Goal: Task Accomplishment & Management: Use online tool/utility

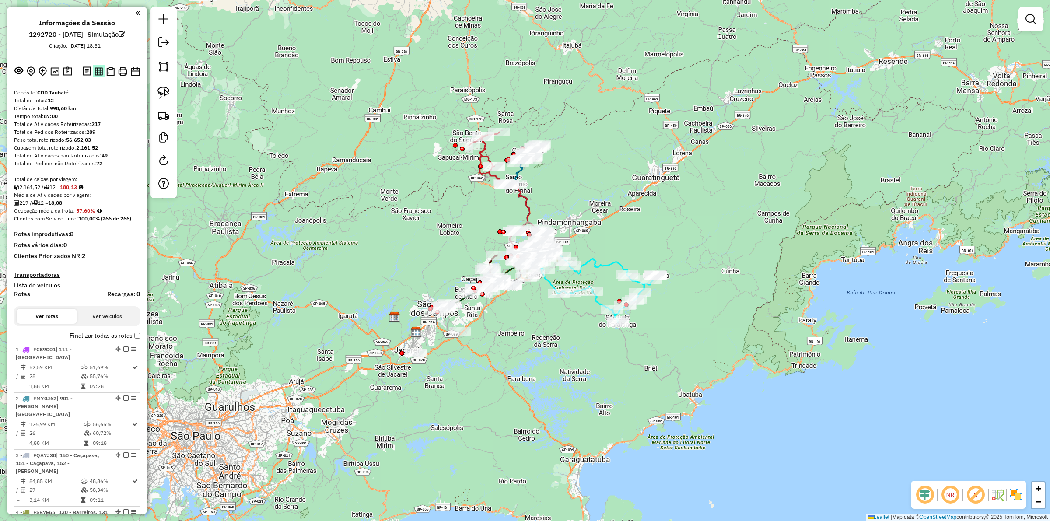
click at [95, 71] on img at bounding box center [99, 71] width 8 height 8
drag, startPoint x: 109, startPoint y: 71, endPoint x: 204, endPoint y: 5, distance: 116.0
click at [109, 71] on img at bounding box center [110, 71] width 8 height 9
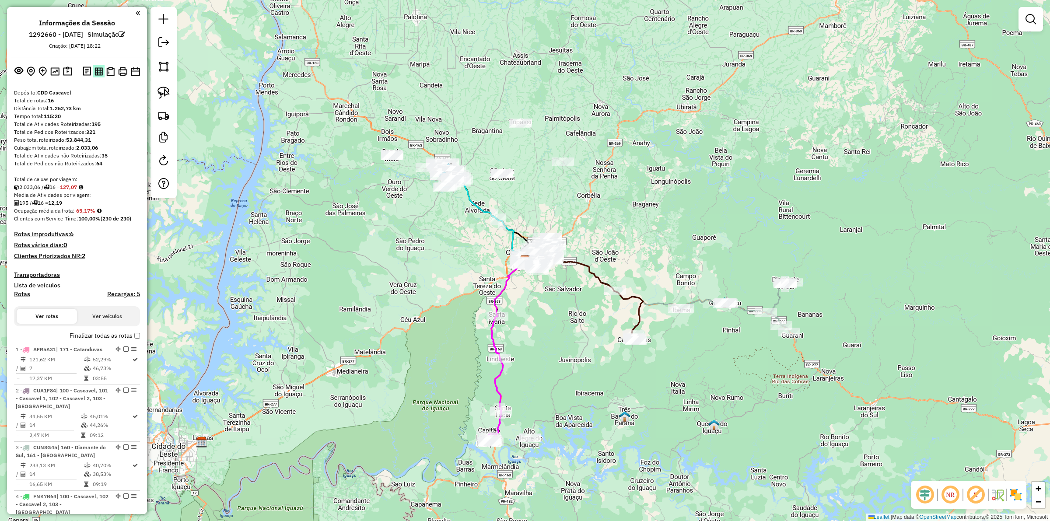
click at [99, 72] on img at bounding box center [99, 71] width 8 height 8
click at [110, 69] on img at bounding box center [110, 71] width 8 height 9
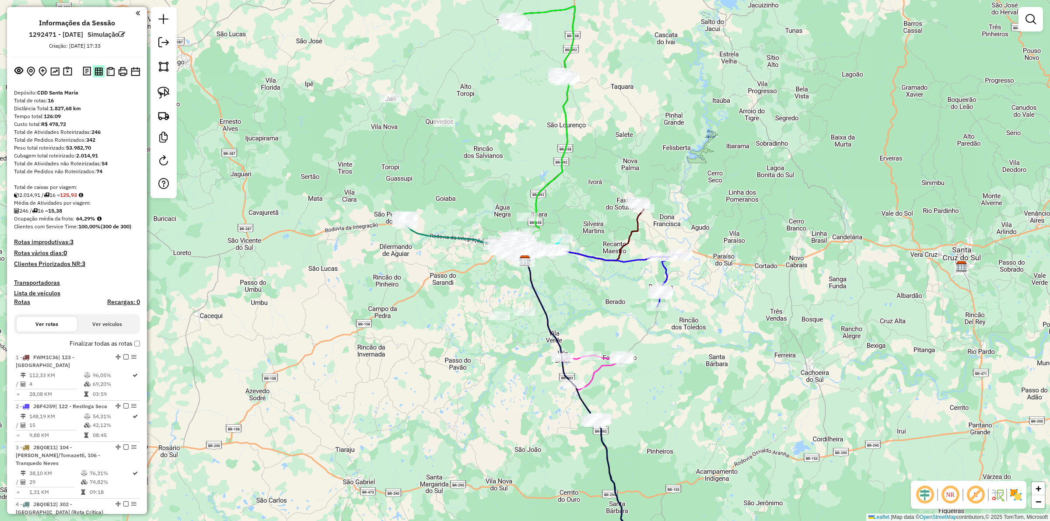
click at [95, 72] on img at bounding box center [99, 71] width 8 height 8
drag, startPoint x: 112, startPoint y: 71, endPoint x: 546, endPoint y: 27, distance: 435.6
click at [112, 71] on img at bounding box center [110, 71] width 8 height 9
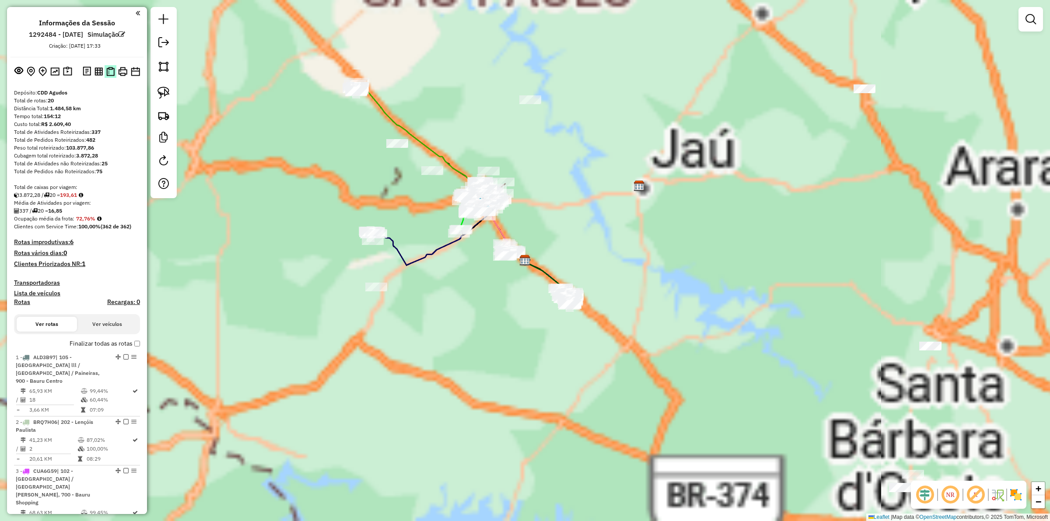
click at [109, 74] on img at bounding box center [110, 71] width 8 height 9
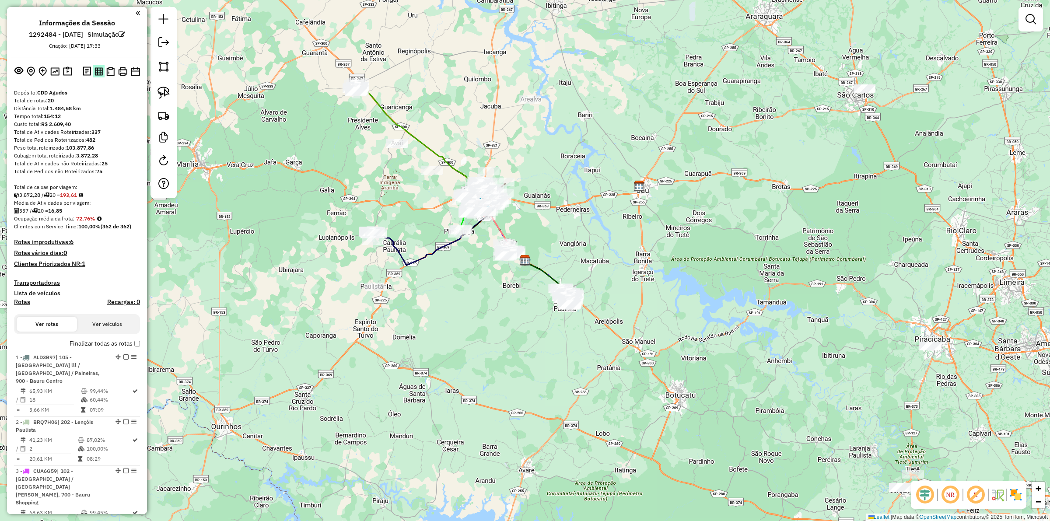
click at [95, 72] on img at bounding box center [99, 71] width 8 height 8
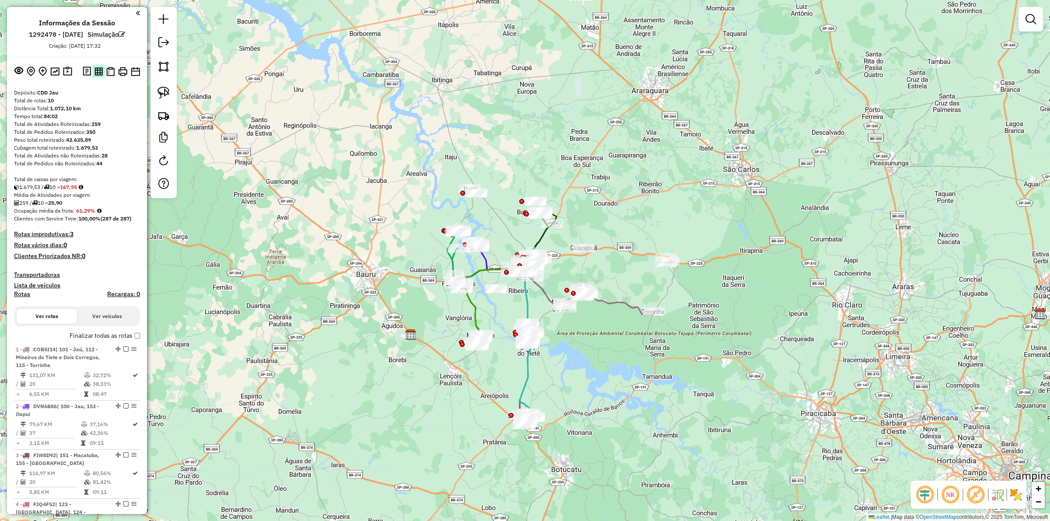
click at [97, 68] on img at bounding box center [99, 71] width 8 height 8
click at [109, 71] on img at bounding box center [110, 71] width 8 height 9
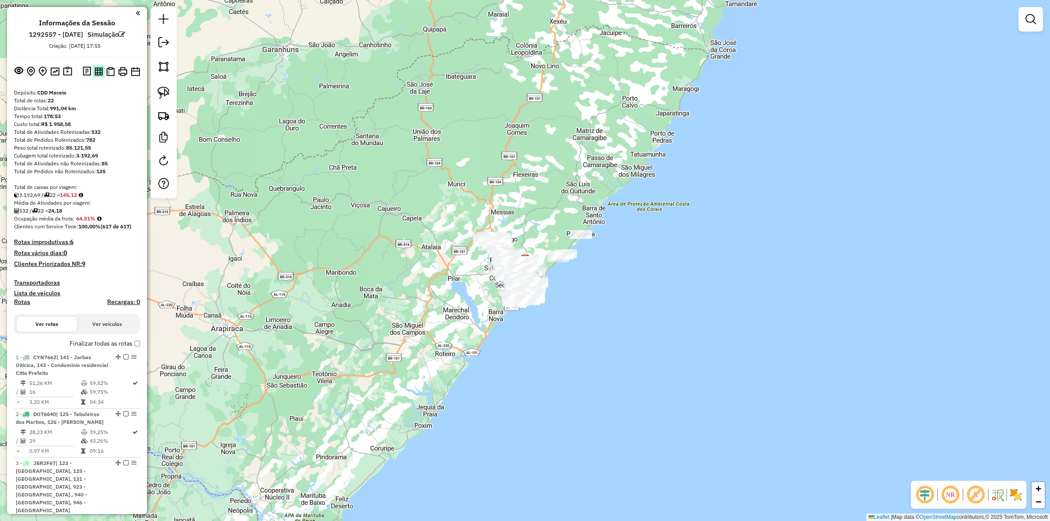
click at [97, 68] on img at bounding box center [99, 71] width 8 height 8
click at [108, 68] on img at bounding box center [110, 71] width 8 height 9
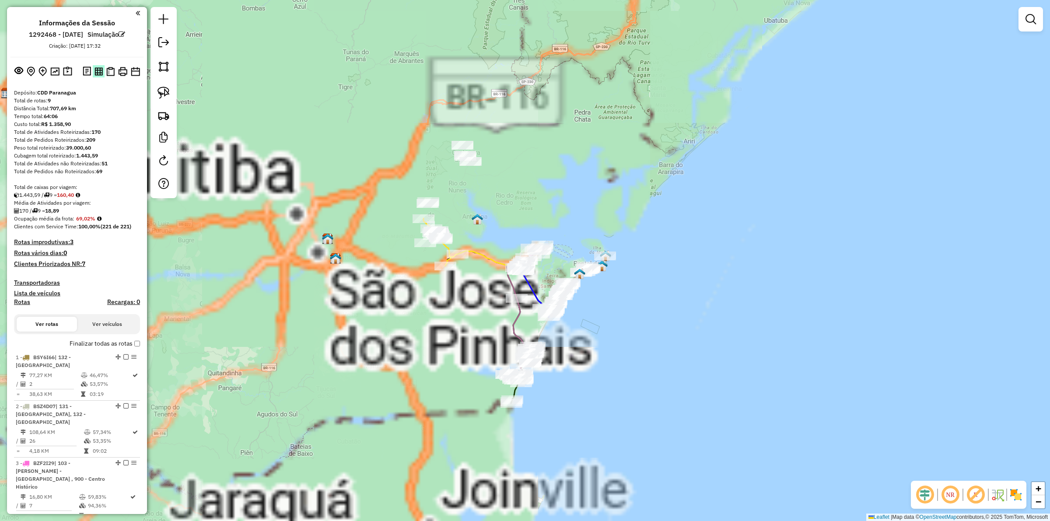
click at [95, 75] on img at bounding box center [99, 71] width 8 height 8
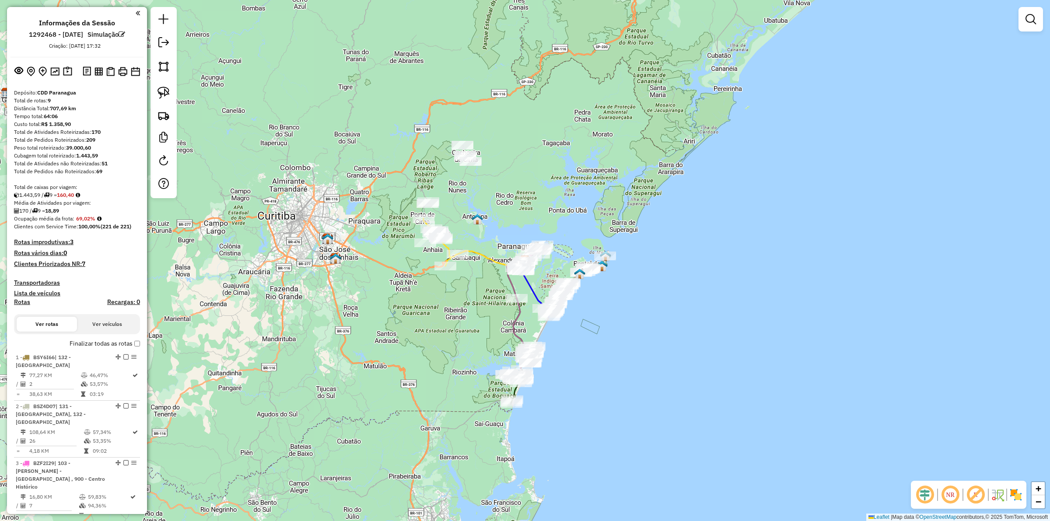
click at [113, 64] on div at bounding box center [111, 71] width 61 height 14
click at [110, 67] on img at bounding box center [110, 71] width 8 height 9
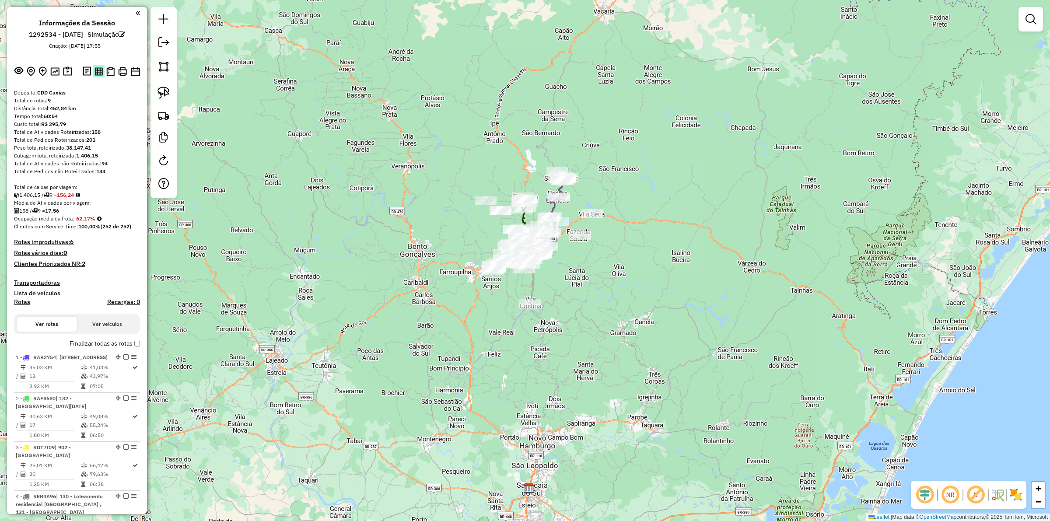
click at [95, 70] on img at bounding box center [99, 71] width 8 height 8
click at [106, 71] on img at bounding box center [110, 71] width 8 height 9
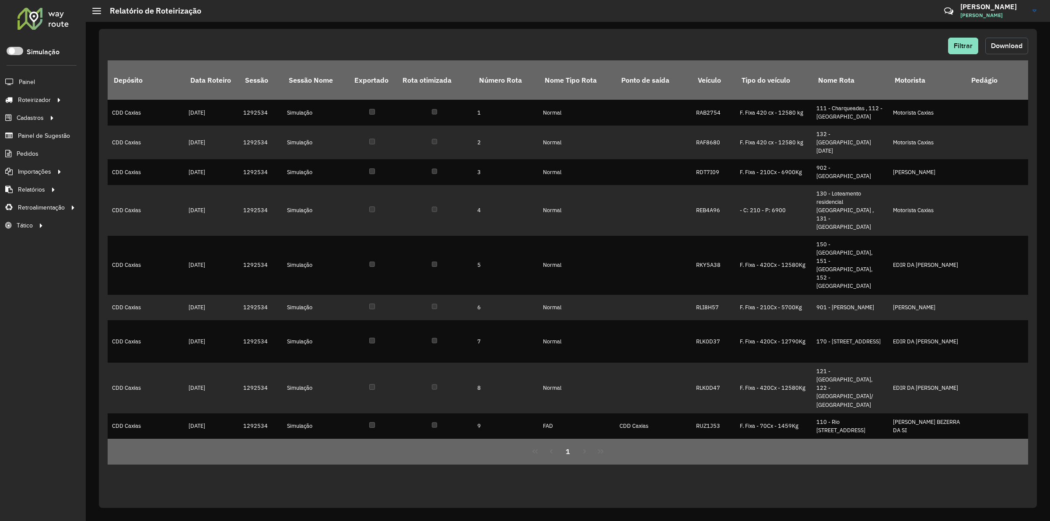
click at [1010, 42] on span "Download" at bounding box center [1007, 45] width 32 height 7
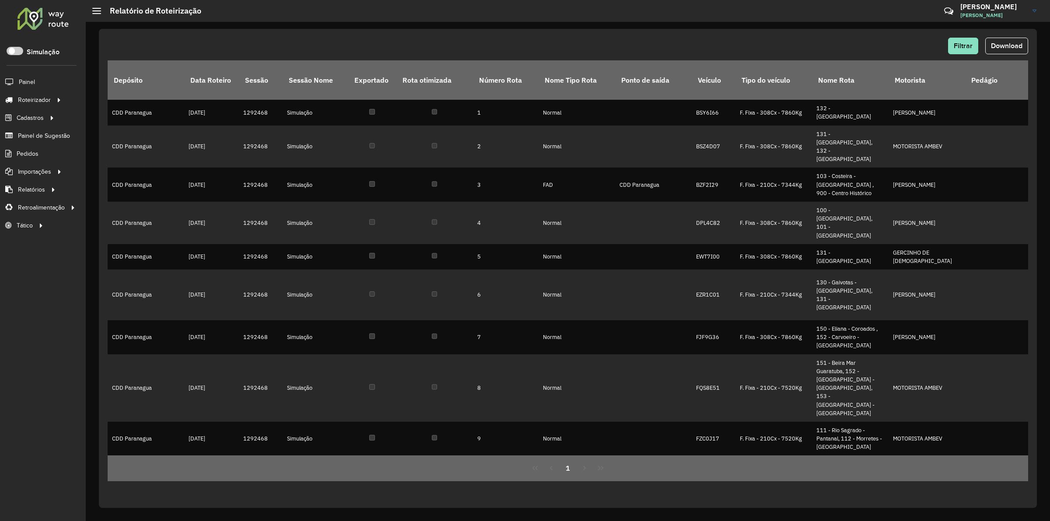
click at [736, 35] on div "Filtrar Download Depósito Data Roteiro Sessão Sessão Nome Exportado Rota otimiz…" at bounding box center [568, 268] width 938 height 479
click at [1003, 47] on span "Download" at bounding box center [1007, 45] width 32 height 7
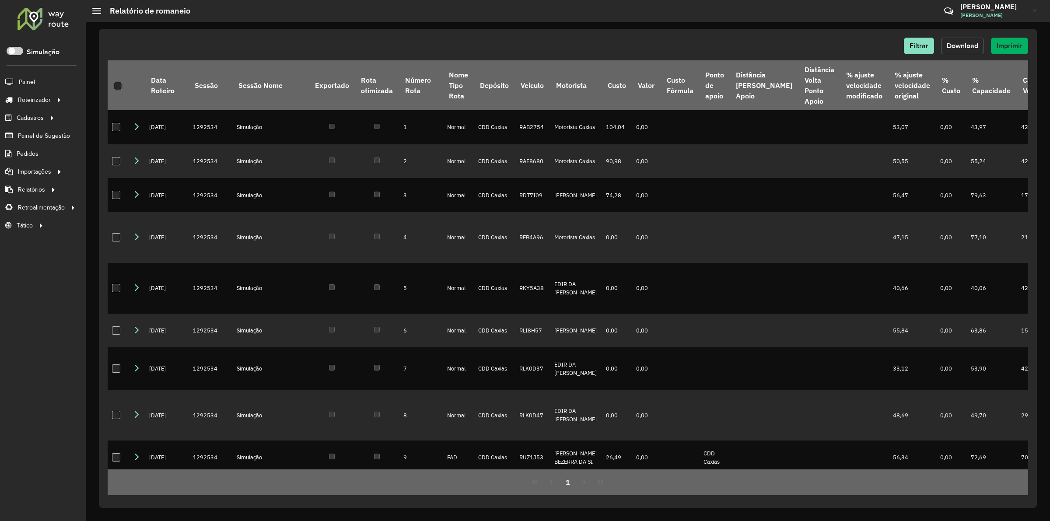
click at [963, 44] on span "Download" at bounding box center [963, 45] width 32 height 7
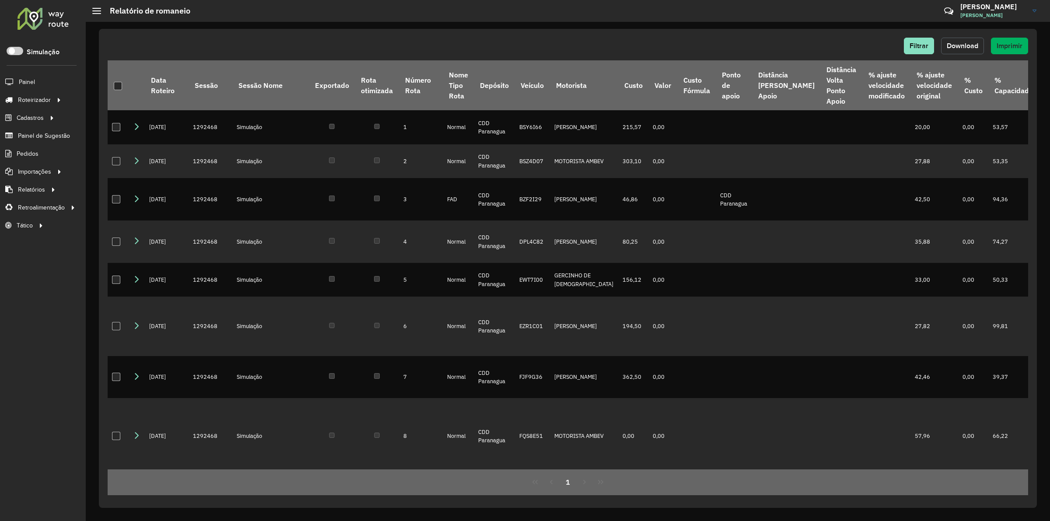
click at [973, 45] on span "Download" at bounding box center [963, 45] width 32 height 7
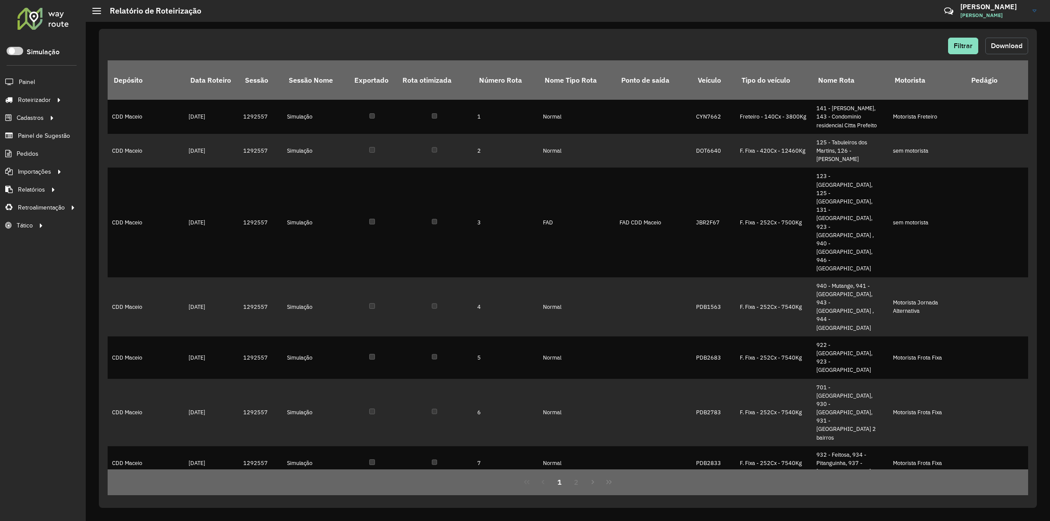
click at [1003, 44] on span "Download" at bounding box center [1007, 45] width 32 height 7
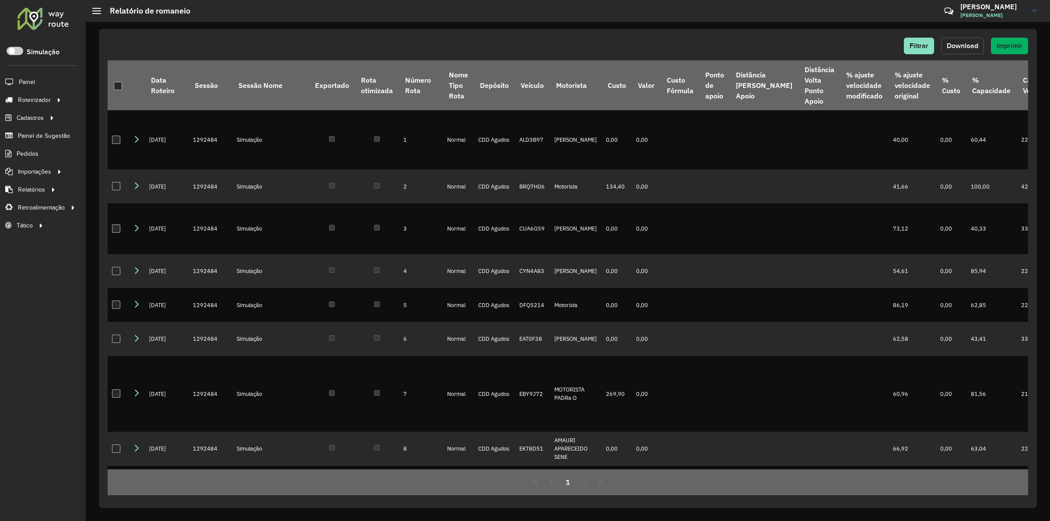
click at [970, 45] on span "Download" at bounding box center [963, 45] width 32 height 7
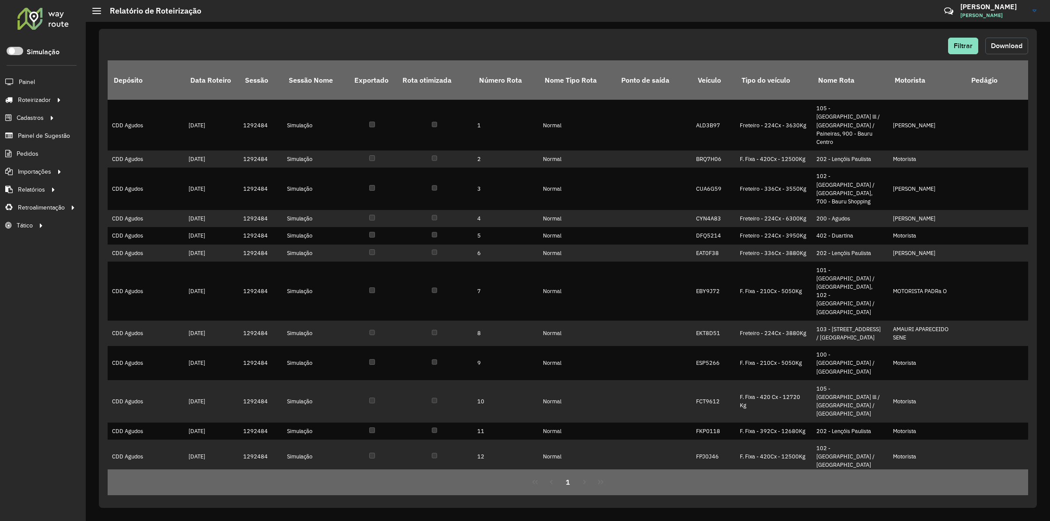
click at [998, 42] on span "Download" at bounding box center [1007, 45] width 32 height 7
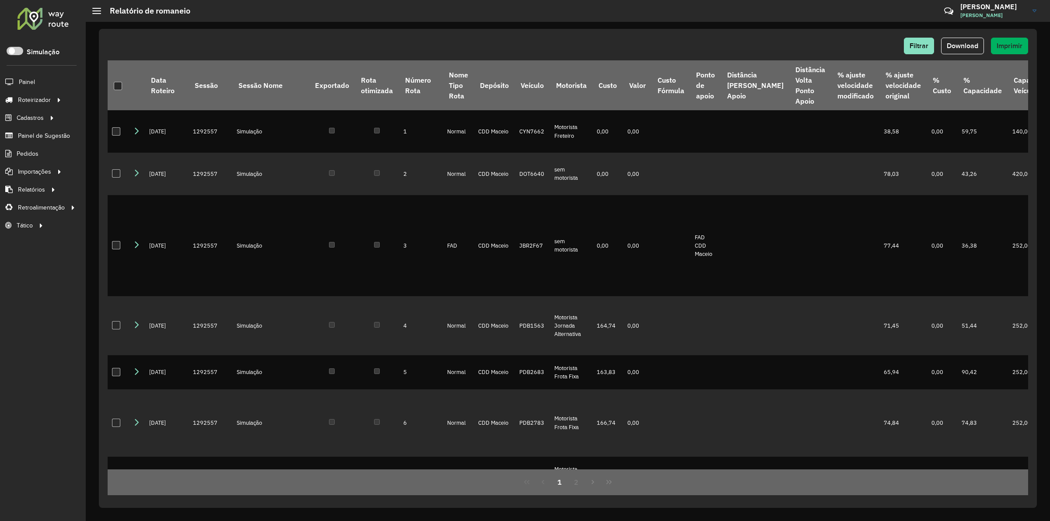
click at [813, 25] on div "Filtrar Download Imprimir Data Roteiro Sessão Sessão Nome Exportado Rota otimiz…" at bounding box center [568, 271] width 965 height 499
click at [970, 49] on button "Download" at bounding box center [962, 46] width 43 height 17
click at [815, 42] on div "Filtrar Download Imprimir" at bounding box center [568, 46] width 921 height 17
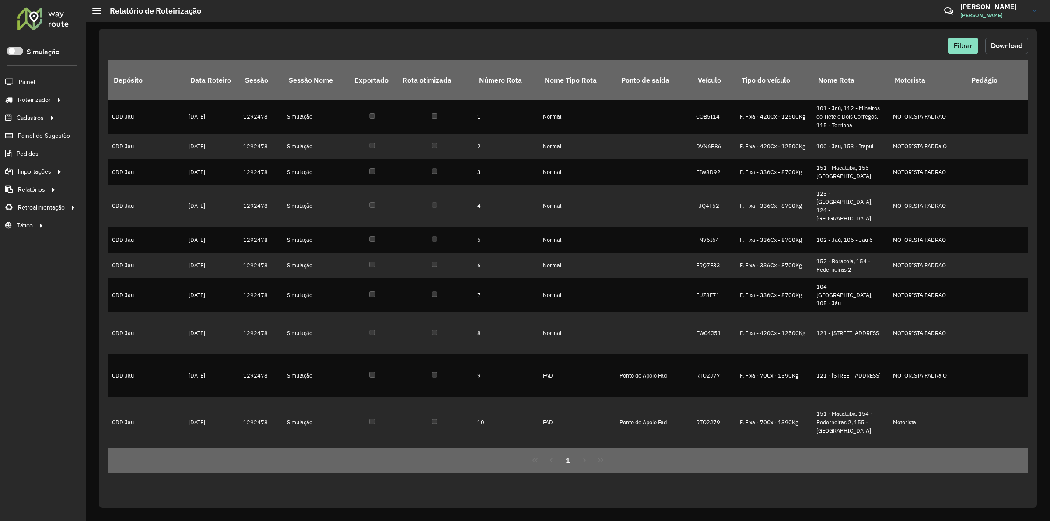
click at [994, 45] on span "Download" at bounding box center [1007, 45] width 32 height 7
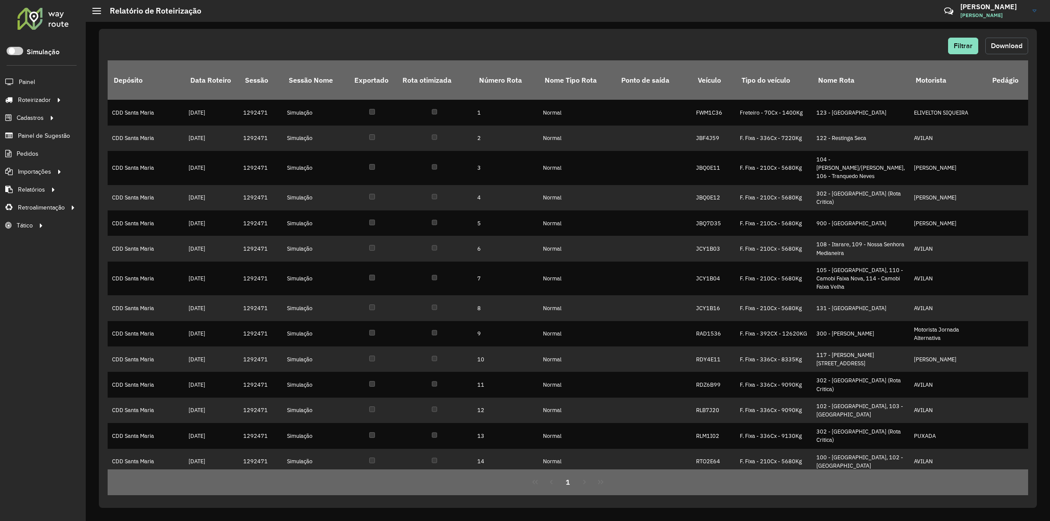
click at [1022, 53] on button "Download" at bounding box center [1007, 46] width 43 height 17
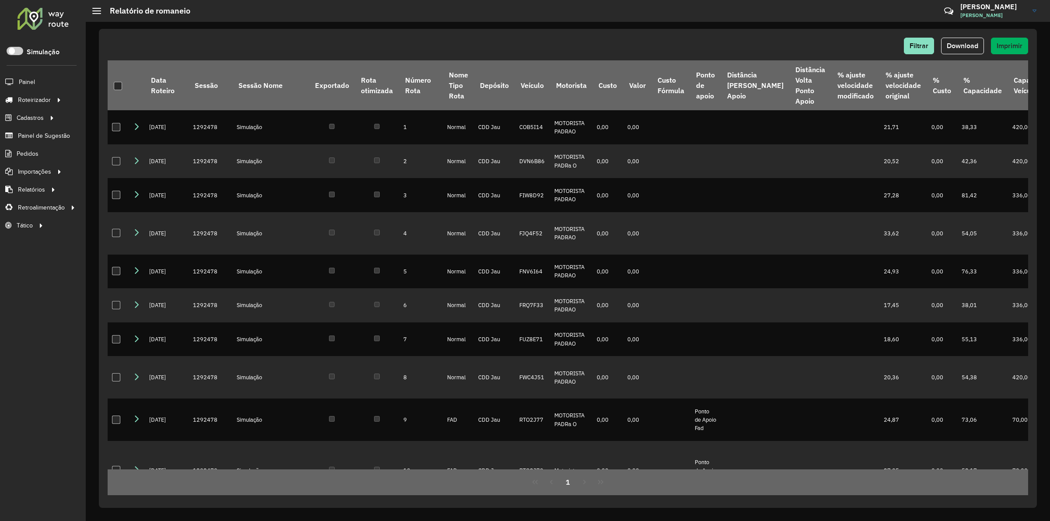
click at [966, 42] on span "Download" at bounding box center [963, 45] width 32 height 7
click at [730, 18] on hb-header "Relatório de romaneio Críticas? Dúvidas? Elogios? Sugestões? Entre em contato c…" at bounding box center [568, 11] width 965 height 22
click at [727, 30] on div "Filtrar Download Imprimir Data Roteiro Sessão Sessão Nome Exportado Rota otimiz…" at bounding box center [568, 268] width 938 height 479
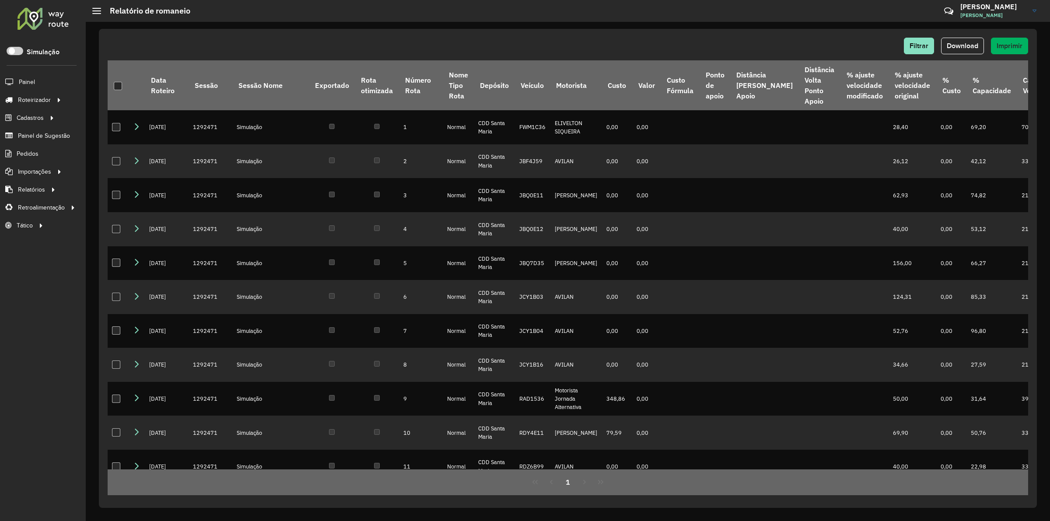
click at [736, 36] on div "Filtrar Download Imprimir Data Roteiro Sessão Sessão Nome Exportado Rota otimiz…" at bounding box center [568, 268] width 938 height 479
drag, startPoint x: 966, startPoint y: 46, endPoint x: 786, endPoint y: 0, distance: 186.0
click at [754, 14] on div "Relatório de romaneio Críticas? Dúvidas? Elogios? Sugestões? Entre em contato c…" at bounding box center [568, 260] width 965 height 521
click at [967, 44] on span "Download" at bounding box center [963, 45] width 32 height 7
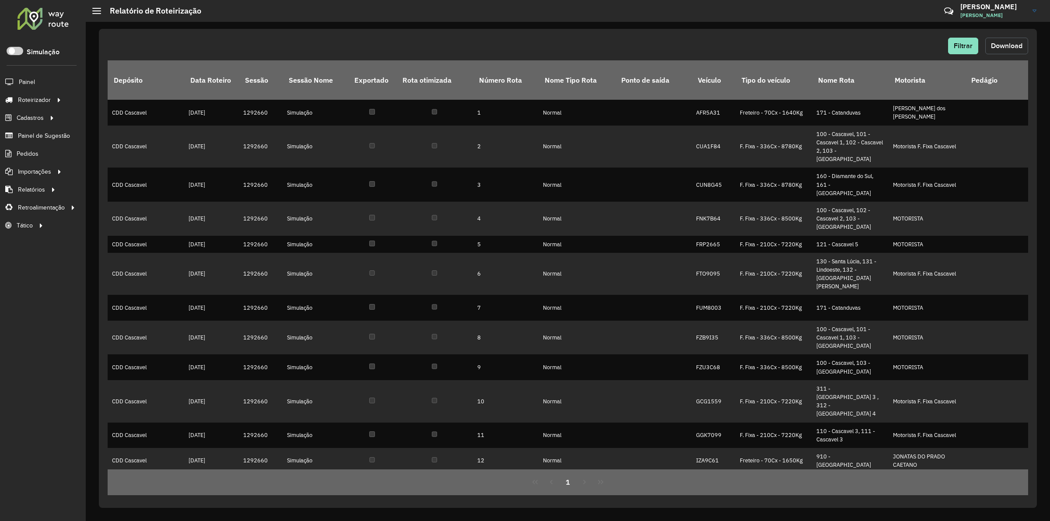
click at [1000, 43] on span "Download" at bounding box center [1007, 45] width 32 height 7
click at [1011, 42] on span "Download" at bounding box center [1007, 45] width 32 height 7
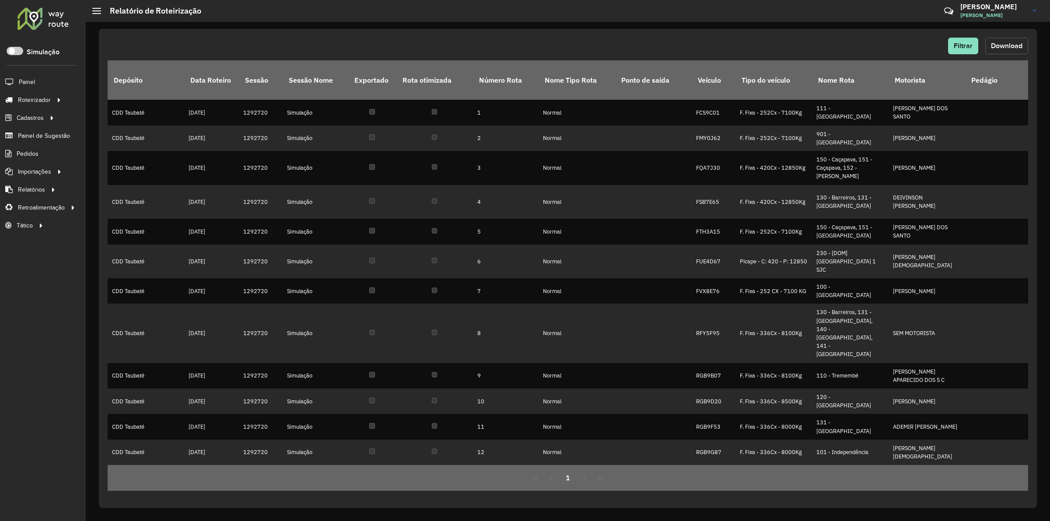
click at [1025, 46] on button "Download" at bounding box center [1007, 46] width 43 height 17
click at [1008, 55] on div "Filtrar Download" at bounding box center [568, 49] width 921 height 23
click at [1004, 48] on span "Download" at bounding box center [1007, 45] width 32 height 7
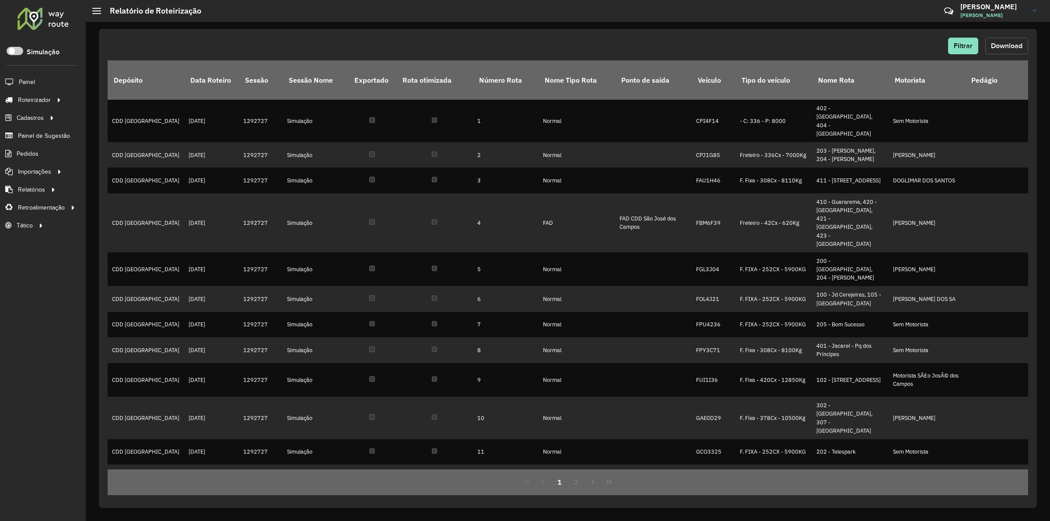
click at [1001, 46] on span "Download" at bounding box center [1007, 45] width 32 height 7
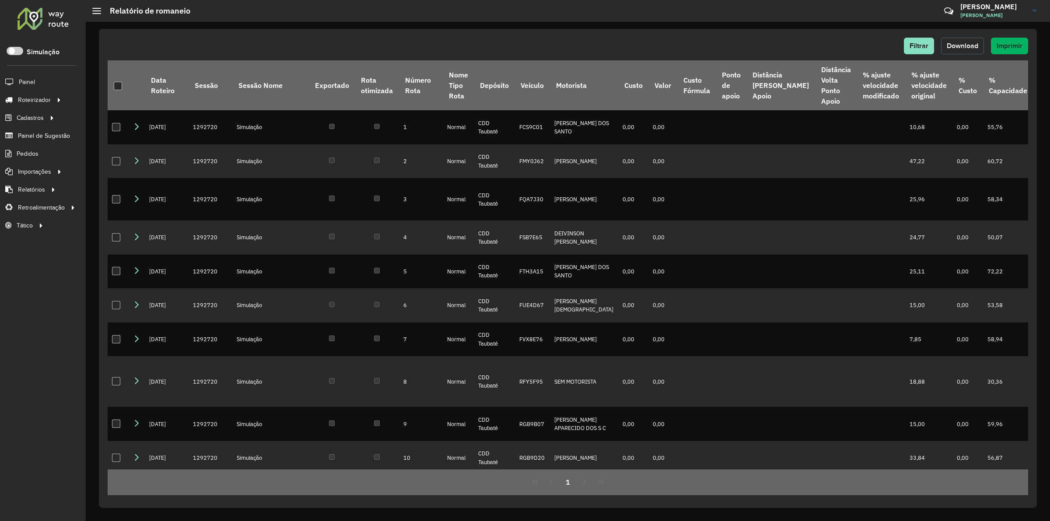
click at [978, 48] on span "Download" at bounding box center [963, 45] width 32 height 7
click at [743, 34] on div "Filtrar Download Imprimir Data Roteiro Sessão Sessão Nome Exportado Rota otimiz…" at bounding box center [568, 268] width 938 height 479
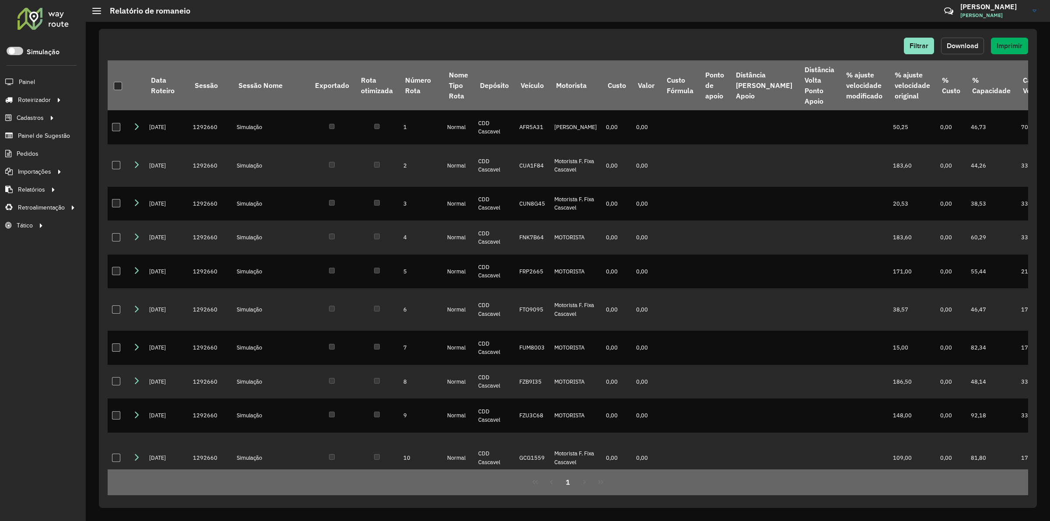
click at [840, 45] on span "Download" at bounding box center [963, 45] width 32 height 7
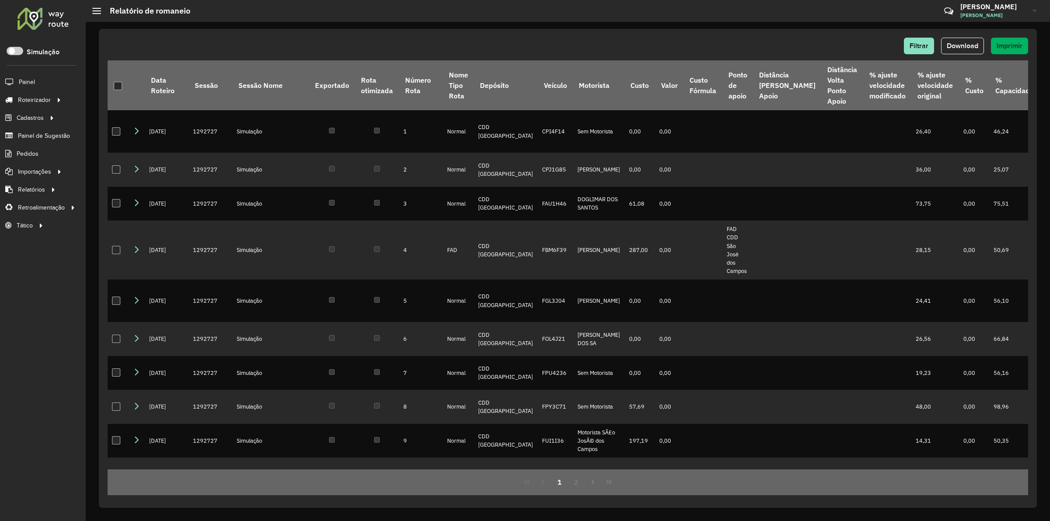
click at [967, 53] on button "Download" at bounding box center [962, 46] width 43 height 17
click at [478, 39] on div "Filtrar Download Imprimir" at bounding box center [568, 46] width 921 height 17
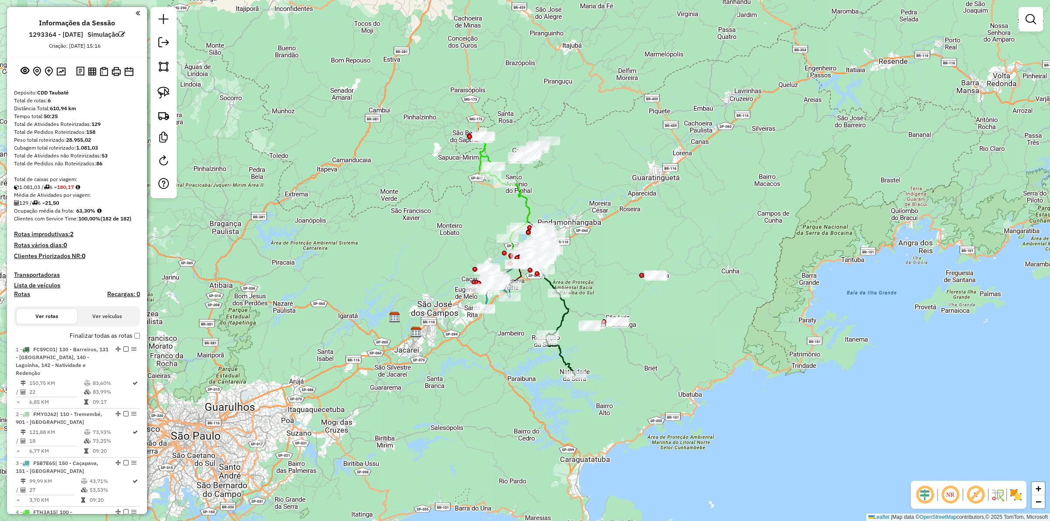
click at [348, 128] on div "Janela de atendimento Grade de atendimento Capacidade Transportadoras Veículos …" at bounding box center [525, 260] width 1050 height 521
click at [93, 68] on img at bounding box center [92, 71] width 8 height 8
click at [98, 74] on button at bounding box center [104, 71] width 12 height 13
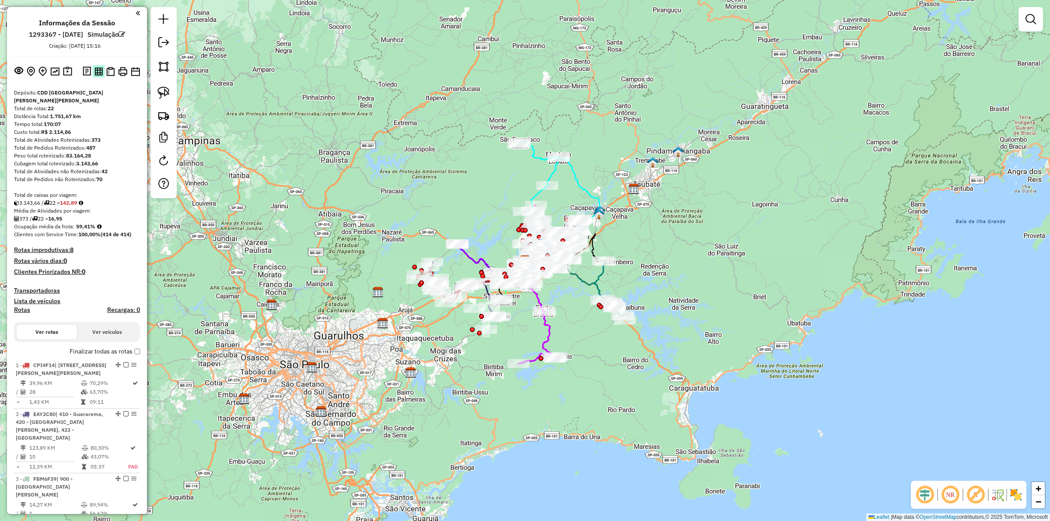
click at [95, 71] on img at bounding box center [99, 71] width 8 height 8
drag, startPoint x: 111, startPoint y: 69, endPoint x: 300, endPoint y: 51, distance: 189.9
click at [111, 69] on img at bounding box center [110, 71] width 8 height 9
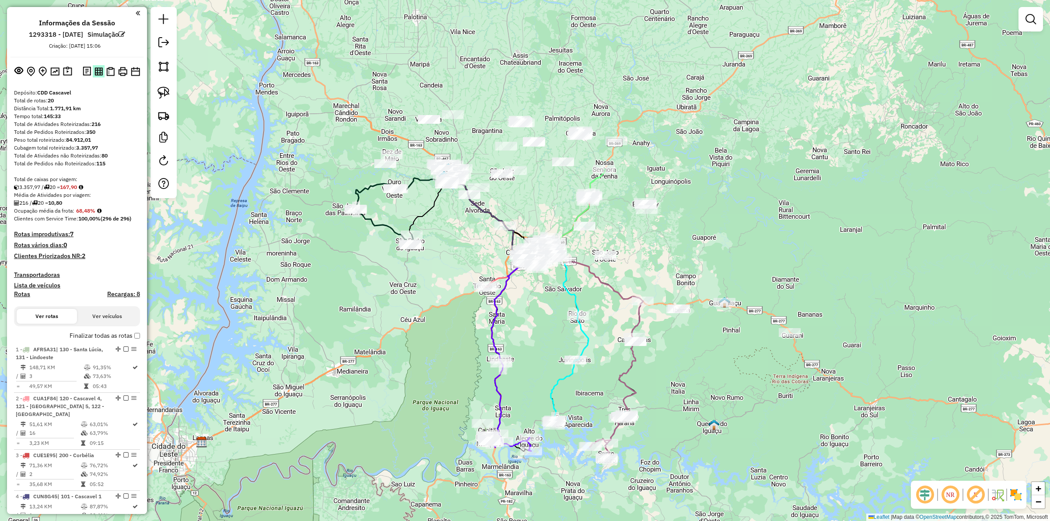
click at [97, 74] on img at bounding box center [99, 71] width 8 height 8
click at [110, 72] on img at bounding box center [110, 71] width 8 height 9
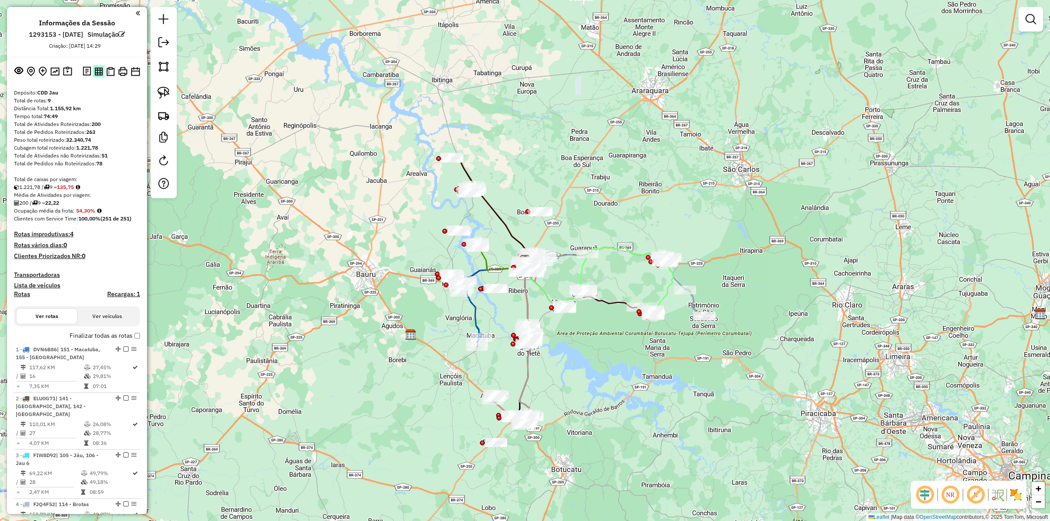
click at [97, 68] on img at bounding box center [99, 71] width 8 height 8
click at [108, 72] on img at bounding box center [110, 71] width 8 height 9
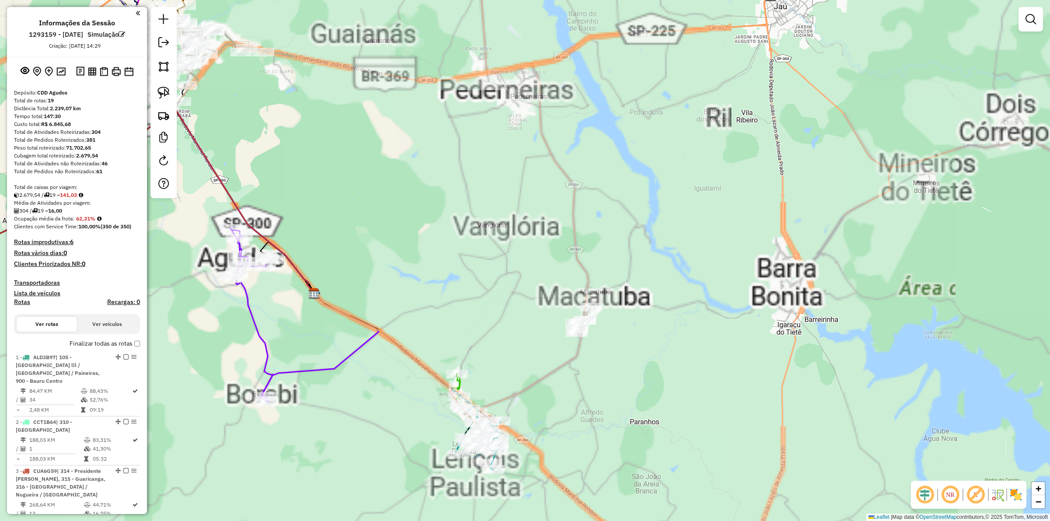
click at [153, 94] on div at bounding box center [164, 102] width 26 height 191
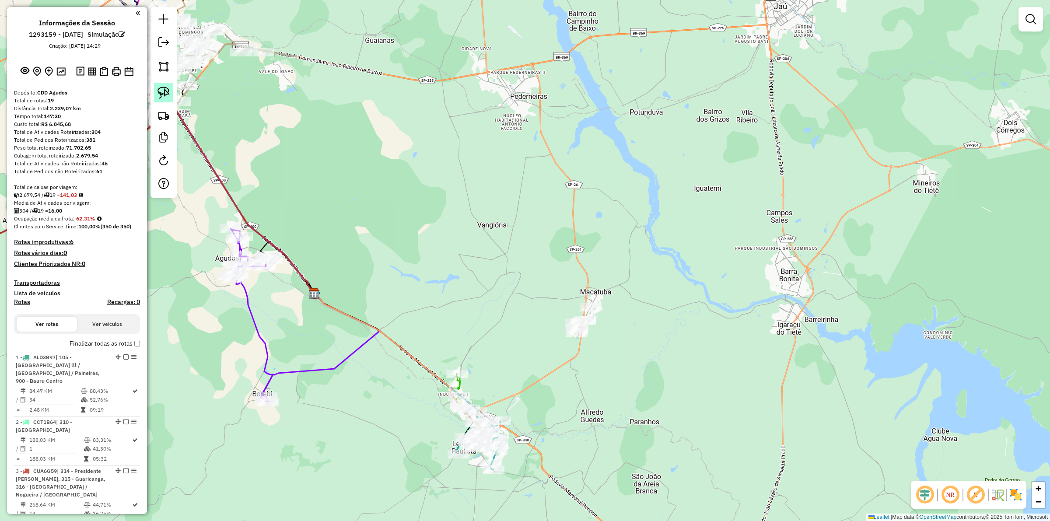
click at [155, 95] on link at bounding box center [163, 92] width 19 height 19
drag, startPoint x: 560, startPoint y: 351, endPoint x: 618, endPoint y: 276, distance: 95.2
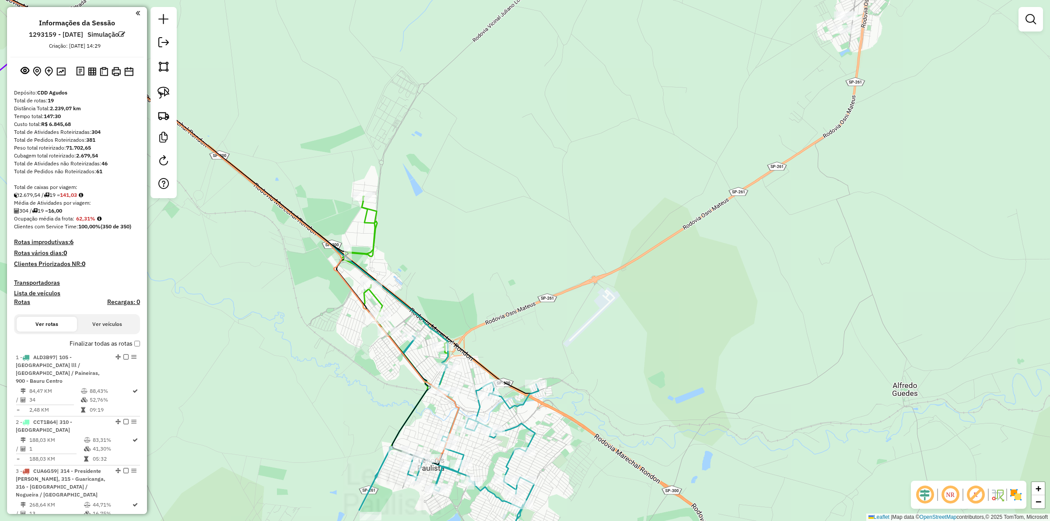
click at [530, 432] on icon at bounding box center [448, 454] width 179 height 237
select select "**********"
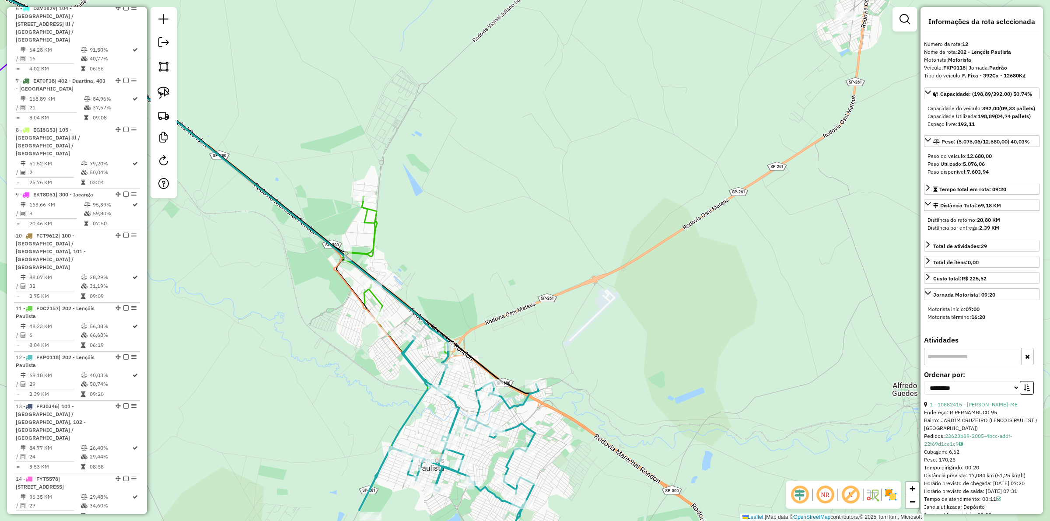
scroll to position [916, 0]
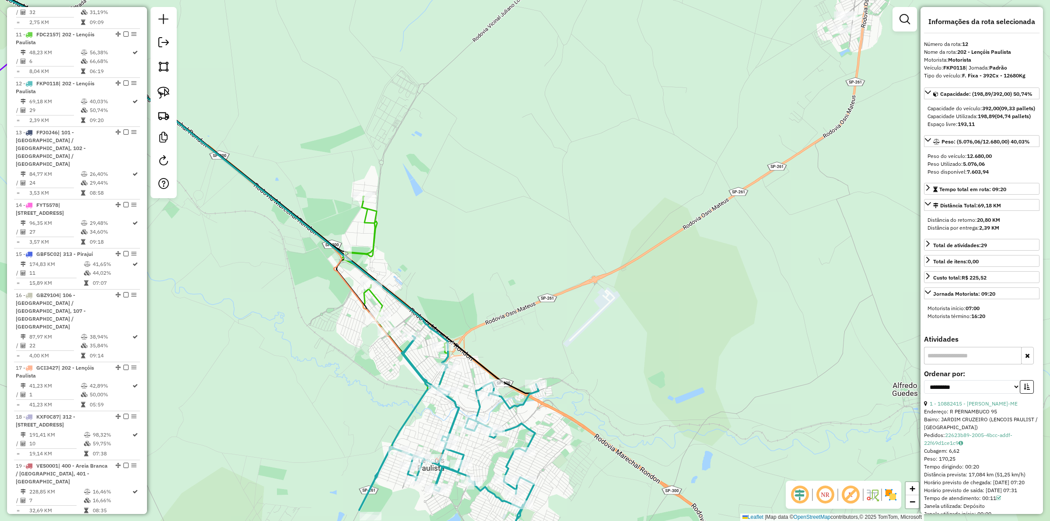
click at [381, 302] on icon at bounding box center [395, 325] width 106 height 257
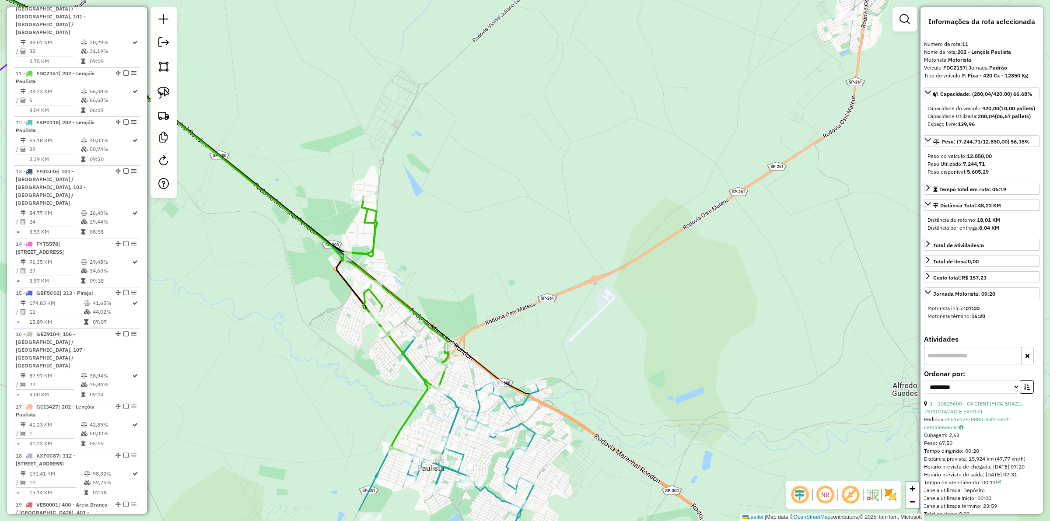
scroll to position [867, 0]
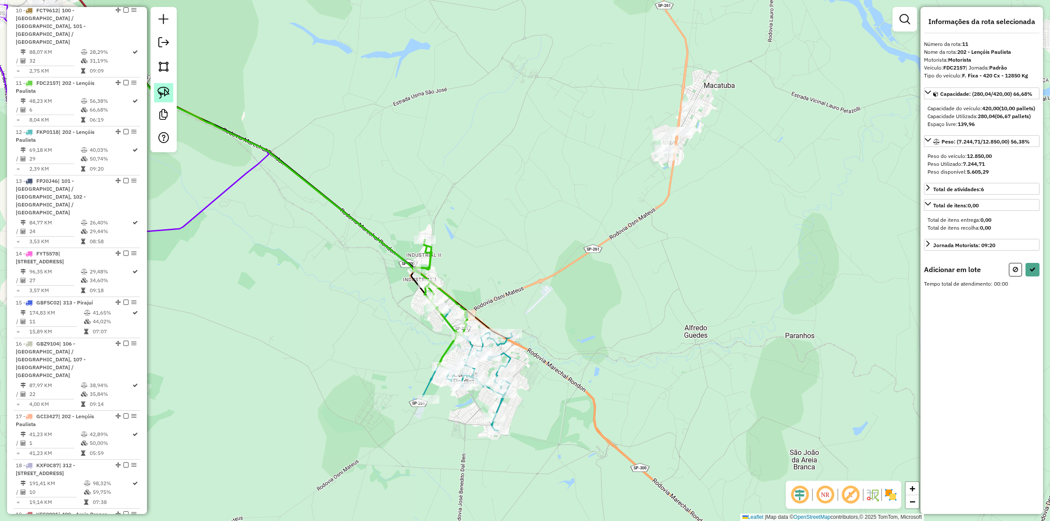
click at [163, 91] on img at bounding box center [164, 93] width 12 height 12
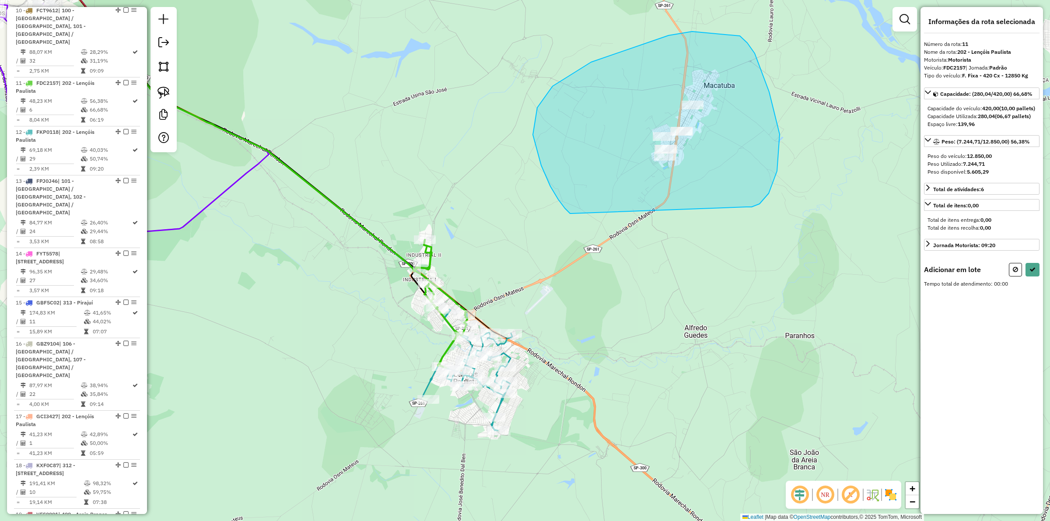
drag, startPoint x: 747, startPoint y: 207, endPoint x: 573, endPoint y: 213, distance: 173.4
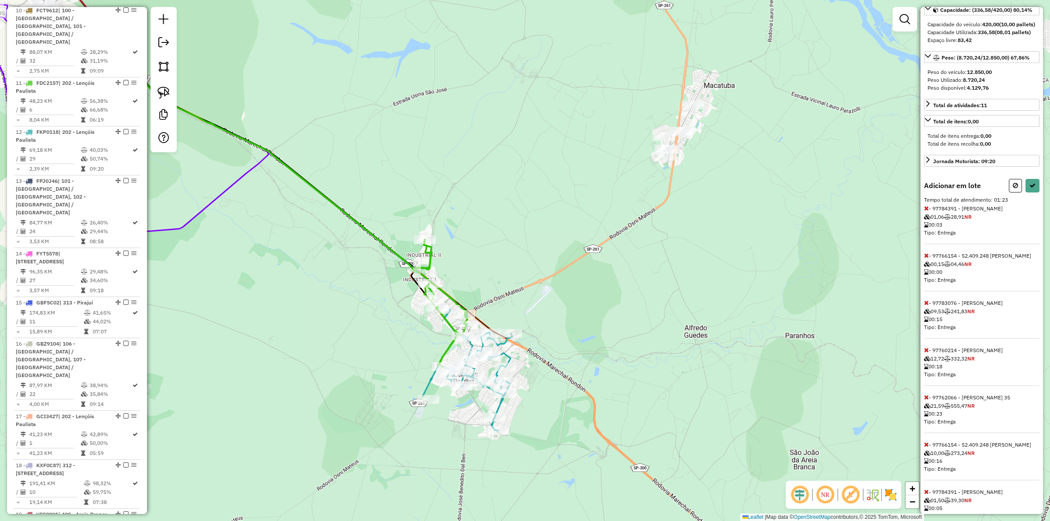
scroll to position [143, 0]
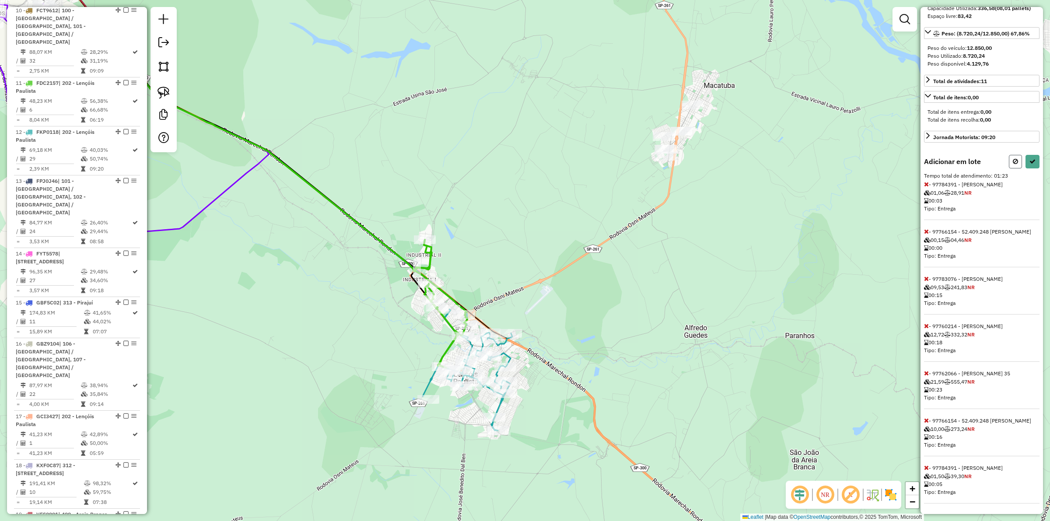
click at [1009, 155] on button at bounding box center [1015, 162] width 13 height 14
select select "**********"
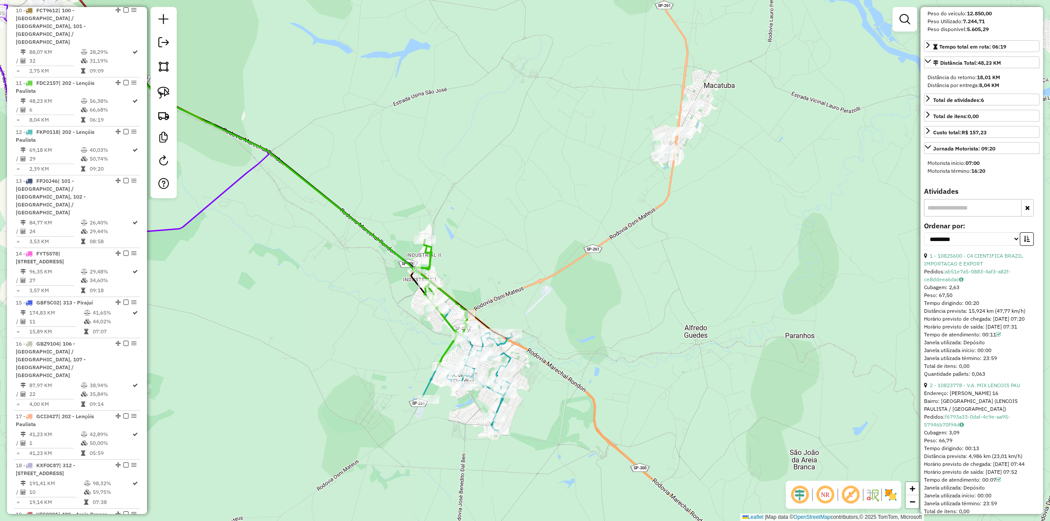
click at [725, 198] on div "Janela de atendimento Grade de atendimento Capacidade Transportadoras Veículos …" at bounding box center [525, 260] width 1050 height 521
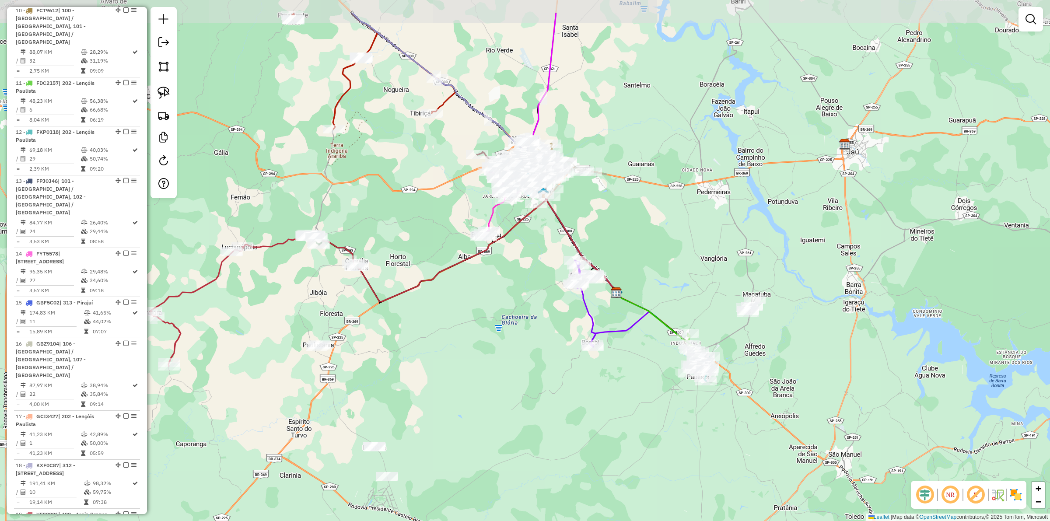
drag, startPoint x: 730, startPoint y: 281, endPoint x: 763, endPoint y: 345, distance: 71.8
click at [763, 345] on div "Janela de atendimento Grade de atendimento Capacidade Transportadoras Veículos …" at bounding box center [525, 260] width 1050 height 521
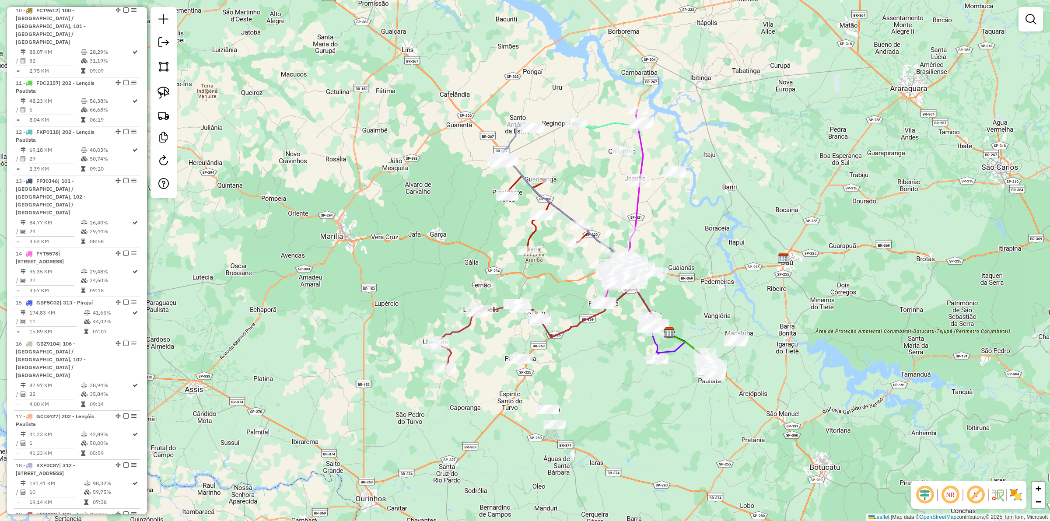
drag, startPoint x: 656, startPoint y: 412, endPoint x: 635, endPoint y: 426, distance: 25.0
click at [635, 426] on div "Janela de atendimento Grade de atendimento Capacidade Transportadoras Veículos …" at bounding box center [525, 260] width 1050 height 521
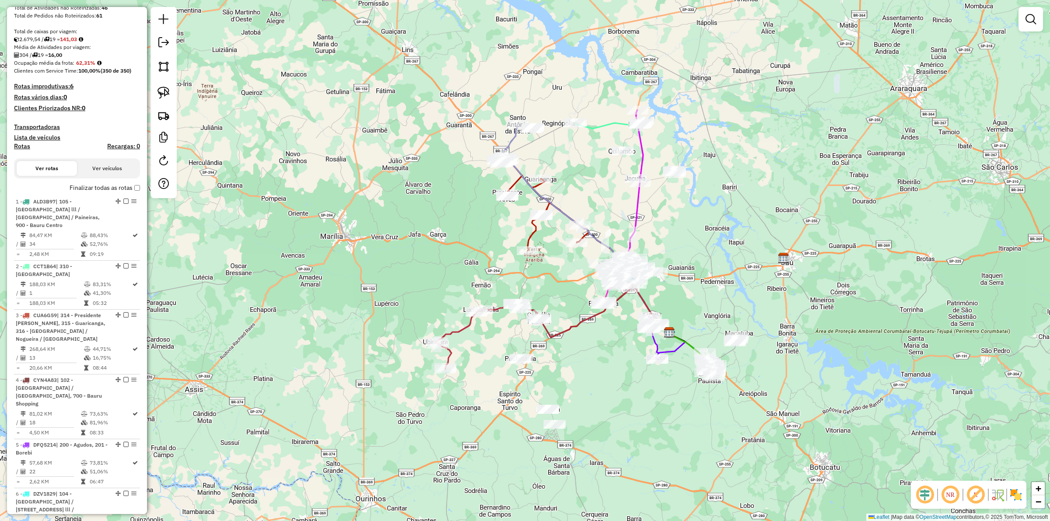
scroll to position [0, 0]
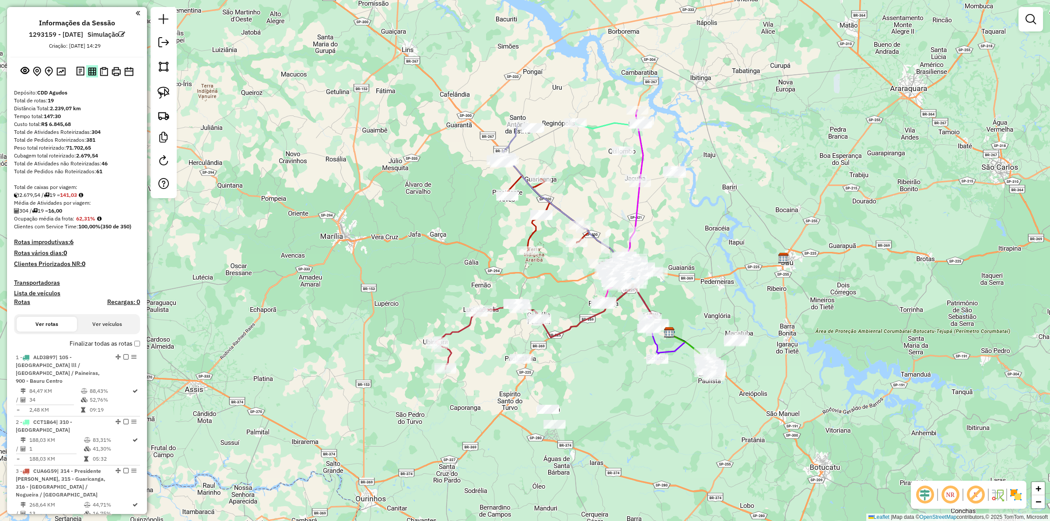
click at [91, 71] on img at bounding box center [92, 71] width 8 height 8
drag, startPoint x: 102, startPoint y: 68, endPoint x: 567, endPoint y: 2, distance: 470.4
click at [102, 69] on img at bounding box center [104, 71] width 8 height 9
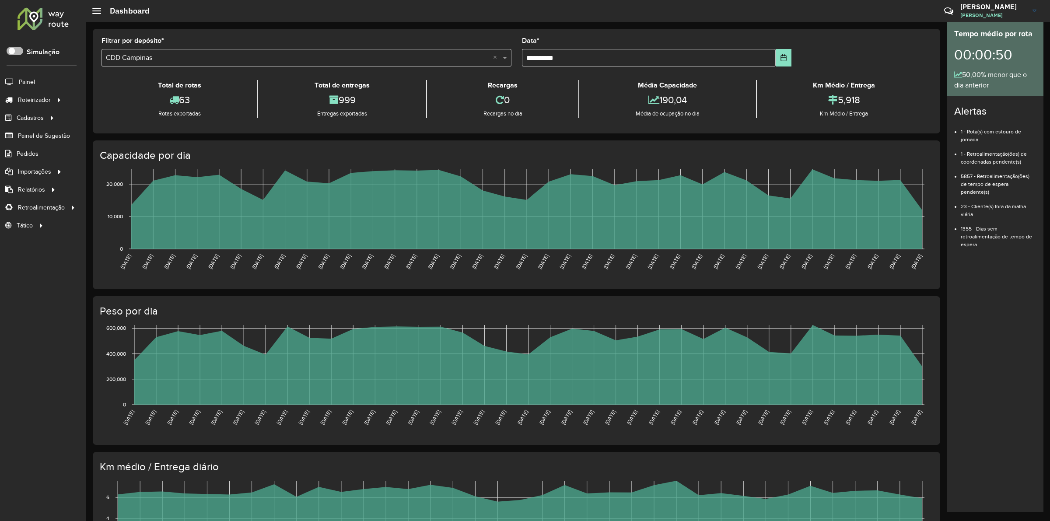
click at [16, 53] on span at bounding box center [15, 51] width 17 height 8
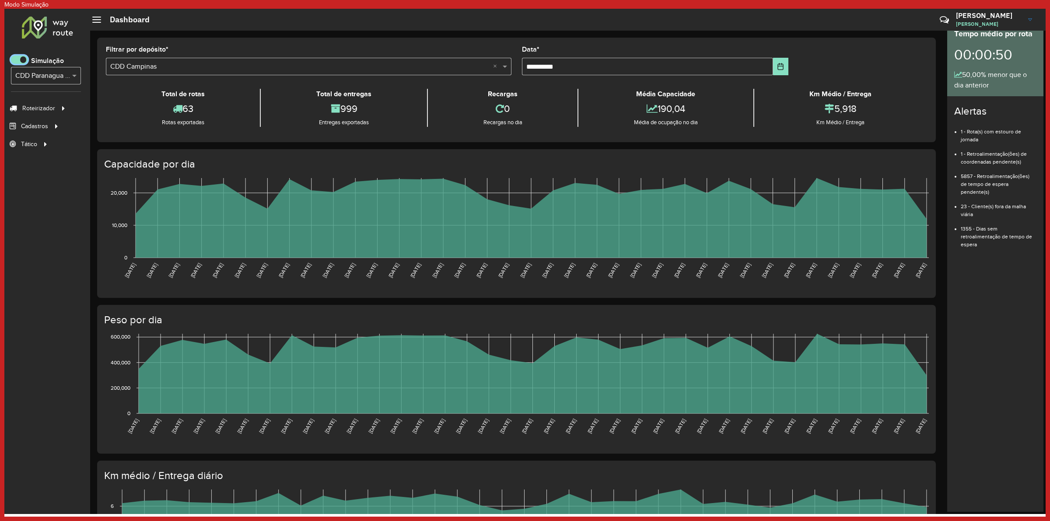
scroll to position [4, 3]
click at [36, 73] on input "text" at bounding box center [37, 76] width 44 height 11
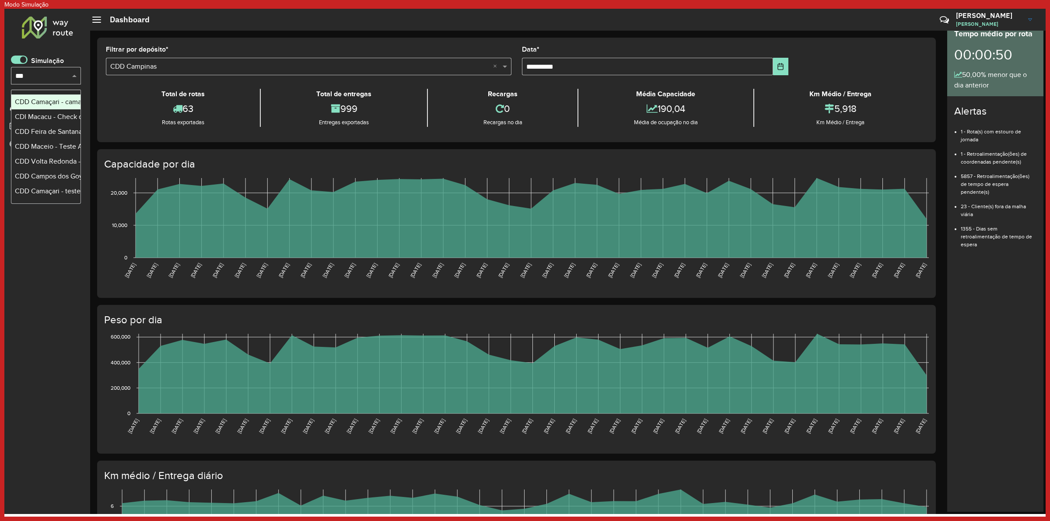
scroll to position [0, 0]
type input "*****"
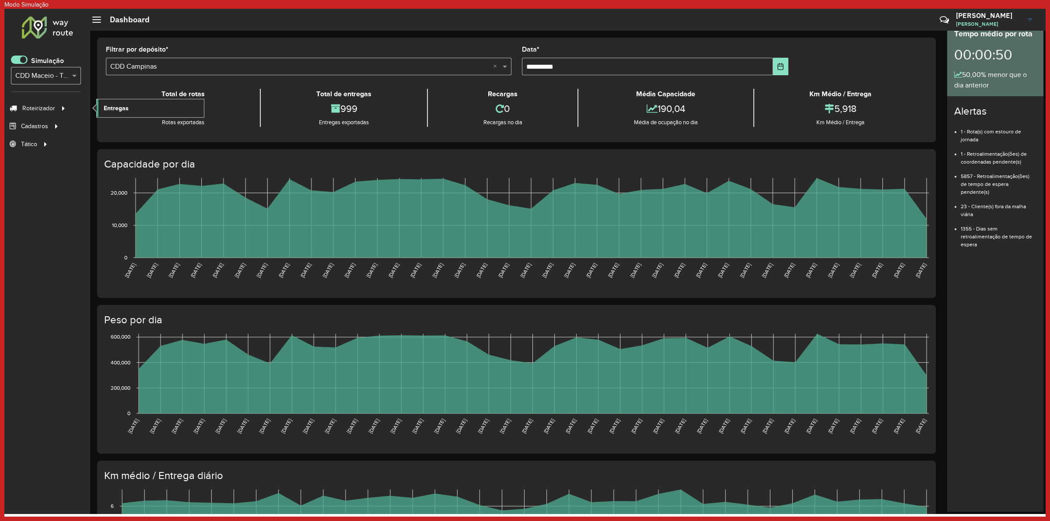
click at [137, 106] on link "Entregas" at bounding box center [150, 108] width 107 height 18
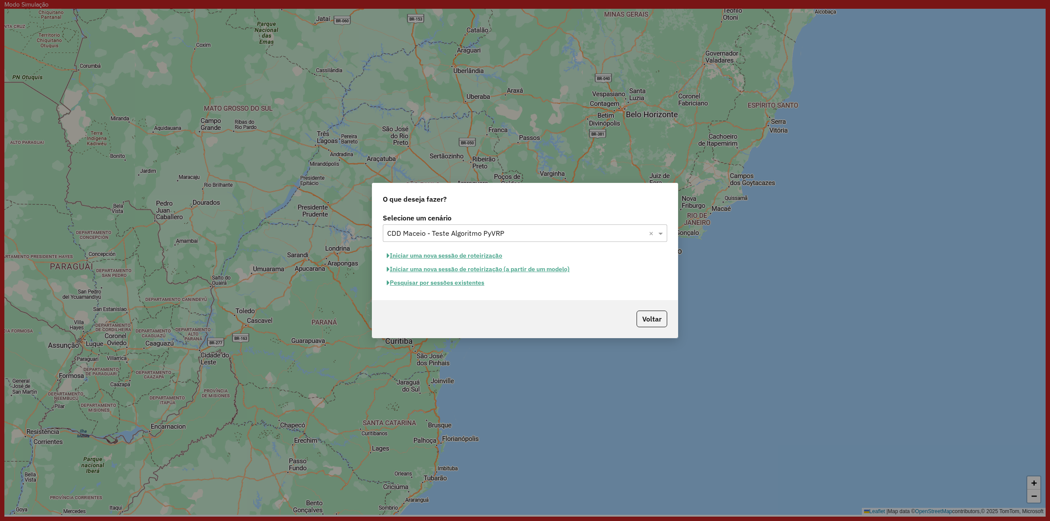
click at [454, 256] on button "Iniciar uma nova sessão de roteirização" at bounding box center [444, 256] width 123 height 14
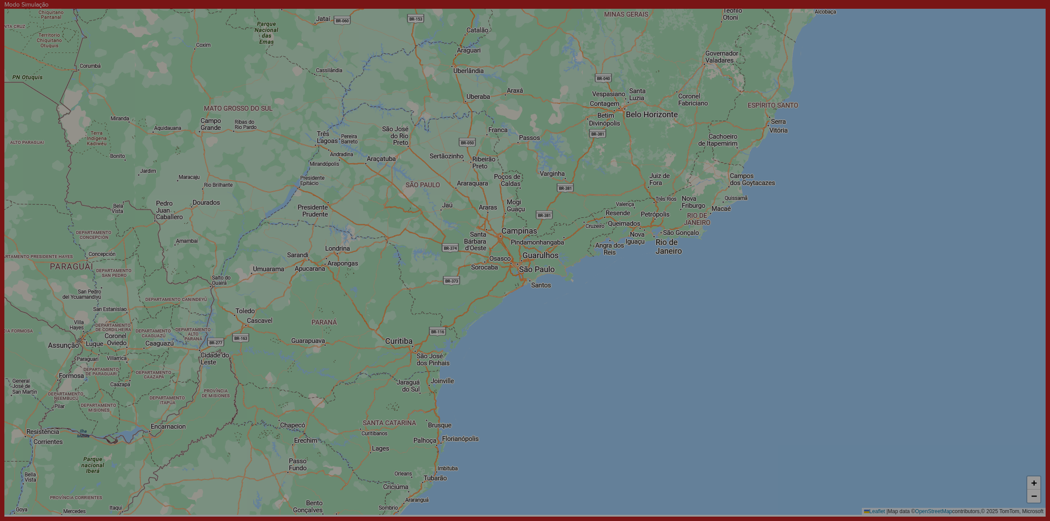
select select "*"
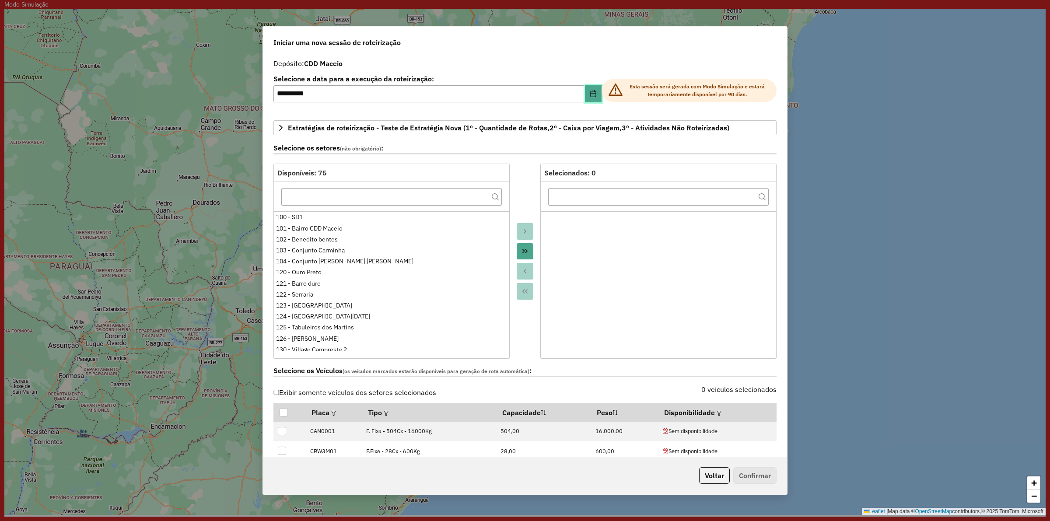
click at [590, 93] on icon "Choose Date" at bounding box center [593, 93] width 6 height 7
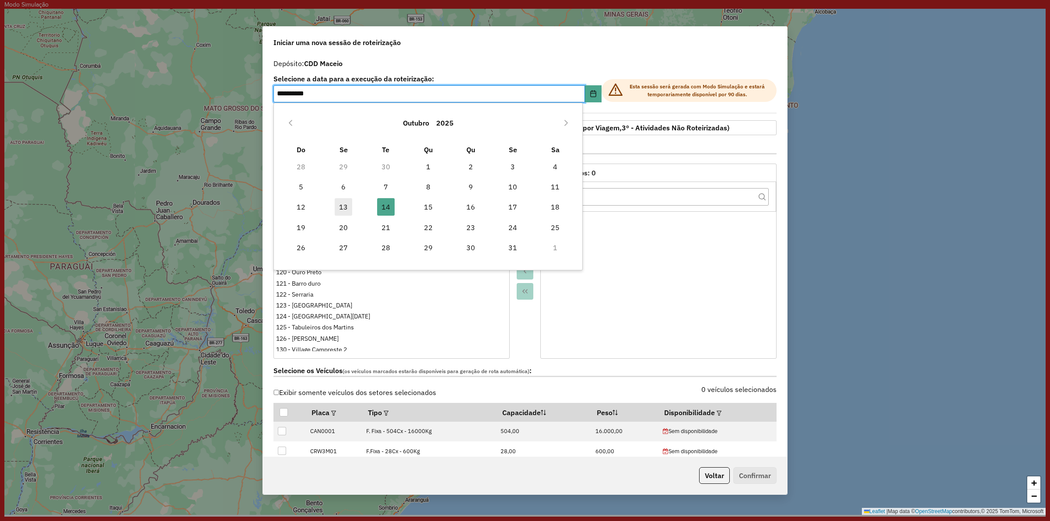
click at [343, 208] on span "13" at bounding box center [344, 207] width 18 height 18
type input "**********"
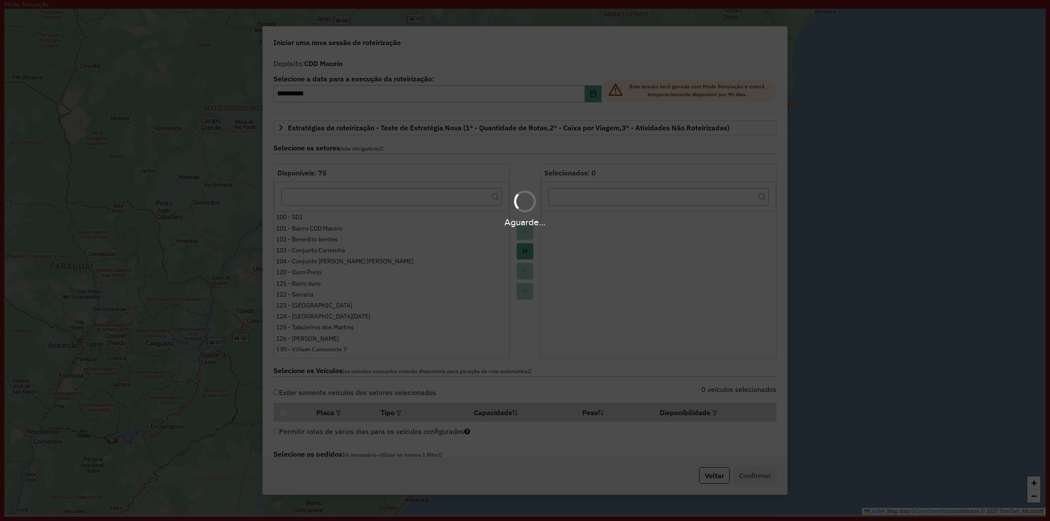
click at [597, 59] on div "Aguarde..." at bounding box center [525, 260] width 1050 height 521
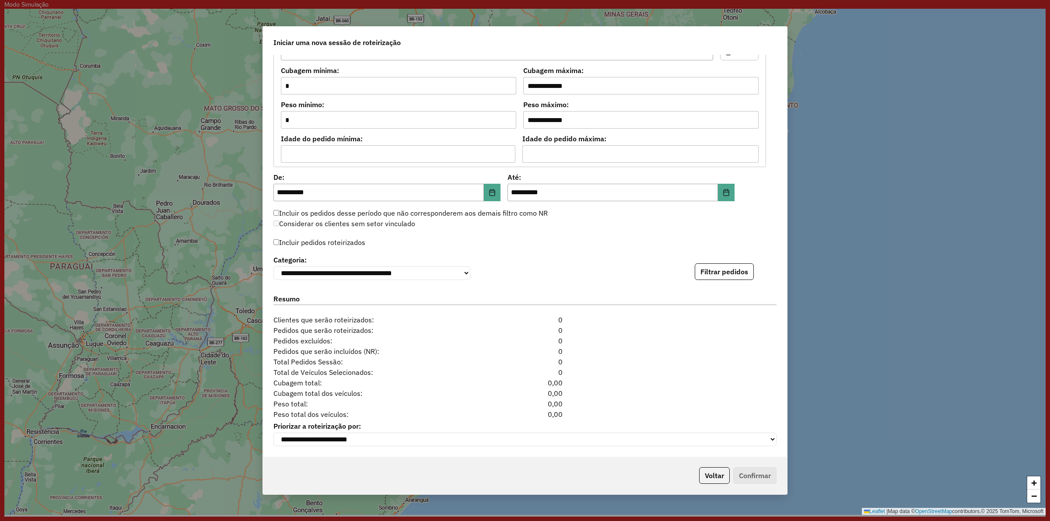
scroll to position [789, 0]
click at [730, 192] on button "Choose Date" at bounding box center [726, 193] width 17 height 18
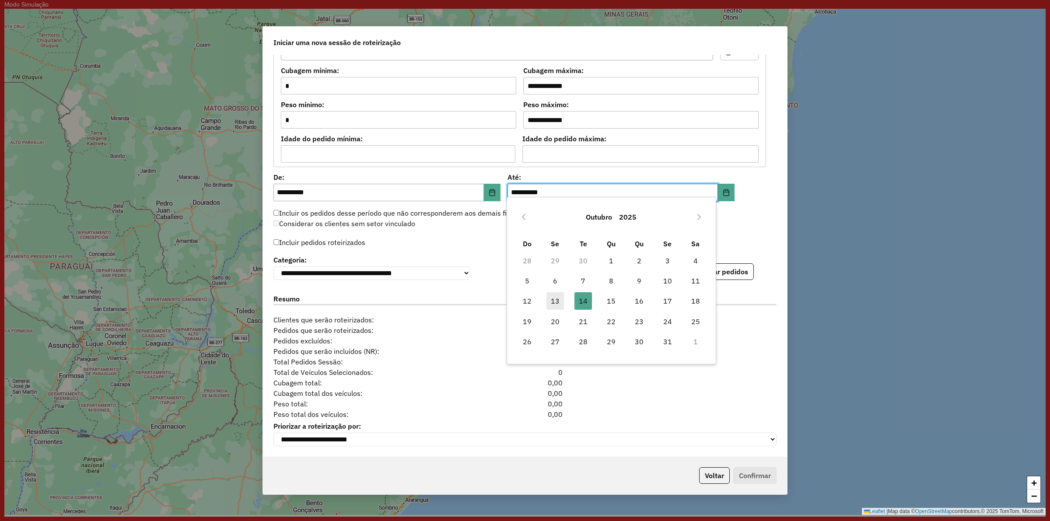
click at [549, 298] on span "13" at bounding box center [556, 301] width 18 height 18
type input "**********"
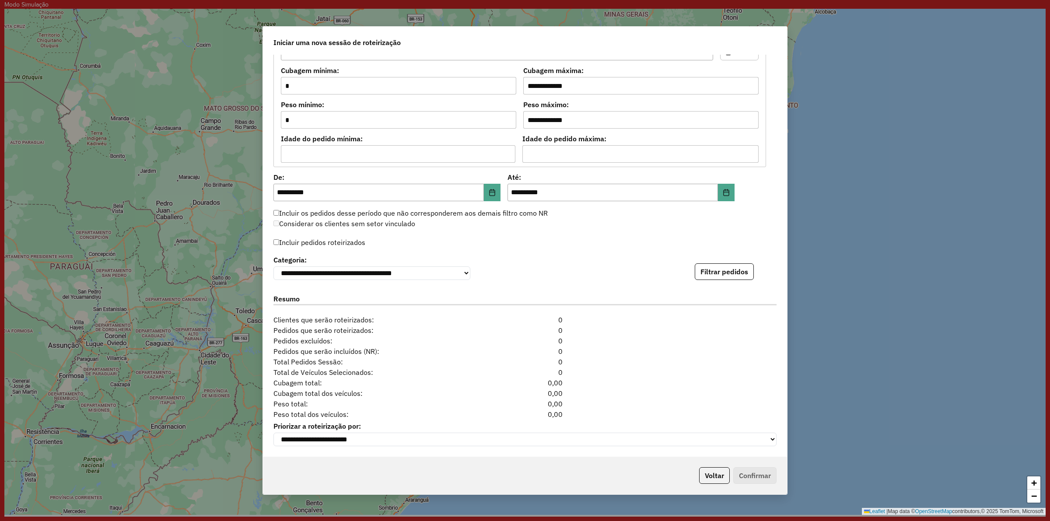
click at [453, 220] on div "Considerar os clientes sem setor vinculado" at bounding box center [519, 224] width 503 height 11
click at [333, 239] on label "Incluir pedidos roteirizados" at bounding box center [320, 242] width 92 height 17
click at [732, 268] on button "Filtrar pedidos" at bounding box center [724, 271] width 59 height 17
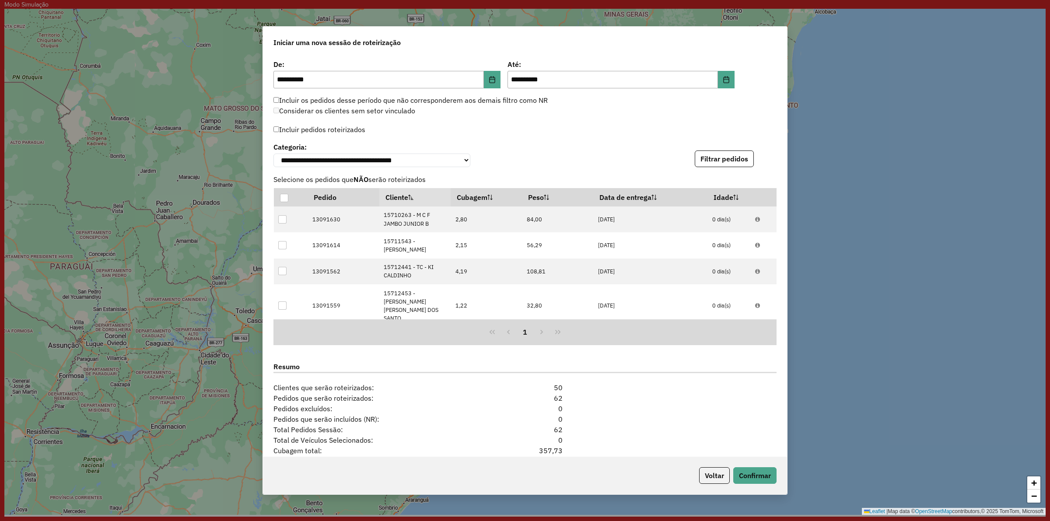
scroll to position [980, 0]
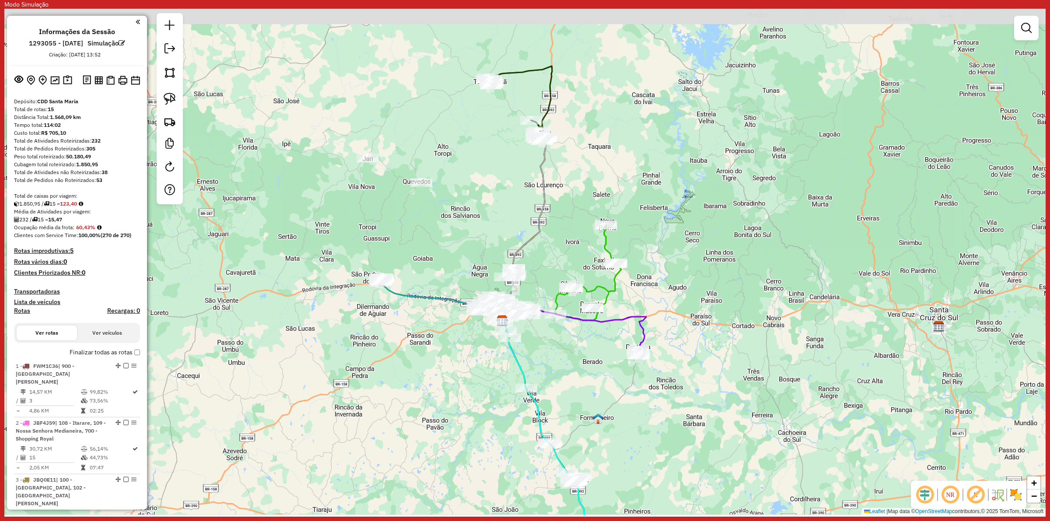
drag, startPoint x: 411, startPoint y: 346, endPoint x: 397, endPoint y: 390, distance: 45.7
click at [397, 390] on div "Janela de atendimento Grade de atendimento Capacidade Transportadoras Veículos …" at bounding box center [525, 262] width 1042 height 506
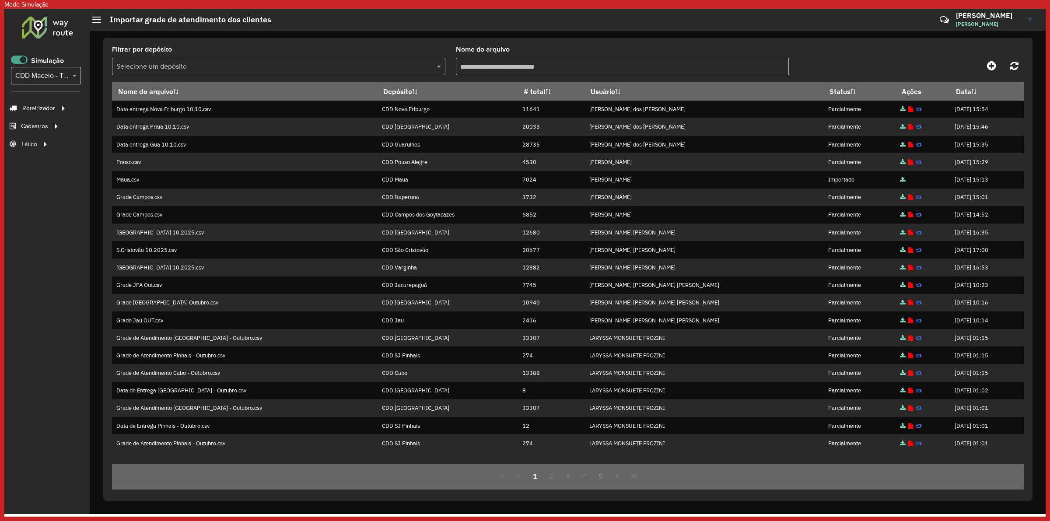
click at [22, 62] on span at bounding box center [19, 60] width 17 height 8
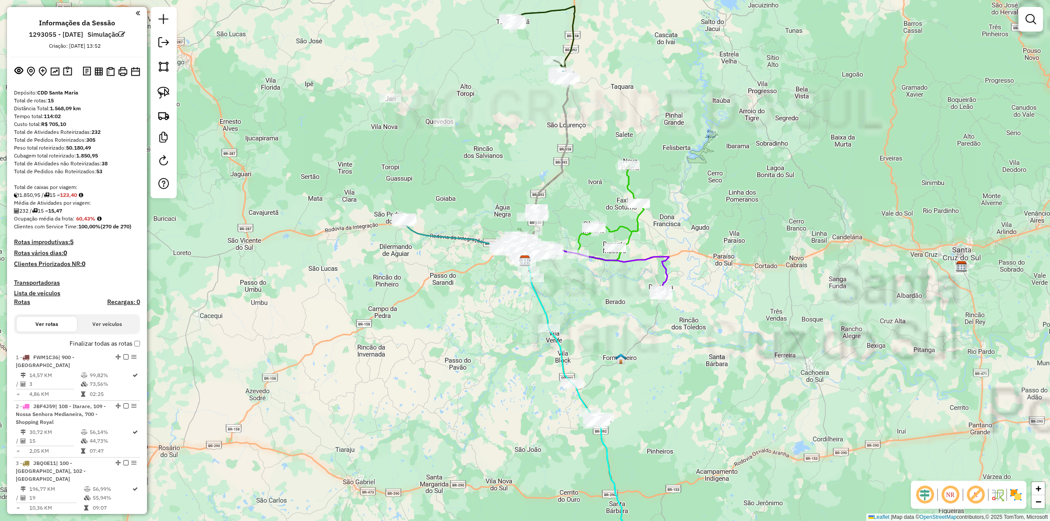
drag, startPoint x: 97, startPoint y: 71, endPoint x: 126, endPoint y: 8, distance: 69.2
click at [97, 71] on img at bounding box center [99, 71] width 8 height 8
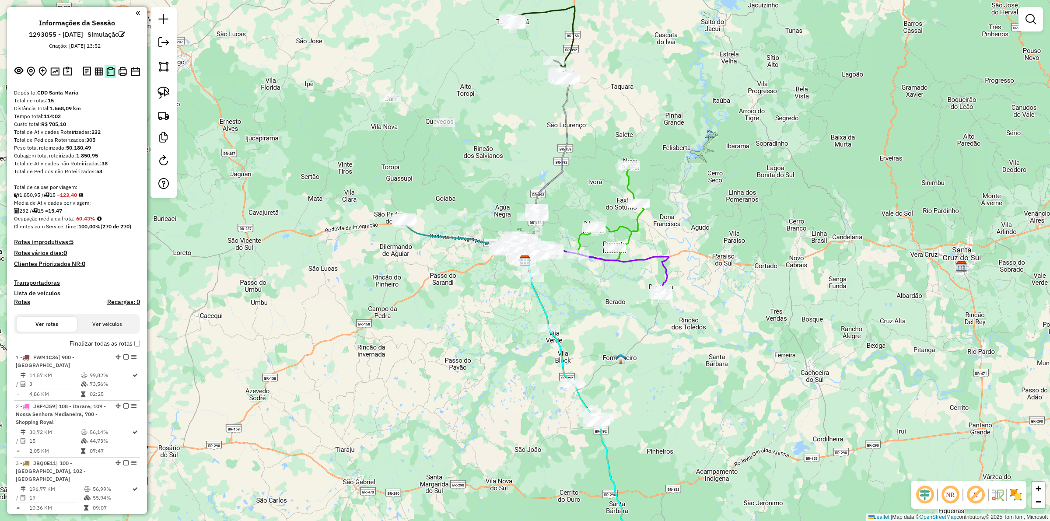
click at [112, 68] on img at bounding box center [110, 71] width 8 height 9
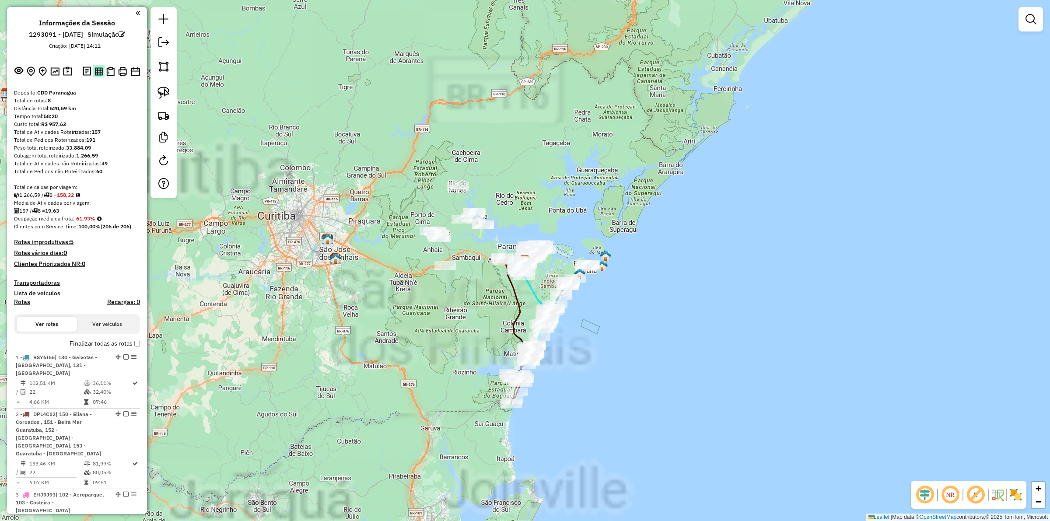
click at [98, 72] on img at bounding box center [99, 71] width 8 height 8
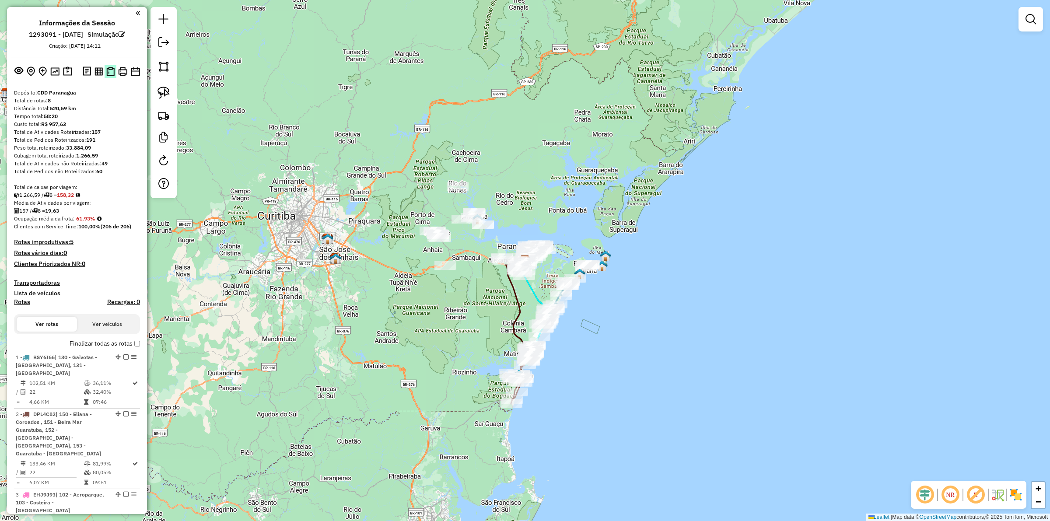
click at [111, 71] on img at bounding box center [110, 71] width 8 height 9
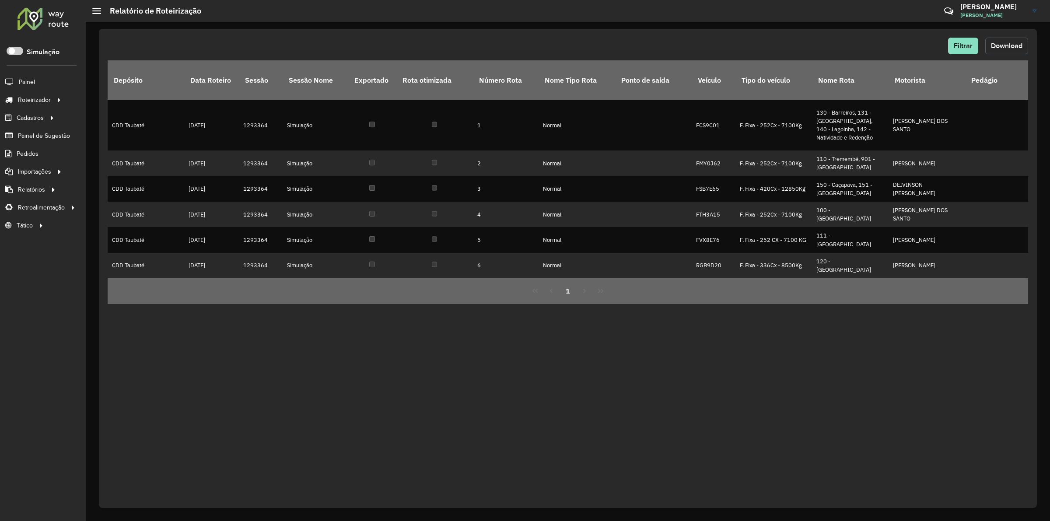
click at [1009, 46] on span "Download" at bounding box center [1007, 45] width 32 height 7
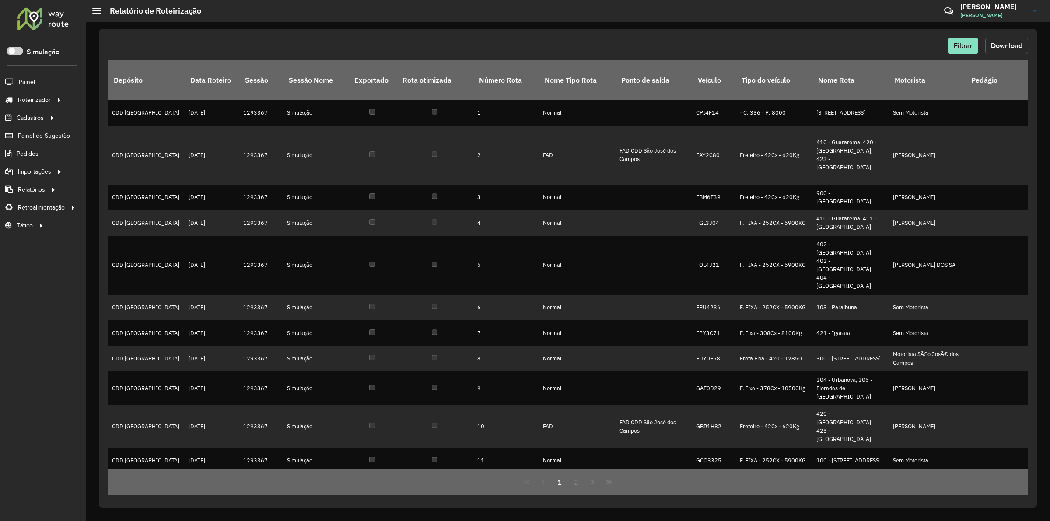
click at [1007, 50] on button "Download" at bounding box center [1007, 46] width 43 height 17
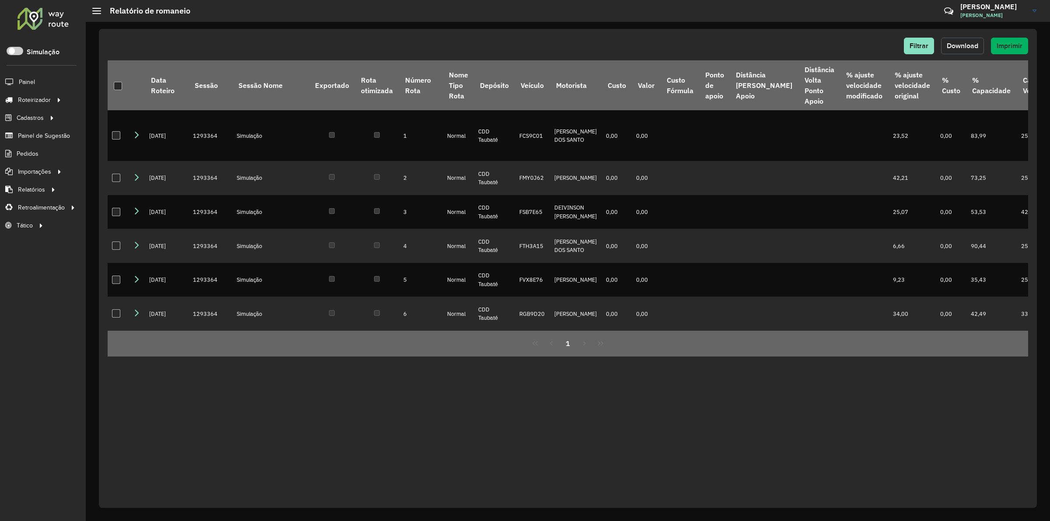
click at [966, 53] on button "Download" at bounding box center [962, 46] width 43 height 17
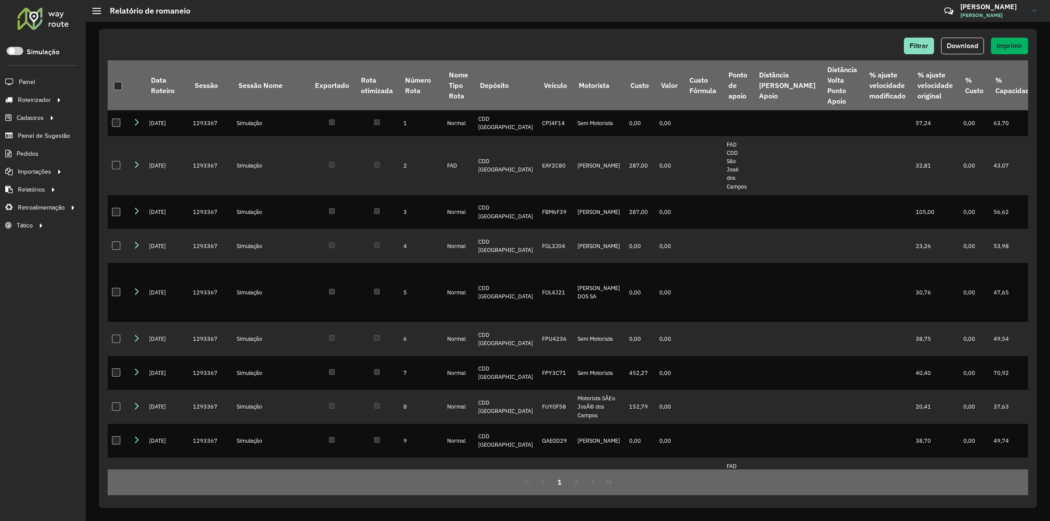
click at [711, 23] on div "Filtrar Download Imprimir Data Roteiro Sessão Sessão Nome Exportado Rota otimiz…" at bounding box center [568, 271] width 965 height 499
click at [970, 44] on span "Download" at bounding box center [963, 45] width 32 height 7
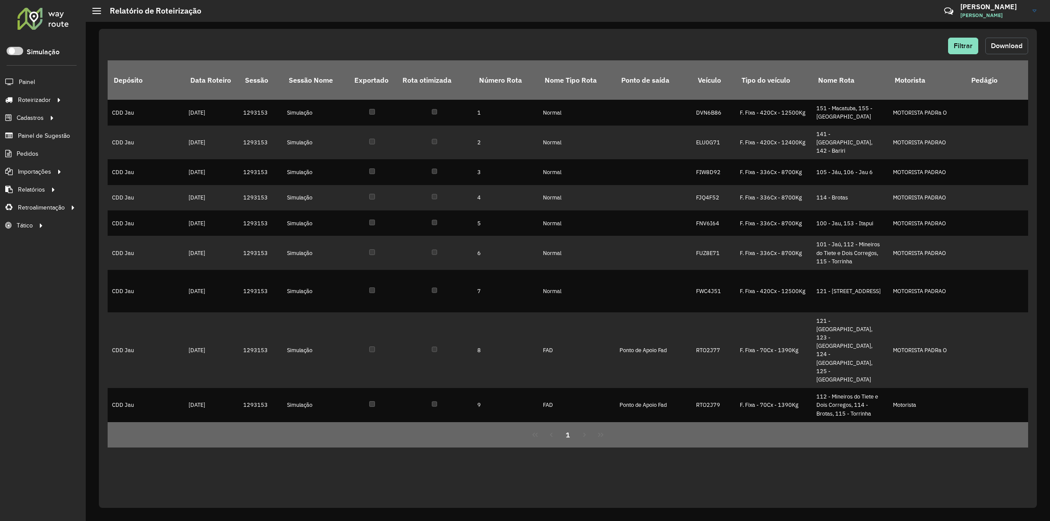
click at [998, 46] on span "Download" at bounding box center [1007, 45] width 32 height 7
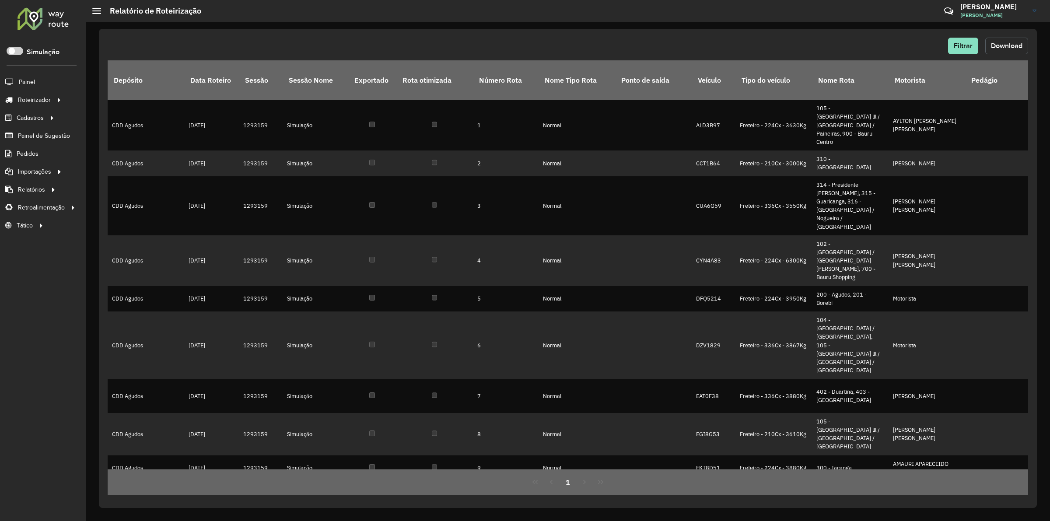
click at [1012, 46] on span "Download" at bounding box center [1007, 45] width 32 height 7
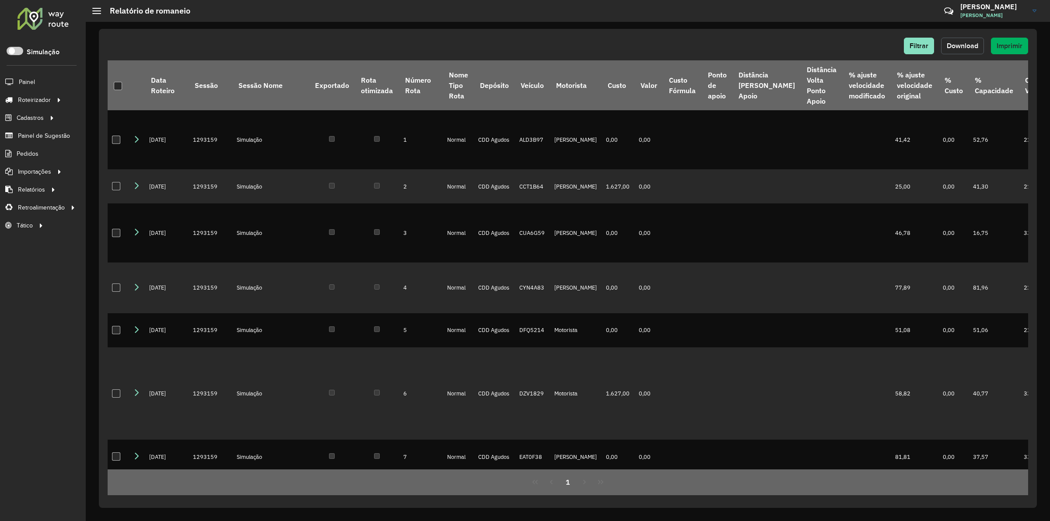
click at [955, 44] on span "Download" at bounding box center [963, 45] width 32 height 7
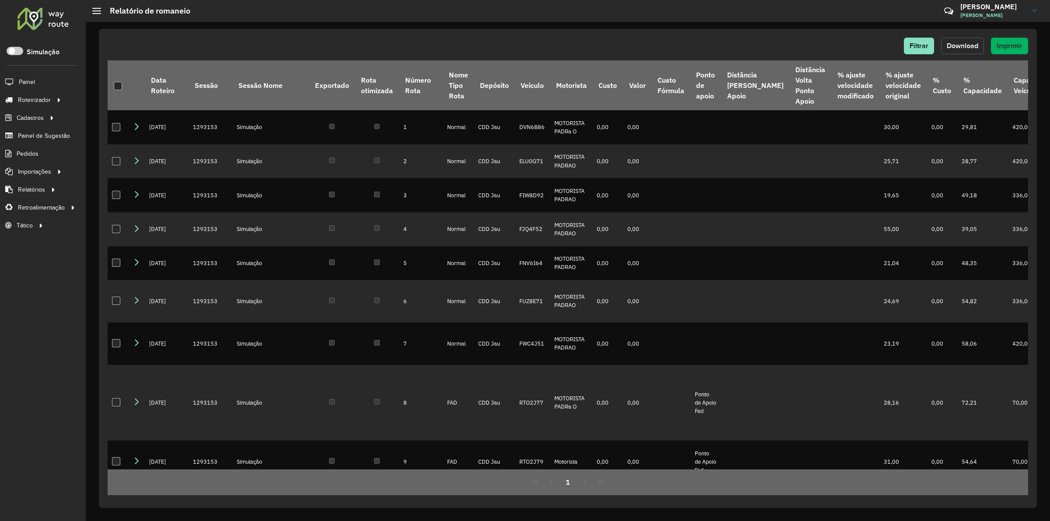
click at [952, 42] on span "Download" at bounding box center [963, 45] width 32 height 7
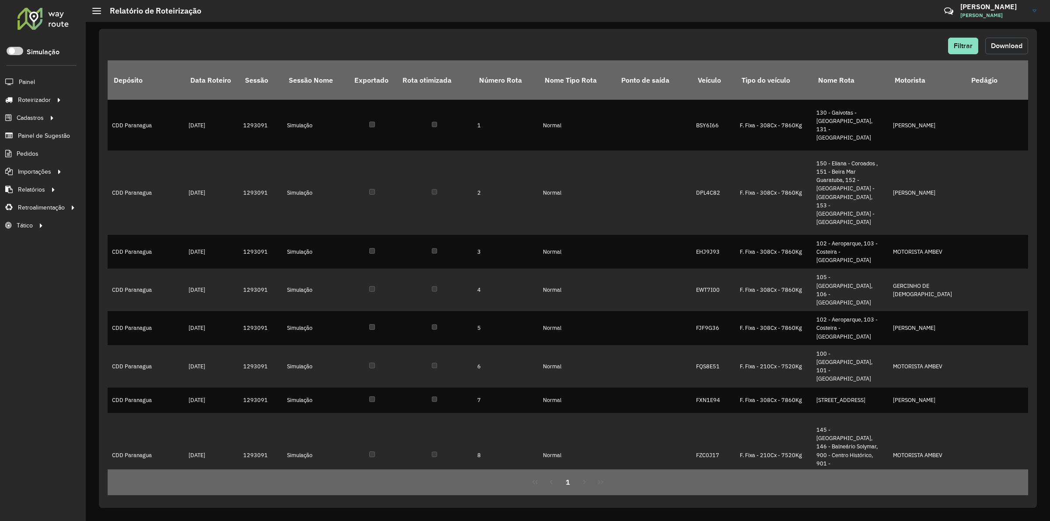
click at [993, 45] on span "Download" at bounding box center [1007, 45] width 32 height 7
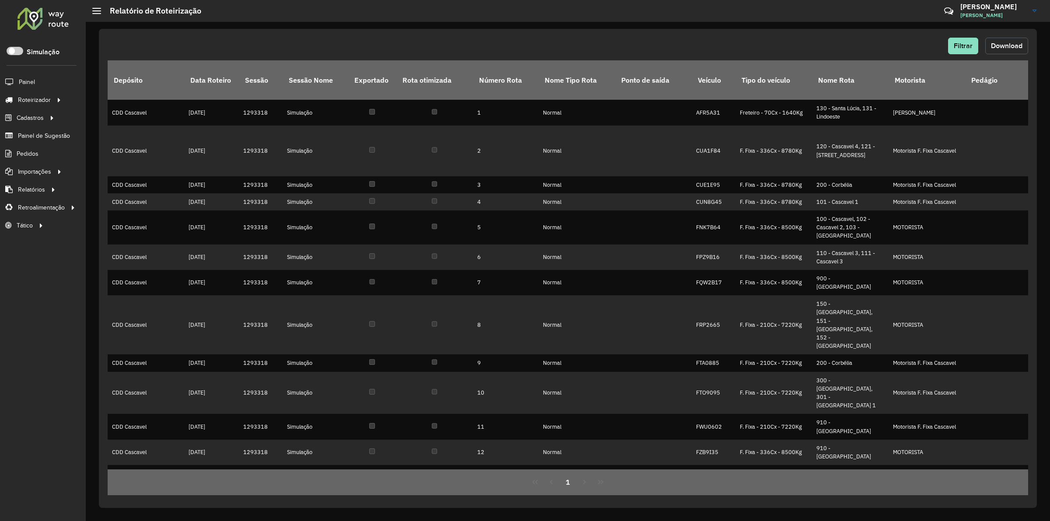
click at [1023, 47] on button "Download" at bounding box center [1007, 46] width 43 height 17
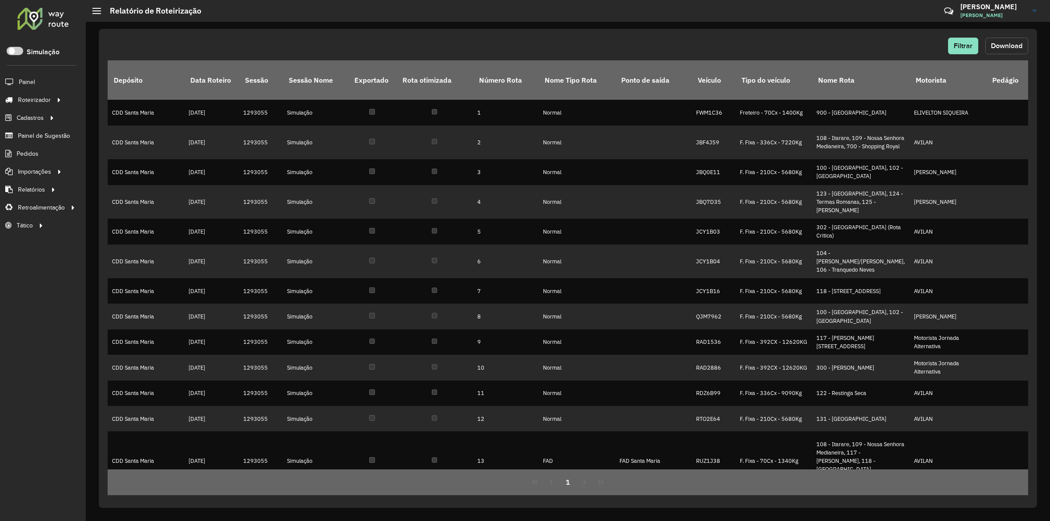
click at [1005, 42] on span "Download" at bounding box center [1007, 45] width 32 height 7
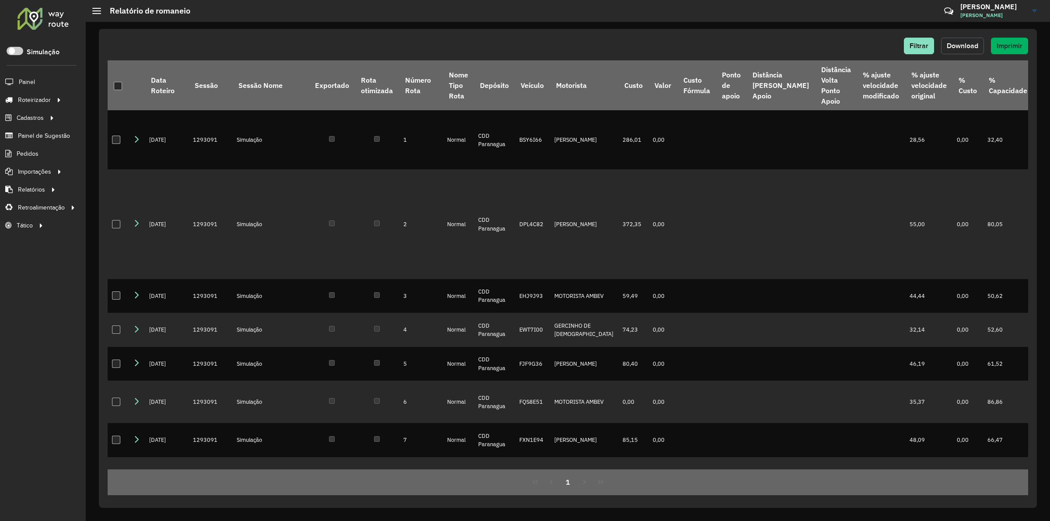
click at [959, 44] on span "Download" at bounding box center [963, 45] width 32 height 7
click at [564, 34] on div "Filtrar Download Imprimir Data Roteiro Sessão Sessão Nome Exportado Rota otimiz…" at bounding box center [568, 268] width 938 height 479
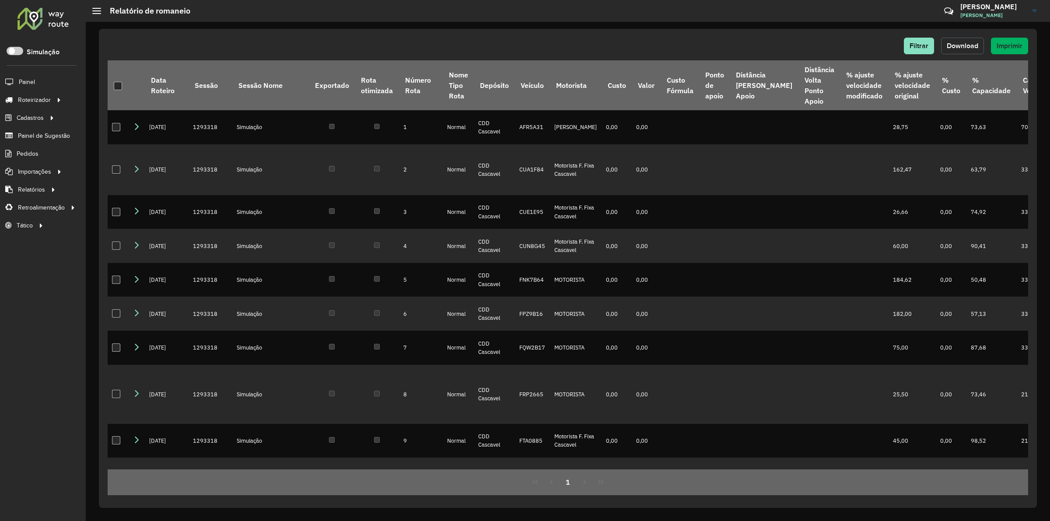
click at [965, 45] on span "Download" at bounding box center [963, 45] width 32 height 7
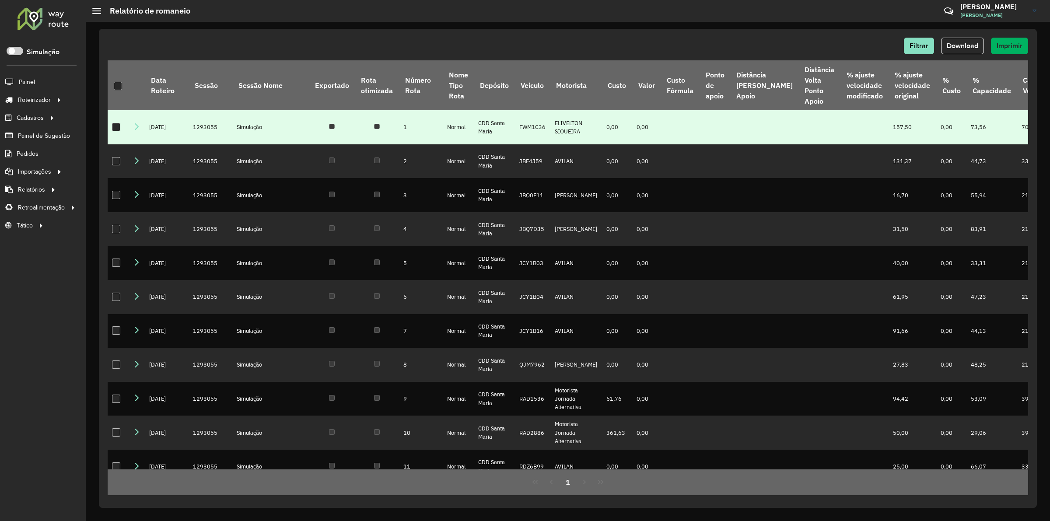
drag, startPoint x: 393, startPoint y: 25, endPoint x: 1023, endPoint y: 115, distance: 636.3
click at [393, 25] on div "Filtrar Download Imprimir Data Roteiro Sessão Sessão Nome Exportado Rota otimiz…" at bounding box center [568, 271] width 965 height 499
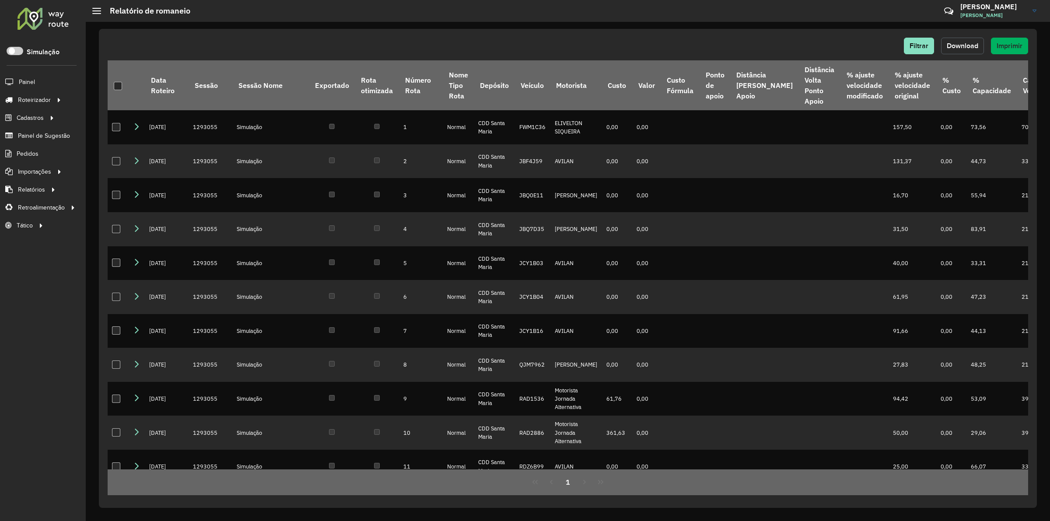
click at [957, 51] on button "Download" at bounding box center [962, 46] width 43 height 17
click at [589, 31] on div "Filtrar Download Imprimir Data Roteiro Sessão Sessão Nome Exportado Rota otimiz…" at bounding box center [568, 268] width 938 height 479
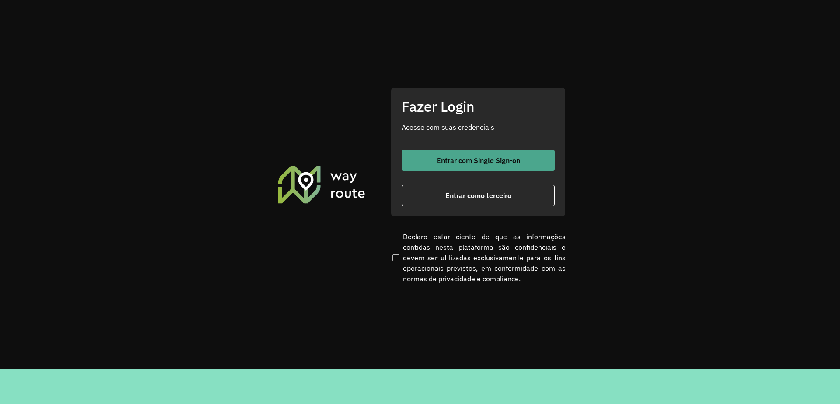
click at [459, 153] on button "Entrar com Single Sign-on" at bounding box center [478, 160] width 153 height 21
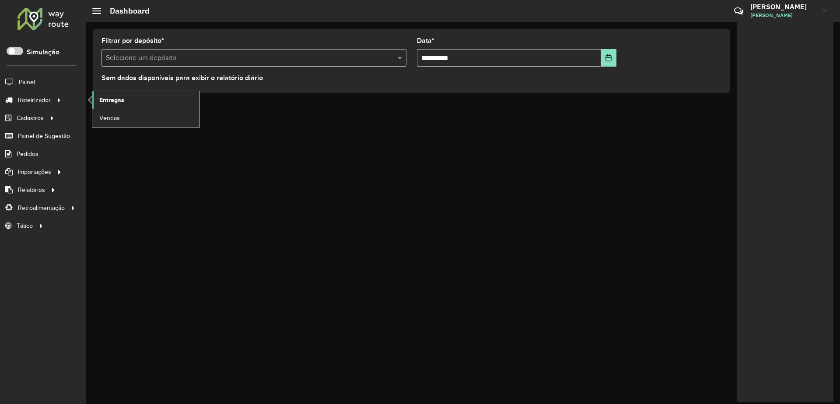
click at [138, 98] on link "Entregas" at bounding box center [145, 100] width 107 height 18
click at [15, 51] on span at bounding box center [15, 51] width 17 height 8
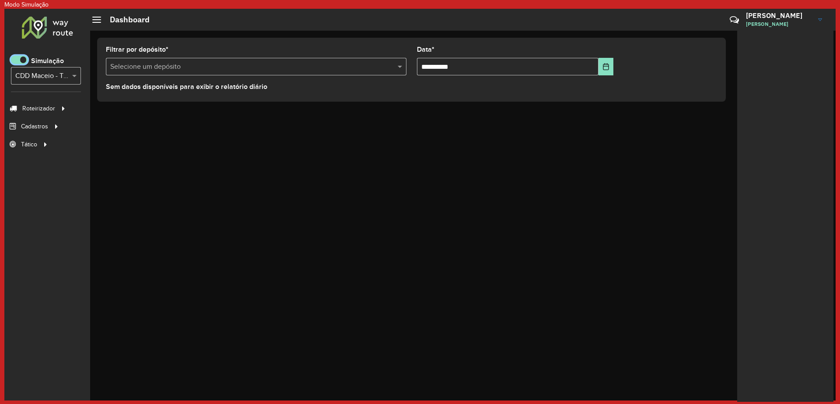
scroll to position [5, 3]
click at [54, 75] on input "text" at bounding box center [37, 76] width 44 height 11
type input "*****"
click at [127, 117] on ul "Entregas" at bounding box center [142, 108] width 109 height 18
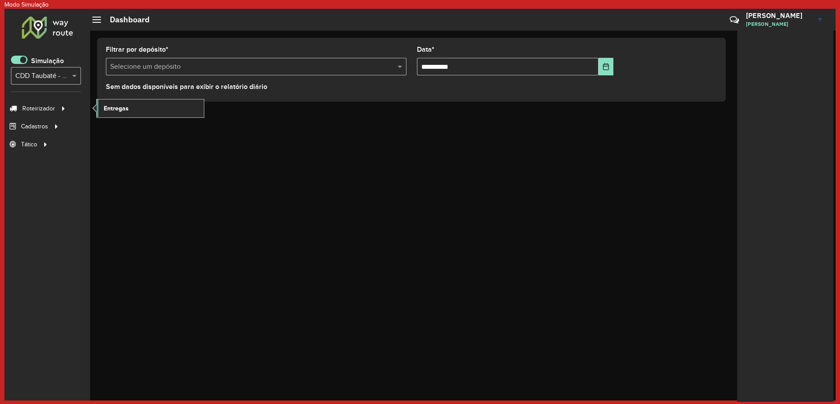
click at [126, 112] on span "Entregas" at bounding box center [116, 108] width 25 height 9
click at [18, 57] on span at bounding box center [19, 60] width 17 height 8
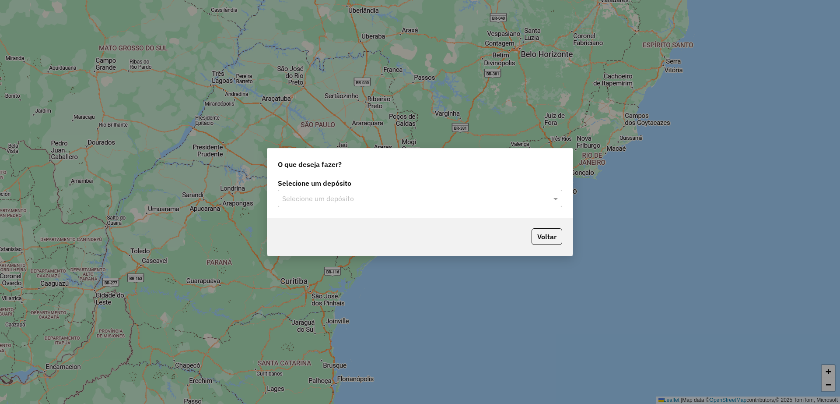
click at [410, 195] on input "text" at bounding box center [411, 198] width 258 height 11
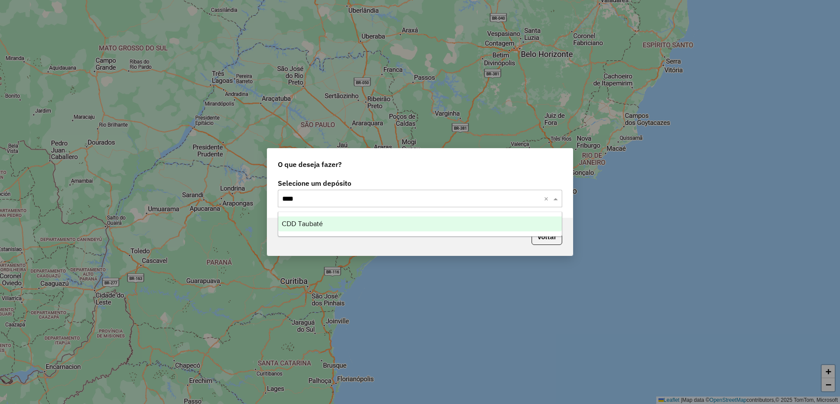
type input "*****"
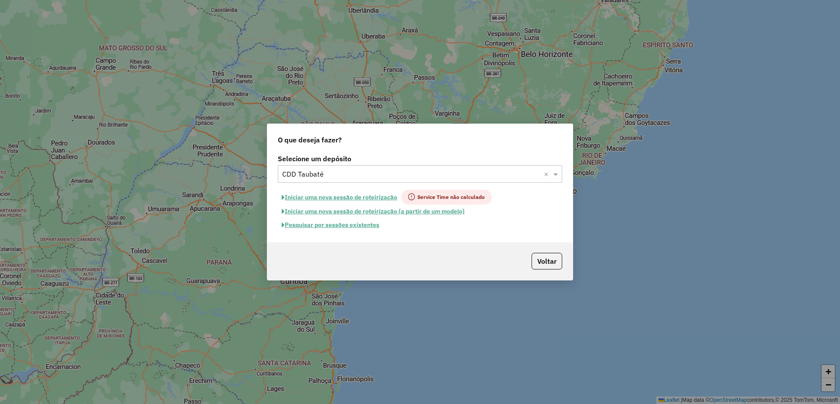
click at [351, 224] on button "Pesquisar por sessões existentes" at bounding box center [330, 225] width 105 height 14
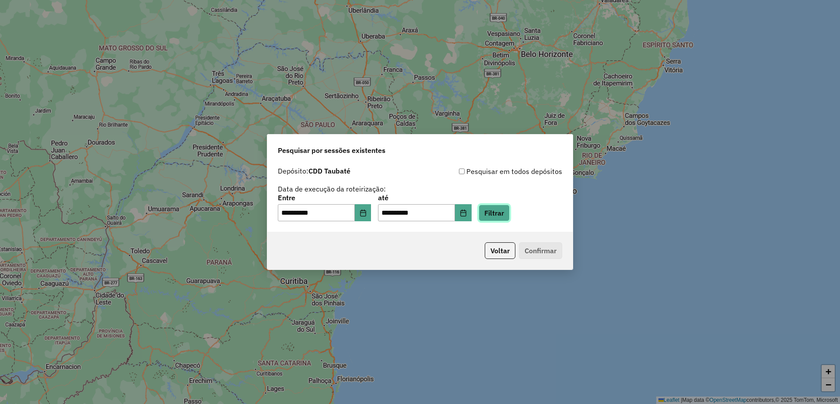
click at [500, 208] on button "Filtrar" at bounding box center [494, 212] width 31 height 17
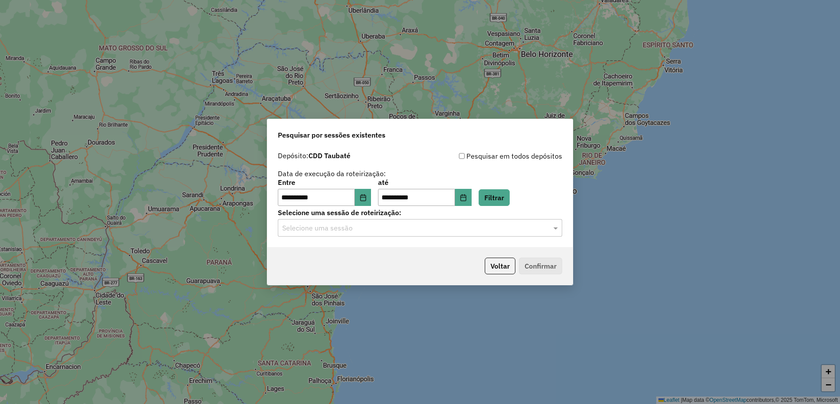
click at [408, 233] on hb-app "**********" at bounding box center [420, 202] width 840 height 404
click at [404, 234] on div "Selecione uma sessão" at bounding box center [420, 228] width 285 height 18
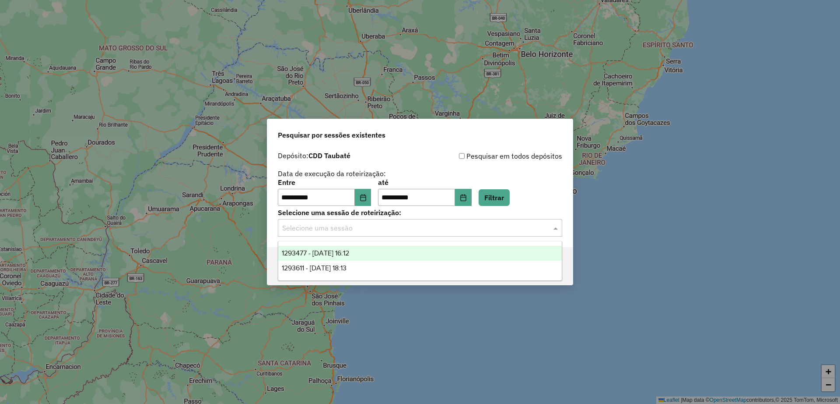
click at [393, 254] on div "1293477 - 13/10/2025 16:12" at bounding box center [420, 253] width 284 height 15
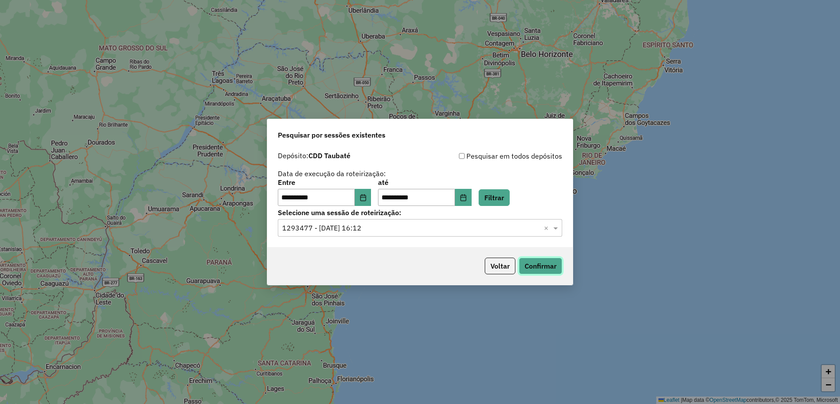
click at [538, 270] on button "Confirmar" at bounding box center [540, 265] width 43 height 17
click at [393, 226] on input "text" at bounding box center [411, 228] width 258 height 11
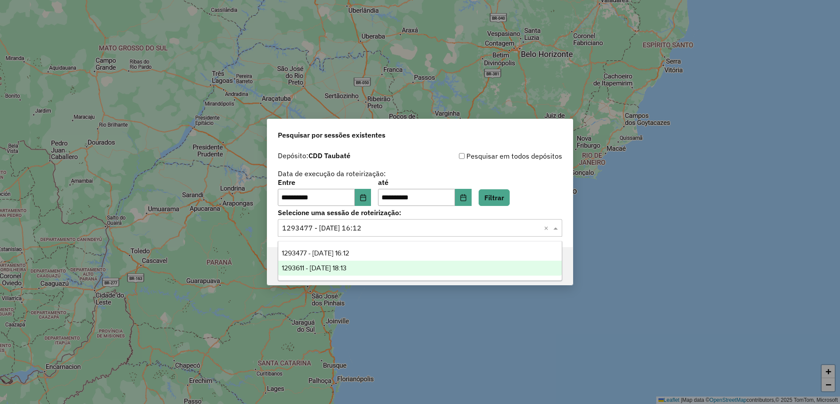
click at [382, 265] on div "1293611 - 13/10/2025 18:13" at bounding box center [420, 267] width 284 height 15
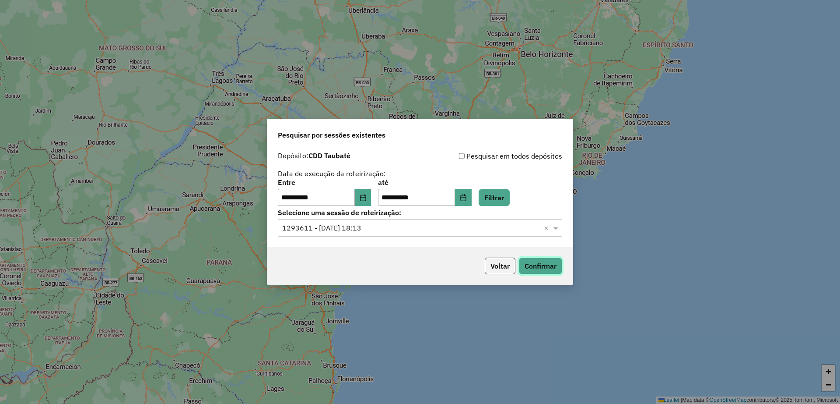
click at [549, 265] on button "Confirmar" at bounding box center [540, 265] width 43 height 17
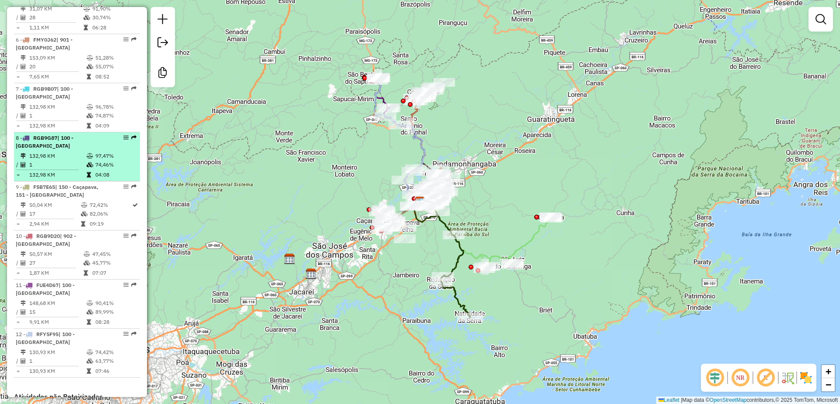
scroll to position [643, 0]
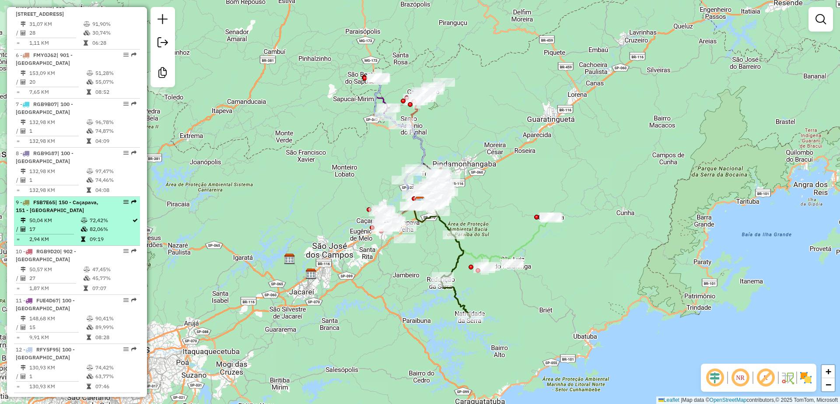
click at [64, 216] on td "50,04 KM" at bounding box center [55, 220] width 52 height 9
select select "**********"
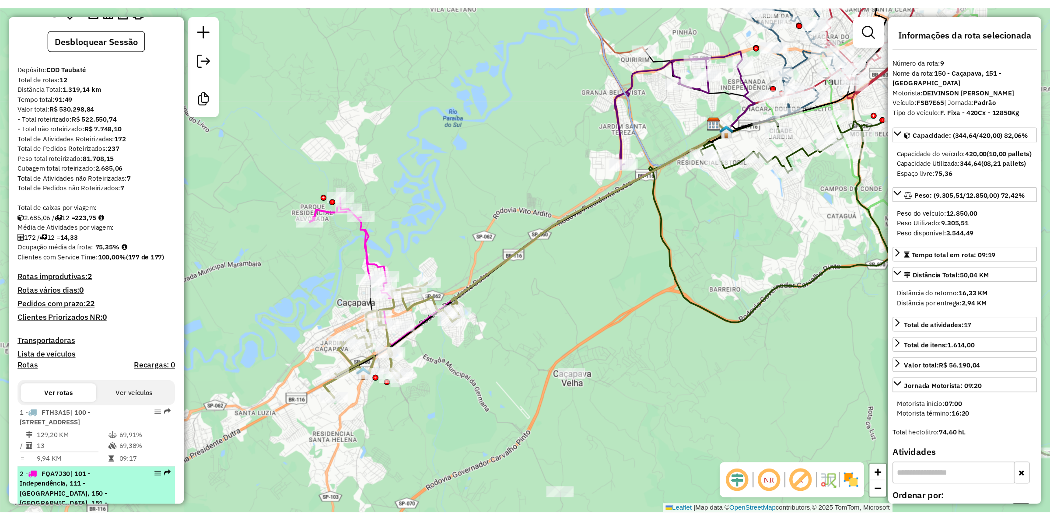
scroll to position [0, 0]
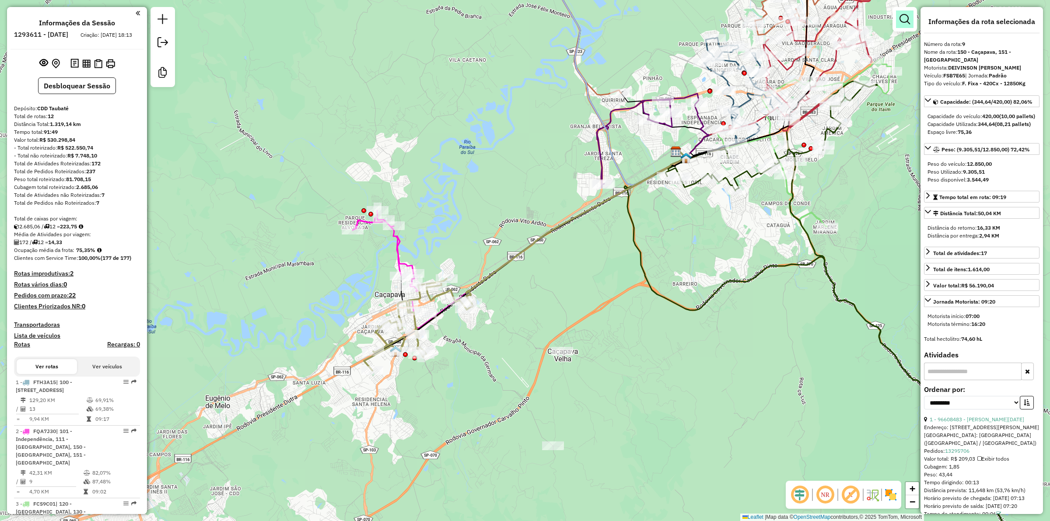
click at [840, 18] on em at bounding box center [905, 19] width 11 height 11
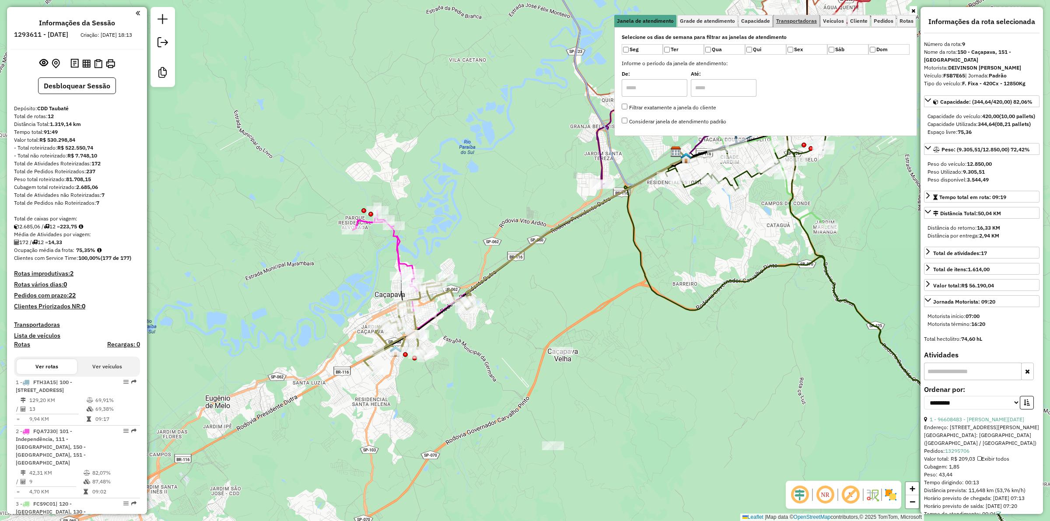
drag, startPoint x: 794, startPoint y: 18, endPoint x: 810, endPoint y: 21, distance: 15.5
click at [797, 19] on span "Transportadoras" at bounding box center [796, 20] width 41 height 5
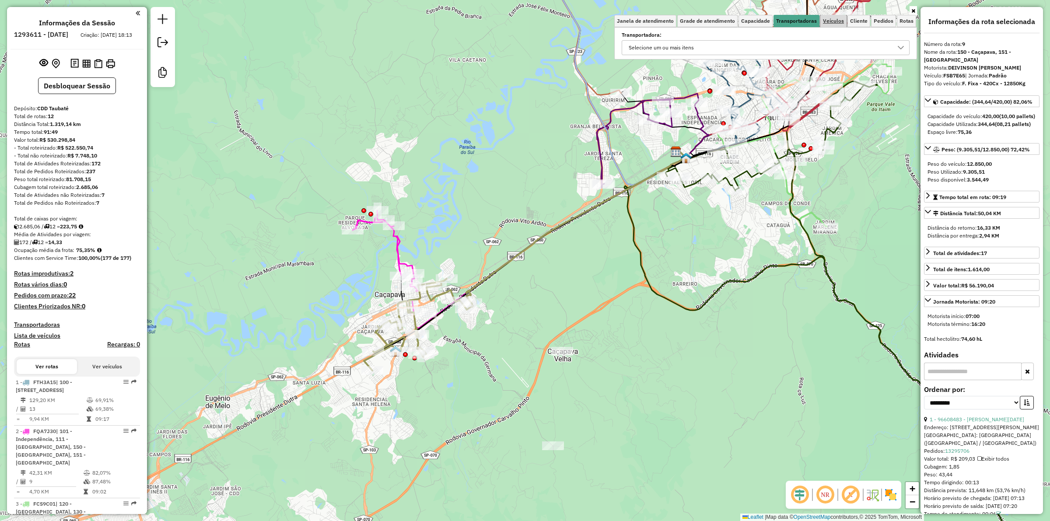
click at [835, 21] on span "Veículos" at bounding box center [833, 20] width 21 height 5
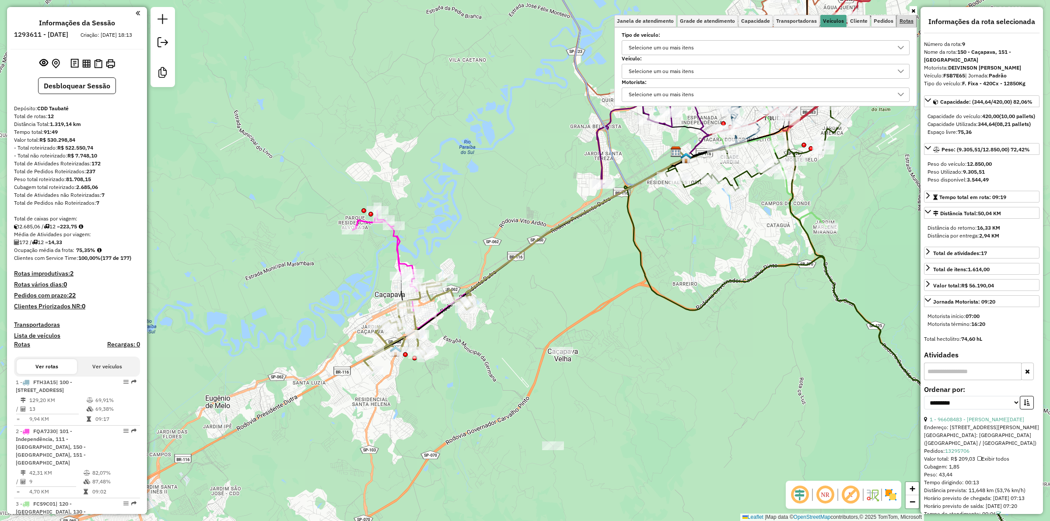
drag, startPoint x: 906, startPoint y: 16, endPoint x: 897, endPoint y: 18, distance: 9.6
click at [840, 16] on link "Rotas" at bounding box center [906, 21] width 19 height 12
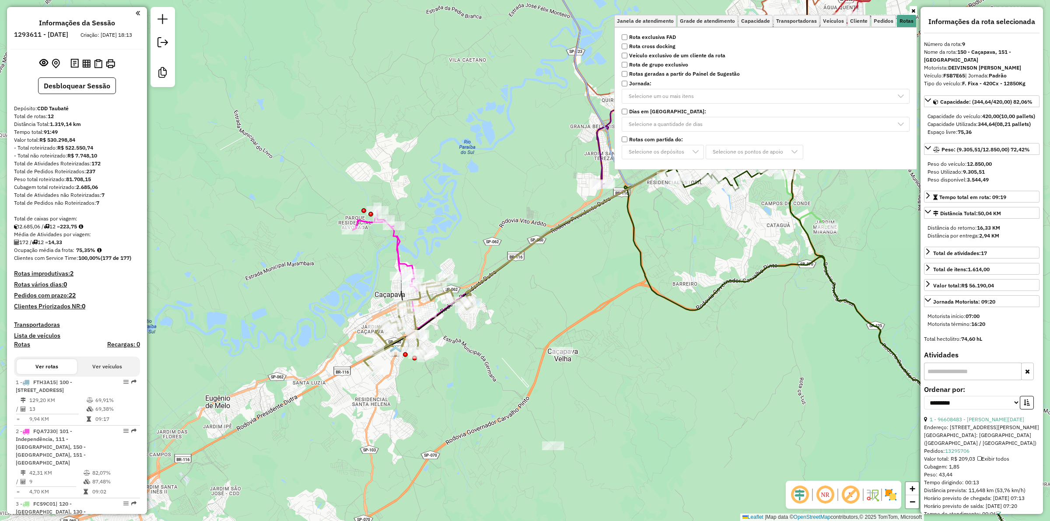
click at [666, 96] on p-multiselect "Selecione um ou mais itens" at bounding box center [766, 96] width 288 height 15
click at [840, 16] on link "Cliente" at bounding box center [859, 21] width 23 height 12
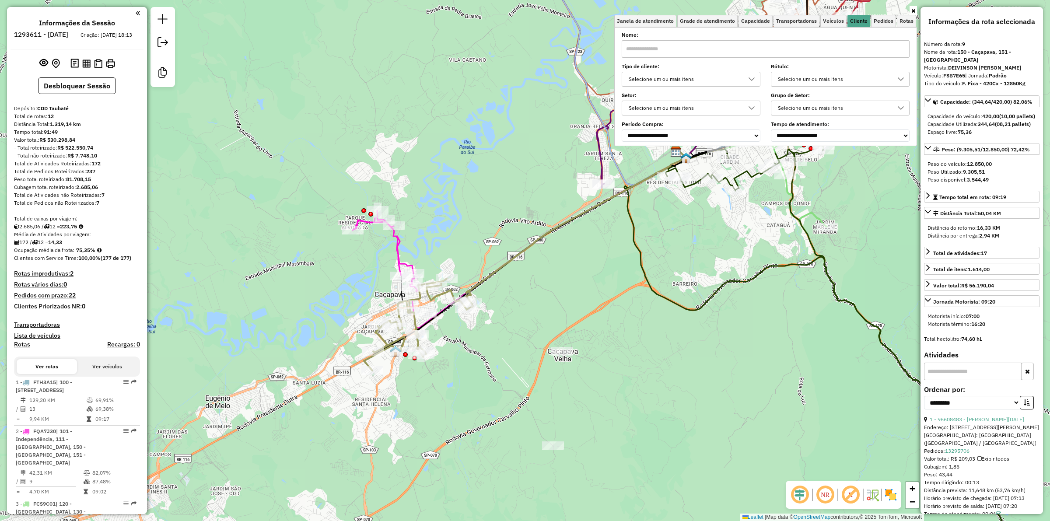
click at [657, 71] on div "Tipo de cliente: Selecione um ou mais itens" at bounding box center [691, 76] width 139 height 22
click at [657, 84] on div "Selecione um ou mais itens" at bounding box center [685, 79] width 118 height 14
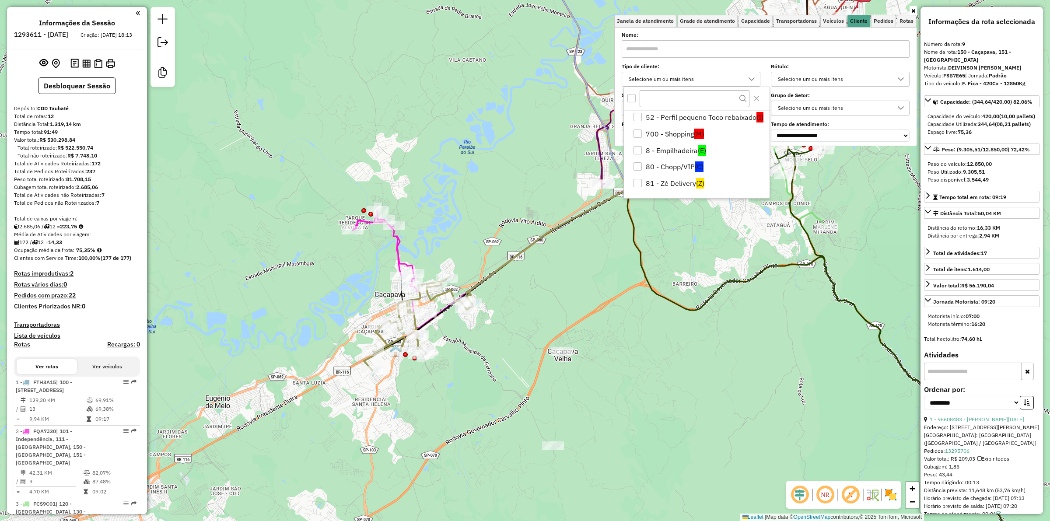
scroll to position [63, 0]
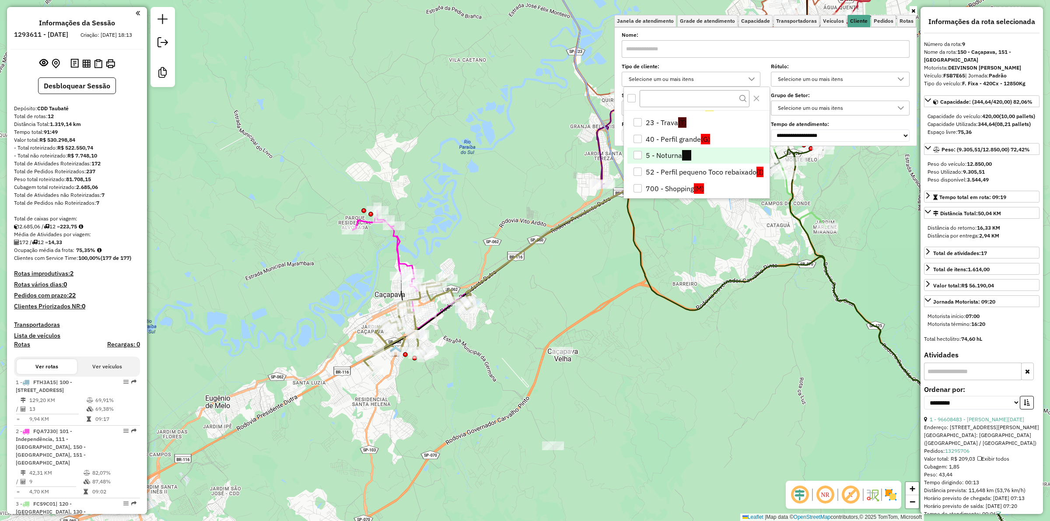
click at [636, 152] on div "5 - Noturna" at bounding box center [638, 155] width 8 height 8
click at [572, 248] on div "Janela de atendimento Grade de atendimento Capacidade Transportadoras Veículos …" at bounding box center [525, 260] width 1050 height 521
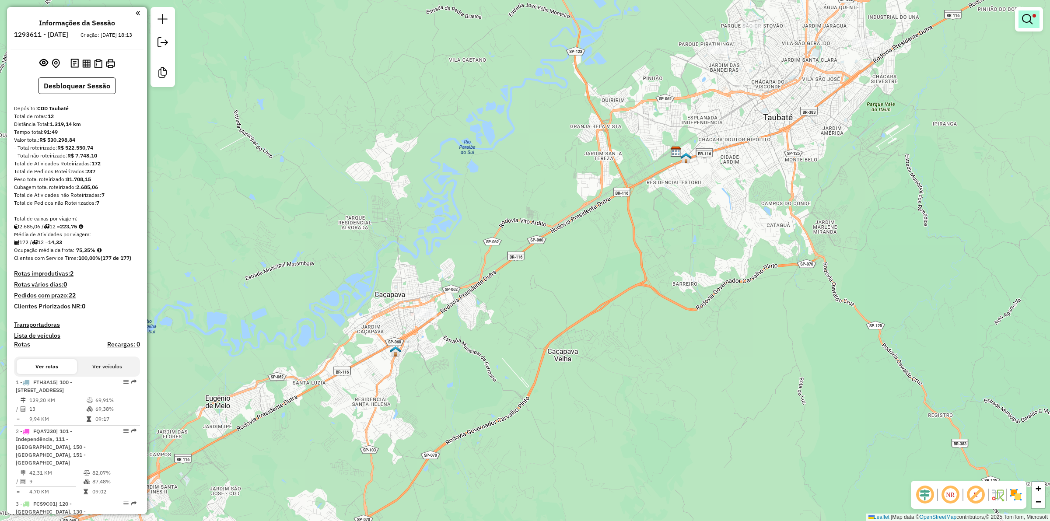
click at [840, 11] on link at bounding box center [1029, 20] width 21 height 18
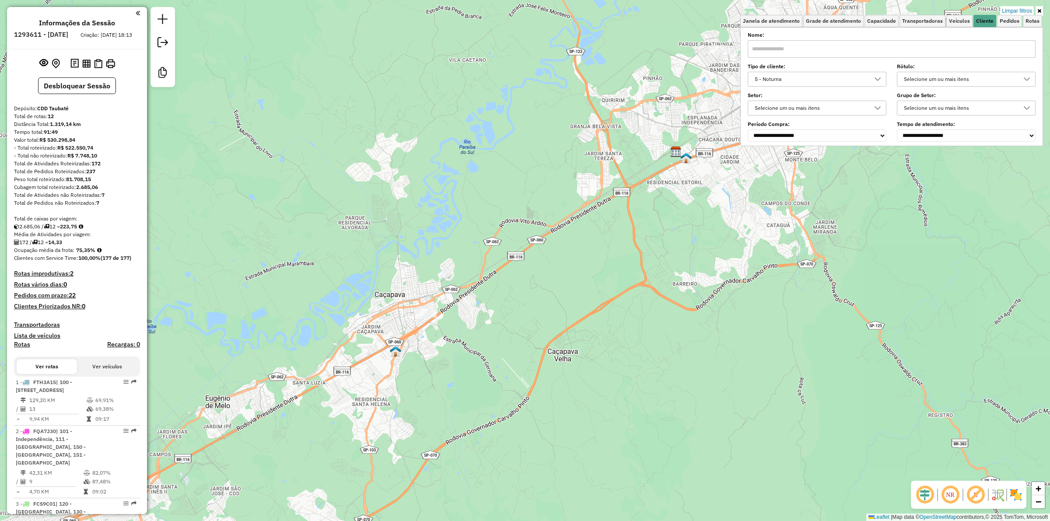
click at [840, 4] on div "Limpar filtros Janela de atendimento Grade de atendimento Capacidade Transporta…" at bounding box center [525, 260] width 1050 height 521
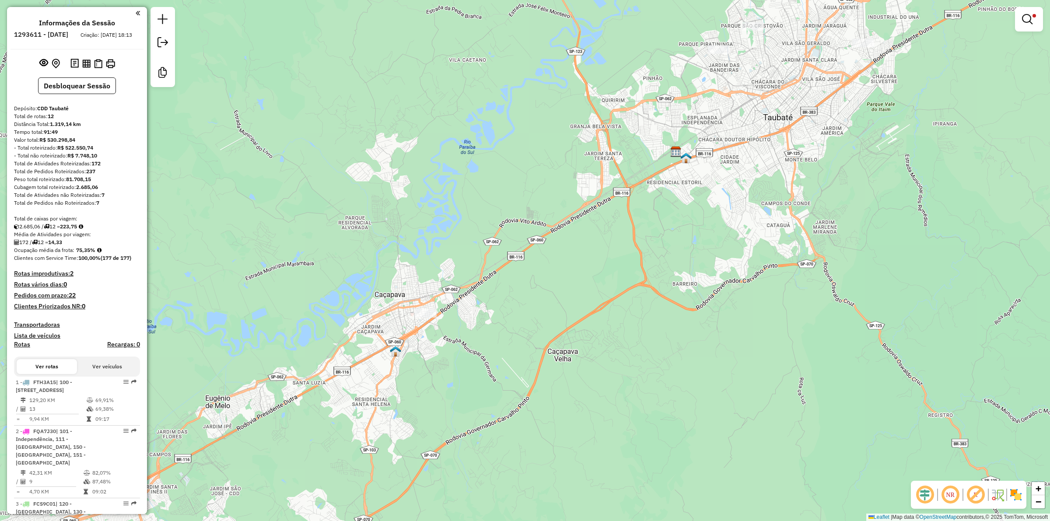
click at [840, 9] on div at bounding box center [1029, 19] width 28 height 25
drag, startPoint x: 1025, startPoint y: 12, endPoint x: 1019, endPoint y: 7, distance: 8.0
click at [840, 12] on link at bounding box center [1029, 20] width 21 height 18
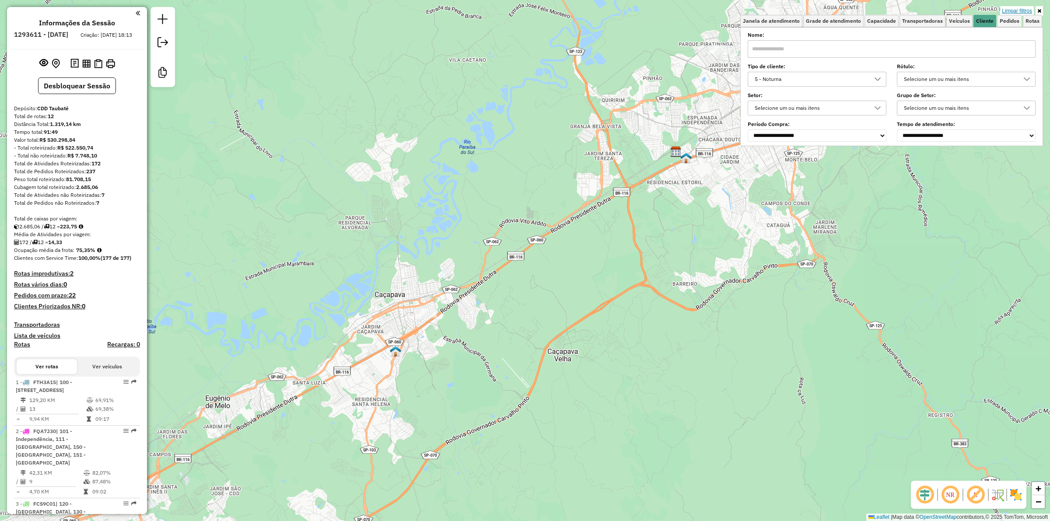
click at [840, 6] on link "Limpar filtros" at bounding box center [1018, 11] width 34 height 10
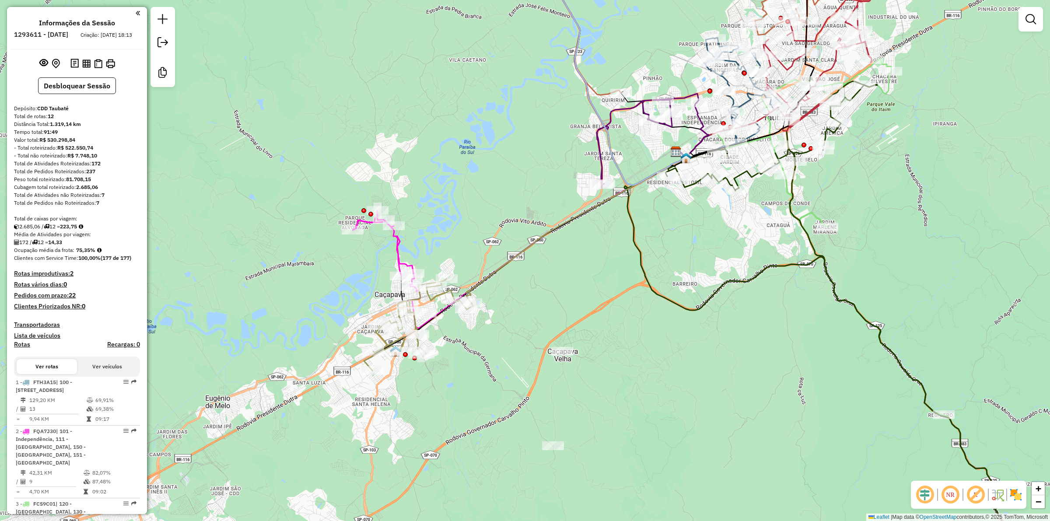
click at [330, 136] on div "Rota 4 - Placa FUC7F19 96639614 - COMERCIAL FASSAO DE ALIMENTOS LTDA Rota 2 - P…" at bounding box center [525, 260] width 1050 height 521
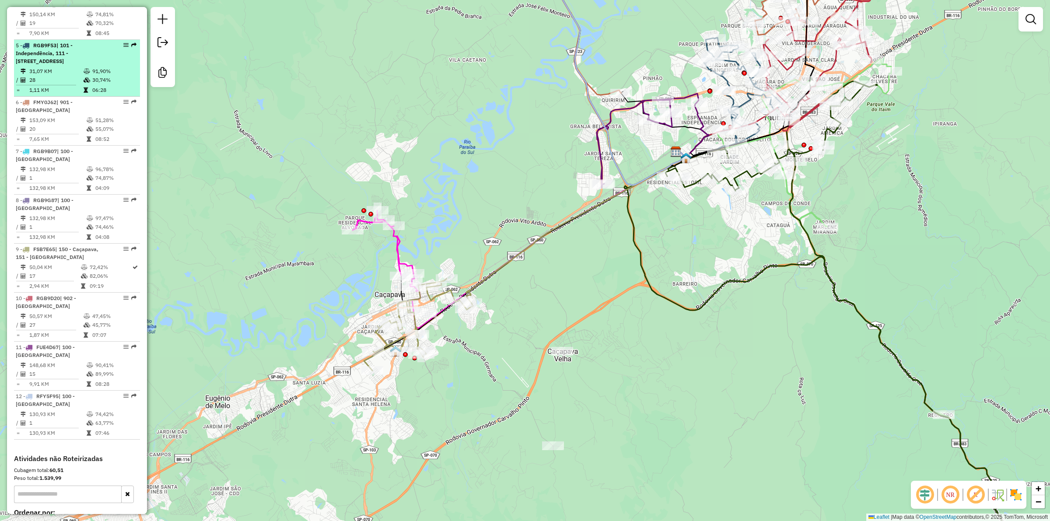
scroll to position [657, 0]
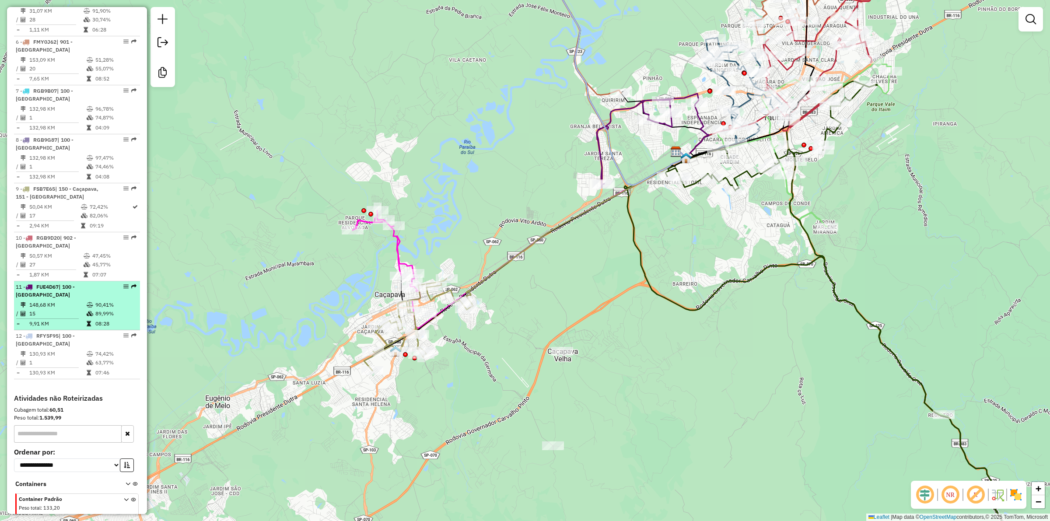
click at [76, 320] on td "9,91 KM" at bounding box center [57, 324] width 57 height 9
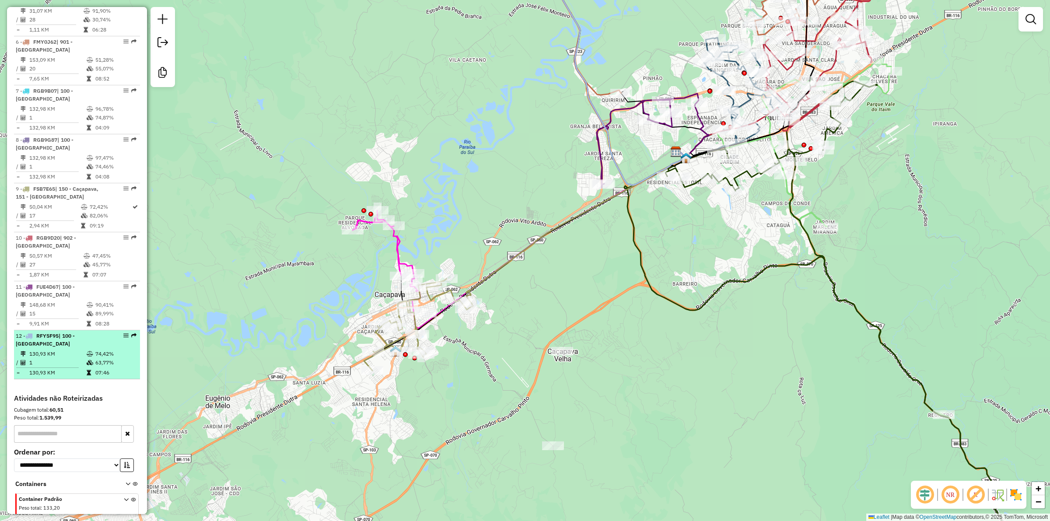
select select "**********"
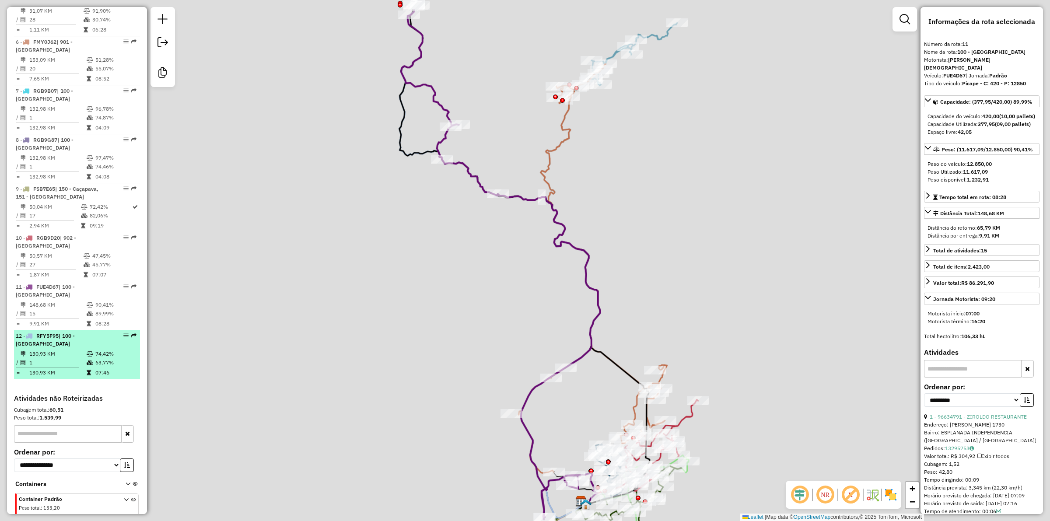
click at [77, 350] on td "130,93 KM" at bounding box center [57, 354] width 57 height 9
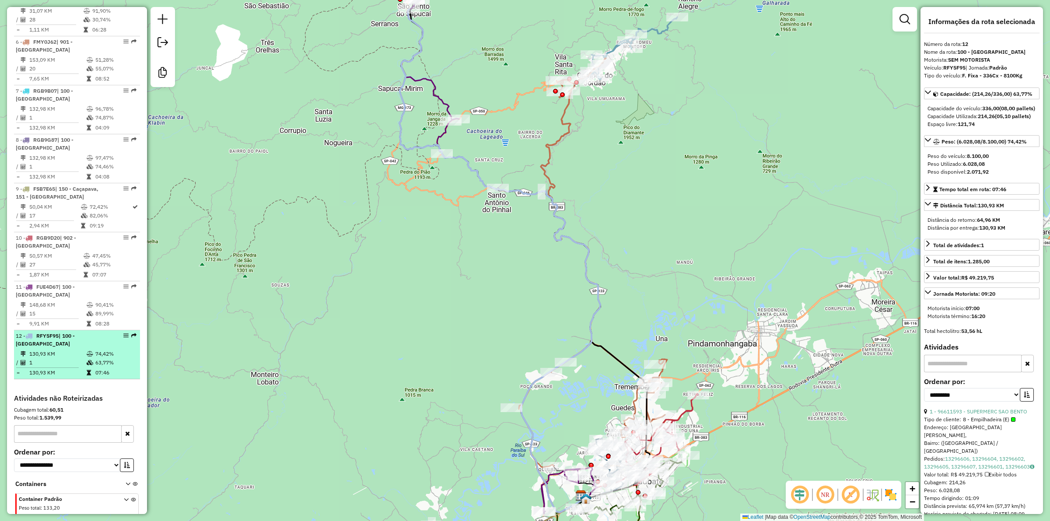
click at [74, 358] on td "1" at bounding box center [57, 362] width 57 height 9
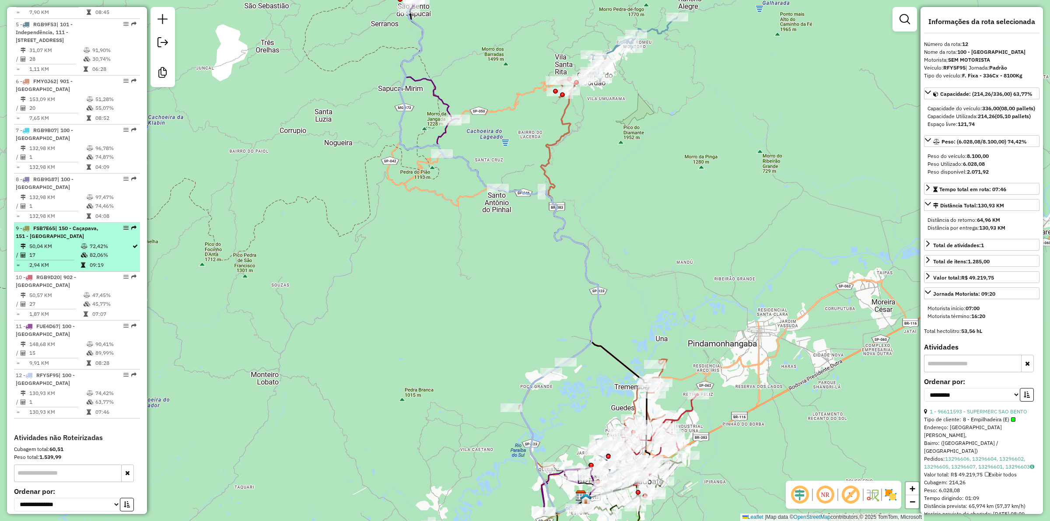
scroll to position [602, 0]
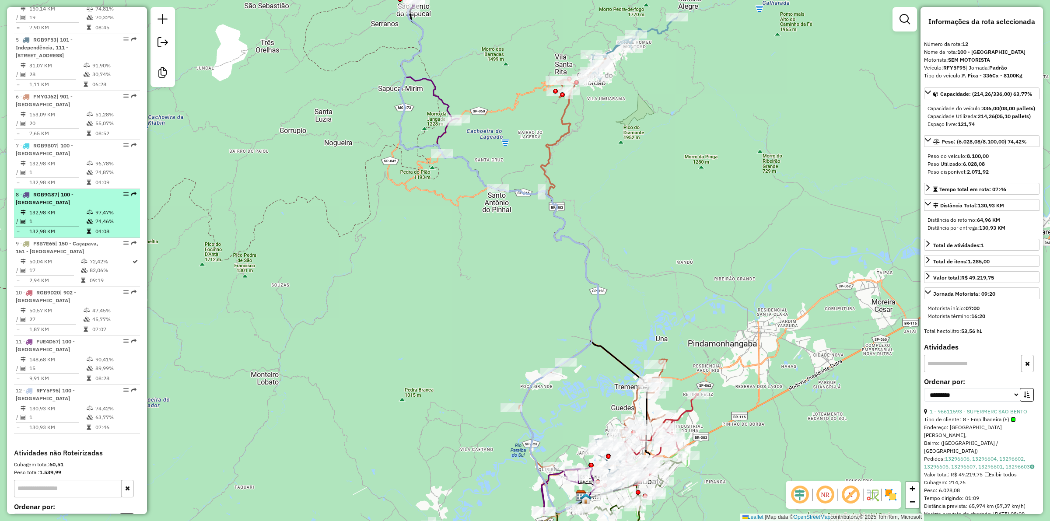
click at [81, 208] on td "132,98 KM" at bounding box center [57, 212] width 57 height 9
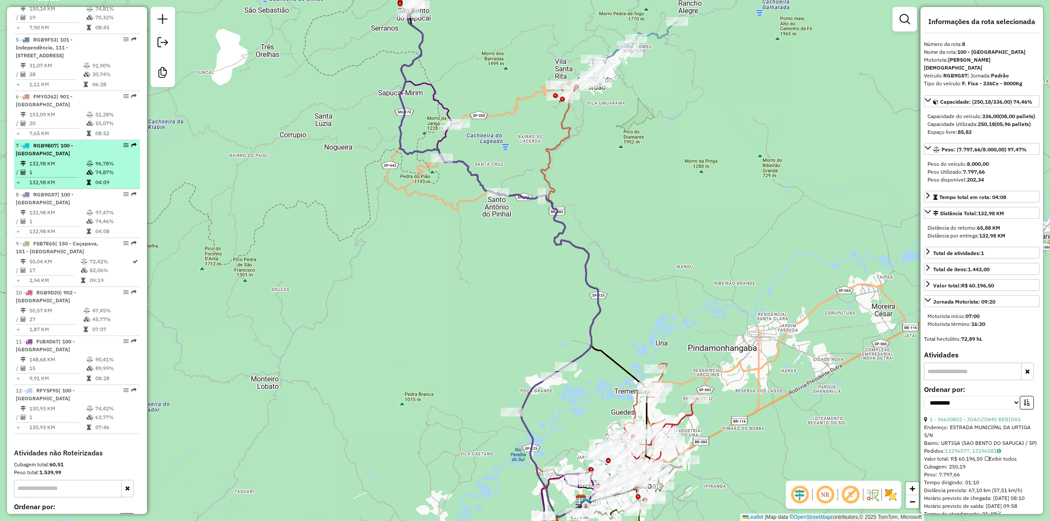
click at [70, 170] on td "1" at bounding box center [57, 172] width 57 height 9
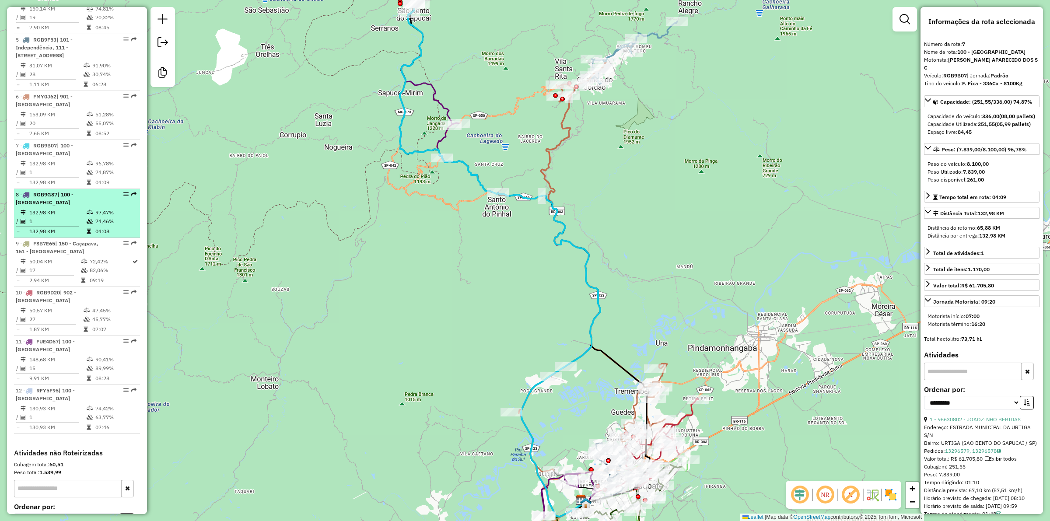
click at [72, 217] on td "1" at bounding box center [57, 221] width 57 height 9
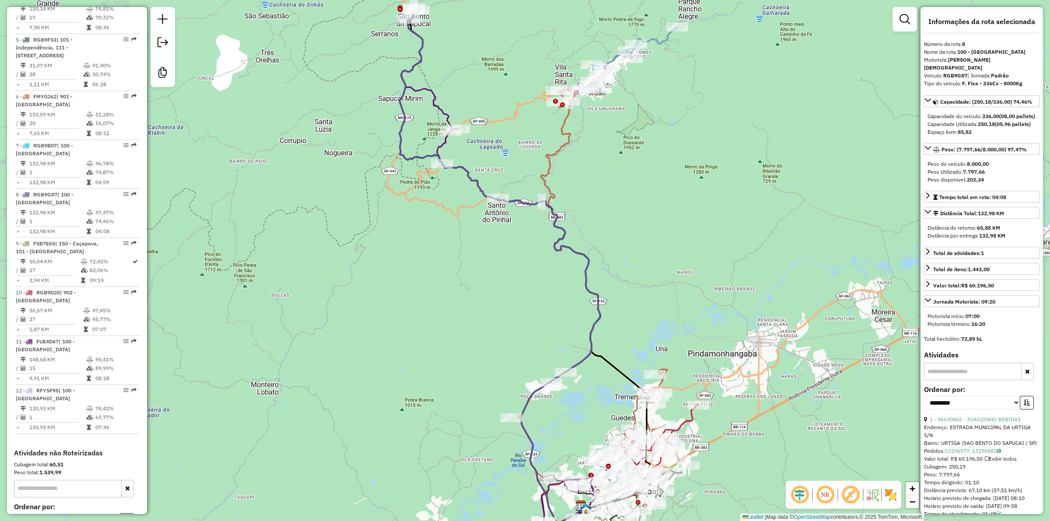
drag, startPoint x: 444, startPoint y: 198, endPoint x: 461, endPoint y: 306, distance: 109.4
click at [461, 308] on div "Janela de atendimento Grade de atendimento Capacidade Transportadoras Veículos …" at bounding box center [525, 260] width 1050 height 521
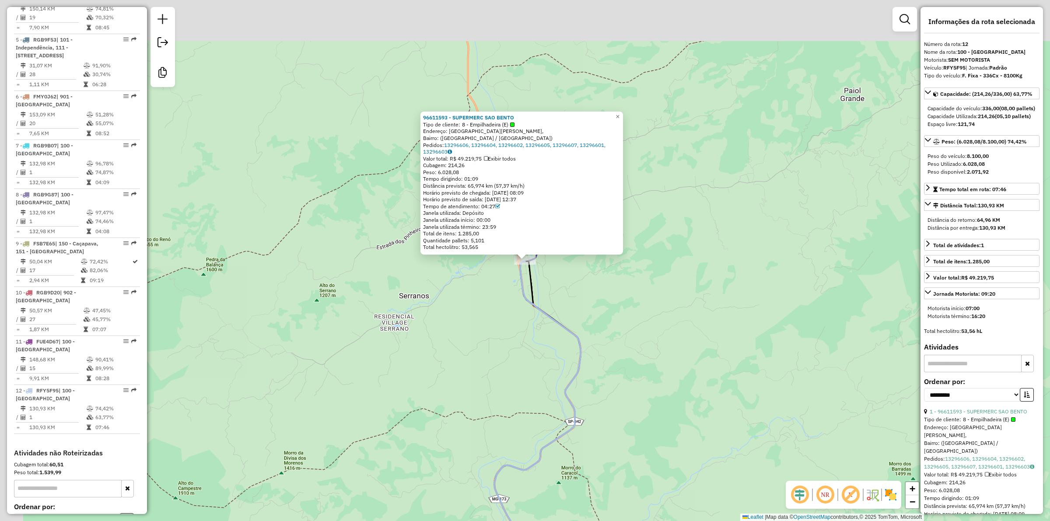
scroll to position [691, 0]
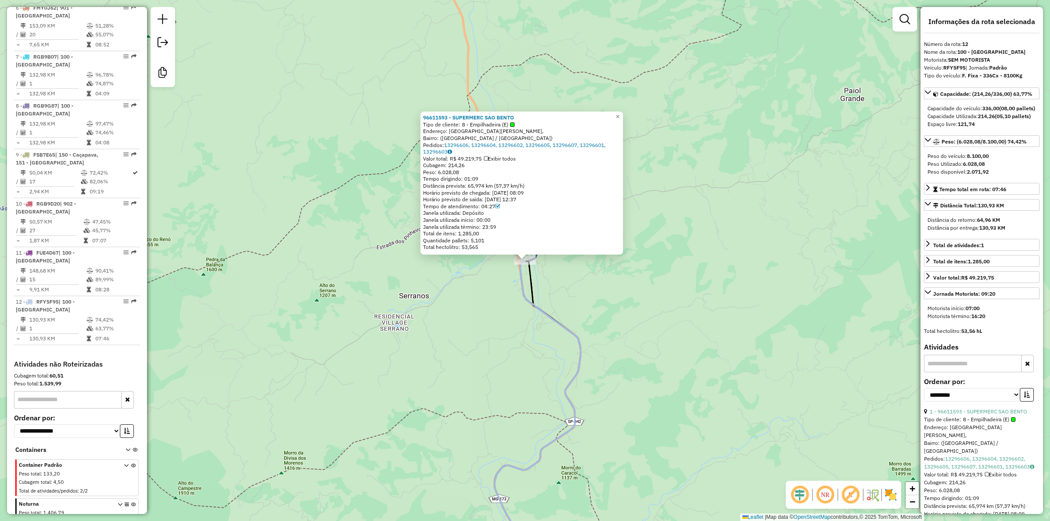
click at [455, 292] on div "96611593 - SUPERMERC SAO BENTO Tipo de cliente: 8 - Empilhadeira (E) Endereço: …" at bounding box center [525, 260] width 1050 height 521
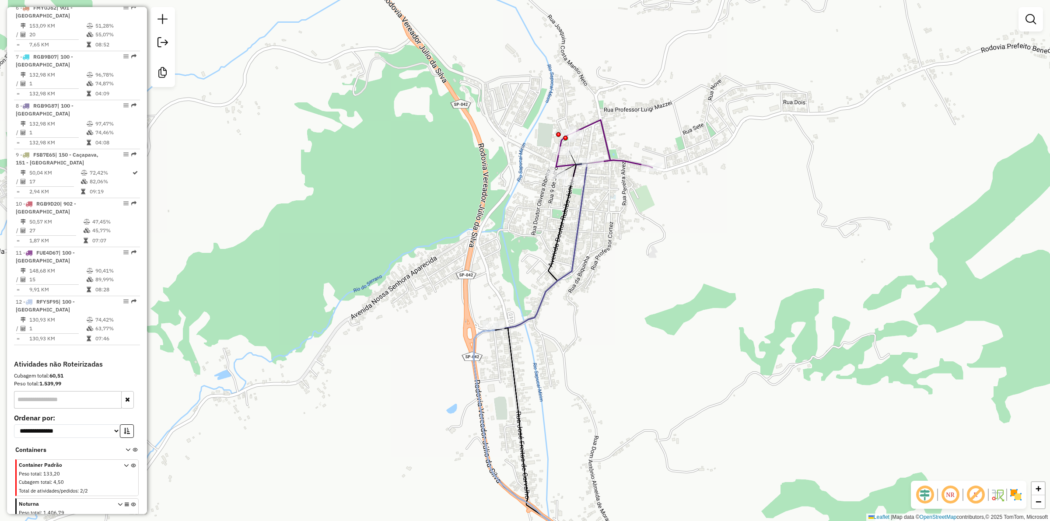
click at [580, 220] on icon at bounding box center [548, 369] width 148 height 410
select select "**********"
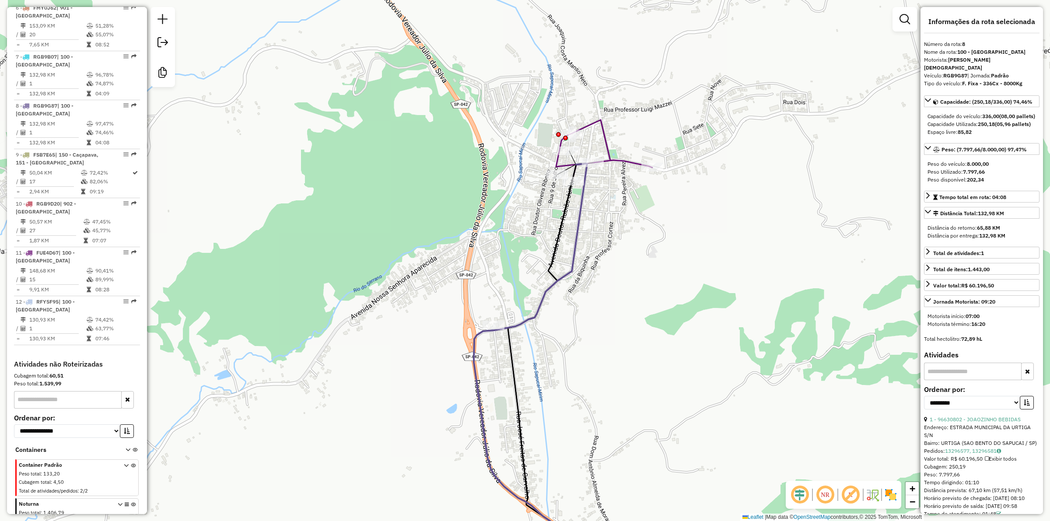
click at [530, 225] on div "Janela de atendimento Grade de atendimento Capacidade Transportadoras Veículos …" at bounding box center [525, 260] width 1050 height 521
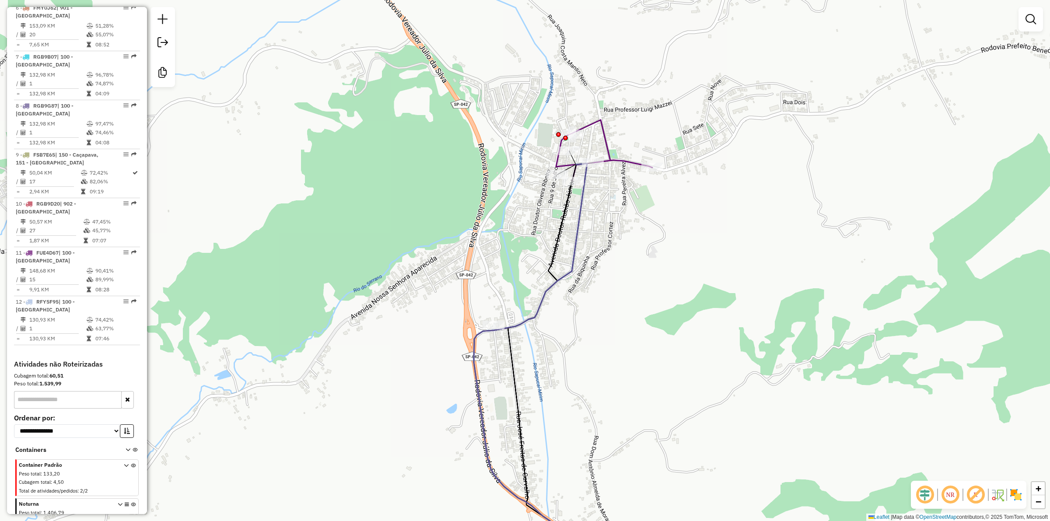
click at [562, 219] on icon at bounding box center [565, 369] width 114 height 409
select select "**********"
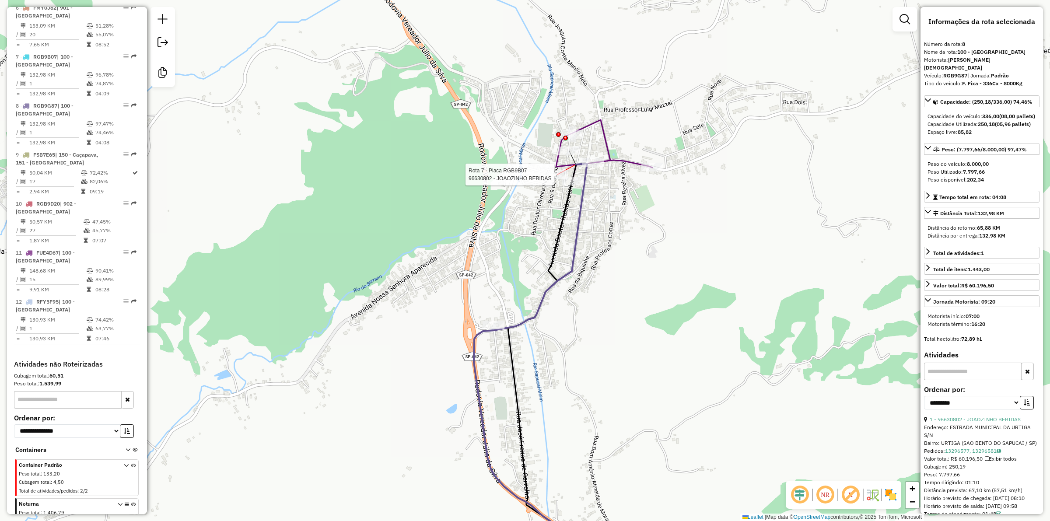
click at [80, 241] on div "Rota 7 - Placa RGB9B07 96630802 - JOAOZINHO BEBIDAS" at bounding box center [80, 241] width 0 height 0
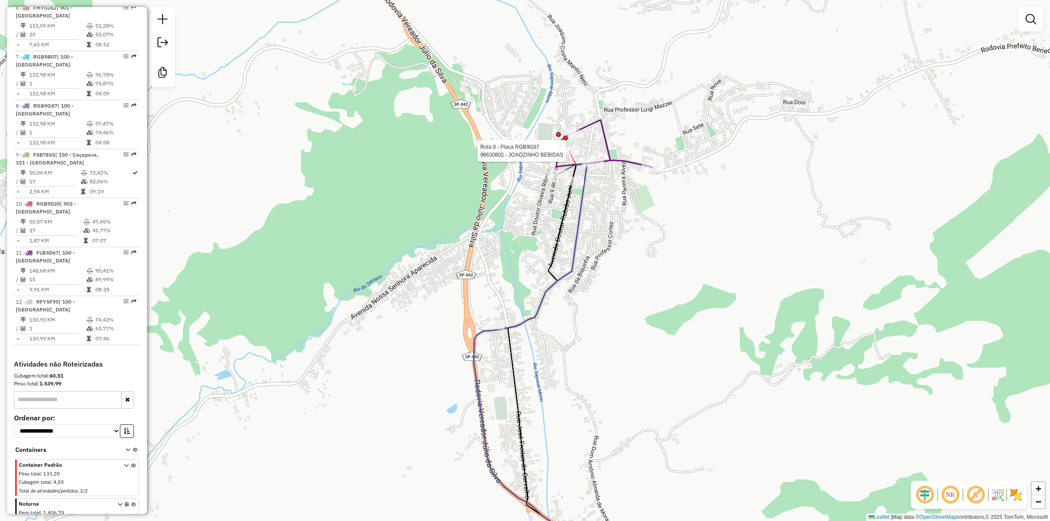
select select "**********"
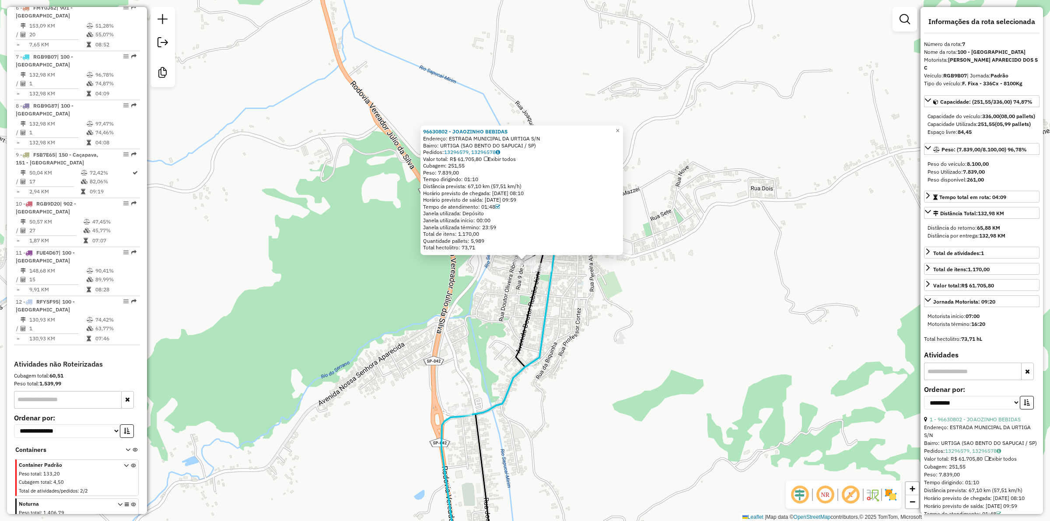
click at [575, 281] on div "96630802 - JOAOZINHO BEBIDAS Endereço: ESTRADA MUNICIPAL DA URTIGA S/N Bairro: …" at bounding box center [525, 260] width 1050 height 521
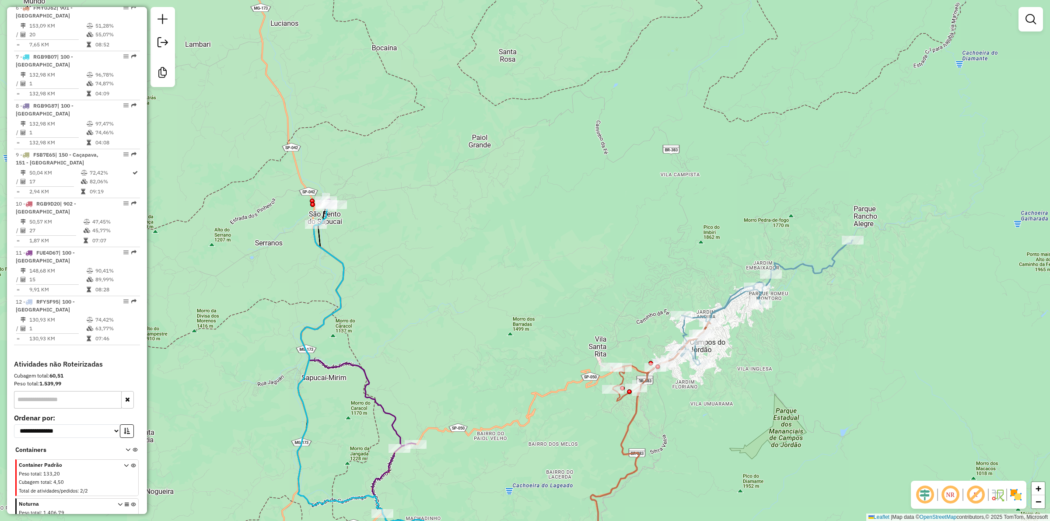
click at [804, 268] on icon at bounding box center [754, 303] width 198 height 127
select select "**********"
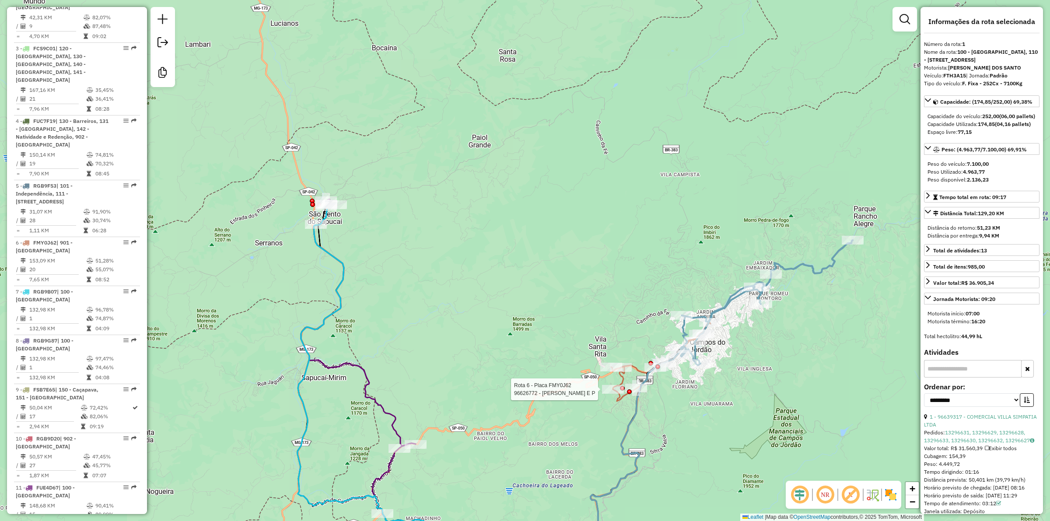
scroll to position [377, 0]
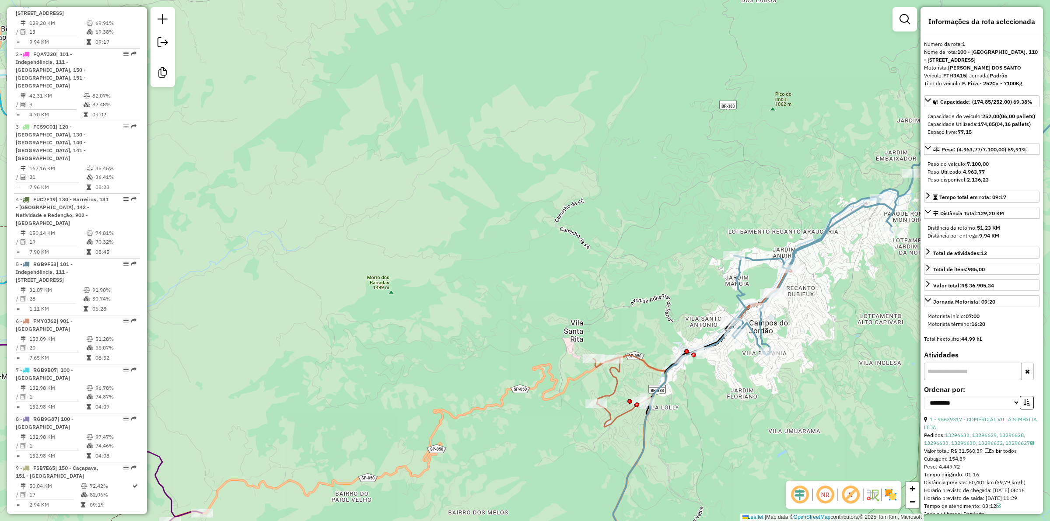
click at [616, 376] on icon at bounding box center [693, 420] width 199 height 306
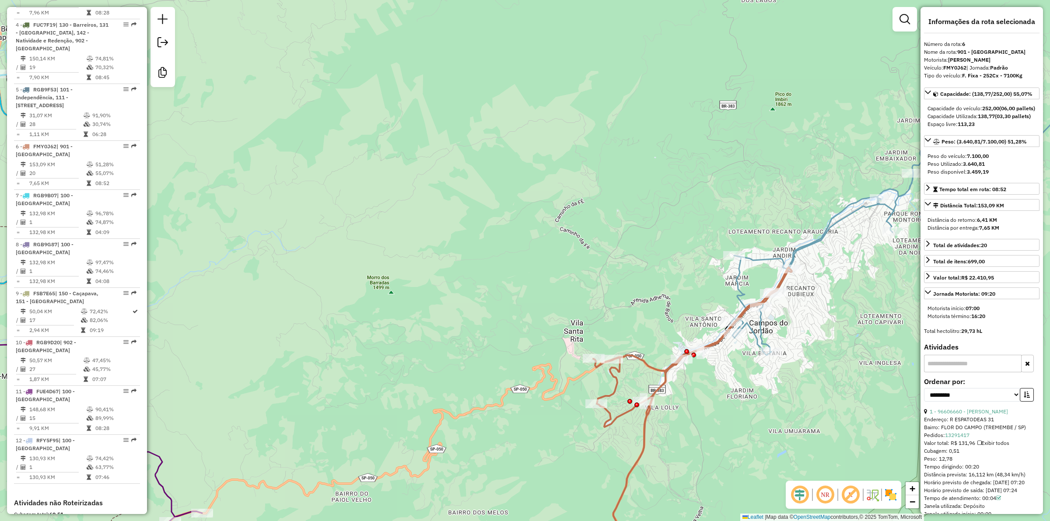
scroll to position [691, 0]
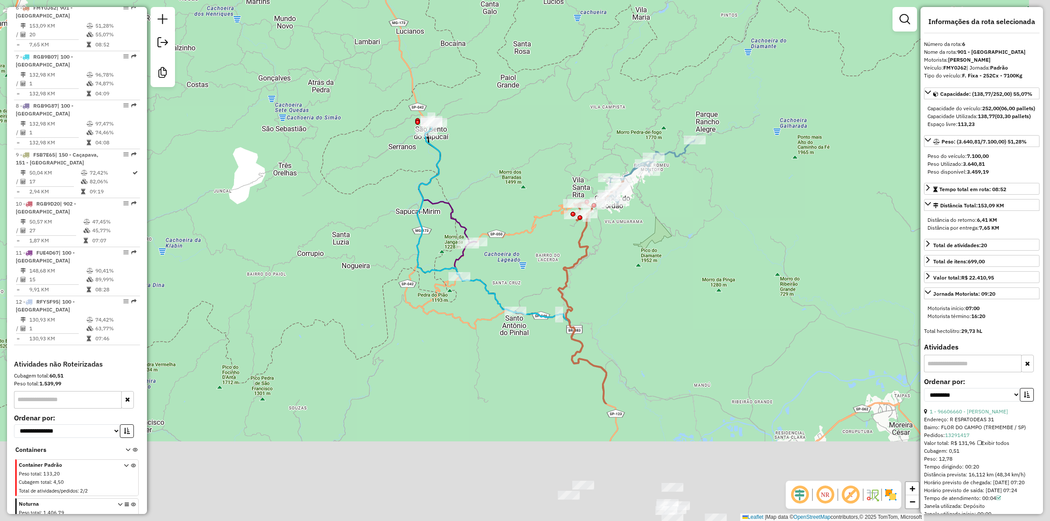
drag, startPoint x: 574, startPoint y: 415, endPoint x: 533, endPoint y: 255, distance: 164.9
click at [533, 255] on div "Janela de atendimento Grade de atendimento Capacidade Transportadoras Veículos …" at bounding box center [525, 260] width 1050 height 521
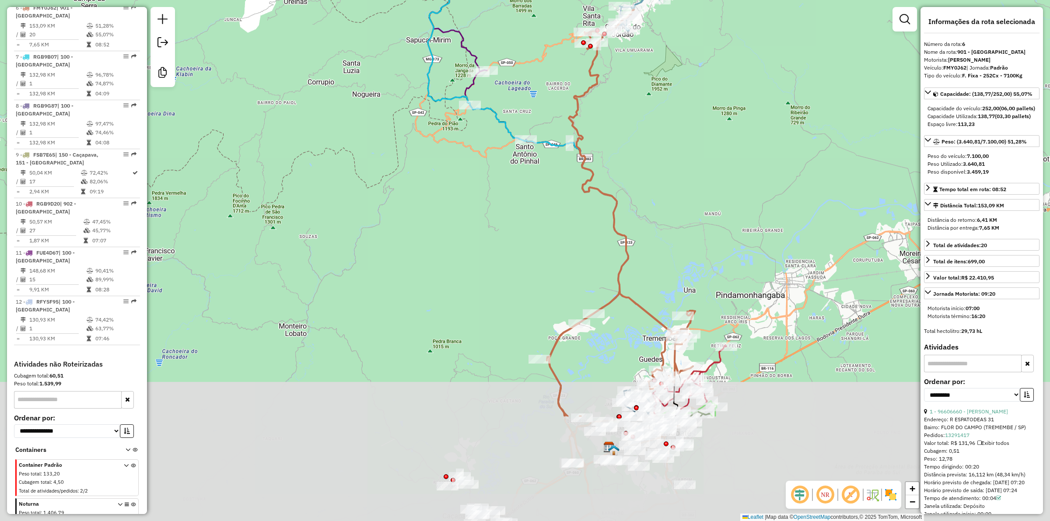
drag, startPoint x: 668, startPoint y: 410, endPoint x: 681, endPoint y: 257, distance: 153.3
click at [681, 257] on div "Janela de atendimento Grade de atendimento Capacidade Transportadoras Veículos …" at bounding box center [525, 260] width 1050 height 521
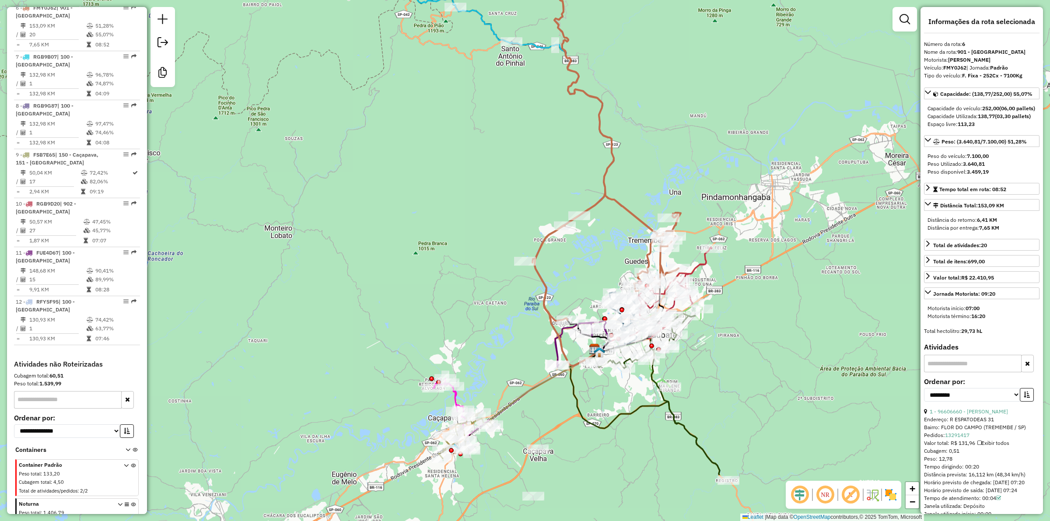
drag, startPoint x: 451, startPoint y: 318, endPoint x: 459, endPoint y: 281, distance: 38.5
click at [459, 281] on div "Janela de atendimento Grade de atendimento Capacidade Transportadoras Veículos …" at bounding box center [525, 260] width 1050 height 521
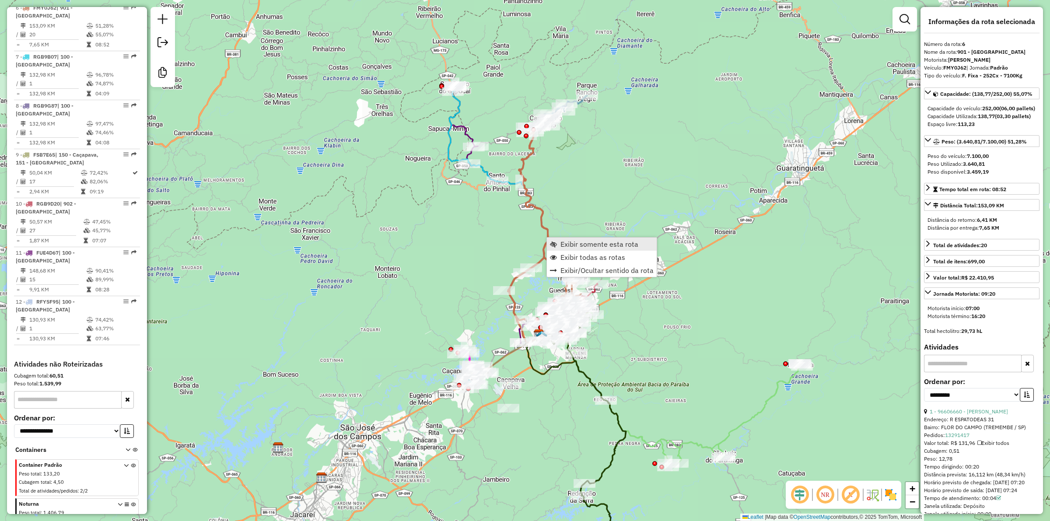
click at [570, 246] on span "Exibir somente esta rota" at bounding box center [600, 244] width 78 height 7
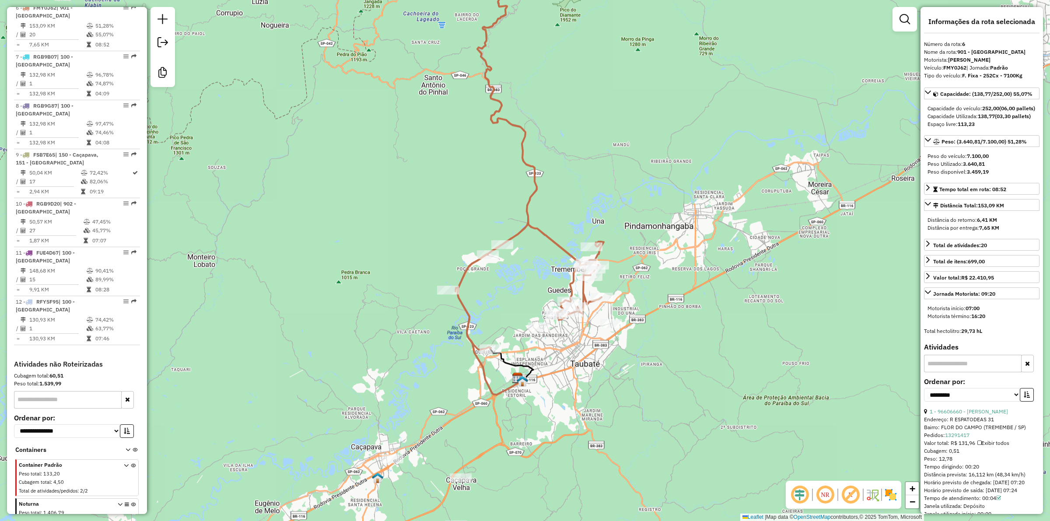
drag, startPoint x: 664, startPoint y: 388, endPoint x: 669, endPoint y: 295, distance: 93.3
click at [669, 295] on div "Janela de atendimento Grade de atendimento Capacidade Transportadoras Veículos …" at bounding box center [525, 260] width 1050 height 521
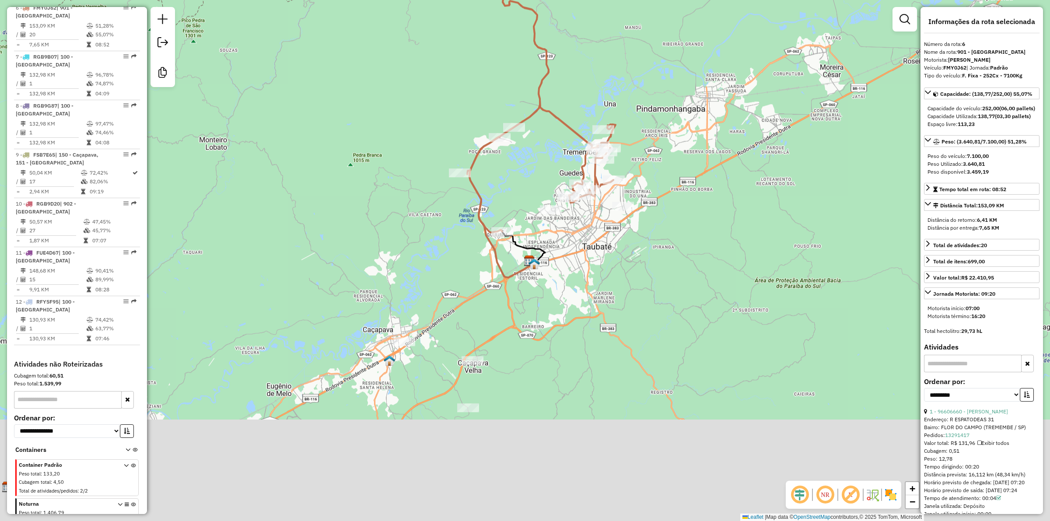
drag, startPoint x: 648, startPoint y: 400, endPoint x: 639, endPoint y: 354, distance: 46.9
click at [657, 347] on div "Janela de atendimento Grade de atendimento Capacidade Transportadoras Veículos …" at bounding box center [525, 260] width 1050 height 521
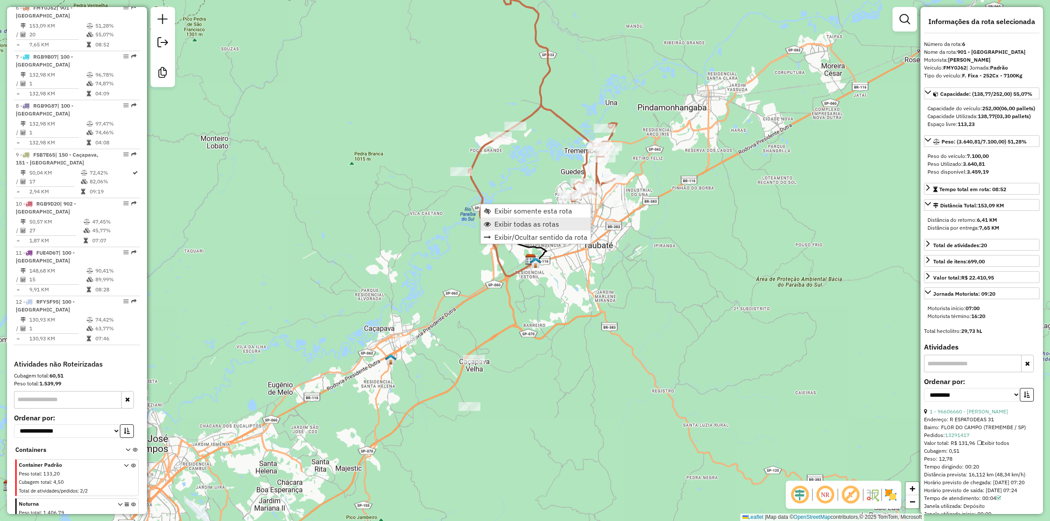
click at [533, 221] on span "Exibir todas as rotas" at bounding box center [527, 224] width 65 height 7
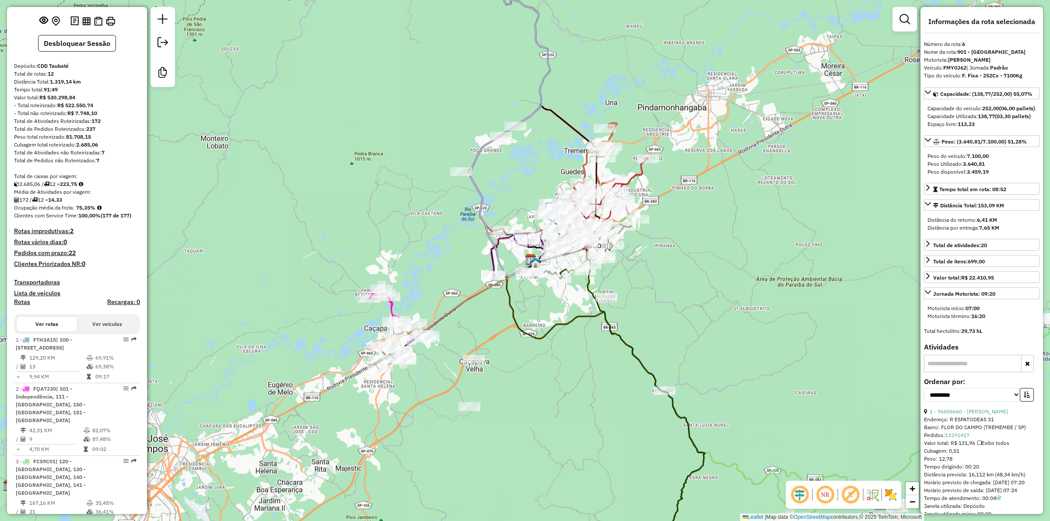
scroll to position [0, 0]
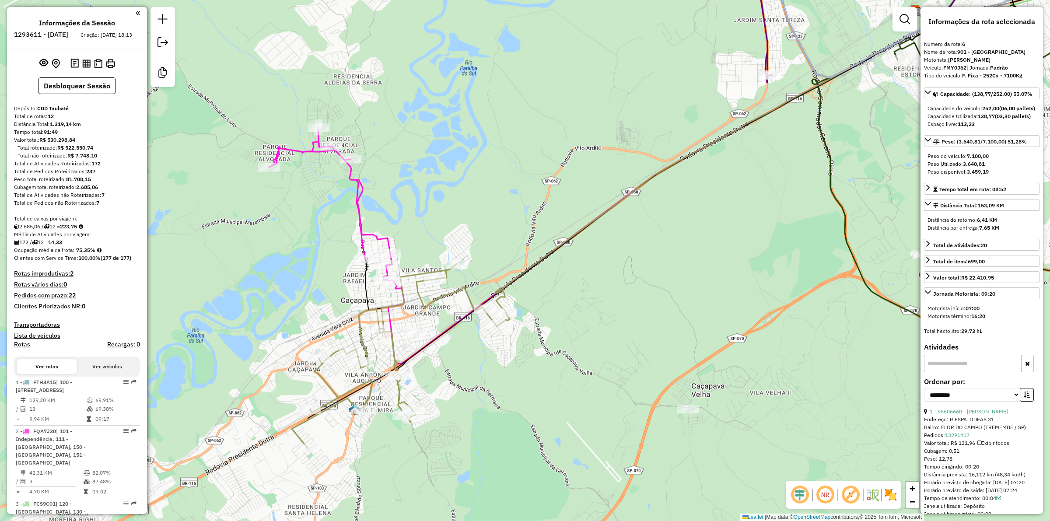
click at [357, 212] on icon at bounding box center [331, 204] width 124 height 154
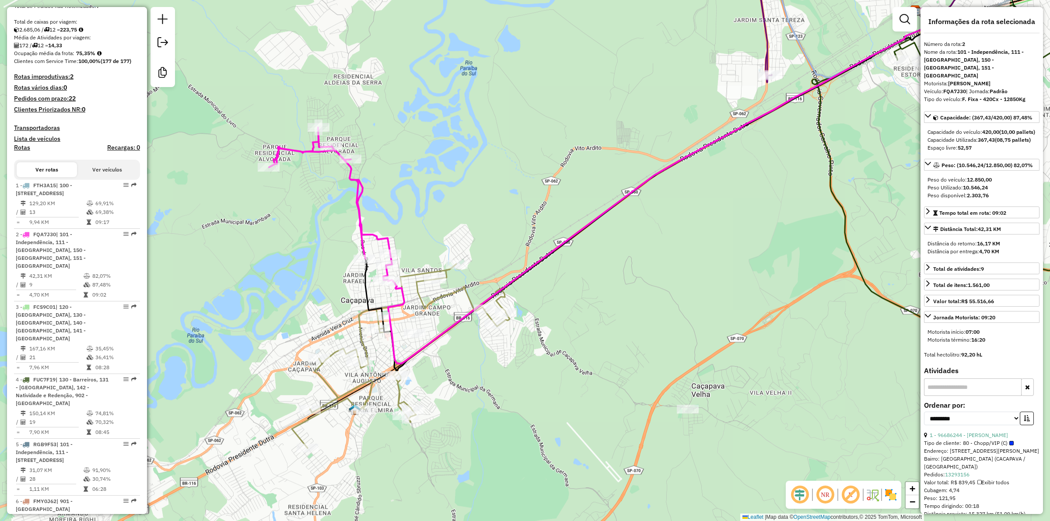
scroll to position [434, 0]
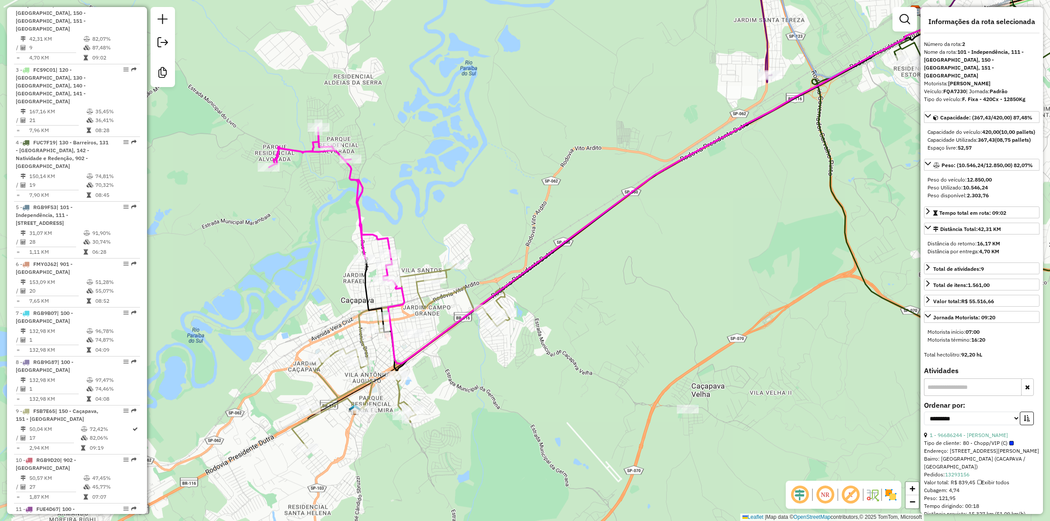
drag, startPoint x: 399, startPoint y: 196, endPoint x: 447, endPoint y: 277, distance: 94.4
click at [400, 196] on div "Janela de atendimento Grade de atendimento Capacidade Transportadoras Veículos …" at bounding box center [525, 260] width 1050 height 521
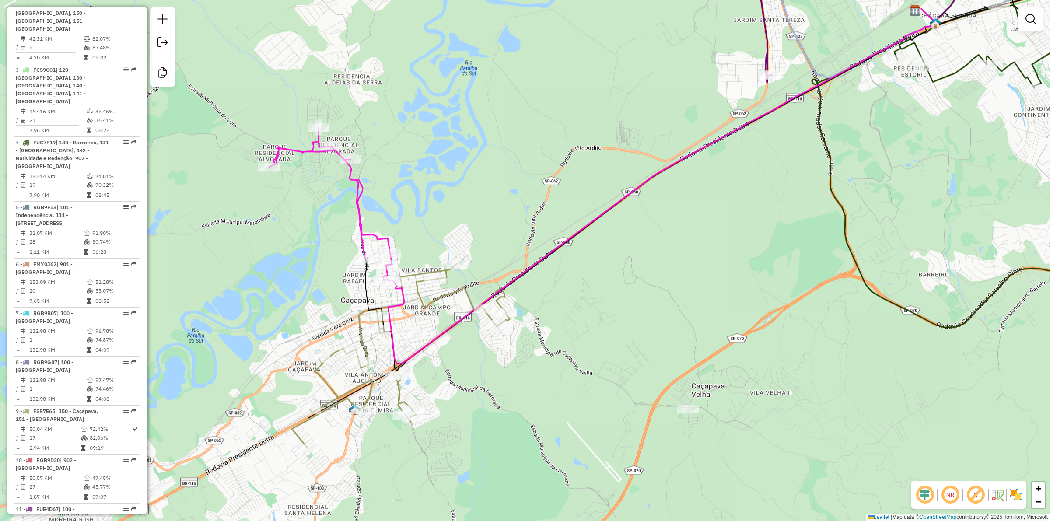
click at [445, 294] on icon at bounding box center [401, 356] width 218 height 184
select select "**********"
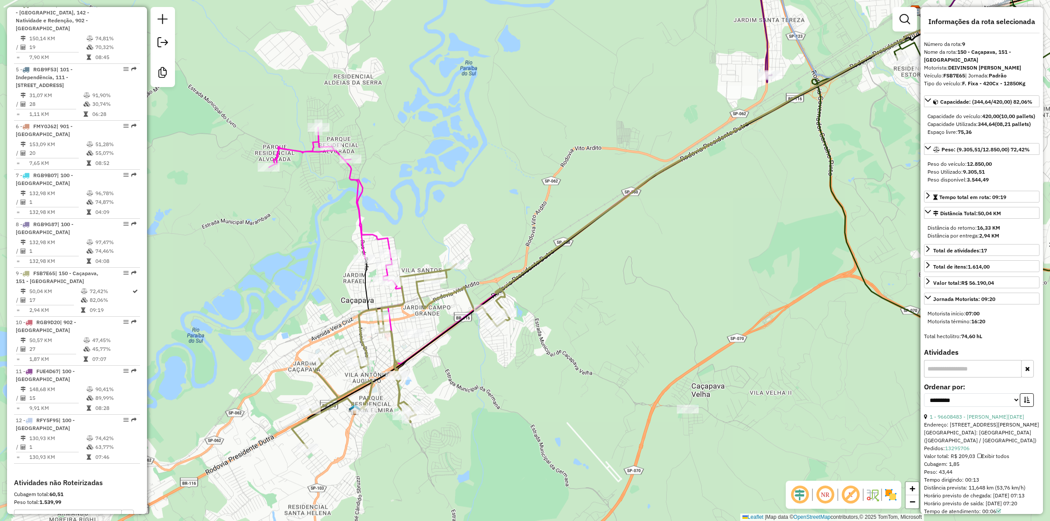
scroll to position [691, 0]
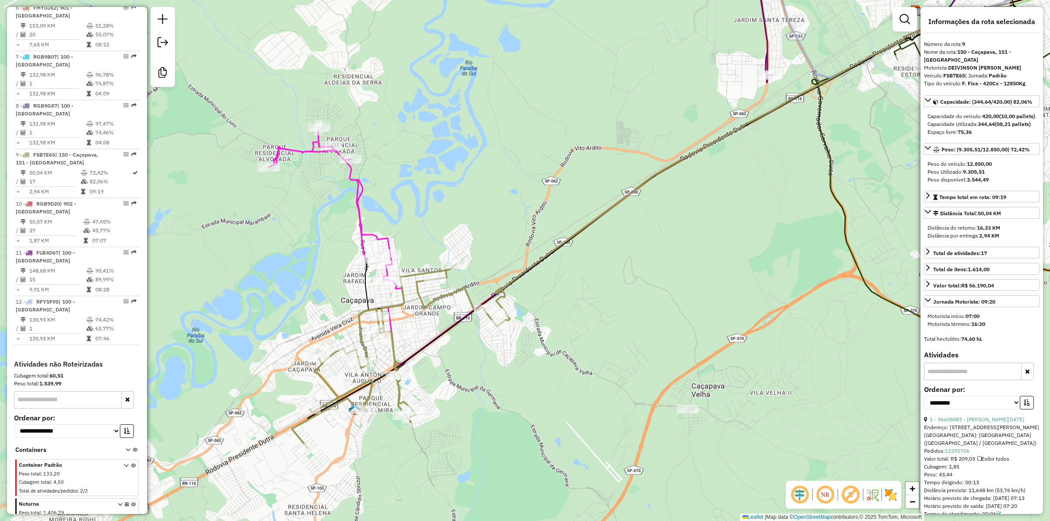
click at [461, 188] on div "Rota 9 - Placa FSB7E65 96608842 - MERC JD PRIMAVERA Janela de atendimento Grade…" at bounding box center [525, 260] width 1050 height 521
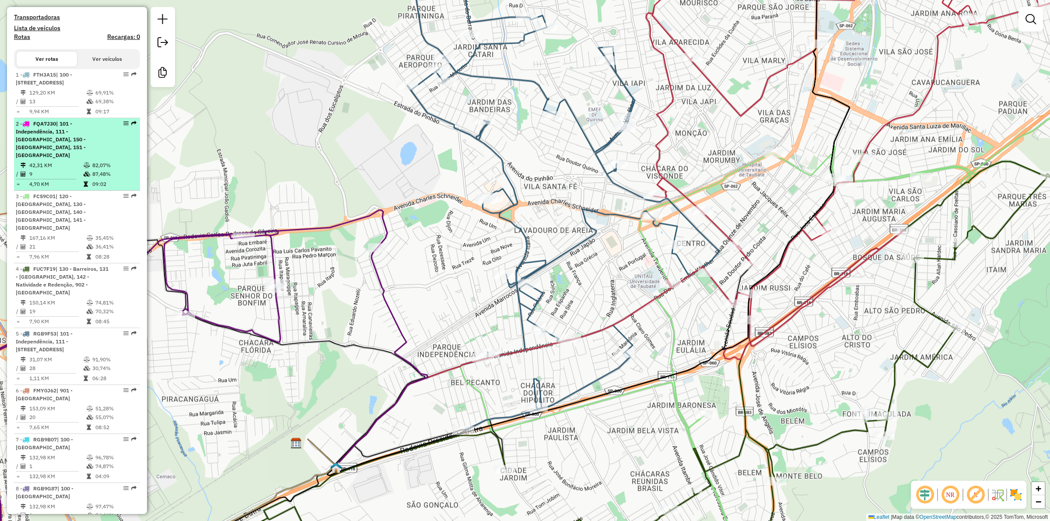
scroll to position [0, 0]
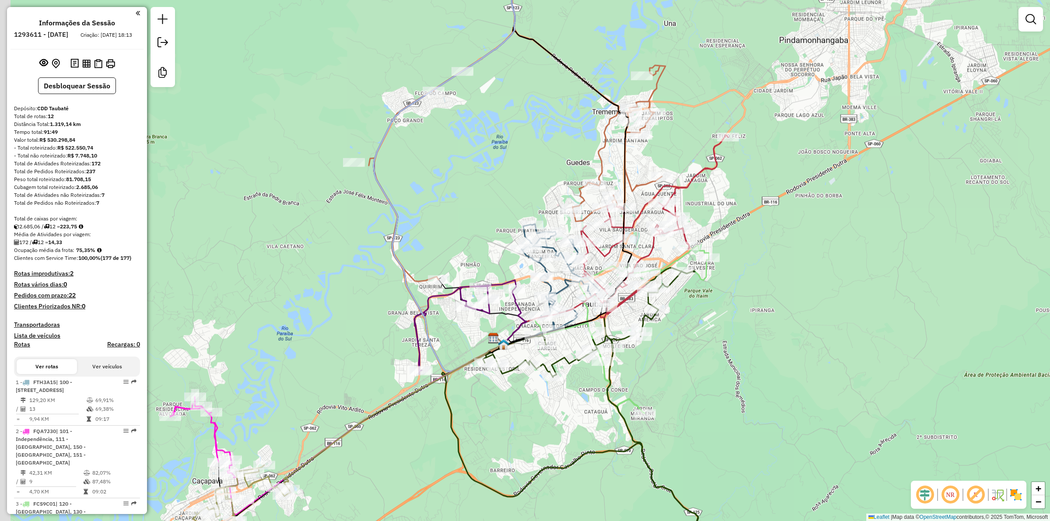
drag, startPoint x: 671, startPoint y: 379, endPoint x: 766, endPoint y: 351, distance: 99.3
click at [766, 351] on div "Janela de atendimento Grade de atendimento Capacidade Transportadoras Veículos …" at bounding box center [525, 260] width 1050 height 521
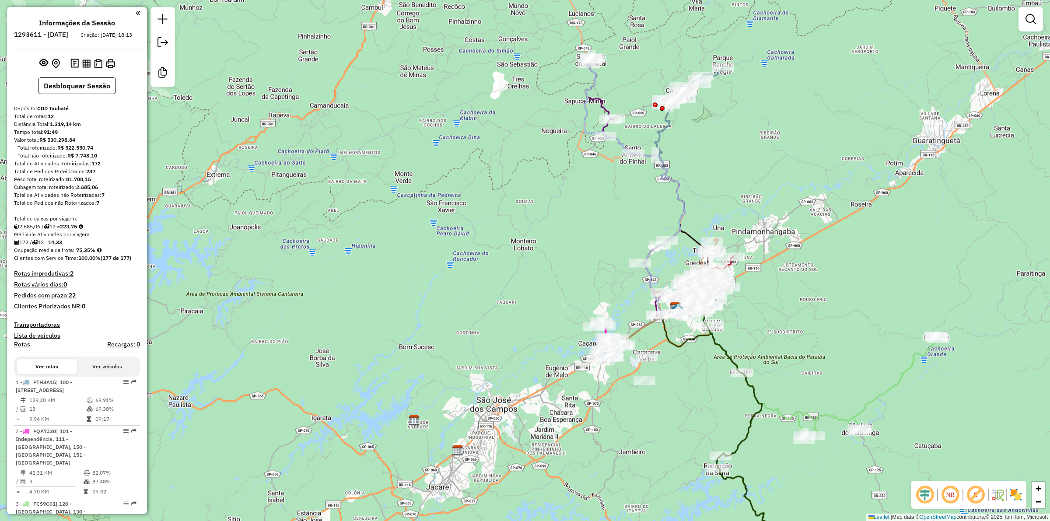
drag, startPoint x: 809, startPoint y: 346, endPoint x: 775, endPoint y: 278, distance: 75.9
click at [775, 278] on div "Janela de atendimento Grade de atendimento Capacidade Transportadoras Veículos …" at bounding box center [525, 260] width 1050 height 521
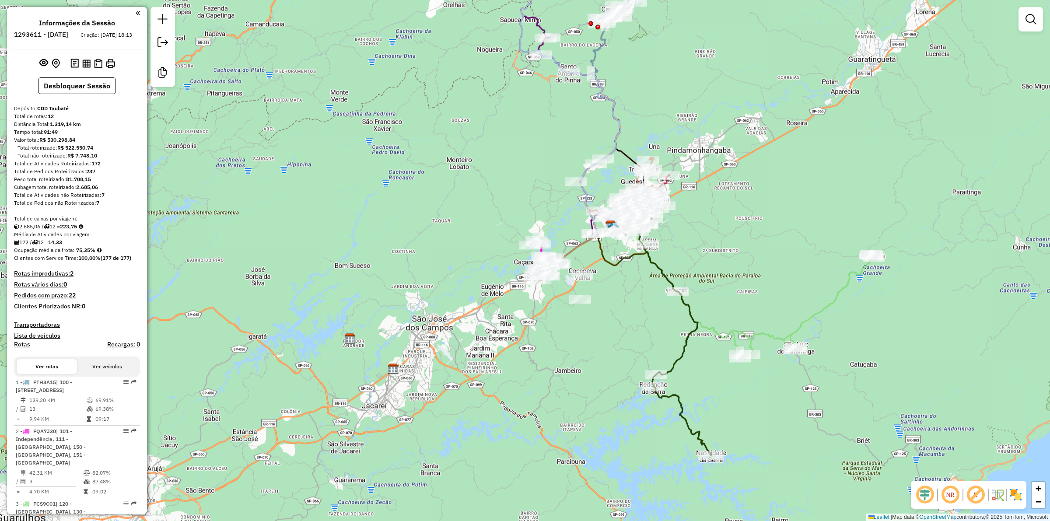
drag, startPoint x: 739, startPoint y: 309, endPoint x: 697, endPoint y: 265, distance: 61.3
click at [697, 265] on div "Janela de atendimento Grade de atendimento Capacidade Transportadoras Veículos …" at bounding box center [525, 260] width 1050 height 521
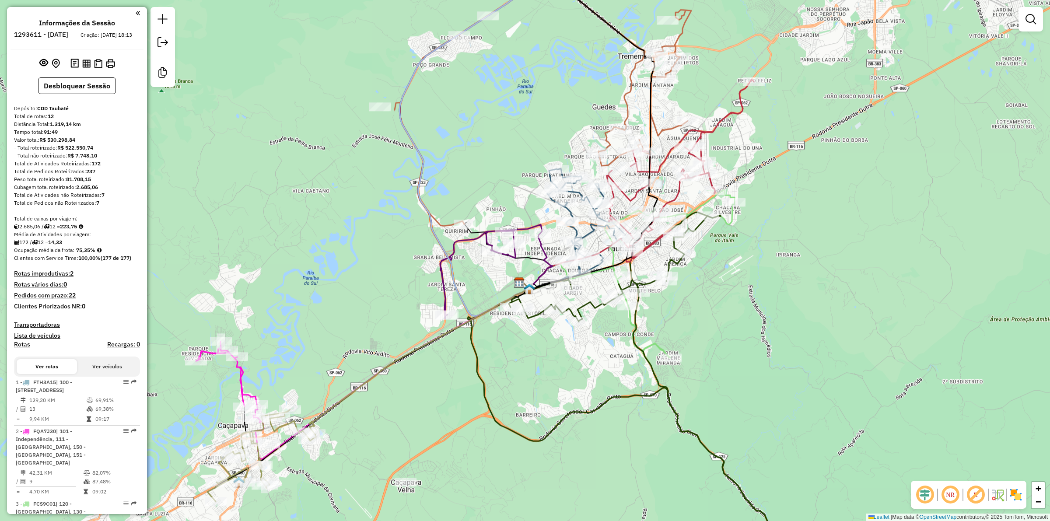
click at [730, 119] on icon at bounding box center [670, 170] width 167 height 183
select select "**********"
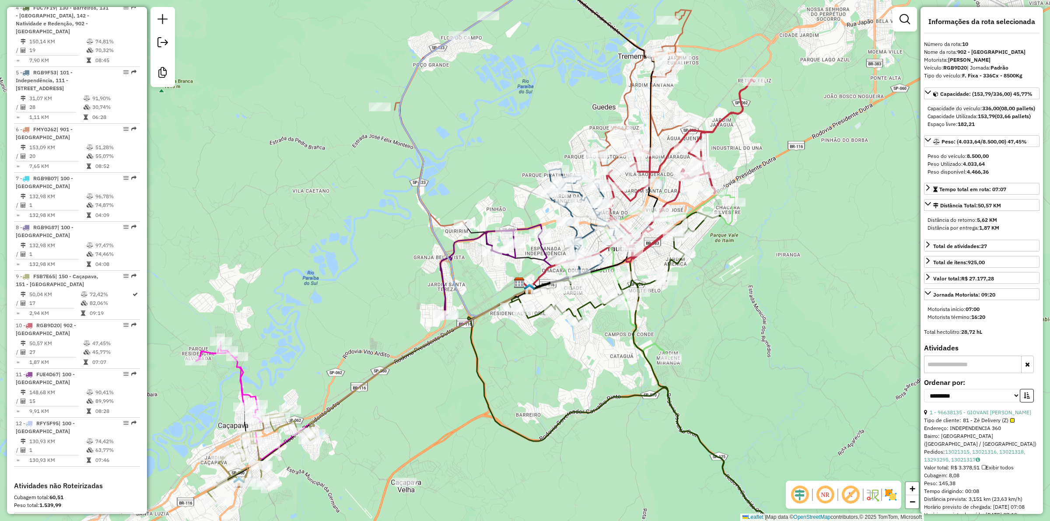
scroll to position [691, 0]
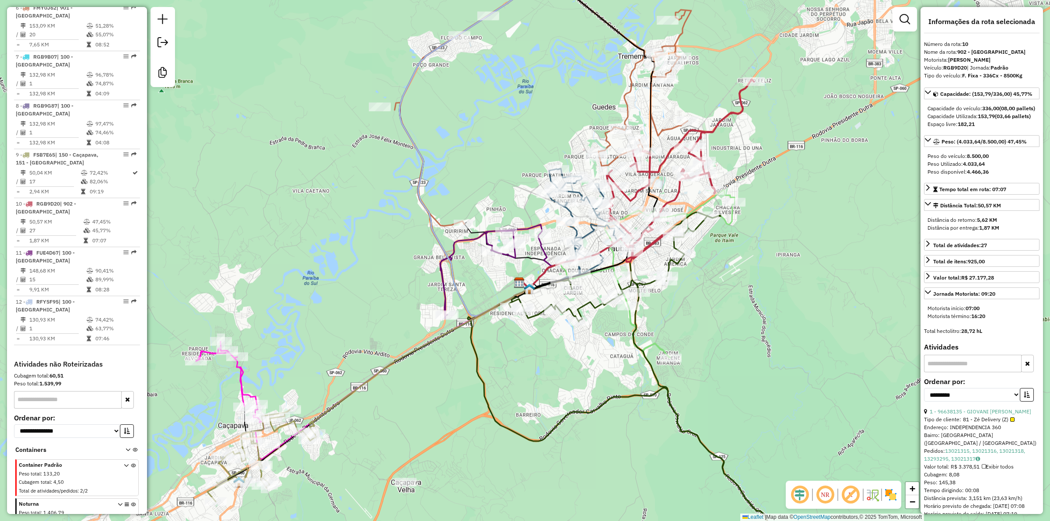
click at [572, 213] on icon at bounding box center [587, 224] width 78 height 111
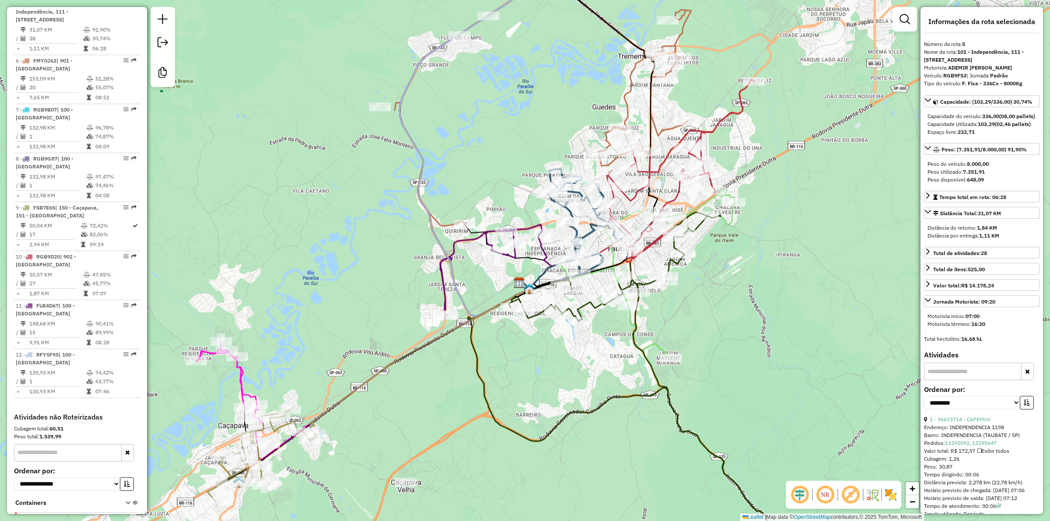
scroll to position [629, 0]
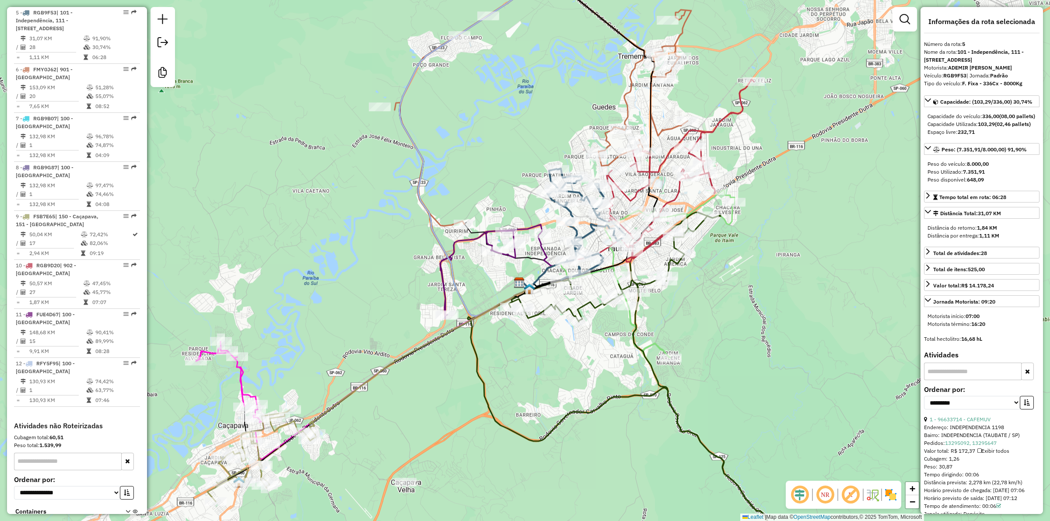
click at [527, 252] on icon at bounding box center [507, 255] width 87 height 66
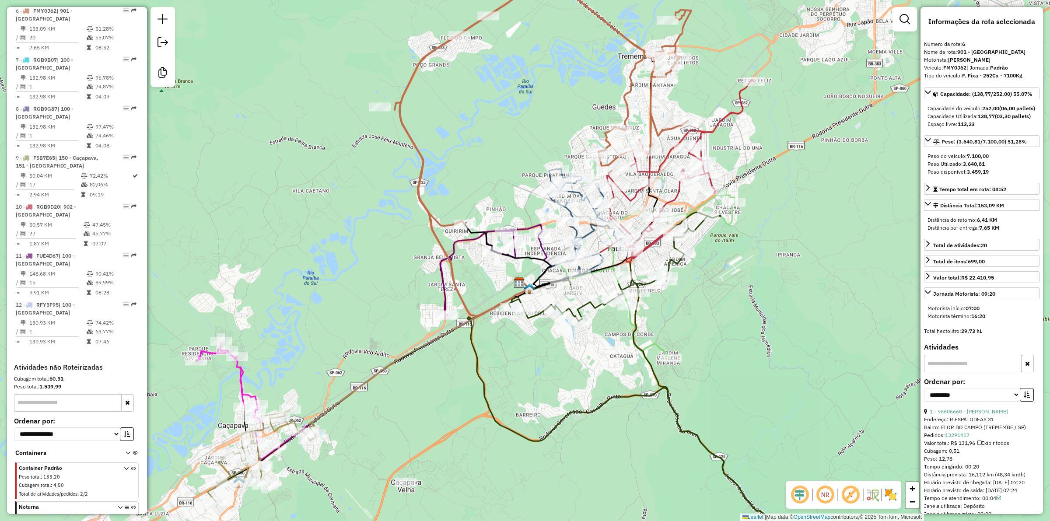
scroll to position [691, 0]
click at [397, 285] on div "Janela de atendimento Grade de atendimento Capacidade Transportadoras Veículos …" at bounding box center [525, 260] width 1050 height 521
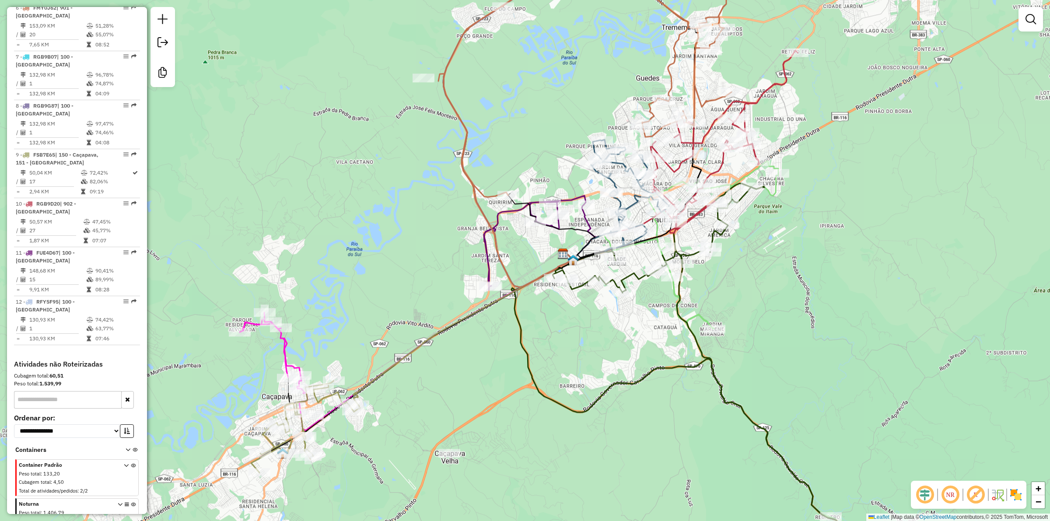
drag, startPoint x: 336, startPoint y: 326, endPoint x: 484, endPoint y: 205, distance: 190.9
click at [484, 205] on div "Janela de atendimento Grade de atendimento Capacidade Transportadoras Veículos …" at bounding box center [525, 260] width 1050 height 521
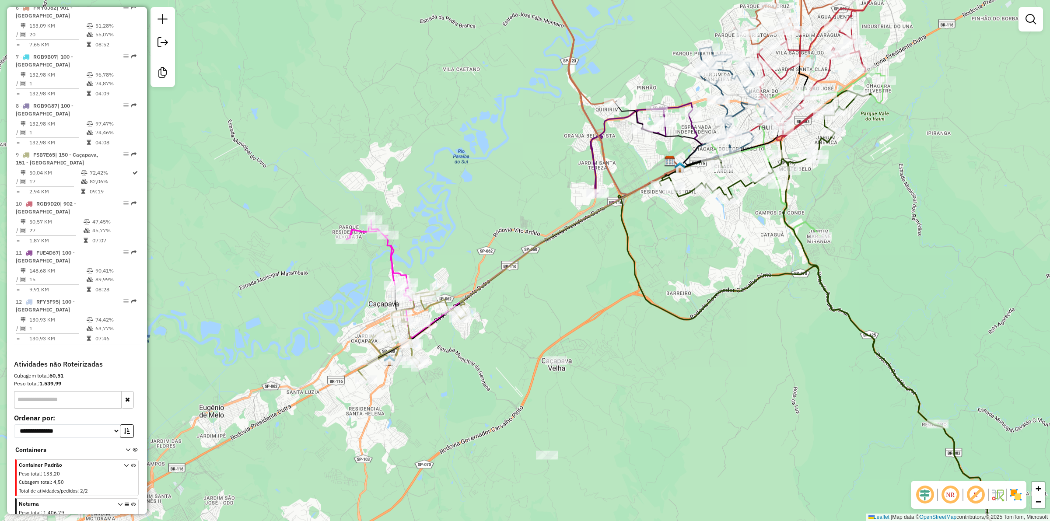
drag, startPoint x: 392, startPoint y: 257, endPoint x: 407, endPoint y: 255, distance: 15.5
click at [391, 257] on icon at bounding box center [378, 258] width 62 height 77
select select "**********"
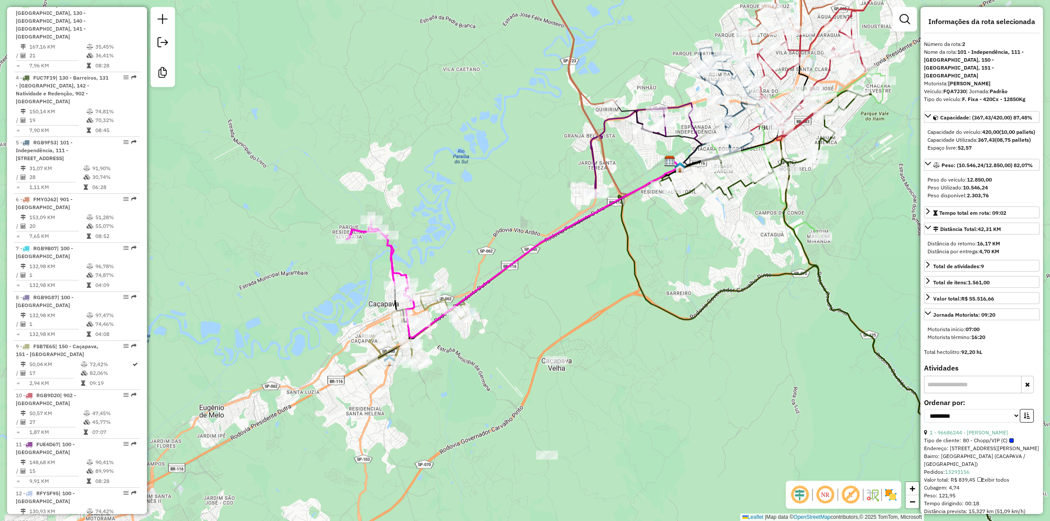
click at [445, 242] on div "Janela de atendimento Grade de atendimento Capacidade Transportadoras Veículos …" at bounding box center [525, 260] width 1050 height 521
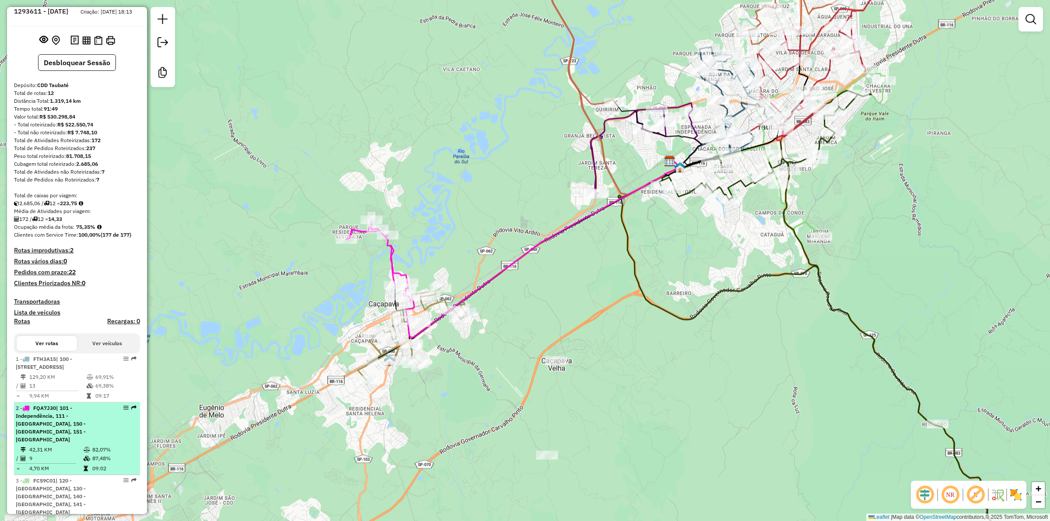
scroll to position [0, 0]
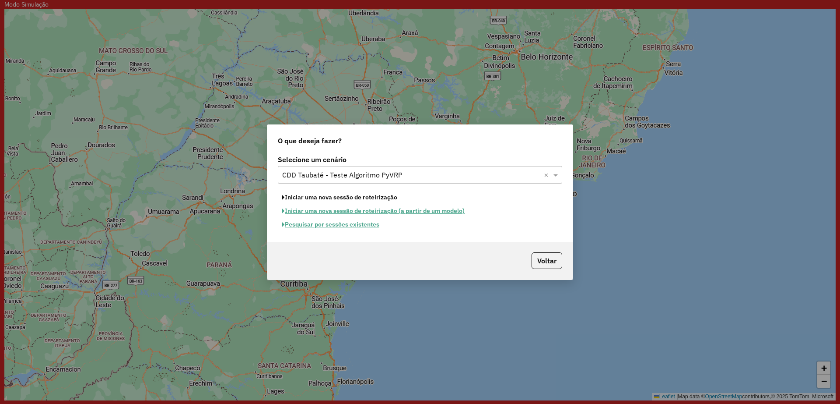
drag, startPoint x: 335, startPoint y: 197, endPoint x: 339, endPoint y: 204, distance: 8.0
click at [334, 197] on button "Iniciar uma nova sessão de roteirização" at bounding box center [339, 197] width 123 height 14
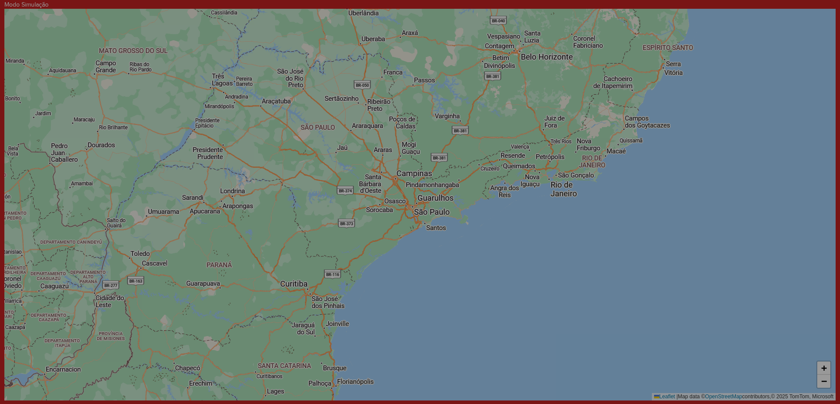
select select "*"
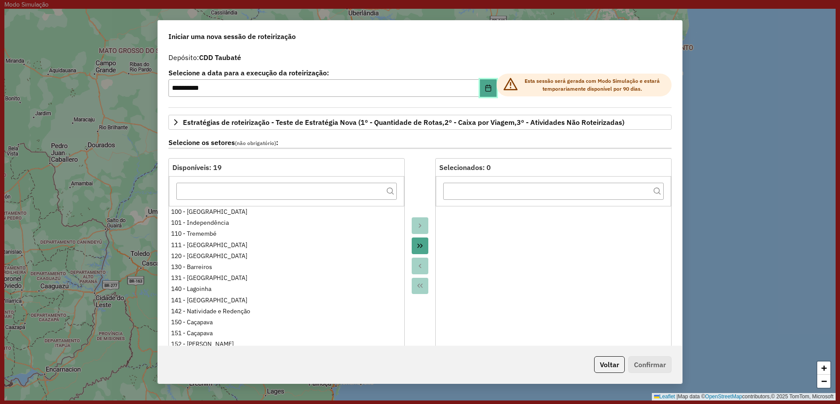
click at [488, 88] on icon "Choose Date" at bounding box center [488, 87] width 6 height 7
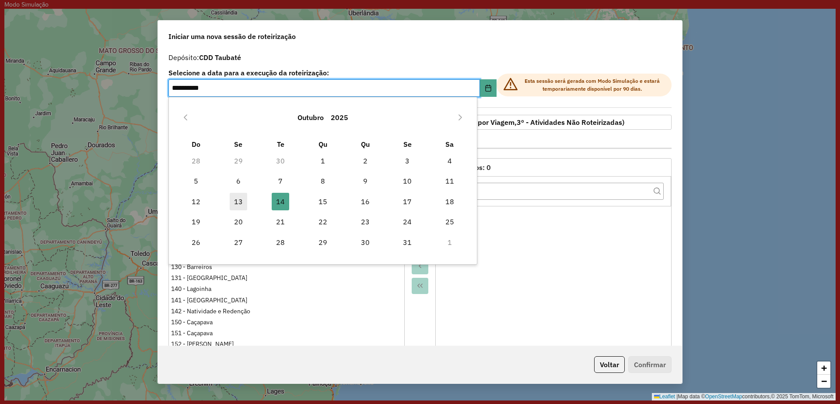
click at [235, 200] on span "13" at bounding box center [239, 202] width 18 height 18
type input "**********"
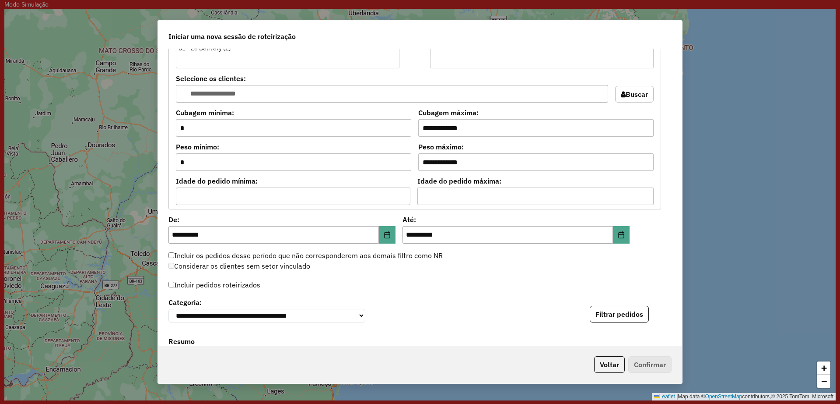
scroll to position [711, 0]
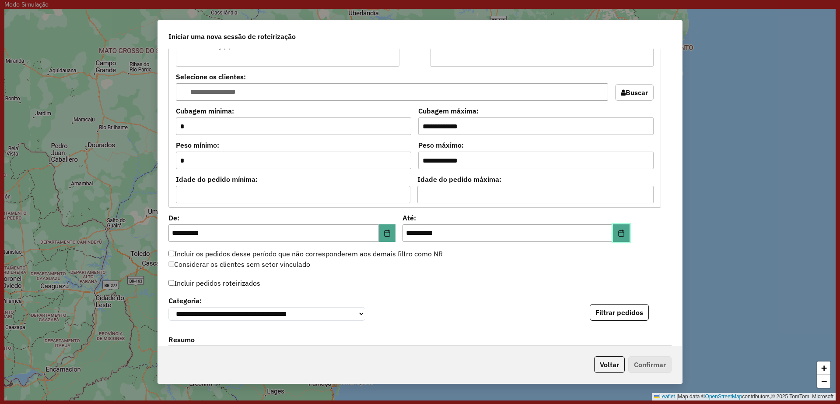
click at [622, 230] on icon "Choose Date" at bounding box center [621, 232] width 7 height 7
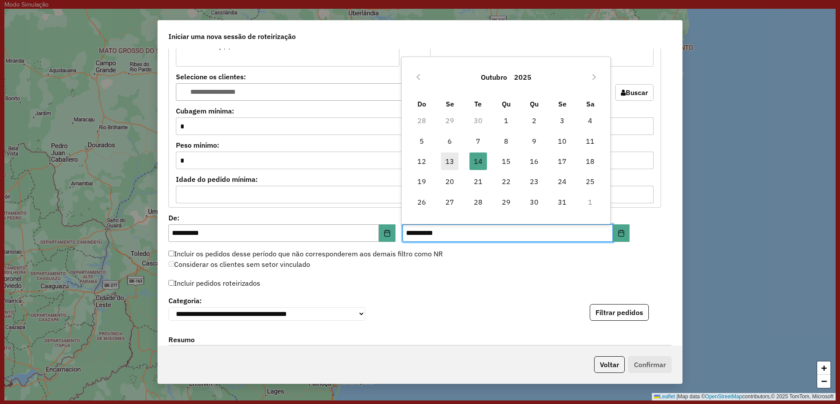
click at [441, 158] on span "13" at bounding box center [450, 161] width 18 height 18
type input "**********"
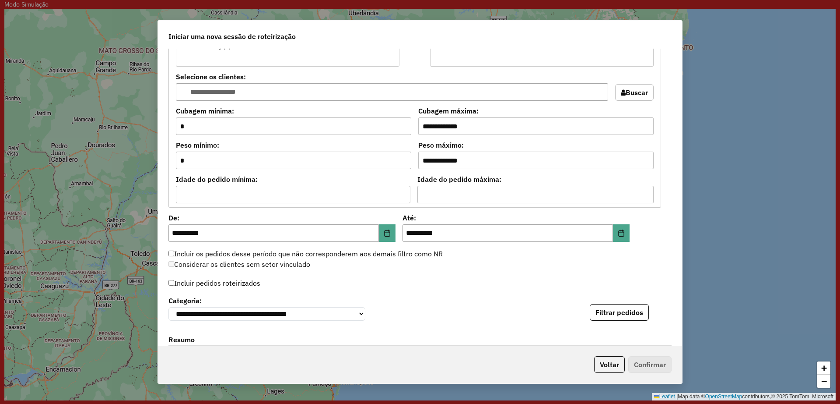
click at [223, 282] on label "Incluir pedidos roteirizados" at bounding box center [215, 282] width 92 height 17
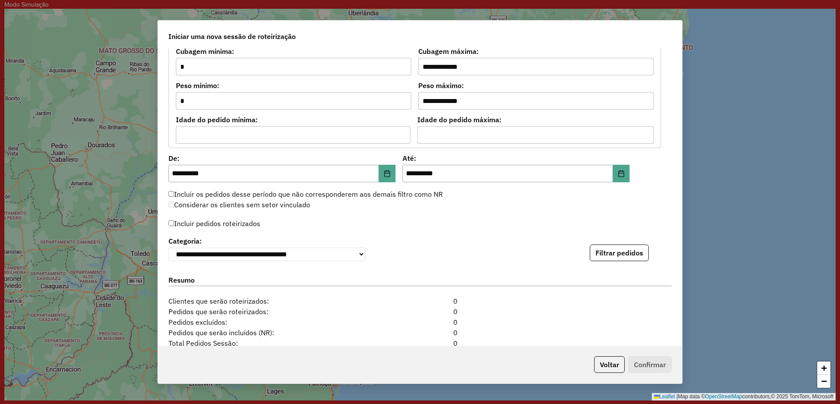
scroll to position [821, 0]
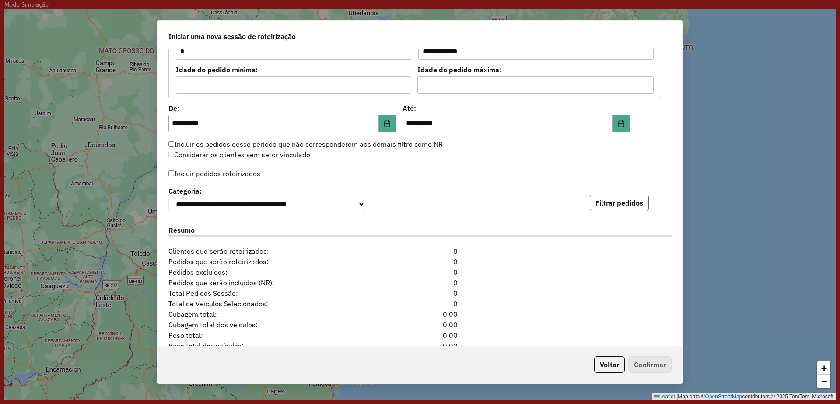
click at [627, 201] on button "Filtrar pedidos" at bounding box center [619, 202] width 59 height 17
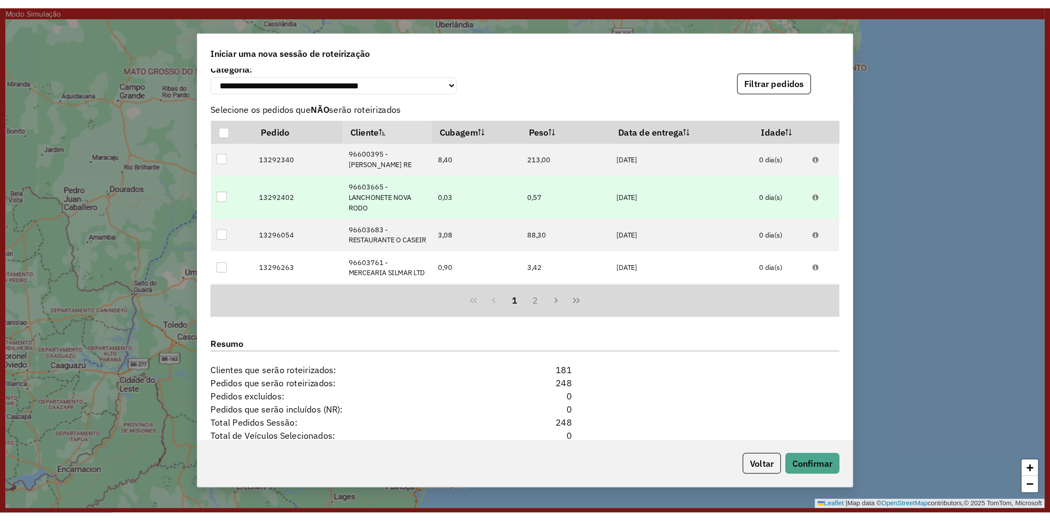
scroll to position [1059, 0]
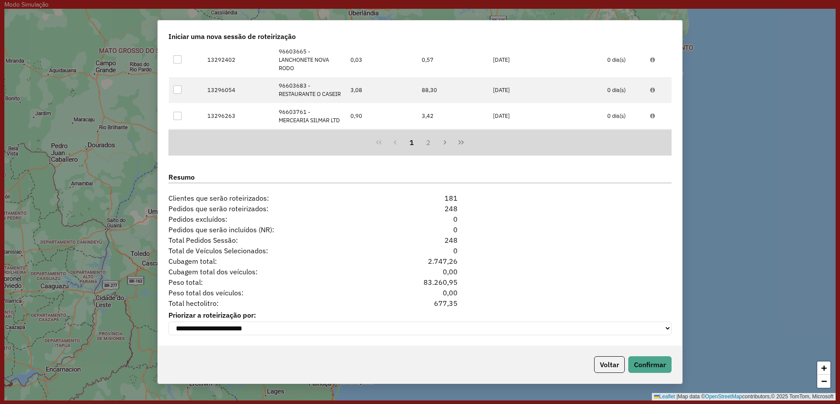
click at [639, 372] on div "Voltar Confirmar" at bounding box center [420, 364] width 524 height 38
click at [639, 369] on button "Confirmar" at bounding box center [650, 364] width 43 height 17
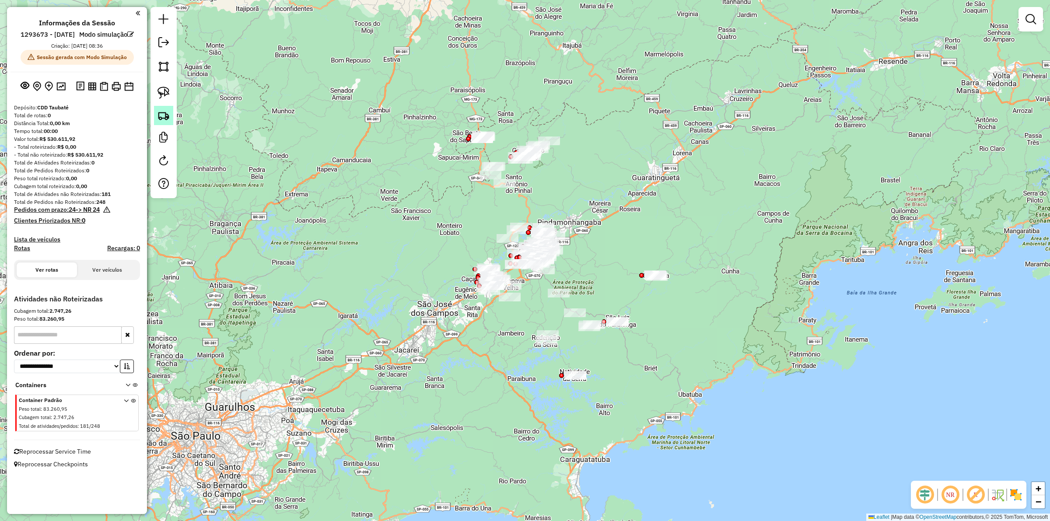
click at [163, 118] on img at bounding box center [164, 115] width 12 height 12
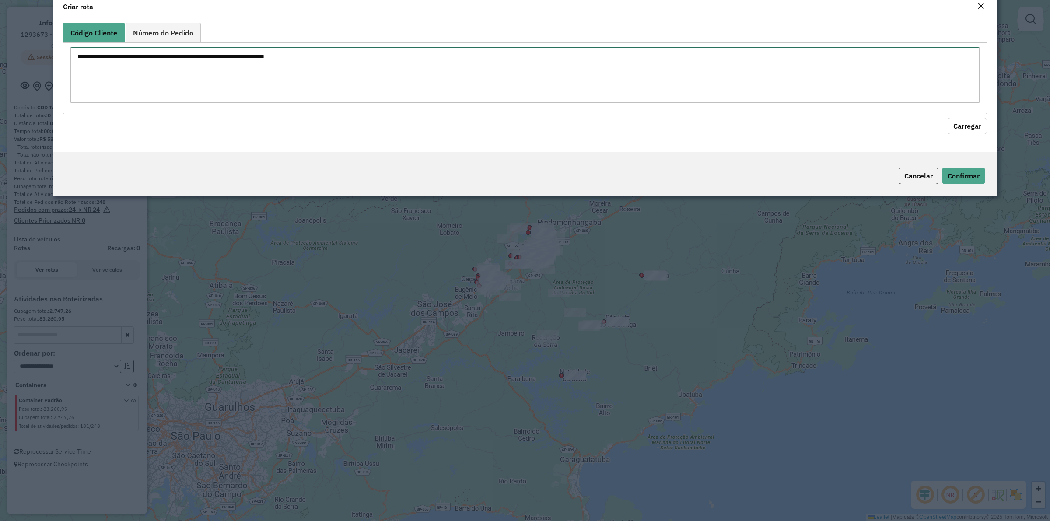
click at [214, 93] on textarea at bounding box center [525, 75] width 910 height 56
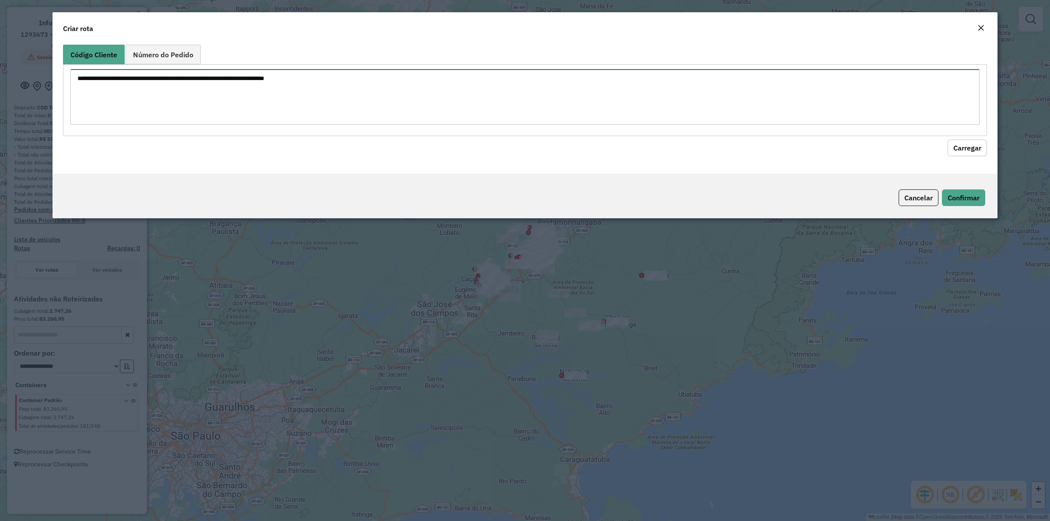
paste textarea "******** ******** ******** ******** ******** ******** ******** ******** *******…"
type textarea "******** ******** ******** ******** ******** ******** ******** ******** *******…"
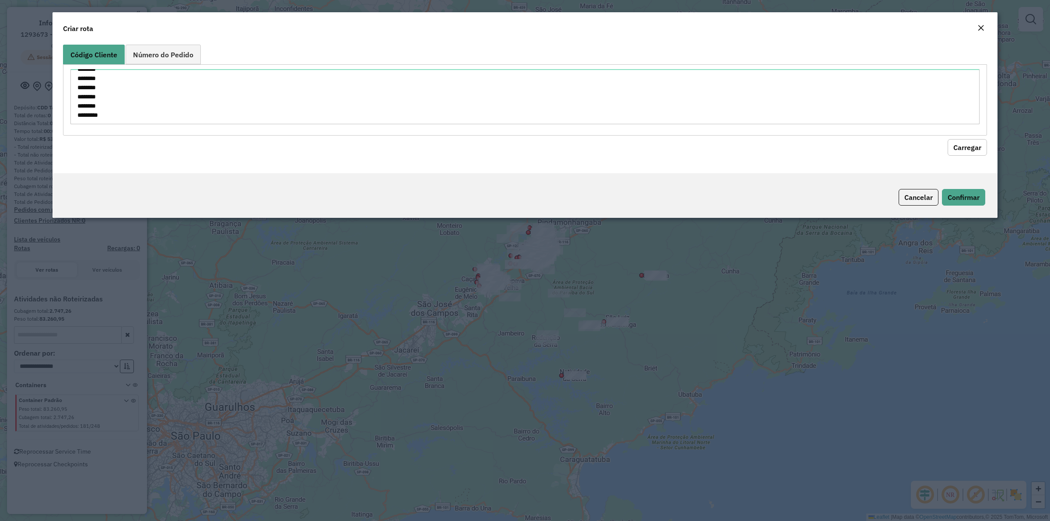
click at [956, 140] on button "Carregar" at bounding box center [967, 147] width 39 height 17
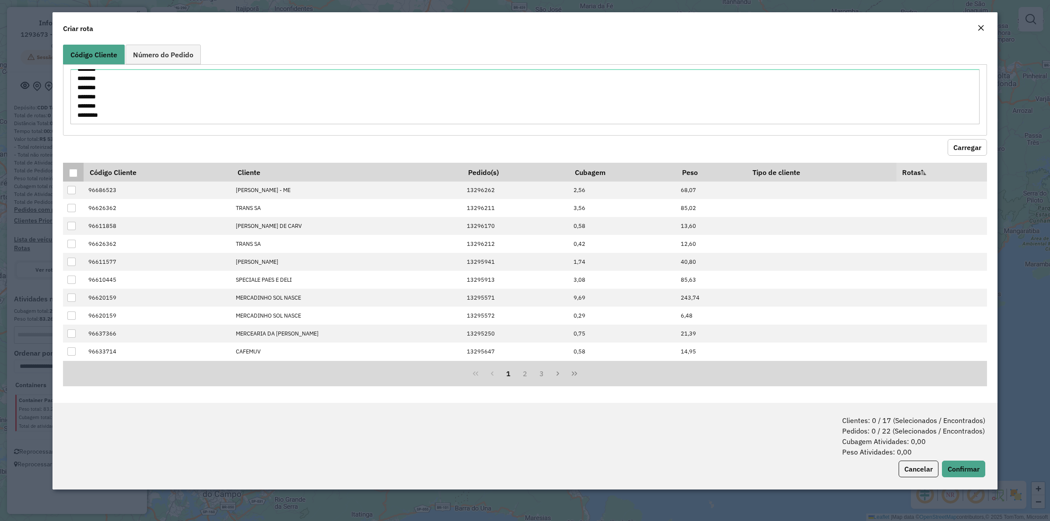
click at [69, 169] on div at bounding box center [73, 173] width 8 height 8
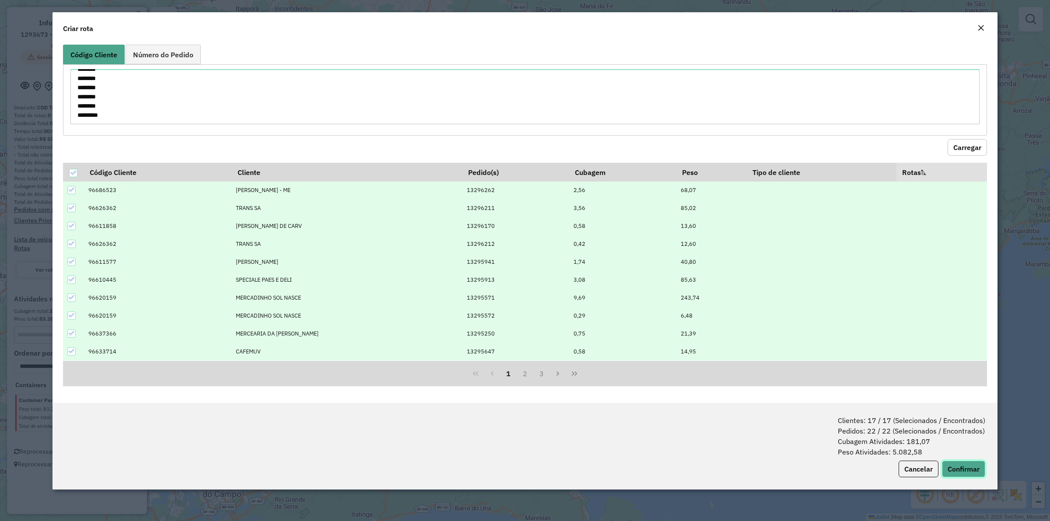
click at [964, 475] on button "Confirmar" at bounding box center [963, 469] width 43 height 17
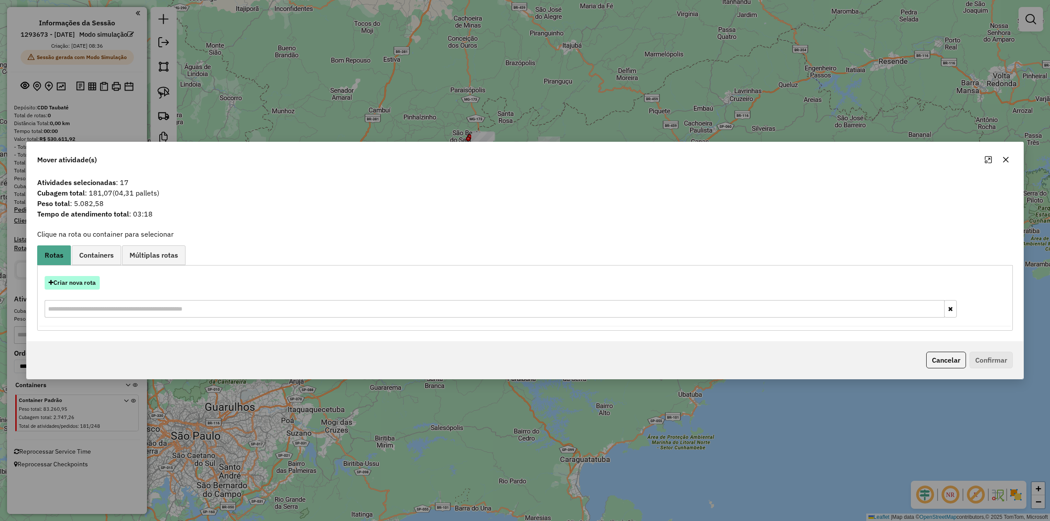
click at [69, 279] on button "Criar nova rota" at bounding box center [72, 283] width 55 height 14
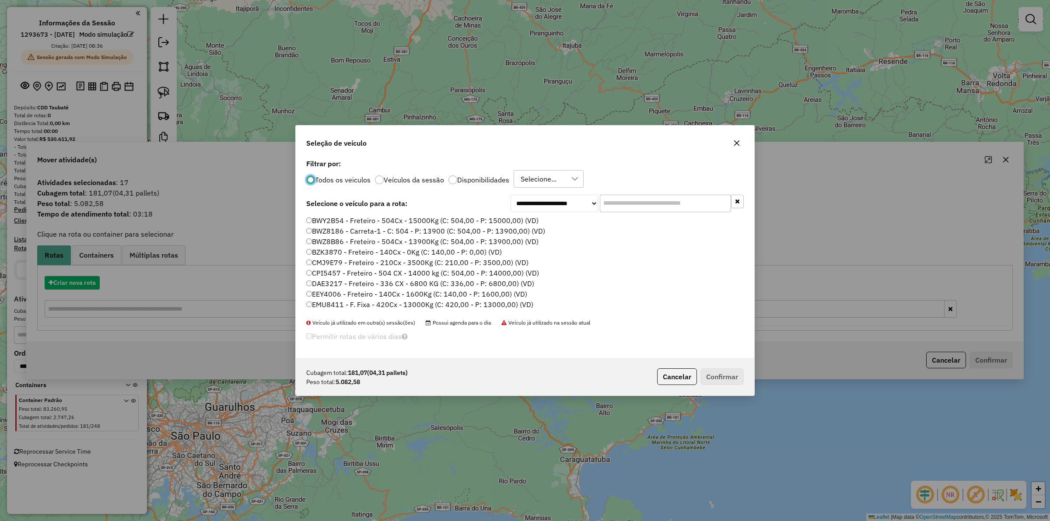
scroll to position [4, 3]
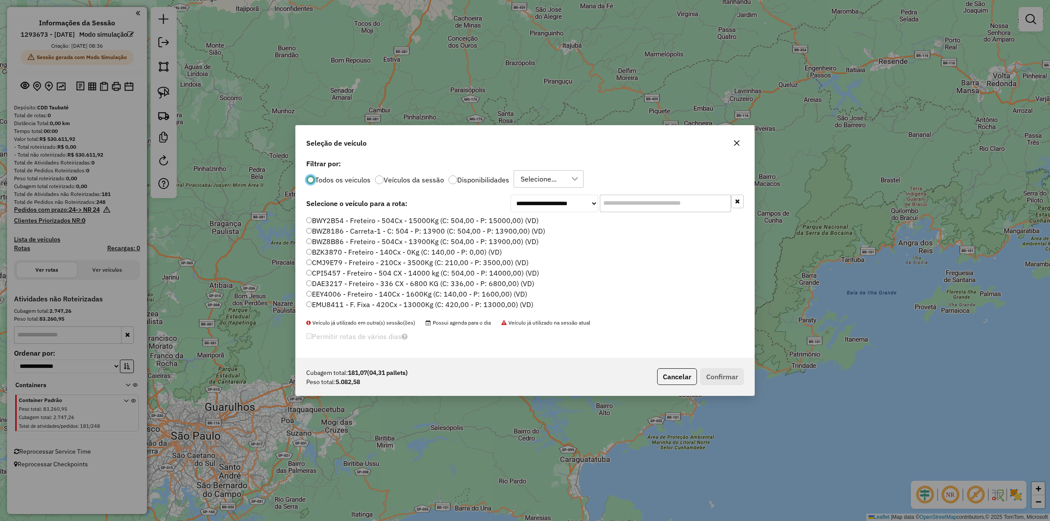
click at [626, 202] on input "text" at bounding box center [665, 204] width 131 height 18
paste input "*******"
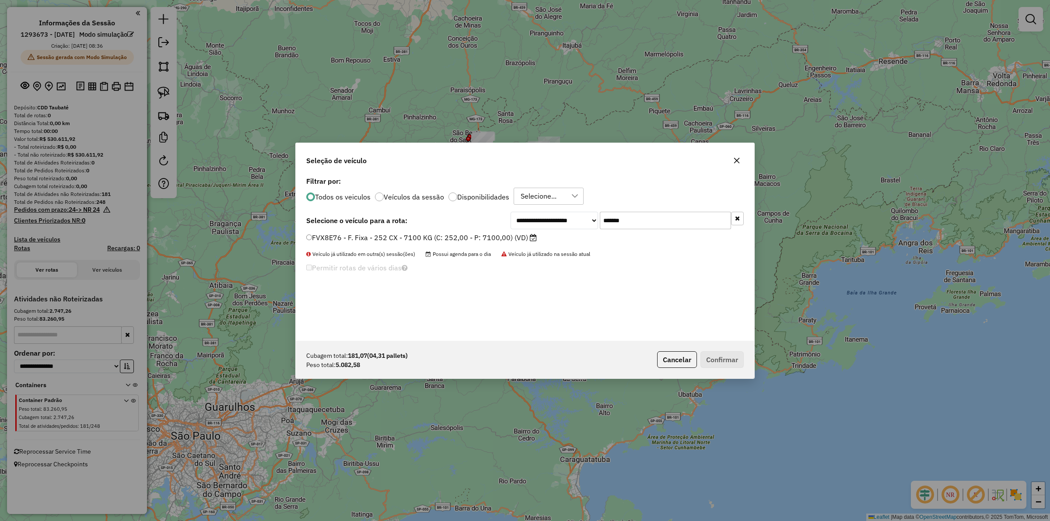
type input "*******"
click at [385, 235] on label "FVX8E76 - F. Fixa - 252 CX - 7100 KG (C: 252,00 - P: 7100,00) (VD)" at bounding box center [421, 237] width 231 height 11
click at [724, 351] on button "Confirmar" at bounding box center [722, 359] width 43 height 17
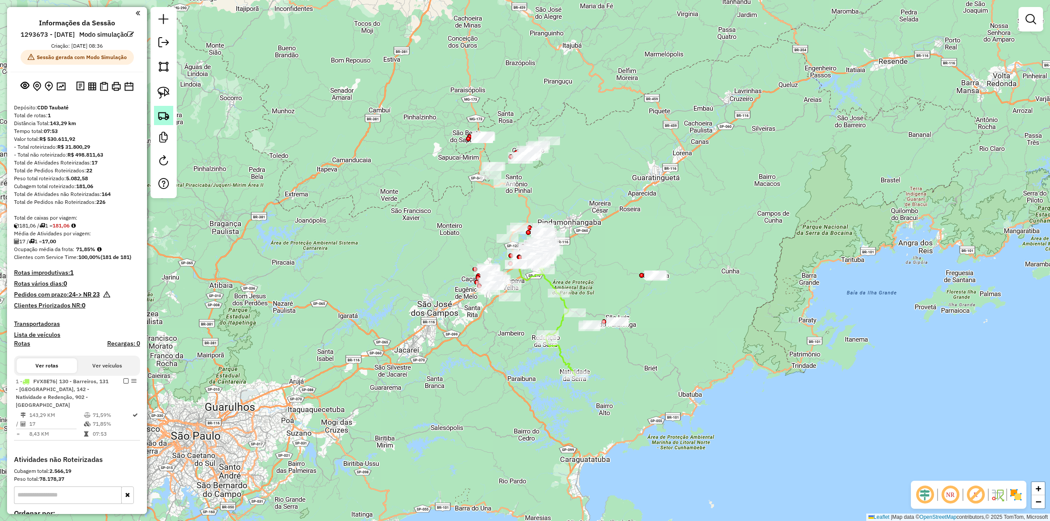
click at [164, 112] on img at bounding box center [164, 115] width 12 height 12
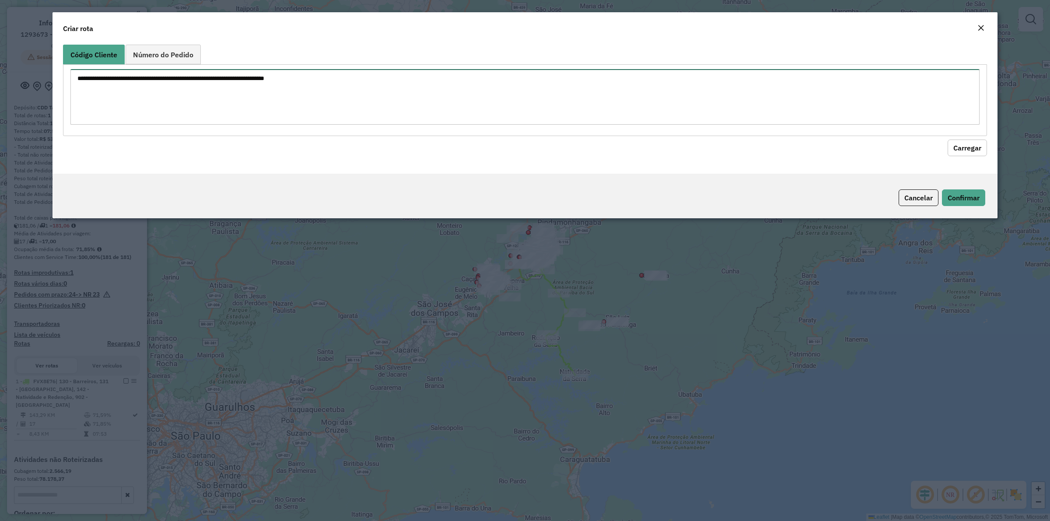
click at [262, 106] on textarea at bounding box center [525, 97] width 910 height 56
paste textarea "******** ******** ******** ******** ******** ******** ******** ******** *******…"
type textarea "******** ******** ******** ******** ******** ******** ******** ******** *******…"
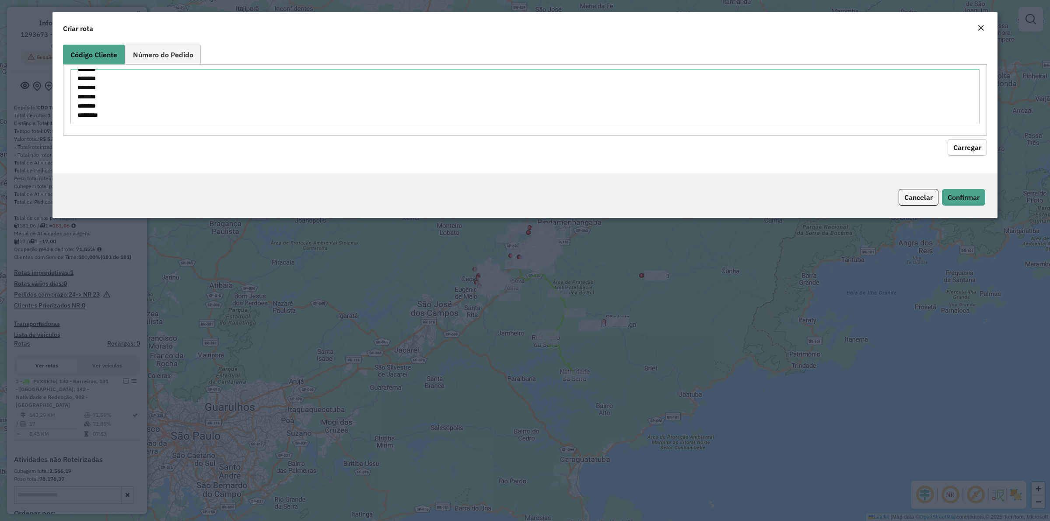
click at [972, 150] on button "Carregar" at bounding box center [967, 147] width 39 height 17
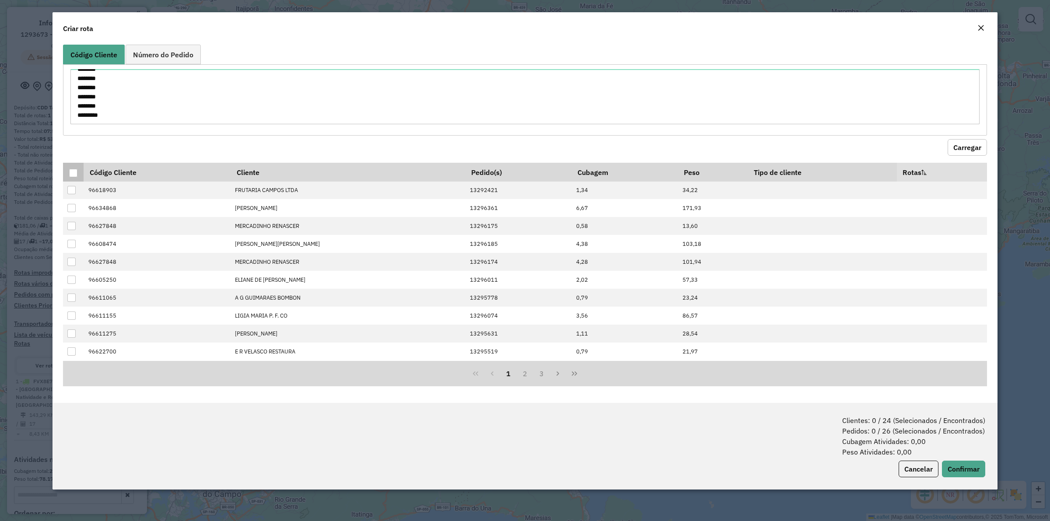
click at [71, 173] on div at bounding box center [73, 173] width 8 height 8
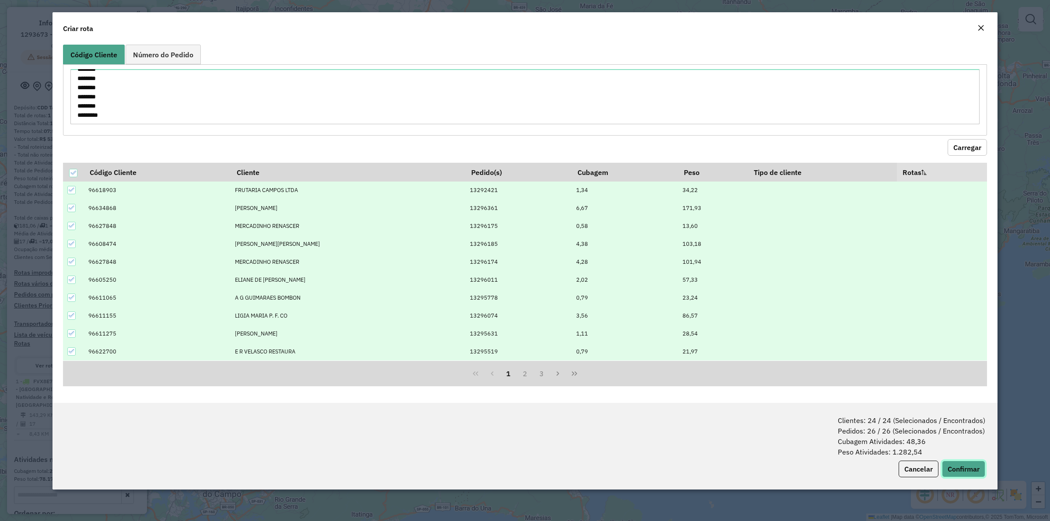
click at [975, 470] on button "Confirmar" at bounding box center [963, 469] width 43 height 17
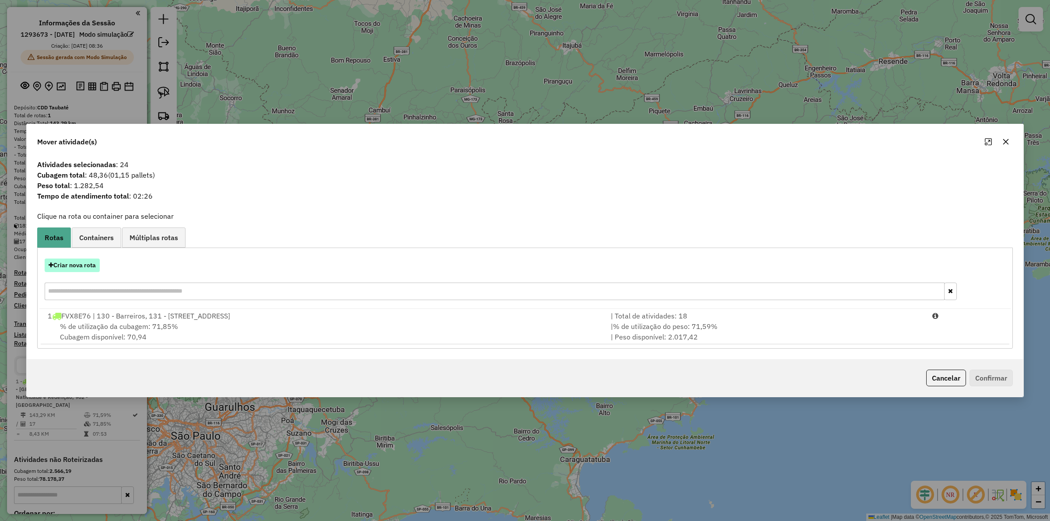
click at [62, 268] on button "Criar nova rota" at bounding box center [72, 266] width 55 height 14
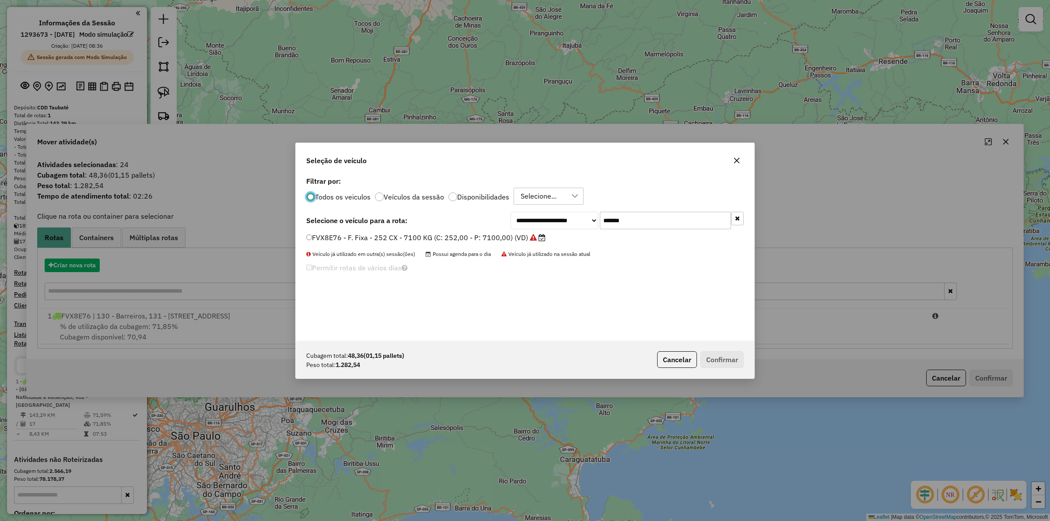
scroll to position [4, 3]
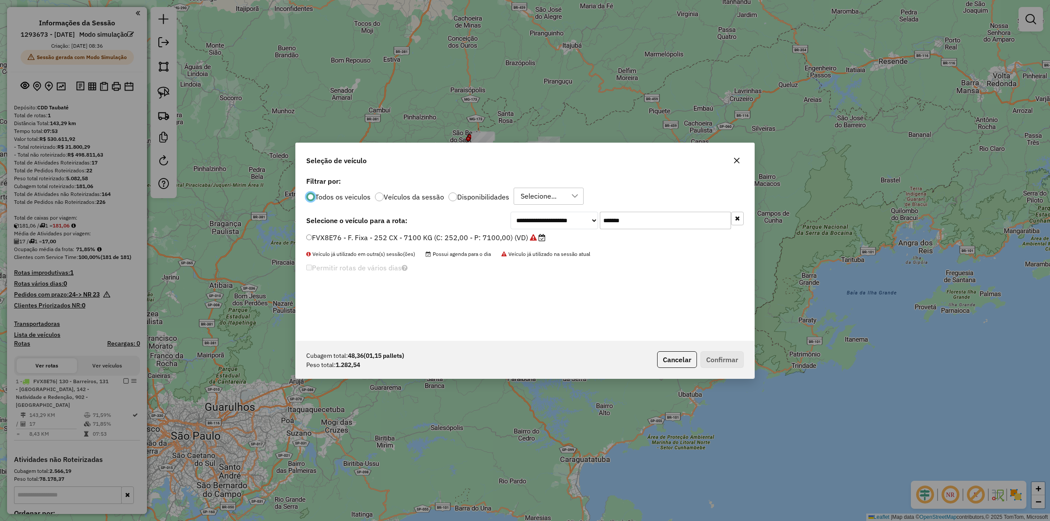
click at [681, 220] on input "*******" at bounding box center [665, 221] width 131 height 18
paste input "text"
type input "*******"
click at [399, 235] on label "FTH3A15 - F. Fixa - 252Cx - 7100Kg (C: 252,00 - P: 7100,00) (VD)" at bounding box center [422, 237] width 233 height 11
click at [734, 359] on button "Confirmar" at bounding box center [722, 359] width 43 height 17
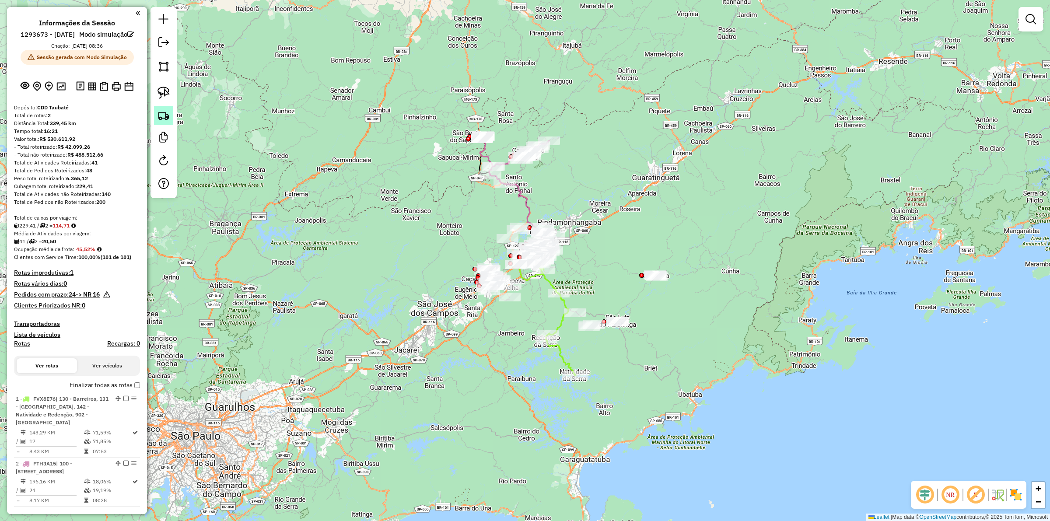
click at [164, 118] on img at bounding box center [164, 115] width 12 height 12
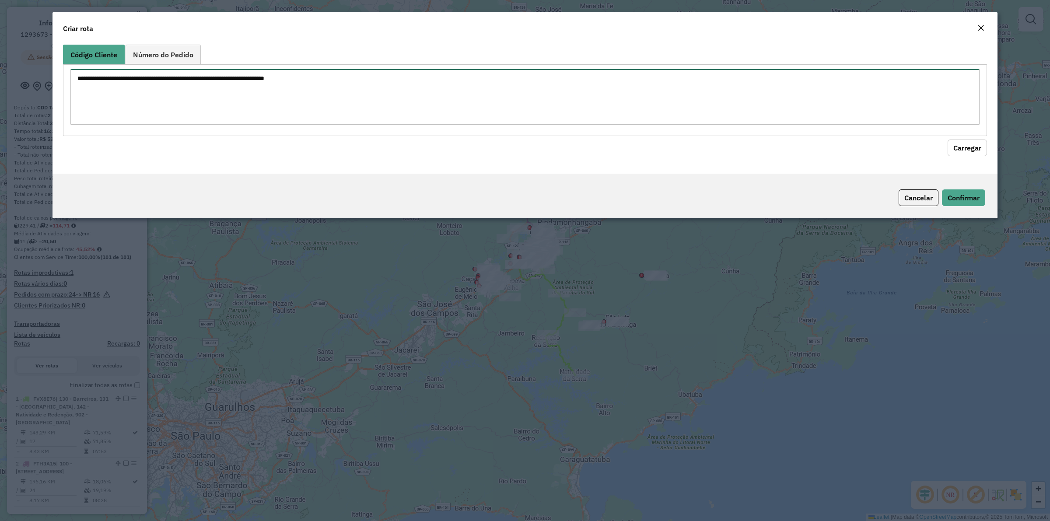
drag, startPoint x: 274, startPoint y: 76, endPoint x: 326, endPoint y: 88, distance: 53.2
click at [275, 76] on textarea at bounding box center [525, 97] width 910 height 56
paste textarea "******** ******** ******** ******** ******** ******** ******** ******** *******…"
type textarea "******** ******** ******** ******** ******** ******** ******** ******** *******…"
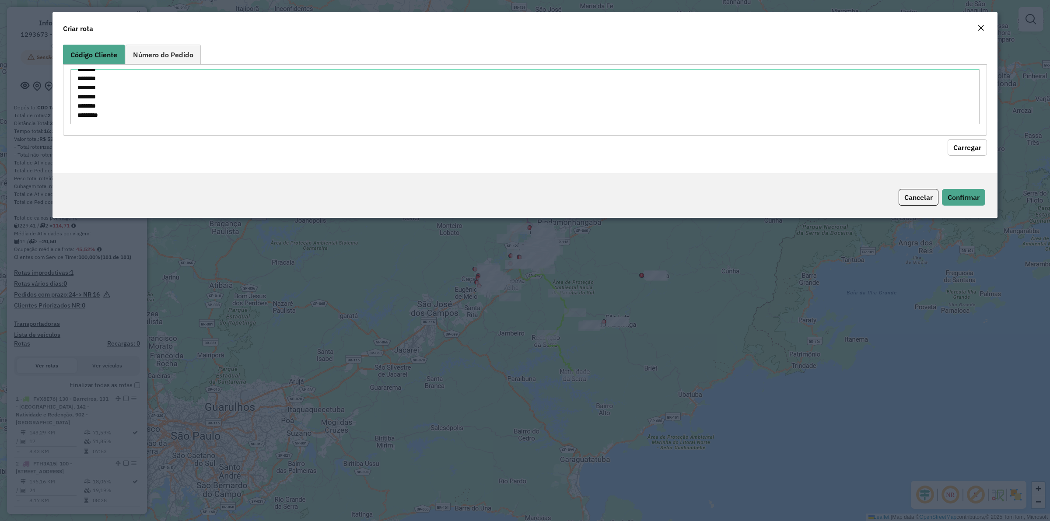
click at [959, 149] on button "Carregar" at bounding box center [967, 147] width 39 height 17
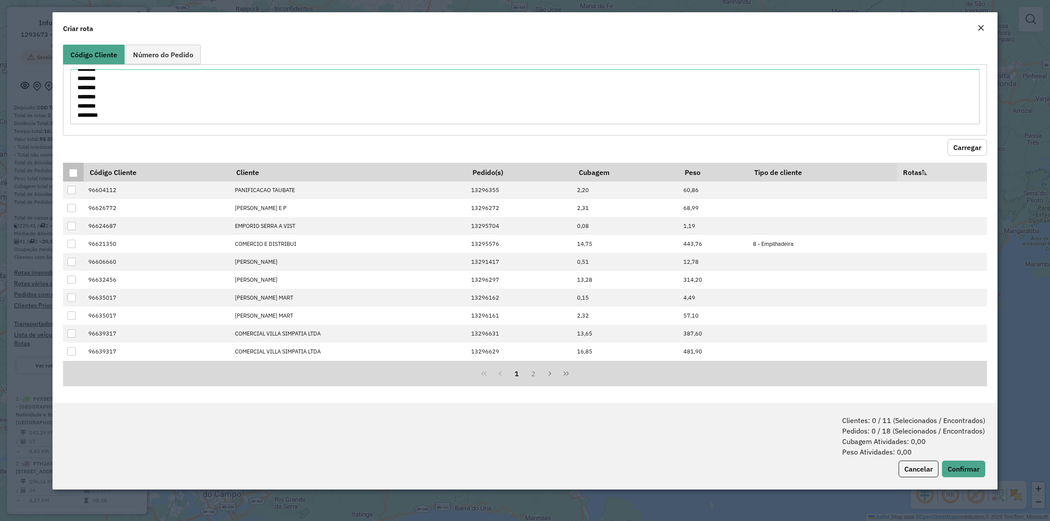
click at [70, 173] on div at bounding box center [73, 173] width 8 height 8
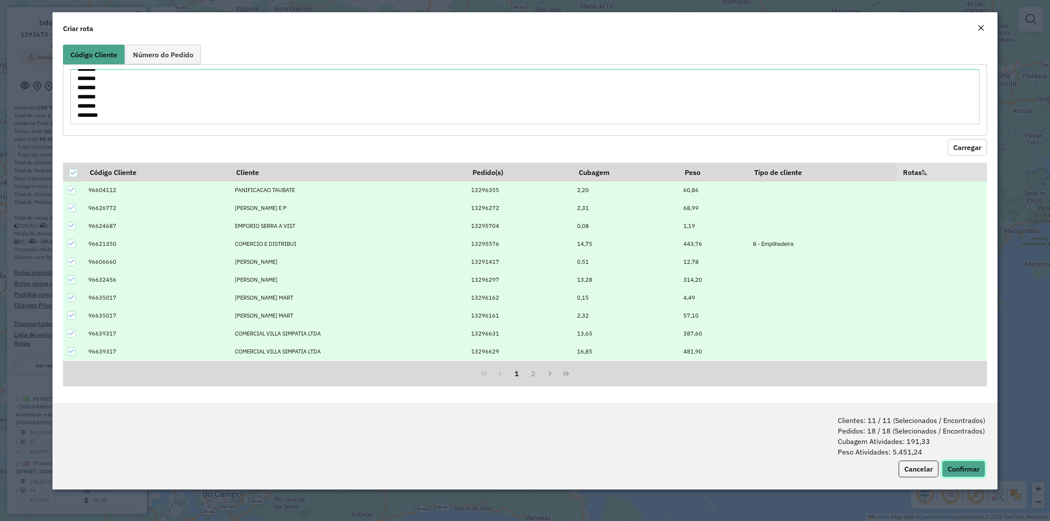
click at [957, 471] on button "Confirmar" at bounding box center [963, 469] width 43 height 17
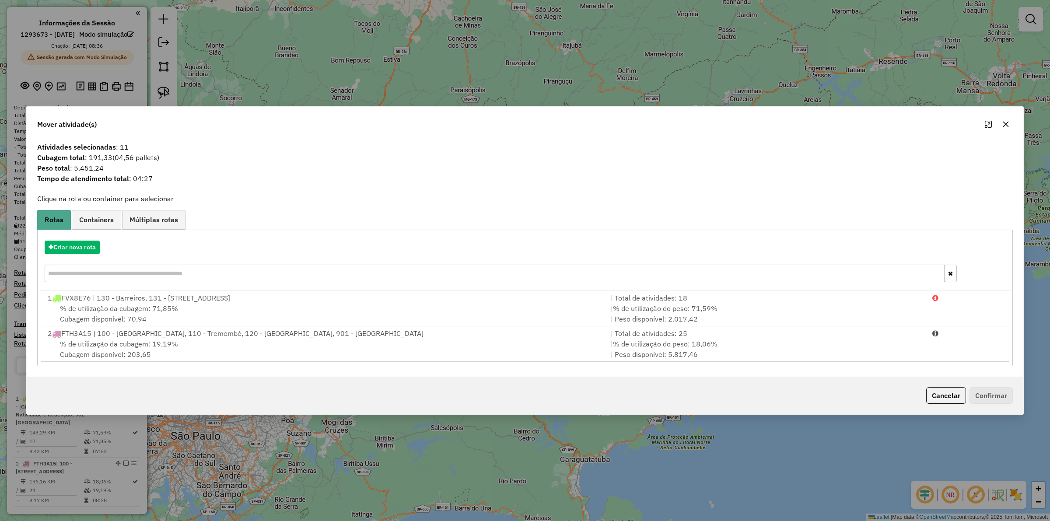
click at [70, 255] on div "Criar nova rota" at bounding box center [525, 262] width 972 height 57
click at [73, 248] on button "Criar nova rota" at bounding box center [72, 248] width 55 height 14
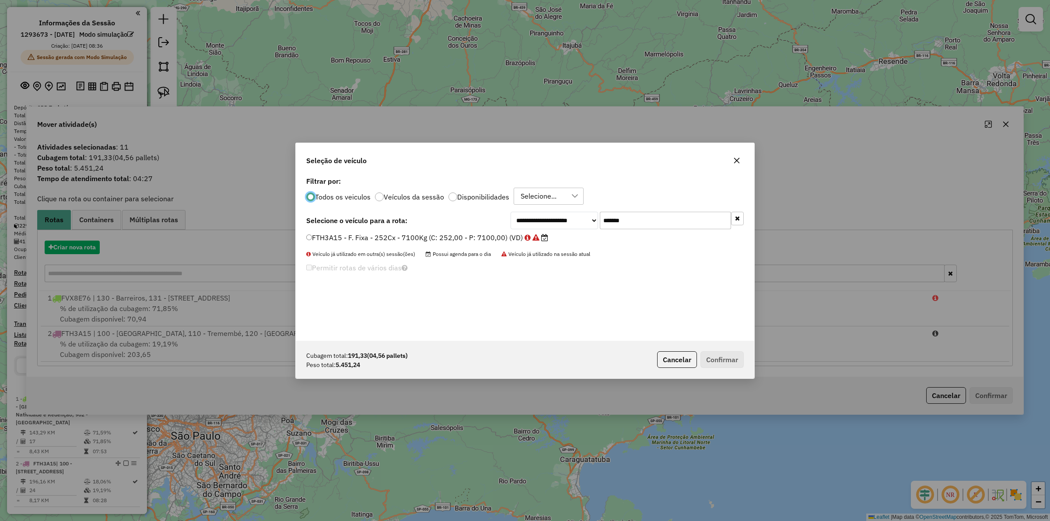
scroll to position [4, 3]
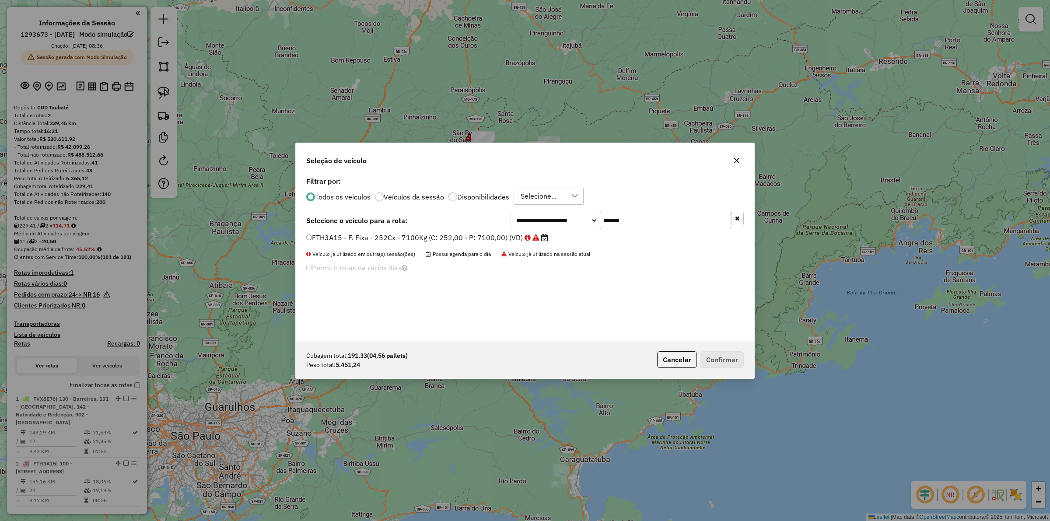
click at [691, 223] on input "*******" at bounding box center [665, 221] width 131 height 18
paste input "text"
type input "*******"
click at [404, 236] on label "FMY0J62 - F. Fixa - 252Cx - 7100Kg (C: 252,00 - P: 7100,00) (VD)" at bounding box center [422, 237] width 233 height 11
drag, startPoint x: 720, startPoint y: 356, endPoint x: 500, endPoint y: 428, distance: 231.6
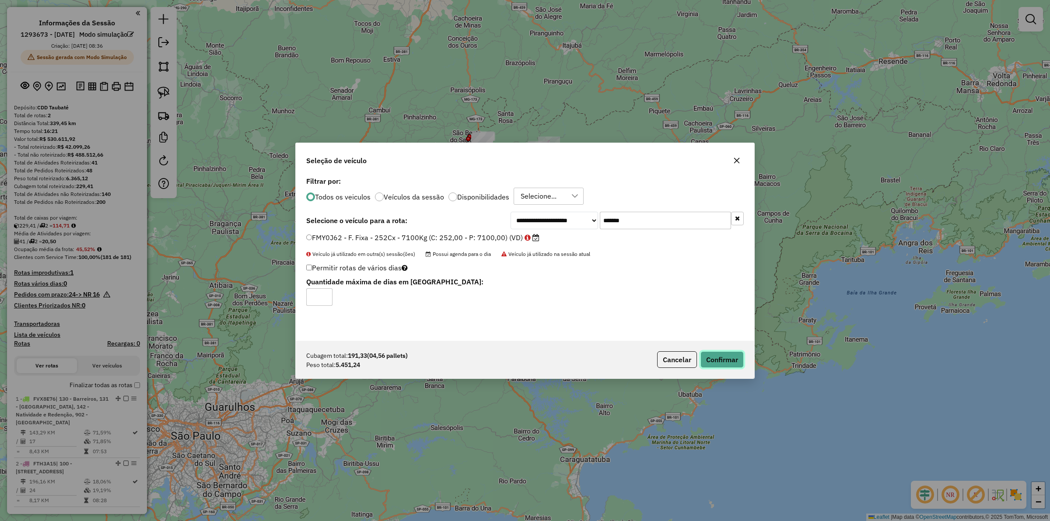
click at [720, 357] on button "Confirmar" at bounding box center [722, 359] width 43 height 17
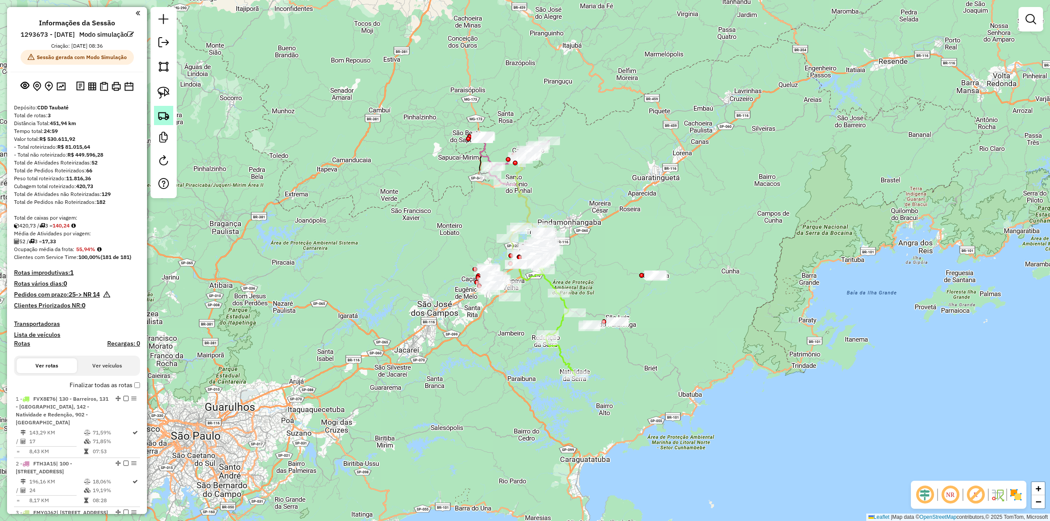
click at [166, 115] on img at bounding box center [164, 115] width 12 height 12
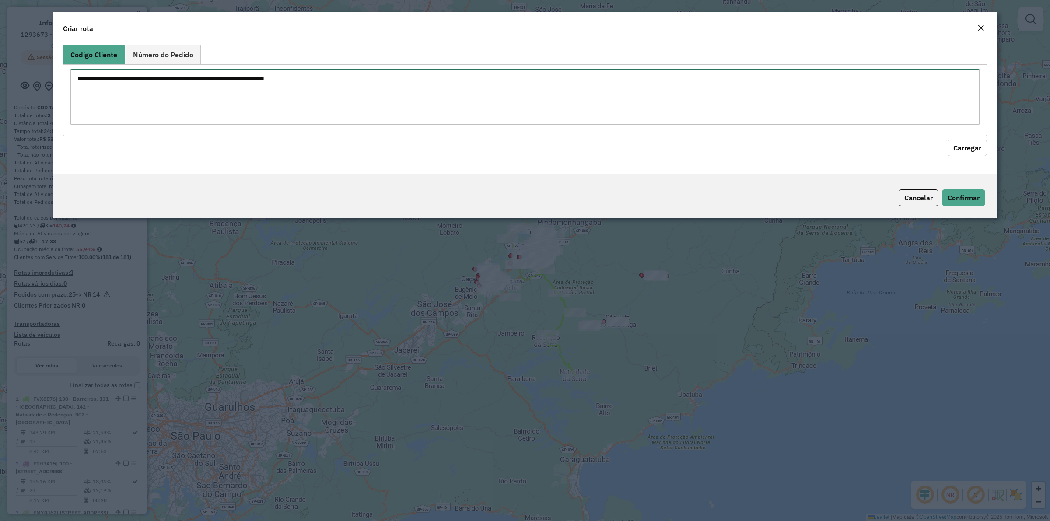
click at [265, 72] on textarea at bounding box center [525, 97] width 910 height 56
paste textarea "******** ******** ******** ******** ******** ******** ******** ******** *******…"
type textarea "******** ******** ******** ******** ******** ******** ******** ******** *******…"
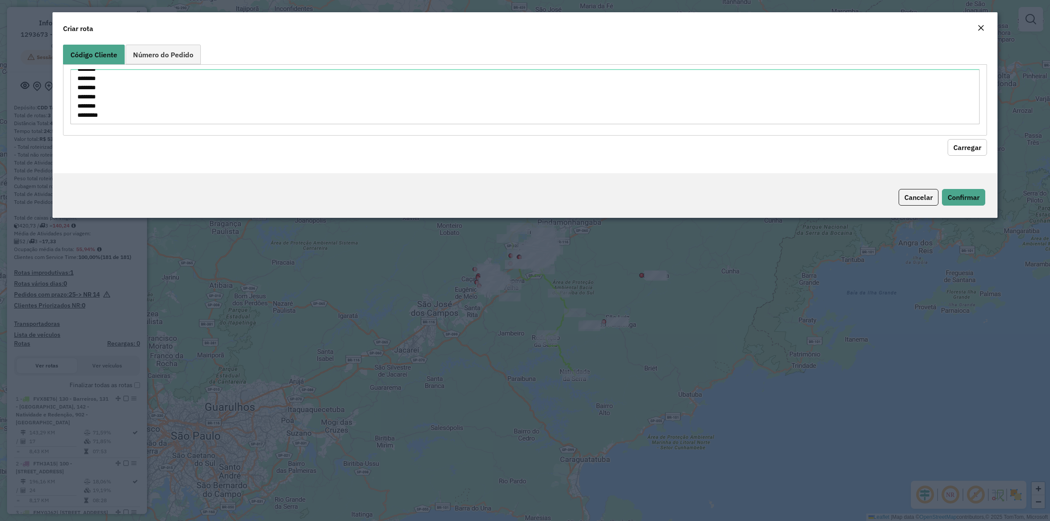
click at [965, 143] on button "Carregar" at bounding box center [967, 147] width 39 height 17
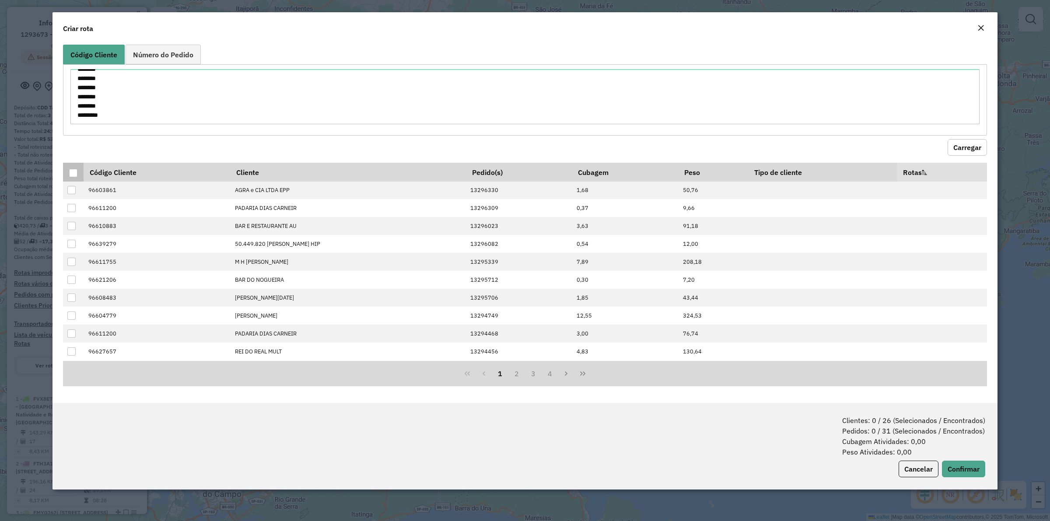
click at [68, 176] on th at bounding box center [73, 172] width 21 height 18
click at [73, 171] on div at bounding box center [73, 173] width 8 height 8
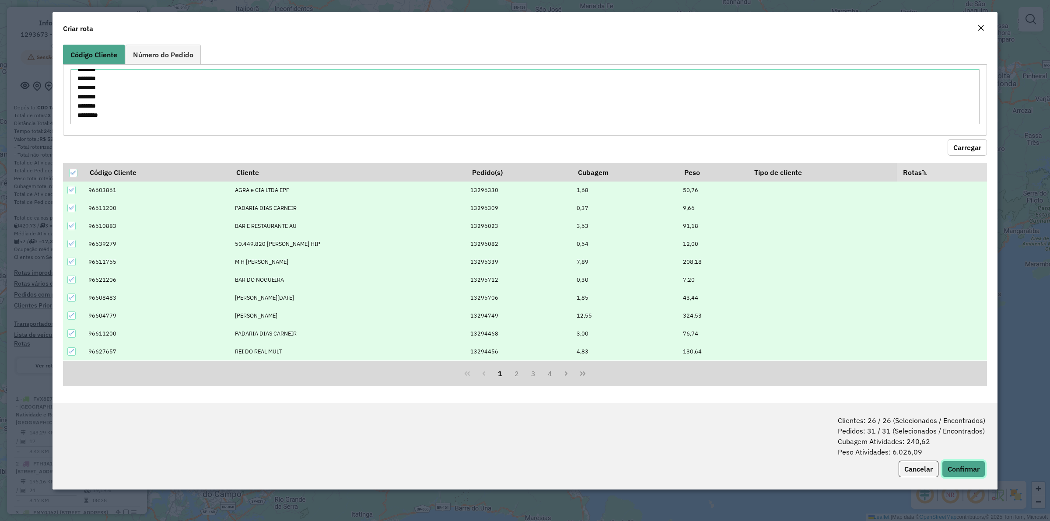
click at [955, 464] on button "Confirmar" at bounding box center [963, 469] width 43 height 17
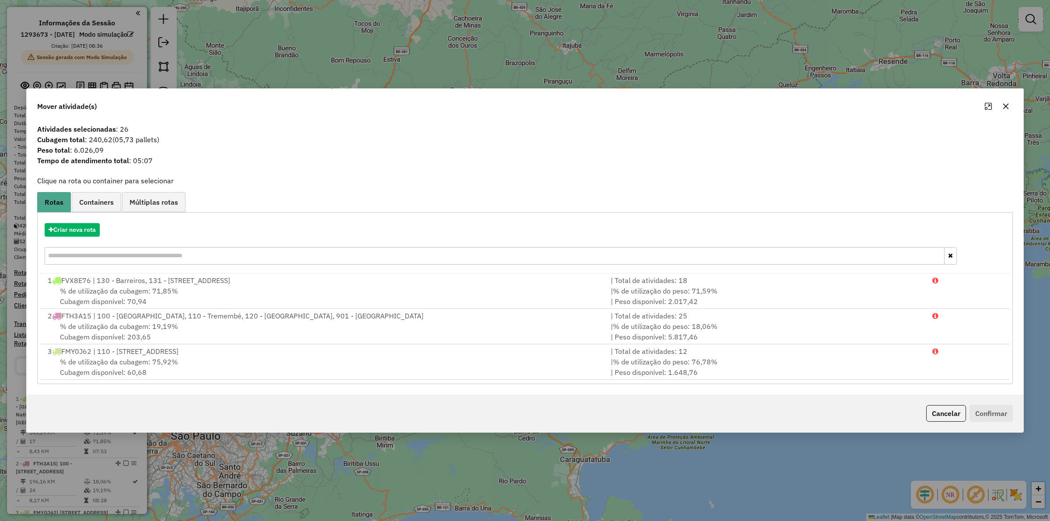
click at [60, 218] on div "Criar nova rota" at bounding box center [525, 245] width 972 height 57
click at [63, 224] on button "Criar nova rota" at bounding box center [72, 230] width 55 height 14
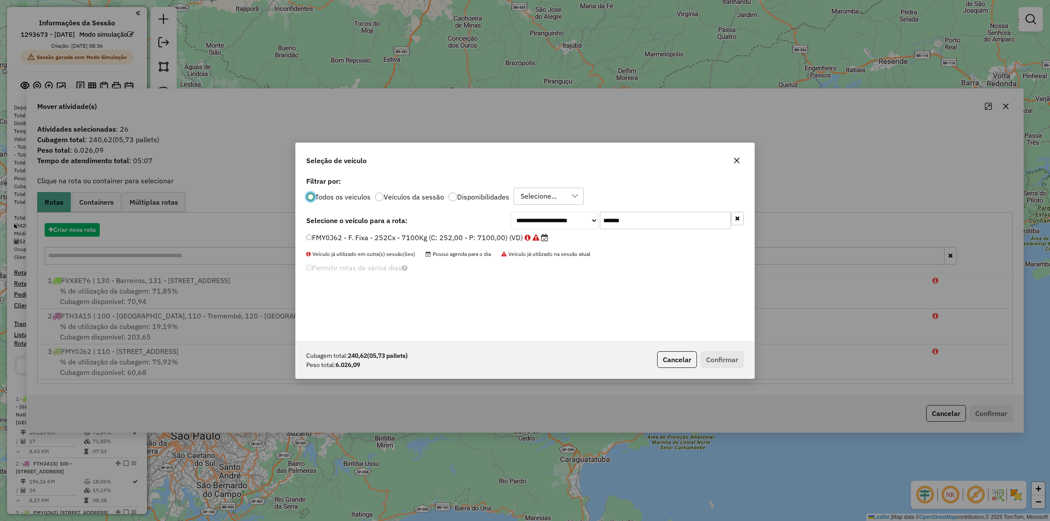
scroll to position [4, 3]
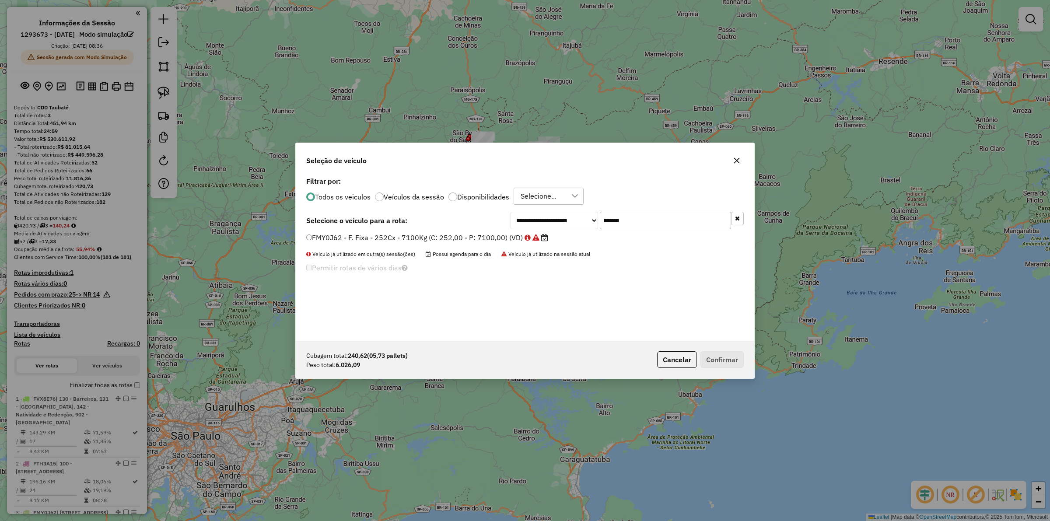
click at [676, 226] on input "*******" at bounding box center [665, 221] width 131 height 18
paste input "text"
type input "*******"
click at [376, 233] on label "FUC7F19 - F. Fixa - 308Cx - 8110Kg (C: 308,00 - P: 8110,00) (VD)" at bounding box center [422, 237] width 233 height 11
click at [723, 350] on div "Cubagem total: 240,62 (05,73 pallets) Peso total: 6.026,09 Cancelar Confirmar" at bounding box center [525, 360] width 459 height 38
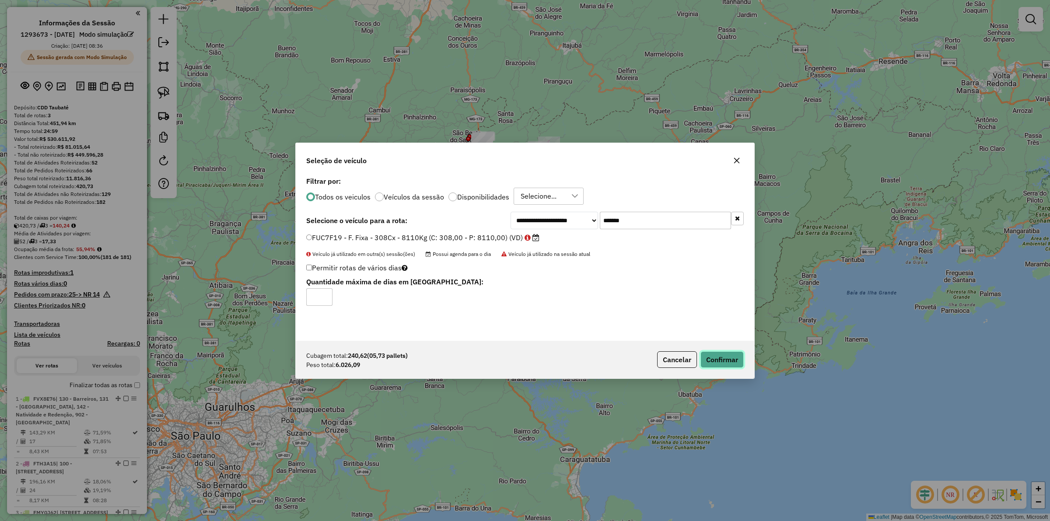
click at [722, 358] on button "Confirmar" at bounding box center [722, 359] width 43 height 17
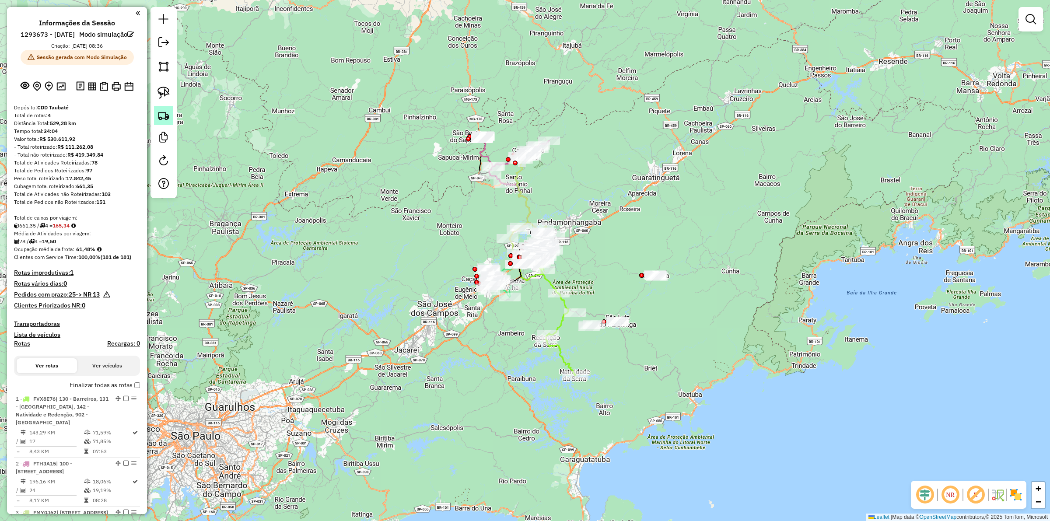
click at [164, 115] on img at bounding box center [164, 115] width 12 height 12
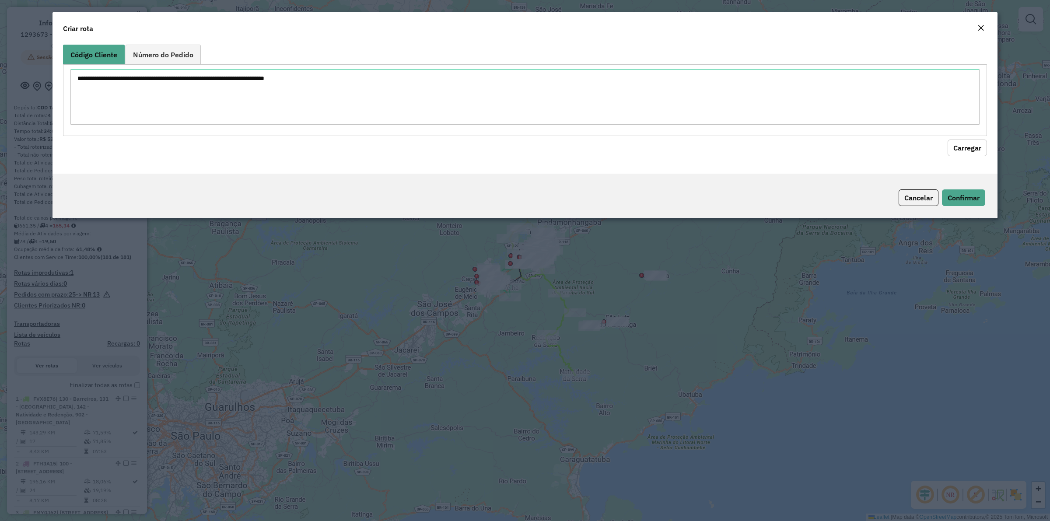
click at [227, 92] on textarea at bounding box center [525, 97] width 910 height 56
type textarea "******** ******** ******** ******** ******** ******** ******** ******** *******…"
drag, startPoint x: 970, startPoint y: 138, endPoint x: 972, endPoint y: 143, distance: 5.0
click at [970, 138] on hb-field-button "Carregar" at bounding box center [525, 146] width 924 height 20
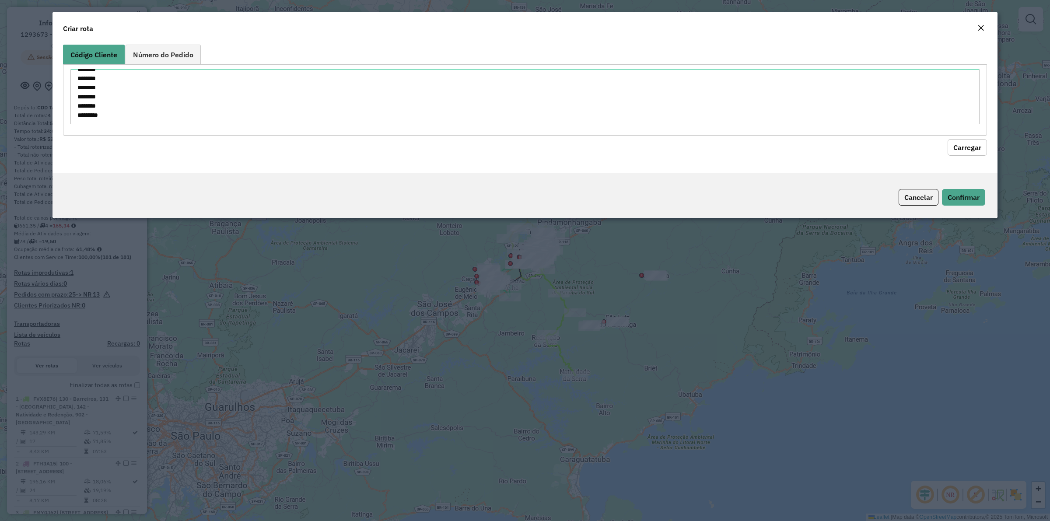
drag, startPoint x: 972, startPoint y: 143, endPoint x: 926, endPoint y: 148, distance: 45.8
click at [972, 143] on button "Carregar" at bounding box center [967, 147] width 39 height 17
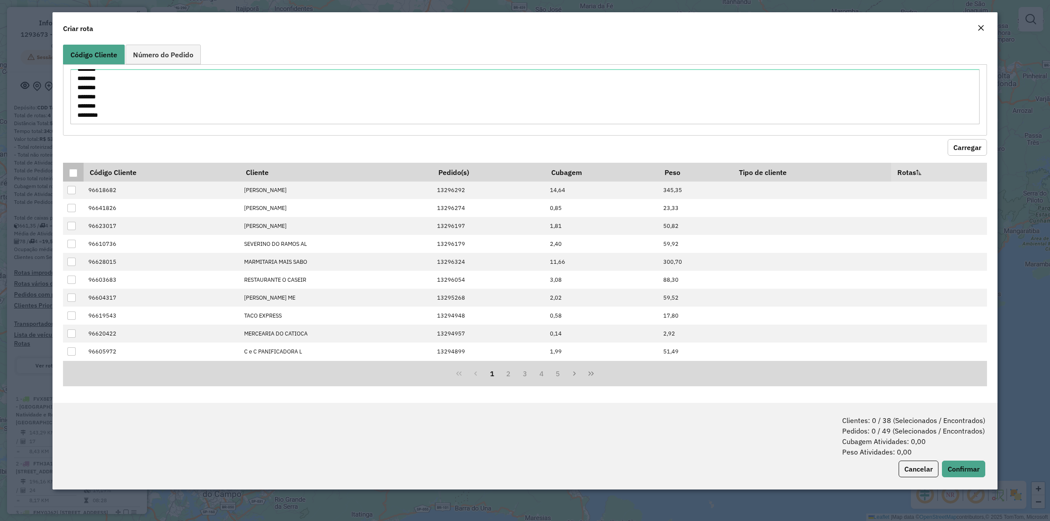
click at [75, 171] on div at bounding box center [73, 173] width 8 height 8
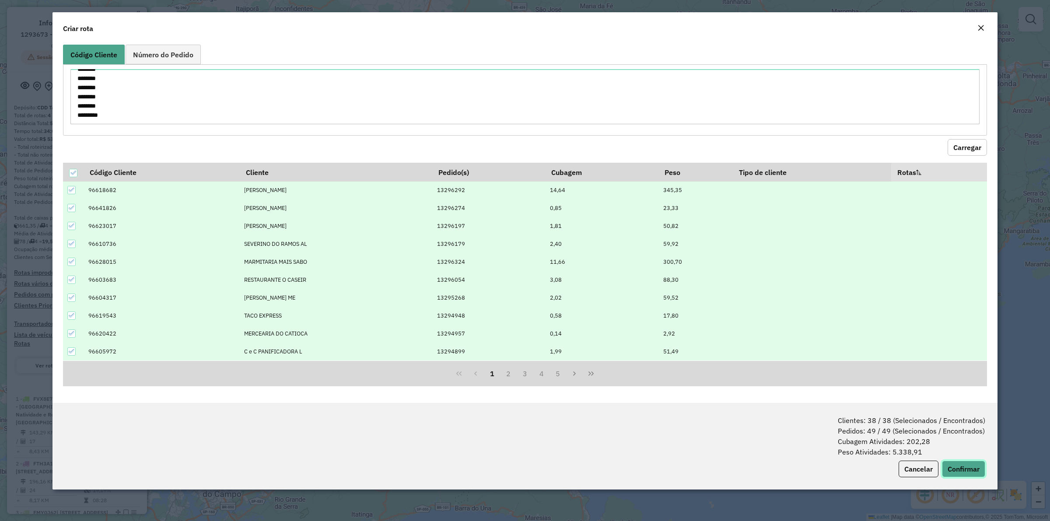
click at [954, 470] on button "Confirmar" at bounding box center [963, 469] width 43 height 17
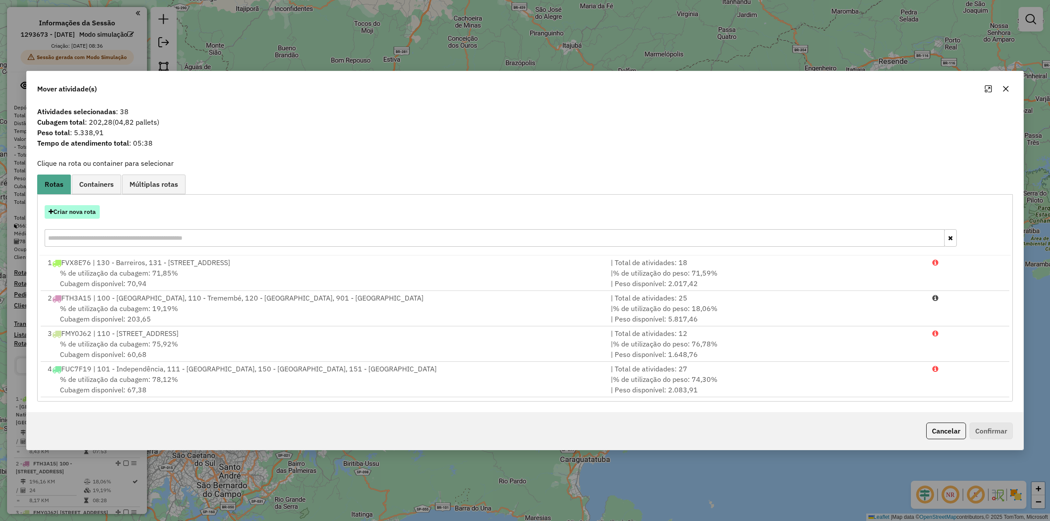
click at [74, 206] on button "Criar nova rota" at bounding box center [72, 212] width 55 height 14
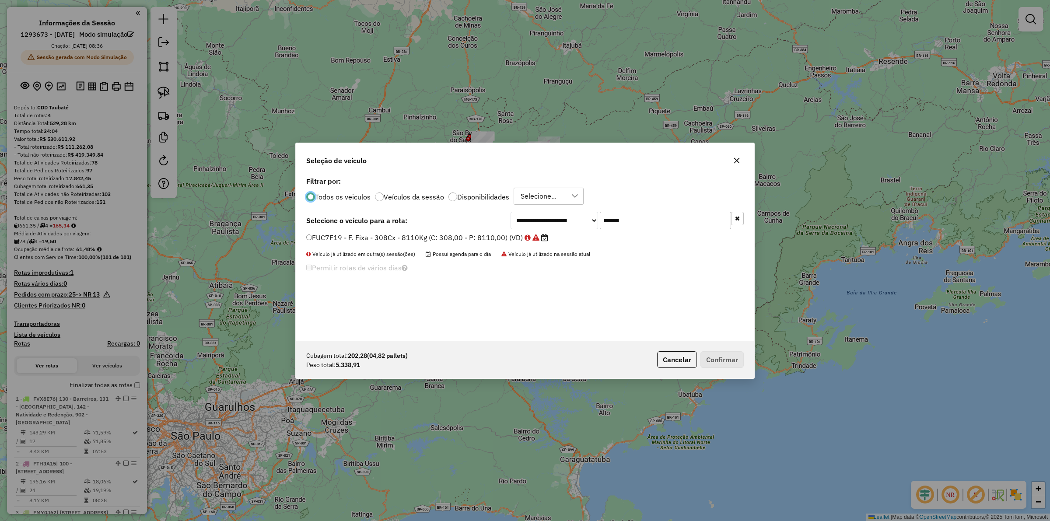
scroll to position [4, 3]
click at [648, 215] on input "*******" at bounding box center [665, 221] width 131 height 18
paste input "text"
type input "*******"
click at [469, 232] on div "**********" at bounding box center [525, 258] width 459 height 166
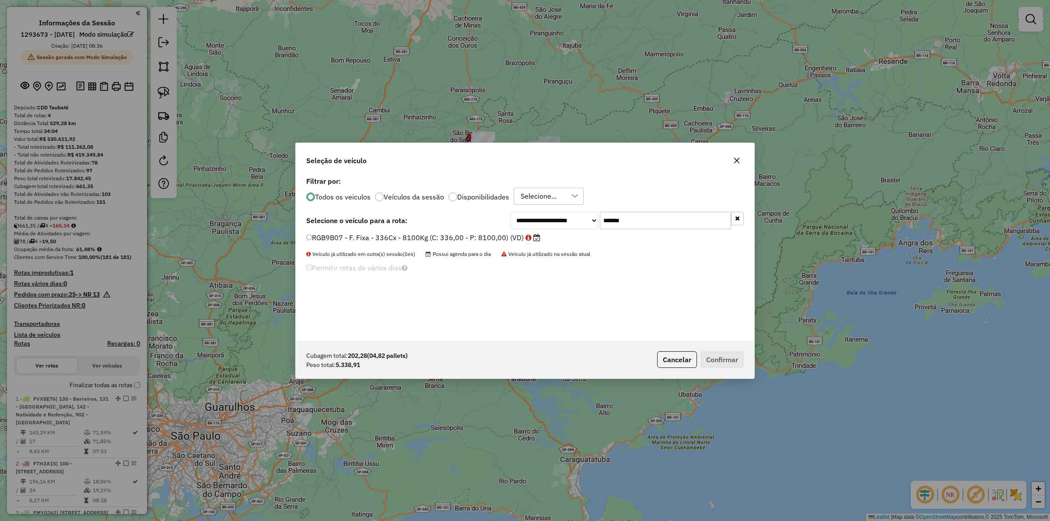
click at [425, 237] on label "RGB9B07 - F. Fixa - 336Cx - 8100Kg (C: 336,00 - P: 8100,00) (VD)" at bounding box center [423, 237] width 234 height 11
click at [710, 360] on button "Confirmar" at bounding box center [722, 359] width 43 height 17
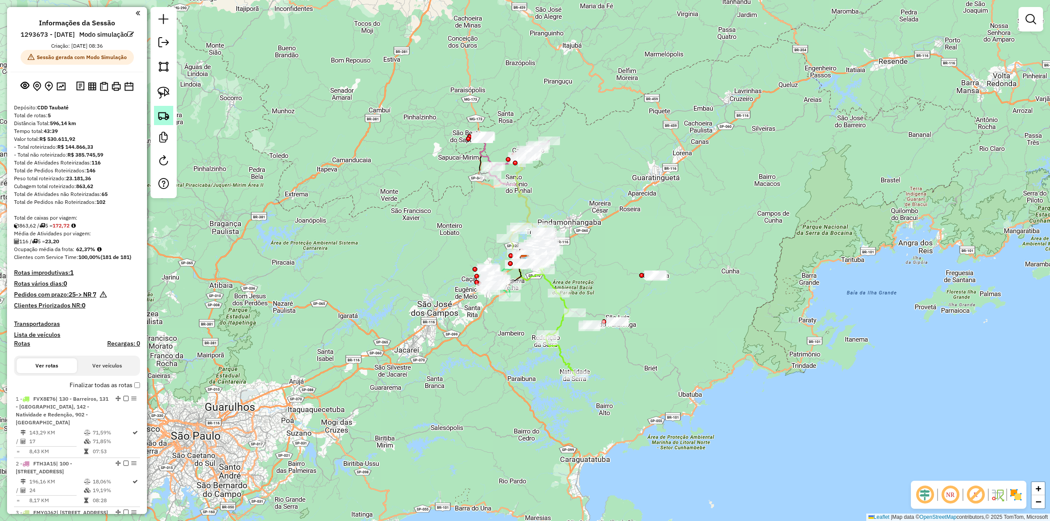
click at [158, 110] on img at bounding box center [164, 115] width 12 height 12
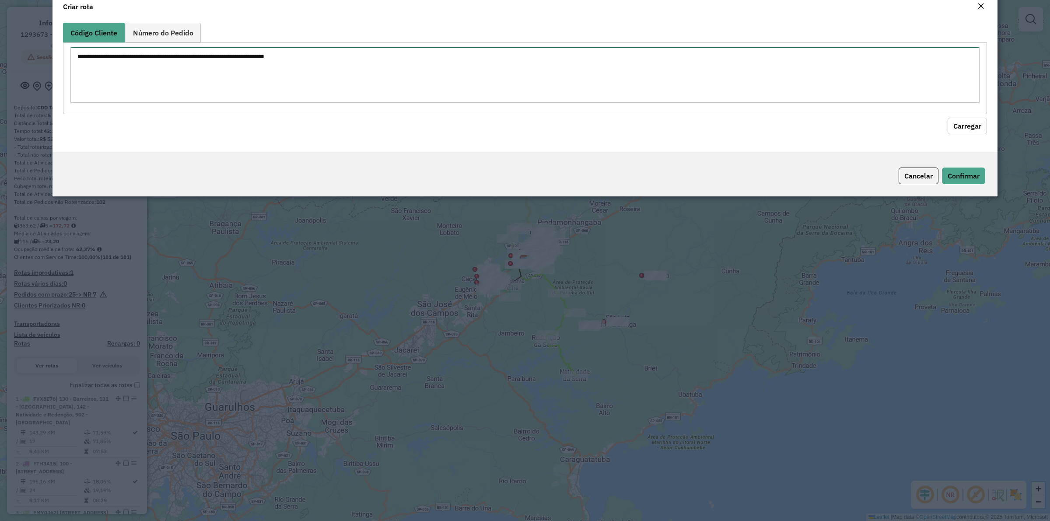
click at [309, 71] on textarea at bounding box center [525, 75] width 910 height 56
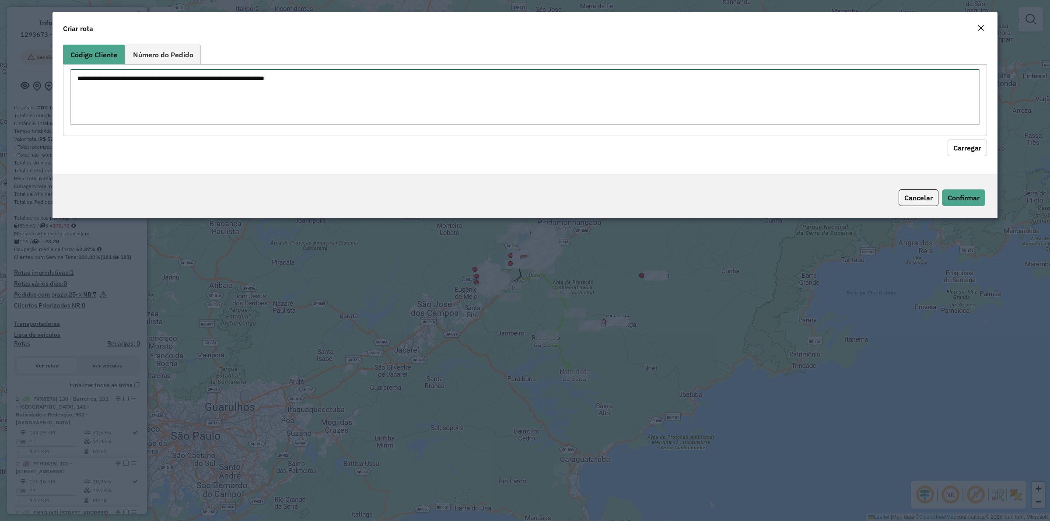
paste textarea "******** ******** ******** ******** ******** ******** ******** ******** *******…"
type textarea "******** ******** ******** ******** ******** ******** ******** ******** *******…"
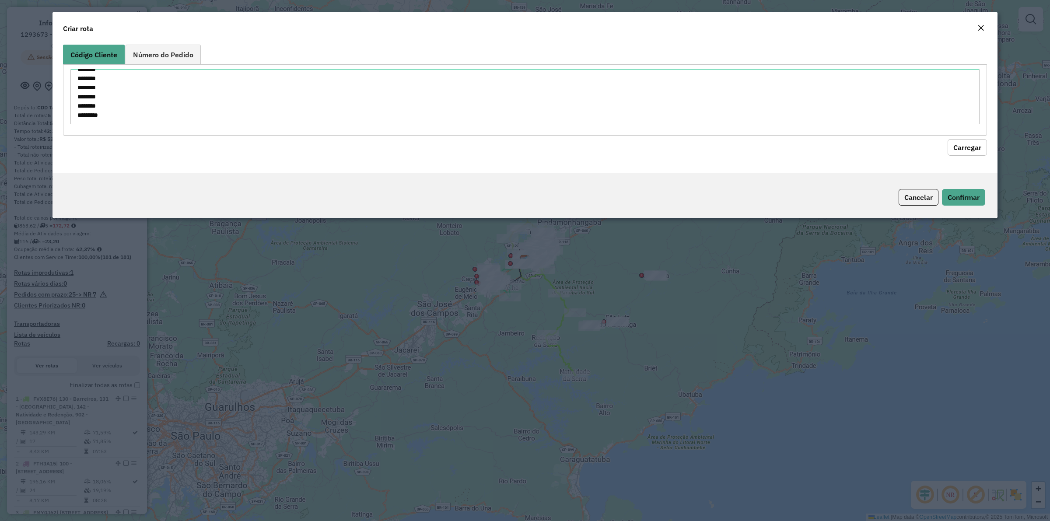
drag, startPoint x: 979, startPoint y: 149, endPoint x: 890, endPoint y: 151, distance: 88.9
click at [978, 149] on button "Carregar" at bounding box center [967, 147] width 39 height 17
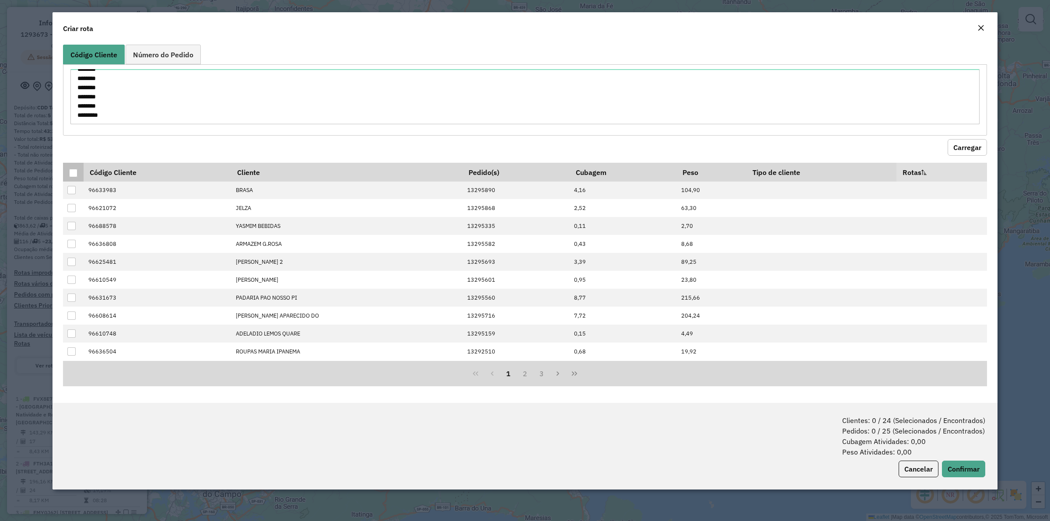
click at [70, 174] on div at bounding box center [73, 173] width 8 height 8
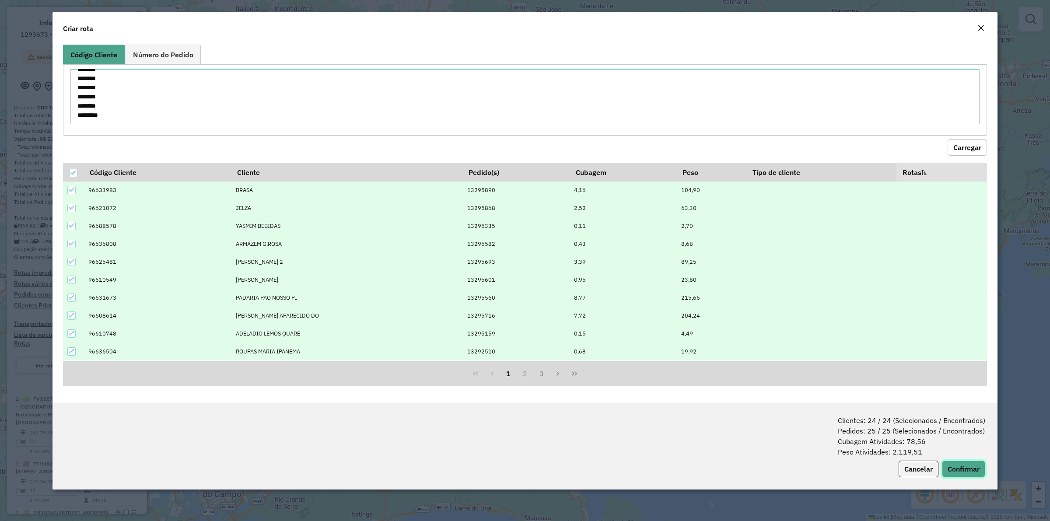
click at [979, 471] on button "Confirmar" at bounding box center [963, 469] width 43 height 17
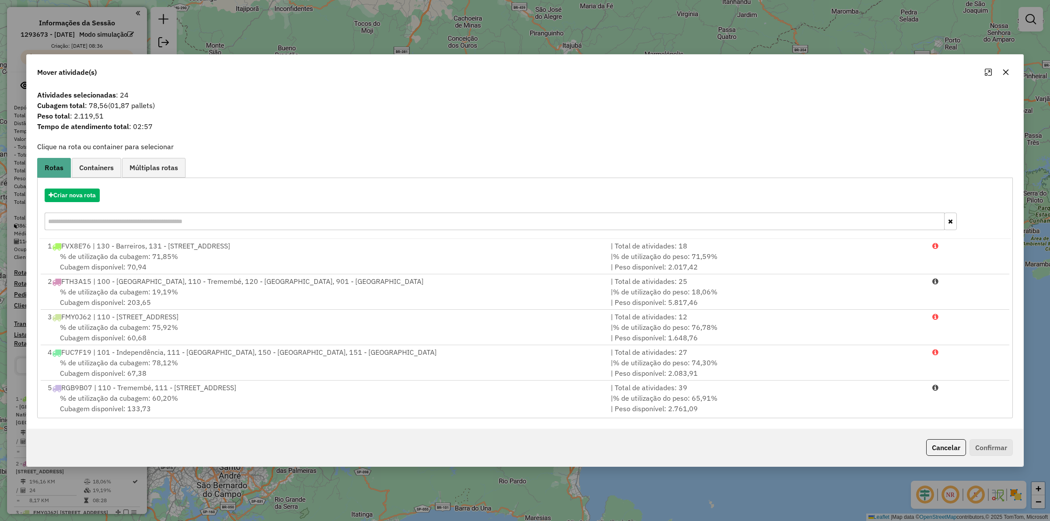
click at [81, 187] on div "Criar nova rota" at bounding box center [525, 210] width 972 height 57
click at [82, 197] on button "Criar nova rota" at bounding box center [72, 196] width 55 height 14
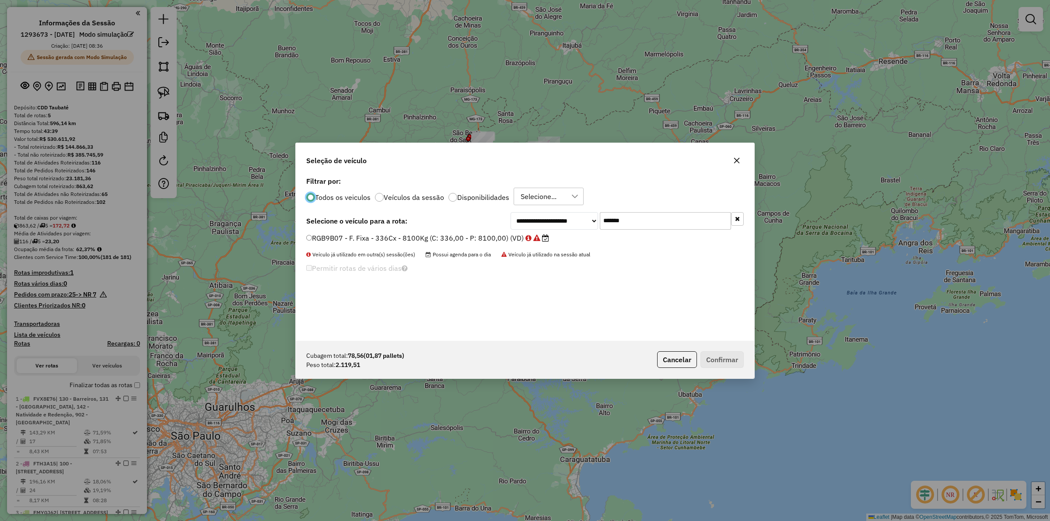
scroll to position [4, 3]
click at [632, 225] on input "*******" at bounding box center [665, 221] width 131 height 18
paste input "text"
type input "*******"
click at [378, 238] on label "RGB9G87 - F. Fixa - 336Cx - 8000Kg (C: 336,00 - P: 8000,00) (VD)" at bounding box center [423, 237] width 235 height 11
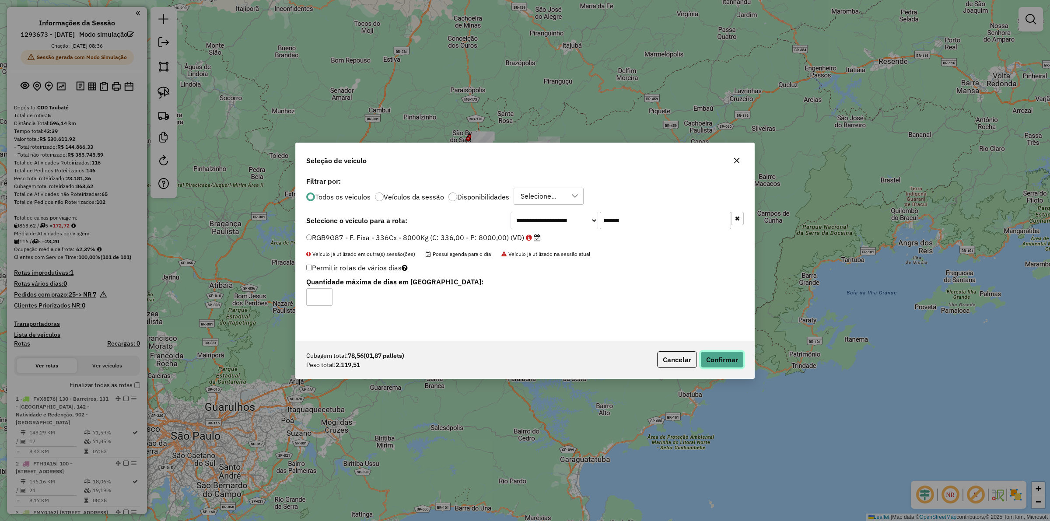
click at [717, 359] on button "Confirmar" at bounding box center [722, 359] width 43 height 17
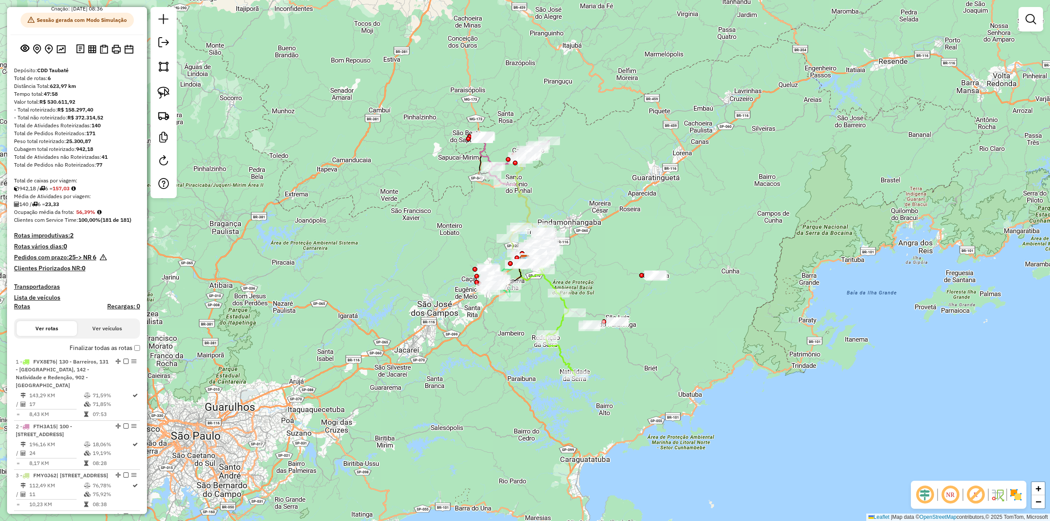
scroll to position [0, 0]
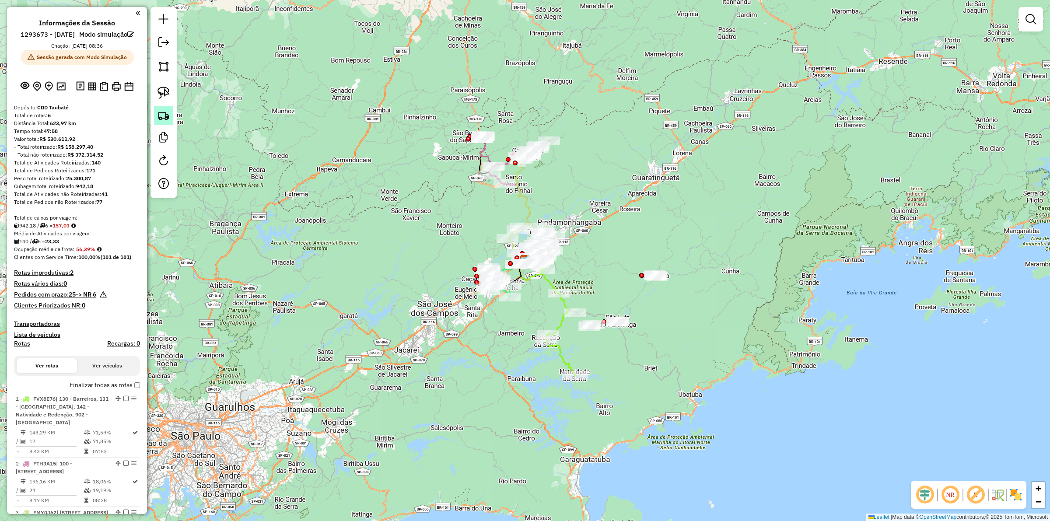
click at [158, 112] on img at bounding box center [164, 115] width 12 height 12
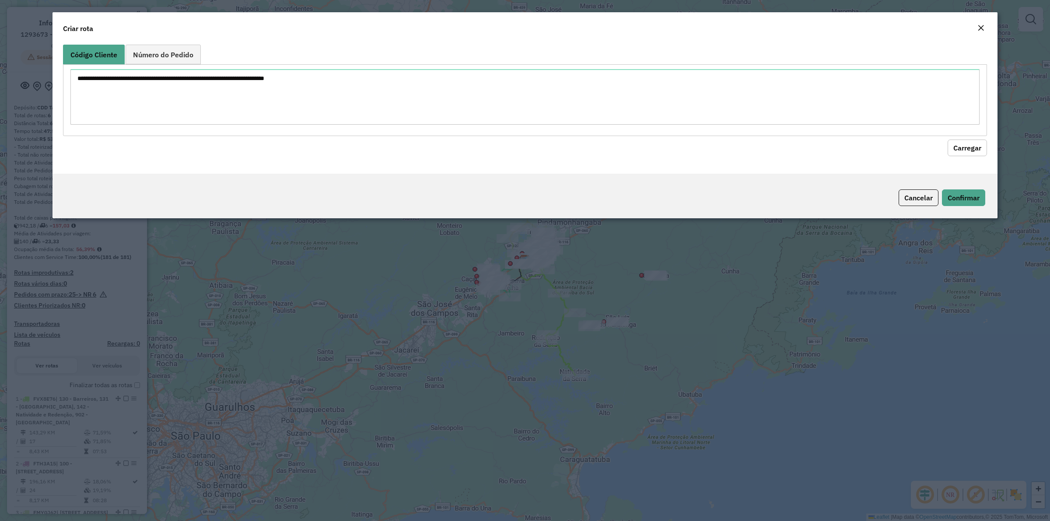
click at [374, 130] on formly-group "Código Cliente Número do Pedido Carregar" at bounding box center [525, 101] width 924 height 112
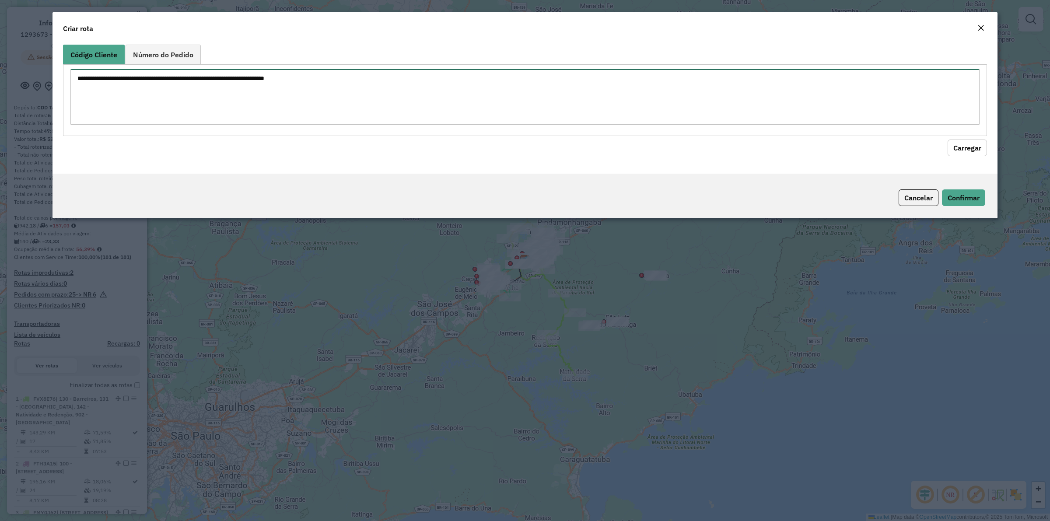
click at [389, 105] on textarea at bounding box center [525, 97] width 910 height 56
paste textarea "******** ******** ******** ******** ******** ******** ******** ******** *******…"
type textarea "******** ******** ******** ******** ******** ******** ******** ******** *******…"
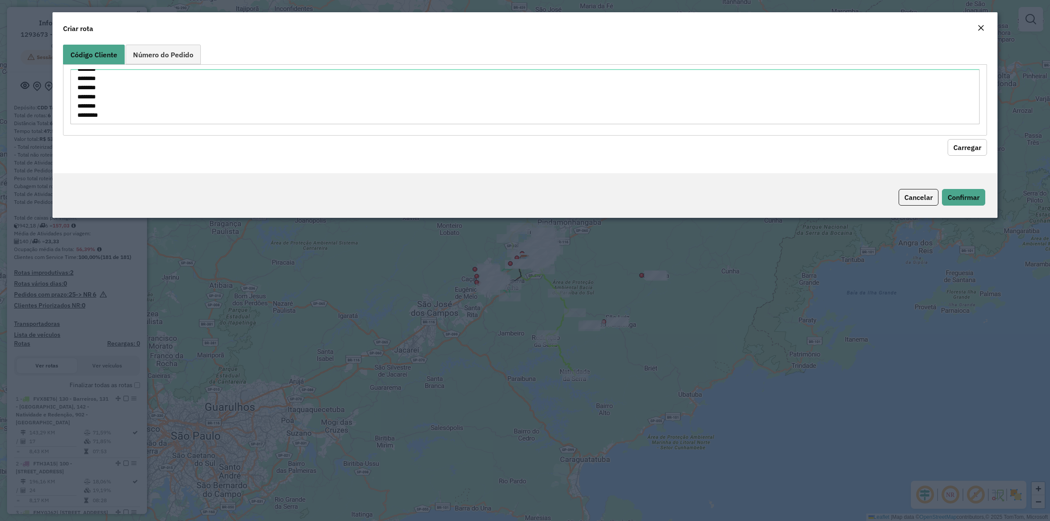
click at [961, 155] on button "Carregar" at bounding box center [967, 147] width 39 height 17
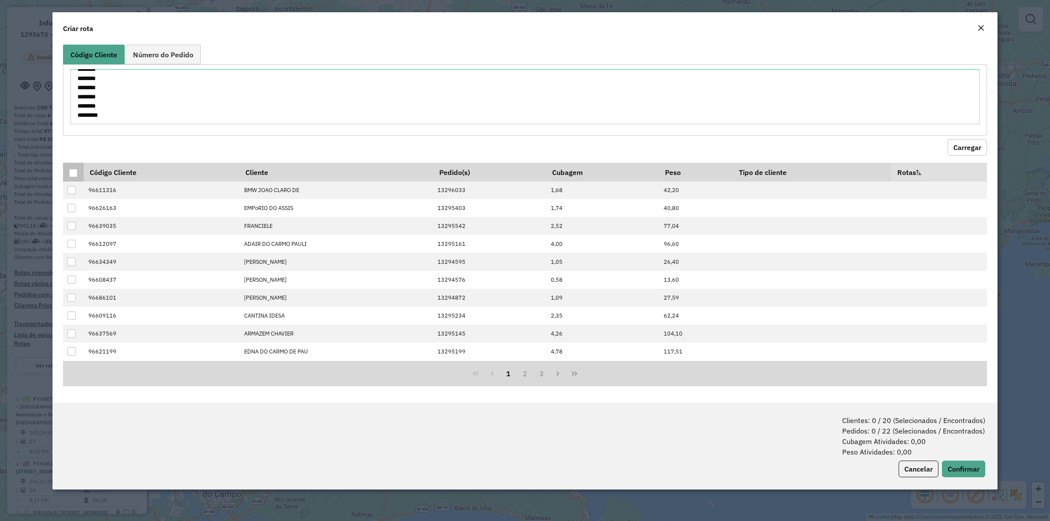
click at [70, 167] on th at bounding box center [73, 172] width 21 height 18
click at [69, 172] on div at bounding box center [73, 173] width 8 height 8
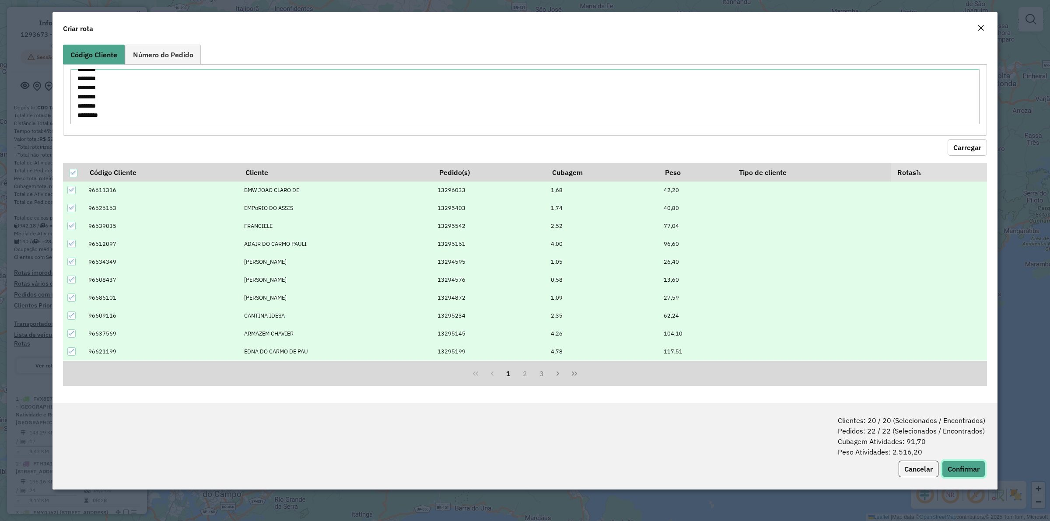
click at [973, 474] on button "Confirmar" at bounding box center [963, 469] width 43 height 17
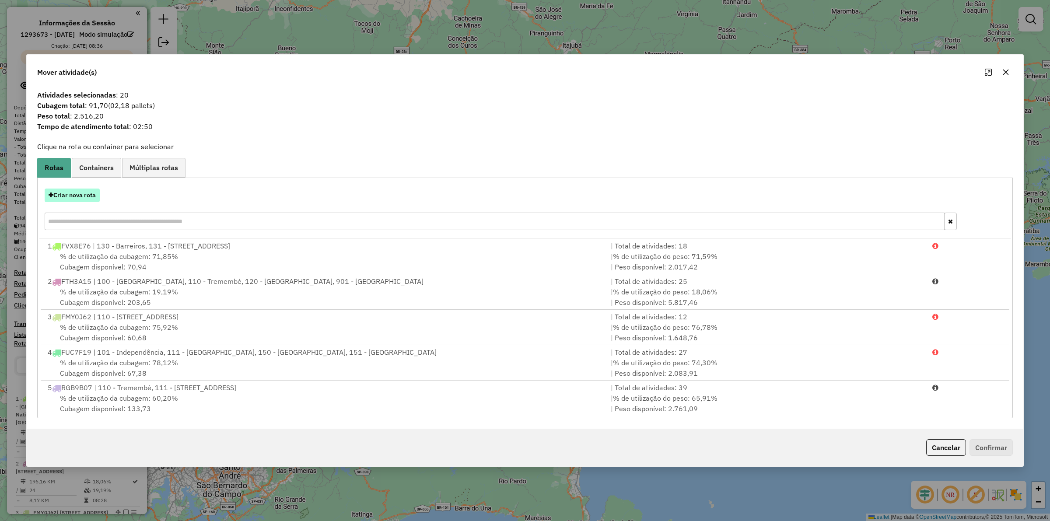
click at [71, 197] on button "Criar nova rota" at bounding box center [72, 196] width 55 height 14
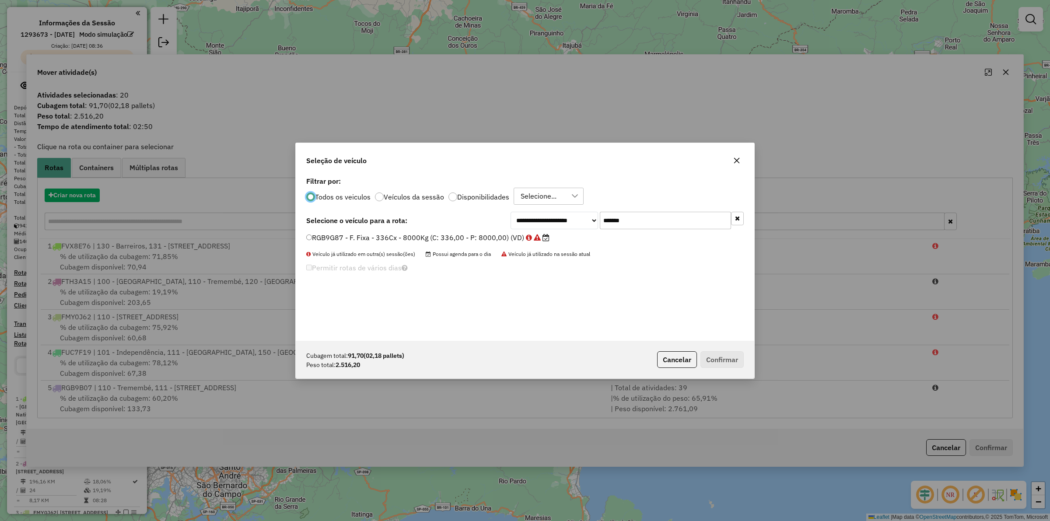
scroll to position [4, 3]
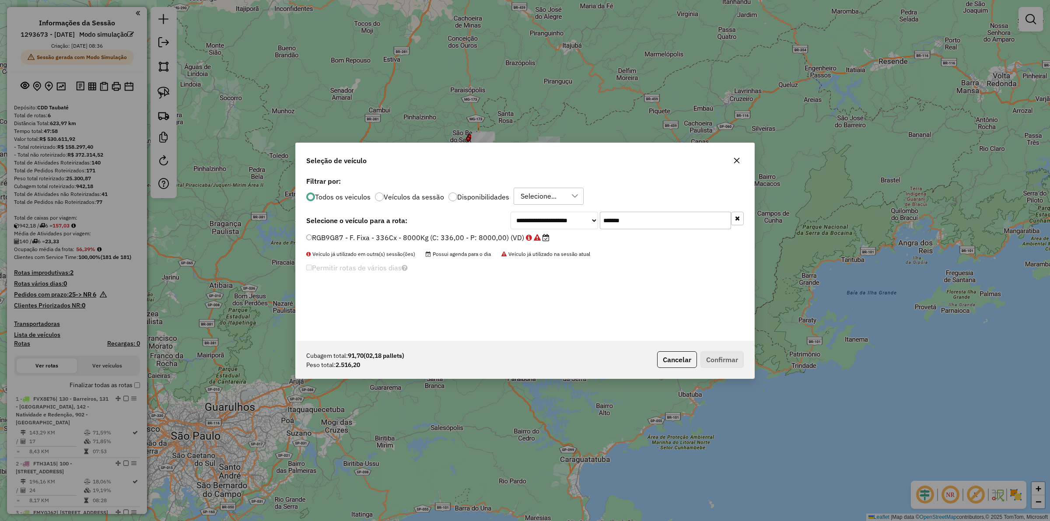
click at [648, 220] on input "*******" at bounding box center [665, 221] width 131 height 18
paste input "text"
type input "*******"
click at [428, 246] on div "FUE4D67 - Picape - C: 420 - P: 12850 (C: 420,00 - P: 12850,00) (VD)" at bounding box center [525, 242] width 448 height 18
click at [419, 236] on label "FUE4D67 - Picape - C: 420 - P: 12850 (C: 420,00 - P: 12850,00) (VD)" at bounding box center [428, 237] width 245 height 11
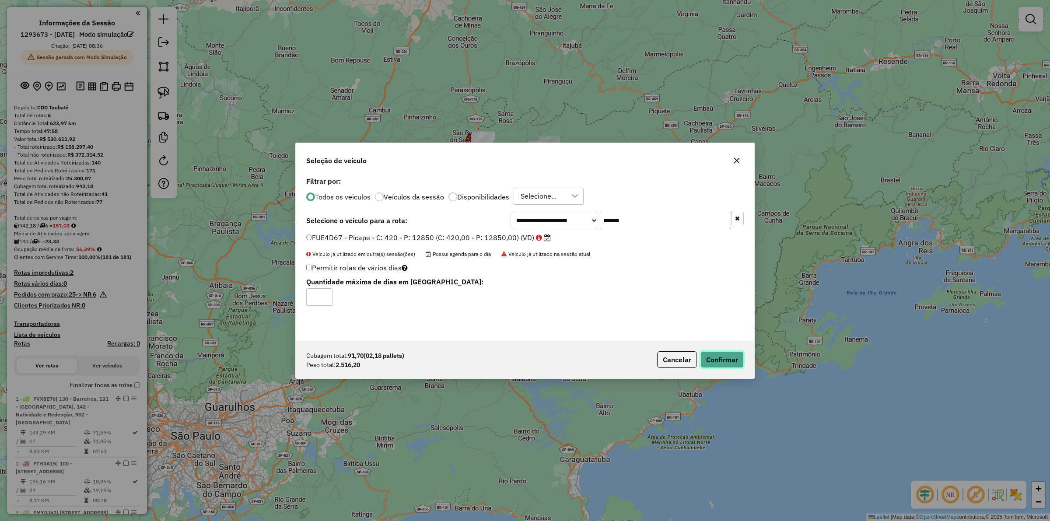
click at [738, 352] on button "Confirmar" at bounding box center [722, 359] width 43 height 17
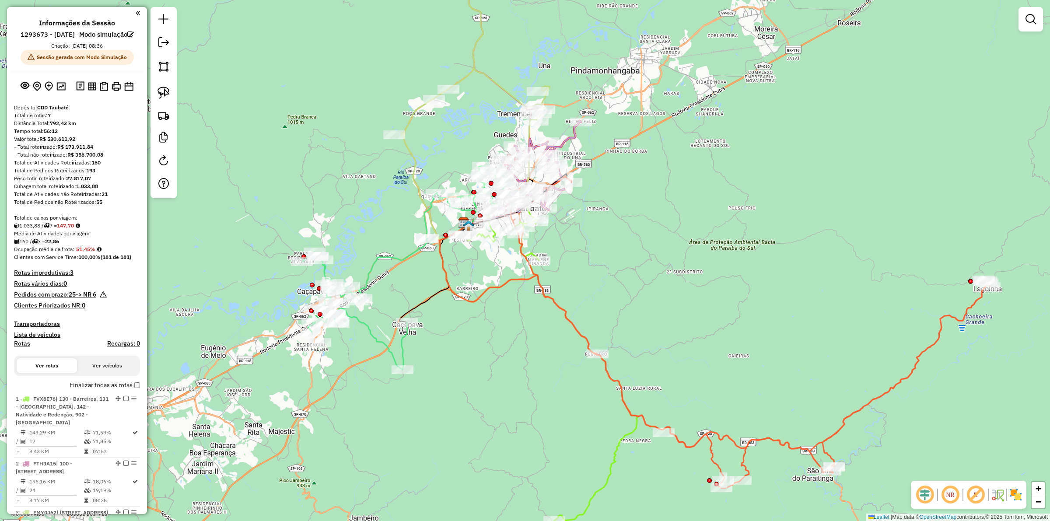
drag, startPoint x: 607, startPoint y: 250, endPoint x: 609, endPoint y: 255, distance: 5.3
click at [609, 255] on div "Janela de atendimento Grade de atendimento Capacidade Transportadoras Veículos …" at bounding box center [525, 260] width 1050 height 521
click at [1043, 27] on div at bounding box center [1031, 19] width 25 height 25
click at [1034, 21] on em at bounding box center [1031, 19] width 11 height 11
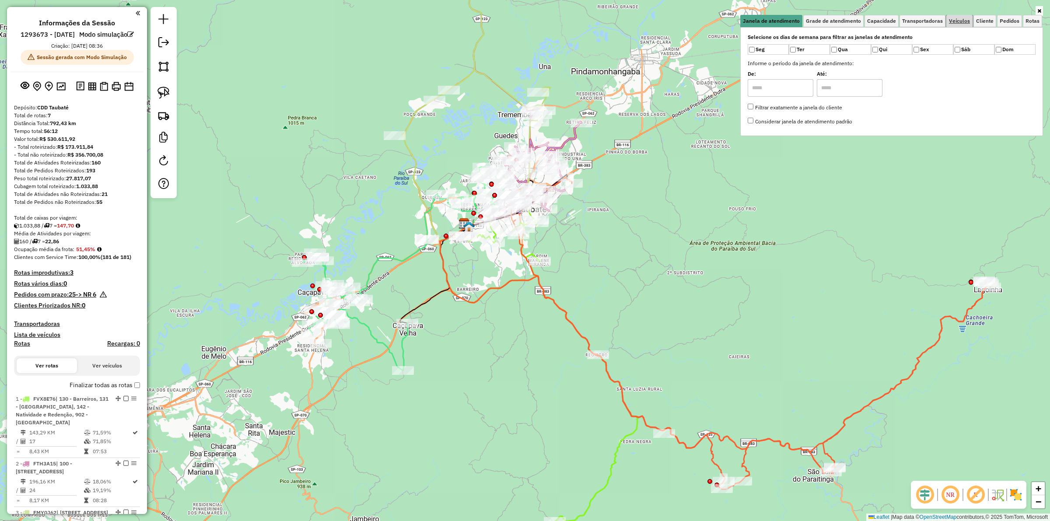
click at [968, 21] on span "Veículos" at bounding box center [959, 20] width 21 height 5
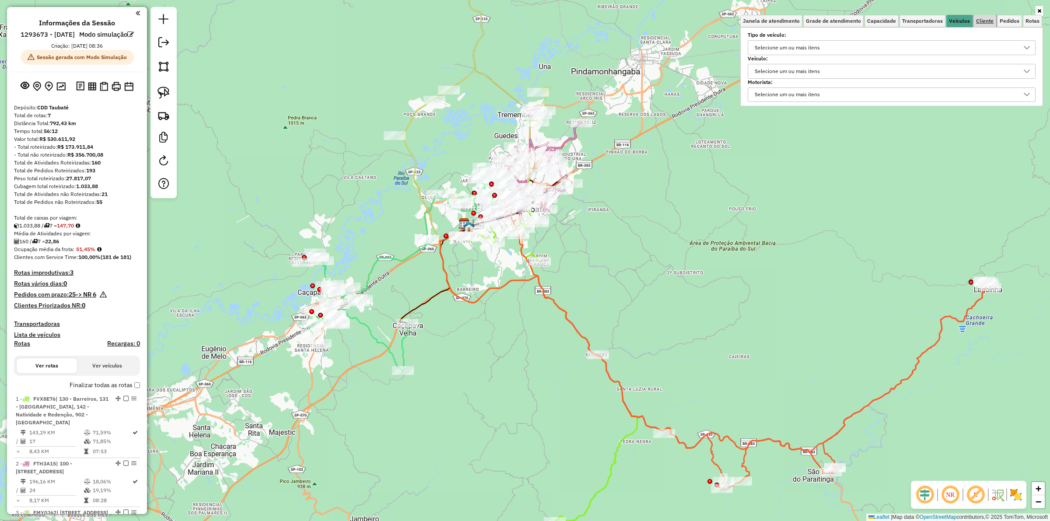
click at [979, 22] on span "Cliente" at bounding box center [986, 20] width 18 height 5
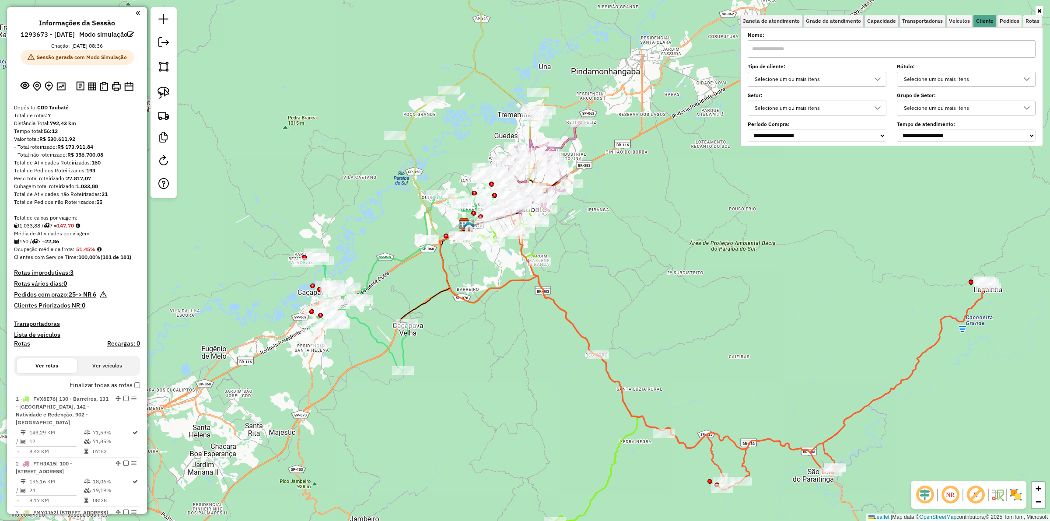
click at [803, 102] on div "Selecione um ou mais itens" at bounding box center [811, 108] width 118 height 14
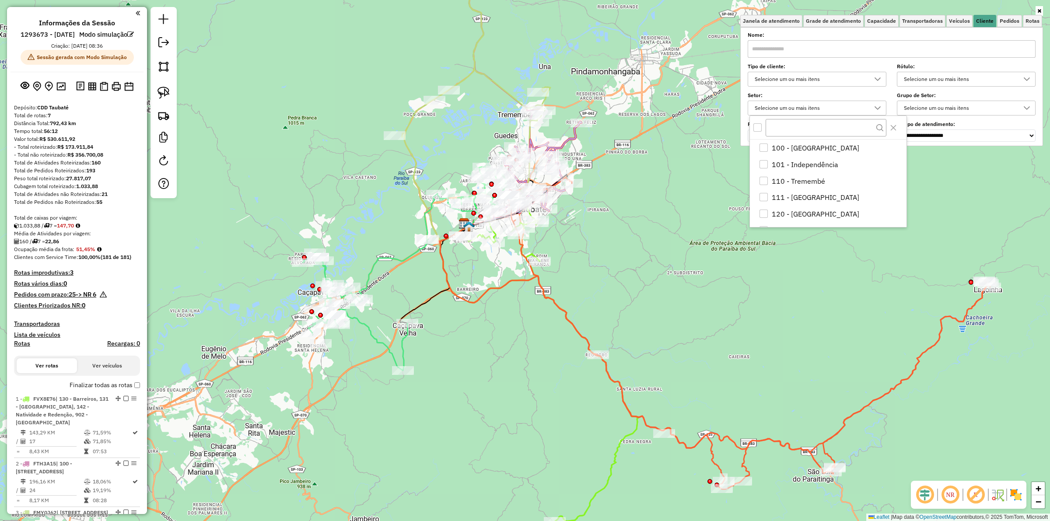
click at [800, 91] on div "**********" at bounding box center [892, 87] width 288 height 108
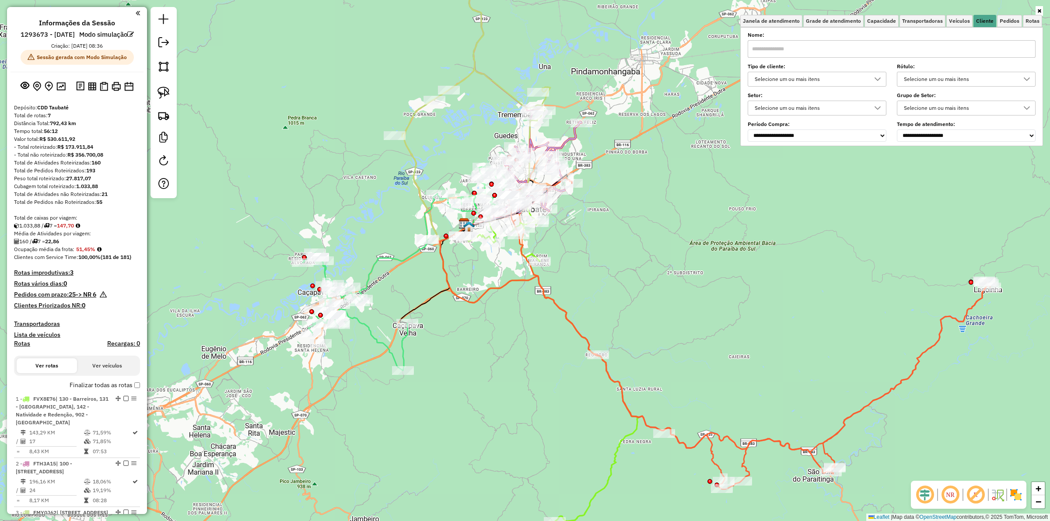
click at [794, 74] on div "Selecione um ou mais itens" at bounding box center [811, 79] width 118 height 14
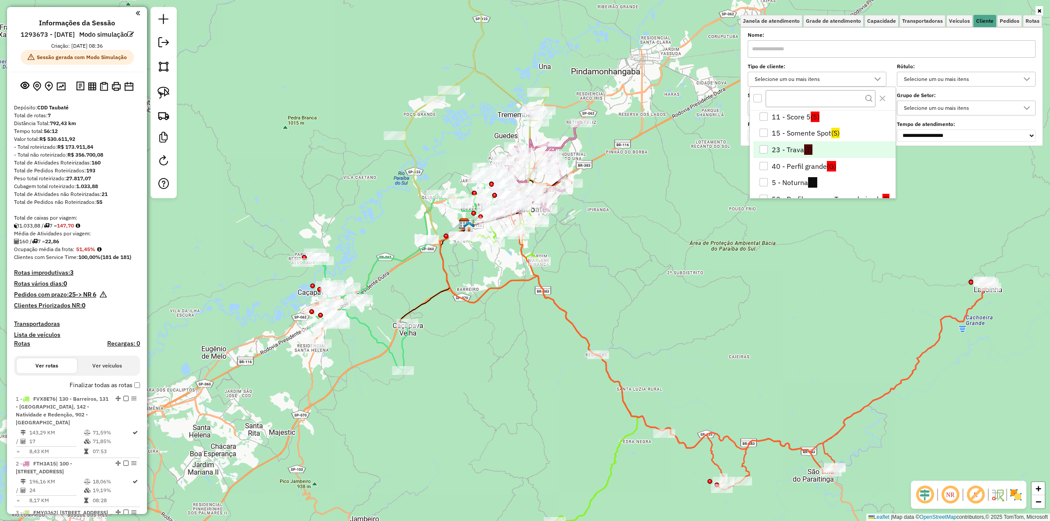
scroll to position [55, 0]
click at [762, 158] on li "5 - Noturna (N)" at bounding box center [825, 163] width 142 height 17
click at [616, 228] on div "Janela de atendimento Grade de atendimento Capacidade Transportadoras Veículos …" at bounding box center [525, 260] width 1050 height 521
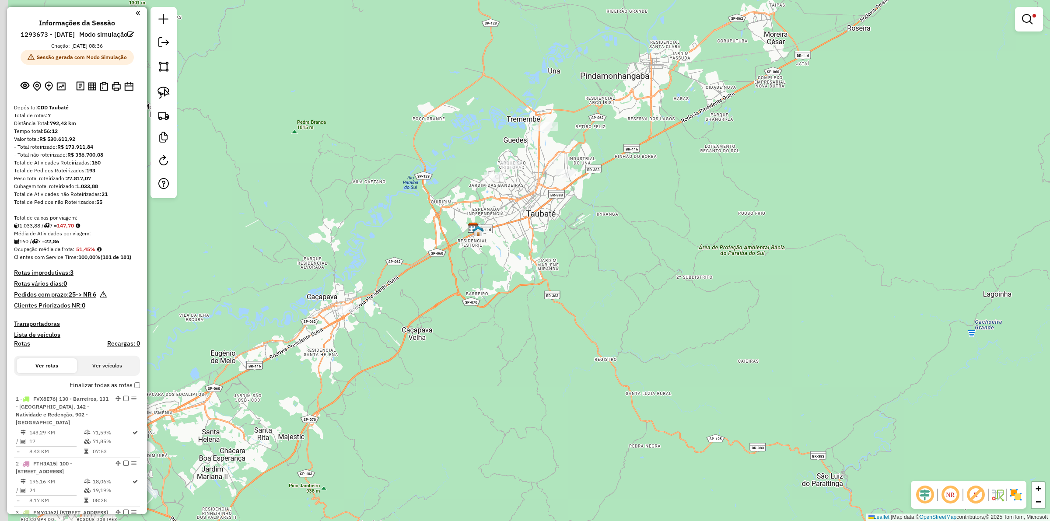
click at [636, 255] on div "Limpar filtros Janela de atendimento Grade de atendimento Capacidade Transporta…" at bounding box center [525, 260] width 1050 height 521
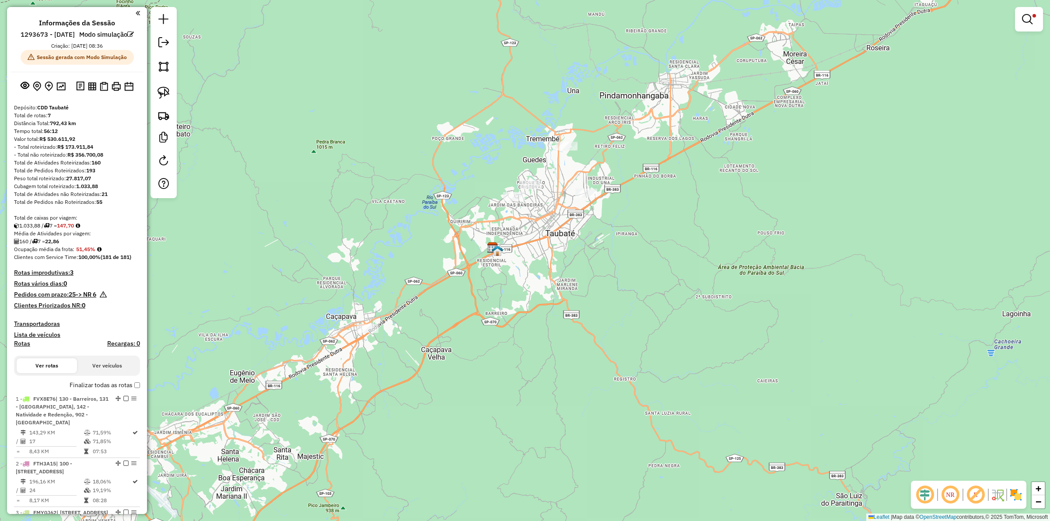
drag, startPoint x: 465, startPoint y: 279, endPoint x: 478, endPoint y: 295, distance: 20.5
click at [481, 295] on div "Limpar filtros Janela de atendimento Grade de atendimento Capacidade Transporta…" at bounding box center [525, 260] width 1050 height 521
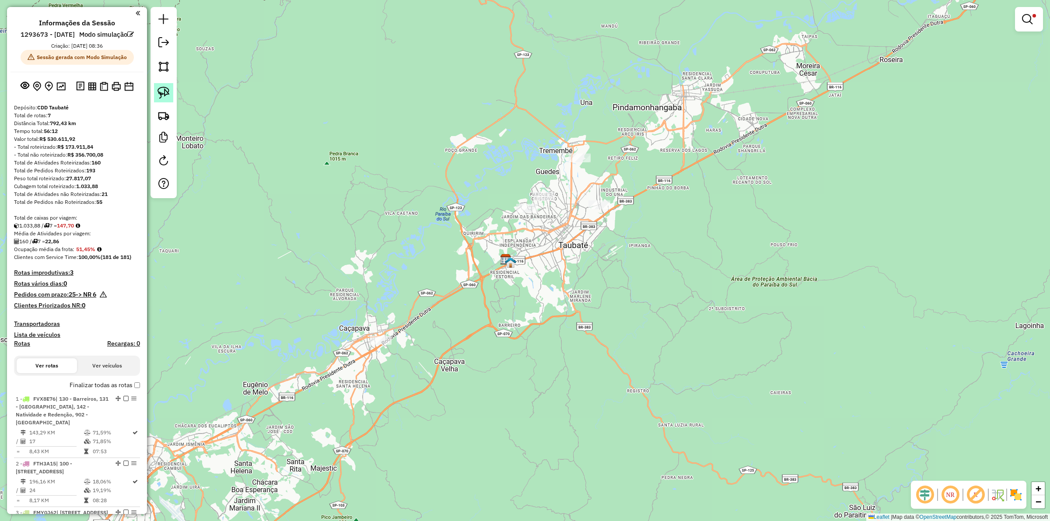
click at [167, 95] on img at bounding box center [164, 93] width 12 height 12
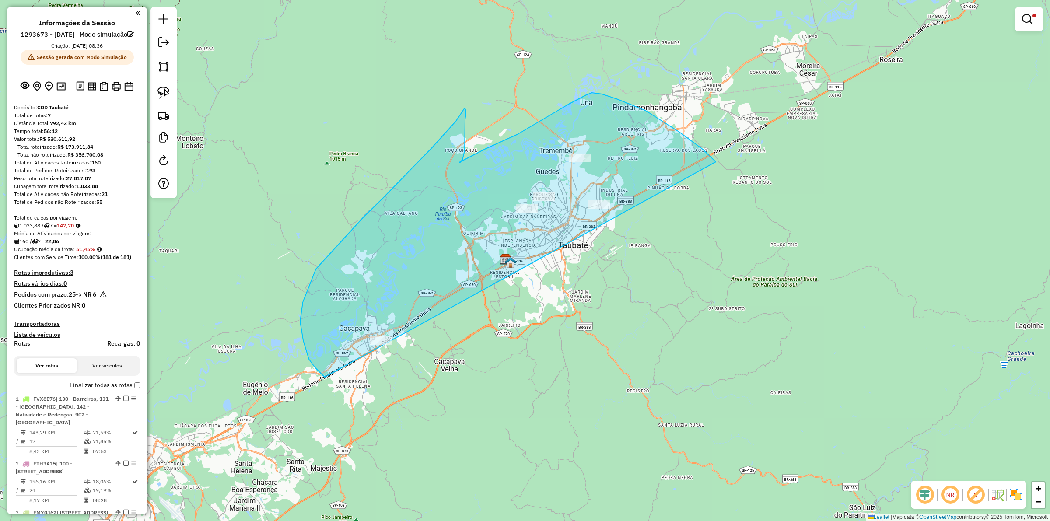
drag, startPoint x: 602, startPoint y: 94, endPoint x: 485, endPoint y: 377, distance: 306.1
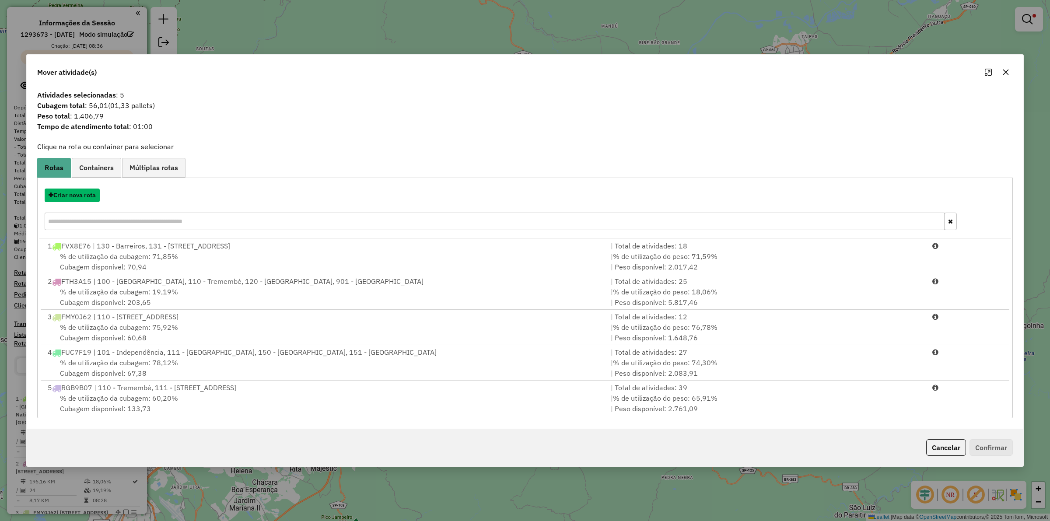
click at [77, 191] on button "Criar nova rota" at bounding box center [72, 196] width 55 height 14
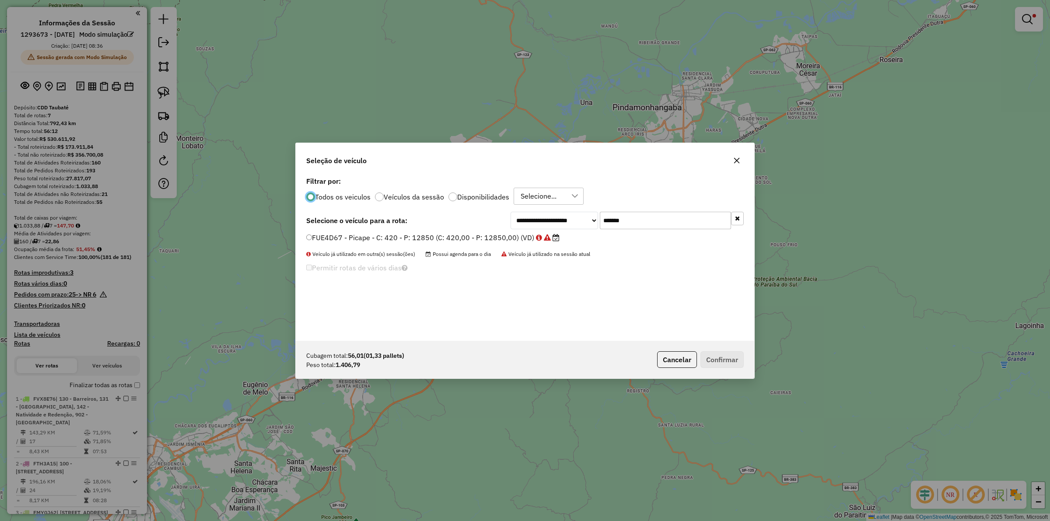
scroll to position [4, 3]
drag, startPoint x: 625, startPoint y: 223, endPoint x: 574, endPoint y: 218, distance: 51.1
click at [574, 218] on div "**********" at bounding box center [627, 221] width 233 height 18
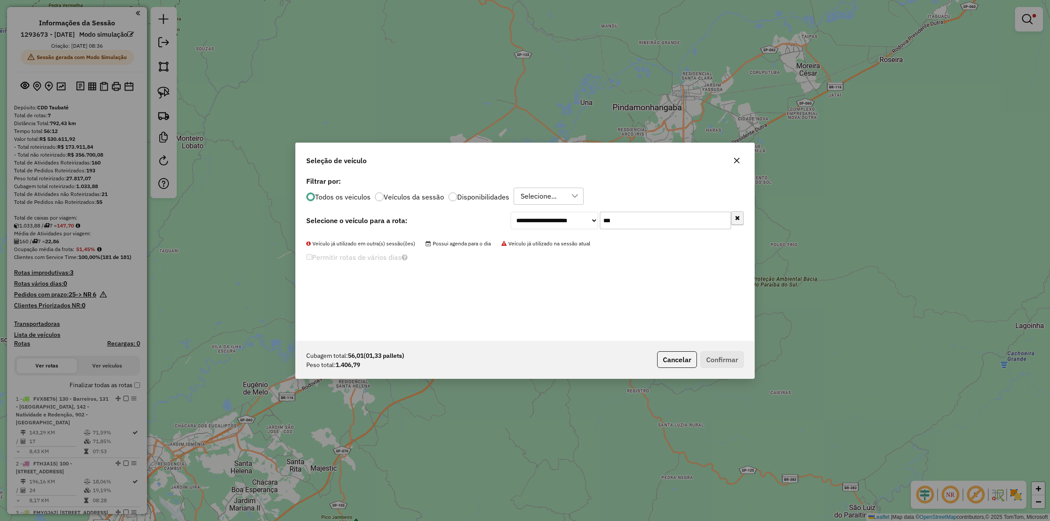
type input "***"
click at [740, 220] on button "button" at bounding box center [737, 219] width 13 height 14
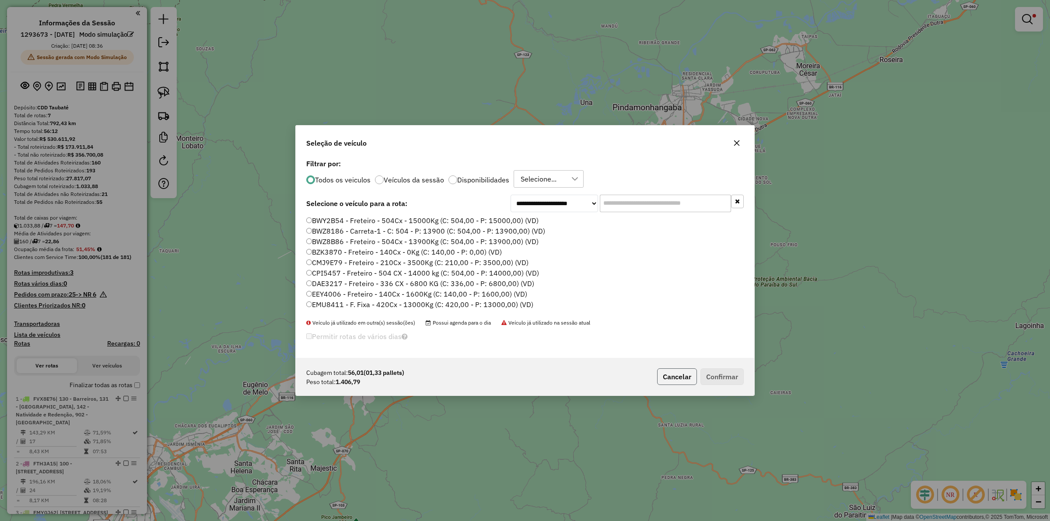
click at [677, 373] on button "Cancelar" at bounding box center [677, 377] width 40 height 17
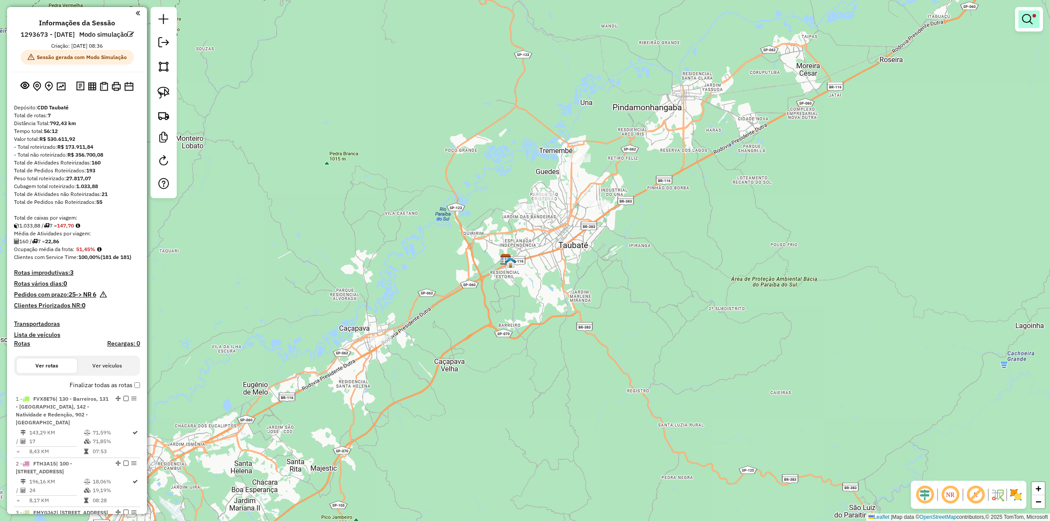
click at [1023, 23] on em at bounding box center [1027, 19] width 11 height 11
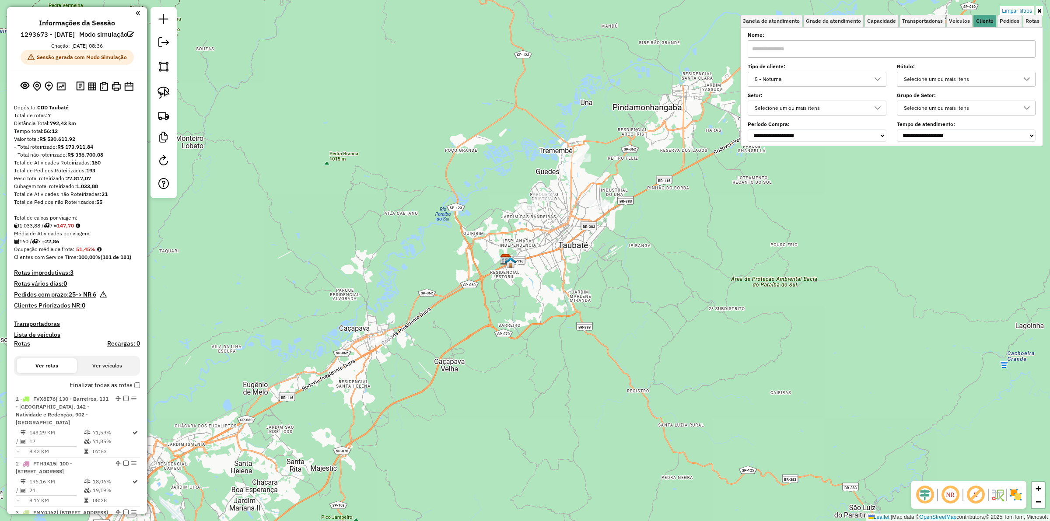
click at [1007, 11] on link "Limpar filtros" at bounding box center [1018, 11] width 34 height 10
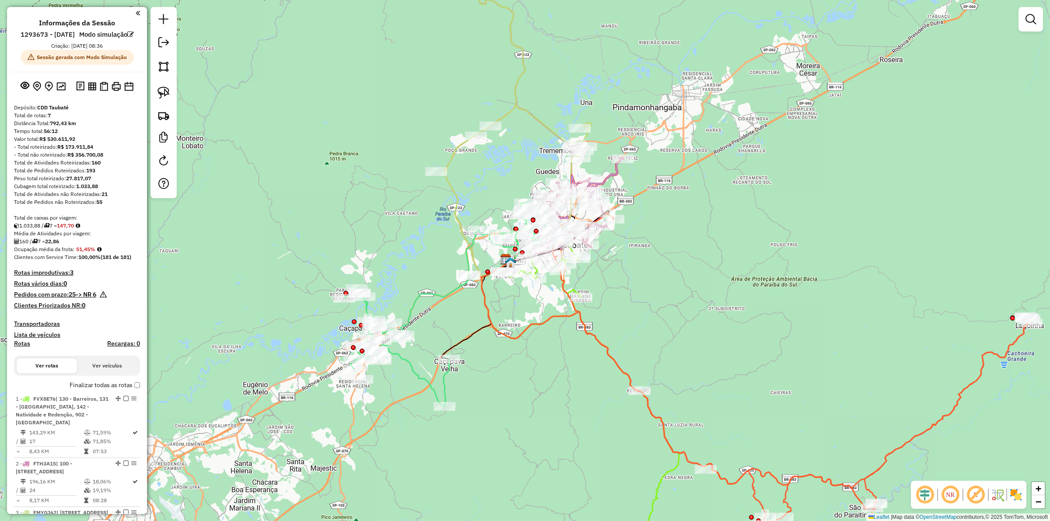
click at [703, 223] on div "Janela de atendimento Grade de atendimento Capacidade Transportadoras Veículos …" at bounding box center [525, 260] width 1050 height 521
click at [749, 330] on div "Janela de atendimento Grade de atendimento Capacidade Transportadoras Veículos …" at bounding box center [525, 260] width 1050 height 521
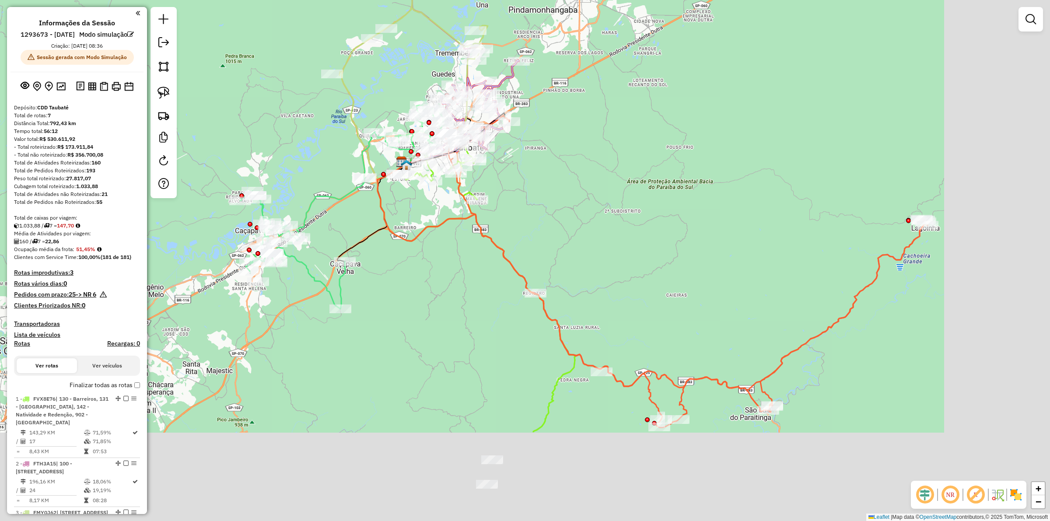
drag, startPoint x: 798, startPoint y: 386, endPoint x: 647, endPoint y: 242, distance: 209.0
click at [647, 242] on div "Janela de atendimento Grade de atendimento Capacidade Transportadoras Veículos …" at bounding box center [525, 260] width 1050 height 521
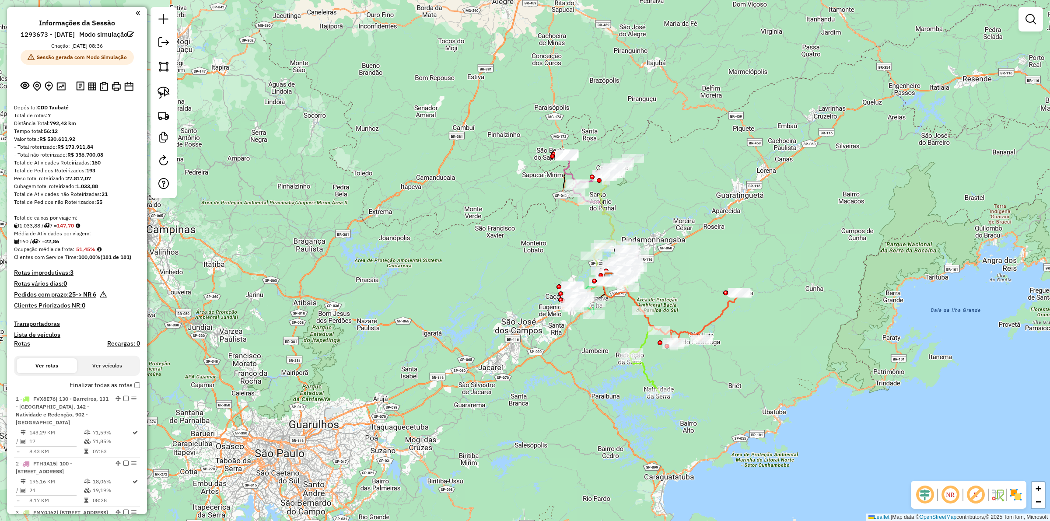
click at [644, 367] on icon at bounding box center [634, 333] width 49 height 119
select select "**********"
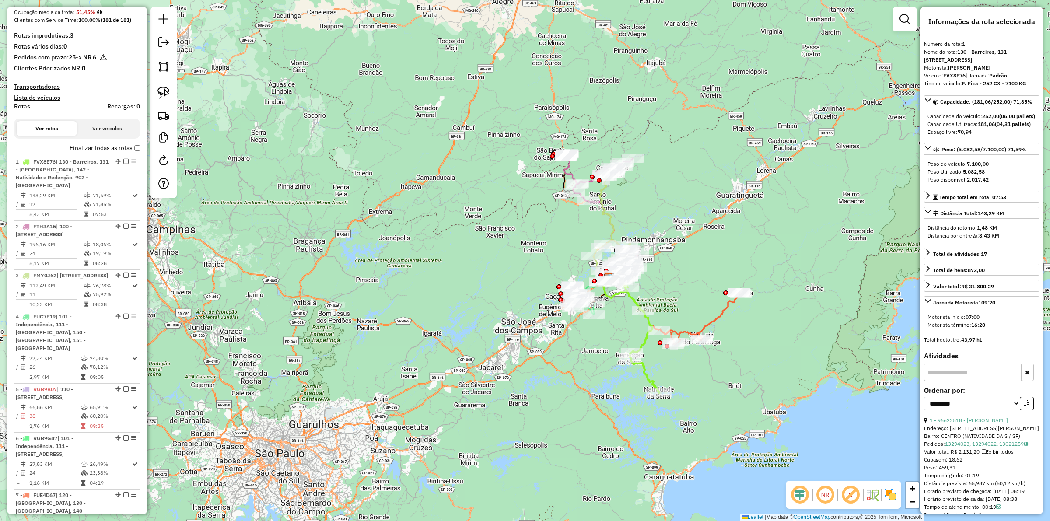
scroll to position [397, 0]
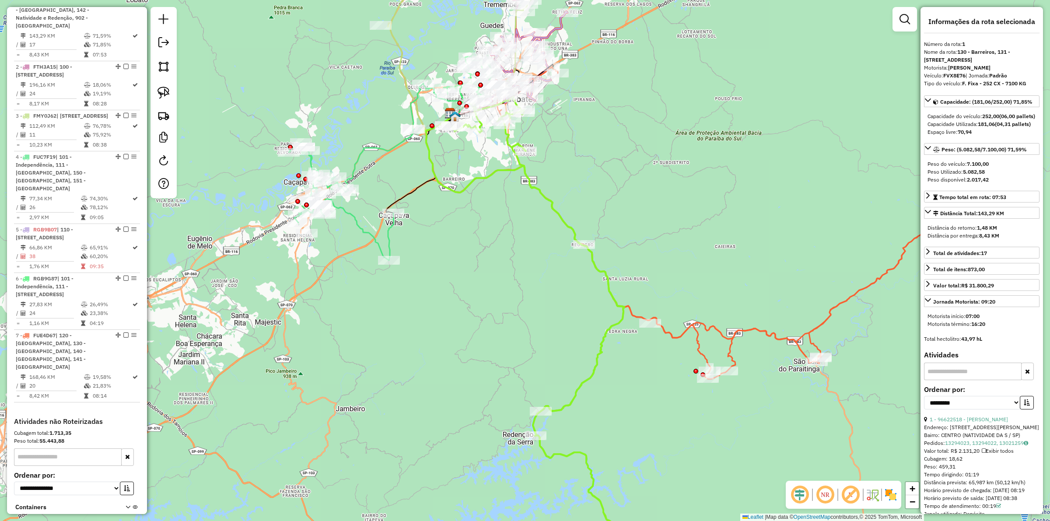
click at [832, 314] on icon at bounding box center [734, 223] width 483 height 312
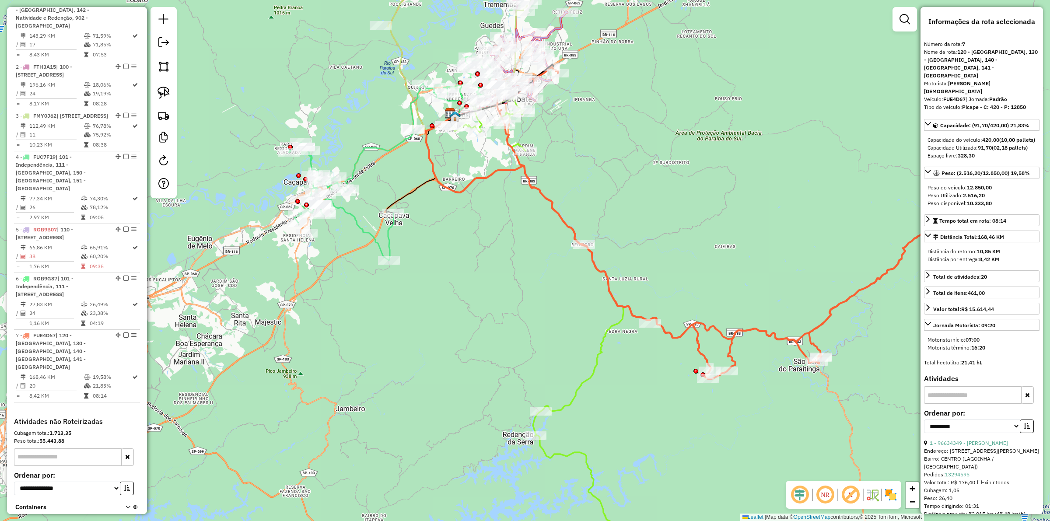
scroll to position [524, 0]
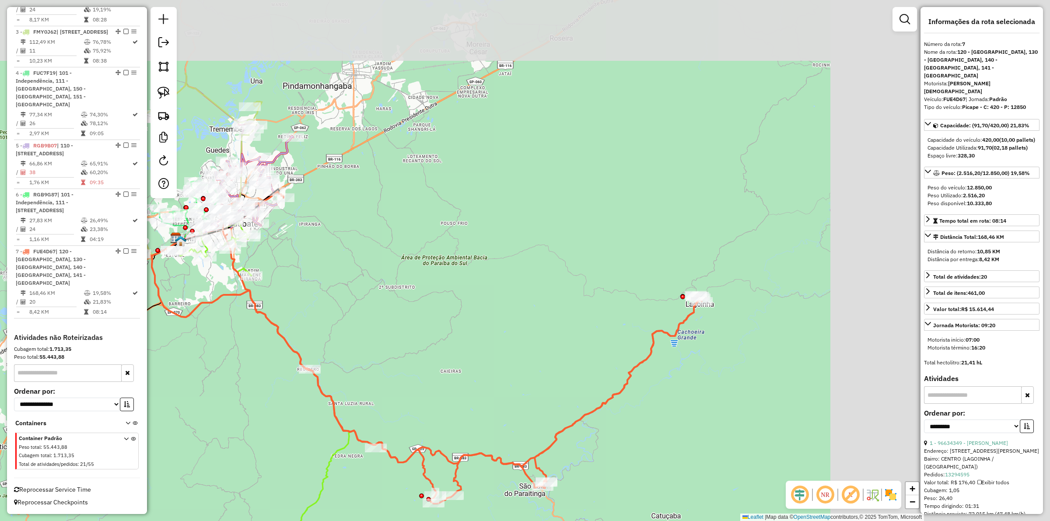
drag, startPoint x: 738, startPoint y: 369, endPoint x: 612, endPoint y: 428, distance: 138.6
click at [612, 428] on div "Janela de atendimento Grade de atendimento Capacidade Transportadoras Veículos …" at bounding box center [525, 260] width 1050 height 521
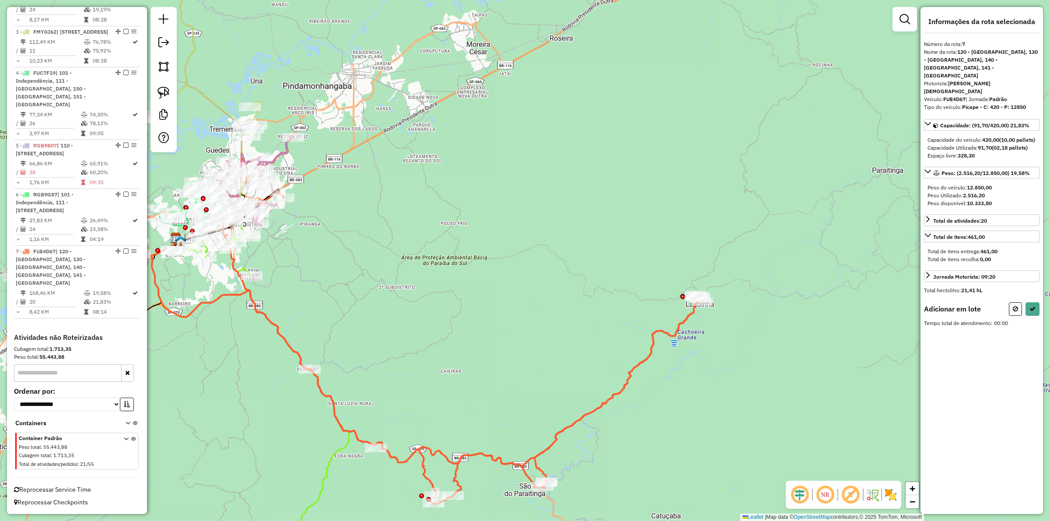
click at [690, 290] on div "Janela de atendimento Grade de atendimento Capacidade Transportadoras Veículos …" at bounding box center [525, 260] width 1050 height 521
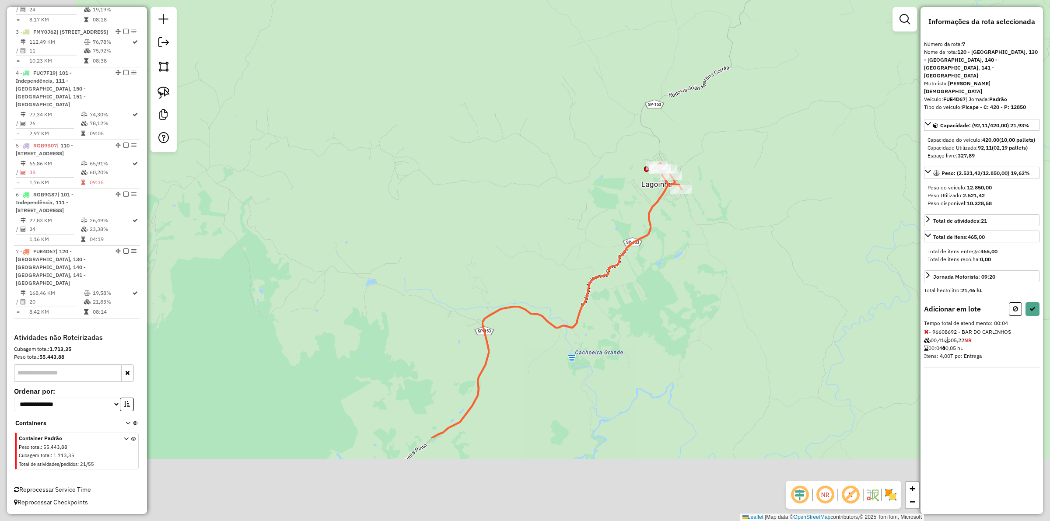
drag, startPoint x: 463, startPoint y: 290, endPoint x: 506, endPoint y: 183, distance: 115.5
click at [655, 131] on div "Janela de atendimento Grade de atendimento Capacidade Transportadoras Veículos …" at bounding box center [525, 260] width 1050 height 521
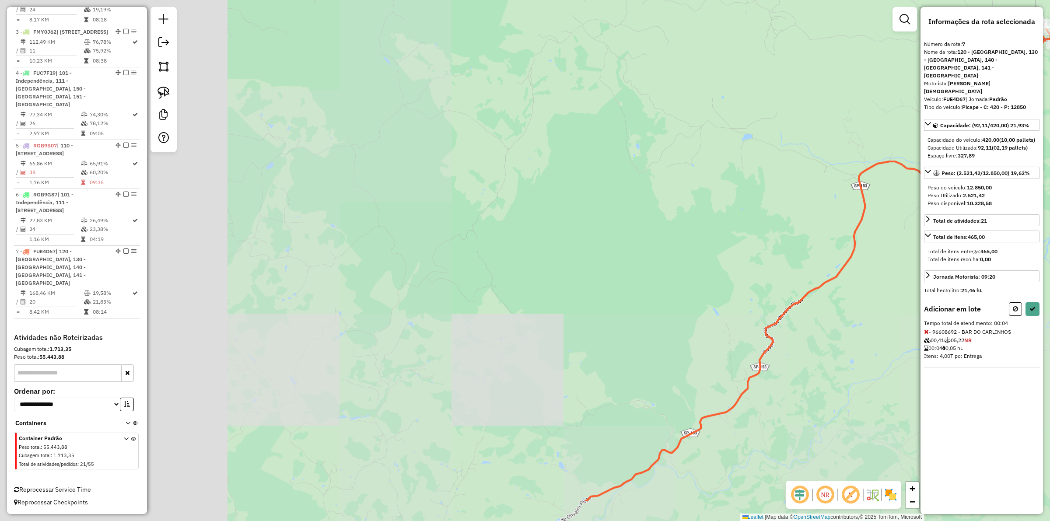
drag, startPoint x: 600, startPoint y: 144, endPoint x: 594, endPoint y: 189, distance: 45.0
click at [612, 133] on div "Janela de atendimento Grade de atendimento Capacidade Transportadoras Veículos …" at bounding box center [525, 260] width 1050 height 521
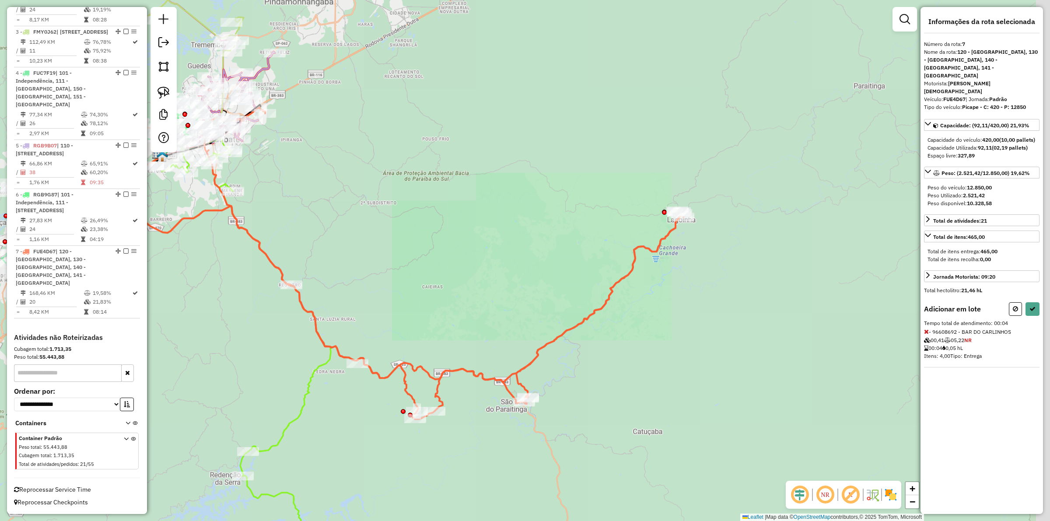
drag, startPoint x: 414, startPoint y: 313, endPoint x: 536, endPoint y: 237, distance: 144.3
click at [536, 237] on div "Janela de atendimento Grade de atendimento Capacidade Transportadoras Veículos …" at bounding box center [525, 260] width 1050 height 521
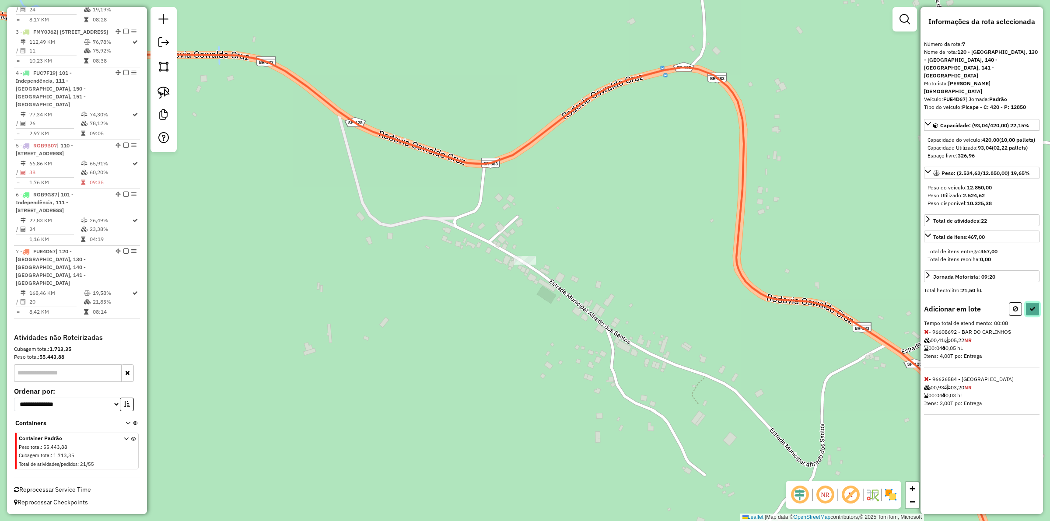
click at [1032, 306] on icon at bounding box center [1033, 309] width 6 height 6
select select "**********"
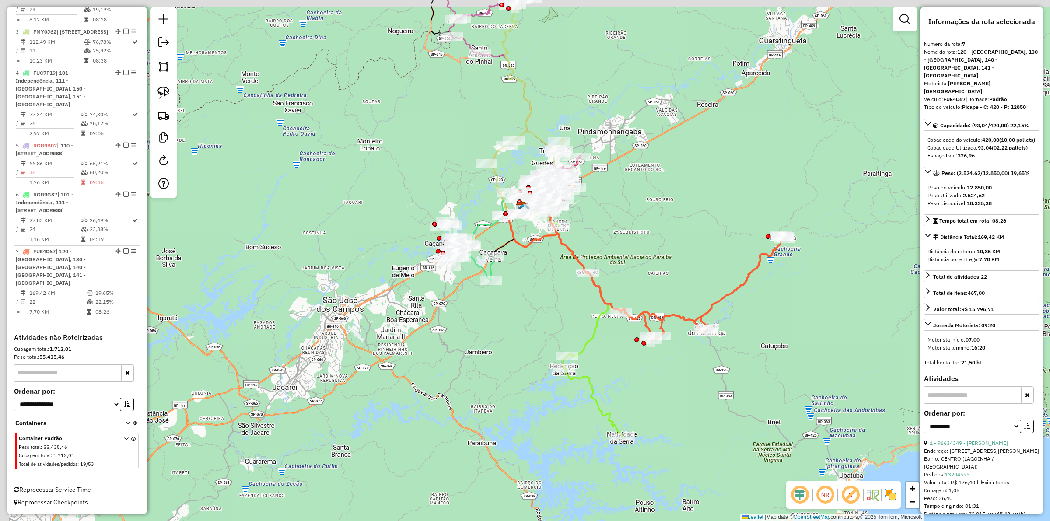
drag, startPoint x: 438, startPoint y: 291, endPoint x: 499, endPoint y: 326, distance: 70.6
click at [499, 326] on div "Janela de atendimento Grade de atendimento Capacidade Transportadoras Veículos …" at bounding box center [525, 260] width 1050 height 521
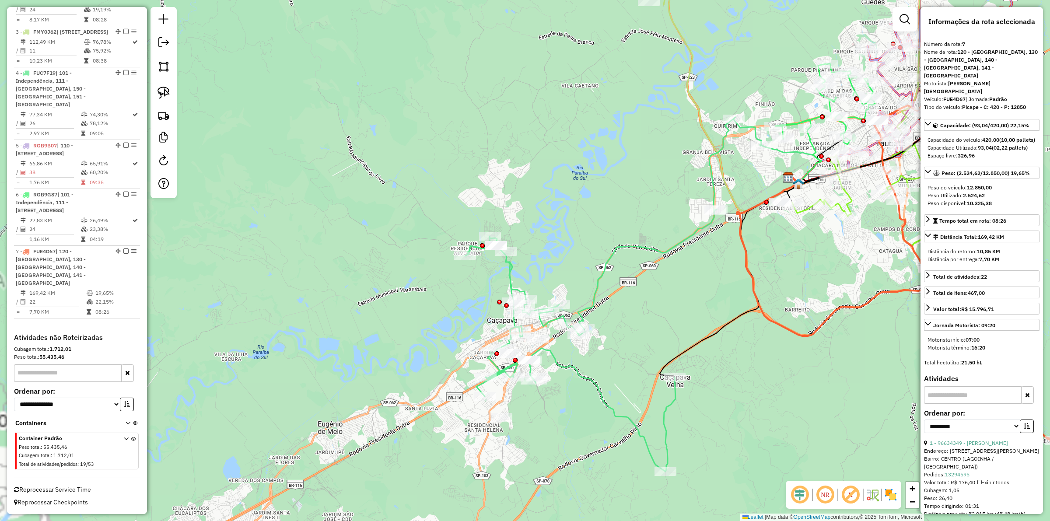
click at [508, 267] on icon at bounding box center [613, 294] width 296 height 355
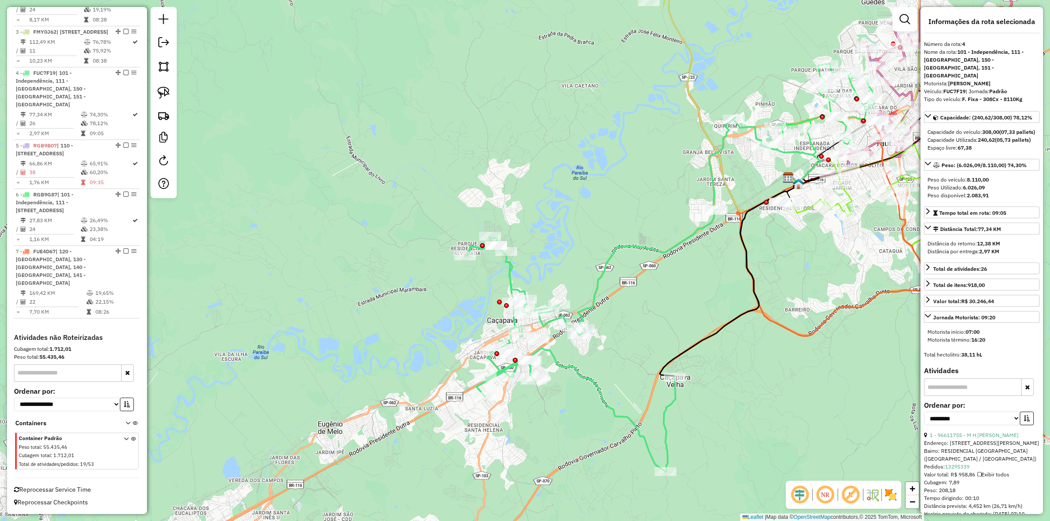
click at [587, 382] on icon at bounding box center [613, 294] width 296 height 355
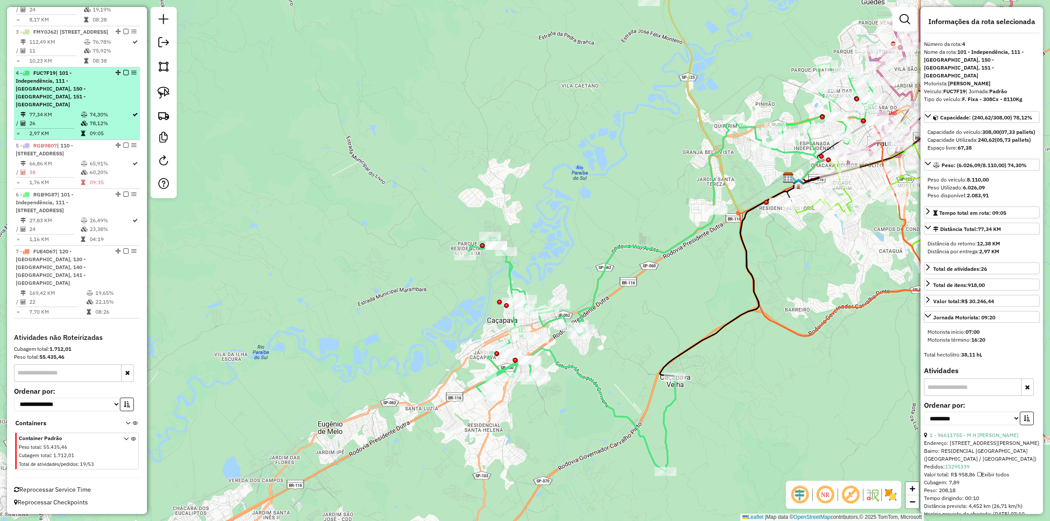
click at [123, 70] on em at bounding box center [125, 72] width 5 height 5
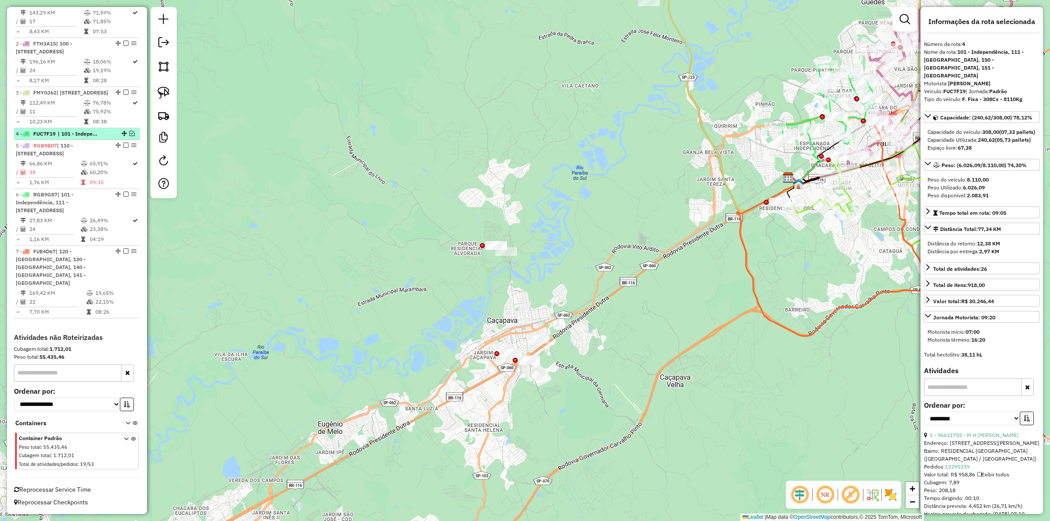
scroll to position [471, 0]
click at [163, 90] on img at bounding box center [164, 93] width 12 height 12
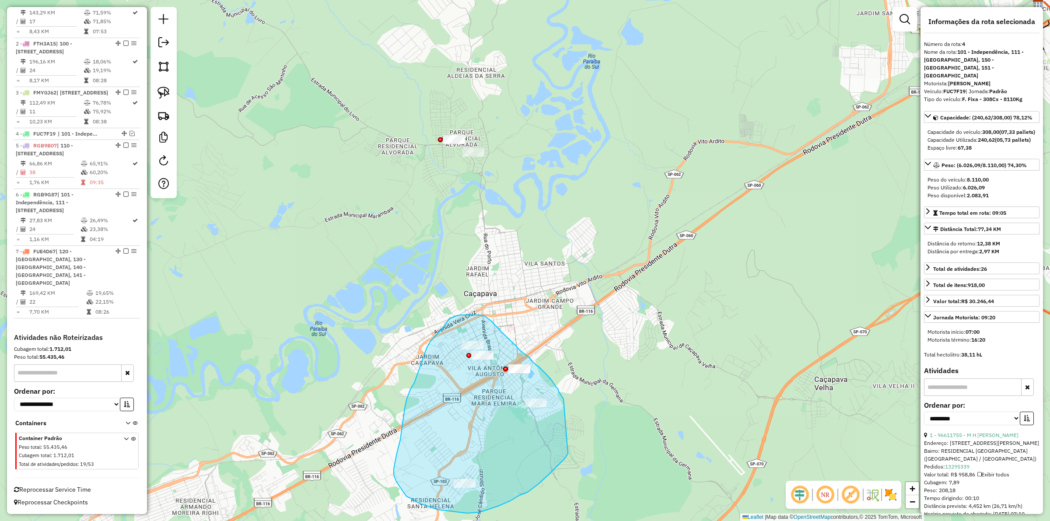
drag, startPoint x: 564, startPoint y: 399, endPoint x: 570, endPoint y: 447, distance: 48.1
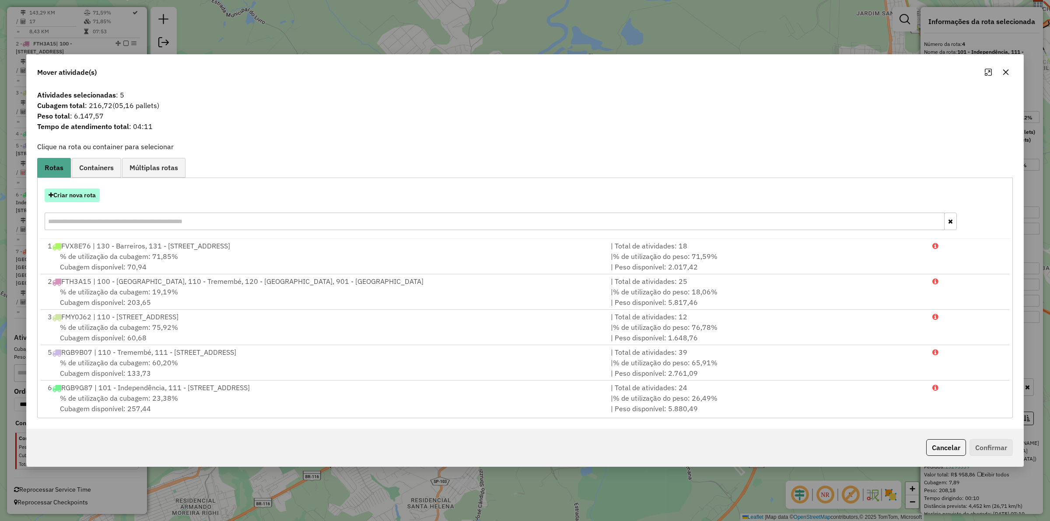
click at [70, 195] on button "Criar nova rota" at bounding box center [72, 196] width 55 height 14
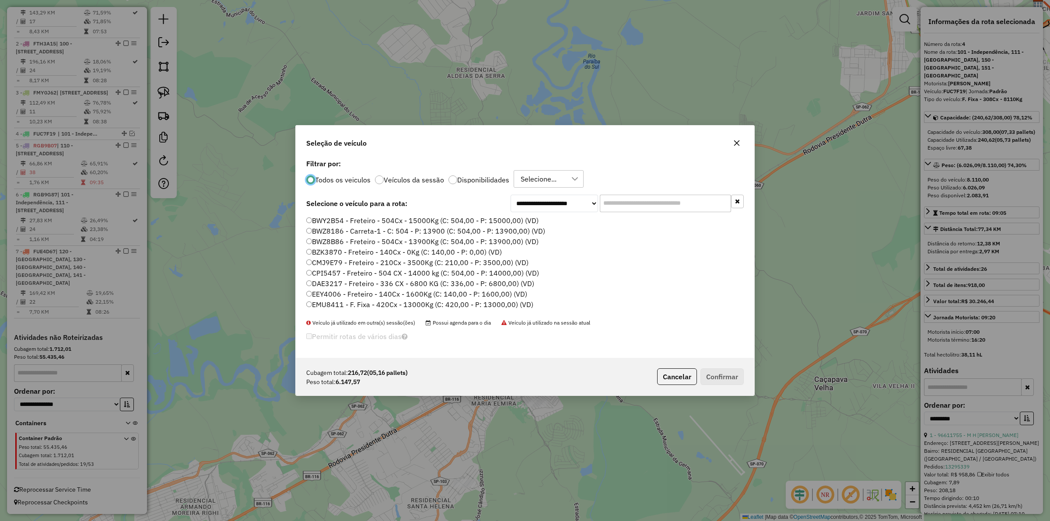
scroll to position [4, 3]
click at [457, 181] on label "Disponibilidades" at bounding box center [483, 179] width 52 height 7
click at [478, 240] on label "FQA7J30 - F. Fixa - 420Cx - 12850Kg (C: 420,00 - P: 12850,00) (VD)" at bounding box center [427, 241] width 242 height 11
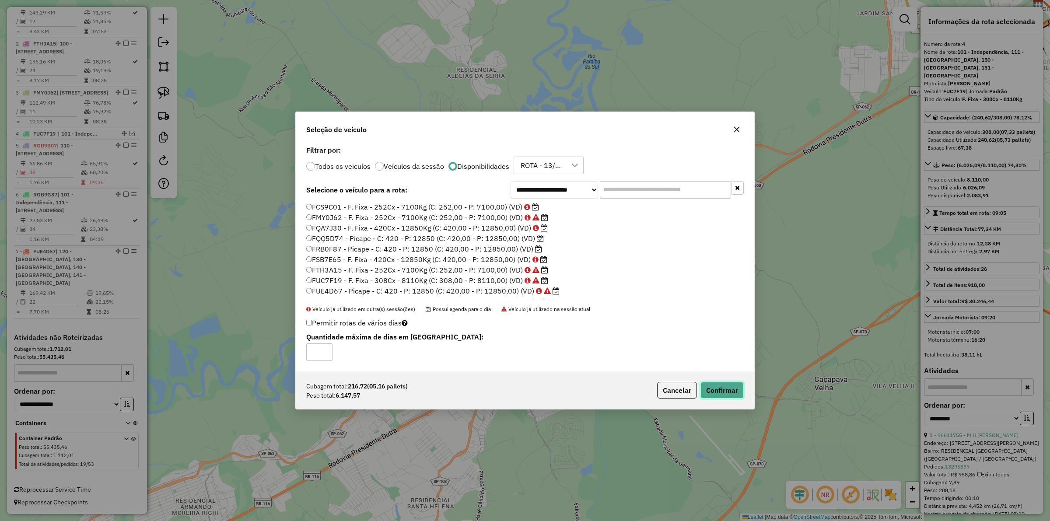
click at [720, 389] on button "Confirmar" at bounding box center [722, 390] width 43 height 17
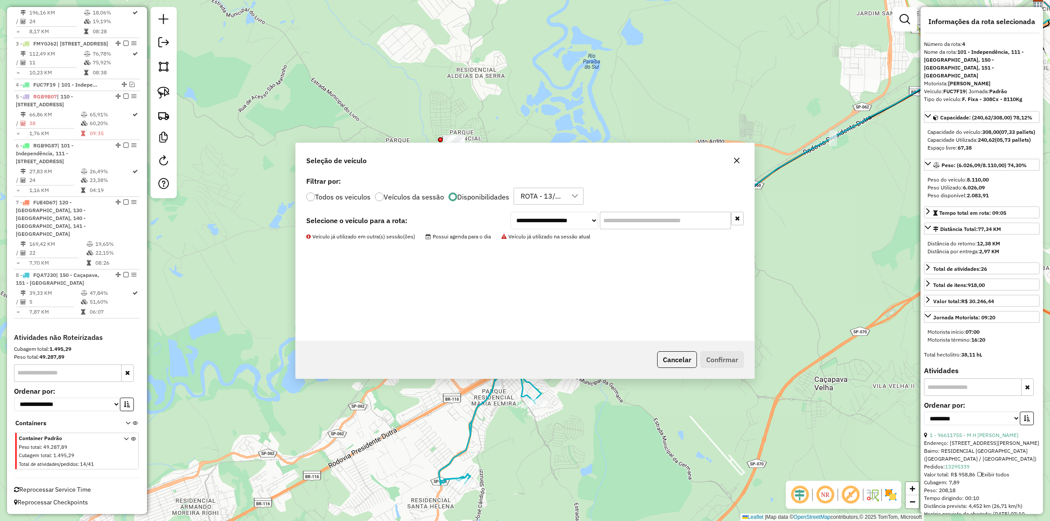
scroll to position [521, 0]
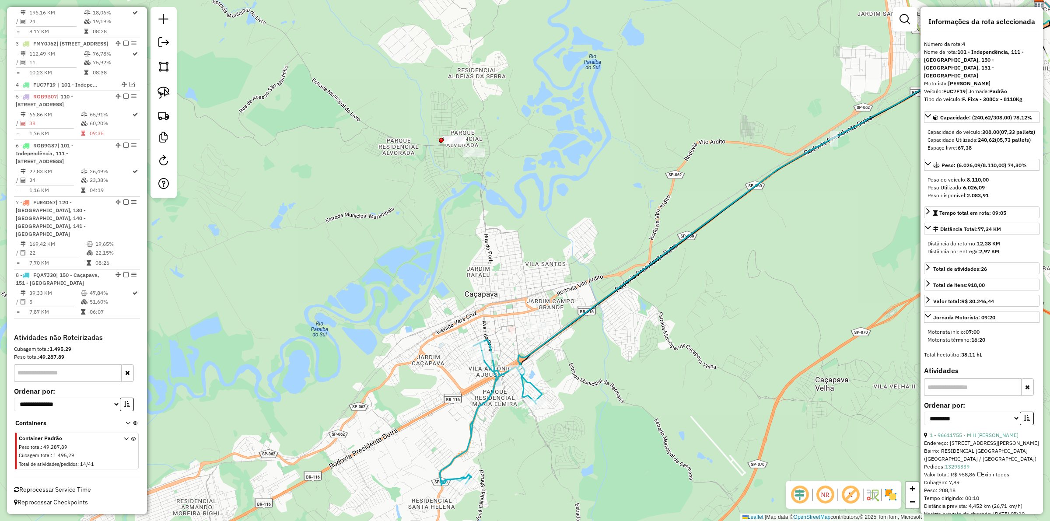
click at [497, 377] on icon at bounding box center [488, 412] width 96 height 145
click at [495, 375] on icon at bounding box center [488, 412] width 96 height 145
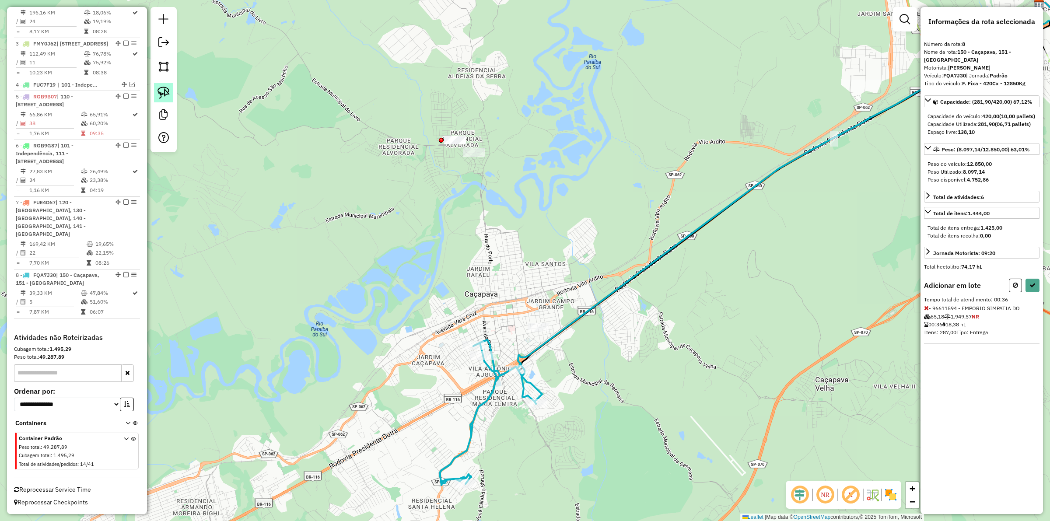
click at [160, 92] on img at bounding box center [164, 93] width 12 height 12
drag, startPoint x: 469, startPoint y: 97, endPoint x: 543, endPoint y: 182, distance: 112.6
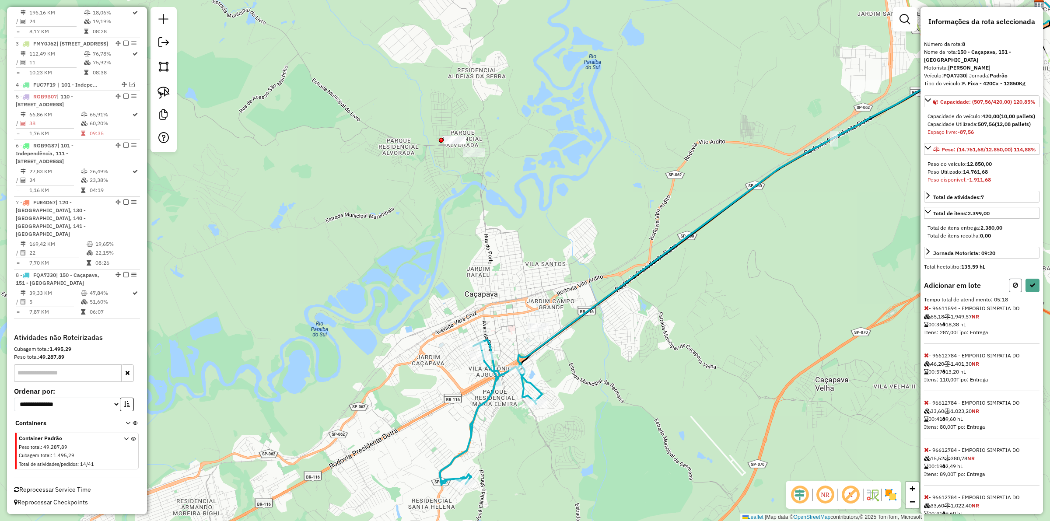
click at [1009, 292] on button at bounding box center [1015, 286] width 13 height 14
select select "**********"
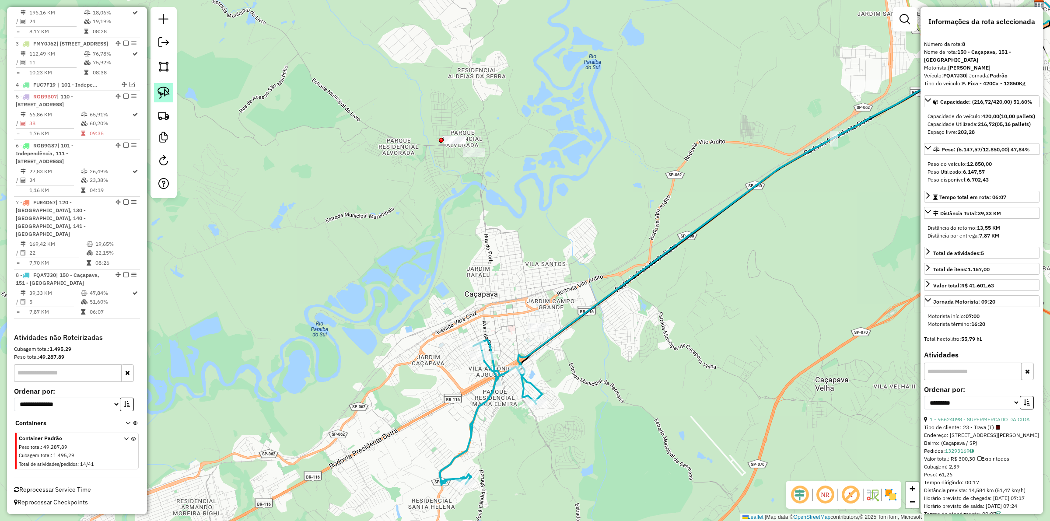
click at [165, 91] on img at bounding box center [164, 93] width 12 height 12
drag, startPoint x: 465, startPoint y: 105, endPoint x: 475, endPoint y: 139, distance: 35.6
click at [158, 90] on img at bounding box center [164, 93] width 12 height 12
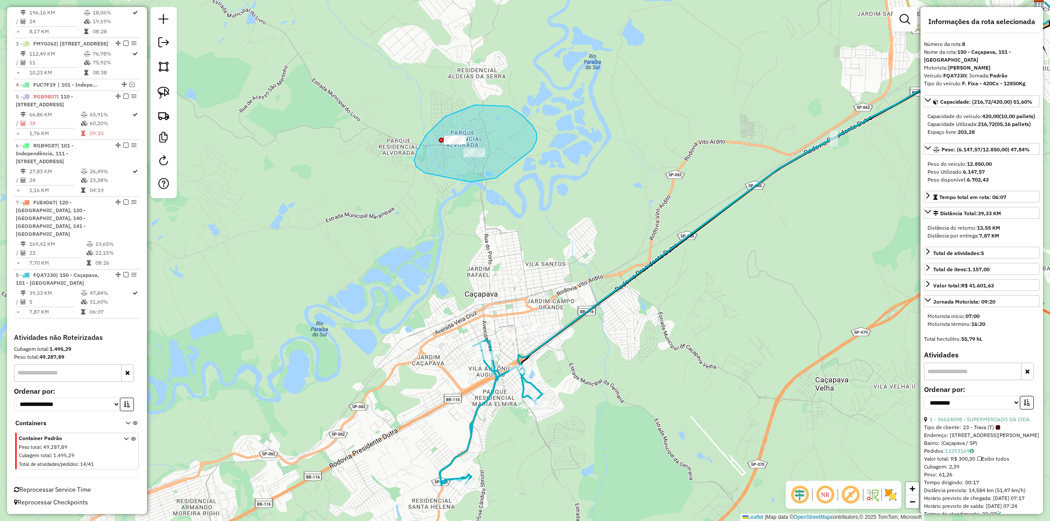
drag, startPoint x: 534, startPoint y: 146, endPoint x: 495, endPoint y: 162, distance: 42.0
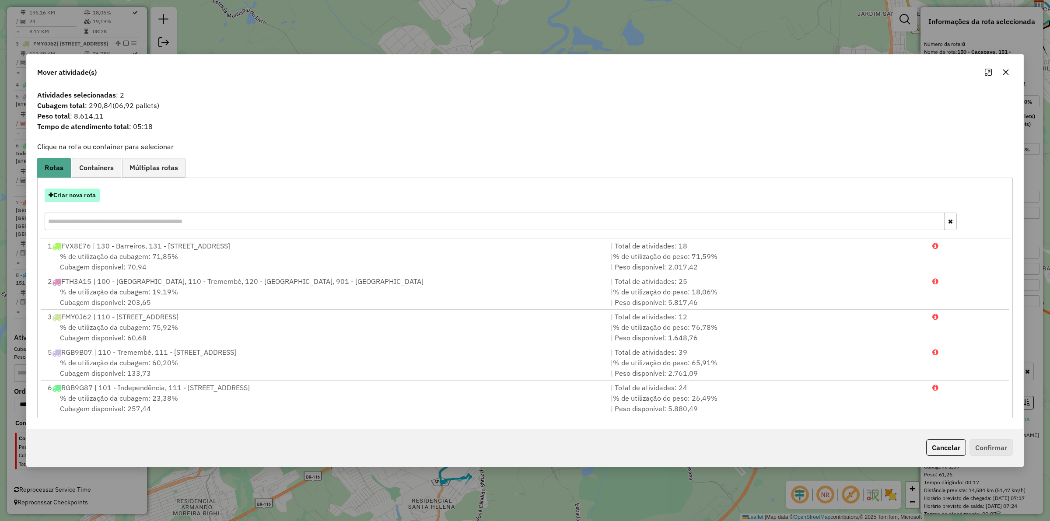
click at [77, 201] on button "Criar nova rota" at bounding box center [72, 196] width 55 height 14
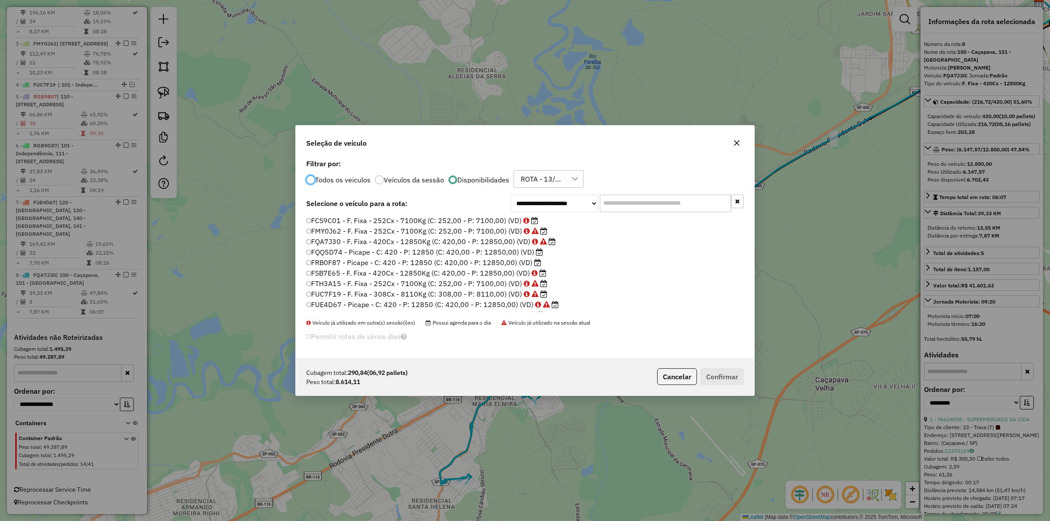
scroll to position [4, 3]
click at [448, 253] on label "FQQ5D74 - Picape - C: 420 - P: 12850 (C: 420,00 - P: 12850,00) (VD)" at bounding box center [424, 252] width 237 height 11
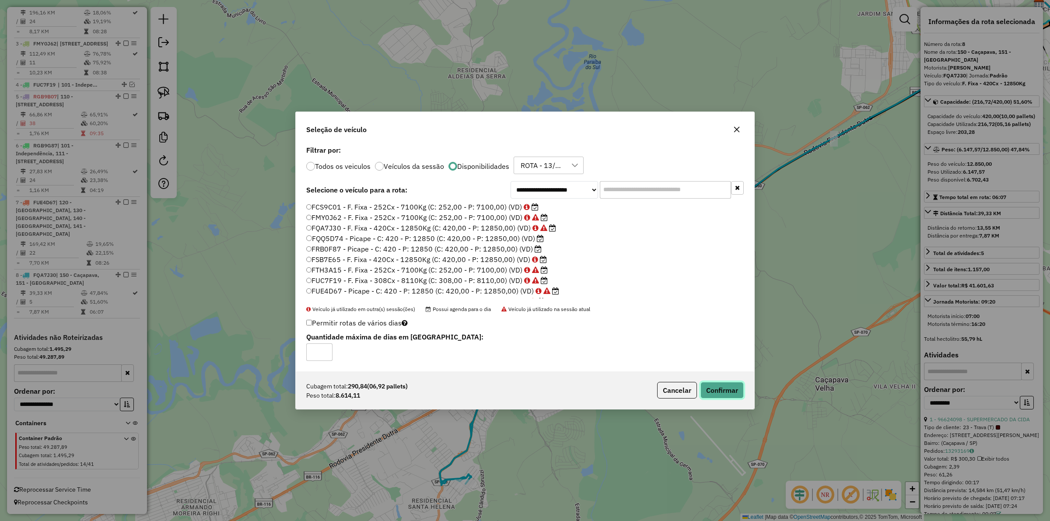
click at [736, 389] on button "Confirmar" at bounding box center [722, 390] width 43 height 17
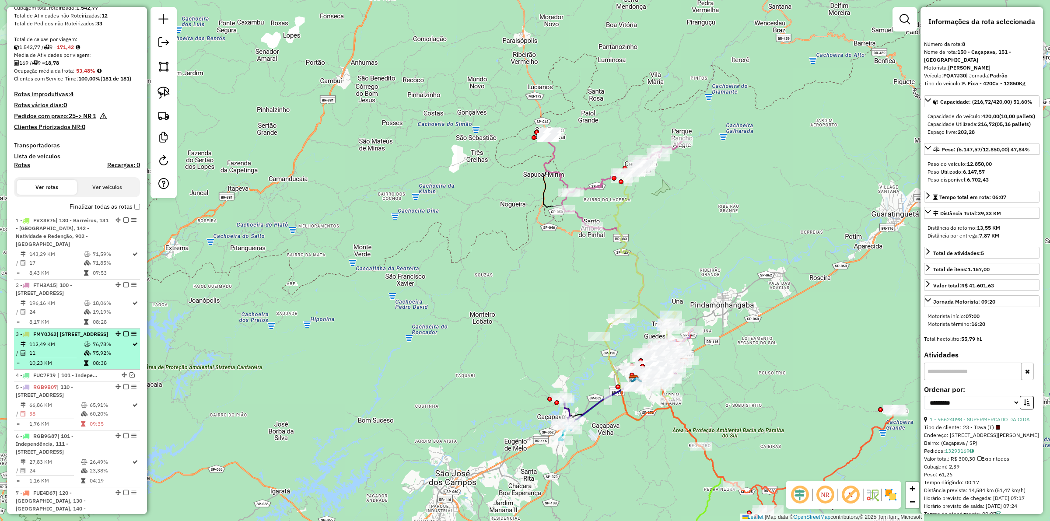
scroll to position [0, 0]
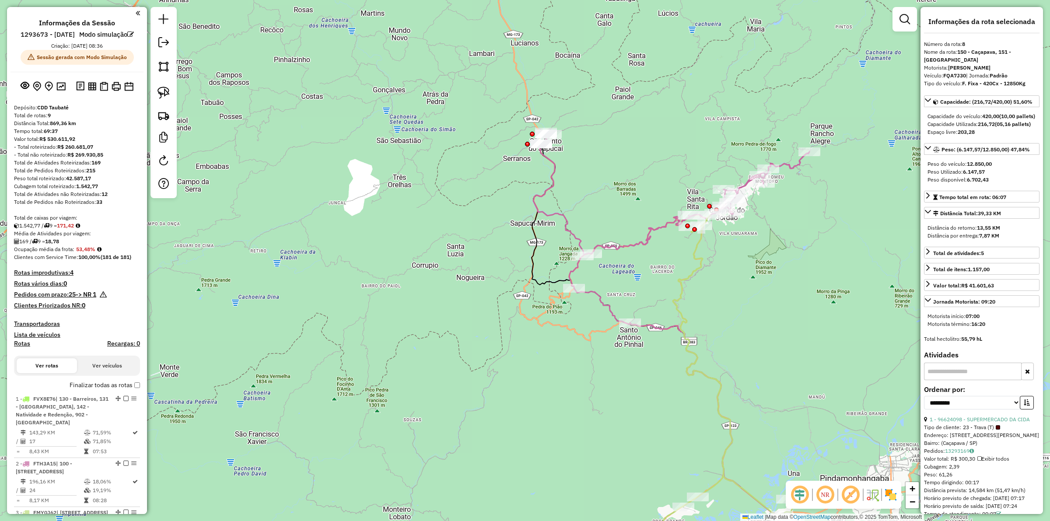
click at [551, 174] on icon at bounding box center [672, 352] width 276 height 441
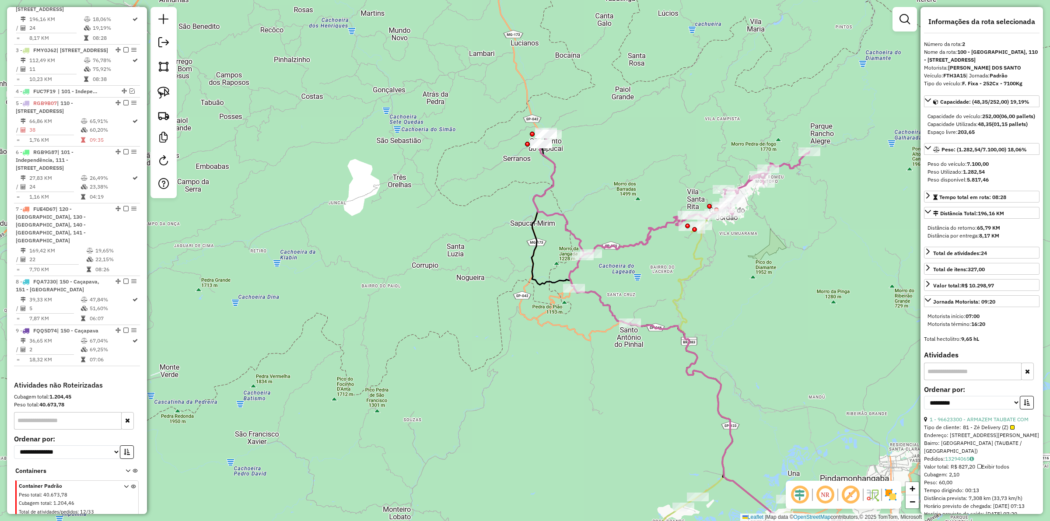
click at [700, 254] on icon at bounding box center [725, 394] width 148 height 358
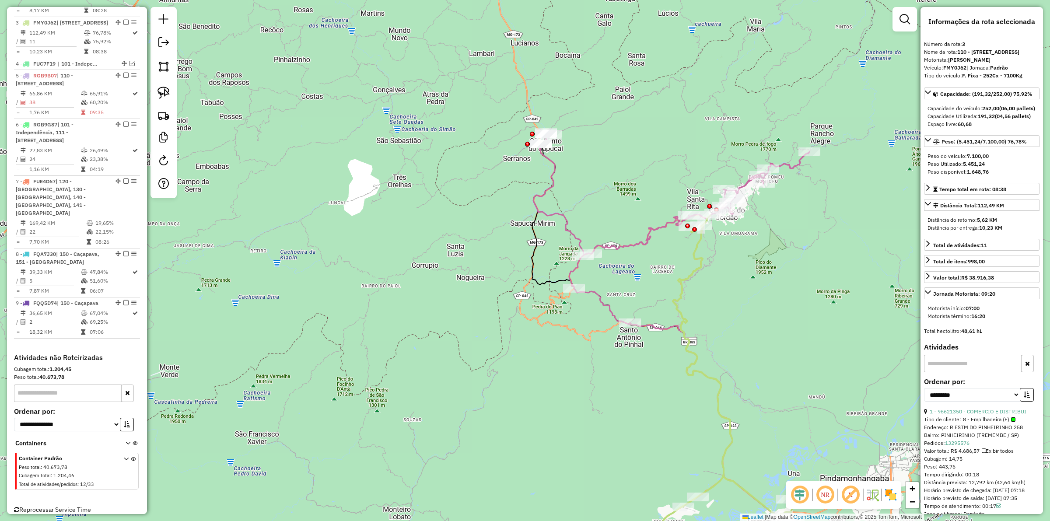
scroll to position [520, 0]
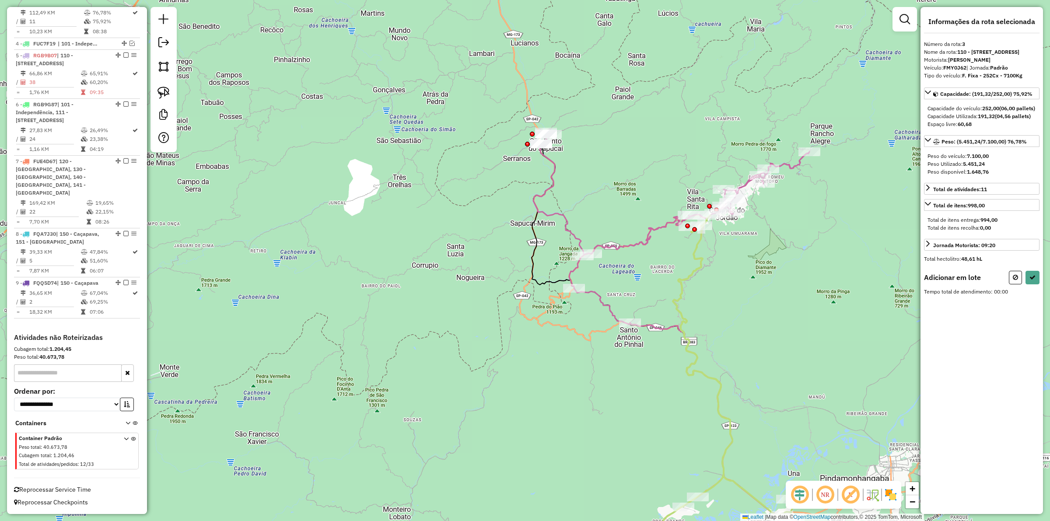
click at [163, 89] on img at bounding box center [164, 93] width 12 height 12
drag, startPoint x: 581, startPoint y: 117, endPoint x: 522, endPoint y: 181, distance: 86.7
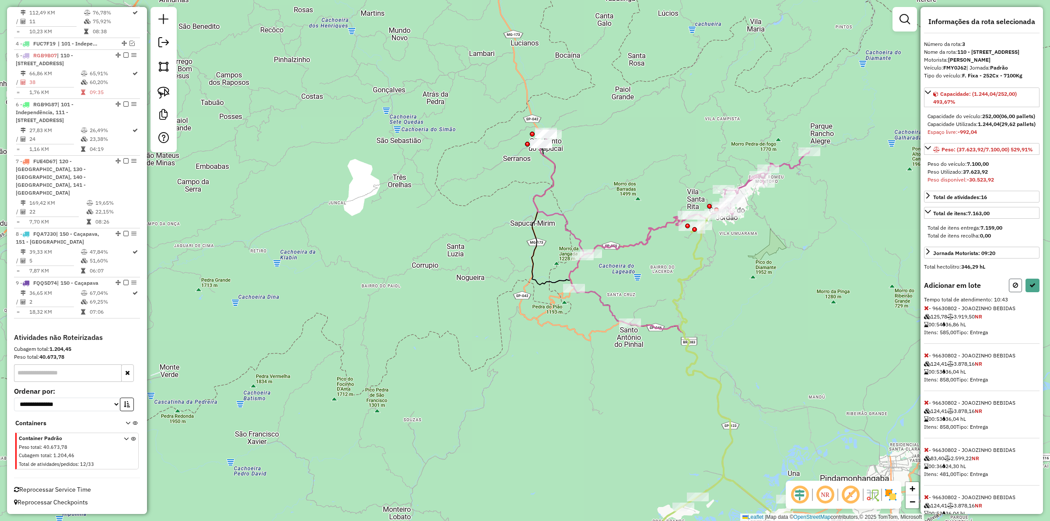
click at [1013, 288] on icon at bounding box center [1015, 285] width 5 height 6
select select "**********"
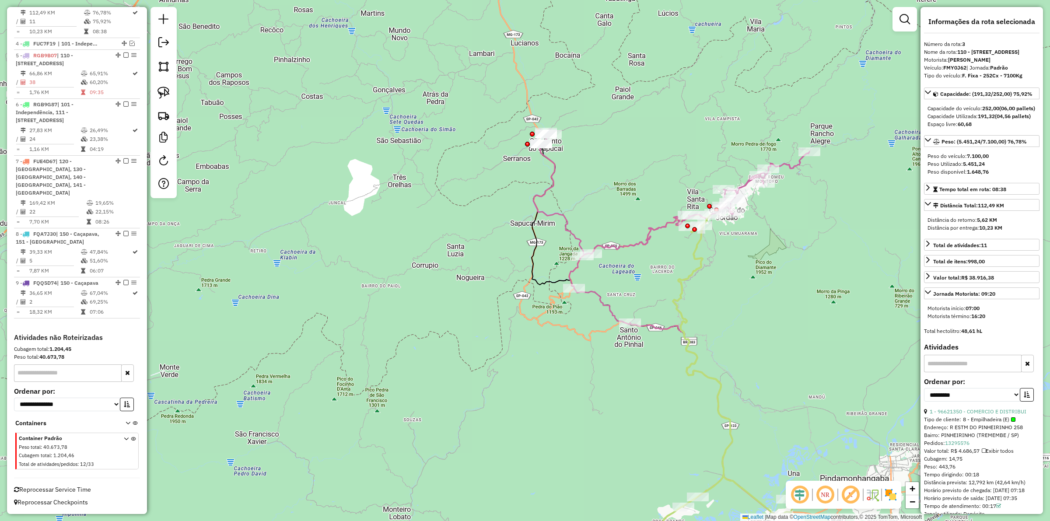
click at [551, 186] on icon at bounding box center [672, 352] width 276 height 441
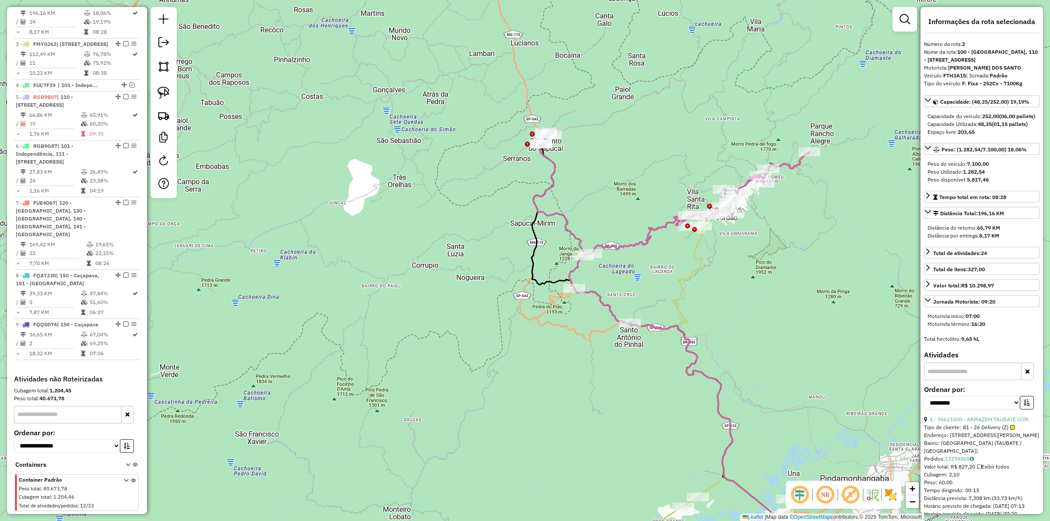
scroll to position [463, 0]
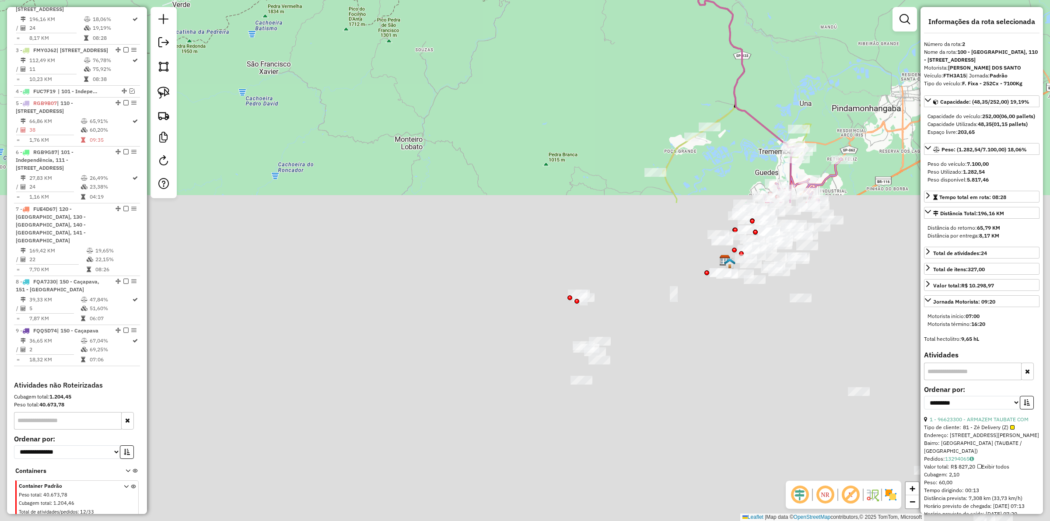
drag, startPoint x: 527, startPoint y: 417, endPoint x: 539, endPoint y: 47, distance: 370.5
click at [539, 47] on div "Janela de atendimento Grade de atendimento Capacidade Transportadoras Veículos …" at bounding box center [525, 260] width 1050 height 521
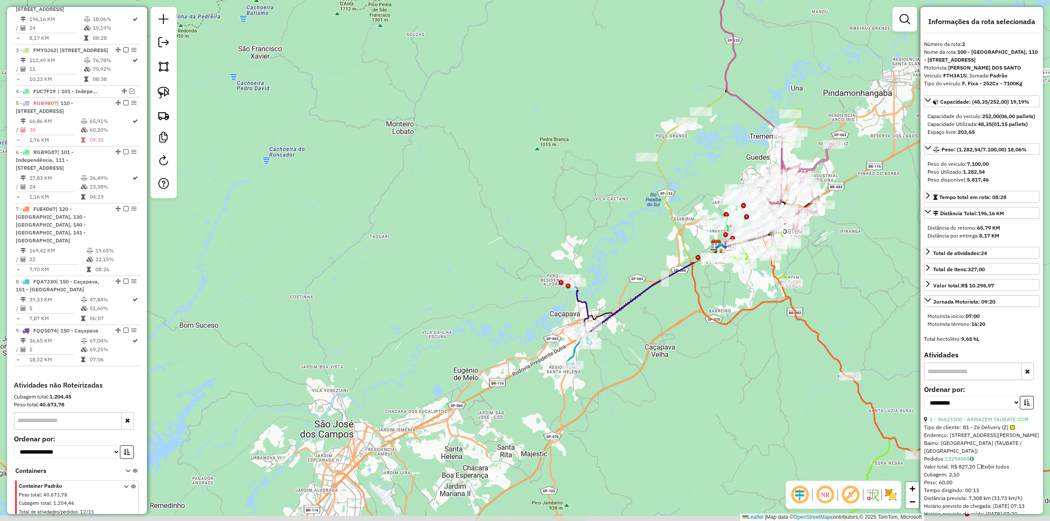
drag, startPoint x: 513, startPoint y: 311, endPoint x: 503, endPoint y: 295, distance: 19.4
click at [503, 295] on div "Janela de atendimento Grade de atendimento Capacidade Transportadoras Veículos …" at bounding box center [525, 260] width 1050 height 521
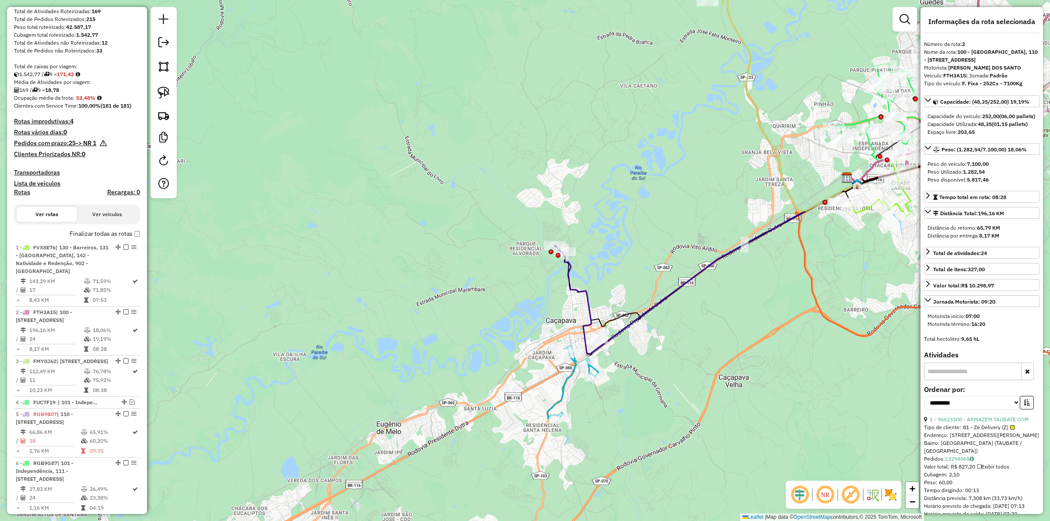
scroll to position [134, 0]
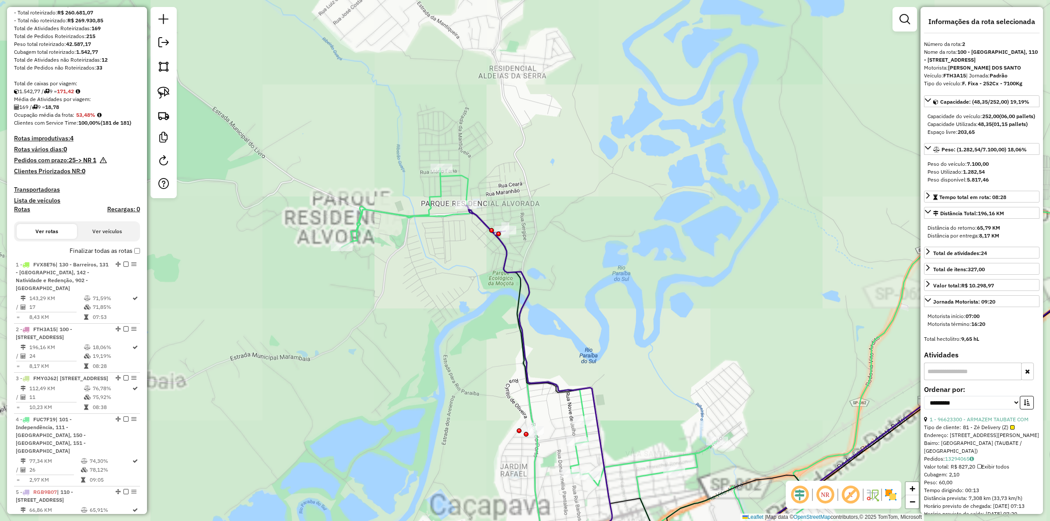
click at [406, 217] on icon at bounding box center [749, 370] width 814 height 405
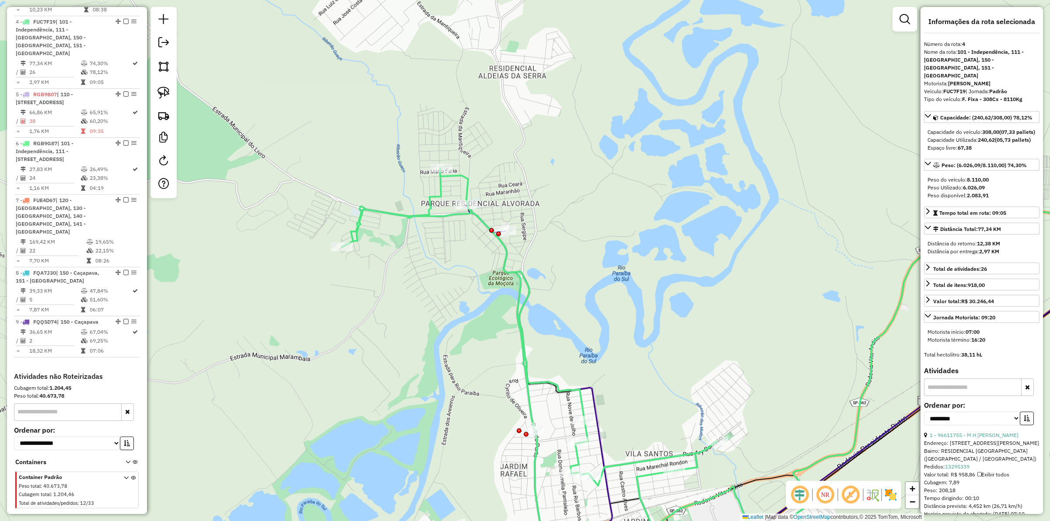
scroll to position [576, 0]
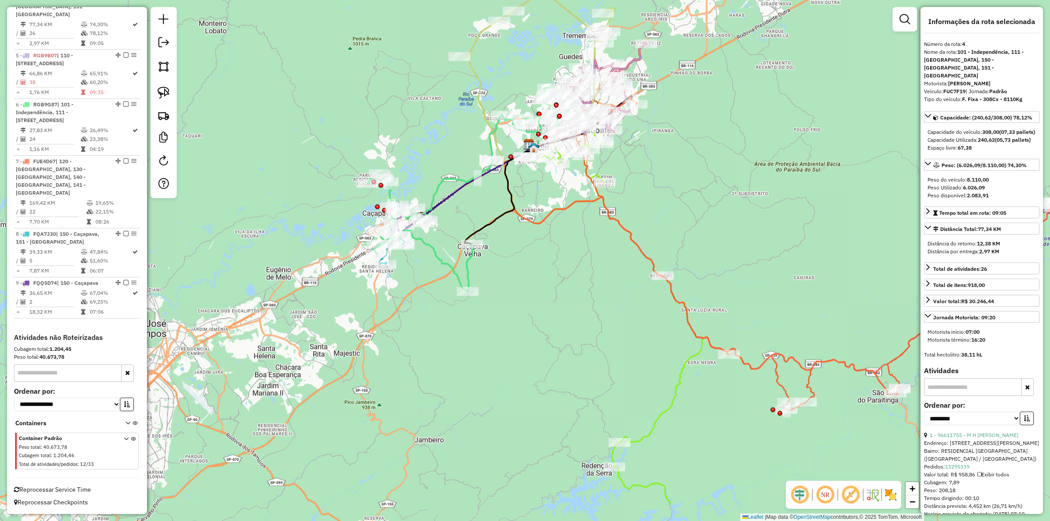
drag, startPoint x: 729, startPoint y: 271, endPoint x: 642, endPoint y: 227, distance: 97.9
click at [667, 201] on div "Janela de atendimento Grade de atendimento Capacidade Transportadoras Veículos …" at bounding box center [525, 260] width 1050 height 521
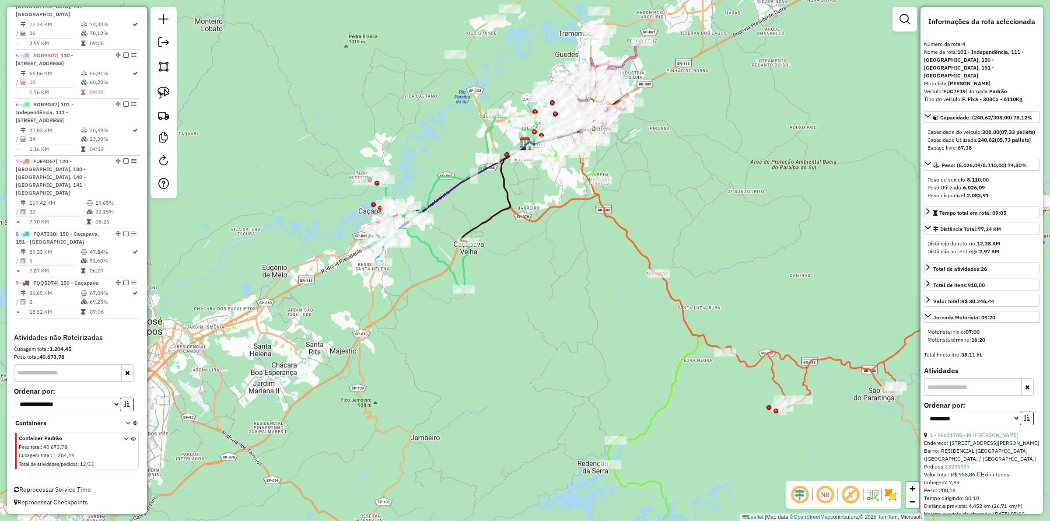
click at [627, 234] on icon at bounding box center [809, 252] width 483 height 312
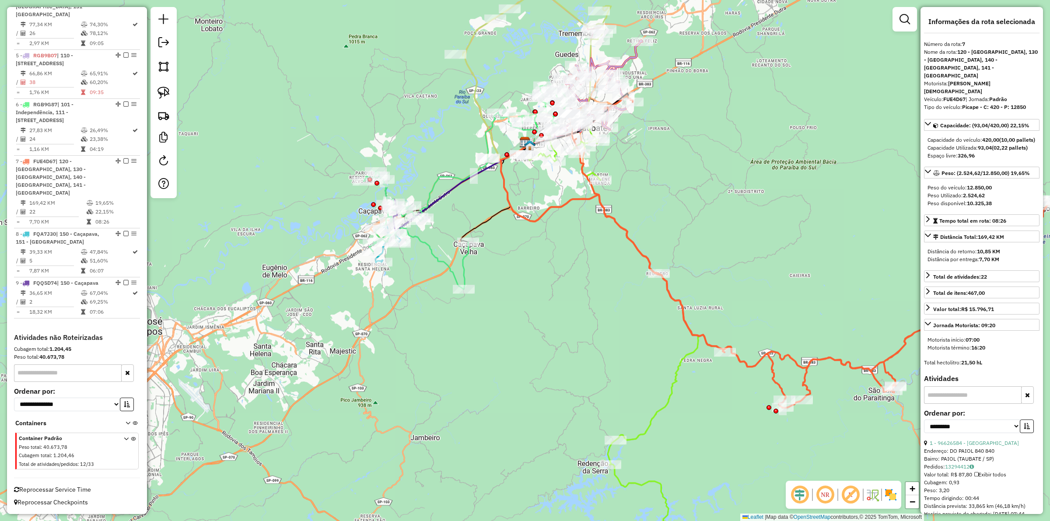
scroll to position [615, 0]
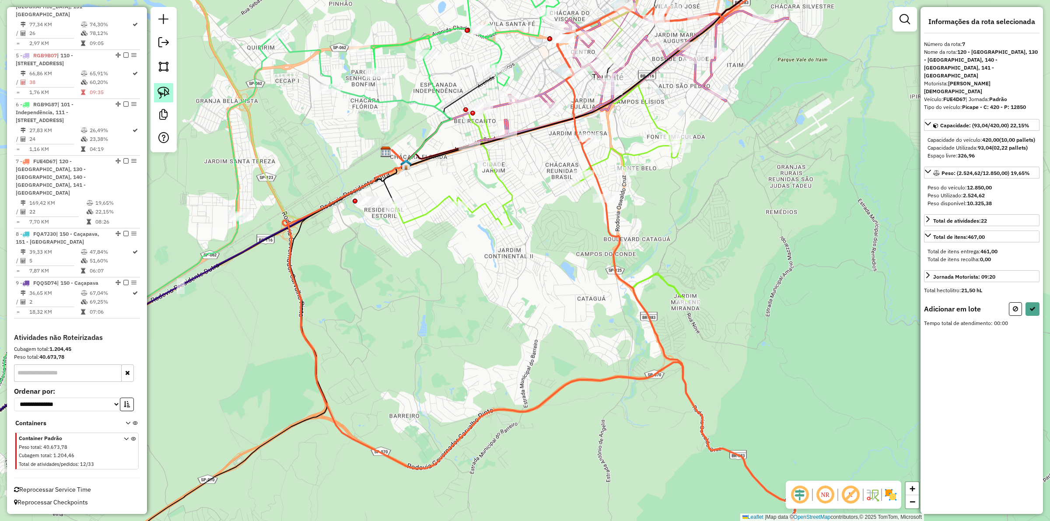
click at [162, 88] on img at bounding box center [164, 93] width 12 height 12
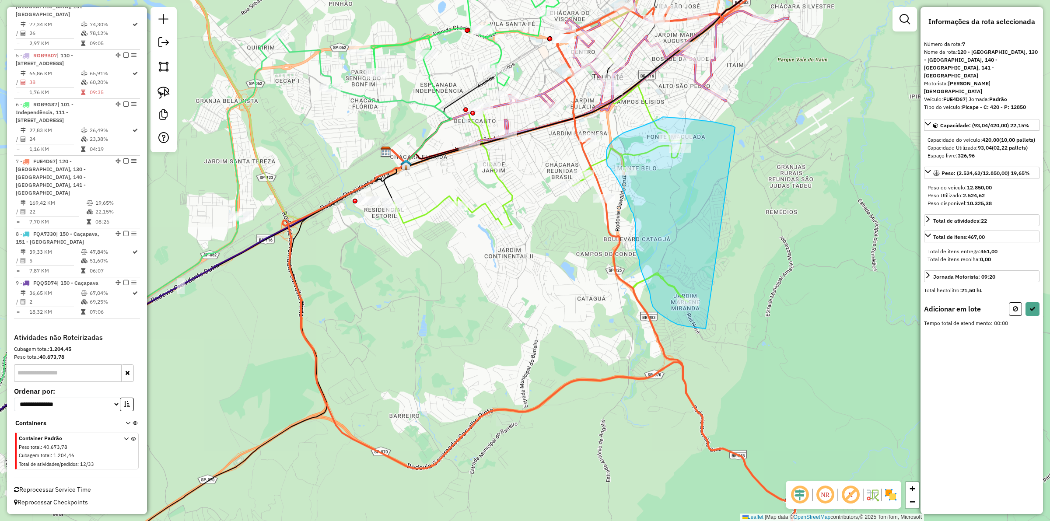
drag, startPoint x: 735, startPoint y: 127, endPoint x: 718, endPoint y: 330, distance: 203.8
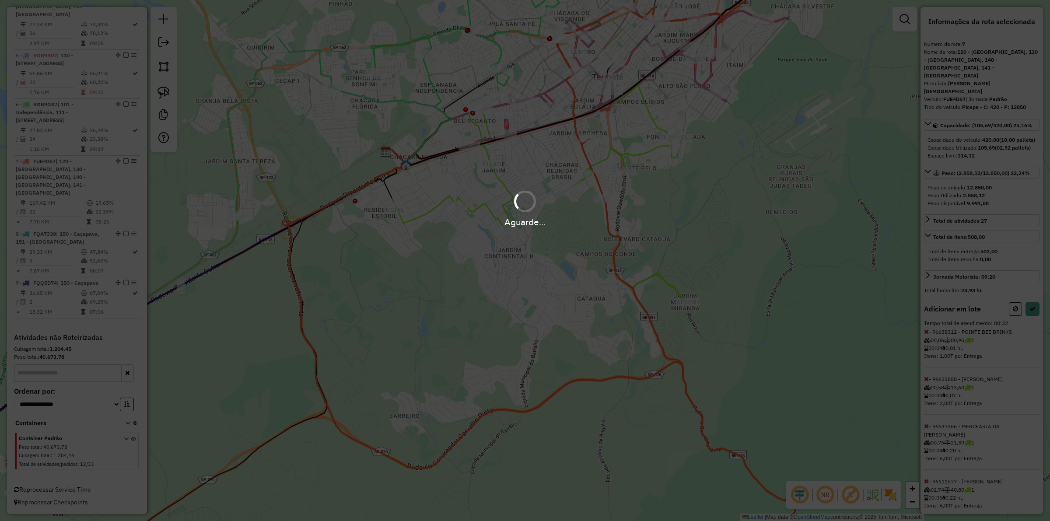
click at [1034, 316] on div "Aguarde..." at bounding box center [525, 260] width 1050 height 521
click at [1031, 311] on div "Aguarde..." at bounding box center [525, 260] width 1050 height 521
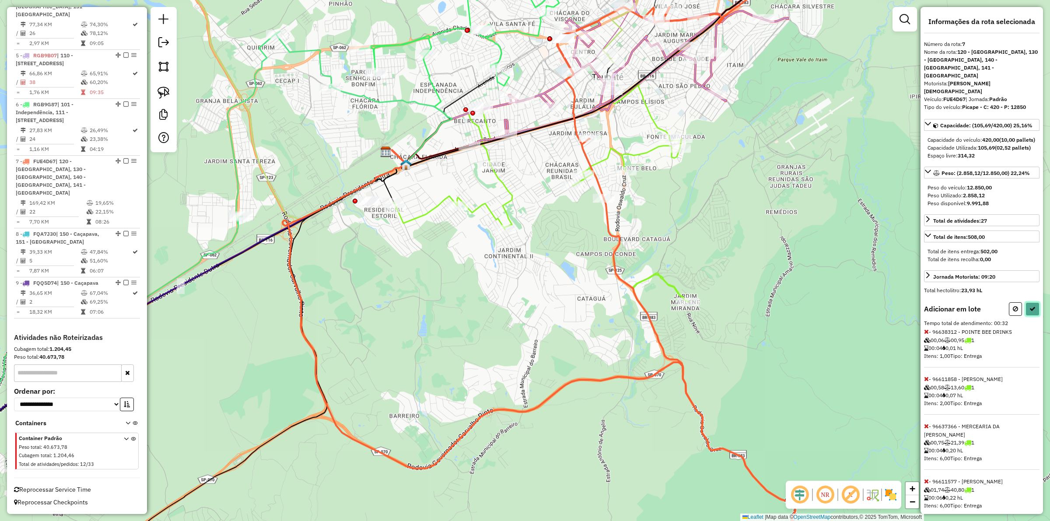
click at [1033, 309] on icon at bounding box center [1033, 309] width 6 height 6
select select "**********"
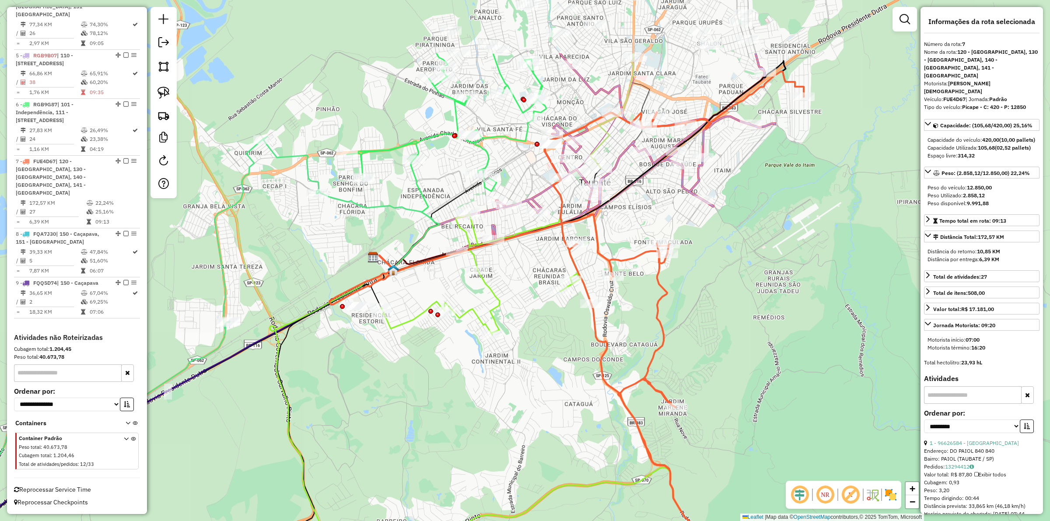
drag, startPoint x: 736, startPoint y: 200, endPoint x: 713, endPoint y: 386, distance: 188.3
click at [713, 386] on div "Janela de atendimento Grade de atendimento Capacidade Transportadoras Veículos …" at bounding box center [525, 260] width 1050 height 521
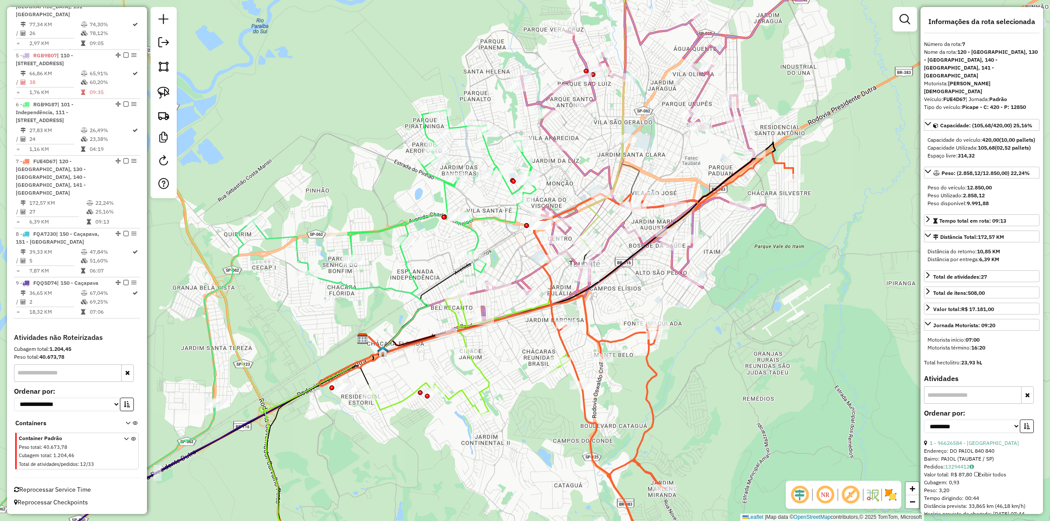
click at [694, 220] on icon at bounding box center [631, 140] width 370 height 384
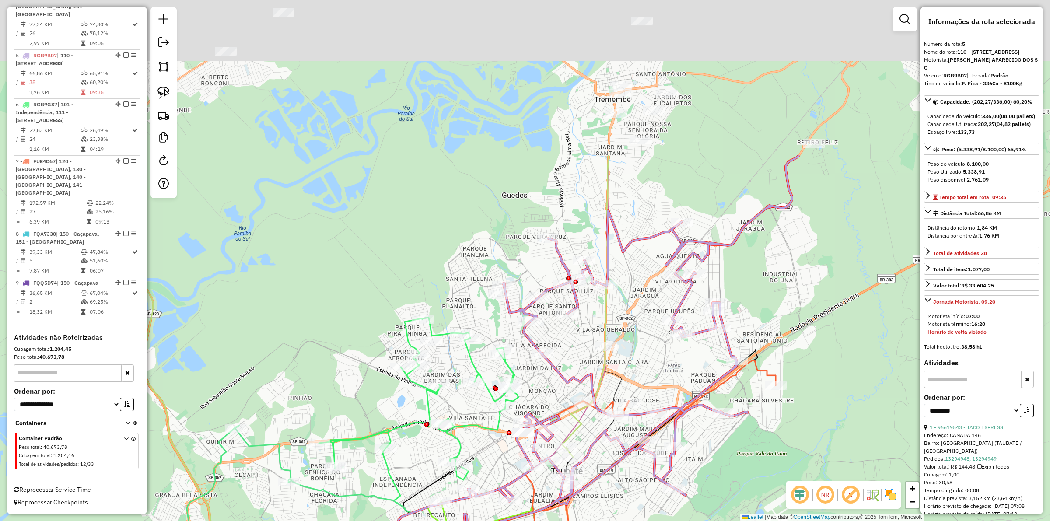
drag, startPoint x: 724, startPoint y: 313, endPoint x: 699, endPoint y: 367, distance: 58.6
click at [723, 462] on div "Janela de atendimento Grade de atendimento Capacidade Transportadoras Veículos …" at bounding box center [525, 260] width 1050 height 521
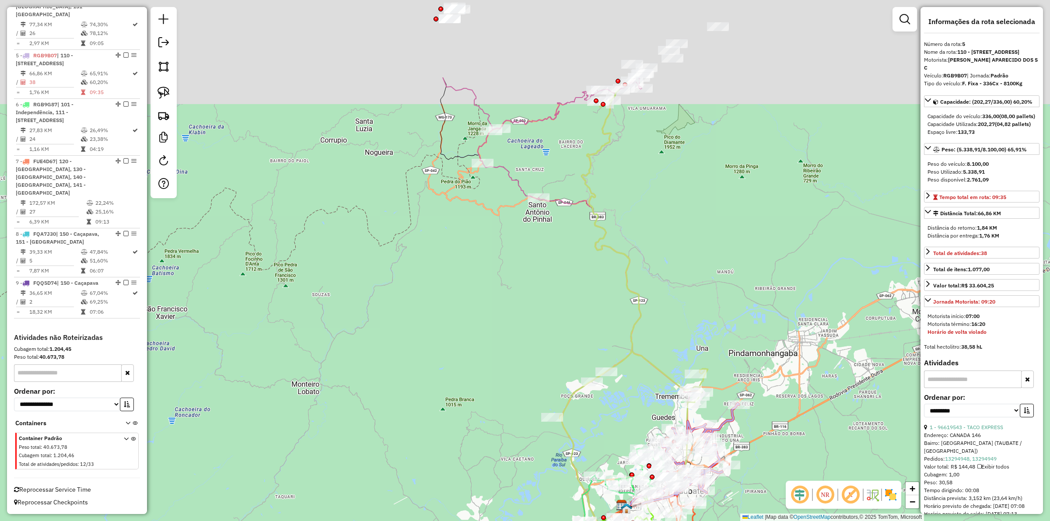
drag, startPoint x: 643, startPoint y: 274, endPoint x: 653, endPoint y: 342, distance: 68.5
click at [653, 347] on div "Janela de atendimento Grade de atendimento Capacidade Transportadoras Veículos …" at bounding box center [525, 260] width 1050 height 521
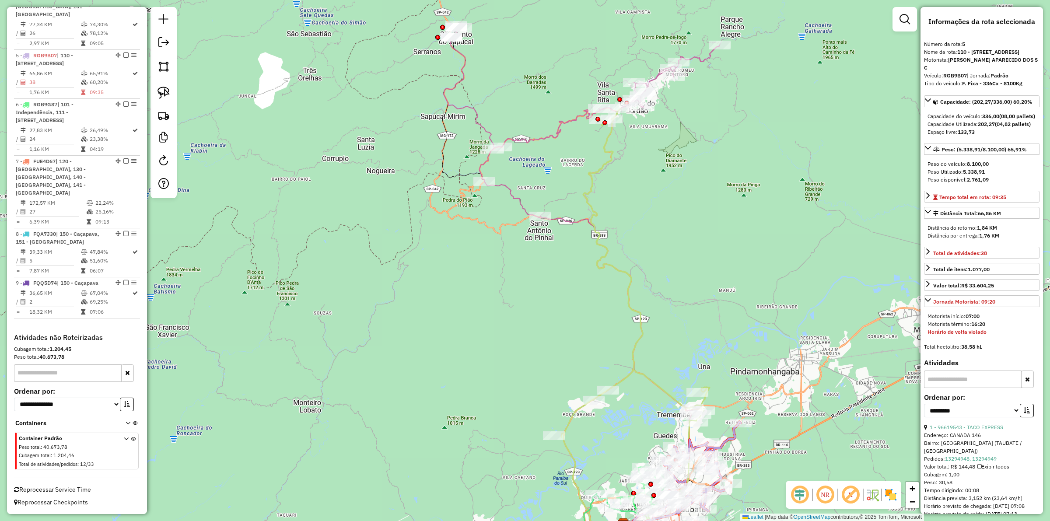
click at [608, 263] on icon at bounding box center [636, 305] width 148 height 393
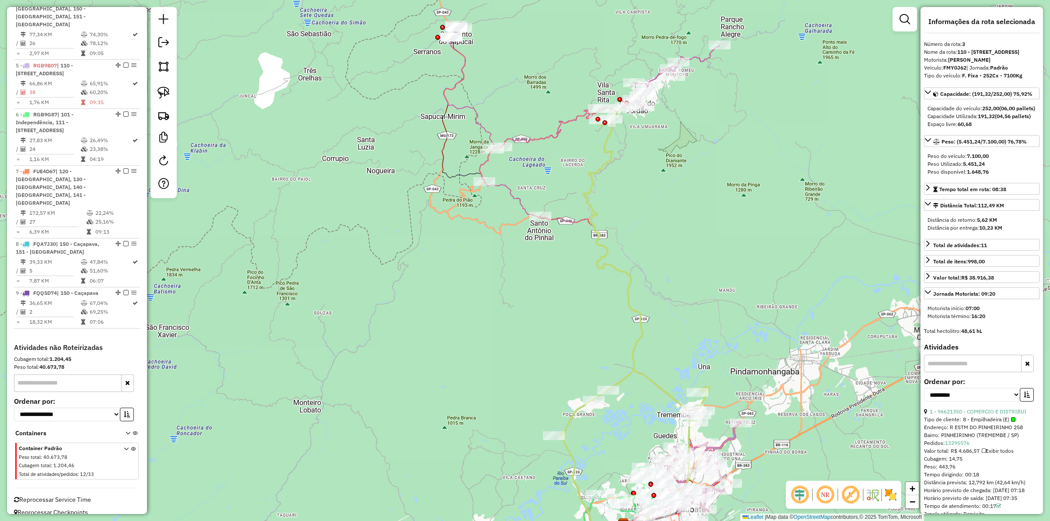
scroll to position [520, 0]
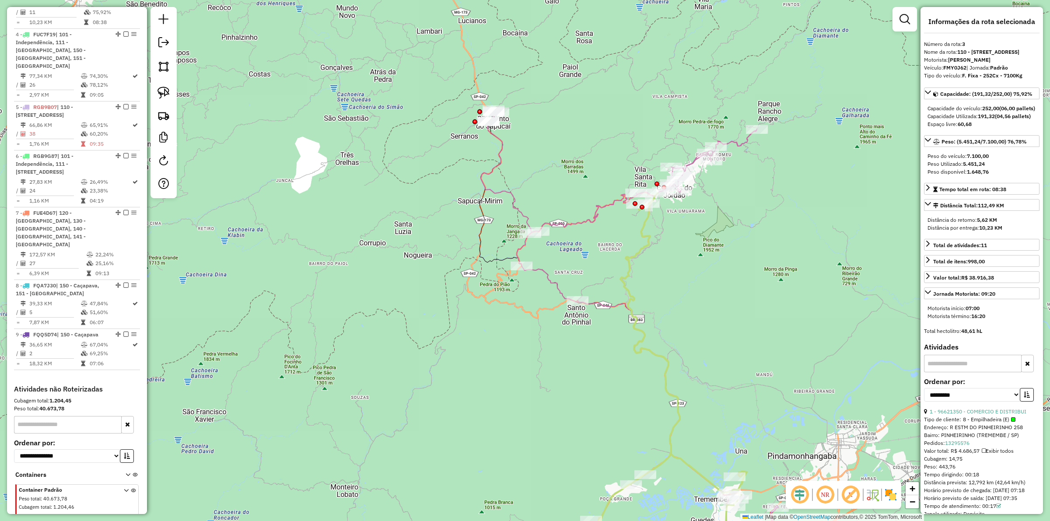
drag, startPoint x: 643, startPoint y: 260, endPoint x: 639, endPoint y: 290, distance: 30.5
click at [690, 342] on div "Janela de atendimento Grade de atendimento Capacidade Transportadoras Veículos …" at bounding box center [525, 260] width 1050 height 521
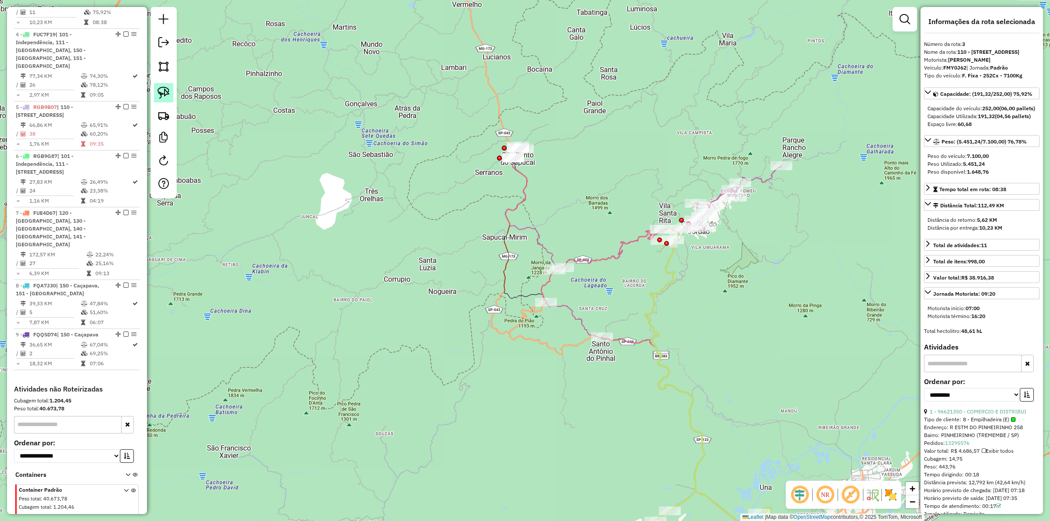
drag, startPoint x: 166, startPoint y: 95, endPoint x: 241, endPoint y: 112, distance: 76.3
click at [167, 95] on img at bounding box center [164, 93] width 12 height 12
drag, startPoint x: 619, startPoint y: 298, endPoint x: 616, endPoint y: 292, distance: 6.7
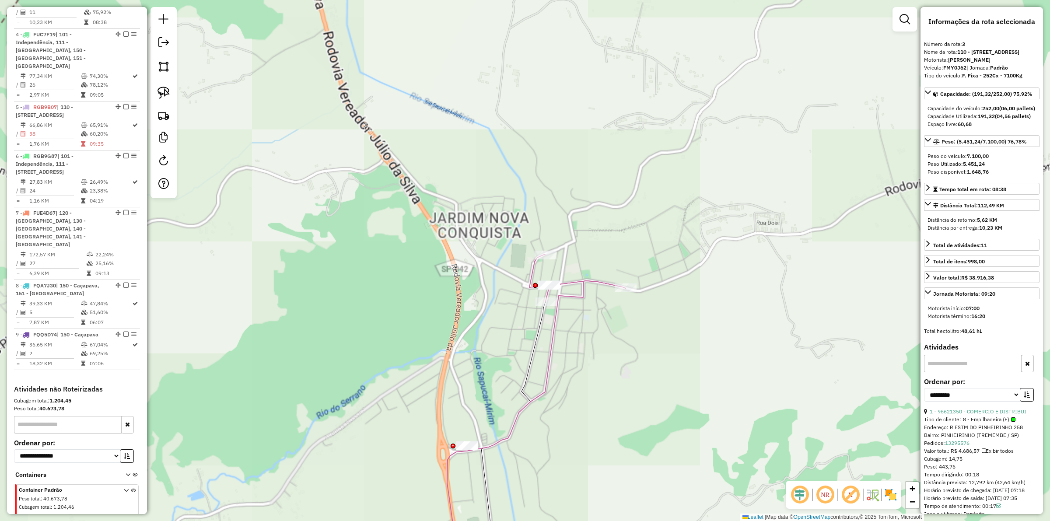
click at [608, 225] on div "Janela de atendimento Grade de atendimento Capacidade Transportadoras Veículos …" at bounding box center [525, 260] width 1050 height 521
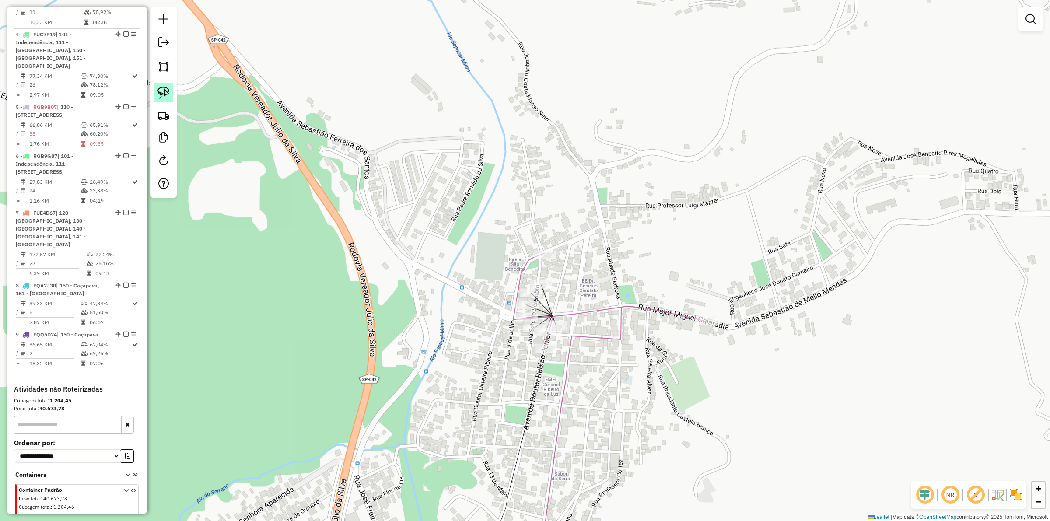
click at [163, 97] on img at bounding box center [164, 93] width 12 height 12
drag, startPoint x: 569, startPoint y: 286, endPoint x: 533, endPoint y: 301, distance: 39.7
click at [531, 300] on div "Janela de atendimento Grade de atendimento Capacidade Transportadoras Veículos …" at bounding box center [525, 260] width 1050 height 521
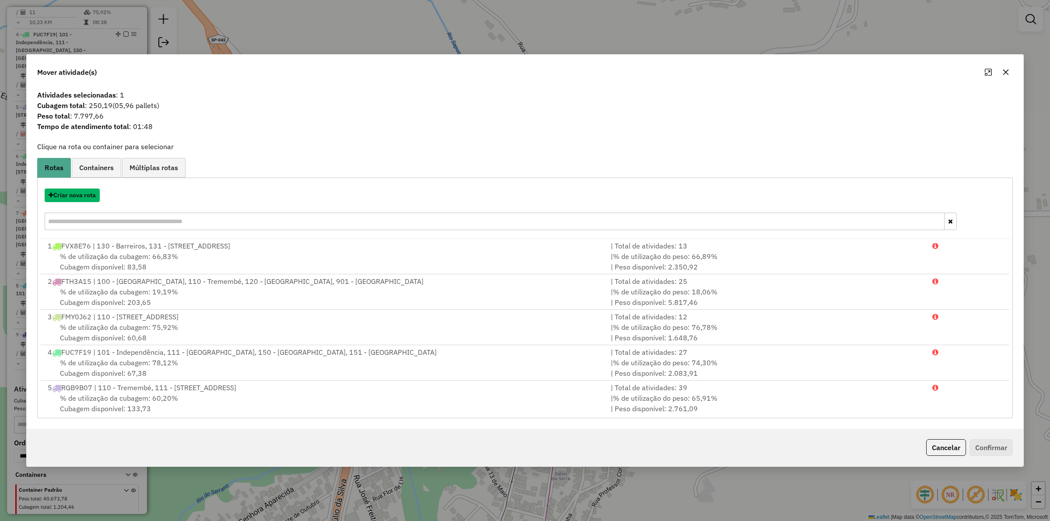
click at [74, 193] on button "Criar nova rota" at bounding box center [72, 196] width 55 height 14
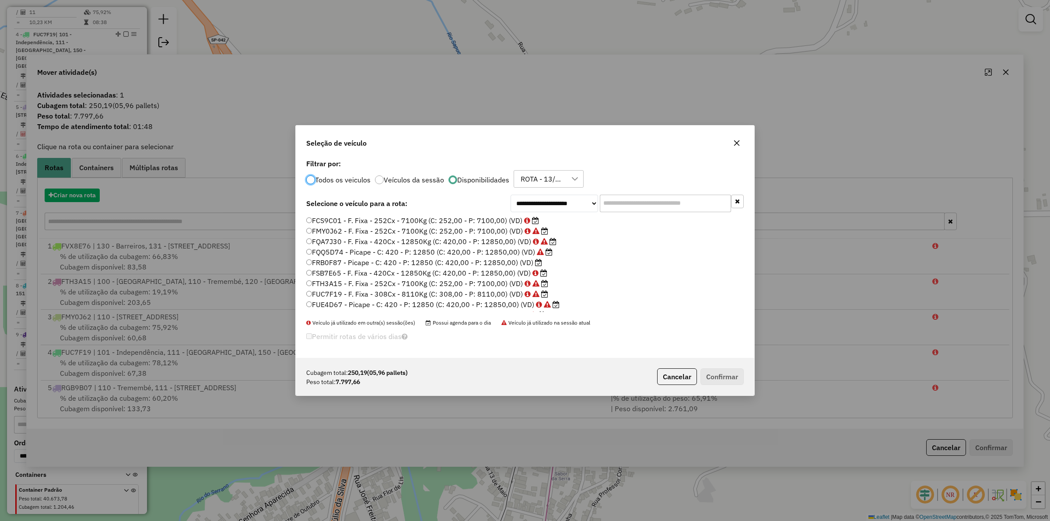
scroll to position [4, 3]
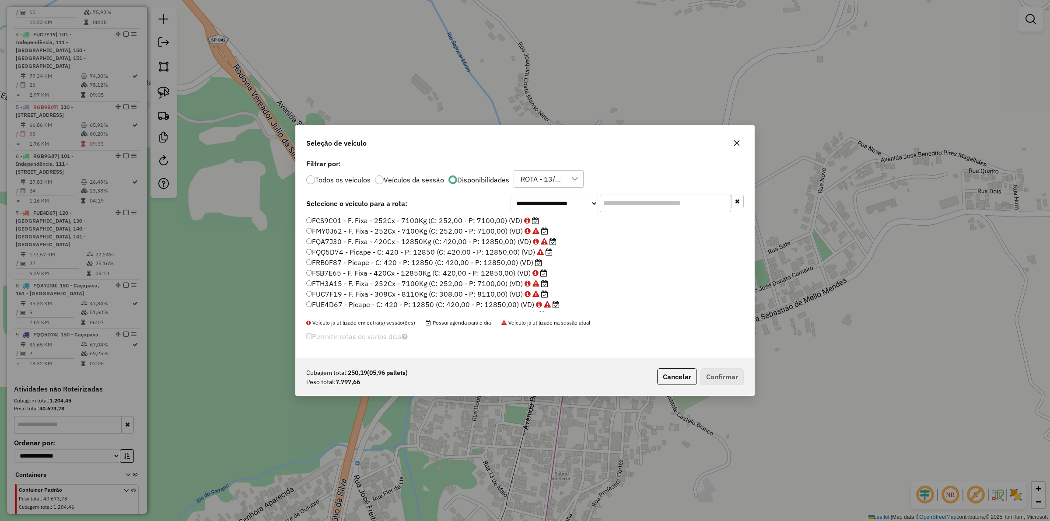
click at [734, 140] on icon "button" at bounding box center [737, 143] width 7 height 7
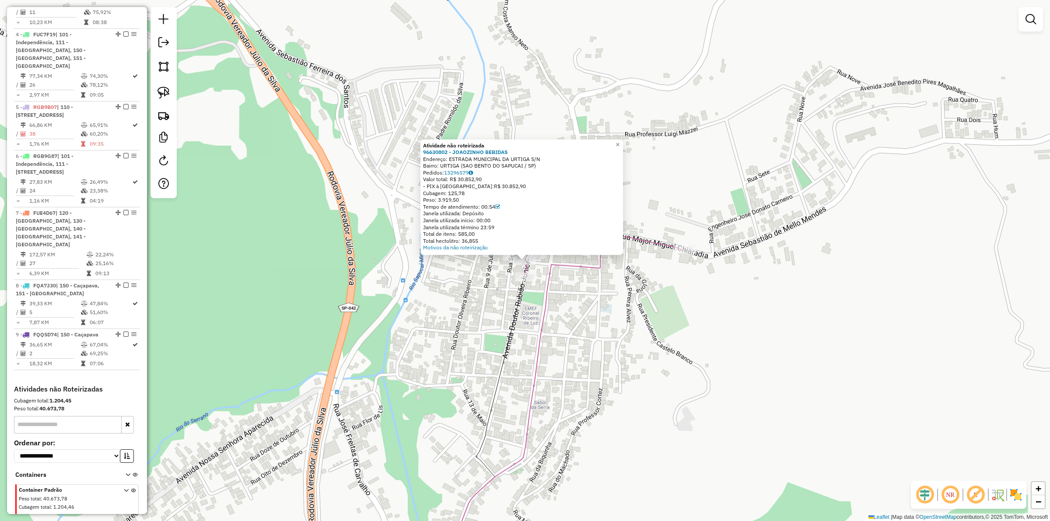
click at [549, 277] on icon at bounding box center [534, 377] width 301 height 391
select select "**********"
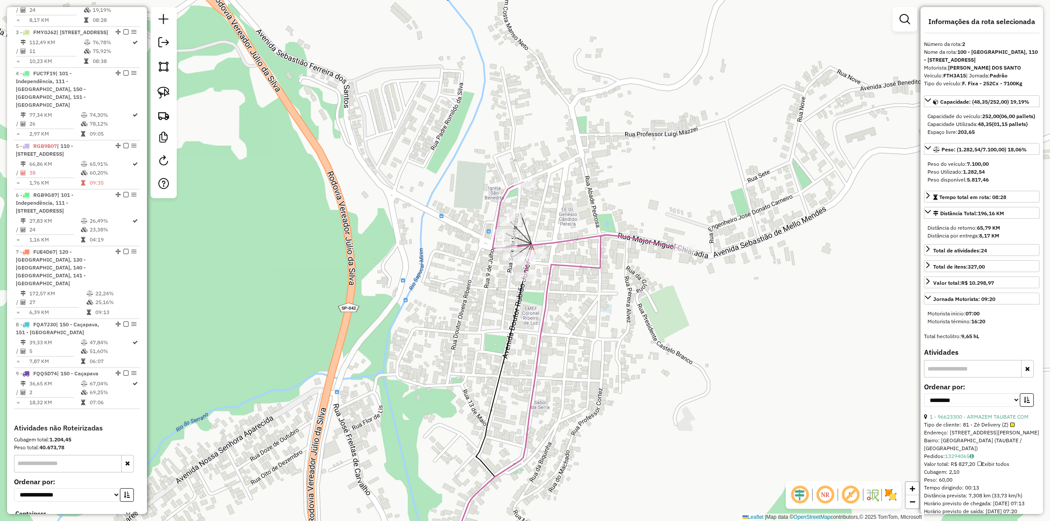
scroll to position [463, 0]
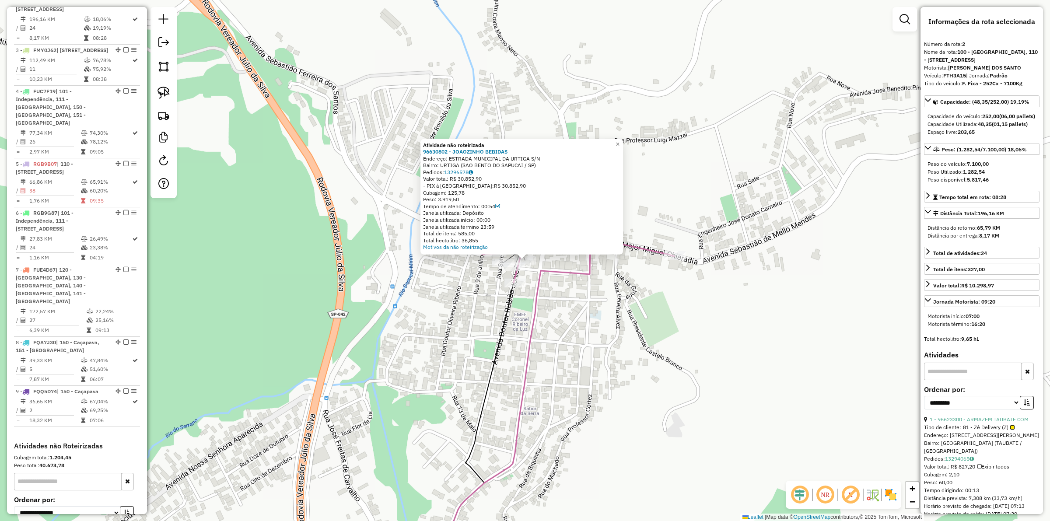
drag, startPoint x: 601, startPoint y: 303, endPoint x: 423, endPoint y: 204, distance: 203.2
click at [601, 303] on div "Atividade não roteirizada 96630802 - JOAOZINHO BEBIDAS Endereço: ESTRADA MUNICI…" at bounding box center [525, 260] width 1050 height 521
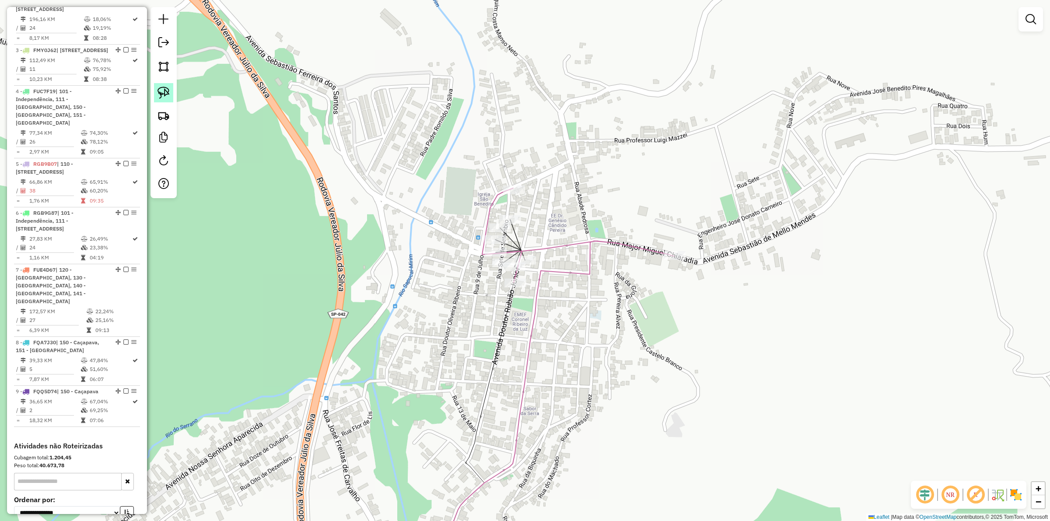
click at [165, 95] on img at bounding box center [164, 93] width 12 height 12
drag, startPoint x: 540, startPoint y: 213, endPoint x: 537, endPoint y: 265, distance: 52.6
click at [161, 91] on img at bounding box center [164, 93] width 12 height 12
drag, startPoint x: 495, startPoint y: 206, endPoint x: 511, endPoint y: 246, distance: 42.8
click at [165, 88] on img at bounding box center [164, 93] width 12 height 12
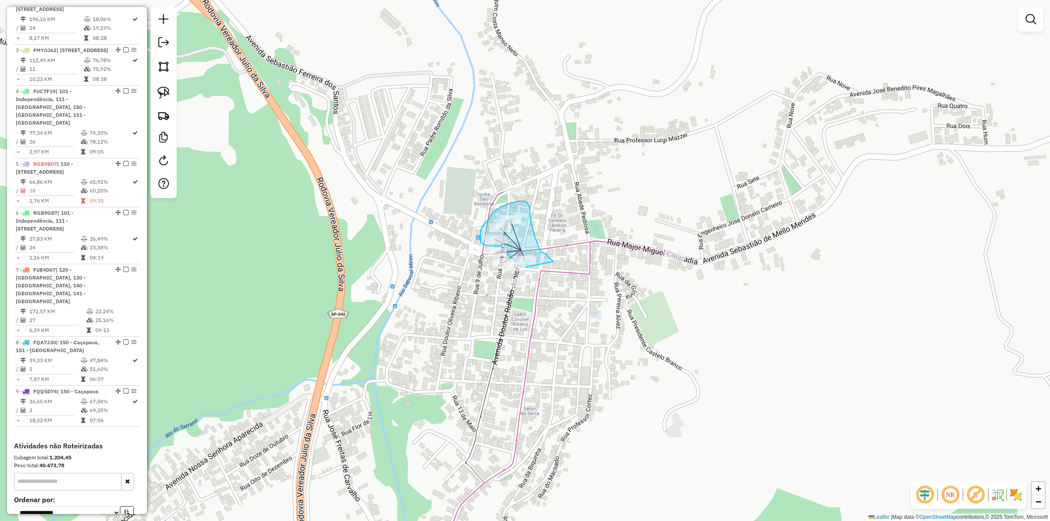
drag, startPoint x: 554, startPoint y: 262, endPoint x: 530, endPoint y: 269, distance: 24.8
click at [432, 239] on div "Janela de atendimento Grade de atendimento Capacidade Transportadoras Veículos …" at bounding box center [525, 260] width 1050 height 521
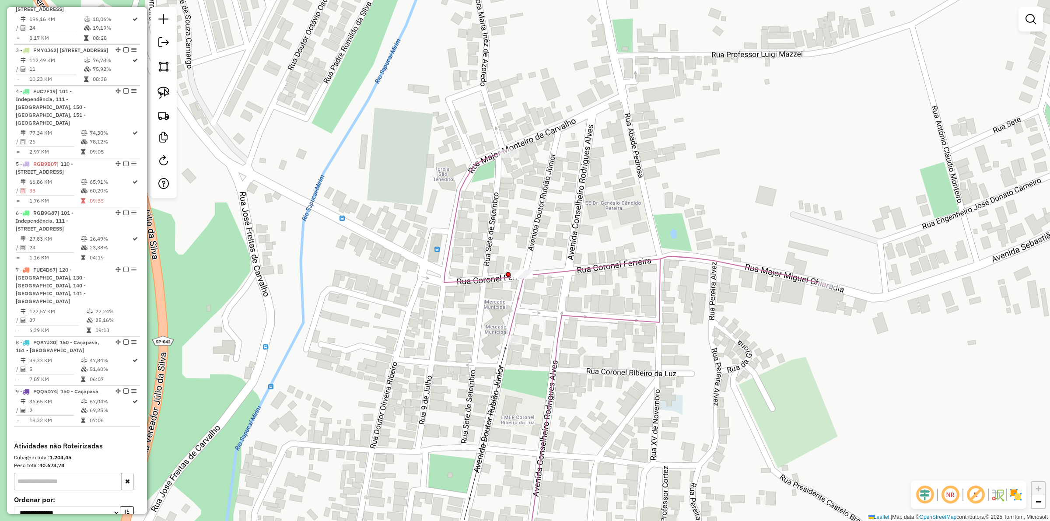
drag, startPoint x: 168, startPoint y: 95, endPoint x: 312, endPoint y: 143, distance: 151.8
click at [167, 95] on img at bounding box center [164, 93] width 12 height 12
click at [165, 90] on img at bounding box center [164, 93] width 12 height 12
drag, startPoint x: 564, startPoint y: 226, endPoint x: 522, endPoint y: 263, distance: 55.2
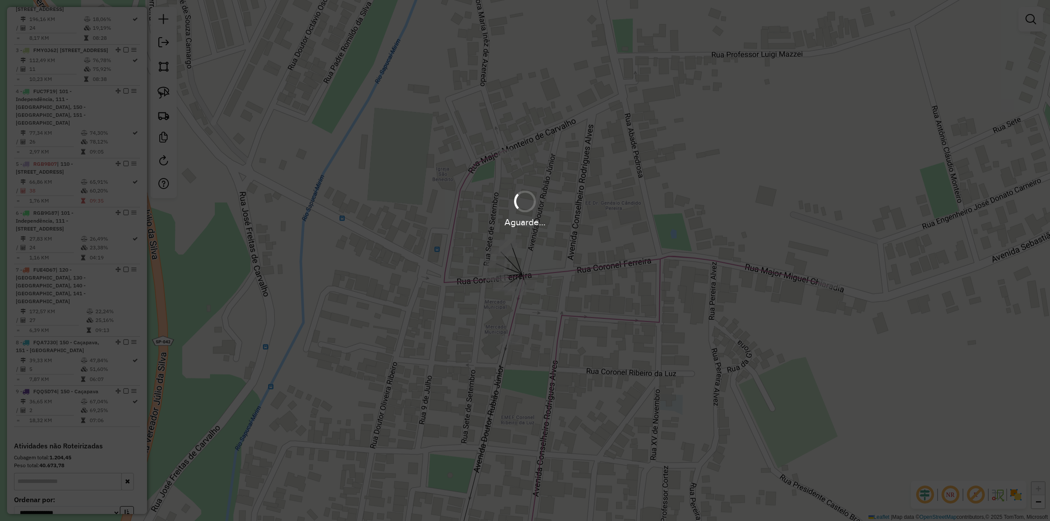
click at [164, 93] on div "Aguarde..." at bounding box center [525, 260] width 1050 height 521
click at [443, 178] on div "Aguarde..." at bounding box center [525, 260] width 1050 height 521
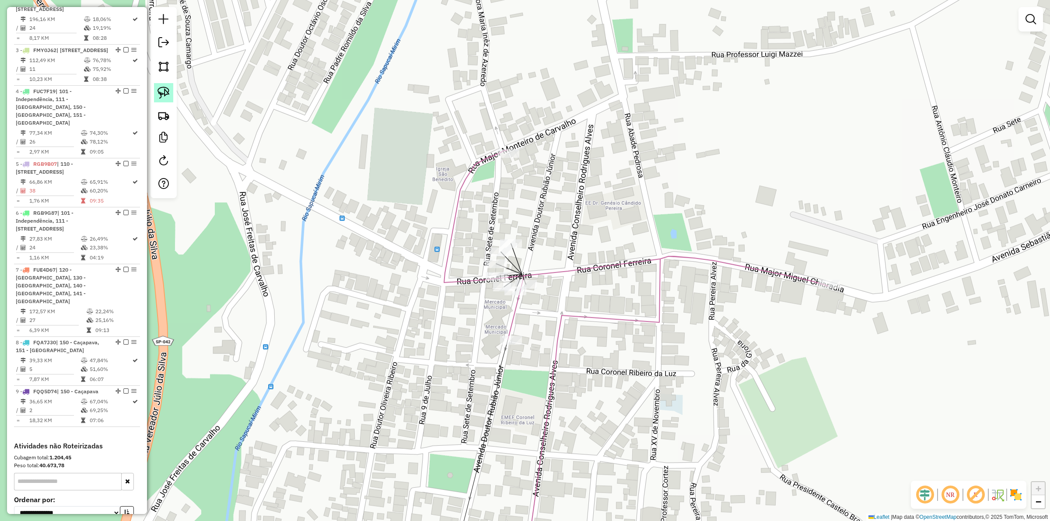
click at [165, 92] on img at bounding box center [164, 93] width 12 height 12
drag, startPoint x: 541, startPoint y: 226, endPoint x: 523, endPoint y: 261, distance: 39.7
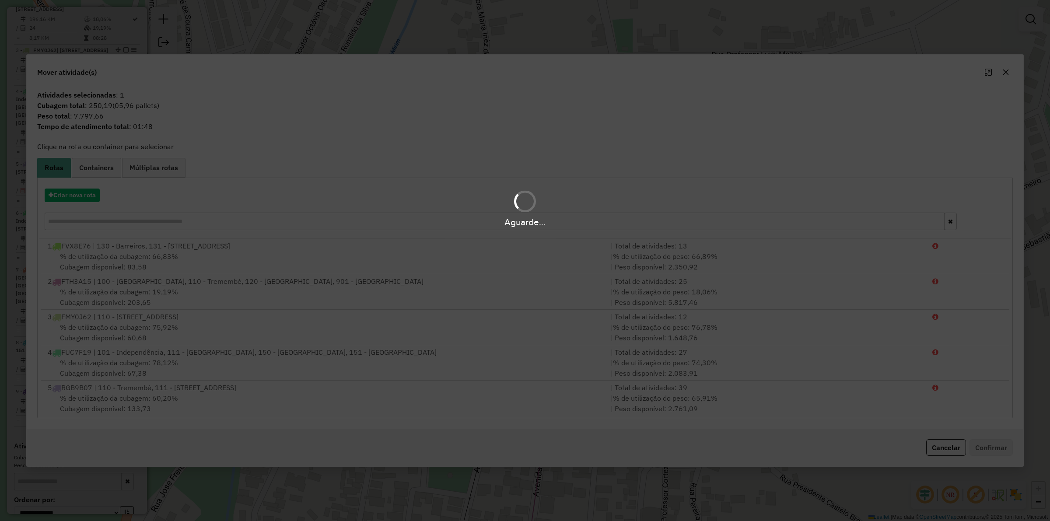
click at [66, 196] on div "Aguarde..." at bounding box center [525, 209] width 1050 height 42
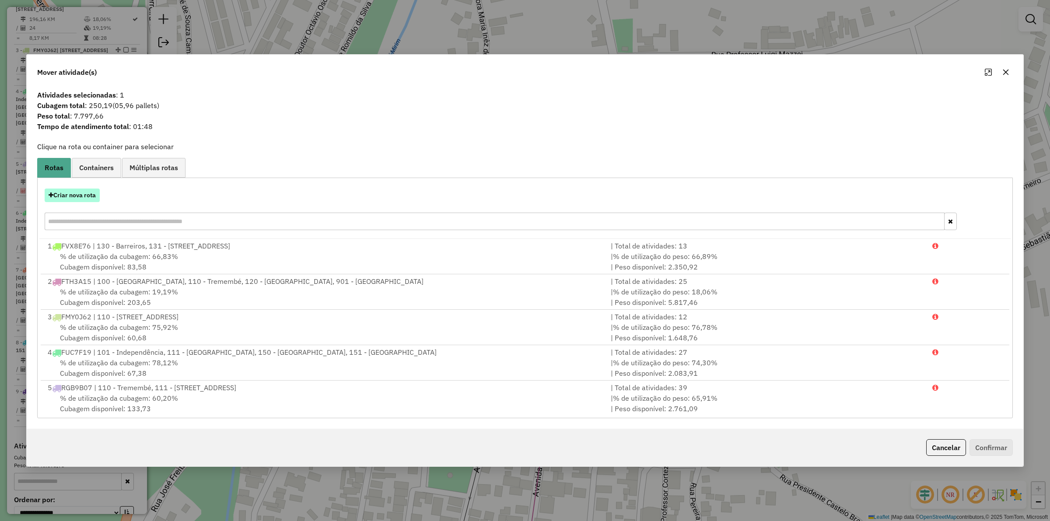
click at [67, 196] on button "Criar nova rota" at bounding box center [72, 196] width 55 height 14
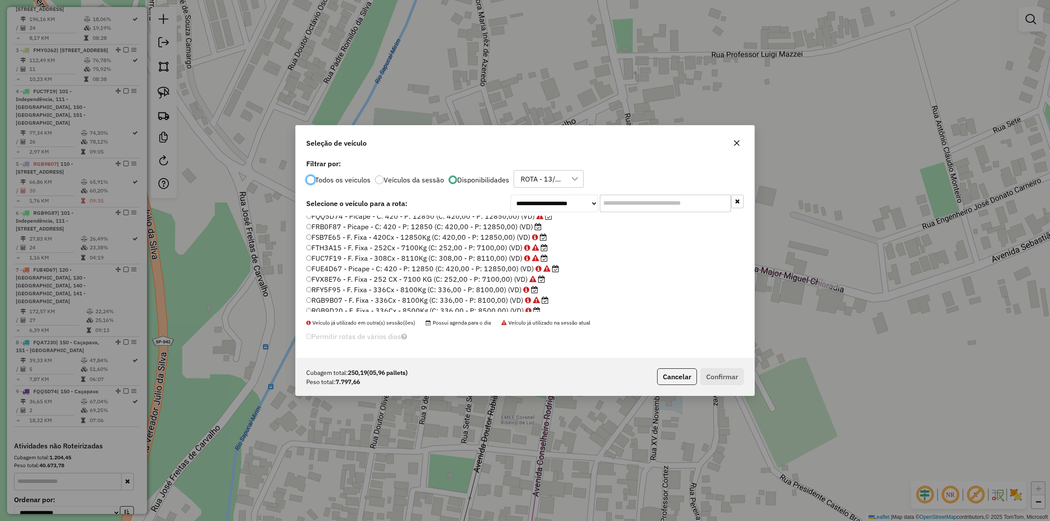
scroll to position [55, 0]
click at [419, 270] on label "RFY5F95 - F. Fixa - 336Cx - 8100Kg (C: 336,00 - P: 8100,00) (VD)" at bounding box center [422, 271] width 232 height 11
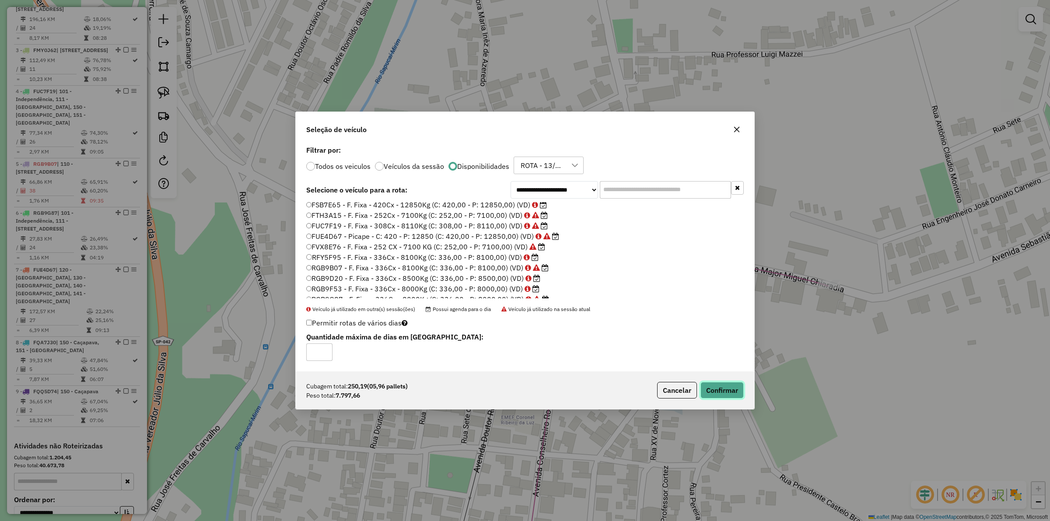
click at [727, 393] on button "Confirmar" at bounding box center [722, 390] width 43 height 17
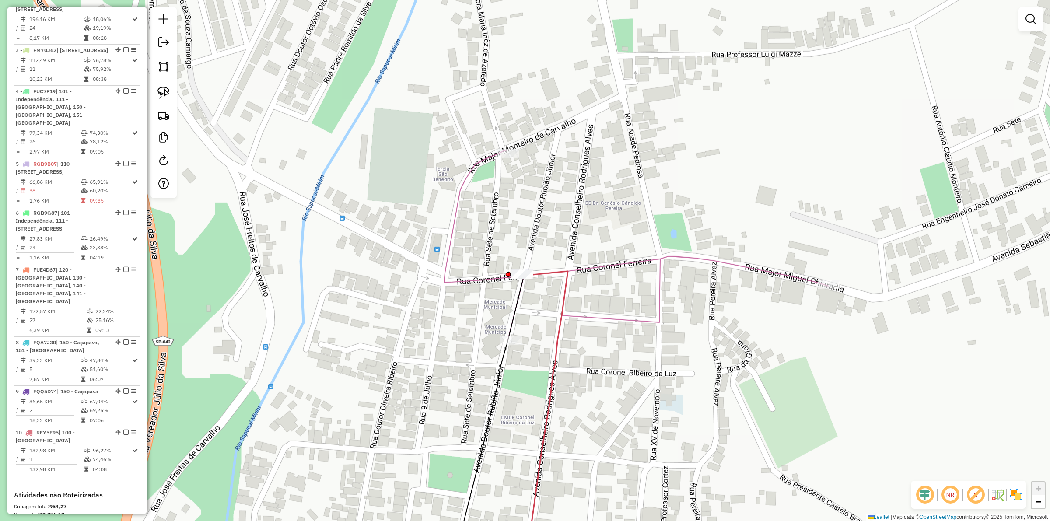
click at [568, 289] on icon at bounding box center [546, 422] width 44 height 302
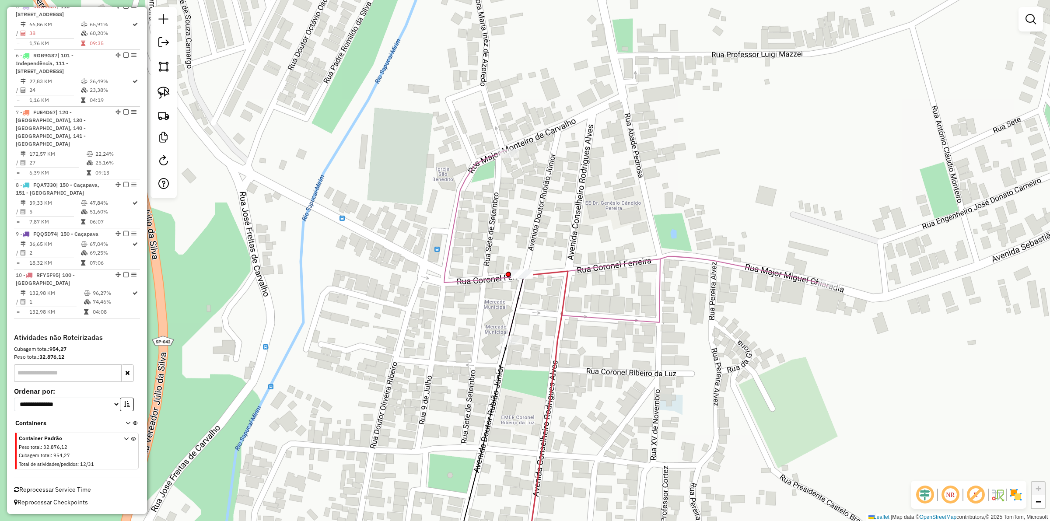
select select "**********"
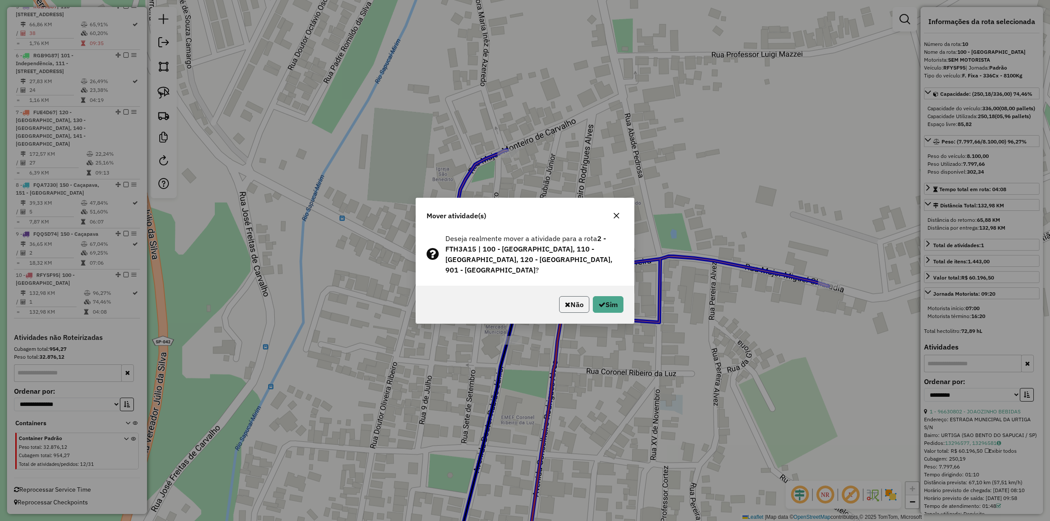
click at [580, 302] on button "Não" at bounding box center [574, 304] width 30 height 17
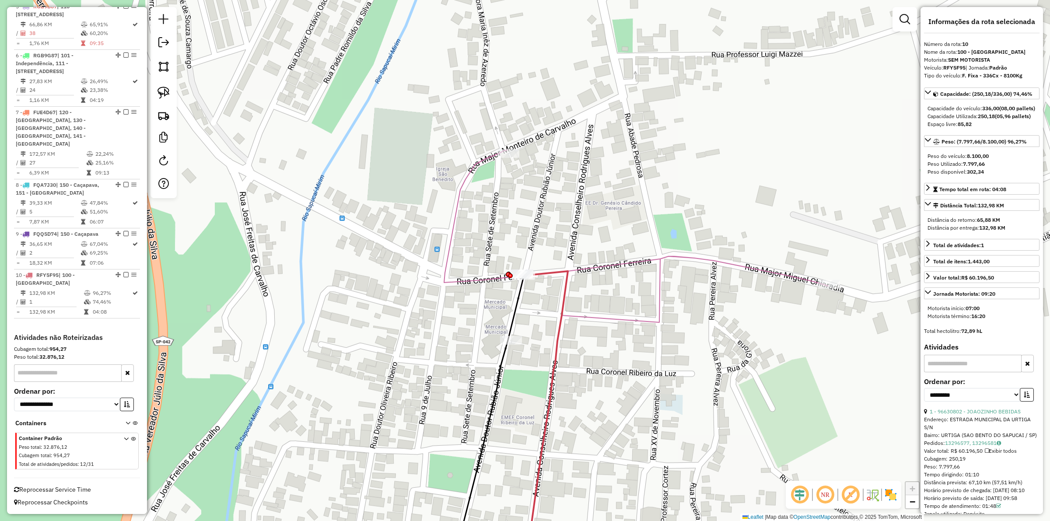
click at [537, 311] on div "Janela de atendimento Grade de atendimento Capacidade Transportadoras Veículos …" at bounding box center [525, 260] width 1050 height 521
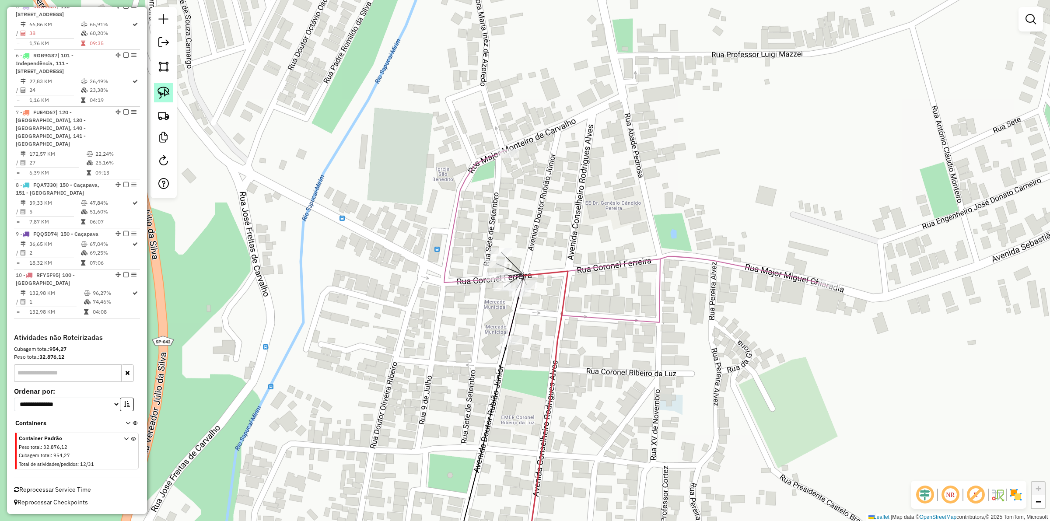
click at [160, 99] on img at bounding box center [164, 93] width 12 height 12
drag, startPoint x: 529, startPoint y: 263, endPoint x: 507, endPoint y: 295, distance: 38.4
click at [507, 295] on div "Janela de atendimento Grade de atendimento Capacidade Transportadoras Veículos …" at bounding box center [525, 260] width 1050 height 521
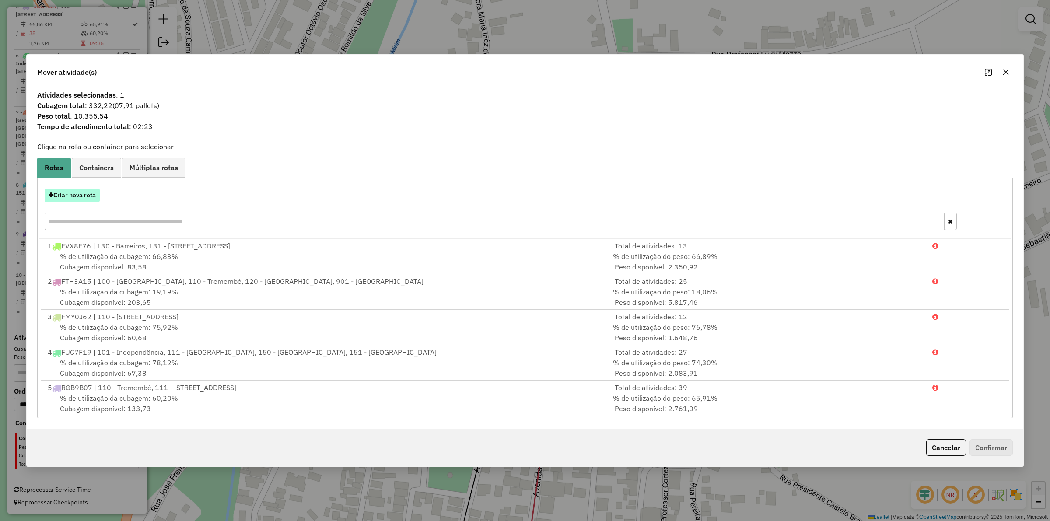
click at [73, 201] on button "Criar nova rota" at bounding box center [72, 196] width 55 height 14
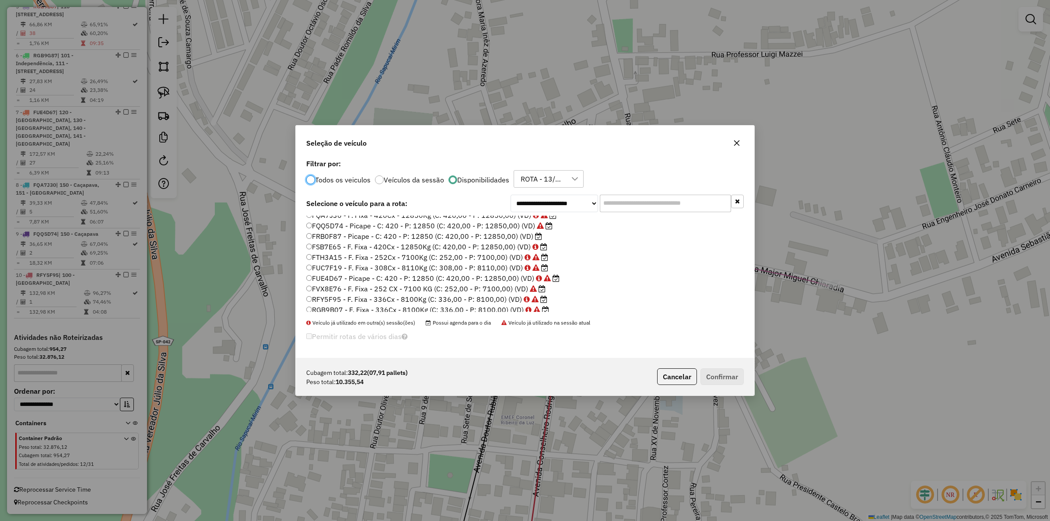
scroll to position [61, 0]
click at [425, 283] on label "RGB9D20 - F. Fixa - 336Cx - 8500Kg (C: 336,00 - P: 8500,00) (VD)" at bounding box center [423, 285] width 235 height 11
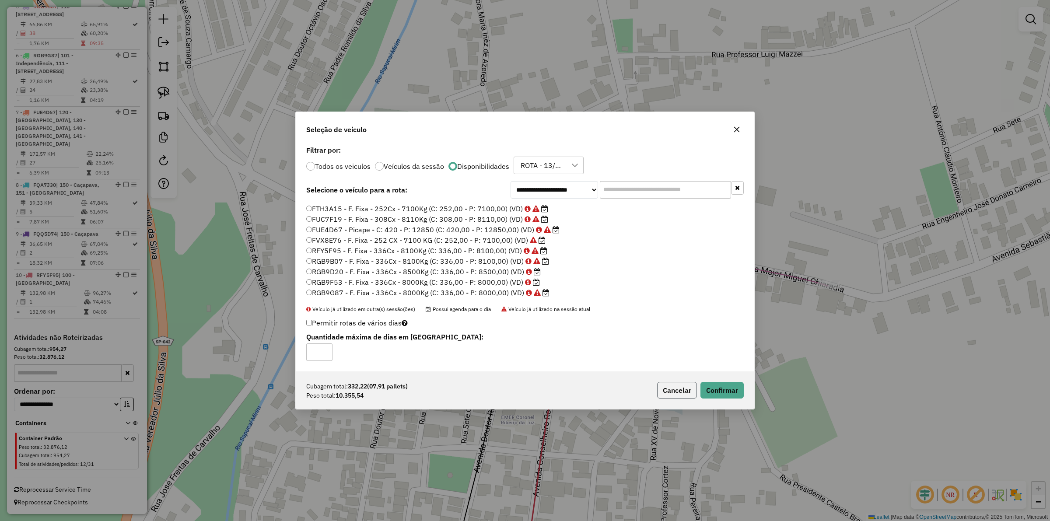
click at [682, 393] on button "Cancelar" at bounding box center [677, 390] width 40 height 17
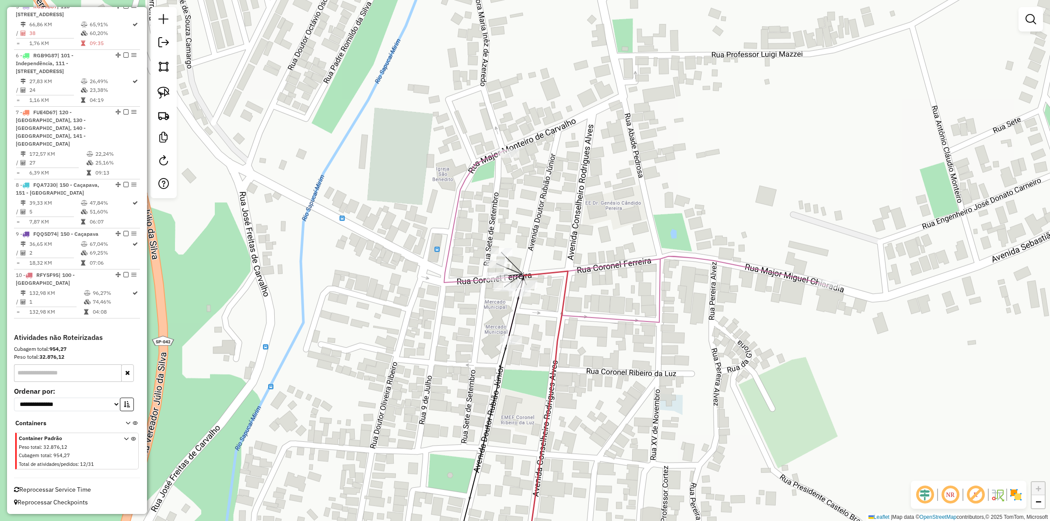
drag, startPoint x: 154, startPoint y: 91, endPoint x: 177, endPoint y: 105, distance: 27.3
click at [154, 92] on link at bounding box center [163, 92] width 19 height 19
drag, startPoint x: 533, startPoint y: 260, endPoint x: 511, endPoint y: 279, distance: 28.9
drag, startPoint x: 158, startPoint y: 84, endPoint x: 475, endPoint y: 227, distance: 348.3
click at [158, 84] on link at bounding box center [163, 92] width 19 height 19
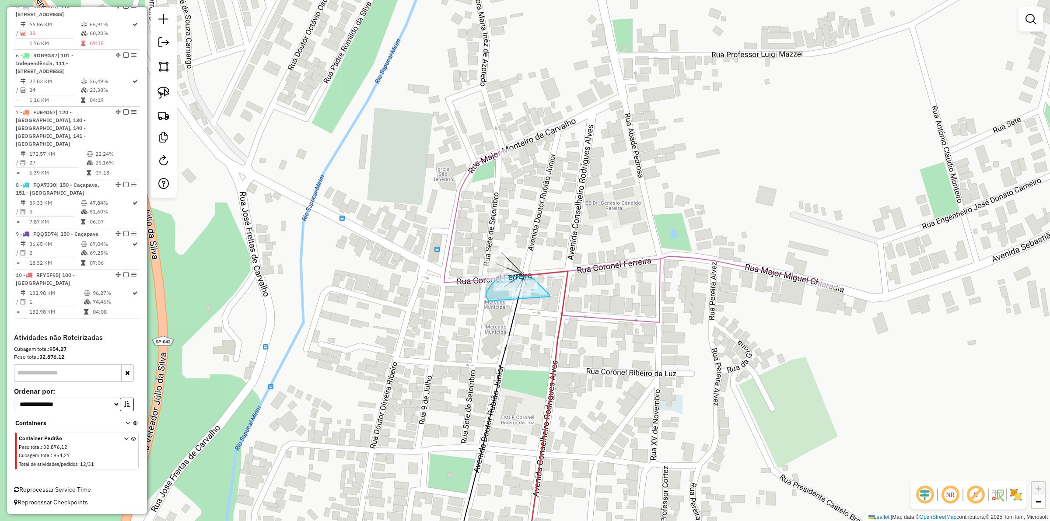
drag, startPoint x: 550, startPoint y: 297, endPoint x: 492, endPoint y: 309, distance: 58.5
click at [165, 92] on img at bounding box center [164, 93] width 12 height 12
drag, startPoint x: 545, startPoint y: 289, endPoint x: 510, endPoint y: 302, distance: 37.4
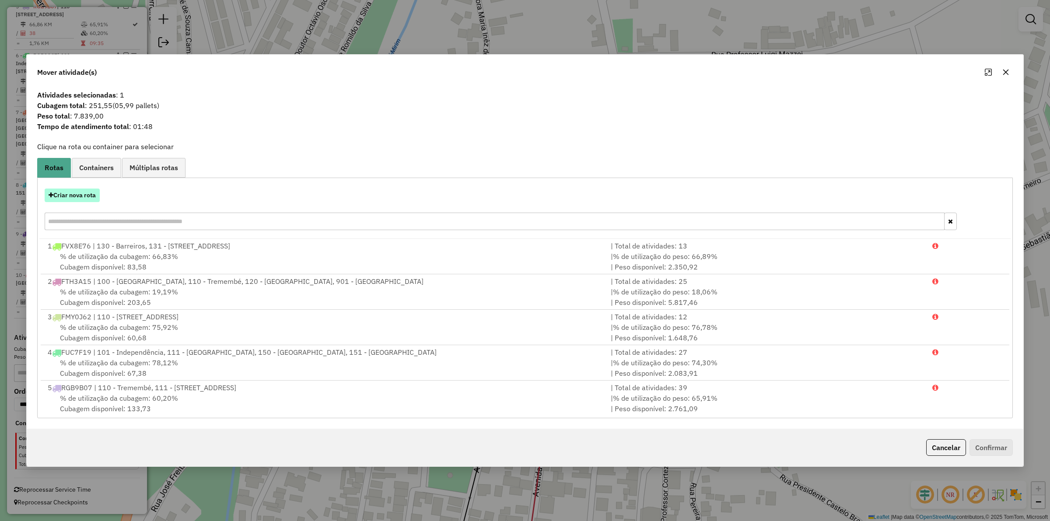
click at [67, 195] on button "Criar nova rota" at bounding box center [72, 196] width 55 height 14
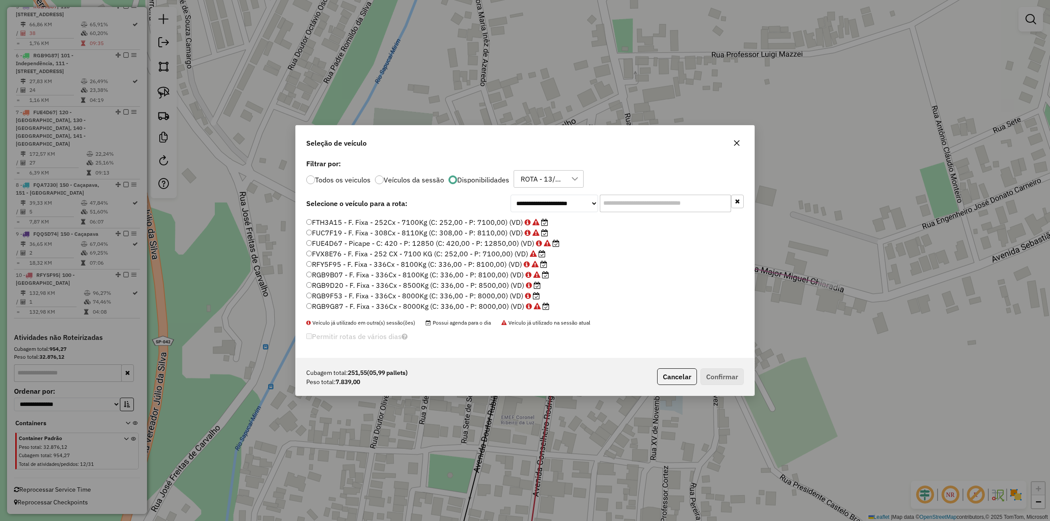
click at [461, 283] on label "RGB9D20 - F. Fixa - 336Cx - 8500Kg (C: 336,00 - P: 8500,00) (VD)" at bounding box center [423, 285] width 235 height 11
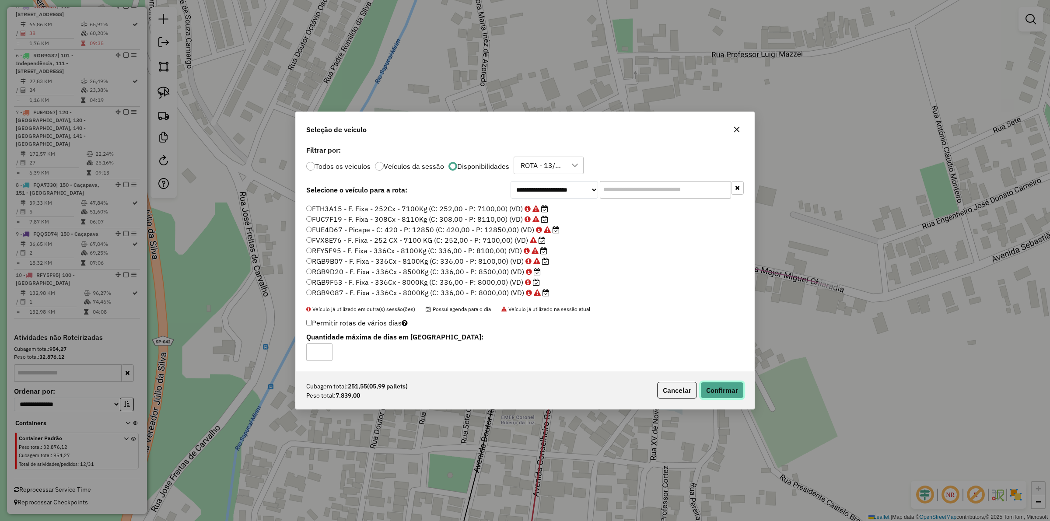
click at [725, 392] on button "Confirmar" at bounding box center [722, 390] width 43 height 17
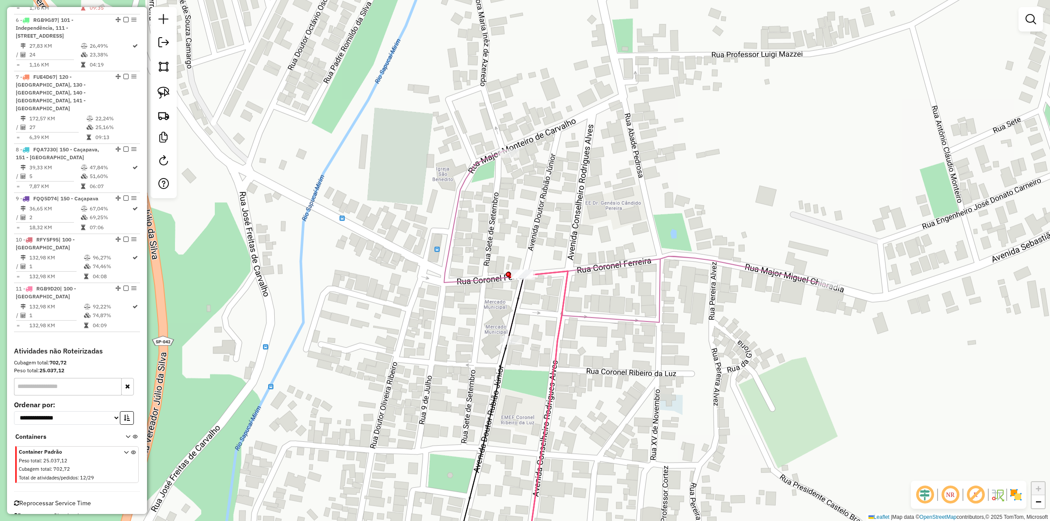
click at [554, 271] on icon at bounding box center [546, 422] width 44 height 302
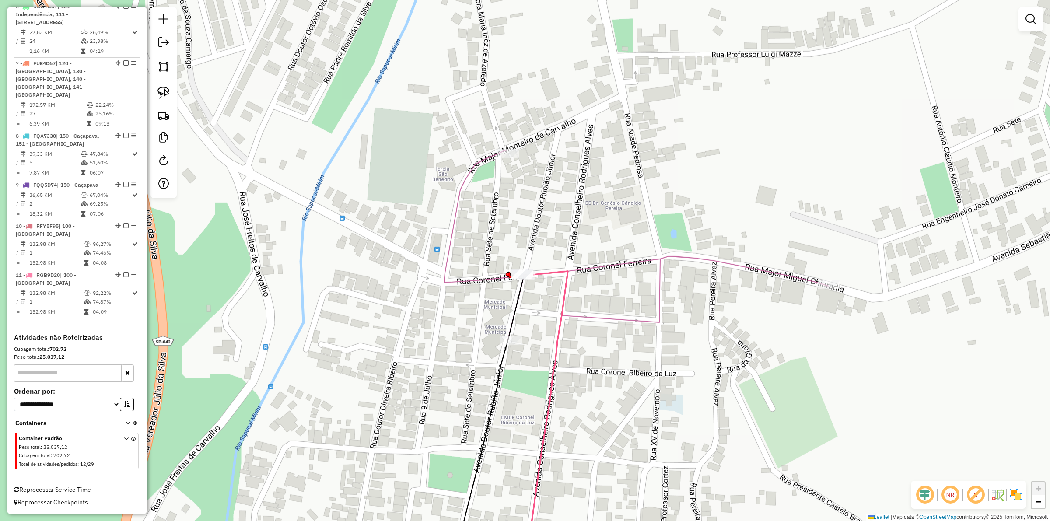
select select "**********"
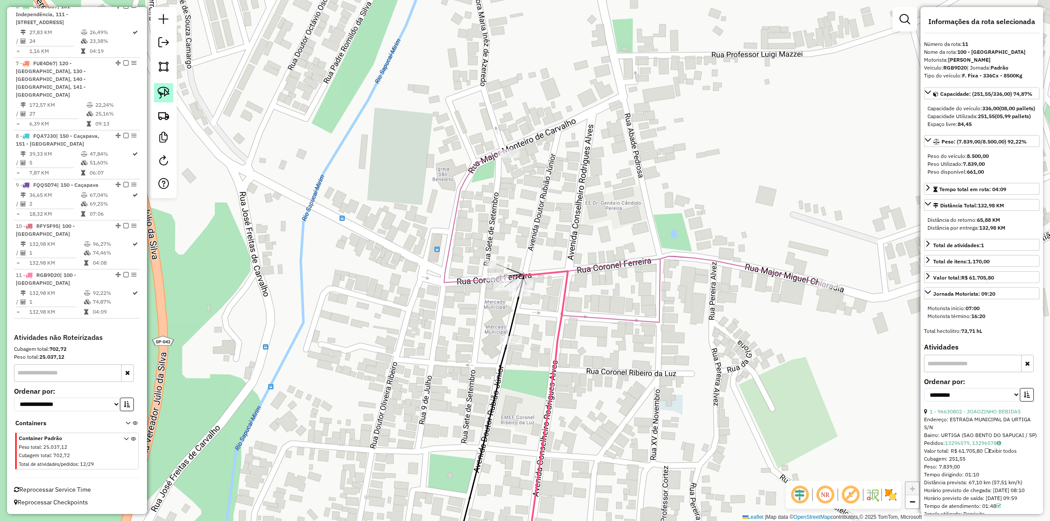
click at [164, 98] on img at bounding box center [164, 93] width 12 height 12
click at [508, 281] on div "Janela de atendimento Grade de atendimento Capacidade Transportadoras Veículos …" at bounding box center [525, 260] width 1050 height 521
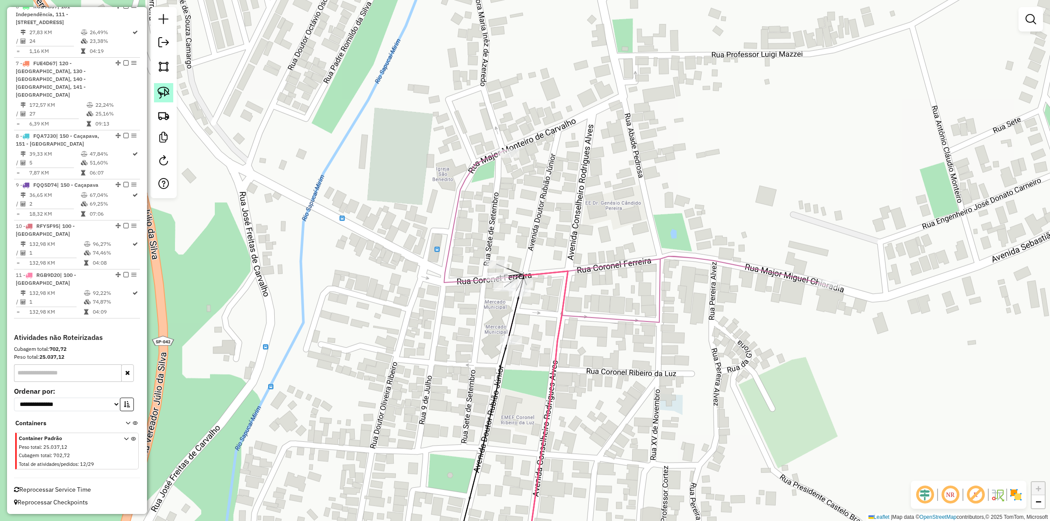
click at [160, 93] on img at bounding box center [164, 93] width 12 height 12
click at [510, 293] on div "Janela de atendimento Grade de atendimento Capacidade Transportadoras Veículos …" at bounding box center [525, 260] width 1050 height 521
click at [162, 93] on img at bounding box center [164, 93] width 12 height 12
drag, startPoint x: 487, startPoint y: 305, endPoint x: 480, endPoint y: 272, distance: 33.7
click at [166, 88] on img at bounding box center [164, 93] width 12 height 12
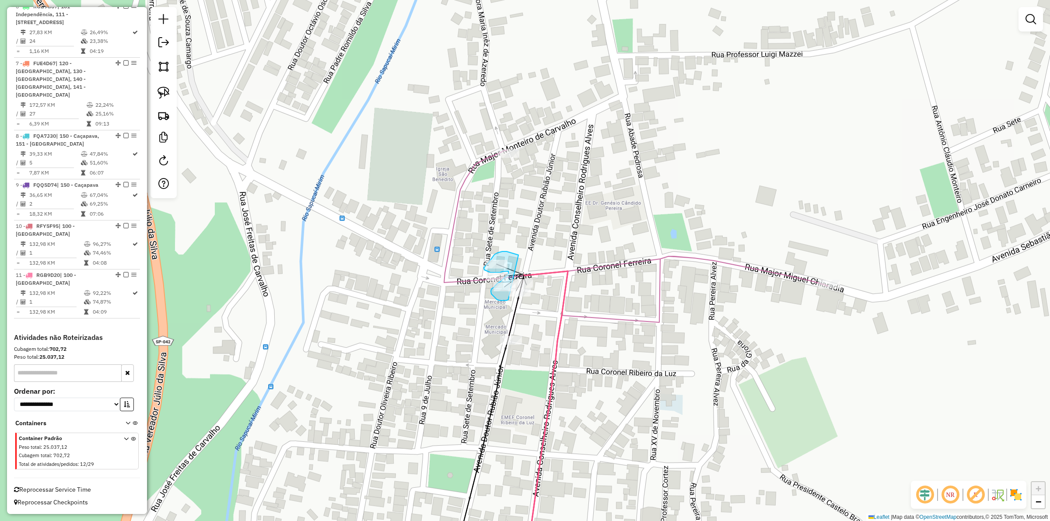
drag, startPoint x: 502, startPoint y: 252, endPoint x: 509, endPoint y: 299, distance: 47.2
click at [509, 299] on div "Janela de atendimento Grade de atendimento Capacidade Transportadoras Veículos …" at bounding box center [525, 260] width 1050 height 521
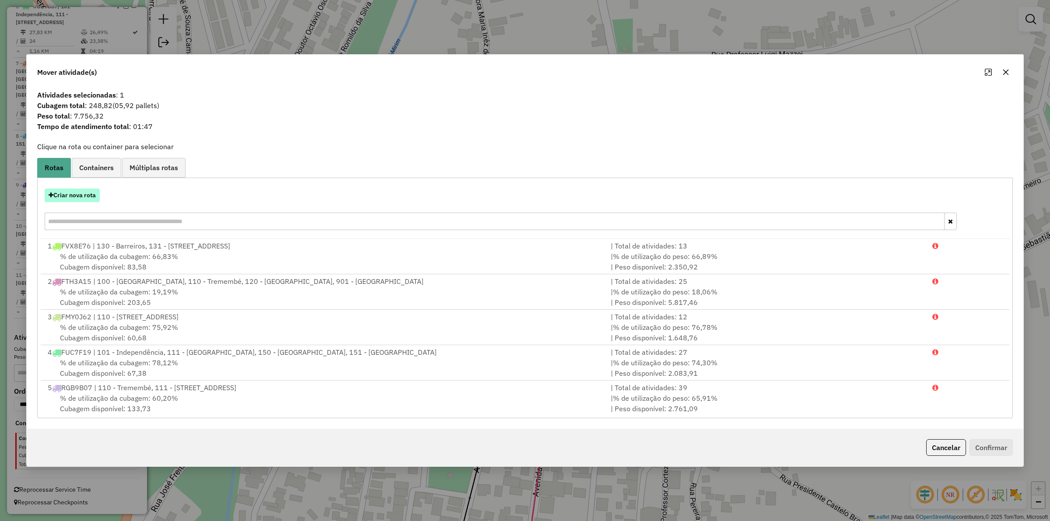
click at [86, 190] on button "Criar nova rota" at bounding box center [72, 196] width 55 height 14
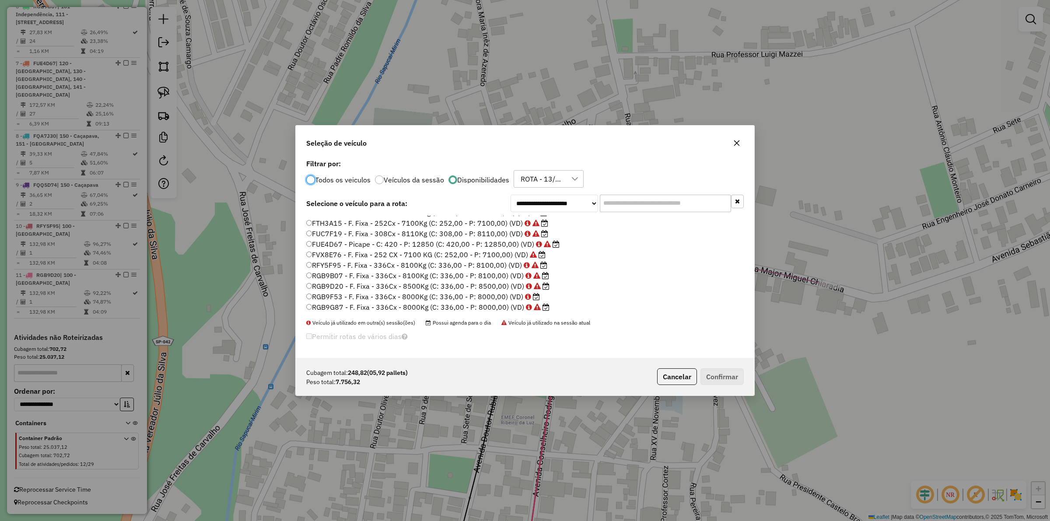
scroll to position [61, 0]
drag, startPoint x: 469, startPoint y: 292, endPoint x: 541, endPoint y: 322, distance: 77.5
click at [469, 293] on label "RGB9F53 - F. Fixa - 336Cx - 8000Kg (C: 336,00 - P: 8000,00) (VD)" at bounding box center [423, 296] width 234 height 11
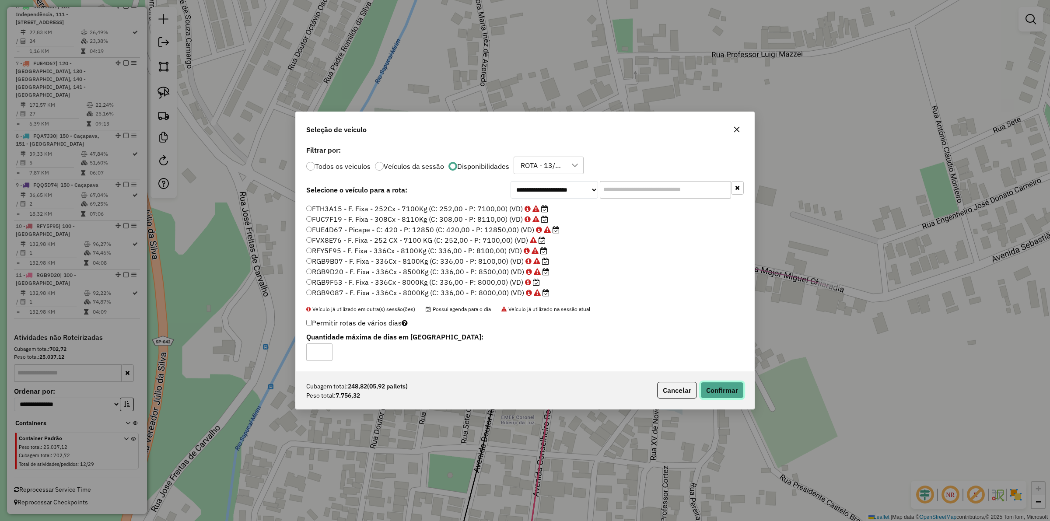
click at [714, 386] on button "Confirmar" at bounding box center [722, 390] width 43 height 17
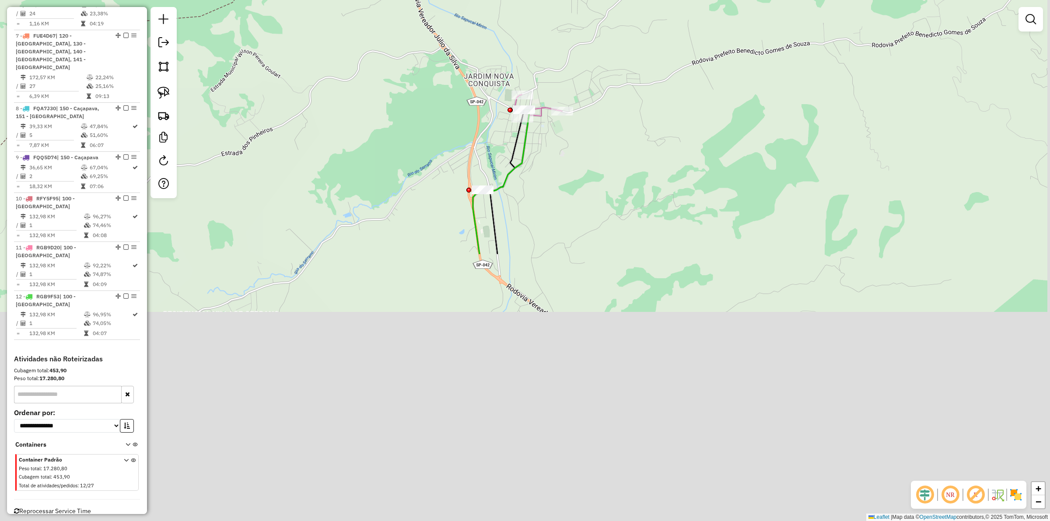
drag, startPoint x: 661, startPoint y: 493, endPoint x: 599, endPoint y: 174, distance: 325.2
click at [599, 174] on div "Janela de atendimento Grade de atendimento Capacidade Transportadoras Veículos …" at bounding box center [525, 260] width 1050 height 521
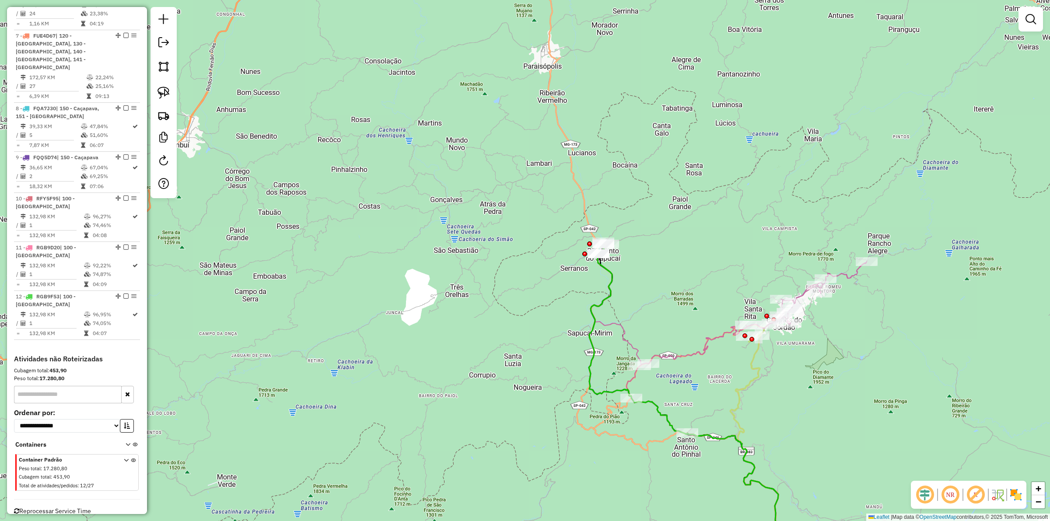
click at [754, 375] on icon at bounding box center [761, 449] width 60 height 248
select select "**********"
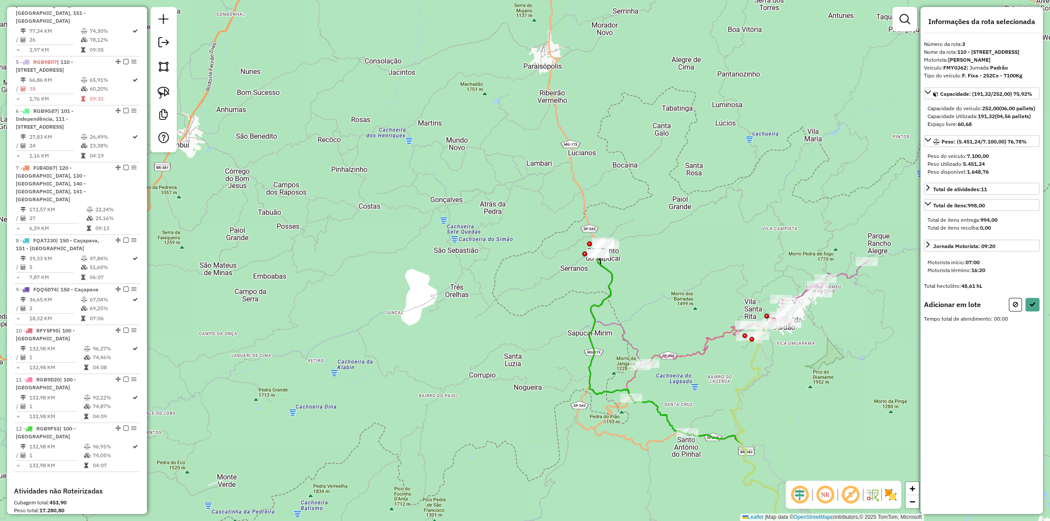
scroll to position [520, 0]
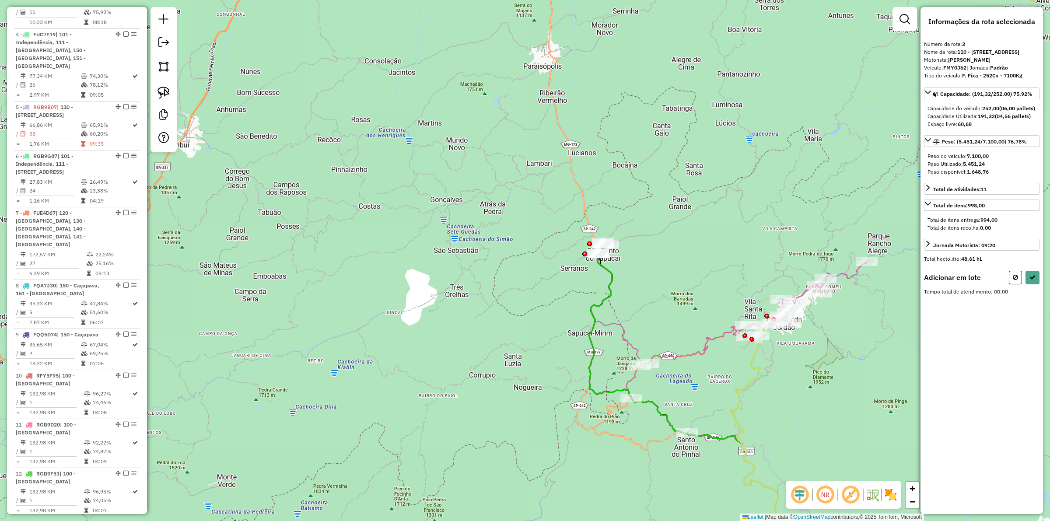
click at [244, 195] on div "Janela de atendimento Grade de atendimento Capacidade Transportadoras Veículos …" at bounding box center [525, 260] width 1050 height 521
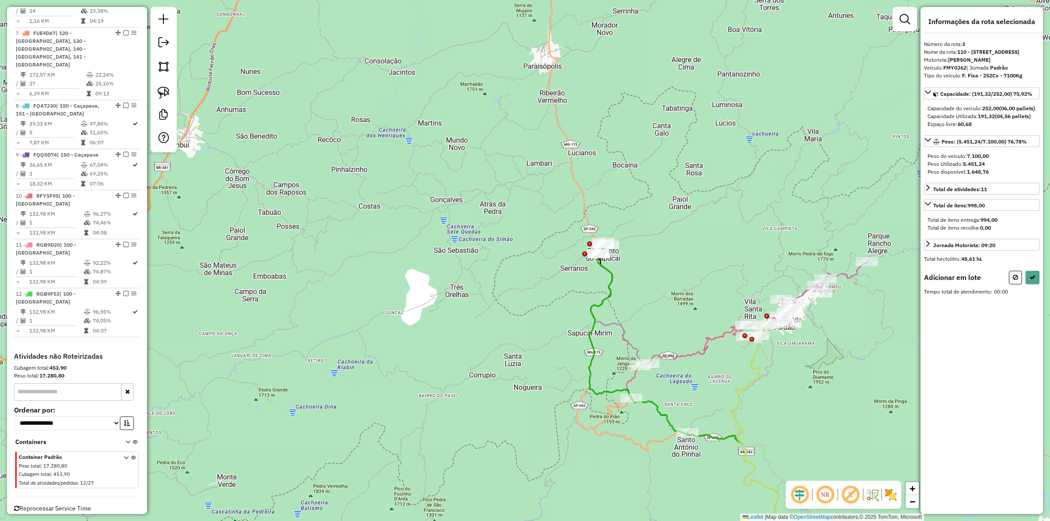
scroll to position [738, 0]
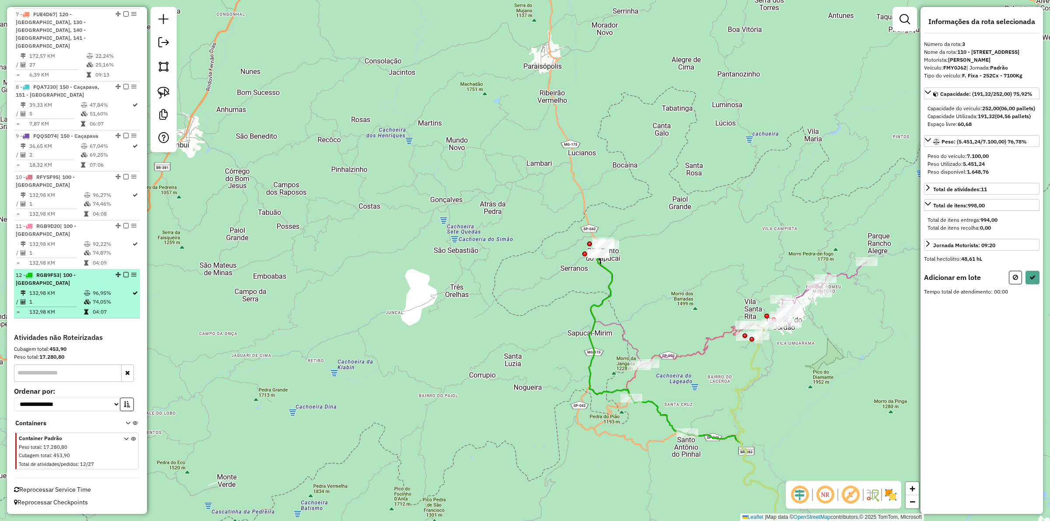
click at [126, 278] on em at bounding box center [125, 274] width 5 height 5
select select "**********"
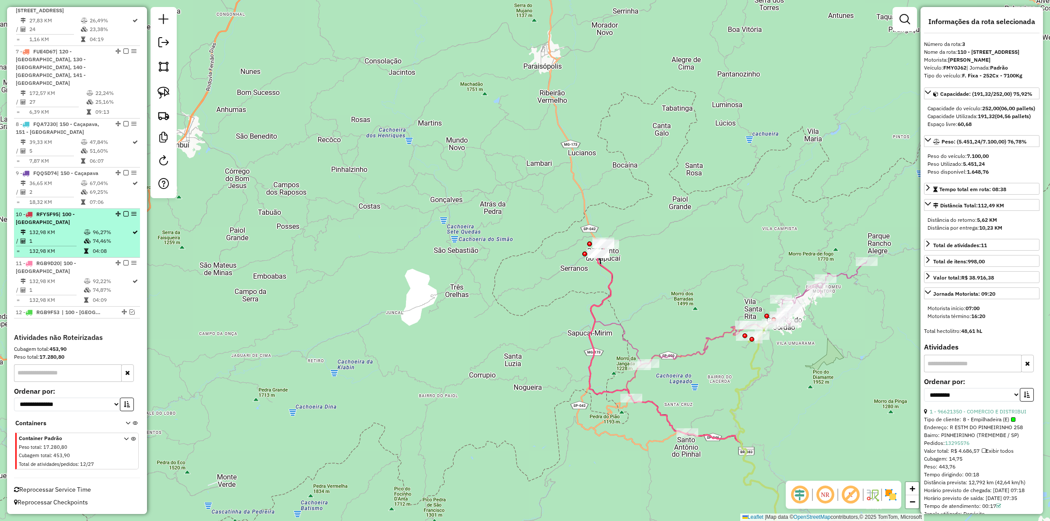
click at [124, 266] on em at bounding box center [125, 262] width 5 height 5
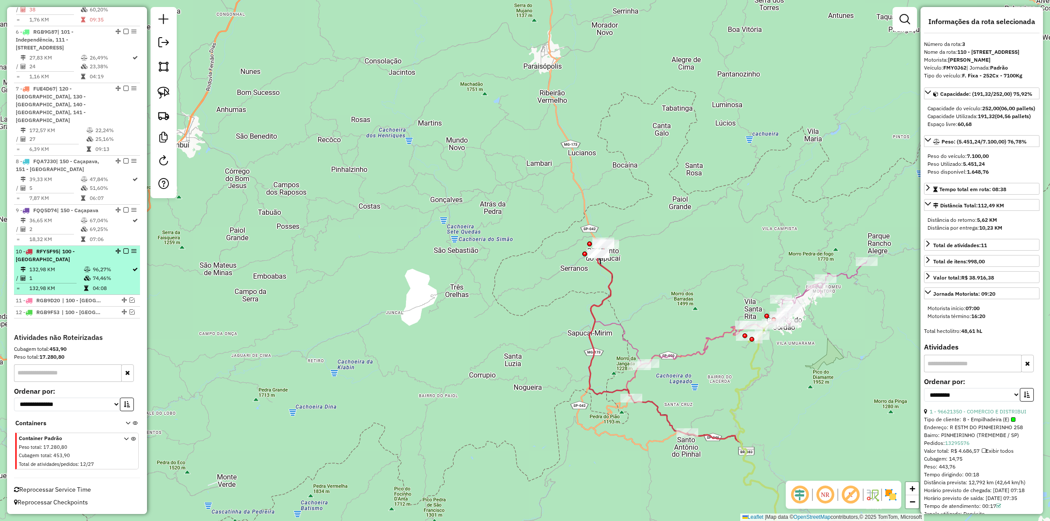
click at [123, 254] on em at bounding box center [125, 251] width 5 height 5
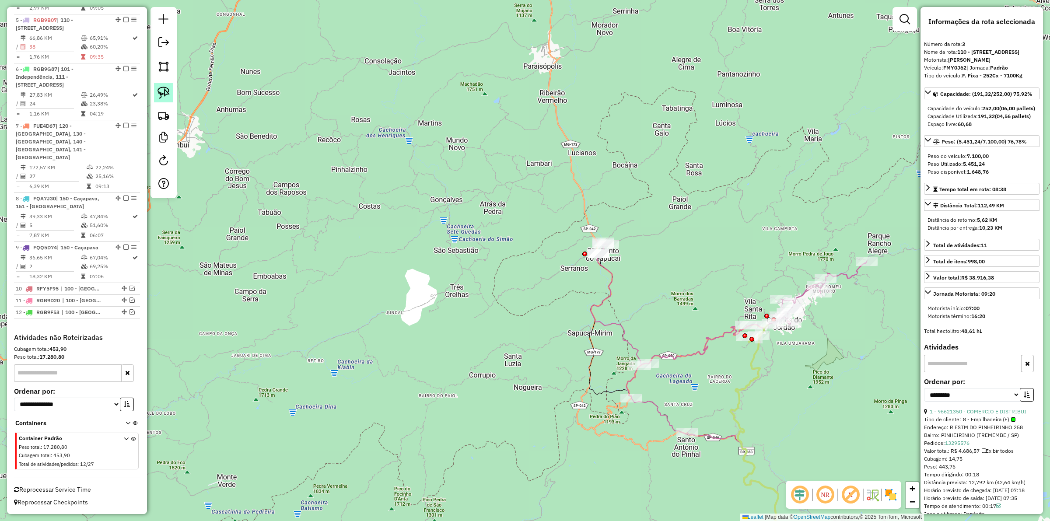
click at [162, 91] on img at bounding box center [164, 93] width 12 height 12
click at [745, 393] on icon at bounding box center [761, 449] width 60 height 248
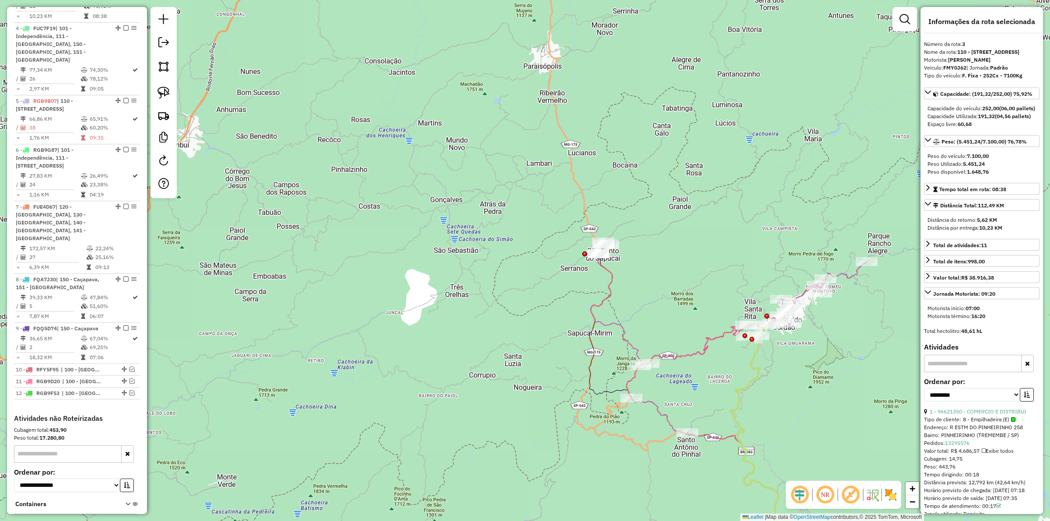
scroll to position [520, 0]
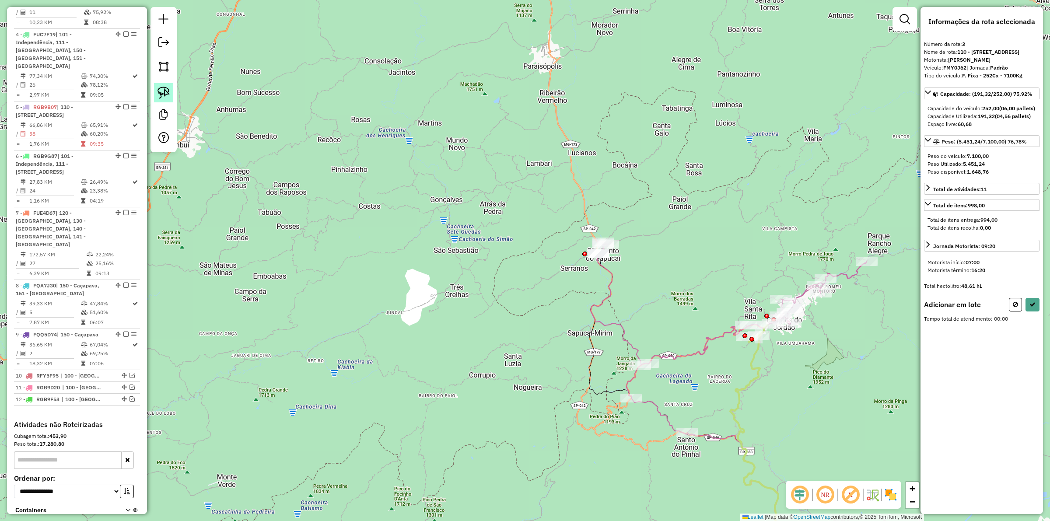
click at [162, 90] on img at bounding box center [164, 93] width 12 height 12
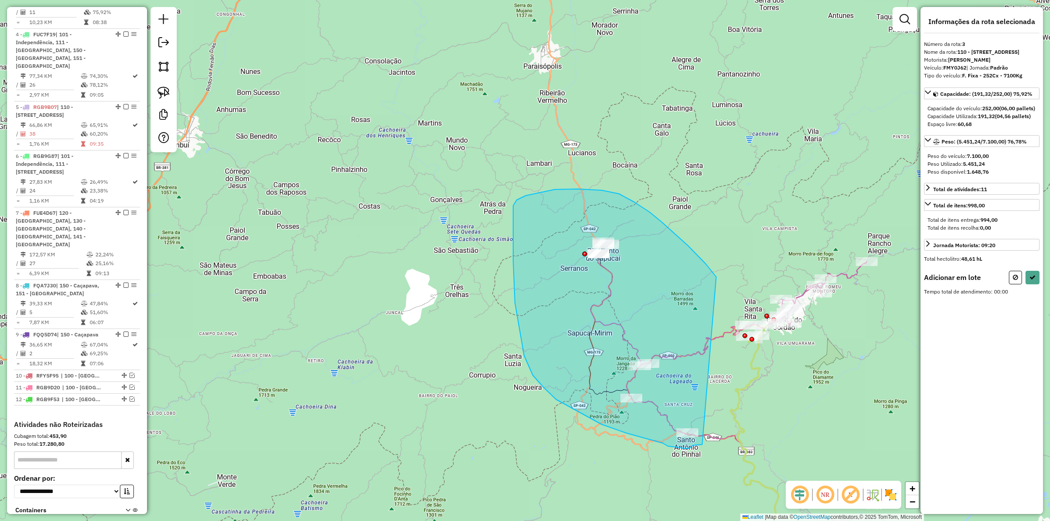
drag, startPoint x: 706, startPoint y: 264, endPoint x: 703, endPoint y: 445, distance: 180.8
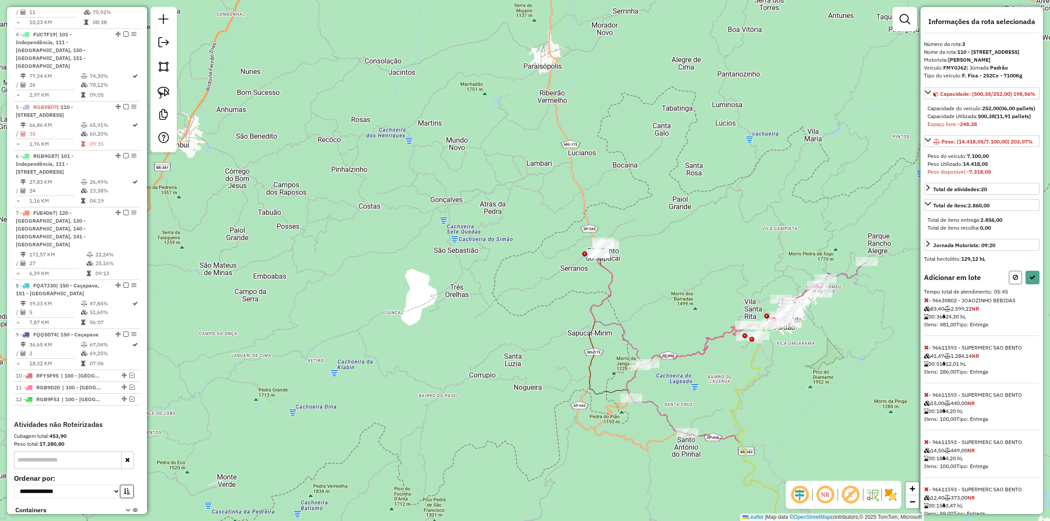
click at [1009, 285] on button at bounding box center [1015, 278] width 13 height 14
select select "**********"
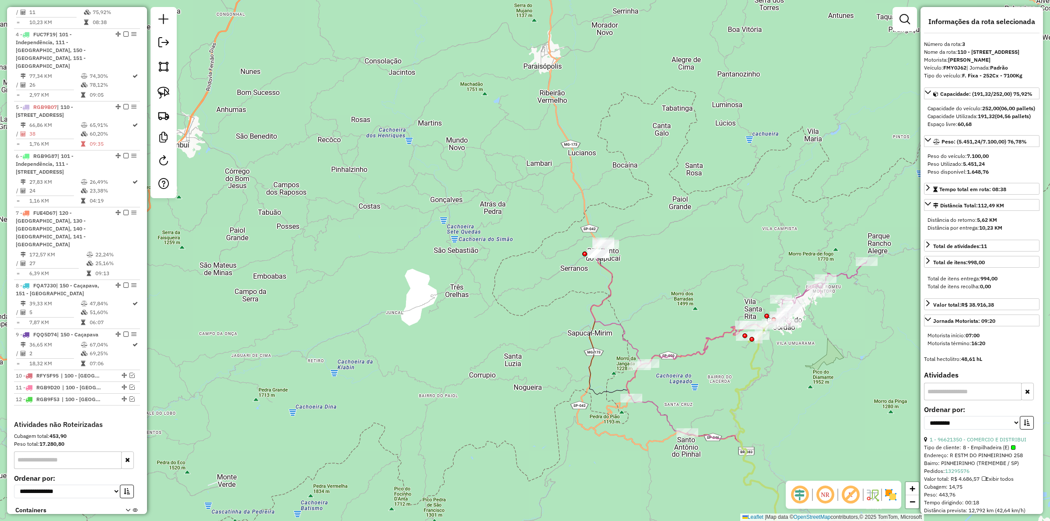
click at [583, 230] on div "Janela de atendimento Grade de atendimento Capacidade Transportadoras Veículos …" at bounding box center [525, 260] width 1050 height 521
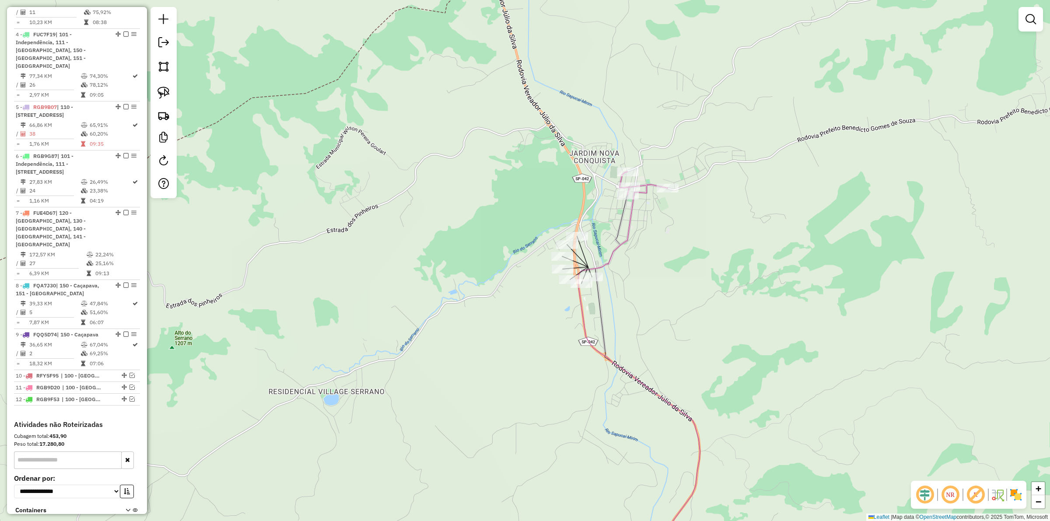
click at [665, 283] on div "Janela de atendimento Grade de atendimento Capacidade Transportadoras Veículos …" at bounding box center [525, 260] width 1050 height 521
click at [639, 267] on div "Janela de atendimento Grade de atendimento Capacidade Transportadoras Veículos …" at bounding box center [525, 260] width 1050 height 521
click at [624, 238] on icon at bounding box center [640, 373] width 122 height 402
select select "**********"
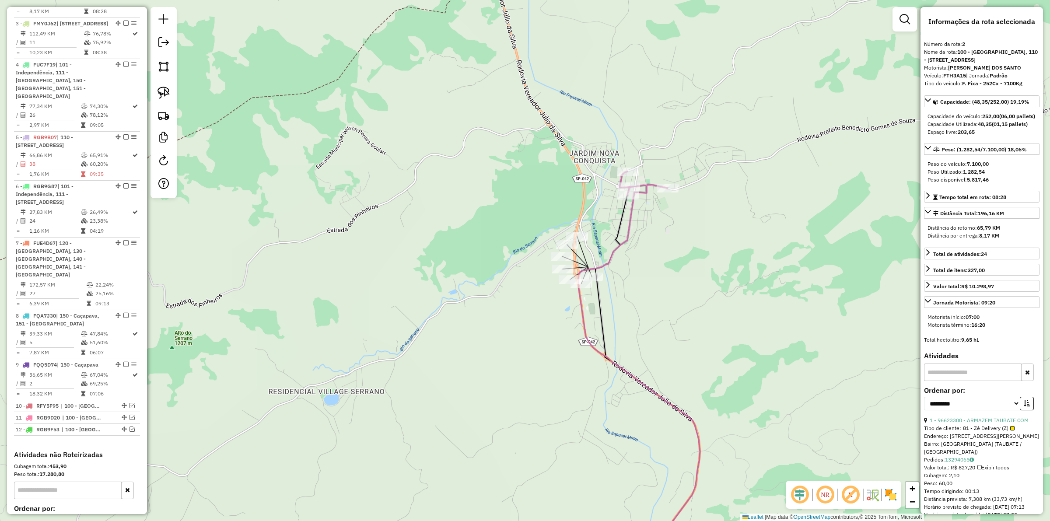
scroll to position [463, 0]
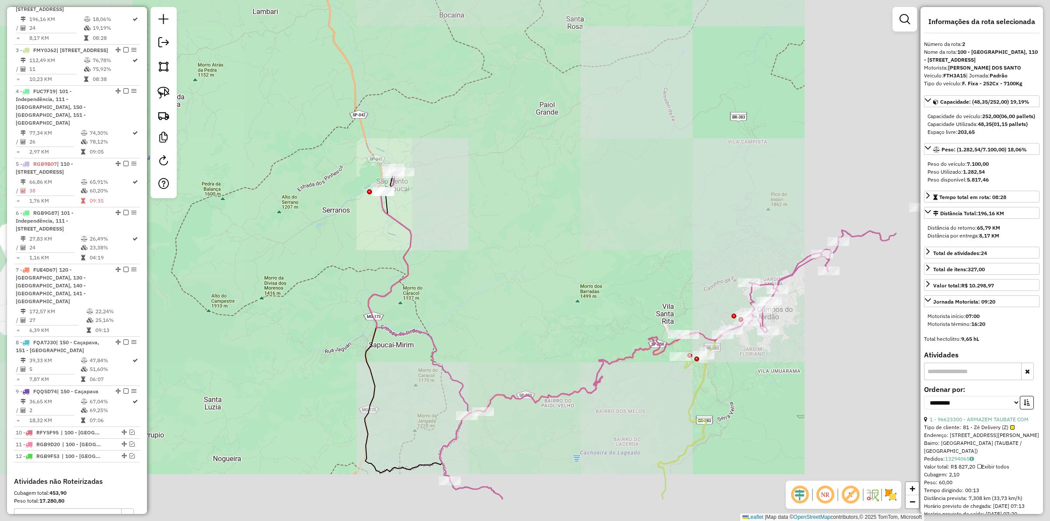
drag, startPoint x: 727, startPoint y: 288, endPoint x: 469, endPoint y: 214, distance: 268.9
click at [469, 214] on div "Janela de atendimento Grade de atendimento Capacidade Transportadoras Veículos …" at bounding box center [525, 260] width 1050 height 521
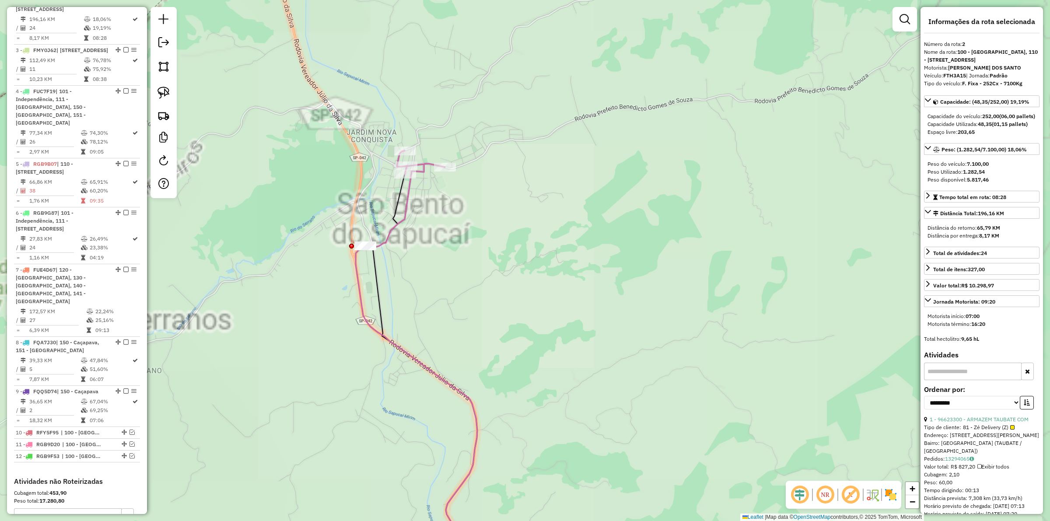
click at [411, 190] on icon at bounding box center [417, 362] width 122 height 423
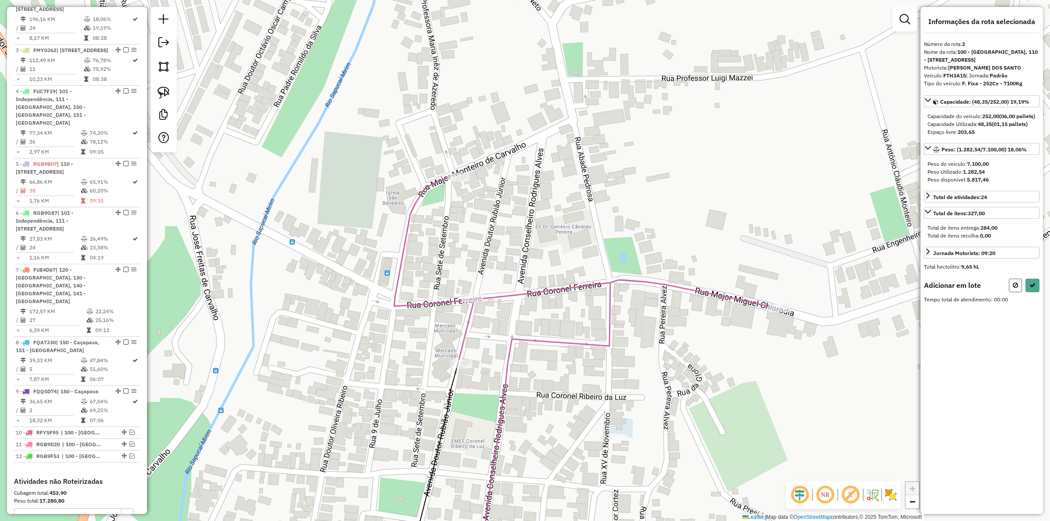
click at [1012, 292] on button at bounding box center [1015, 286] width 13 height 14
select select "**********"
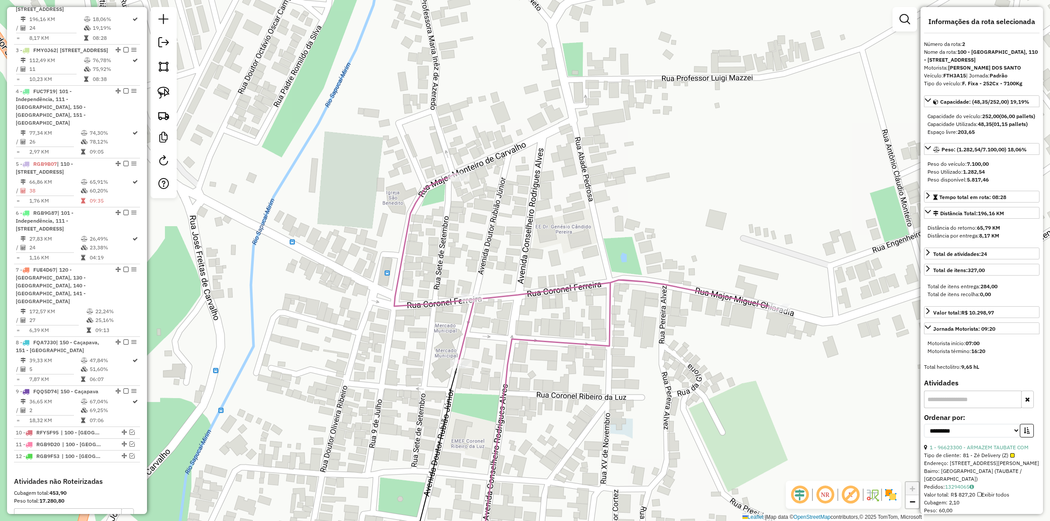
drag, startPoint x: 610, startPoint y: 390, endPoint x: 408, endPoint y: 127, distance: 330.9
click at [408, 127] on div "Janela de atendimento Grade de atendimento Capacidade Transportadoras Veículos …" at bounding box center [525, 260] width 1050 height 521
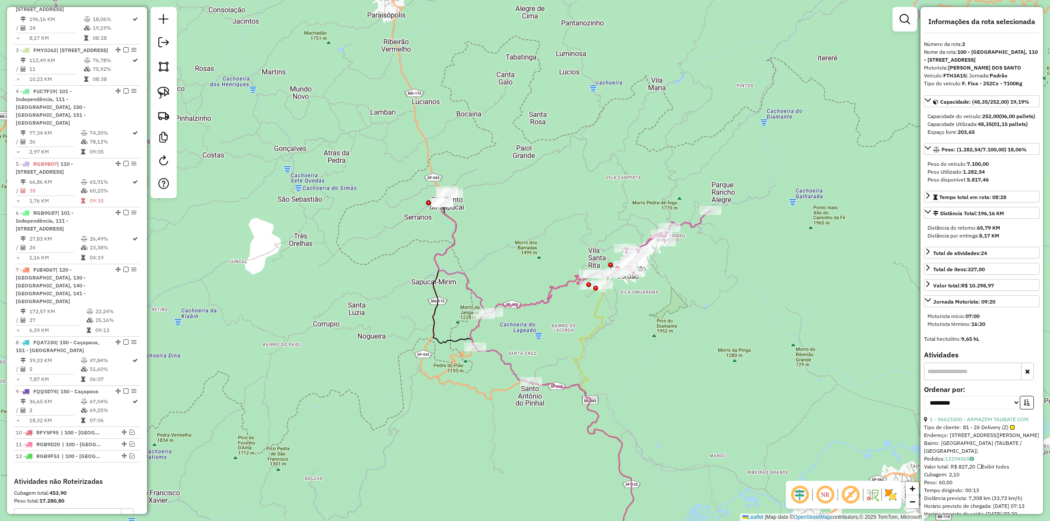
click at [597, 318] on icon at bounding box center [636, 423] width 130 height 299
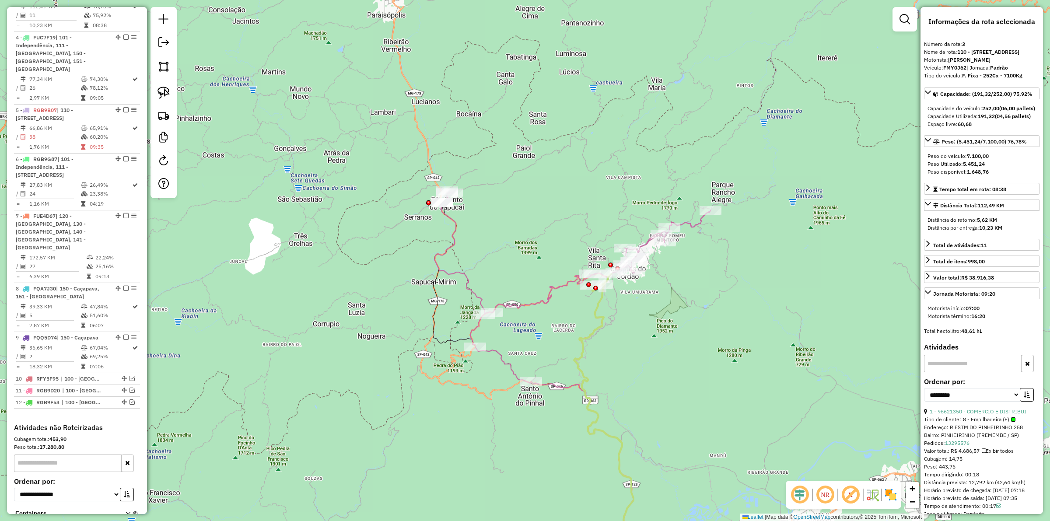
scroll to position [520, 0]
click at [564, 285] on icon at bounding box center [573, 382] width 276 height 383
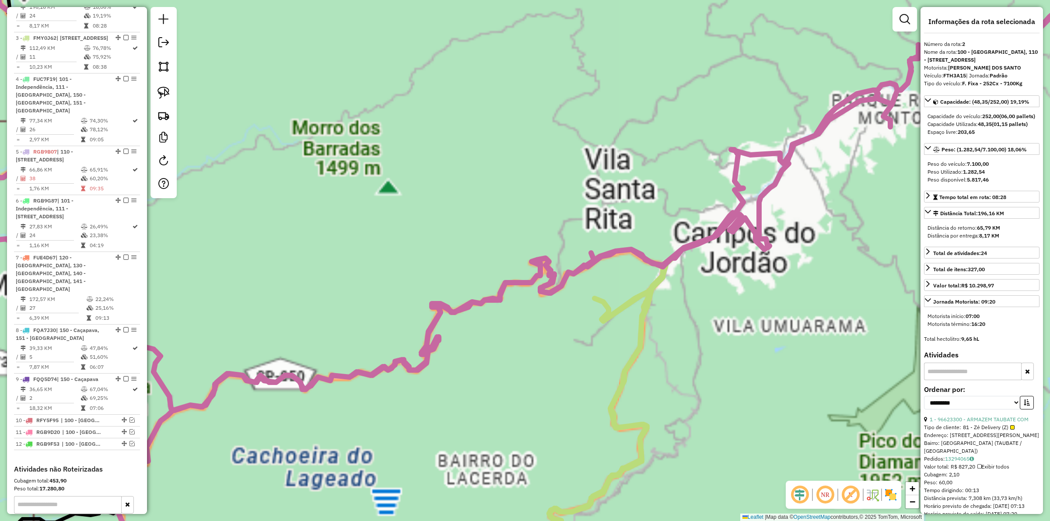
scroll to position [463, 0]
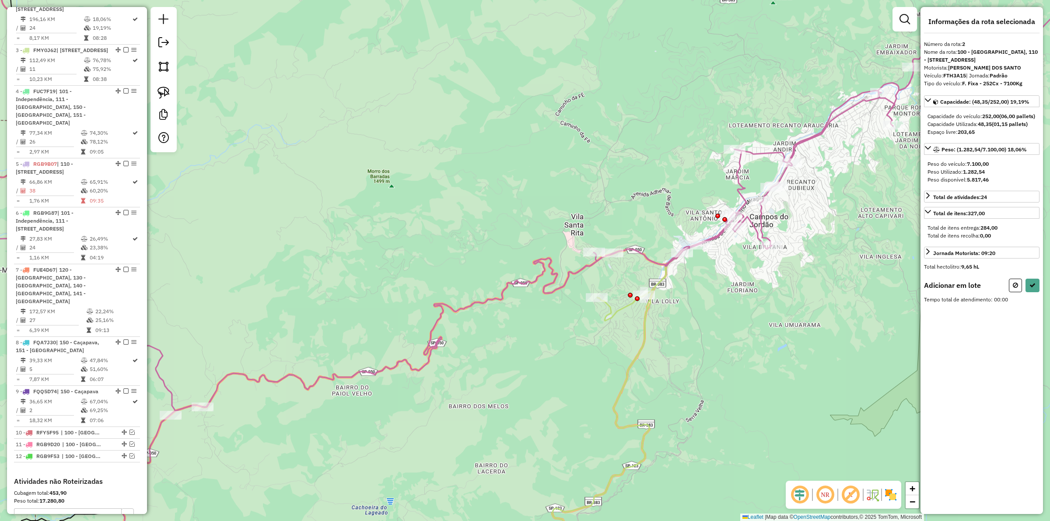
drag, startPoint x: 685, startPoint y: 289, endPoint x: 688, endPoint y: 285, distance: 5.5
click at [692, 285] on div "Janela de atendimento Grade de atendimento Capacidade Transportadoras Veículos …" at bounding box center [525, 260] width 1050 height 521
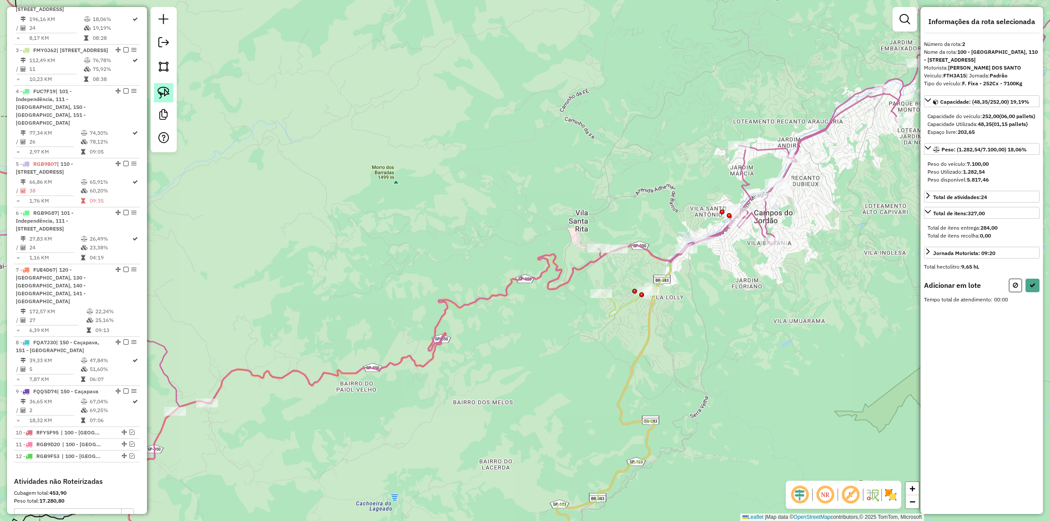
click at [168, 100] on link at bounding box center [163, 92] width 19 height 19
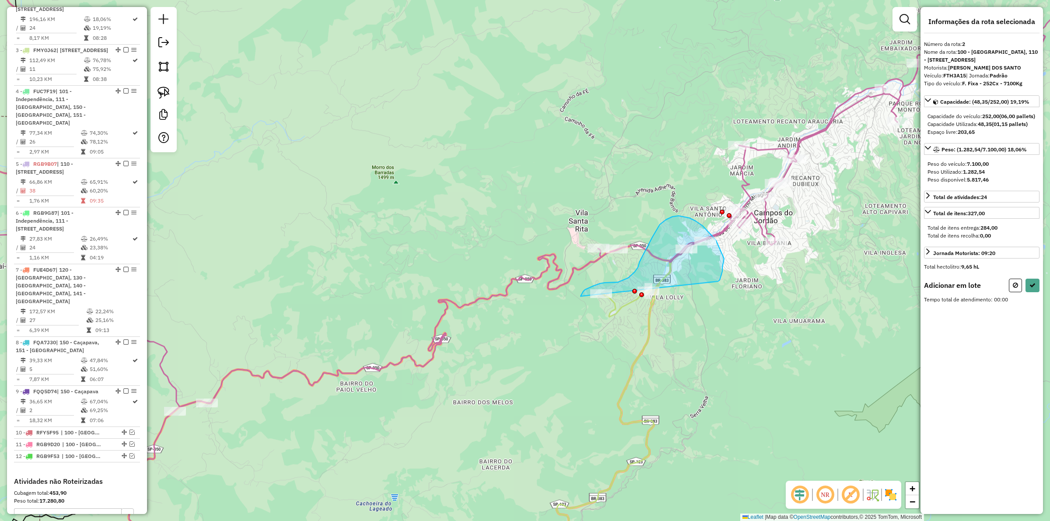
drag, startPoint x: 719, startPoint y: 281, endPoint x: 642, endPoint y: 318, distance: 85.5
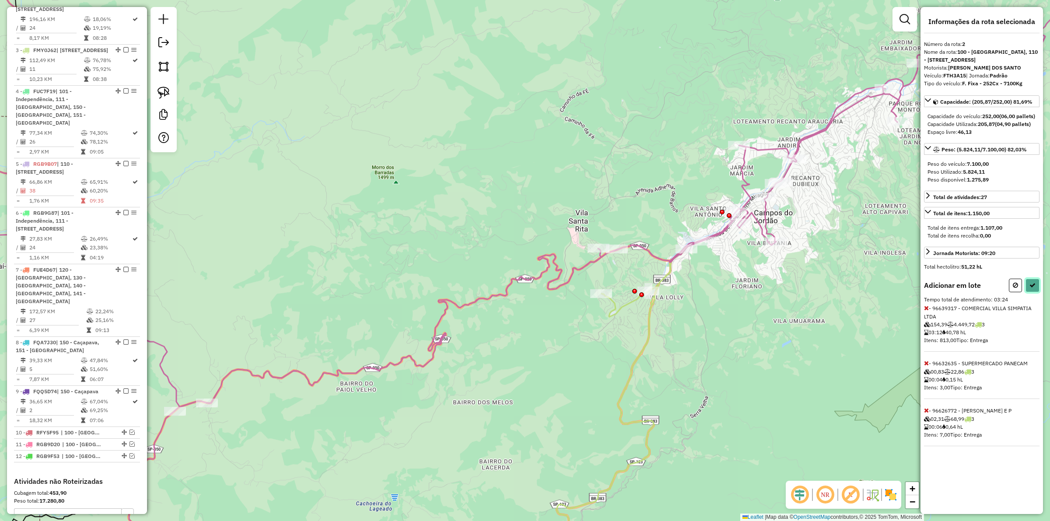
click at [1034, 288] on icon at bounding box center [1033, 285] width 6 height 6
select select "**********"
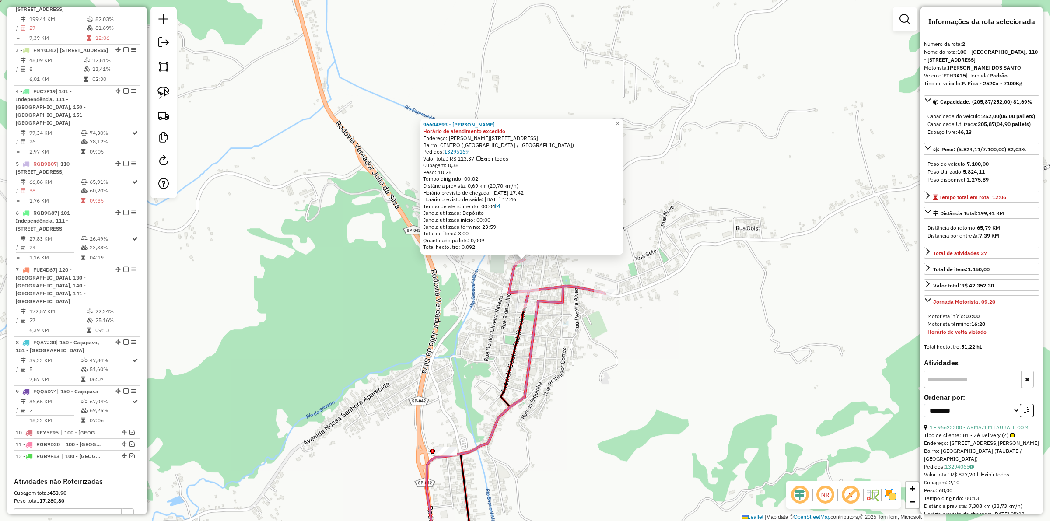
click at [613, 335] on div "96604893 - MARIA DIAS DA SILVA Horário de atendimento excedido Endereço: R MAJO…" at bounding box center [525, 260] width 1050 height 521
click at [598, 334] on div "96604893 - MARIA DIAS DA SILVA Horário de atendimento excedido Endereço: R MAJO…" at bounding box center [525, 260] width 1050 height 521
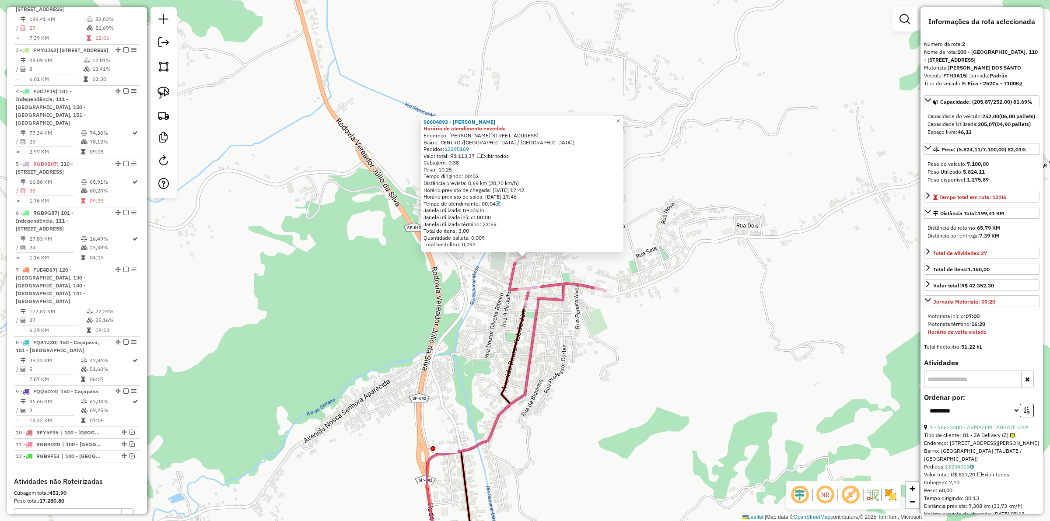
click at [602, 334] on div "96604893 - MARIA DIAS DA SILVA Horário de atendimento excedido Endereço: R MAJO…" at bounding box center [525, 260] width 1050 height 521
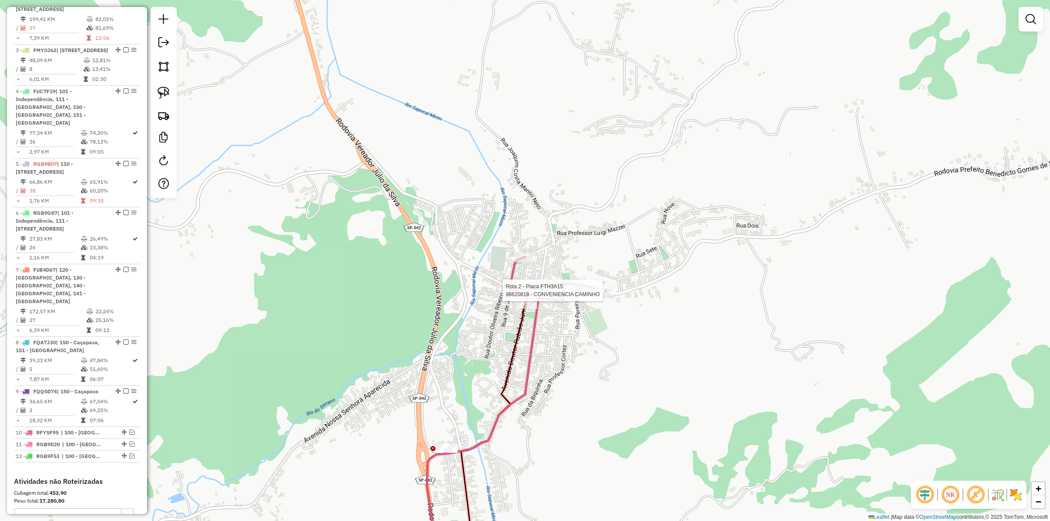
select select "**********"
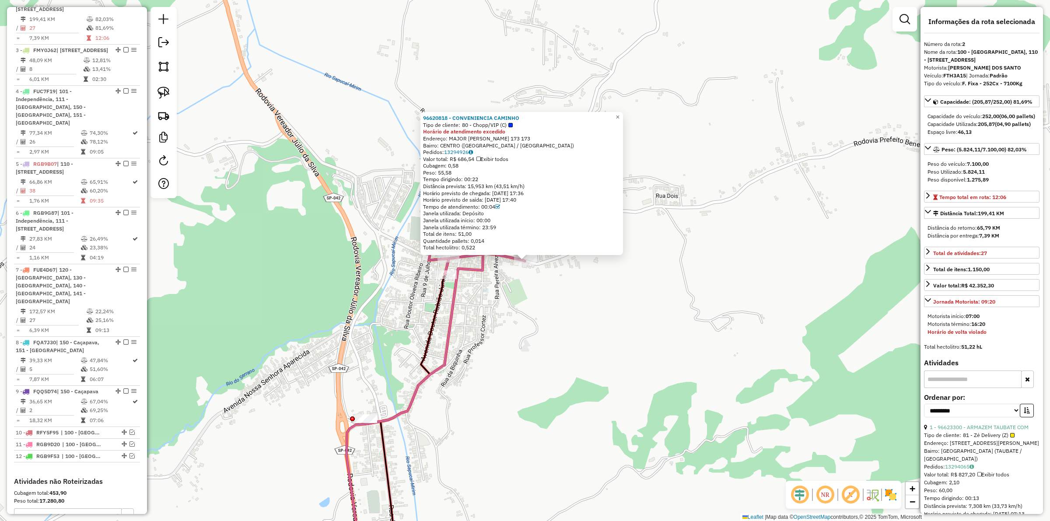
click at [591, 308] on div "96620818 - CONVENIENCIA CAMINHO Tipo de cliente: 80 - Chopp/VIP (C) Horário de …" at bounding box center [525, 260] width 1050 height 521
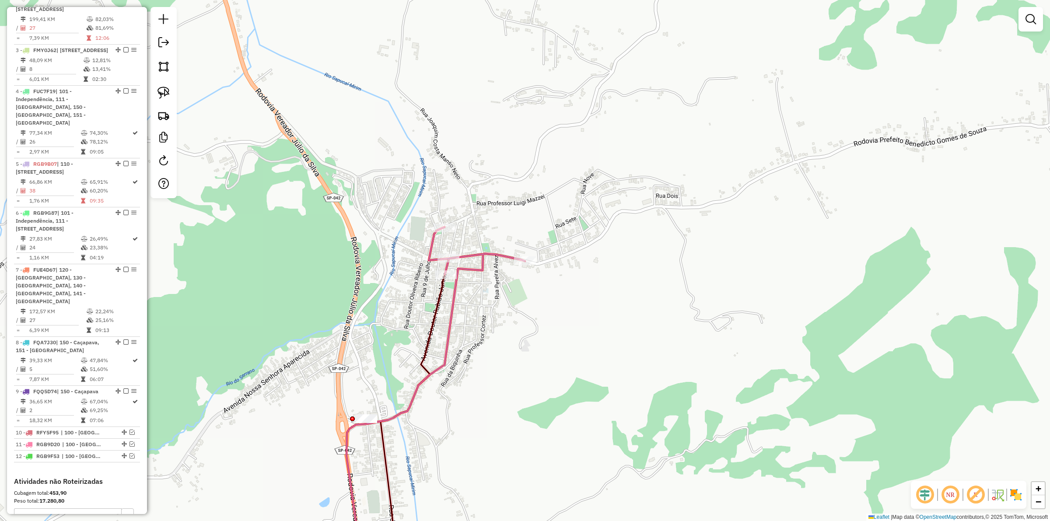
click at [485, 308] on div "Janela de atendimento Grade de atendimento Capacidade Transportadoras Veículos …" at bounding box center [525, 260] width 1050 height 521
click at [526, 265] on div at bounding box center [525, 260] width 22 height 9
select select "**********"
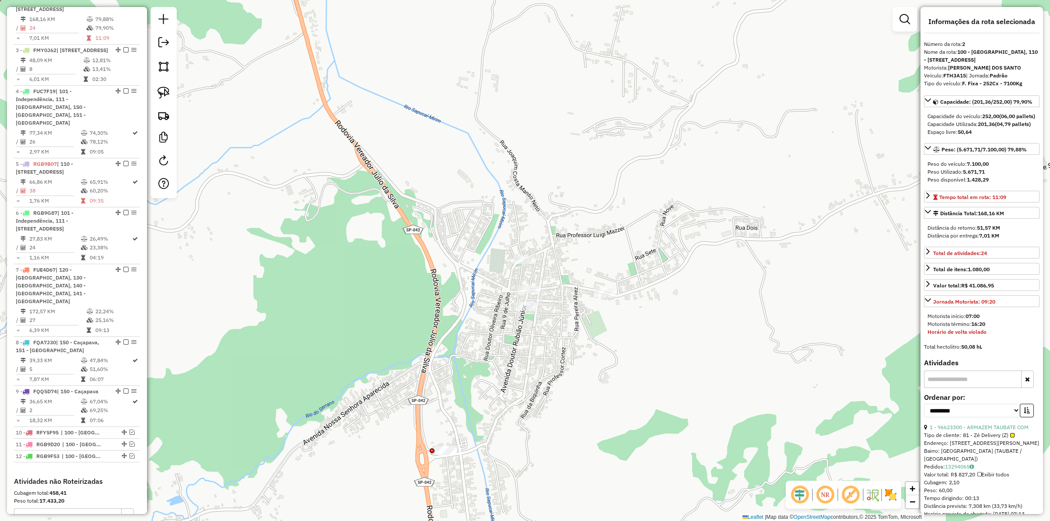
click at [498, 320] on div "Janela de atendimento Grade de atendimento Capacidade Transportadoras Veículos …" at bounding box center [525, 260] width 1050 height 521
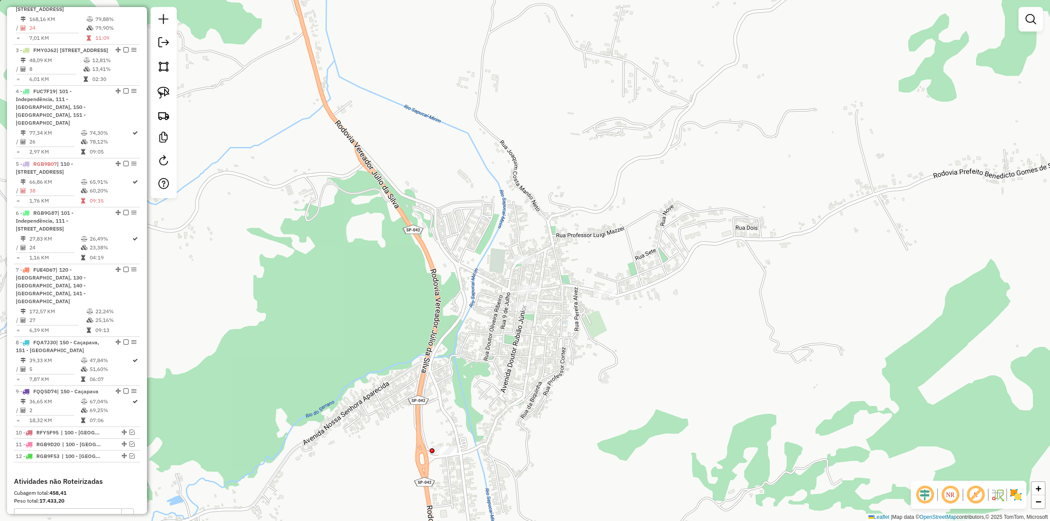
click at [498, 254] on div "Janela de atendimento Grade de atendimento Capacidade Transportadoras Veículos …" at bounding box center [525, 260] width 1050 height 521
click at [521, 264] on div at bounding box center [524, 260] width 22 height 9
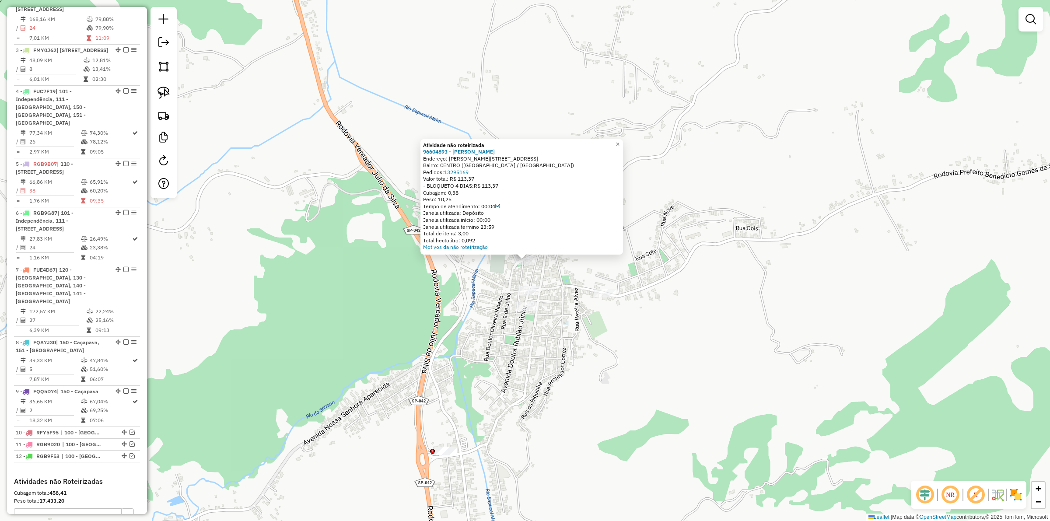
click at [495, 278] on div "Atividade não roteirizada 96604893 - MARIA DIAS DA SILVA Endereço: R MAJOR MONT…" at bounding box center [525, 260] width 1050 height 521
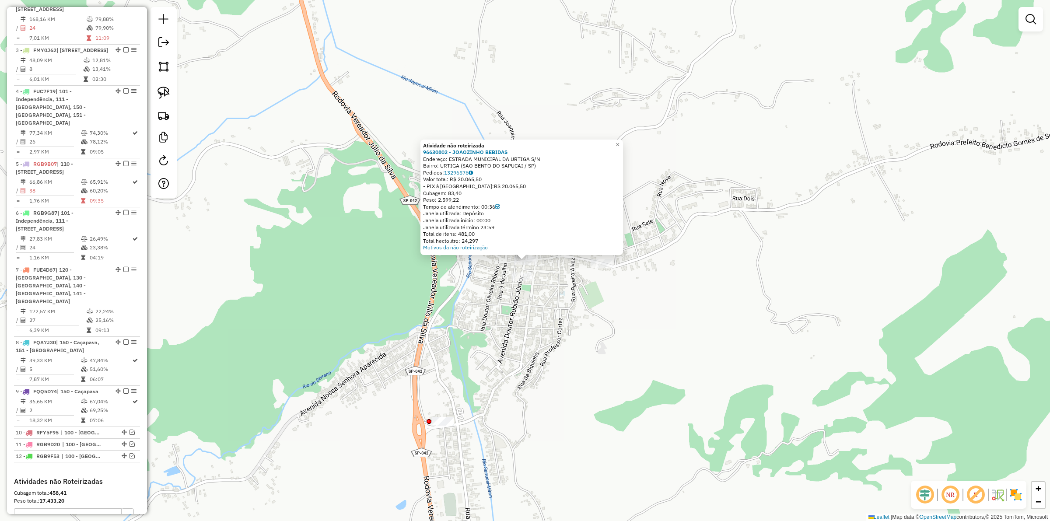
click at [523, 294] on div "Atividade não roteirizada 96630802 - JOAOZINHO BEBIDAS Endereço: ESTRADA MUNICI…" at bounding box center [525, 260] width 1050 height 521
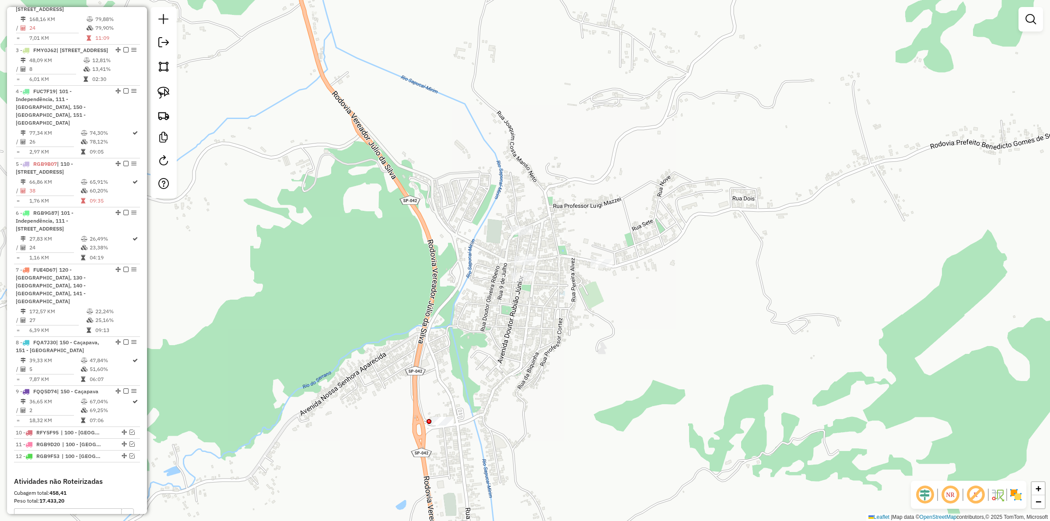
click at [529, 311] on div "Janela de atendimento Grade de atendimento Capacidade Transportadoras Veículos …" at bounding box center [525, 260] width 1050 height 521
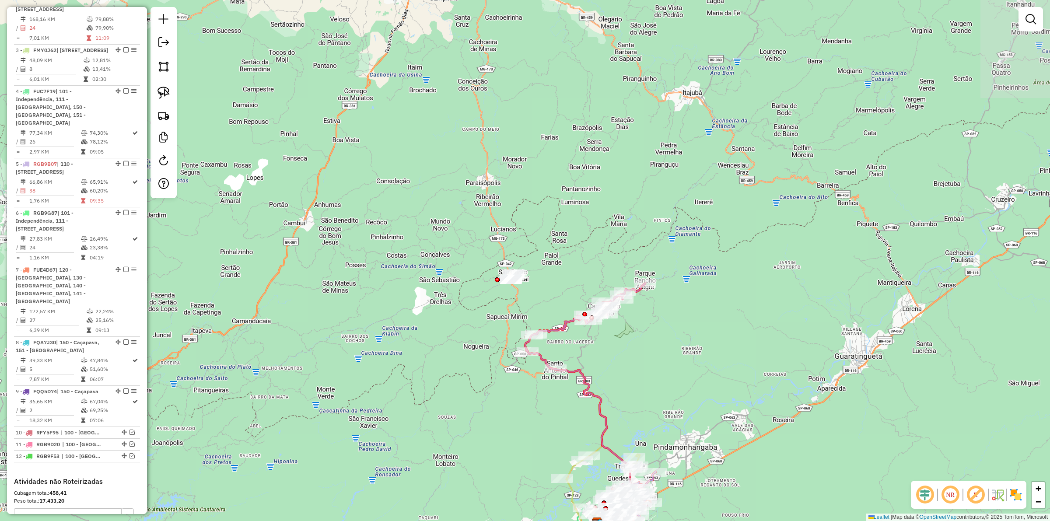
drag, startPoint x: 568, startPoint y: 326, endPoint x: 551, endPoint y: 288, distance: 42.1
click at [551, 288] on div "Janela de atendimento Grade de atendimento Capacidade Transportadoras Veículos …" at bounding box center [525, 260] width 1050 height 521
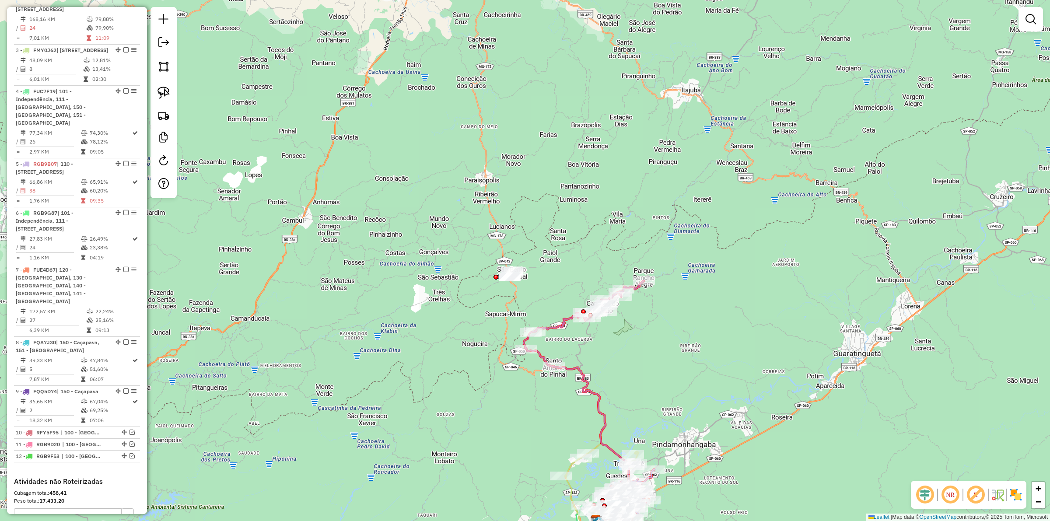
click at [559, 323] on icon at bounding box center [584, 388] width 120 height 214
select select "**********"
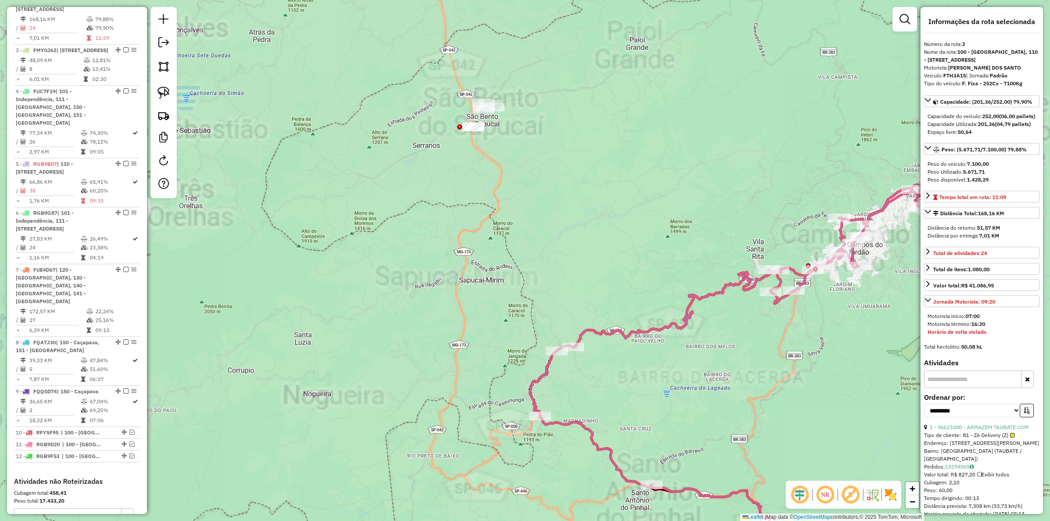
drag, startPoint x: 559, startPoint y: 324, endPoint x: 567, endPoint y: 339, distance: 17.4
click at [559, 324] on div "Janela de atendimento Grade de atendimento Capacidade Transportadoras Veículos …" at bounding box center [525, 260] width 1050 height 521
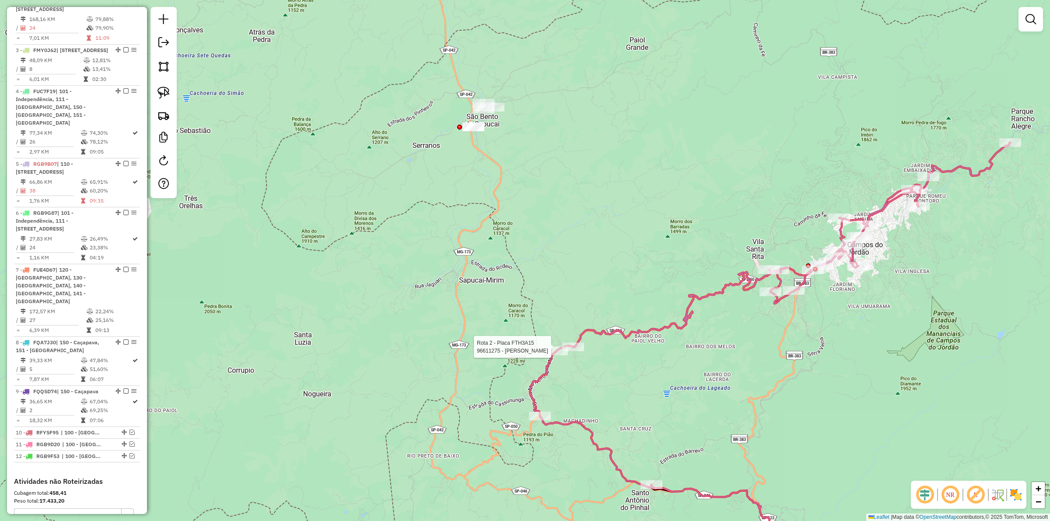
click at [574, 351] on div at bounding box center [573, 347] width 22 height 9
select select "**********"
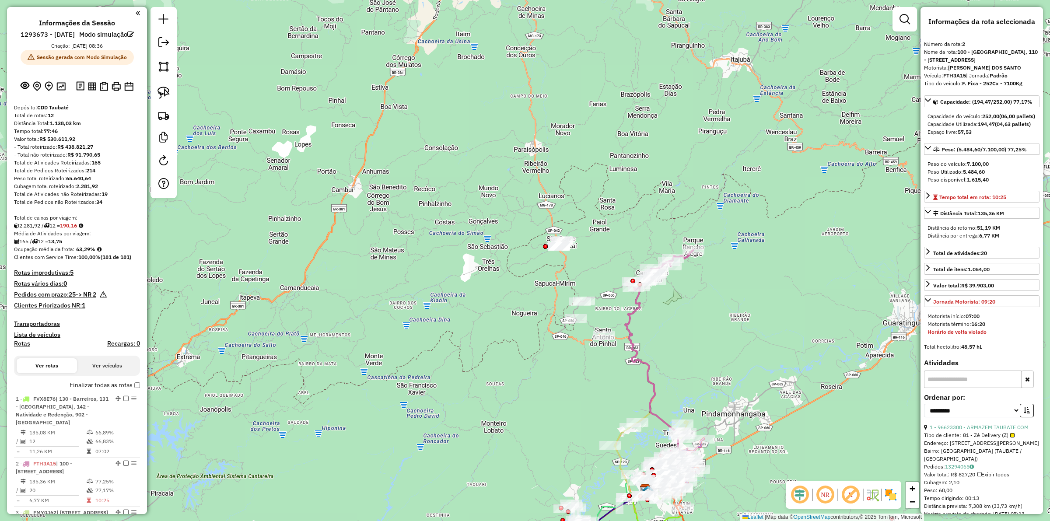
select select "**********"
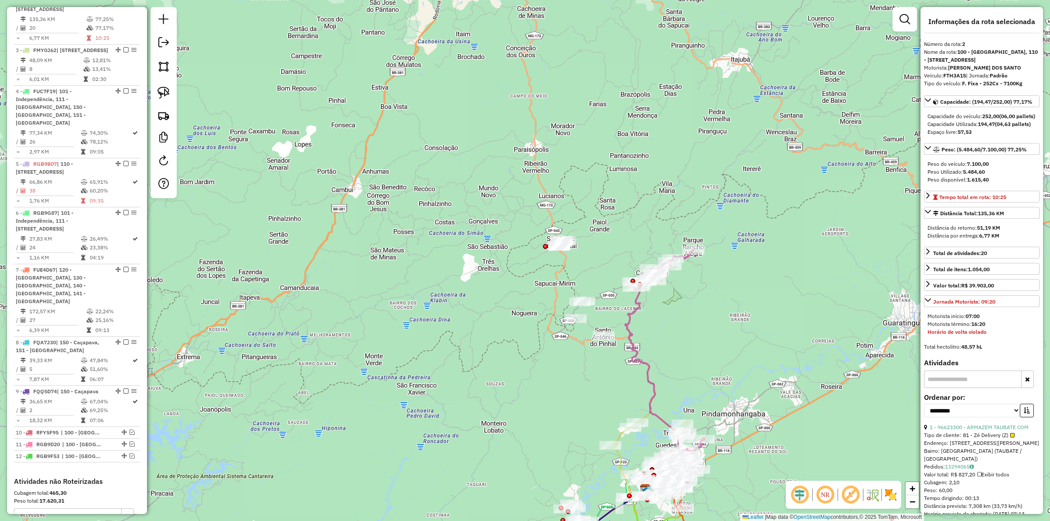
click at [634, 339] on icon at bounding box center [659, 357] width 68 height 214
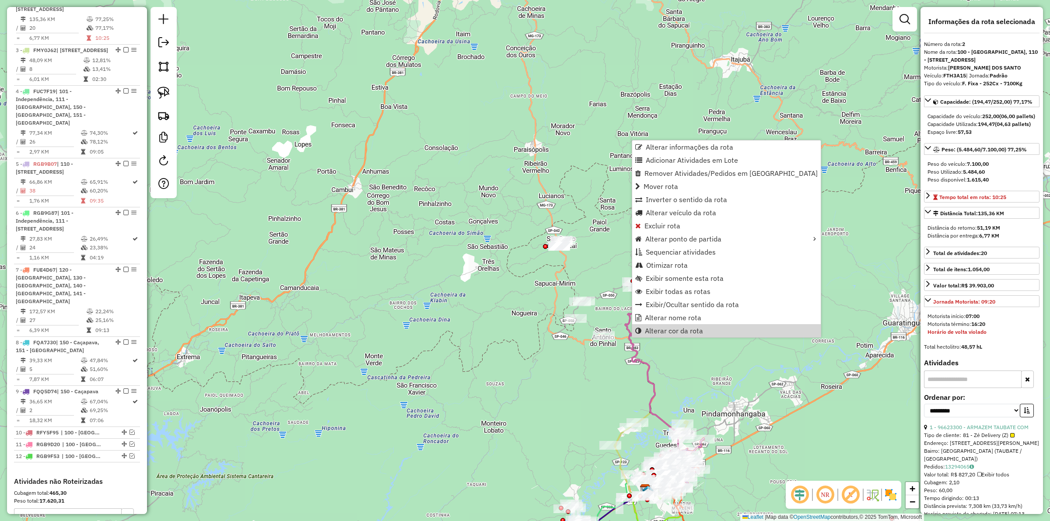
click at [730, 362] on div "Janela de atendimento Grade de atendimento Capacidade Transportadoras Veículos …" at bounding box center [525, 260] width 1050 height 521
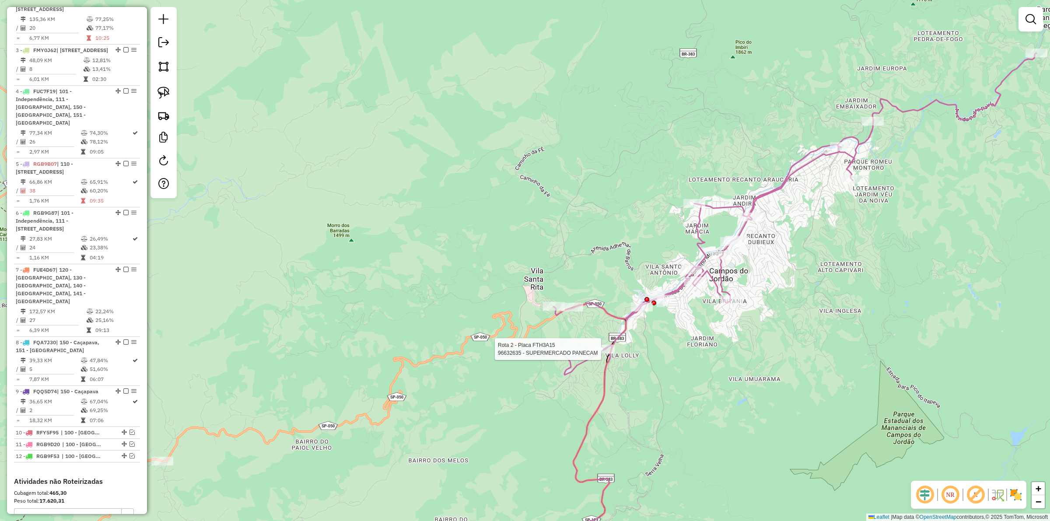
select select "**********"
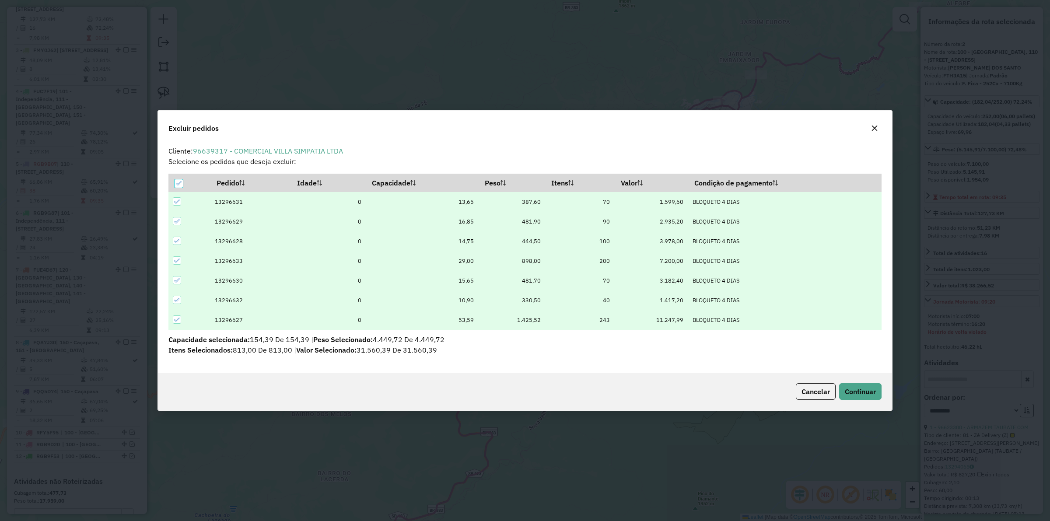
scroll to position [0, 0]
click at [808, 388] on span "Cancelar" at bounding box center [816, 391] width 28 height 9
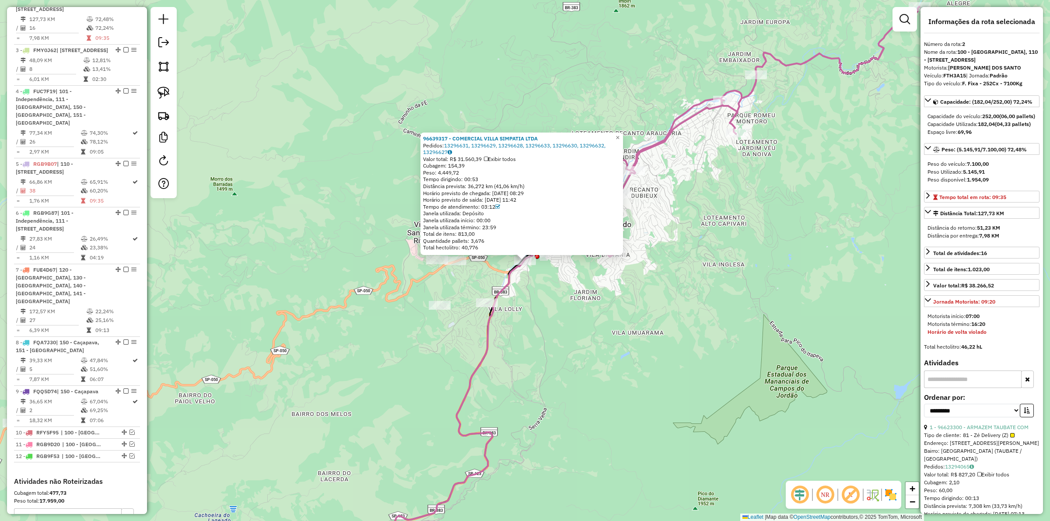
click at [540, 300] on div "Rota 2 - Placa FTH3A15 96639317 - COMERCIAL VILLA SIMPATIA LTDA 96639317 - COME…" at bounding box center [525, 260] width 1050 height 521
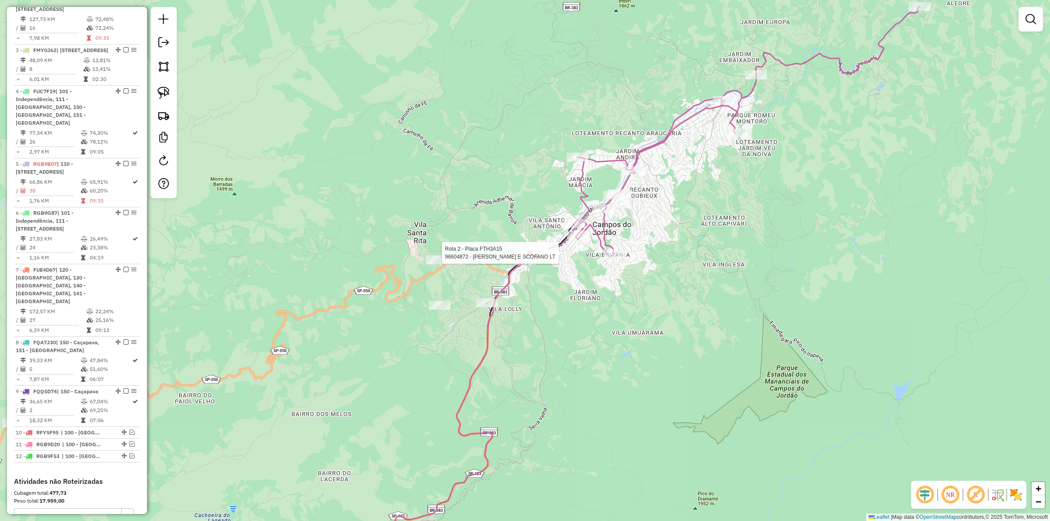
click at [536, 254] on div at bounding box center [537, 256] width 5 height 5
select select "**********"
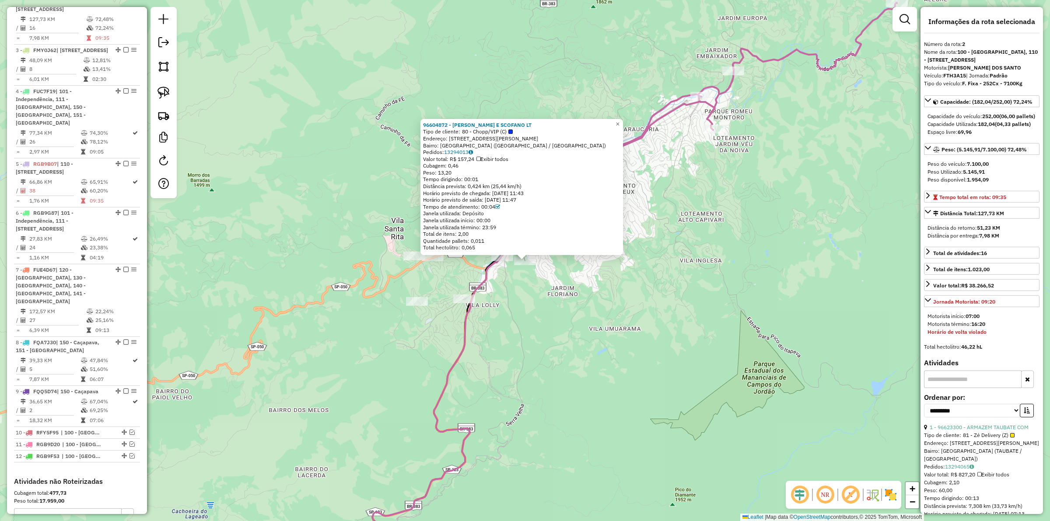
click at [548, 285] on div "96604872 - SCOFANO E SCOFANO LT Tipo de cliente: 80 - Chopp/VIP (C) Endereço: […" at bounding box center [525, 260] width 1050 height 521
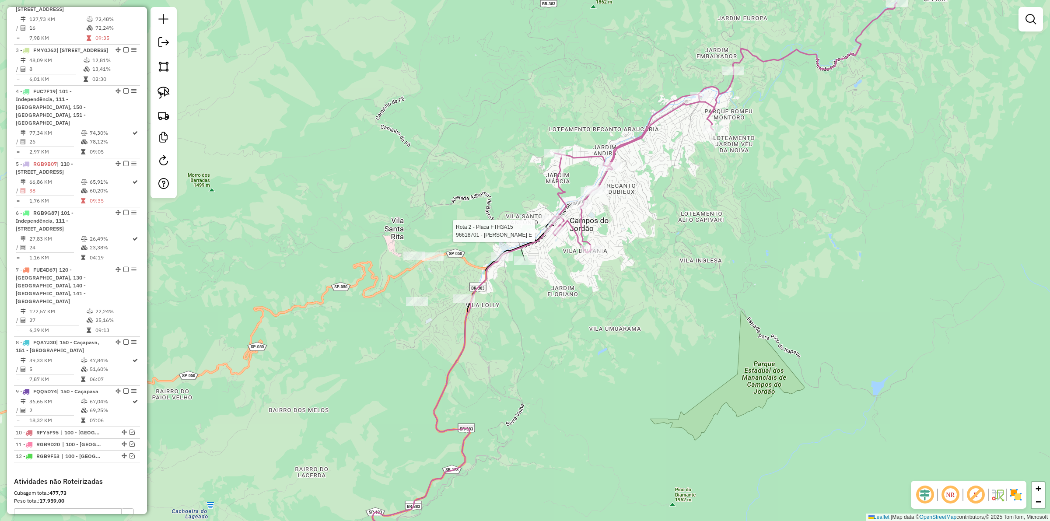
select select "**********"
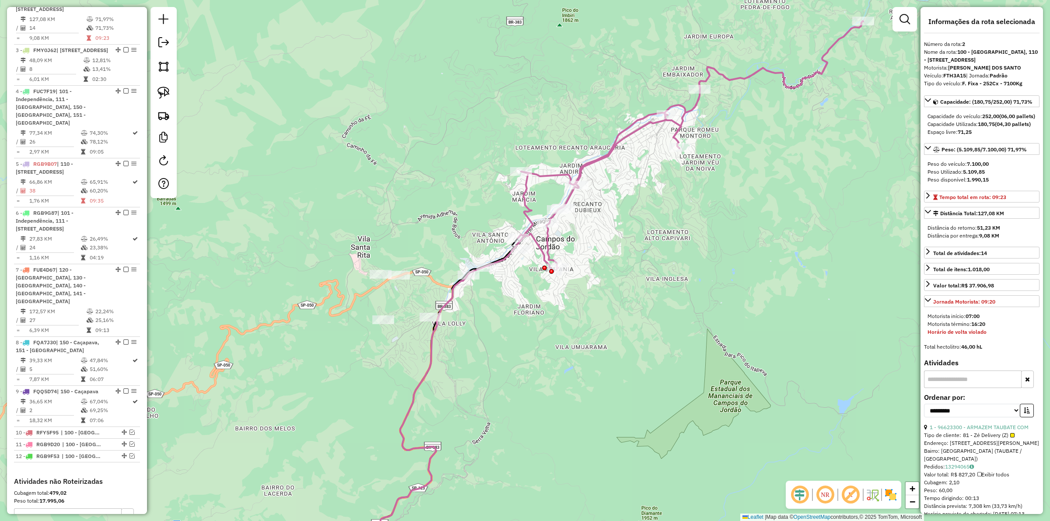
click at [495, 304] on div "Janela de atendimento Grade de atendimento Capacidade Transportadoras Veículos …" at bounding box center [525, 260] width 1050 height 521
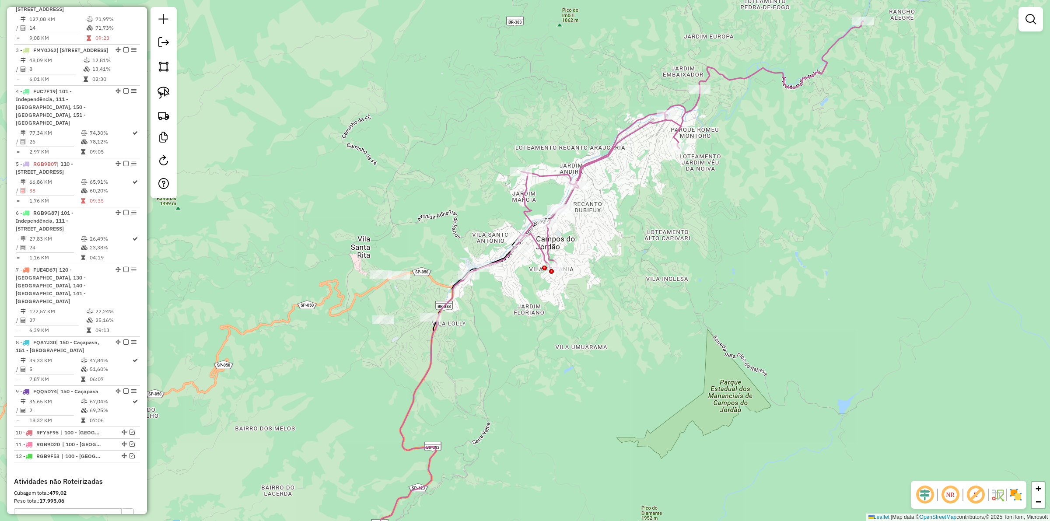
click at [453, 289] on icon at bounding box center [601, 297] width 525 height 552
select select "**********"
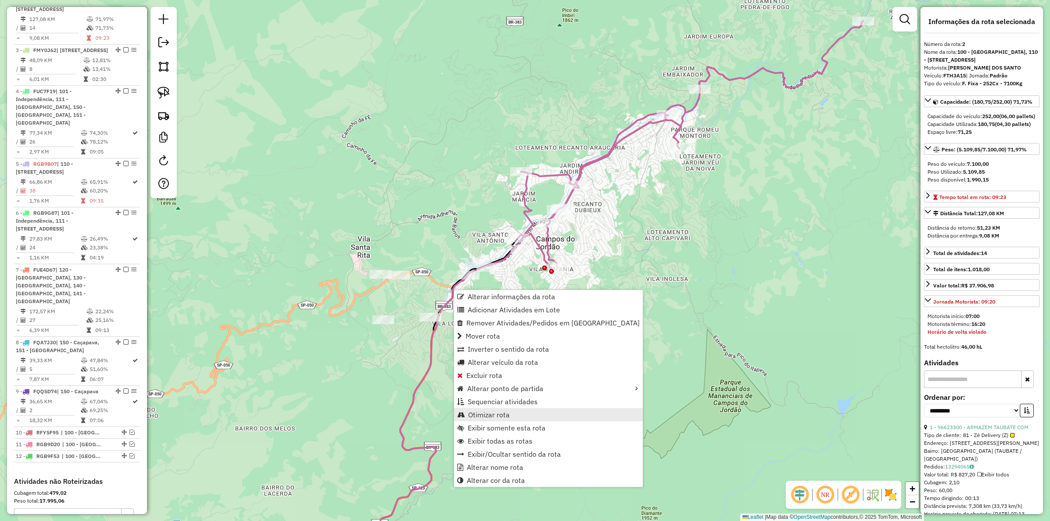
click at [506, 412] on span "Otimizar rota" at bounding box center [489, 414] width 42 height 7
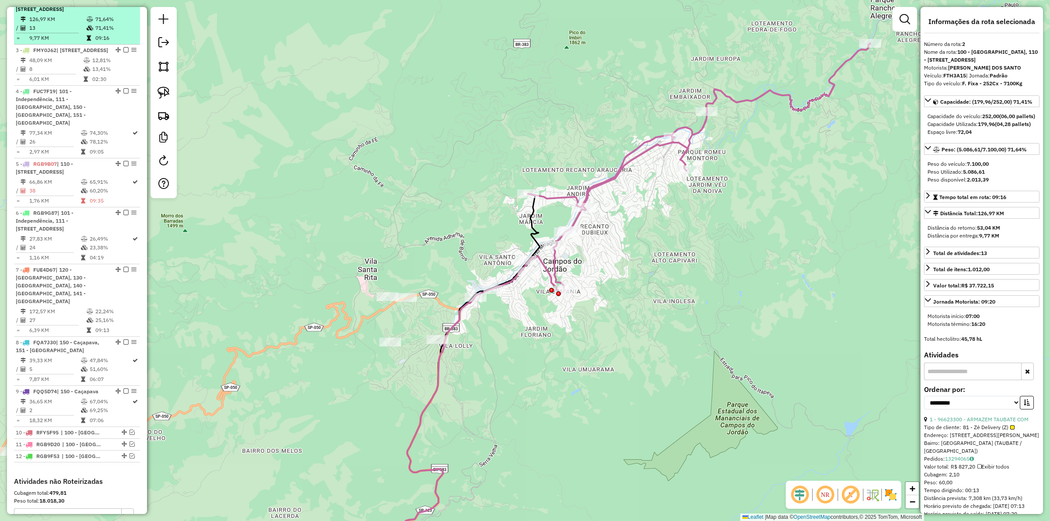
click at [123, 4] on em at bounding box center [125, 0] width 5 height 5
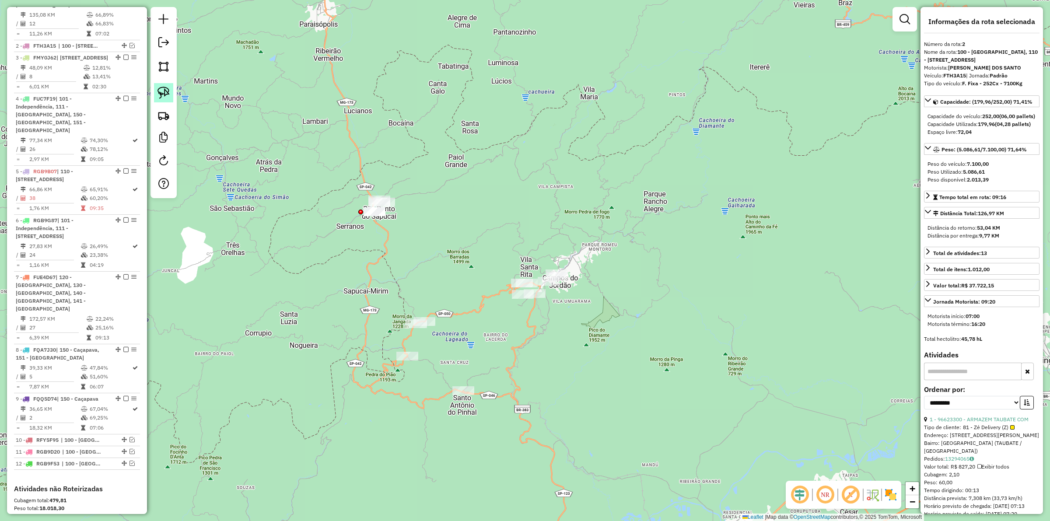
click at [158, 88] on img at bounding box center [164, 93] width 12 height 12
drag, startPoint x: 425, startPoint y: 189, endPoint x: 376, endPoint y: 285, distance: 107.3
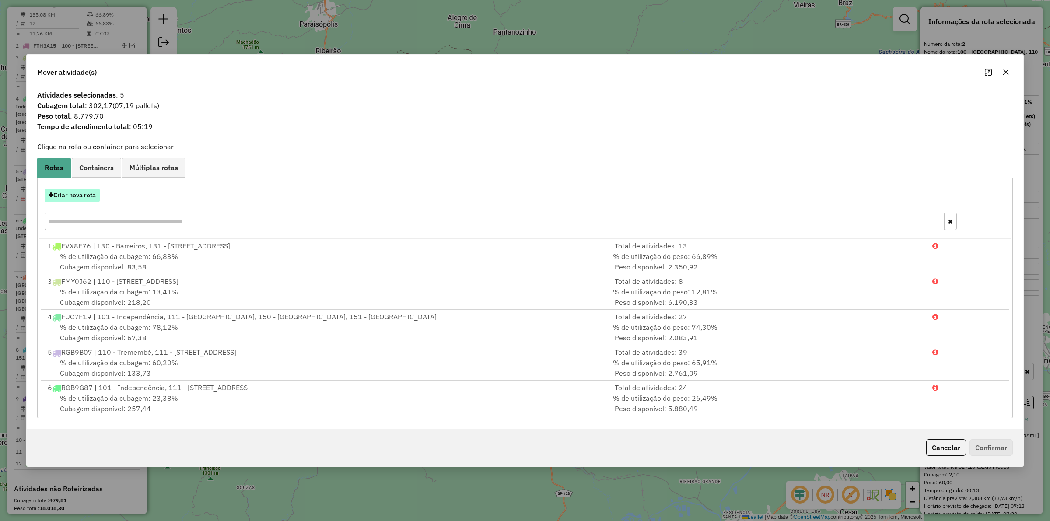
click at [73, 196] on button "Criar nova rota" at bounding box center [72, 196] width 55 height 14
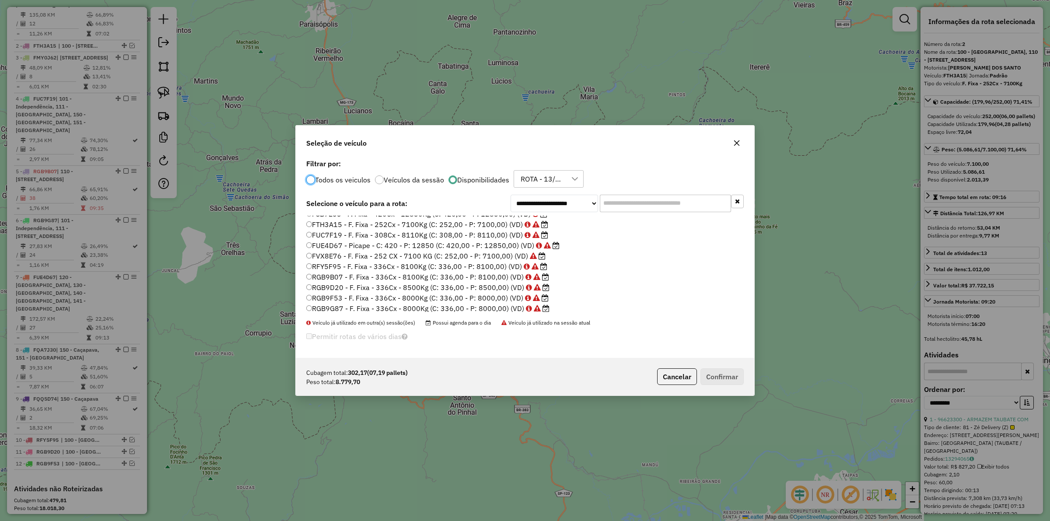
scroll to position [61, 0]
click at [672, 377] on button "Cancelar" at bounding box center [677, 377] width 40 height 17
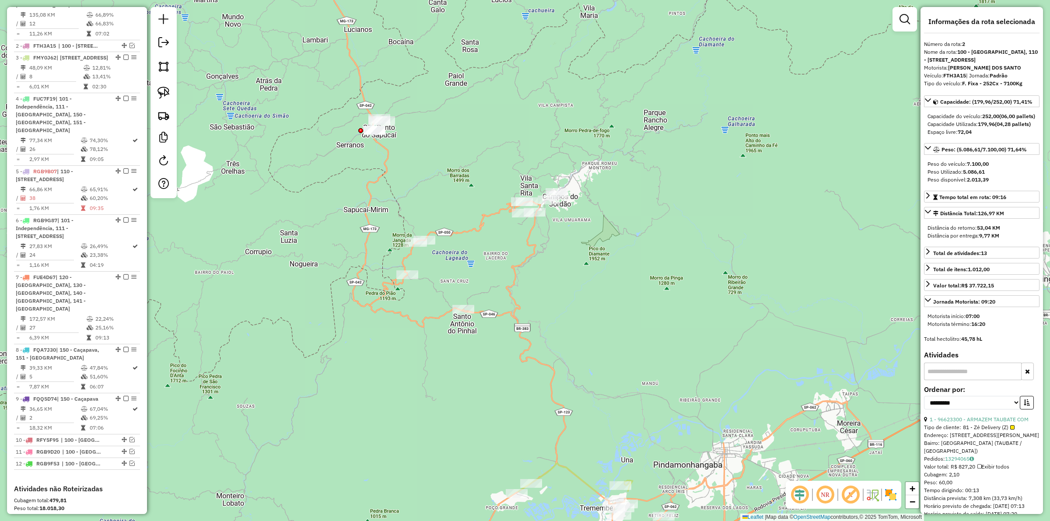
drag, startPoint x: 577, startPoint y: 389, endPoint x: 587, endPoint y: 368, distance: 23.1
click at [587, 368] on div "Janela de atendimento Grade de atendimento Capacidade Transportadoras Veículos …" at bounding box center [525, 260] width 1050 height 521
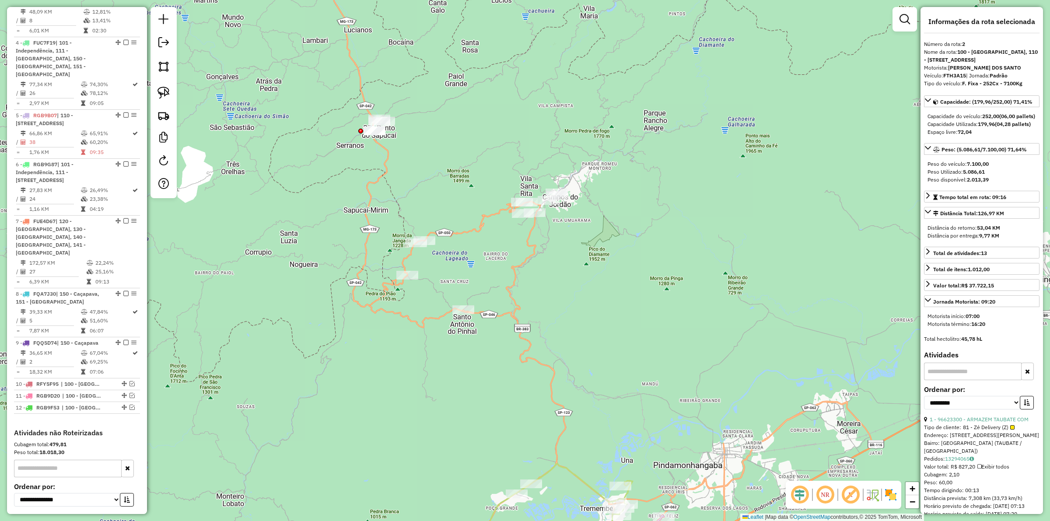
scroll to position [527, 0]
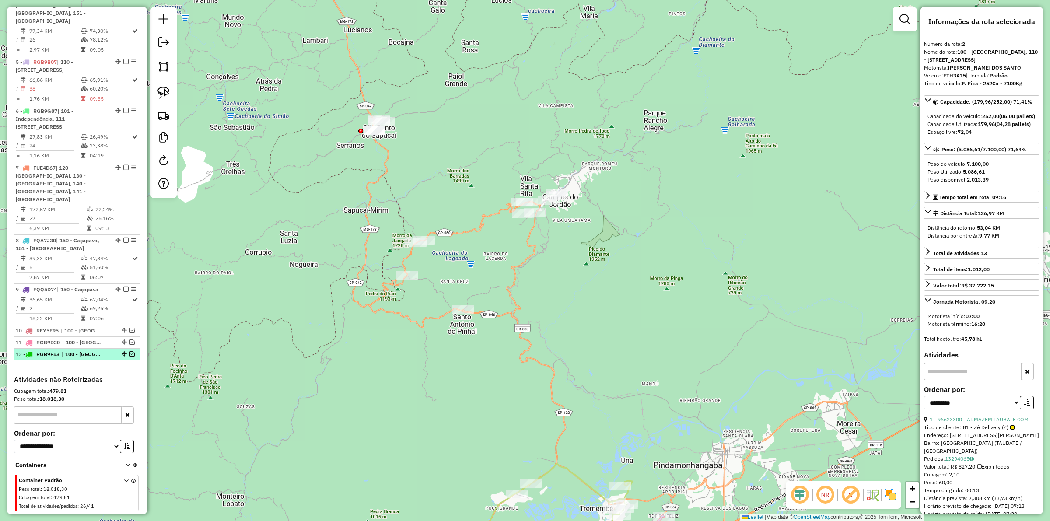
click at [130, 357] on em at bounding box center [132, 353] width 5 height 5
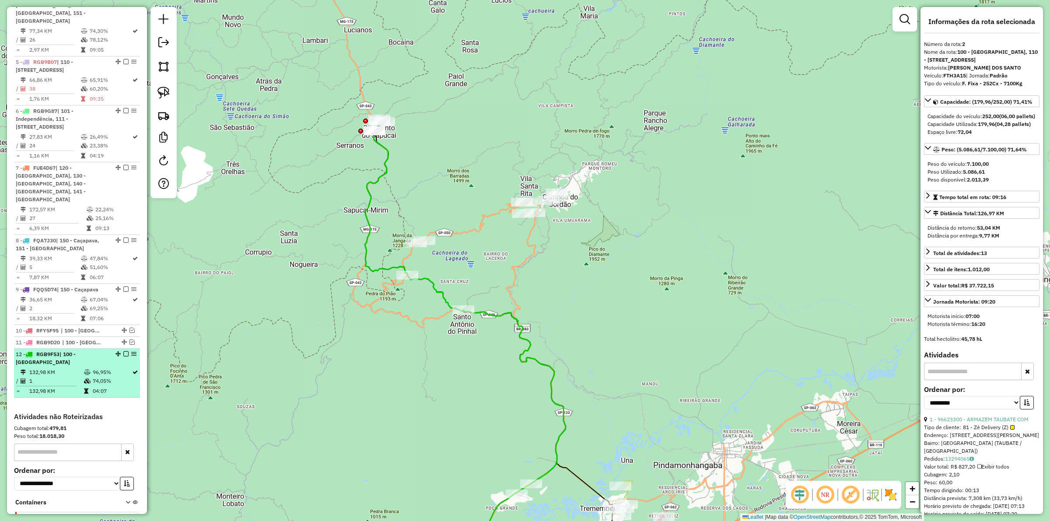
click at [88, 377] on td at bounding box center [88, 372] width 9 height 9
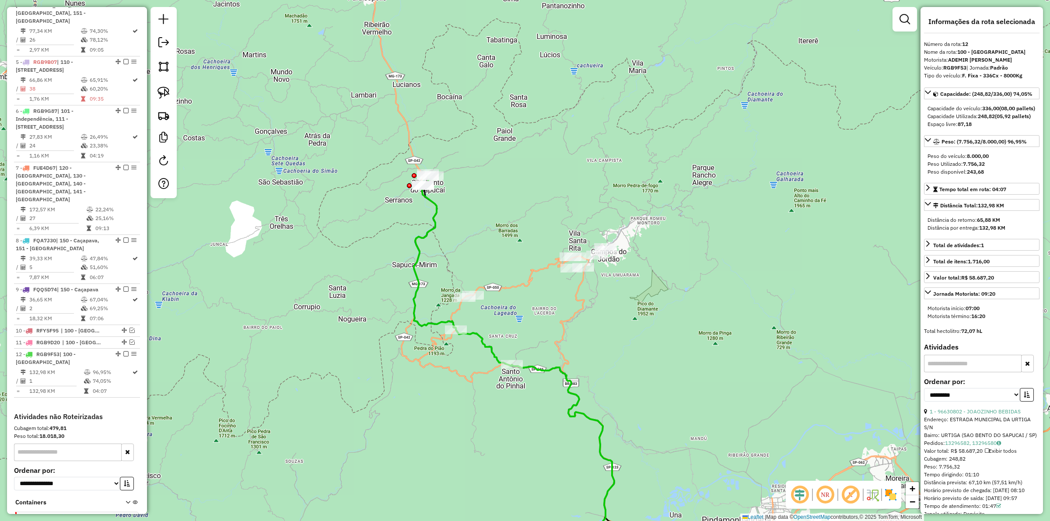
drag, startPoint x: 295, startPoint y: 120, endPoint x: 309, endPoint y: 292, distance: 172.1
click at [309, 292] on div "Janela de atendimento Grade de atendimento Capacidade Transportadoras Veículos …" at bounding box center [525, 260] width 1050 height 521
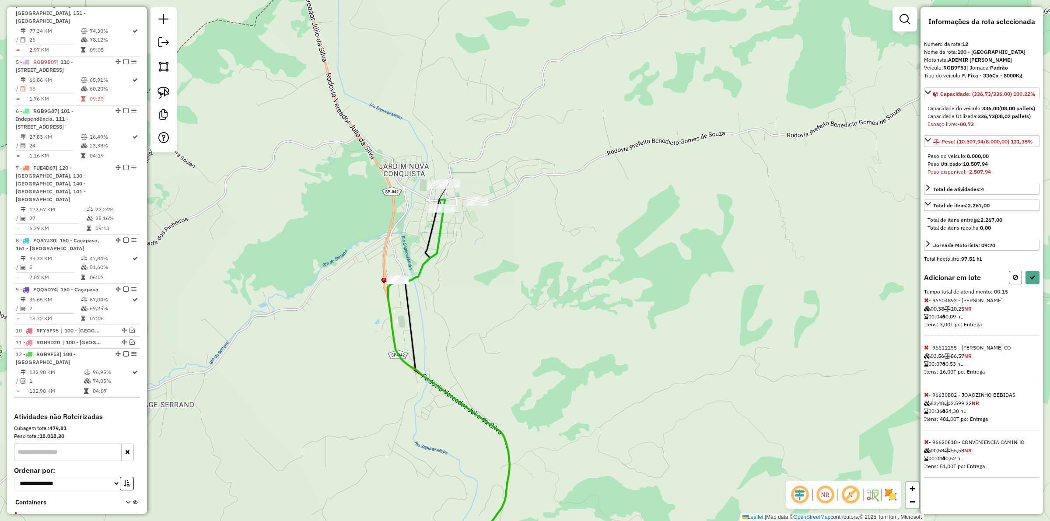
click at [1017, 281] on icon at bounding box center [1015, 277] width 5 height 6
select select "**********"
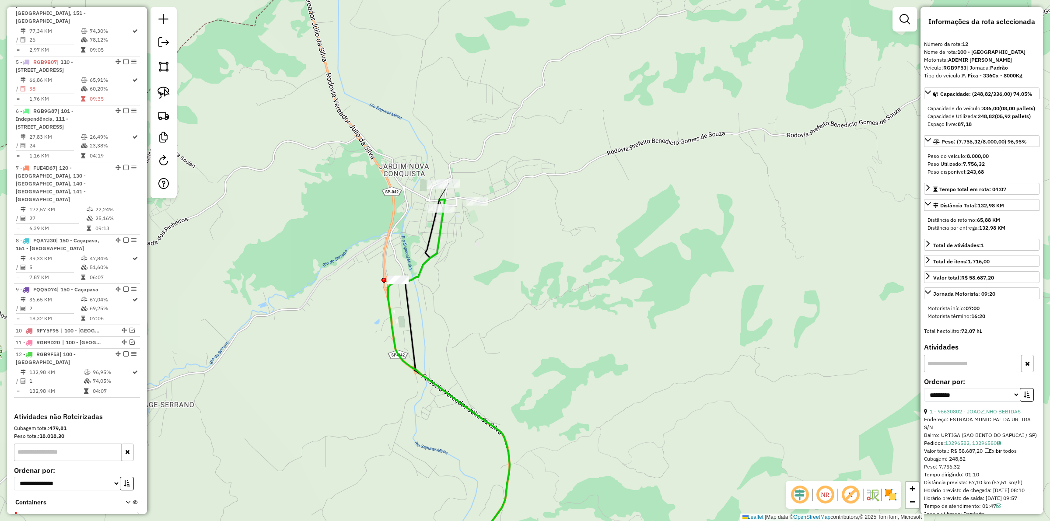
click at [620, 223] on div "Janela de atendimento Grade de atendimento Capacidade Transportadoras Veículos …" at bounding box center [525, 260] width 1050 height 521
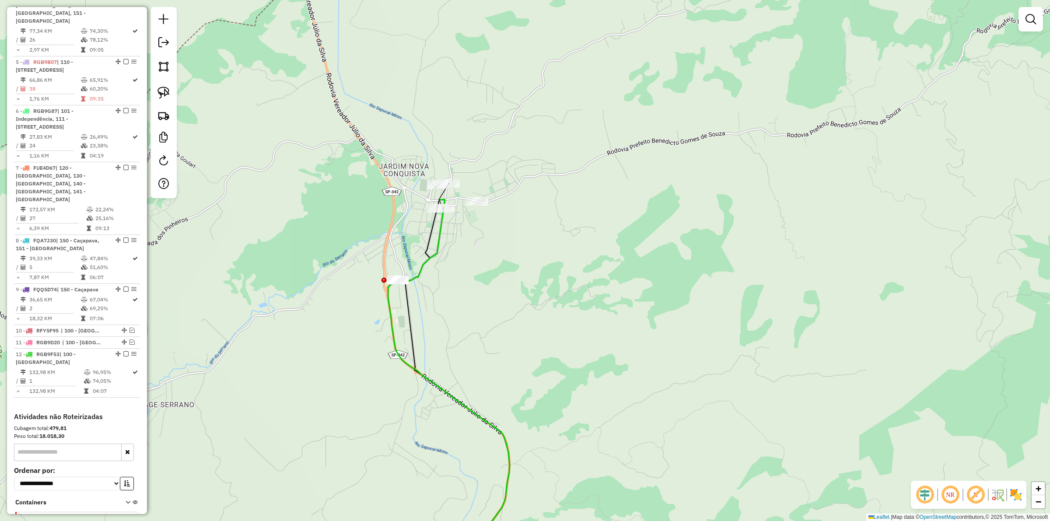
click at [445, 225] on div "Janela de atendimento Grade de atendimento Capacidade Transportadoras Veículos …" at bounding box center [525, 260] width 1050 height 521
click at [443, 225] on icon at bounding box center [447, 387] width 122 height 374
select select "**********"
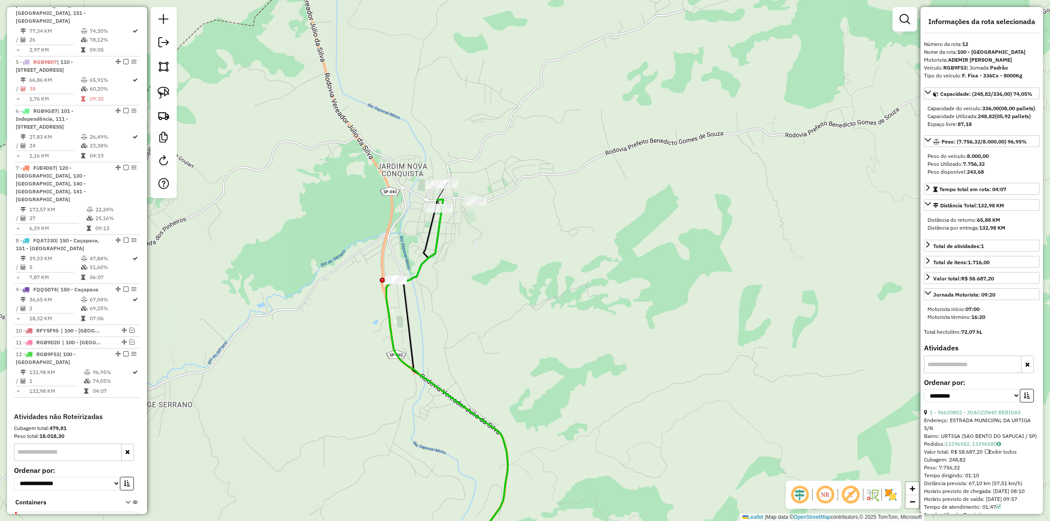
scroll to position [635, 0]
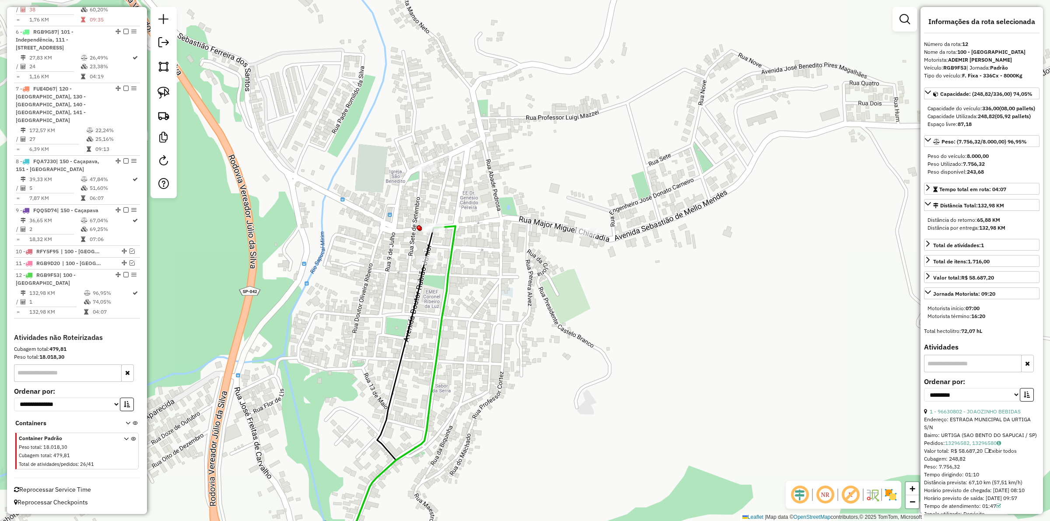
click at [498, 190] on div "Janela de atendimento Grade de atendimento Capacidade Transportadoras Veículos …" at bounding box center [525, 260] width 1050 height 521
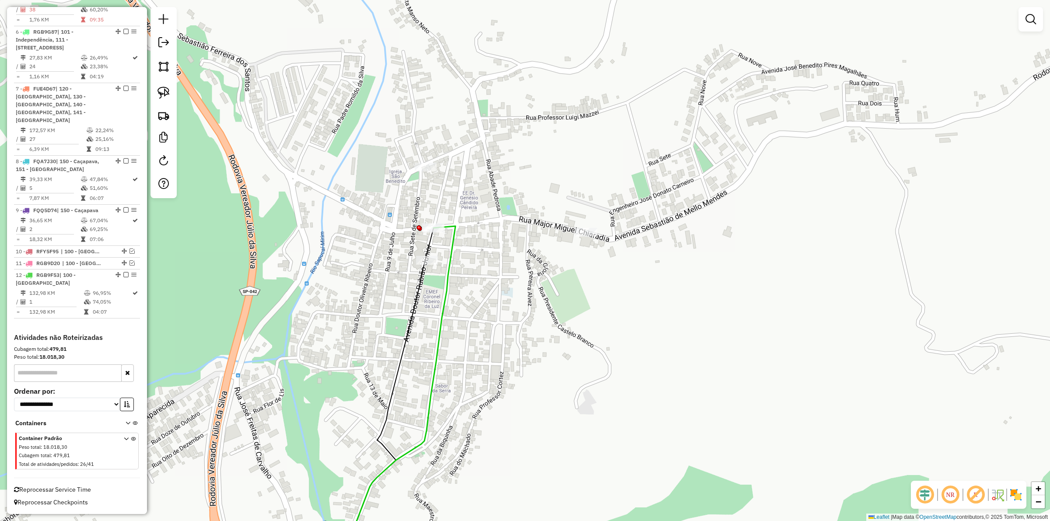
click at [450, 251] on icon at bounding box center [343, 399] width 223 height 347
select select "**********"
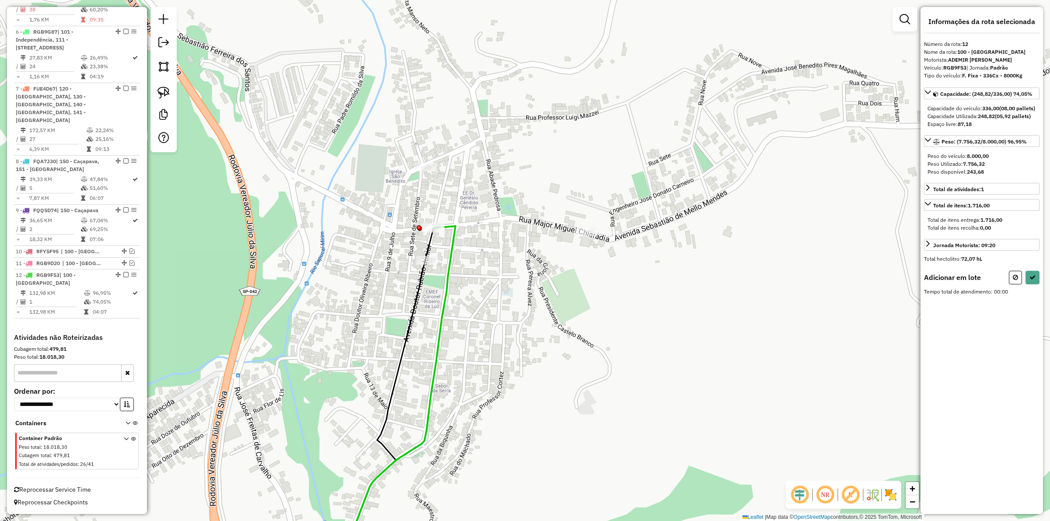
click at [428, 263] on div at bounding box center [427, 260] width 22 height 9
click at [1036, 281] on icon at bounding box center [1033, 277] width 6 height 6
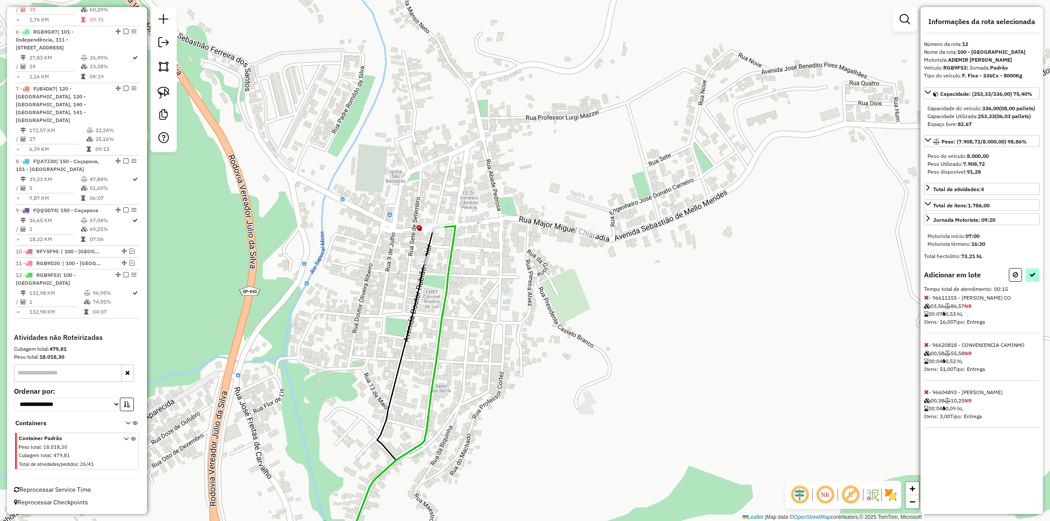
select select "**********"
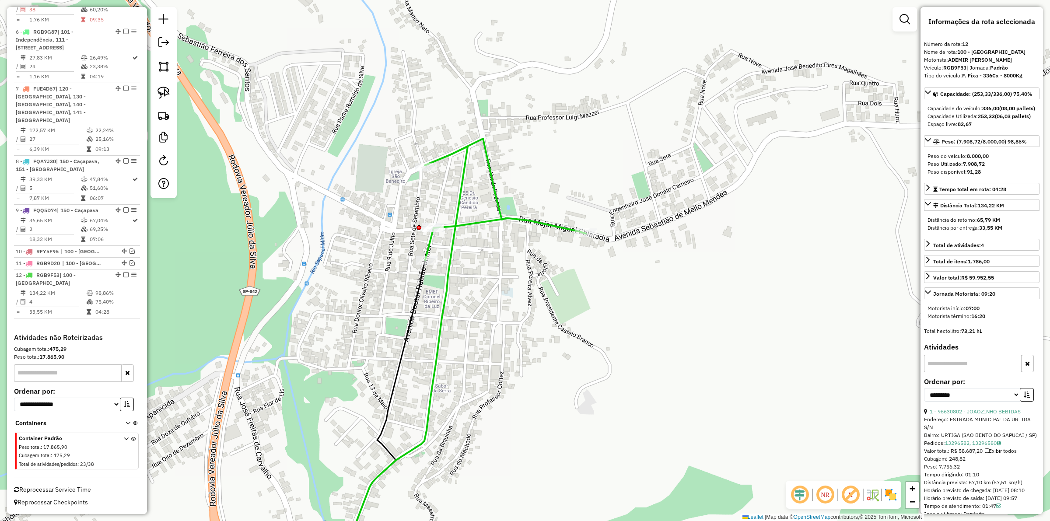
click at [511, 246] on div "Janela de atendimento Grade de atendimento Capacidade Transportadoras Veículos …" at bounding box center [525, 260] width 1050 height 521
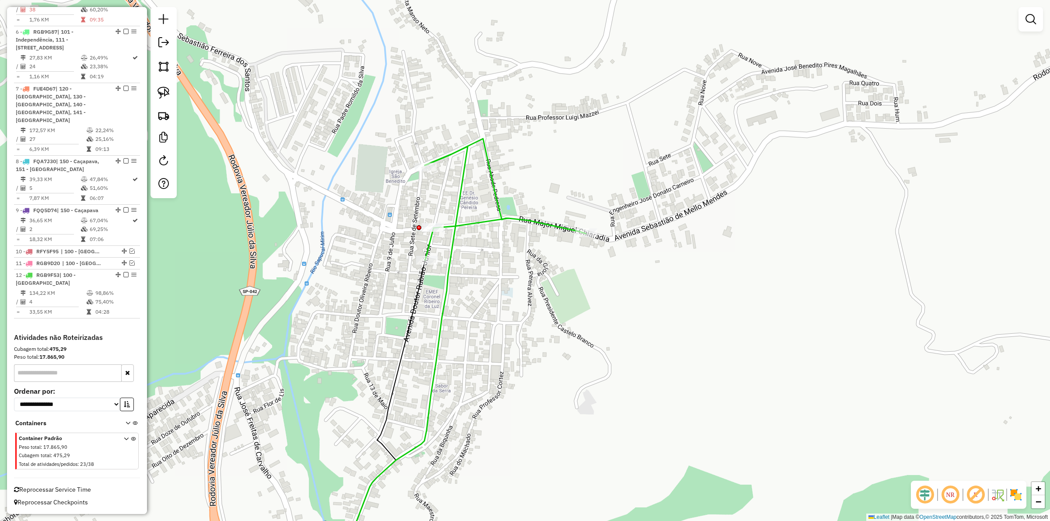
click at [470, 224] on icon at bounding box center [505, 199] width 161 height 121
select select "**********"
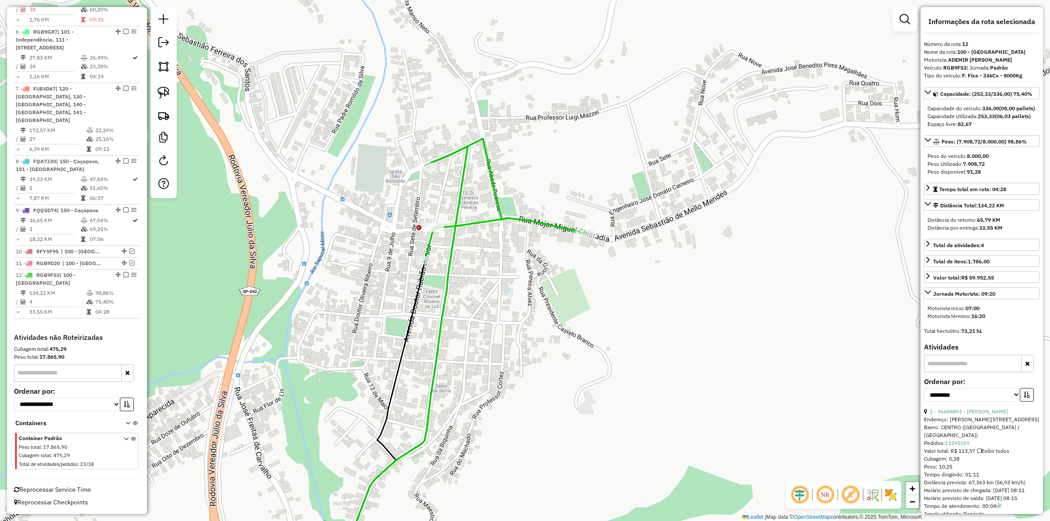
click at [471, 224] on icon at bounding box center [505, 199] width 161 height 121
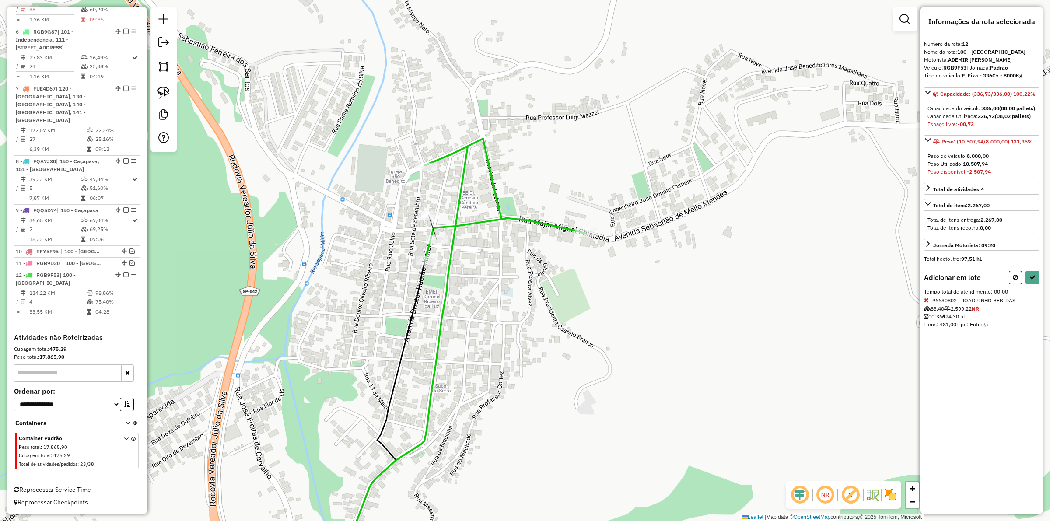
click at [1015, 281] on icon at bounding box center [1015, 277] width 5 height 6
select select "**********"
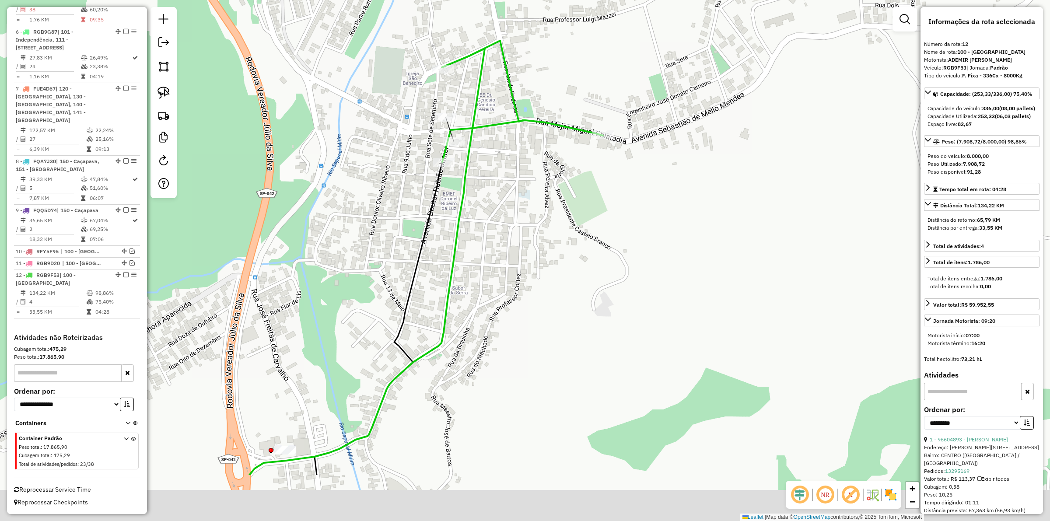
drag, startPoint x: 537, startPoint y: 213, endPoint x: 543, endPoint y: 158, distance: 55.1
click at [543, 158] on div "Janela de atendimento Grade de atendimento Capacidade Transportadoras Veículos …" at bounding box center [525, 260] width 1050 height 521
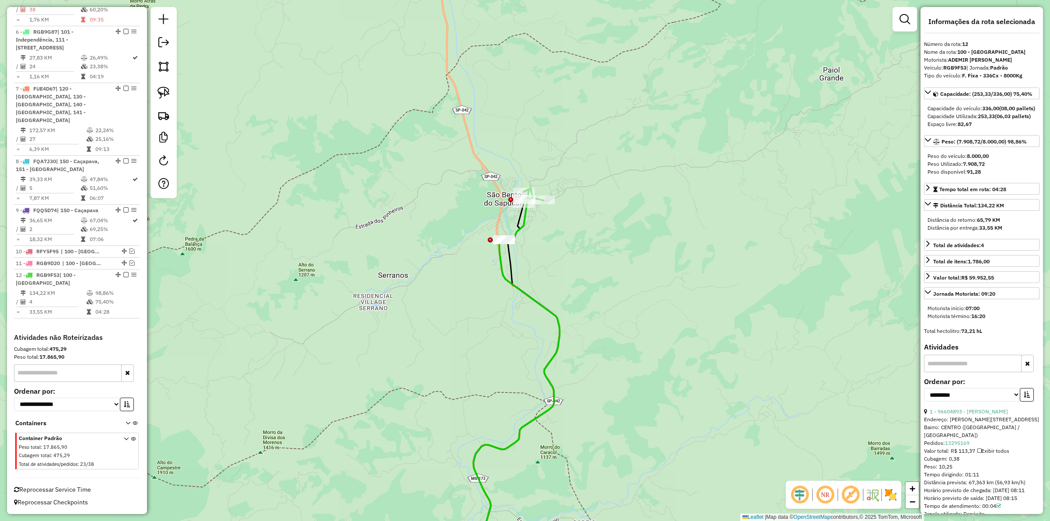
click at [526, 257] on div "Janela de atendimento Grade de atendimento Capacidade Transportadoras Veículos …" at bounding box center [525, 260] width 1050 height 521
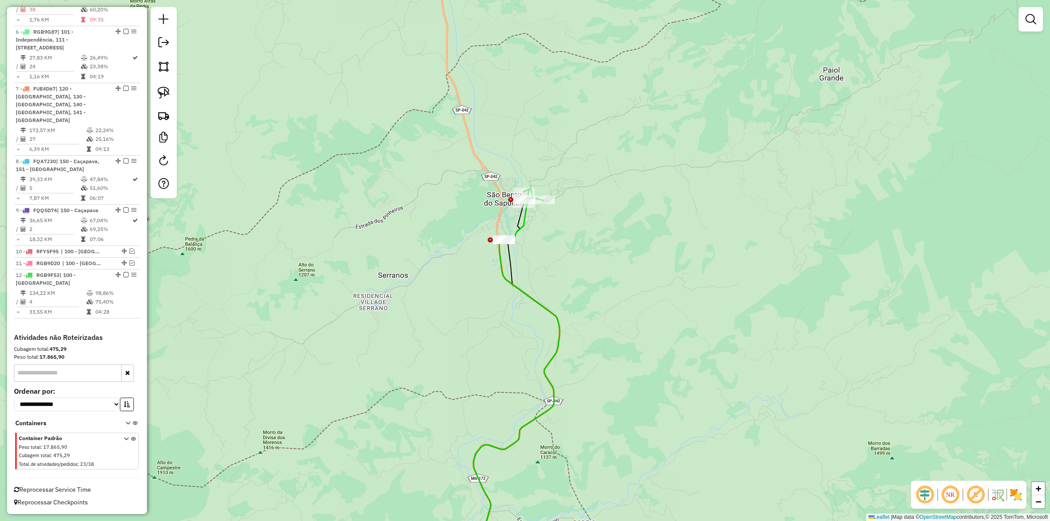
click at [509, 269] on icon at bounding box center [513, 389] width 91 height 370
select select "**********"
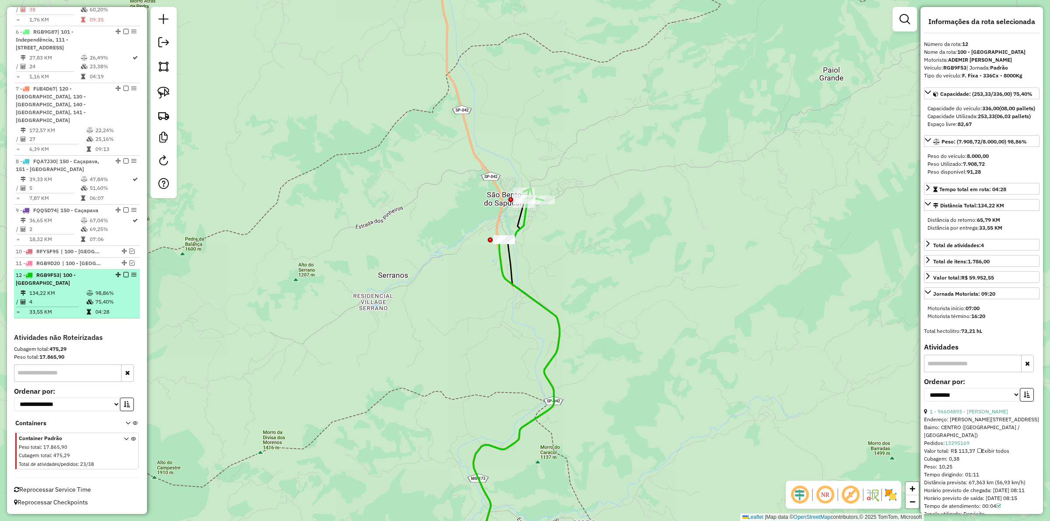
click at [123, 278] on em at bounding box center [125, 274] width 5 height 5
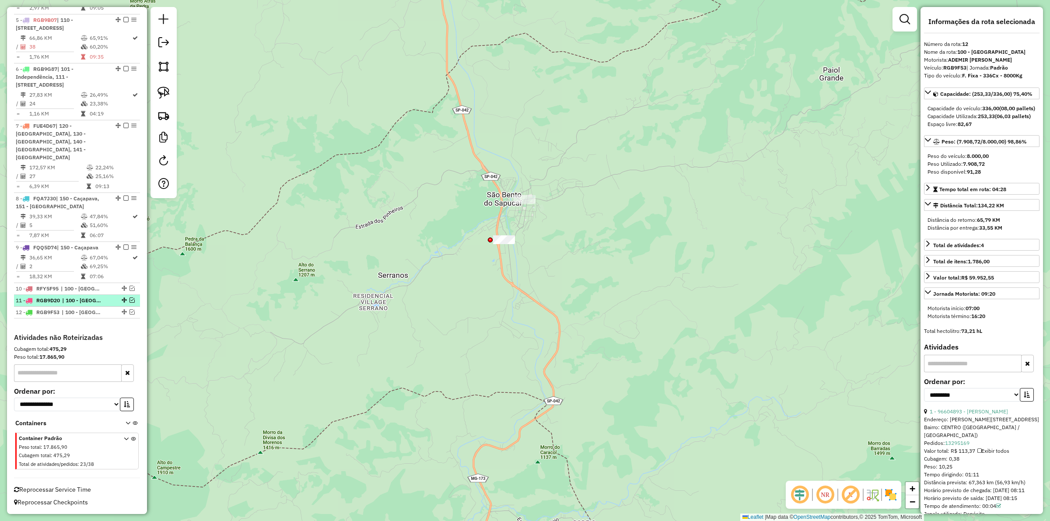
click at [90, 295] on li "11 - RGB9D20 | 100 - São Bento" at bounding box center [77, 301] width 126 height 12
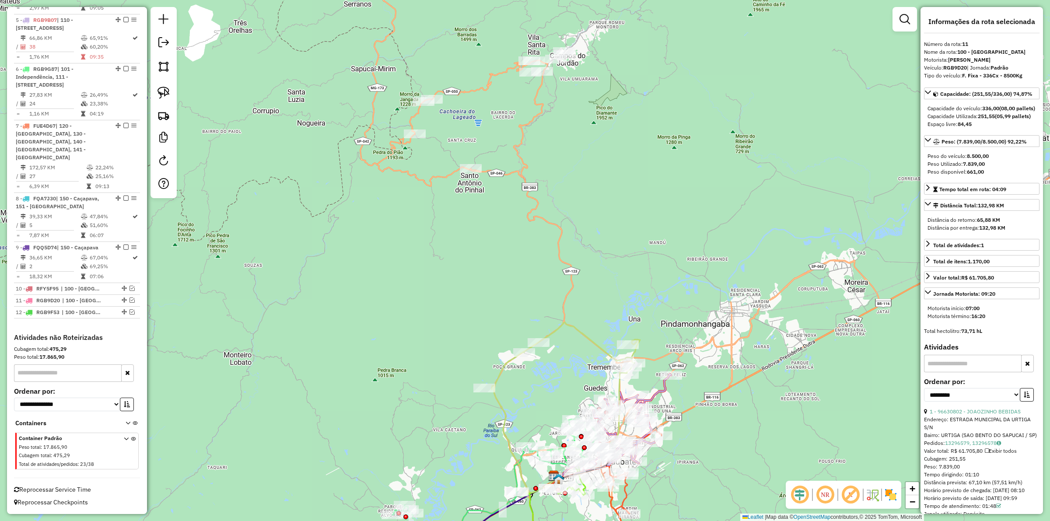
drag, startPoint x: 609, startPoint y: 161, endPoint x: 584, endPoint y: 104, distance: 62.0
click at [584, 104] on div "Janela de atendimento Grade de atendimento Capacidade Transportadoras Veículos …" at bounding box center [525, 260] width 1050 height 521
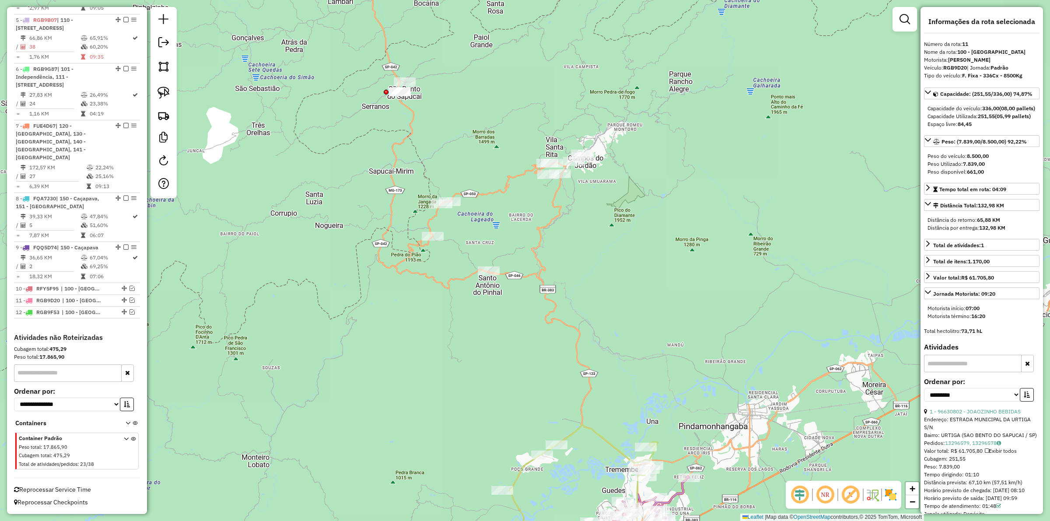
drag, startPoint x: 584, startPoint y: 106, endPoint x: 605, endPoint y: 221, distance: 116.9
click at [605, 221] on div "Janela de atendimento Grade de atendimento Capacidade Transportadoras Veículos …" at bounding box center [525, 260] width 1050 height 521
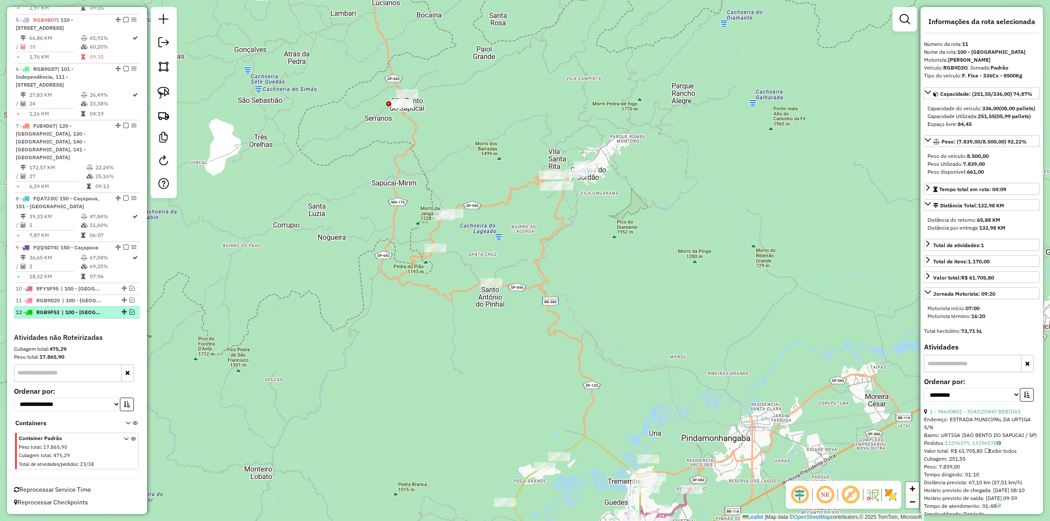
click at [132, 312] on em at bounding box center [132, 311] width 5 height 5
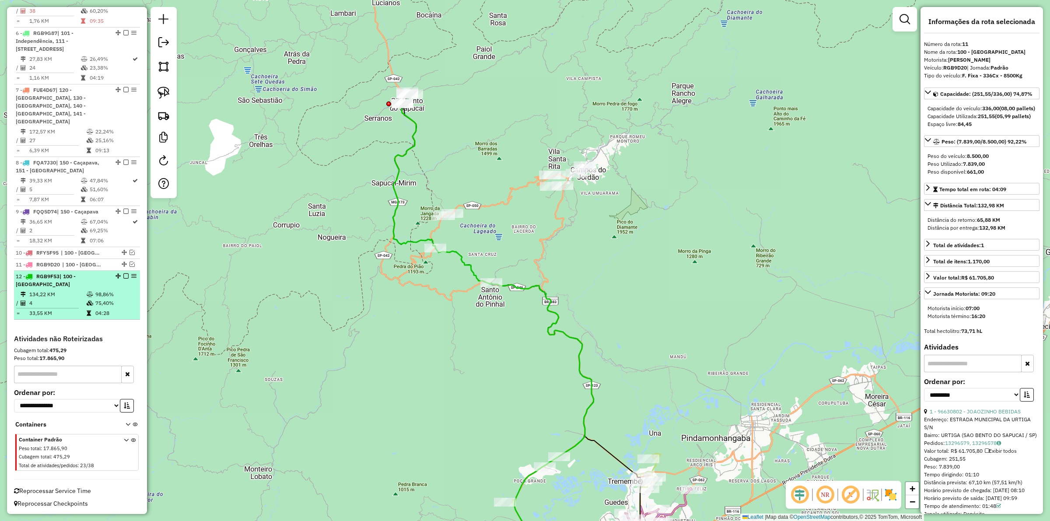
scroll to position [635, 0]
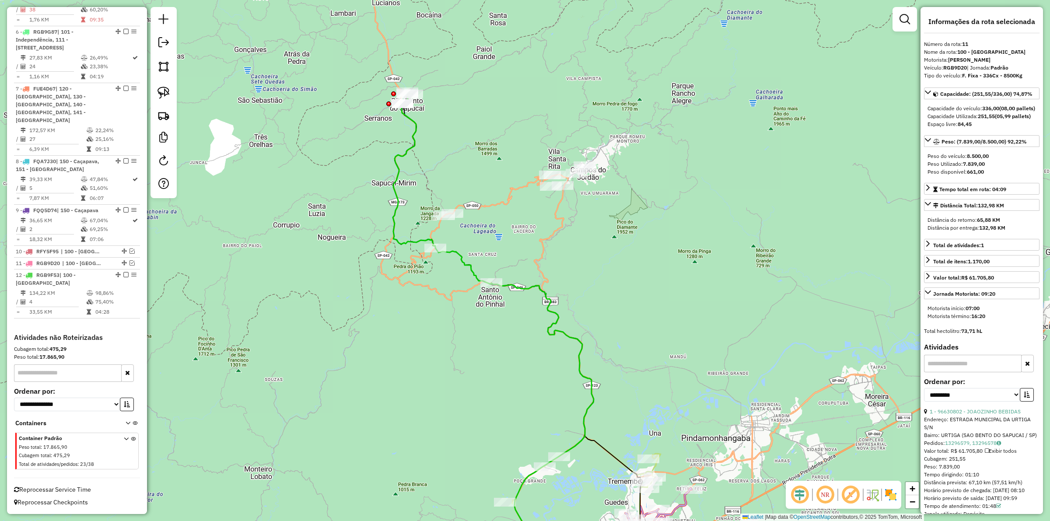
click at [393, 200] on div "Janela de atendimento Grade de atendimento Capacidade Transportadoras Veículos …" at bounding box center [525, 260] width 1050 height 521
click at [399, 200] on icon at bounding box center [494, 332] width 201 height 482
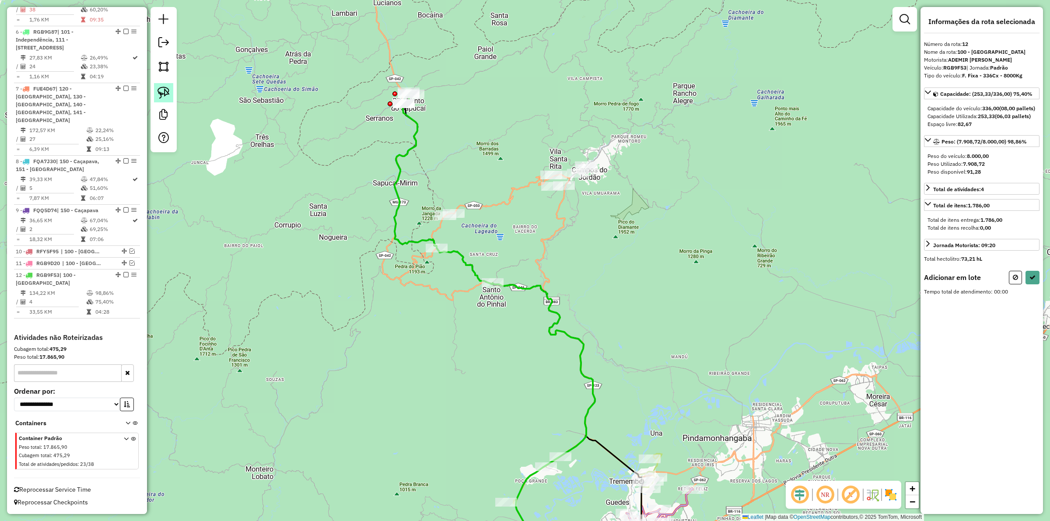
click at [154, 90] on link at bounding box center [163, 92] width 19 height 19
click at [165, 92] on img at bounding box center [164, 93] width 12 height 12
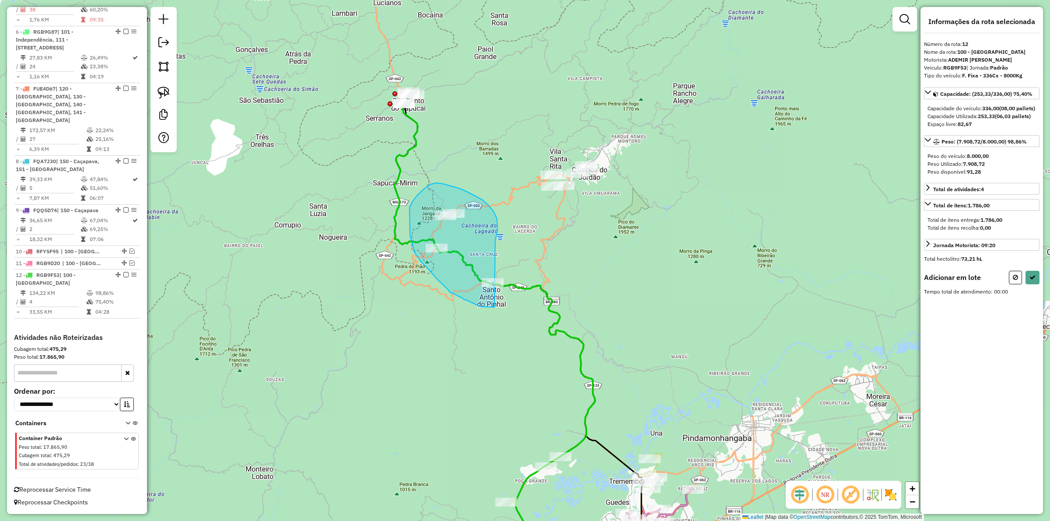
drag, startPoint x: 497, startPoint y: 235, endPoint x: 528, endPoint y: 301, distance: 72.8
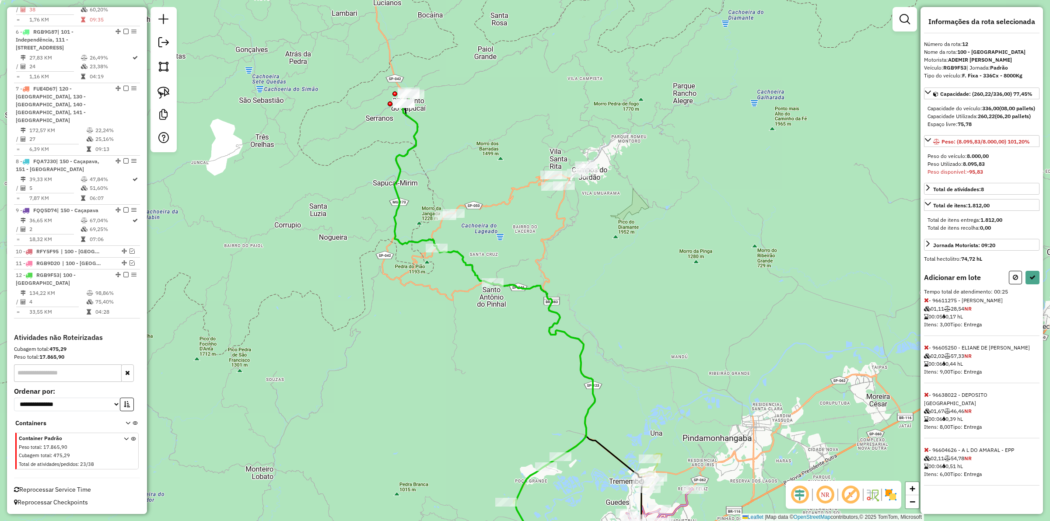
click at [927, 450] on icon at bounding box center [926, 450] width 5 height 6
drag, startPoint x: 1031, startPoint y: 289, endPoint x: 1033, endPoint y: 293, distance: 4.9
click at [1033, 285] on button at bounding box center [1033, 278] width 14 height 14
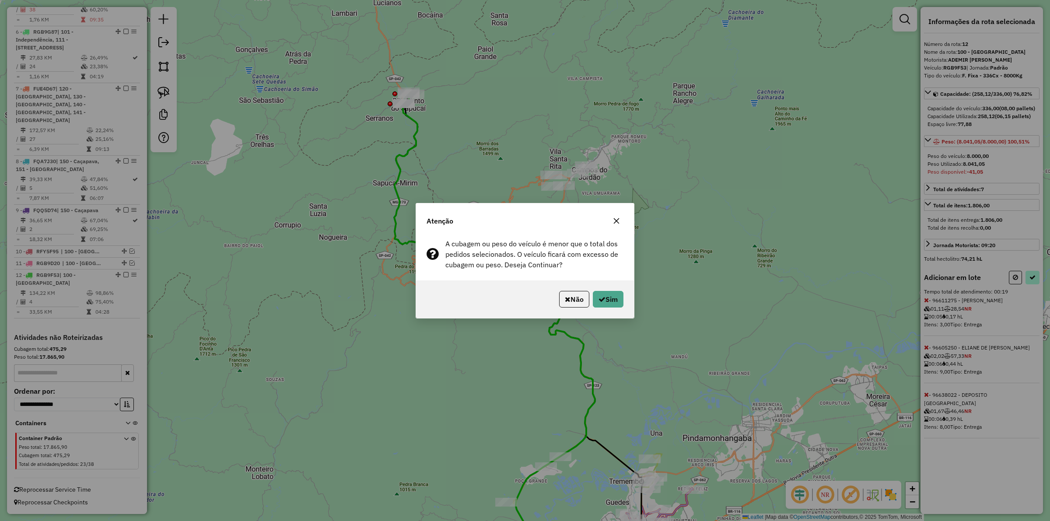
click at [1032, 291] on div "Atenção A cubagem ou peso do veículo é menor que o total dos pedidos selecionad…" at bounding box center [525, 260] width 1050 height 521
click at [571, 303] on button "Não" at bounding box center [574, 299] width 30 height 17
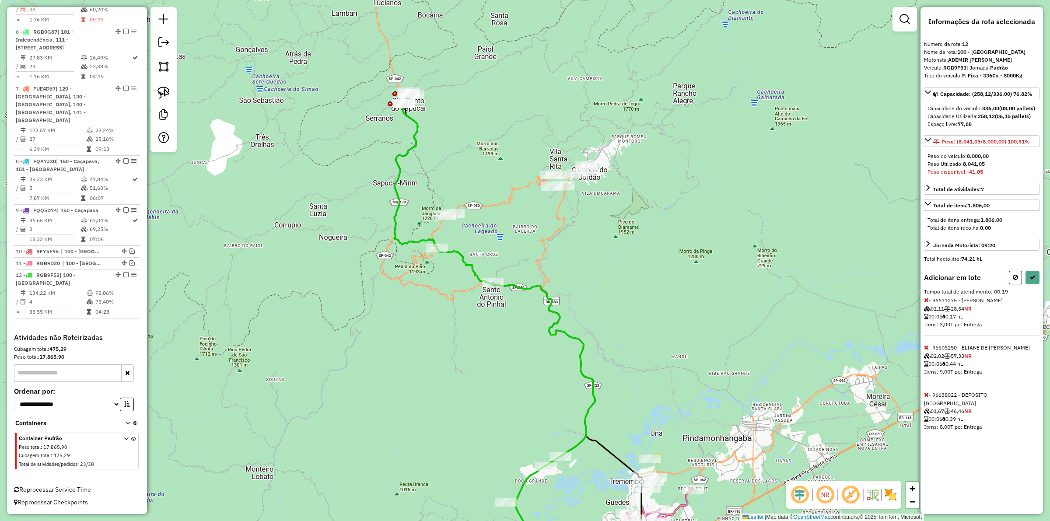
click at [926, 398] on icon at bounding box center [926, 395] width 5 height 6
click at [1036, 285] on button at bounding box center [1033, 278] width 14 height 14
select select "**********"
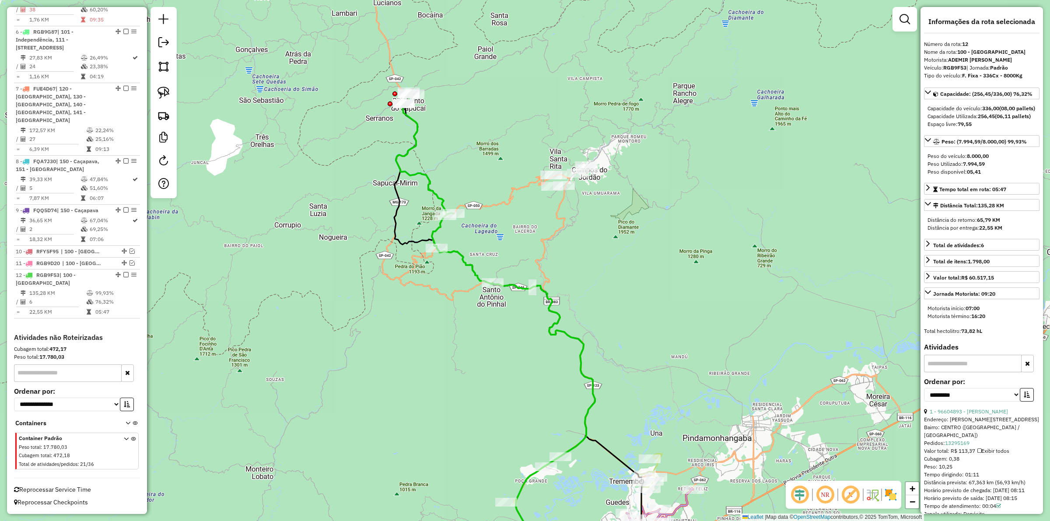
click at [435, 232] on icon at bounding box center [513, 395] width 163 height 358
click at [124, 278] on em at bounding box center [125, 274] width 5 height 5
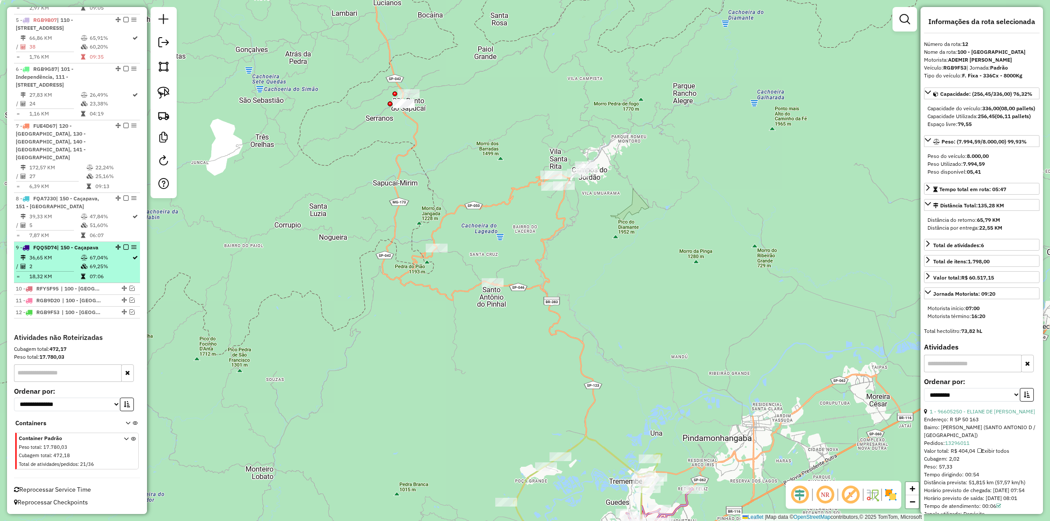
scroll to position [605, 0]
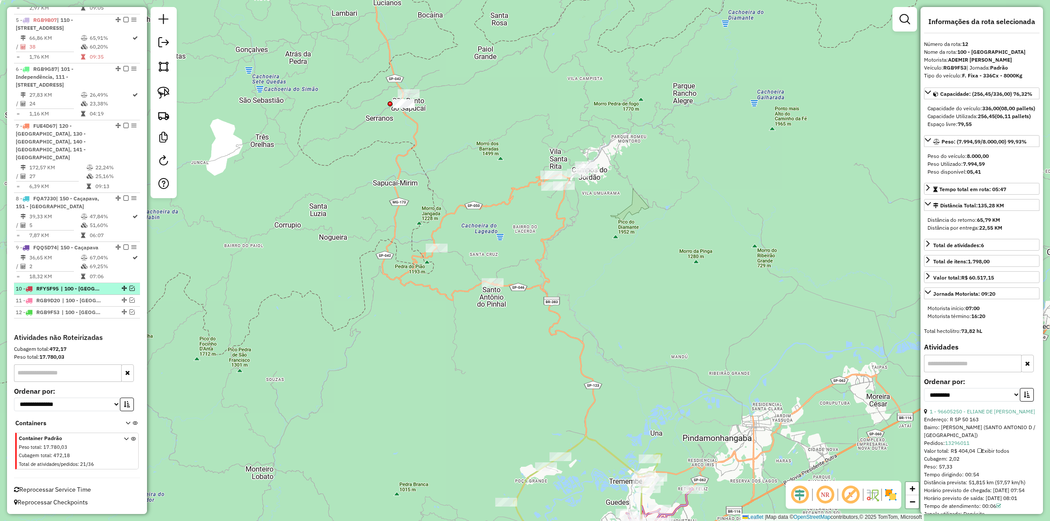
click at [130, 287] on em at bounding box center [132, 288] width 5 height 5
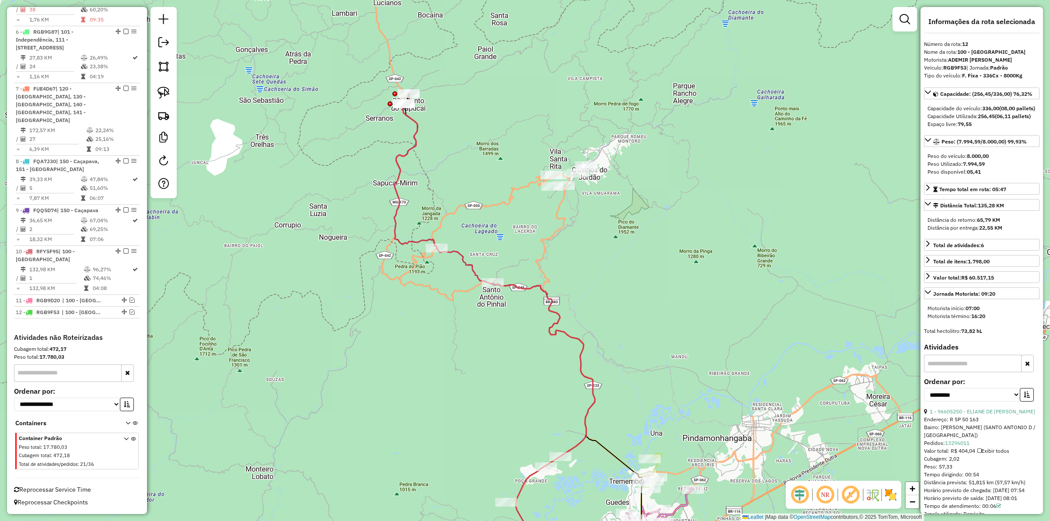
click at [415, 148] on icon at bounding box center [494, 334] width 201 height 480
click at [413, 143] on icon at bounding box center [494, 334] width 201 height 480
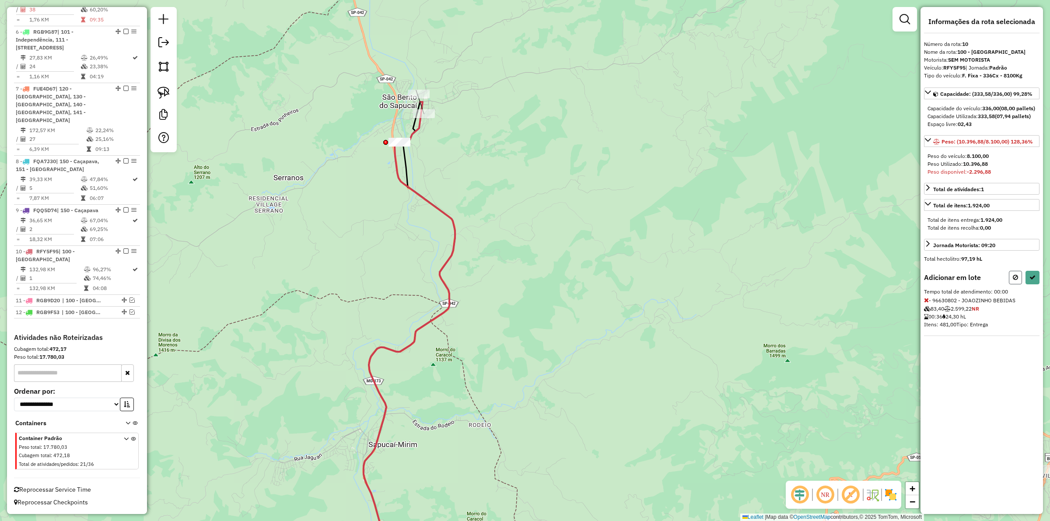
click at [1019, 285] on button at bounding box center [1015, 278] width 13 height 14
select select "**********"
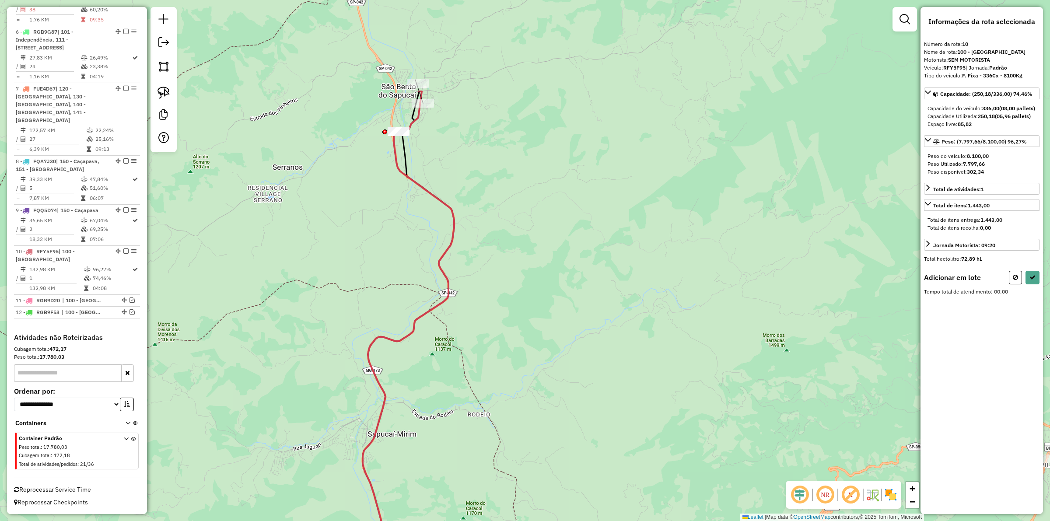
drag, startPoint x: 599, startPoint y: 309, endPoint x: 563, endPoint y: 158, distance: 155.5
click at [561, 123] on div "Janela de atendimento Grade de atendimento Capacidade Transportadoras Veículos …" at bounding box center [525, 260] width 1050 height 521
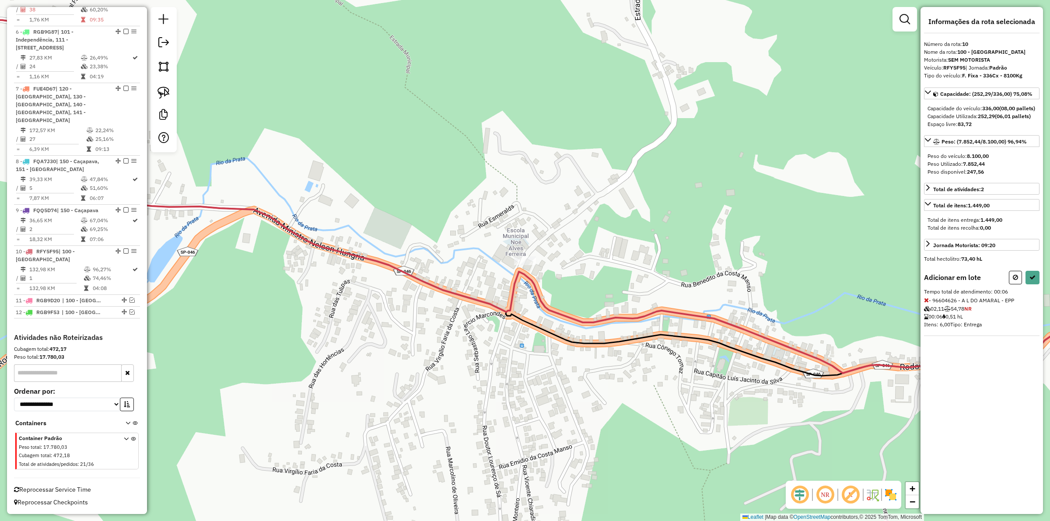
click at [526, 254] on div "Janela de atendimento Grade de atendimento Capacidade Transportadoras Veículos …" at bounding box center [525, 260] width 1050 height 521
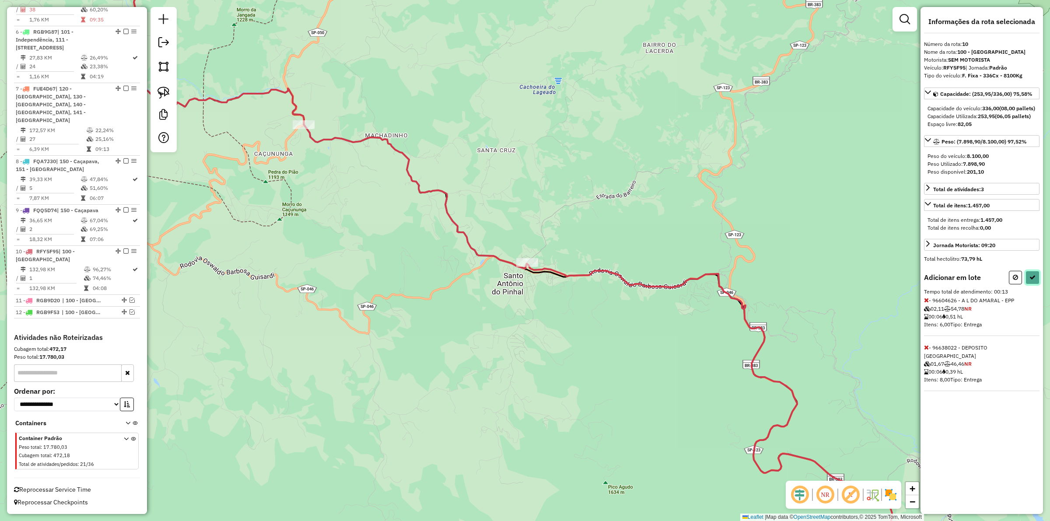
click at [1032, 284] on button at bounding box center [1033, 278] width 14 height 14
select select "**********"
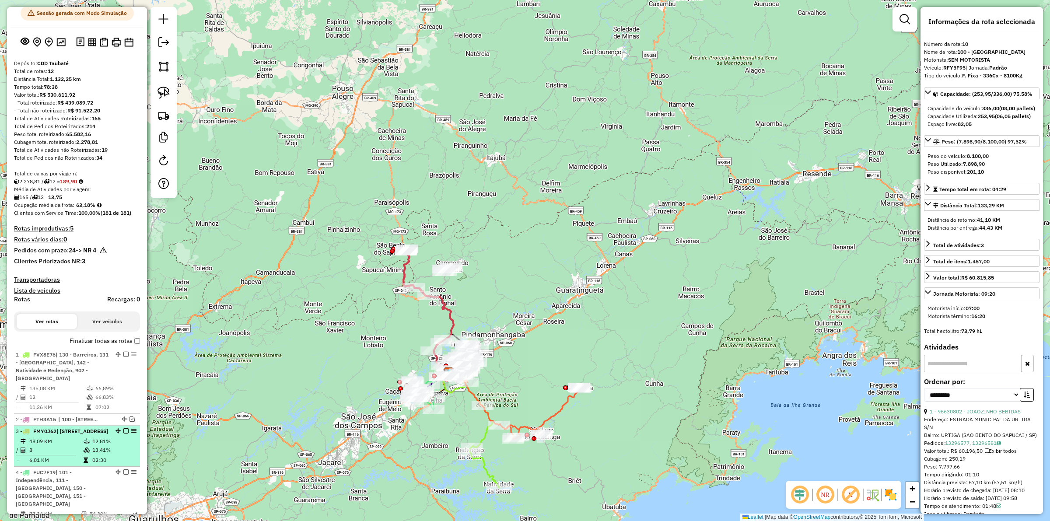
scroll to position [0, 0]
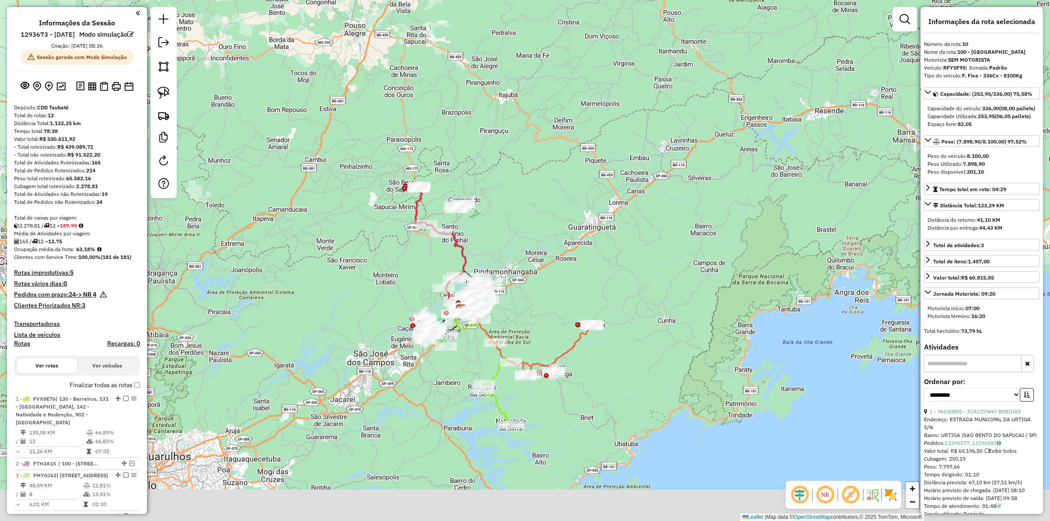
drag, startPoint x: 538, startPoint y: 279, endPoint x: 560, endPoint y: 304, distance: 33.5
click at [542, 280] on div "Janela de atendimento Grade de atendimento Capacidade Transportadoras Veículos …" at bounding box center [525, 260] width 1050 height 521
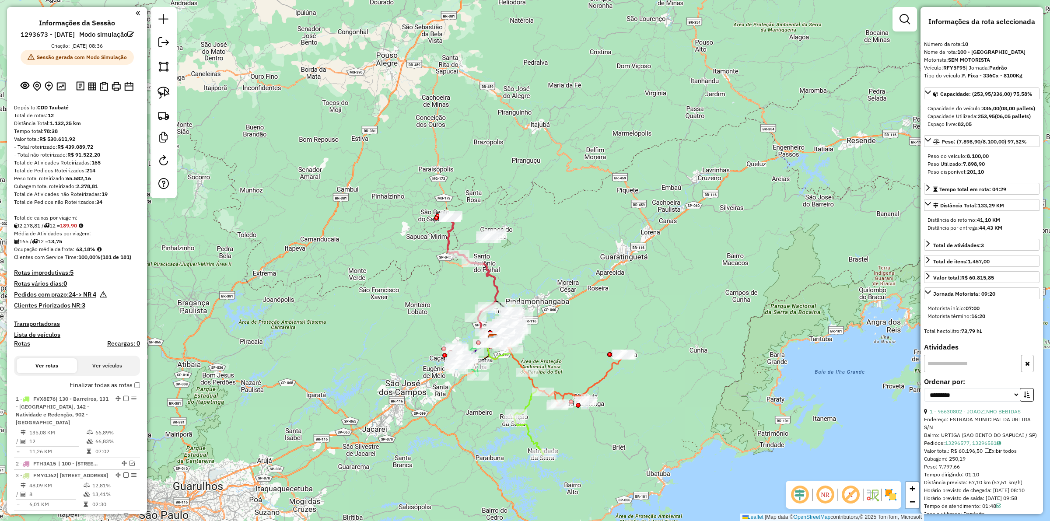
click at [602, 386] on icon at bounding box center [564, 367] width 121 height 78
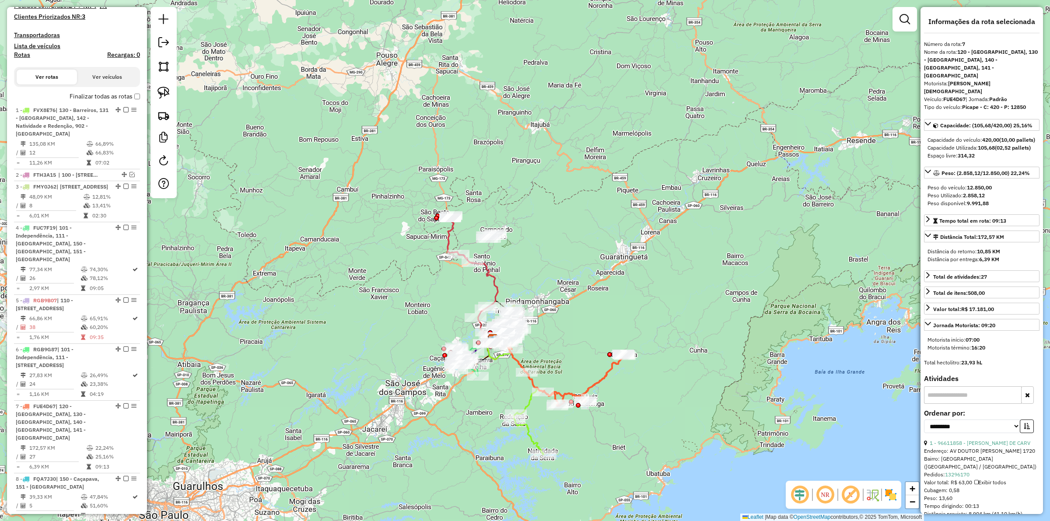
scroll to position [635, 0]
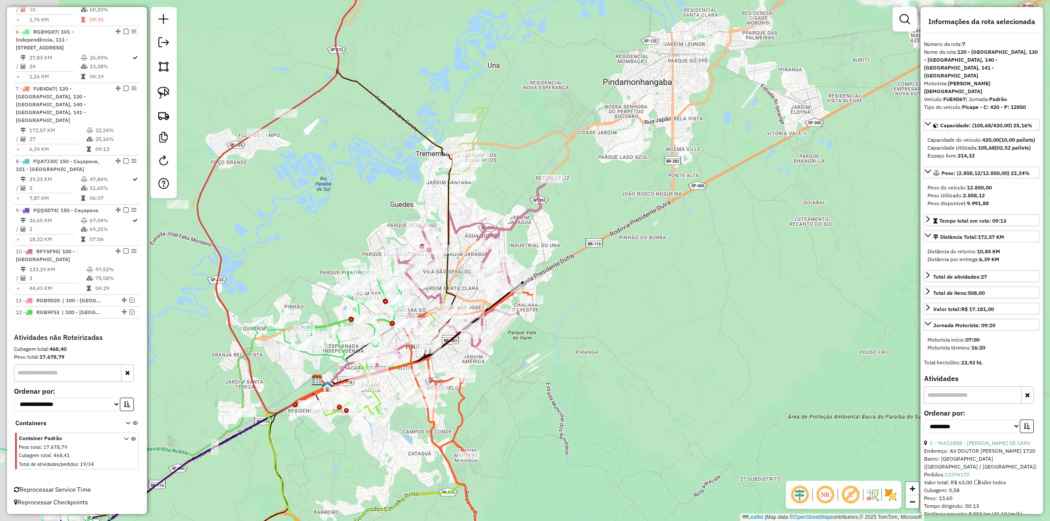
drag, startPoint x: 528, startPoint y: 268, endPoint x: 577, endPoint y: 275, distance: 49.5
click at [577, 275] on div "Janela de atendimento Grade de atendimento Capacidade Transportadoras Veículos …" at bounding box center [525, 260] width 1050 height 521
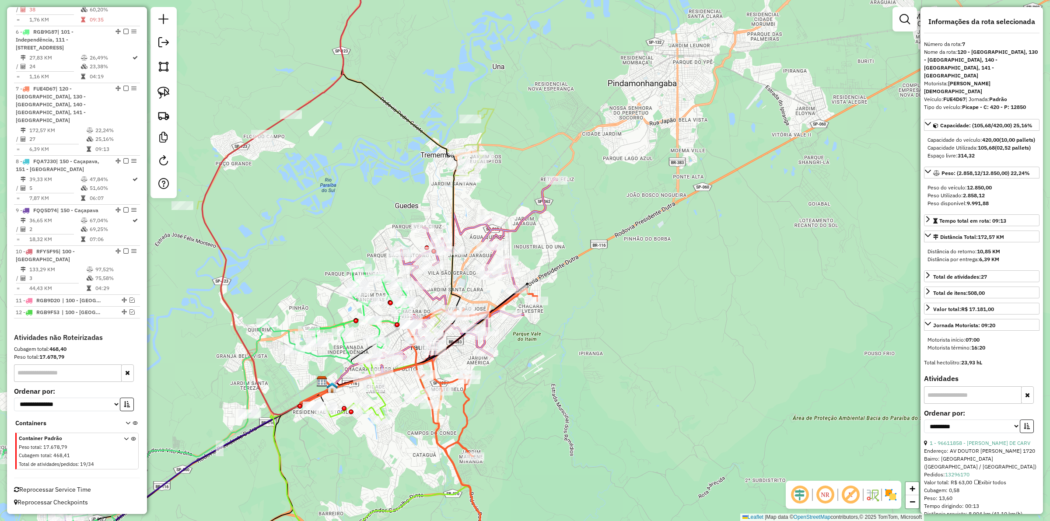
click at [481, 131] on icon at bounding box center [345, 205] width 297 height 263
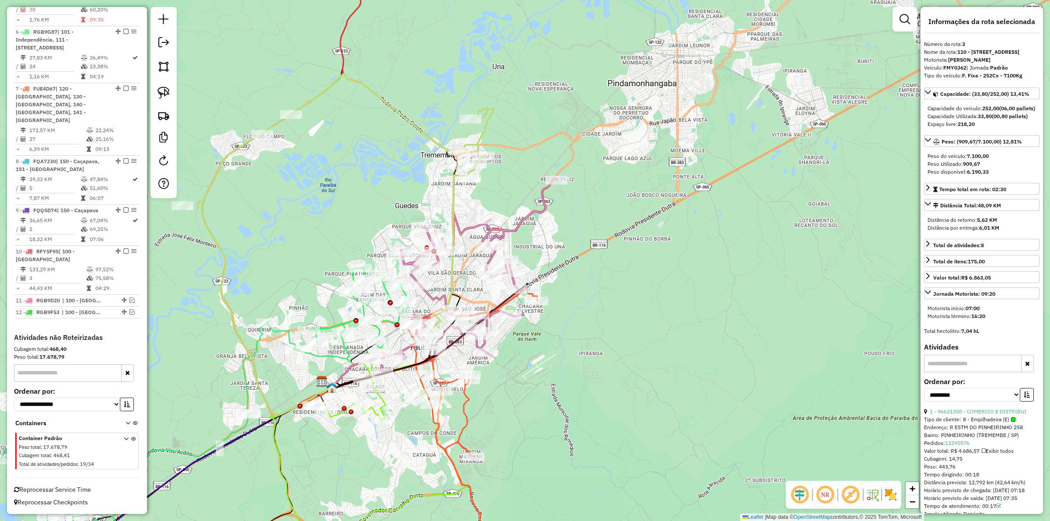
scroll to position [474, 0]
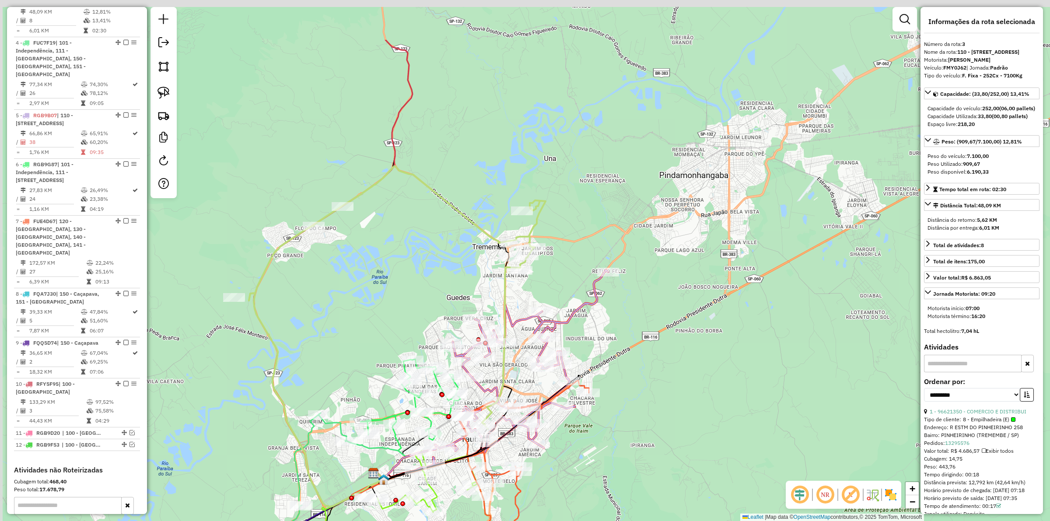
drag, startPoint x: 552, startPoint y: 96, endPoint x: 604, endPoint y: 188, distance: 105.4
click at [604, 188] on div "Janela de atendimento Grade de atendimento Capacidade Transportadoras Veículos …" at bounding box center [525, 260] width 1050 height 521
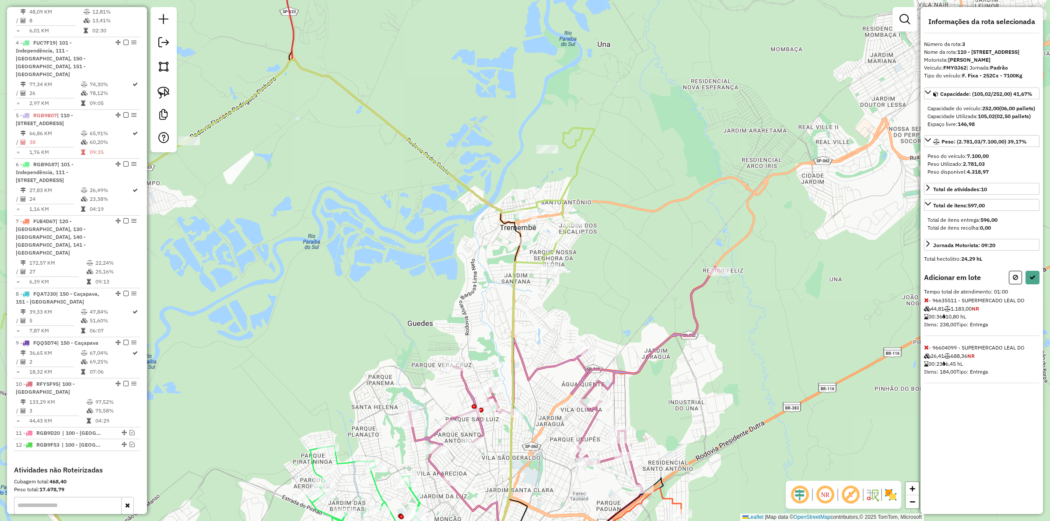
drag, startPoint x: 552, startPoint y: 313, endPoint x: 548, endPoint y: 306, distance: 7.8
click at [548, 306] on div "Janela de atendimento Grade de atendimento Capacidade Transportadoras Veículos …" at bounding box center [525, 260] width 1050 height 521
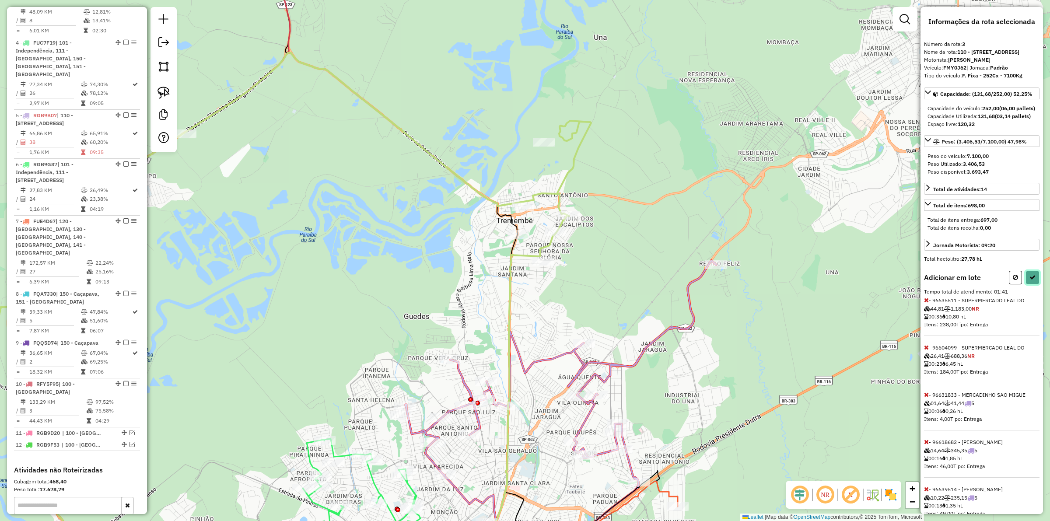
click at [1031, 285] on button at bounding box center [1033, 278] width 14 height 14
select select "**********"
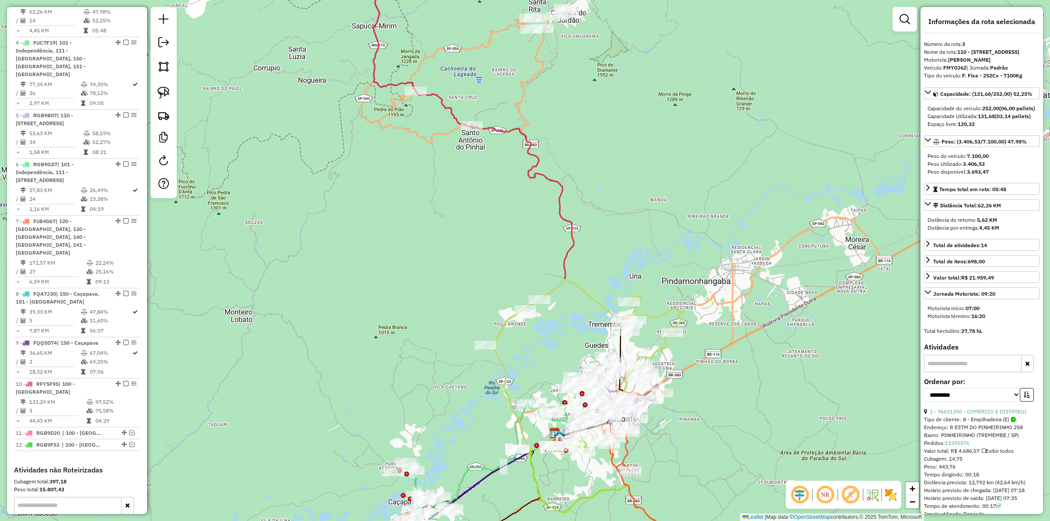
click at [563, 252] on icon at bounding box center [473, 199] width 201 height 502
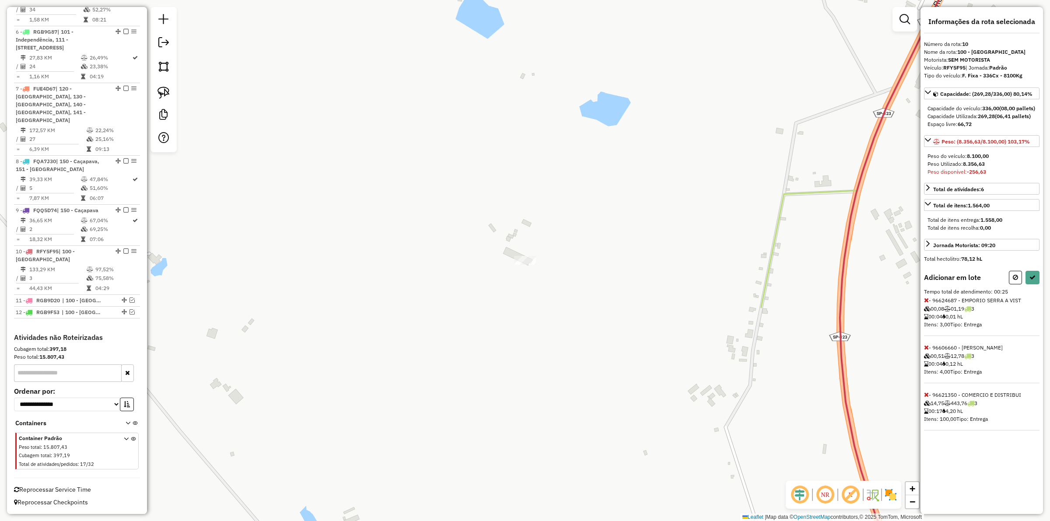
click at [924, 403] on div "Informações da rota selecionada Número da rota: 10 Nome da rota: 100 - São Bent…" at bounding box center [982, 260] width 123 height 507
click at [926, 398] on icon at bounding box center [926, 395] width 5 height 6
click at [1016, 281] on icon at bounding box center [1015, 277] width 5 height 6
select select "**********"
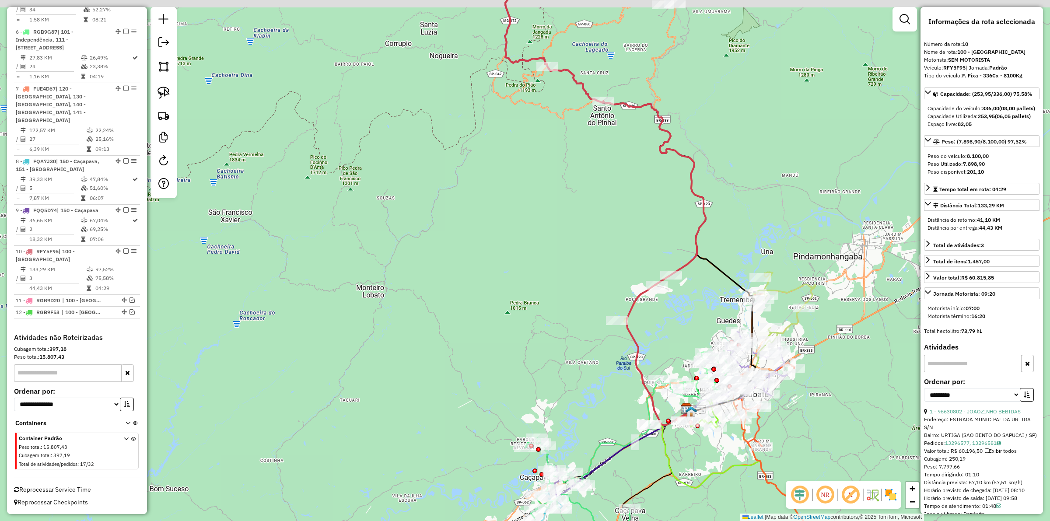
drag, startPoint x: 662, startPoint y: 224, endPoint x: 602, endPoint y: 348, distance: 138.2
click at [602, 348] on div "Janela de atendimento Grade de atendimento Capacidade Transportadoras Veículos …" at bounding box center [525, 260] width 1050 height 521
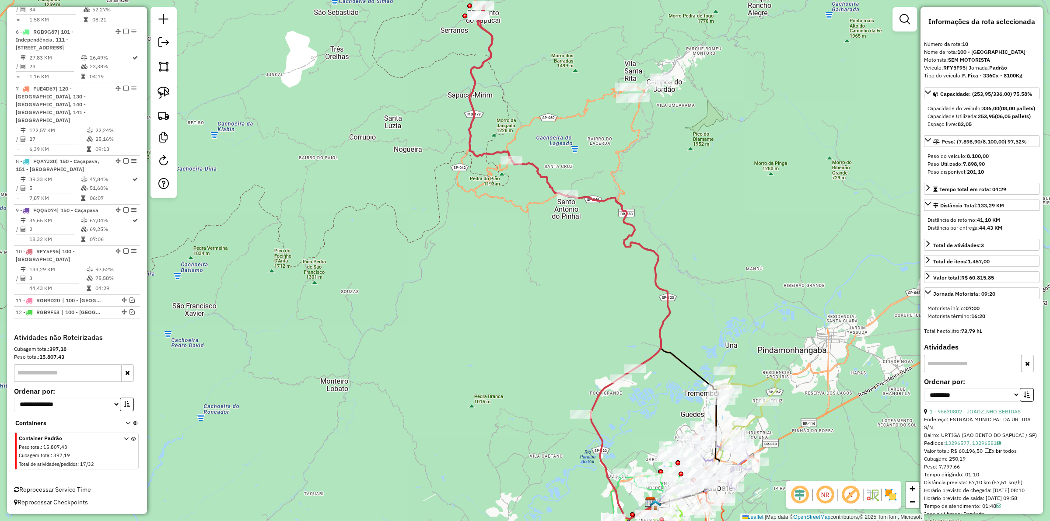
click at [657, 266] on icon at bounding box center [569, 262] width 201 height 513
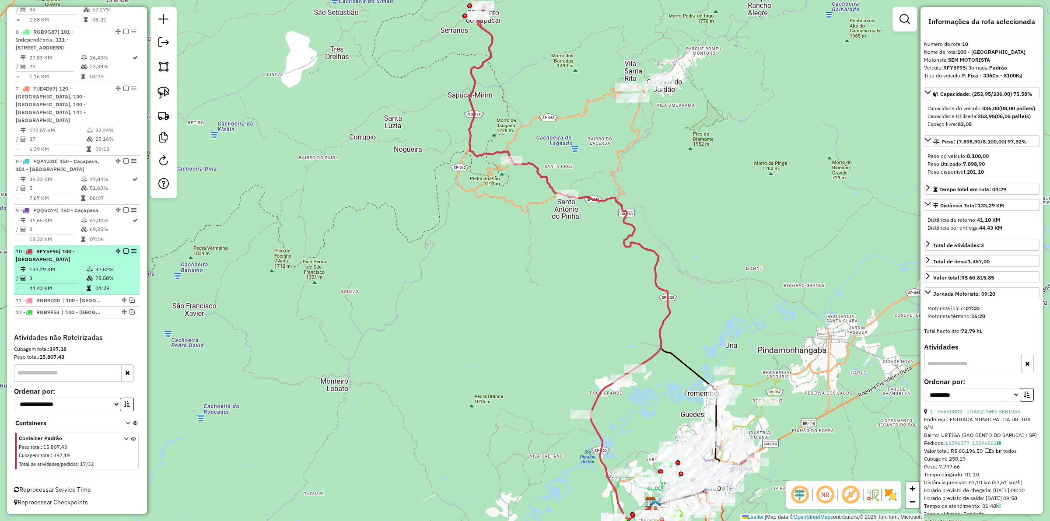
click at [123, 254] on em at bounding box center [125, 251] width 5 height 5
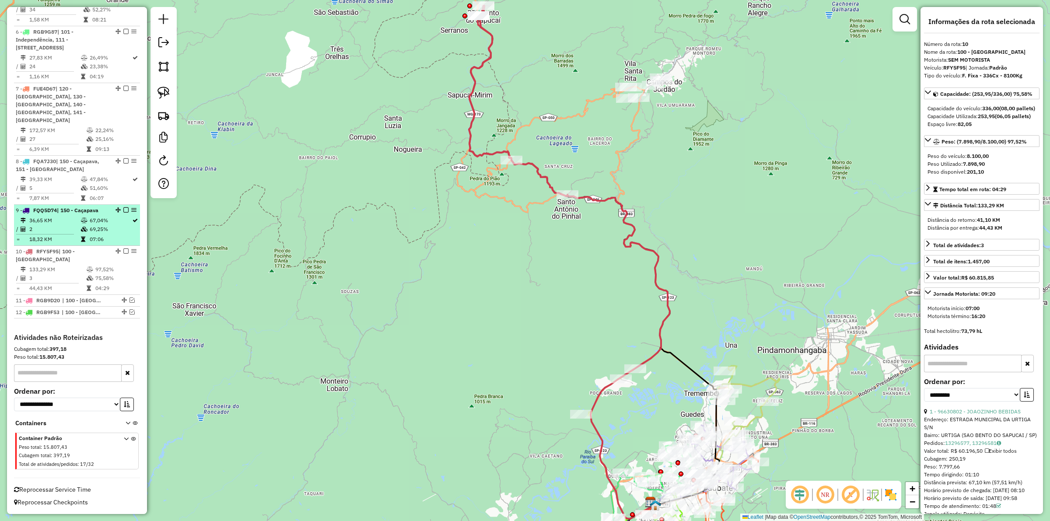
scroll to position [605, 0]
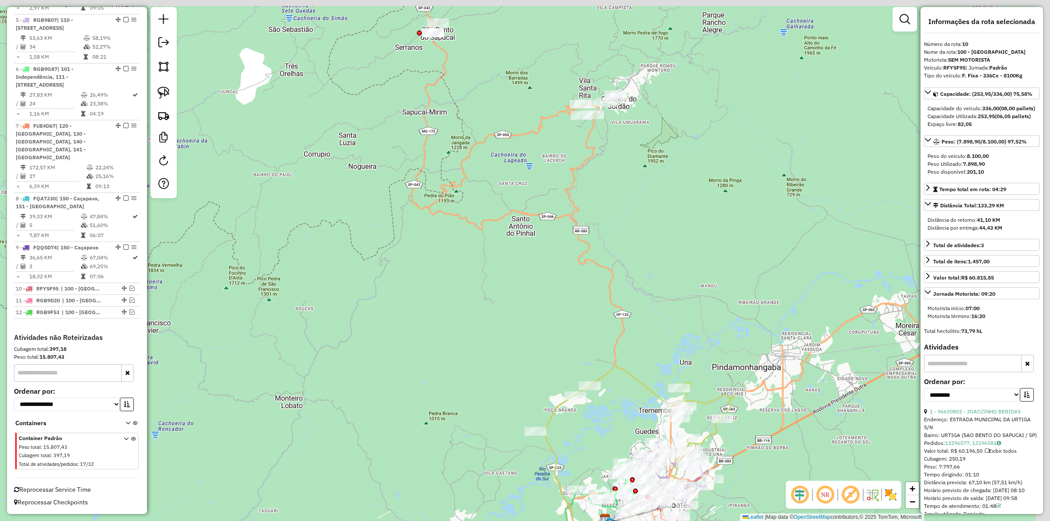
drag, startPoint x: 661, startPoint y: 157, endPoint x: 646, endPoint y: 158, distance: 14.5
click at [646, 158] on div "Janela de atendimento Grade de atendimento Capacidade Transportadoras Veículos …" at bounding box center [525, 260] width 1050 height 521
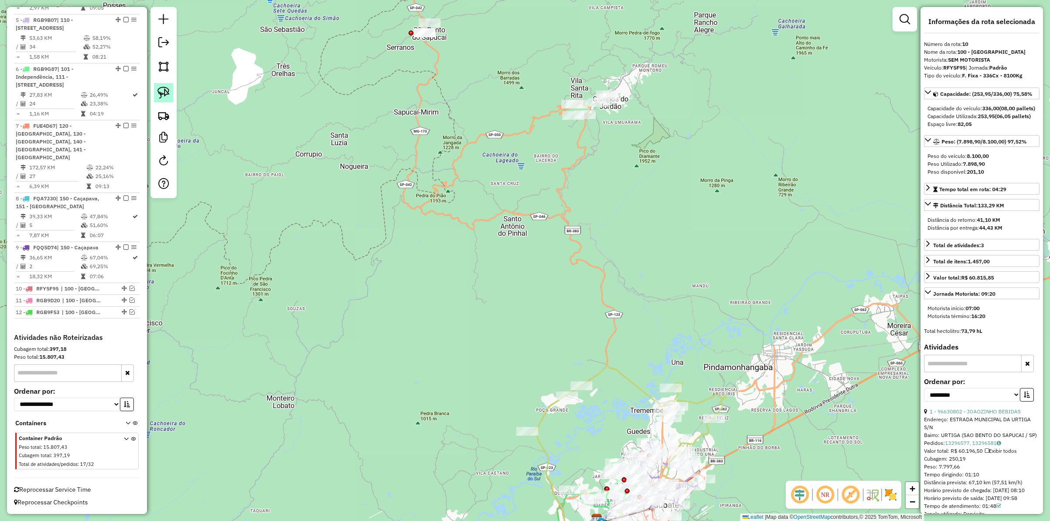
click at [162, 91] on img at bounding box center [164, 93] width 12 height 12
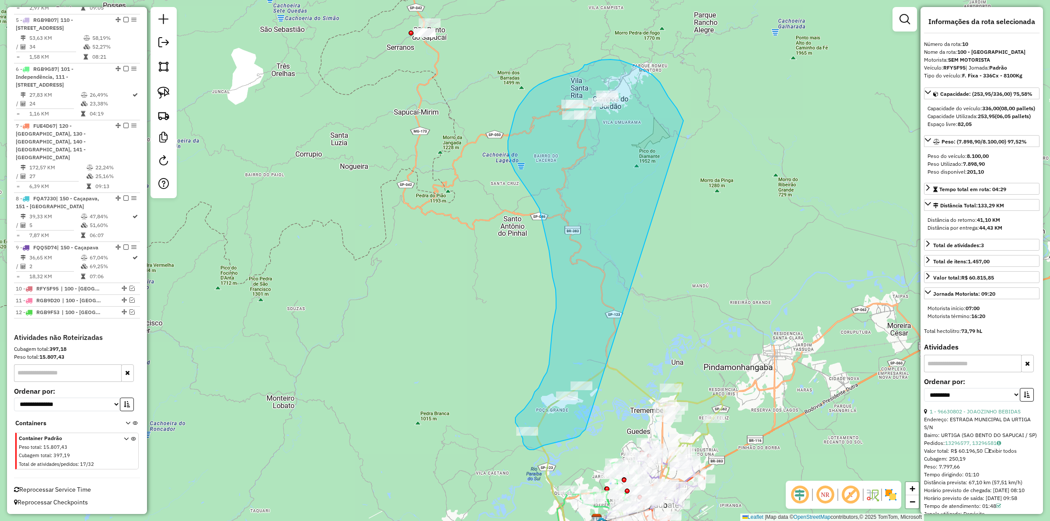
drag, startPoint x: 646, startPoint y: 71, endPoint x: 591, endPoint y: 419, distance: 352.7
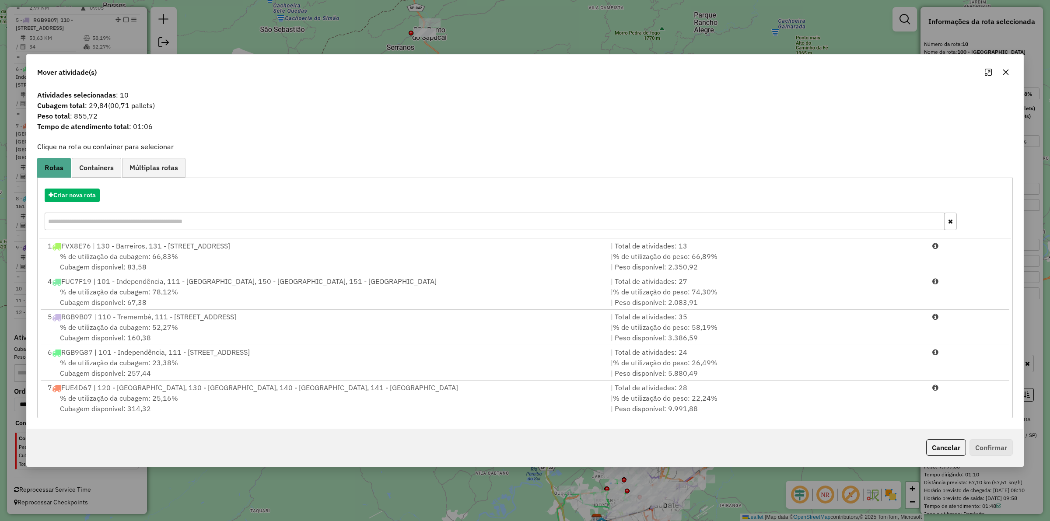
click at [1006, 71] on icon "button" at bounding box center [1006, 72] width 7 height 7
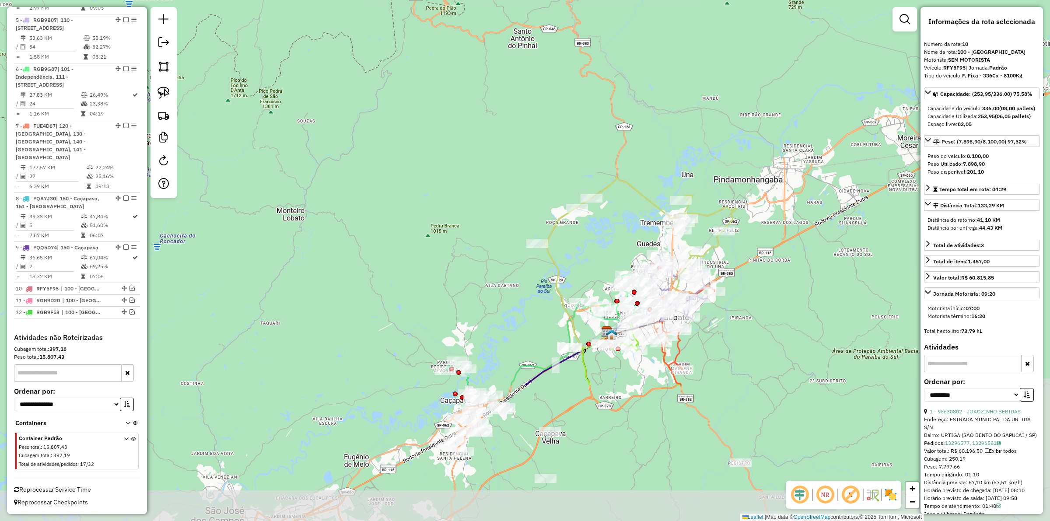
drag, startPoint x: 650, startPoint y: 327, endPoint x: 656, endPoint y: 168, distance: 159.9
click at [656, 168] on div "Janela de atendimento Grade de atendimento Capacidade Transportadoras Veículos …" at bounding box center [525, 260] width 1050 height 521
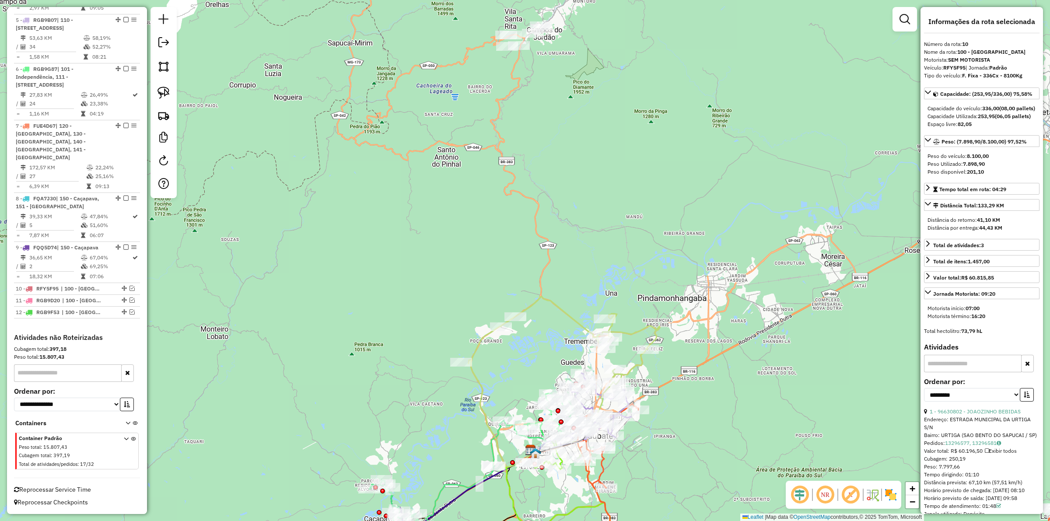
drag, startPoint x: 690, startPoint y: 112, endPoint x: 587, endPoint y: 307, distance: 220.1
click at [613, 261] on div "Janela de atendimento Grade de atendimento Capacidade Transportadoras Veículos …" at bounding box center [525, 260] width 1050 height 521
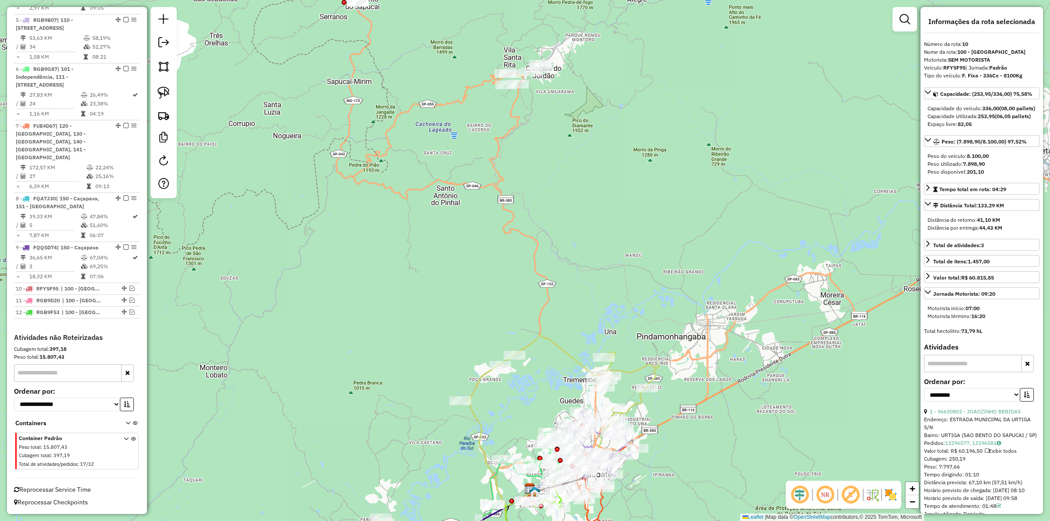
click at [555, 349] on icon at bounding box center [563, 400] width 191 height 131
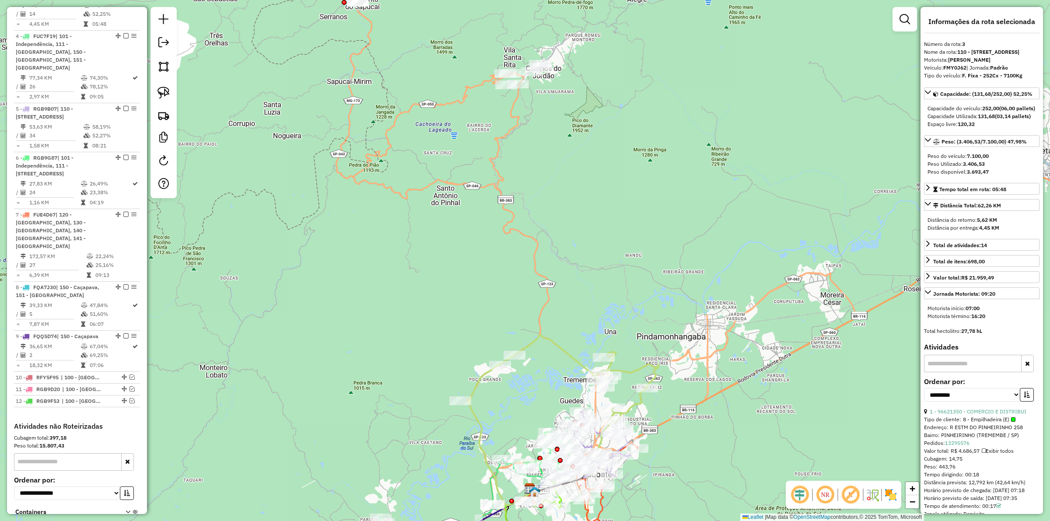
scroll to position [474, 0]
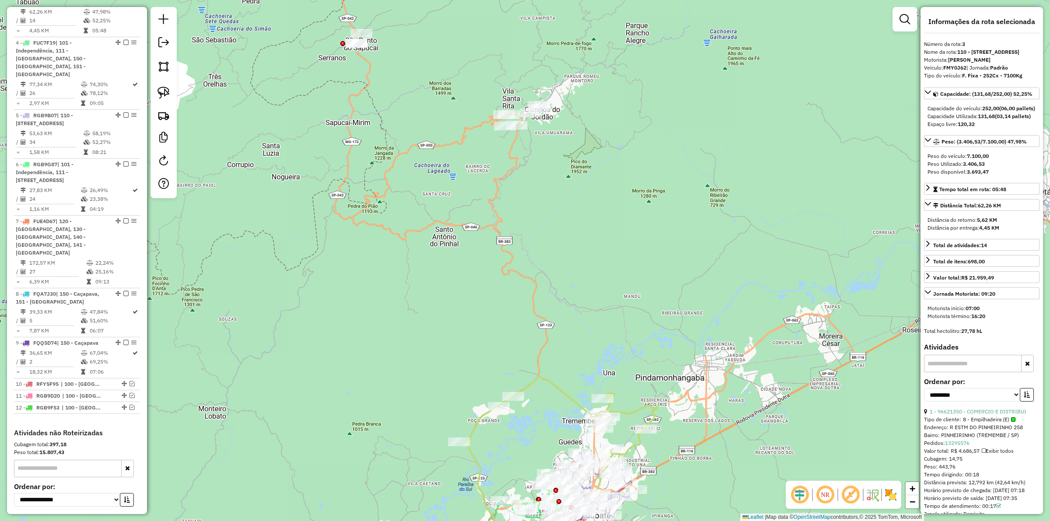
drag, startPoint x: 602, startPoint y: 260, endPoint x: 595, endPoint y: 327, distance: 68.2
click at [595, 327] on div "Janela de atendimento Grade de atendimento Capacidade Transportadoras Veículos …" at bounding box center [525, 260] width 1050 height 521
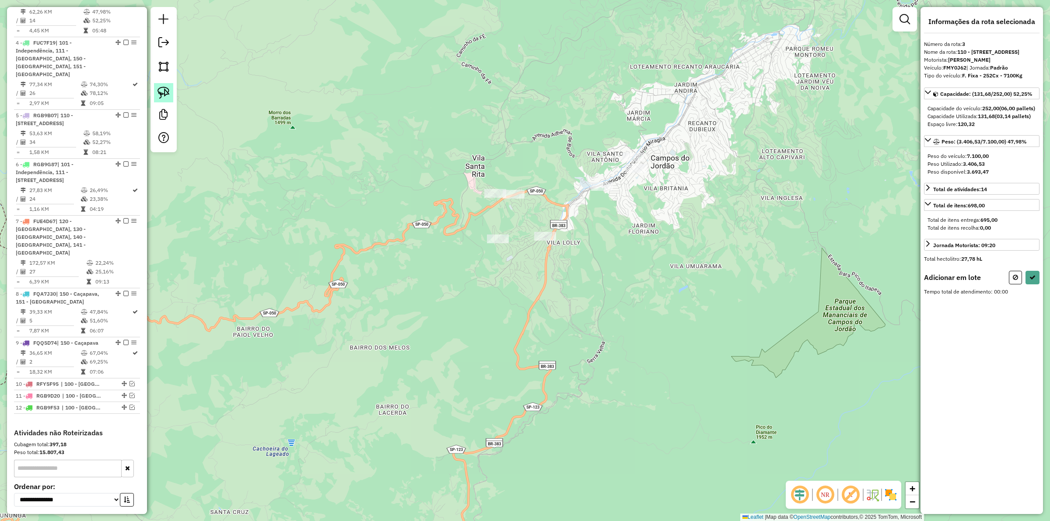
click at [163, 89] on img at bounding box center [164, 93] width 12 height 12
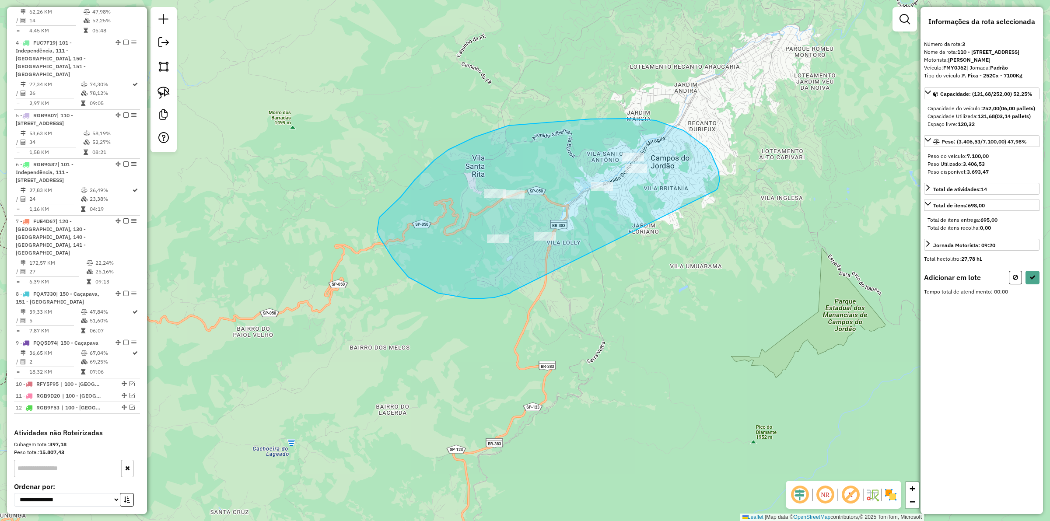
drag, startPoint x: 719, startPoint y: 183, endPoint x: 587, endPoint y: 296, distance: 173.9
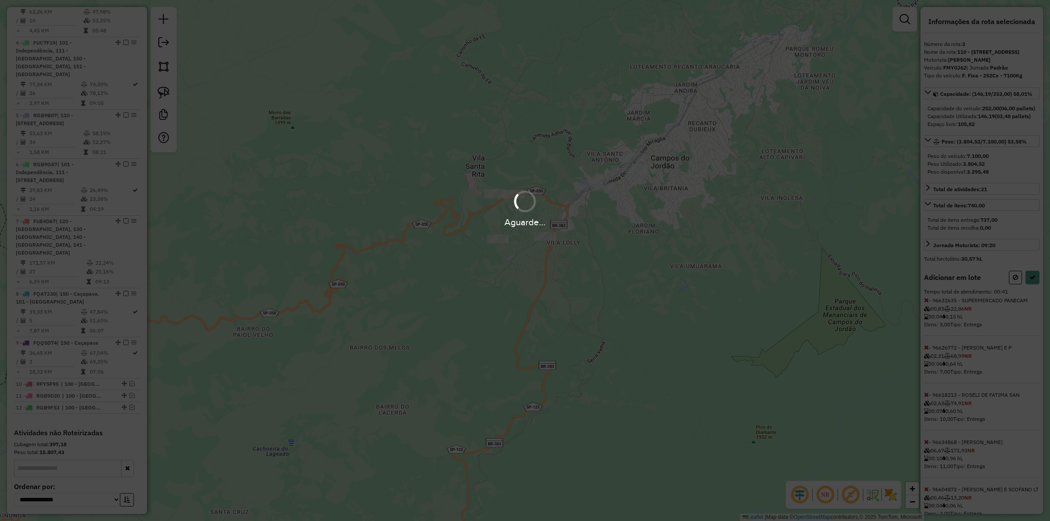
click at [1029, 303] on div "Aguarde..." at bounding box center [525, 260] width 1050 height 521
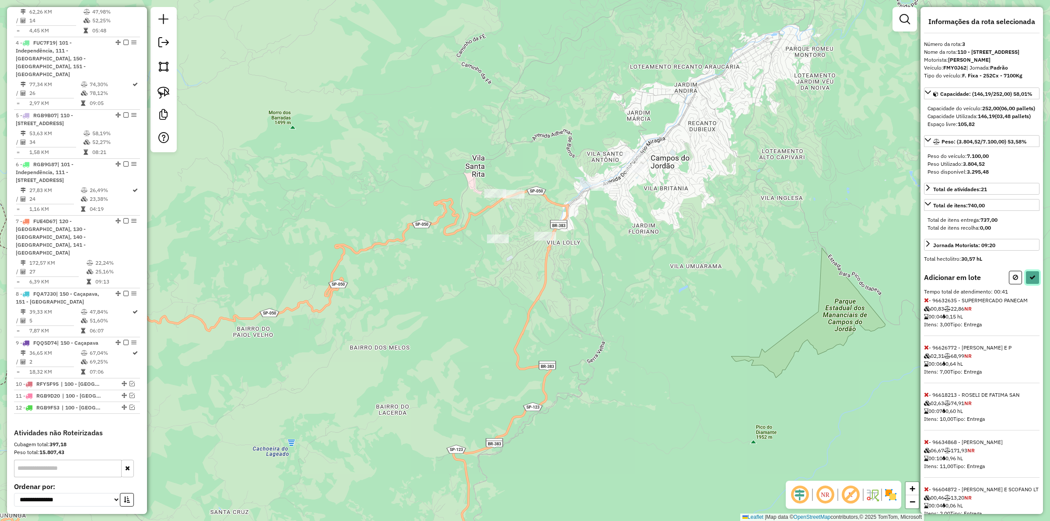
click at [1031, 281] on icon at bounding box center [1033, 277] width 6 height 6
select select "**********"
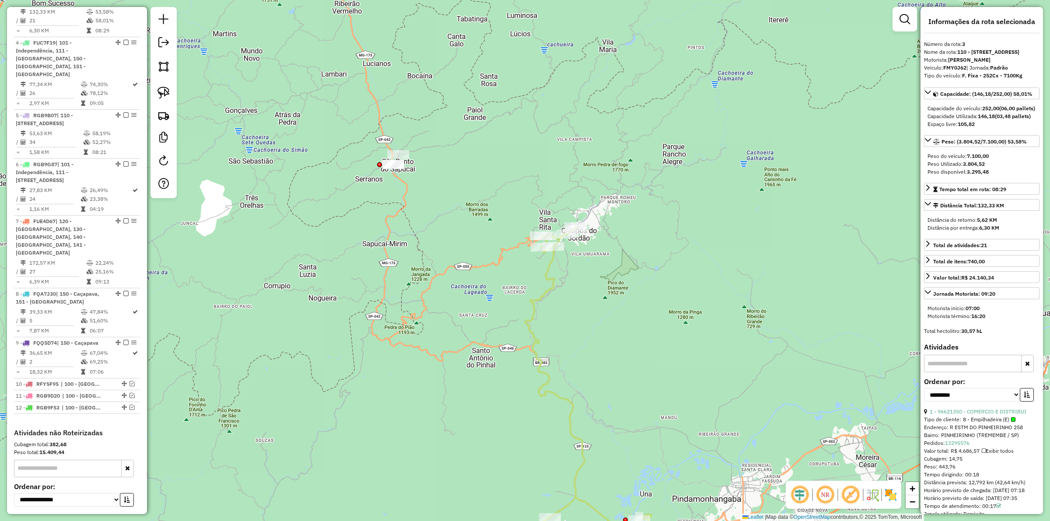
drag, startPoint x: 618, startPoint y: 330, endPoint x: 575, endPoint y: 151, distance: 184.5
click at [575, 151] on div "Janela de atendimento Grade de atendimento Capacidade Transportadoras Veículos …" at bounding box center [525, 260] width 1050 height 521
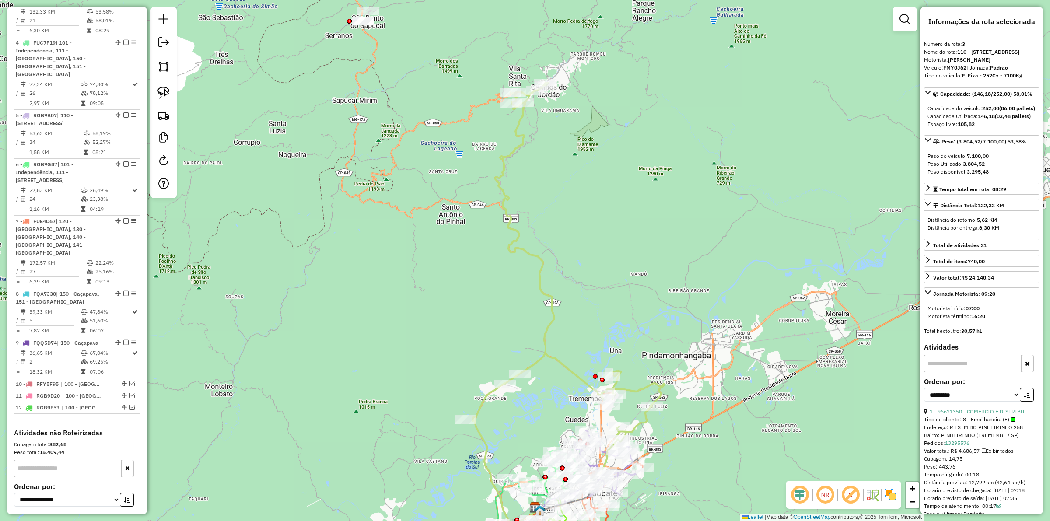
click at [534, 264] on div "Janela de atendimento Grade de atendimento Capacidade Transportadoras Veículos …" at bounding box center [525, 260] width 1050 height 521
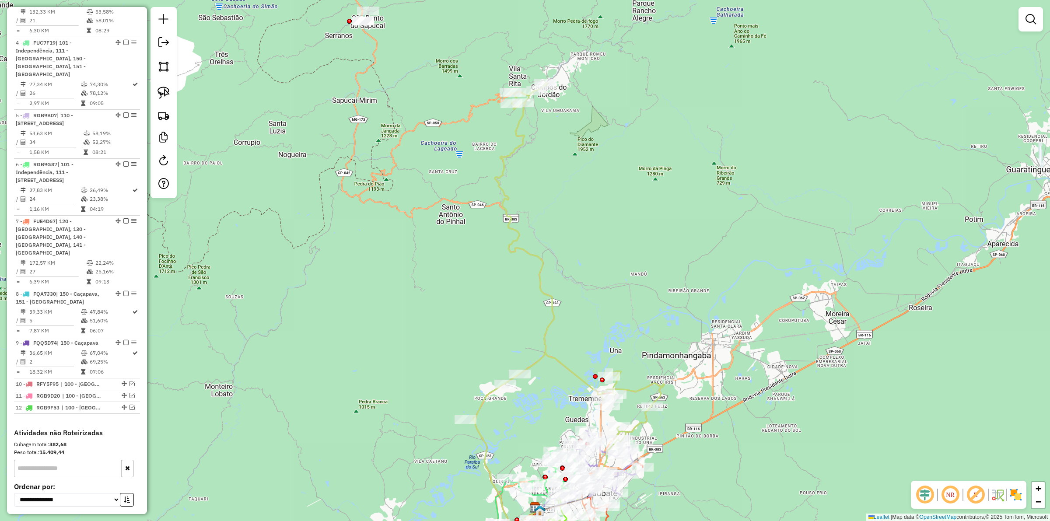
drag, startPoint x: 668, startPoint y: 302, endPoint x: 642, endPoint y: 179, distance: 126.7
click at [642, 179] on div "Janela de atendimento Grade de atendimento Capacidade Transportadoras Veículos …" at bounding box center [525, 260] width 1050 height 521
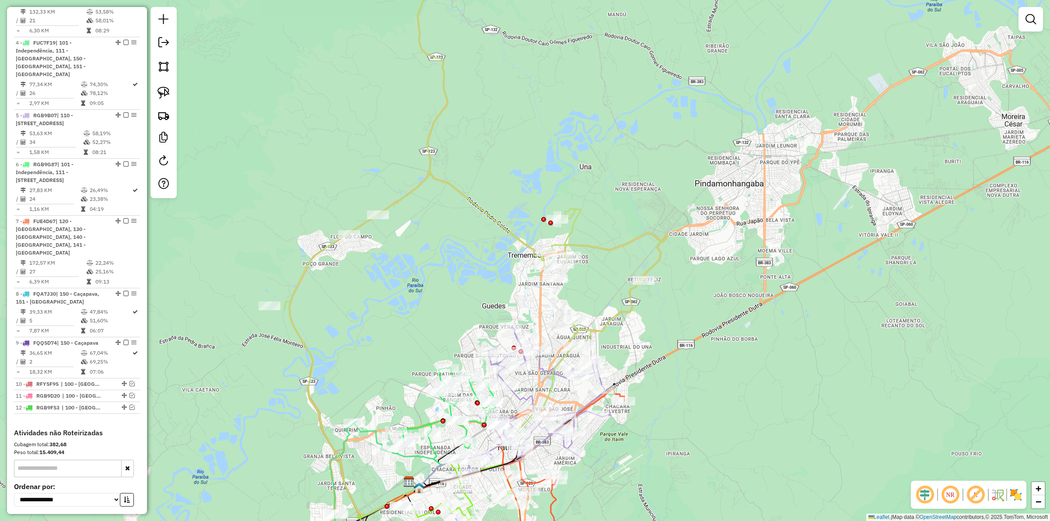
click at [615, 248] on icon at bounding box center [476, 192] width 383 height 489
select select "**********"
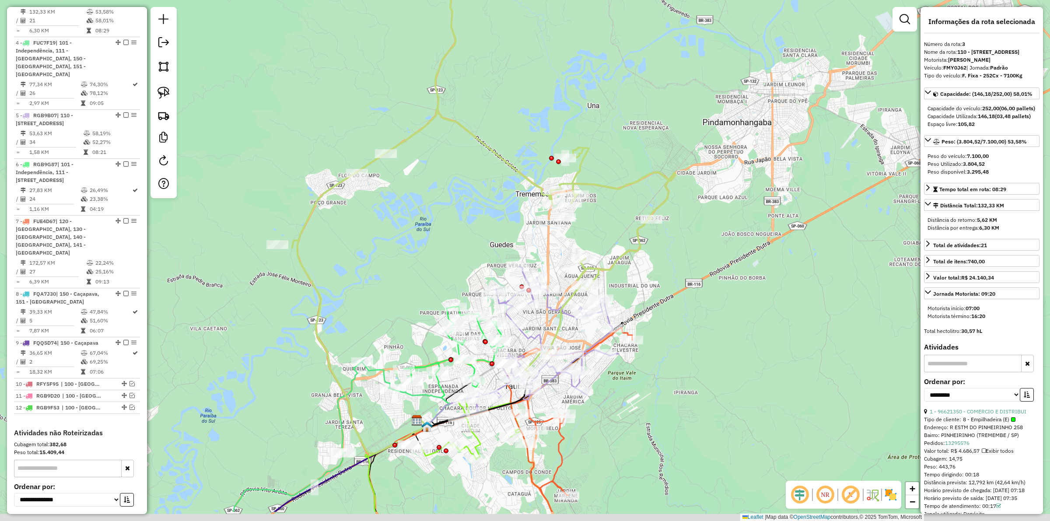
drag, startPoint x: 594, startPoint y: 281, endPoint x: 615, endPoint y: 260, distance: 30.3
click at [601, 232] on div "Janela de atendimento Grade de atendimento Capacidade Transportadoras Veículos …" at bounding box center [525, 260] width 1050 height 521
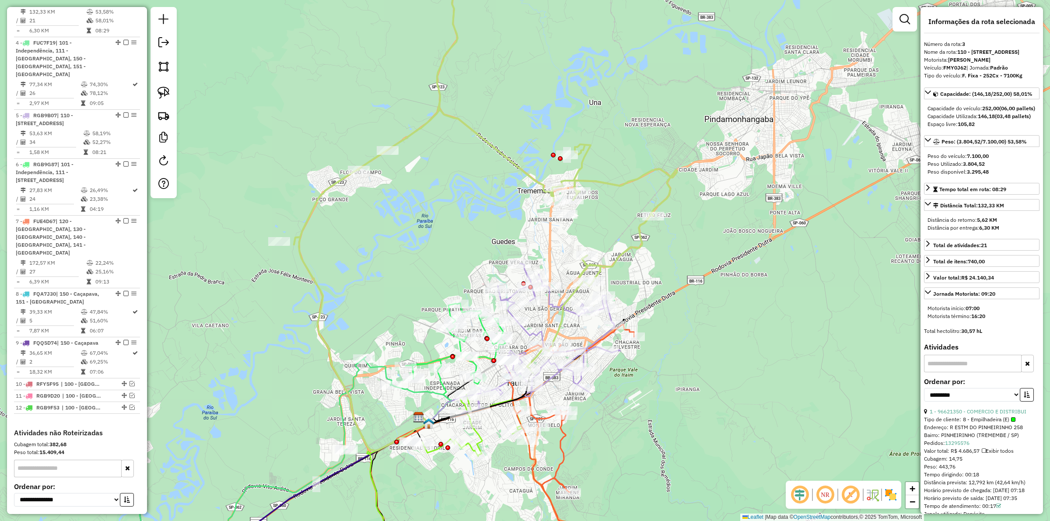
click at [620, 266] on div "Janela de atendimento Grade de atendimento Capacidade Transportadoras Veículos …" at bounding box center [525, 260] width 1050 height 521
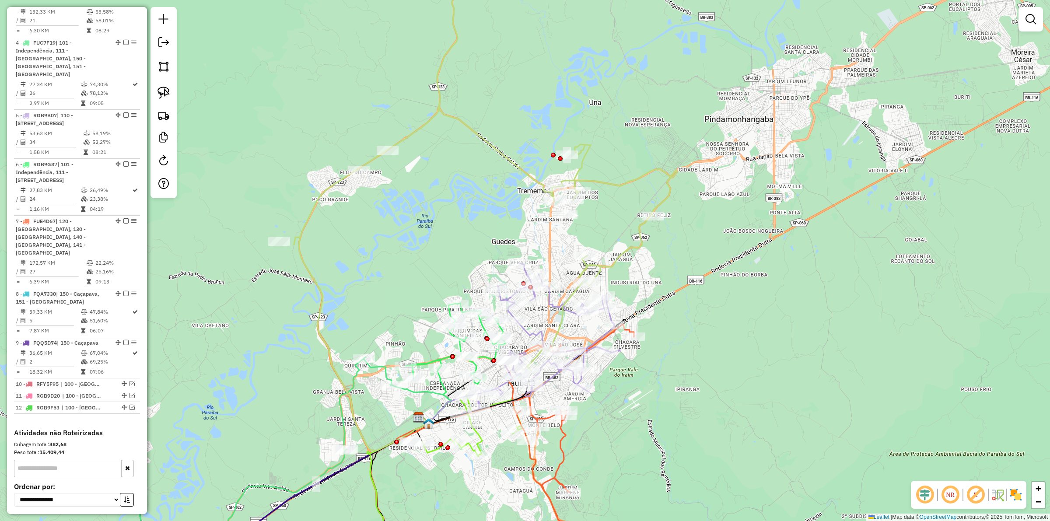
click at [559, 305] on icon at bounding box center [485, 160] width 383 height 425
click at [556, 303] on icon at bounding box center [539, 338] width 159 height 151
select select "**********"
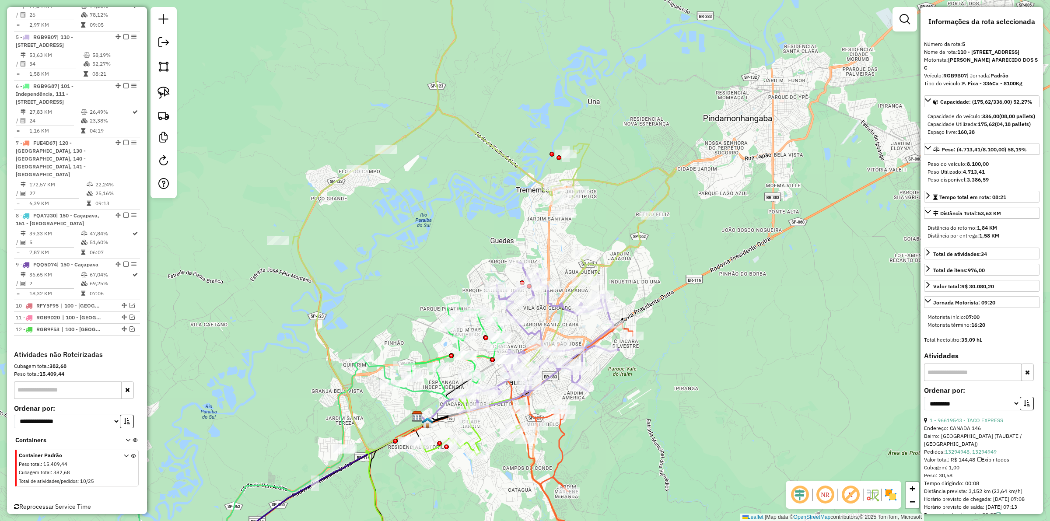
scroll to position [596, 0]
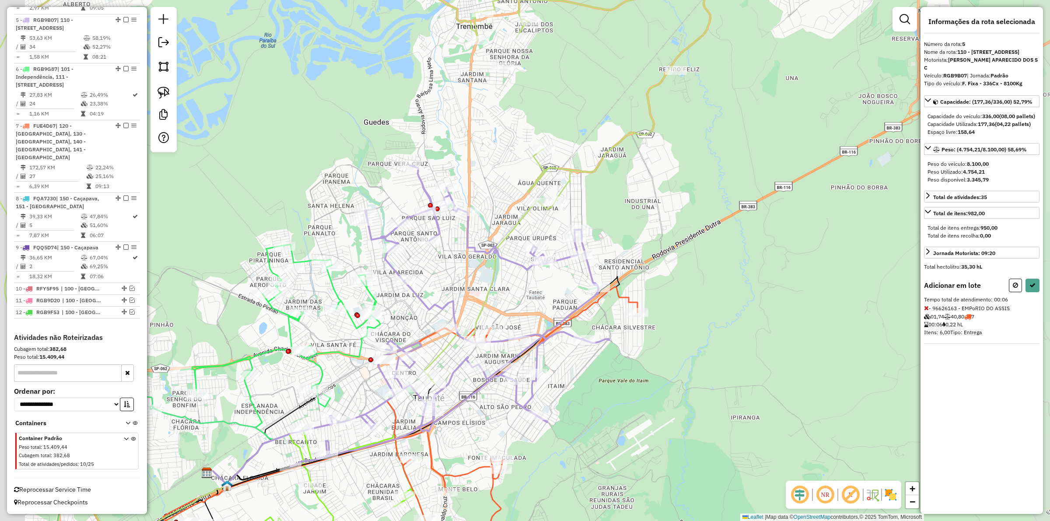
drag, startPoint x: 657, startPoint y: 359, endPoint x: 624, endPoint y: 343, distance: 36.8
click at [662, 356] on div "Janela de atendimento Grade de atendimento Capacidade Transportadoras Veículos …" at bounding box center [525, 260] width 1050 height 521
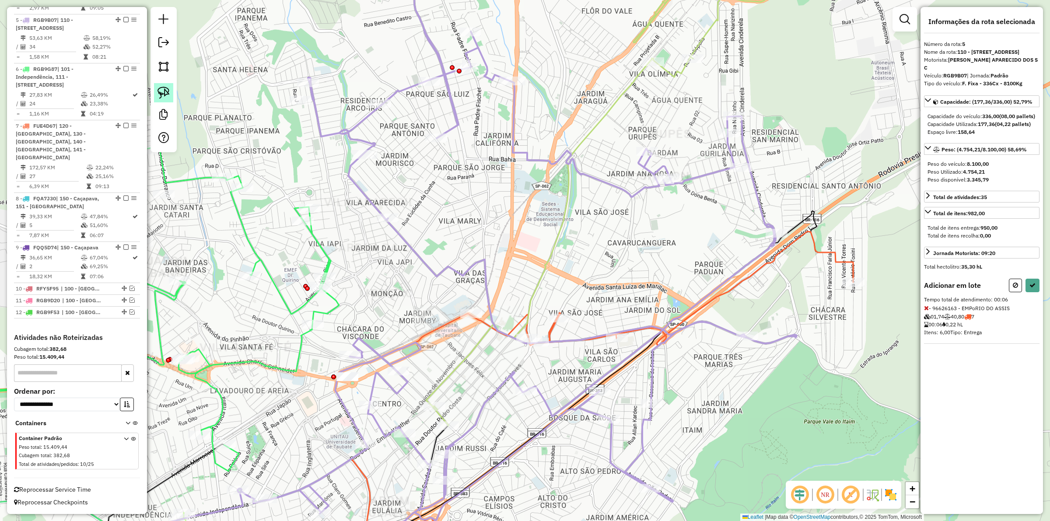
select select "**********"
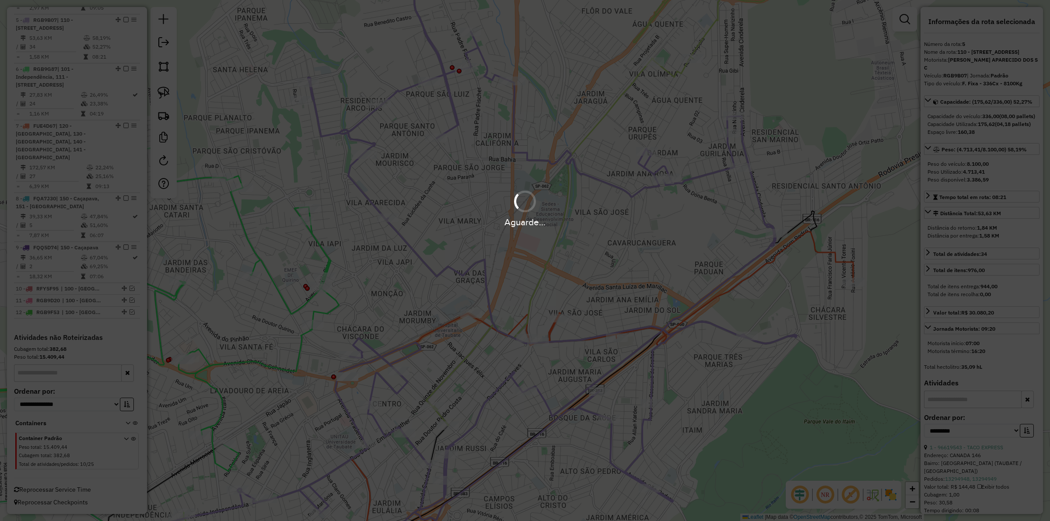
click at [159, 89] on div "Aguarde..." at bounding box center [525, 260] width 1050 height 521
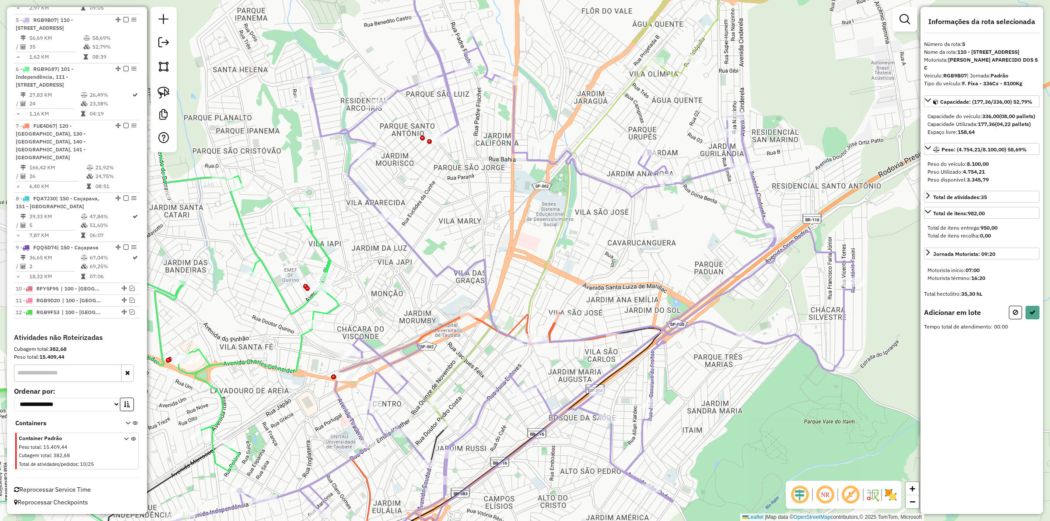
click at [161, 92] on img at bounding box center [164, 93] width 12 height 12
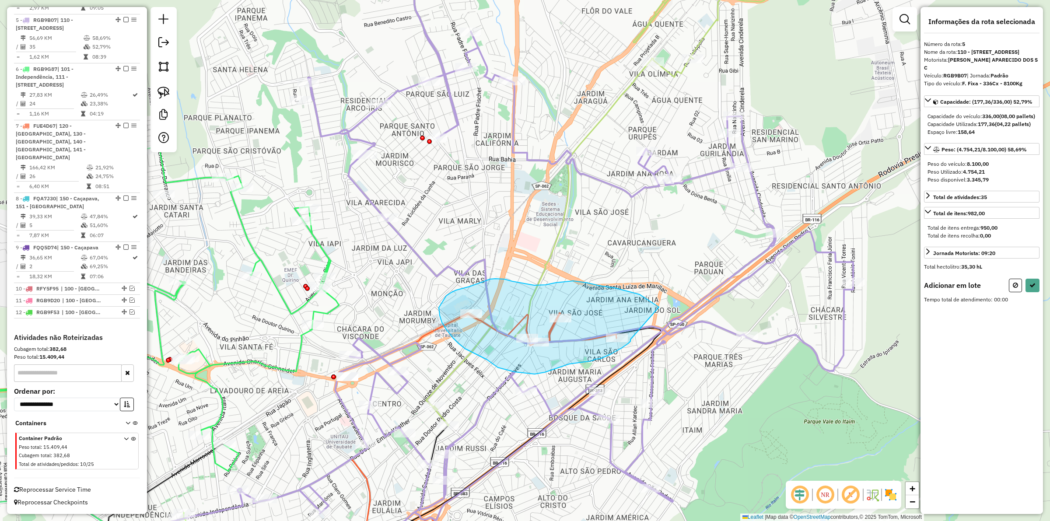
drag, startPoint x: 573, startPoint y: 281, endPoint x: 631, endPoint y: 340, distance: 82.0
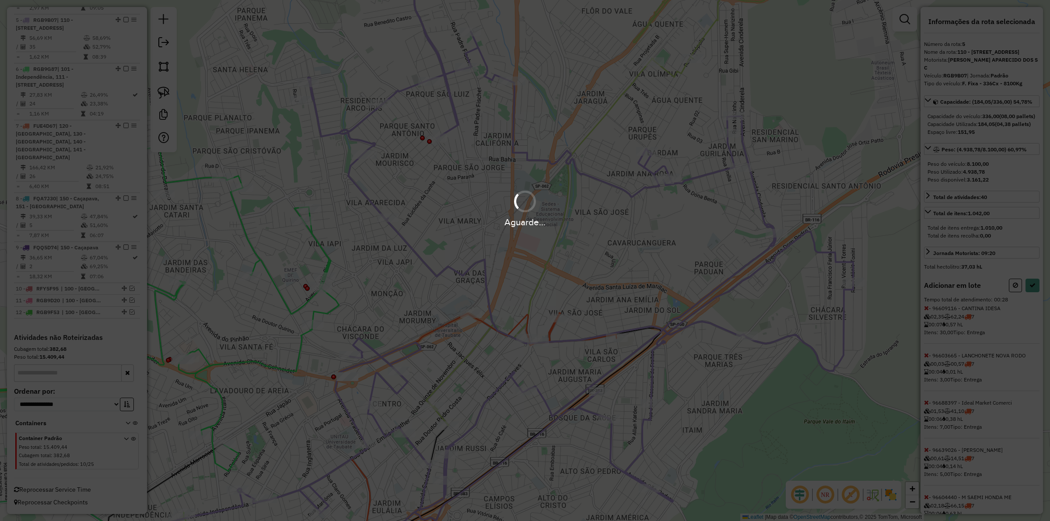
click at [1029, 312] on div "Aguarde..." at bounding box center [525, 260] width 1050 height 521
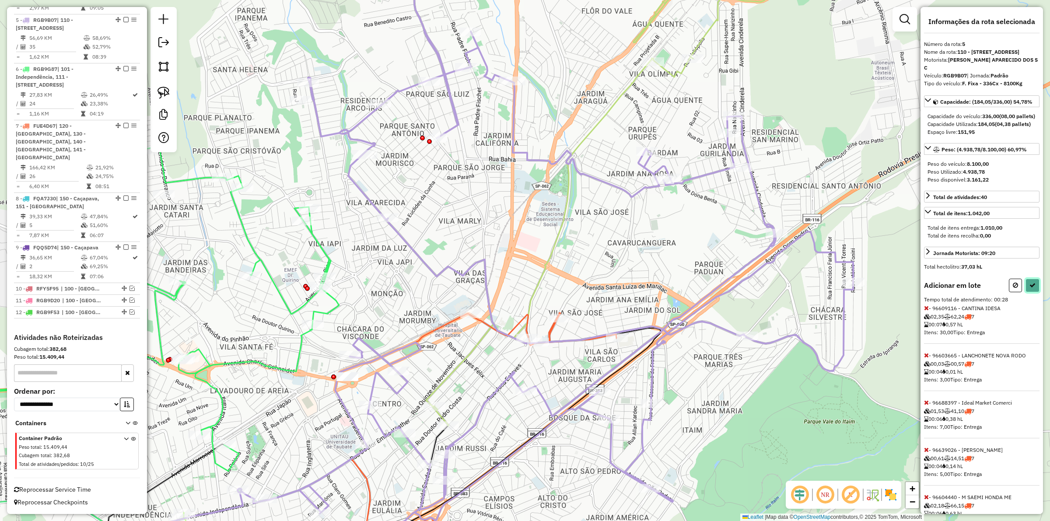
click at [1032, 288] on icon at bounding box center [1033, 285] width 6 height 6
select select "**********"
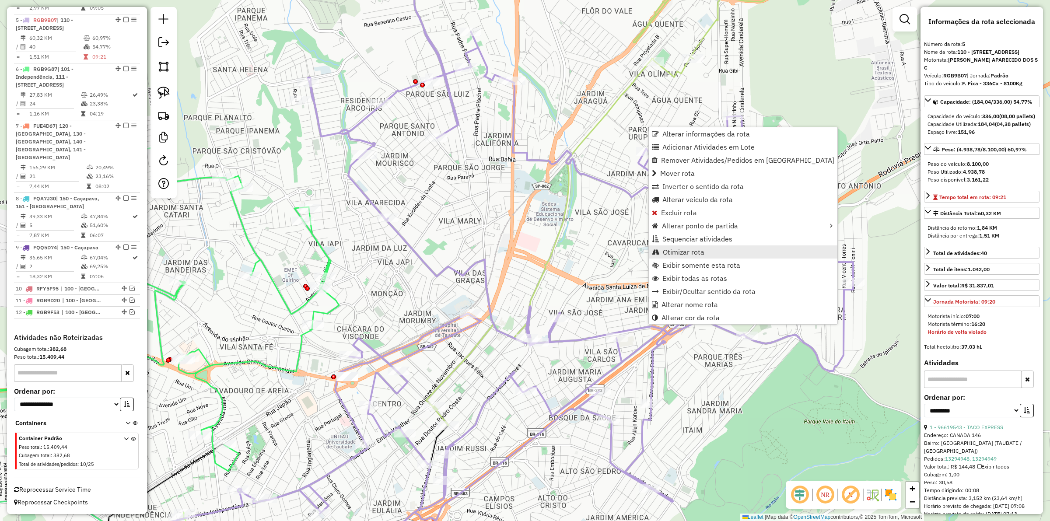
click at [692, 246] on link "Otimizar rota" at bounding box center [743, 252] width 189 height 13
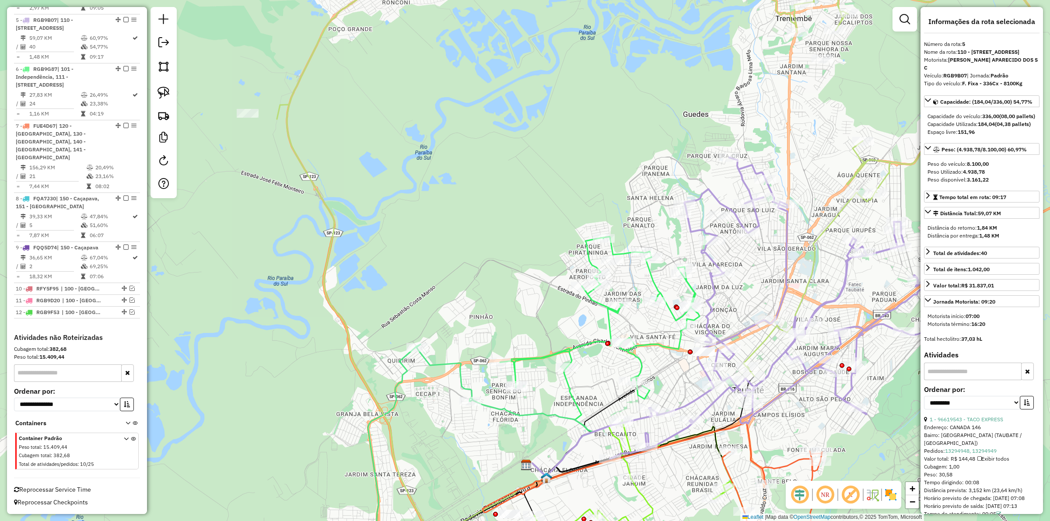
click at [546, 356] on icon at bounding box center [600, 318] width 200 height 162
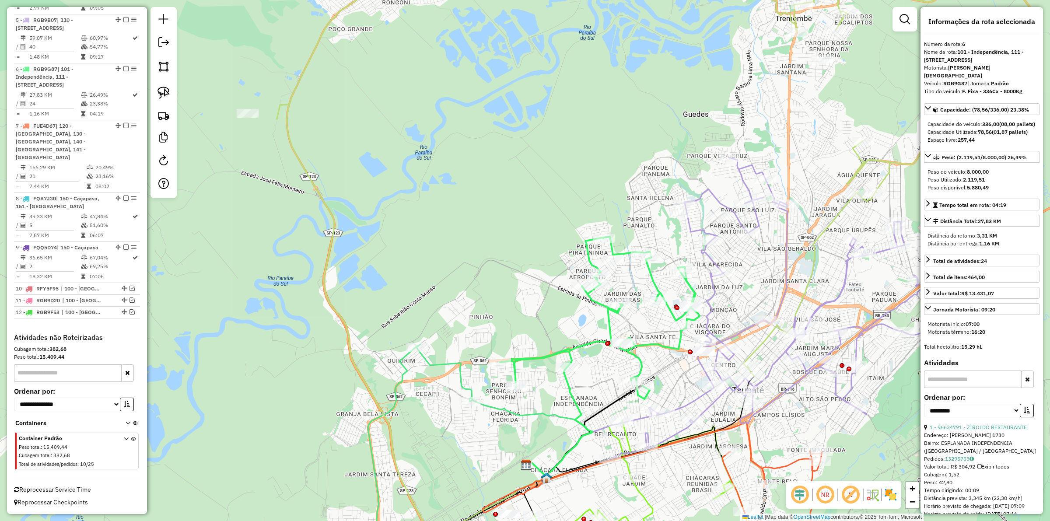
scroll to position [605, 0]
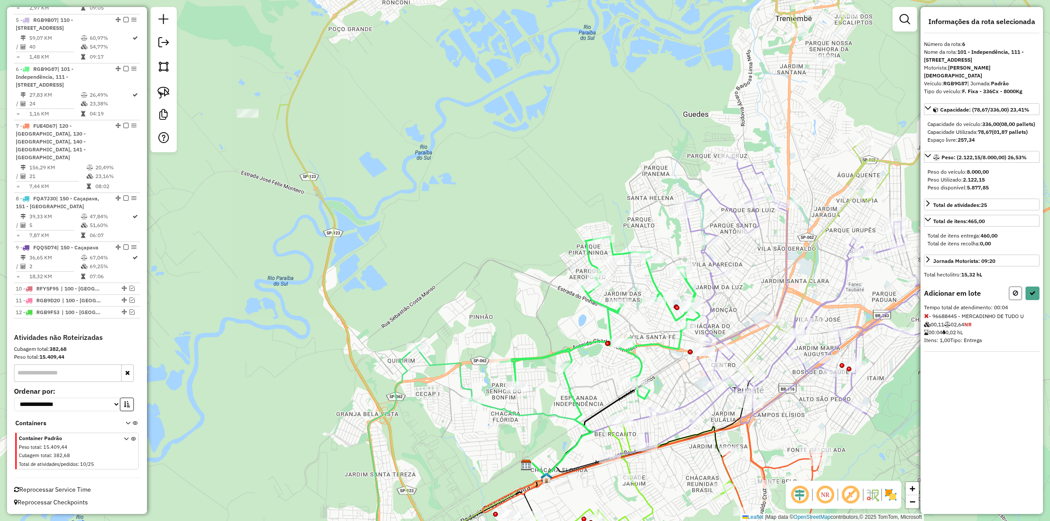
click at [1012, 296] on button at bounding box center [1015, 294] width 13 height 14
select select "**********"
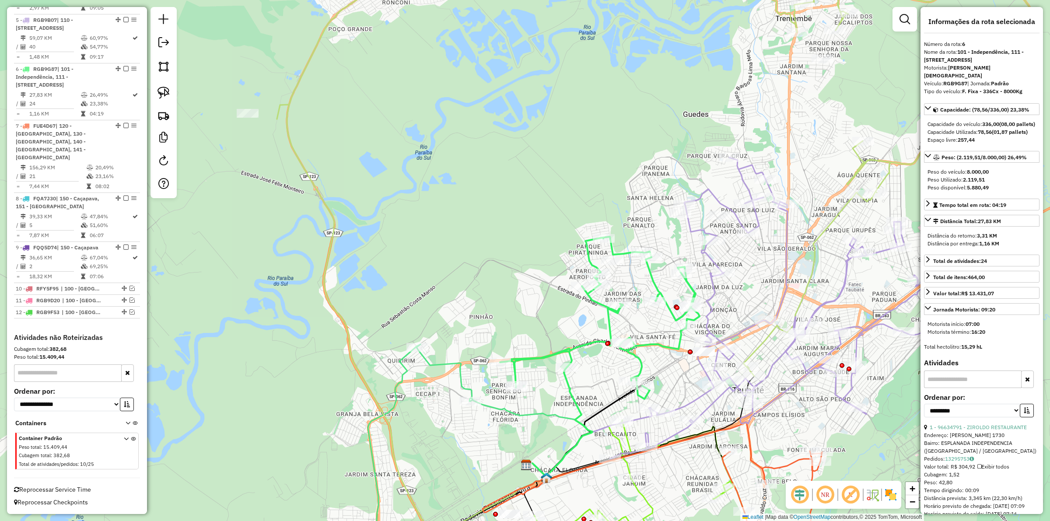
click at [609, 323] on icon at bounding box center [600, 318] width 200 height 162
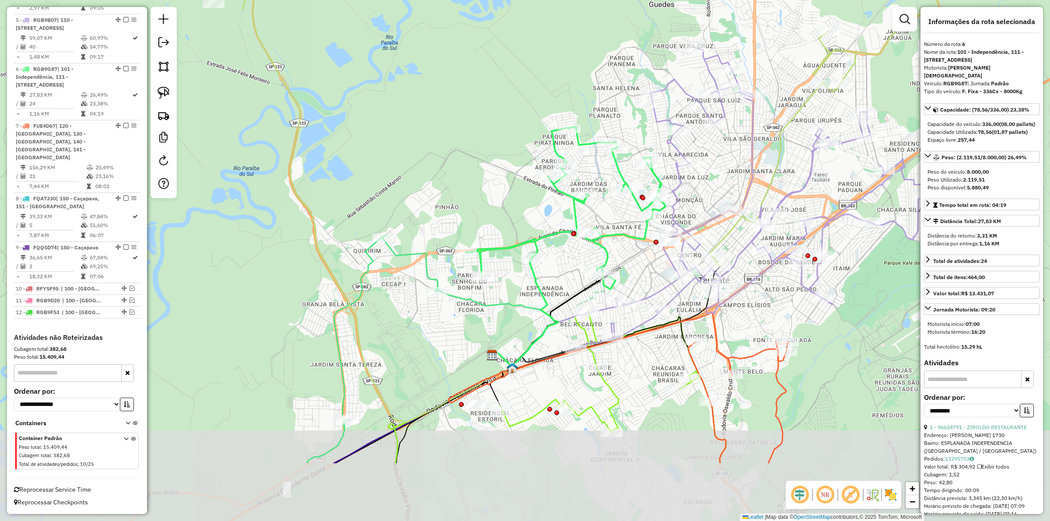
drag, startPoint x: 567, startPoint y: 327, endPoint x: 533, endPoint y: 219, distance: 113.2
click at [533, 219] on div "Janela de atendimento Grade de atendimento Capacidade Transportadoras Veículos …" at bounding box center [525, 260] width 1050 height 521
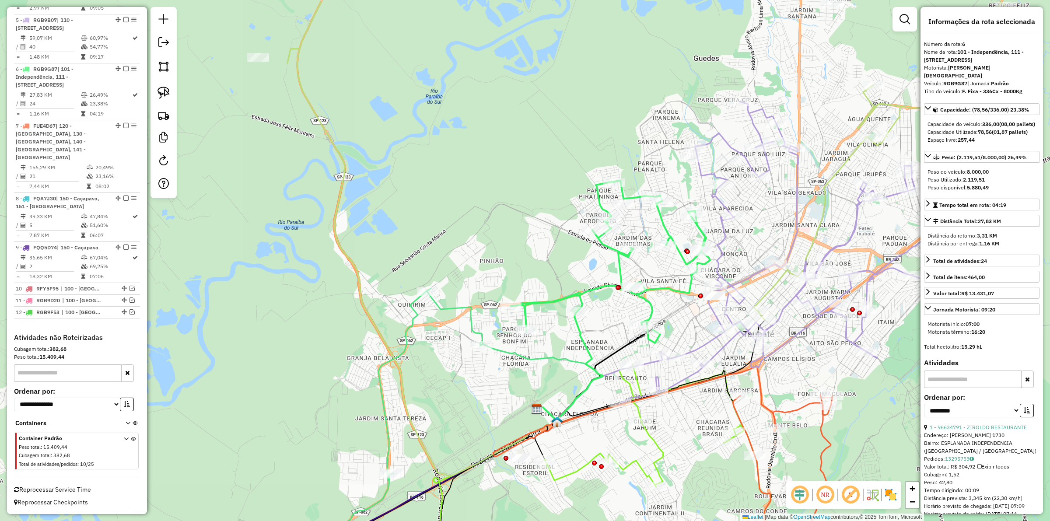
drag, startPoint x: 545, startPoint y: 250, endPoint x: 590, endPoint y: 303, distance: 68.9
click at [590, 303] on div "Janela de atendimento Grade de atendimento Capacidade Transportadoras Veículos …" at bounding box center [525, 260] width 1050 height 521
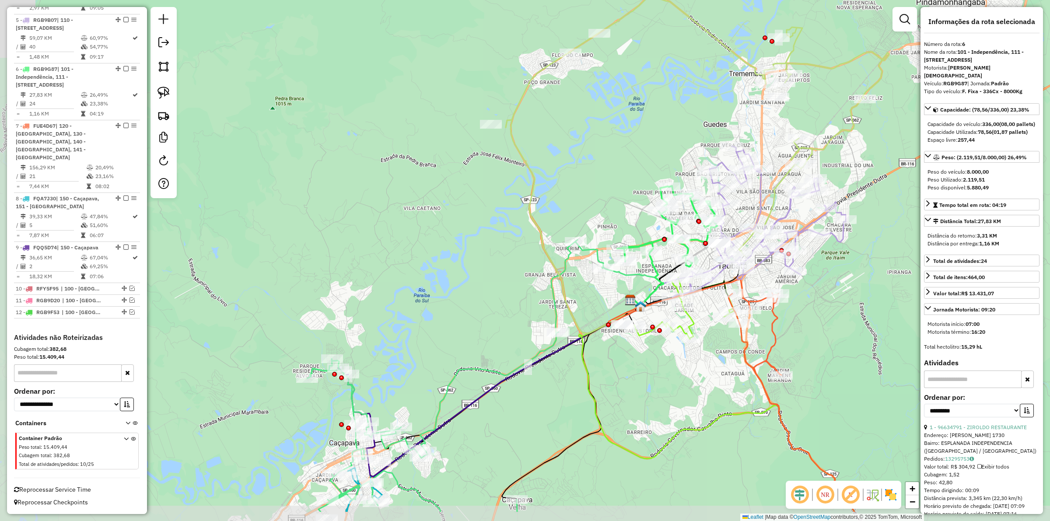
drag, startPoint x: 572, startPoint y: 445, endPoint x: 635, endPoint y: 384, distance: 88.2
click at [635, 384] on div "Janela de atendimento Grade de atendimento Capacidade Transportadoras Veículos …" at bounding box center [525, 260] width 1050 height 521
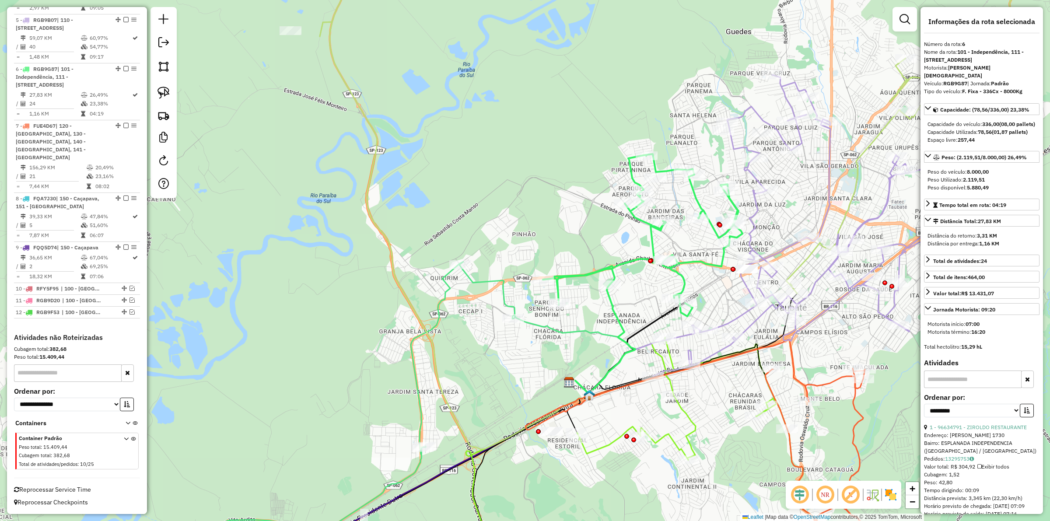
click at [631, 298] on div "Janela de atendimento Grade de atendimento Capacidade Transportadoras Veículos …" at bounding box center [525, 260] width 1050 height 521
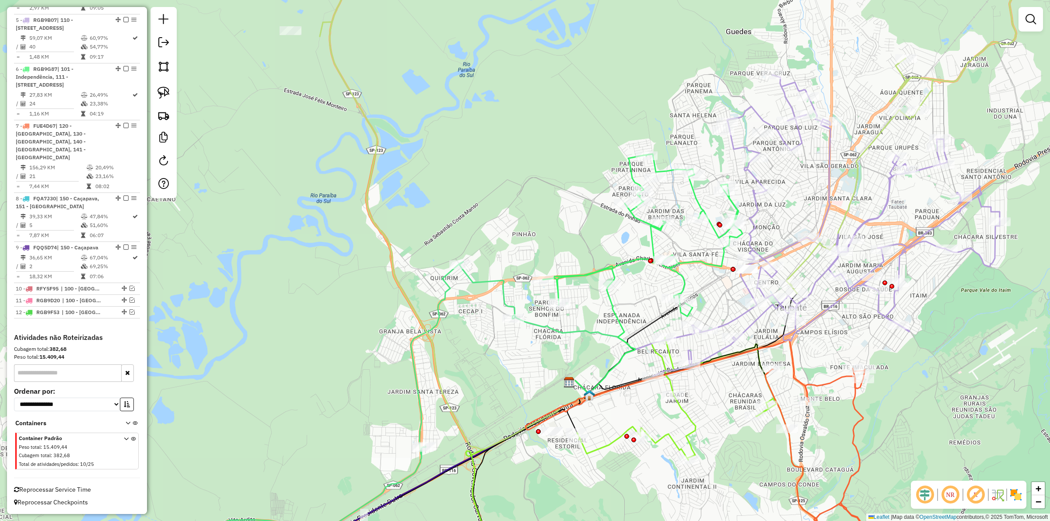
click at [686, 416] on icon at bounding box center [710, 455] width 266 height 236
select select "**********"
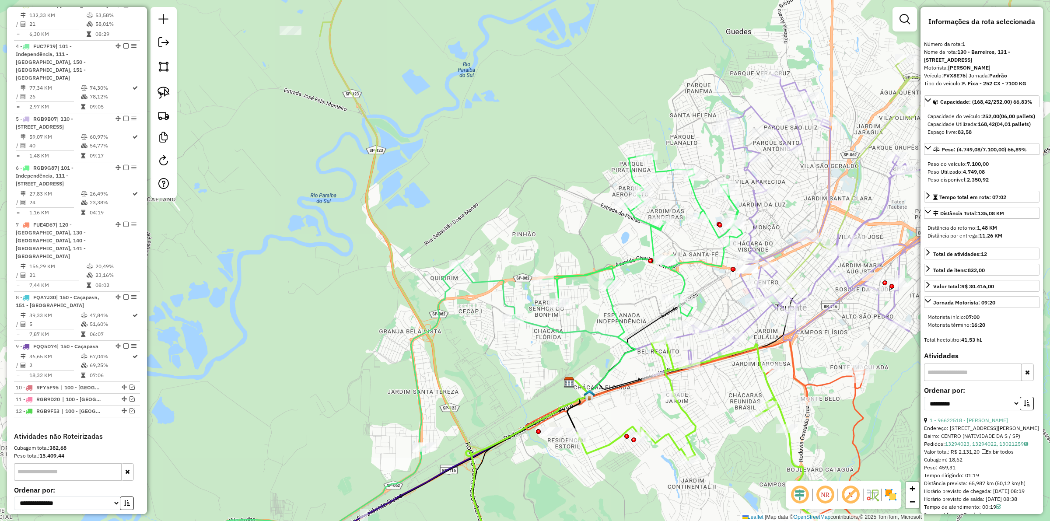
scroll to position [397, 0]
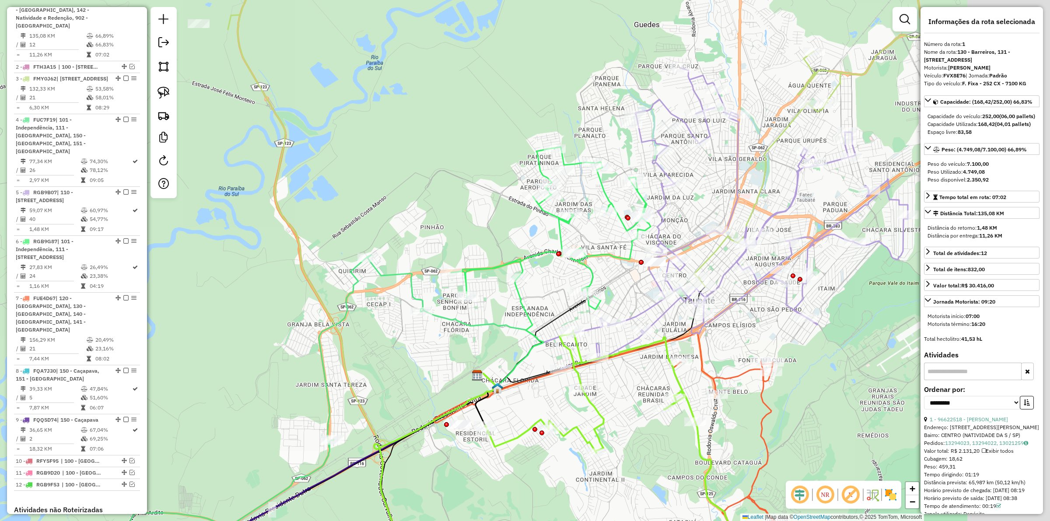
drag, startPoint x: 743, startPoint y: 405, endPoint x: 587, endPoint y: 390, distance: 156.1
click at [576, 390] on div "Janela de atendimento Grade de atendimento Capacidade Transportadoras Veículos …" at bounding box center [525, 260] width 1050 height 521
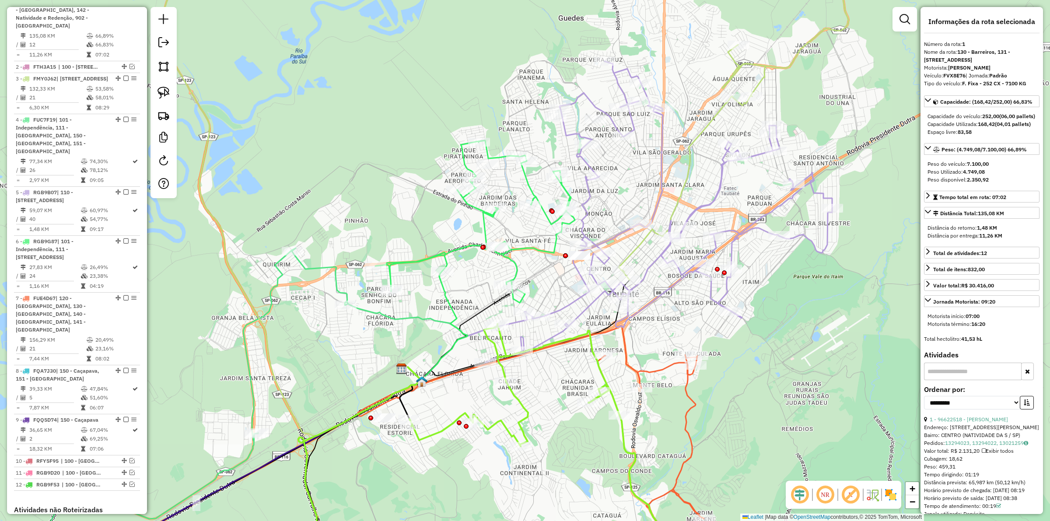
click at [693, 392] on div "Janela de atendimento Grade de atendimento Capacidade Transportadoras Veículos …" at bounding box center [525, 260] width 1050 height 521
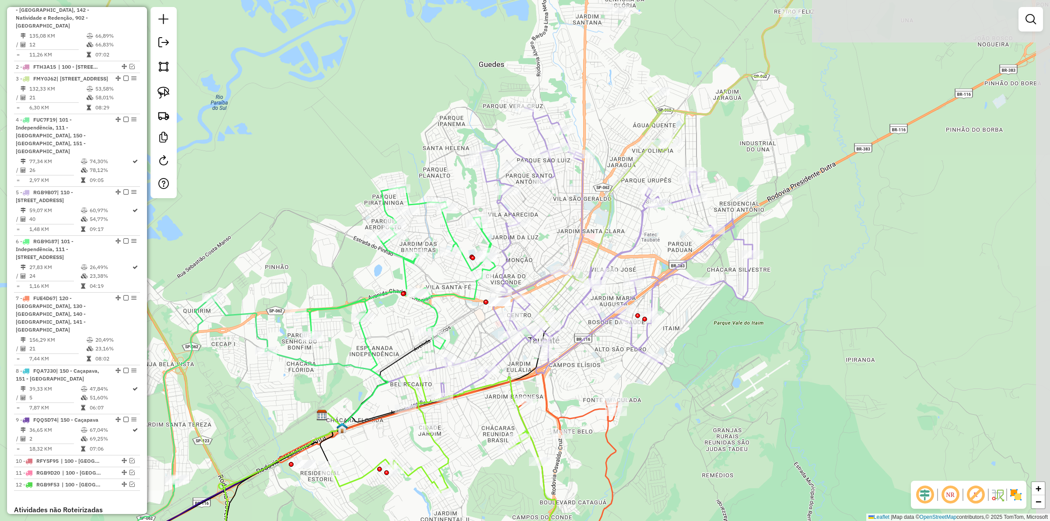
drag, startPoint x: 816, startPoint y: 339, endPoint x: 738, endPoint y: 386, distance: 91.3
click at [738, 386] on div "Janela de atendimento Grade de atendimento Capacidade Transportadoras Veículos …" at bounding box center [525, 260] width 1050 height 521
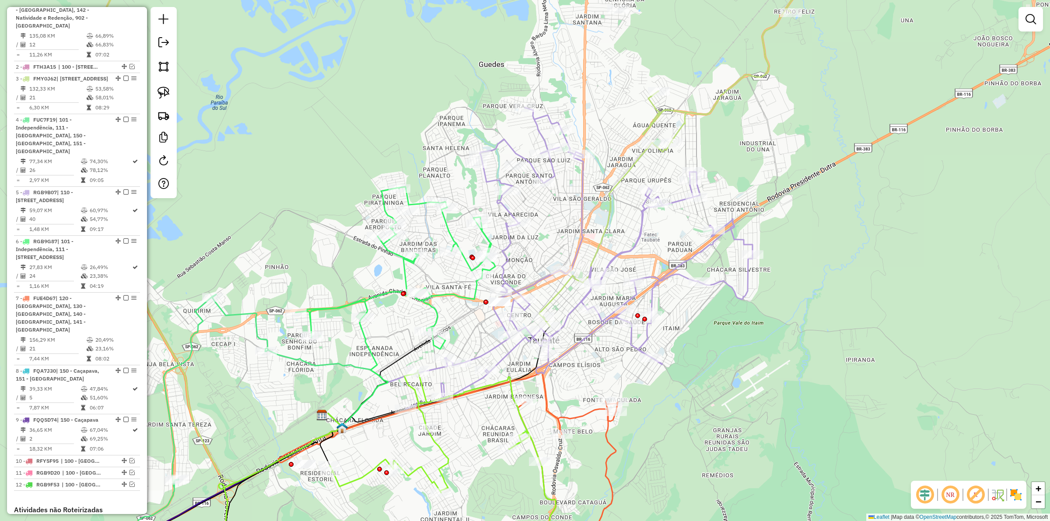
click at [611, 446] on icon at bounding box center [571, 487] width 106 height 172
select select "**********"
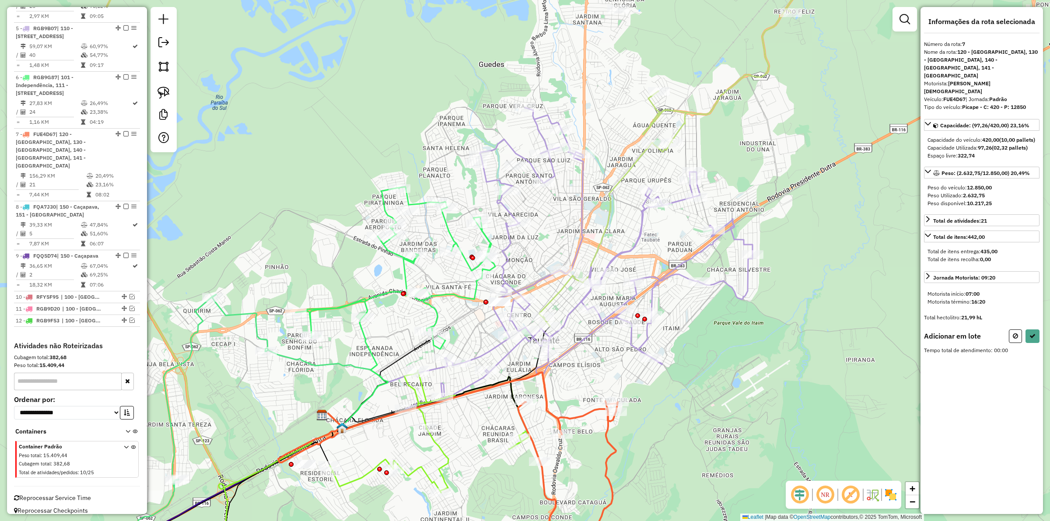
scroll to position [605, 0]
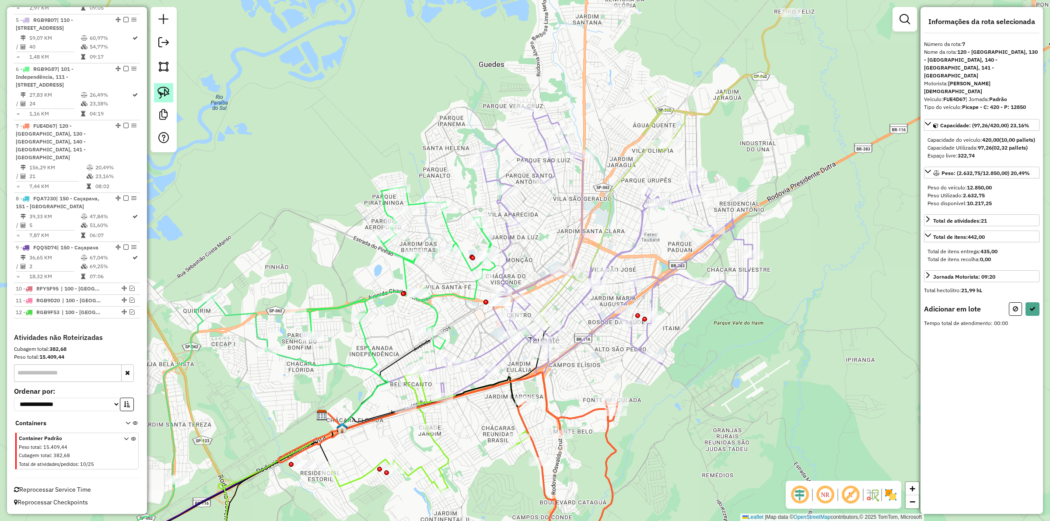
click at [164, 93] on img at bounding box center [164, 93] width 12 height 12
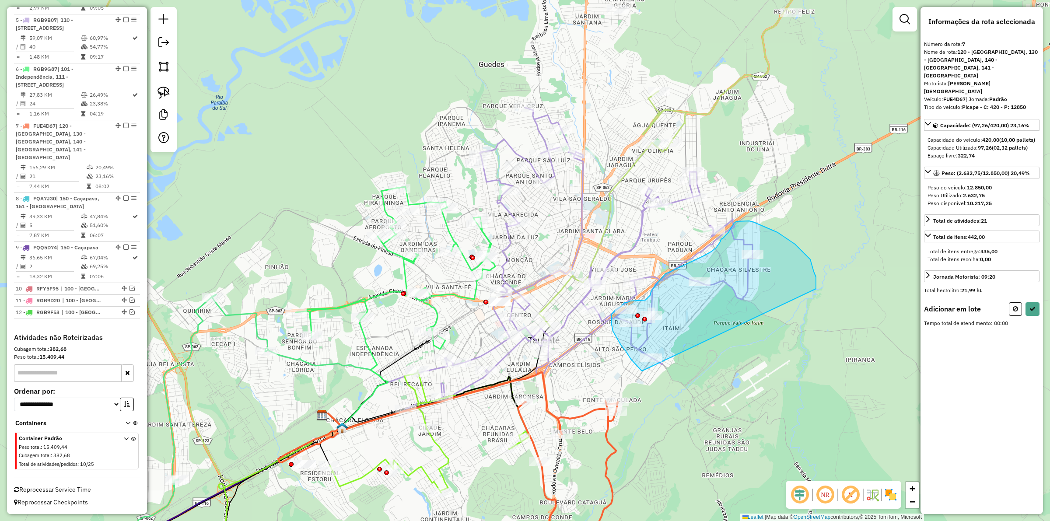
drag, startPoint x: 816, startPoint y: 281, endPoint x: 915, endPoint y: 408, distance: 161.0
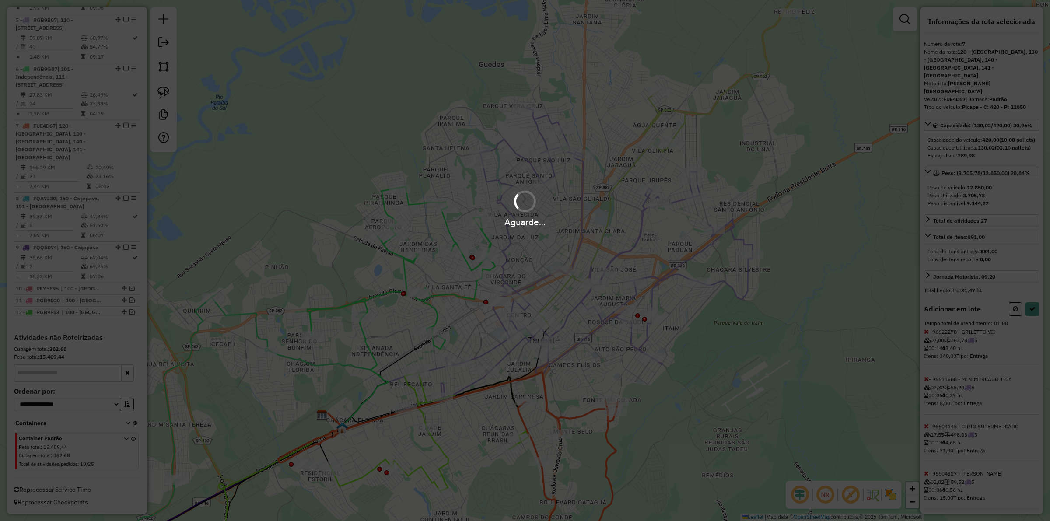
click at [1038, 309] on div "Aguarde..." at bounding box center [525, 260] width 1050 height 521
click at [1034, 313] on div "Aguarde..." at bounding box center [525, 260] width 1050 height 521
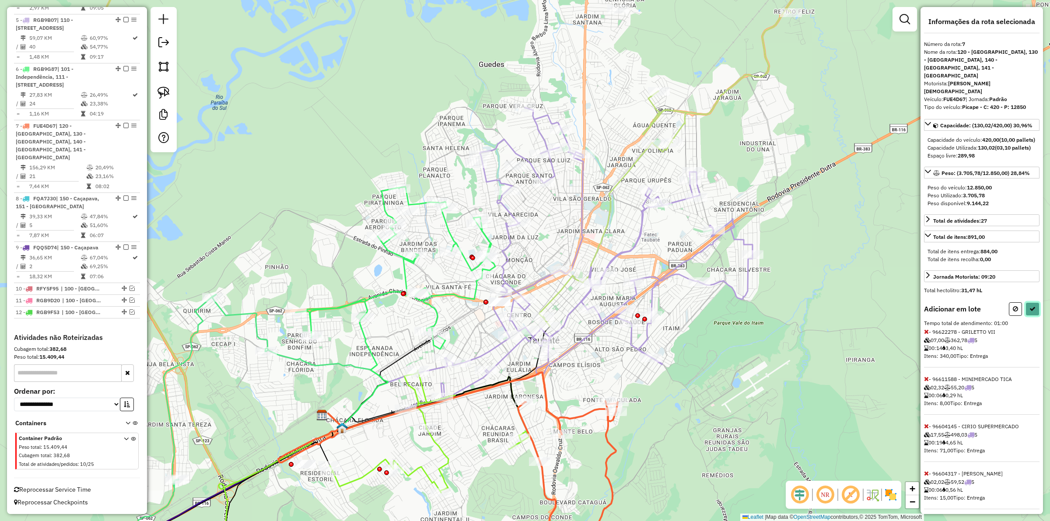
click at [1034, 313] on button at bounding box center [1033, 309] width 14 height 14
select select "**********"
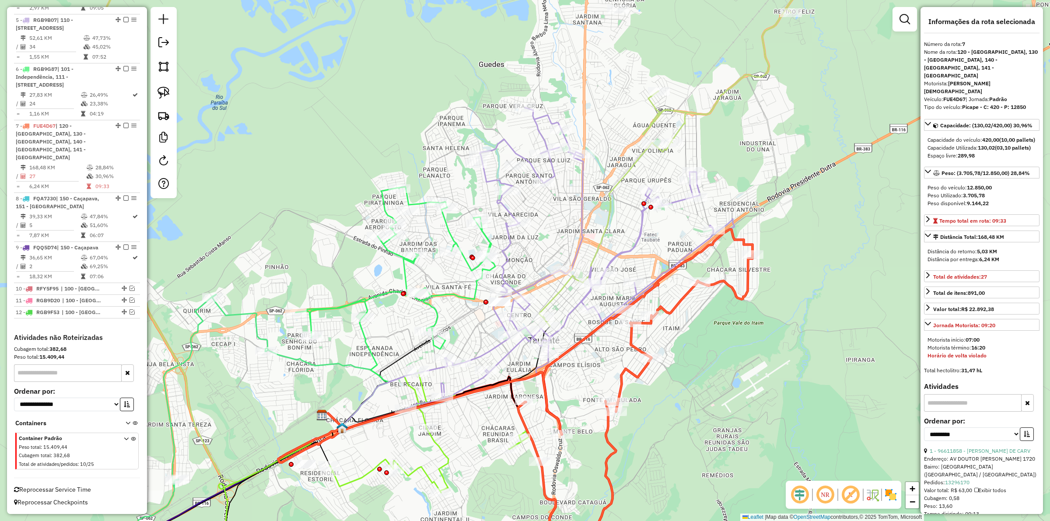
click at [627, 368] on icon at bounding box center [635, 401] width 235 height 344
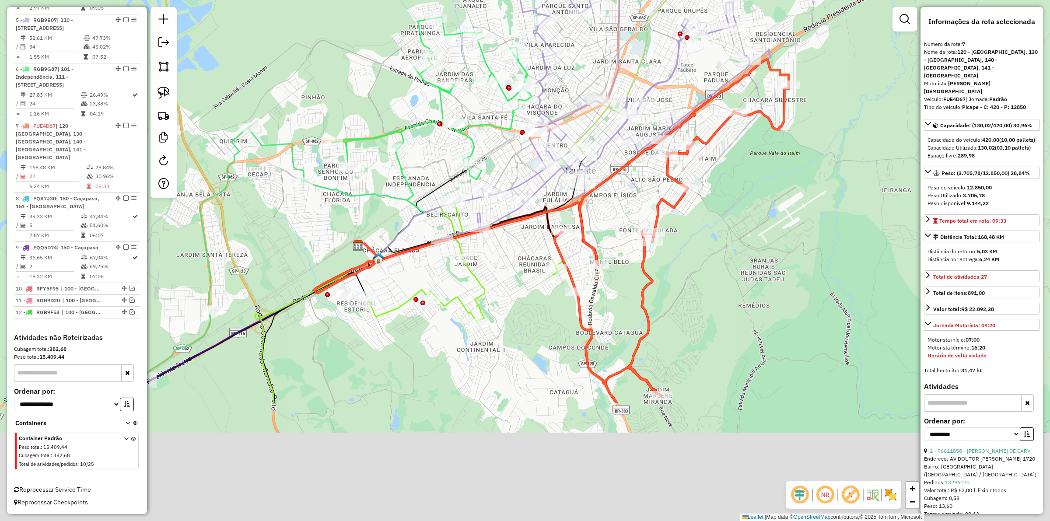
drag, startPoint x: 688, startPoint y: 456, endPoint x: 708, endPoint y: 183, distance: 273.4
click at [708, 176] on div "Janela de atendimento Grade de atendimento Capacidade Transportadoras Veículos …" at bounding box center [525, 260] width 1050 height 521
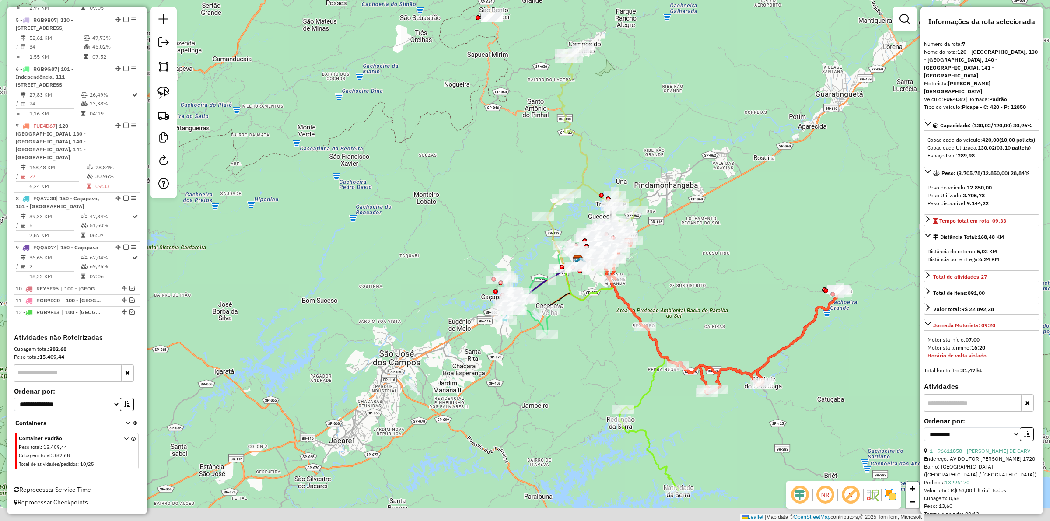
drag, startPoint x: 630, startPoint y: 382, endPoint x: 602, endPoint y: 339, distance: 51.1
click at [602, 339] on div "Janela de atendimento Grade de atendimento Capacidade Transportadoras Veículos …" at bounding box center [525, 260] width 1050 height 521
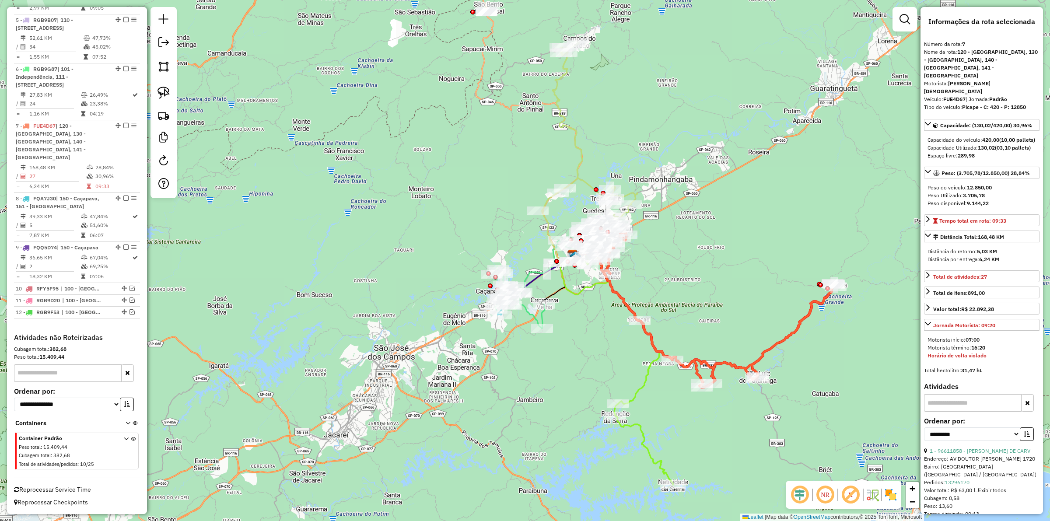
click at [653, 367] on icon at bounding box center [623, 366] width 99 height 235
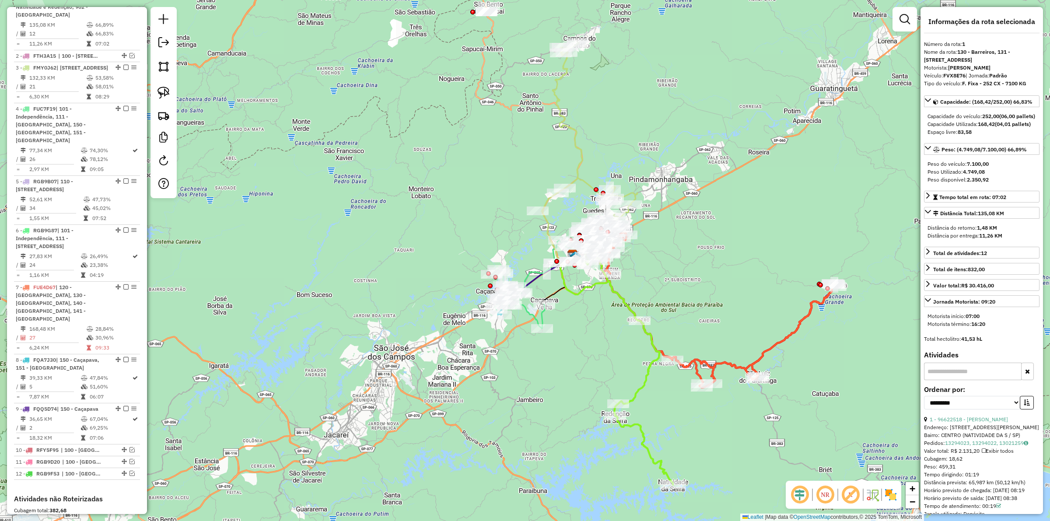
scroll to position [397, 0]
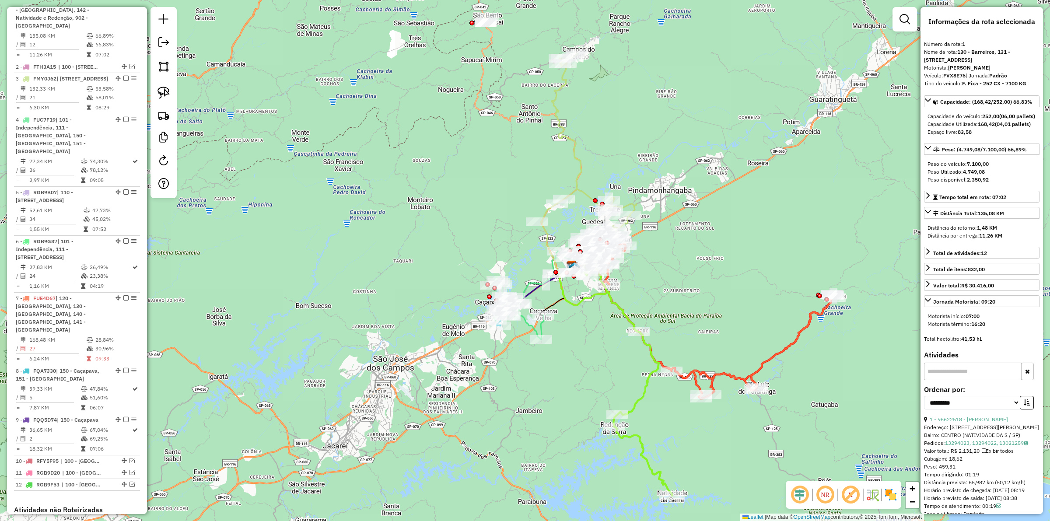
drag, startPoint x: 621, startPoint y: 361, endPoint x: 620, endPoint y: 373, distance: 12.3
click at [620, 374] on div "Janela de atendimento Grade de atendimento Capacidade Transportadoras Veículos …" at bounding box center [525, 260] width 1050 height 521
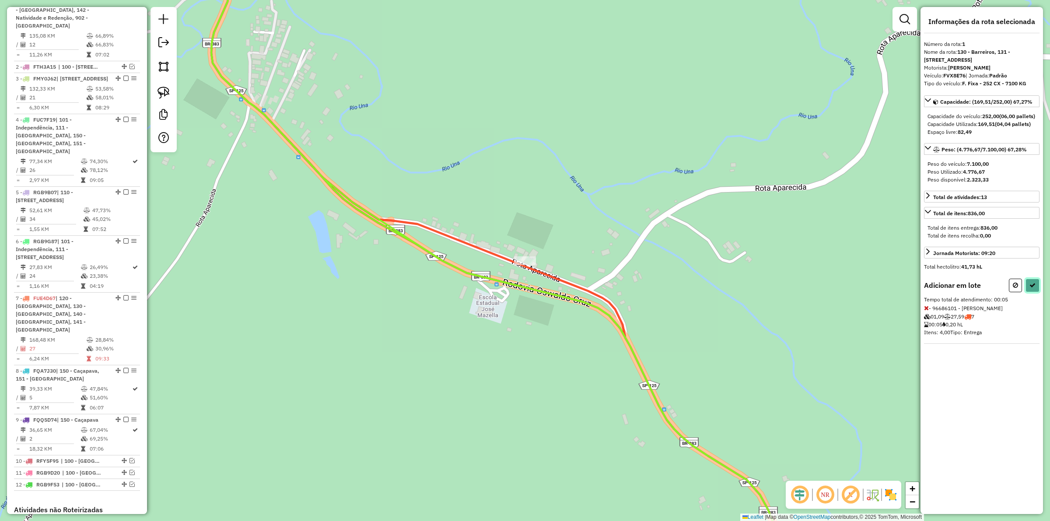
click at [1033, 288] on icon at bounding box center [1033, 285] width 6 height 6
select select "**********"
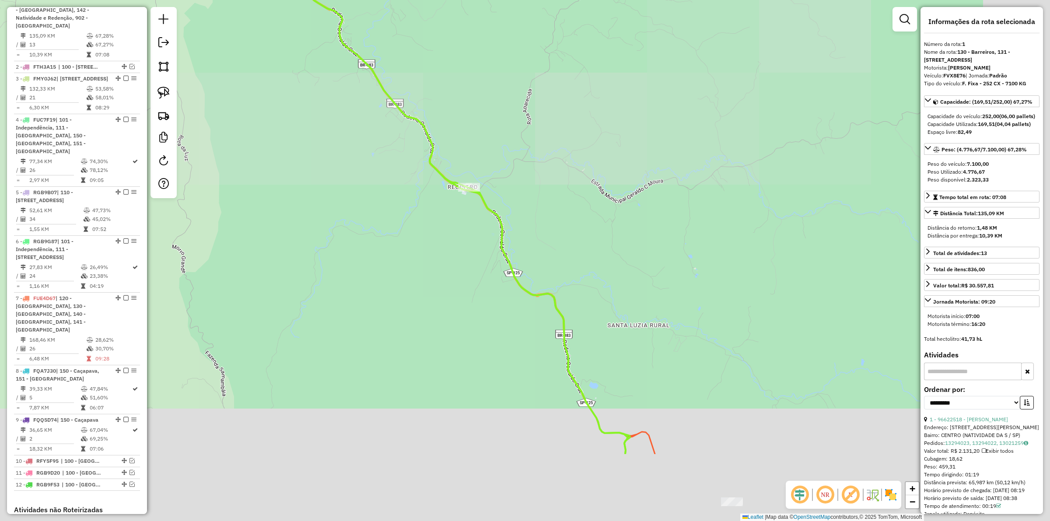
drag, startPoint x: 696, startPoint y: 284, endPoint x: 780, endPoint y: 342, distance: 102.2
click at [522, 157] on div "Janela de atendimento Grade de atendimento Capacidade Transportadoras Veículos …" at bounding box center [525, 260] width 1050 height 521
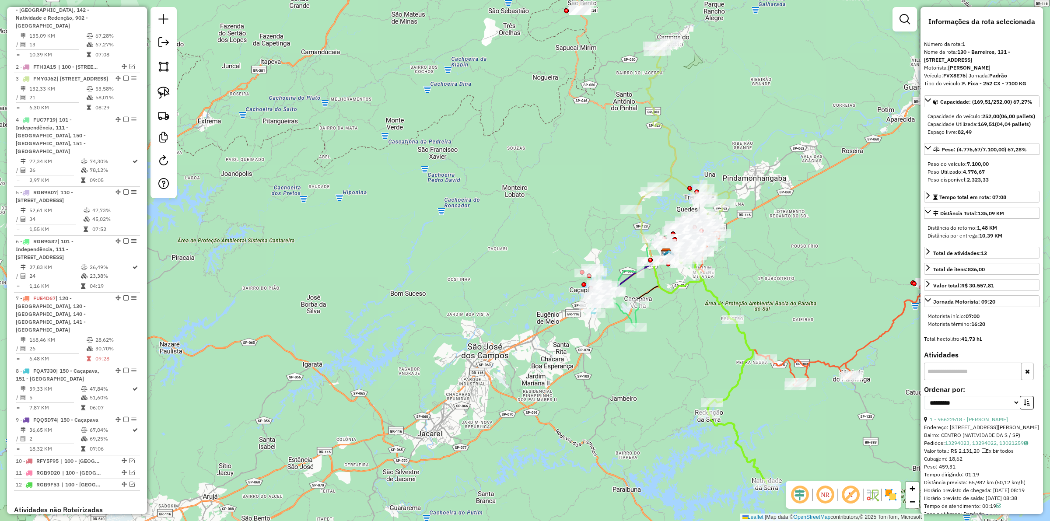
click at [858, 355] on icon at bounding box center [810, 308] width 239 height 156
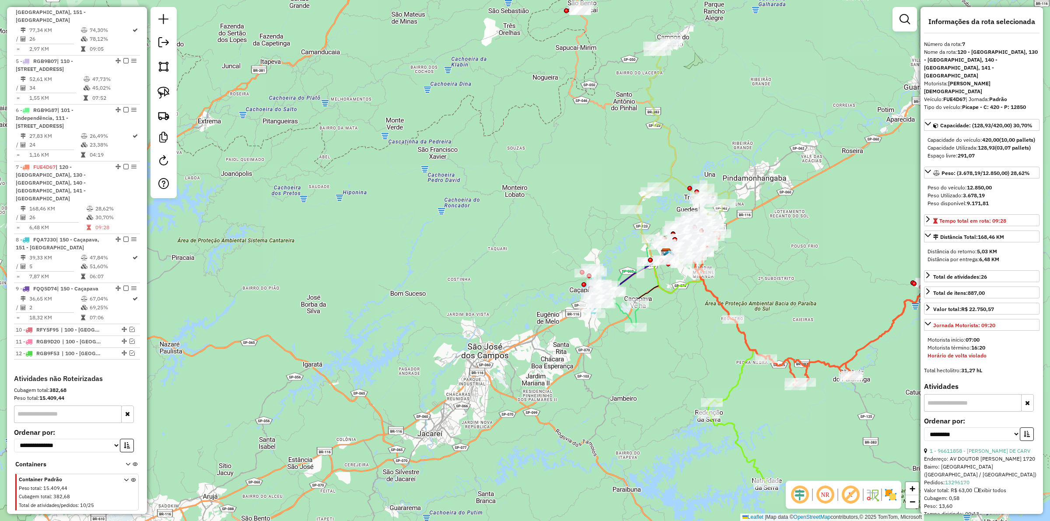
scroll to position [605, 0]
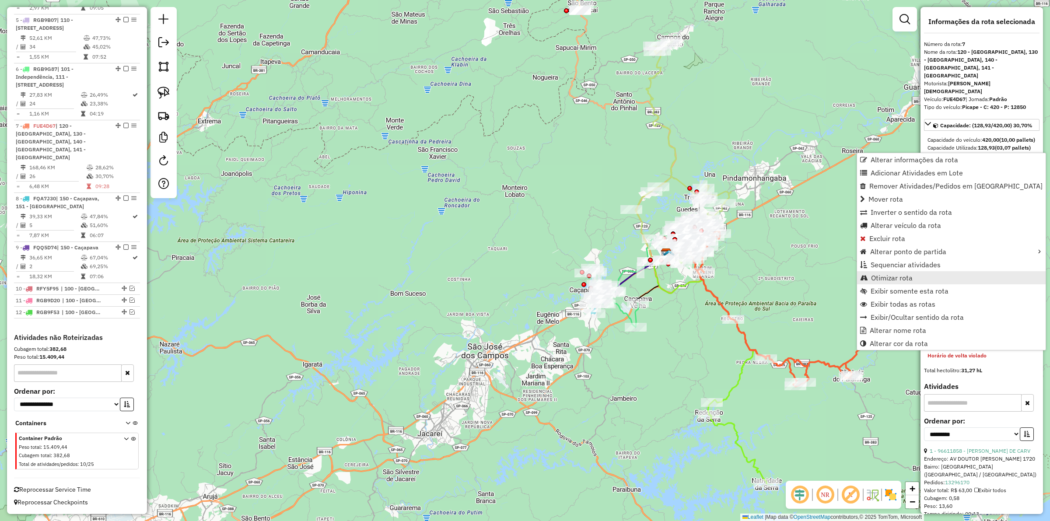
click at [900, 275] on span "Otimizar rota" at bounding box center [892, 277] width 42 height 7
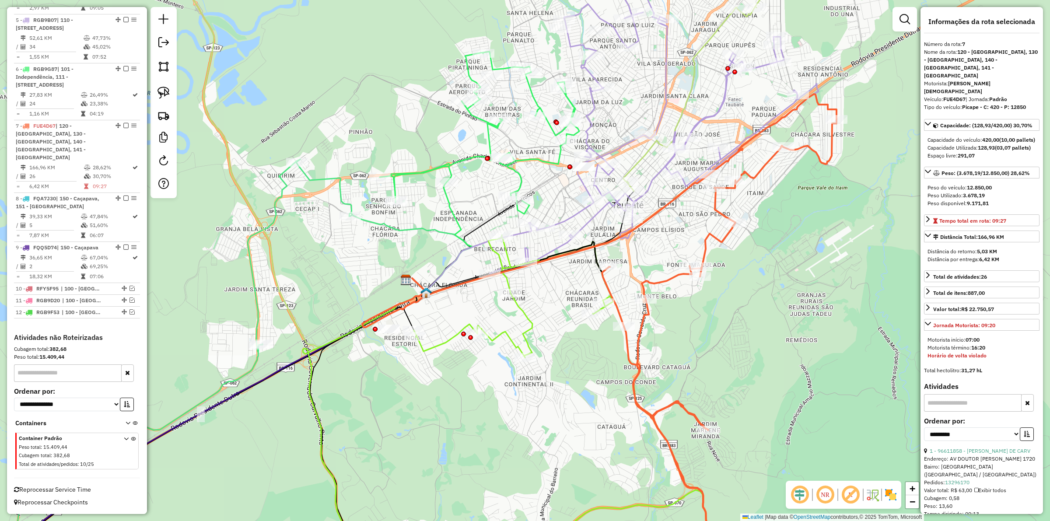
click at [528, 323] on icon at bounding box center [571, 404] width 315 height 338
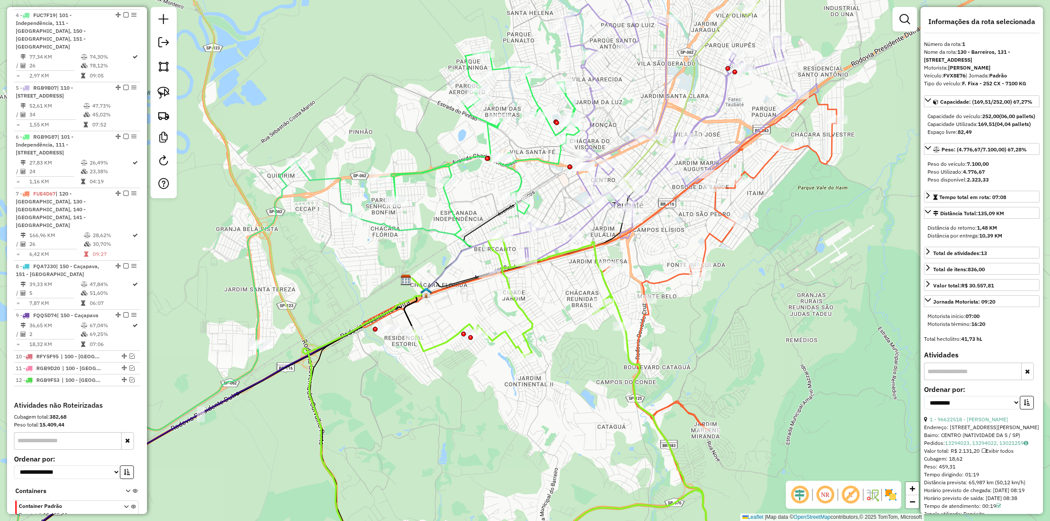
scroll to position [397, 0]
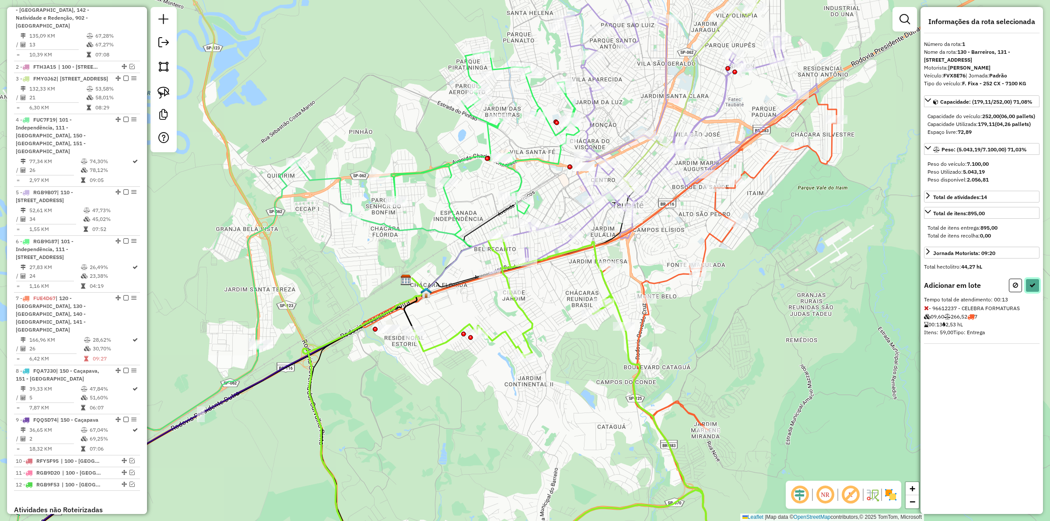
click at [1030, 288] on icon at bounding box center [1033, 285] width 6 height 6
select select "**********"
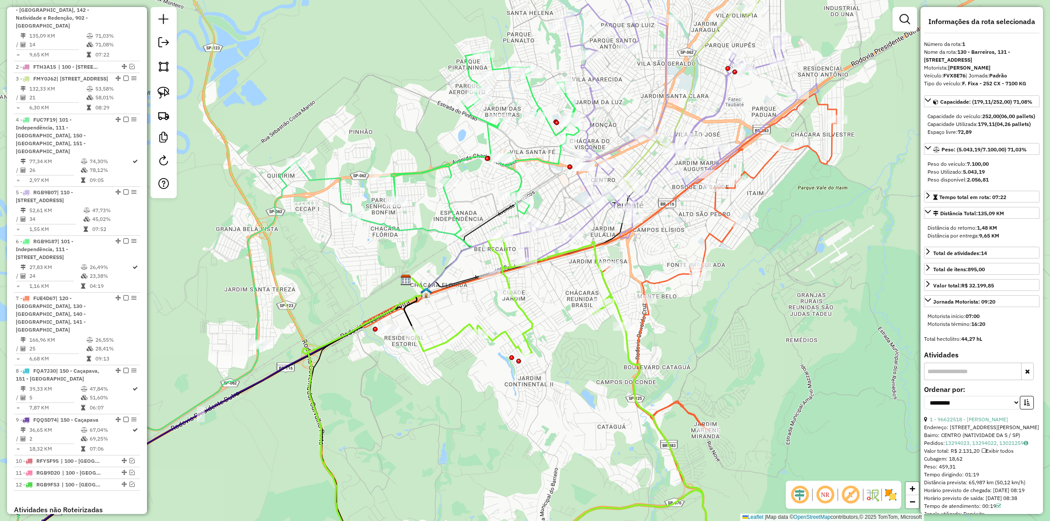
click at [667, 279] on icon at bounding box center [719, 333] width 235 height 479
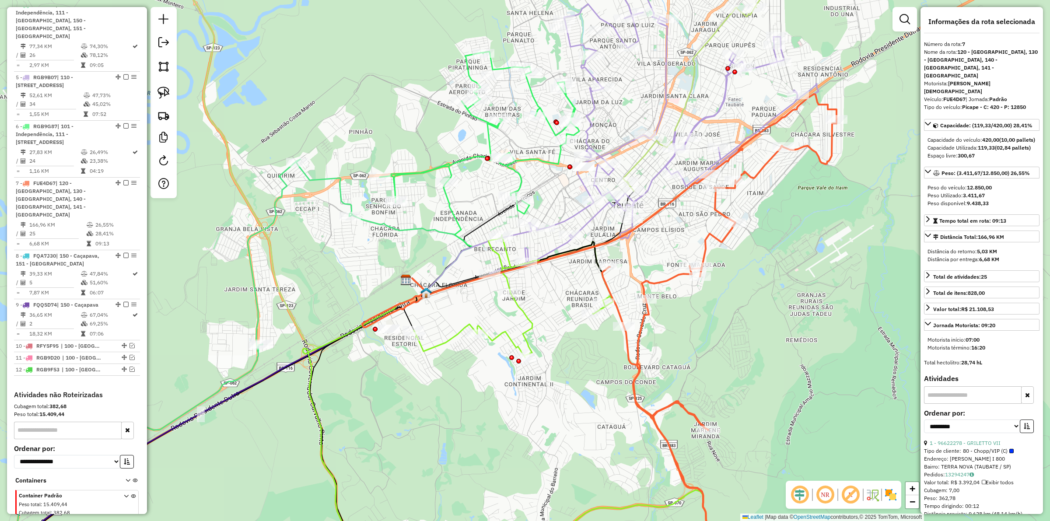
scroll to position [605, 0]
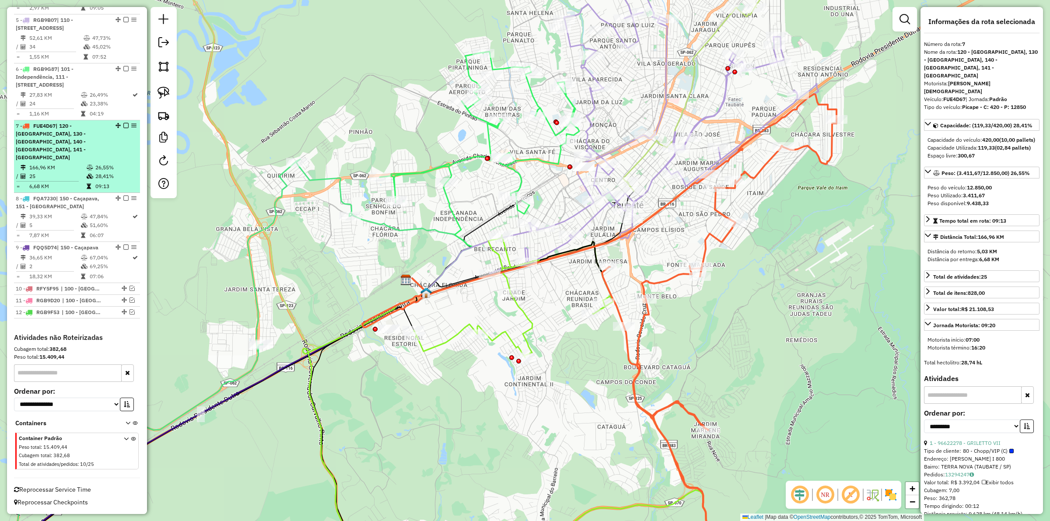
click at [124, 128] on em at bounding box center [125, 125] width 5 height 5
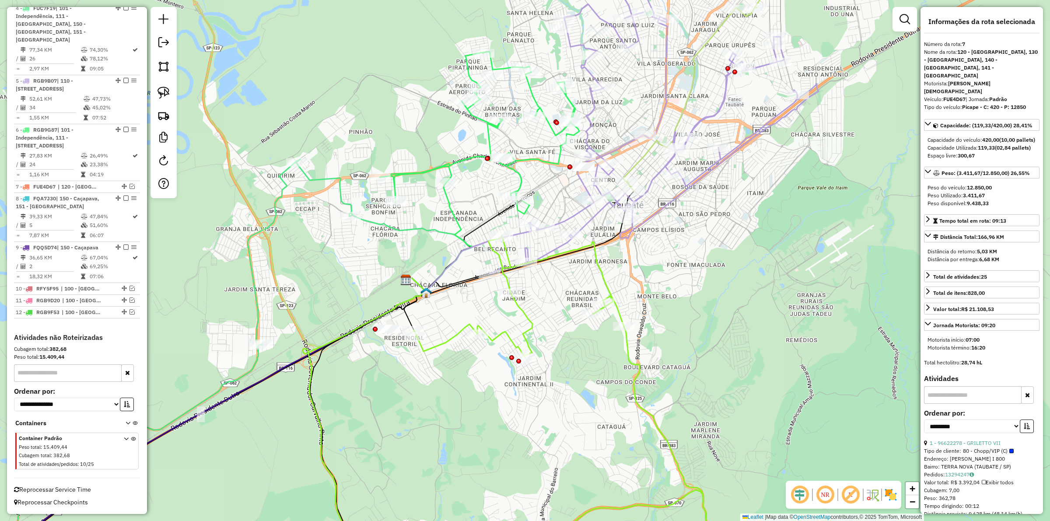
click at [527, 318] on icon at bounding box center [571, 404] width 315 height 338
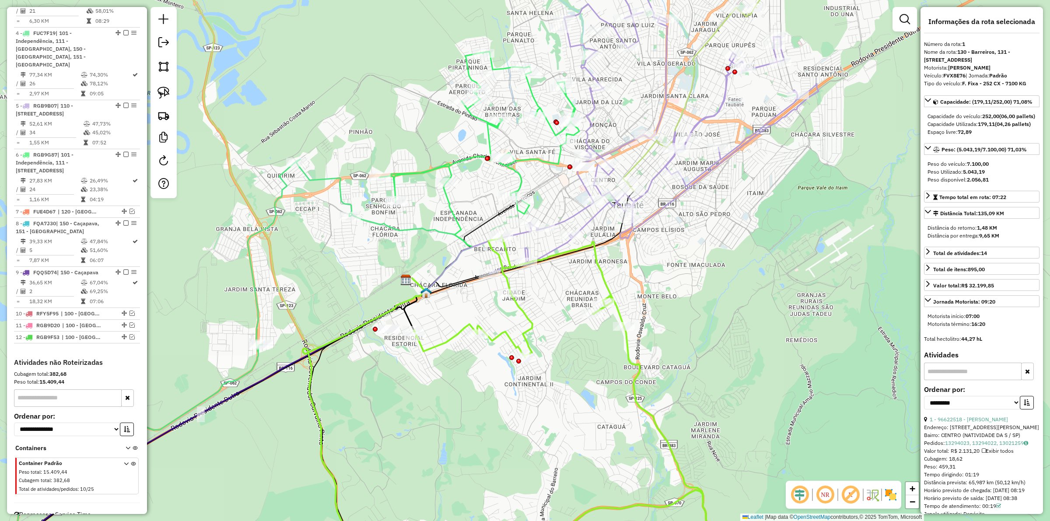
scroll to position [397, 0]
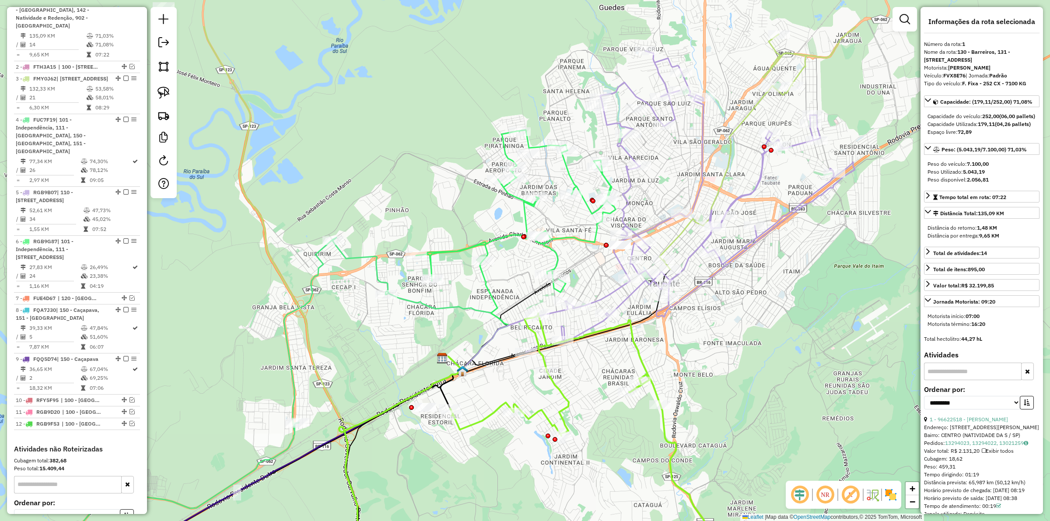
drag, startPoint x: 696, startPoint y: 260, endPoint x: 727, endPoint y: 337, distance: 83.3
click at [731, 338] on div "Janela de atendimento Grade de atendimento Capacidade Transportadoras Veículos …" at bounding box center [525, 260] width 1050 height 521
click at [607, 294] on icon at bounding box center [689, 201] width 329 height 301
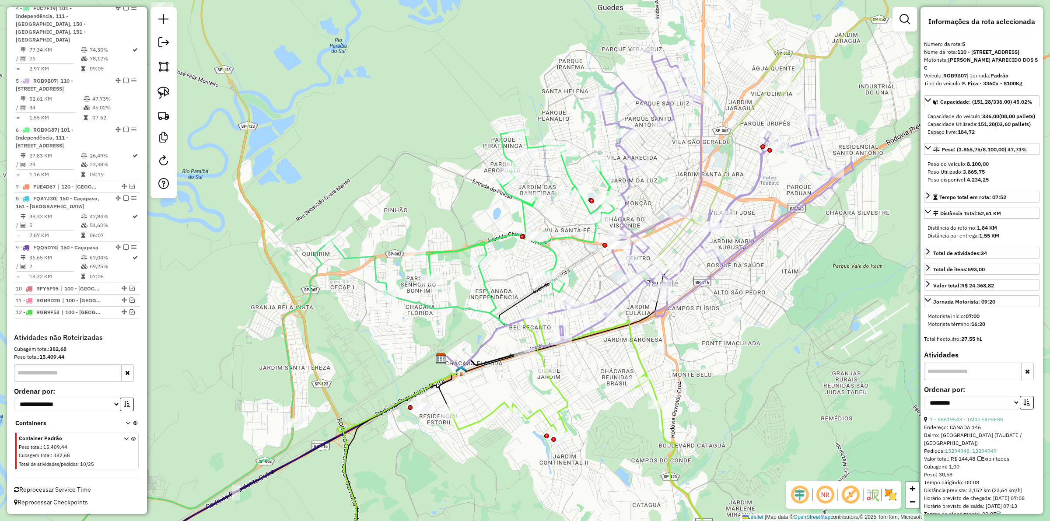
click at [710, 329] on div "Janela de atendimento Grade de atendimento Capacidade Transportadoras Veículos …" at bounding box center [525, 260] width 1050 height 521
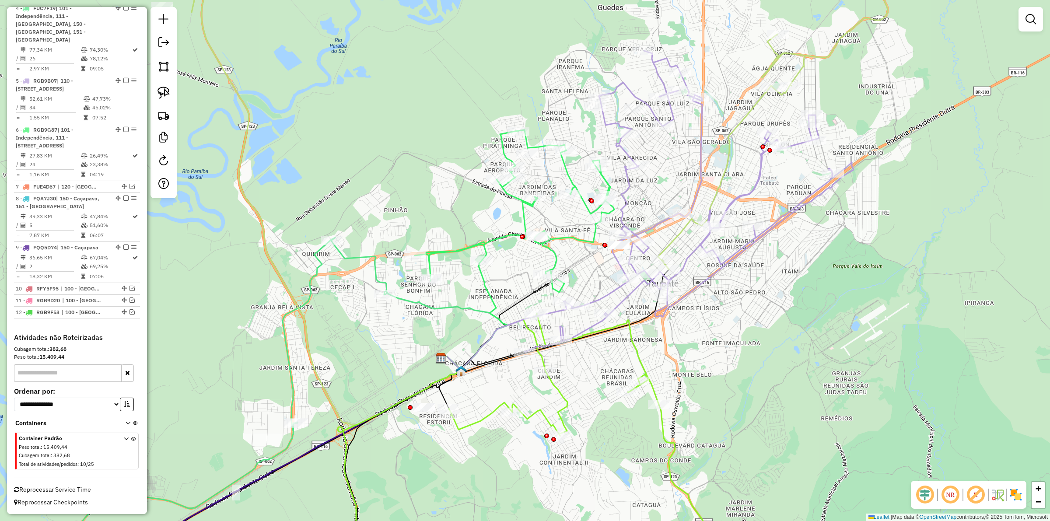
click at [632, 356] on div "Janela de atendimento Grade de atendimento Capacidade Transportadoras Veículos …" at bounding box center [525, 260] width 1050 height 521
click at [639, 351] on icon at bounding box center [593, 443] width 289 height 260
select select "**********"
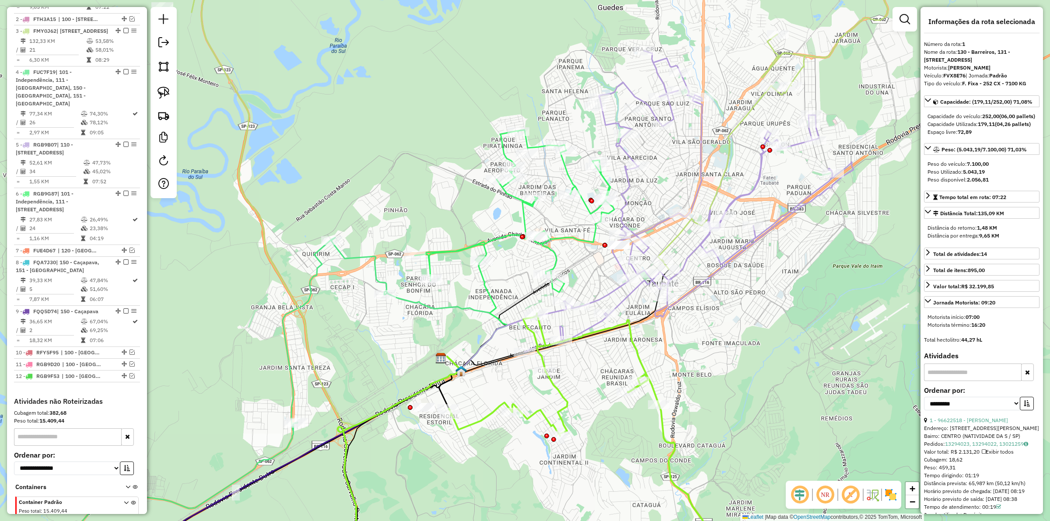
scroll to position [397, 0]
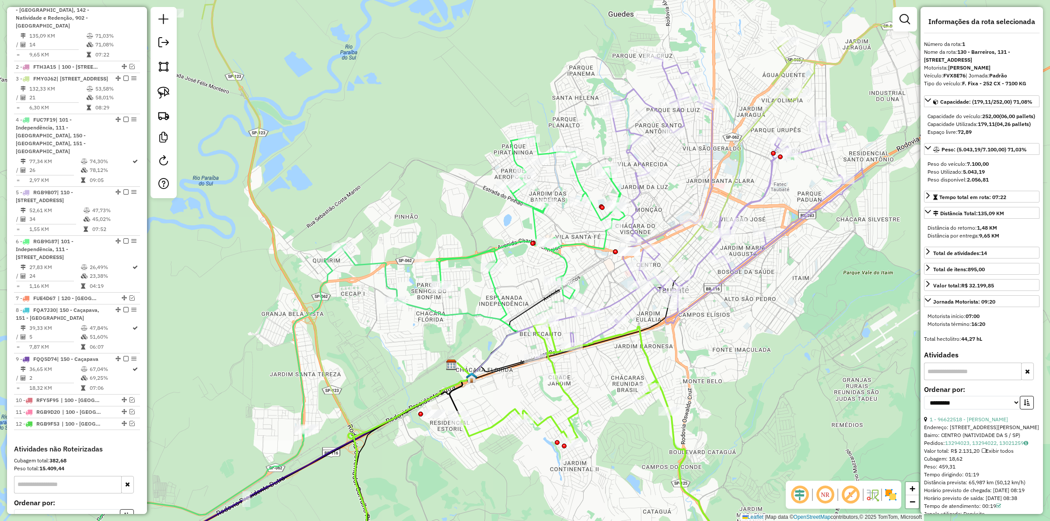
drag, startPoint x: 671, startPoint y: 349, endPoint x: 681, endPoint y: 357, distance: 13.2
click at [681, 357] on div "Janela de atendimento Grade de atendimento Capacidade Transportadoras Veículos …" at bounding box center [525, 260] width 1050 height 521
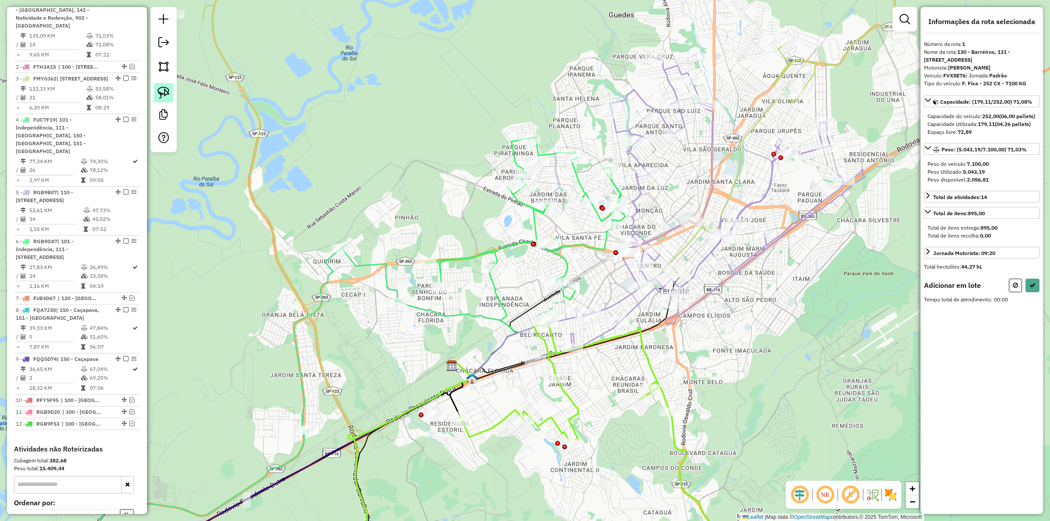
click at [159, 95] on img at bounding box center [164, 93] width 12 height 12
drag, startPoint x: 623, startPoint y: 311, endPoint x: 550, endPoint y: 367, distance: 91.7
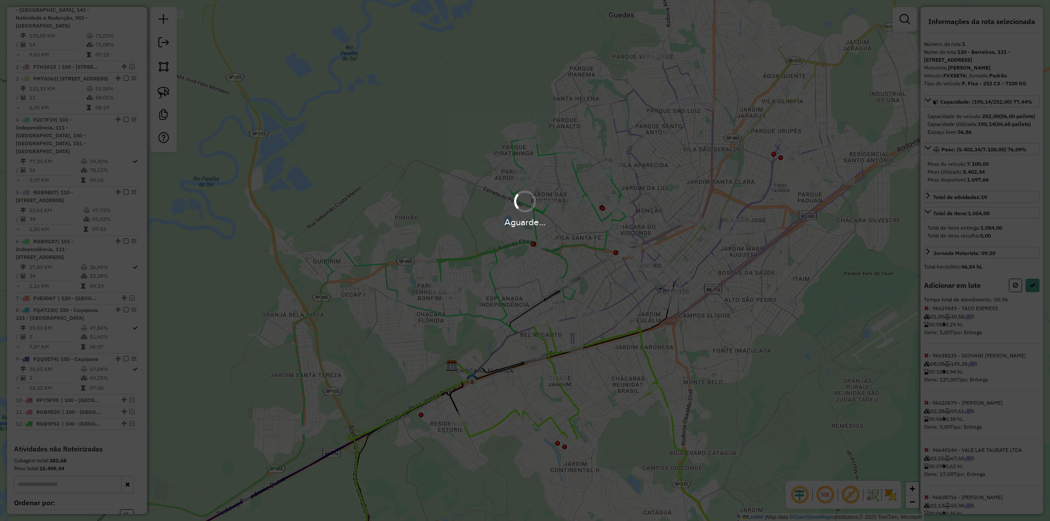
click at [1029, 311] on div "Aguarde..." at bounding box center [525, 260] width 1050 height 521
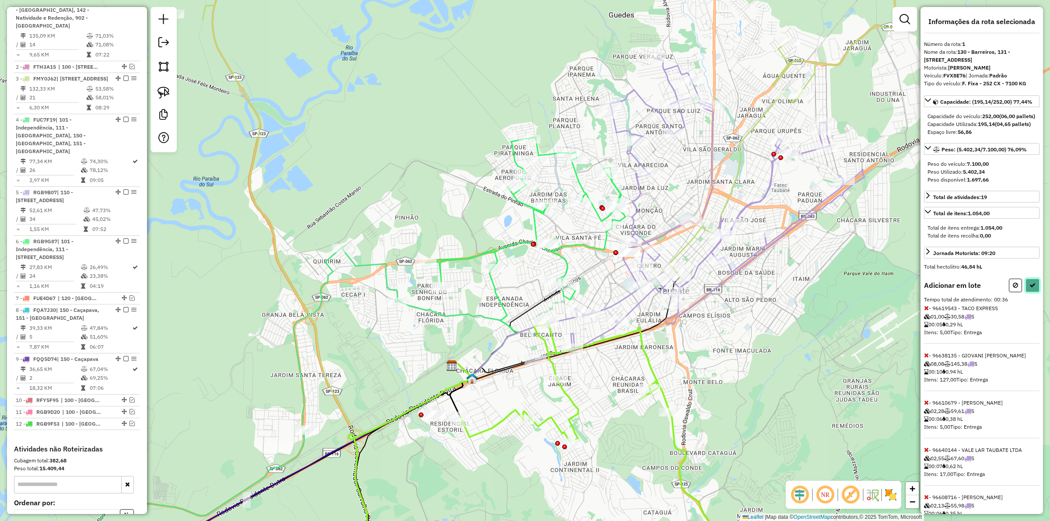
click at [1030, 288] on icon at bounding box center [1033, 285] width 6 height 6
select select "**********"
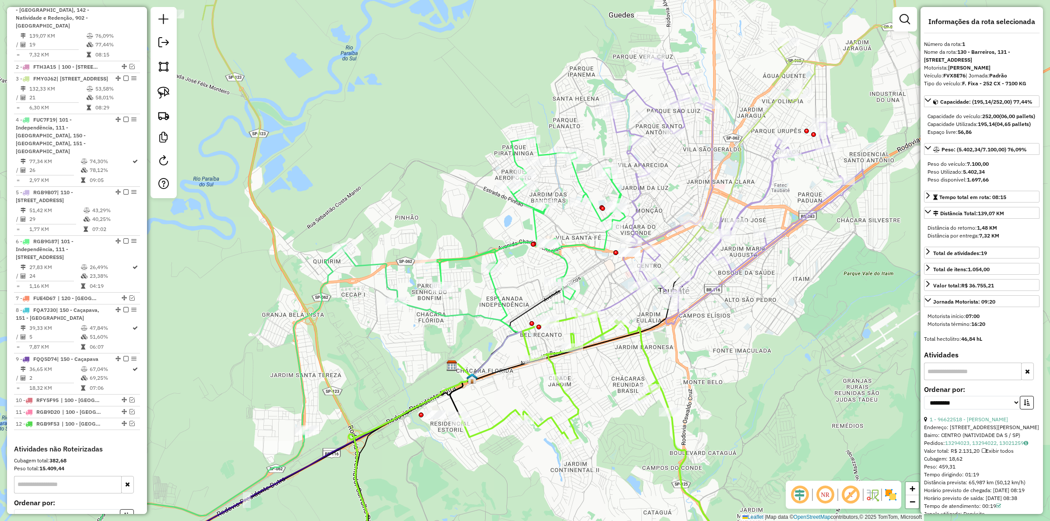
click at [637, 324] on icon at bounding box center [599, 441] width 278 height 264
click at [697, 266] on icon at bounding box center [737, 191] width 255 height 266
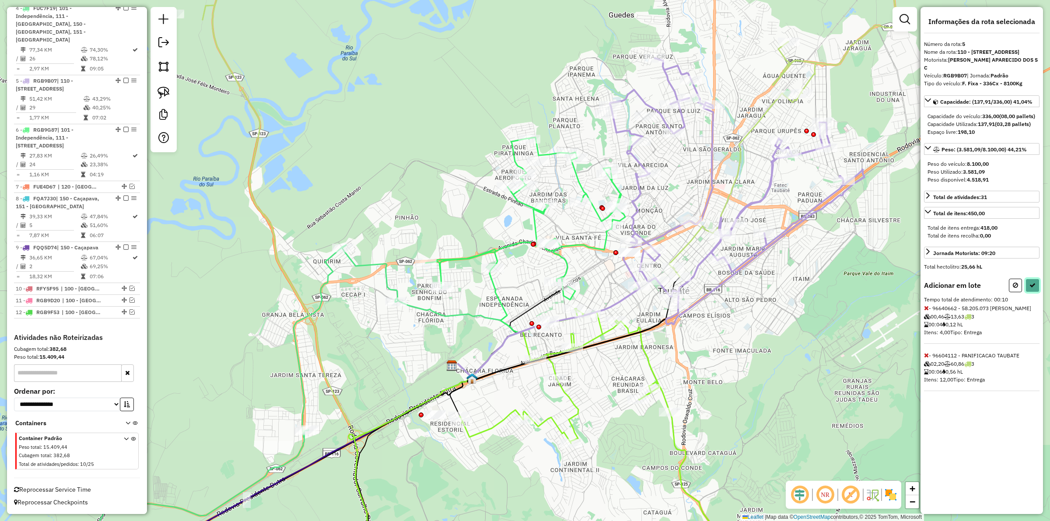
click at [1031, 288] on icon at bounding box center [1033, 285] width 6 height 6
select select "**********"
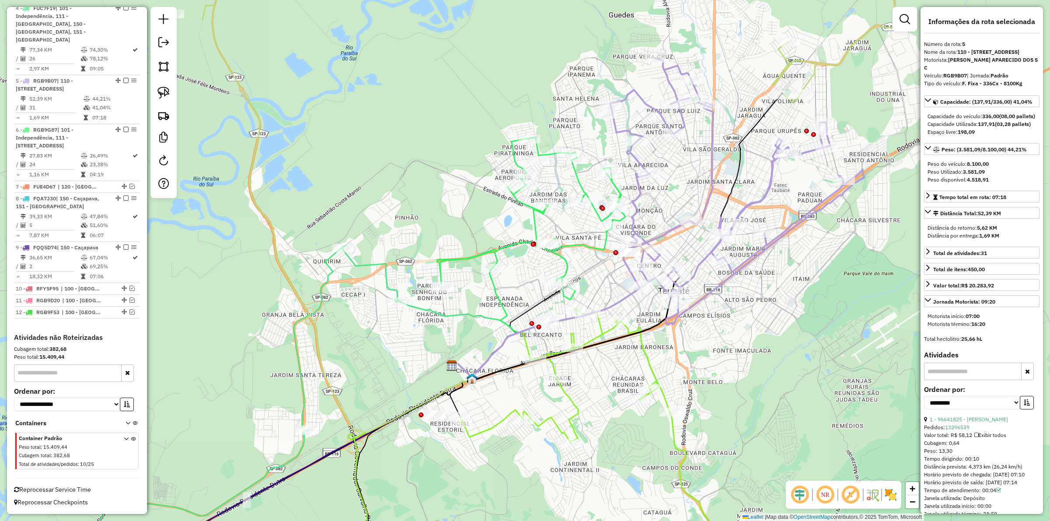
click at [647, 358] on icon at bounding box center [599, 441] width 278 height 264
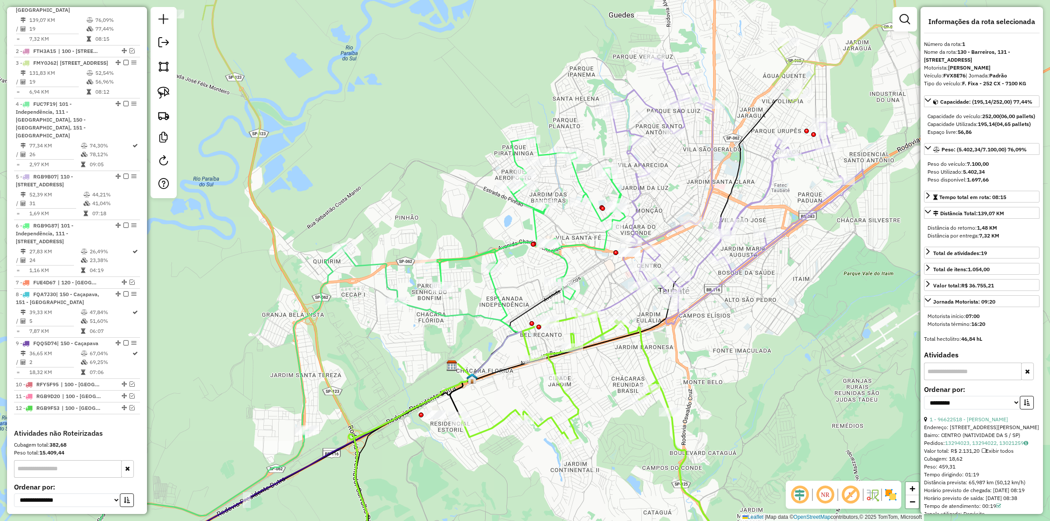
scroll to position [397, 0]
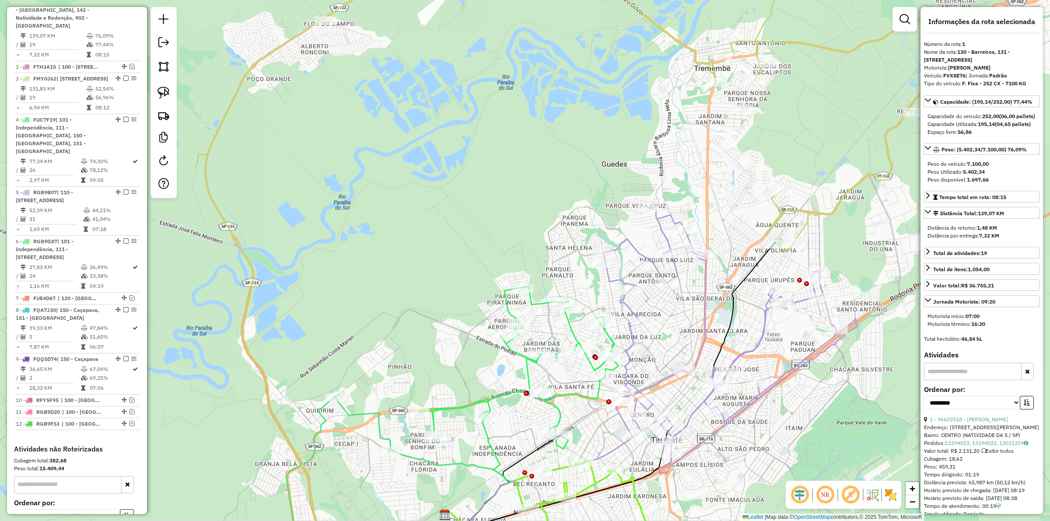
click at [636, 250] on icon at bounding box center [730, 340] width 255 height 266
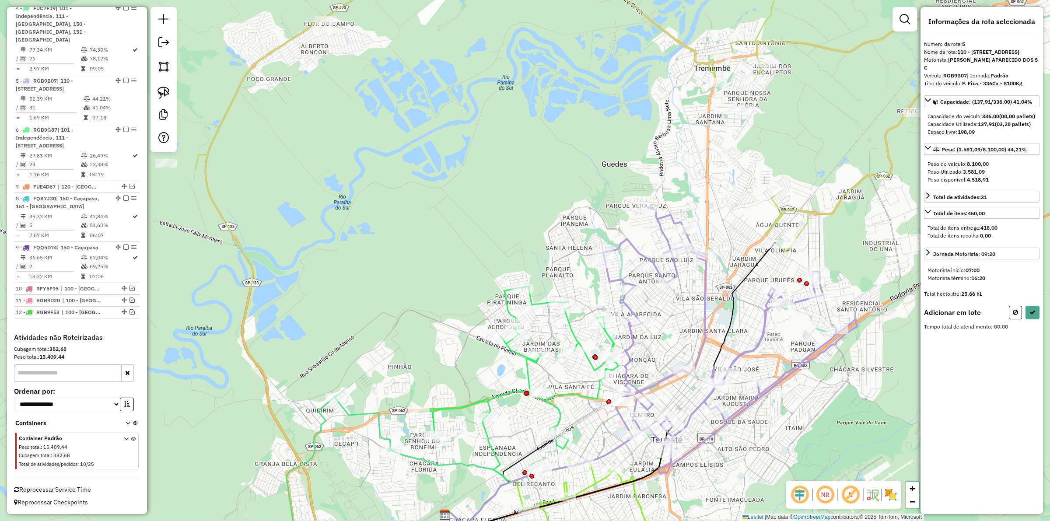
scroll to position [552, 0]
click at [1037, 292] on button at bounding box center [1033, 286] width 14 height 14
select select "**********"
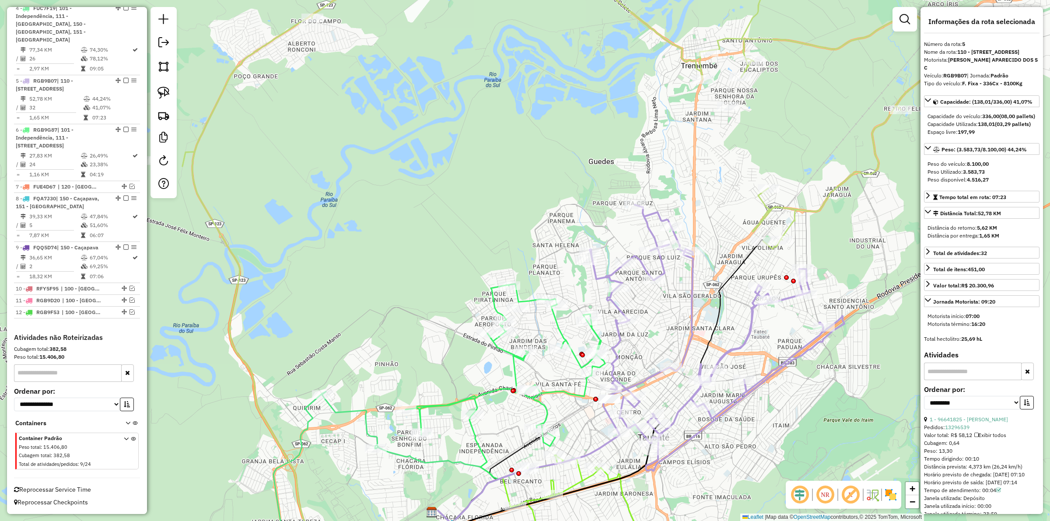
drag, startPoint x: 800, startPoint y: 351, endPoint x: 787, endPoint y: 348, distance: 13.4
click at [787, 348] on div "Janela de atendimento Grade de atendimento Capacidade Transportadoras Veículos …" at bounding box center [525, 260] width 1050 height 521
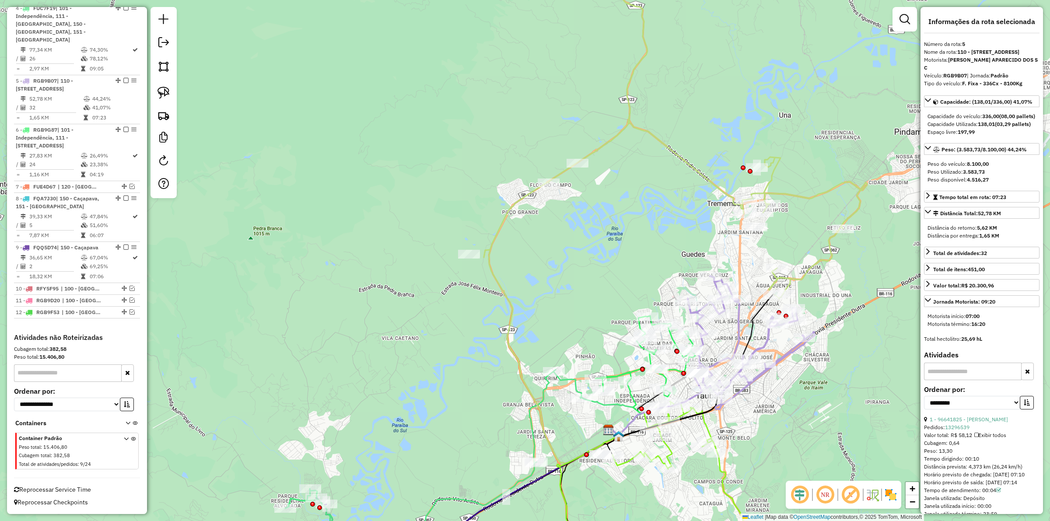
click at [629, 462] on icon at bounding box center [691, 488] width 156 height 172
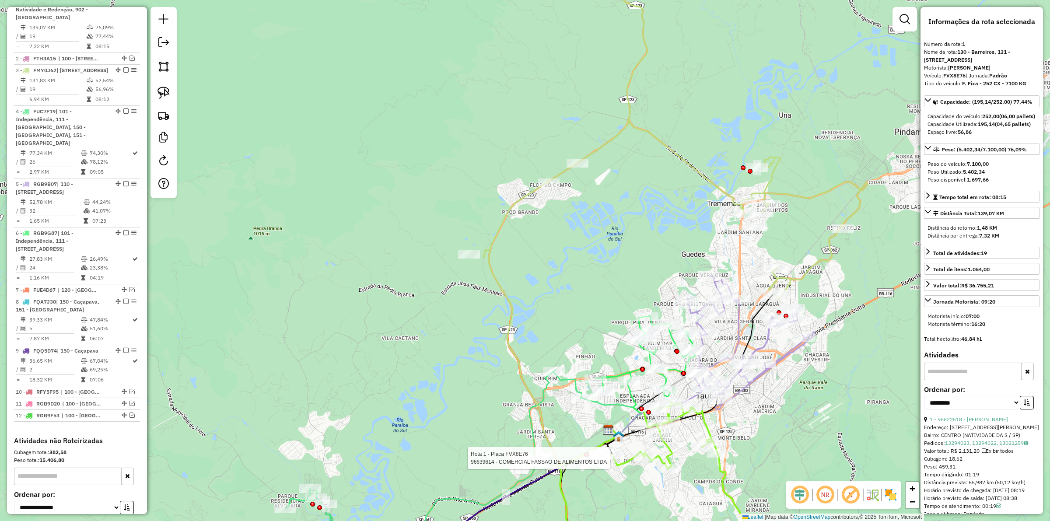
scroll to position [397, 0]
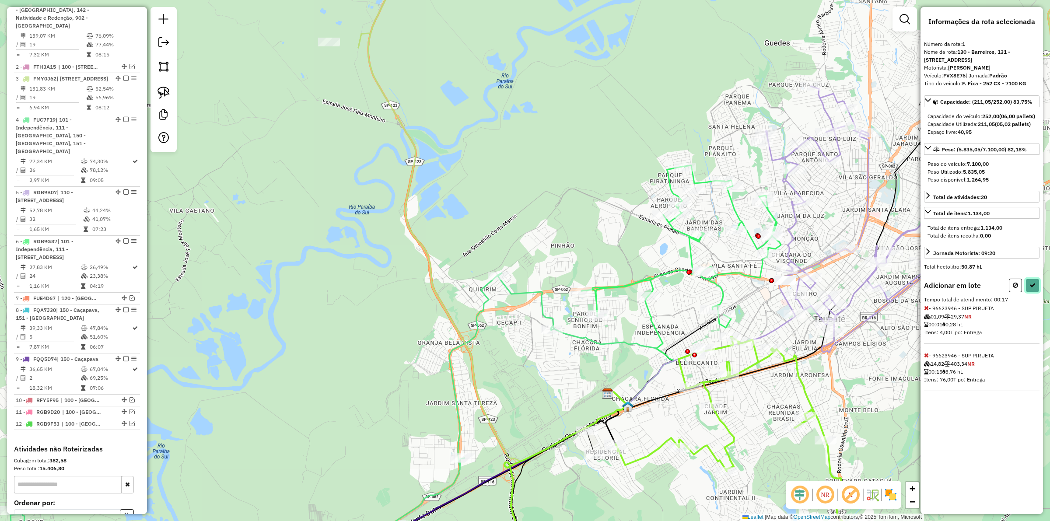
click at [1027, 292] on button at bounding box center [1033, 286] width 14 height 14
select select "**********"
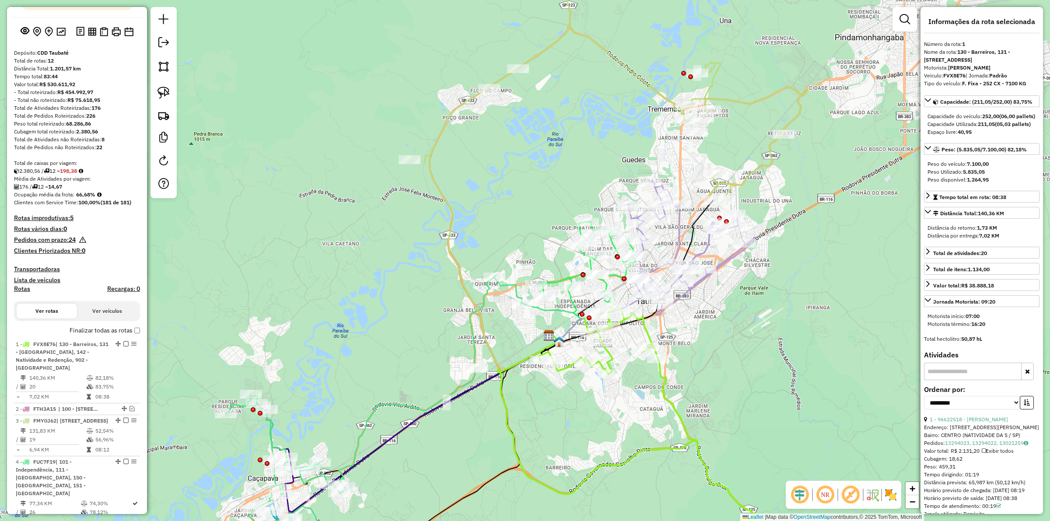
scroll to position [0, 0]
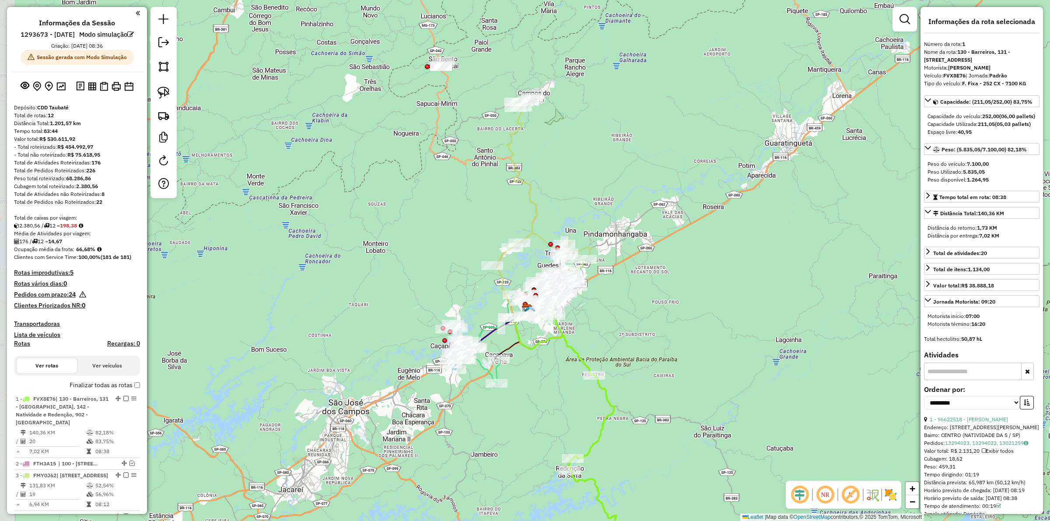
drag, startPoint x: 428, startPoint y: 145, endPoint x: 451, endPoint y: 198, distance: 57.6
click at [451, 198] on div "Janela de atendimento Grade de atendimento Capacidade Transportadoras Veículos …" at bounding box center [525, 260] width 1050 height 521
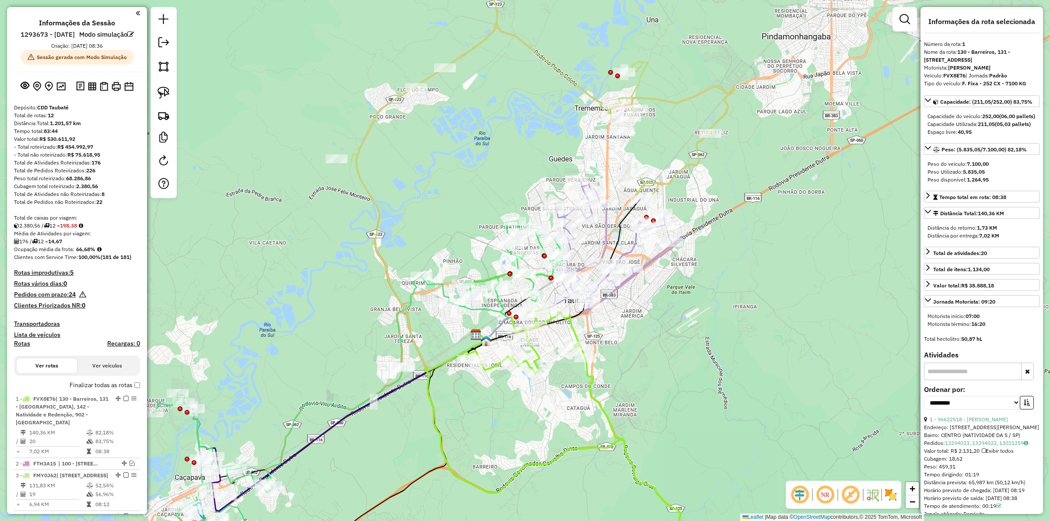
click at [537, 355] on icon at bounding box center [595, 439] width 259 height 267
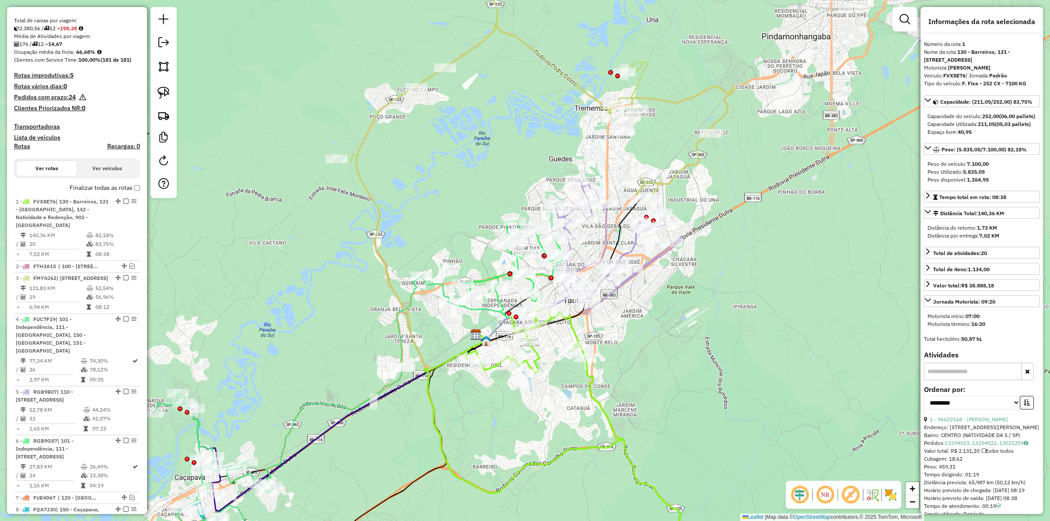
scroll to position [397, 0]
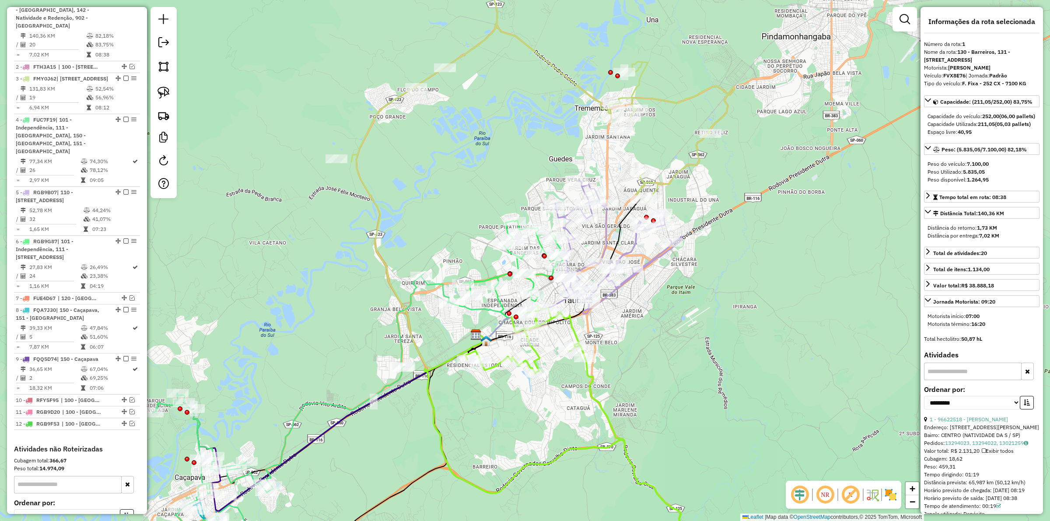
click at [499, 297] on icon at bounding box center [494, 313] width 30 height 55
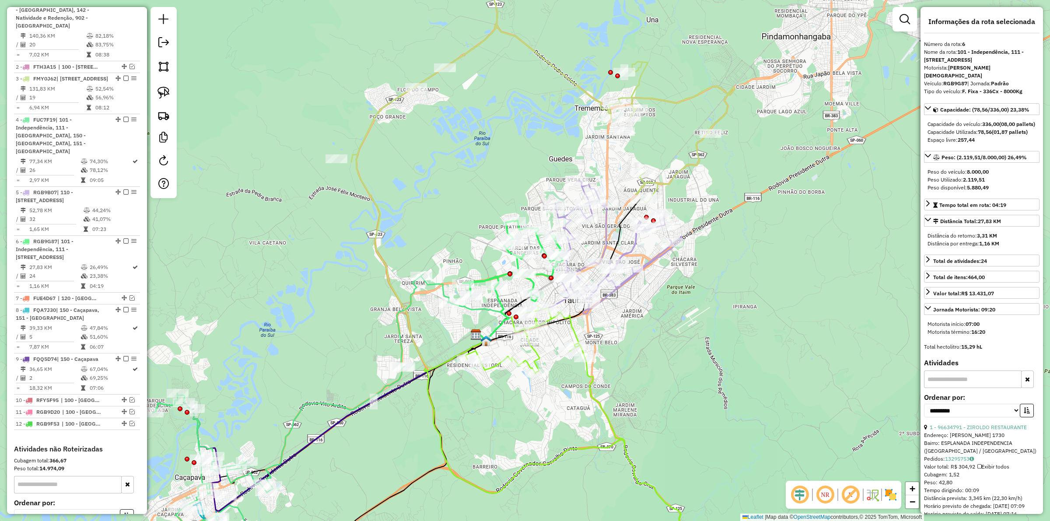
scroll to position [552, 0]
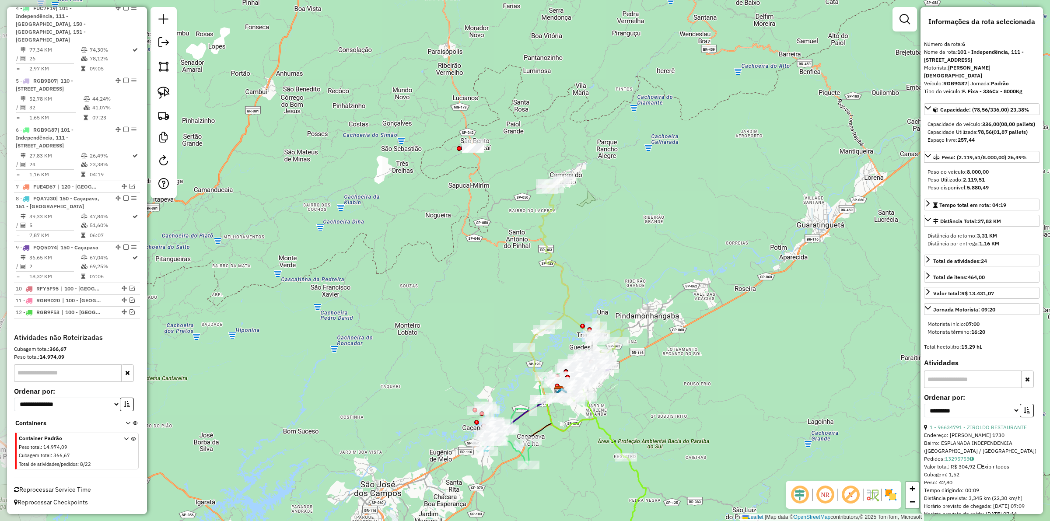
drag, startPoint x: 392, startPoint y: 233, endPoint x: 447, endPoint y: 295, distance: 82.1
click at [447, 295] on div "Janela de atendimento Grade de atendimento Capacidade Transportadoras Veículos …" at bounding box center [525, 260] width 1050 height 521
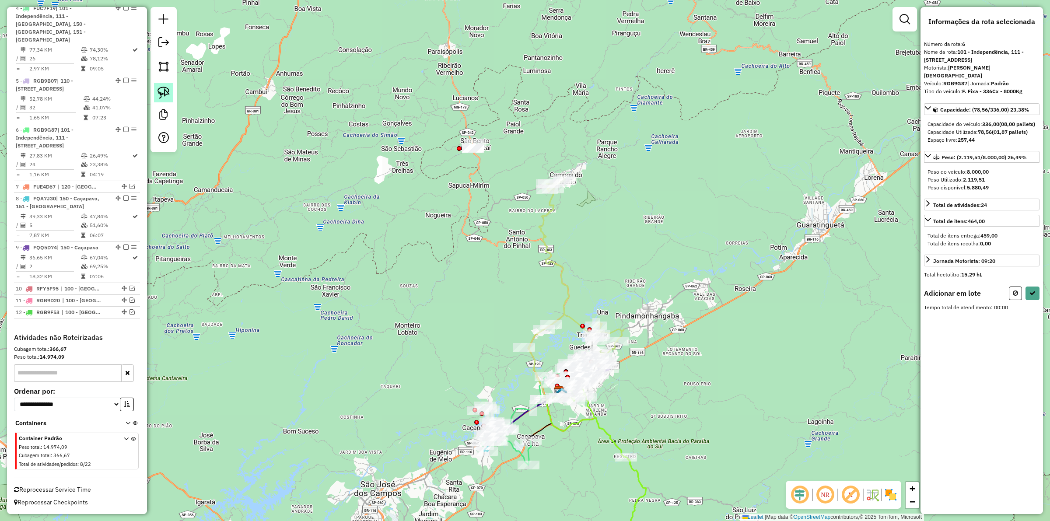
click at [158, 97] on img at bounding box center [164, 93] width 12 height 12
drag, startPoint x: 472, startPoint y: 162, endPoint x: 443, endPoint y: 167, distance: 29.4
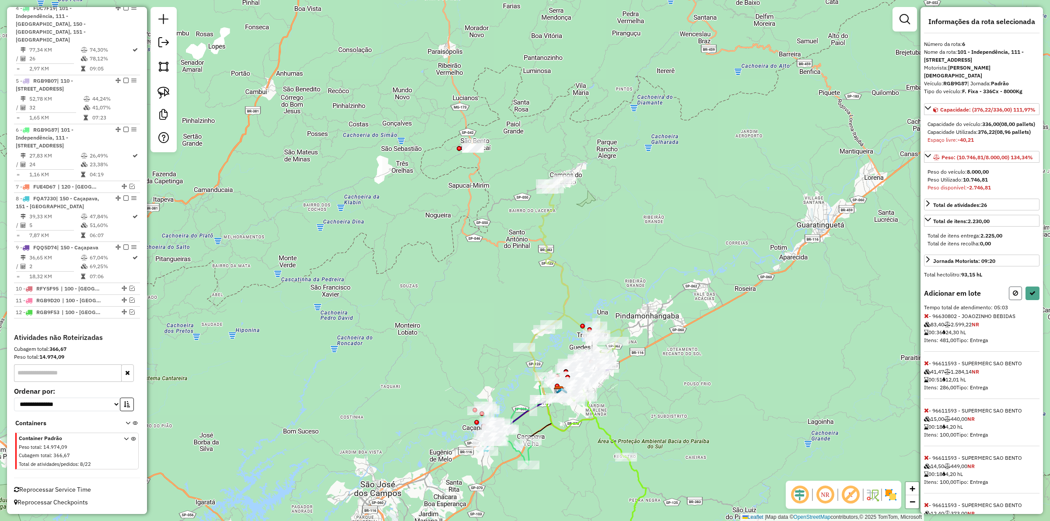
click at [1014, 296] on icon at bounding box center [1015, 293] width 5 height 6
select select "**********"
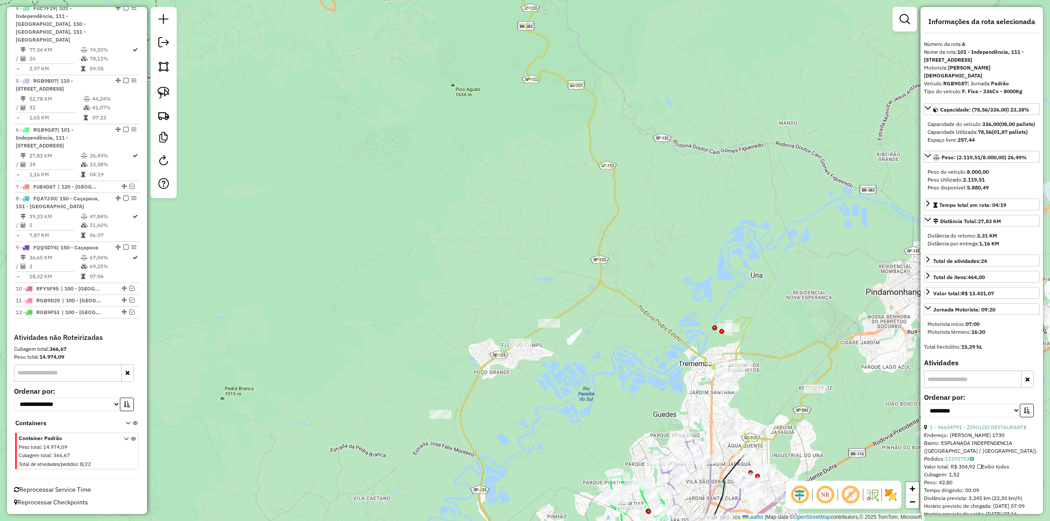
click at [574, 311] on icon at bounding box center [647, 203] width 383 height 511
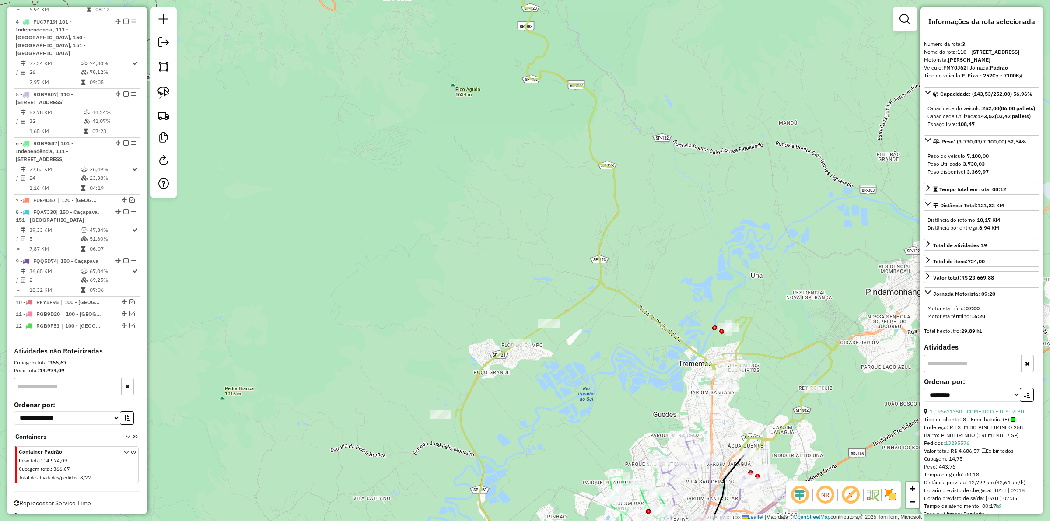
scroll to position [474, 0]
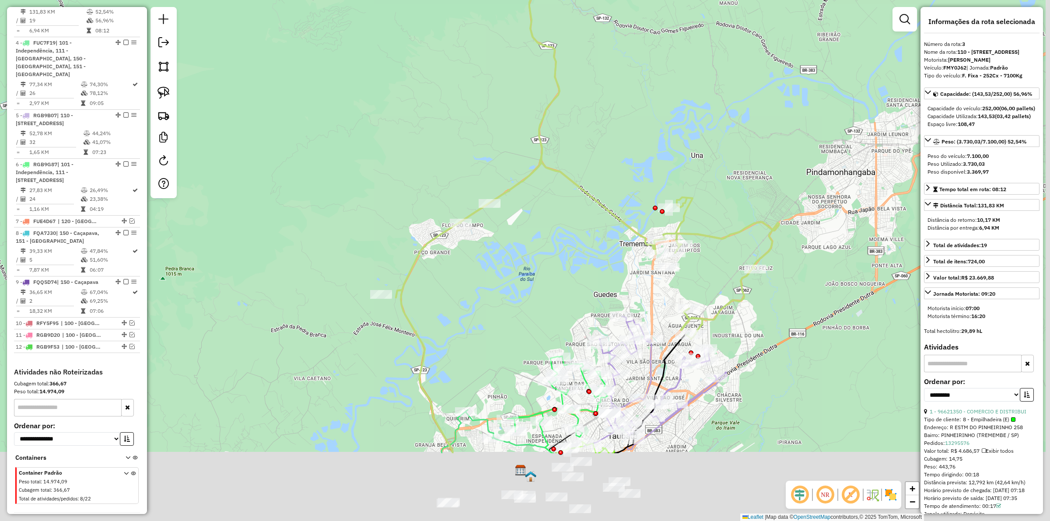
drag, startPoint x: 546, startPoint y: 259, endPoint x: 534, endPoint y: 241, distance: 21.9
click at [534, 241] on div "Janela de atendimento Grade de atendimento Capacidade Transportadoras Veículos …" at bounding box center [525, 260] width 1050 height 521
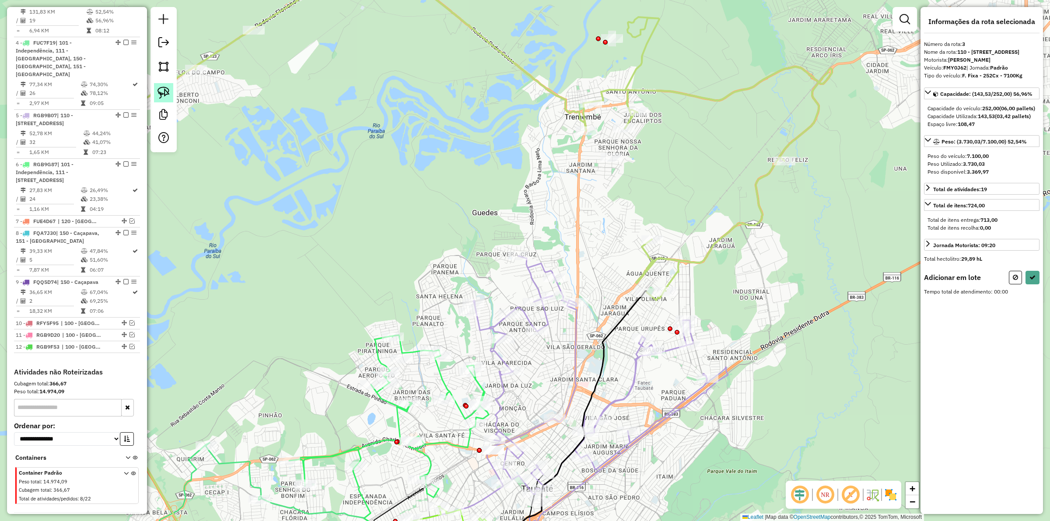
click at [165, 90] on img at bounding box center [164, 93] width 12 height 12
click at [1012, 285] on button at bounding box center [1015, 278] width 13 height 14
select select "**********"
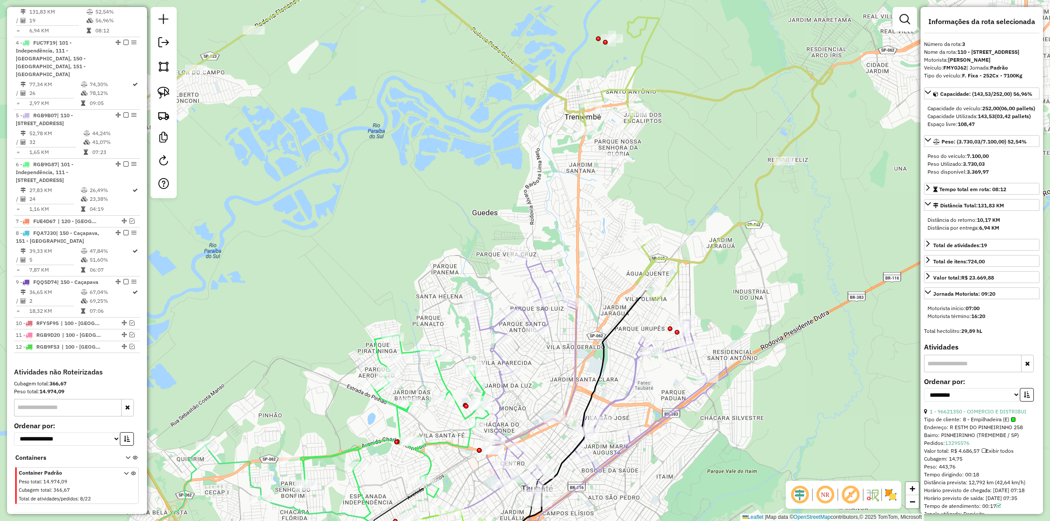
click at [717, 281] on div "Janela de atendimento Grade de atendimento Capacidade Transportadoras Veículos …" at bounding box center [525, 260] width 1050 height 521
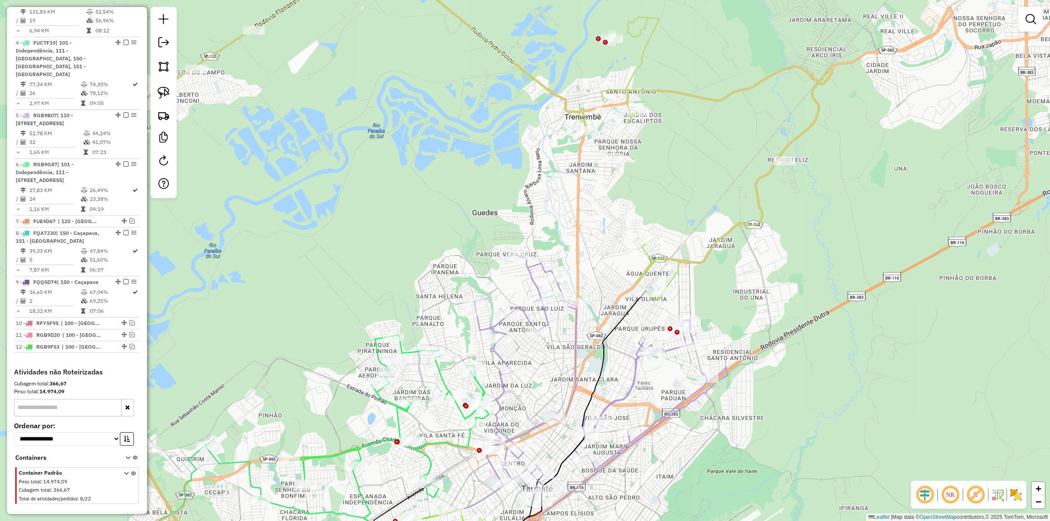
click at [702, 264] on icon at bounding box center [449, 124] width 766 height 352
select select "**********"
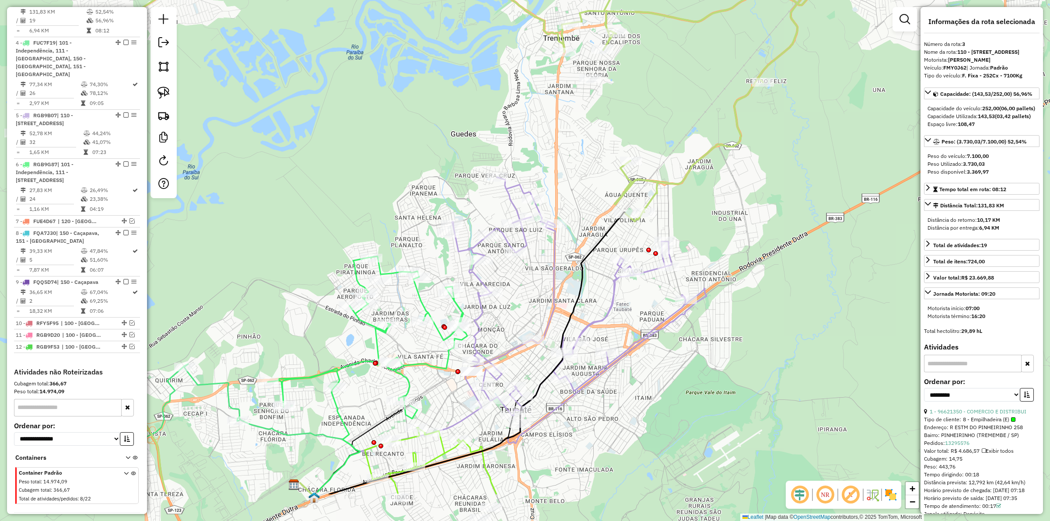
drag, startPoint x: 652, startPoint y: 366, endPoint x: 644, endPoint y: 329, distance: 38.1
click at [644, 329] on div "Janela de atendimento Grade de atendimento Capacidade Transportadoras Veículos …" at bounding box center [525, 260] width 1050 height 521
click at [474, 449] on icon at bounding box center [462, 356] width 325 height 289
click at [445, 362] on icon at bounding box center [368, 337] width 200 height 162
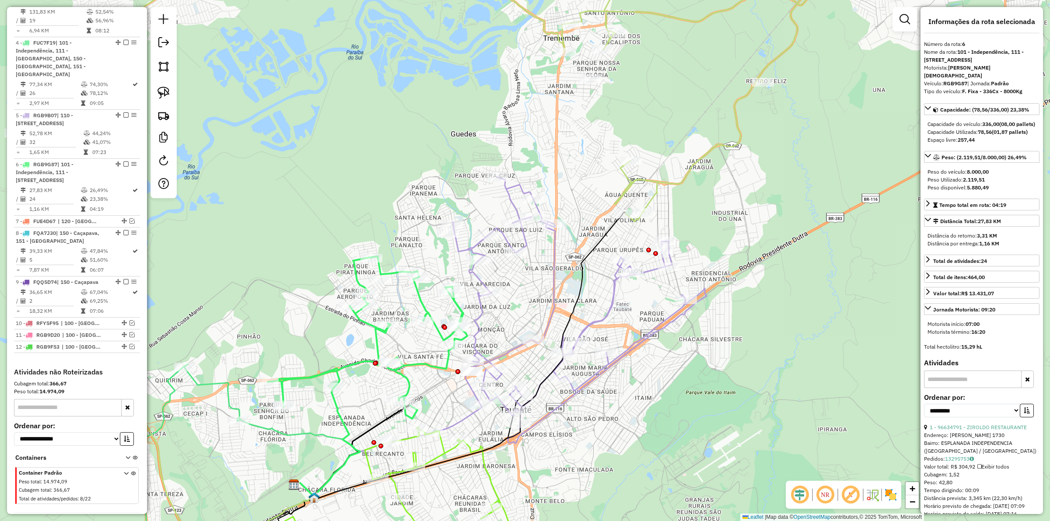
scroll to position [552, 0]
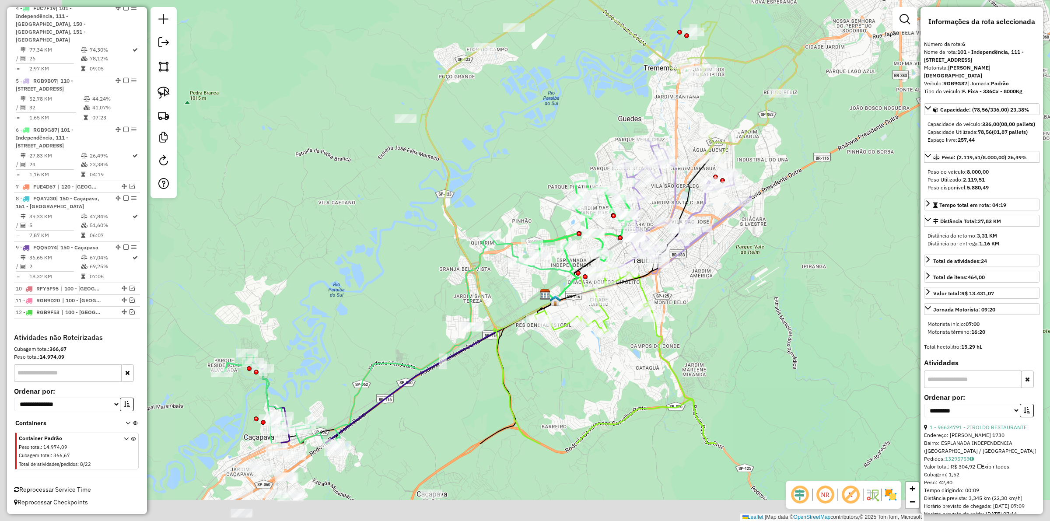
drag, startPoint x: 413, startPoint y: 244, endPoint x: 559, endPoint y: 133, distance: 183.4
click at [559, 133] on div "Janela de atendimento Grade de atendimento Capacidade Transportadoras Veículos …" at bounding box center [525, 260] width 1050 height 521
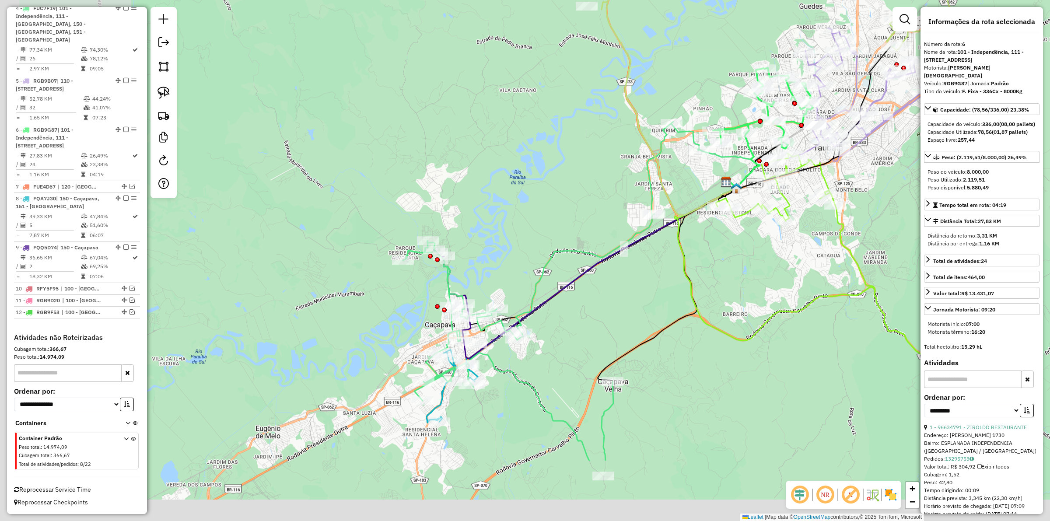
click at [519, 248] on div "Janela de atendimento Grade de atendimento Capacidade Transportadoras Veículos …" at bounding box center [525, 260] width 1050 height 521
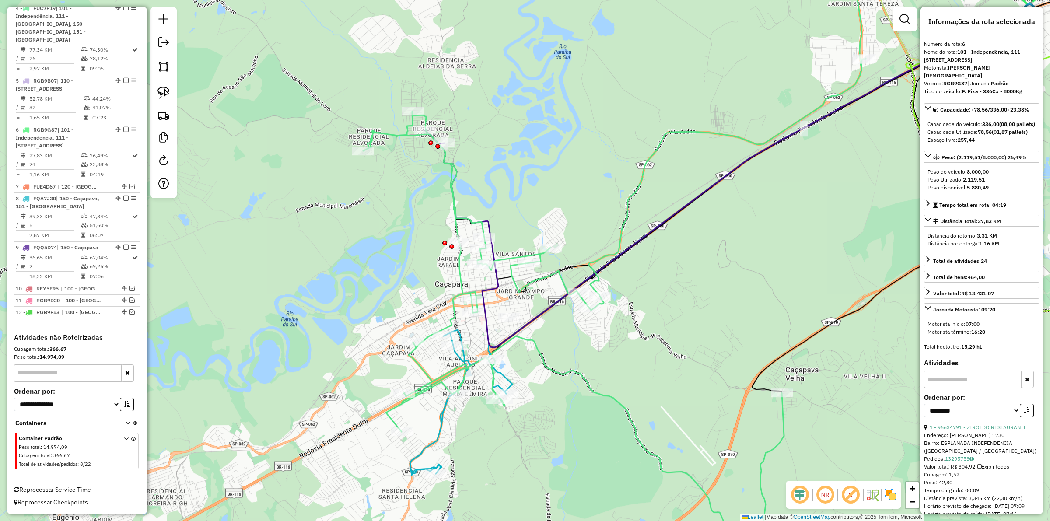
click at [421, 366] on icon at bounding box center [614, 260] width 503 height 625
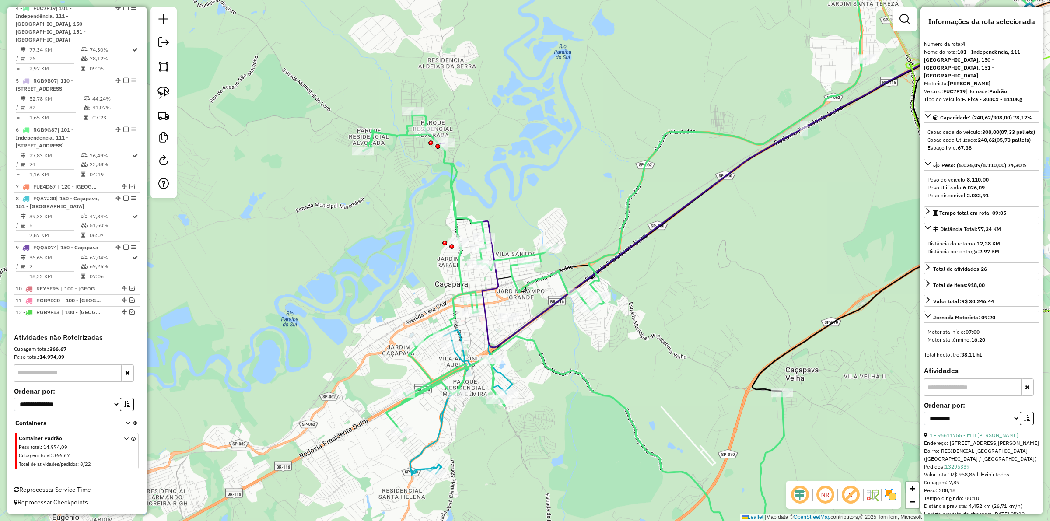
scroll to position [531, 0]
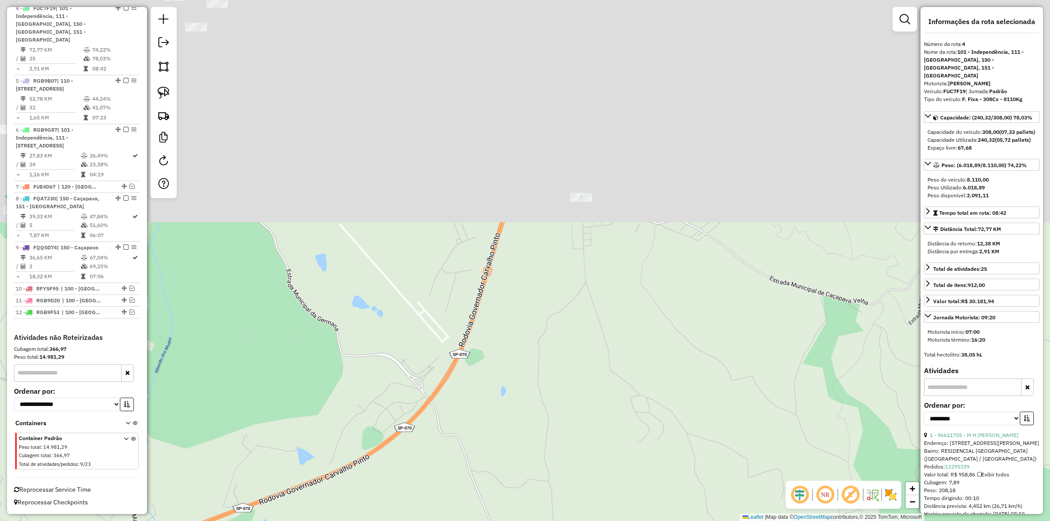
drag, startPoint x: 563, startPoint y: 329, endPoint x: 567, endPoint y: 432, distance: 103.4
click at [567, 434] on div "Janela de atendimento Grade de atendimento Capacidade Transportadoras Veículos …" at bounding box center [525, 260] width 1050 height 521
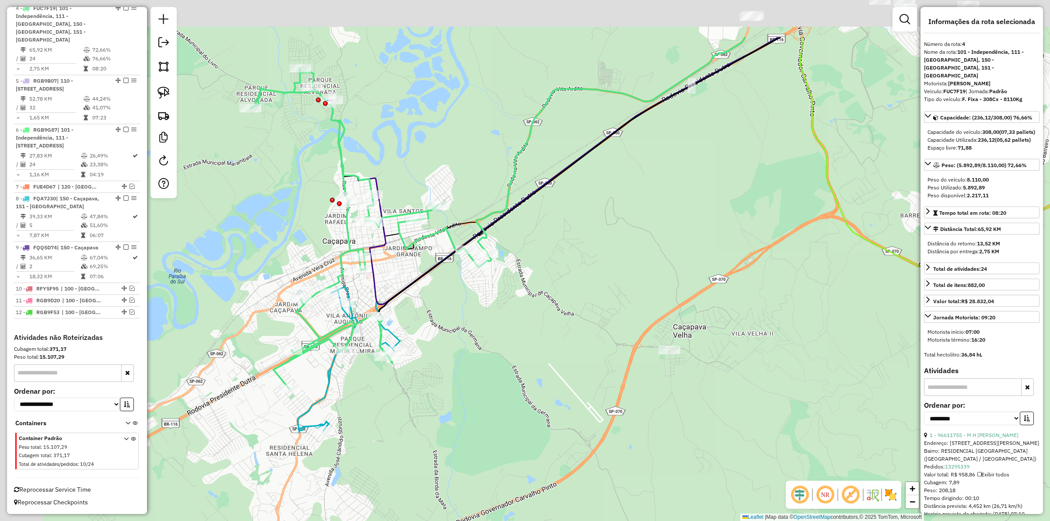
drag, startPoint x: 360, startPoint y: 287, endPoint x: 576, endPoint y: 390, distance: 239.4
click at [588, 408] on div "Janela de atendimento Grade de atendimento Capacidade Transportadoras Veículos …" at bounding box center [525, 260] width 1050 height 521
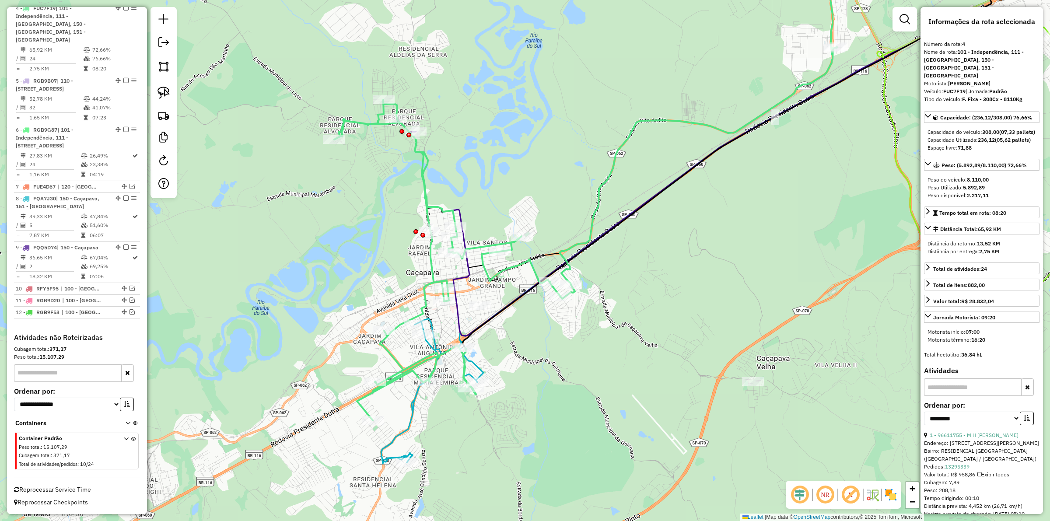
click at [509, 270] on icon at bounding box center [585, 184] width 503 height 473
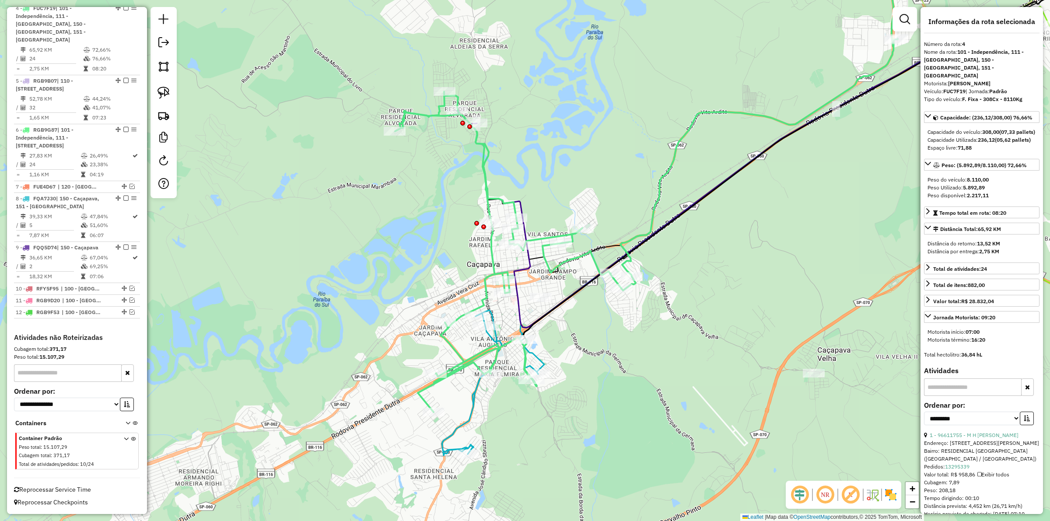
drag, startPoint x: 536, startPoint y: 297, endPoint x: 574, endPoint y: 279, distance: 41.5
click at [574, 279] on div "Janela de atendimento Grade de atendimento Capacidade Transportadoras Veículos …" at bounding box center [525, 260] width 1050 height 521
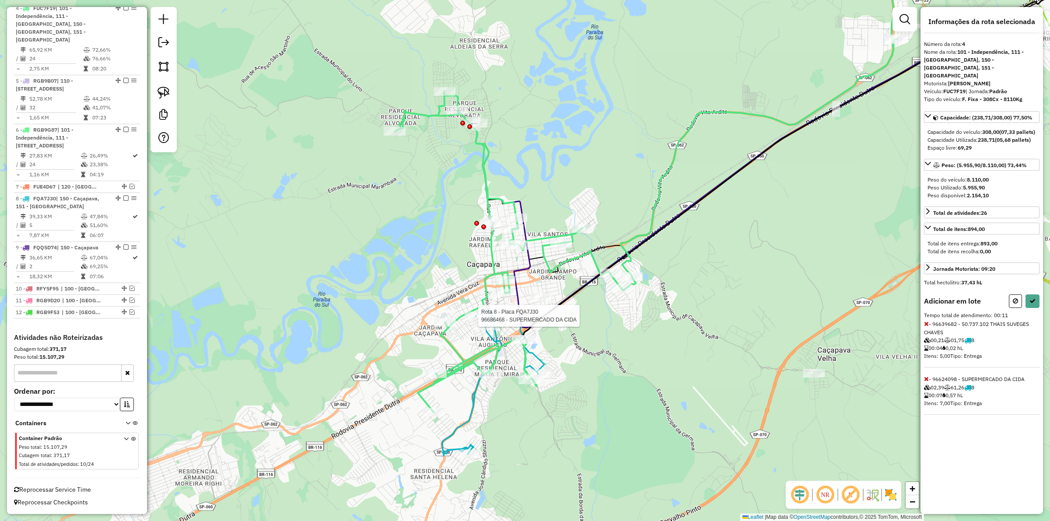
click at [478, 320] on div at bounding box center [476, 316] width 22 height 9
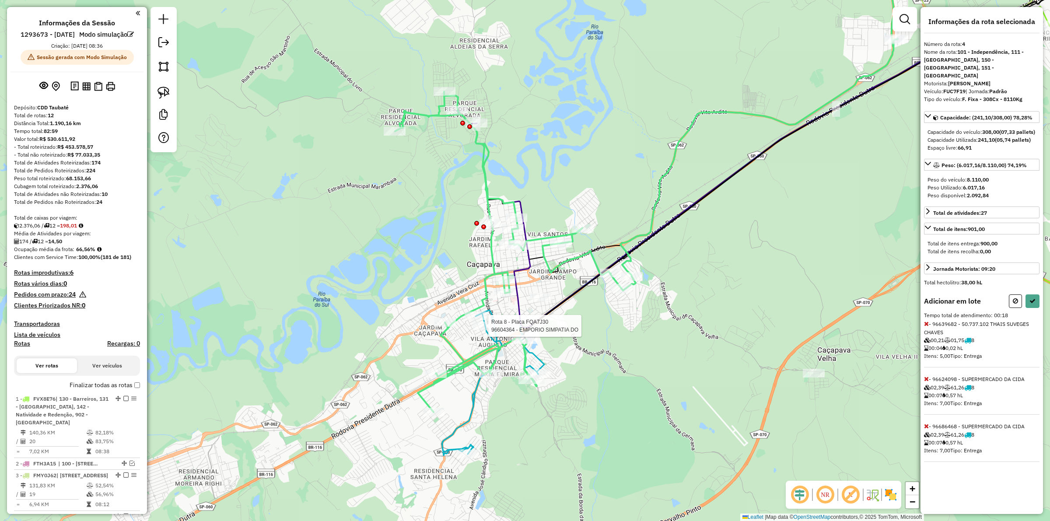
scroll to position [531, 0]
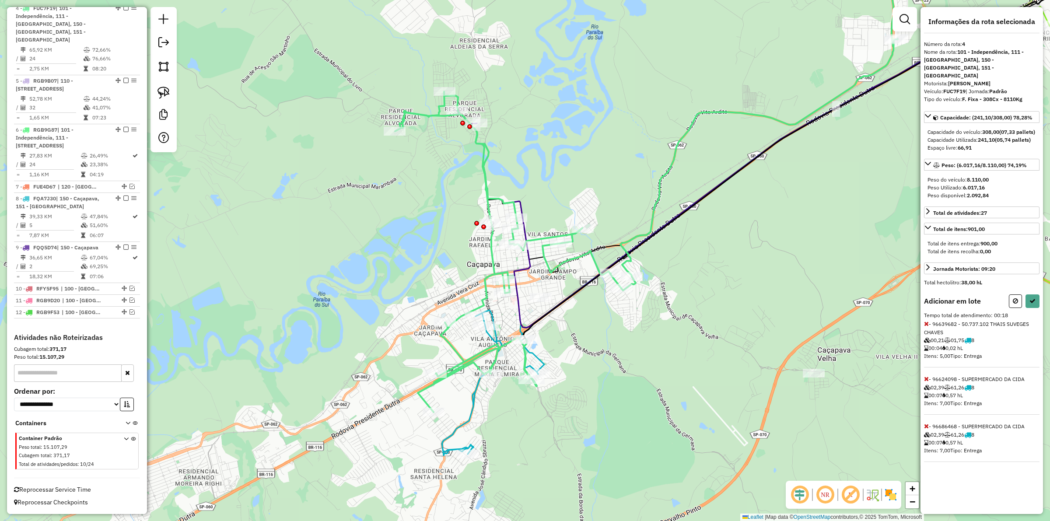
click at [471, 309] on icon at bounding box center [646, 180] width 503 height 464
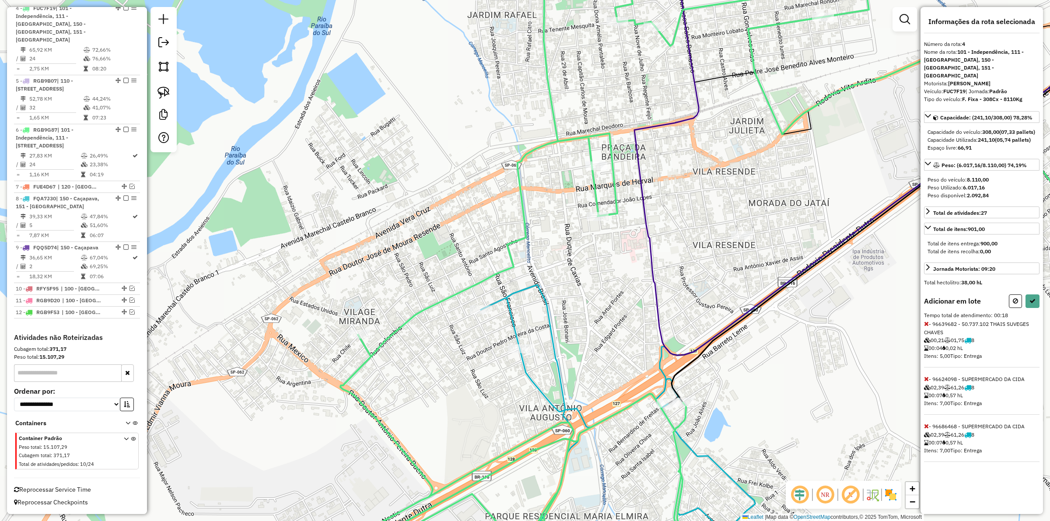
click at [516, 353] on div at bounding box center [521, 348] width 26 height 9
click at [474, 303] on div "Rota 8 - Placa FQA7J30 96686468 - SUPERMERCADO DA CIDA Janela de atendimento Gr…" at bounding box center [525, 260] width 1050 height 521
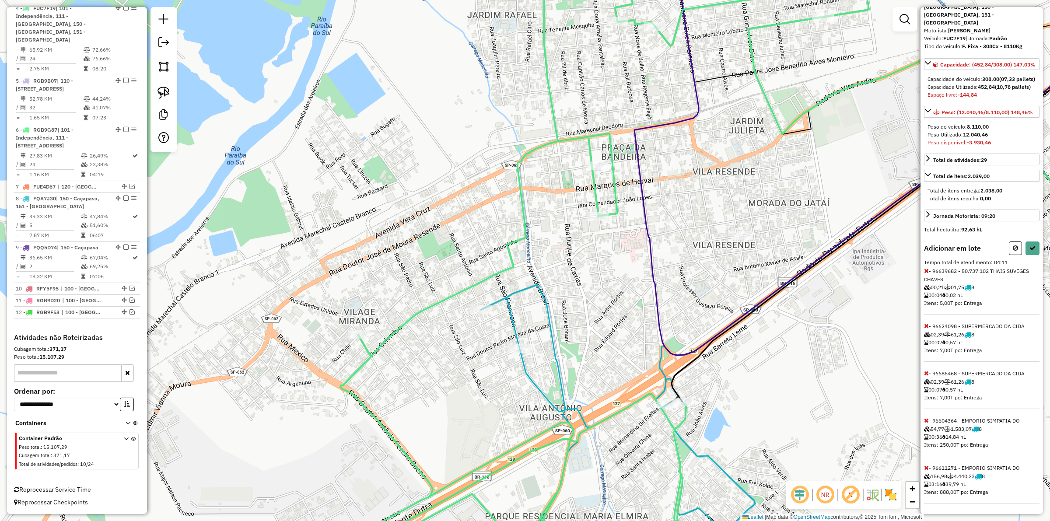
click at [927, 420] on icon at bounding box center [926, 421] width 5 height 6
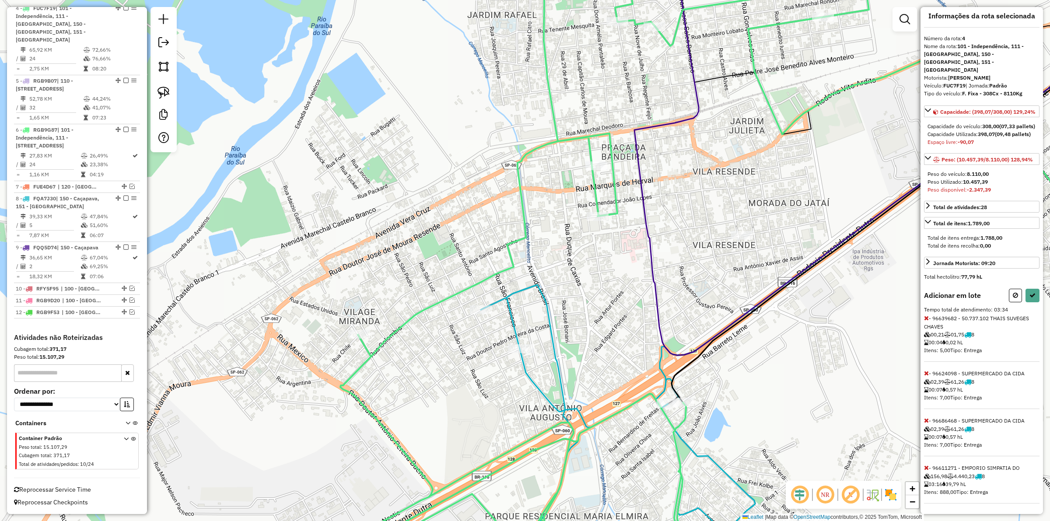
scroll to position [24, 0]
click at [927, 467] on icon at bounding box center [926, 468] width 5 height 6
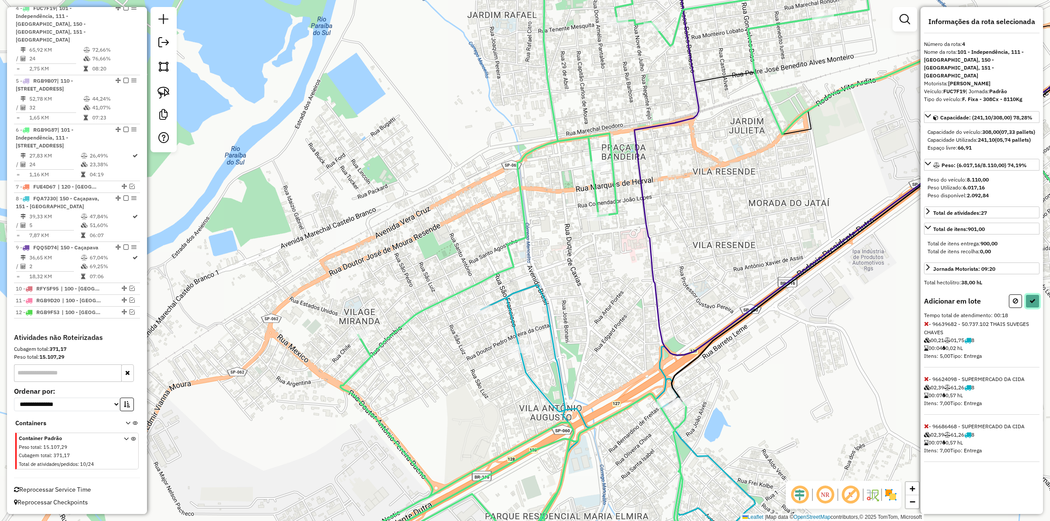
click at [1035, 303] on icon at bounding box center [1033, 301] width 6 height 6
select select "**********"
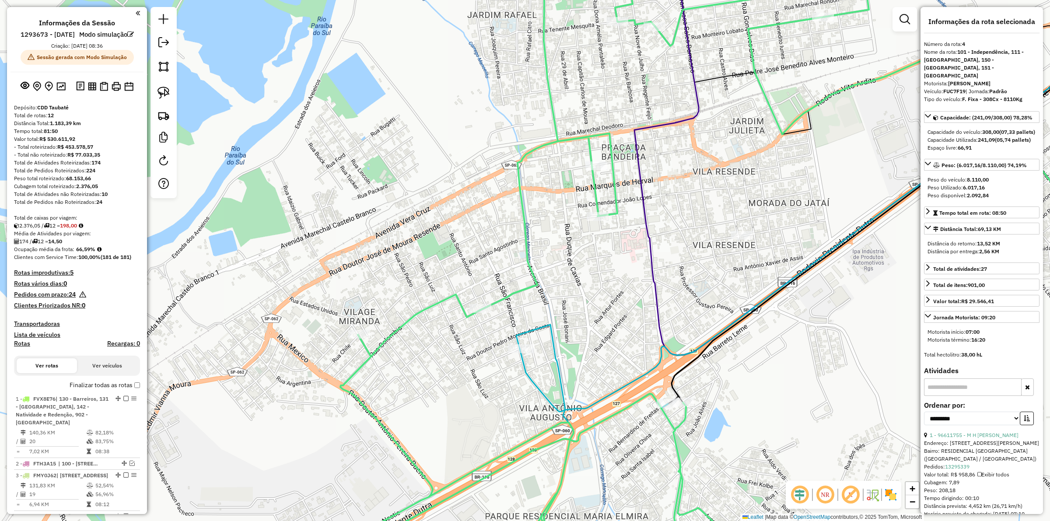
click at [445, 308] on div "Janela de atendimento Grade de atendimento Capacidade Transportadoras Veículos …" at bounding box center [525, 260] width 1050 height 521
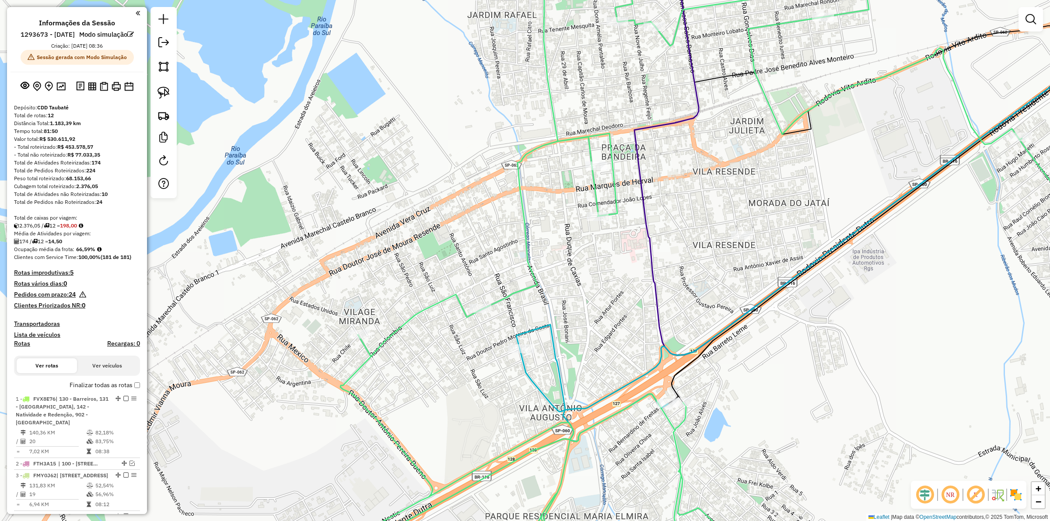
click at [438, 303] on icon at bounding box center [736, 260] width 840 height 625
select select "**********"
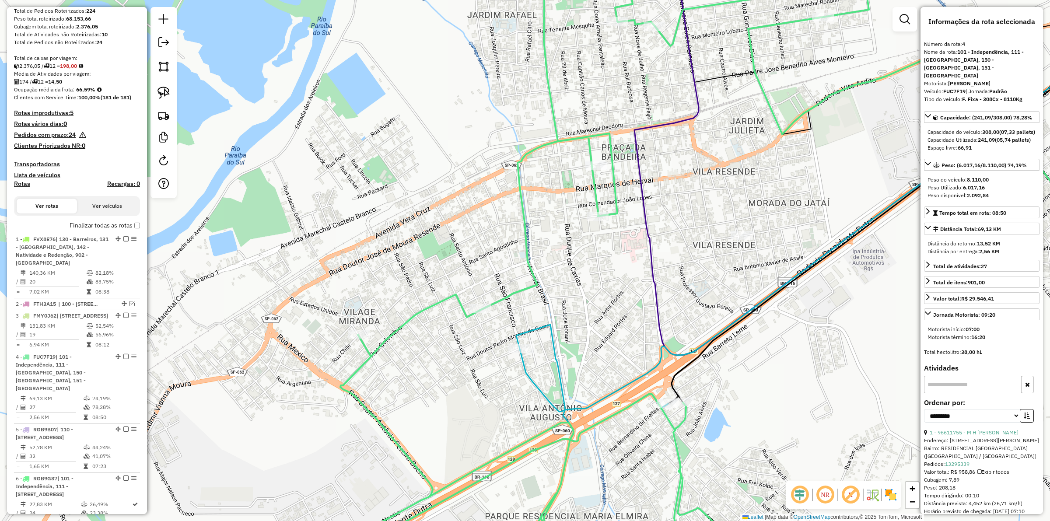
scroll to position [531, 0]
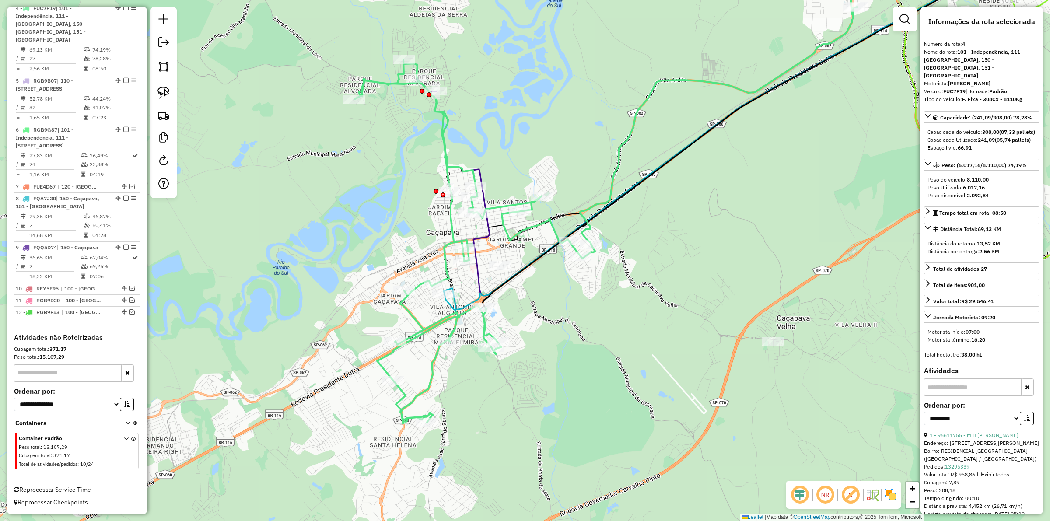
drag, startPoint x: 411, startPoint y: 283, endPoint x: 392, endPoint y: 240, distance: 47.2
click at [392, 240] on div "Janela de atendimento Grade de atendimento Capacidade Transportadoras Veículos …" at bounding box center [525, 260] width 1050 height 521
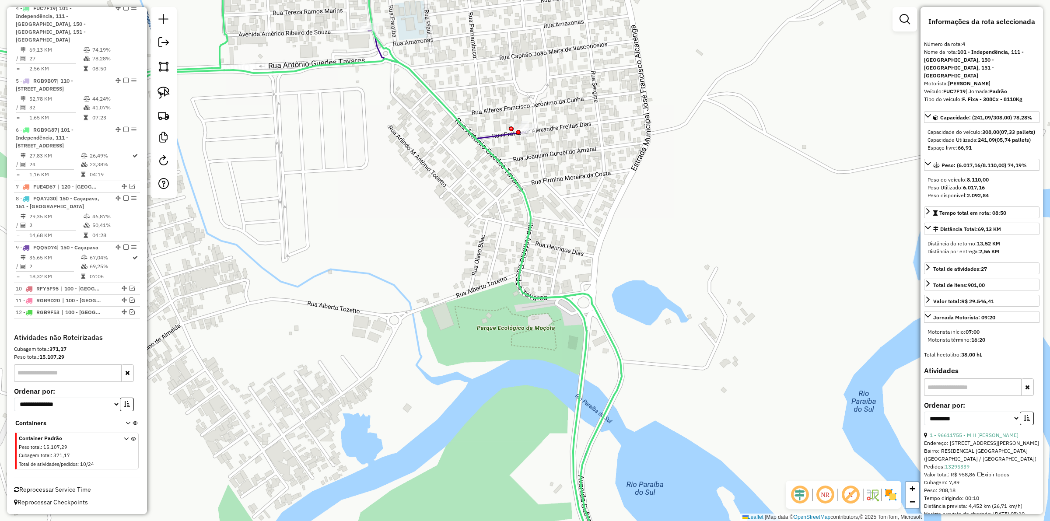
click at [381, 51] on icon at bounding box center [258, 260] width 727 height 625
click at [377, 51] on icon at bounding box center [447, 84] width 157 height 109
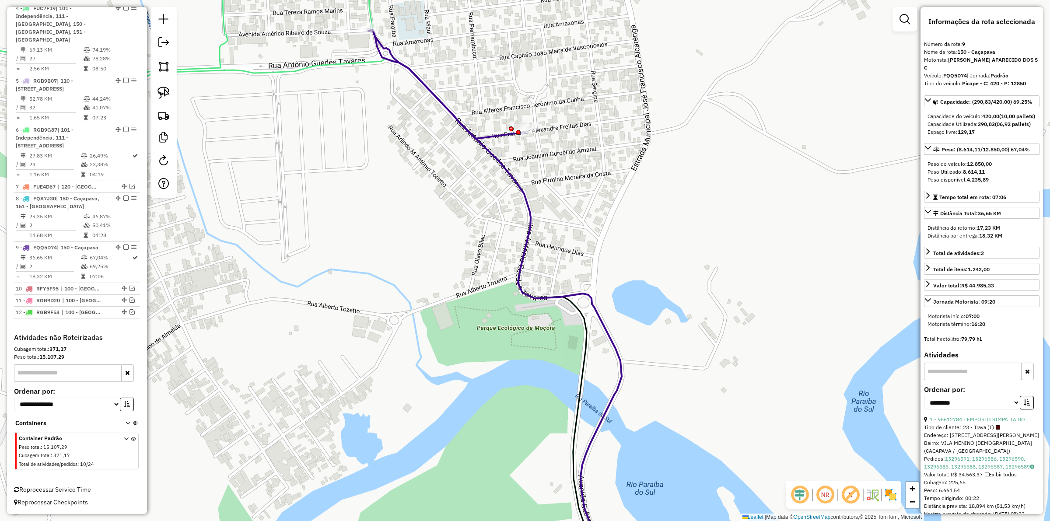
scroll to position [552, 0]
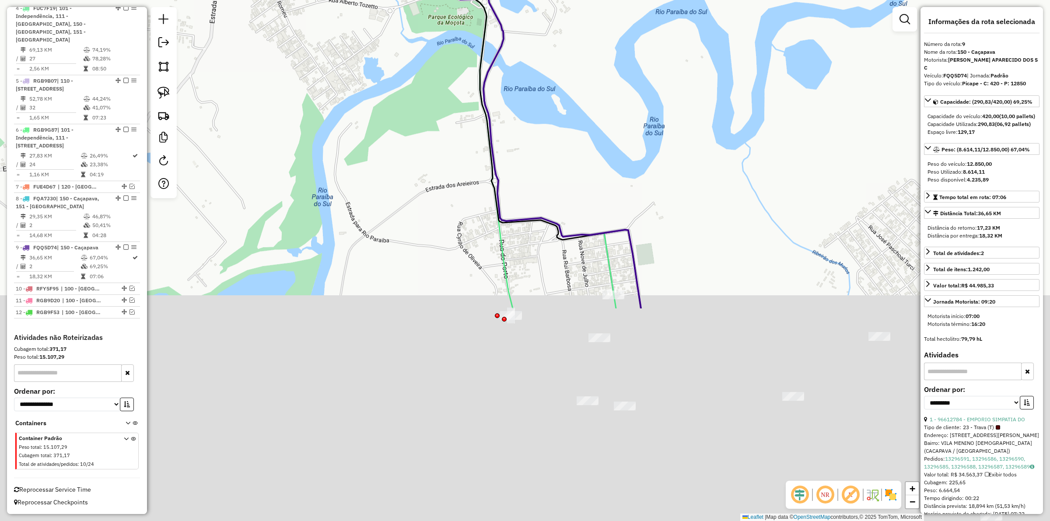
drag, startPoint x: 418, startPoint y: 268, endPoint x: 391, endPoint y: 71, distance: 198.8
click at [391, 71] on div "Janela de atendimento Grade de atendimento Capacidade Transportadoras Veículos …" at bounding box center [525, 260] width 1050 height 521
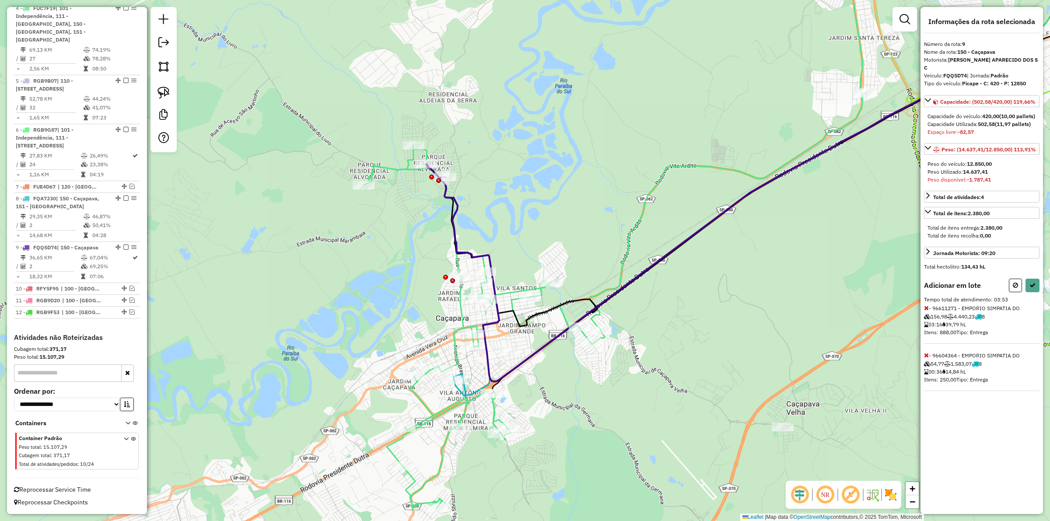
click at [1008, 287] on div "Adicionar em lote" at bounding box center [982, 286] width 116 height 14
click at [1011, 287] on button at bounding box center [1015, 286] width 13 height 14
select select "**********"
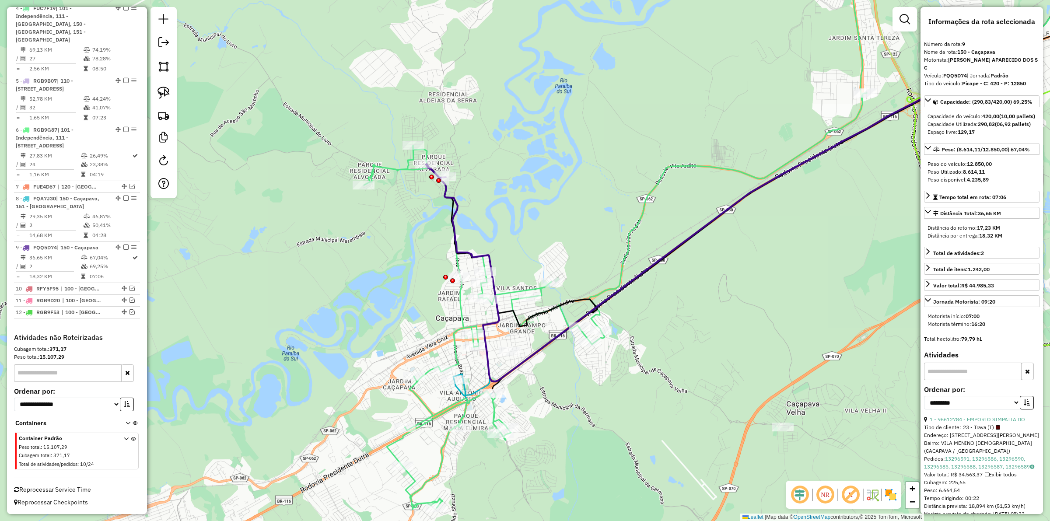
click at [423, 393] on div "Janela de atendimento Grade de atendimento Capacidade Transportadoras Veículos …" at bounding box center [525, 260] width 1050 height 521
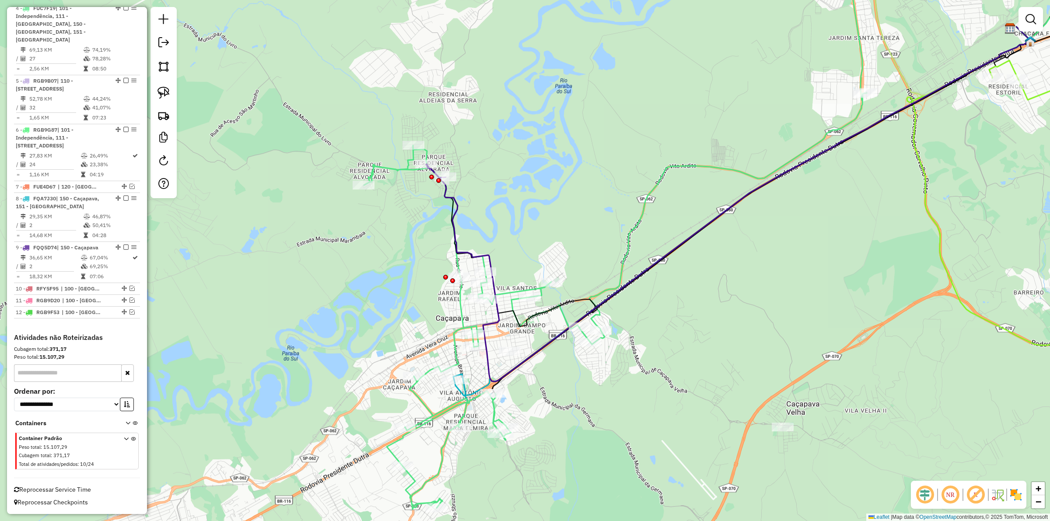
click at [419, 398] on icon at bounding box center [660, 229] width 592 height 562
select select "**********"
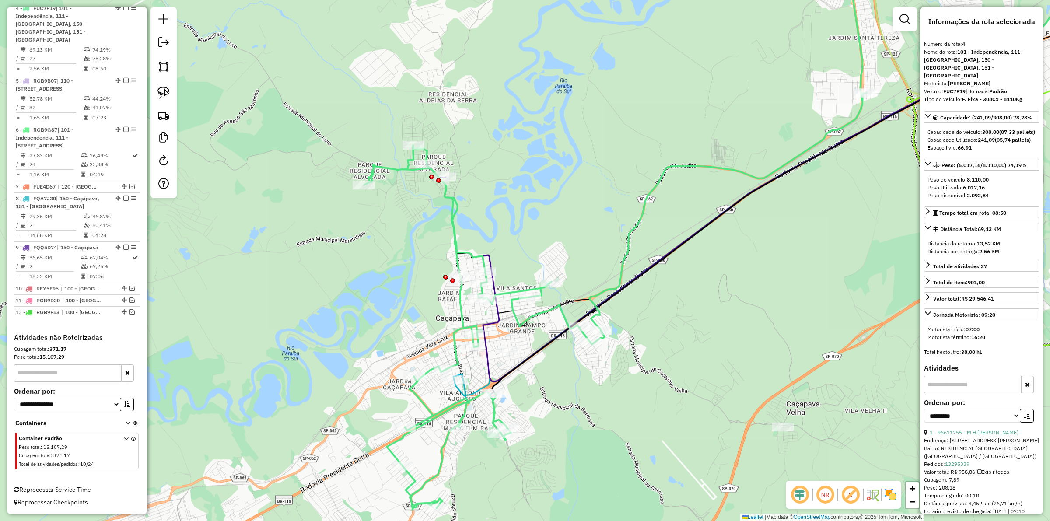
scroll to position [531, 0]
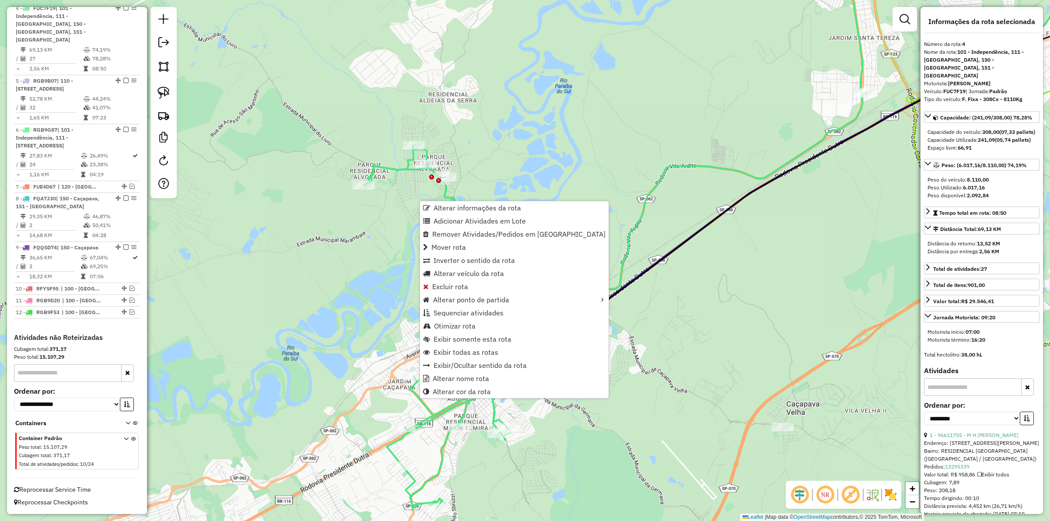
click at [591, 399] on div "Janela de atendimento Grade de atendimento Capacidade Transportadoras Veículos …" at bounding box center [525, 260] width 1050 height 521
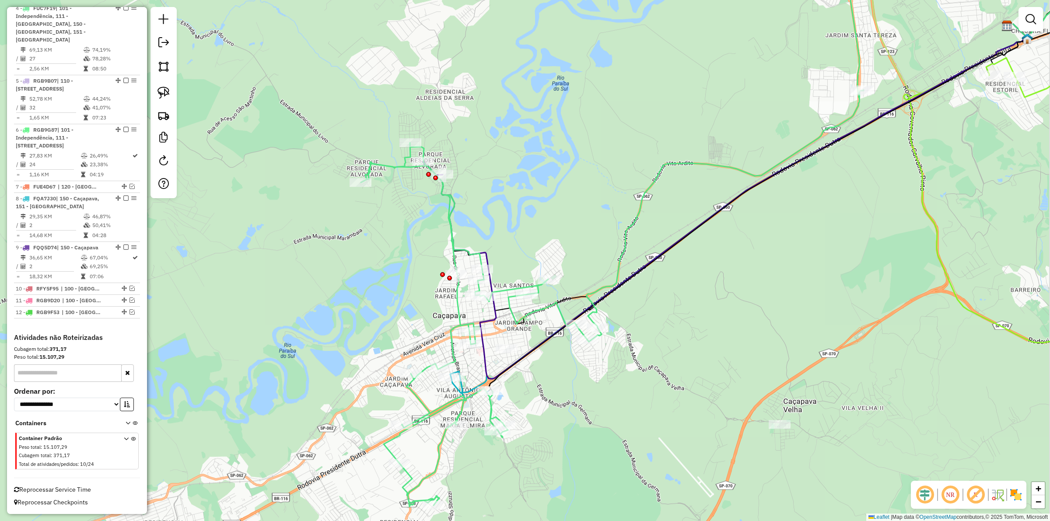
drag, startPoint x: 619, startPoint y: 453, endPoint x: 519, endPoint y: 348, distance: 145.5
click at [519, 348] on div "Janela de atendimento Grade de atendimento Capacidade Transportadoras Veículos …" at bounding box center [525, 260] width 1050 height 521
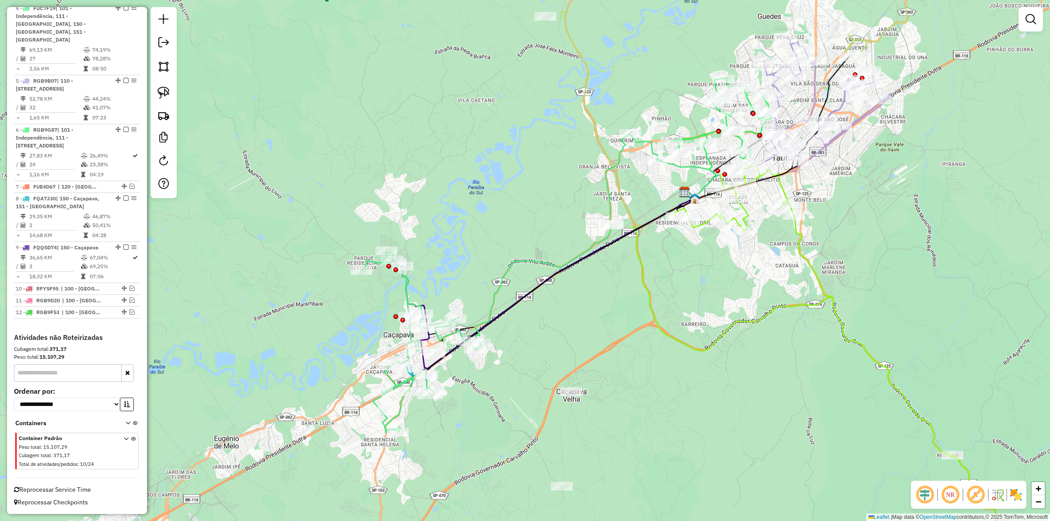
drag, startPoint x: 598, startPoint y: 237, endPoint x: 570, endPoint y: 295, distance: 64.2
click at [570, 295] on div "Janela de atendimento Grade de atendimento Capacidade Transportadoras Veículos …" at bounding box center [525, 260] width 1050 height 521
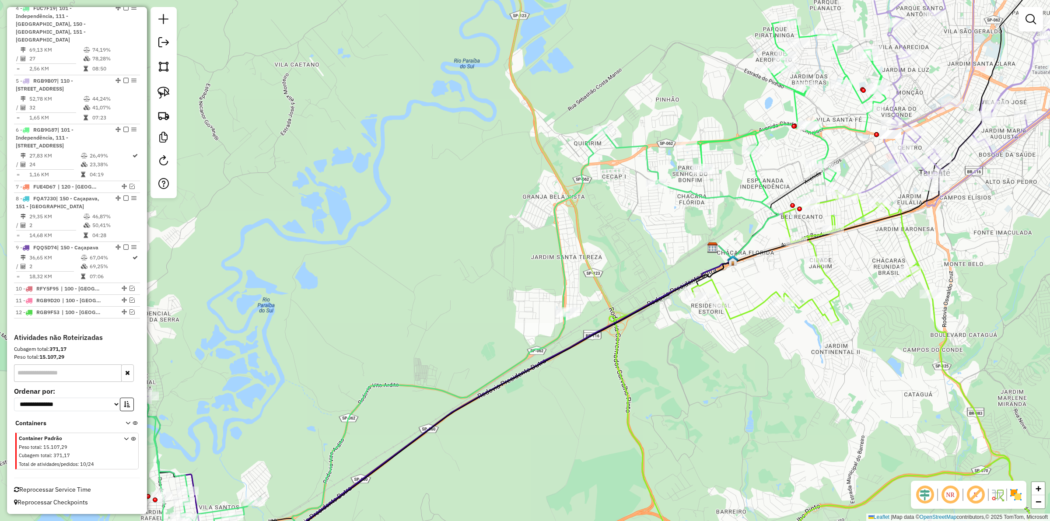
click at [647, 156] on icon at bounding box center [363, 350] width 592 height 446
select select "**********"
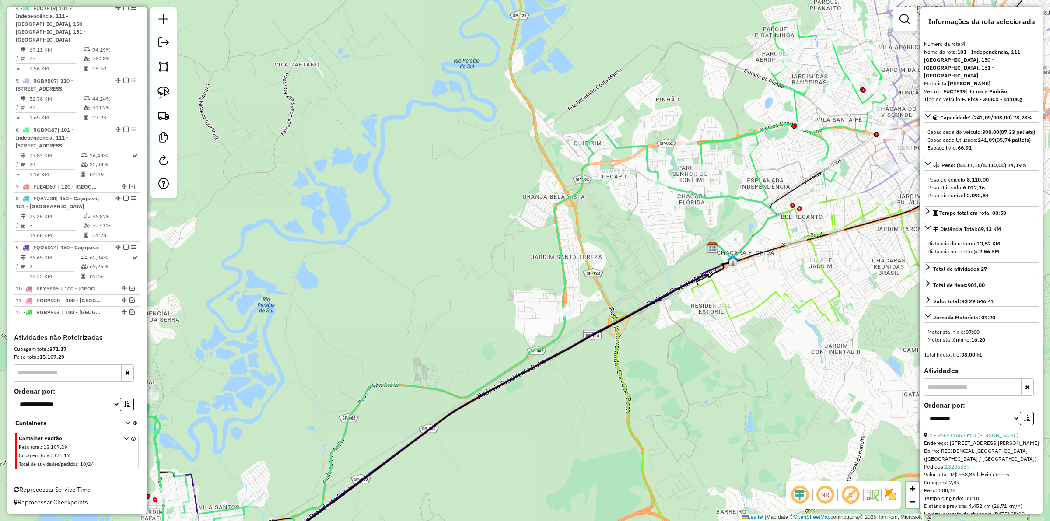
click at [703, 154] on icon at bounding box center [787, 100] width 200 height 162
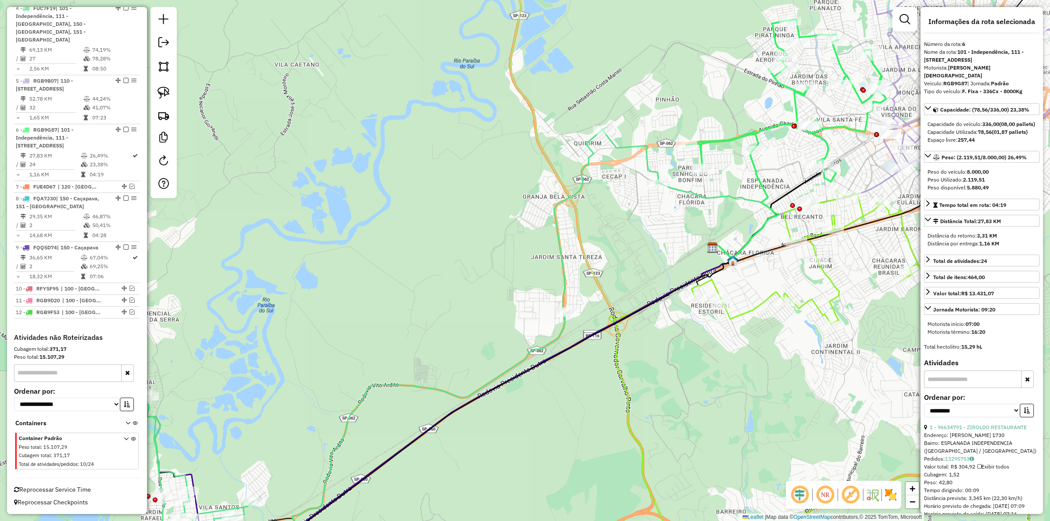
scroll to position [552, 0]
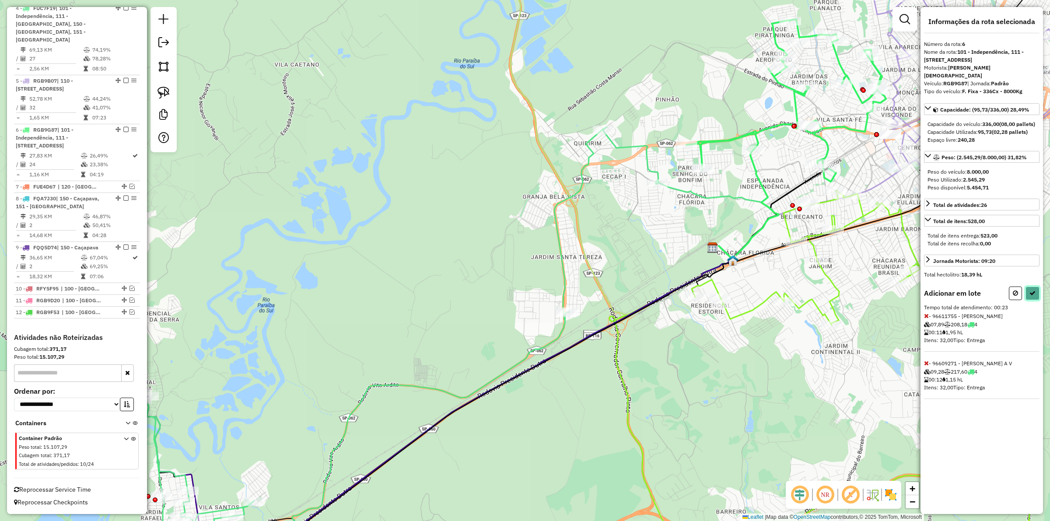
click at [1031, 296] on icon at bounding box center [1033, 293] width 6 height 6
select select "**********"
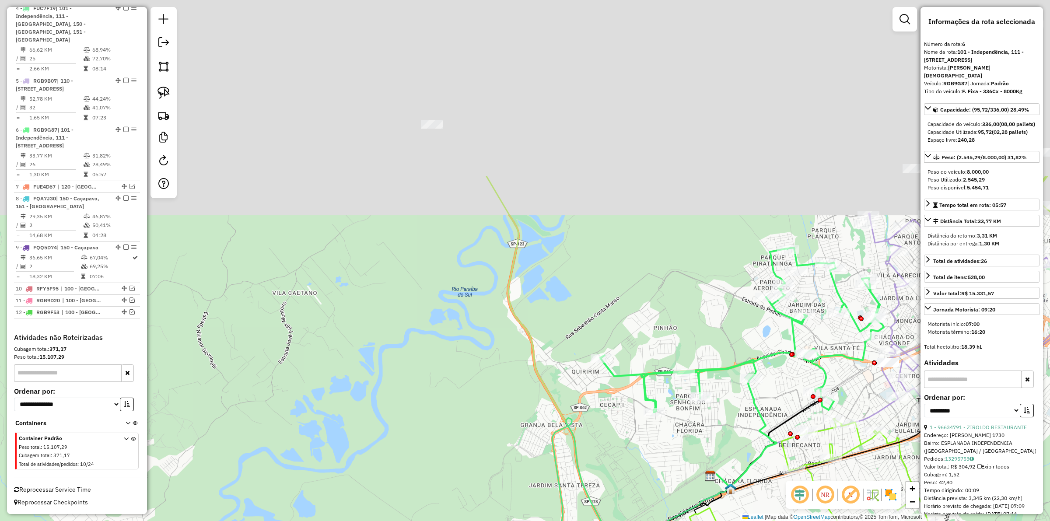
drag, startPoint x: 603, startPoint y: 79, endPoint x: 577, endPoint y: 240, distance: 162.8
click at [600, 310] on div "Janela de atendimento Grade de atendimento Capacidade Transportadoras Veículos …" at bounding box center [525, 260] width 1050 height 521
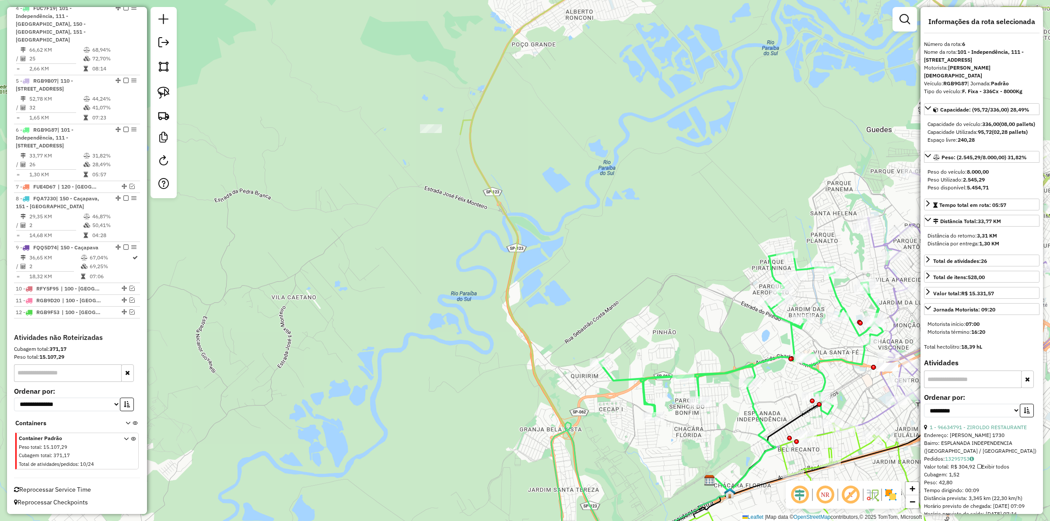
click at [498, 195] on icon at bounding box center [594, 334] width 269 height 428
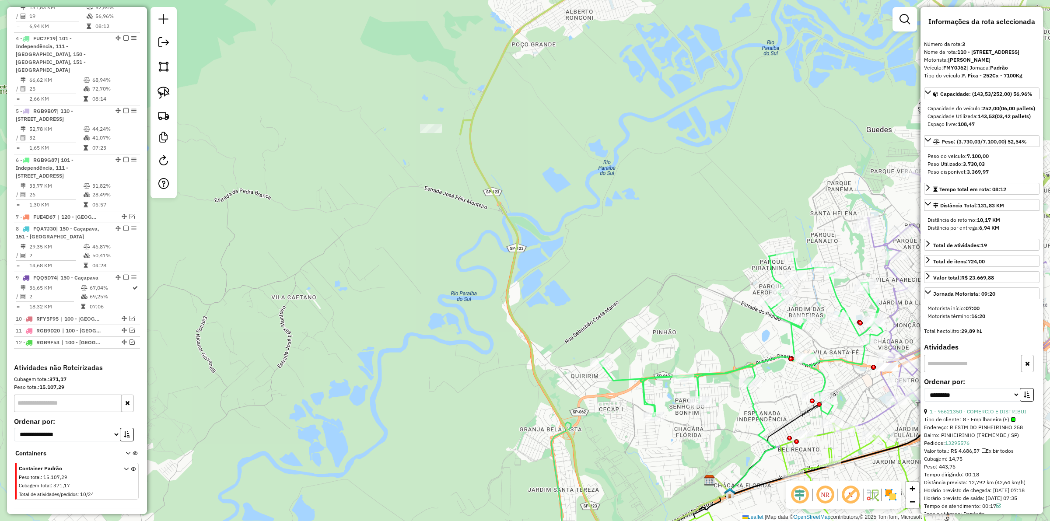
scroll to position [474, 0]
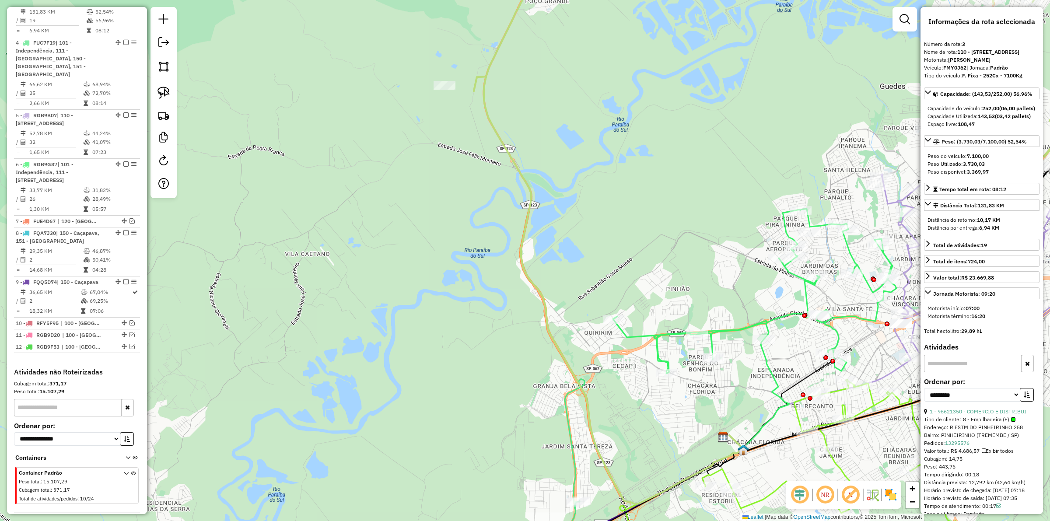
drag, startPoint x: 594, startPoint y: 229, endPoint x: 576, endPoint y: 86, distance: 144.2
click at [576, 86] on div "Janela de atendimento Grade de atendimento Capacidade Transportadoras Veículos …" at bounding box center [525, 260] width 1050 height 521
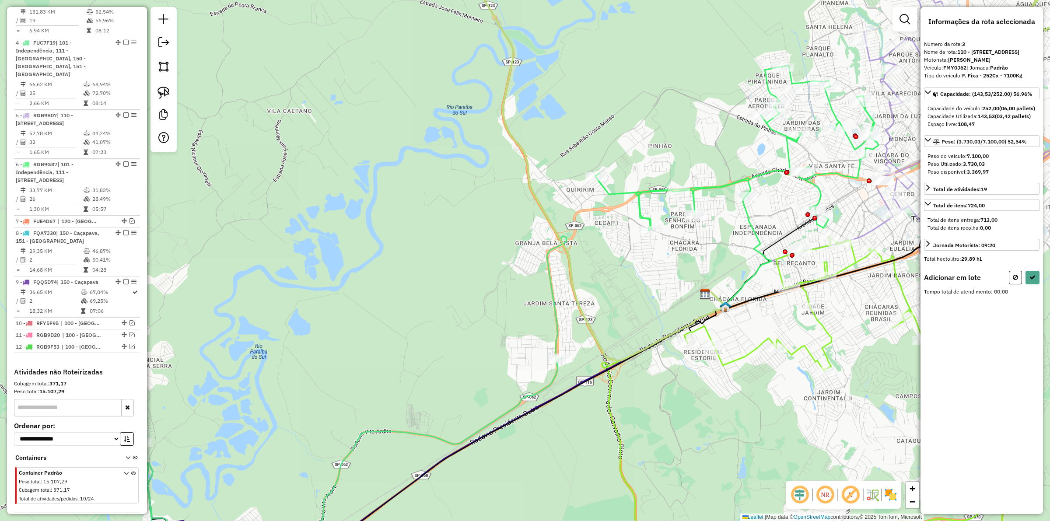
click at [559, 366] on icon at bounding box center [310, 465] width 503 height 215
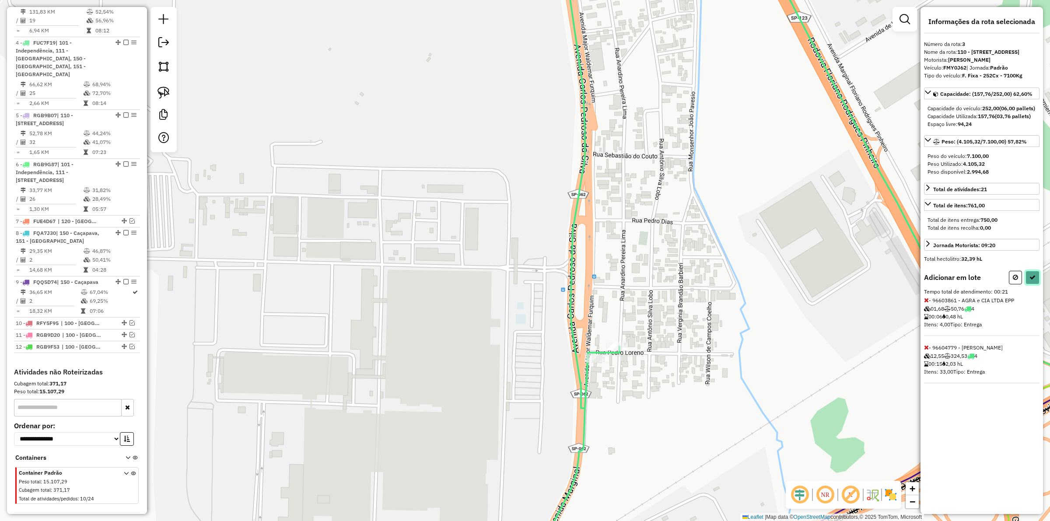
click at [1032, 281] on icon at bounding box center [1033, 277] width 6 height 6
select select "**********"
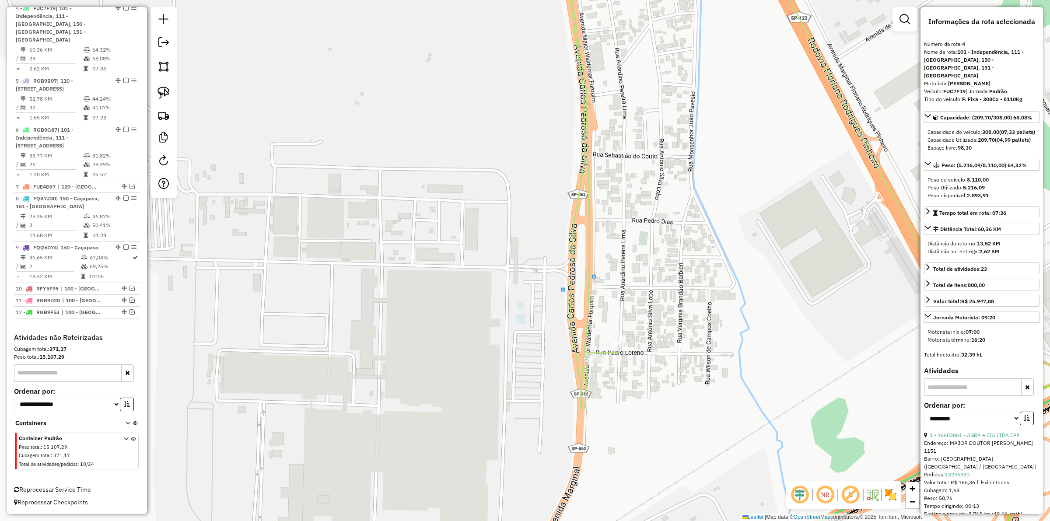
scroll to position [531, 0]
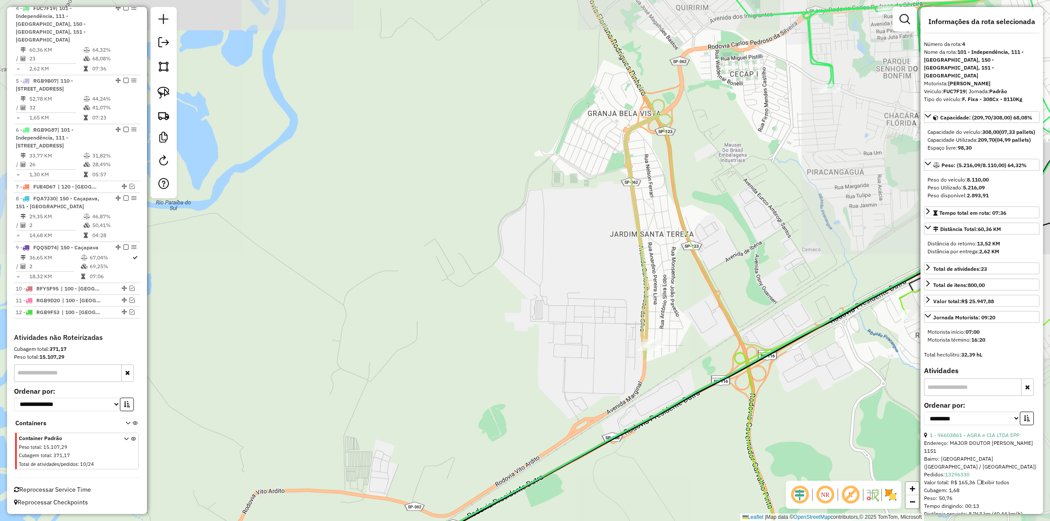
click at [646, 313] on icon at bounding box center [628, 153] width 87 height 411
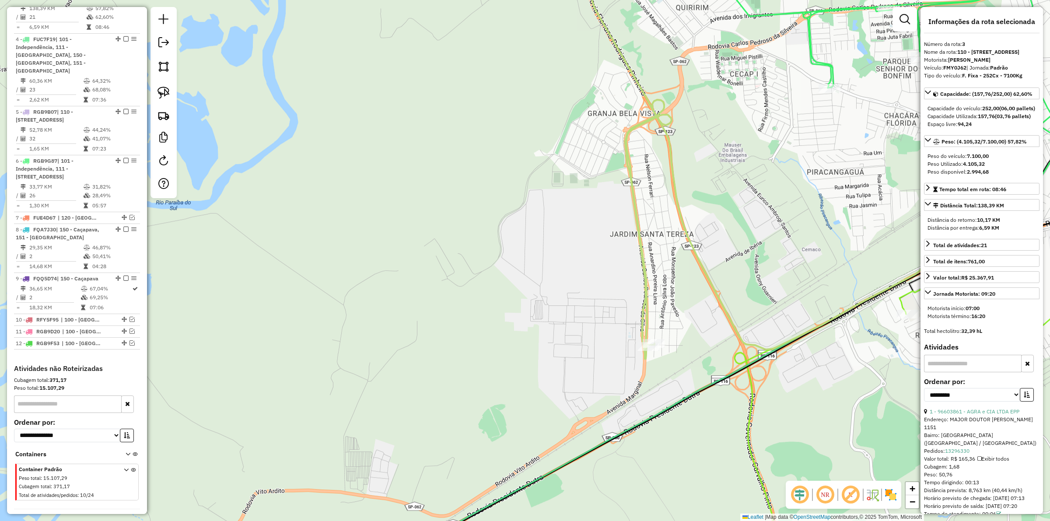
scroll to position [474, 0]
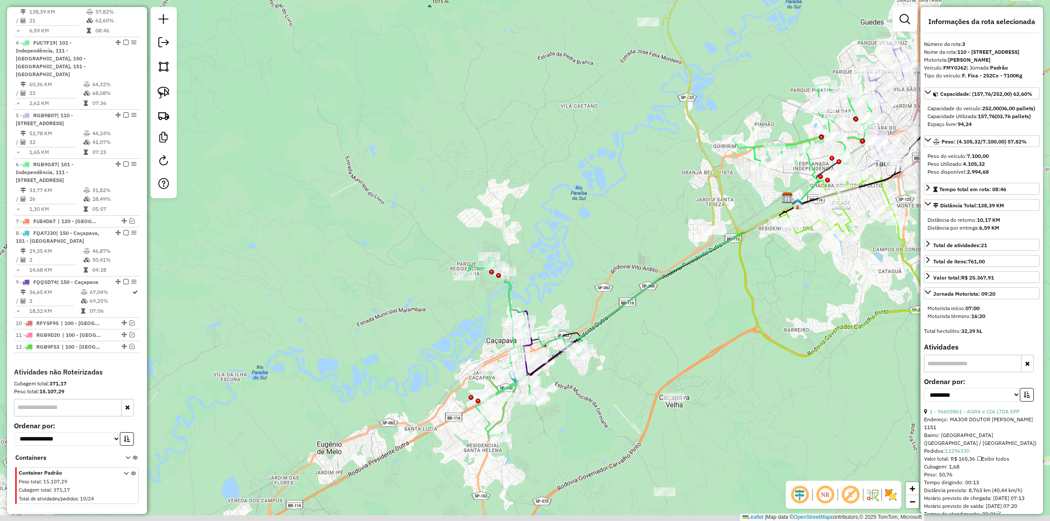
click at [641, 238] on div "Janela de atendimento Grade de atendimento Capacidade Transportadoras Veículos …" at bounding box center [525, 260] width 1050 height 521
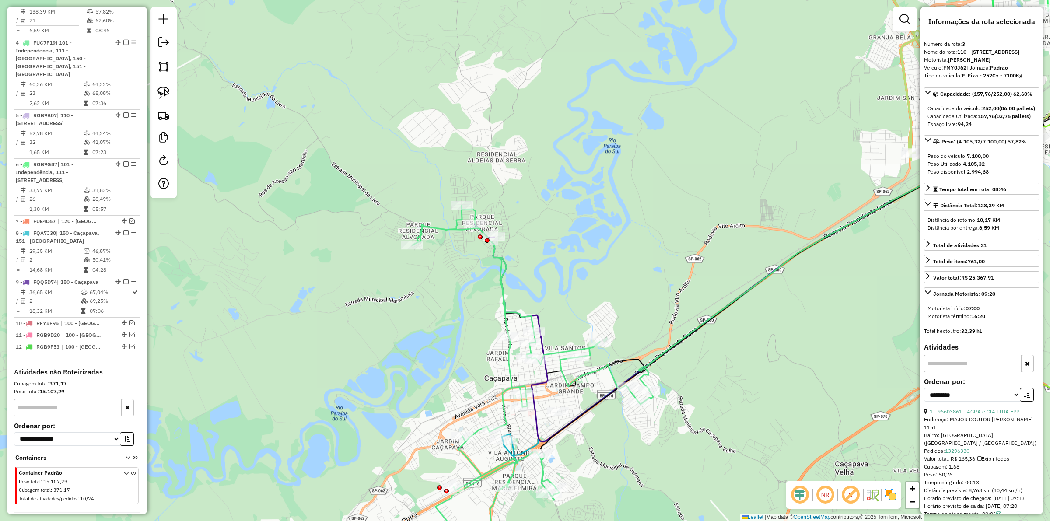
click at [502, 290] on icon at bounding box center [533, 387] width 241 height 364
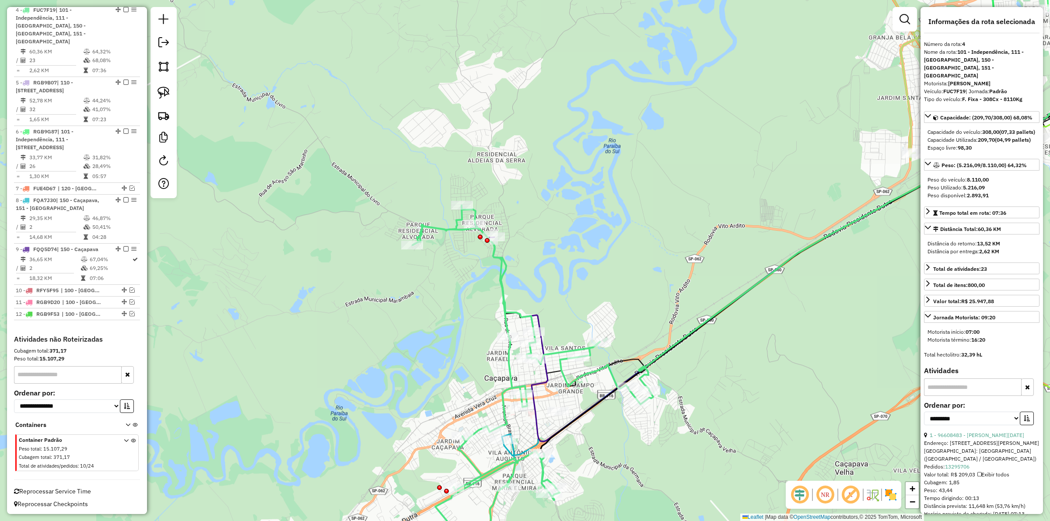
scroll to position [531, 0]
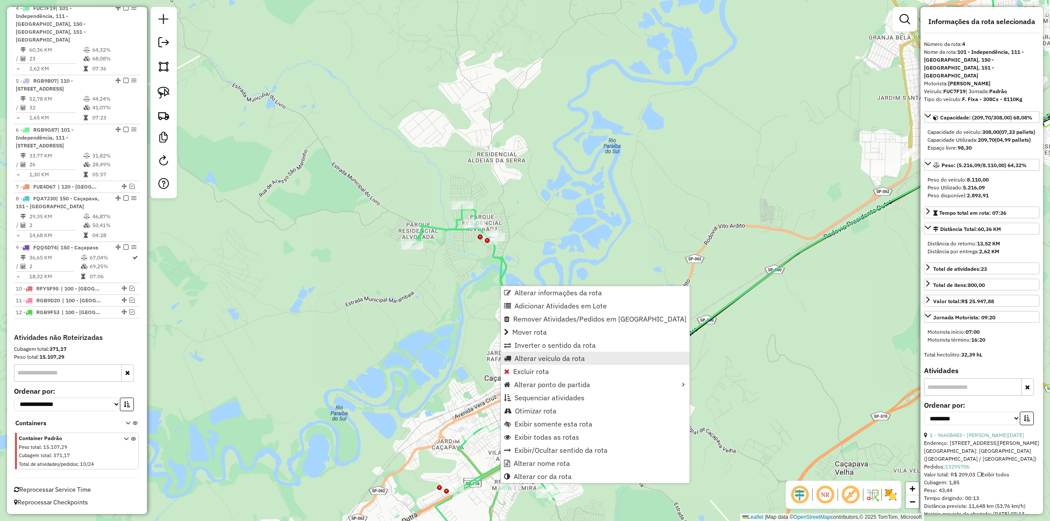
click at [553, 359] on span "Alterar veículo da rota" at bounding box center [550, 358] width 70 height 7
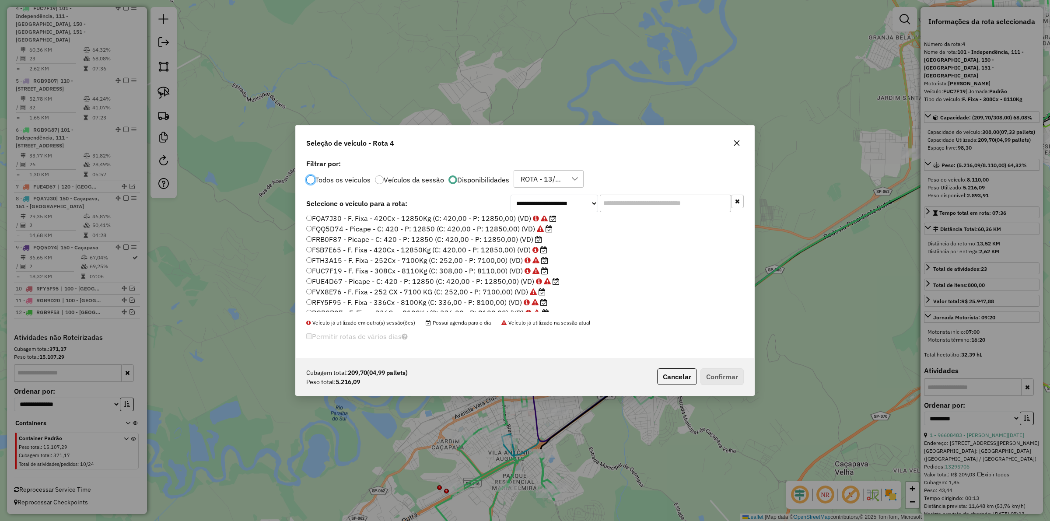
scroll to position [7, 0]
click at [469, 261] on label "FSB7E65 - F. Fixa - 420Cx - 12850Kg (C: 420,00 - P: 12850,00) (VD)" at bounding box center [426, 266] width 241 height 11
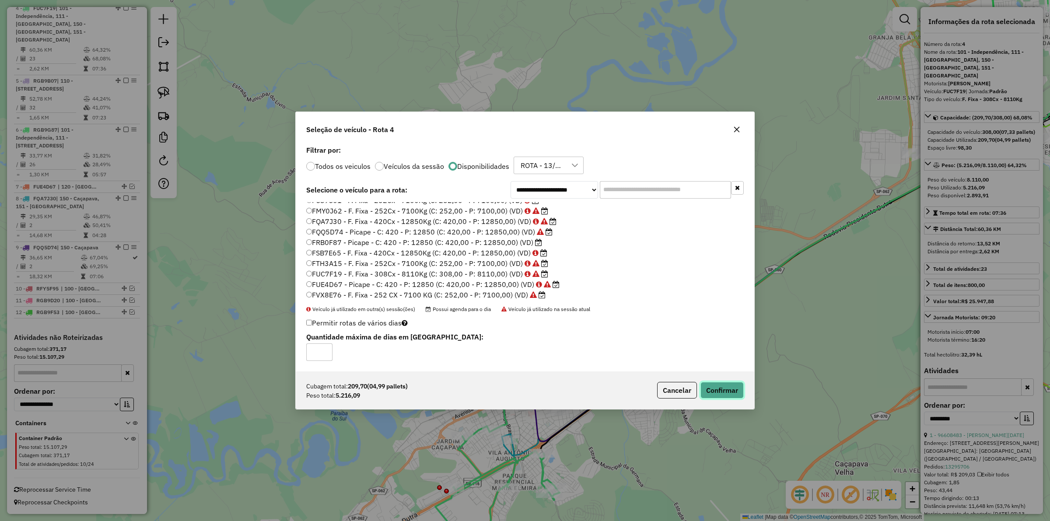
click at [731, 390] on button "Confirmar" at bounding box center [722, 390] width 43 height 17
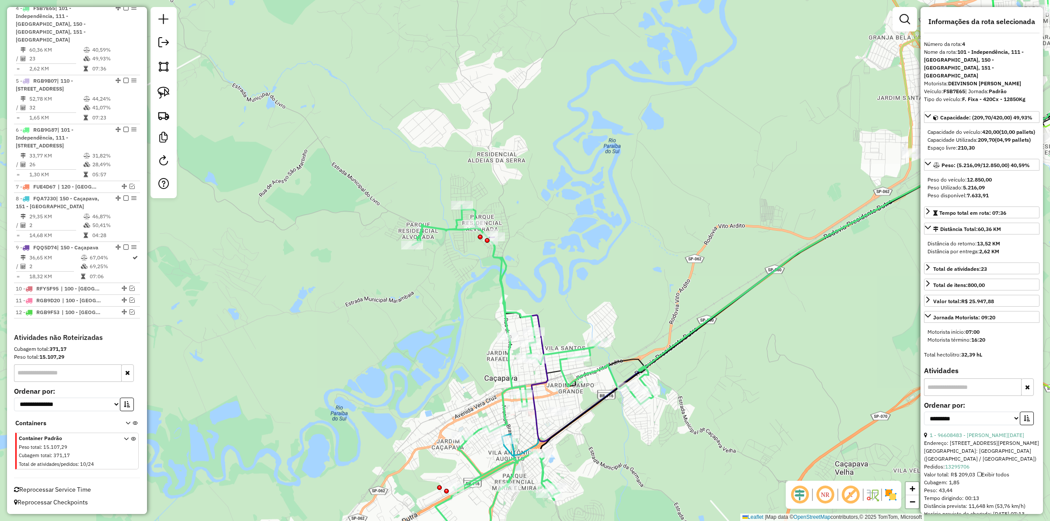
click at [431, 222] on icon at bounding box center [533, 387] width 241 height 364
click at [432, 225] on icon at bounding box center [533, 387] width 241 height 364
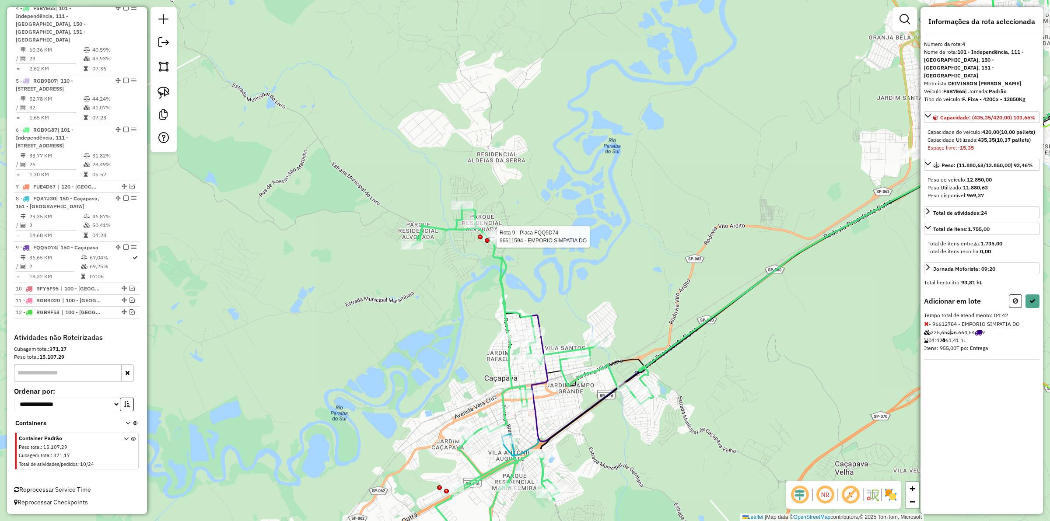
click at [486, 238] on div at bounding box center [487, 240] width 5 height 5
click at [925, 324] on icon at bounding box center [926, 324] width 5 height 6
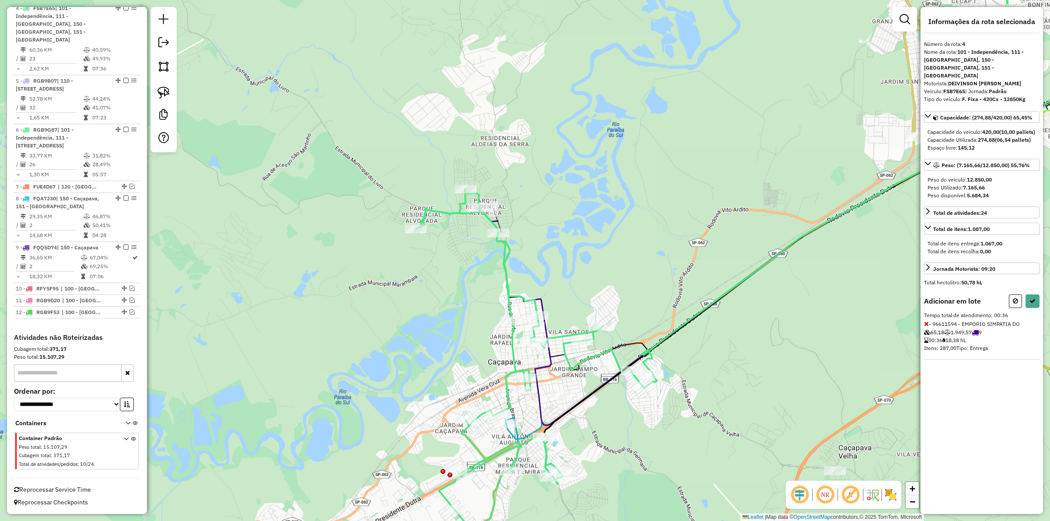
drag, startPoint x: 620, startPoint y: 293, endPoint x: 532, endPoint y: 312, distance: 90.0
click at [614, 239] on div "Janela de atendimento Grade de atendimento Capacidade Transportadoras Veículos …" at bounding box center [525, 260] width 1050 height 521
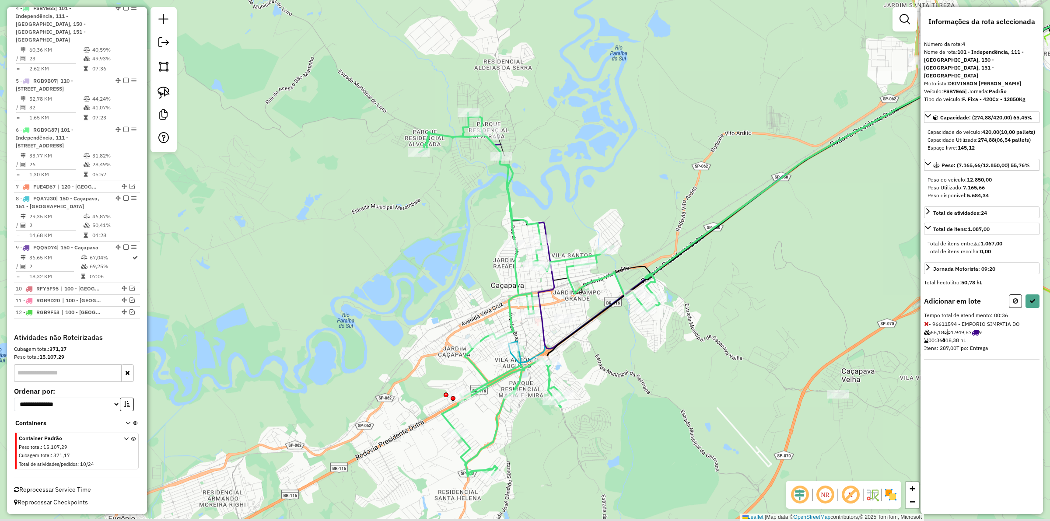
drag, startPoint x: 524, startPoint y: 366, endPoint x: 537, endPoint y: 334, distance: 34.6
click at [537, 334] on div "Janela de atendimento Grade de atendimento Capacidade Transportadoras Veículos …" at bounding box center [525, 260] width 1050 height 521
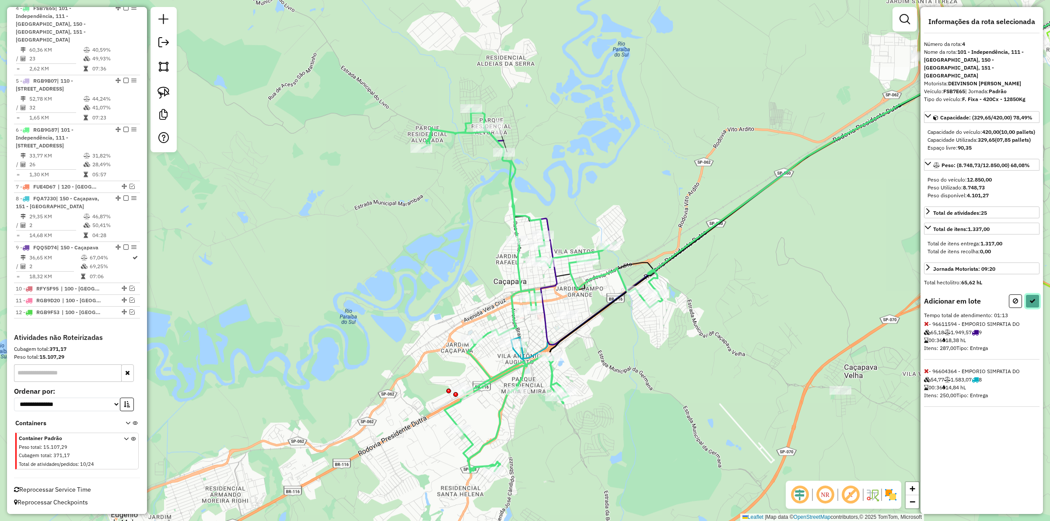
click at [1028, 302] on button at bounding box center [1033, 302] width 14 height 14
select select "**********"
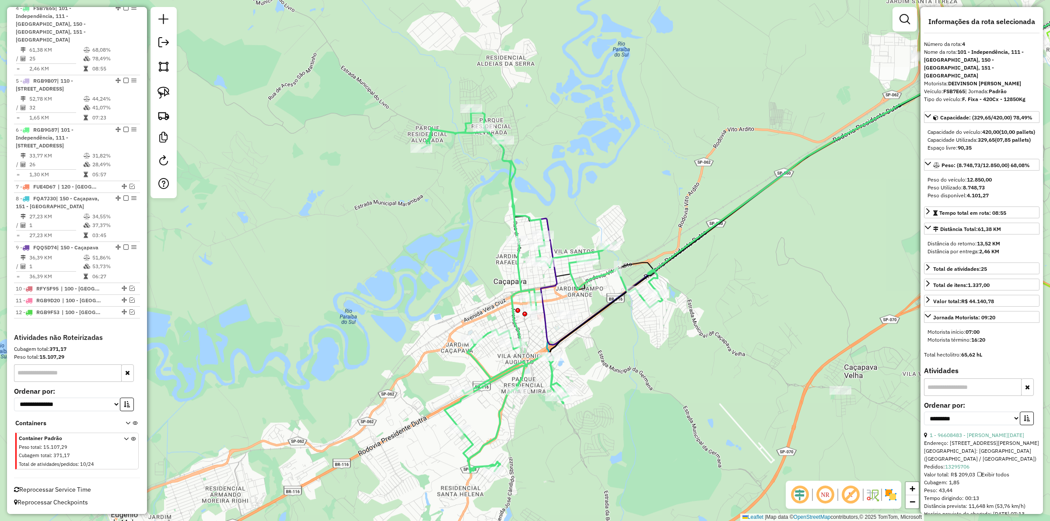
click at [547, 345] on icon at bounding box center [786, 167] width 604 height 355
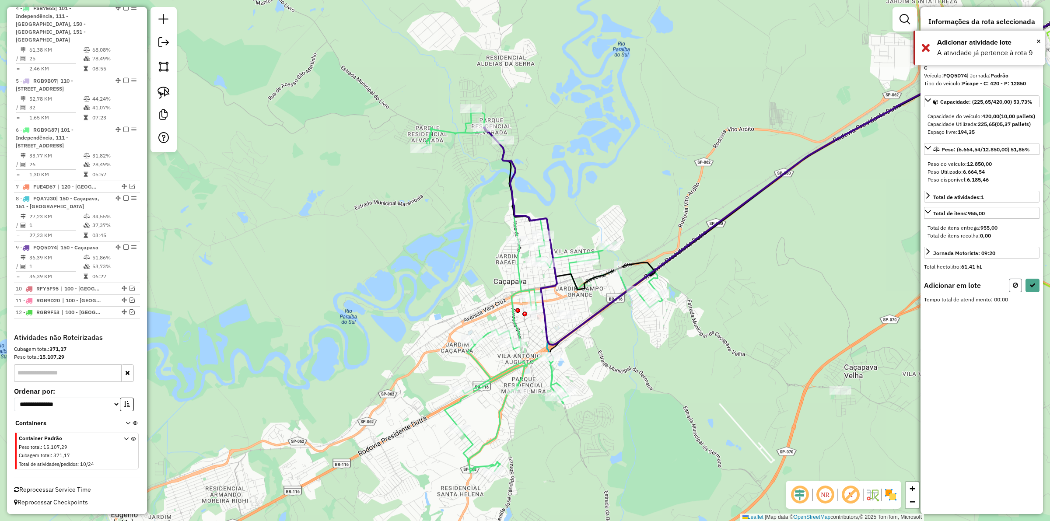
click at [1014, 288] on icon at bounding box center [1015, 285] width 5 height 6
select select "**********"
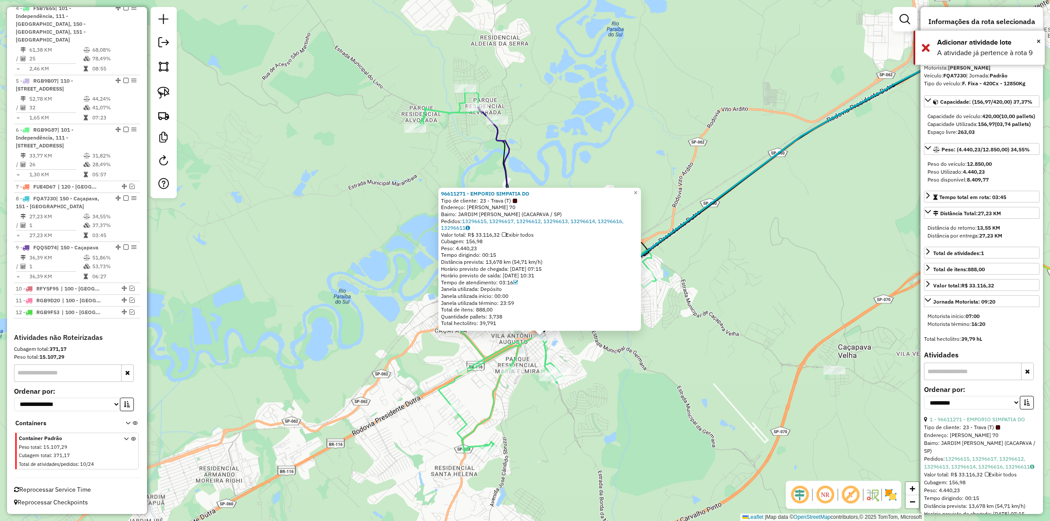
drag, startPoint x: 603, startPoint y: 311, endPoint x: 616, endPoint y: 375, distance: 65.3
click at [616, 374] on div "96611271 - EMPORIO SIMPATIA DO Tipo de cliente: 23 - Trava (T) Endereço: [PERSO…" at bounding box center [525, 260] width 1050 height 521
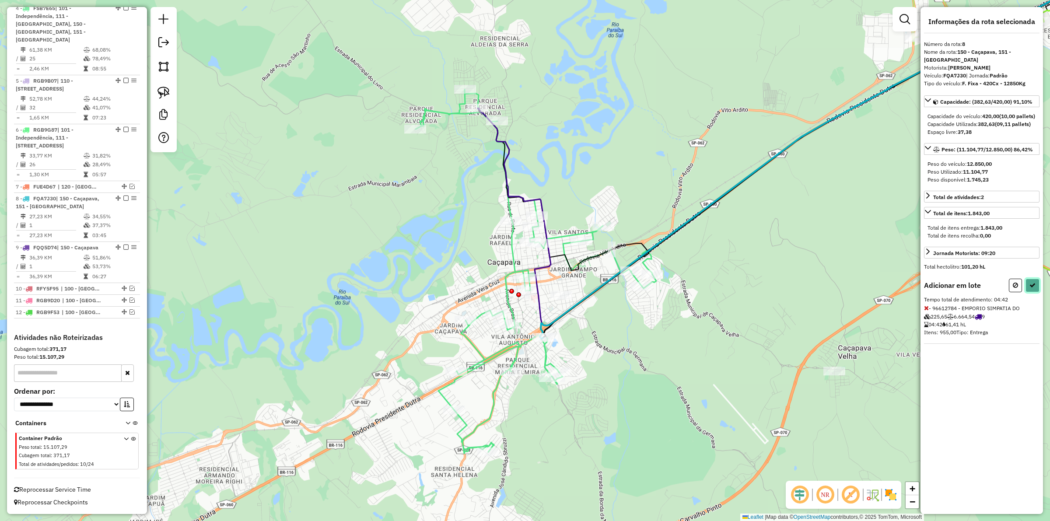
click at [1032, 292] on button at bounding box center [1033, 286] width 14 height 14
select select "**********"
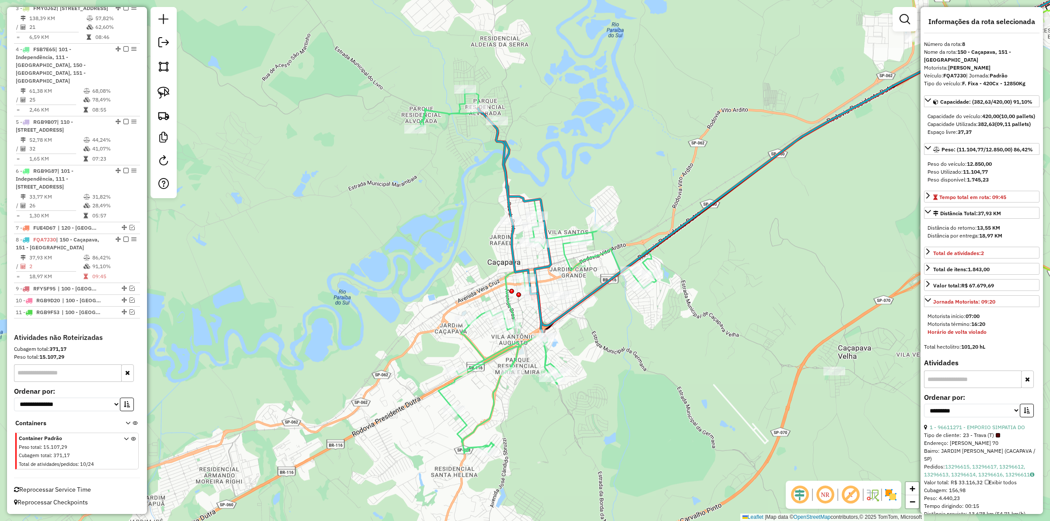
scroll to position [511, 0]
click at [484, 214] on div "Janela de atendimento Grade de atendimento Capacidade Transportadoras Veículos …" at bounding box center [525, 260] width 1050 height 521
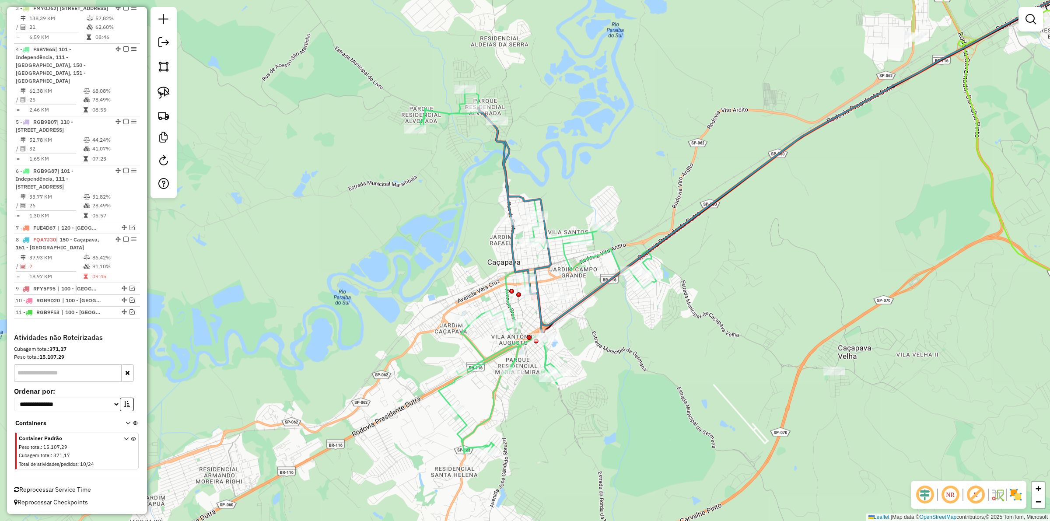
click at [538, 301] on icon at bounding box center [510, 223] width 65 height 231
select select "**********"
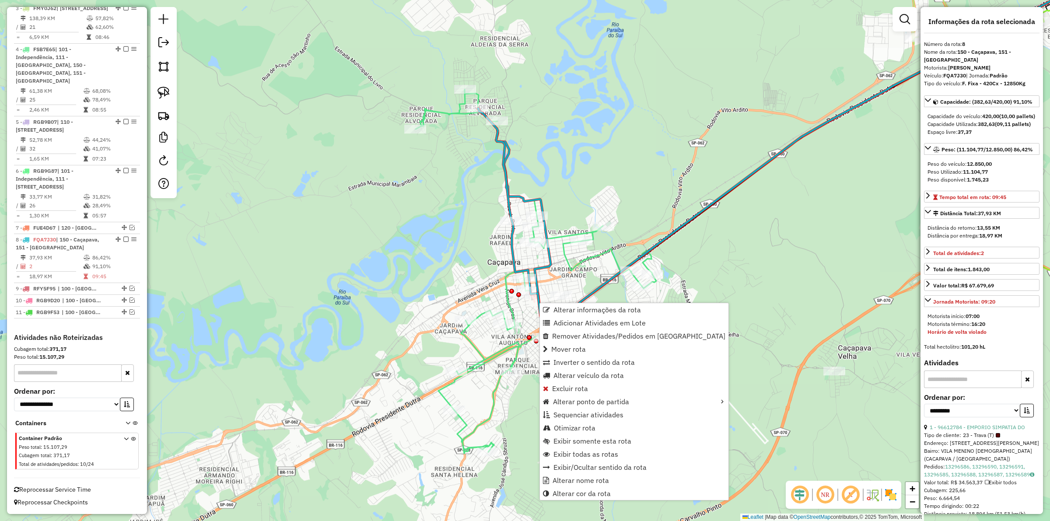
click at [823, 400] on div "Janela de atendimento Grade de atendimento Capacidade Transportadoras Veículos …" at bounding box center [525, 260] width 1050 height 521
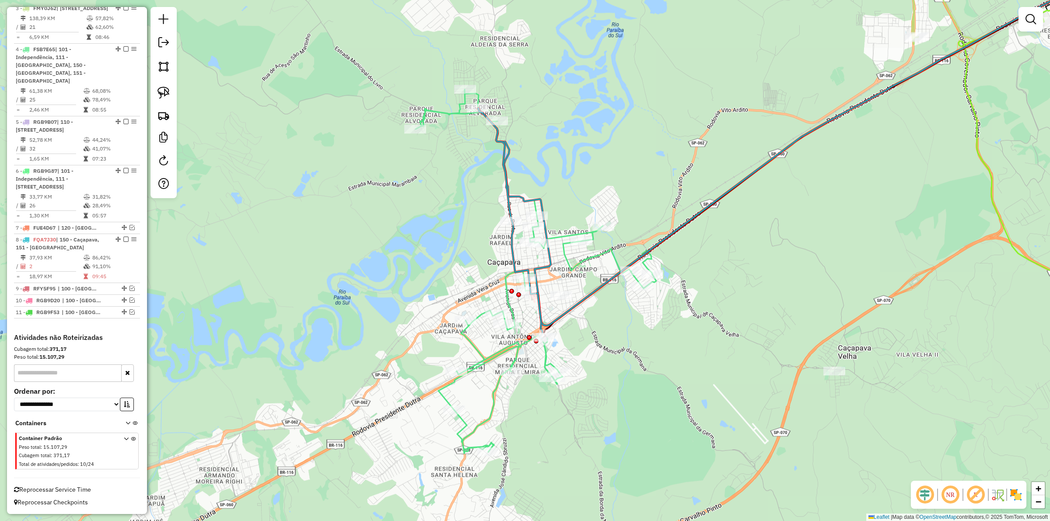
click at [537, 312] on icon at bounding box center [510, 223] width 65 height 231
select select "**********"
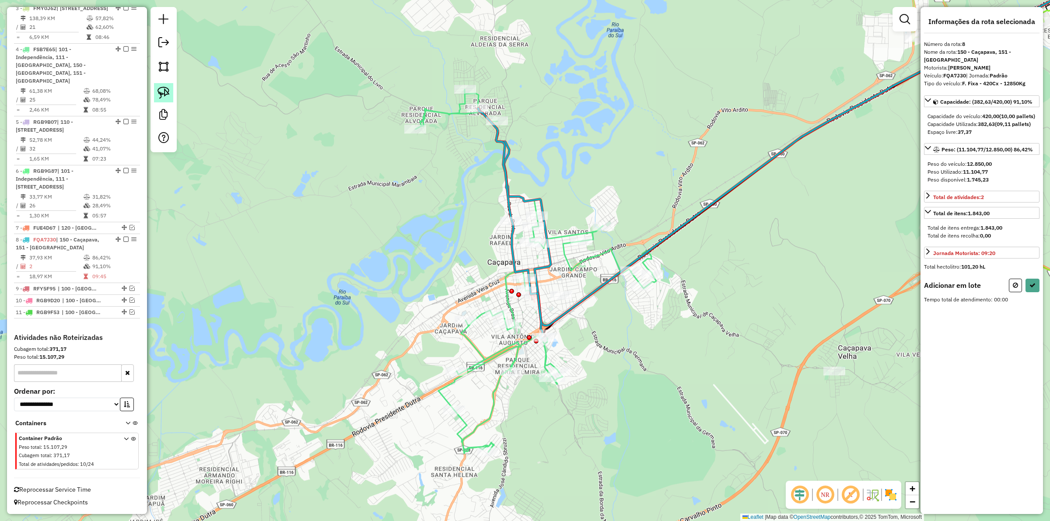
click at [162, 97] on img at bounding box center [164, 93] width 12 height 12
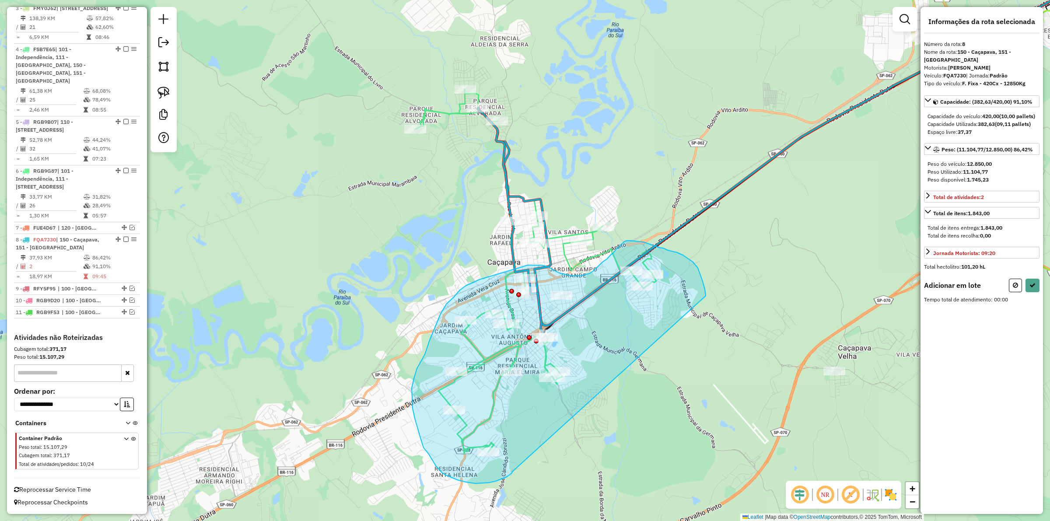
drag, startPoint x: 698, startPoint y: 268, endPoint x: 520, endPoint y: 472, distance: 270.8
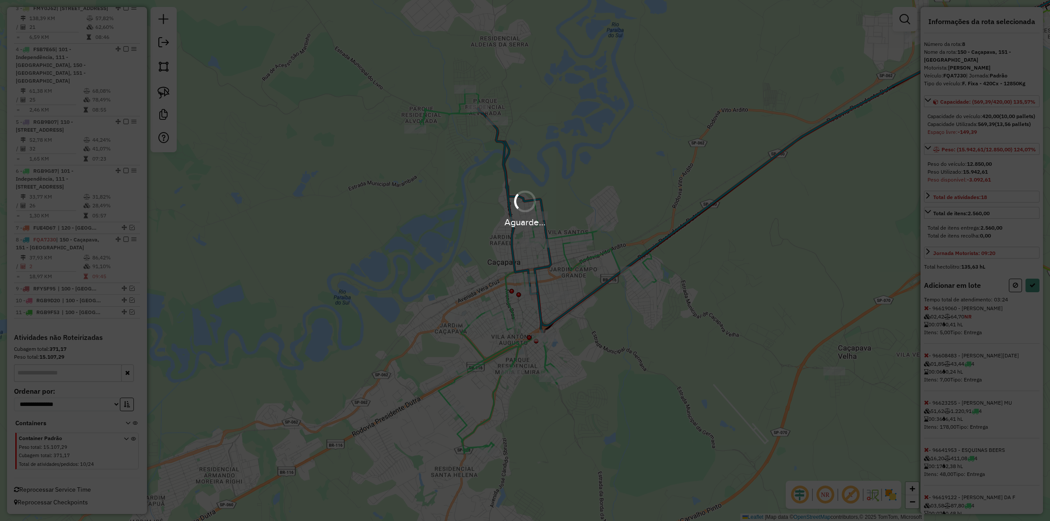
click at [1031, 306] on div "Aguarde..." at bounding box center [525, 260] width 1050 height 521
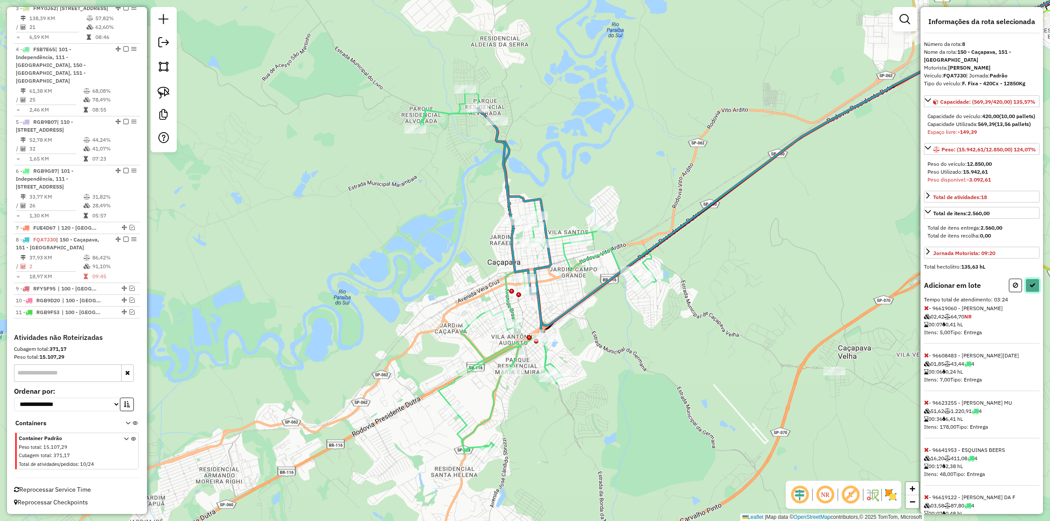
click at [1031, 288] on icon at bounding box center [1033, 285] width 6 height 6
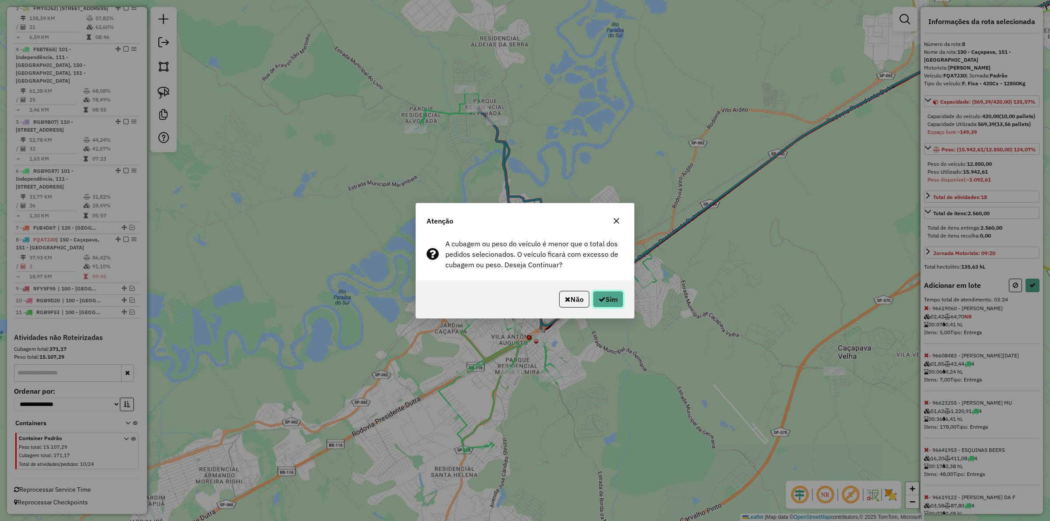
click at [604, 292] on button "Sim" at bounding box center [608, 299] width 31 height 17
select select "**********"
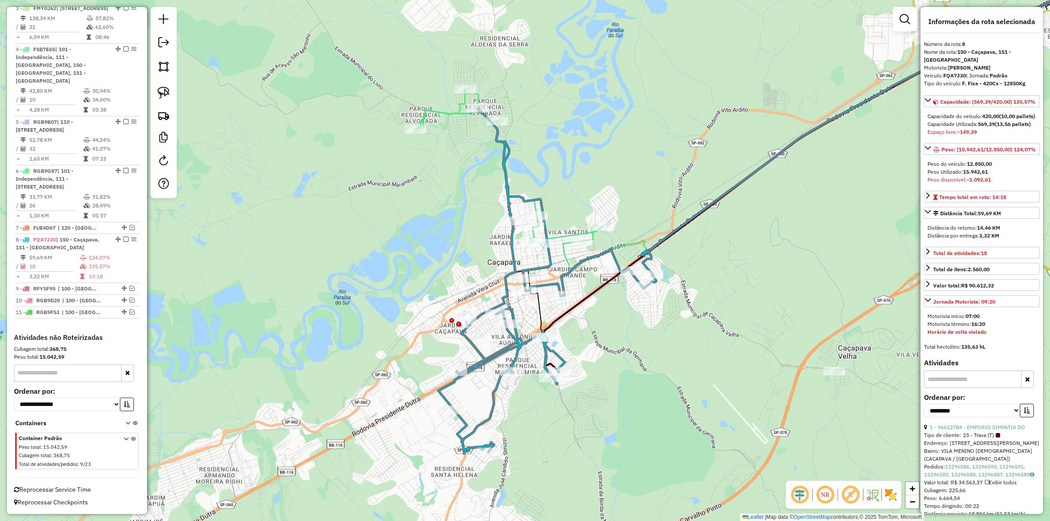
click at [440, 115] on icon at bounding box center [509, 168] width 187 height 159
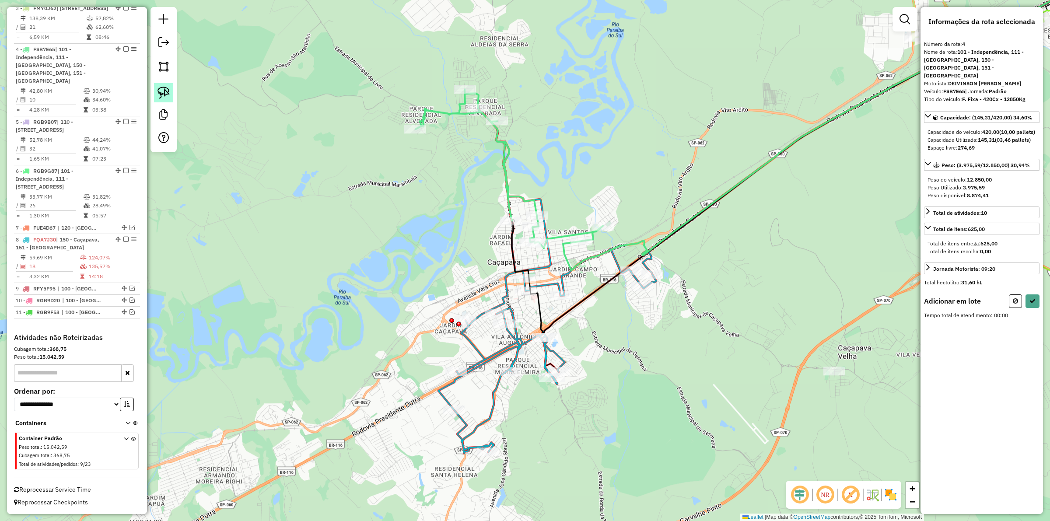
click at [158, 97] on img at bounding box center [164, 93] width 12 height 12
drag, startPoint x: 458, startPoint y: 95, endPoint x: 508, endPoint y: 127, distance: 59.7
click at [1032, 301] on icon at bounding box center [1033, 301] width 6 height 6
select select "**********"
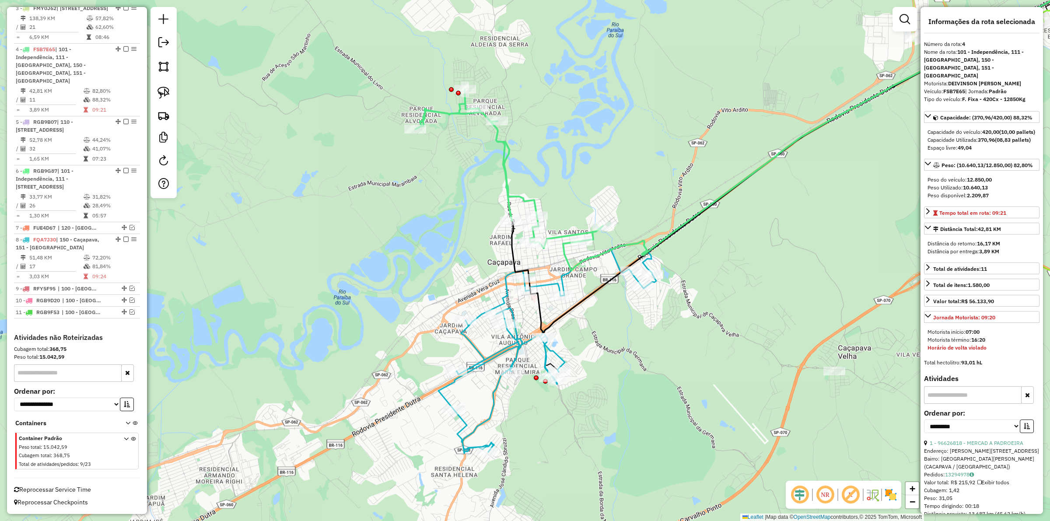
click at [527, 140] on div "Janela de atendimento Grade de atendimento Capacidade Transportadoras Veículos …" at bounding box center [525, 260] width 1050 height 521
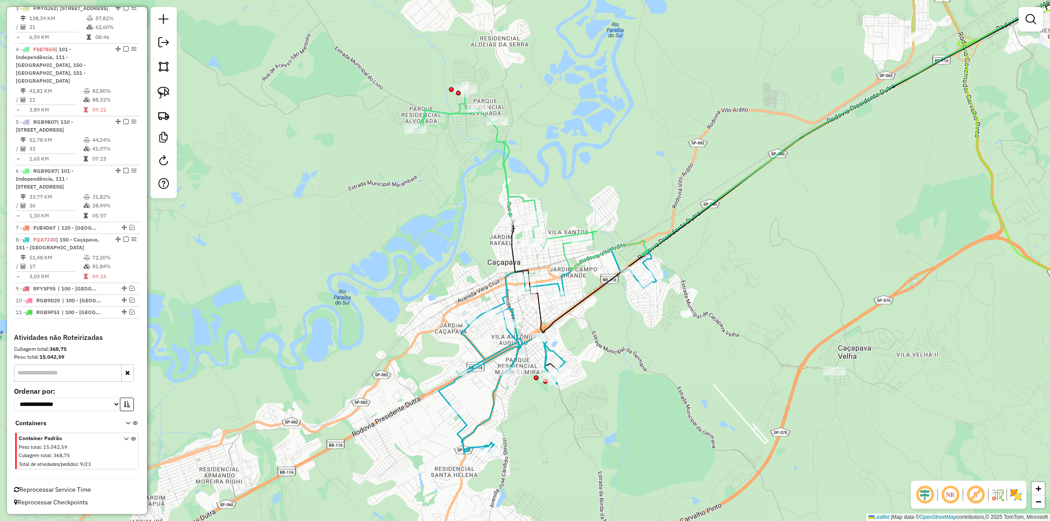
click at [504, 154] on icon at bounding box center [509, 168] width 187 height 159
select select "**********"
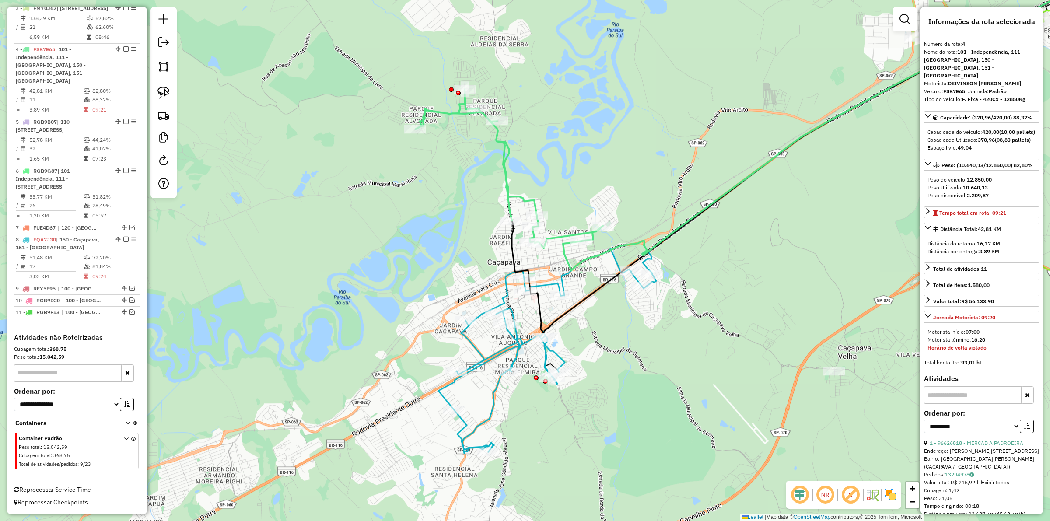
click at [546, 284] on icon at bounding box center [548, 351] width 218 height 204
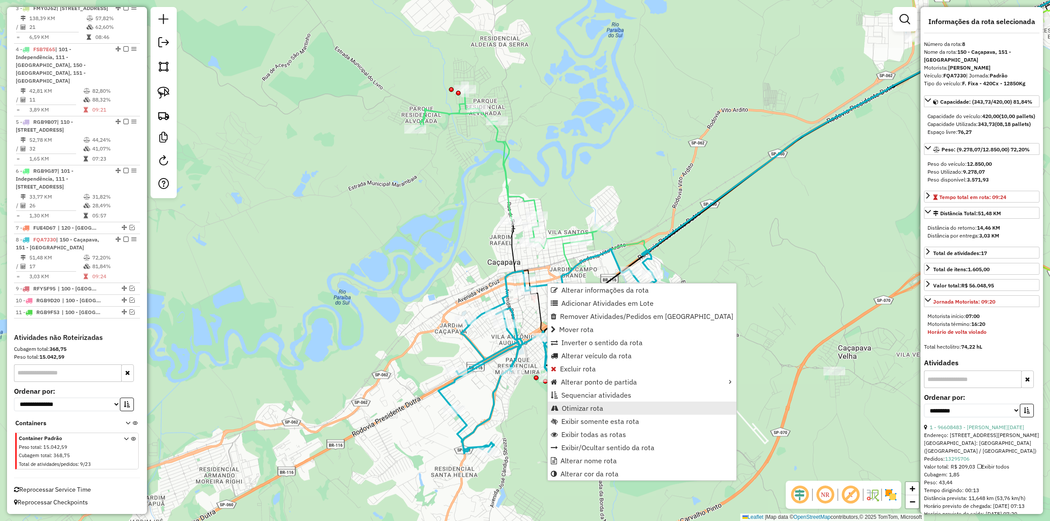
click at [616, 402] on link "Otimizar rota" at bounding box center [642, 408] width 189 height 13
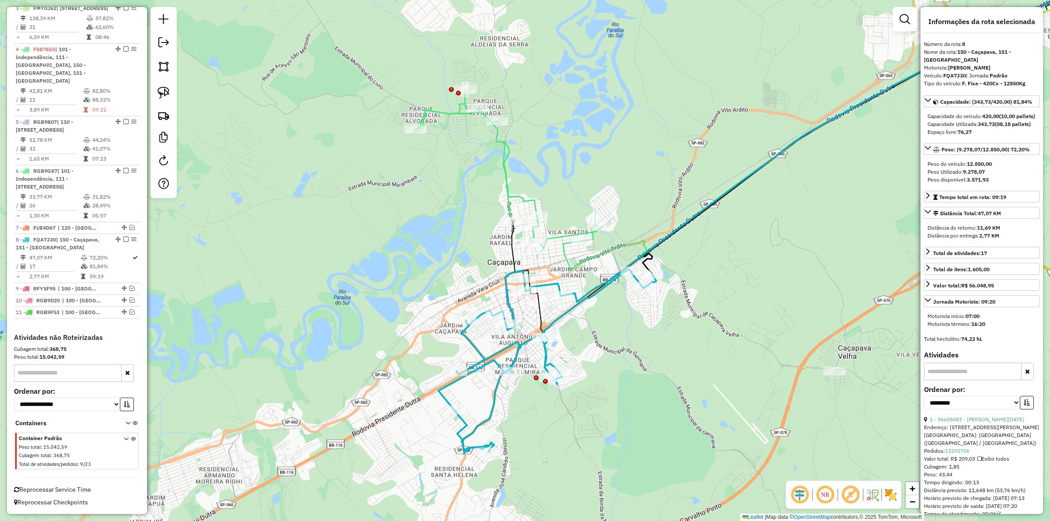
click at [506, 149] on icon at bounding box center [509, 168] width 187 height 159
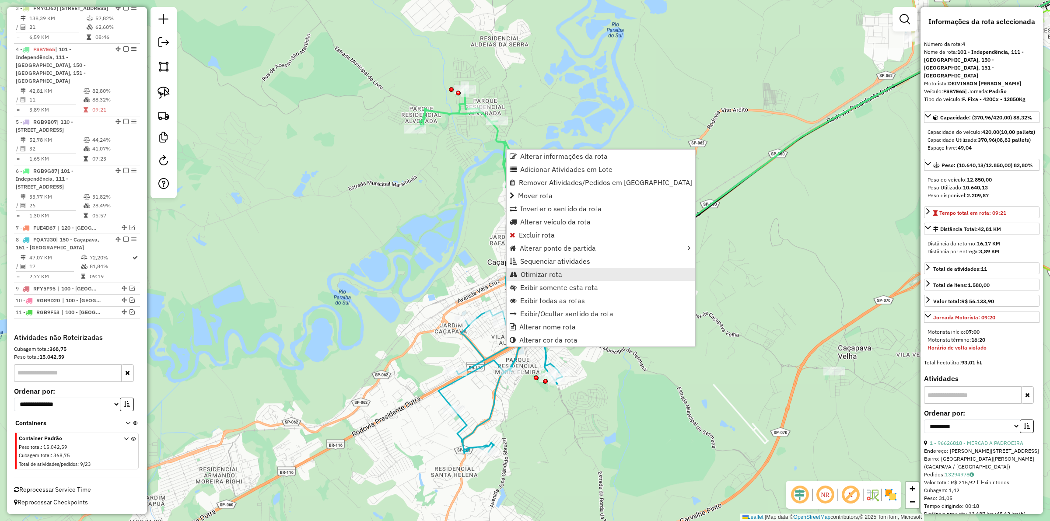
click at [544, 271] on span "Otimizar rota" at bounding box center [542, 274] width 42 height 7
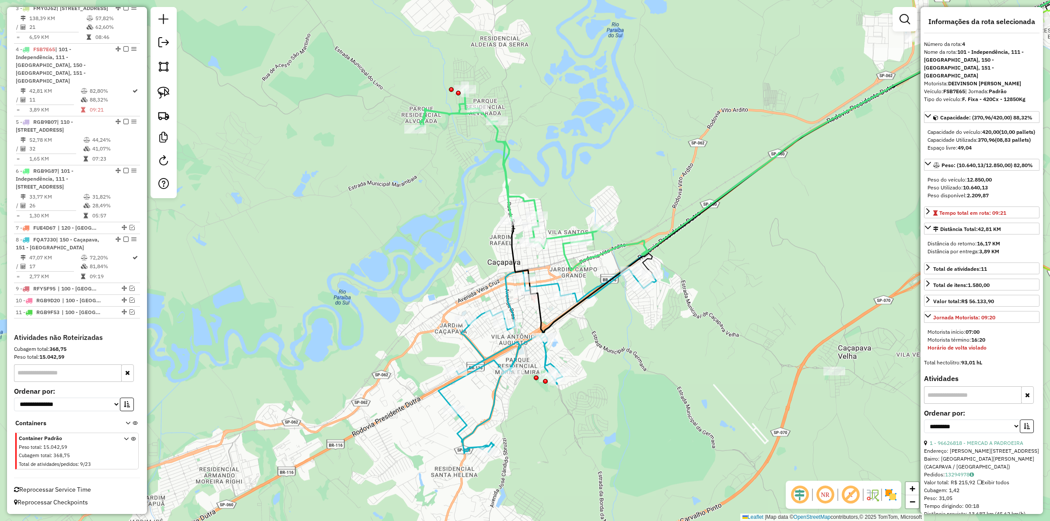
click at [550, 282] on icon at bounding box center [548, 361] width 218 height 184
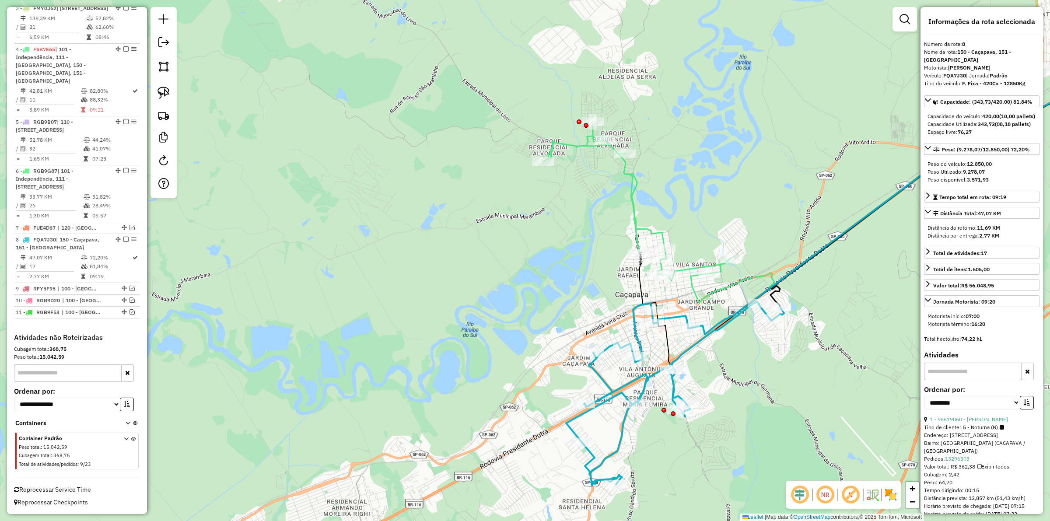
click at [632, 219] on icon at bounding box center [637, 201] width 187 height 159
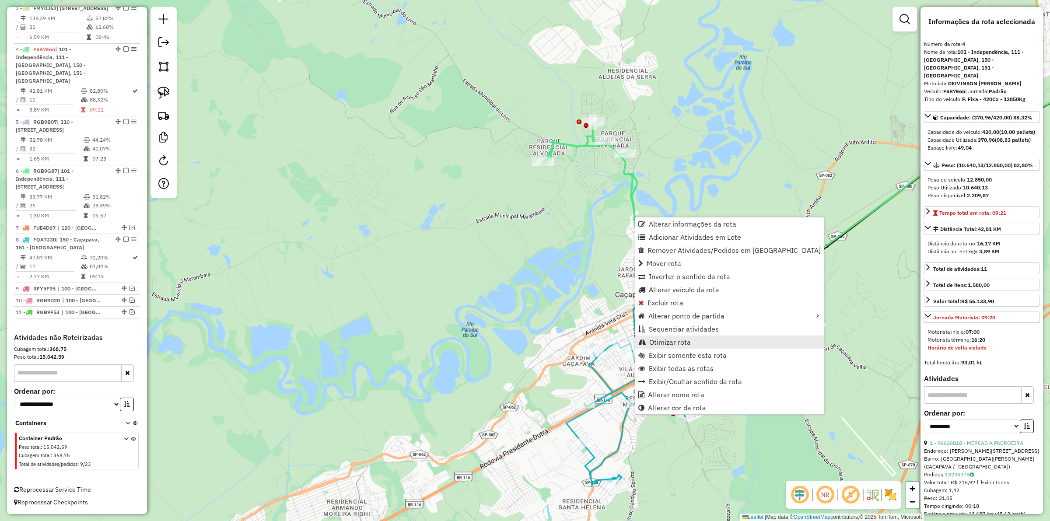
click at [661, 342] on span "Otimizar rota" at bounding box center [671, 342] width 42 height 7
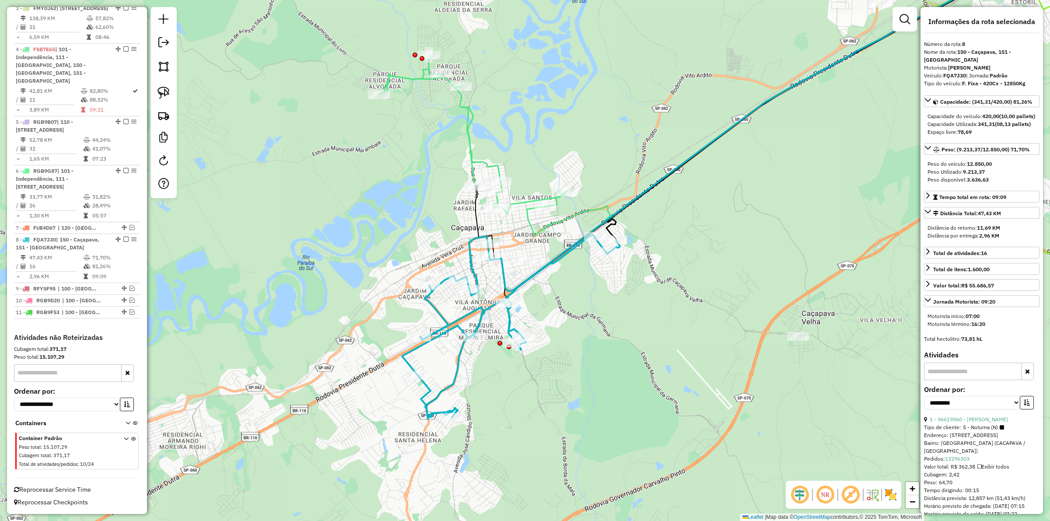
click at [534, 224] on icon at bounding box center [786, 92] width 518 height 288
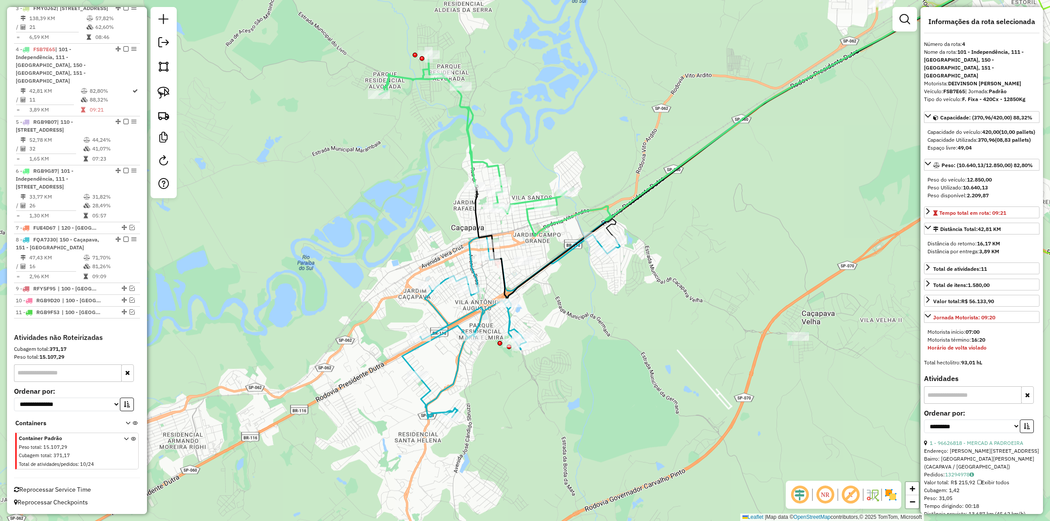
click at [469, 247] on icon at bounding box center [511, 327] width 218 height 184
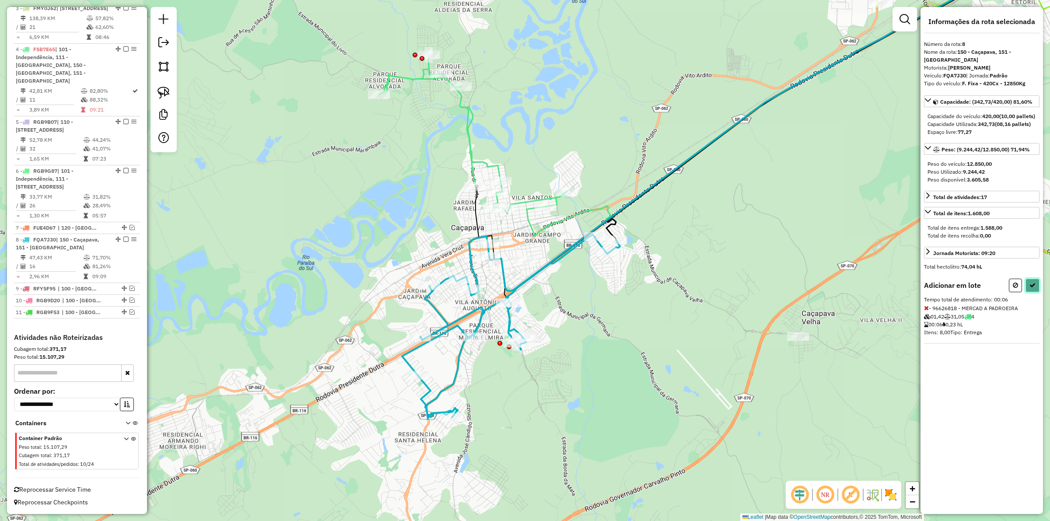
click at [1036, 289] on button at bounding box center [1033, 286] width 14 height 14
select select "**********"
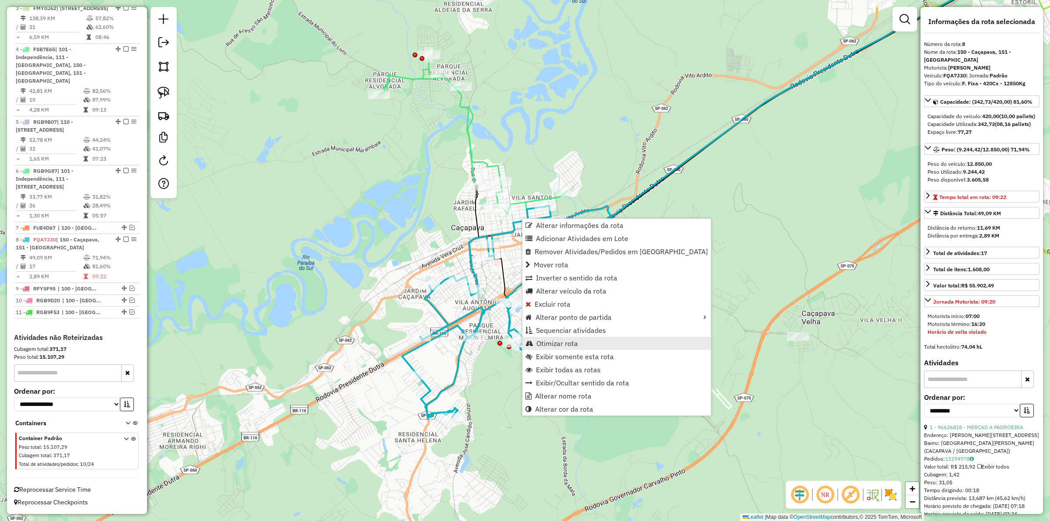
click at [572, 342] on span "Otimizar rota" at bounding box center [558, 343] width 42 height 7
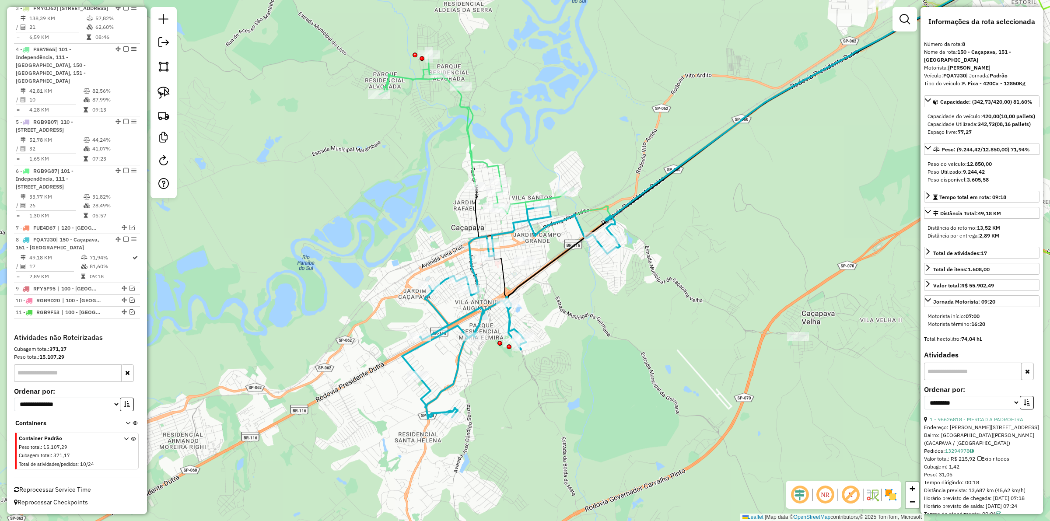
click at [474, 153] on icon at bounding box center [472, 134] width 187 height 159
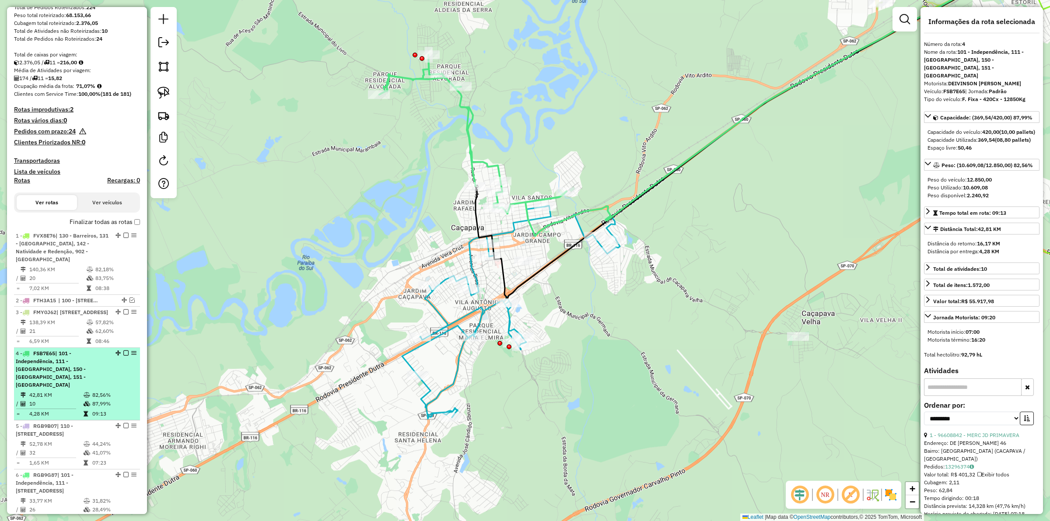
scroll to position [238, 0]
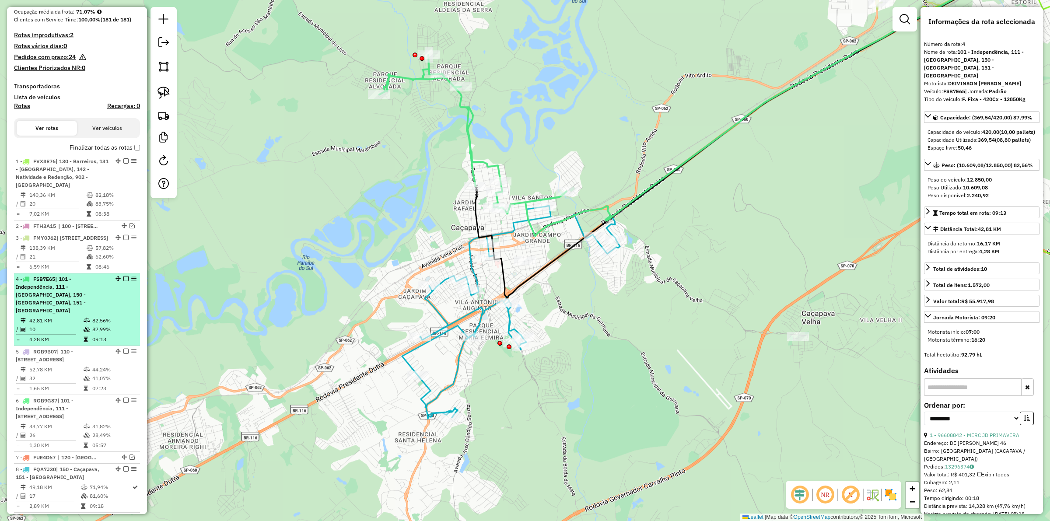
click at [124, 281] on em at bounding box center [125, 278] width 5 height 5
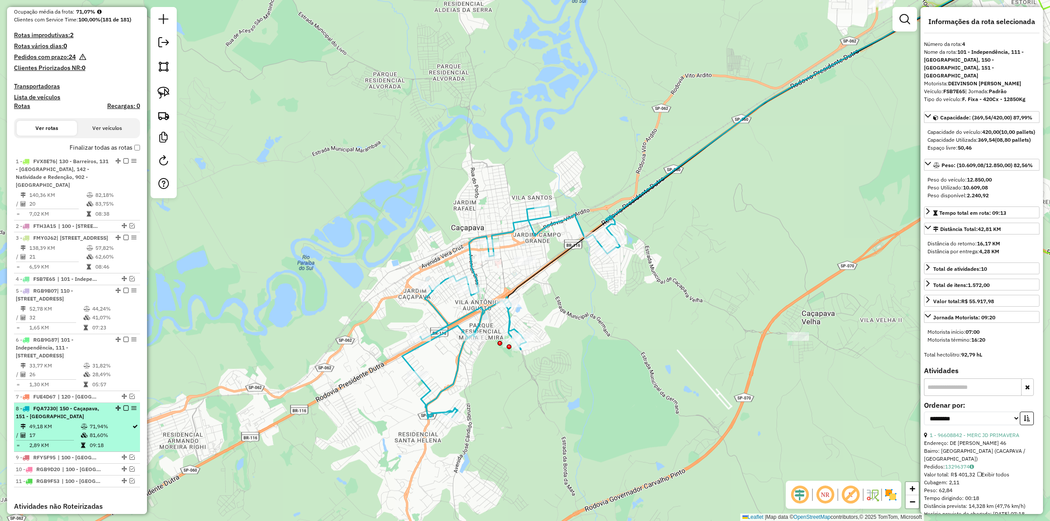
click at [125, 411] on em at bounding box center [125, 408] width 5 height 5
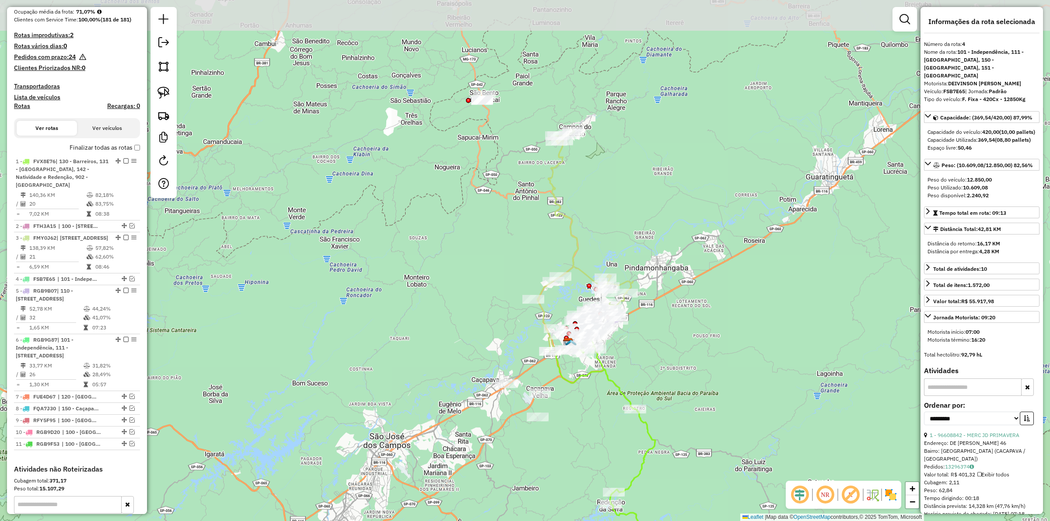
drag, startPoint x: 536, startPoint y: 278, endPoint x: 514, endPoint y: 334, distance: 59.7
click at [514, 334] on div "Janela de atendimento Grade de atendimento Capacidade Transportadoras Veículos …" at bounding box center [525, 260] width 1050 height 521
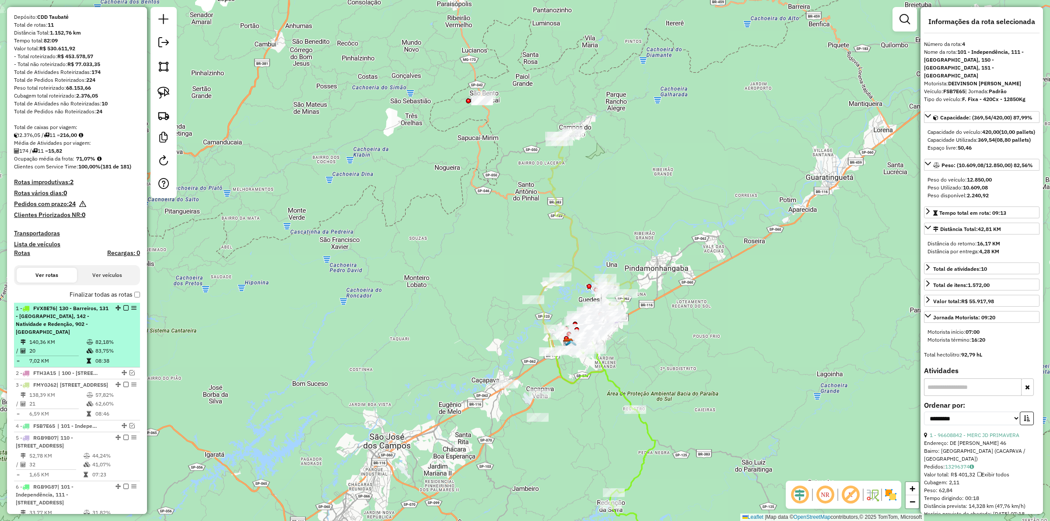
scroll to position [0, 0]
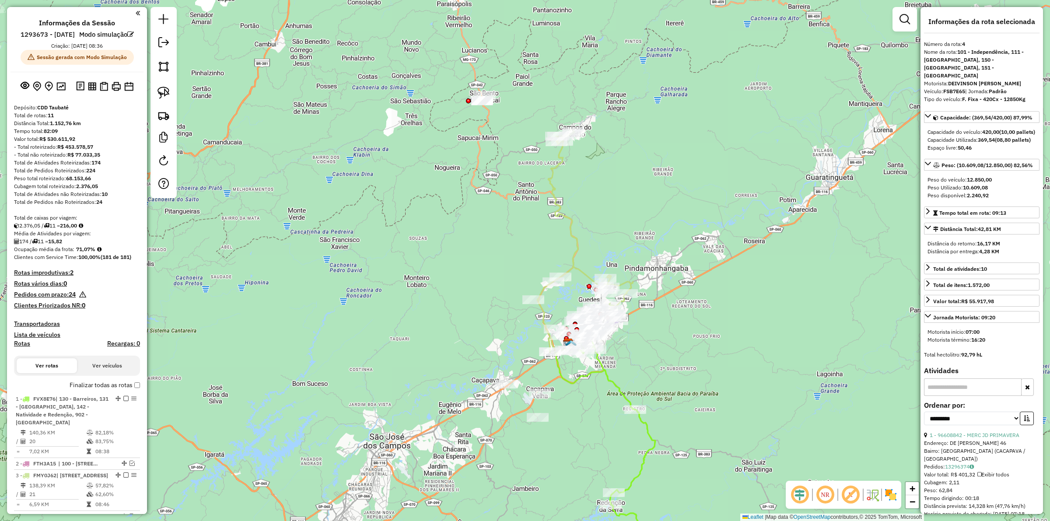
click at [649, 457] on icon at bounding box center [617, 455] width 103 height 237
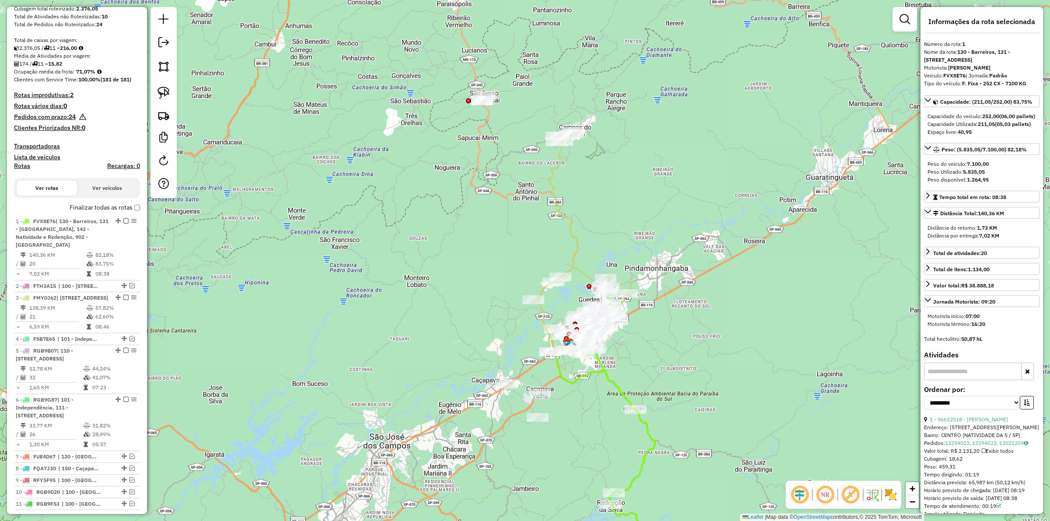
scroll to position [397, 0]
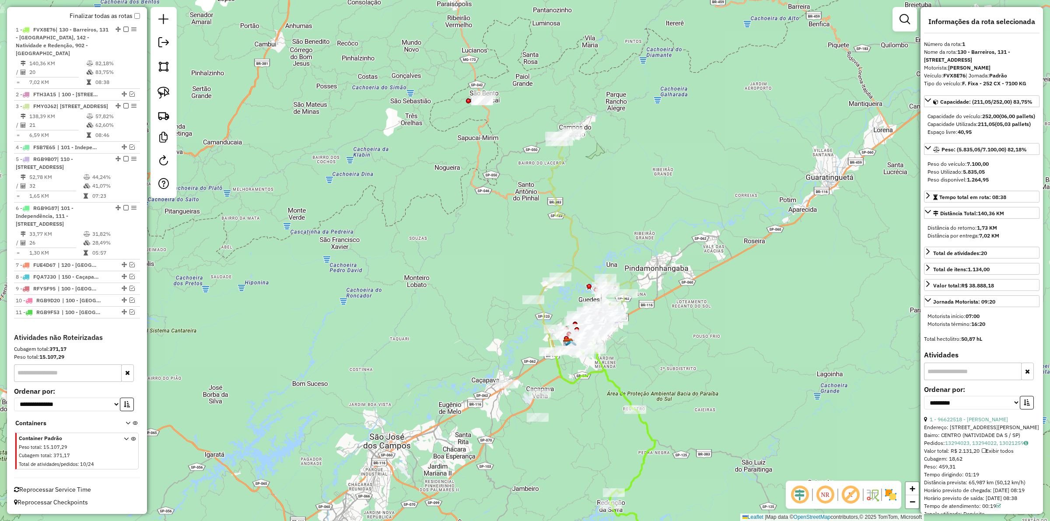
click at [645, 452] on icon at bounding box center [617, 455] width 103 height 237
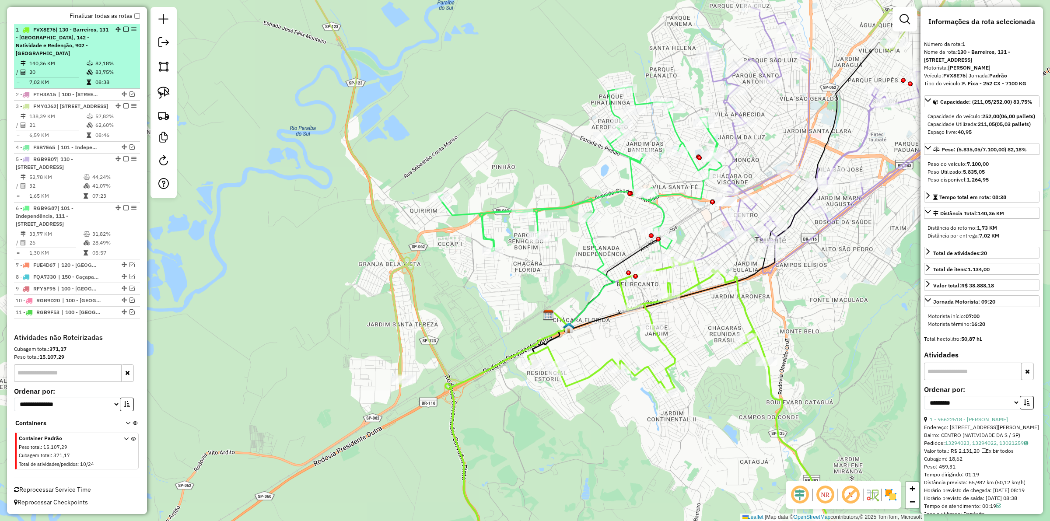
click at [123, 27] on em at bounding box center [125, 29] width 5 height 5
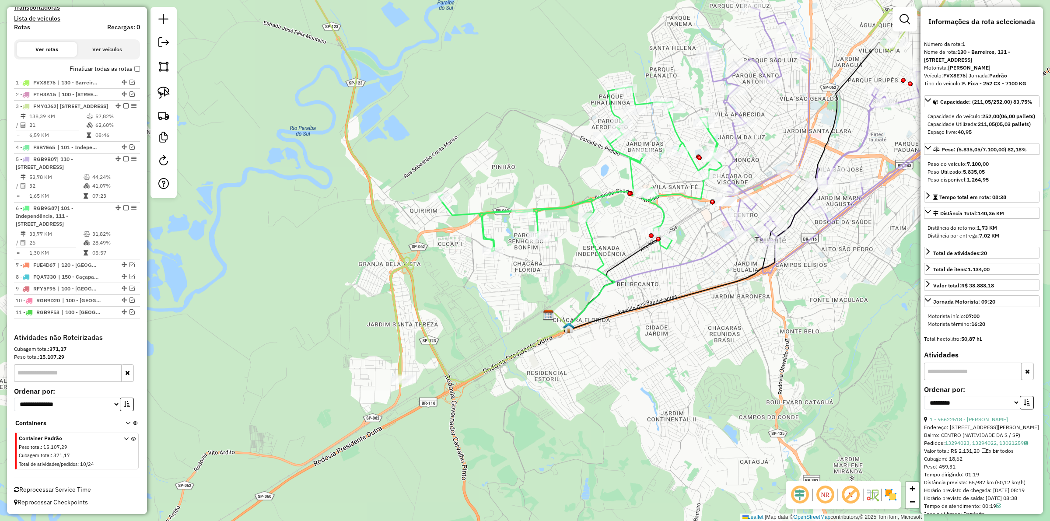
scroll to position [369, 0]
click at [592, 238] on icon at bounding box center [585, 271] width 60 height 109
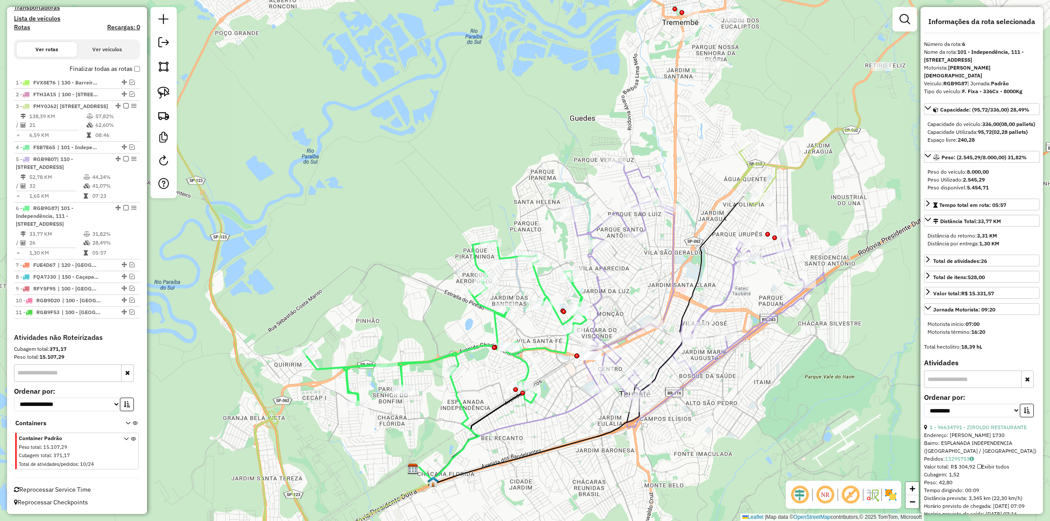
drag, startPoint x: 555, startPoint y: 276, endPoint x: 419, endPoint y: 427, distance: 202.4
click at [419, 427] on div "Janela de atendimento Grade de atendimento Capacidade Transportadoras Veículos …" at bounding box center [525, 260] width 1050 height 521
click at [598, 303] on icon at bounding box center [698, 295] width 255 height 266
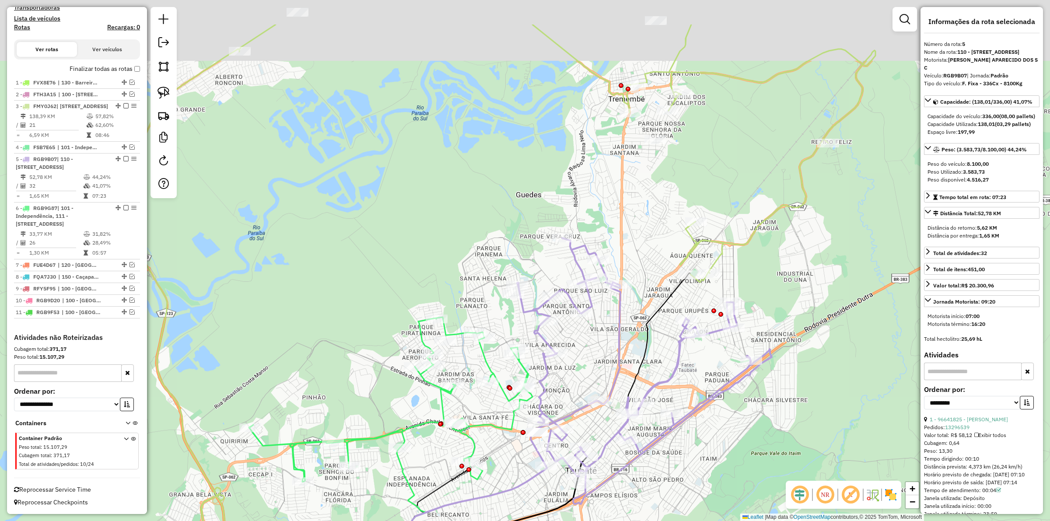
drag, startPoint x: 722, startPoint y: 122, endPoint x: 667, endPoint y: 200, distance: 95.9
click at [667, 200] on div "Janela de atendimento Grade de atendimento Capacidade Transportadoras Veículos …" at bounding box center [525, 260] width 1050 height 521
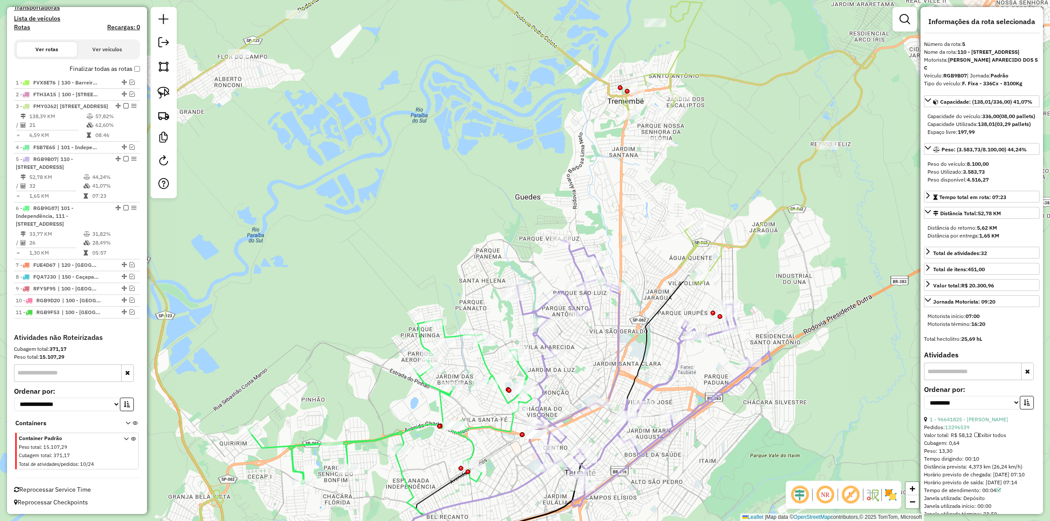
click at [764, 232] on div "Janela de atendimento Grade de atendimento Capacidade Transportadoras Veículos …" at bounding box center [525, 260] width 1050 height 521
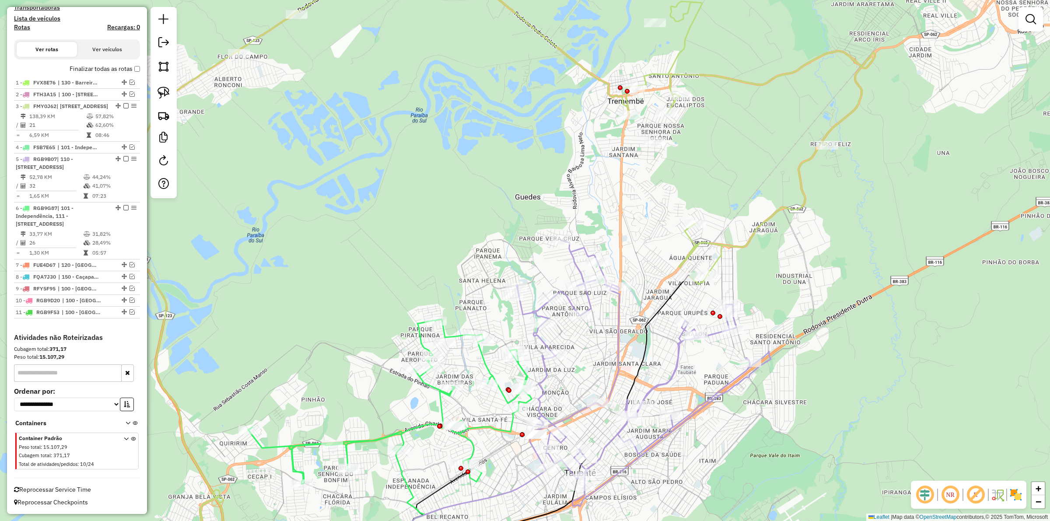
click at [760, 228] on icon at bounding box center [492, 260] width 766 height 625
select select "**********"
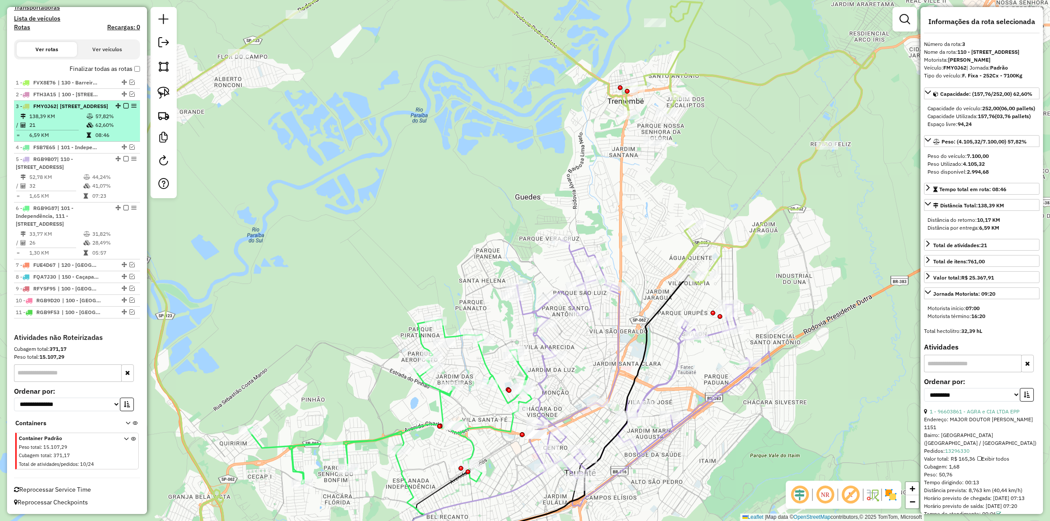
click at [124, 103] on em at bounding box center [125, 105] width 5 height 5
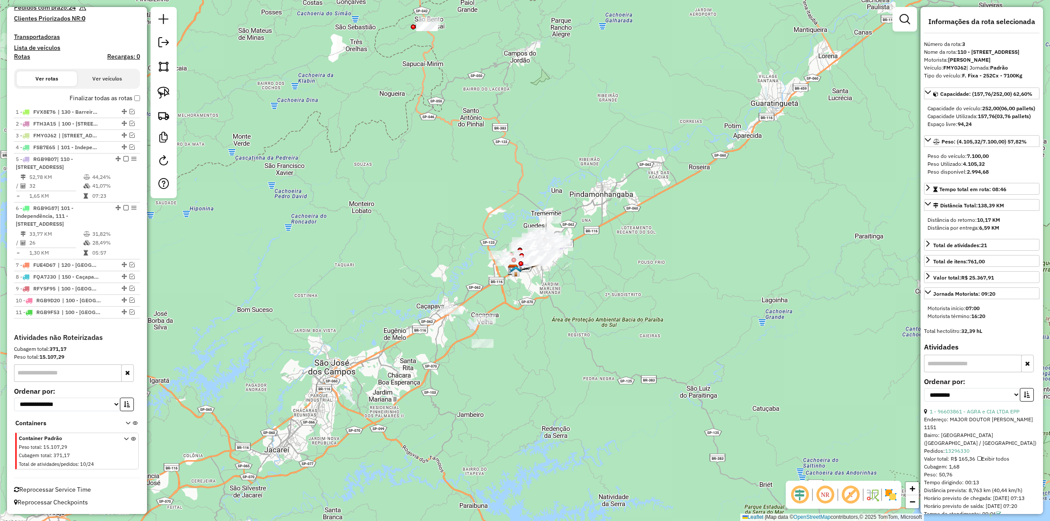
drag, startPoint x: 447, startPoint y: 136, endPoint x: 465, endPoint y: 184, distance: 51.4
click at [465, 184] on div "Janela de atendimento Grade de atendimento Capacidade Transportadoras Veículos …" at bounding box center [525, 260] width 1050 height 521
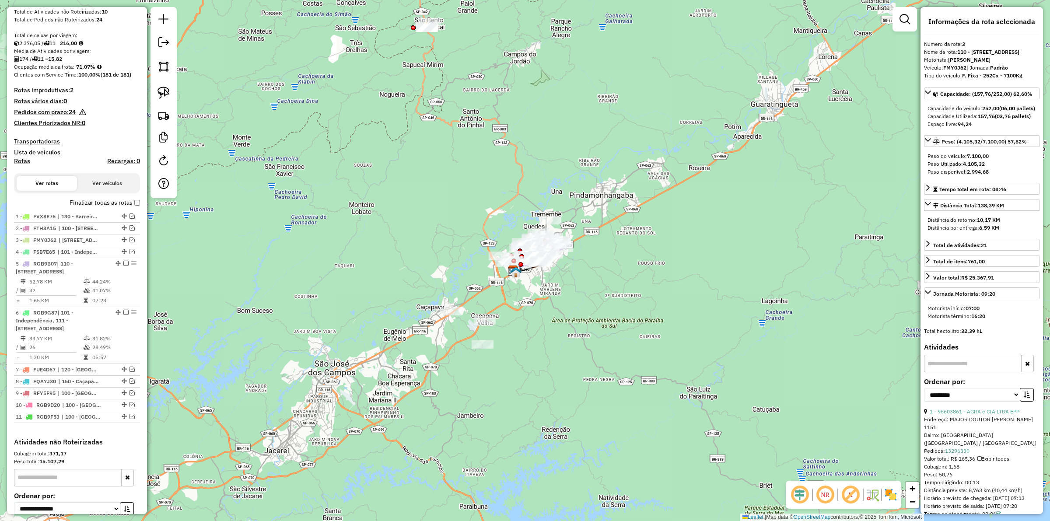
scroll to position [0, 0]
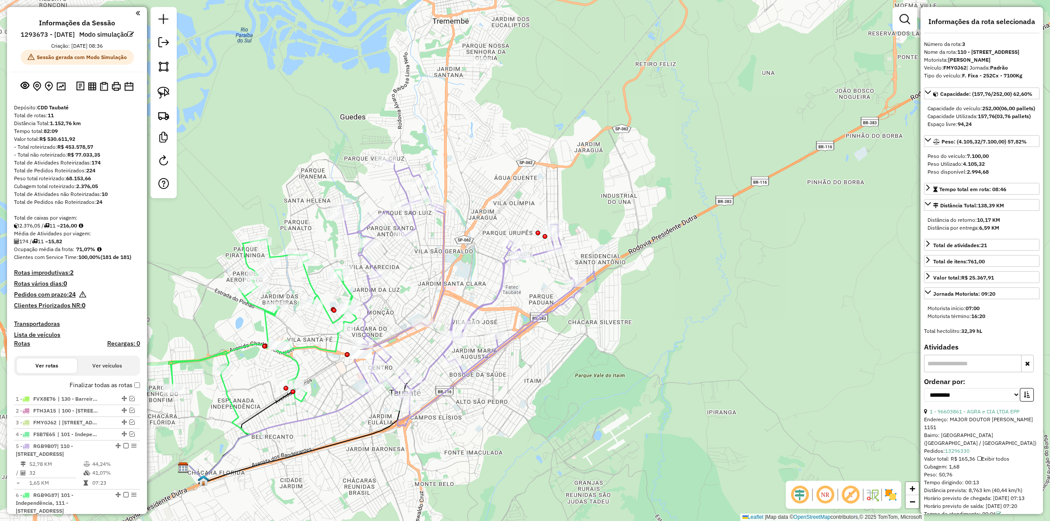
click at [502, 285] on icon at bounding box center [468, 293] width 255 height 266
click at [499, 283] on icon at bounding box center [468, 293] width 255 height 266
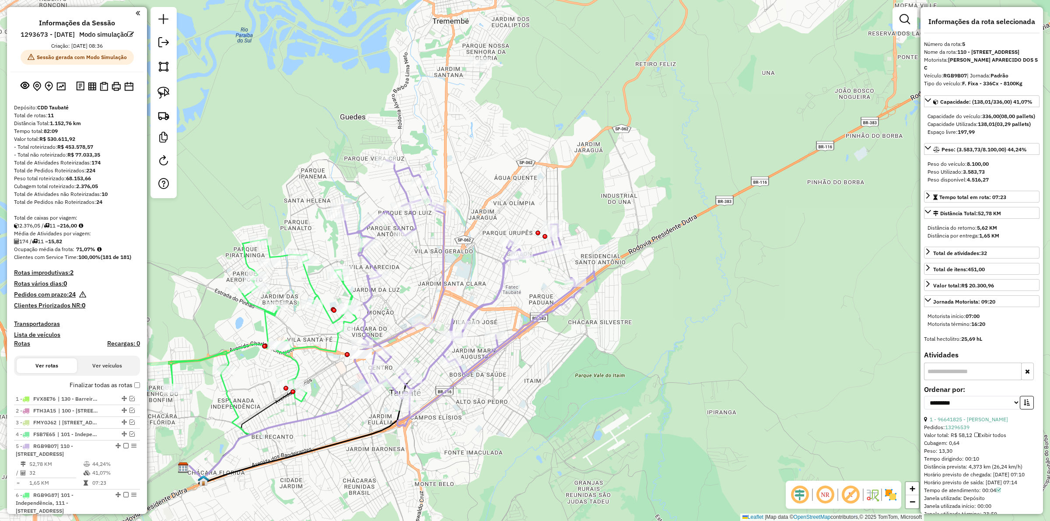
scroll to position [323, 0]
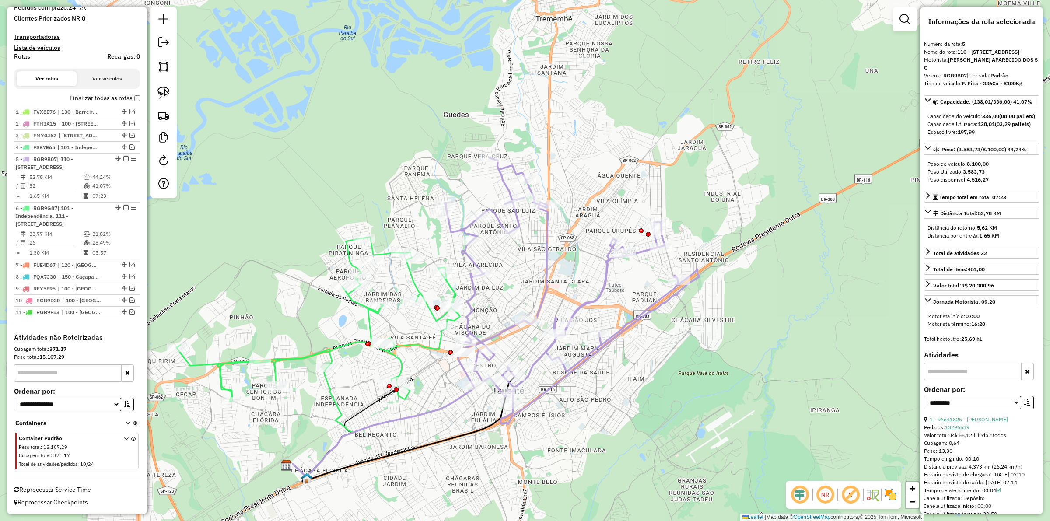
drag, startPoint x: 614, startPoint y: 361, endPoint x: 664, endPoint y: 359, distance: 50.4
click at [664, 359] on div "Janela de atendimento Grade de atendimento Capacidade Transportadoras Veículos …" at bounding box center [525, 260] width 1050 height 521
click at [474, 292] on icon at bounding box center [574, 291] width 255 height 266
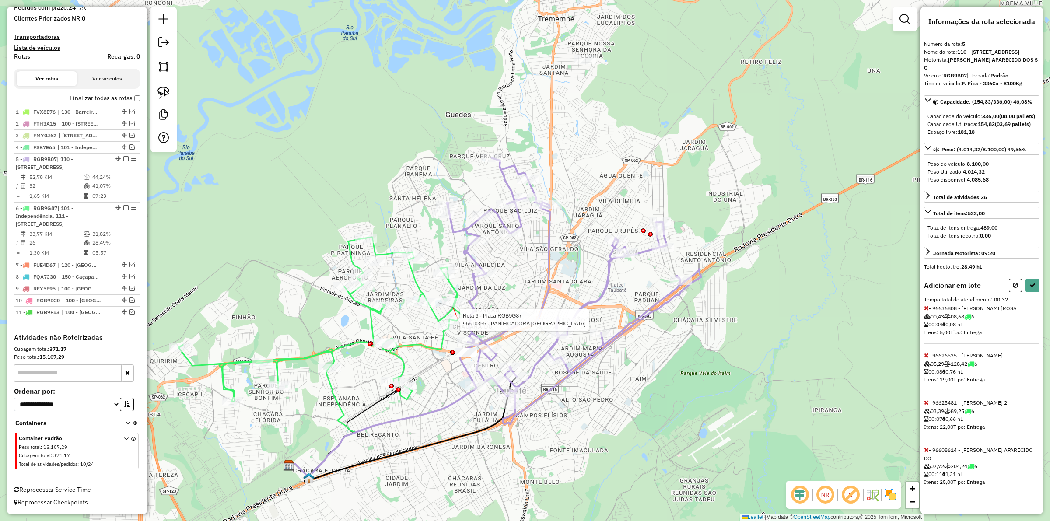
click at [456, 323] on div at bounding box center [457, 320] width 22 height 9
click at [1035, 292] on button at bounding box center [1033, 286] width 14 height 14
select select "**********"
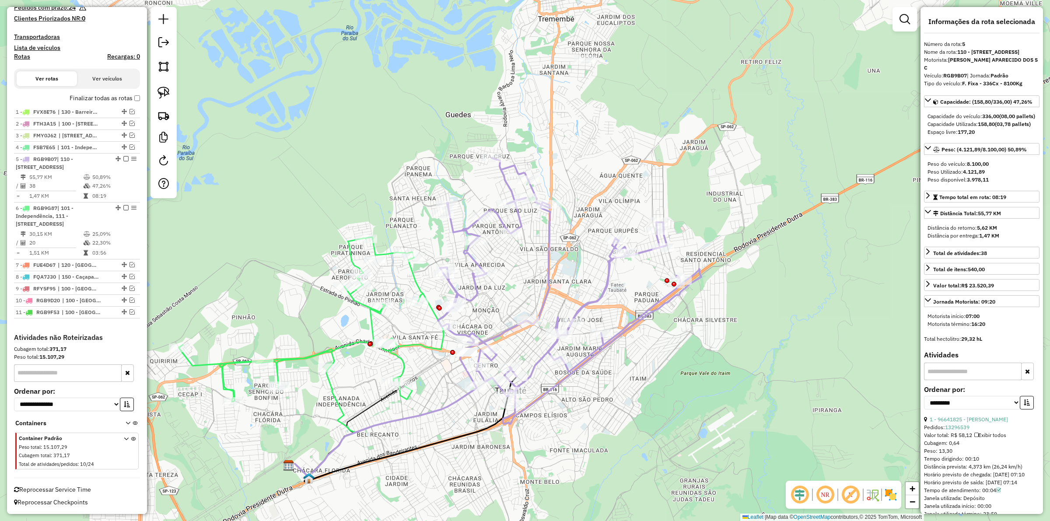
click at [474, 295] on icon at bounding box center [569, 291] width 263 height 266
click at [370, 321] on icon at bounding box center [311, 319] width 265 height 165
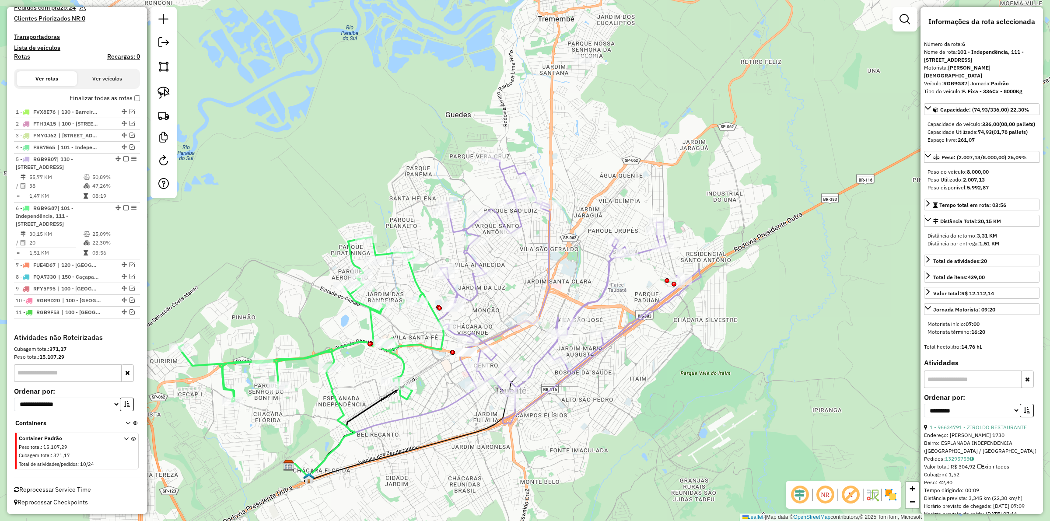
click at [474, 300] on icon at bounding box center [569, 291] width 263 height 266
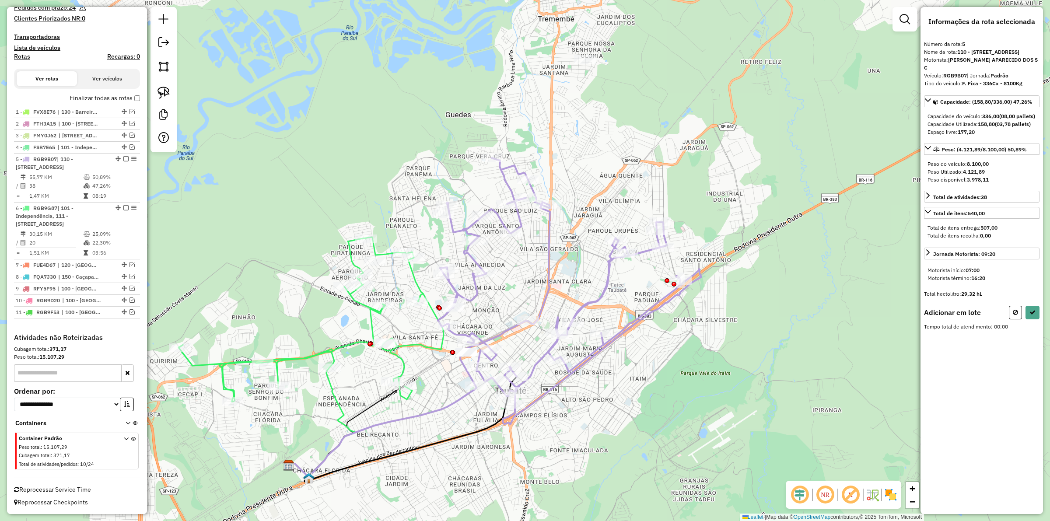
drag, startPoint x: 419, startPoint y: 297, endPoint x: 418, endPoint y: 276, distance: 20.6
click at [419, 296] on icon at bounding box center [311, 319] width 265 height 165
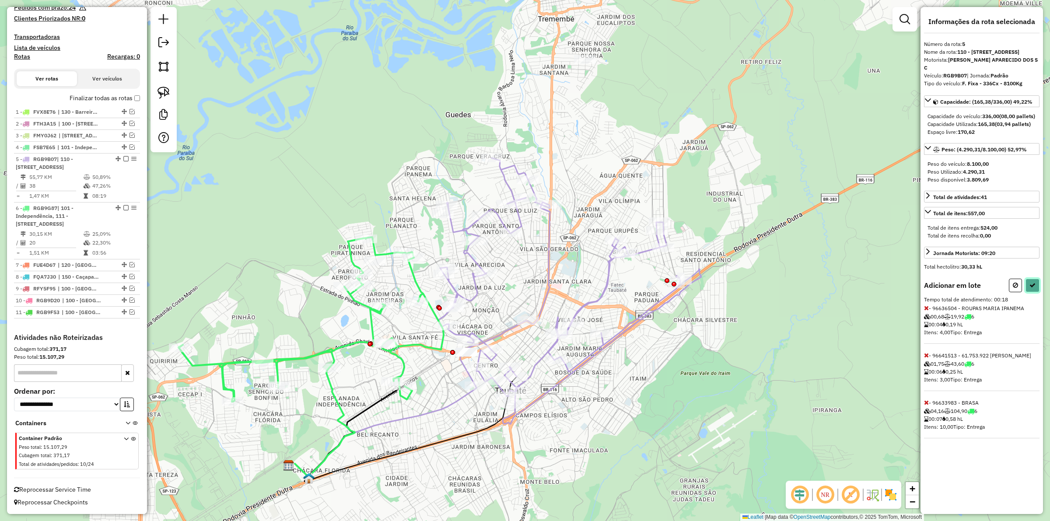
click at [1034, 288] on icon at bounding box center [1033, 285] width 6 height 6
select select "**********"
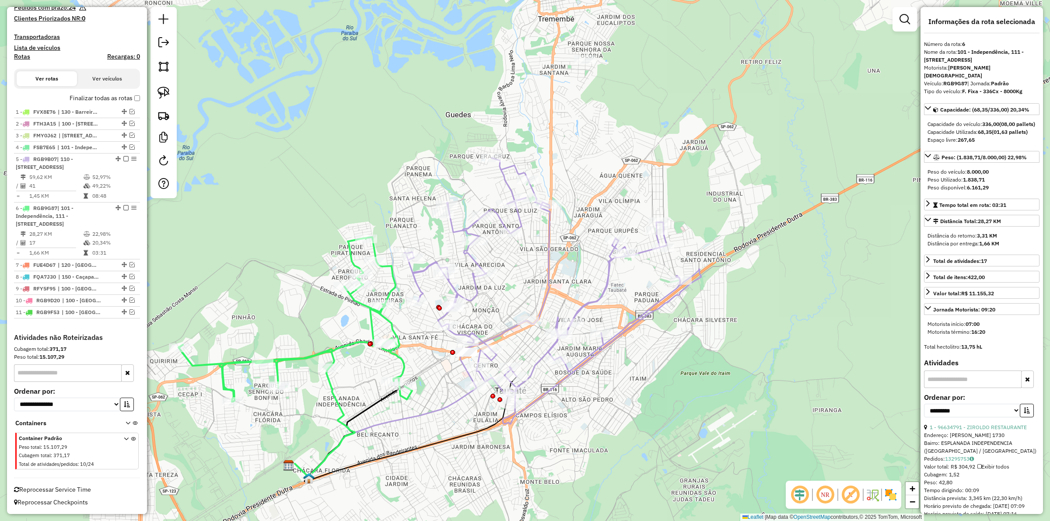
click at [452, 282] on icon at bounding box center [552, 291] width 297 height 266
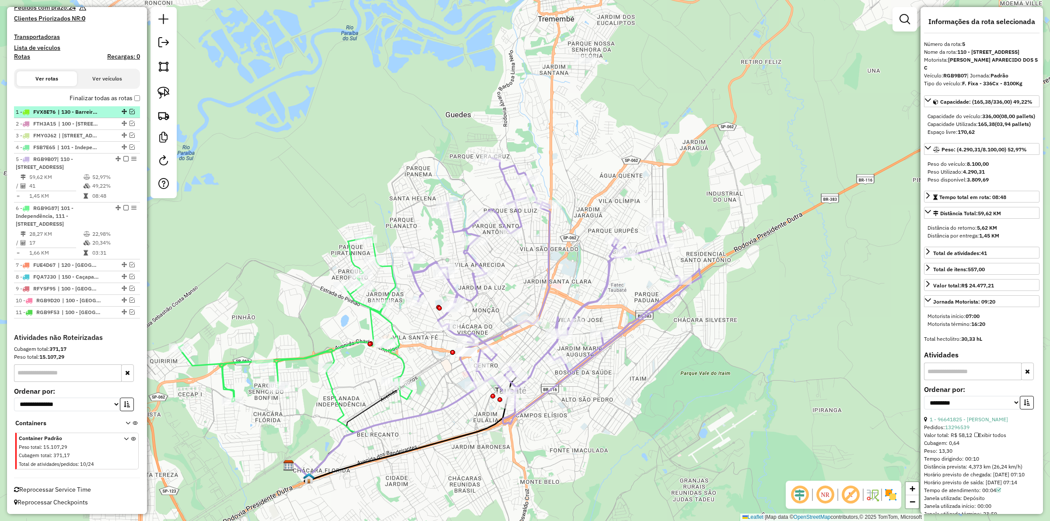
drag, startPoint x: 125, startPoint y: 134, endPoint x: 128, endPoint y: 138, distance: 5.0
click at [123, 156] on em at bounding box center [125, 158] width 5 height 5
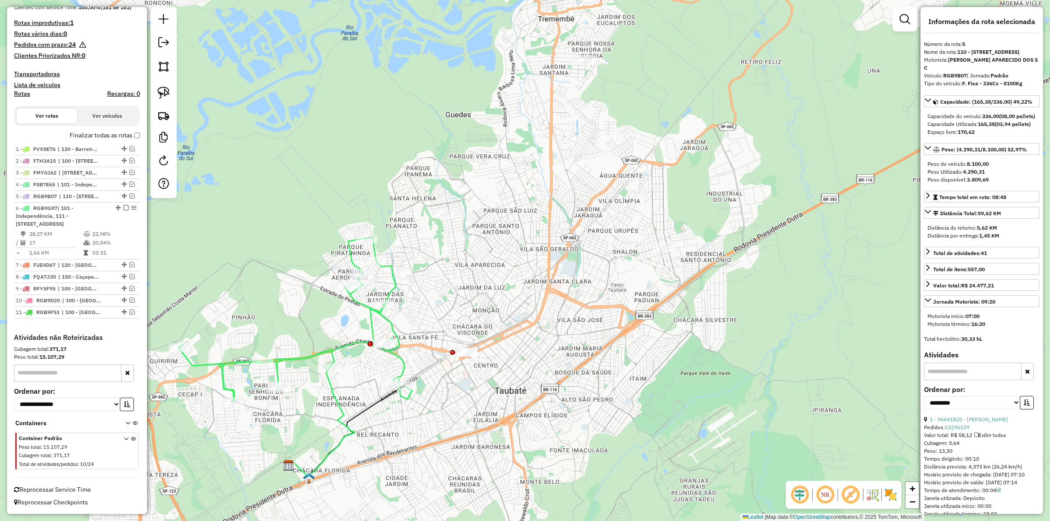
click at [372, 316] on icon at bounding box center [296, 319] width 234 height 165
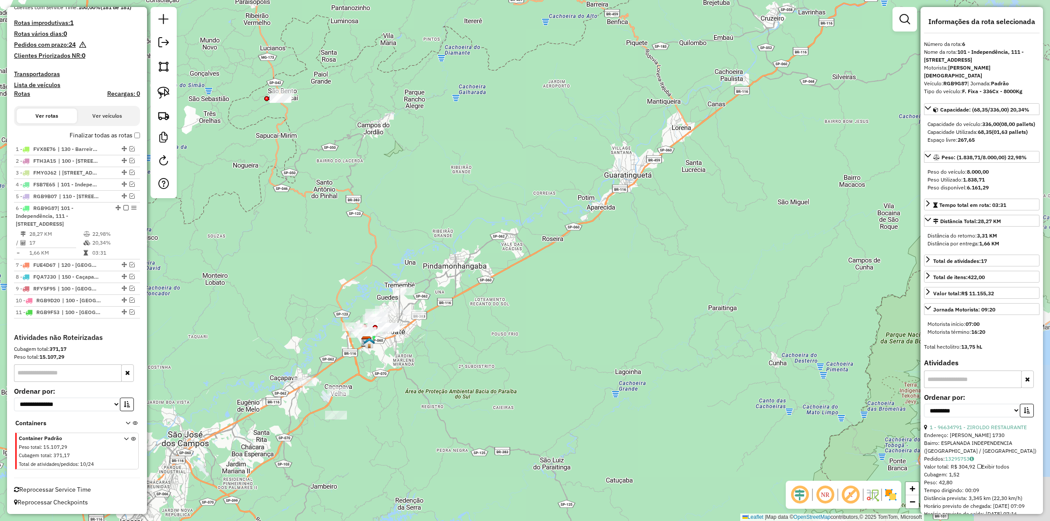
drag, startPoint x: 311, startPoint y: 203, endPoint x: 403, endPoint y: 272, distance: 115.4
click at [403, 272] on div "Janela de atendimento Grade de atendimento Capacidade Transportadoras Veículos …" at bounding box center [525, 260] width 1050 height 521
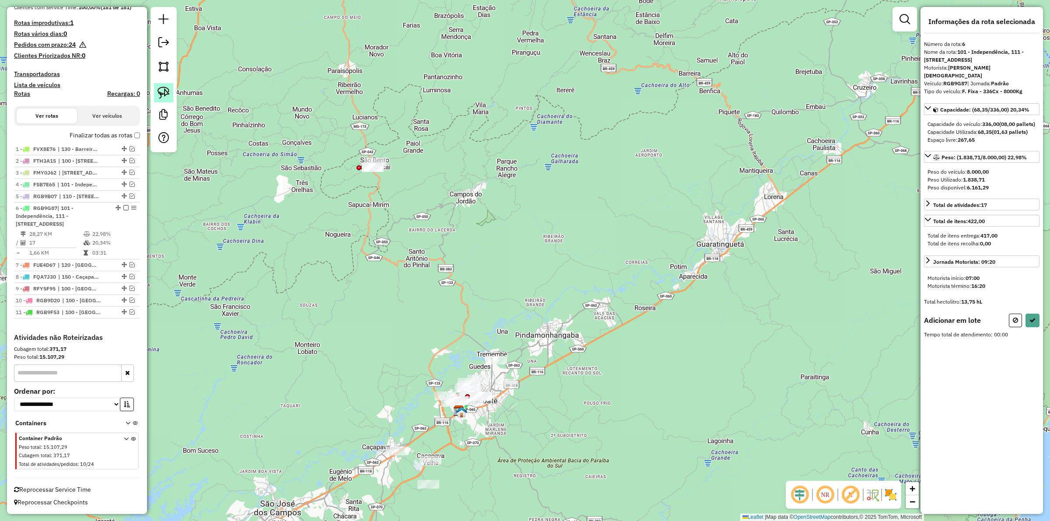
click at [161, 88] on img at bounding box center [164, 93] width 12 height 12
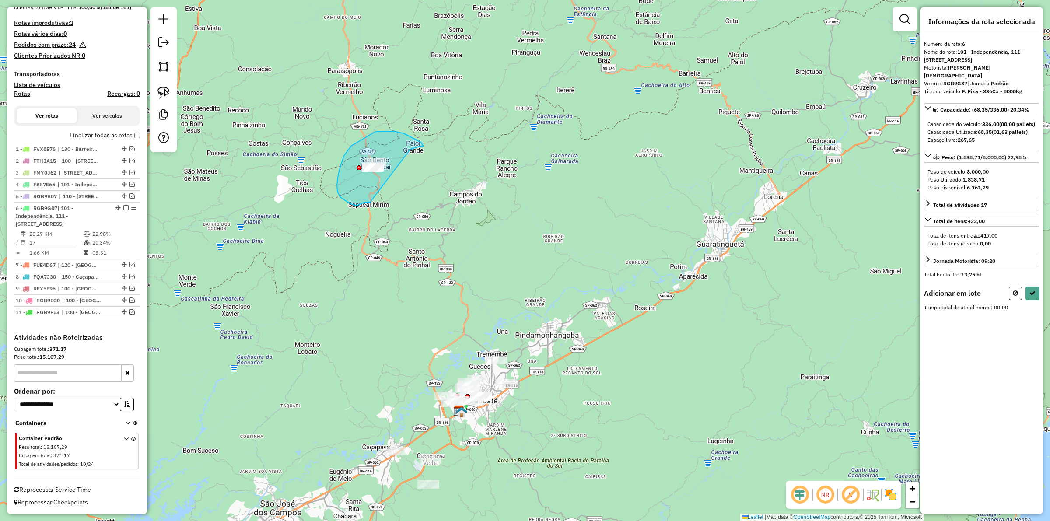
drag, startPoint x: 417, startPoint y: 148, endPoint x: 377, endPoint y: 208, distance: 72.4
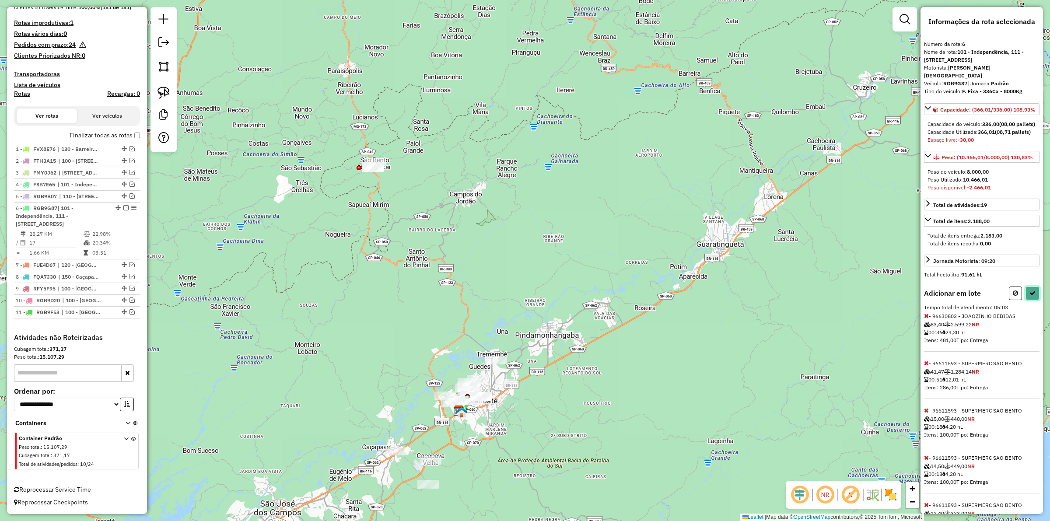
click at [1032, 300] on button at bounding box center [1033, 294] width 14 height 14
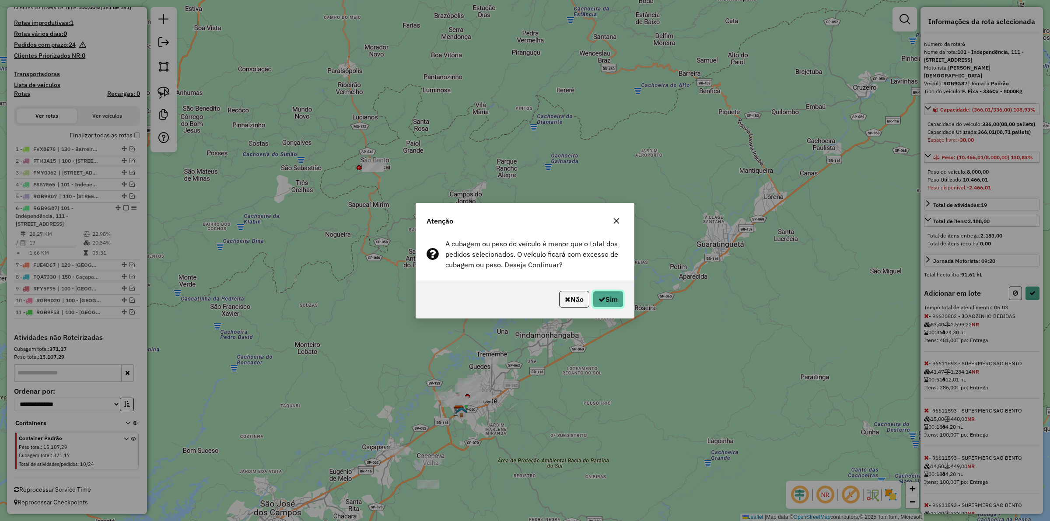
click at [611, 302] on button "Sim" at bounding box center [608, 299] width 31 height 17
select select "**********"
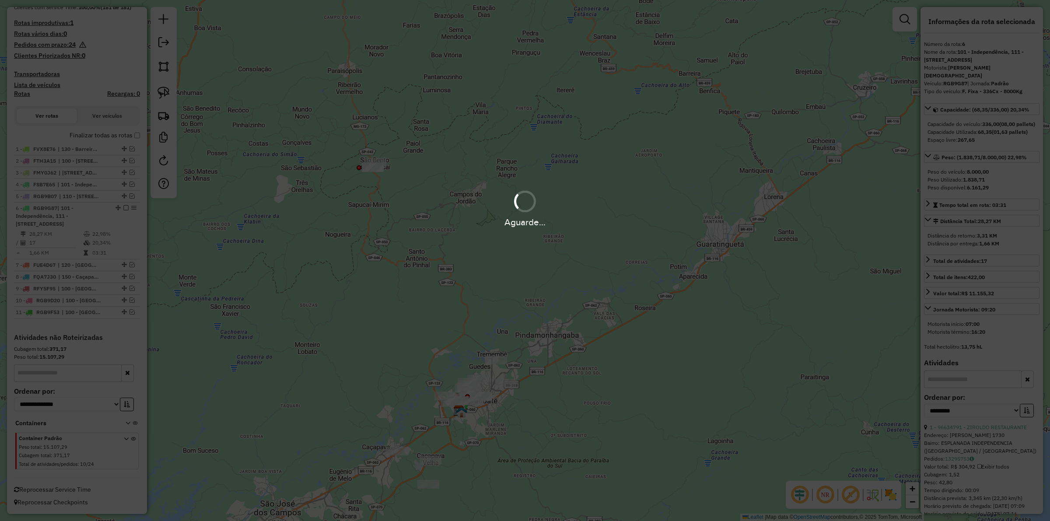
scroll to position [260, 0]
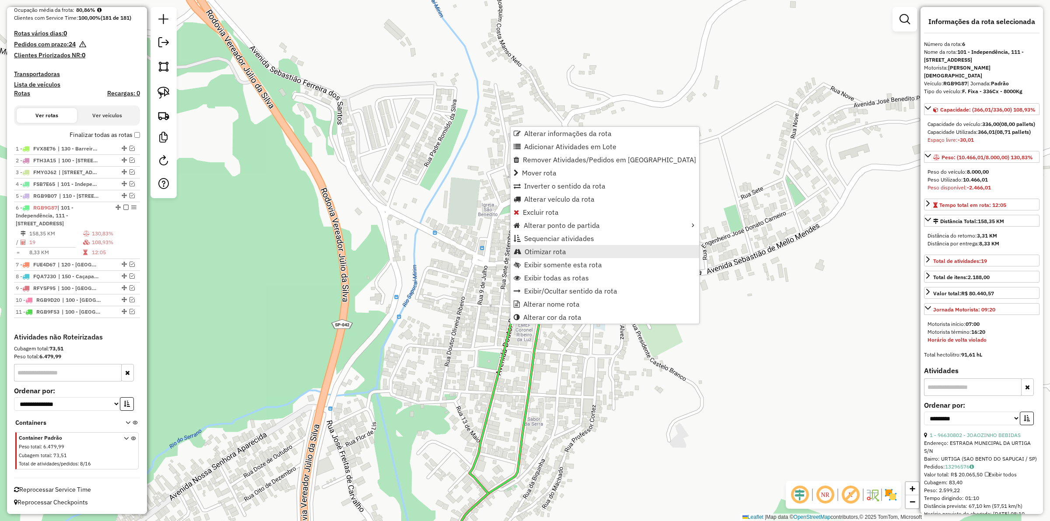
click at [544, 252] on span "Otimizar rota" at bounding box center [546, 251] width 42 height 7
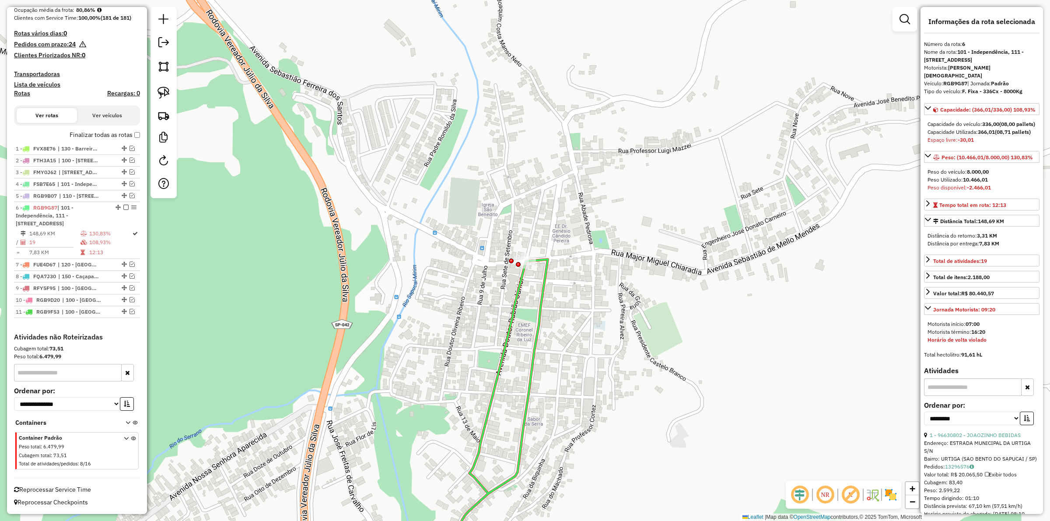
click at [544, 285] on icon at bounding box center [487, 417] width 121 height 314
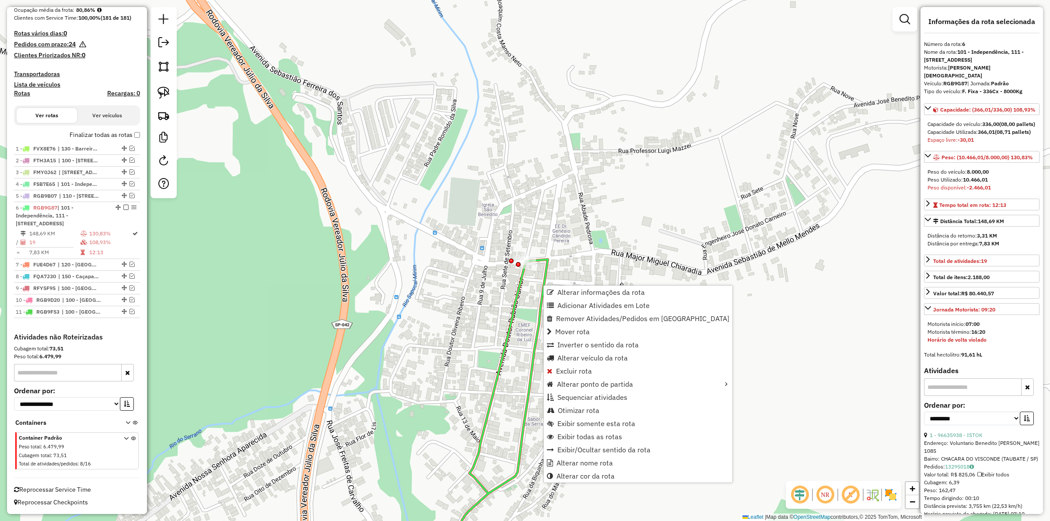
drag, startPoint x: 602, startPoint y: 409, endPoint x: 416, endPoint y: 356, distance: 193.5
click at [416, 356] on hb-router-mapa "Alterar informações da rota Adicionar Atividades em Lote Remover Atividades/Ped…" at bounding box center [525, 260] width 1050 height 521
click at [417, 357] on div "Janela de atendimento Grade de atendimento Capacidade Transportadoras Veículos …" at bounding box center [525, 260] width 1050 height 521
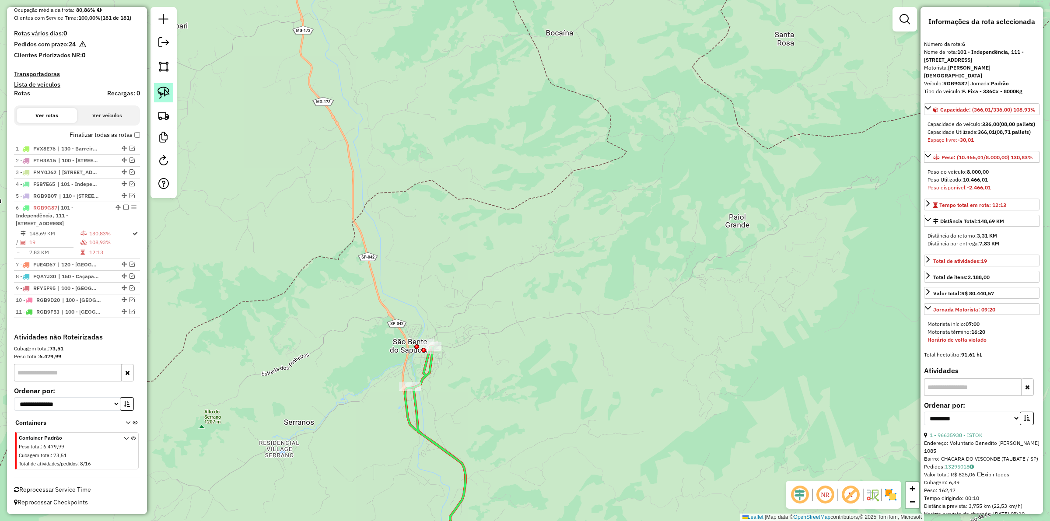
click at [158, 102] on link at bounding box center [163, 92] width 19 height 19
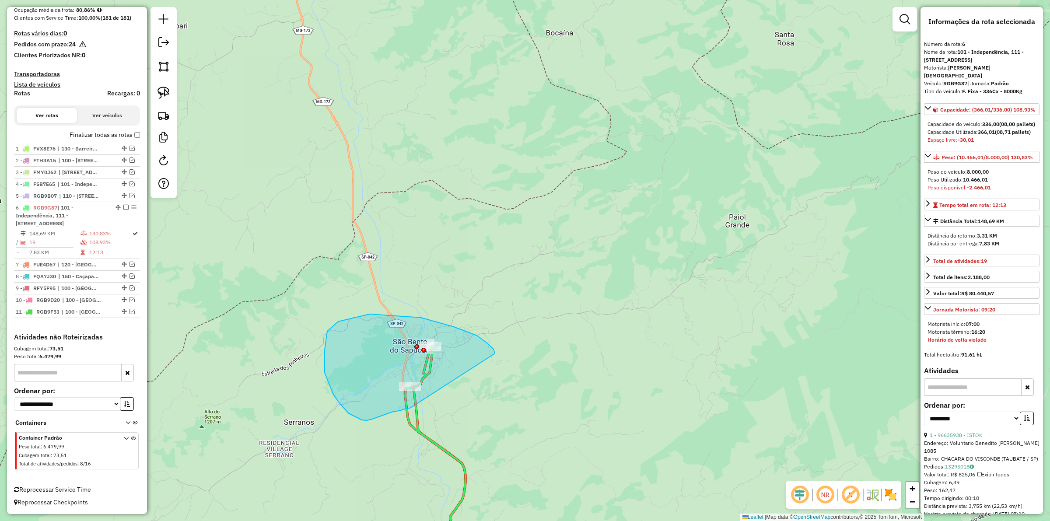
drag, startPoint x: 487, startPoint y: 343, endPoint x: 410, endPoint y: 408, distance: 100.9
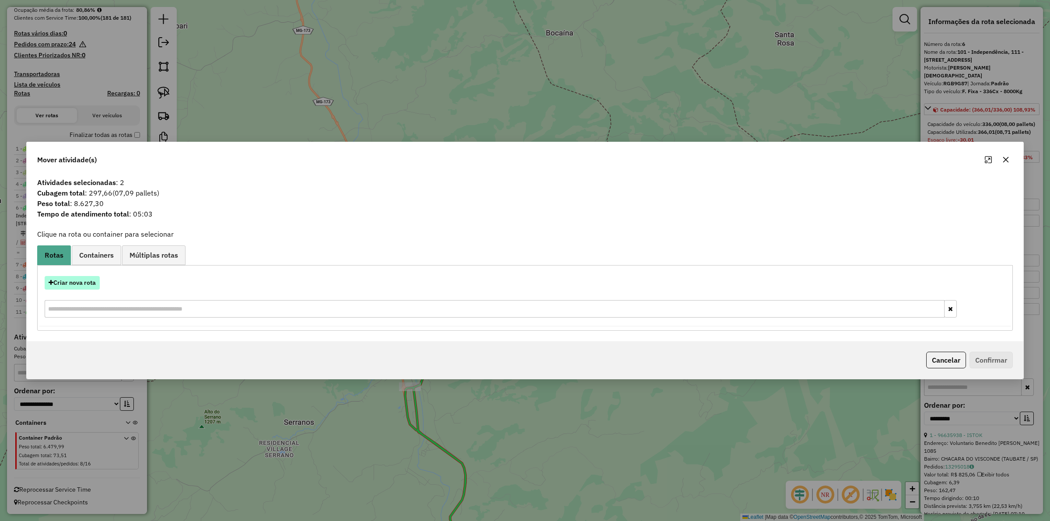
click at [66, 281] on button "Criar nova rota" at bounding box center [72, 283] width 55 height 14
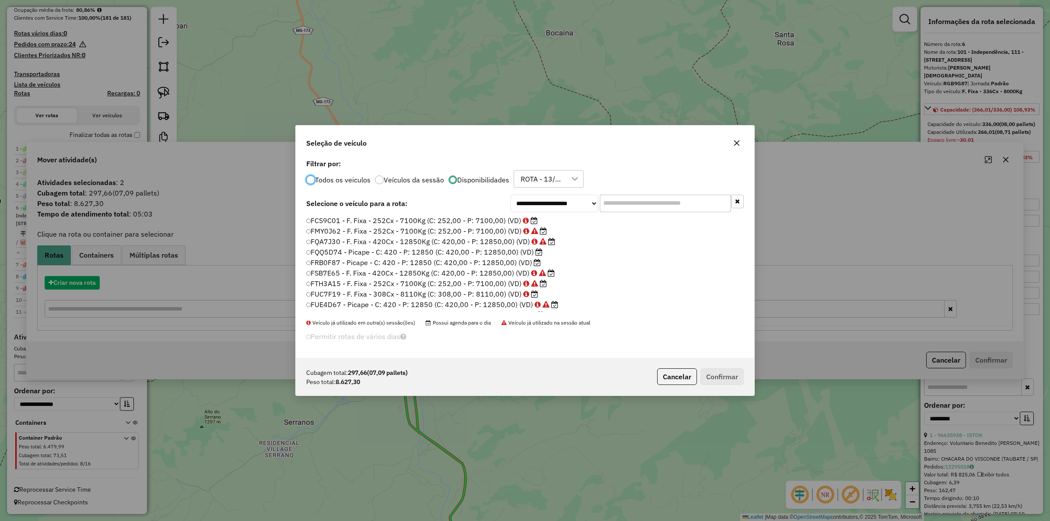
scroll to position [4, 3]
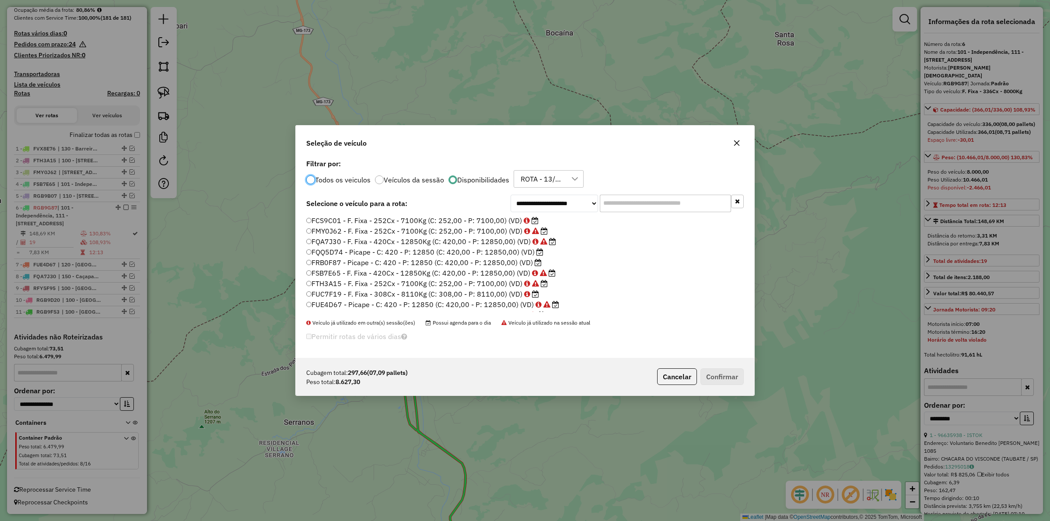
click at [458, 294] on label "FUC7F19 - F. Fixa - 308Cx - 8110Kg (C: 308,00 - P: 8110,00) (VD)" at bounding box center [422, 294] width 233 height 11
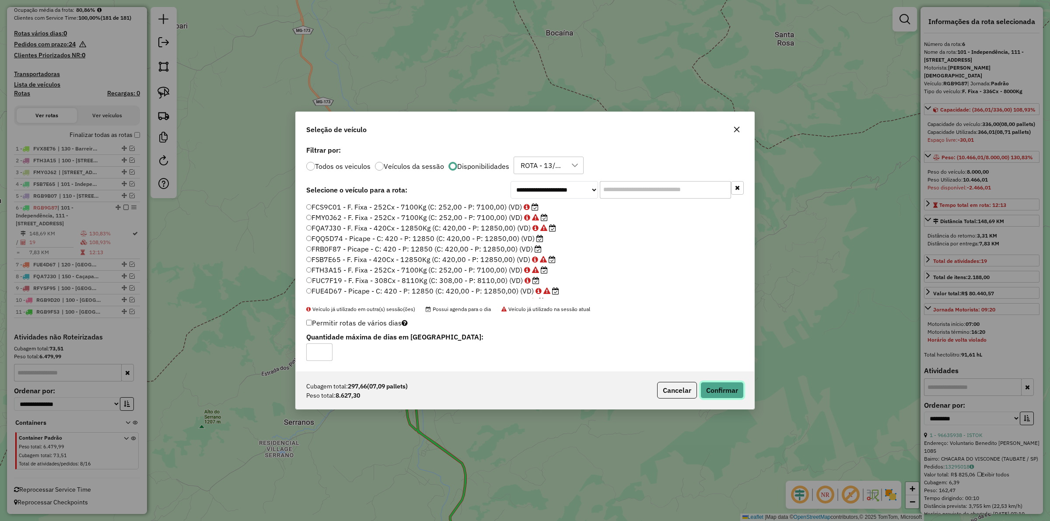
click at [739, 393] on button "Confirmar" at bounding box center [722, 390] width 43 height 17
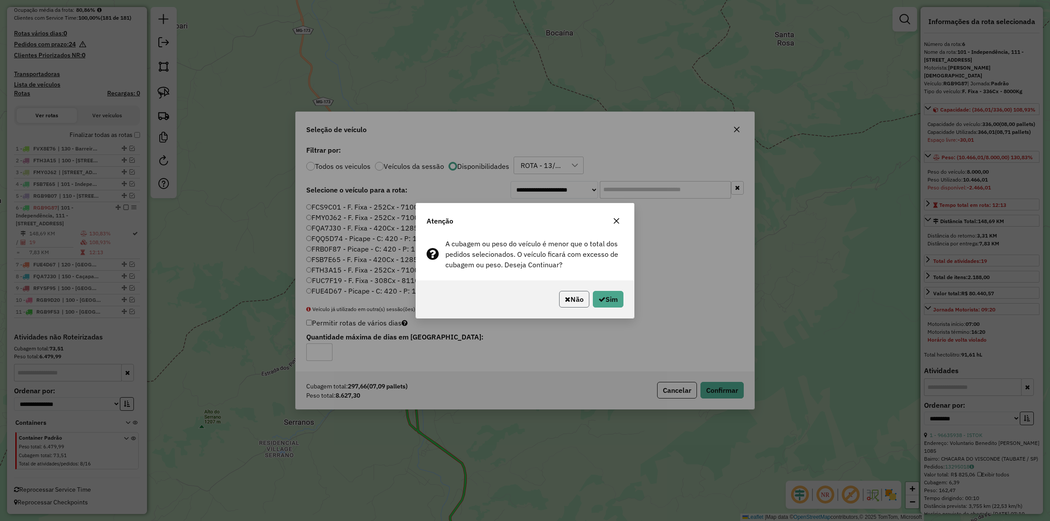
click at [559, 304] on button "Não" at bounding box center [574, 299] width 30 height 17
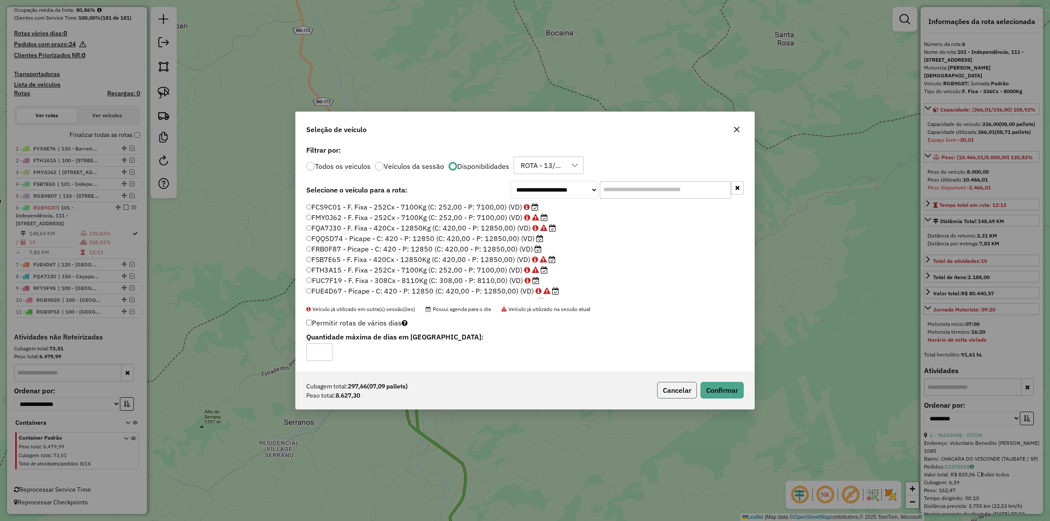
click at [667, 394] on button "Cancelar" at bounding box center [677, 390] width 40 height 17
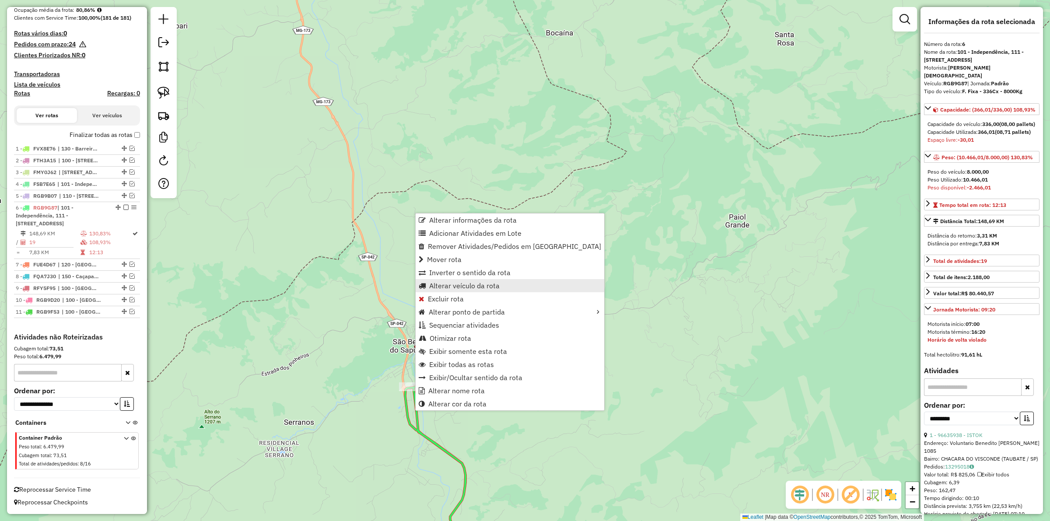
click at [481, 286] on span "Alterar veículo da rota" at bounding box center [464, 285] width 70 height 7
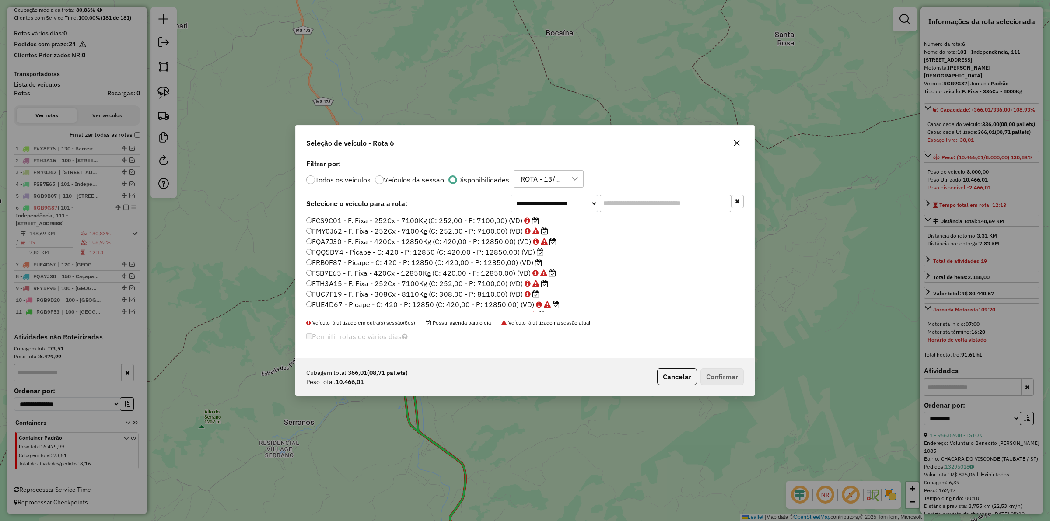
click at [480, 292] on label "FUC7F19 - F. Fixa - 308Cx - 8110Kg (C: 308,00 - P: 8110,00) (VD)" at bounding box center [422, 294] width 233 height 11
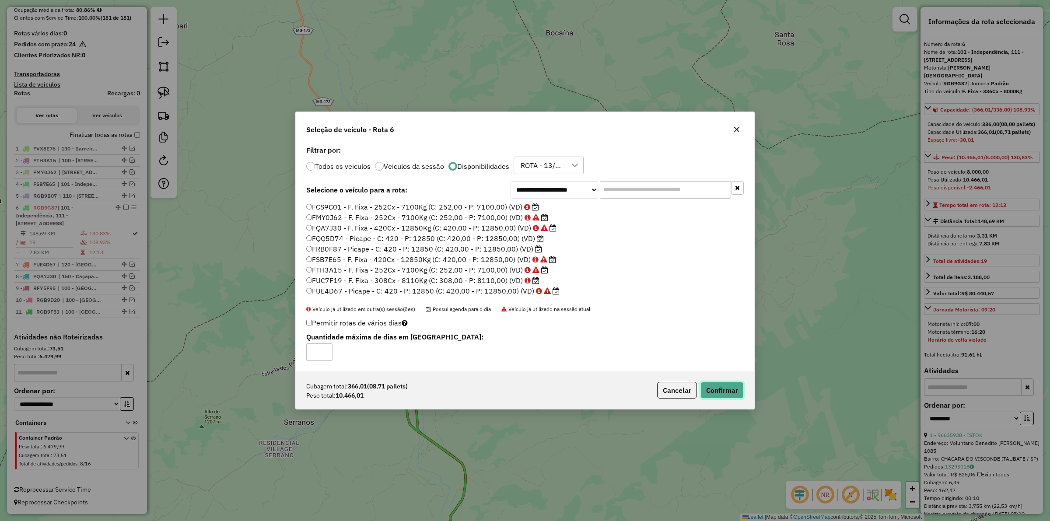
click at [707, 386] on button "Confirmar" at bounding box center [722, 390] width 43 height 17
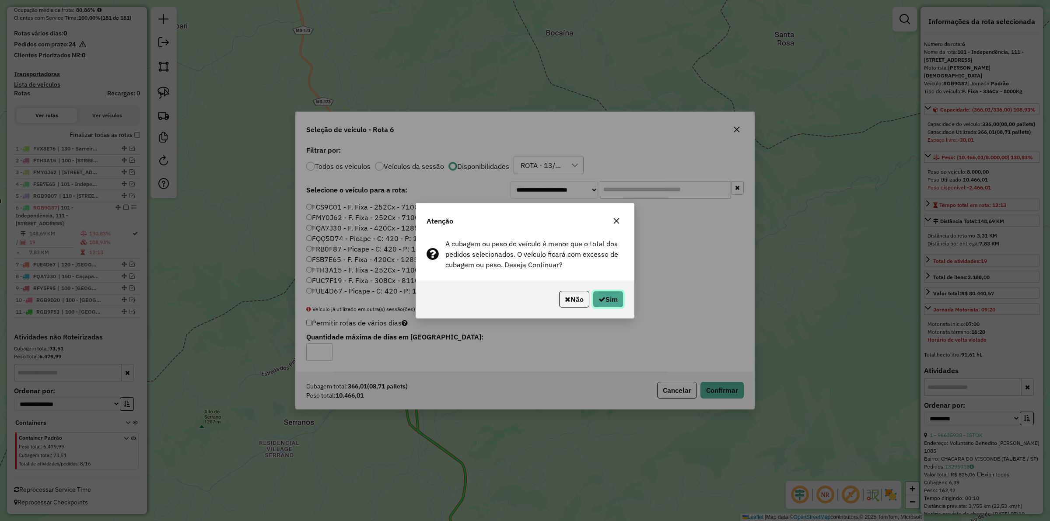
click at [613, 299] on button "Sim" at bounding box center [608, 299] width 31 height 17
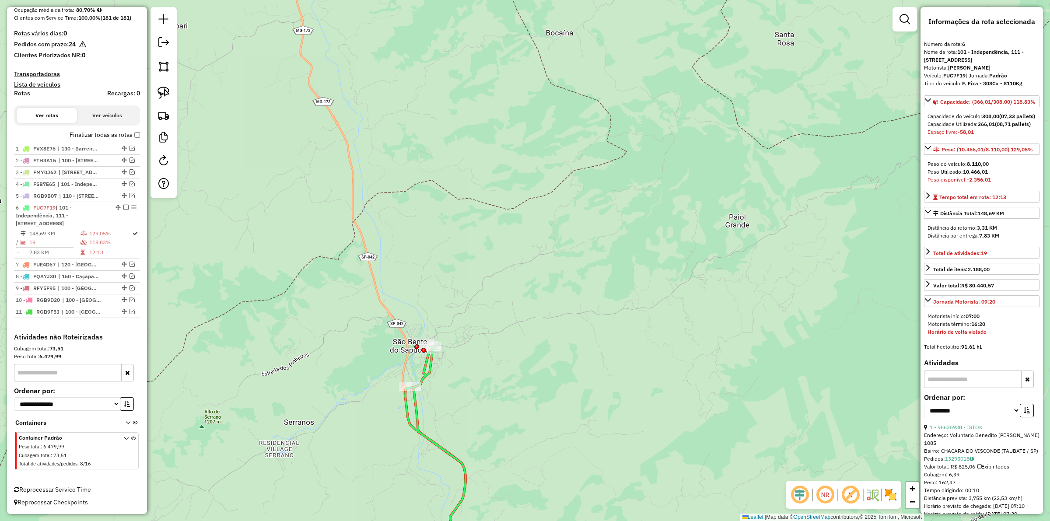
click at [165, 95] on img at bounding box center [164, 93] width 12 height 12
drag, startPoint x: 458, startPoint y: 348, endPoint x: 434, endPoint y: 415, distance: 70.8
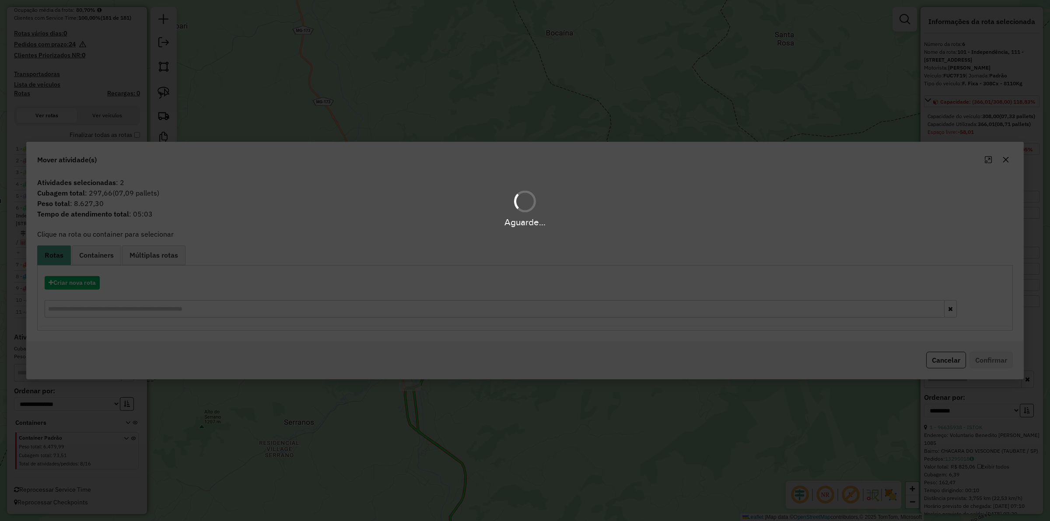
click at [79, 279] on hb-app "Aguarde... Pop-up bloqueado! Seu navegador bloqueou automáticamente a abertura …" at bounding box center [525, 260] width 1050 height 521
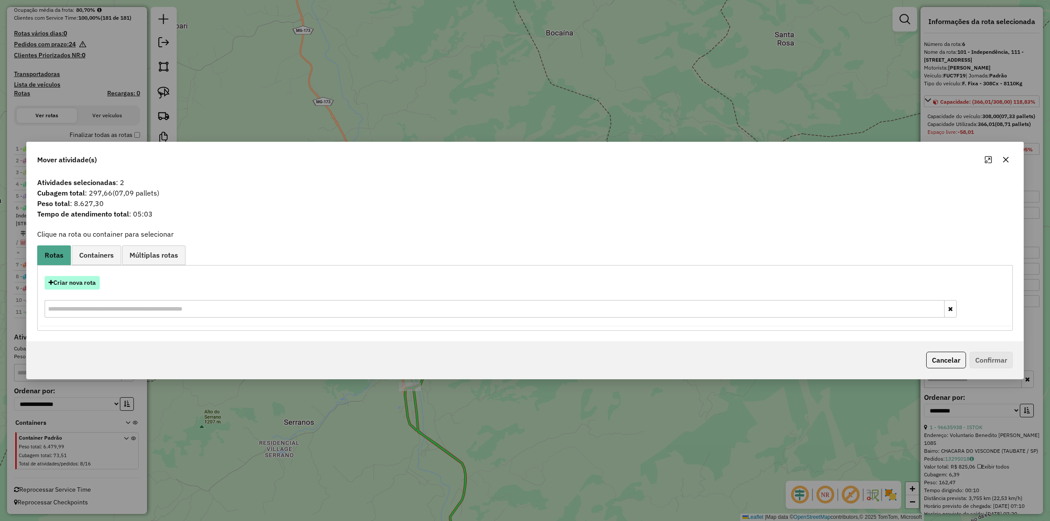
click at [78, 280] on button "Criar nova rota" at bounding box center [72, 283] width 55 height 14
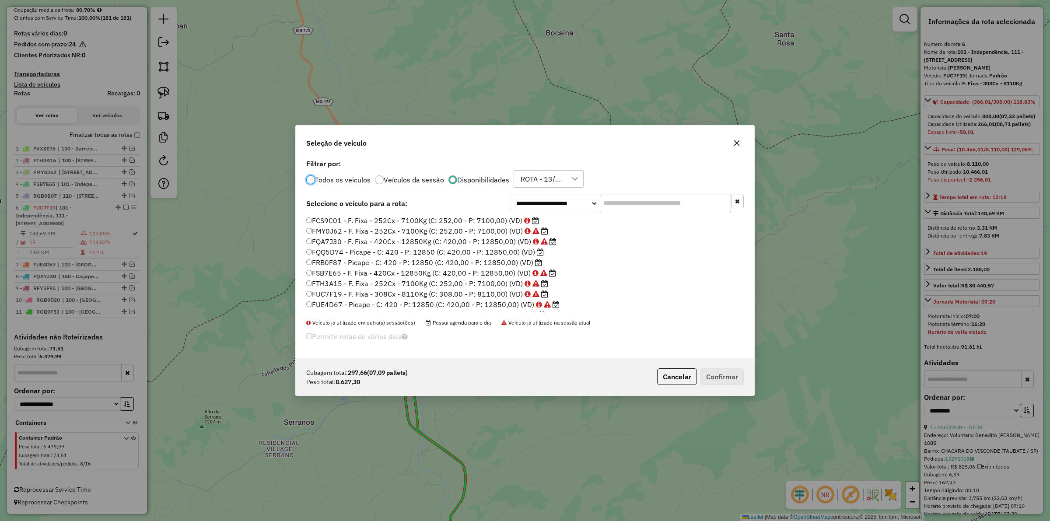
scroll to position [61, 0]
click at [487, 303] on label "RGB9G87 - F. Fixa - 336Cx - 8000Kg (C: 336,00 - P: 8000,00) (VD)" at bounding box center [423, 306] width 235 height 11
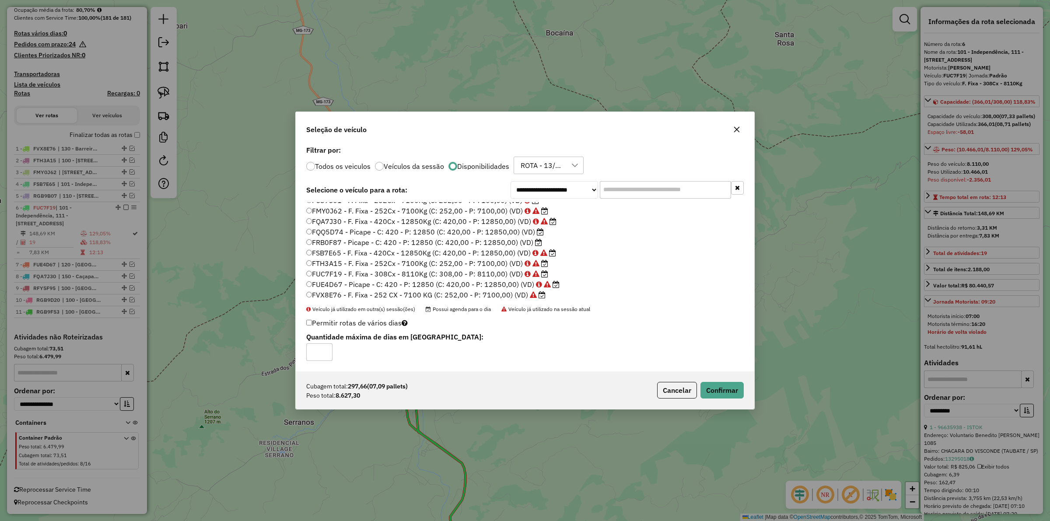
scroll to position [0, 0]
click at [471, 250] on label "FRB0F87 - Picape - C: 420 - P: 12850 (C: 420,00 - P: 12850,00) (VD)" at bounding box center [424, 249] width 236 height 11
click at [723, 397] on button "Confirmar" at bounding box center [722, 390] width 43 height 17
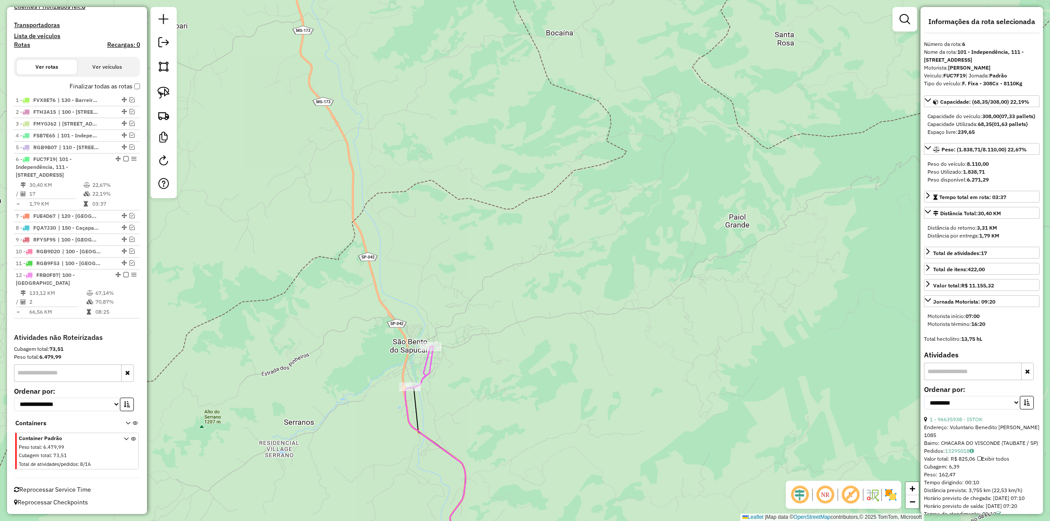
scroll to position [0, 0]
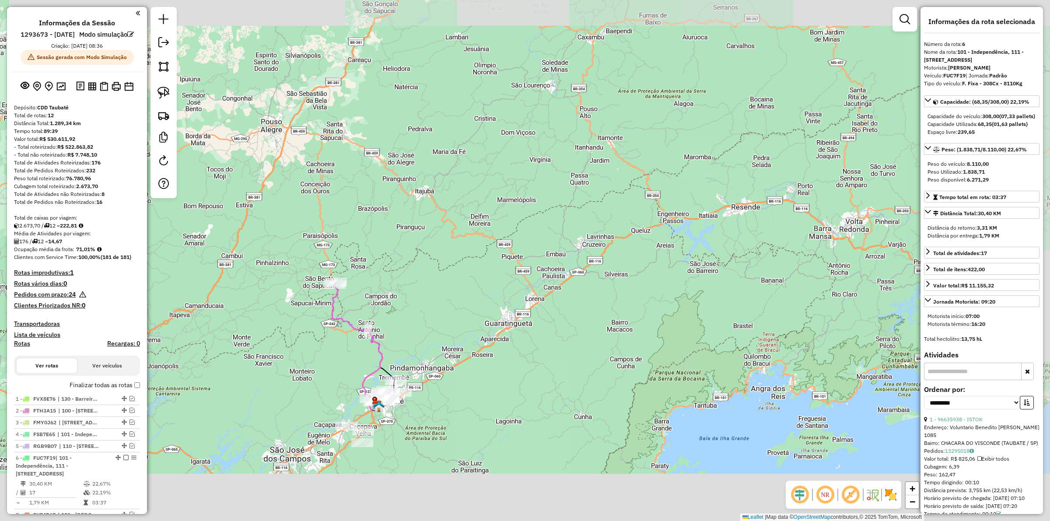
drag, startPoint x: 416, startPoint y: 377, endPoint x: 428, endPoint y: 292, distance: 86.7
click at [428, 292] on div "Janela de atendimento Grade de atendimento Capacidade Transportadoras Veículos …" at bounding box center [525, 260] width 1050 height 521
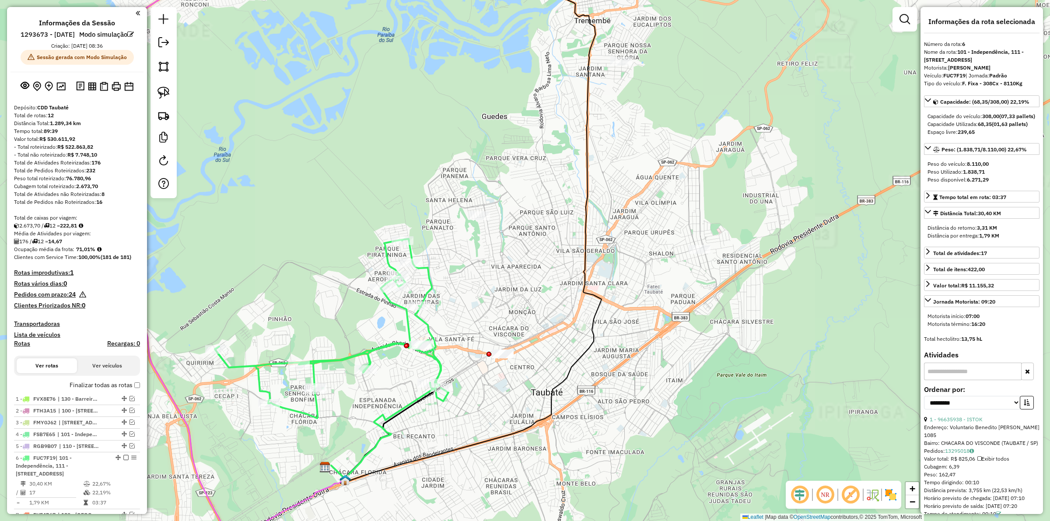
click at [374, 349] on icon at bounding box center [332, 328] width 234 height 179
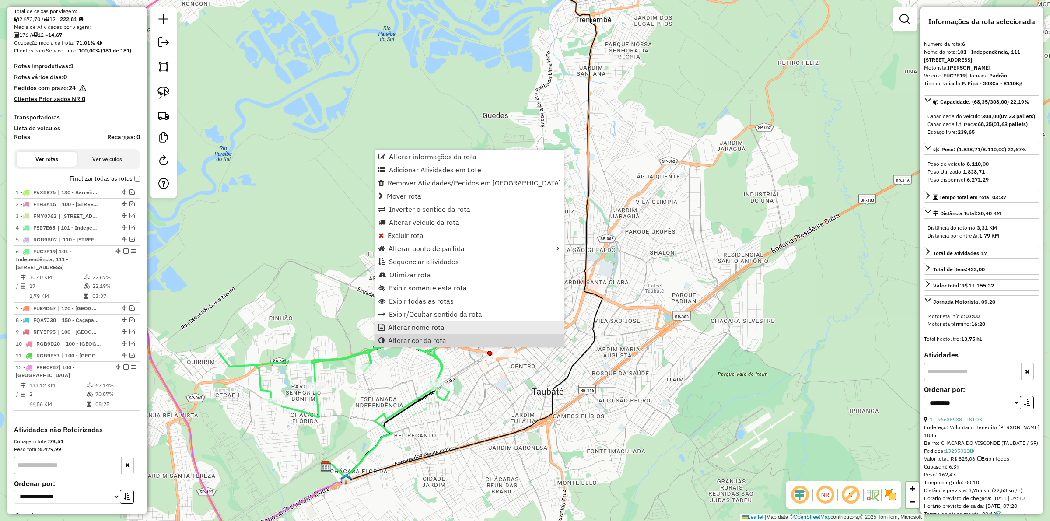
scroll to position [312, 0]
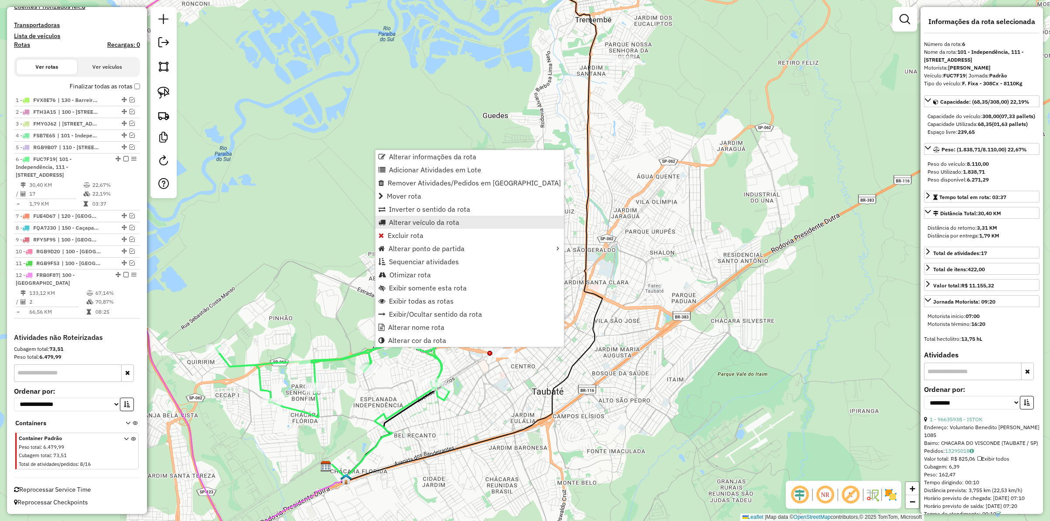
click at [440, 219] on span "Alterar veículo da rota" at bounding box center [424, 222] width 70 height 7
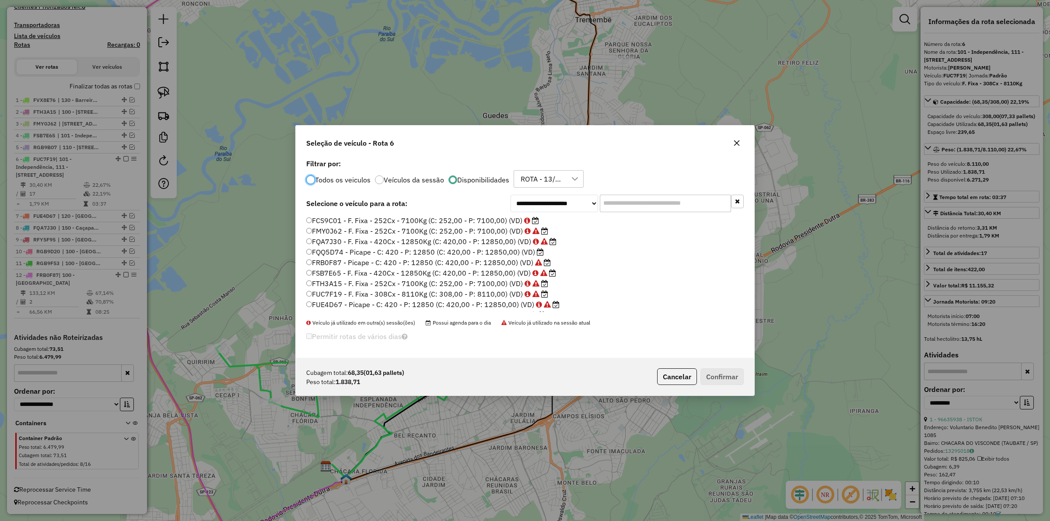
scroll to position [4, 3]
click at [449, 223] on label "FCS9C01 - F. Fixa - 252Cx - 7100Kg (C: 252,00 - P: 7100,00) (VD)" at bounding box center [422, 220] width 233 height 11
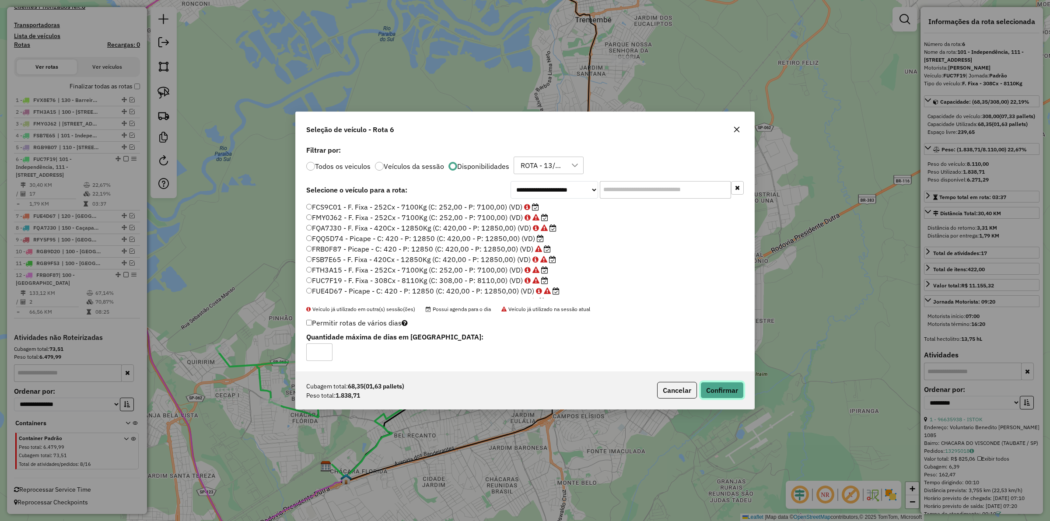
click at [729, 386] on button "Confirmar" at bounding box center [722, 390] width 43 height 17
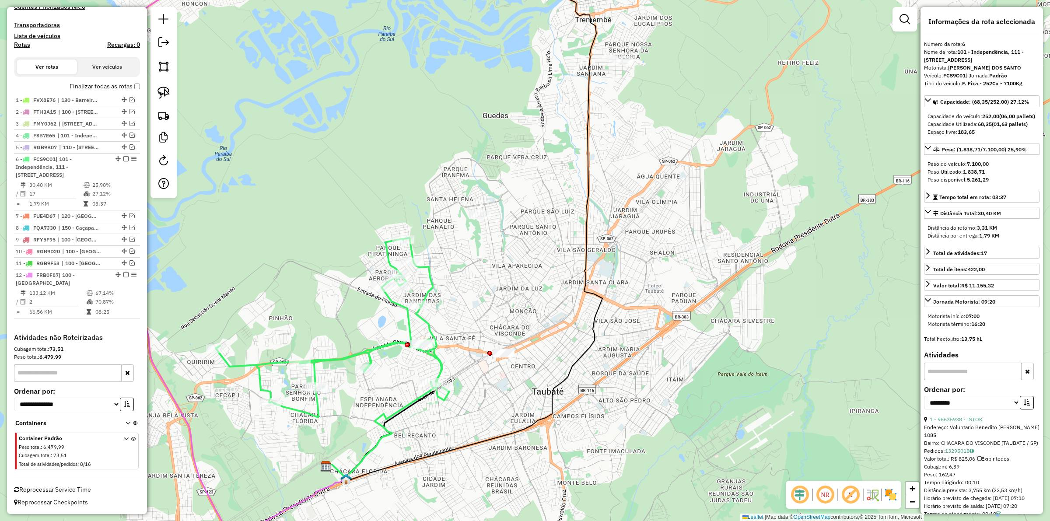
click at [368, 351] on icon at bounding box center [333, 327] width 234 height 179
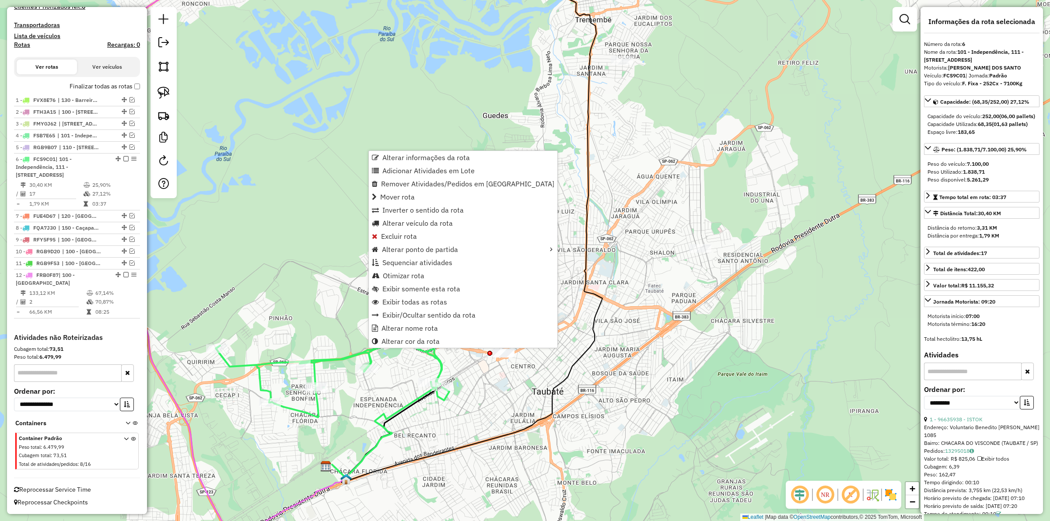
drag, startPoint x: 268, startPoint y: 242, endPoint x: 279, endPoint y: 256, distance: 17.5
click at [270, 243] on div "Janela de atendimento Grade de atendimento Capacidade Transportadoras Veículos …" at bounding box center [525, 260] width 1050 height 521
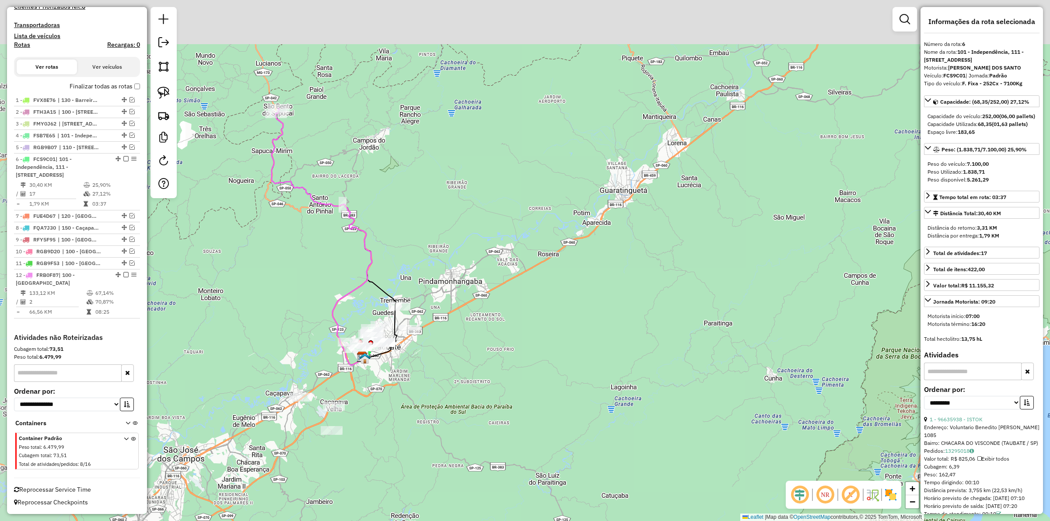
drag, startPoint x: 303, startPoint y: 232, endPoint x: 347, endPoint y: 266, distance: 55.0
click at [347, 266] on div "Janela de atendimento Grade de atendimento Capacidade Transportadoras Veículos …" at bounding box center [525, 260] width 1050 height 521
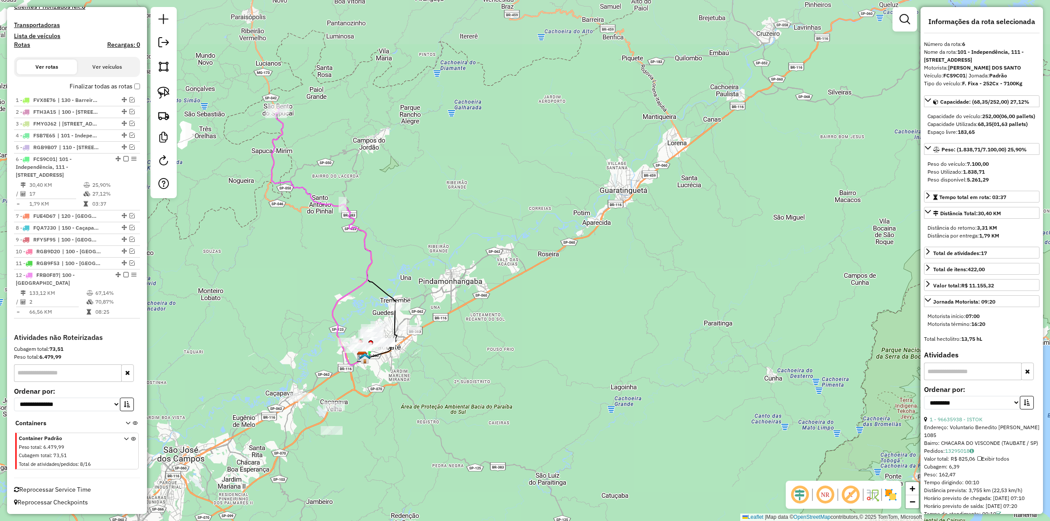
click at [299, 194] on div "Janela de atendimento Grade de atendimento Capacidade Transportadoras Veículos …" at bounding box center [525, 260] width 1050 height 521
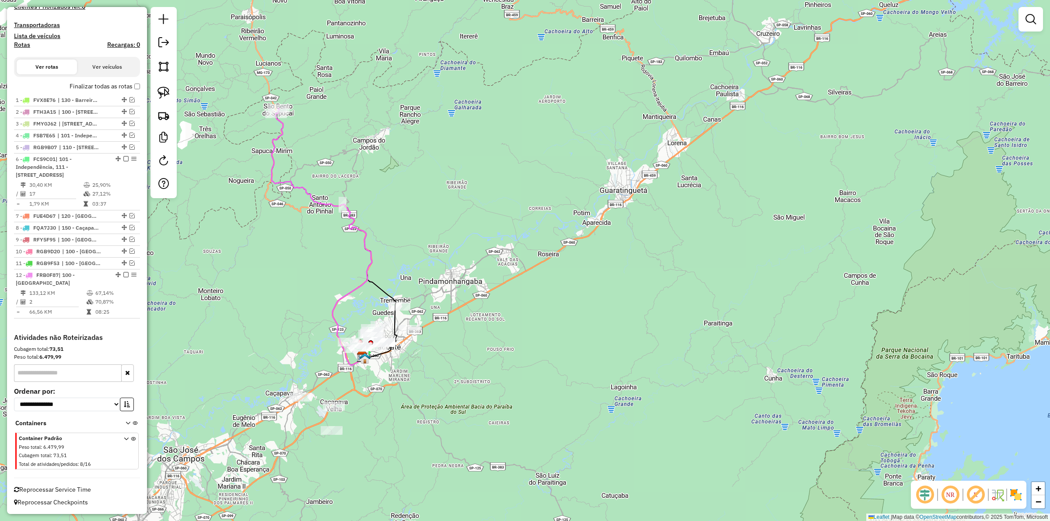
click at [299, 189] on icon at bounding box center [322, 237] width 100 height 257
select select "**********"
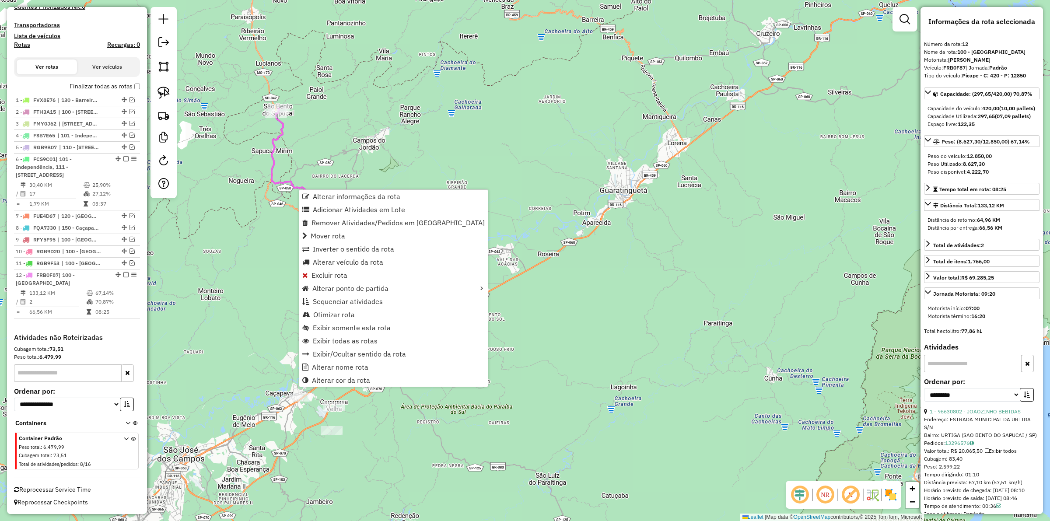
click at [265, 267] on div "Janela de atendimento Grade de atendimento Capacidade Transportadoras Veículos …" at bounding box center [525, 260] width 1050 height 521
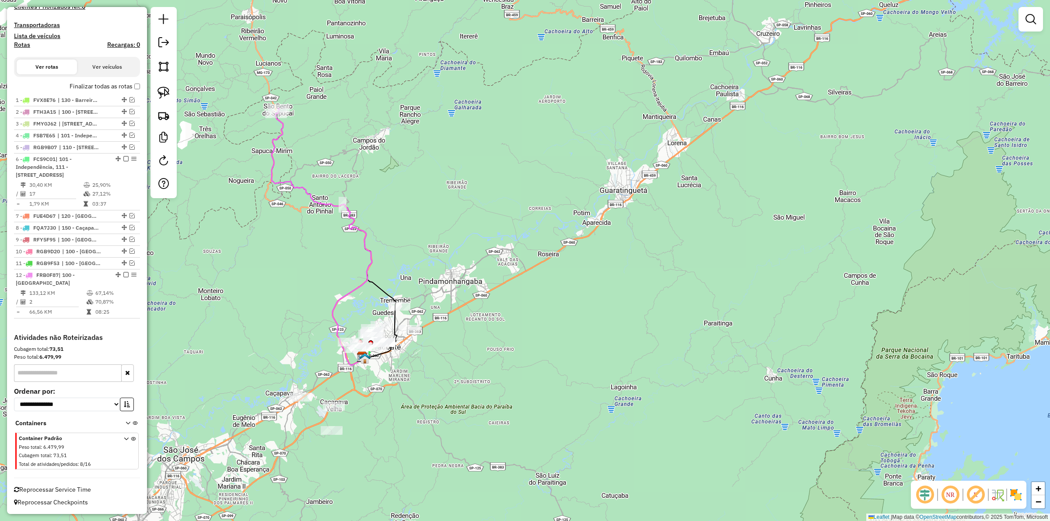
click at [359, 228] on icon at bounding box center [322, 237] width 100 height 257
select select "**********"
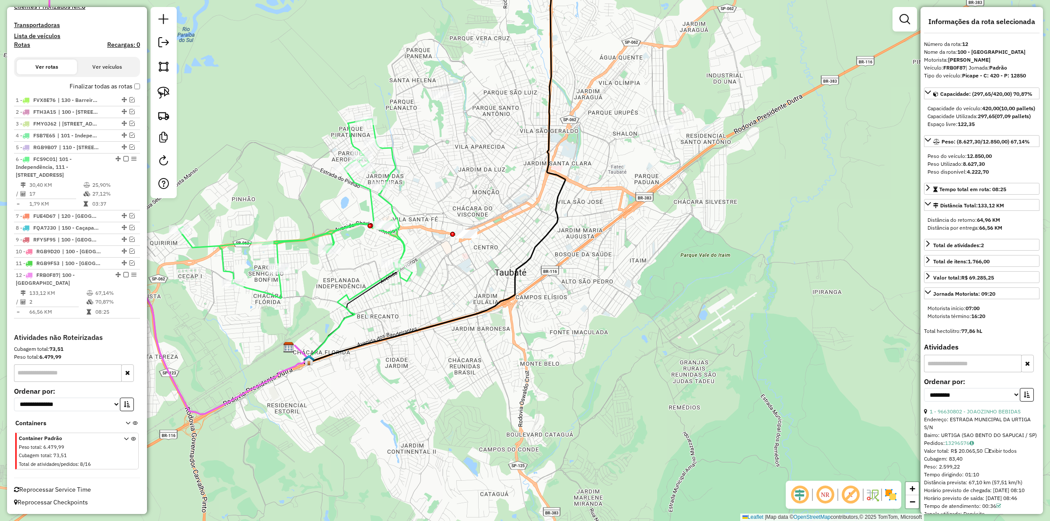
click at [348, 226] on icon at bounding box center [296, 208] width 234 height 179
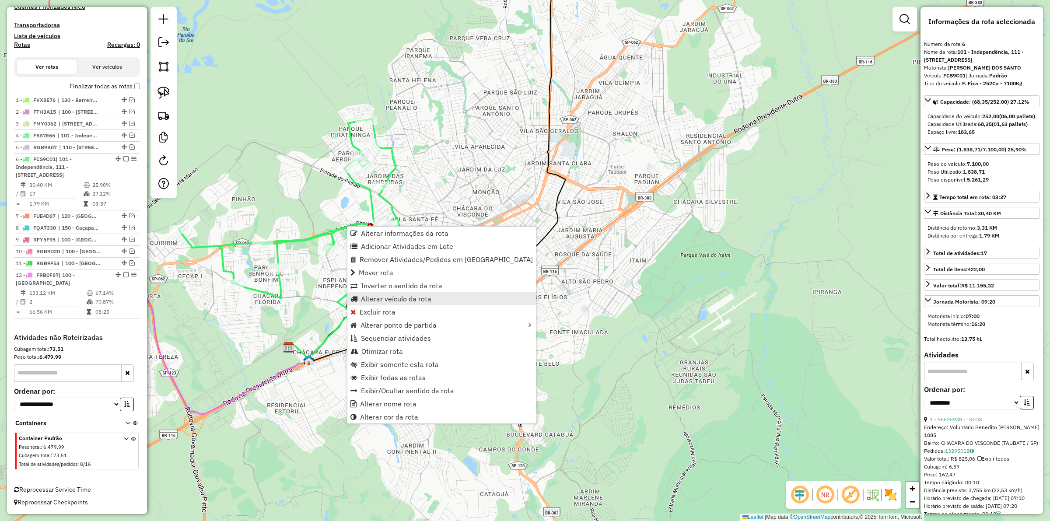
click at [407, 299] on span "Alterar veículo da rota" at bounding box center [396, 298] width 70 height 7
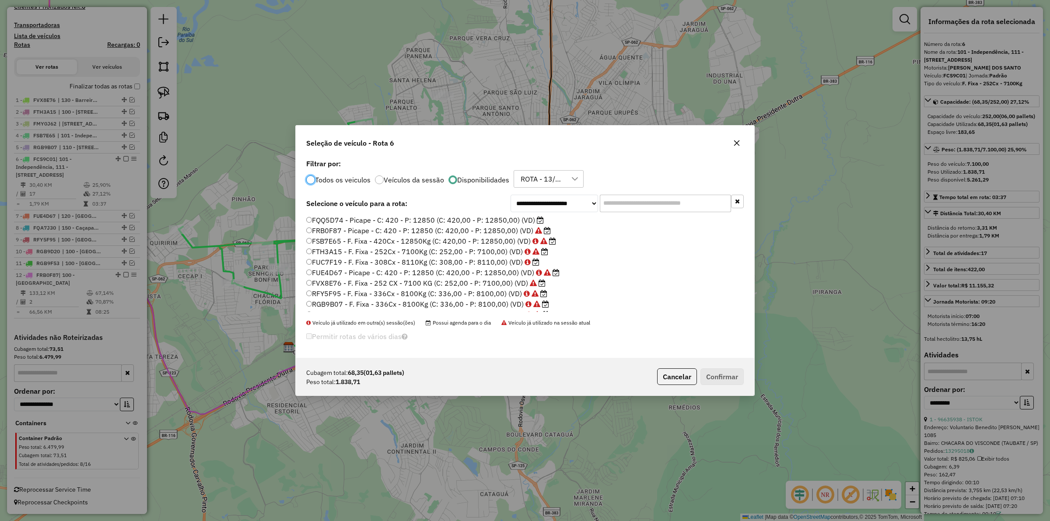
scroll to position [61, 0]
drag, startPoint x: 678, startPoint y: 372, endPoint x: 664, endPoint y: 362, distance: 16.9
click at [676, 372] on button "Cancelar" at bounding box center [677, 377] width 40 height 17
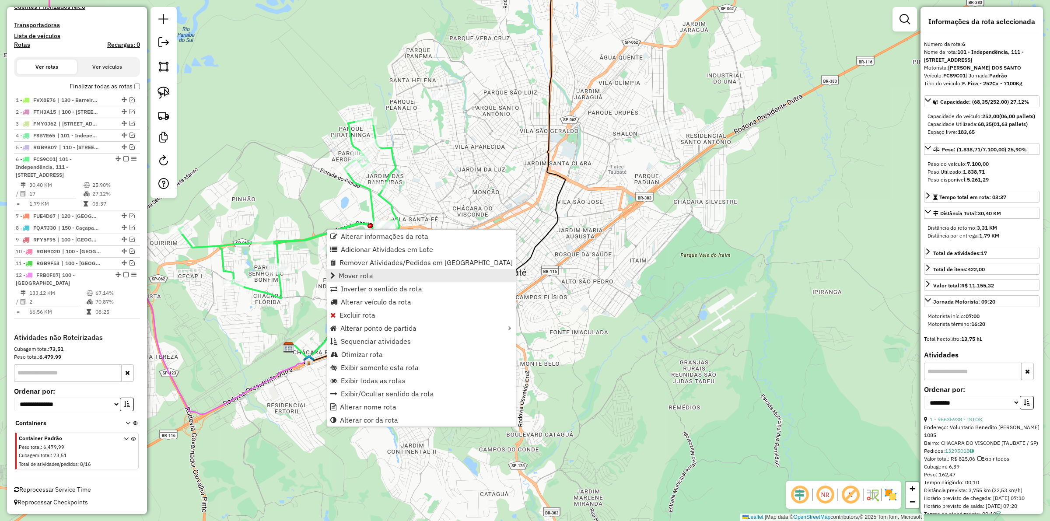
click at [373, 275] on link "Mover rota" at bounding box center [421, 275] width 189 height 13
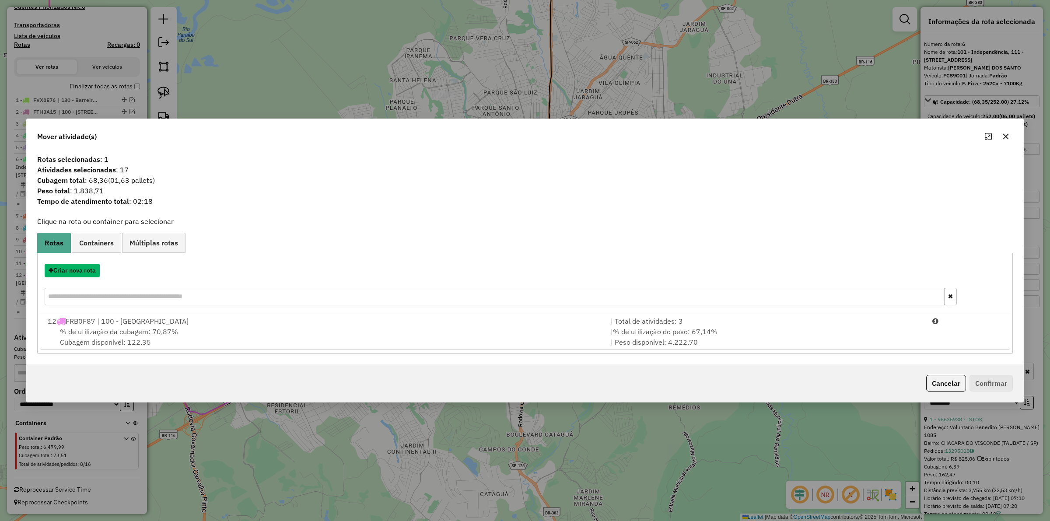
click at [84, 266] on button "Criar nova rota" at bounding box center [72, 271] width 55 height 14
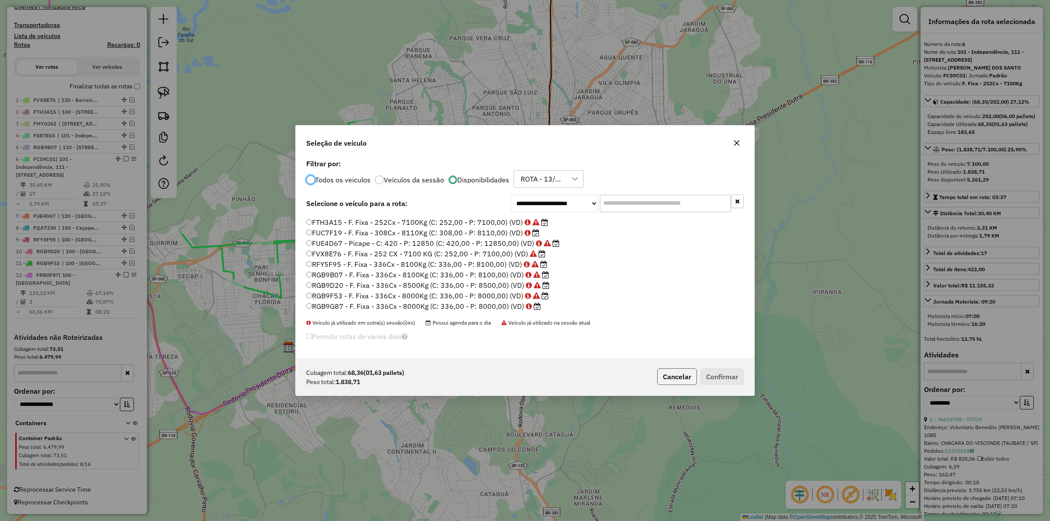
click at [670, 374] on button "Cancelar" at bounding box center [677, 377] width 40 height 17
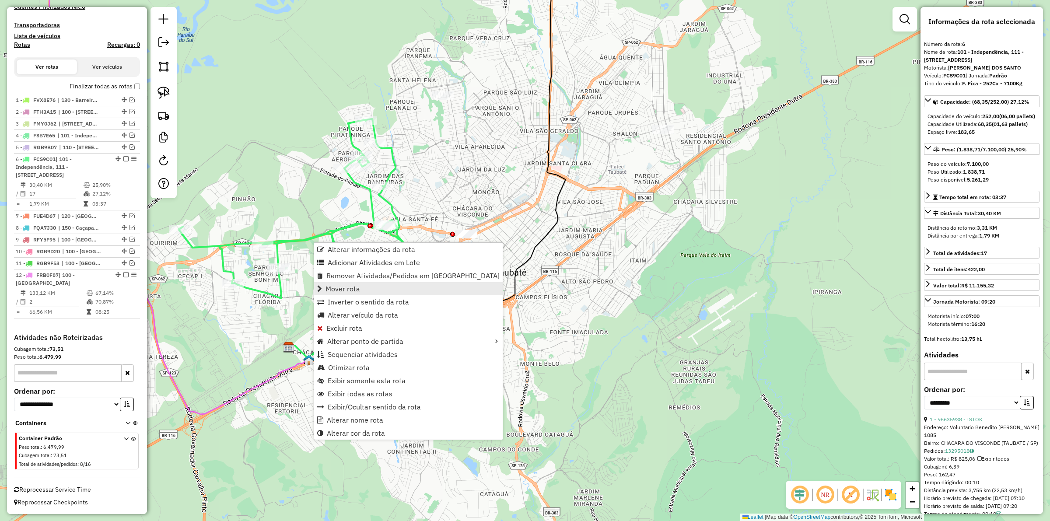
click at [351, 291] on span "Mover rota" at bounding box center [343, 288] width 35 height 7
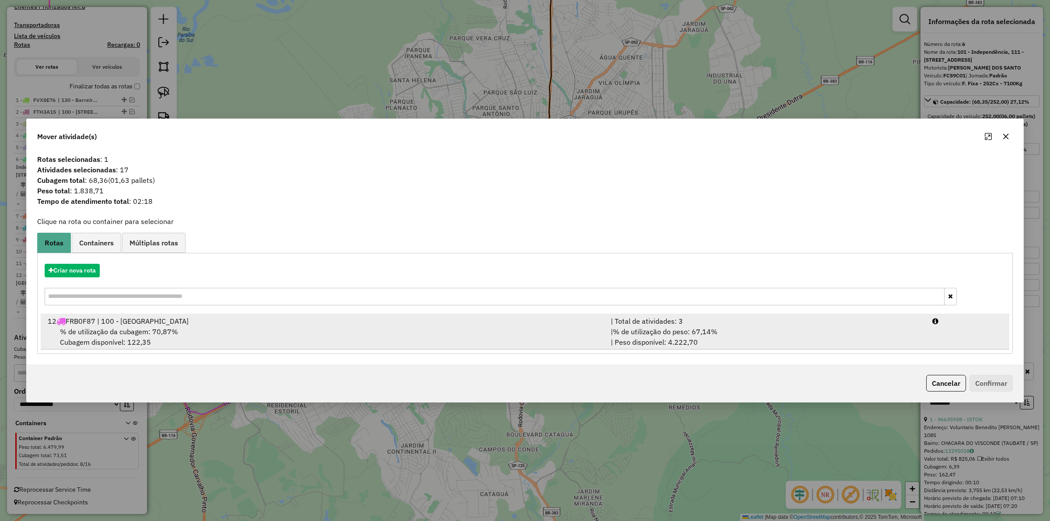
drag, startPoint x: 117, startPoint y: 329, endPoint x: 766, endPoint y: 379, distance: 651.0
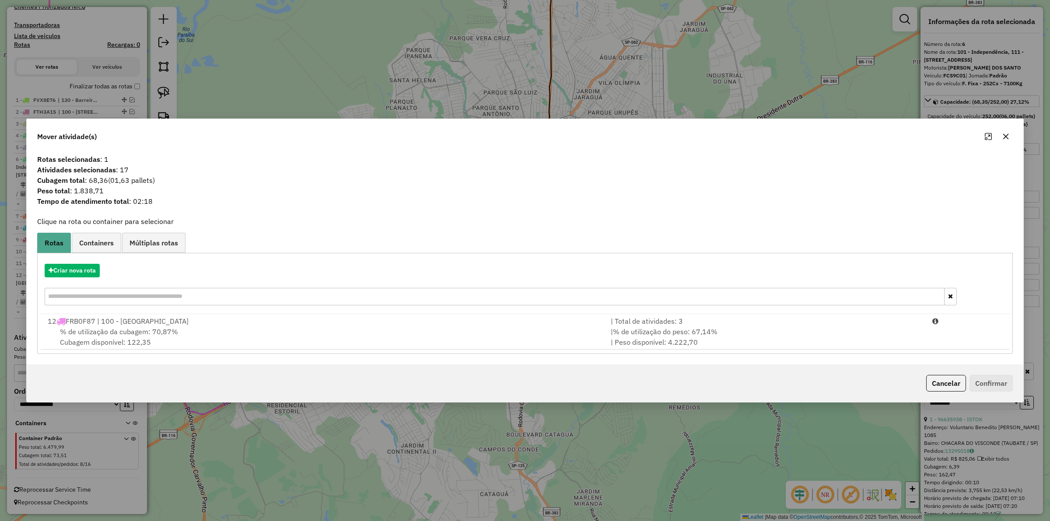
click at [119, 329] on span "% de utilização da cubagem: 70,87%" at bounding box center [119, 331] width 118 height 9
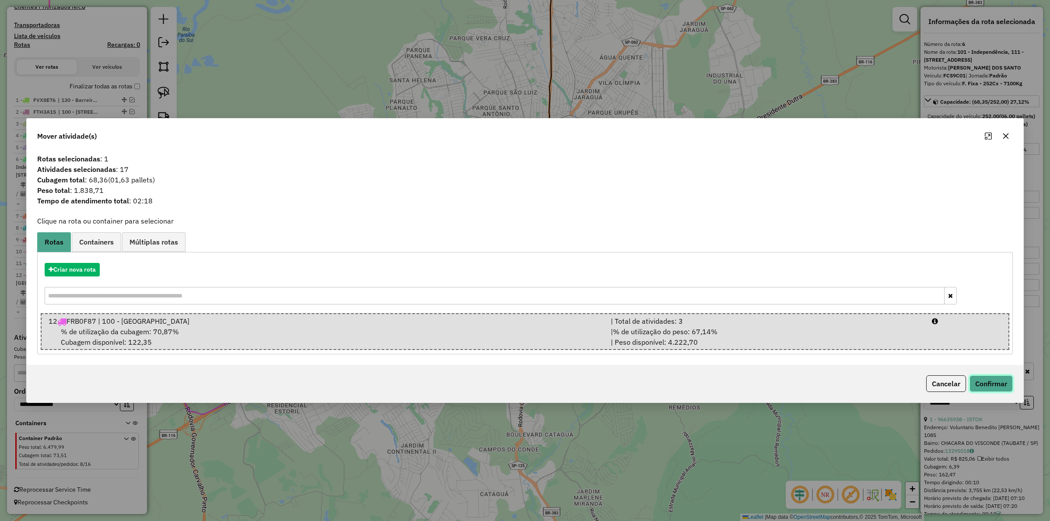
click at [988, 383] on button "Confirmar" at bounding box center [991, 384] width 43 height 17
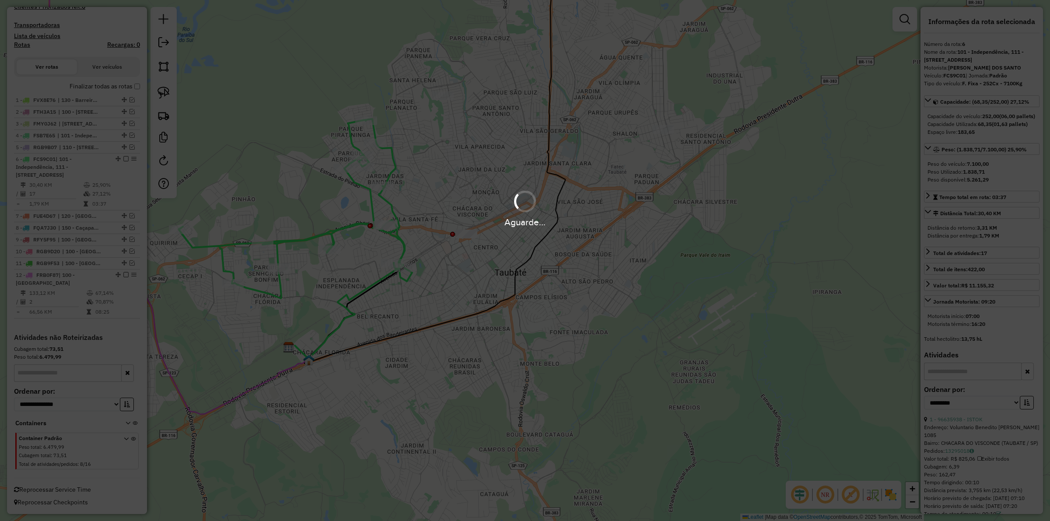
scroll to position [236, 0]
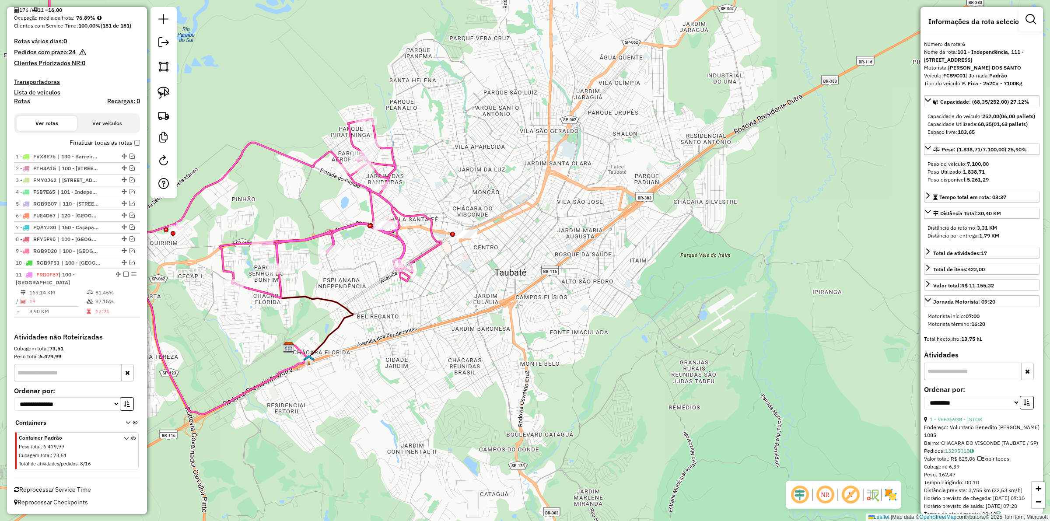
click at [342, 227] on icon at bounding box center [245, 123] width 392 height 351
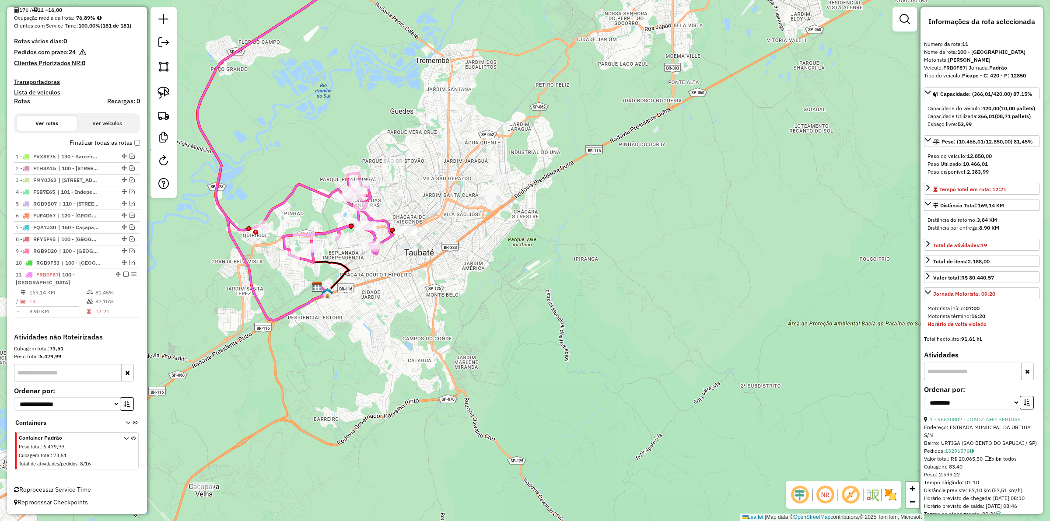
drag, startPoint x: 328, startPoint y: 211, endPoint x: 387, endPoint y: 257, distance: 74.9
click at [387, 257] on div "Janela de atendimento Grade de atendimento Capacidade Transportadoras Veículos …" at bounding box center [525, 260] width 1050 height 521
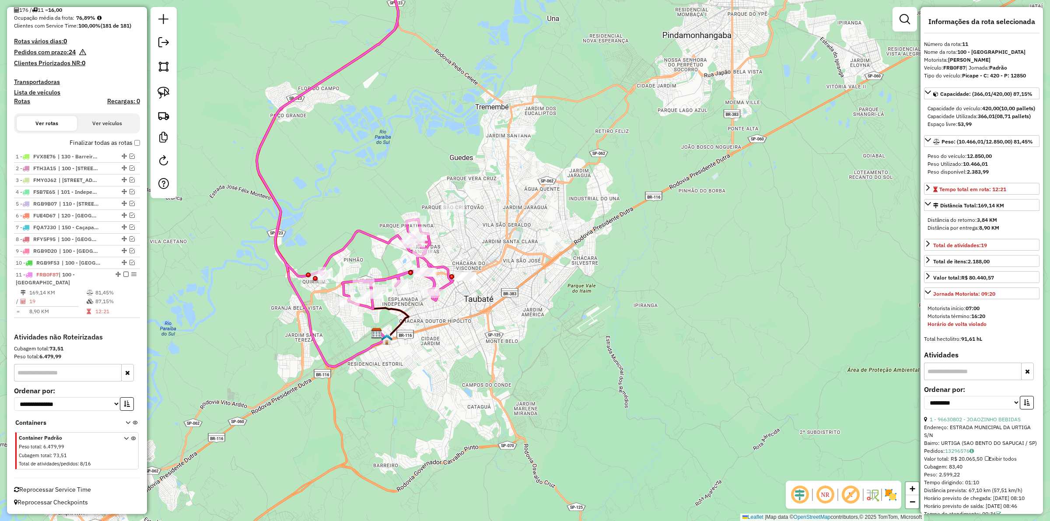
click at [279, 221] on icon at bounding box center [355, 128] width 196 height 361
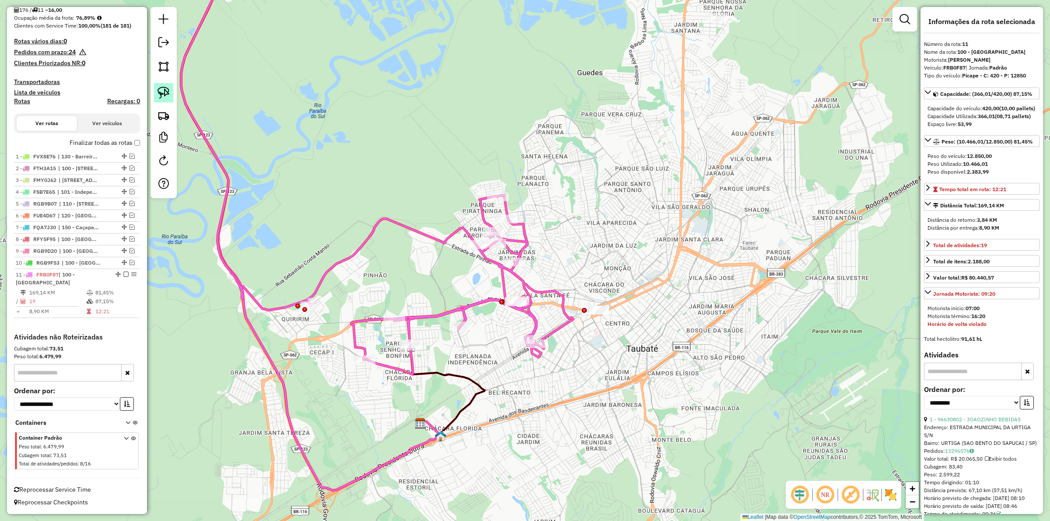
click at [162, 98] on img at bounding box center [164, 93] width 12 height 12
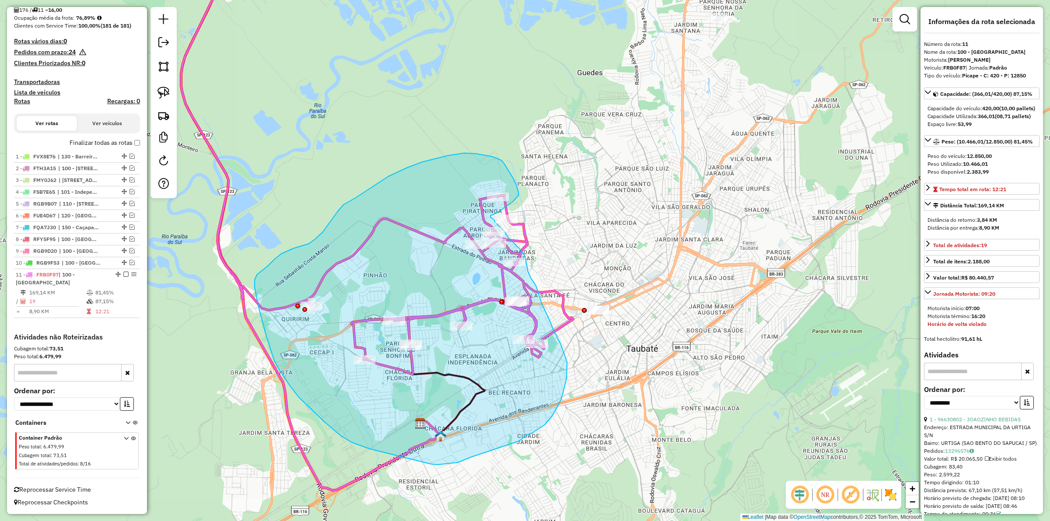
drag, startPoint x: 513, startPoint y: 201, endPoint x: 498, endPoint y: 213, distance: 19.4
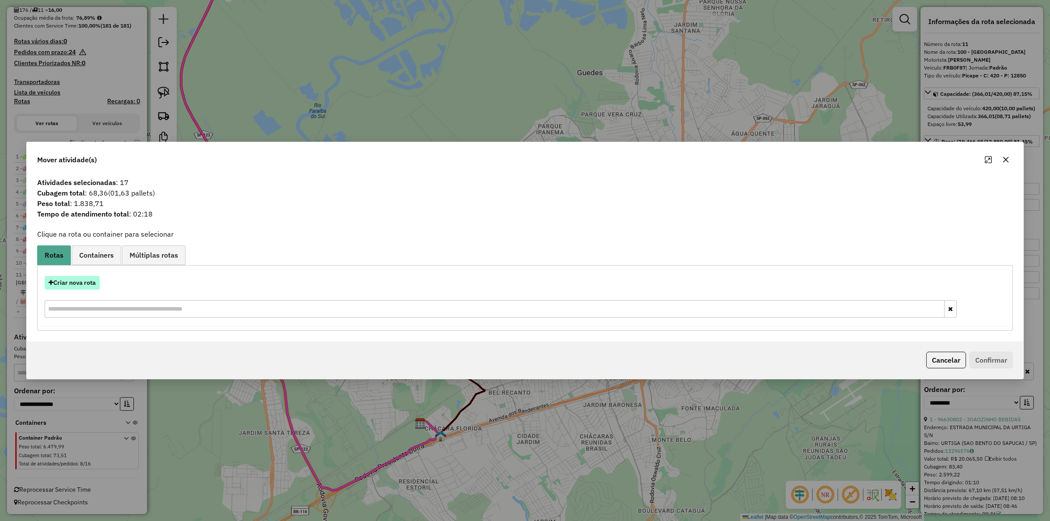
click at [87, 278] on button "Criar nova rota" at bounding box center [72, 283] width 55 height 14
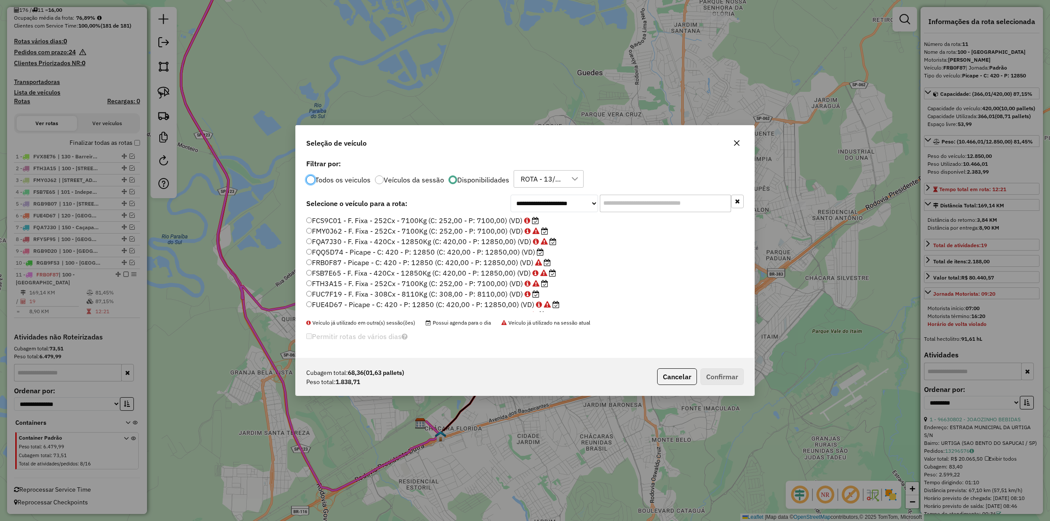
scroll to position [4, 3]
click at [462, 218] on label "FCS9C01 - F. Fixa - 252Cx - 7100Kg (C: 252,00 - P: 7100,00) (VD)" at bounding box center [422, 220] width 233 height 11
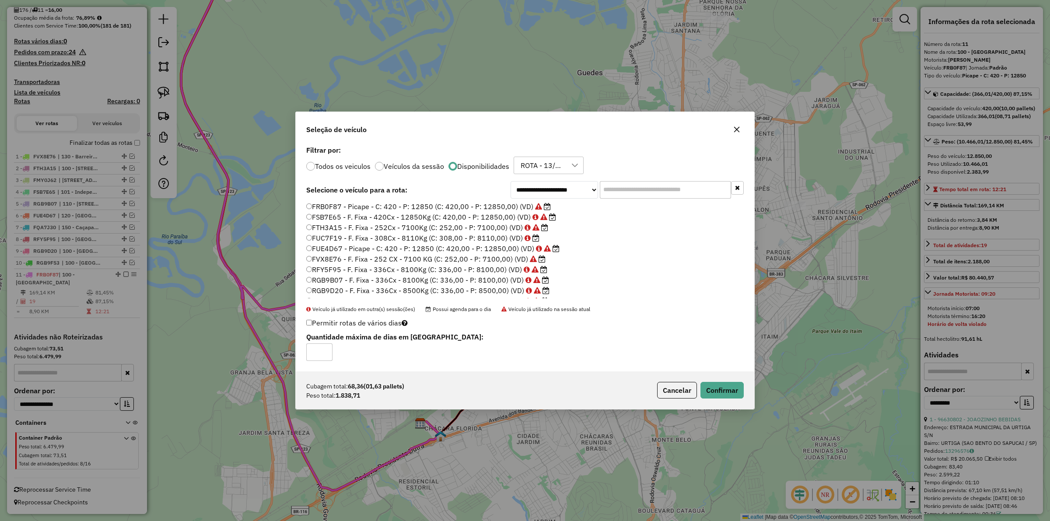
scroll to position [61, 0]
click at [726, 390] on button "Confirmar" at bounding box center [722, 390] width 43 height 17
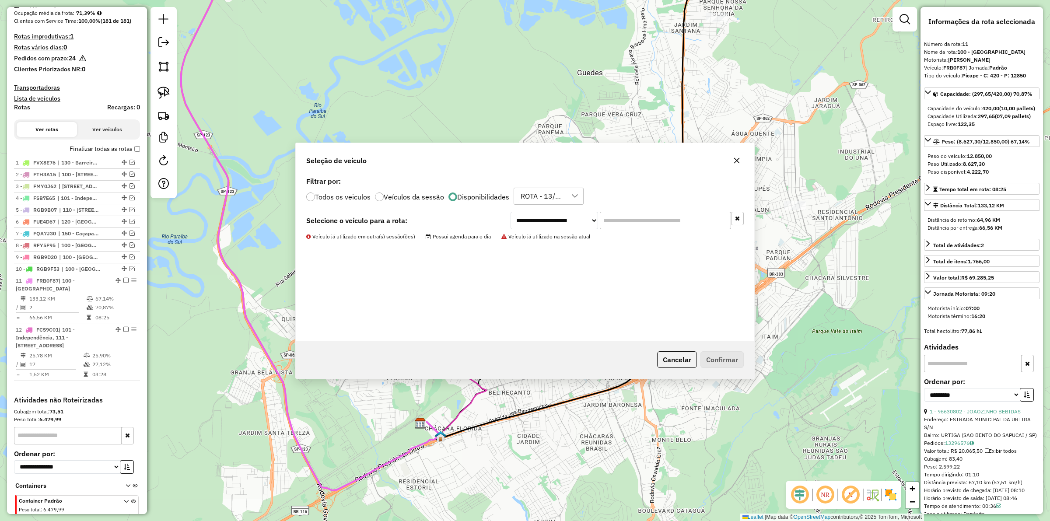
scroll to position [312, 0]
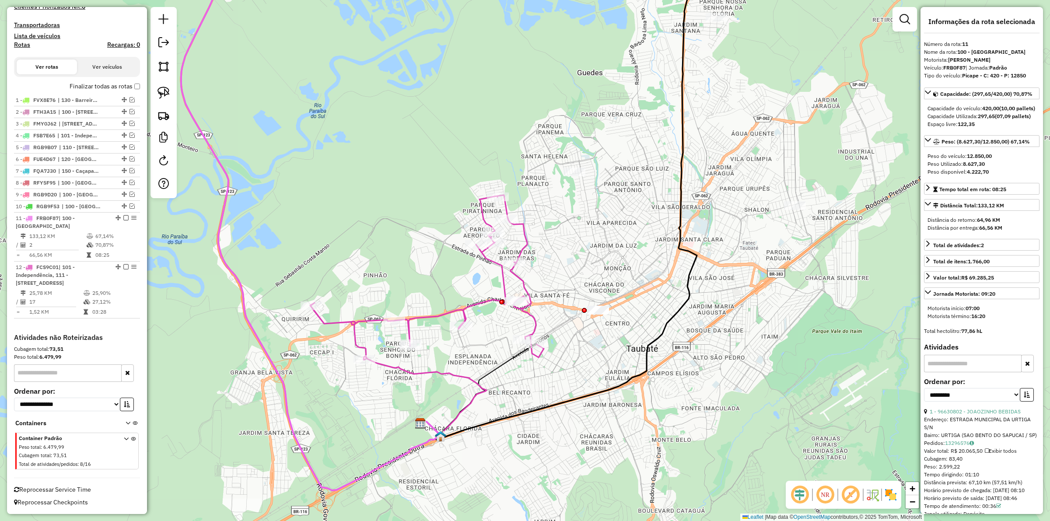
click at [516, 282] on icon at bounding box center [427, 277] width 234 height 165
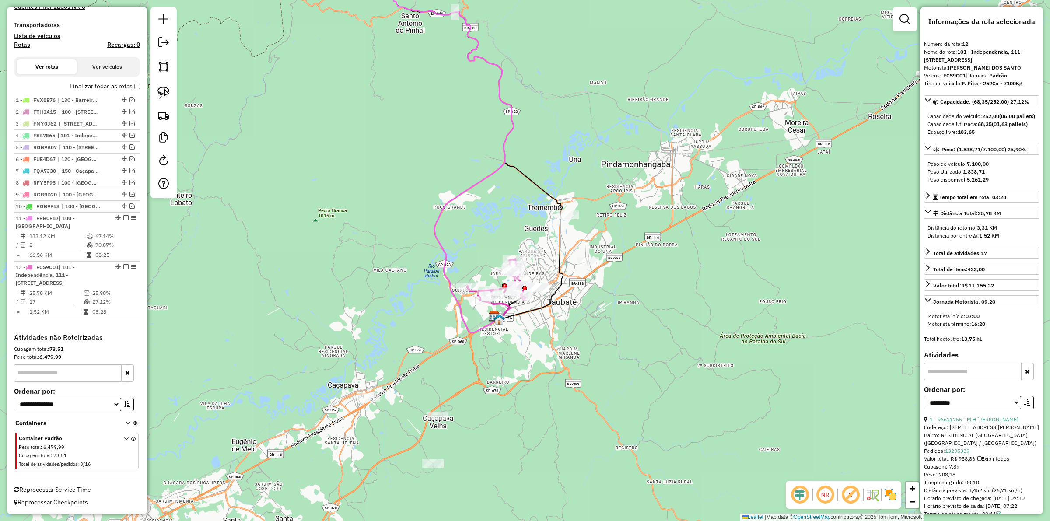
click at [136, 82] on label "Finalizar todas as rotas" at bounding box center [105, 86] width 70 height 9
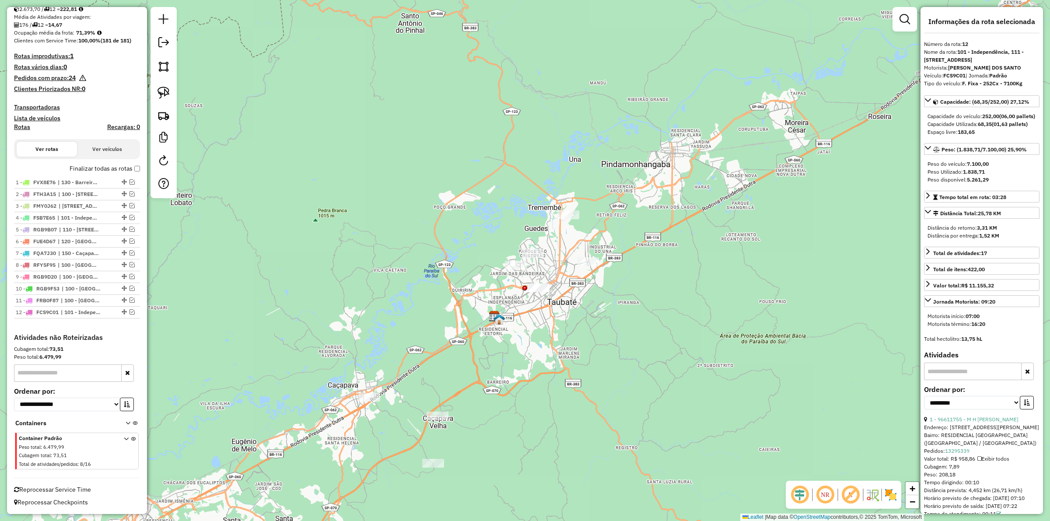
click at [136, 86] on h4 "Clientes Priorizados NR: 0" at bounding box center [77, 88] width 126 height 7
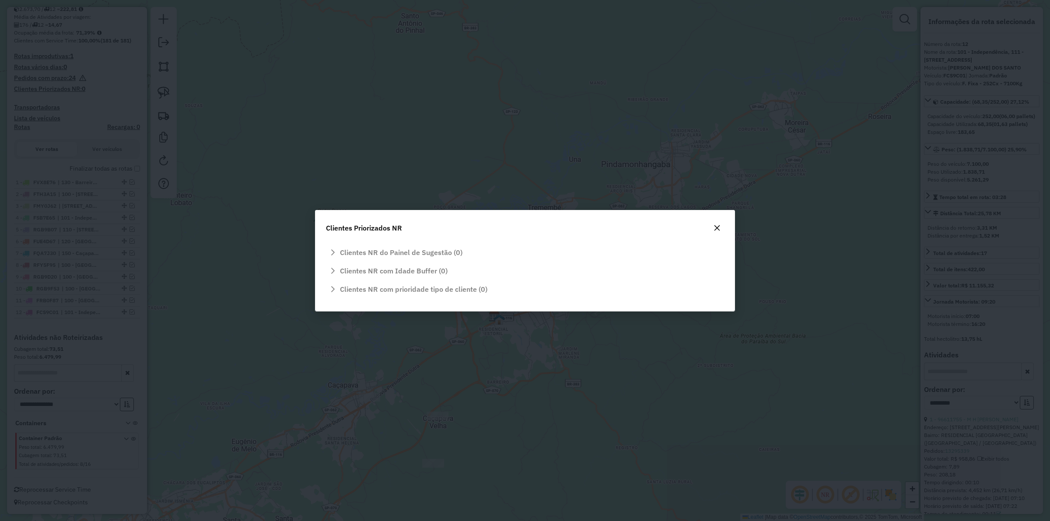
click at [716, 230] on icon "button" at bounding box center [717, 228] width 7 height 7
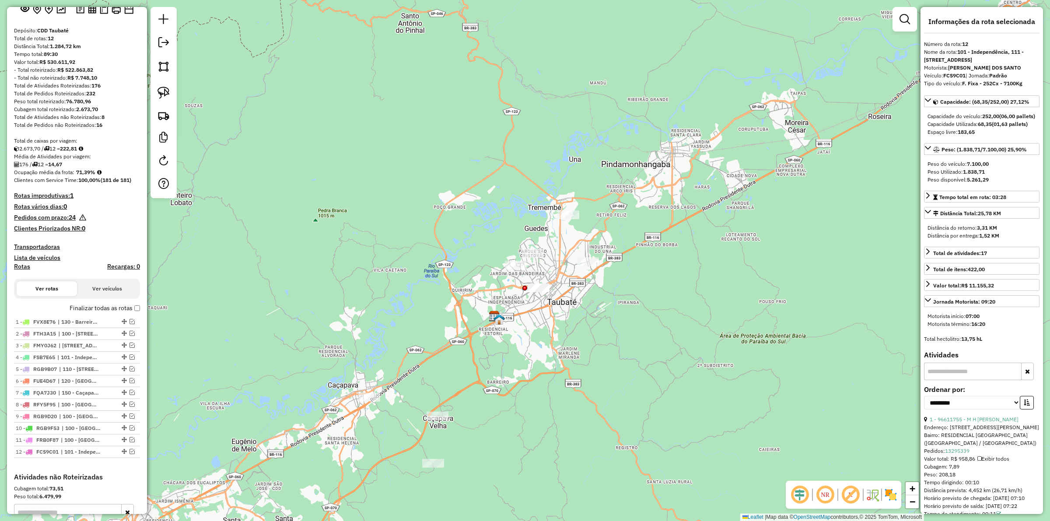
scroll to position [66, 0]
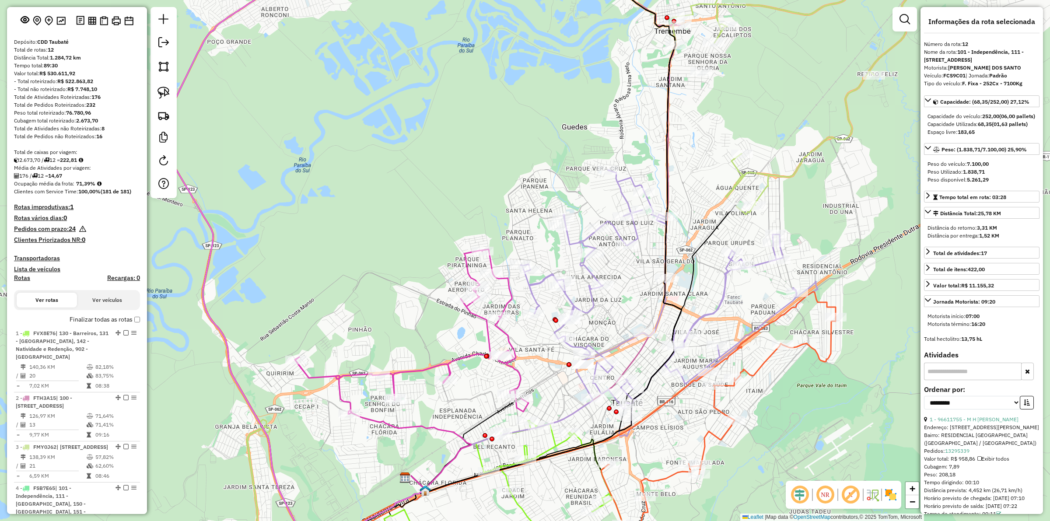
click at [504, 311] on icon at bounding box center [412, 331] width 234 height 165
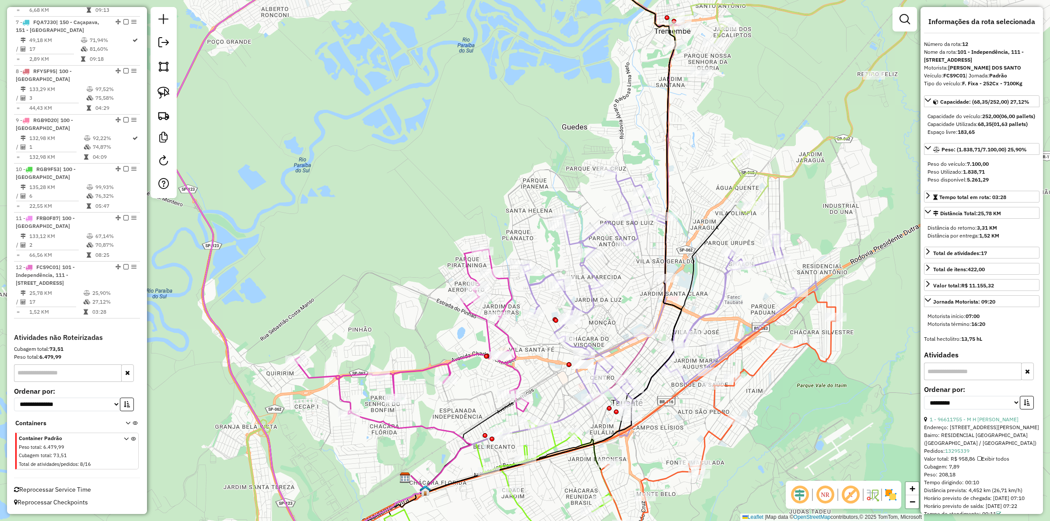
click at [509, 299] on icon at bounding box center [412, 331] width 234 height 165
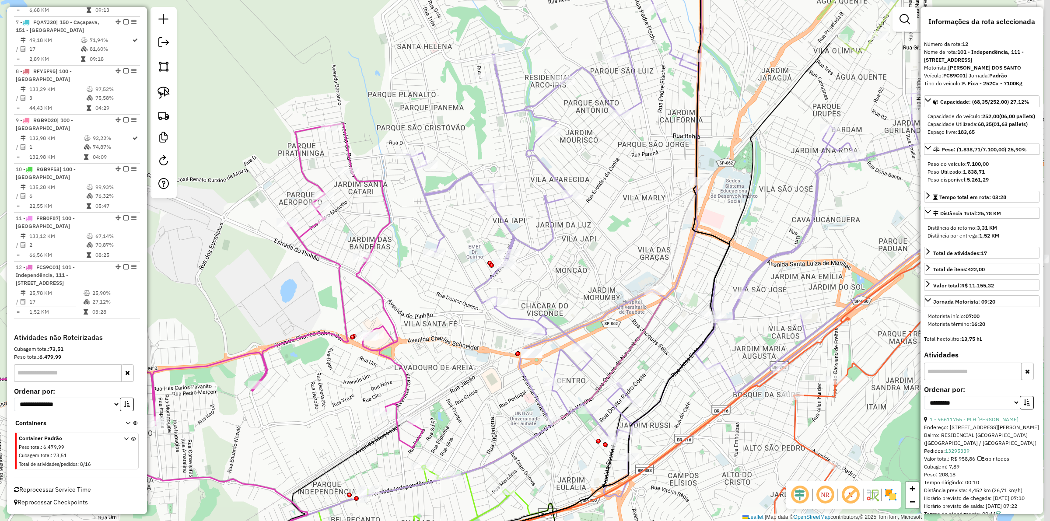
drag, startPoint x: 562, startPoint y: 388, endPoint x: 508, endPoint y: 382, distance: 53.7
click at [508, 382] on div "Janela de atendimento Grade de atendimento Capacidade Transportadoras Veículos …" at bounding box center [525, 260] width 1050 height 521
click at [559, 369] on icon at bounding box center [704, 231] width 594 height 532
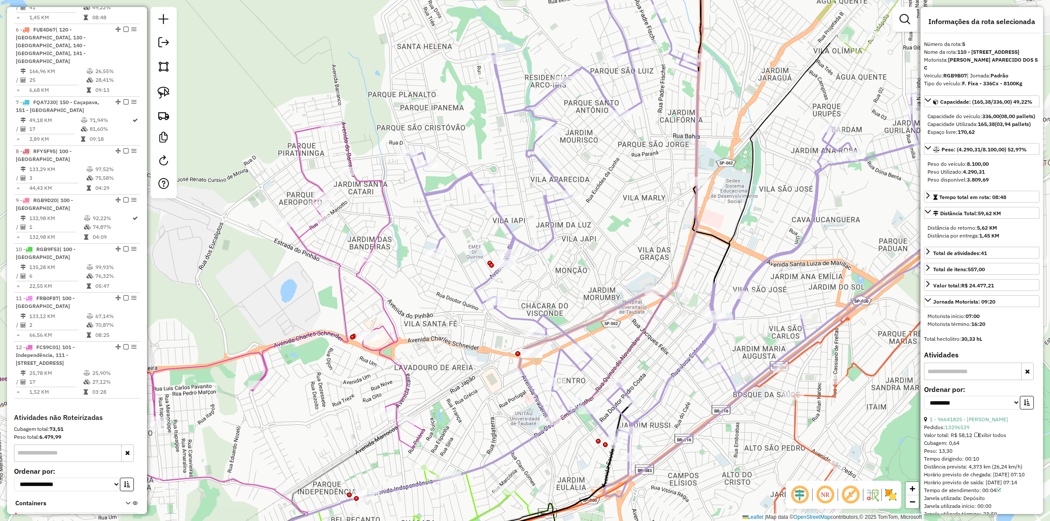
scroll to position [641, 0]
click at [555, 365] on icon at bounding box center [704, 231] width 594 height 532
click at [374, 294] on icon at bounding box center [189, 287] width 467 height 329
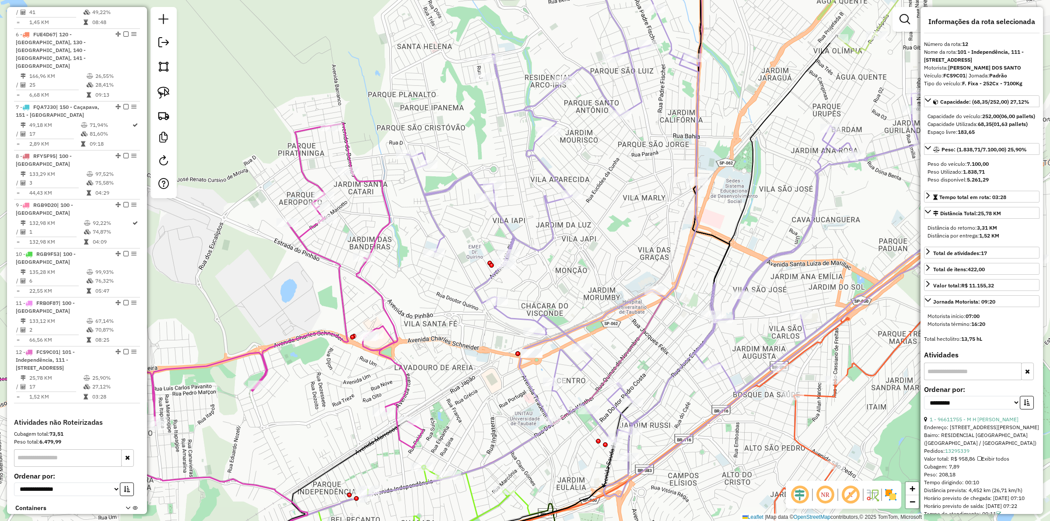
scroll to position [738, 0]
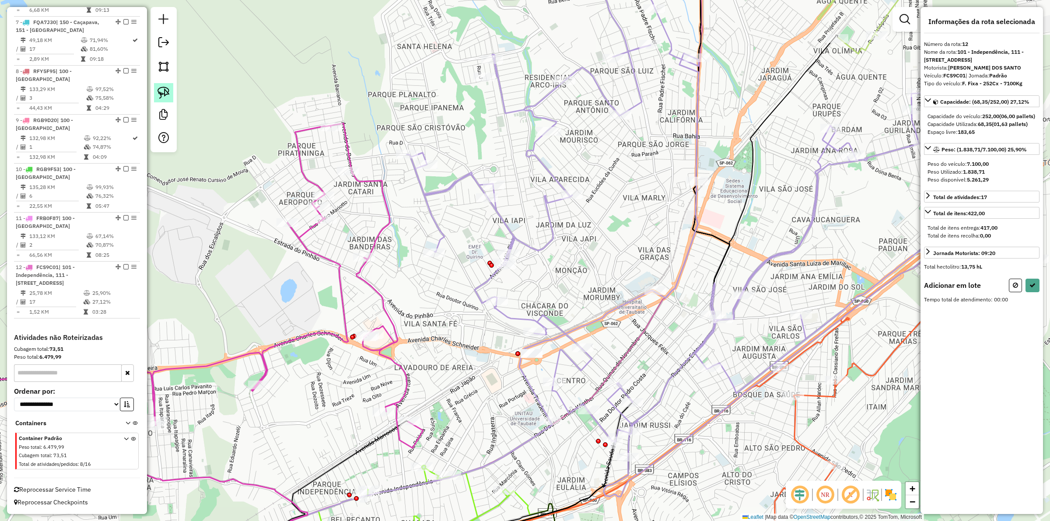
click at [161, 91] on img at bounding box center [164, 93] width 12 height 12
drag, startPoint x: 514, startPoint y: 338, endPoint x: 545, endPoint y: 350, distance: 33.2
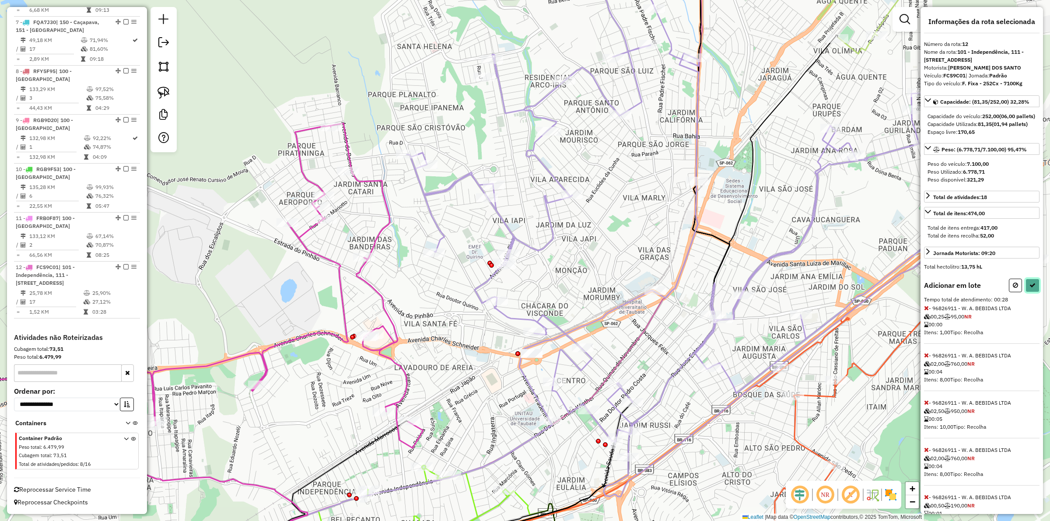
click at [1032, 288] on icon at bounding box center [1033, 285] width 6 height 6
select select "**********"
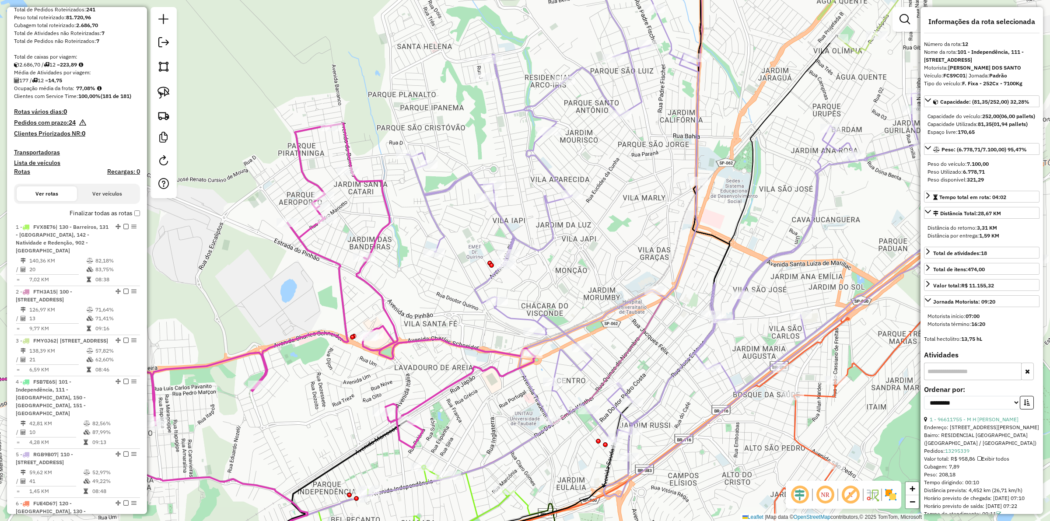
scroll to position [71, 0]
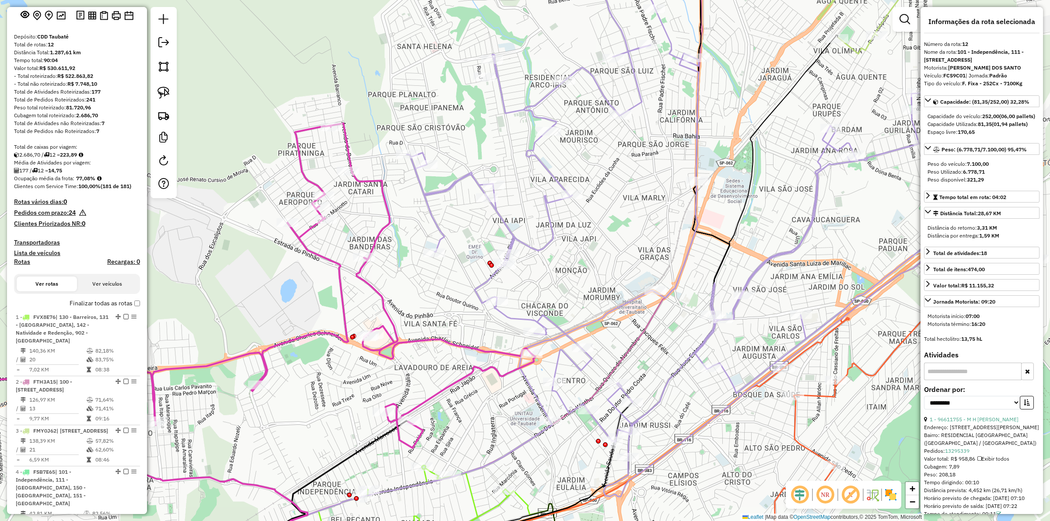
click at [328, 285] on div "Janela de atendimento Grade de atendimento Capacidade Transportadoras Veículos …" at bounding box center [525, 260] width 1050 height 521
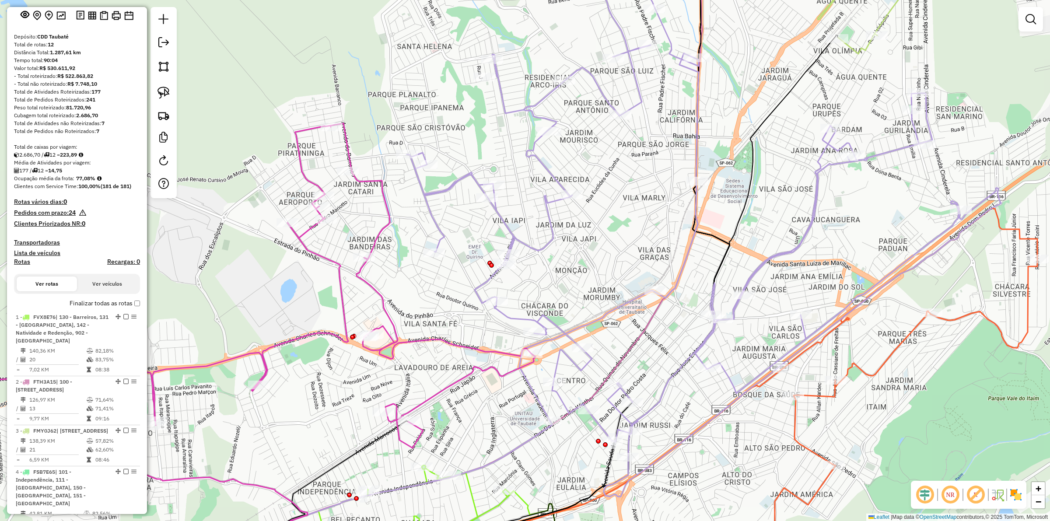
click at [352, 290] on div "Janela de atendimento Grade de atendimento Capacidade Transportadoras Veículos …" at bounding box center [525, 260] width 1050 height 521
click at [342, 285] on icon at bounding box center [246, 287] width 580 height 329
select select "**********"
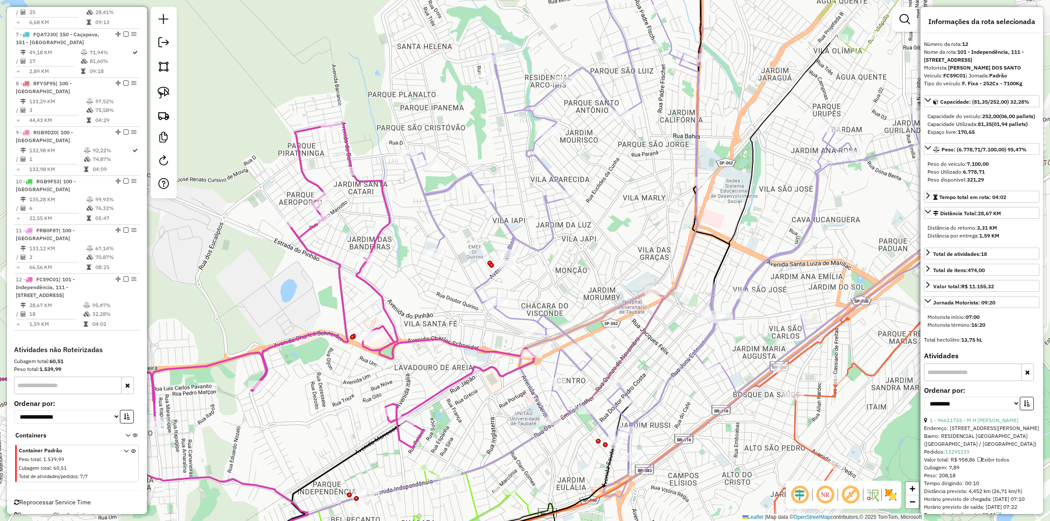
scroll to position [727, 0]
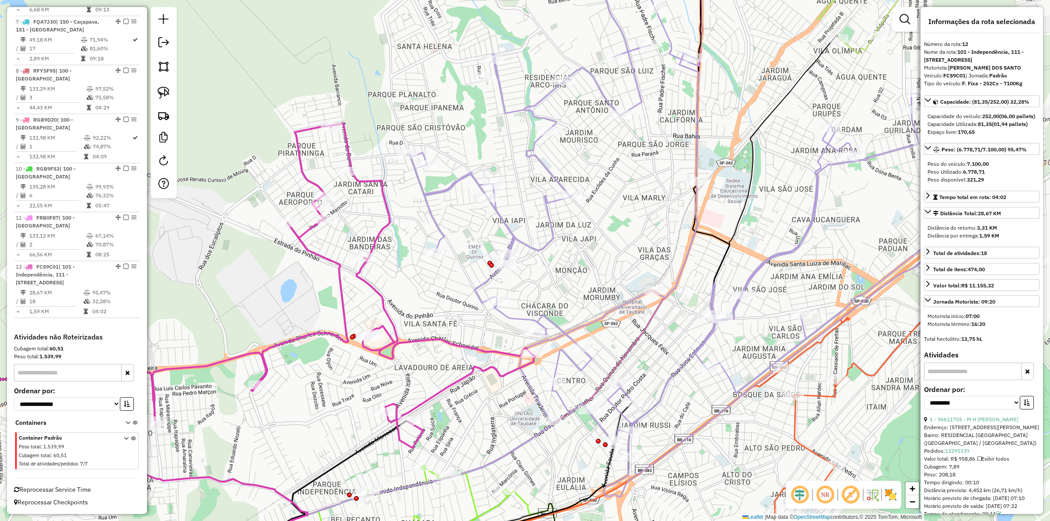
click at [274, 302] on div "Janela de atendimento Grade de atendimento Capacidade Transportadoras Veículos …" at bounding box center [525, 260] width 1050 height 521
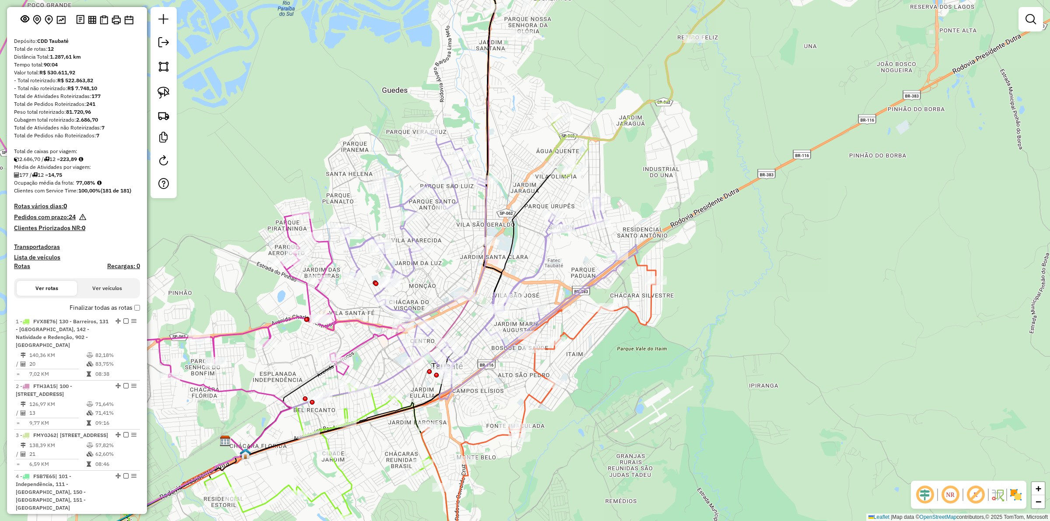
scroll to position [0, 0]
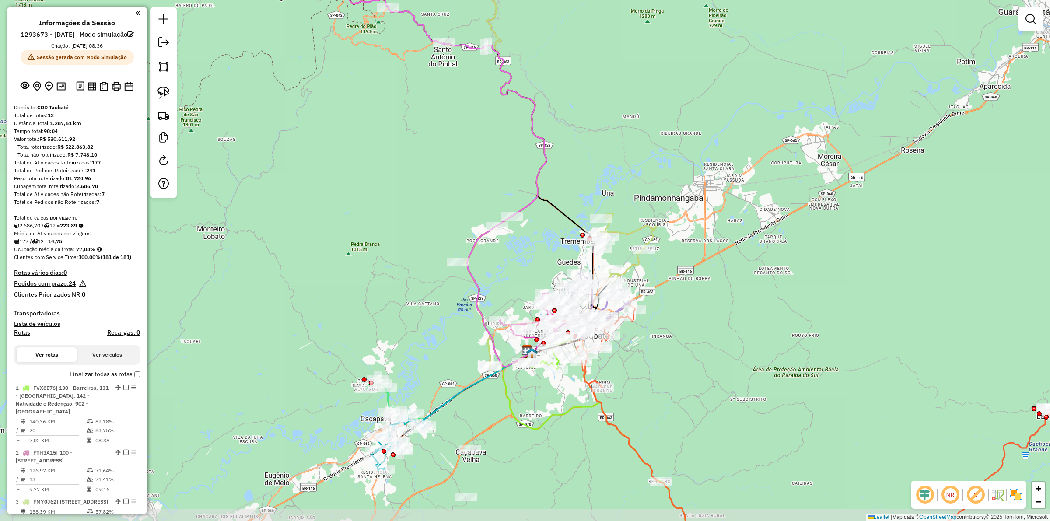
drag, startPoint x: 645, startPoint y: 418, endPoint x: 661, endPoint y: 376, distance: 45.4
click at [661, 376] on div "Janela de atendimento Grade de atendimento Capacidade Transportadoras Veículos …" at bounding box center [525, 260] width 1050 height 521
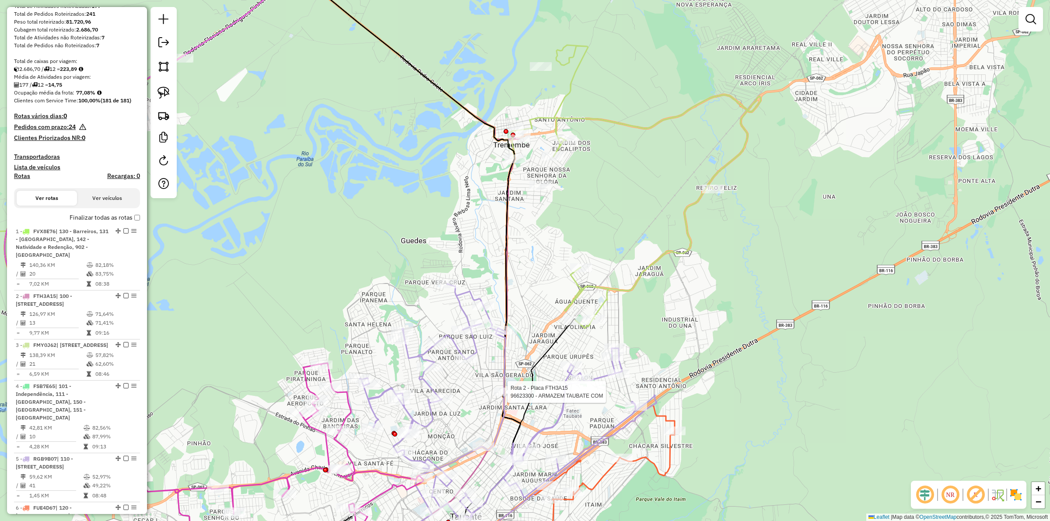
select select "**********"
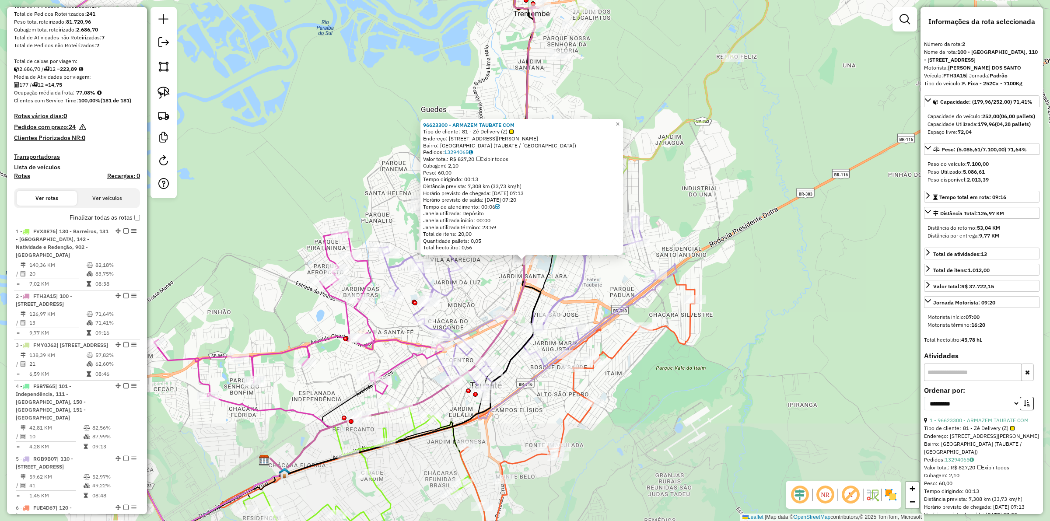
scroll to position [452, 0]
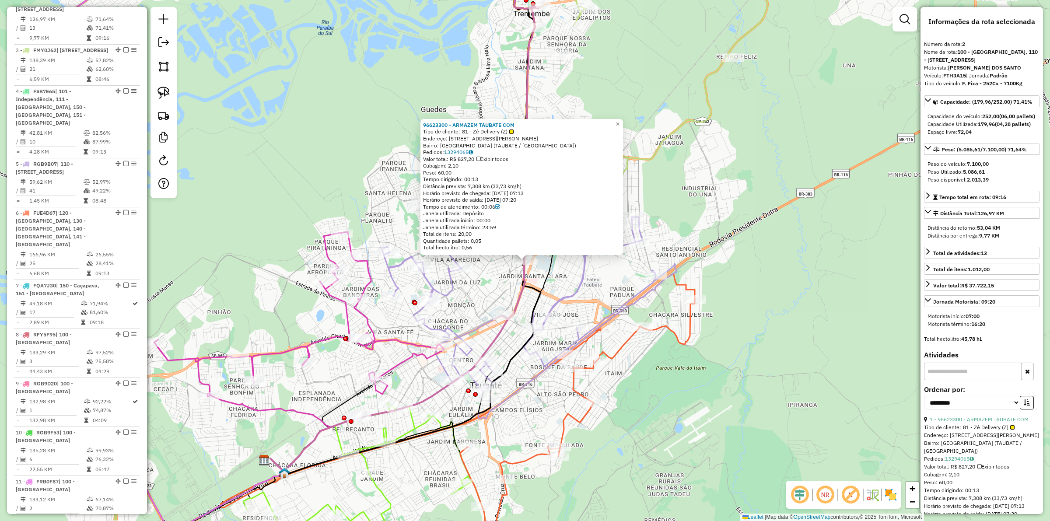
click at [697, 371] on div "96623300 - ARMAZEM TAUBATE COM Tipo de cliente: 81 - Zé Delivery (Z) Endereço: …" at bounding box center [525, 260] width 1050 height 521
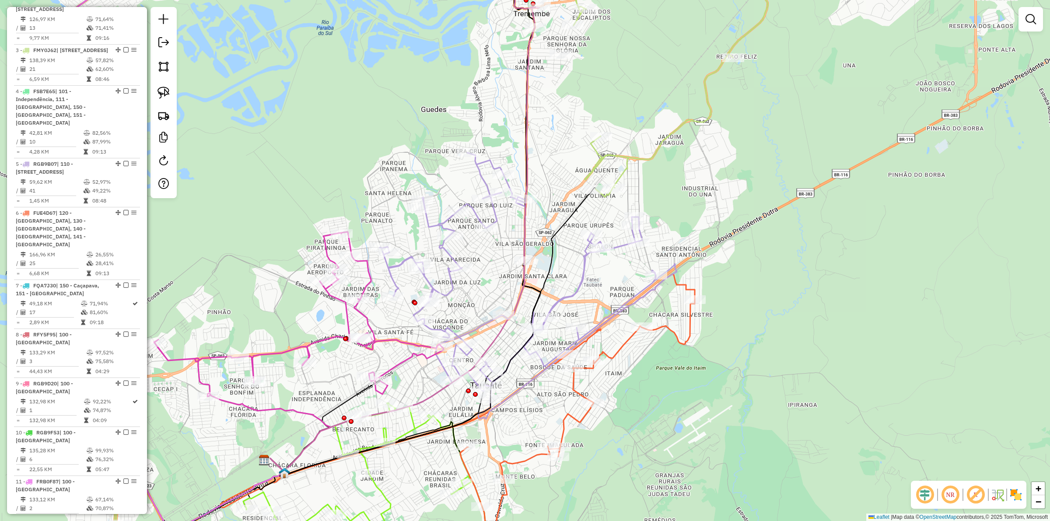
click at [566, 300] on icon at bounding box center [528, 286] width 297 height 266
select select "**********"
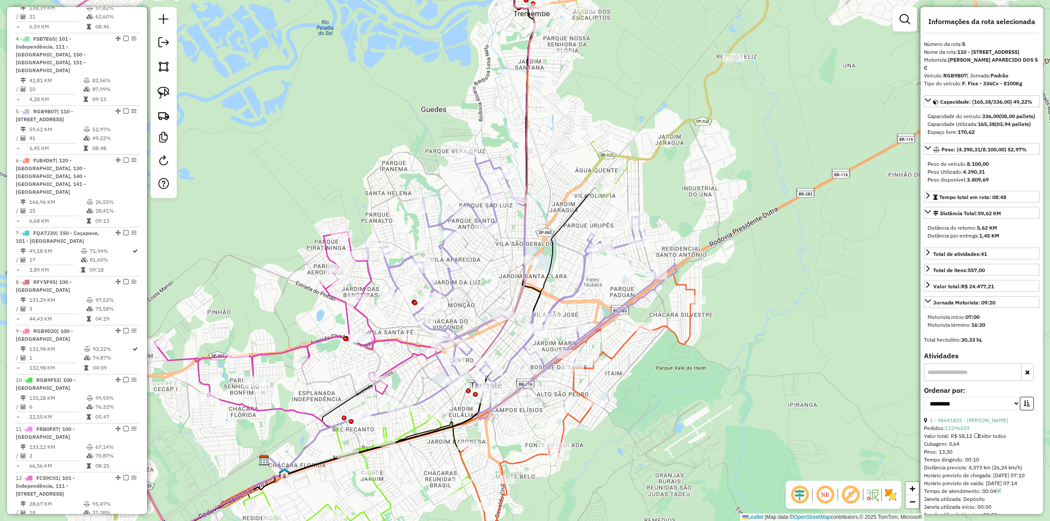
scroll to position [630, 0]
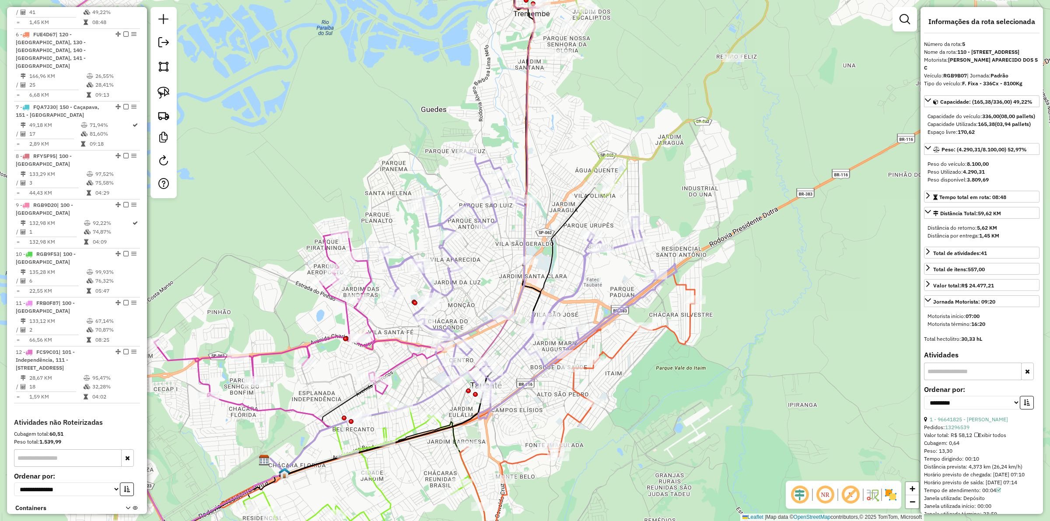
click at [366, 316] on icon at bounding box center [299, 314] width 290 height 165
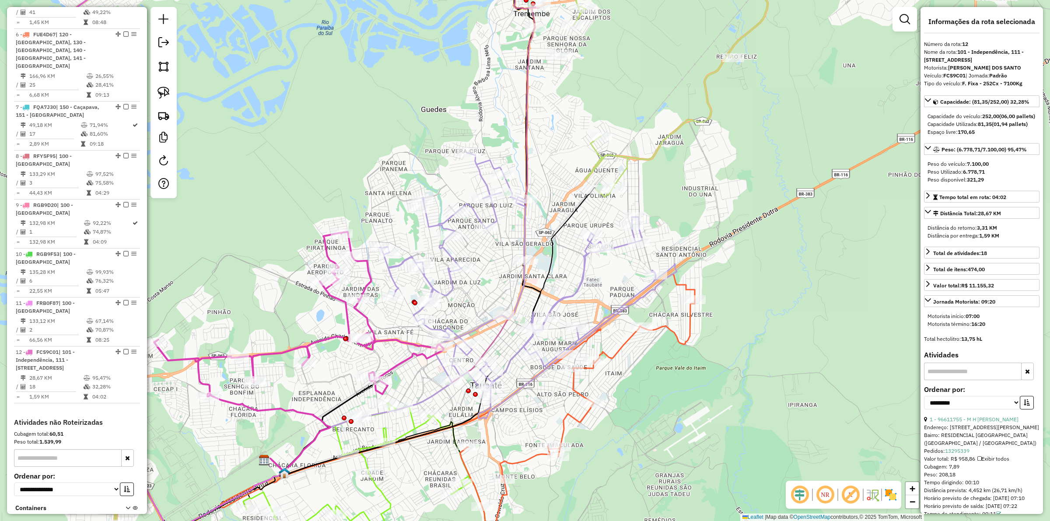
scroll to position [727, 0]
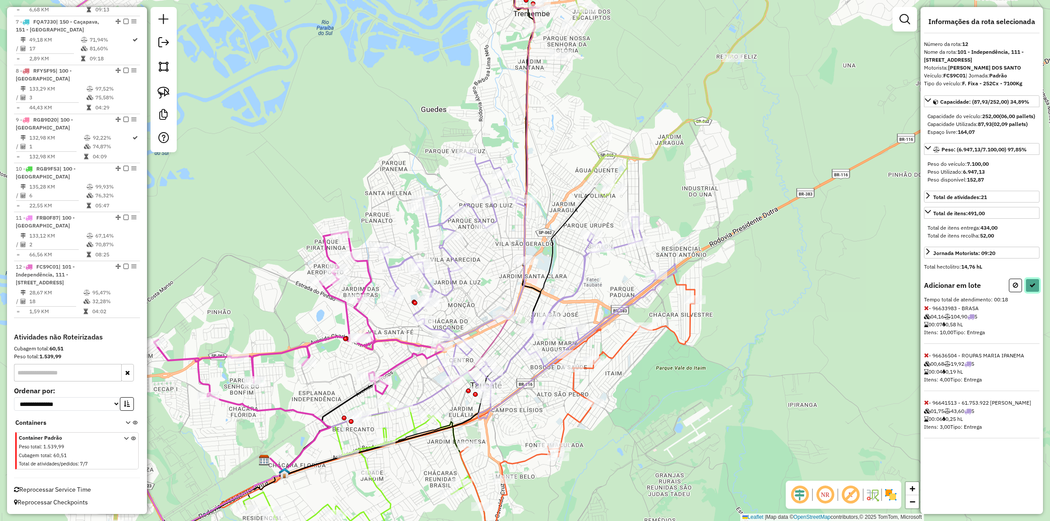
click at [1038, 292] on button at bounding box center [1033, 286] width 14 height 14
select select "**********"
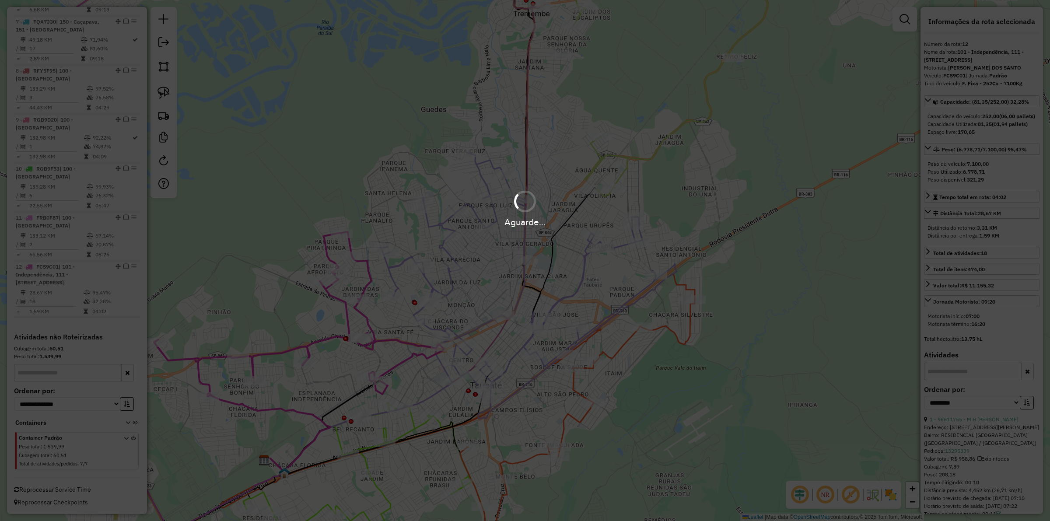
scroll to position [738, 0]
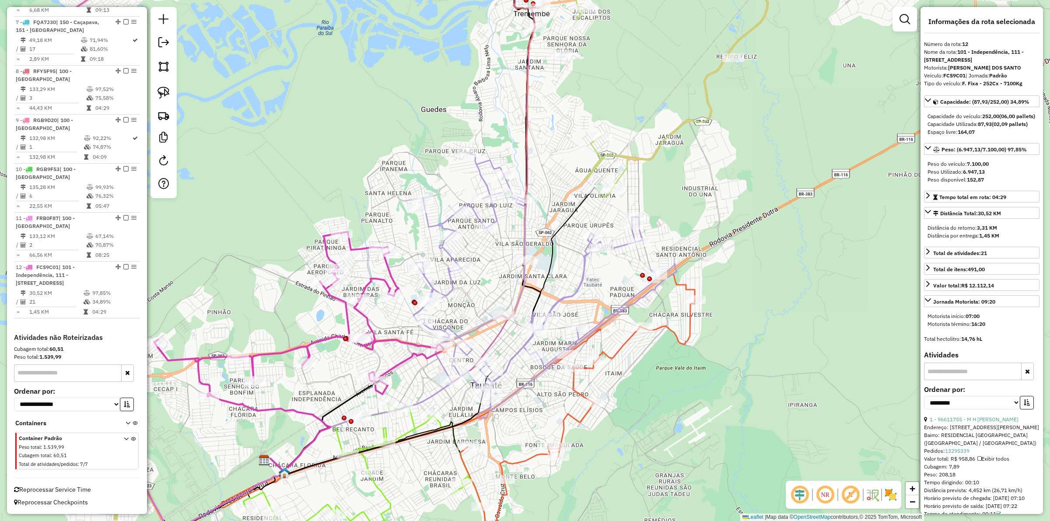
click at [488, 158] on icon at bounding box center [545, 286] width 263 height 266
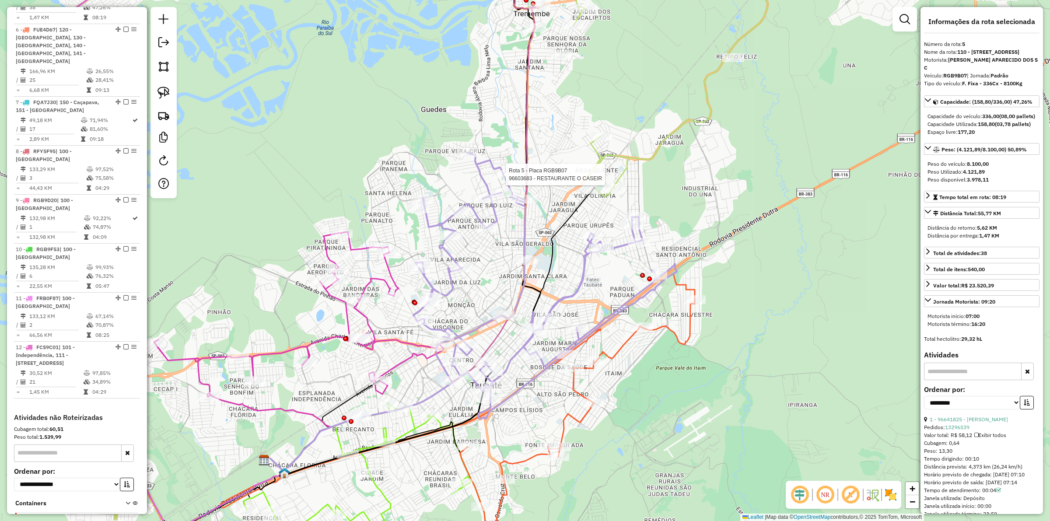
scroll to position [641, 0]
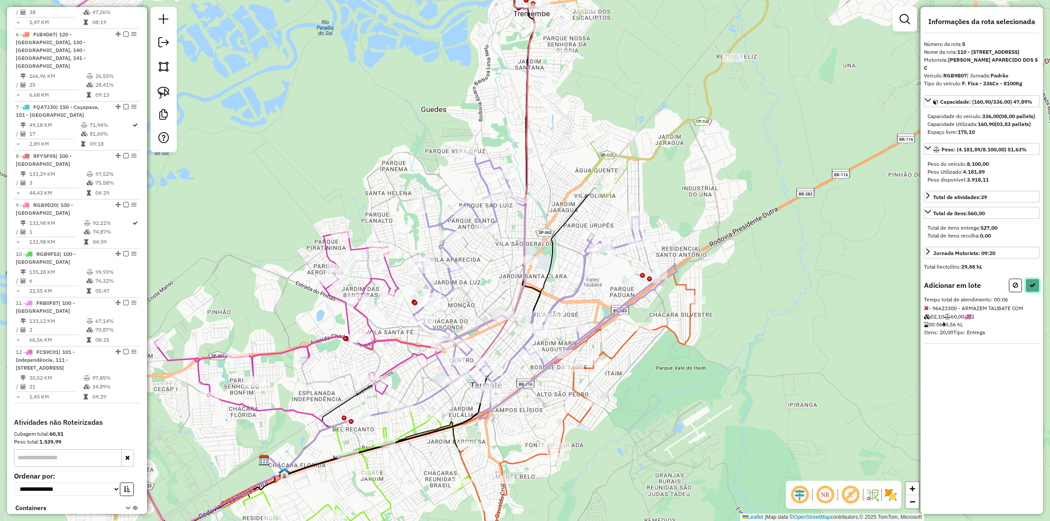
click at [1034, 288] on icon at bounding box center [1033, 285] width 6 height 6
select select "**********"
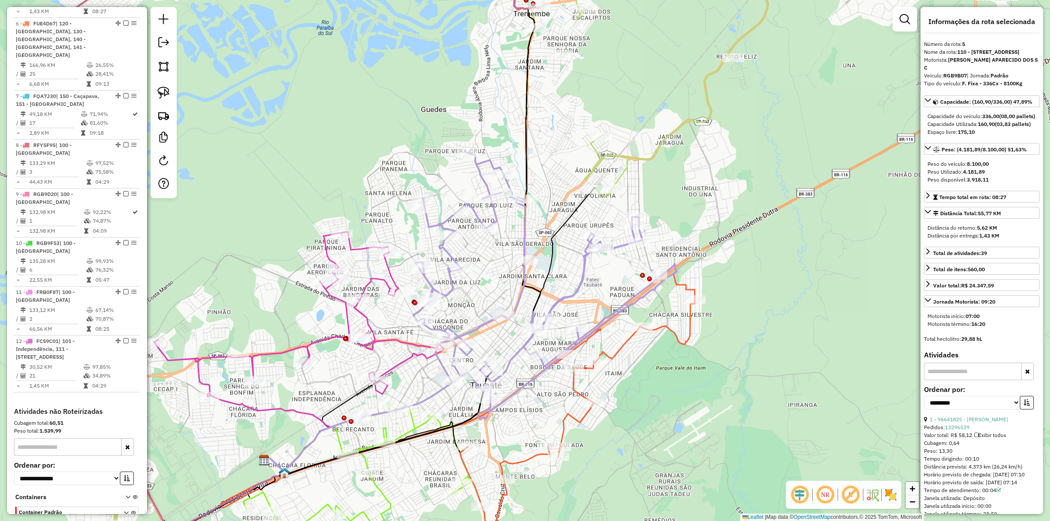
click at [522, 292] on icon at bounding box center [545, 286] width 263 height 266
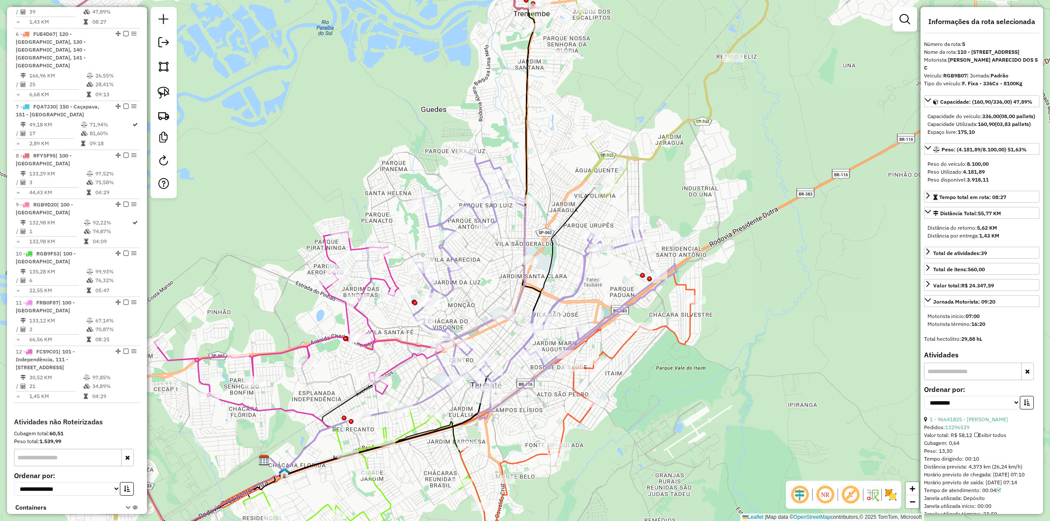
scroll to position [630, 0]
click at [495, 274] on div "Janela de atendimento Grade de atendimento Capacidade Transportadoras Veículos …" at bounding box center [525, 260] width 1050 height 521
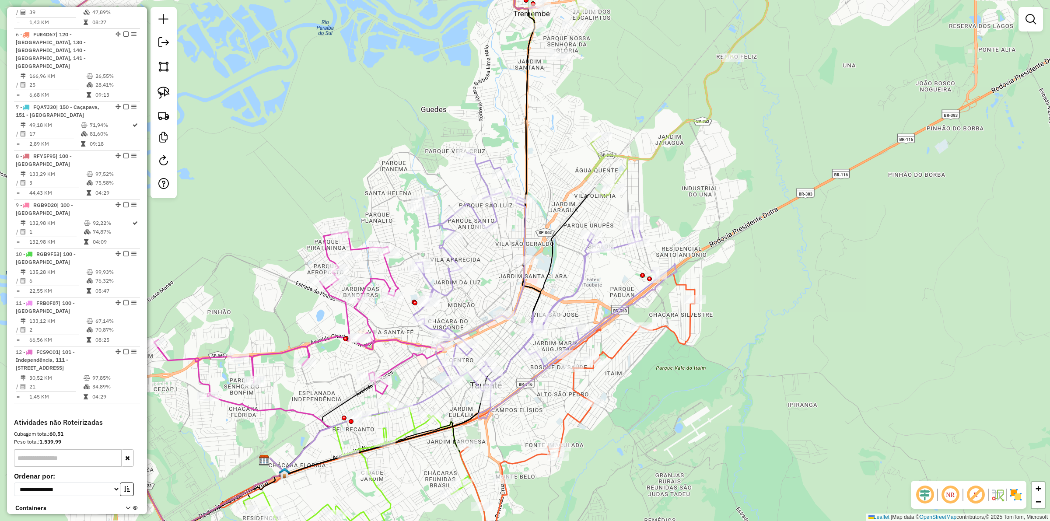
click at [392, 272] on icon at bounding box center [299, 314] width 290 height 165
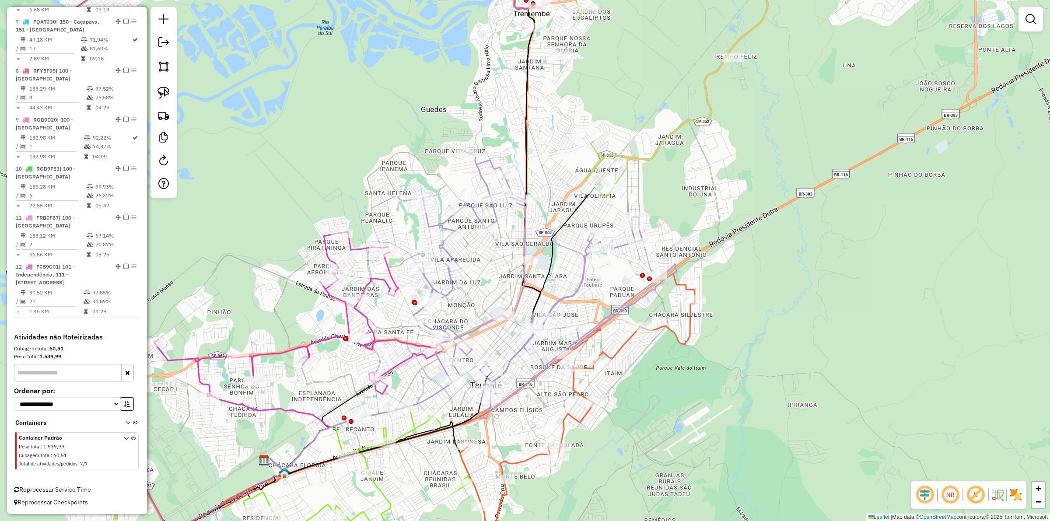
select select "**********"
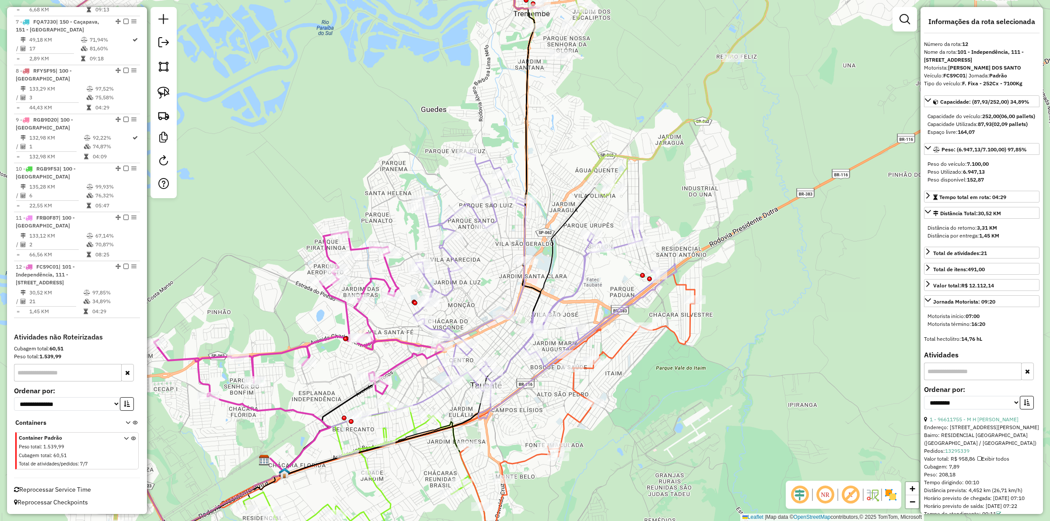
click at [499, 250] on div "Janela de atendimento Grade de atendimento Capacidade Transportadoras Veículos …" at bounding box center [525, 260] width 1050 height 521
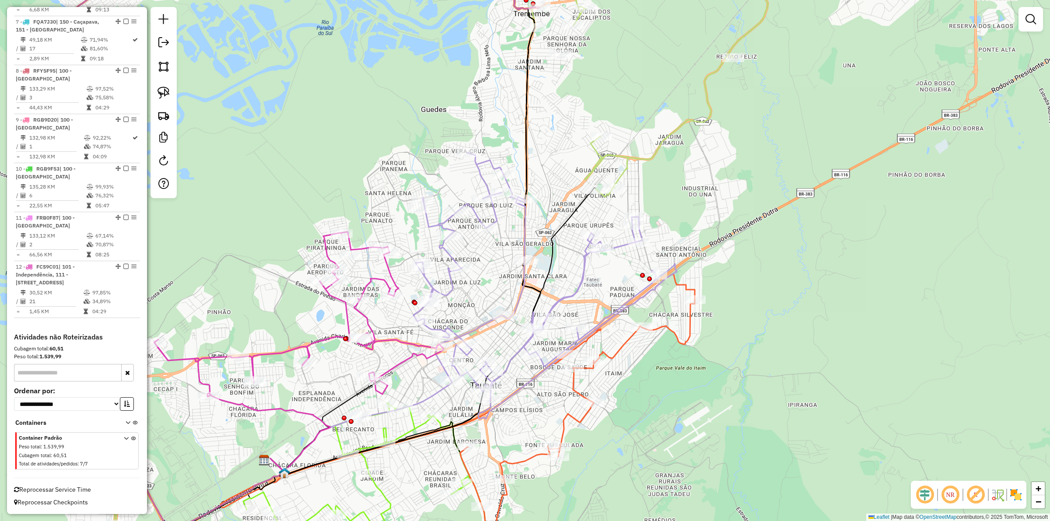
click at [525, 231] on icon at bounding box center [545, 286] width 263 height 266
select select "**********"
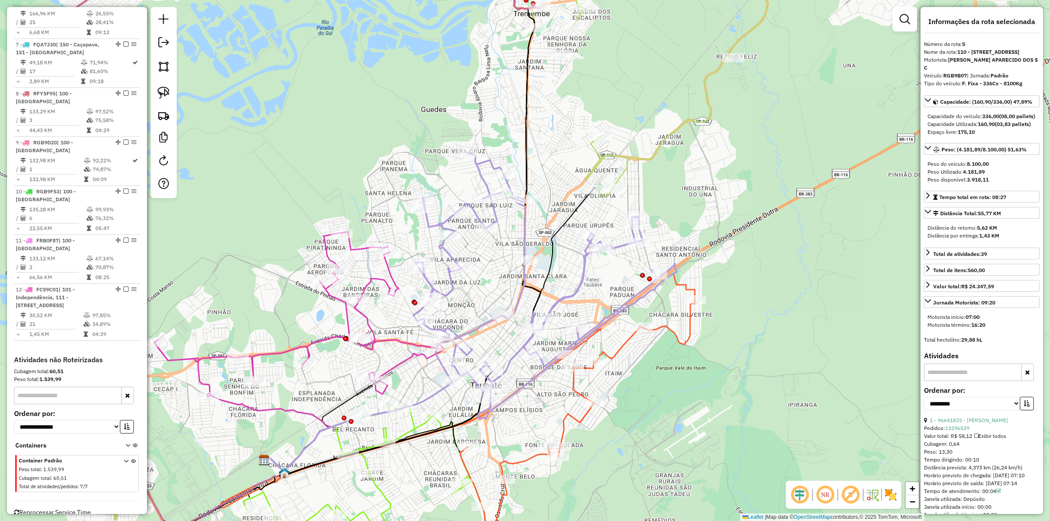
scroll to position [630, 0]
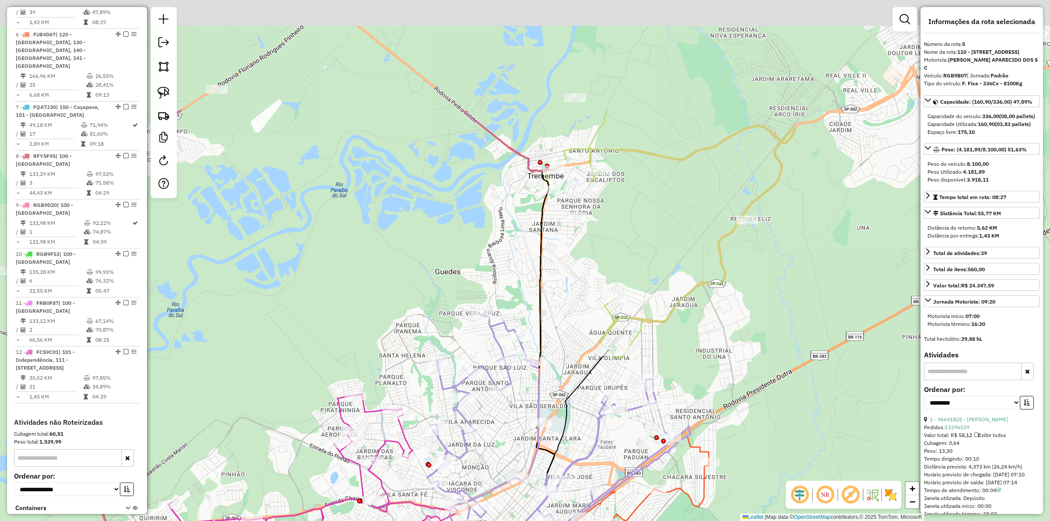
drag, startPoint x: 566, startPoint y: 212, endPoint x: 573, endPoint y: 301, distance: 89.2
click at [573, 301] on div "Janela de atendimento Grade de atendimento Capacidade Transportadoras Veículos …" at bounding box center [525, 260] width 1050 height 521
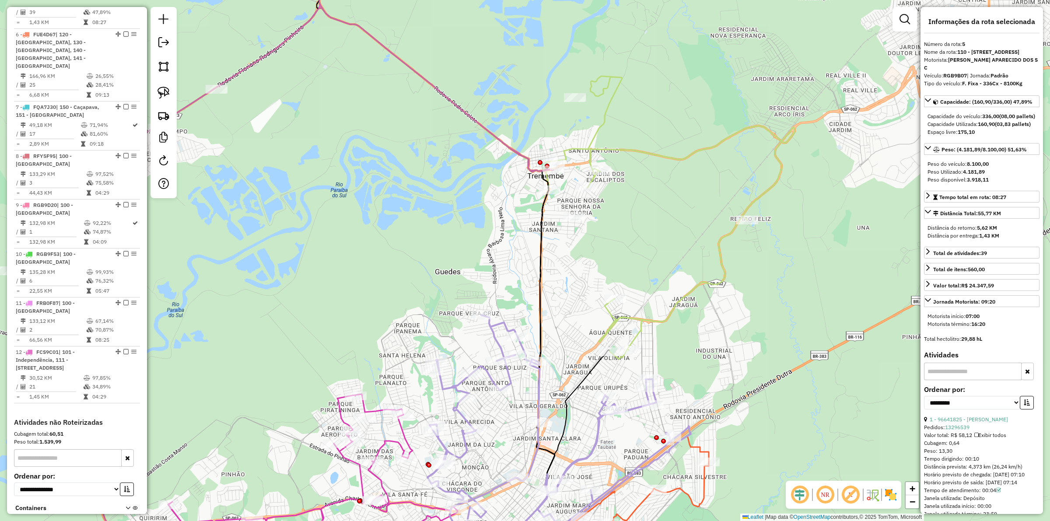
click at [586, 151] on icon at bounding box center [412, 260] width 766 height 625
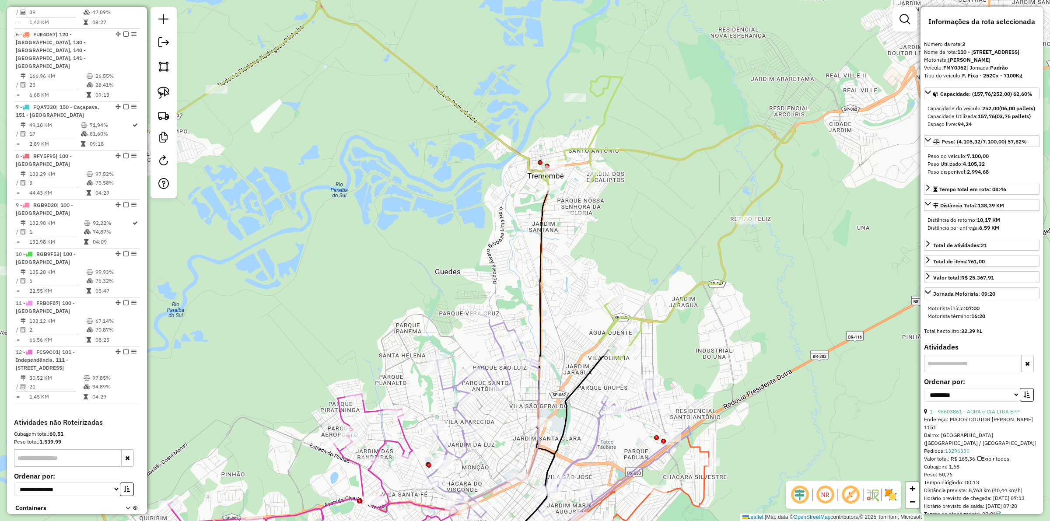
scroll to position [509, 0]
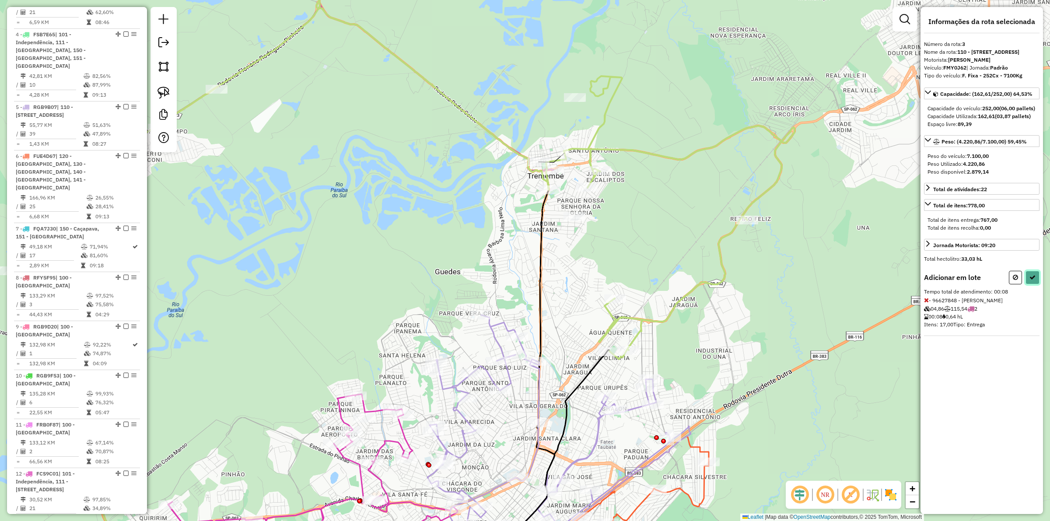
click at [1034, 281] on icon at bounding box center [1033, 277] width 6 height 6
select select "**********"
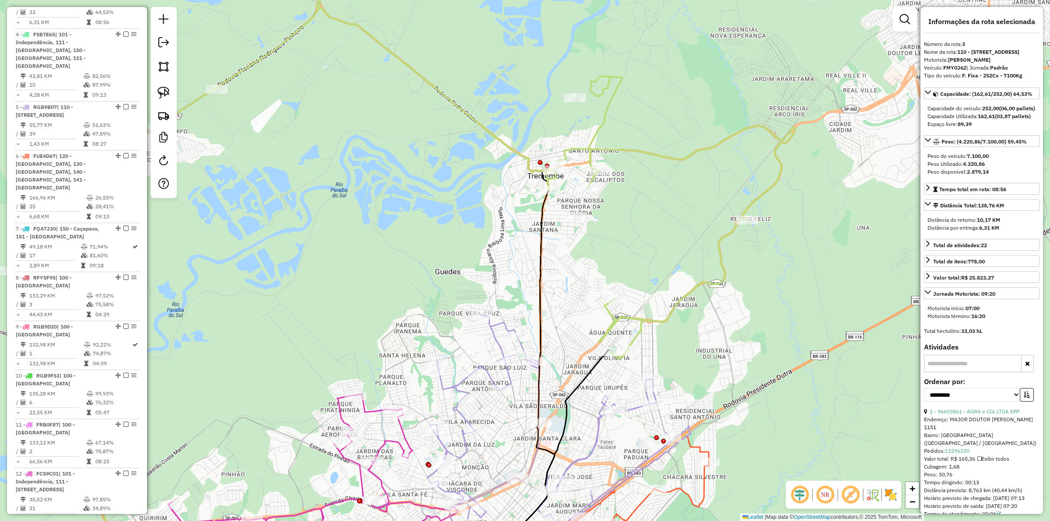
click at [548, 278] on div "Janela de atendimento Grade de atendimento Capacidade Transportadoras Veículos …" at bounding box center [525, 260] width 1050 height 521
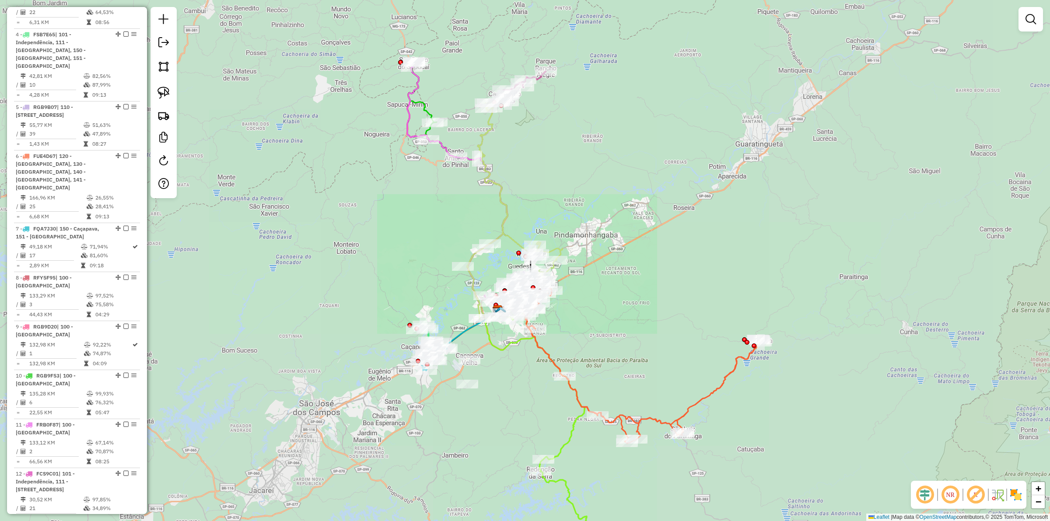
click at [562, 253] on div "Janela de atendimento Grade de atendimento Capacidade Transportadoras Veículos …" at bounding box center [525, 260] width 1050 height 521
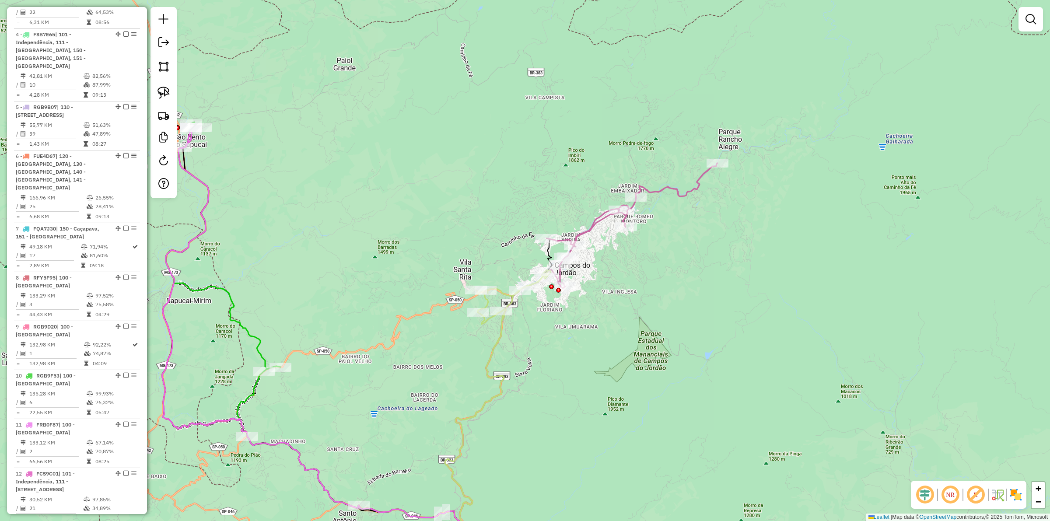
click at [598, 220] on icon at bounding box center [619, 226] width 198 height 127
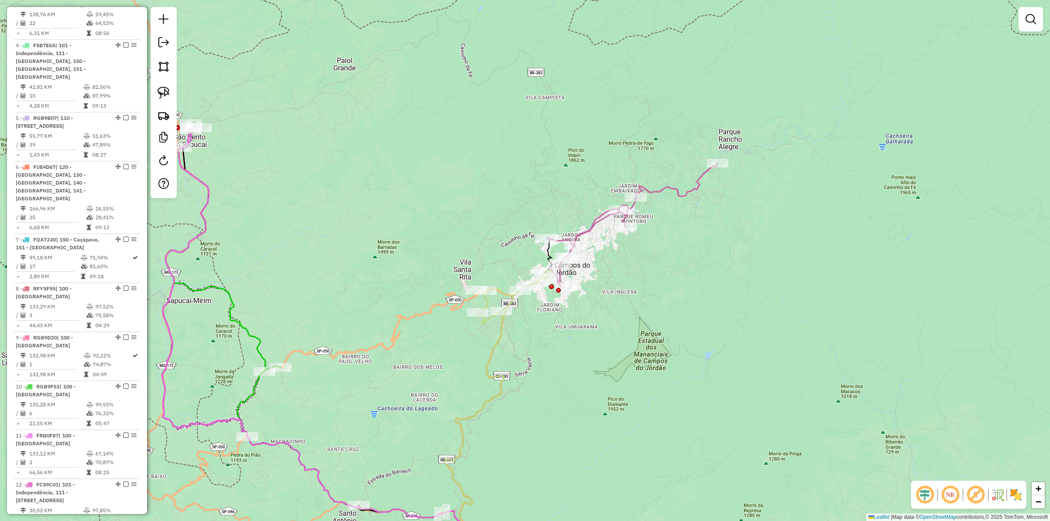
select select "**********"
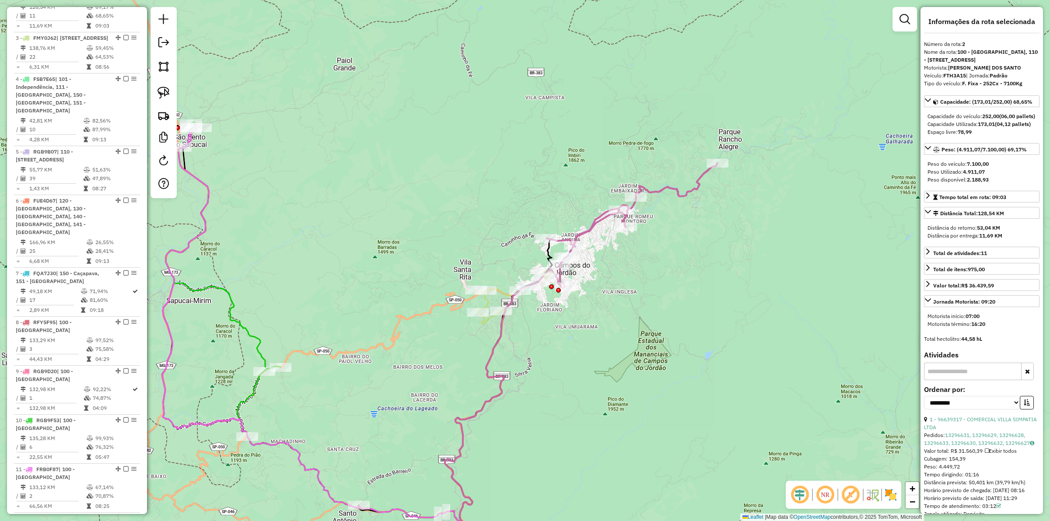
scroll to position [452, 0]
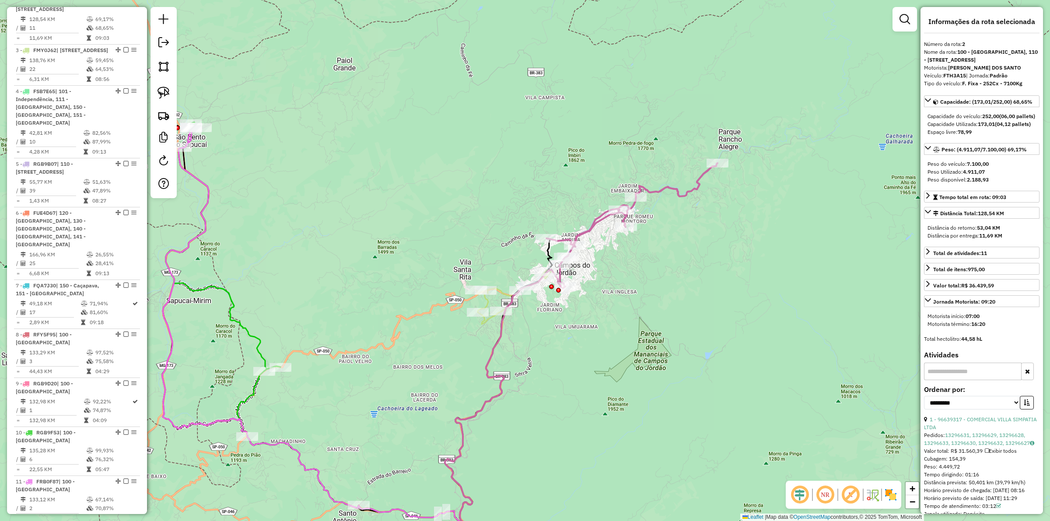
click at [652, 312] on div "Janela de atendimento Grade de atendimento Capacidade Transportadoras Veículos …" at bounding box center [525, 260] width 1050 height 521
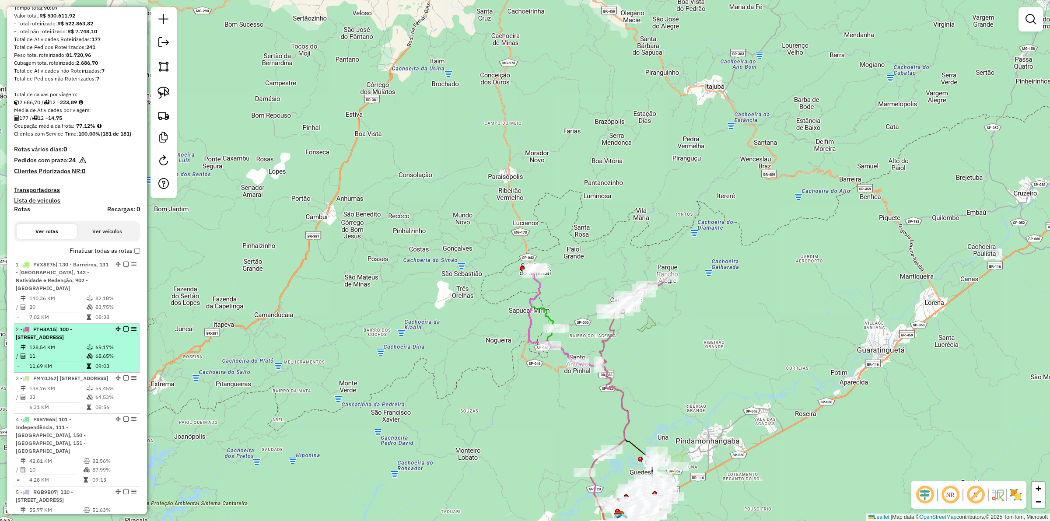
scroll to position [0, 0]
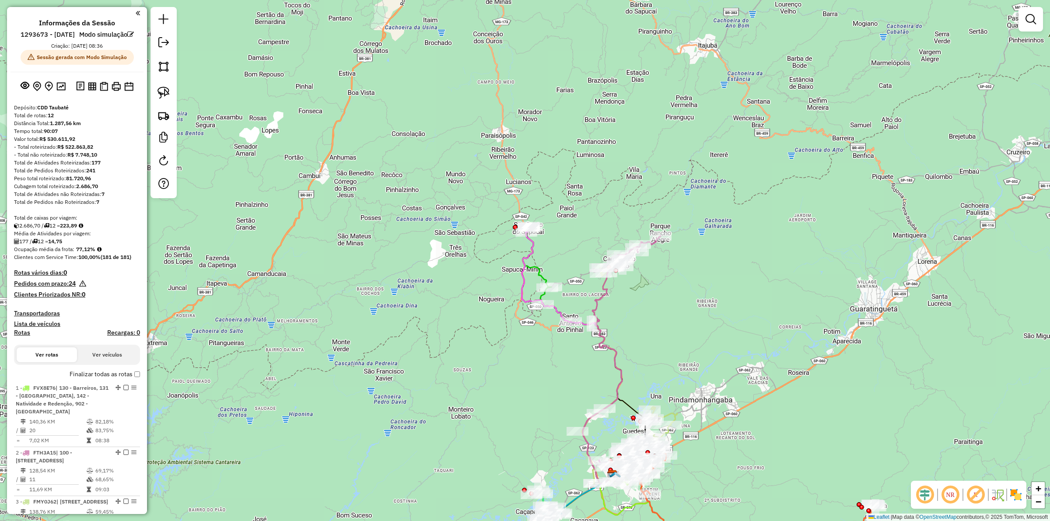
drag, startPoint x: 667, startPoint y: 372, endPoint x: 660, endPoint y: 331, distance: 41.7
click at [660, 331] on div "Janela de atendimento Grade de atendimento Capacidade Transportadoras Veículos …" at bounding box center [525, 260] width 1050 height 521
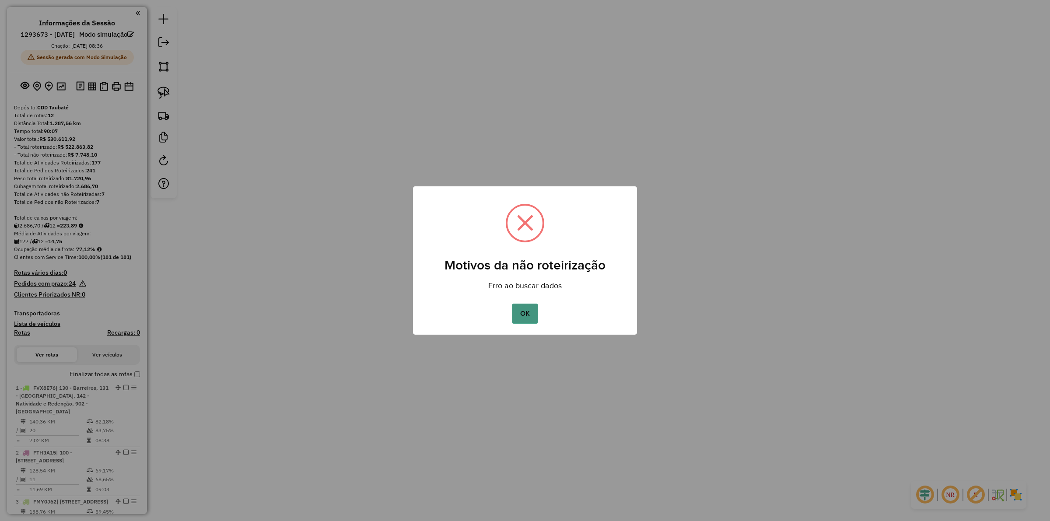
click at [518, 313] on button "OK" at bounding box center [525, 314] width 26 height 20
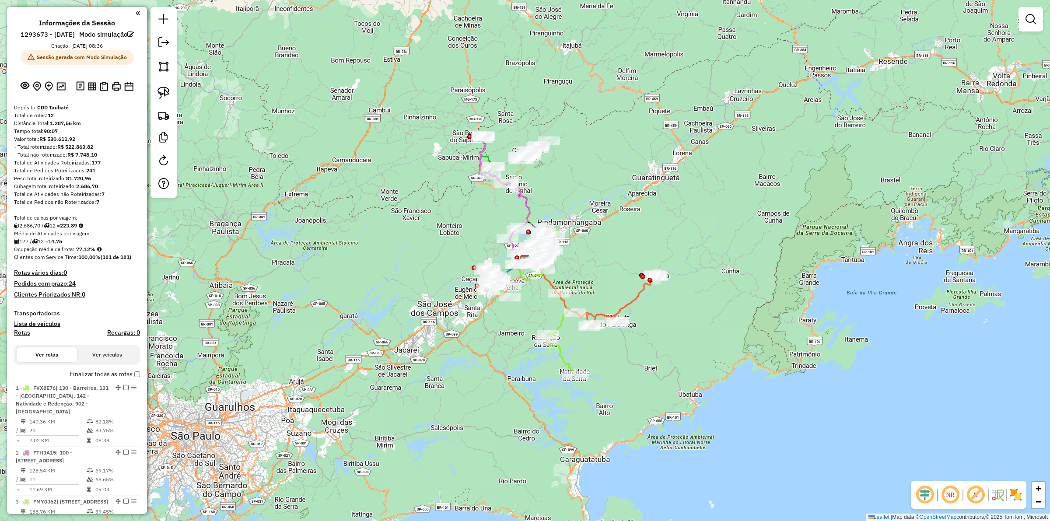
click at [631, 303] on icon at bounding box center [596, 288] width 119 height 78
select select "**********"
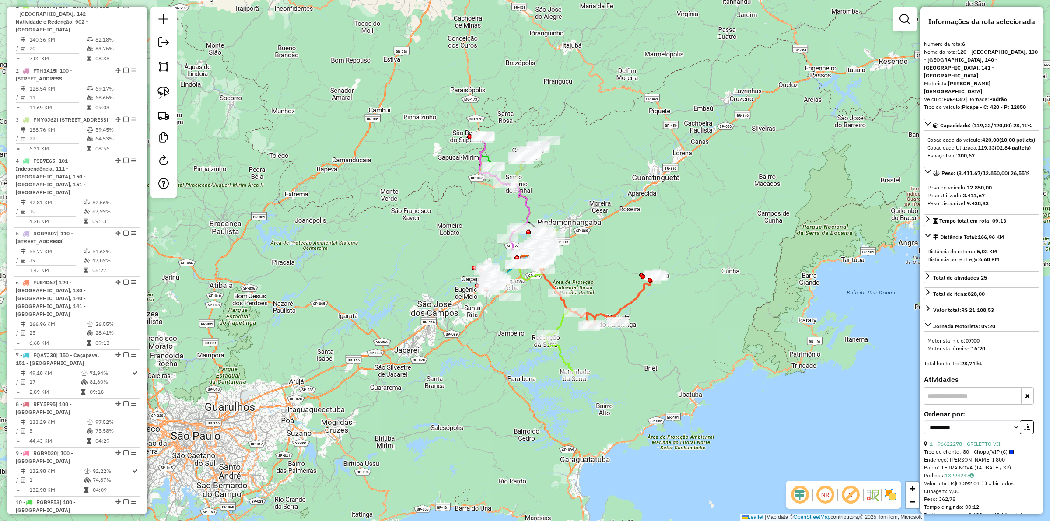
scroll to position [695, 0]
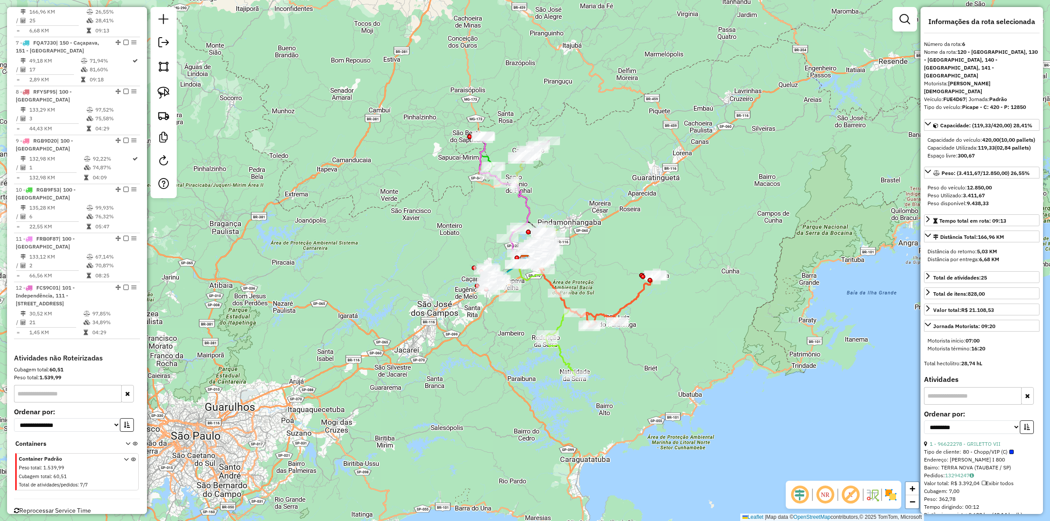
click at [611, 380] on div "Rota 6 - Placa FUE4D67 96637569 - ARMAZEM CHAVIER Rota 6 - Placa FUE4D67 966390…" at bounding box center [525, 260] width 1050 height 521
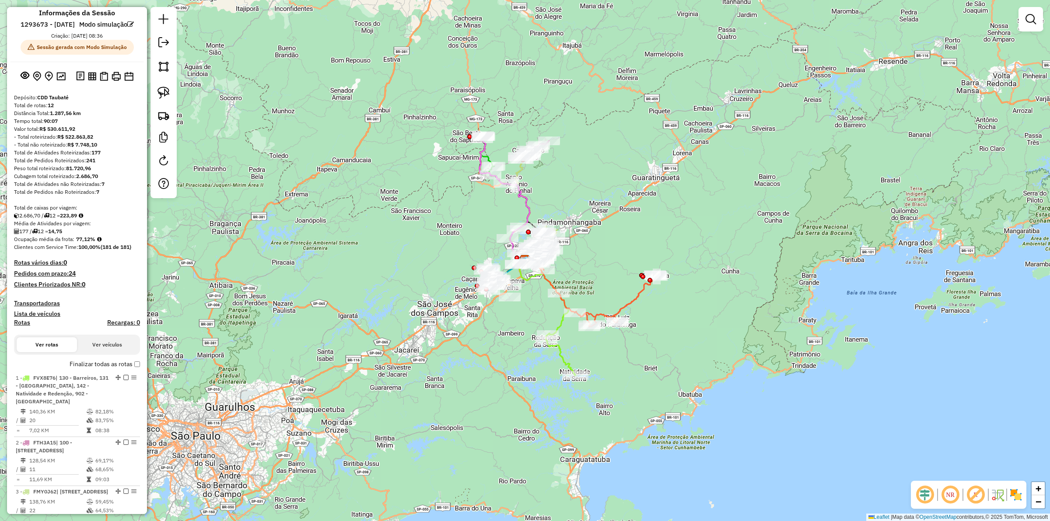
scroll to position [0, 0]
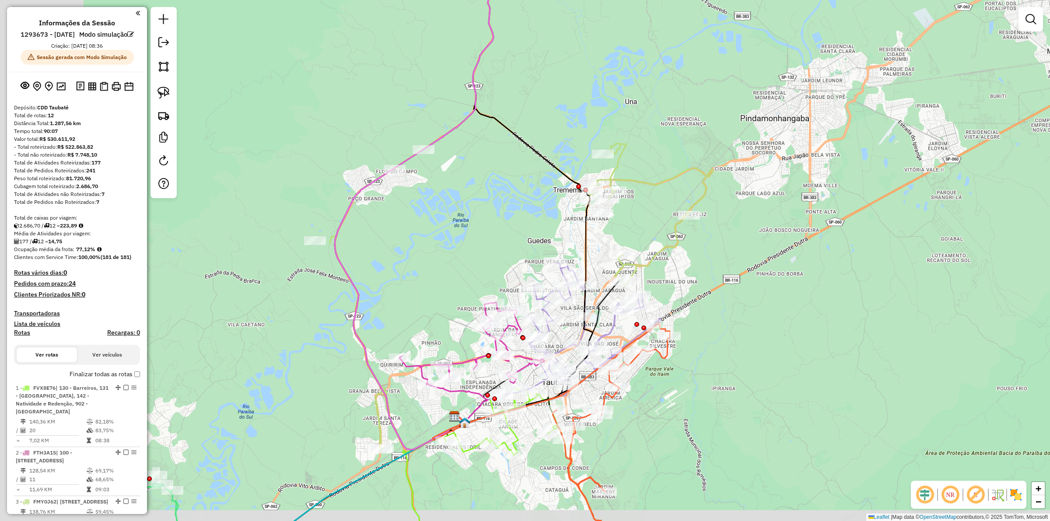
drag, startPoint x: 315, startPoint y: 329, endPoint x: 450, endPoint y: 277, distance: 144.1
click at [450, 277] on div "Janela de atendimento Grade de atendimento Capacidade Transportadoras Veículos …" at bounding box center [525, 260] width 1050 height 521
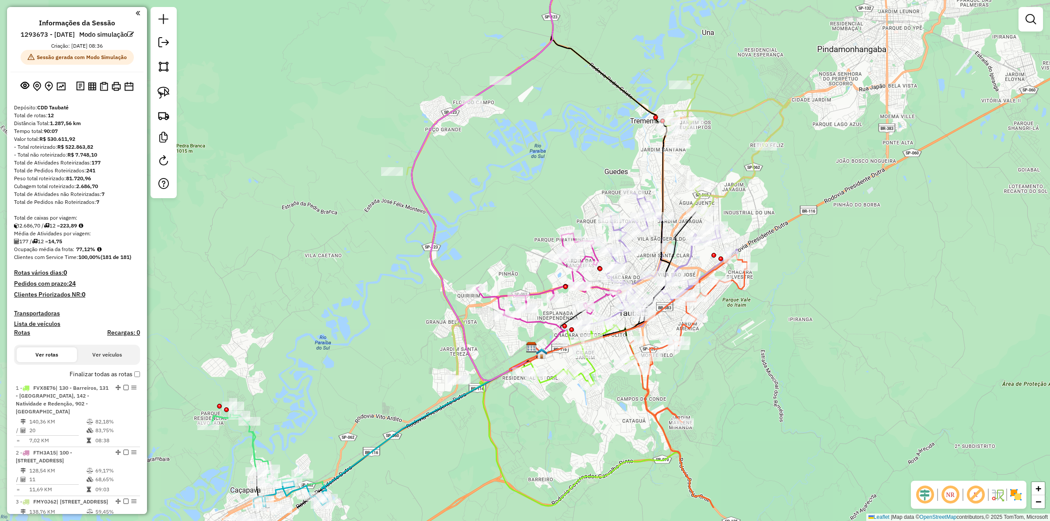
drag, startPoint x: 423, startPoint y: 342, endPoint x: 482, endPoint y: 277, distance: 87.7
click at [482, 277] on div "Janela de atendimento Grade de atendimento Capacidade Transportadoras Veículos …" at bounding box center [525, 260] width 1050 height 521
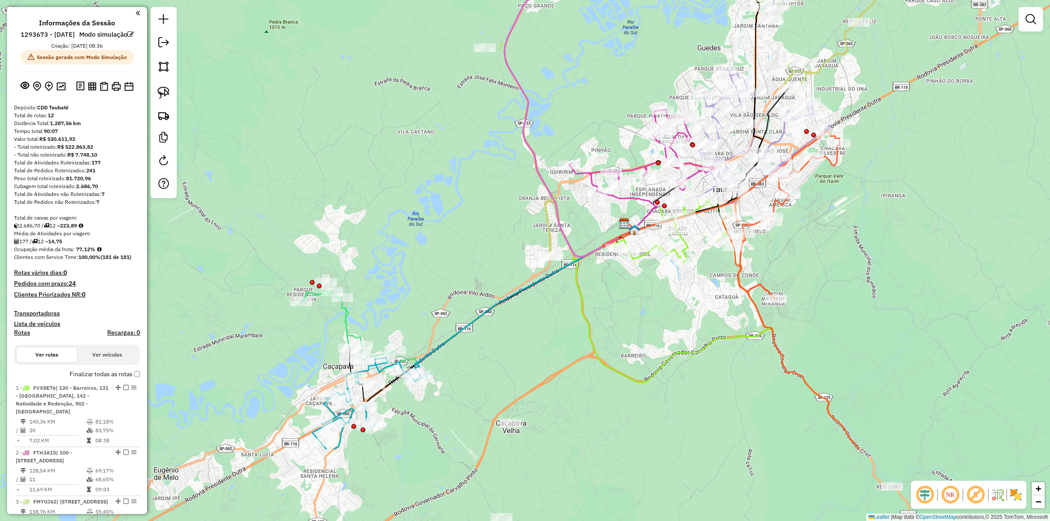
drag, startPoint x: 397, startPoint y: 348, endPoint x: 490, endPoint y: 224, distance: 154.8
click at [490, 224] on div "Janela de atendimento Grade de atendimento Capacidade Transportadoras Veículos …" at bounding box center [525, 260] width 1050 height 521
click at [581, 291] on icon at bounding box center [757, 398] width 369 height 351
select select "**********"
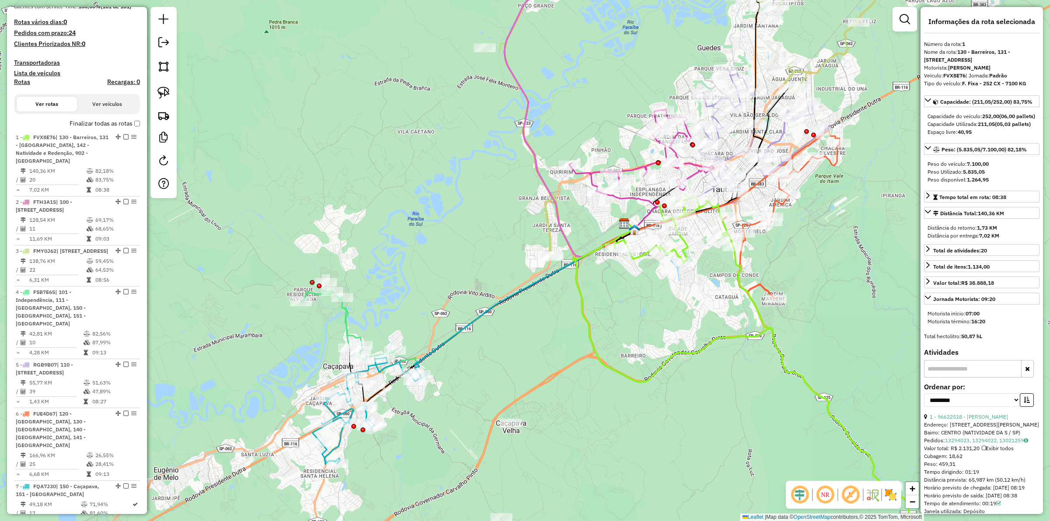
scroll to position [386, 0]
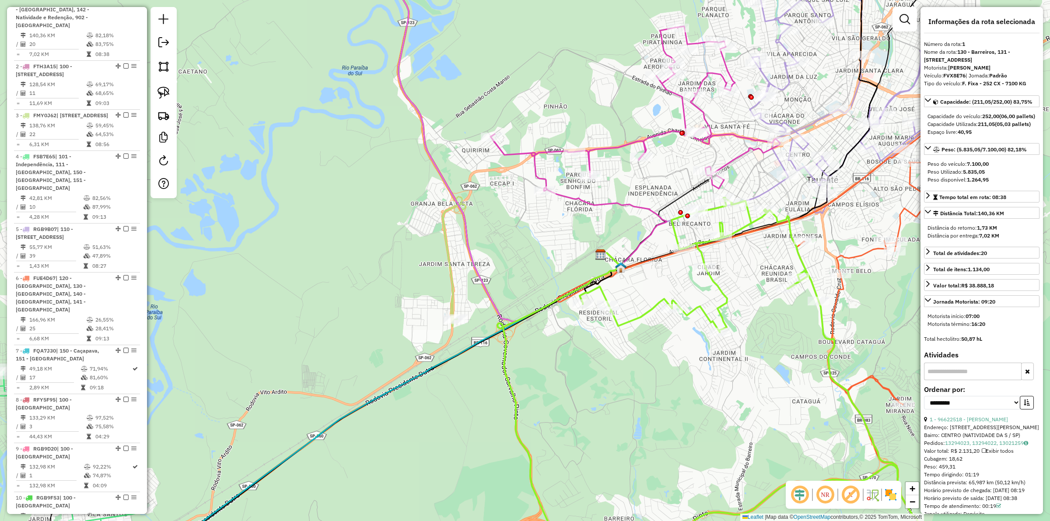
click at [631, 202] on icon at bounding box center [605, 227] width 123 height 78
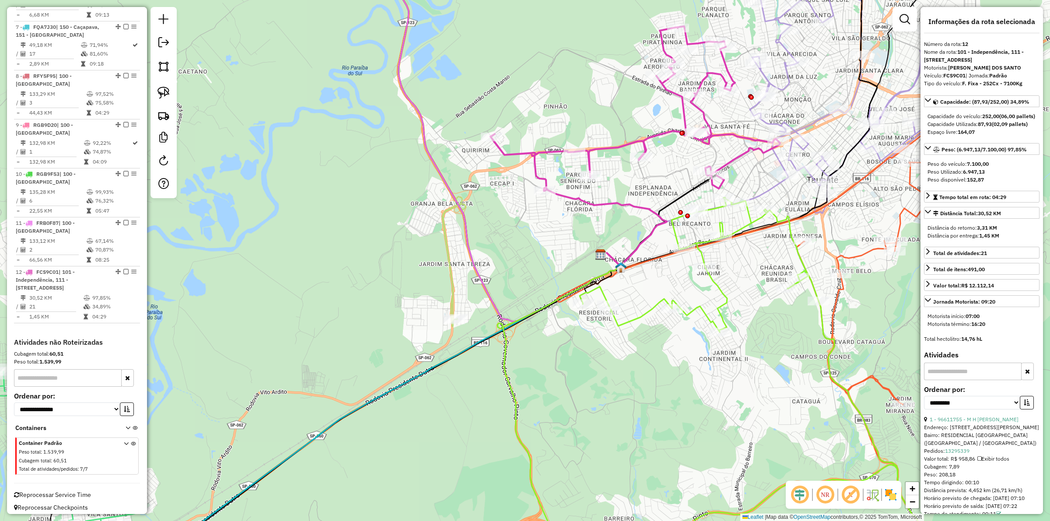
scroll to position [727, 0]
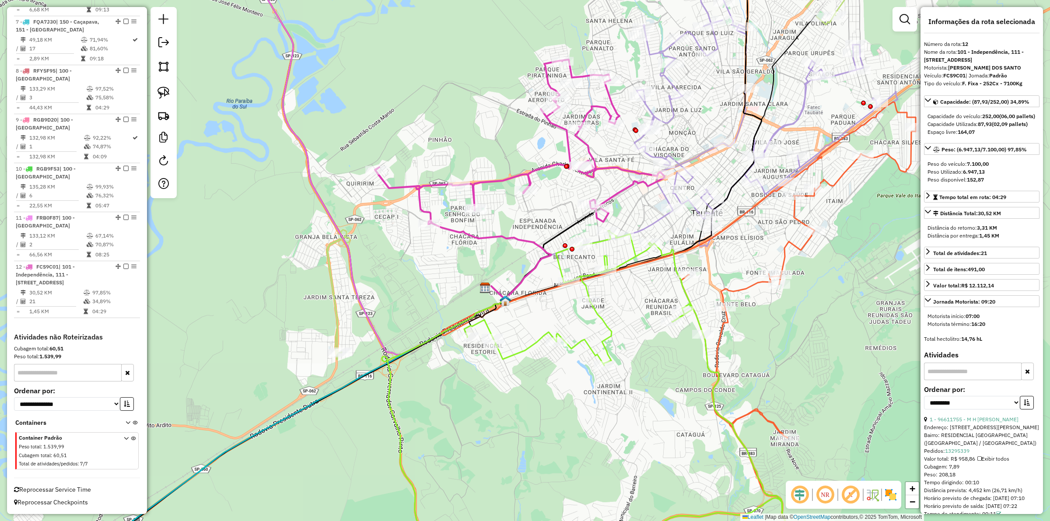
drag, startPoint x: 566, startPoint y: 235, endPoint x: 488, endPoint y: 261, distance: 81.7
click at [488, 261] on div "Janela de atendimento Grade de atendimento Capacidade Transportadoras Veículos …" at bounding box center [525, 260] width 1050 height 521
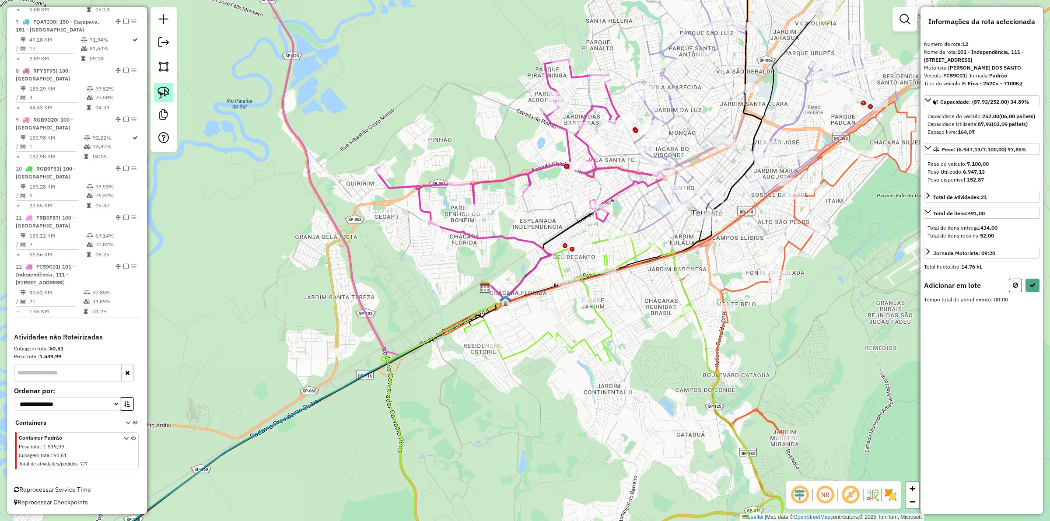
click at [161, 89] on img at bounding box center [164, 93] width 12 height 12
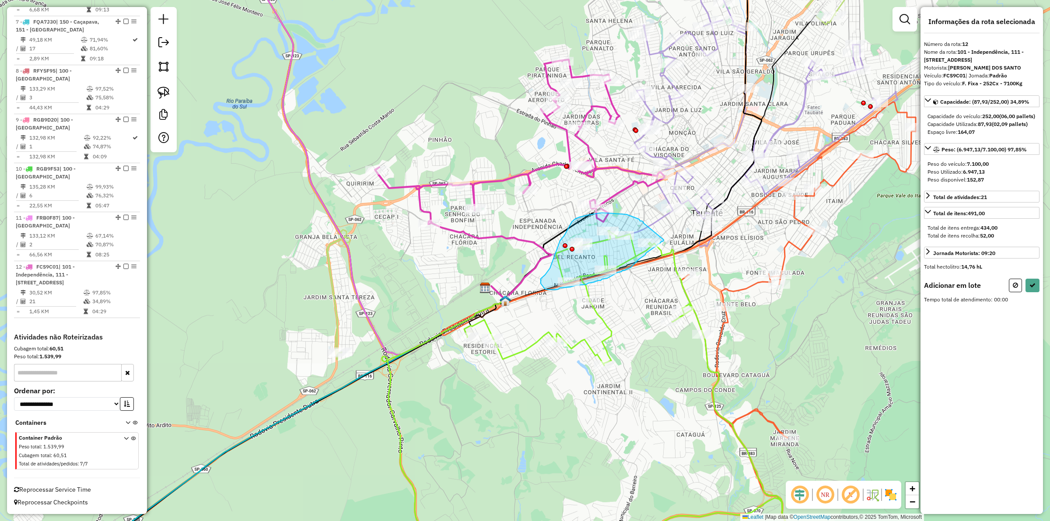
drag, startPoint x: 644, startPoint y: 222, endPoint x: 664, endPoint y: 240, distance: 27.0
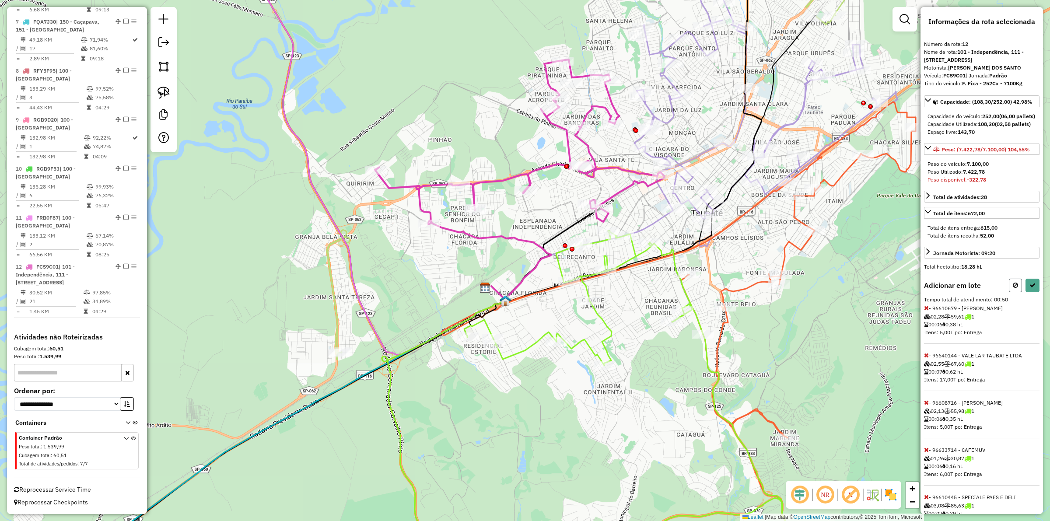
click at [1014, 288] on icon at bounding box center [1015, 285] width 5 height 6
select select "**********"
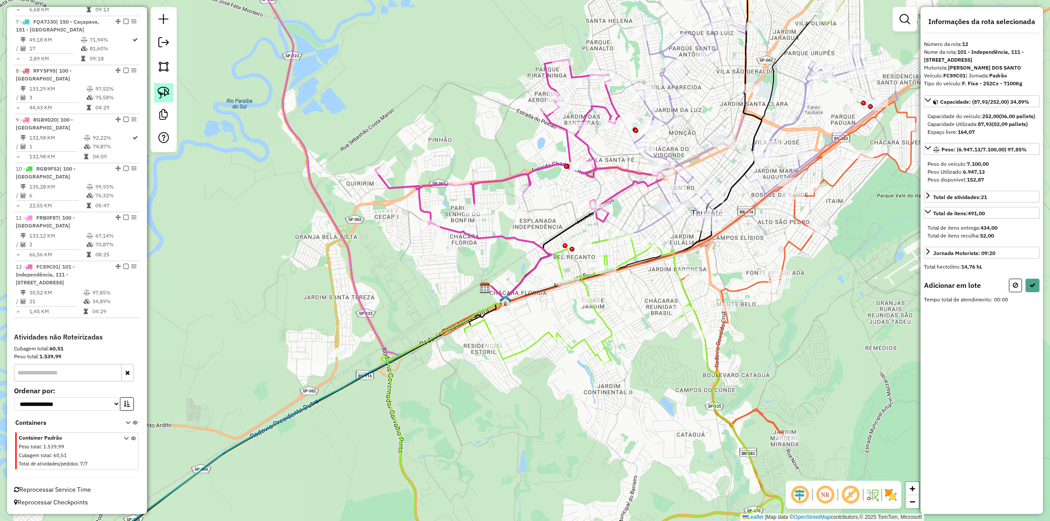
click at [164, 94] on img at bounding box center [164, 93] width 12 height 12
select select "**********"
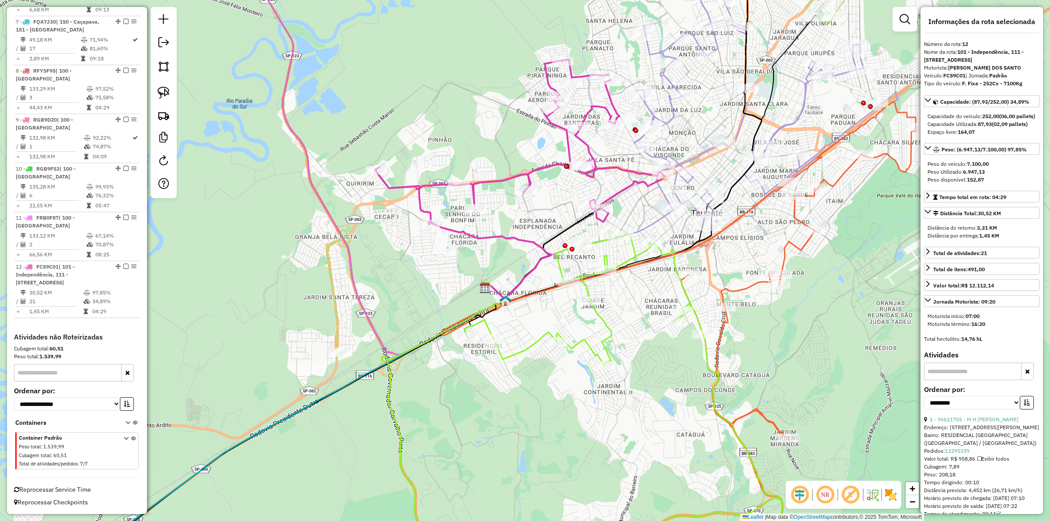
click at [603, 327] on icon at bounding box center [634, 402] width 340 height 342
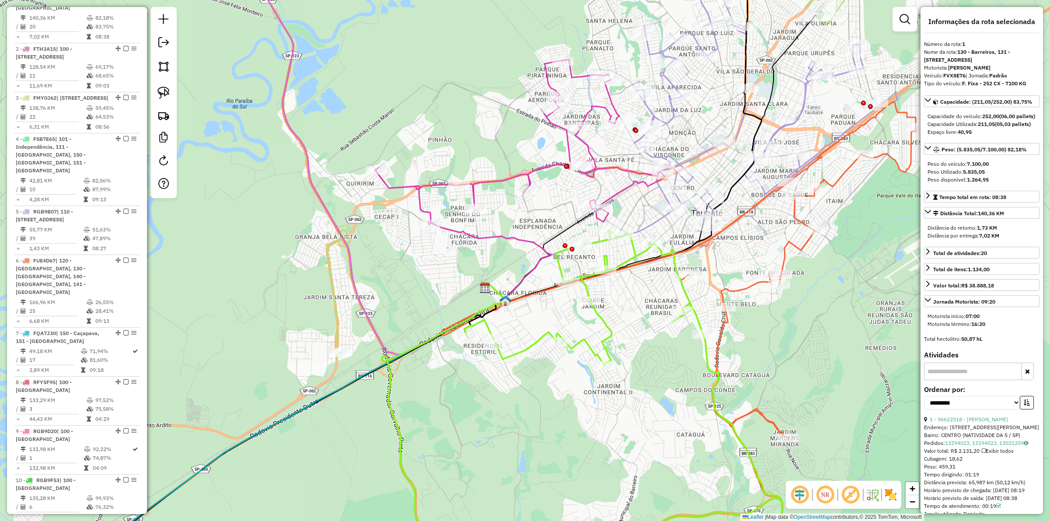
scroll to position [386, 0]
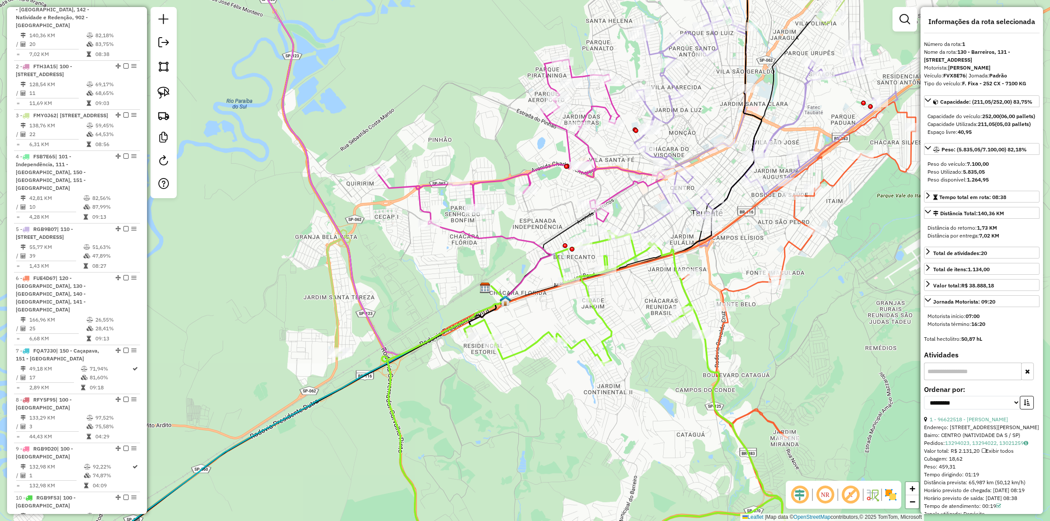
click at [723, 326] on icon at bounding box center [798, 337] width 235 height 471
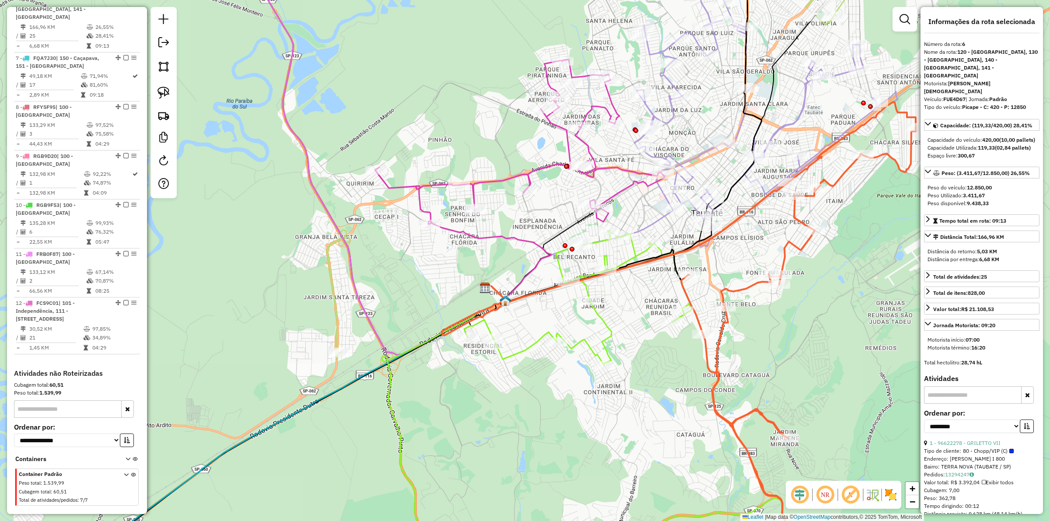
scroll to position [695, 0]
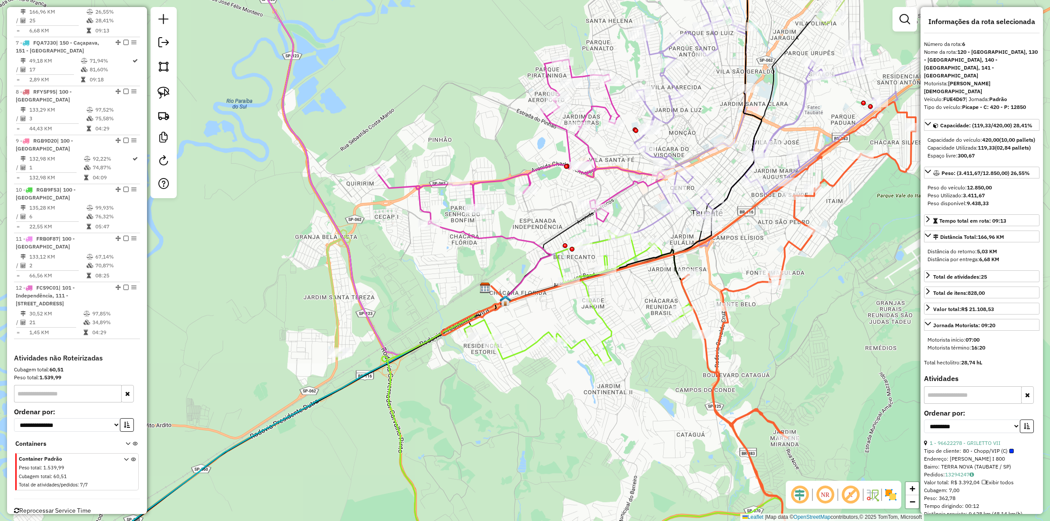
click at [533, 320] on div "Janela de atendimento Grade de atendimento Capacidade Transportadoras Veículos …" at bounding box center [525, 260] width 1050 height 521
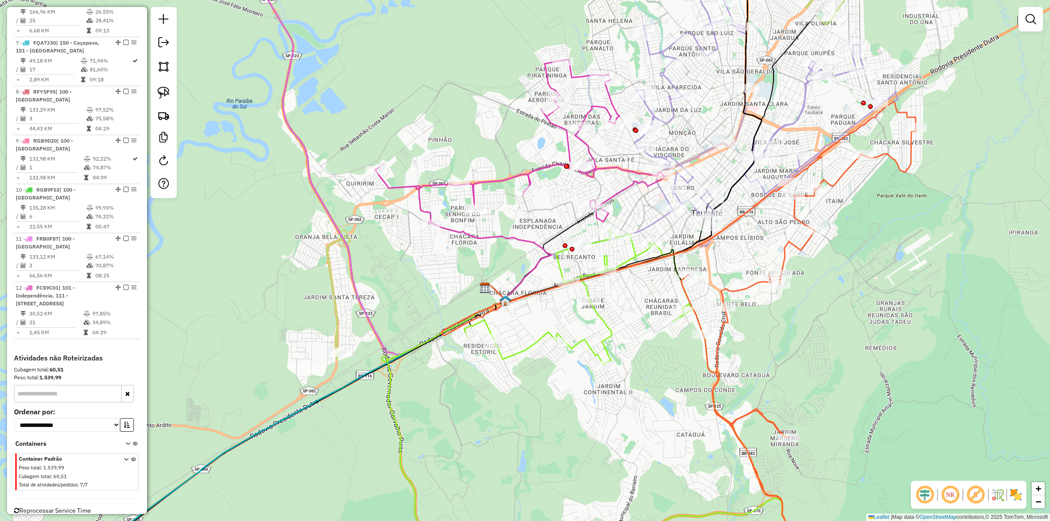
click at [559, 268] on icon at bounding box center [634, 402] width 340 height 342
select select "**********"
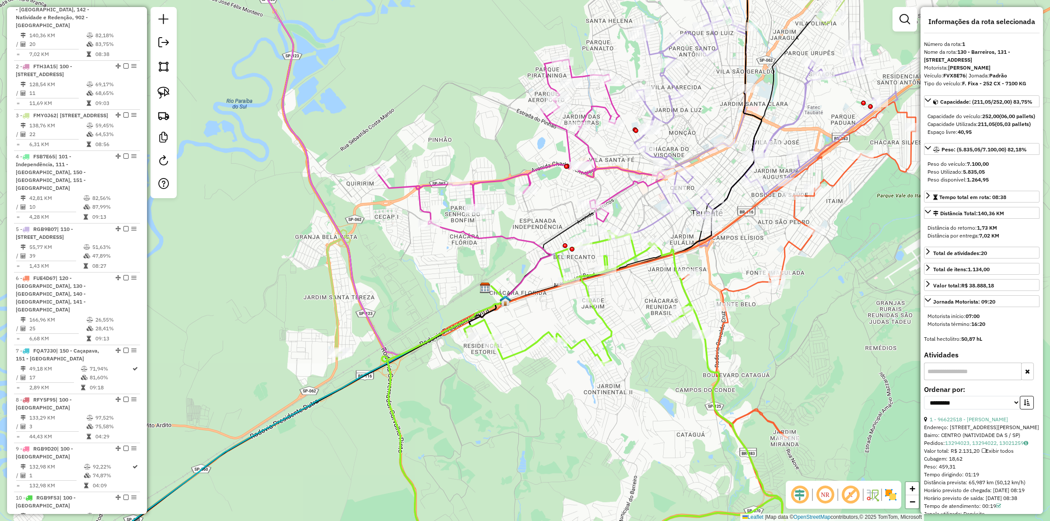
click at [536, 263] on icon at bounding box center [490, 260] width 123 height 78
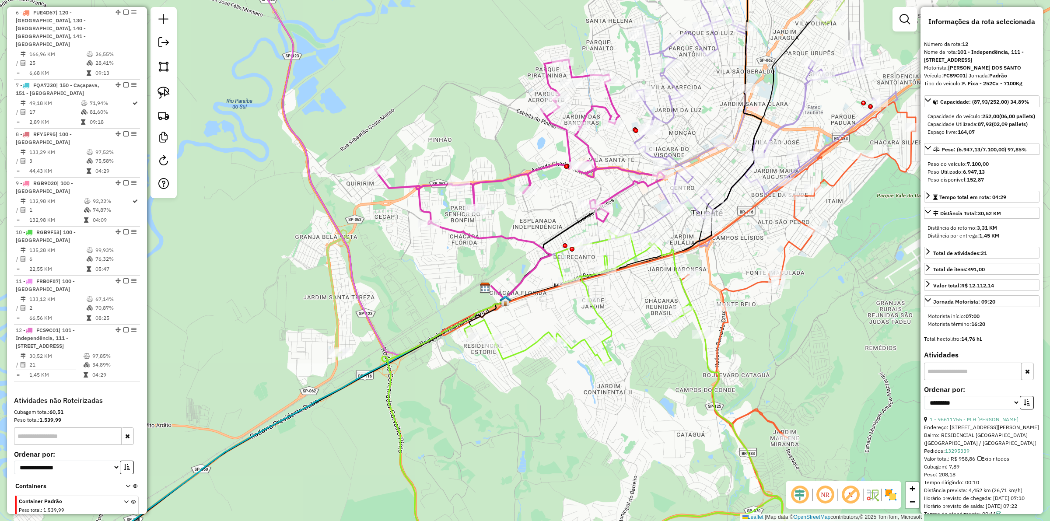
scroll to position [727, 0]
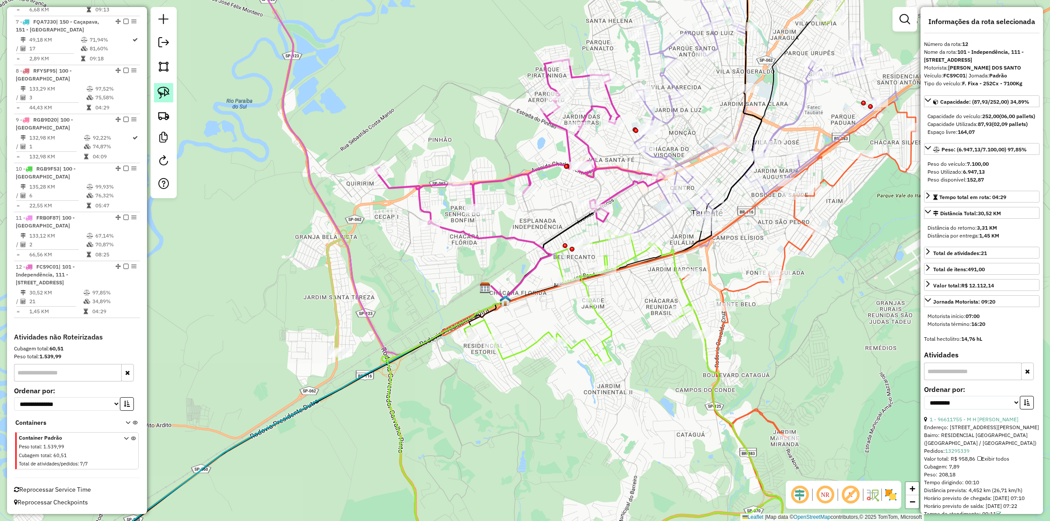
click at [165, 90] on img at bounding box center [164, 93] width 12 height 12
drag, startPoint x: 590, startPoint y: 219, endPoint x: 659, endPoint y: 229, distance: 69.8
click at [476, 189] on icon at bounding box center [520, 142] width 290 height 165
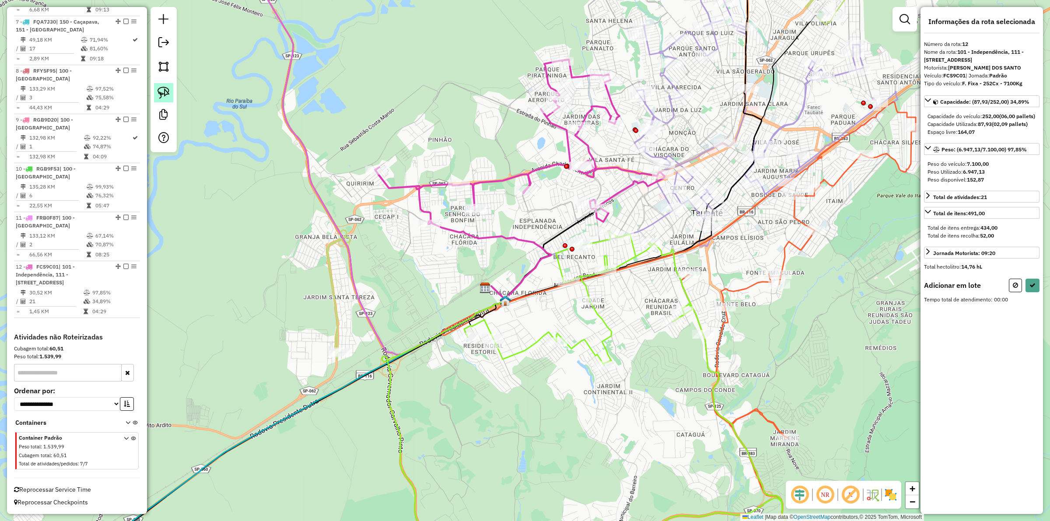
click at [163, 95] on img at bounding box center [164, 93] width 12 height 12
drag, startPoint x: 671, startPoint y: 237, endPoint x: 559, endPoint y: 261, distance: 113.8
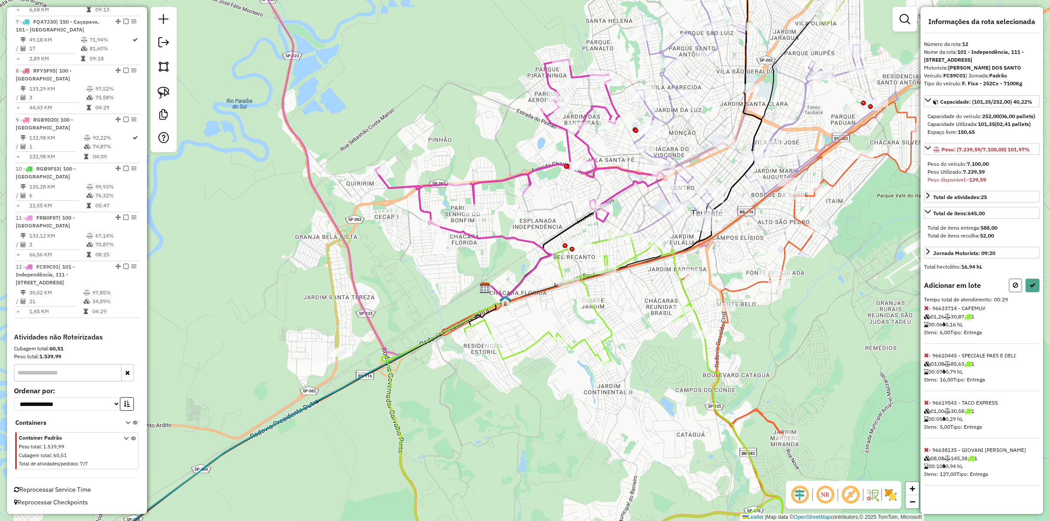
click at [1018, 292] on button at bounding box center [1015, 286] width 13 height 14
select select "**********"
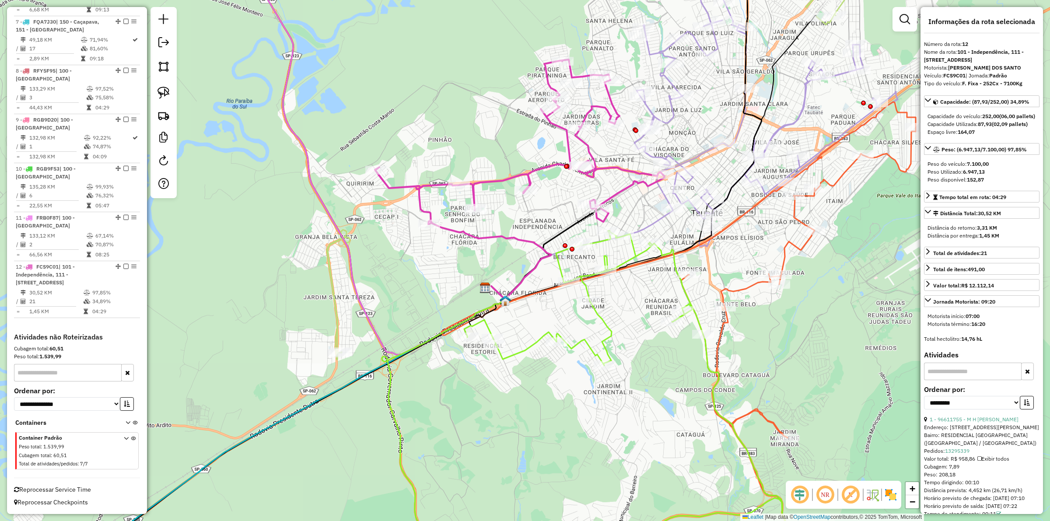
click at [515, 243] on icon at bounding box center [490, 260] width 123 height 78
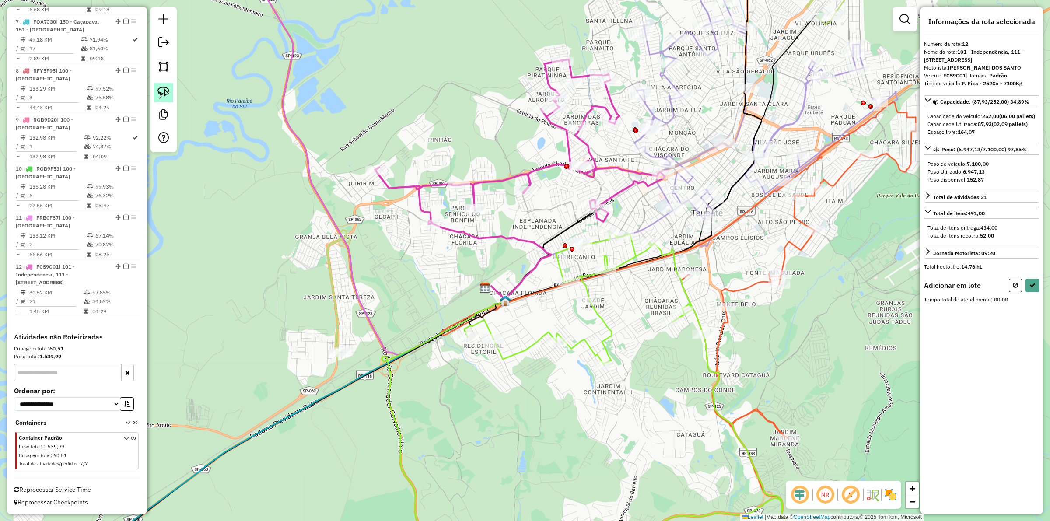
click at [169, 94] on img at bounding box center [164, 93] width 12 height 12
drag, startPoint x: 675, startPoint y: 232, endPoint x: 643, endPoint y: 233, distance: 32.9
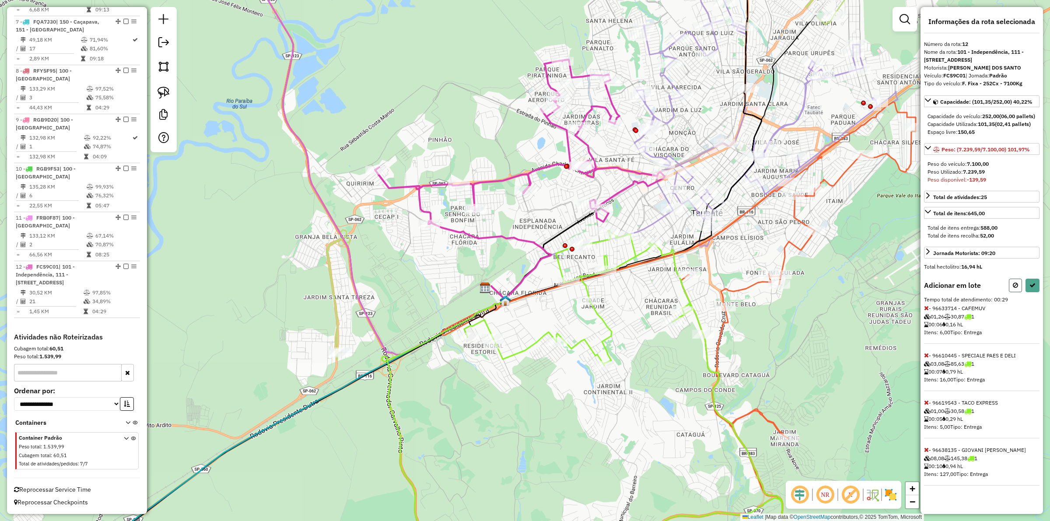
click at [1016, 288] on icon at bounding box center [1015, 285] width 5 height 6
select select "**********"
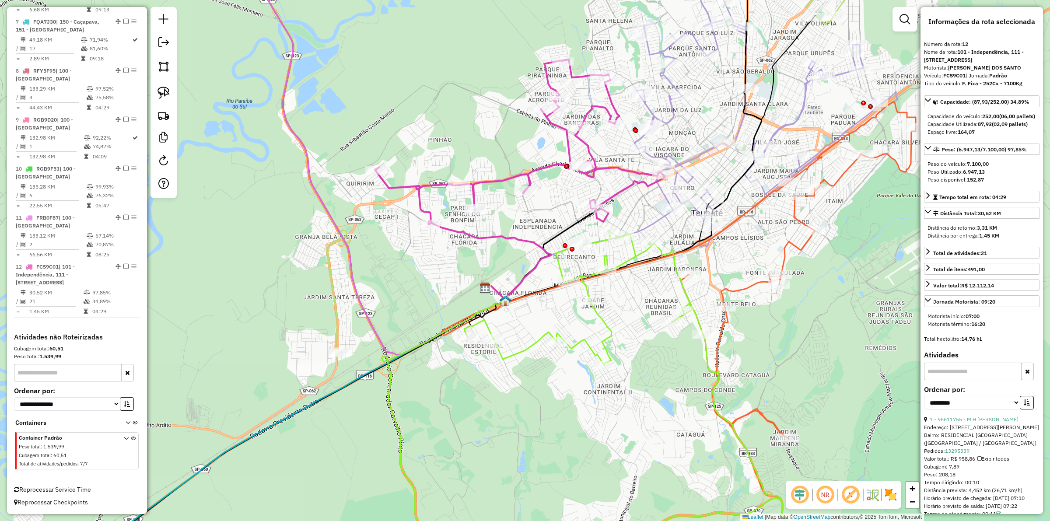
click at [619, 188] on icon at bounding box center [520, 142] width 290 height 165
click at [668, 126] on icon at bounding box center [766, 113] width 263 height 266
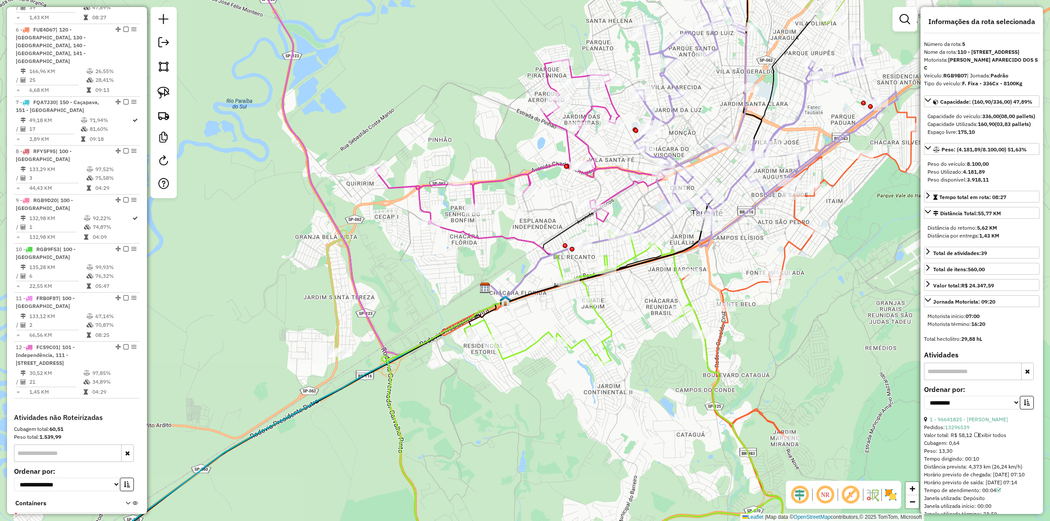
scroll to position [630, 0]
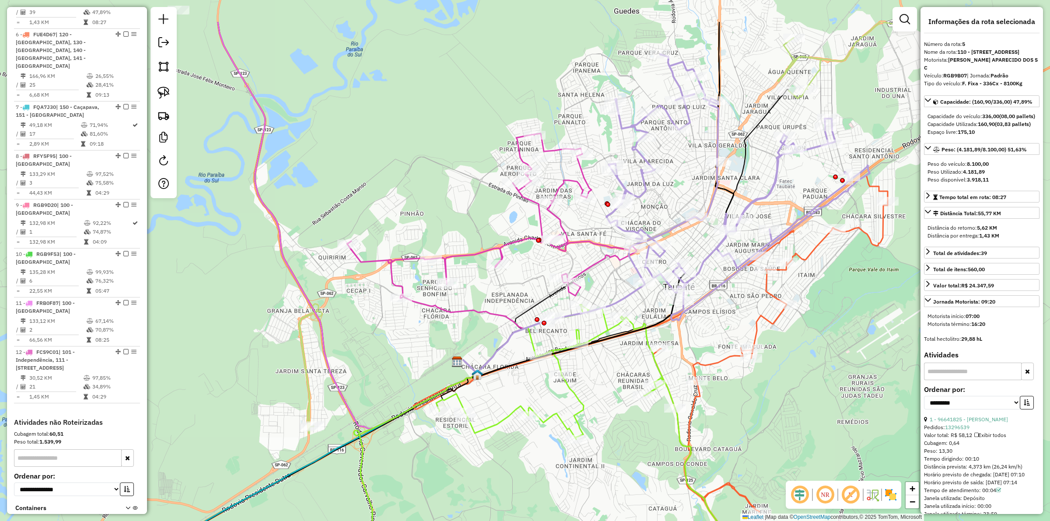
drag, startPoint x: 742, startPoint y: 169, endPoint x: 729, endPoint y: 203, distance: 36.2
click at [729, 203] on icon at bounding box center [599, 200] width 270 height 356
click at [814, 248] on icon at bounding box center [770, 374] width 235 height 397
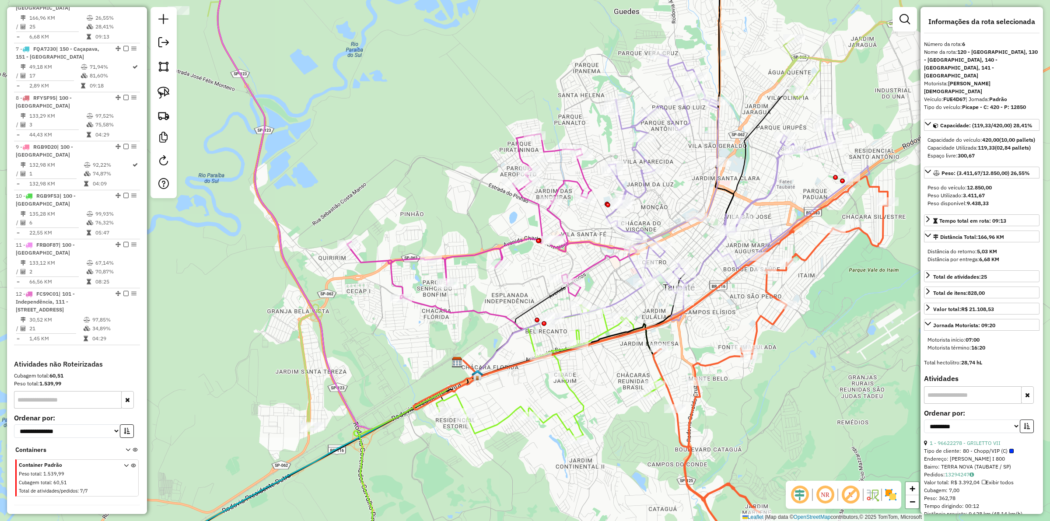
scroll to position [695, 0]
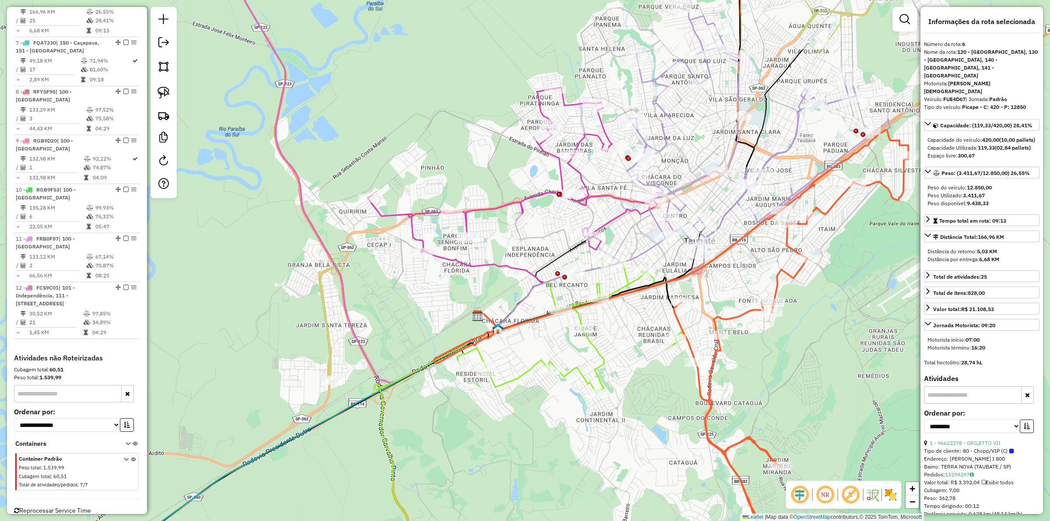
drag, startPoint x: 724, startPoint y: 333, endPoint x: 745, endPoint y: 287, distance: 50.8
click at [745, 287] on div "Janela de atendimento Grade de atendimento Capacidade Transportadoras Veículos …" at bounding box center [525, 260] width 1050 height 521
click at [771, 381] on div "Janela de atendimento Grade de atendimento Capacidade Transportadoras Veículos …" at bounding box center [525, 260] width 1050 height 521
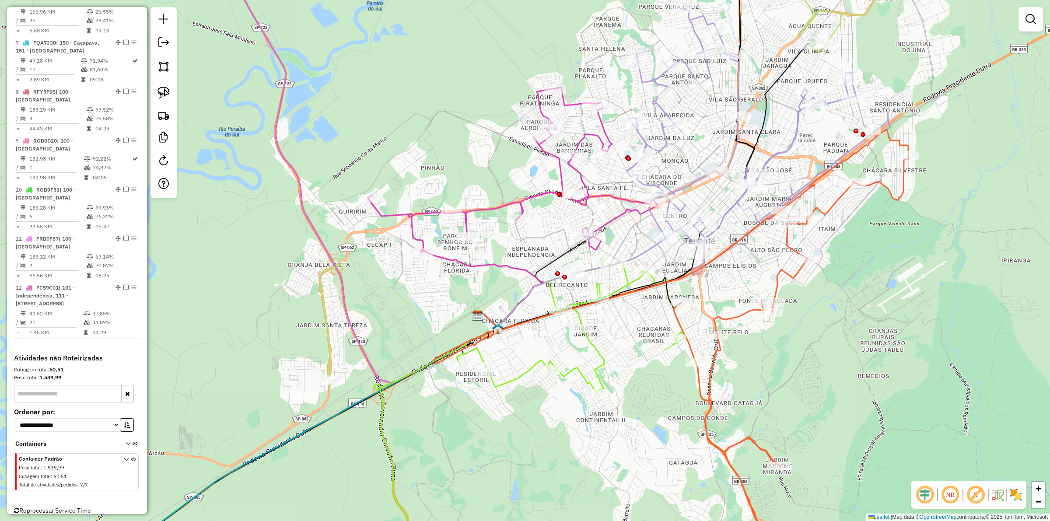
click at [607, 351] on div "Janela de atendimento Grade de atendimento Capacidade Transportadoras Veículos …" at bounding box center [525, 260] width 1050 height 521
click at [604, 351] on div "Janela de atendimento Grade de atendimento Capacidade Transportadoras Veículos …" at bounding box center [525, 260] width 1050 height 521
click at [601, 356] on icon at bounding box center [621, 416] width 331 height 314
select select "**********"
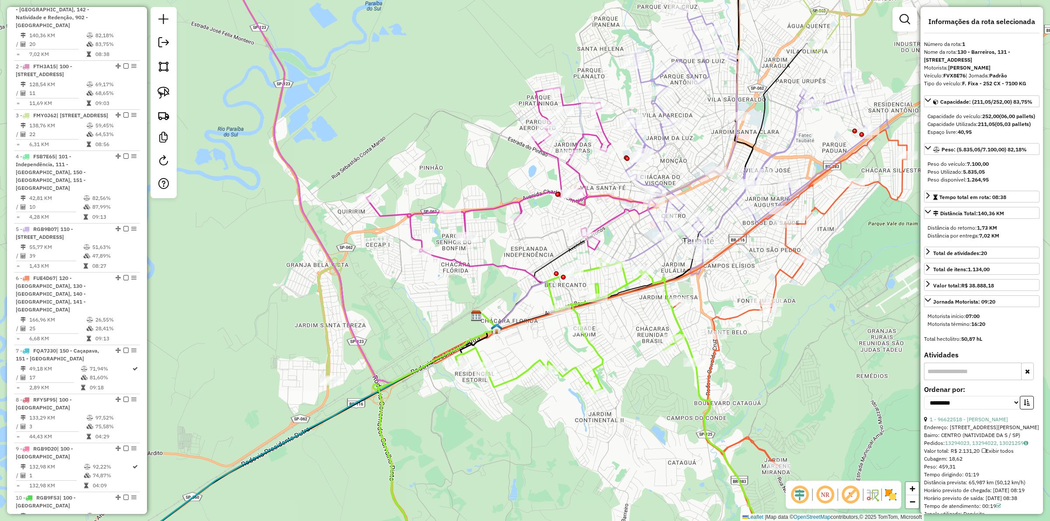
click at [515, 266] on icon at bounding box center [481, 288] width 123 height 78
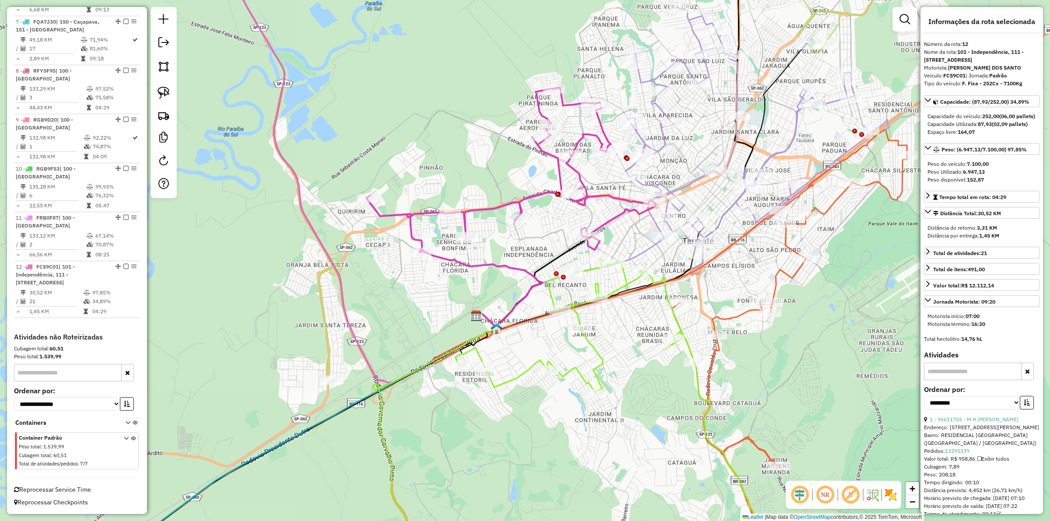
click at [454, 288] on div "Janela de atendimento Grade de atendimento Capacidade Transportadoras Veículos …" at bounding box center [525, 260] width 1050 height 521
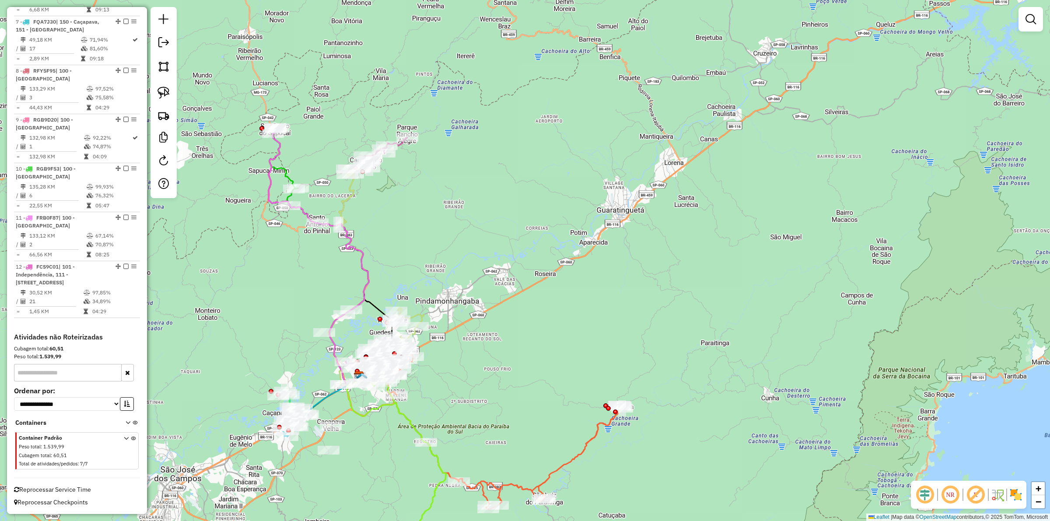
click at [347, 195] on icon at bounding box center [376, 274] width 96 height 221
select select "**********"
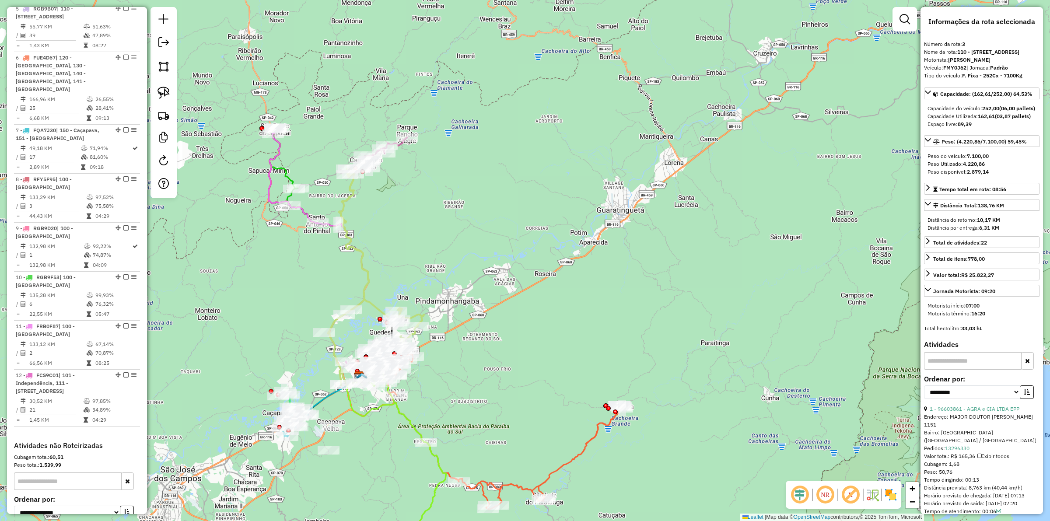
scroll to position [509, 0]
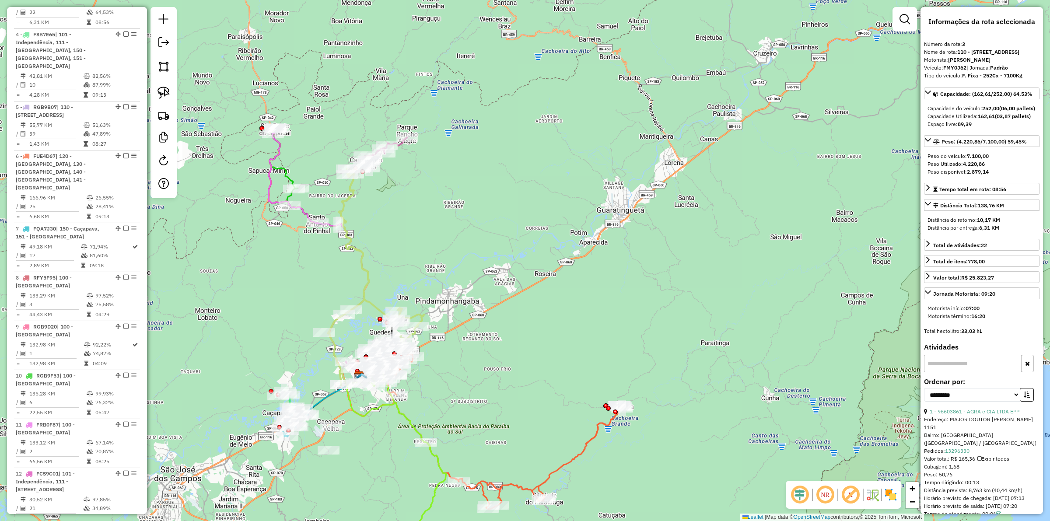
click at [506, 484] on icon at bounding box center [503, 431] width 239 height 156
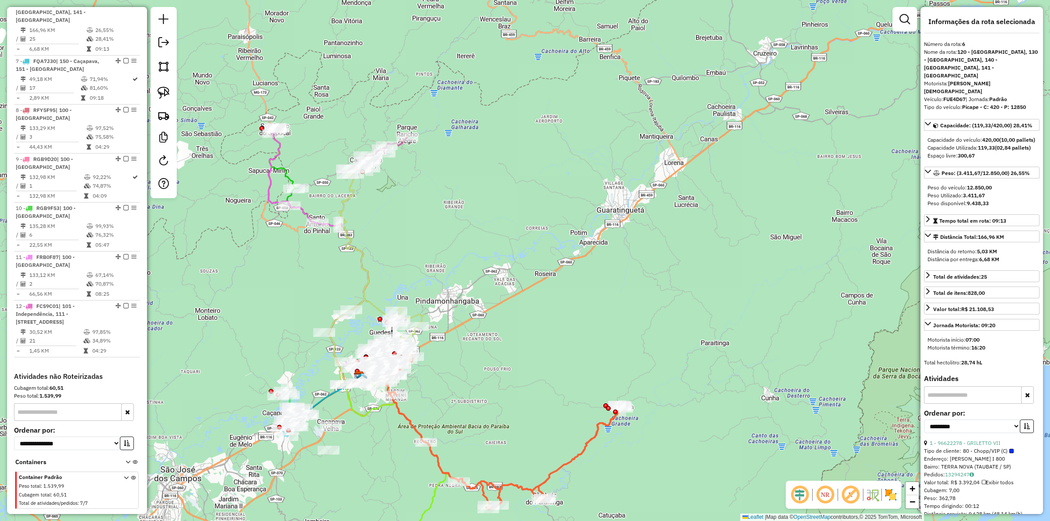
scroll to position [695, 0]
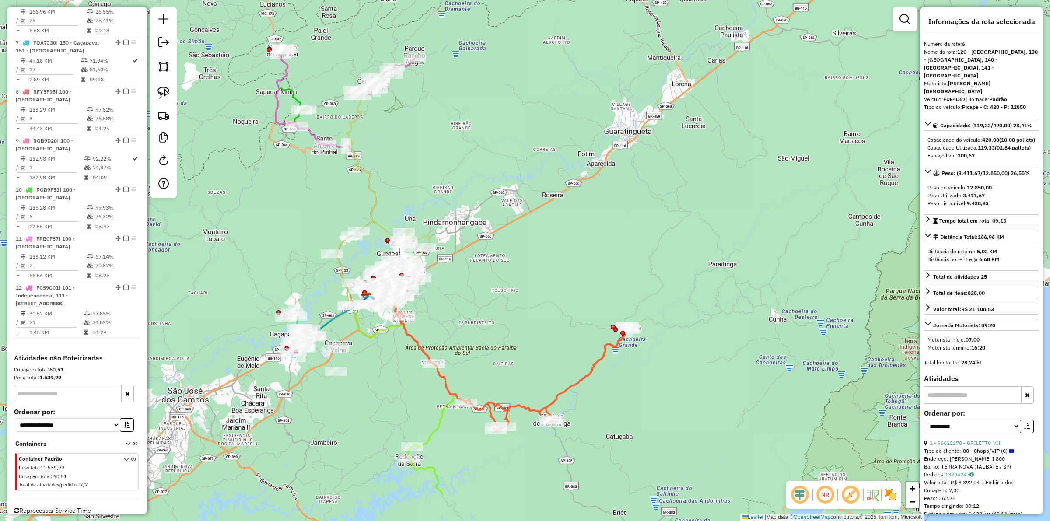
drag, startPoint x: 516, startPoint y: 462, endPoint x: 523, endPoint y: 393, distance: 69.6
click at [523, 392] on div "Janela de atendimento Grade de atendimento Capacidade Transportadoras Veículos …" at bounding box center [525, 260] width 1050 height 521
click at [441, 427] on icon at bounding box center [416, 410] width 103 height 237
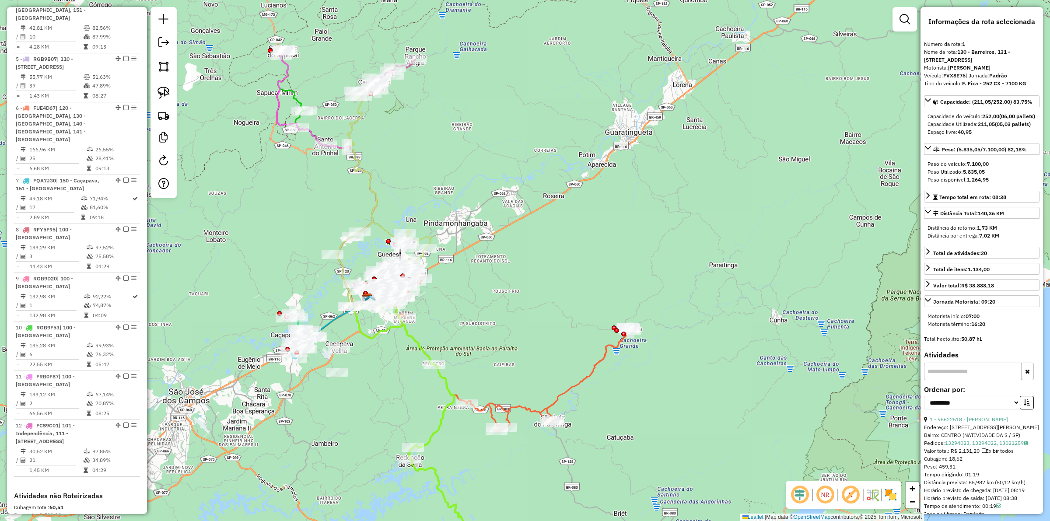
scroll to position [386, 0]
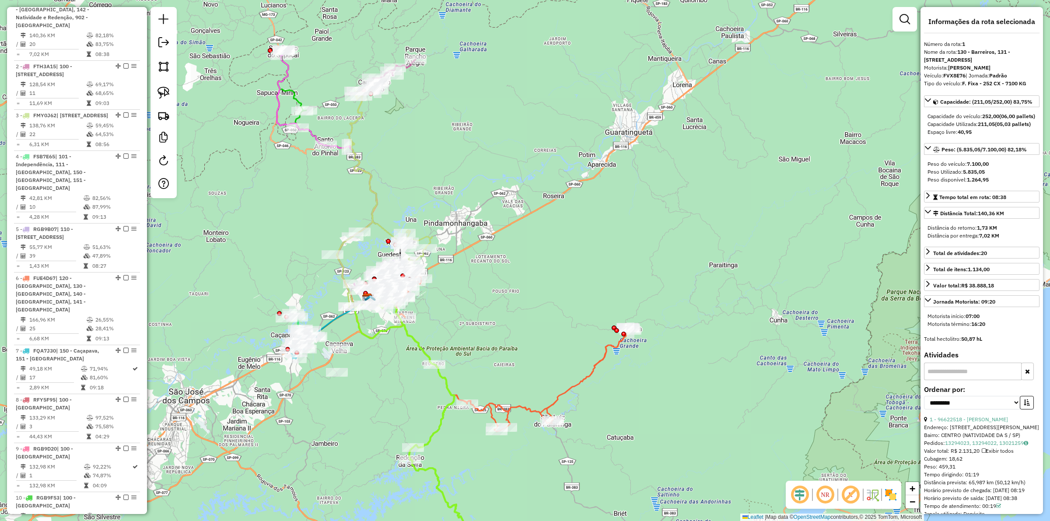
click at [521, 407] on icon at bounding box center [511, 353] width 239 height 156
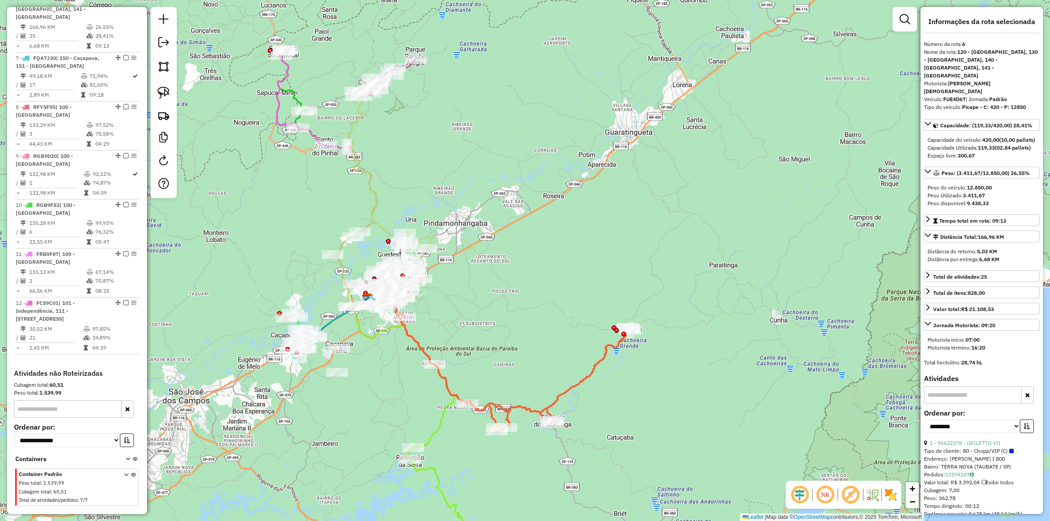
scroll to position [695, 0]
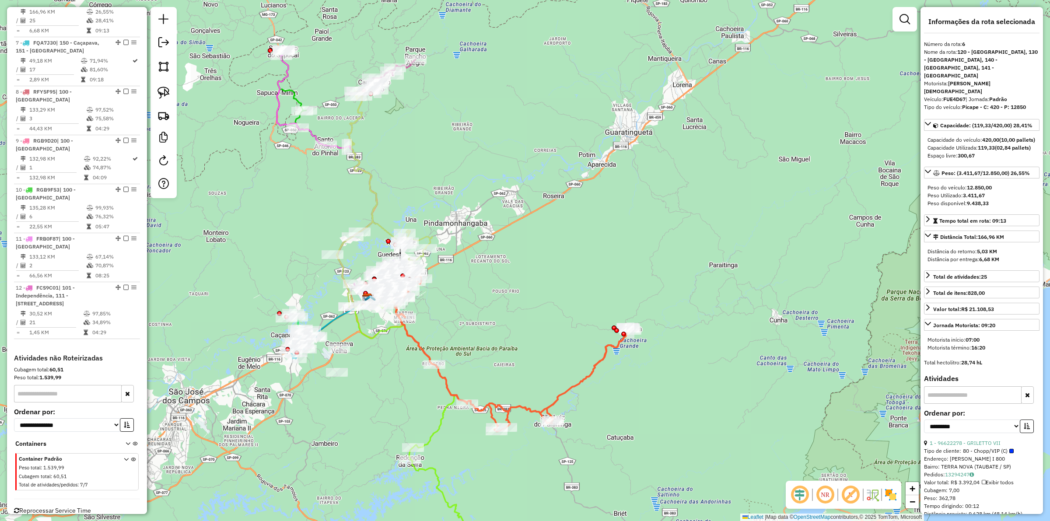
click at [422, 405] on div "Janela de atendimento Grade de atendimento Capacidade Transportadoras Veículos …" at bounding box center [525, 260] width 1050 height 521
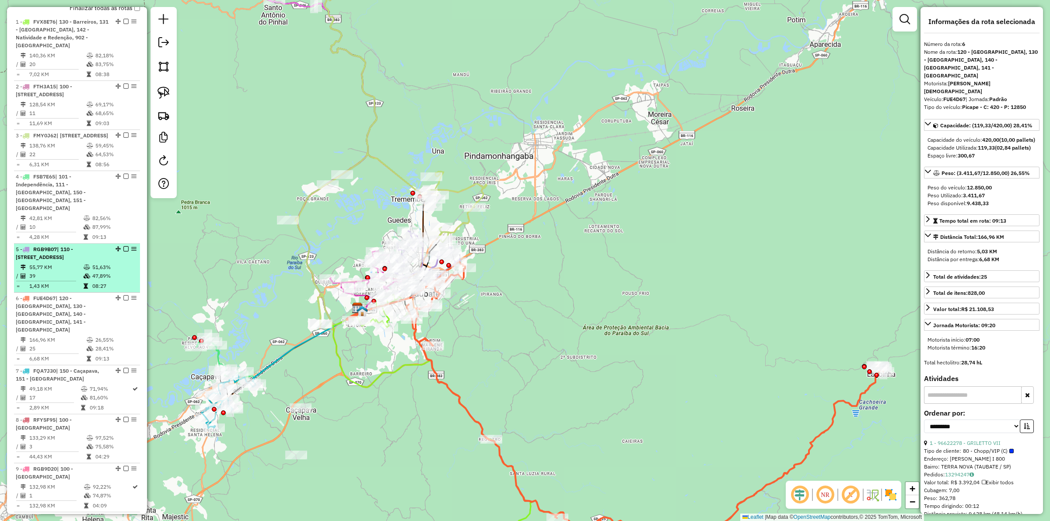
scroll to position [0, 0]
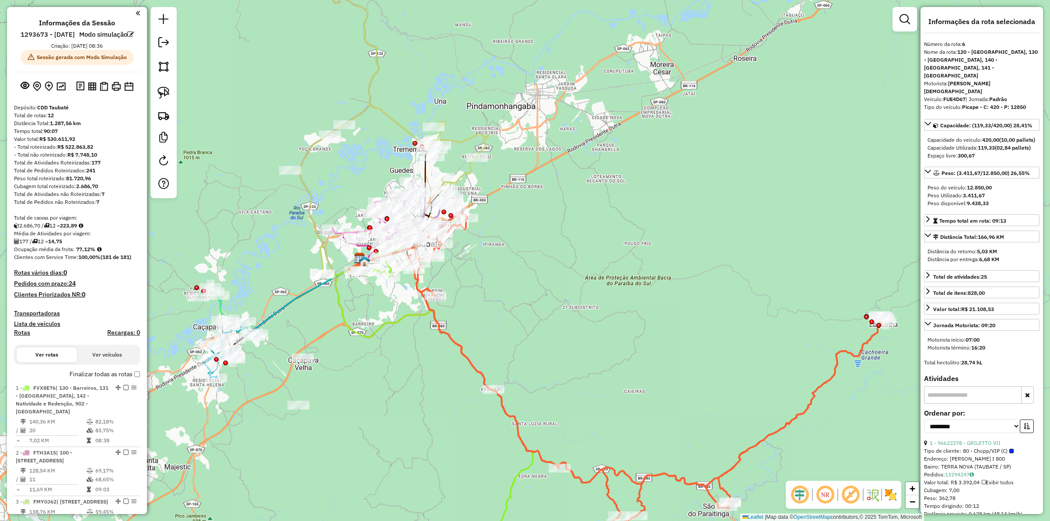
drag, startPoint x: 394, startPoint y: 448, endPoint x: 389, endPoint y: 403, distance: 45.0
click at [389, 403] on div "Janela de atendimento Grade de atendimento Capacidade Transportadoras Veículos …" at bounding box center [525, 260] width 1050 height 521
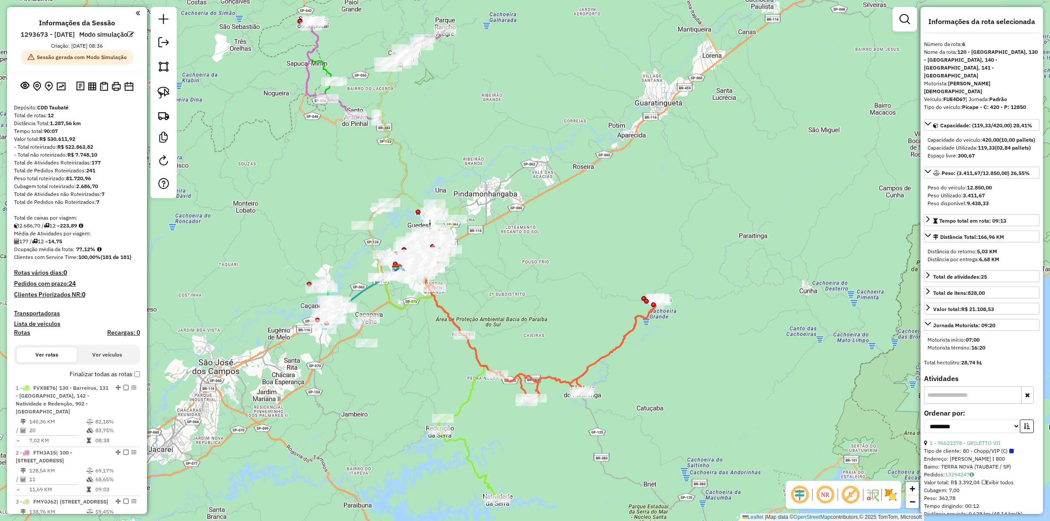
drag, startPoint x: 384, startPoint y: 423, endPoint x: 408, endPoint y: 364, distance: 63.6
click at [408, 364] on div "Janela de atendimento Grade de atendimento Capacidade Transportadoras Veículos …" at bounding box center [525, 260] width 1050 height 521
click at [405, 308] on icon at bounding box center [440, 384] width 113 height 230
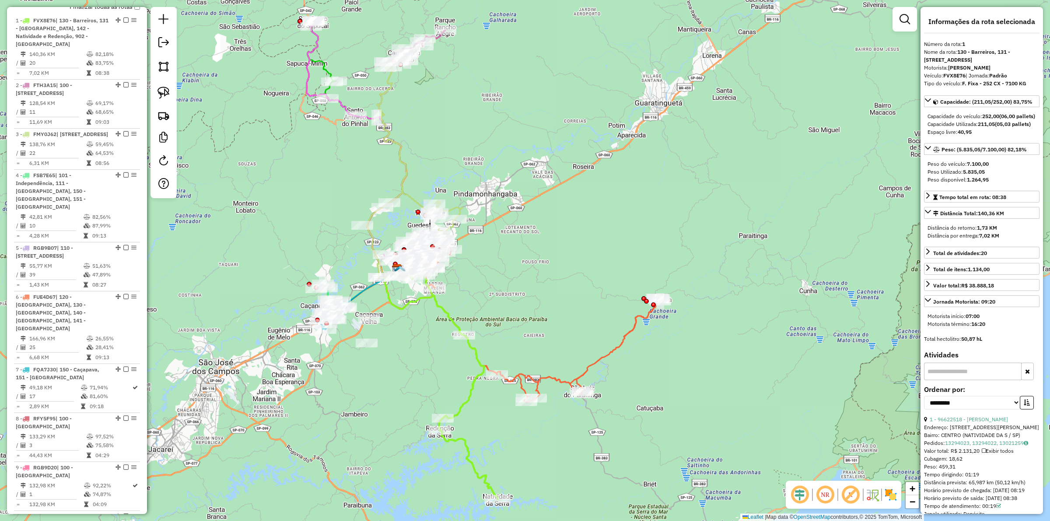
scroll to position [386, 0]
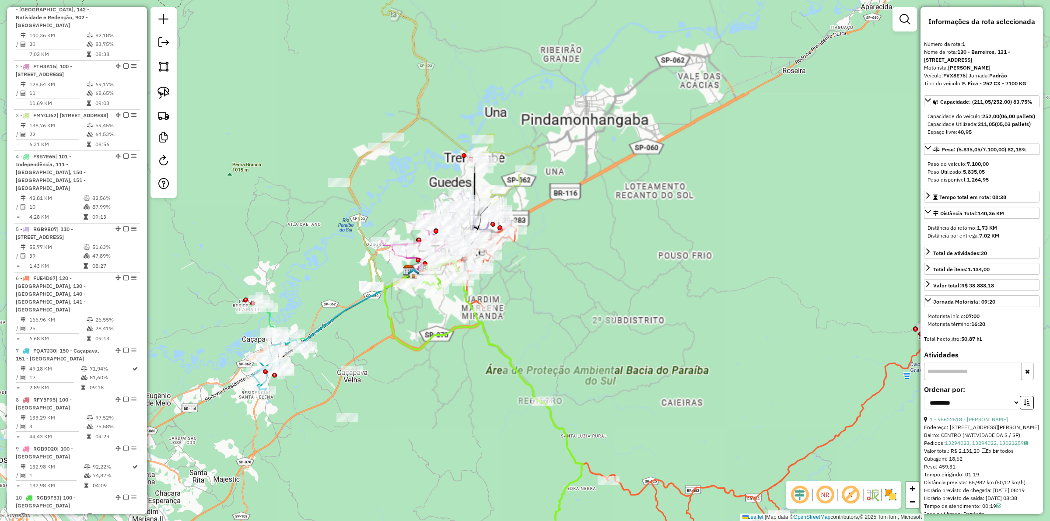
click at [319, 294] on div "Janela de atendimento Grade de atendimento Capacidade Transportadoras Veículos …" at bounding box center [525, 260] width 1050 height 521
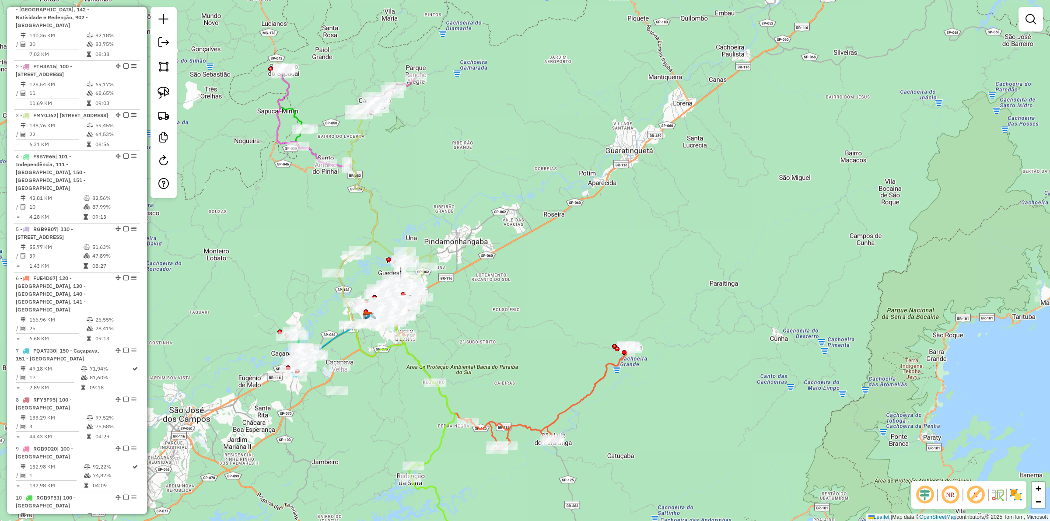
drag, startPoint x: 360, startPoint y: 429, endPoint x: 362, endPoint y: 411, distance: 18.0
click at [362, 411] on div "Janela de atendimento Grade de atendimento Capacidade Transportadoras Veículos …" at bounding box center [525, 260] width 1050 height 521
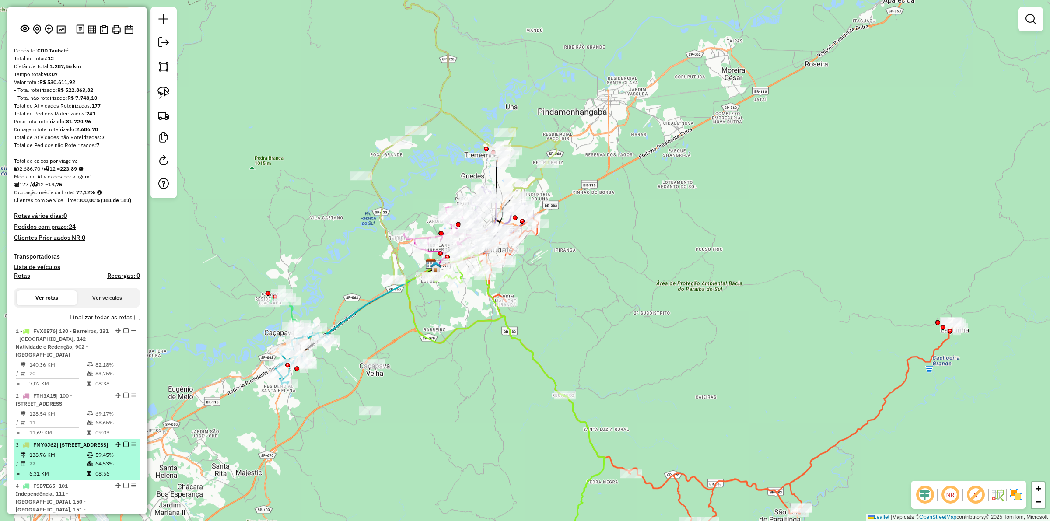
scroll to position [0, 0]
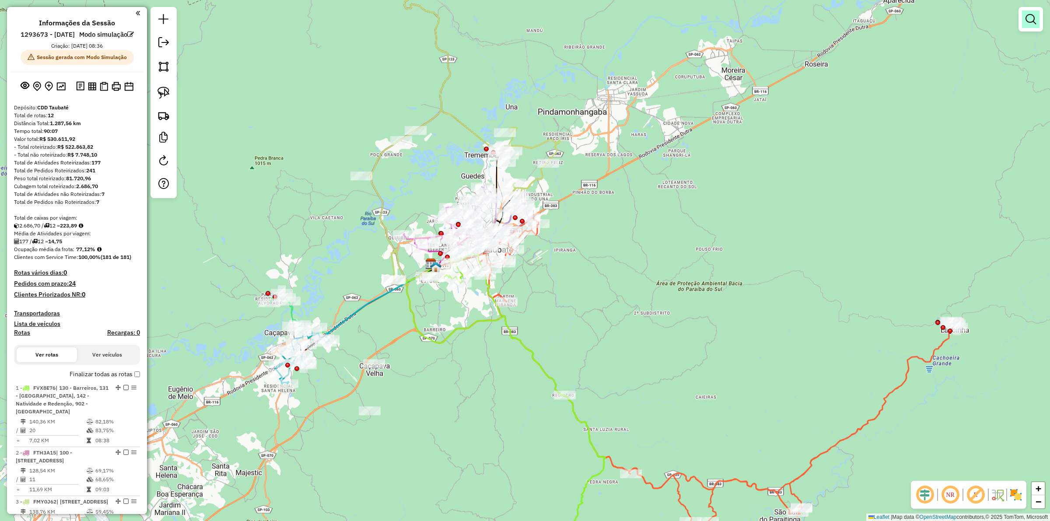
click at [1025, 27] on link at bounding box center [1031, 20] width 18 height 18
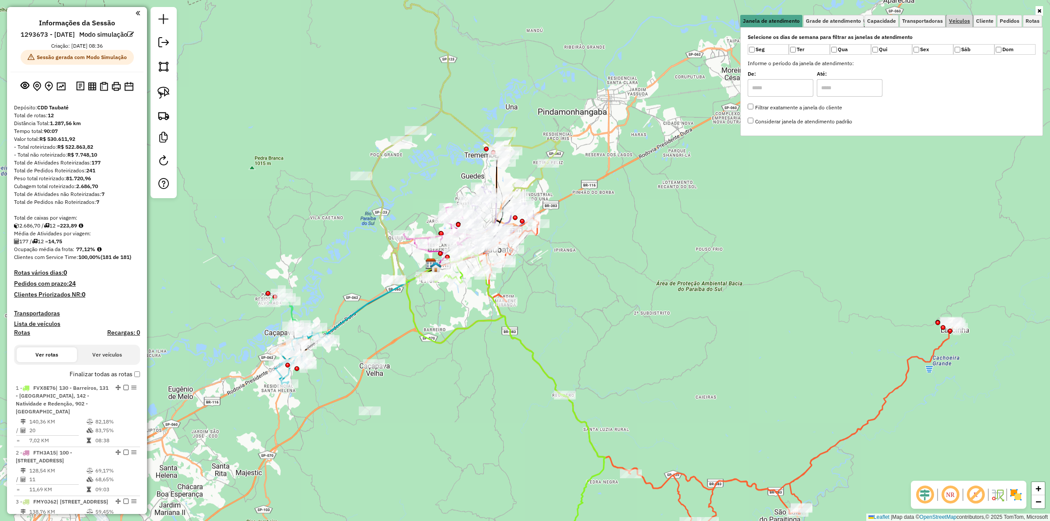
click at [973, 22] on link "Veículos" at bounding box center [960, 21] width 26 height 12
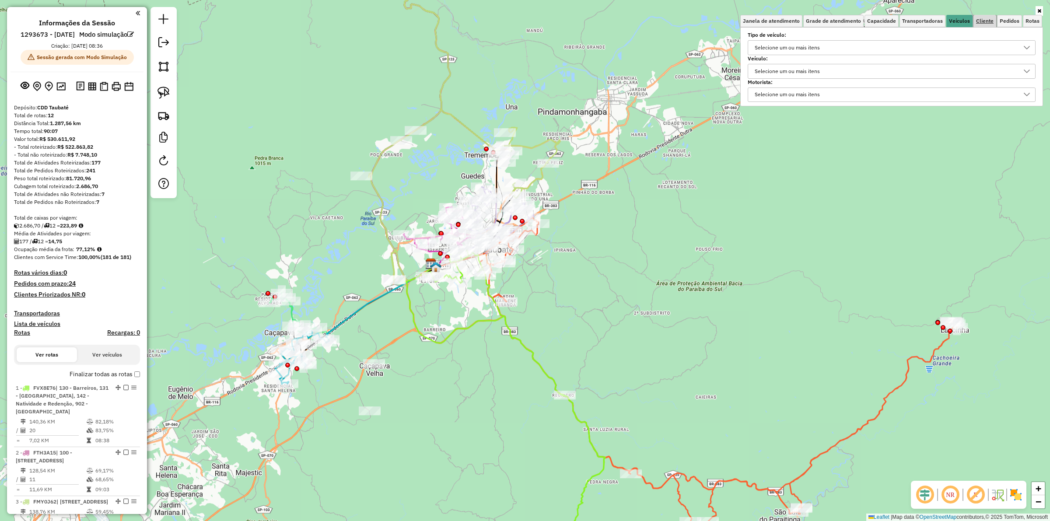
click at [983, 20] on span "Cliente" at bounding box center [986, 20] width 18 height 5
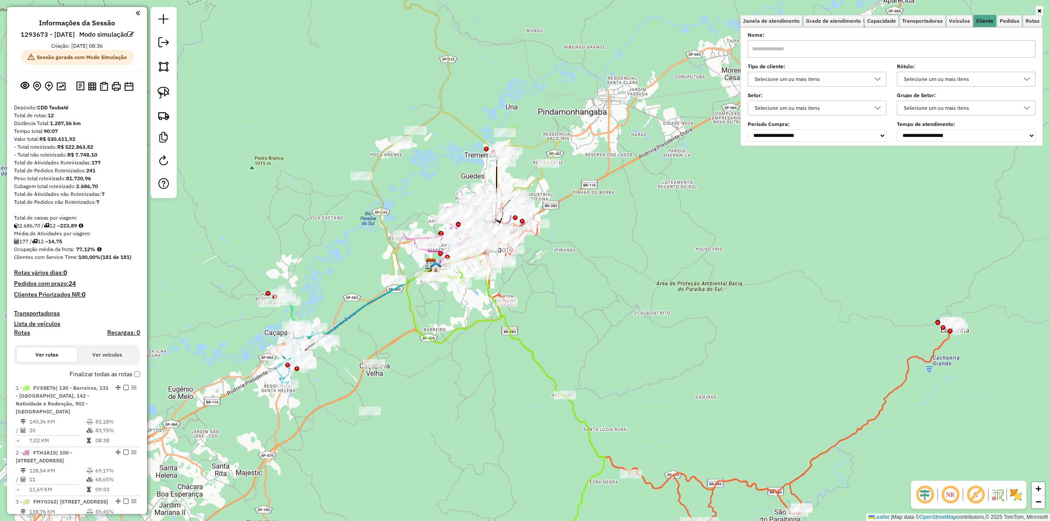
click at [857, 79] on div "Selecione um ou mais itens" at bounding box center [811, 79] width 118 height 14
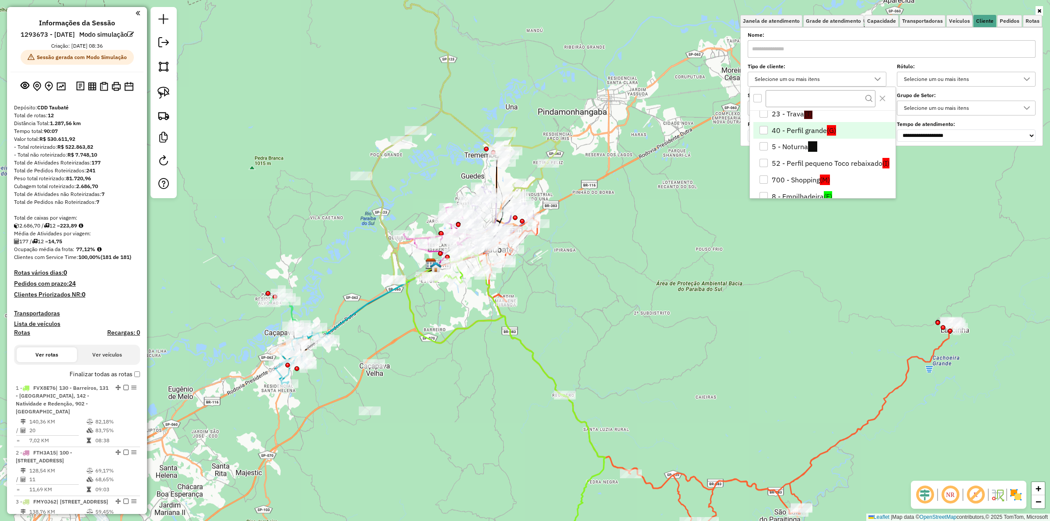
scroll to position [55, 0]
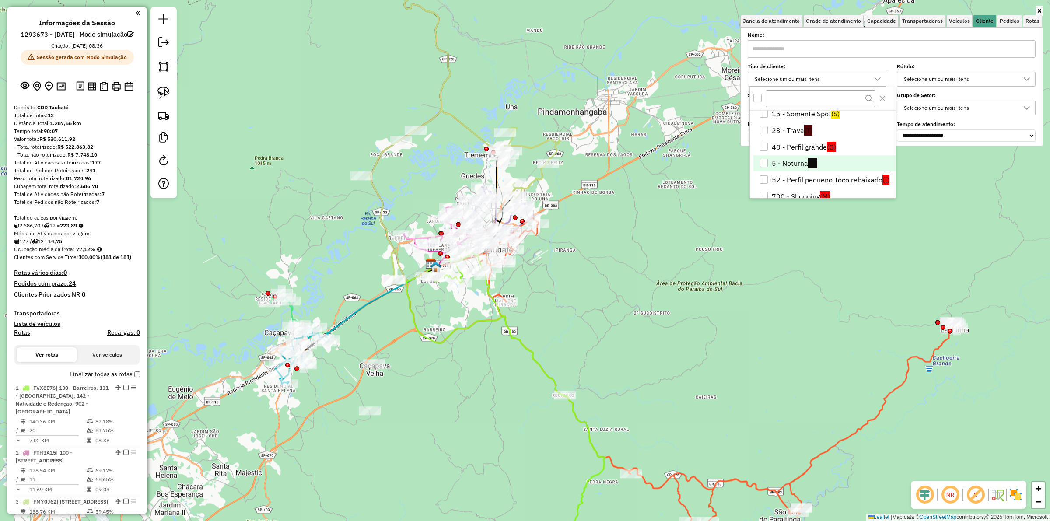
click at [764, 161] on div "5 - Noturna" at bounding box center [764, 163] width 8 height 8
click at [765, 162] on body "Aguarde... Pop-up bloqueado! Seu navegador bloqueou automáticamente a abertura …" at bounding box center [525, 260] width 1050 height 521
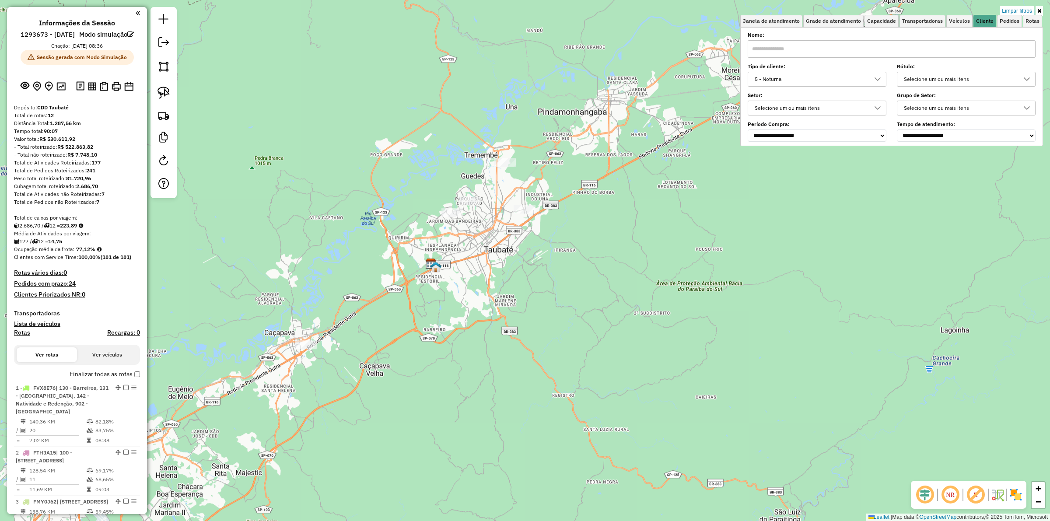
click at [777, 80] on div "5 - Noturna" at bounding box center [811, 79] width 118 height 14
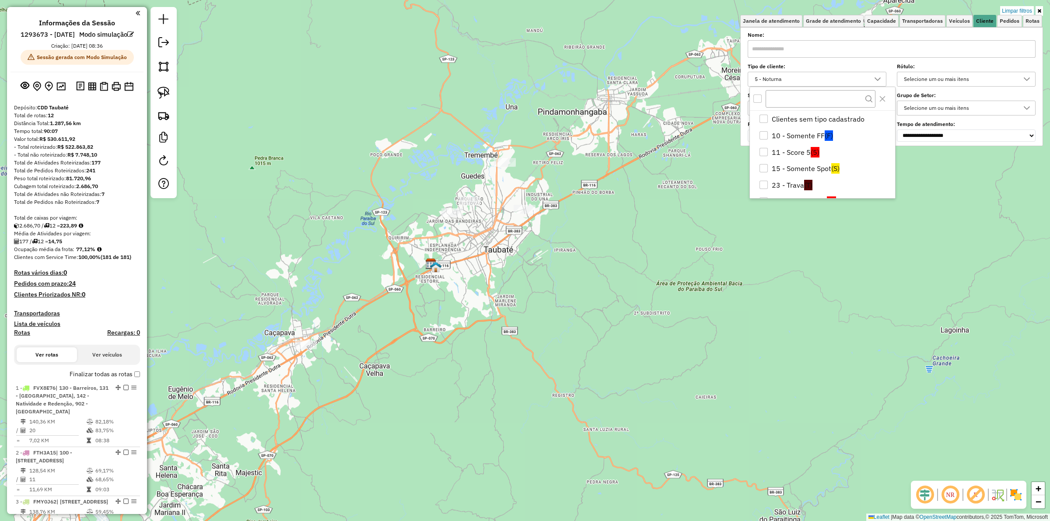
scroll to position [28, 0]
drag, startPoint x: 762, startPoint y: 122, endPoint x: 762, endPoint y: 159, distance: 37.2
click at [762, 159] on ul "Clientes sem tipo cadastrado 10 - Somente FF (F) 11 - Score 5 (5) 15 - Somente …" at bounding box center [822, 182] width 145 height 198
click at [762, 158] on div "23 - Trava" at bounding box center [764, 157] width 8 height 8
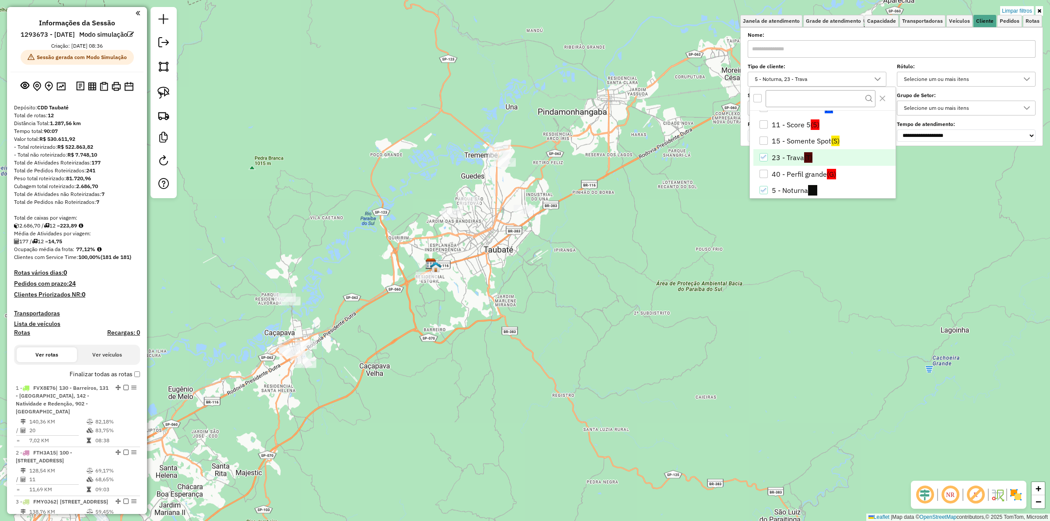
click at [762, 189] on icon "5 - Noturna" at bounding box center [764, 190] width 6 height 6
click at [559, 305] on div "Limpar filtros Janela de atendimento Grade de atendimento Capacidade Transporta…" at bounding box center [525, 260] width 1050 height 521
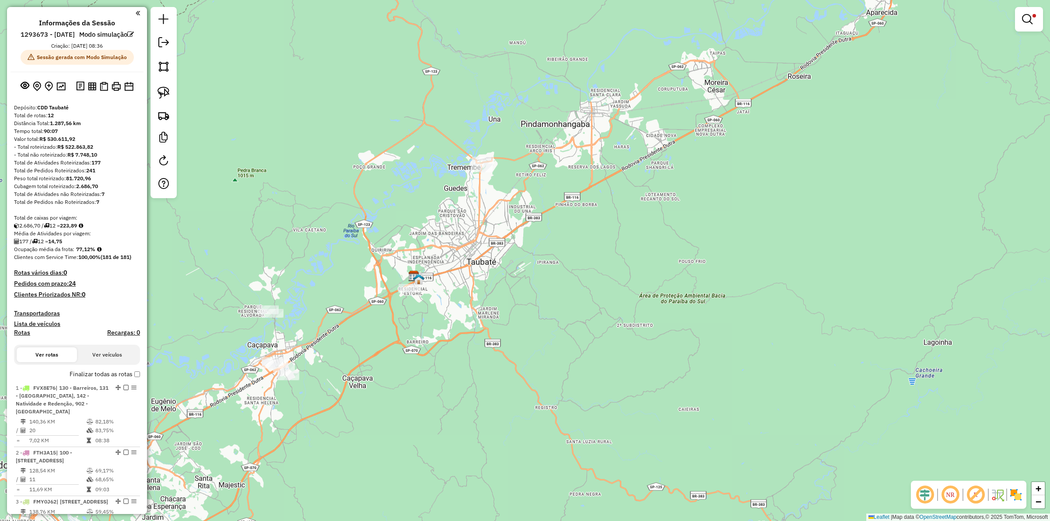
drag, startPoint x: 529, startPoint y: 318, endPoint x: 512, endPoint y: 343, distance: 30.0
click at [512, 341] on div "Limpar filtros Janela de atendimento Grade de atendimento Capacidade Transporta…" at bounding box center [525, 260] width 1050 height 521
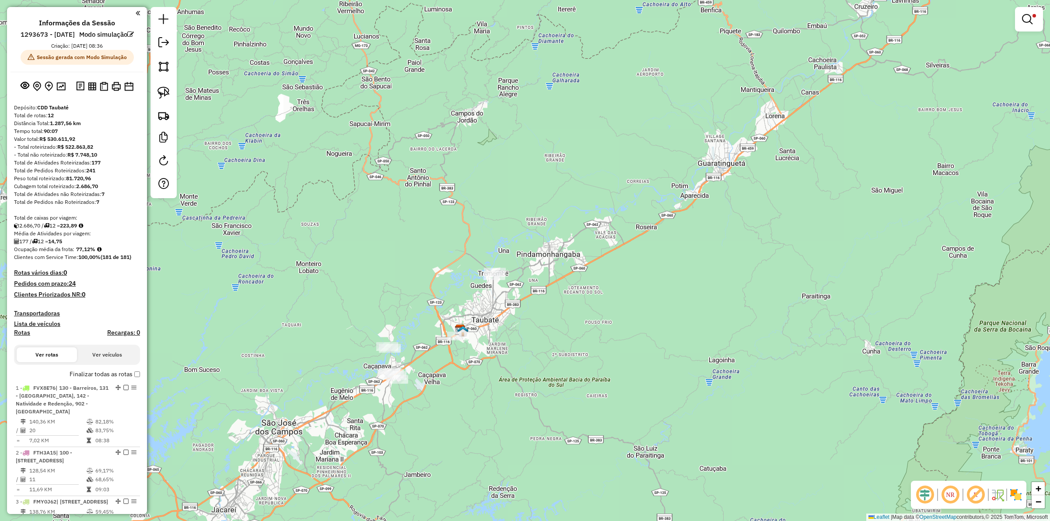
drag, startPoint x: 516, startPoint y: 352, endPoint x: 512, endPoint y: 345, distance: 8.6
click at [513, 346] on div "Limpar filtros Janela de atendimento Grade de atendimento Capacidade Transporta…" at bounding box center [525, 260] width 1050 height 521
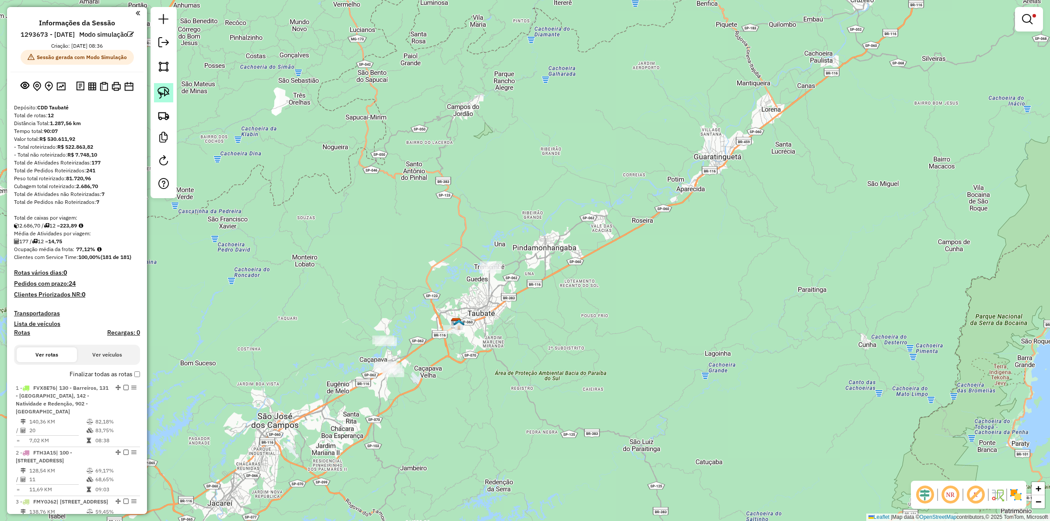
click at [168, 99] on img at bounding box center [164, 93] width 12 height 12
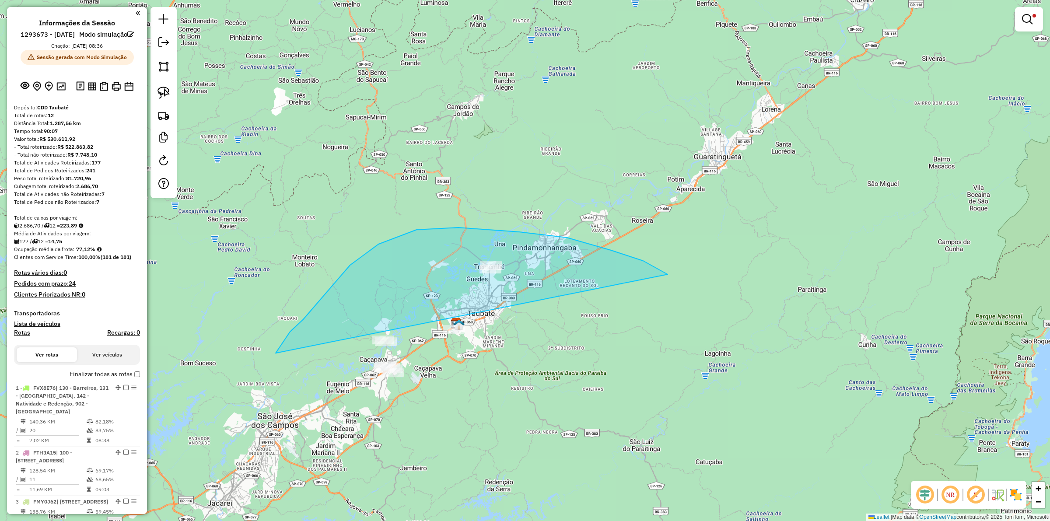
drag, startPoint x: 379, startPoint y: 244, endPoint x: 335, endPoint y: 407, distance: 168.5
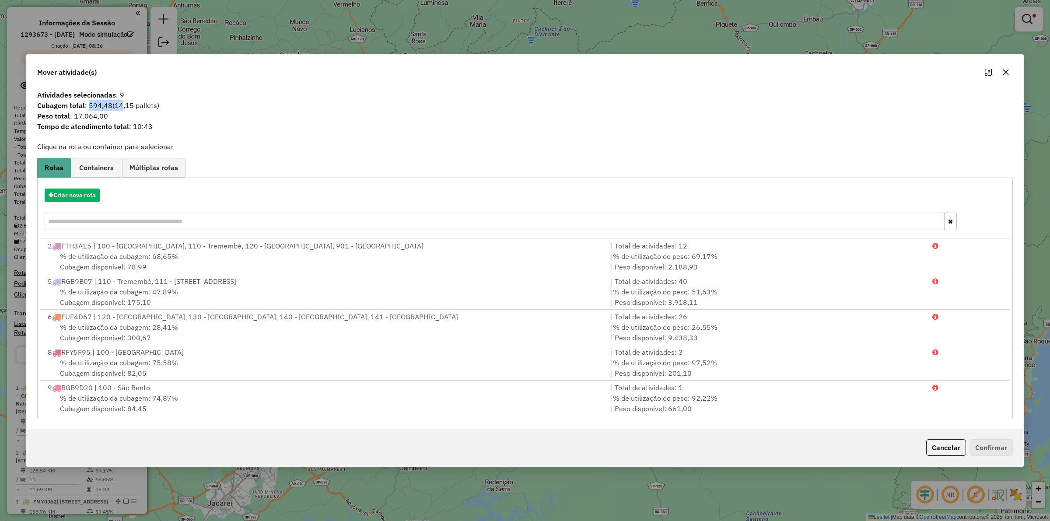
drag, startPoint x: 88, startPoint y: 101, endPoint x: 122, endPoint y: 103, distance: 33.8
click at [122, 103] on span "Cubagem total : 594,48 (14,15 pallets)" at bounding box center [525, 105] width 987 height 11
click at [317, 121] on span "Tempo de atendimento total : 10:43" at bounding box center [525, 126] width 987 height 11
click at [1008, 74] on icon "button" at bounding box center [1007, 72] width 6 height 6
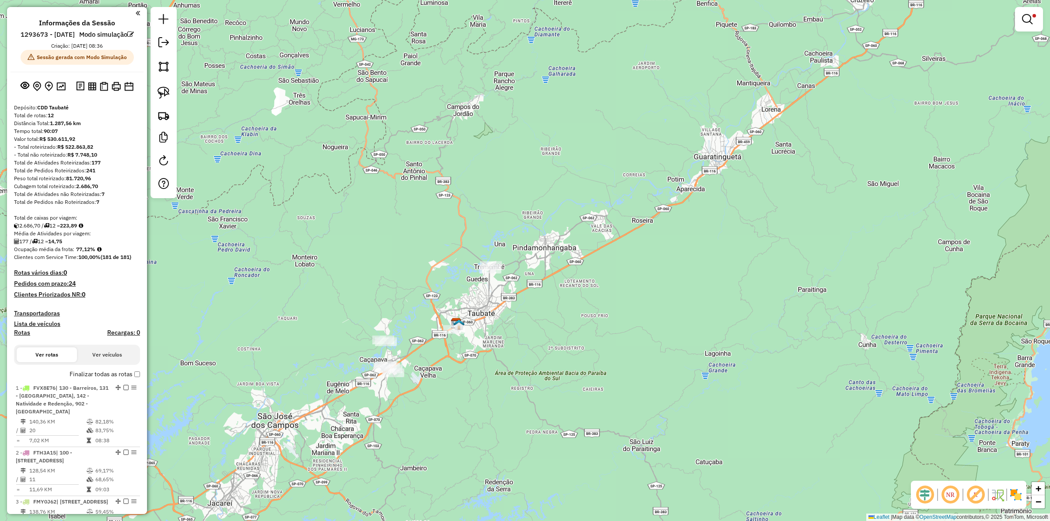
click at [110, 159] on div "- Total não roteirizado: R$ 7.748,10" at bounding box center [77, 155] width 126 height 8
drag, startPoint x: 75, startPoint y: 167, endPoint x: 64, endPoint y: 165, distance: 11.1
click at [64, 159] on div "- Total não roteirizado: R$ 7.748,10" at bounding box center [77, 155] width 126 height 8
click at [115, 151] on div "- Total roteirizado: R$ 522.863,82" at bounding box center [77, 147] width 126 height 8
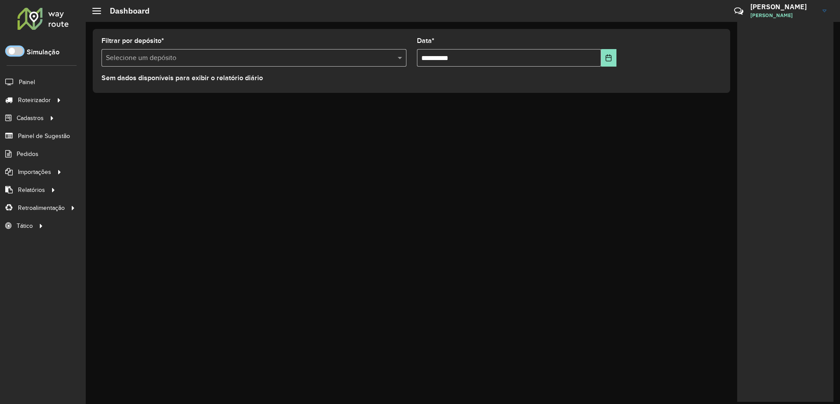
scroll to position [5, 3]
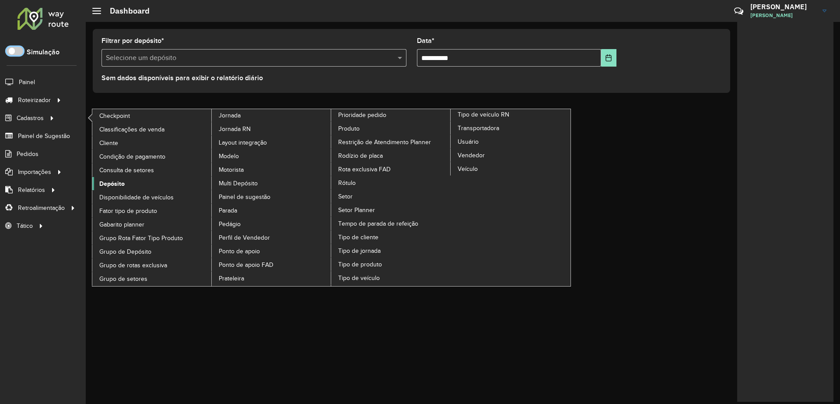
click at [111, 184] on span "Depósito" at bounding box center [111, 183] width 25 height 9
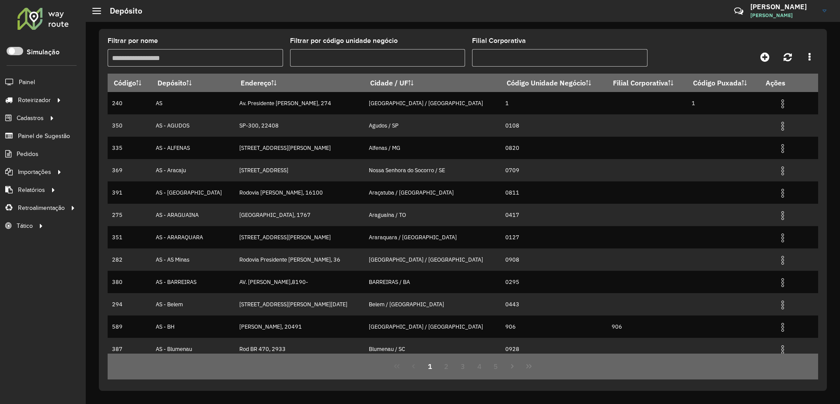
click at [179, 62] on hb-app "Aguarde... Pop-up bloqueado! Seu navegador bloqueou automáticamente a abertura …" at bounding box center [420, 202] width 840 height 404
click at [179, 62] on input "Filtrar por nome" at bounding box center [196, 58] width 176 height 18
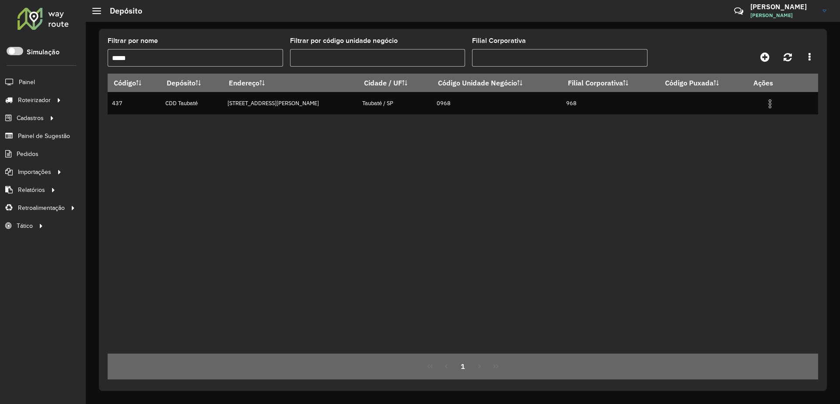
type input "*****"
drag, startPoint x: 661, startPoint y: 47, endPoint x: 310, endPoint y: 48, distance: 350.6
click at [660, 48] on div "Filtrar por nome ***** Filtrar por código unidade negócio Filial Corporativa" at bounding box center [463, 56] width 711 height 36
click at [35, 18] on div at bounding box center [43, 18] width 53 height 23
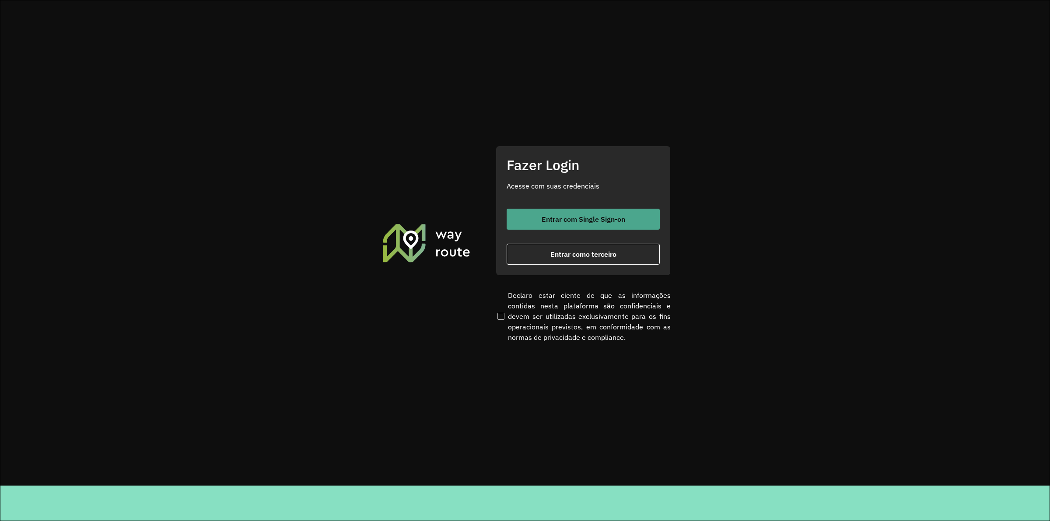
click at [542, 220] on span "Entrar com Single Sign-on" at bounding box center [584, 219] width 84 height 7
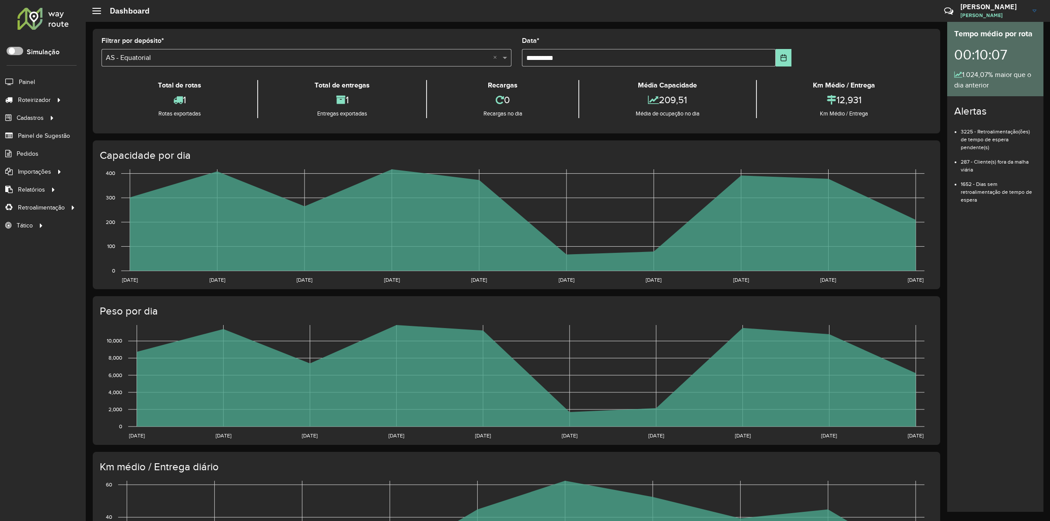
click at [10, 55] on p-inputswitch at bounding box center [15, 52] width 17 height 7
click at [14, 52] on span at bounding box center [15, 51] width 17 height 8
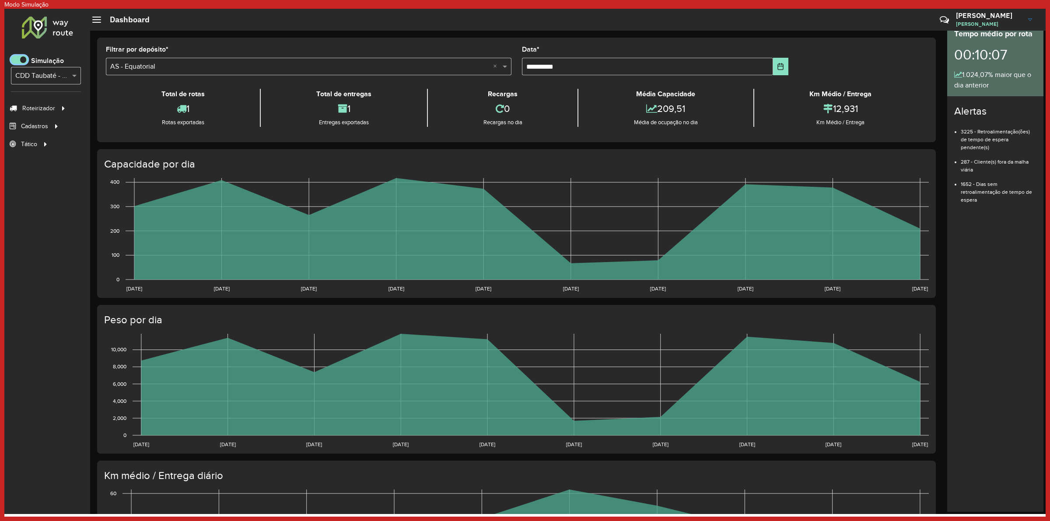
scroll to position [4, 3]
click at [112, 102] on div "1" at bounding box center [183, 108] width 150 height 19
click at [108, 105] on span "Entregas" at bounding box center [116, 108] width 25 height 9
click at [25, 62] on span at bounding box center [19, 60] width 17 height 8
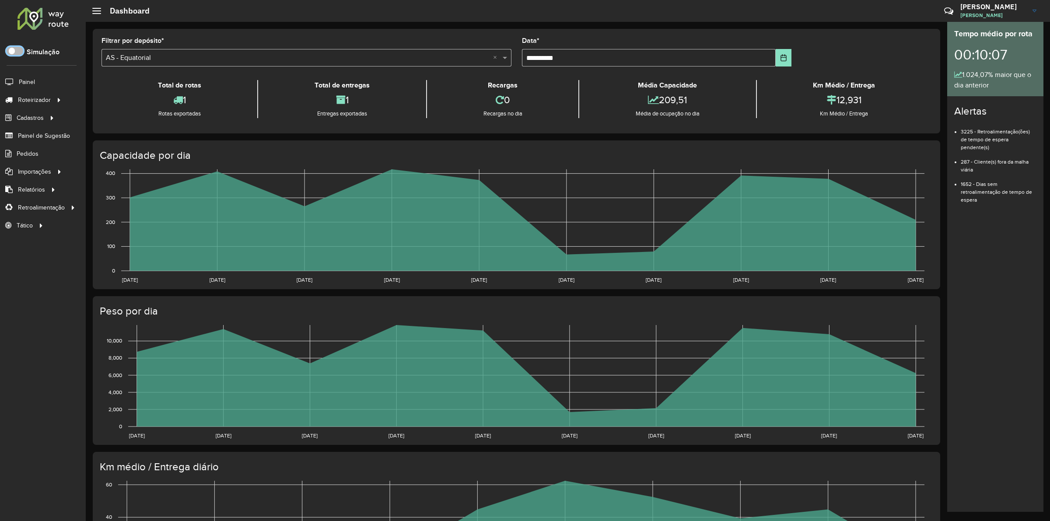
click at [18, 49] on span at bounding box center [15, 51] width 17 height 8
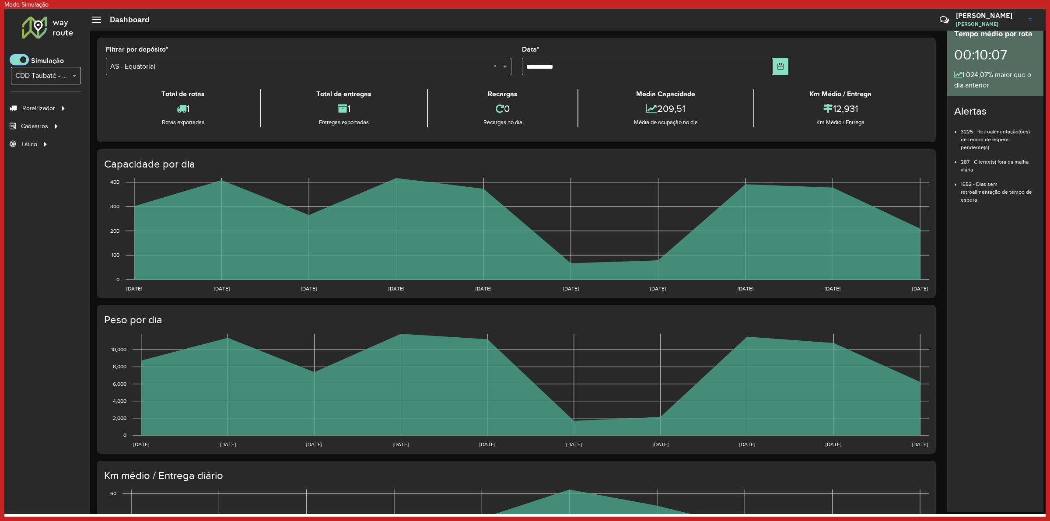
drag, startPoint x: 22, startPoint y: 62, endPoint x: 32, endPoint y: 72, distance: 13.9
click at [21, 62] on span at bounding box center [19, 60] width 17 height 8
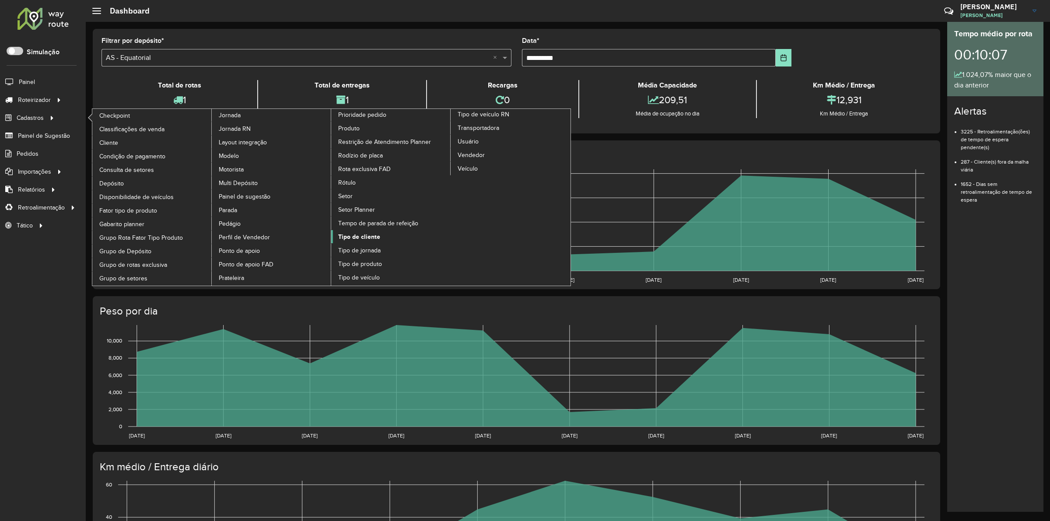
click at [364, 242] on span "Tipo de cliente" at bounding box center [359, 236] width 42 height 9
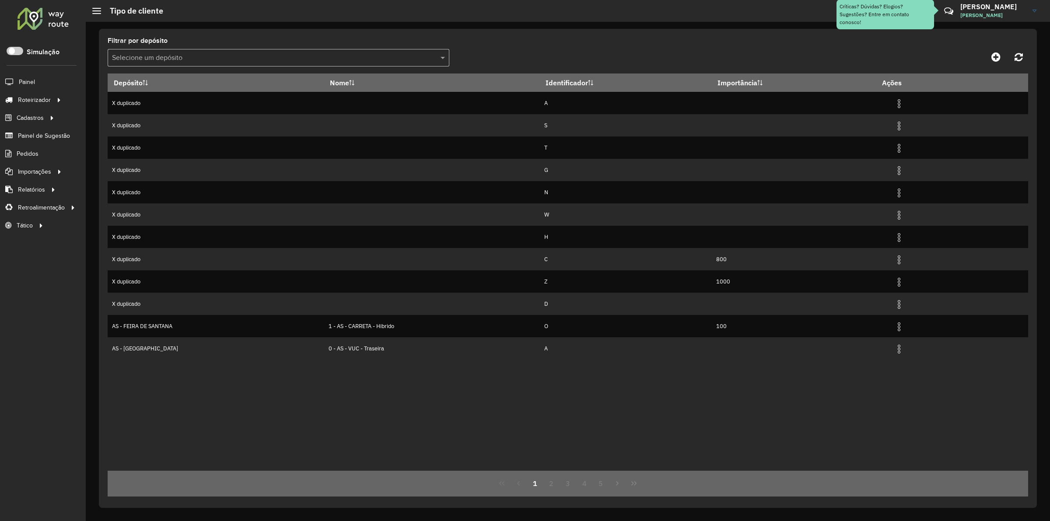
click at [276, 58] on input "text" at bounding box center [270, 58] width 316 height 11
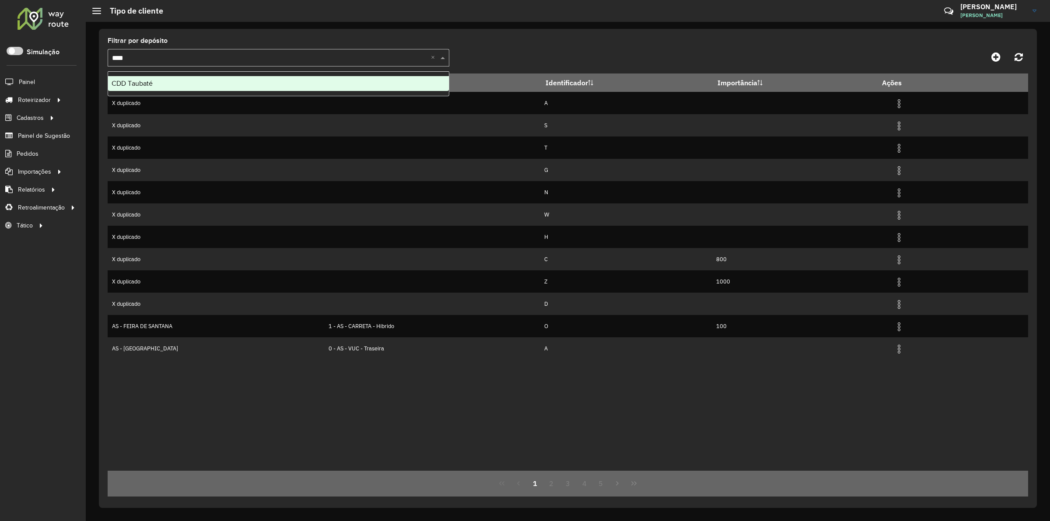
type input "*****"
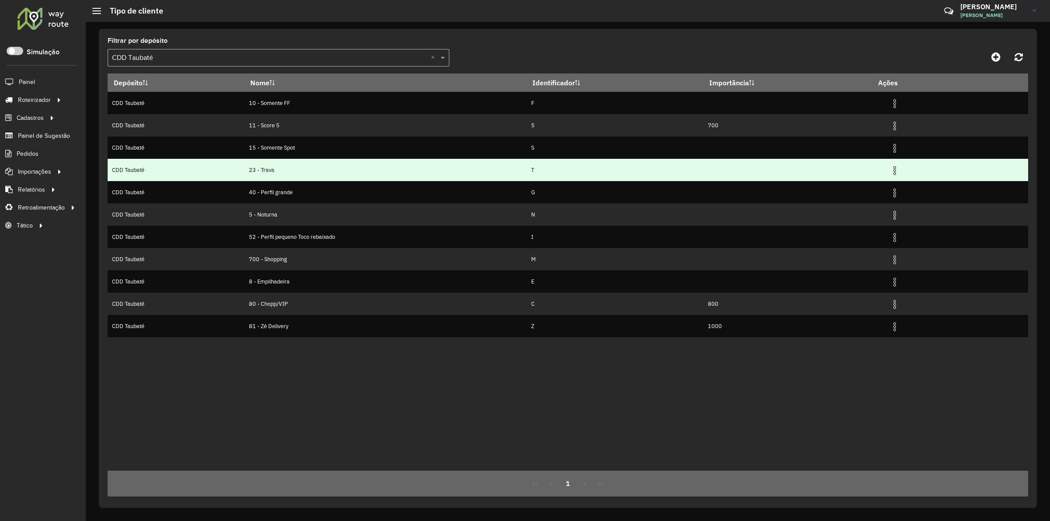
click at [899, 172] on img at bounding box center [895, 170] width 11 height 11
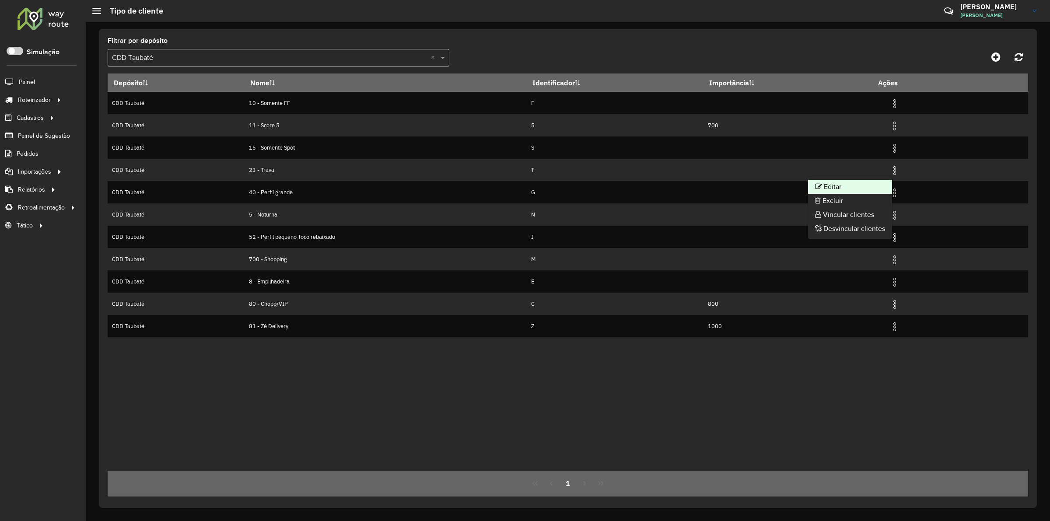
click at [858, 191] on li "Editar" at bounding box center [850, 187] width 84 height 14
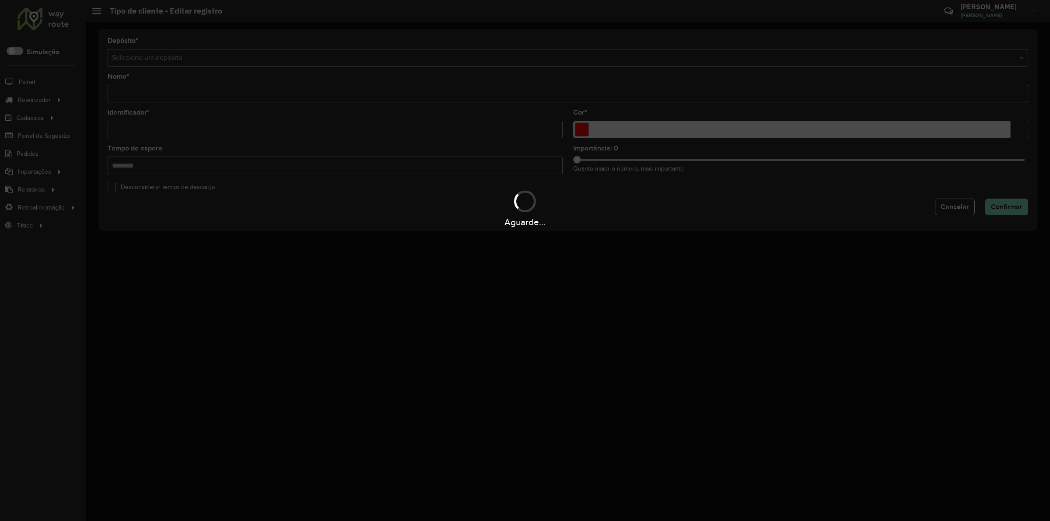
type input "**********"
type input "*"
type input "*******"
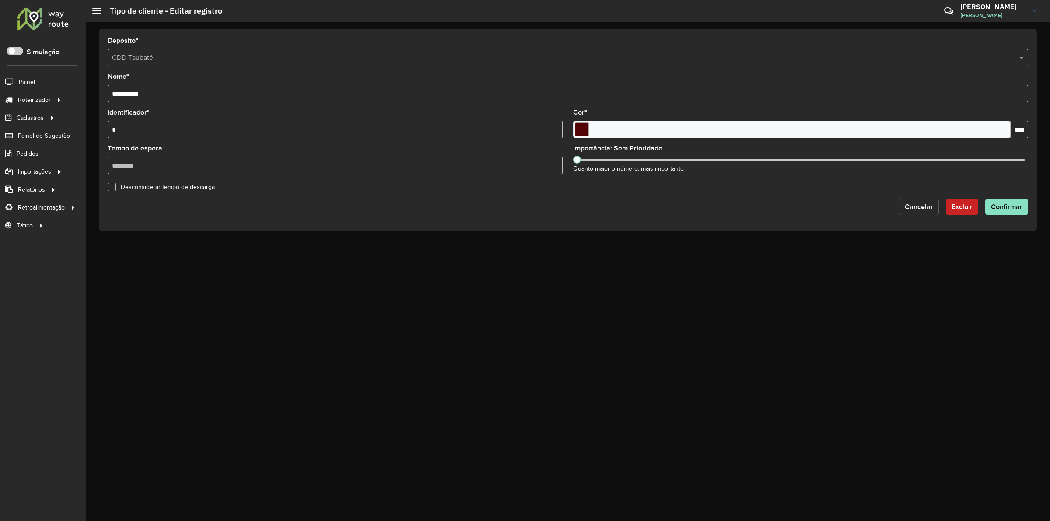
click at [907, 211] on span "Cancelar" at bounding box center [919, 206] width 28 height 7
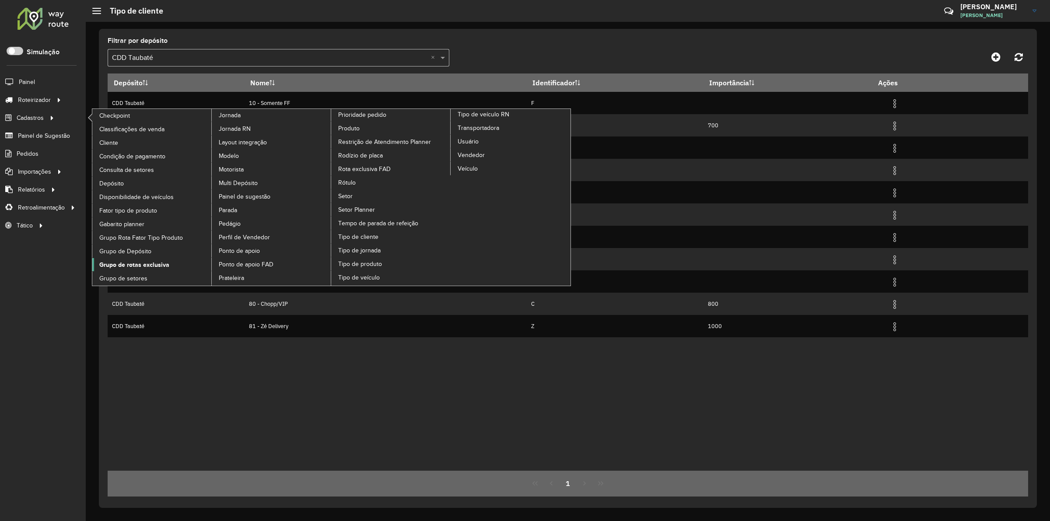
click at [123, 264] on span "Grupo de rotas exclusiva" at bounding box center [134, 264] width 70 height 9
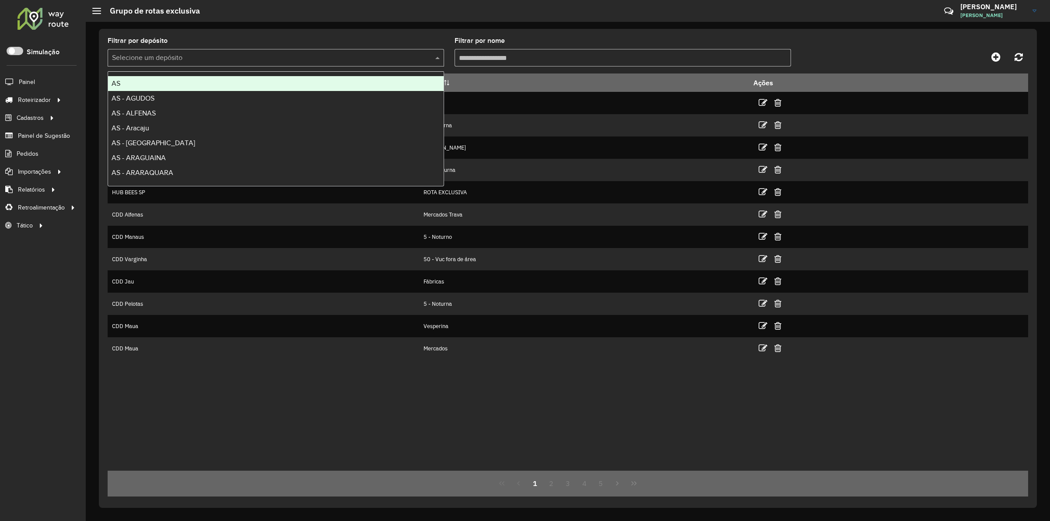
click at [208, 56] on input "text" at bounding box center [267, 58] width 310 height 11
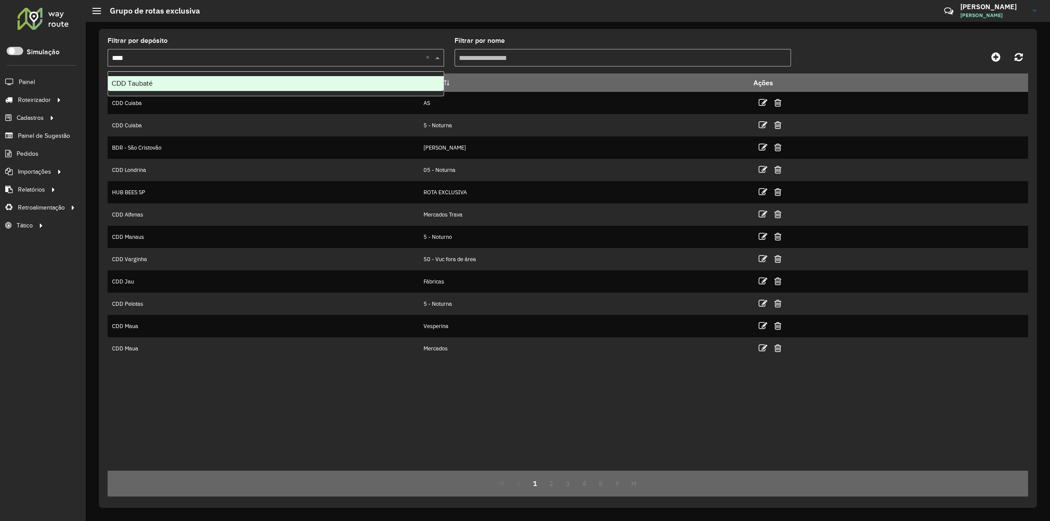
type input "*****"
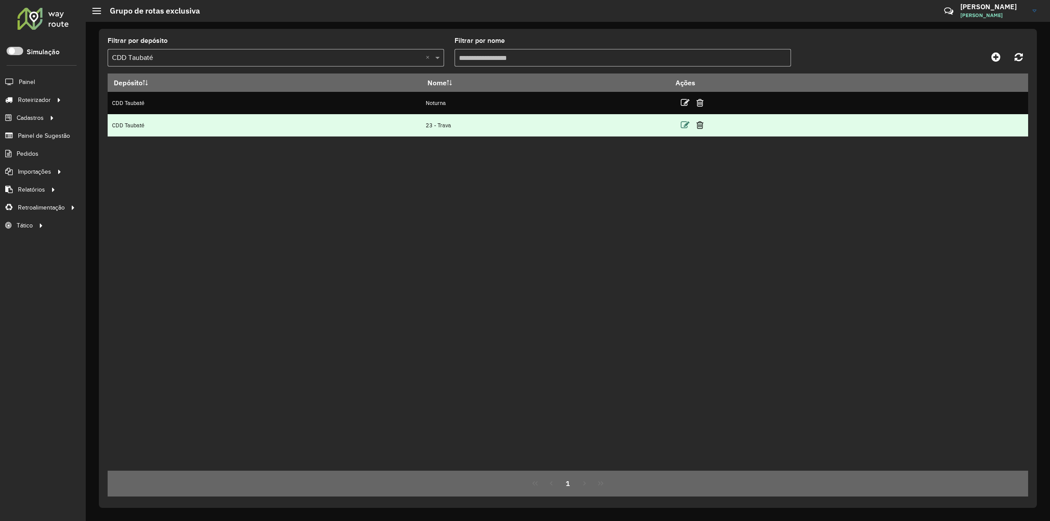
click at [690, 128] on icon at bounding box center [685, 125] width 9 height 9
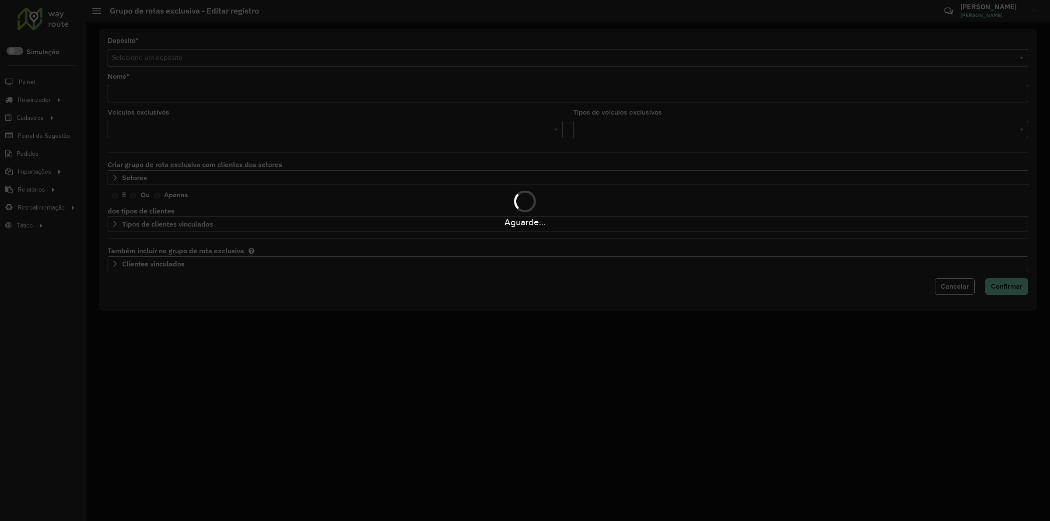
type input "**********"
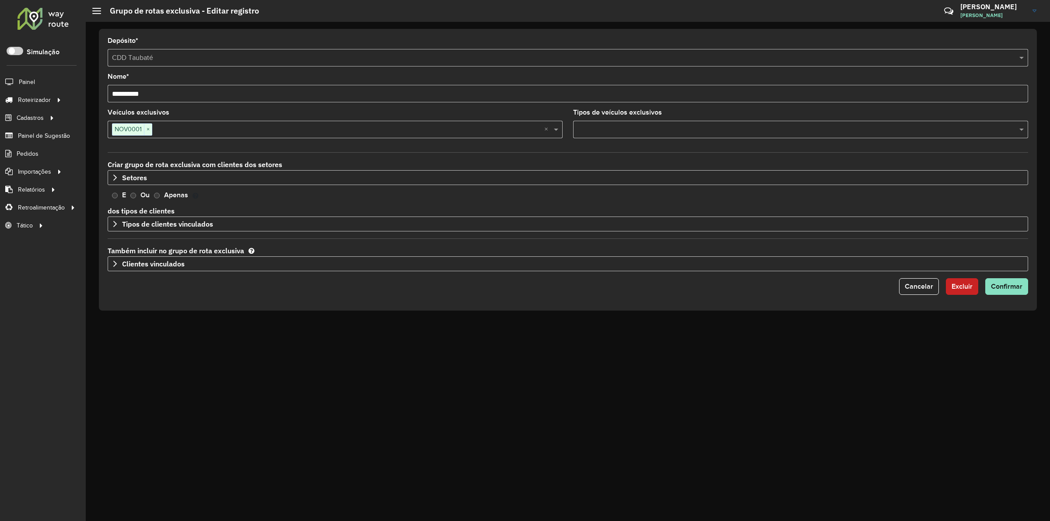
click at [299, 337] on div "**********" at bounding box center [568, 271] width 965 height 499
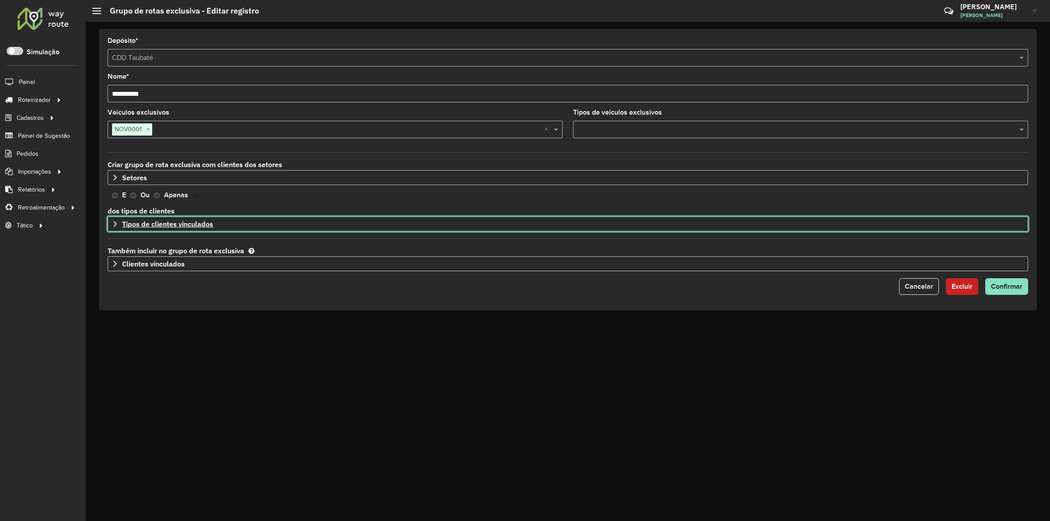
click at [117, 222] on icon at bounding box center [115, 224] width 7 height 7
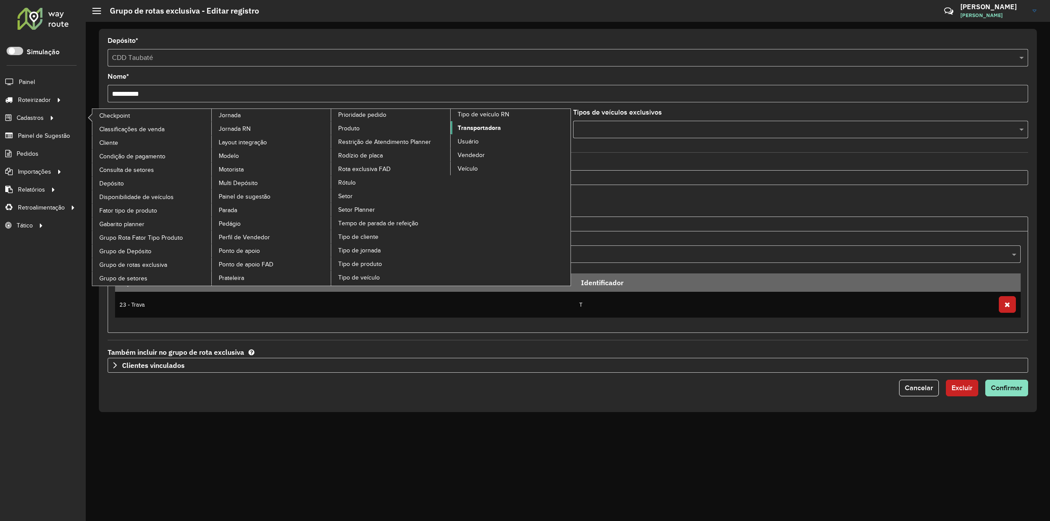
click at [478, 130] on span "Transportadora" at bounding box center [479, 127] width 43 height 9
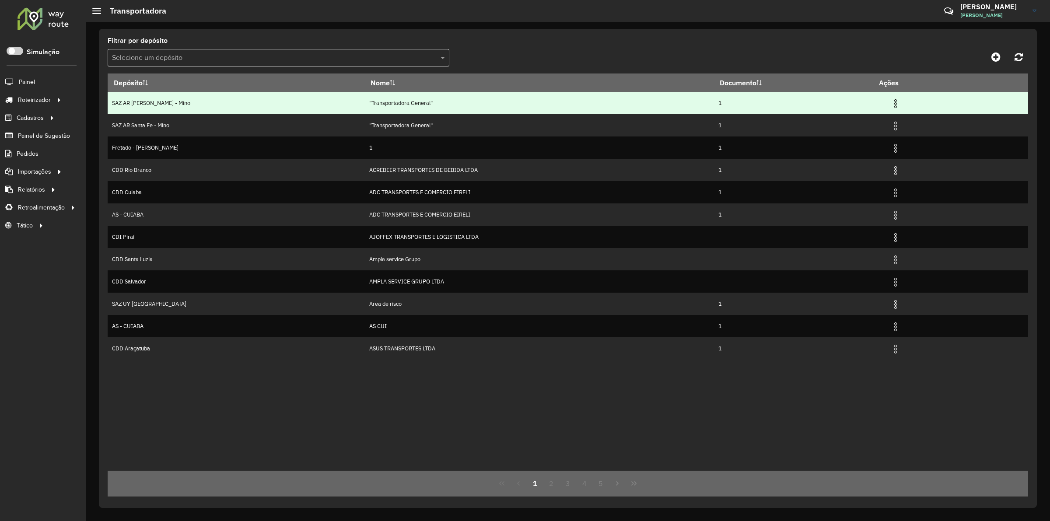
click at [894, 103] on img at bounding box center [896, 103] width 11 height 11
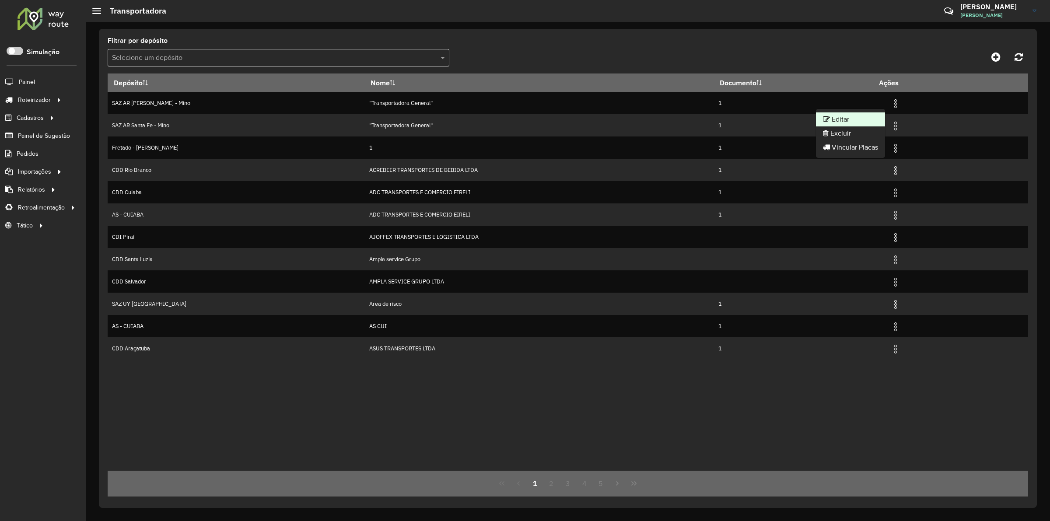
click at [841, 120] on li "Editar" at bounding box center [850, 119] width 69 height 14
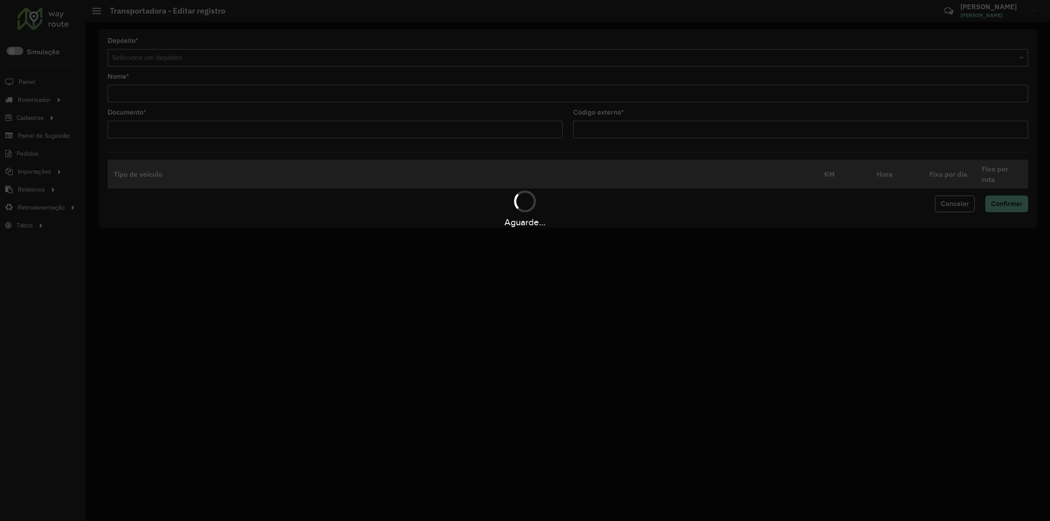
type input "**********"
type input "*"
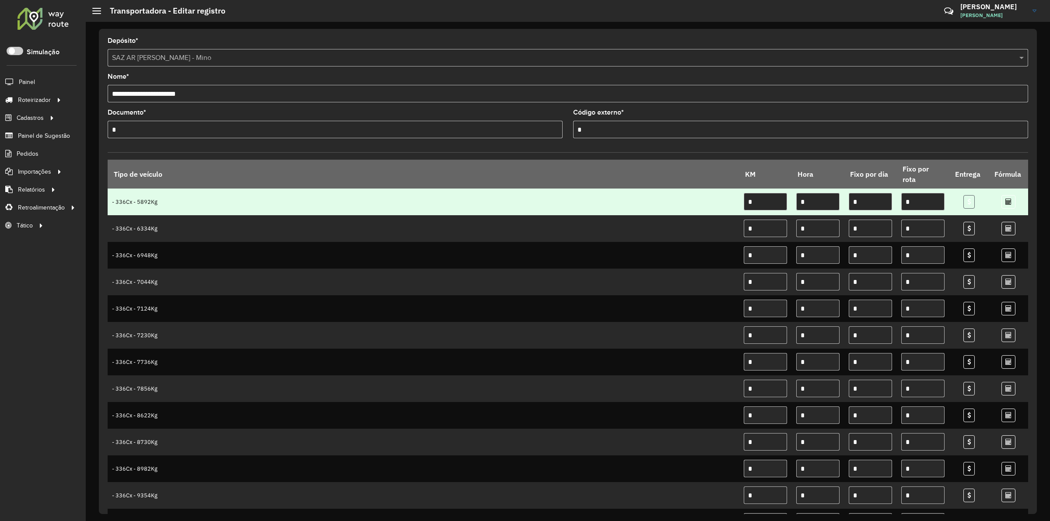
click at [970, 204] on link at bounding box center [969, 202] width 11 height 14
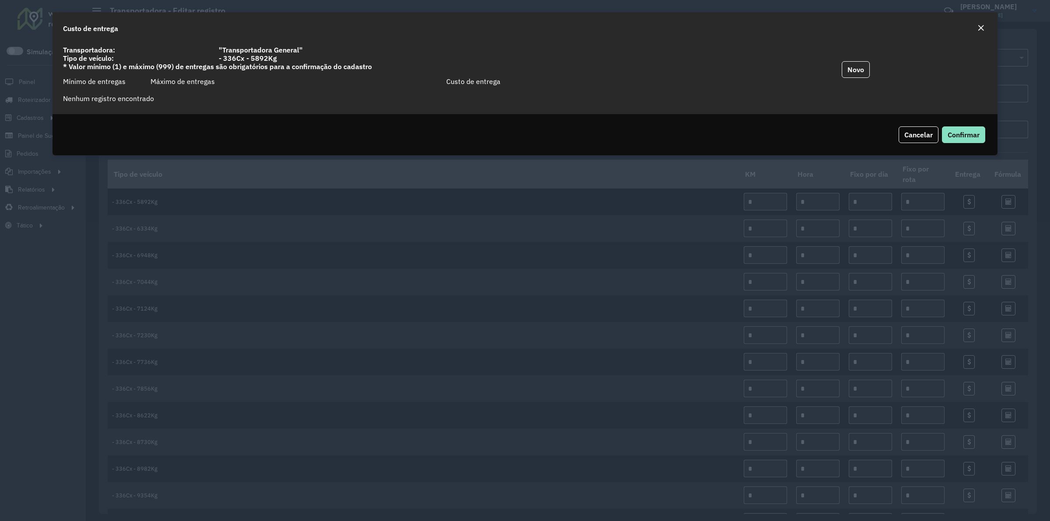
click at [982, 23] on div "Close" at bounding box center [981, 28] width 7 height 11
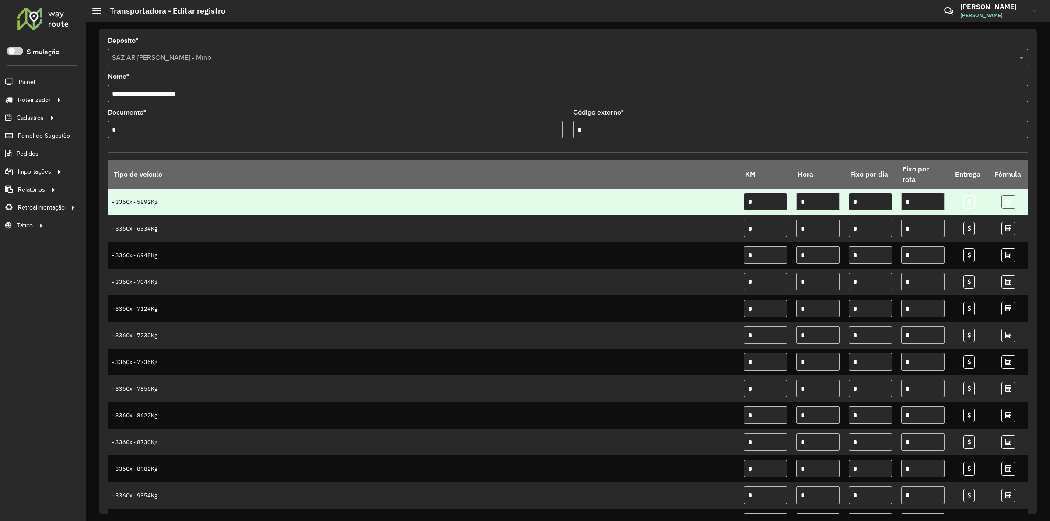
click at [1006, 204] on icon at bounding box center [1009, 202] width 6 height 6
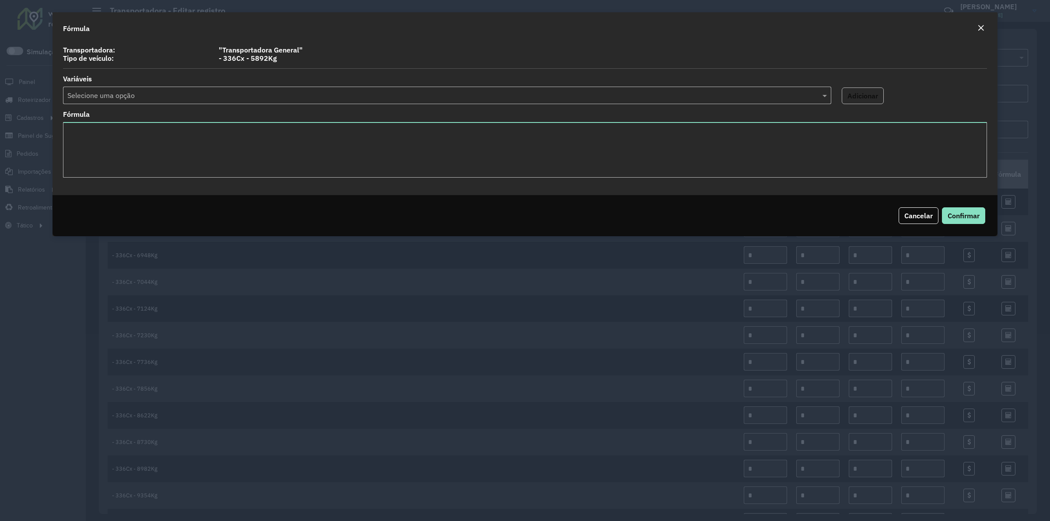
click at [981, 23] on div "Close" at bounding box center [981, 28] width 7 height 11
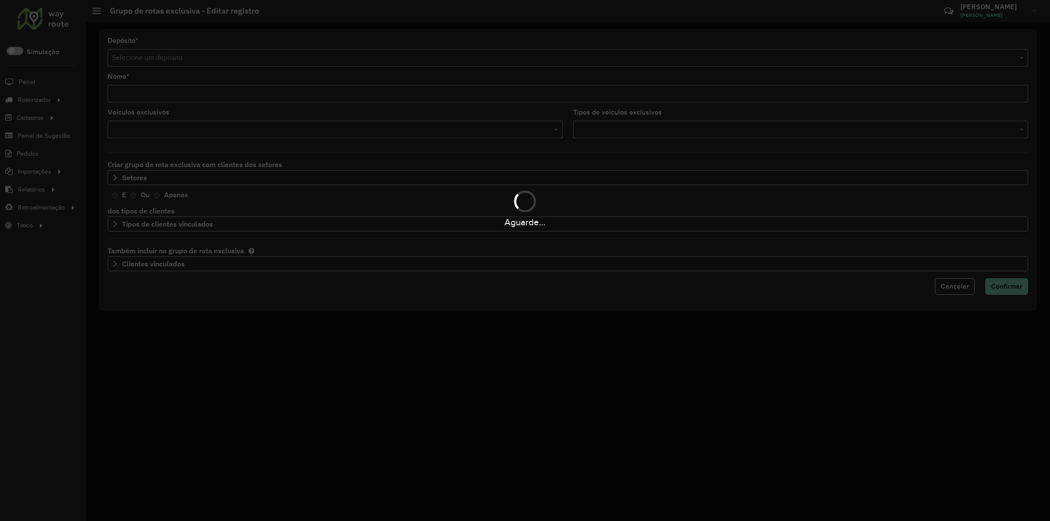
type input "**********"
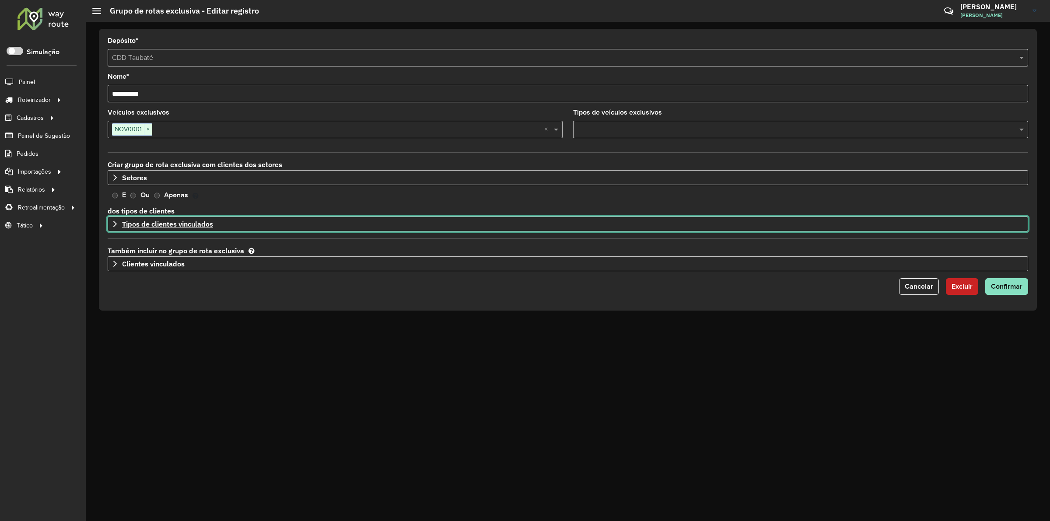
click at [112, 226] on link "Tipos de clientes vinculados" at bounding box center [568, 224] width 921 height 15
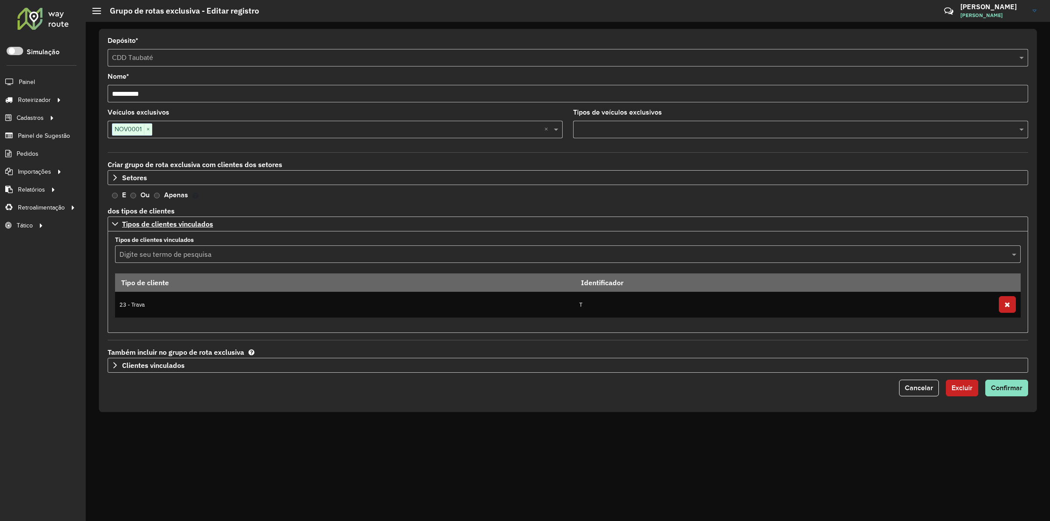
drag, startPoint x: 1010, startPoint y: 304, endPoint x: 1008, endPoint y: 349, distance: 44.7
click at [1010, 304] on button "button" at bounding box center [1007, 304] width 17 height 17
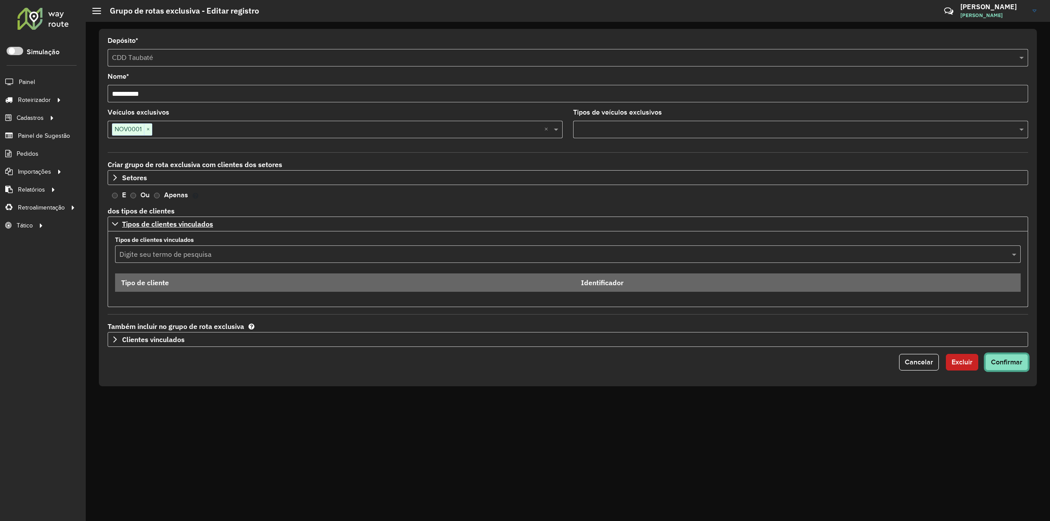
click at [1006, 368] on button "Confirmar" at bounding box center [1007, 362] width 43 height 17
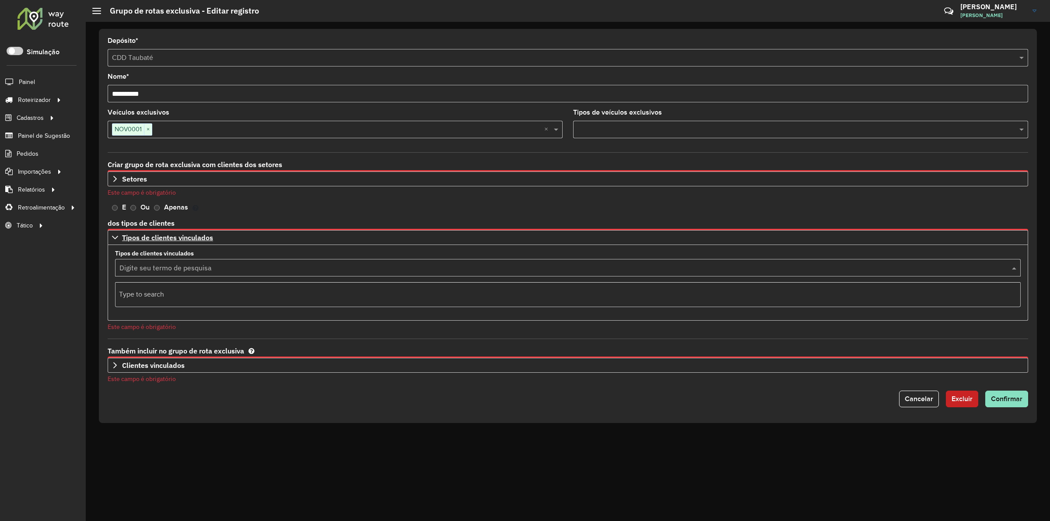
click at [170, 267] on input "text" at bounding box center [559, 268] width 880 height 11
click at [252, 432] on div "**********" at bounding box center [568, 271] width 965 height 499
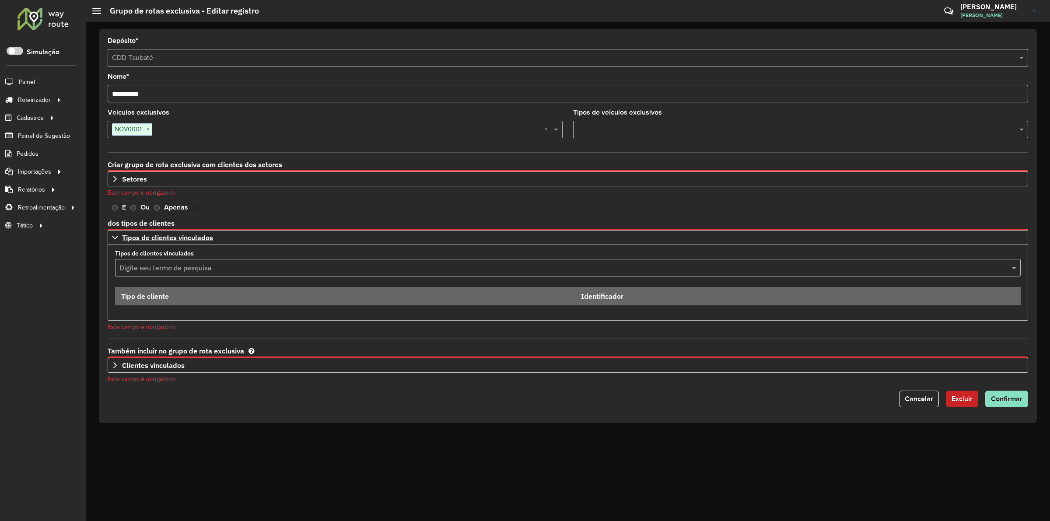
click at [216, 197] on div "Este campo é obrigatório" at bounding box center [568, 192] width 921 height 9
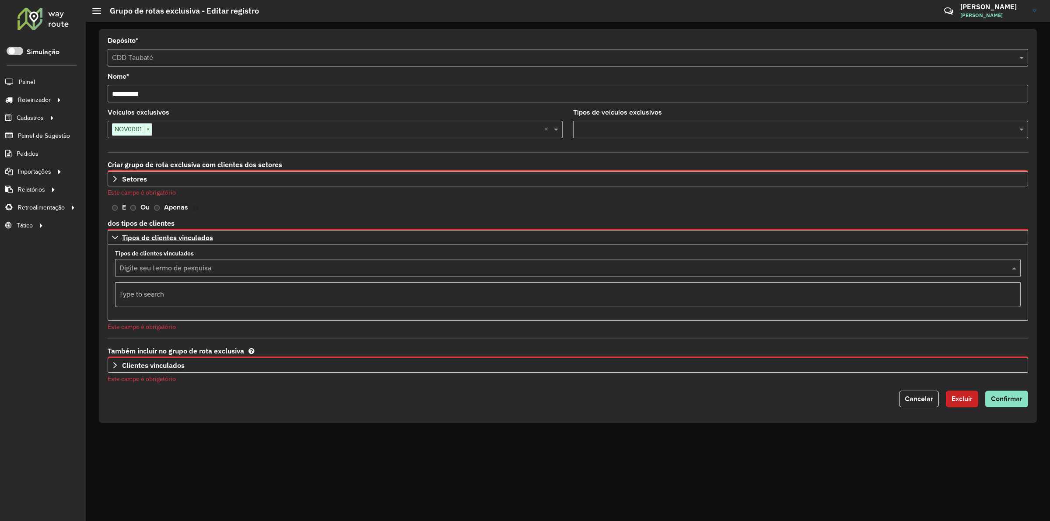
click at [194, 270] on input "text" at bounding box center [559, 268] width 880 height 11
click at [172, 293] on div "Type to search" at bounding box center [568, 294] width 905 height 15
click at [182, 260] on div "Digite seu termo de pesquisa" at bounding box center [568, 268] width 906 height 18
click at [184, 265] on input "text" at bounding box center [559, 268] width 880 height 11
type input "*"
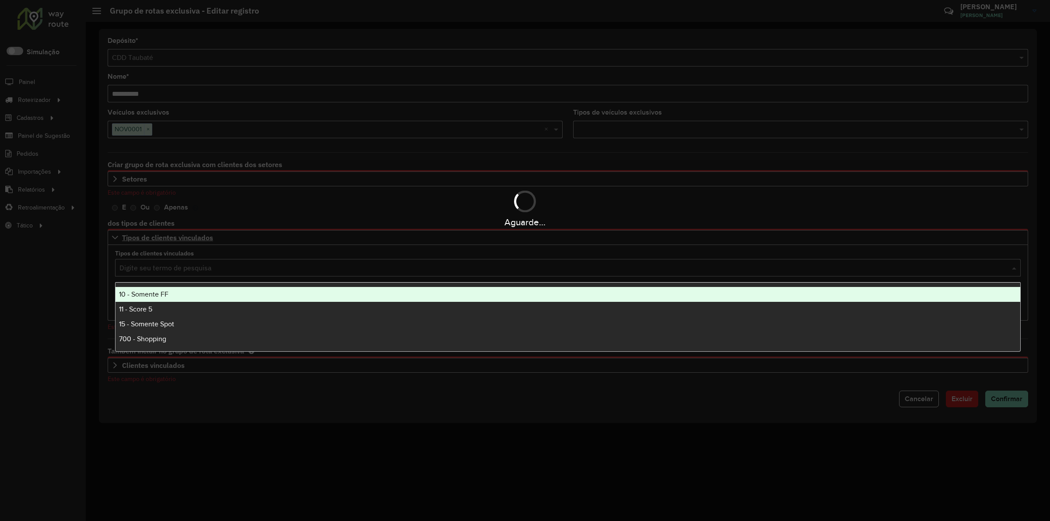
type input "*"
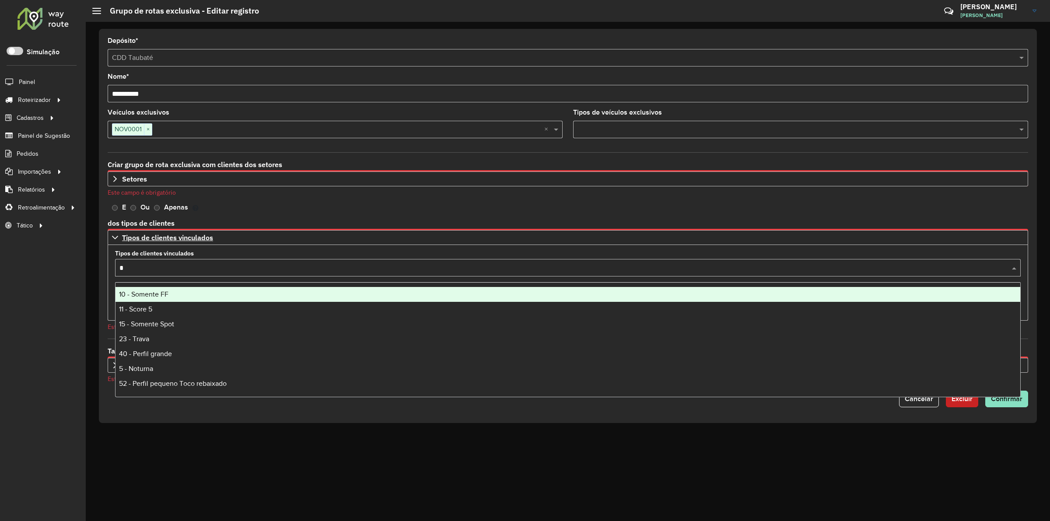
click at [205, 292] on div "10 - Somente FF" at bounding box center [568, 294] width 905 height 15
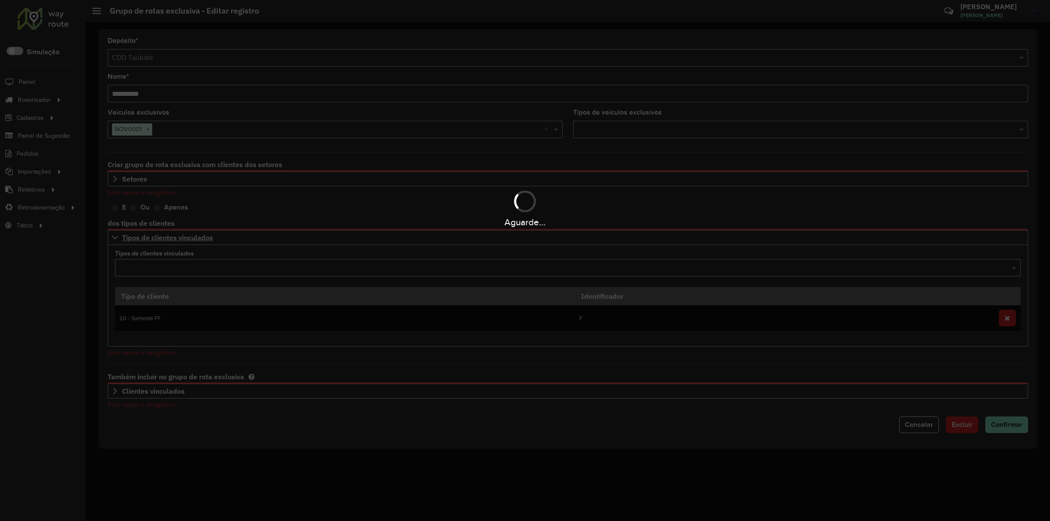
click at [277, 204] on div "Aguarde..." at bounding box center [525, 209] width 1050 height 42
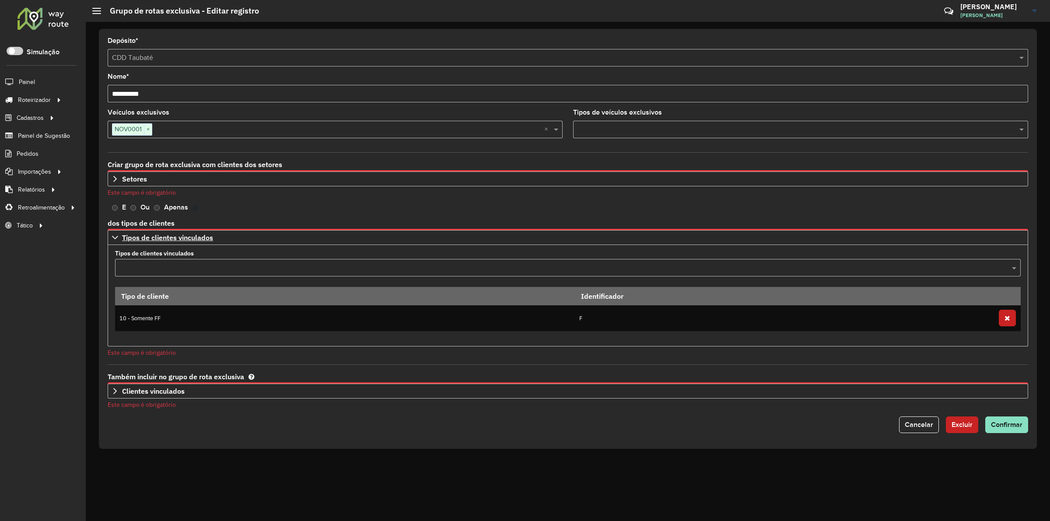
drag, startPoint x: 1010, startPoint y: 318, endPoint x: 990, endPoint y: 316, distance: 20.3
click at [1010, 318] on button "button" at bounding box center [1007, 318] width 17 height 17
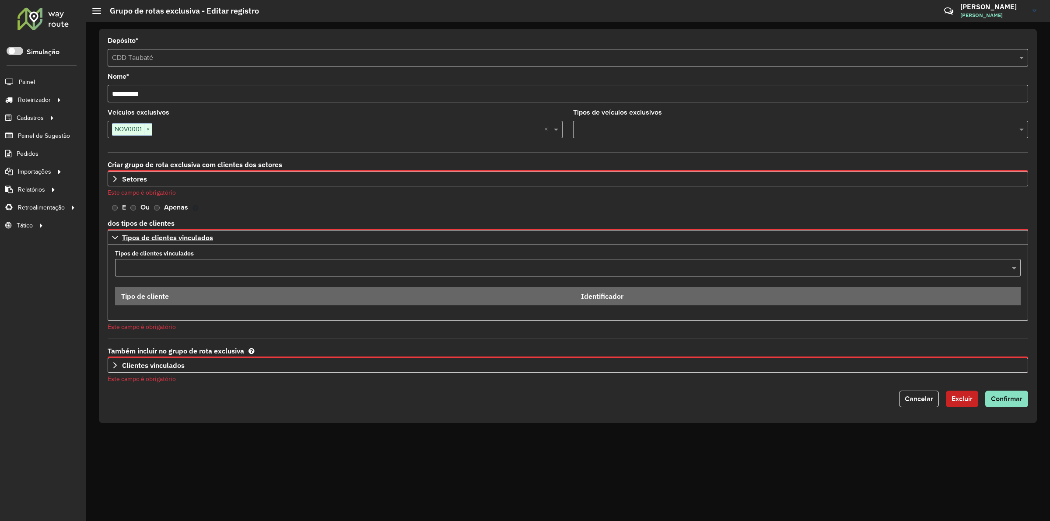
click at [351, 272] on input "text" at bounding box center [559, 268] width 880 height 11
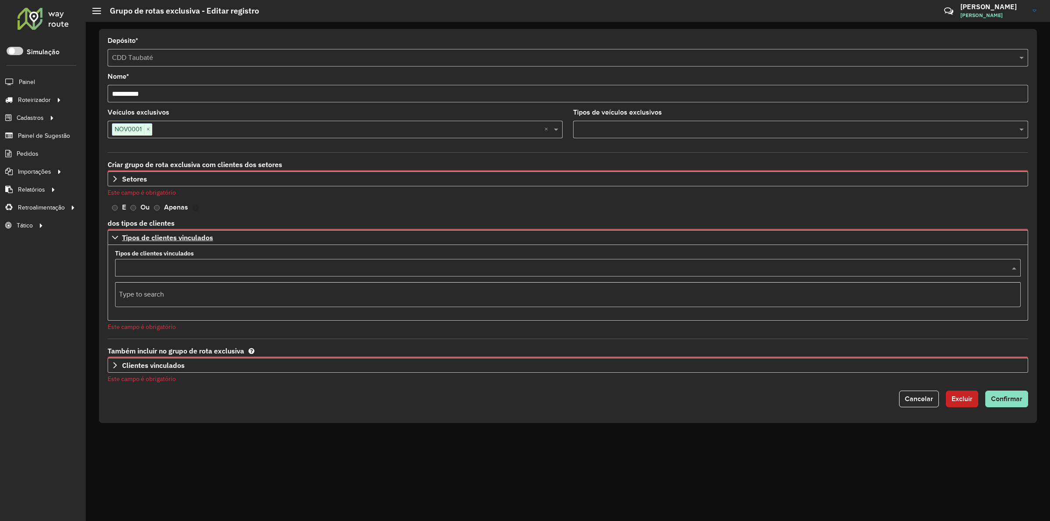
type input "*"
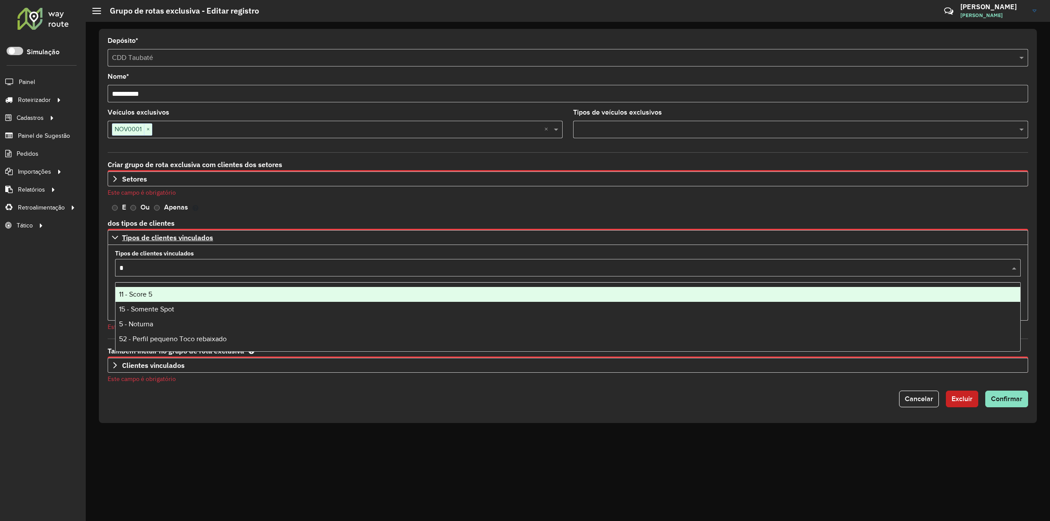
click at [182, 292] on div "11 - Score 5" at bounding box center [568, 294] width 905 height 15
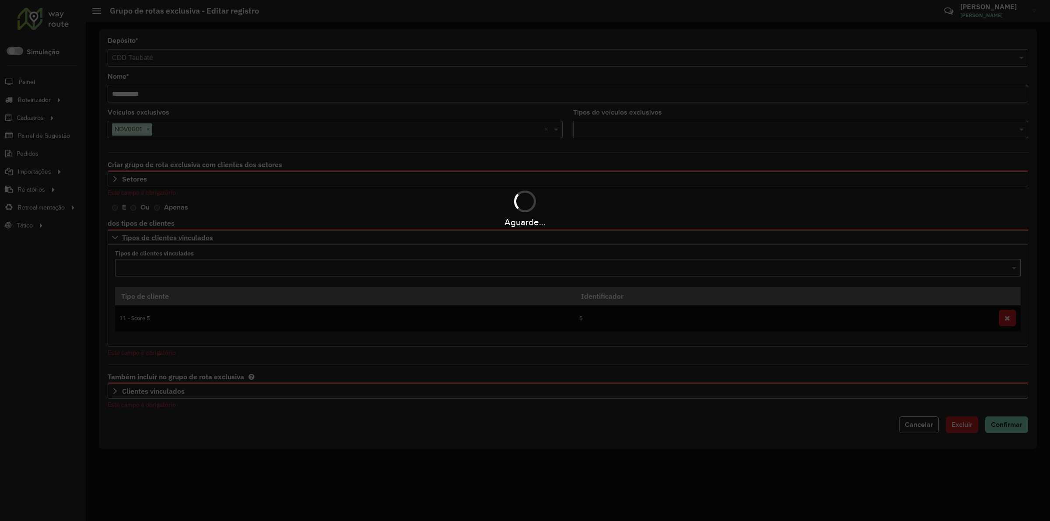
click at [281, 474] on div "Aguarde..." at bounding box center [525, 260] width 1050 height 521
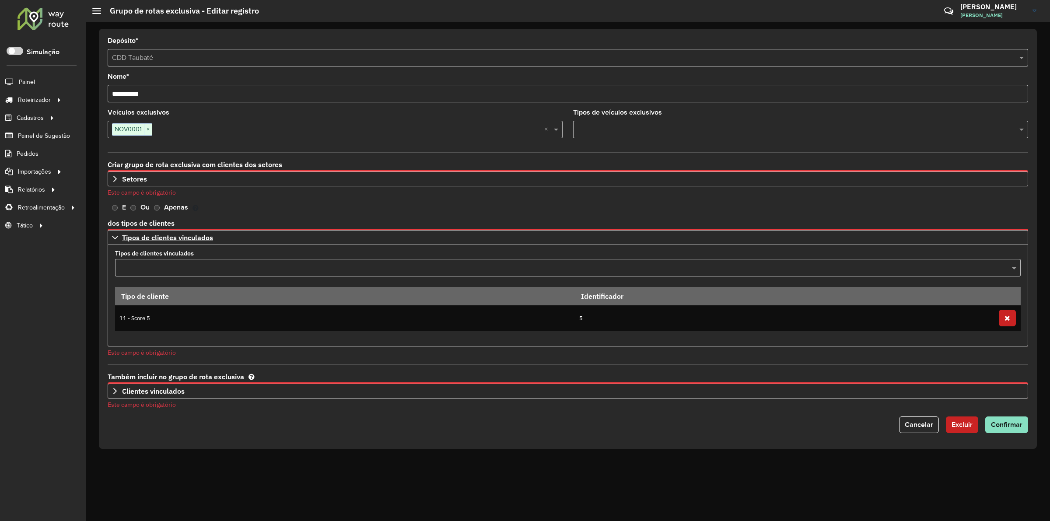
click at [294, 456] on div "**********" at bounding box center [568, 271] width 965 height 499
click at [272, 204] on form "**********" at bounding box center [568, 236] width 921 height 396
click at [1007, 427] on span "Confirmar" at bounding box center [1007, 424] width 32 height 7
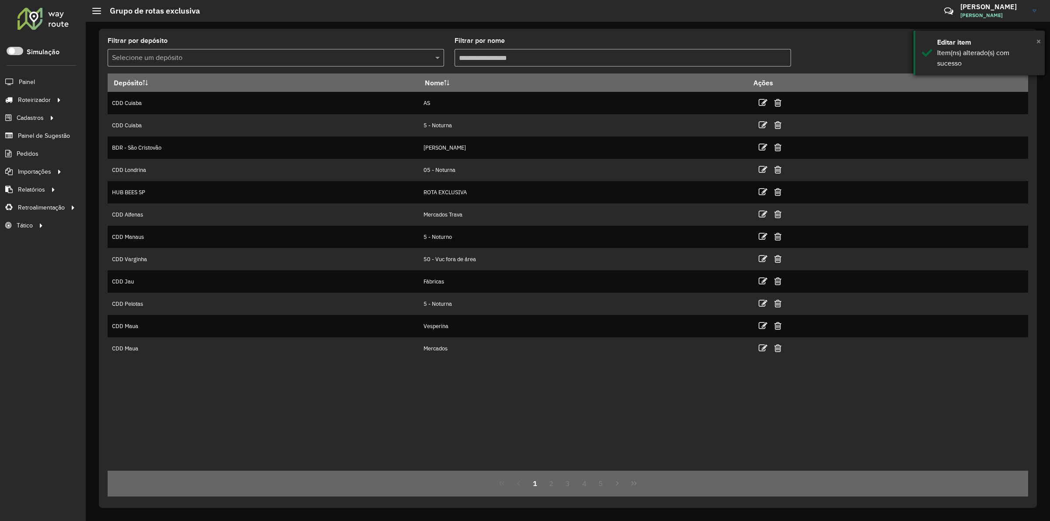
click at [1040, 42] on span "×" at bounding box center [1039, 41] width 4 height 10
click at [457, 392] on div "Depósito Nome Ações CDD Cuiaba AS CDD Cuiaba 5 - Noturna BDR - São Cristovão Ri…" at bounding box center [568, 272] width 921 height 397
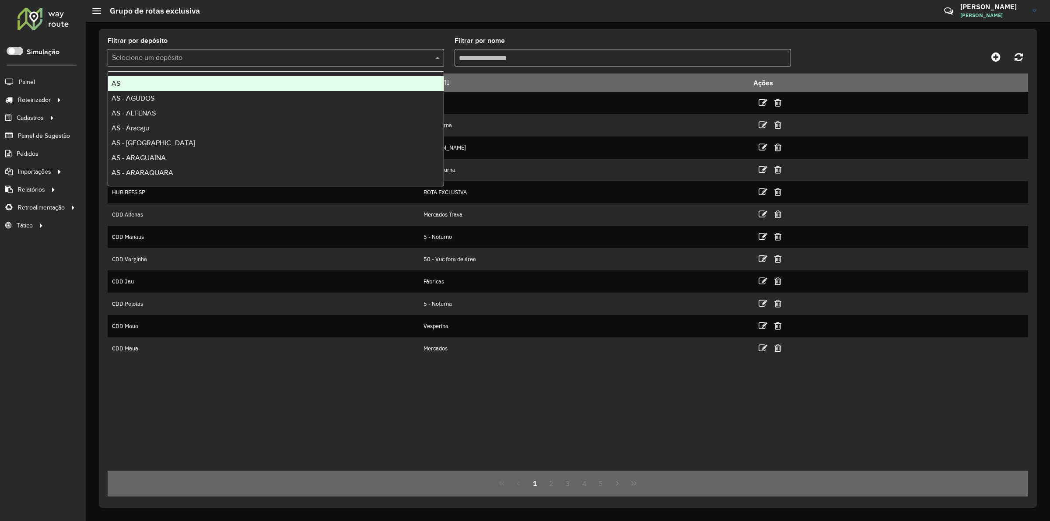
click at [261, 56] on input "text" at bounding box center [267, 58] width 310 height 11
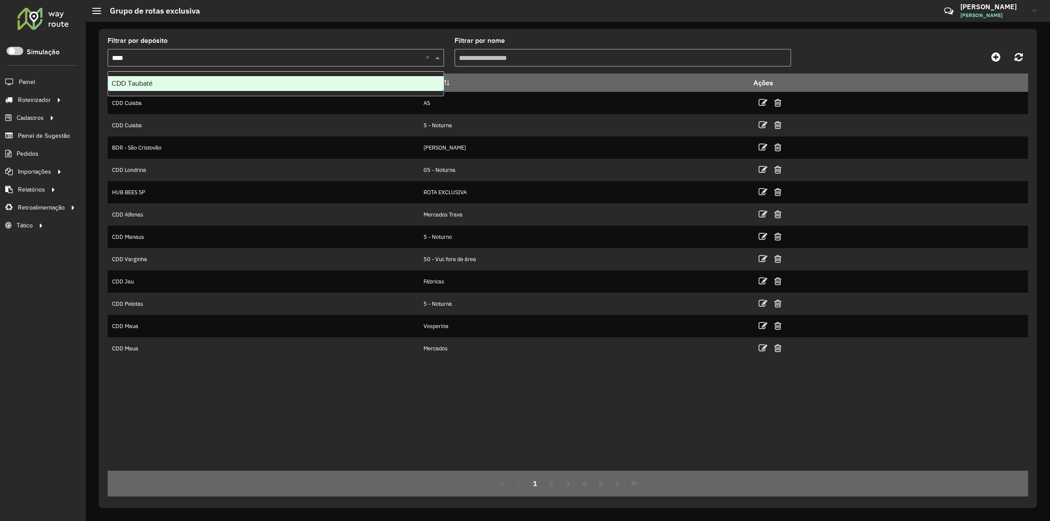
type input "*****"
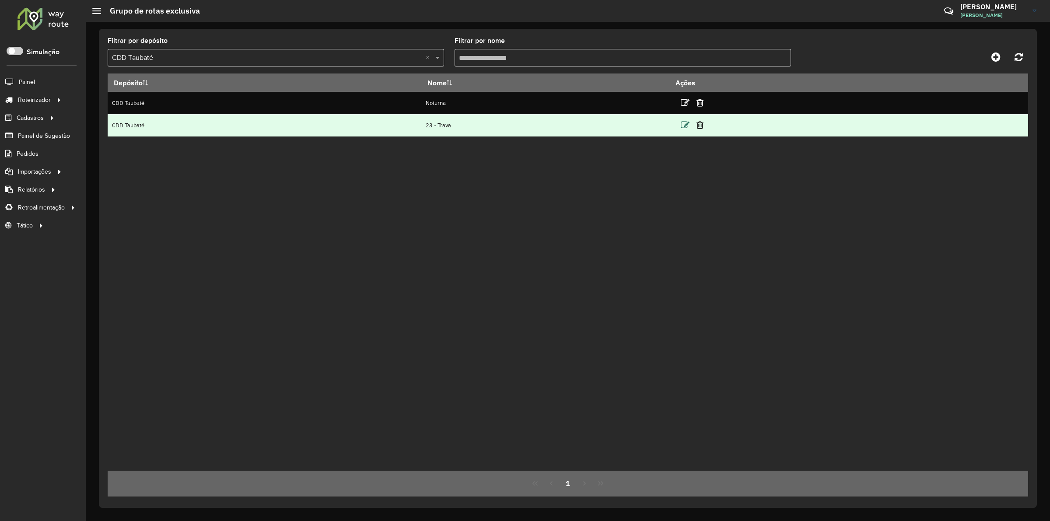
click at [689, 125] on icon at bounding box center [685, 125] width 9 height 9
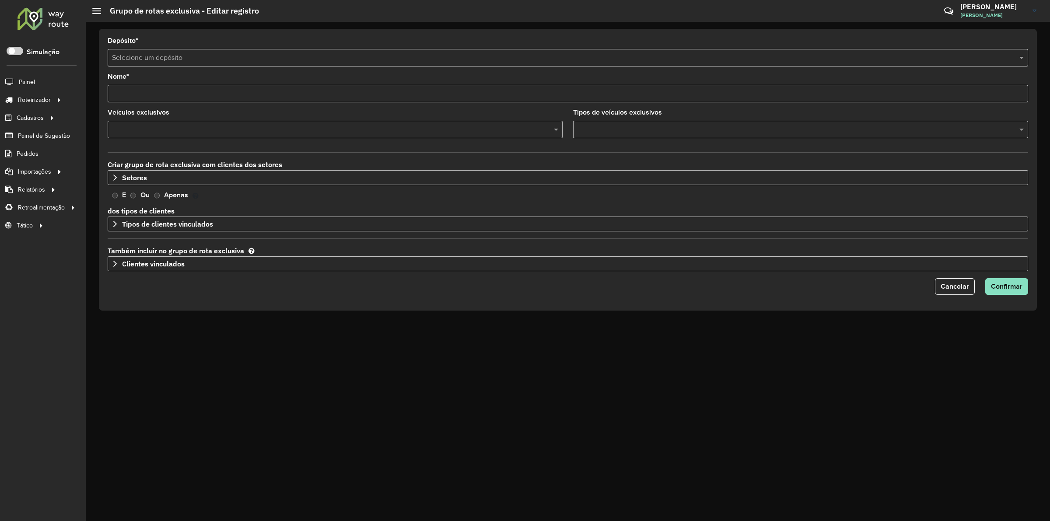
type input "**********"
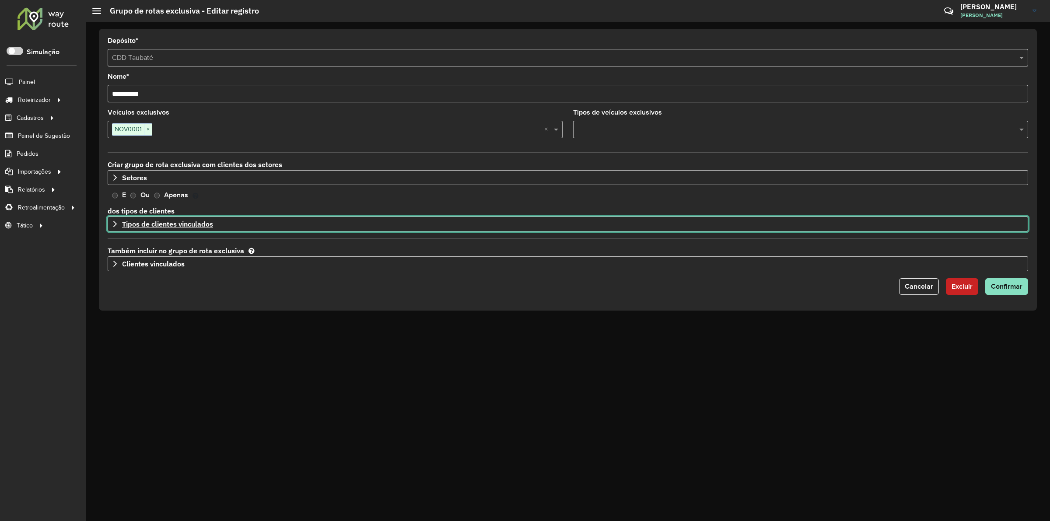
click at [112, 228] on icon at bounding box center [115, 224] width 7 height 7
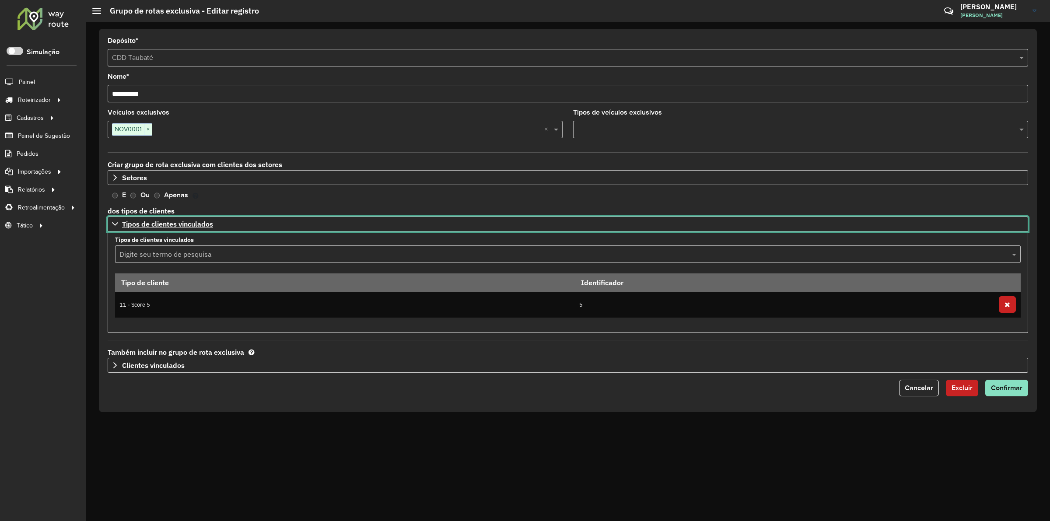
click at [112, 228] on icon at bounding box center [115, 224] width 7 height 7
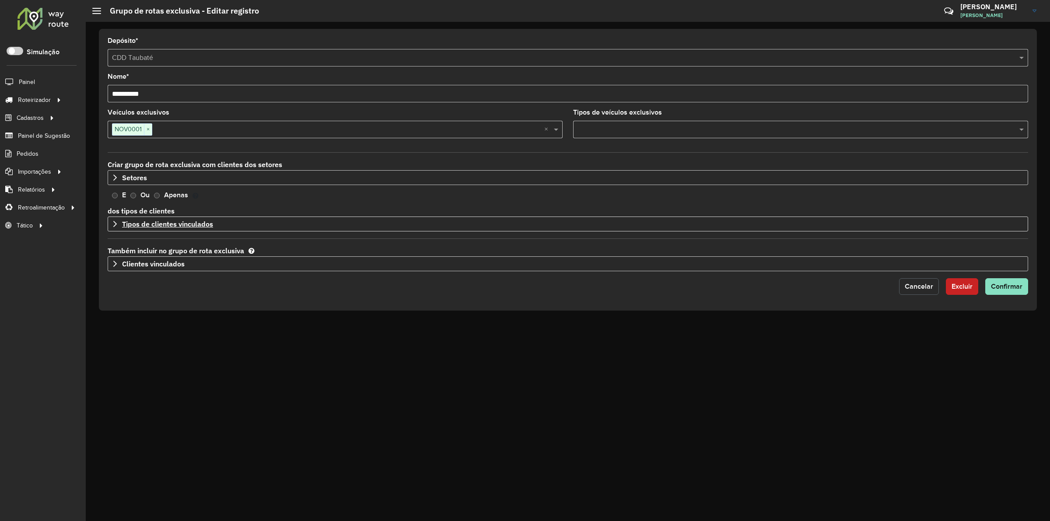
click at [903, 287] on button "Cancelar" at bounding box center [919, 286] width 40 height 17
type input "**********"
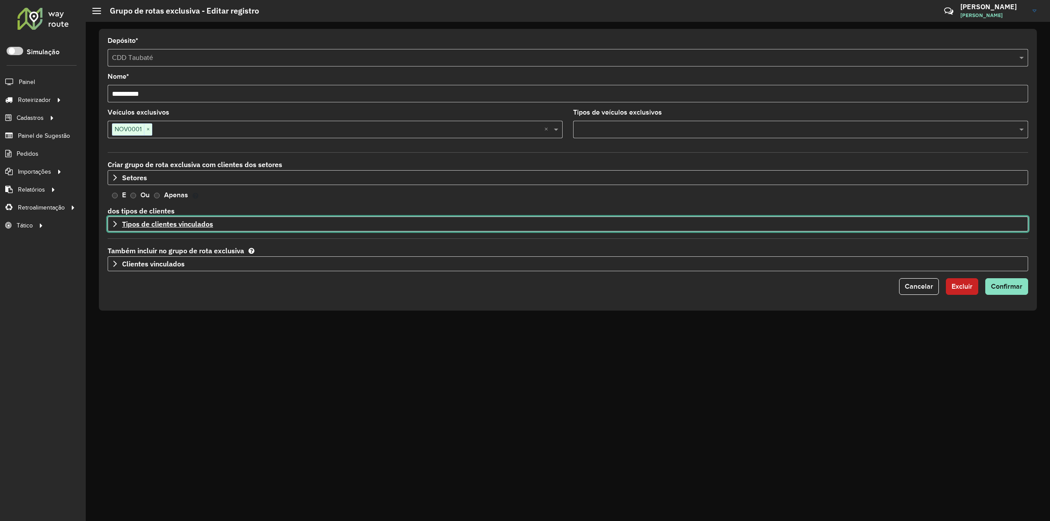
click at [112, 224] on icon at bounding box center [115, 224] width 7 height 7
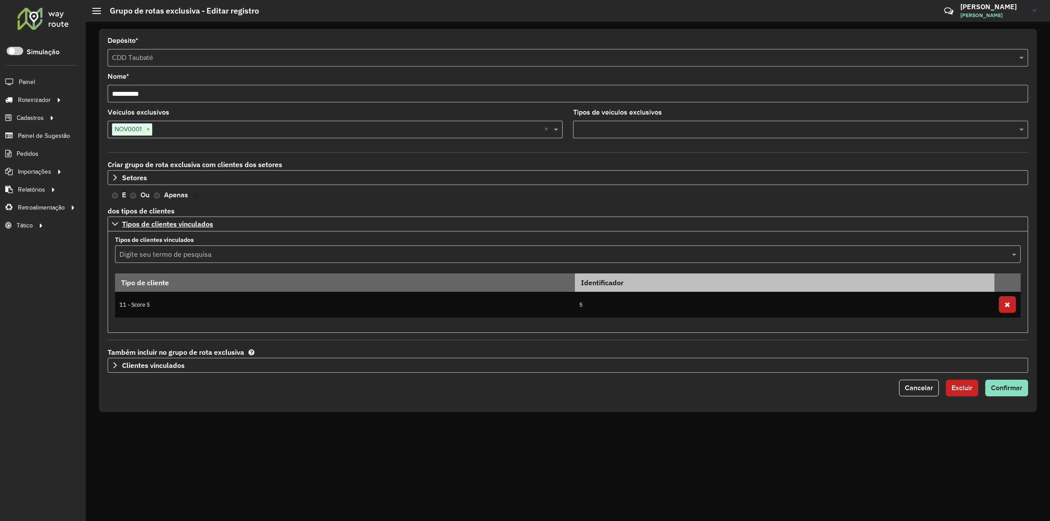
drag, startPoint x: 1003, startPoint y: 303, endPoint x: 809, endPoint y: 289, distance: 194.4
click at [1005, 303] on button "button" at bounding box center [1007, 304] width 17 height 17
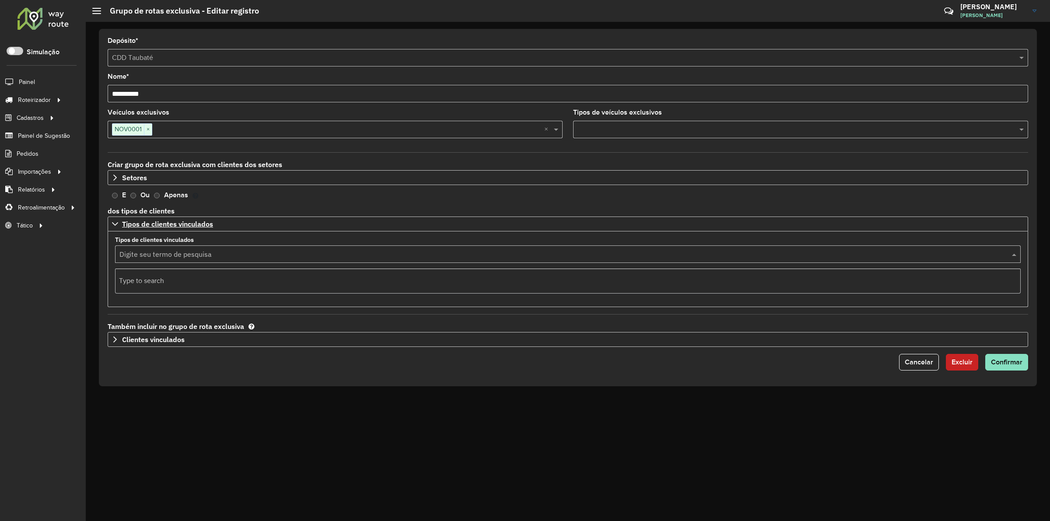
click at [142, 254] on input "text" at bounding box center [559, 254] width 880 height 11
type input "*****"
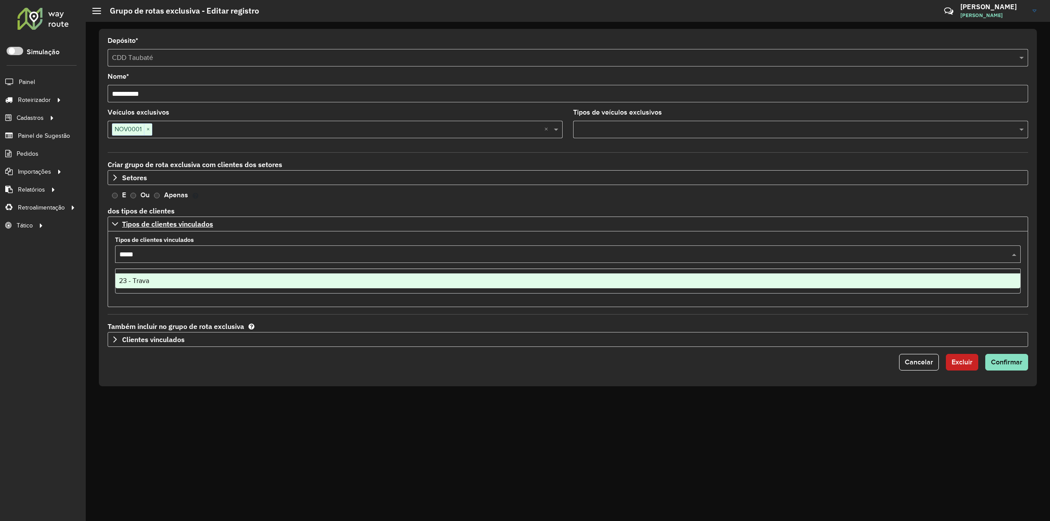
click at [141, 281] on span "23 - Trava" at bounding box center [134, 280] width 30 height 7
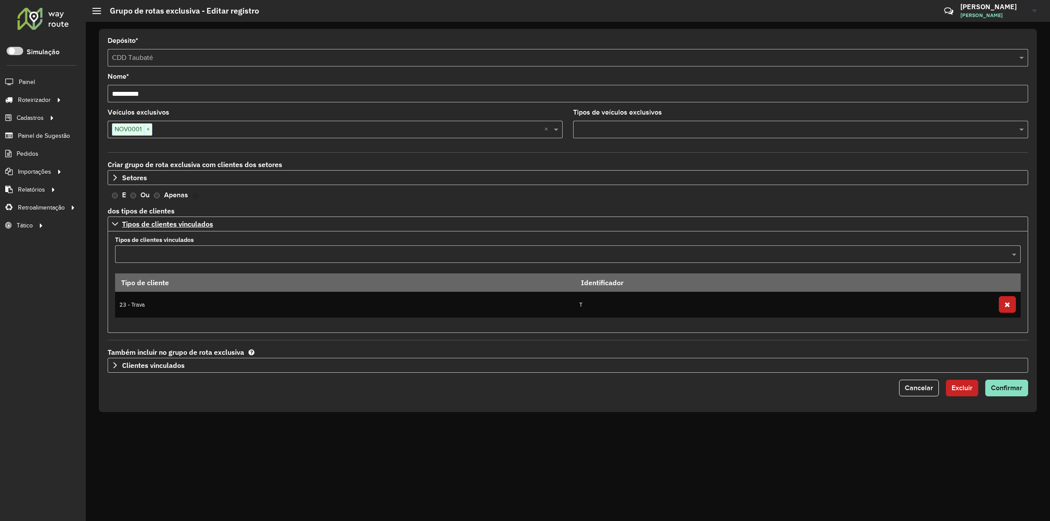
click at [532, 476] on div "**********" at bounding box center [568, 271] width 965 height 499
click at [1012, 390] on span "Confirmar" at bounding box center [1007, 387] width 32 height 7
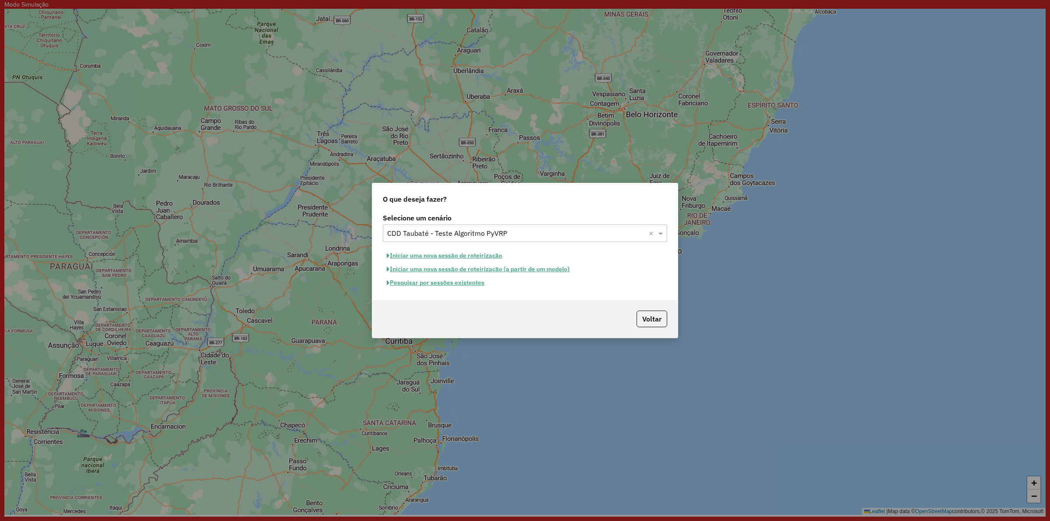
click at [457, 256] on button "Iniciar uma nova sessão de roteirização" at bounding box center [444, 256] width 123 height 14
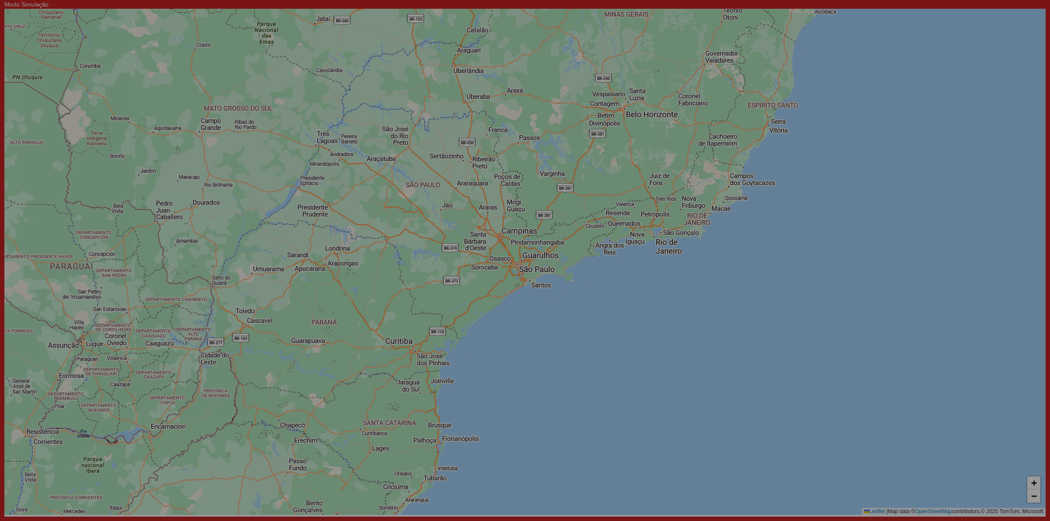
select select "*"
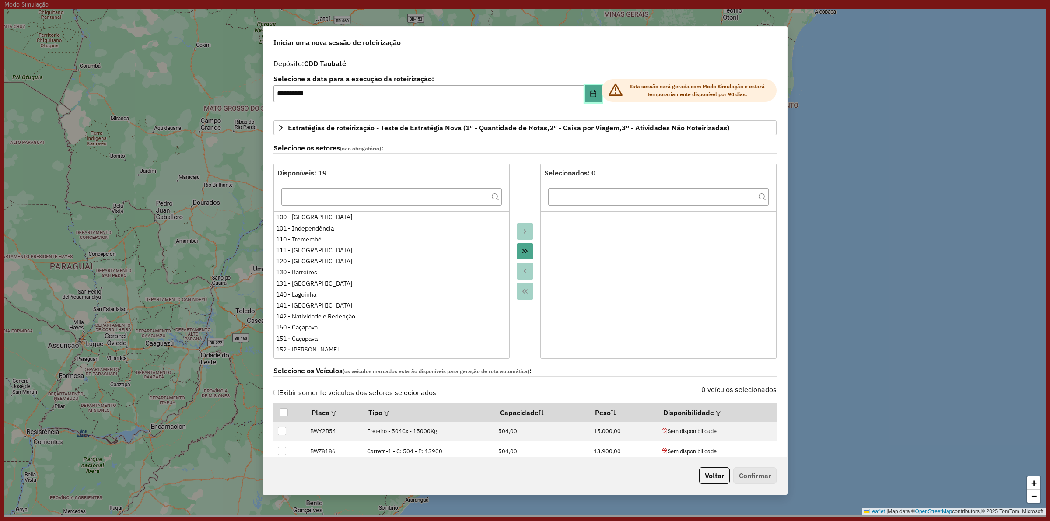
click at [591, 93] on icon "Choose Date" at bounding box center [593, 93] width 7 height 7
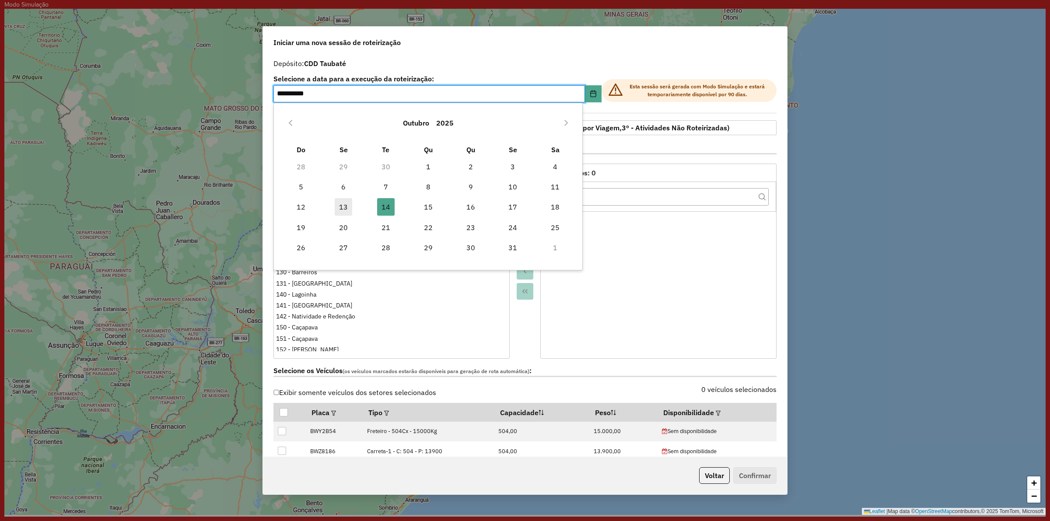
click at [351, 204] on td "13" at bounding box center [344, 207] width 42 height 20
click at [350, 204] on span "13" at bounding box center [344, 207] width 18 height 18
type input "**********"
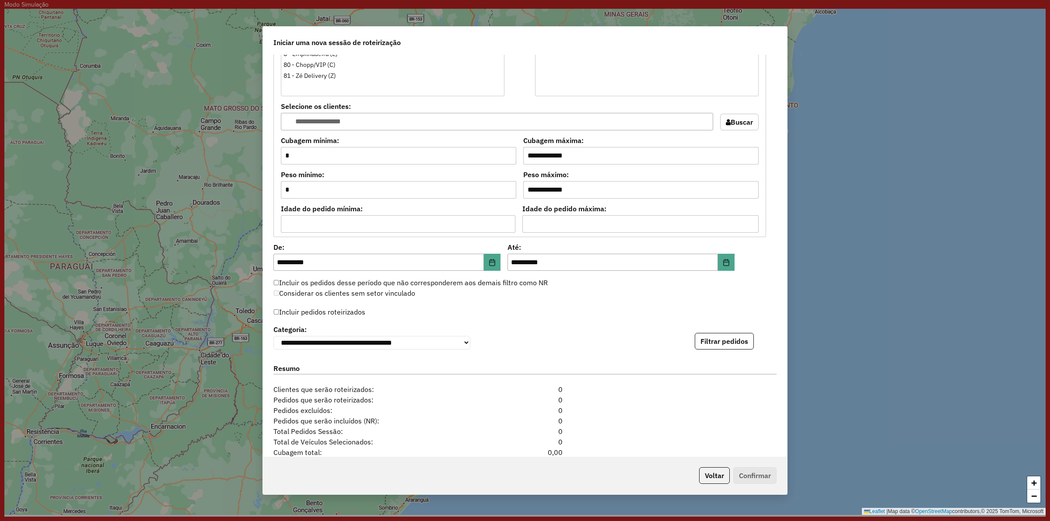
scroll to position [764, 0]
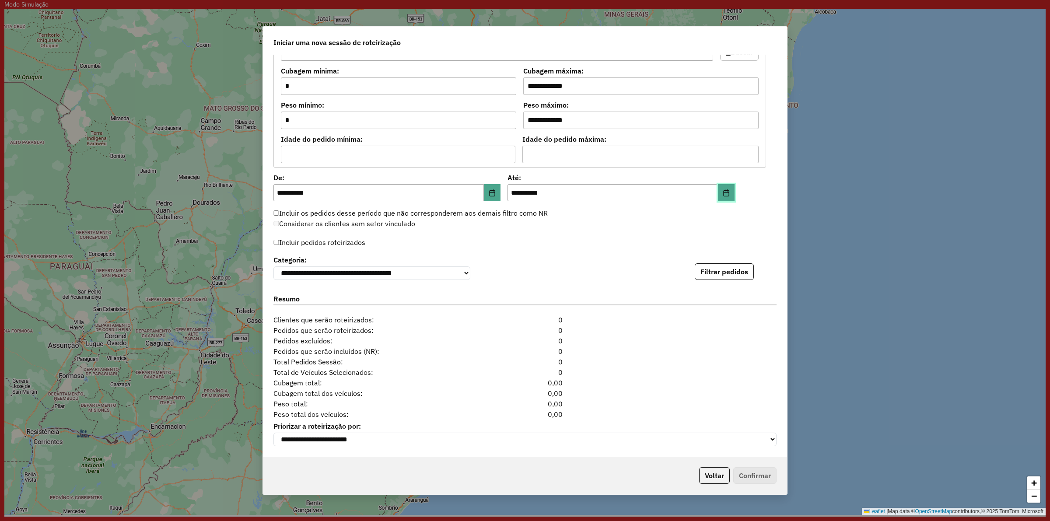
click at [726, 190] on icon "Choose Date" at bounding box center [727, 193] width 6 height 7
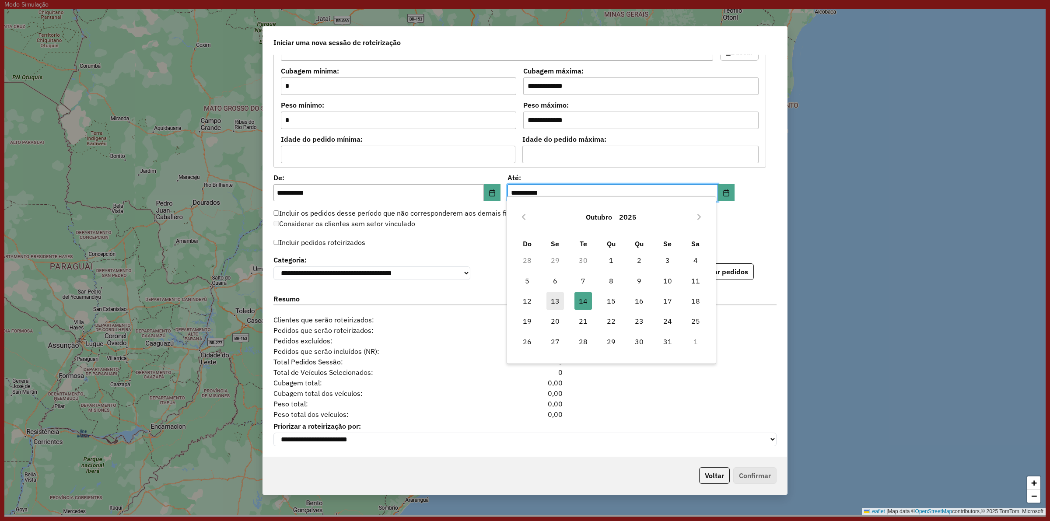
click at [559, 296] on span "13" at bounding box center [556, 301] width 18 height 18
type input "**********"
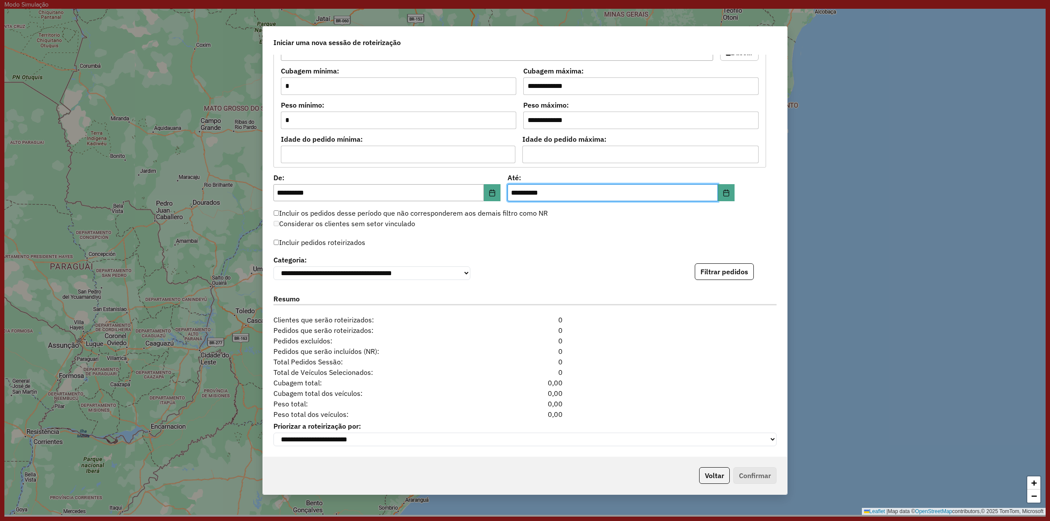
click at [281, 240] on label "Incluir pedidos roteirizados" at bounding box center [320, 242] width 92 height 17
click at [539, 236] on div "Incluir pedidos roteirizados" at bounding box center [525, 244] width 503 height 17
click at [733, 263] on button "Filtrar pedidos" at bounding box center [724, 271] width 59 height 17
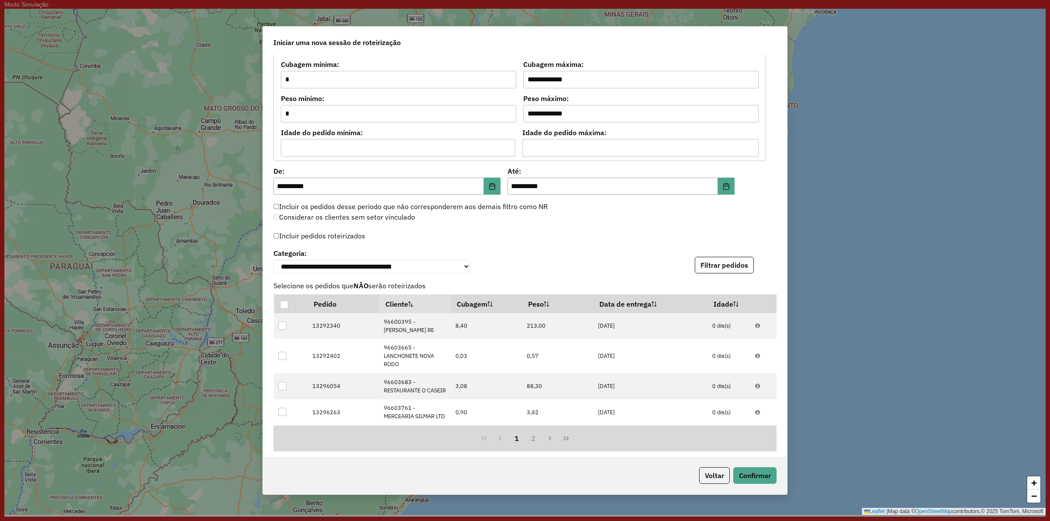
click at [586, 255] on div "**********" at bounding box center [525, 260] width 503 height 27
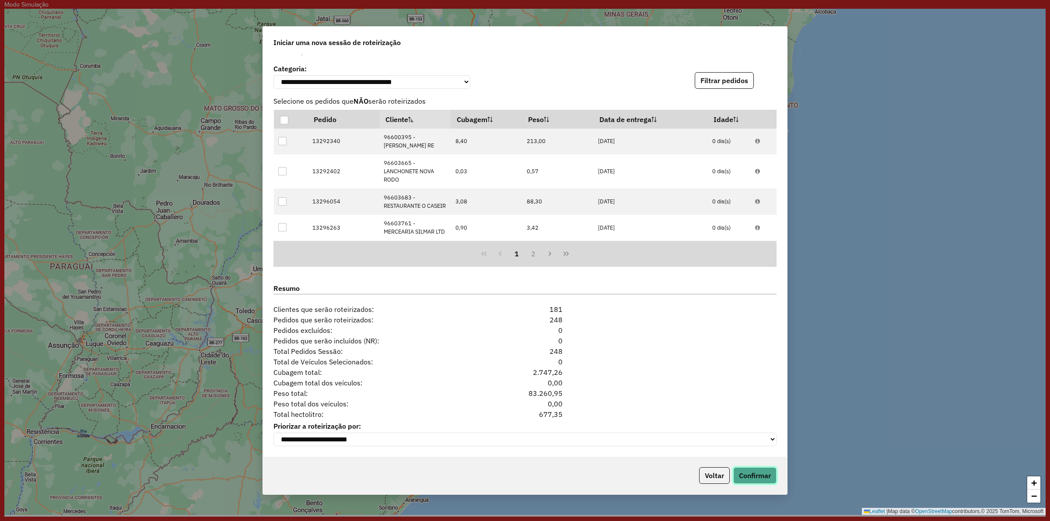
click at [742, 476] on button "Confirmar" at bounding box center [755, 475] width 43 height 17
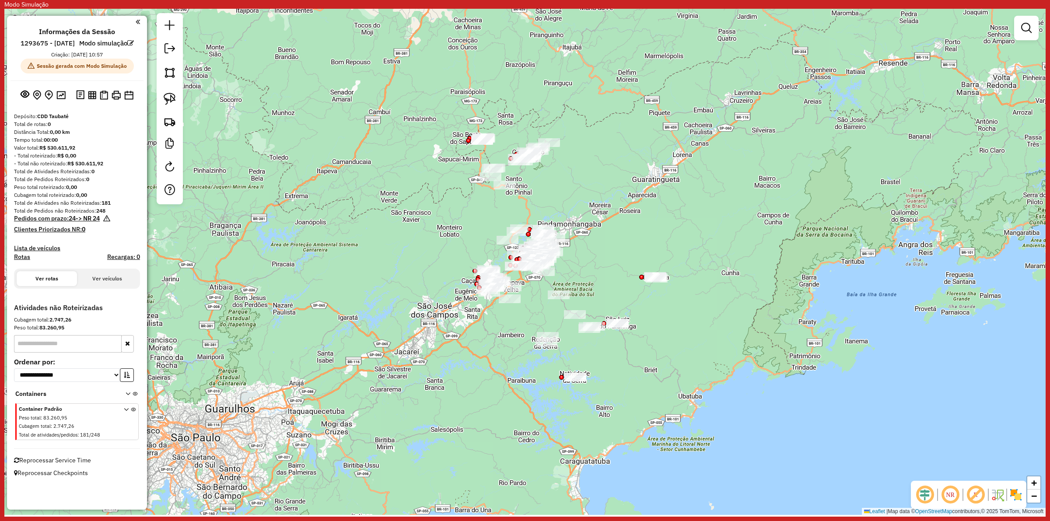
click at [389, 114] on div "Janela de atendimento Grade de atendimento Capacidade Transportadoras Veículos …" at bounding box center [525, 262] width 1042 height 506
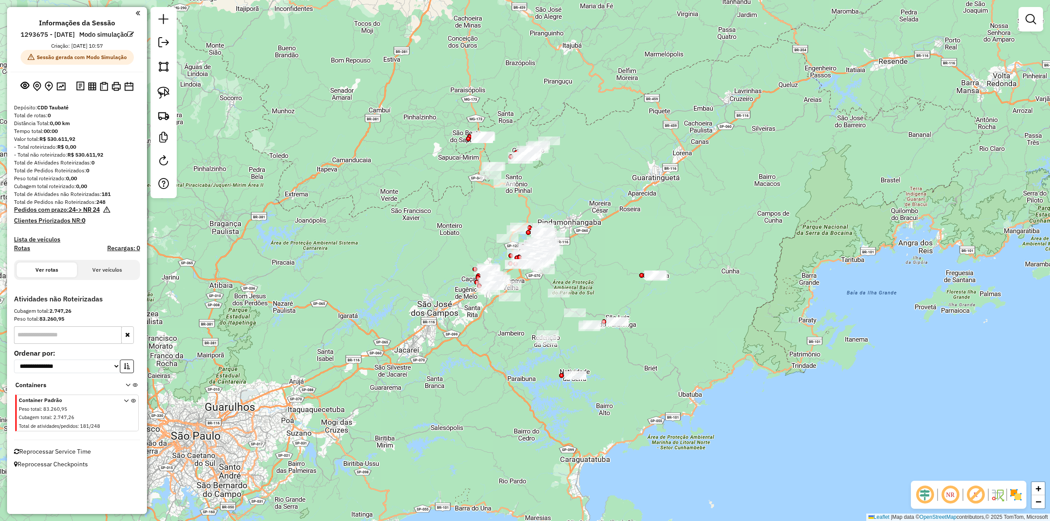
click at [1041, 26] on div at bounding box center [1031, 19] width 25 height 25
click at [1036, 21] on em at bounding box center [1031, 19] width 11 height 11
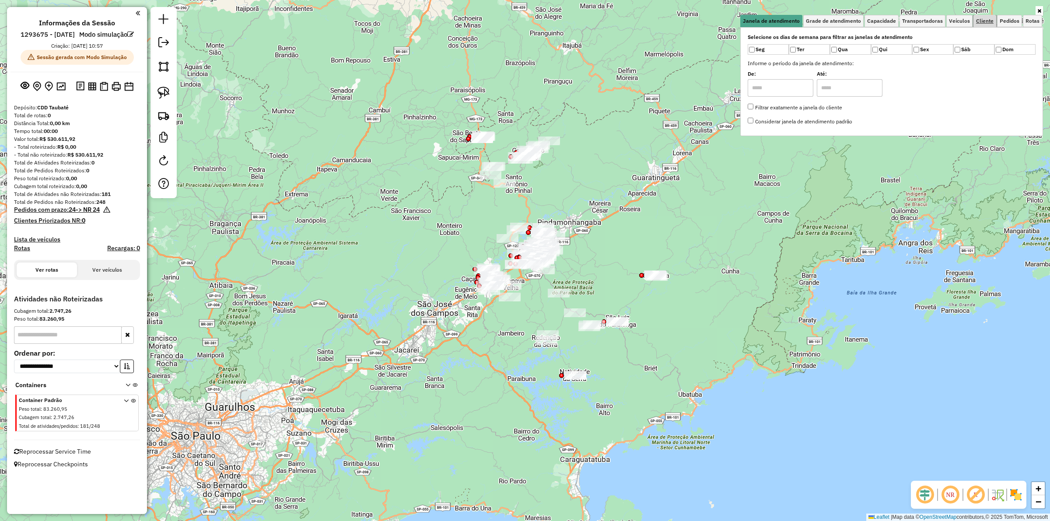
click at [986, 23] on span "Cliente" at bounding box center [986, 20] width 18 height 5
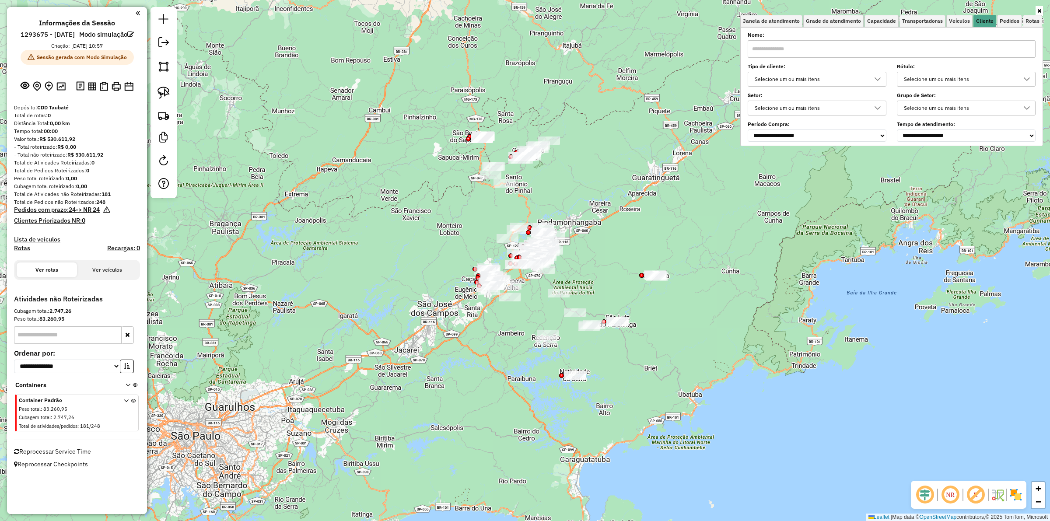
click at [784, 81] on div "Selecione um ou mais itens" at bounding box center [811, 79] width 118 height 14
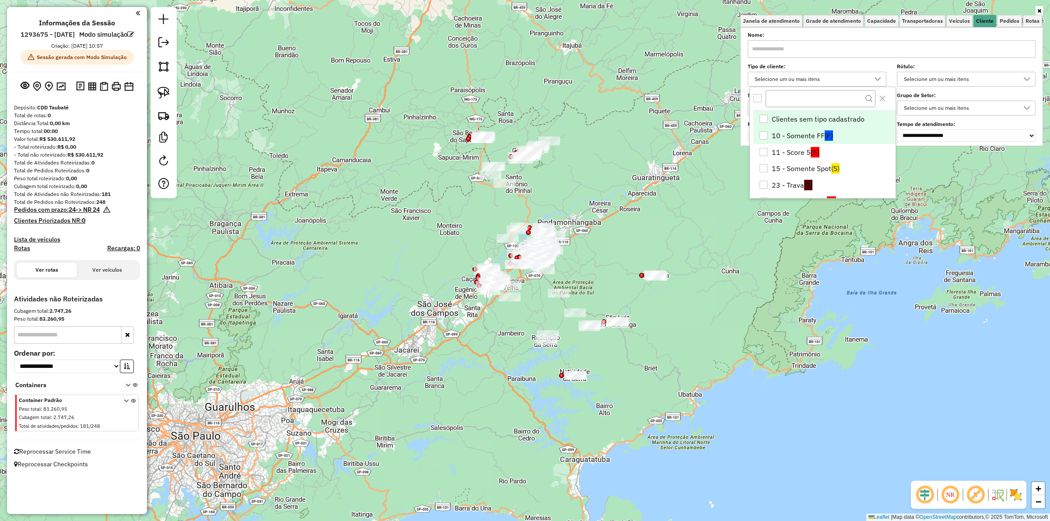
click at [766, 135] on div "10 - Somente FF" at bounding box center [764, 135] width 8 height 8
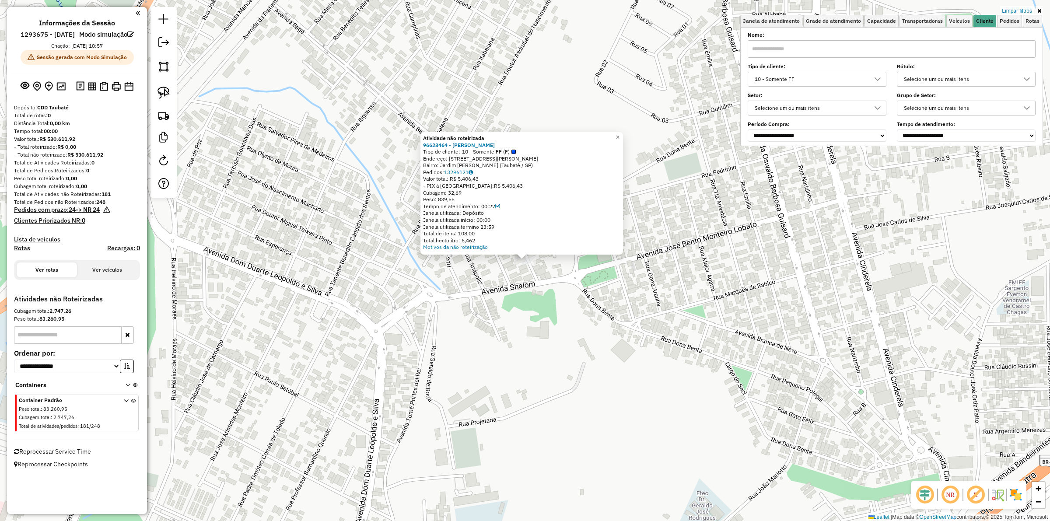
click at [576, 307] on div "Atividade não roteirizada 96623464 - GUILHERME TOMAZ SALG Tipo de cliente: 10 -…" at bounding box center [525, 260] width 1050 height 521
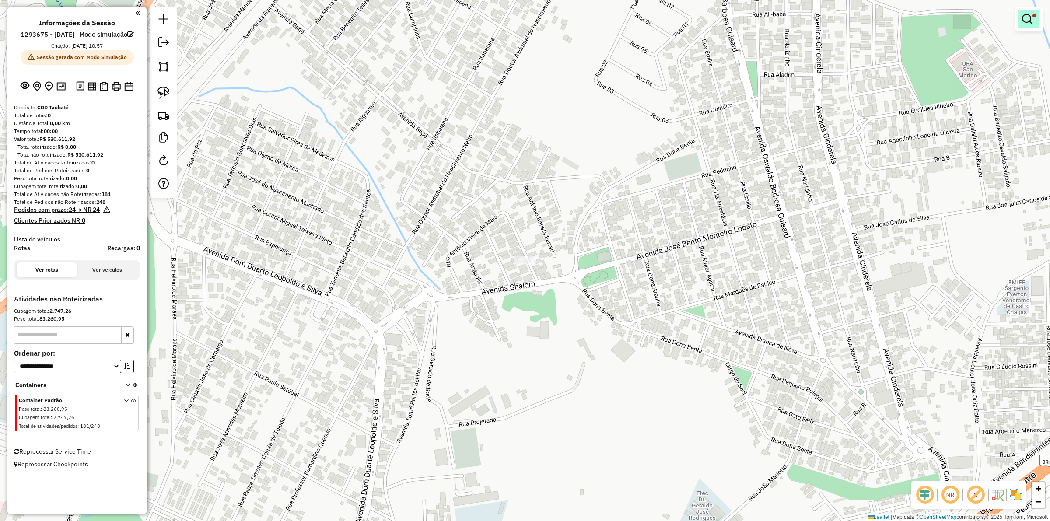
click at [1026, 27] on link at bounding box center [1029, 20] width 21 height 18
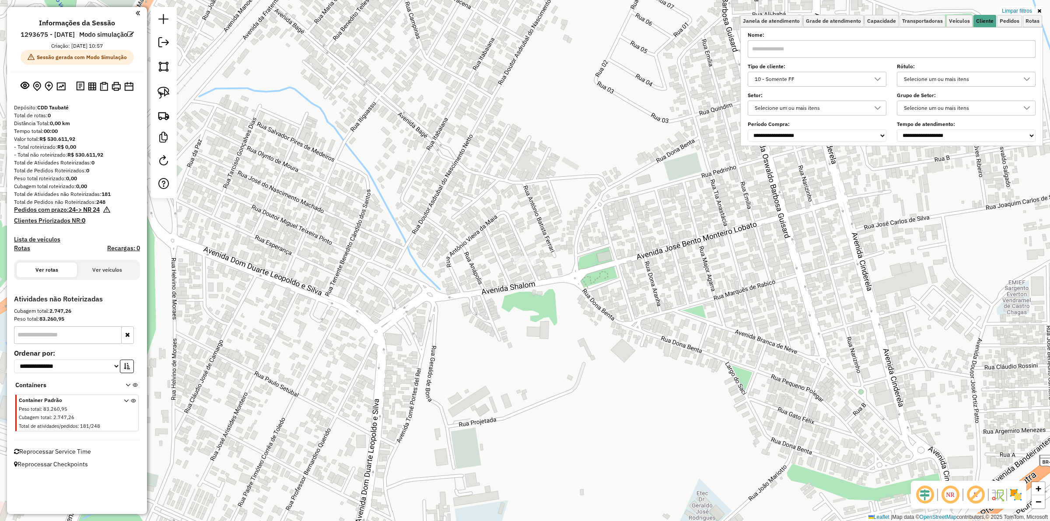
click at [839, 81] on div "10 - Somente FF" at bounding box center [811, 79] width 118 height 14
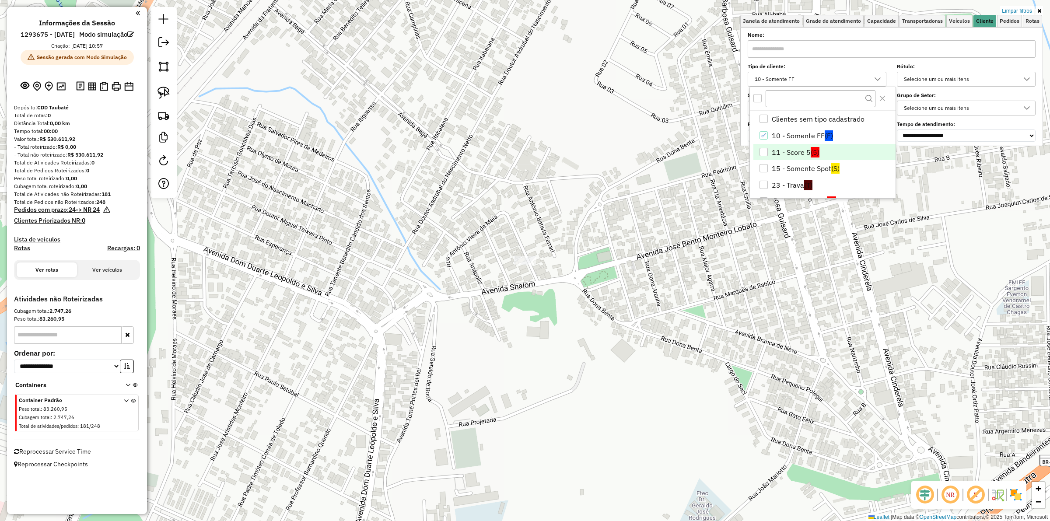
click at [769, 155] on li "11 - Score 5 (5)" at bounding box center [825, 152] width 142 height 17
click at [769, 137] on li "10 - Somente FF (F)" at bounding box center [825, 135] width 142 height 17
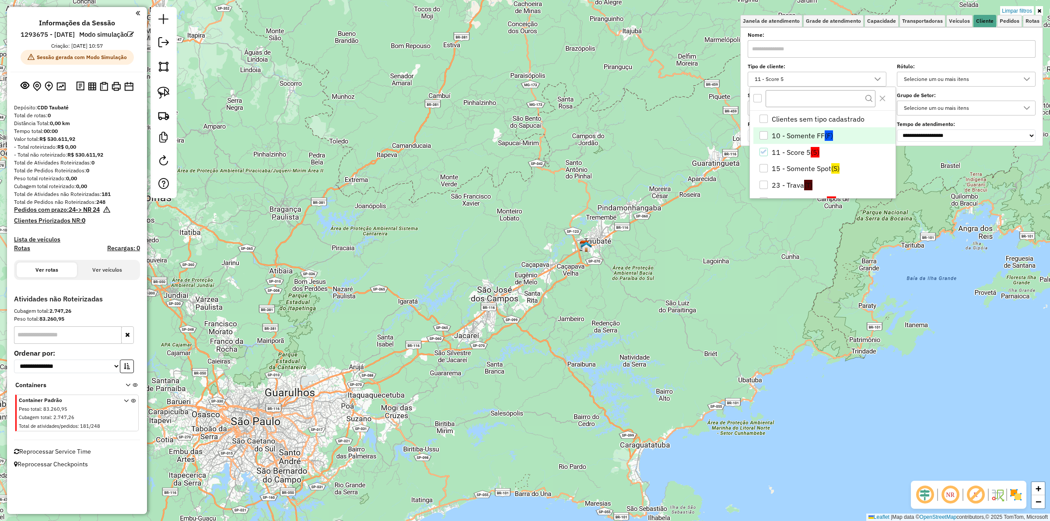
scroll to position [5, 31]
click at [163, 118] on img at bounding box center [164, 115] width 12 height 12
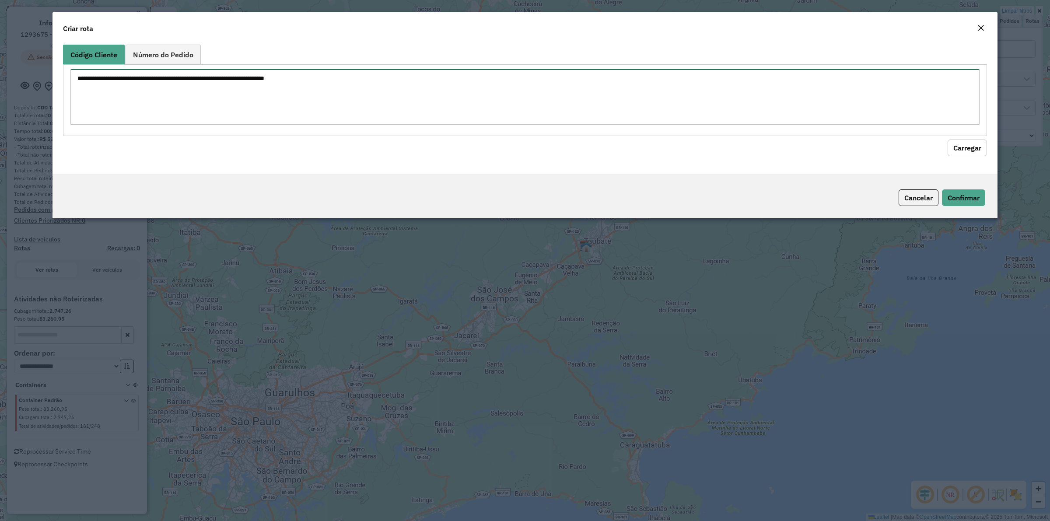
click at [317, 91] on textarea at bounding box center [525, 97] width 910 height 56
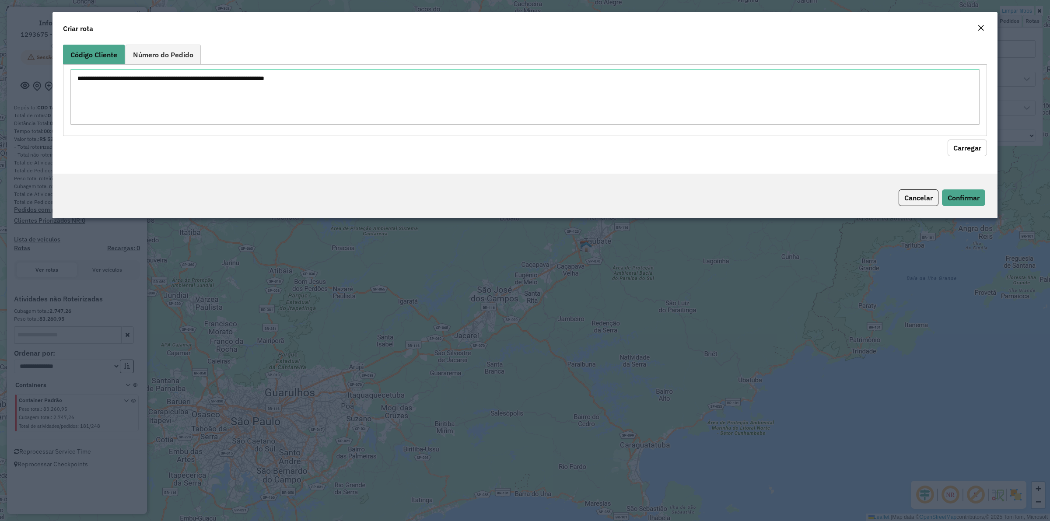
click at [983, 27] on button "Close" at bounding box center [981, 28] width 12 height 11
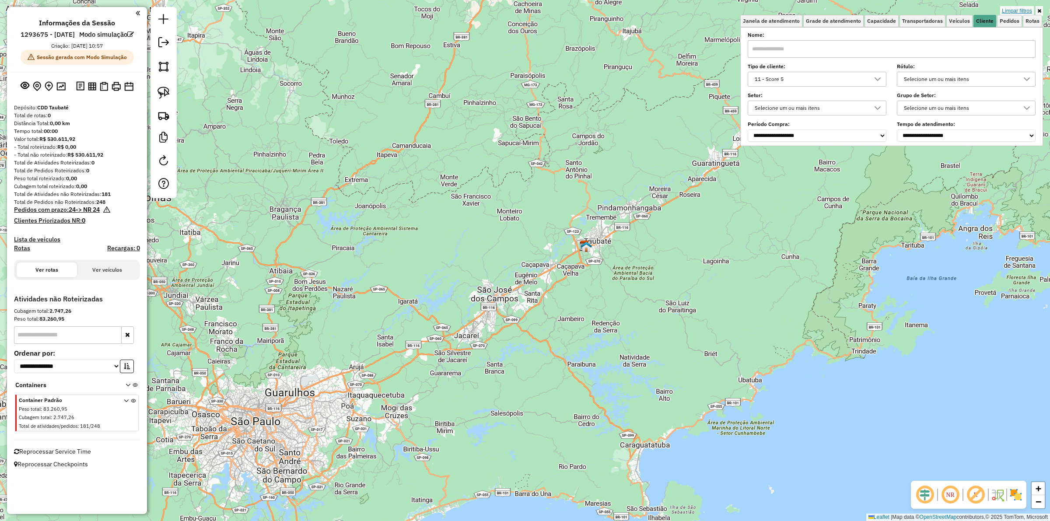
click at [1027, 7] on link "Limpar filtros" at bounding box center [1018, 11] width 34 height 10
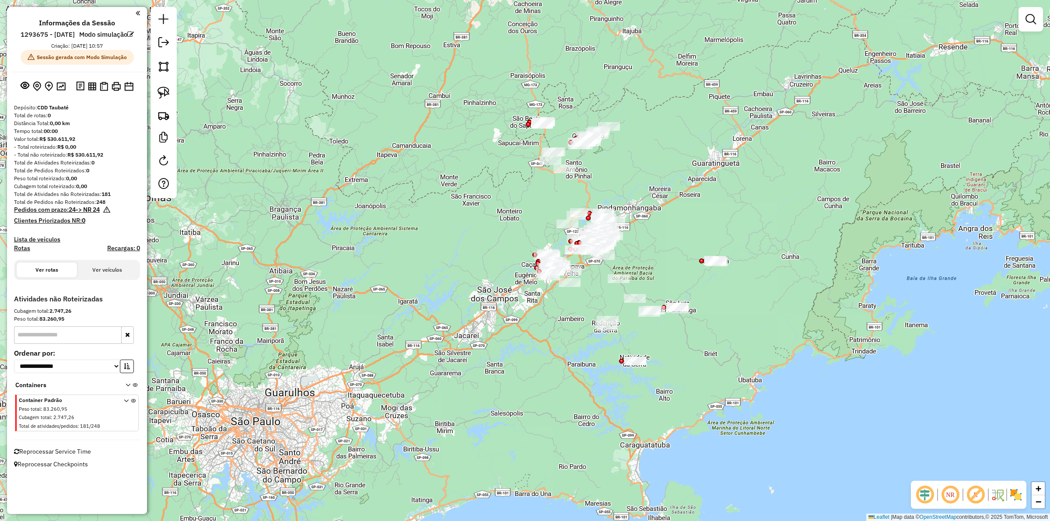
click at [1039, 9] on div at bounding box center [1031, 19] width 25 height 25
click at [178, 116] on div "Janela de atendimento Grade de atendimento Capacidade Transportadoras Veículos …" at bounding box center [525, 260] width 1050 height 521
click at [171, 117] on link at bounding box center [163, 115] width 19 height 19
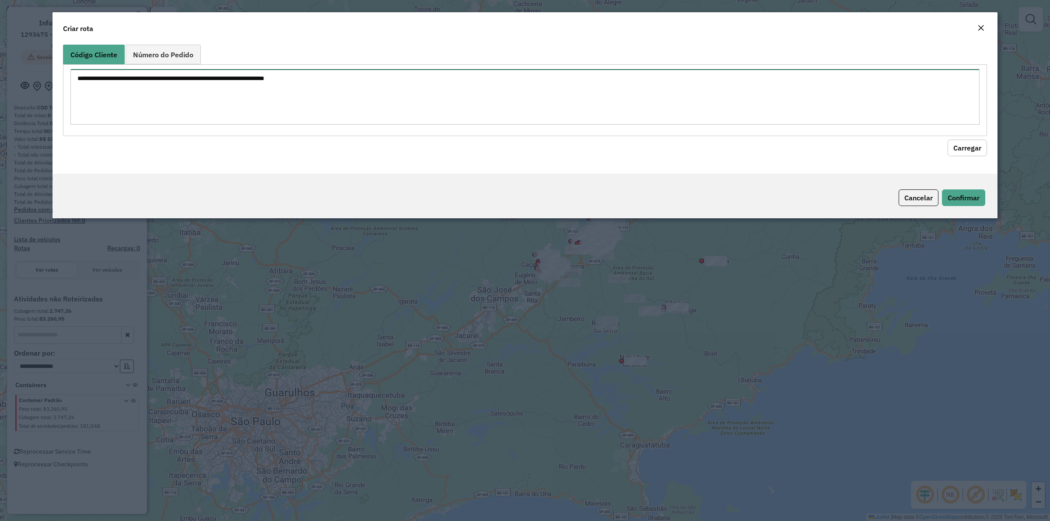
click at [249, 117] on textarea at bounding box center [525, 97] width 910 height 56
paste textarea "******** ******** ******** ******** ******** ******** ******** ******** *******…"
type textarea "******** ******** ******** ******** ******** ******** ******** ******** *******…"
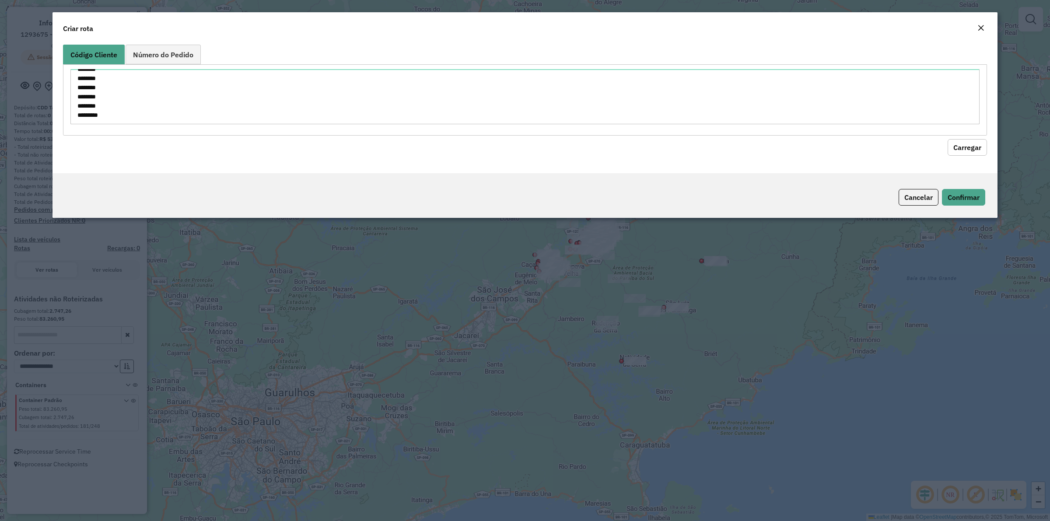
drag, startPoint x: 960, startPoint y: 146, endPoint x: 823, endPoint y: 150, distance: 137.1
click at [961, 146] on button "Carregar" at bounding box center [967, 147] width 39 height 17
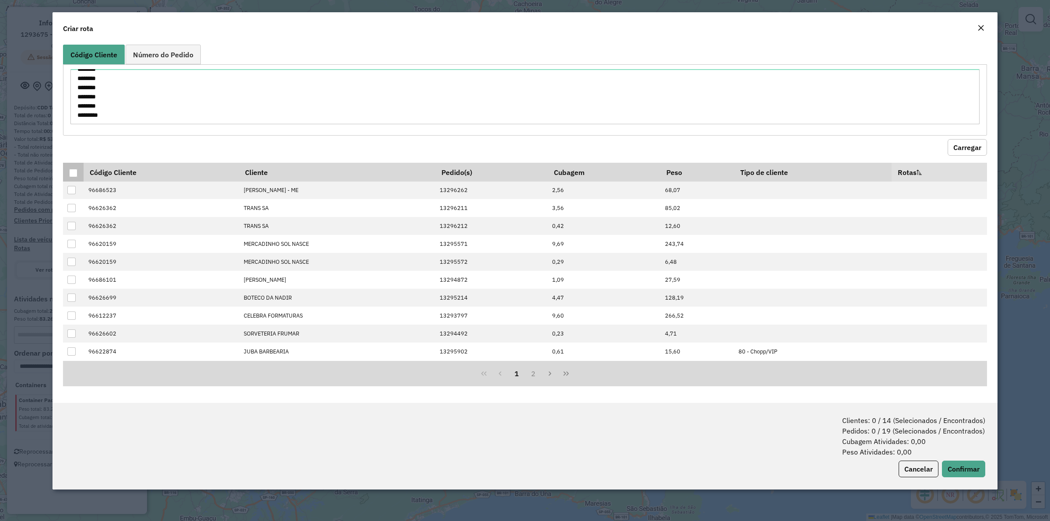
click at [73, 172] on div at bounding box center [73, 173] width 8 height 8
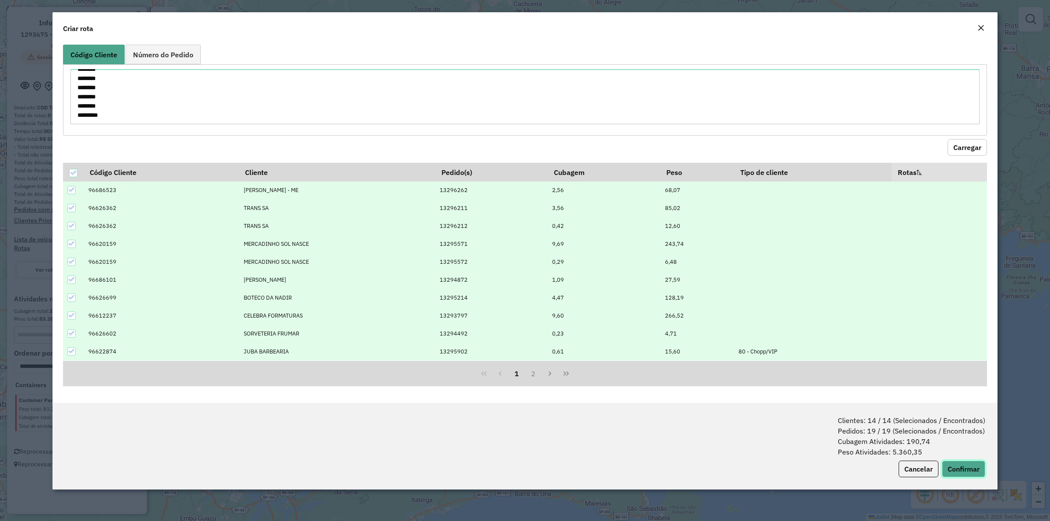
click at [957, 465] on button "Confirmar" at bounding box center [963, 469] width 43 height 17
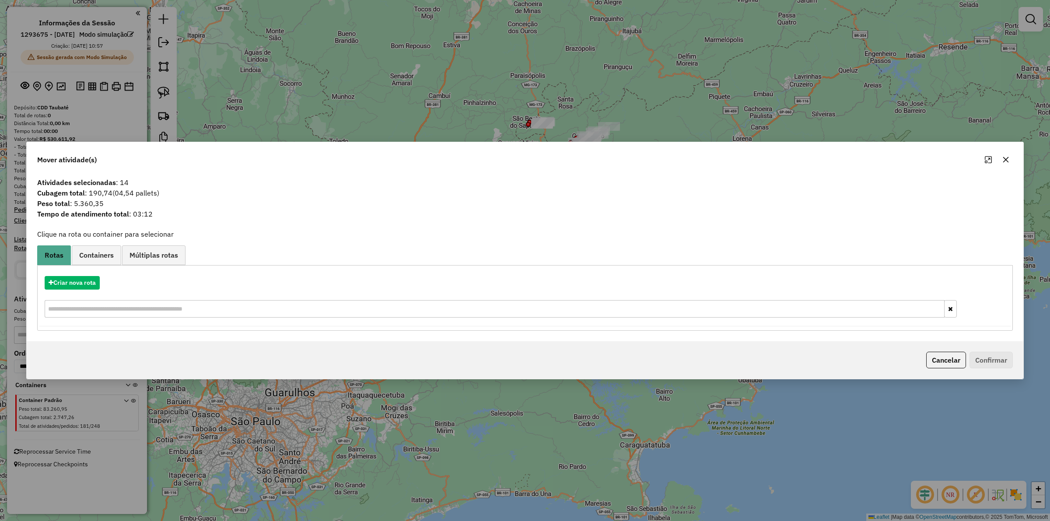
click at [77, 292] on div "Criar nova rota" at bounding box center [525, 298] width 972 height 57
click at [75, 287] on button "Criar nova rota" at bounding box center [72, 283] width 55 height 14
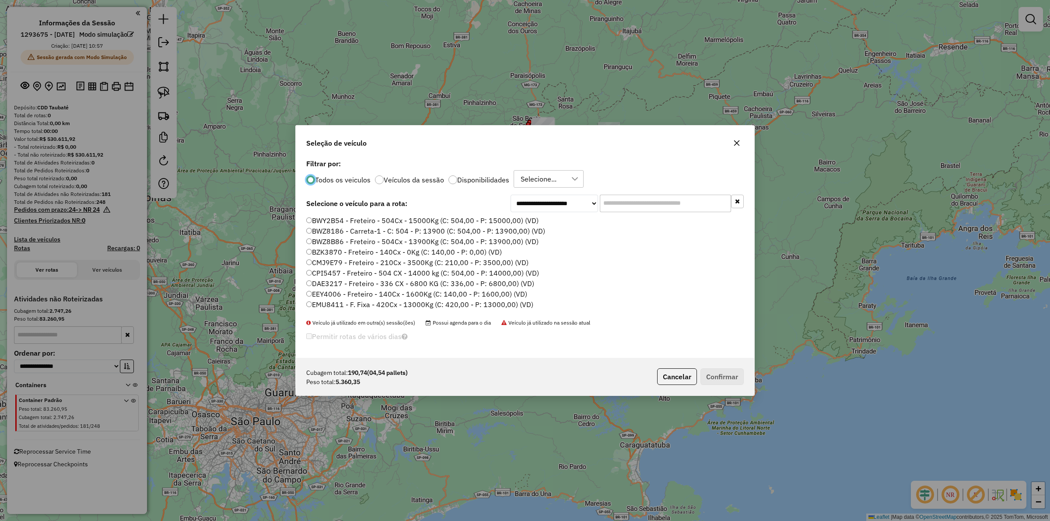
scroll to position [4, 3]
click at [675, 200] on input "text" at bounding box center [665, 204] width 131 height 18
paste input "*******"
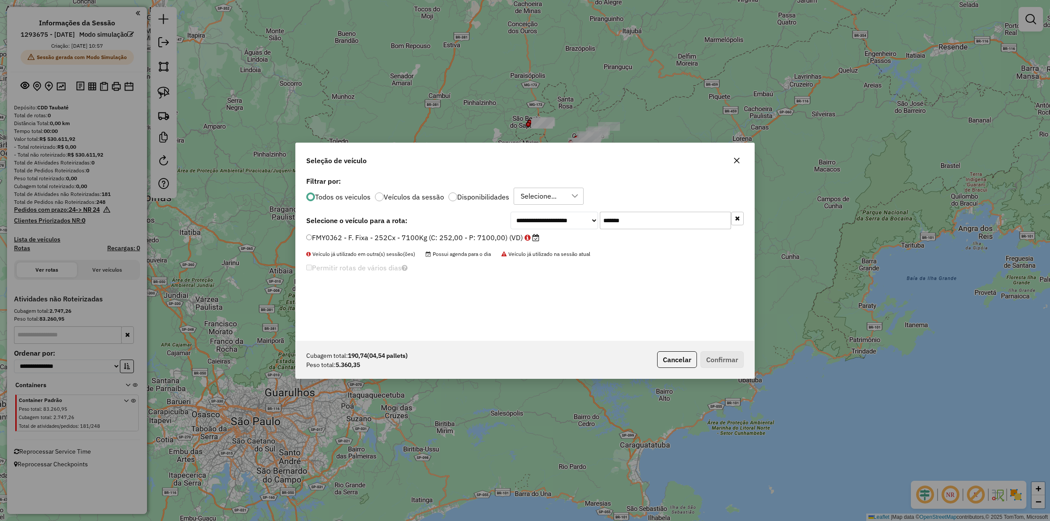
type input "*******"
click at [389, 240] on label "FMY0J62 - F. Fixa - 252Cx - 7100Kg (C: 252,00 - P: 7100,00) (VD)" at bounding box center [422, 237] width 233 height 11
click at [728, 357] on button "Confirmar" at bounding box center [722, 359] width 43 height 17
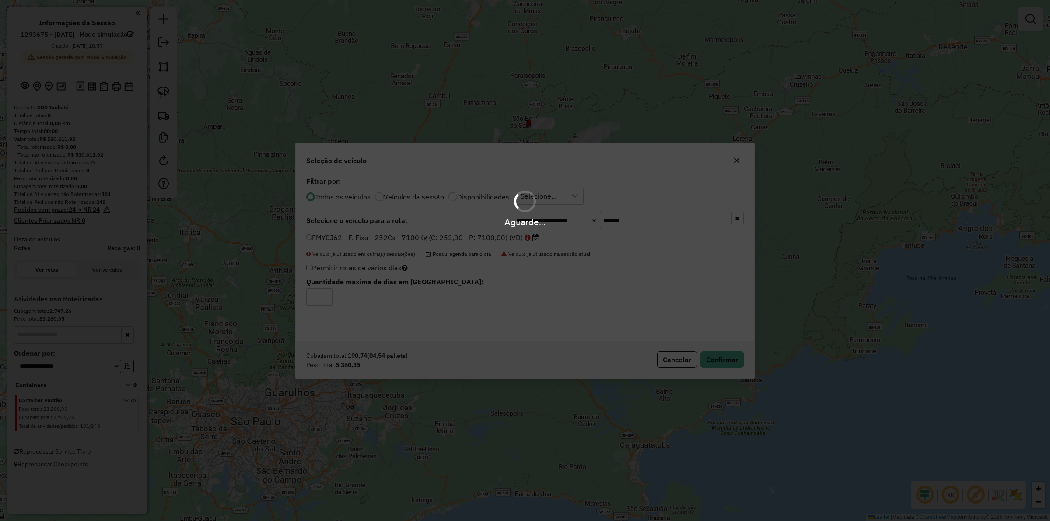
click at [622, 253] on div "Aguarde..." at bounding box center [525, 260] width 1050 height 521
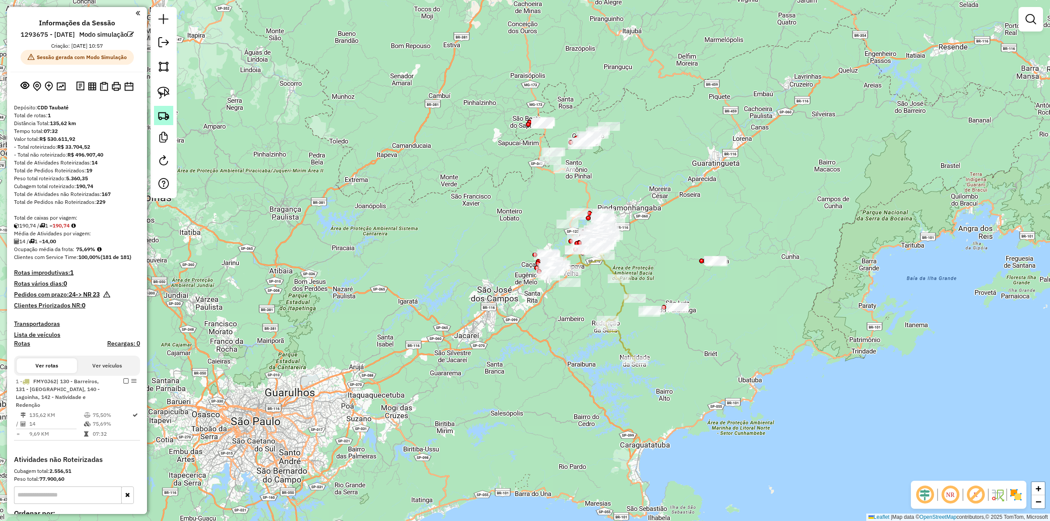
click at [169, 121] on img at bounding box center [164, 115] width 12 height 12
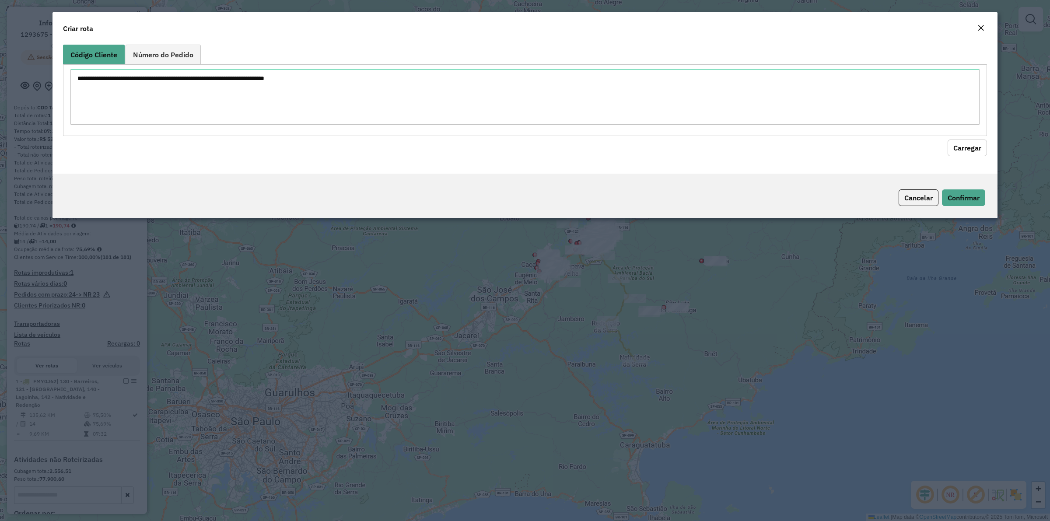
click at [200, 131] on div at bounding box center [525, 99] width 924 height 71
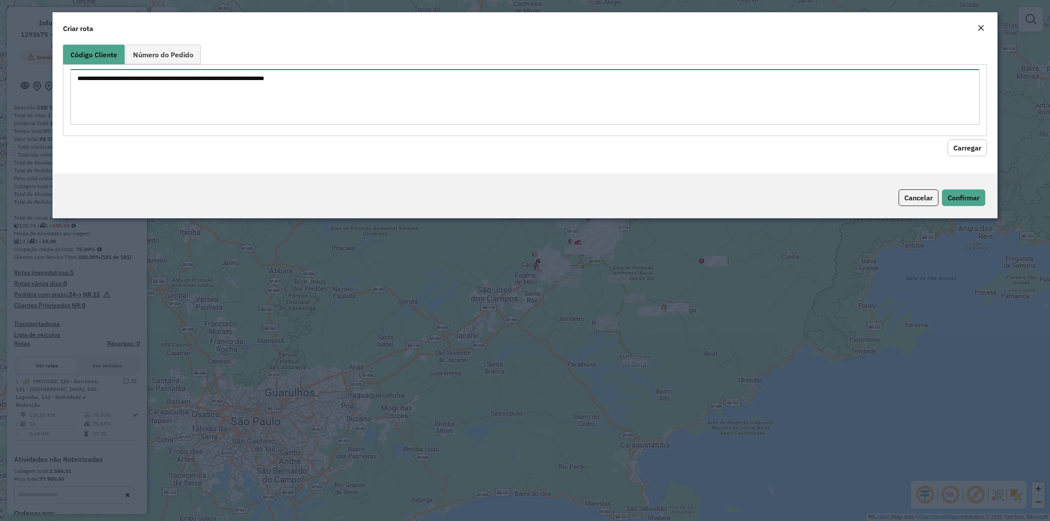
click at [180, 98] on textarea at bounding box center [525, 97] width 910 height 56
paste textarea "******** ******** ******** ******** ******** ******** ******** ******** *******…"
type textarea "******** ******** ******** ******** ******** ******** ******** ******** *******…"
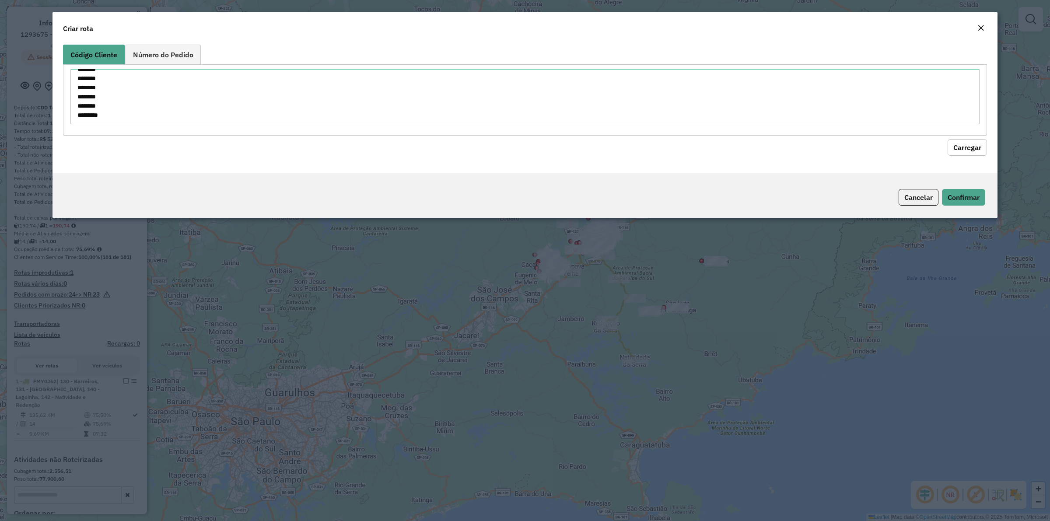
click at [985, 144] on button "Carregar" at bounding box center [967, 147] width 39 height 17
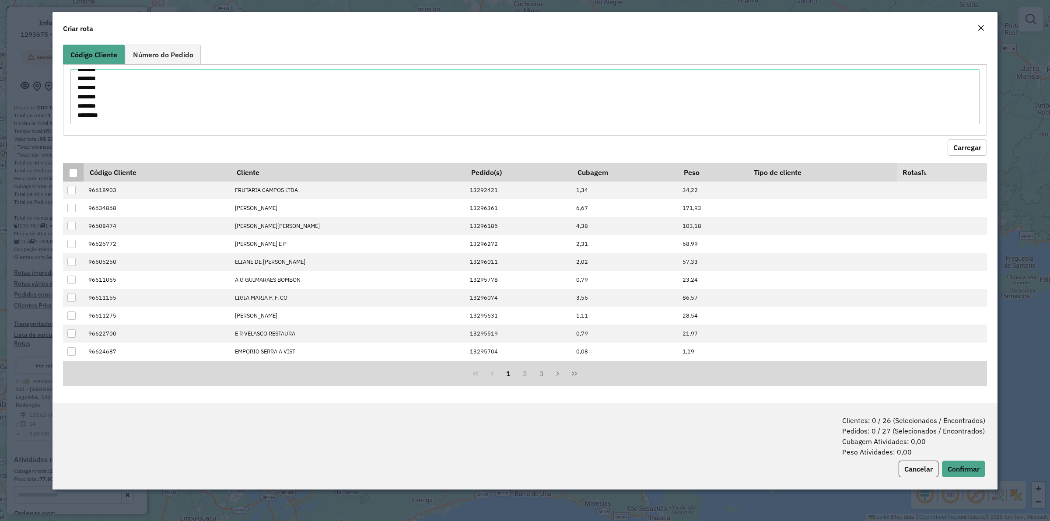
click at [73, 174] on div at bounding box center [73, 173] width 8 height 8
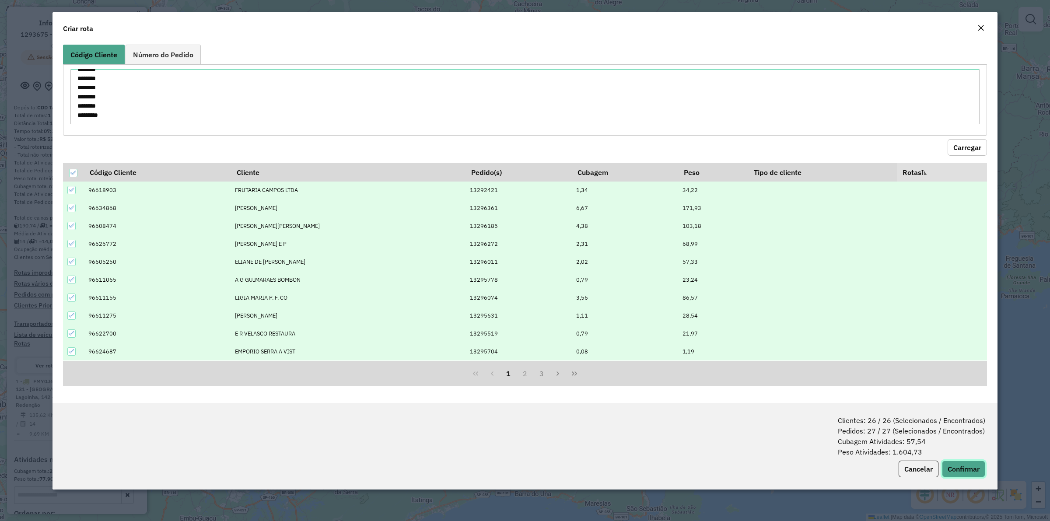
click at [976, 471] on button "Confirmar" at bounding box center [963, 469] width 43 height 17
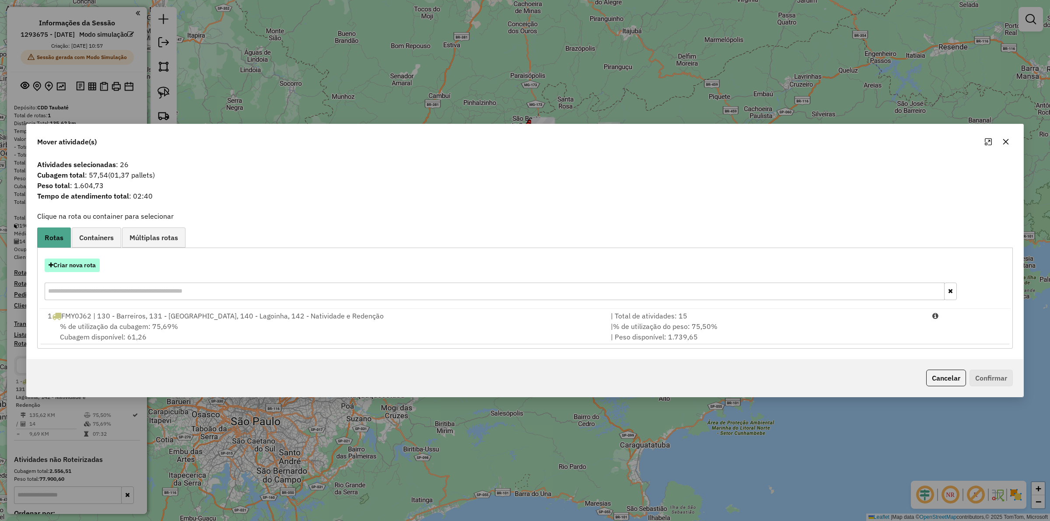
click at [68, 269] on button "Criar nova rota" at bounding box center [72, 266] width 55 height 14
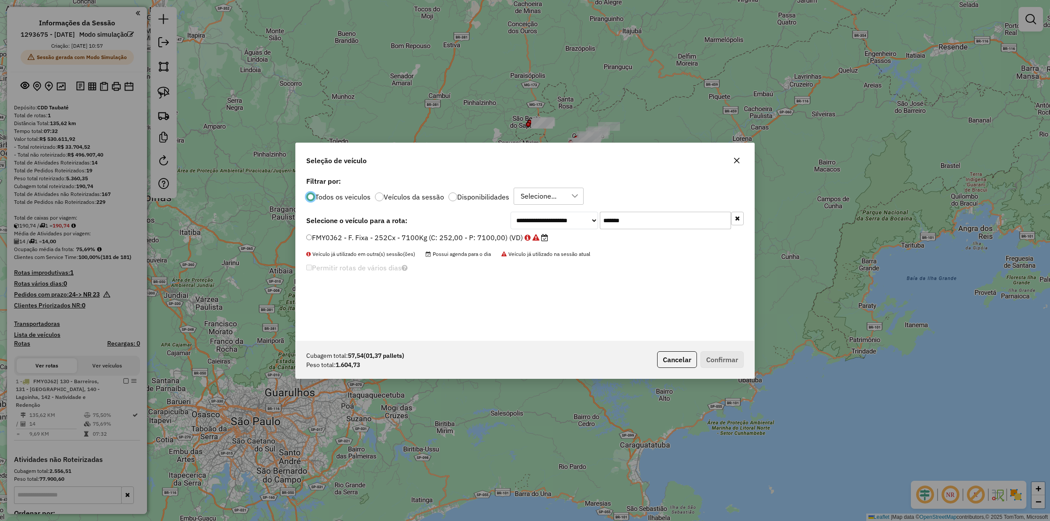
scroll to position [4, 3]
click at [653, 217] on input "*******" at bounding box center [665, 221] width 131 height 18
paste input "text"
type input "*******"
click at [406, 239] on label "FCS9C01 - F. Fixa - 252Cx - 7100Kg (C: 252,00 - P: 7100,00) (VD)" at bounding box center [422, 237] width 233 height 11
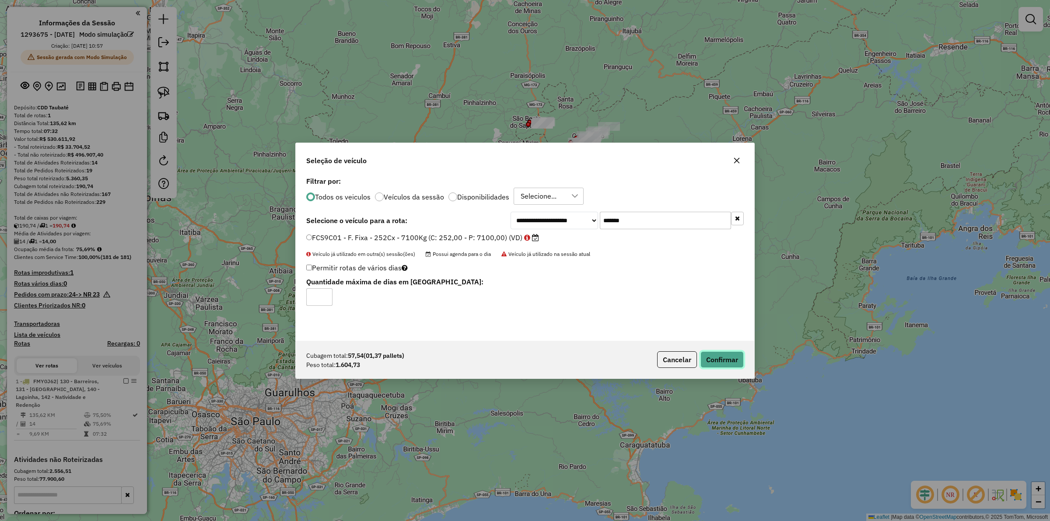
click at [723, 361] on button "Confirmar" at bounding box center [722, 359] width 43 height 17
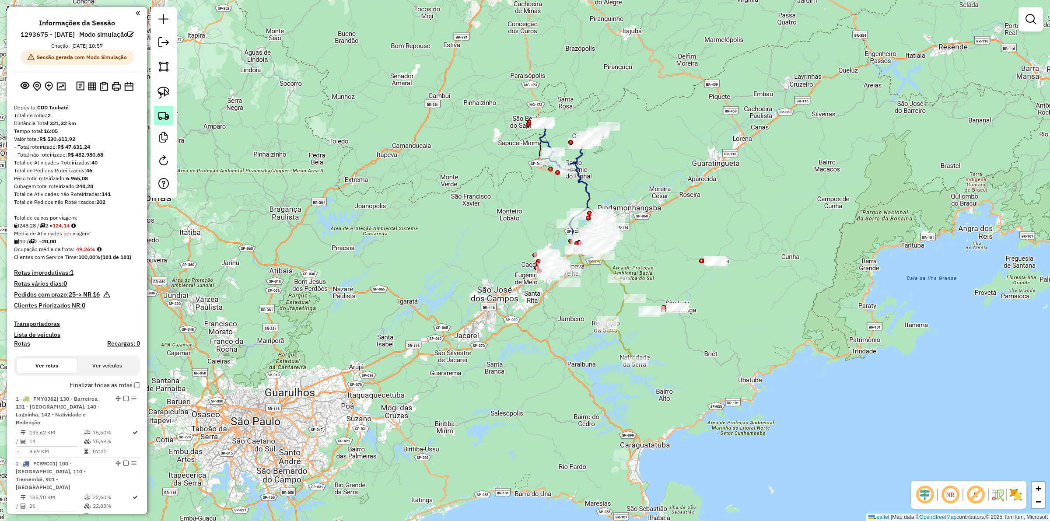
click at [164, 119] on img at bounding box center [164, 115] width 12 height 12
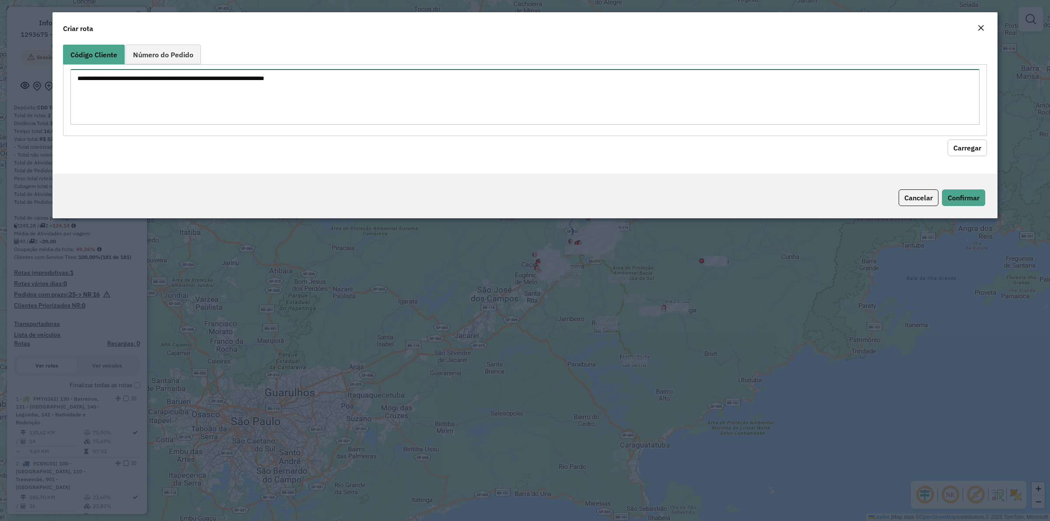
click at [344, 84] on textarea at bounding box center [525, 97] width 910 height 56
paste textarea "******** ******** ******** ******** ******** ******** ******** ******** *******…"
type textarea "******** ******** ******** ******** ******** ******** ******** ******** *******…"
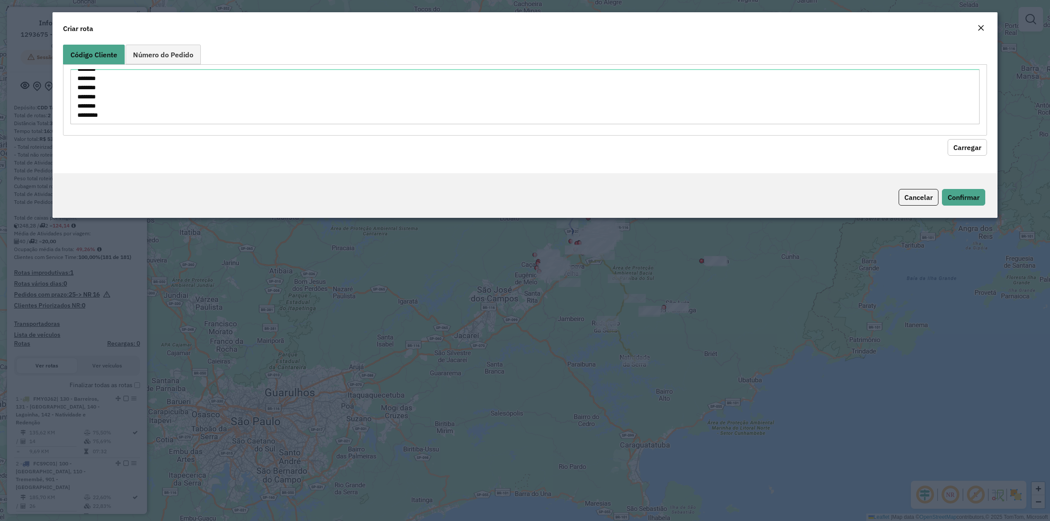
click at [970, 148] on button "Carregar" at bounding box center [967, 147] width 39 height 17
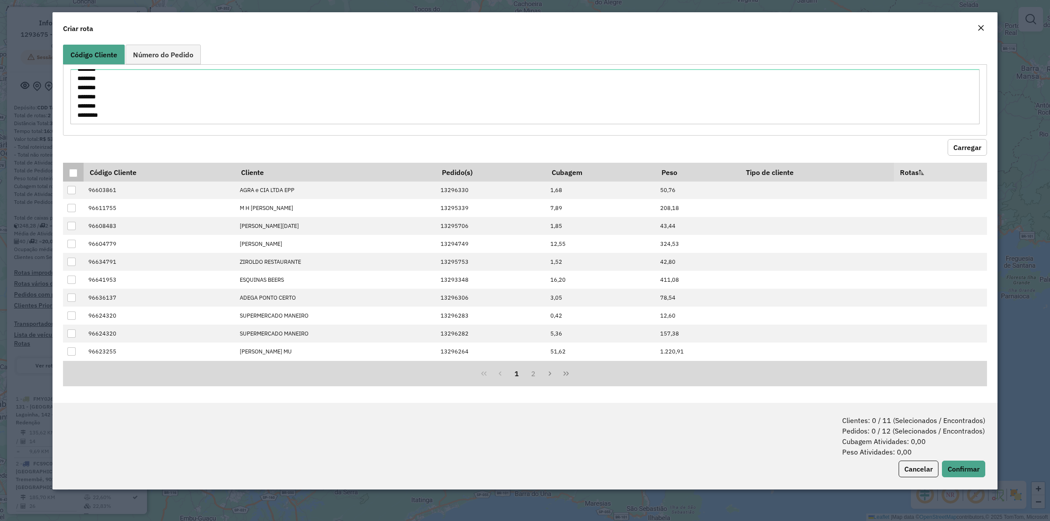
click at [73, 174] on div at bounding box center [73, 173] width 8 height 8
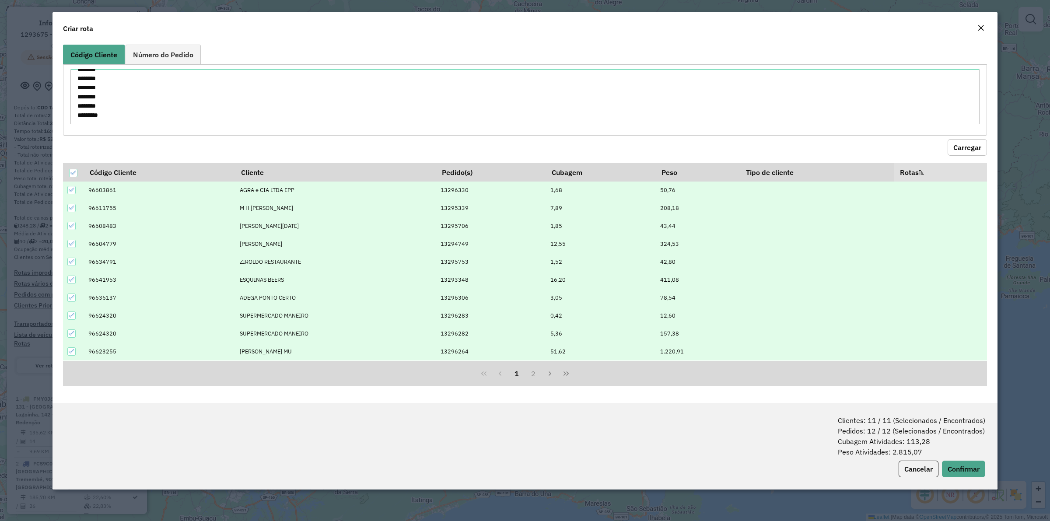
click at [951, 457] on span "Clientes: 11 / 11 (Selecionados / Encontrados) Pedidos: 12 / 12 (Selecionados /…" at bounding box center [912, 436] width 148 height 42
click at [953, 465] on button "Confirmar" at bounding box center [963, 469] width 43 height 17
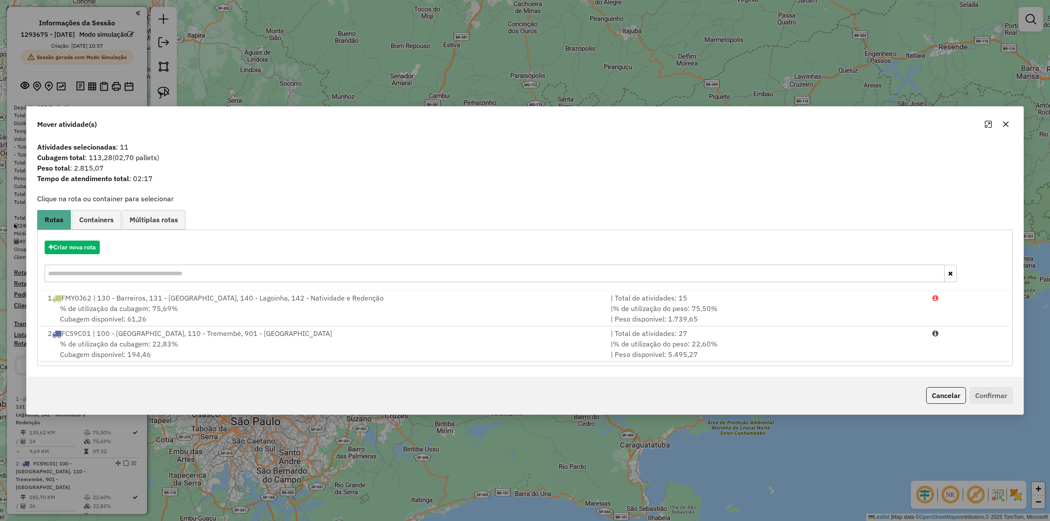
click at [62, 255] on div "Criar nova rota" at bounding box center [525, 262] width 972 height 57
click at [73, 243] on button "Criar nova rota" at bounding box center [72, 248] width 55 height 14
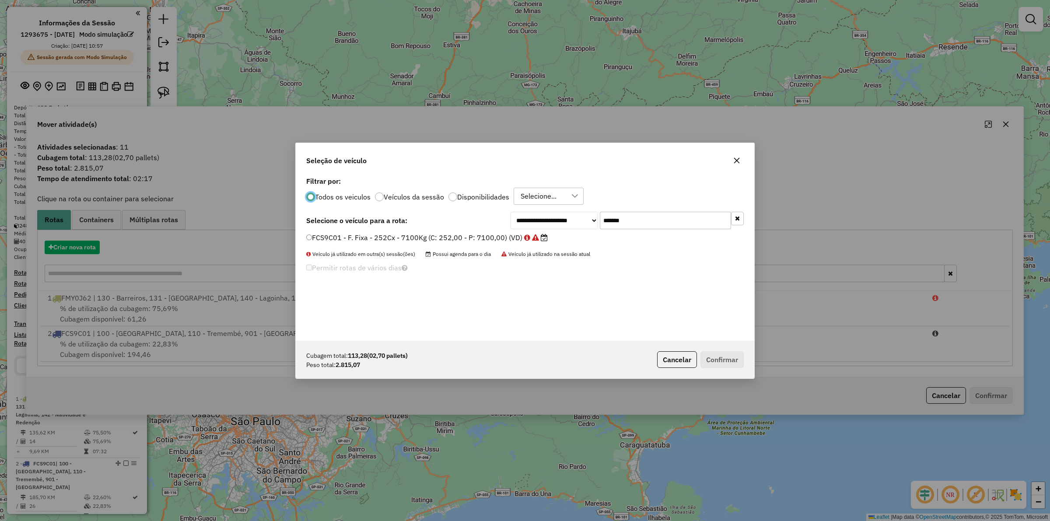
scroll to position [4, 3]
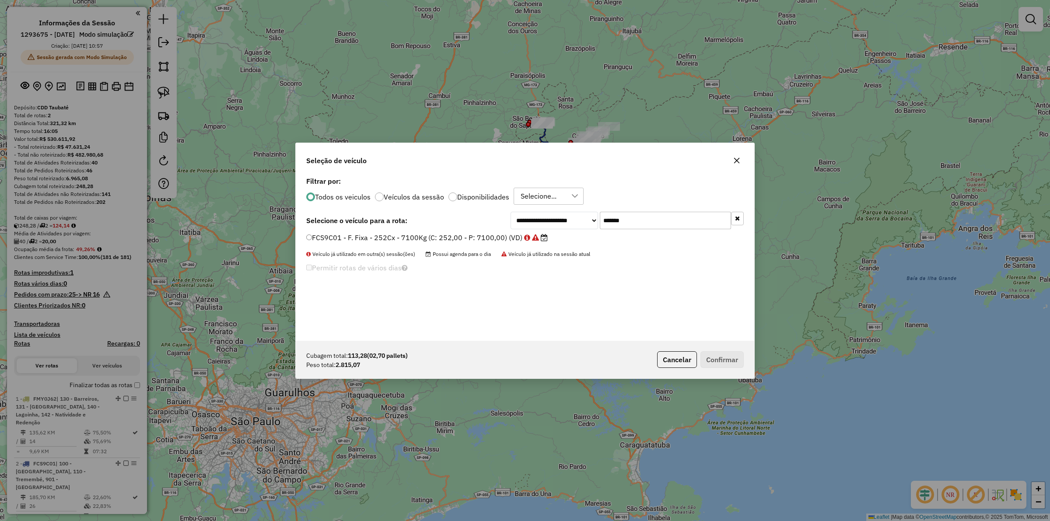
click at [635, 222] on input "*******" at bounding box center [665, 221] width 131 height 18
paste input "text"
type input "*******"
click at [444, 239] on label "FUC7F19 - F. Fixa - 308Cx - 8110Kg (C: 308,00 - P: 8110,00) (VD)" at bounding box center [422, 237] width 233 height 11
click at [724, 353] on button "Confirmar" at bounding box center [722, 359] width 43 height 17
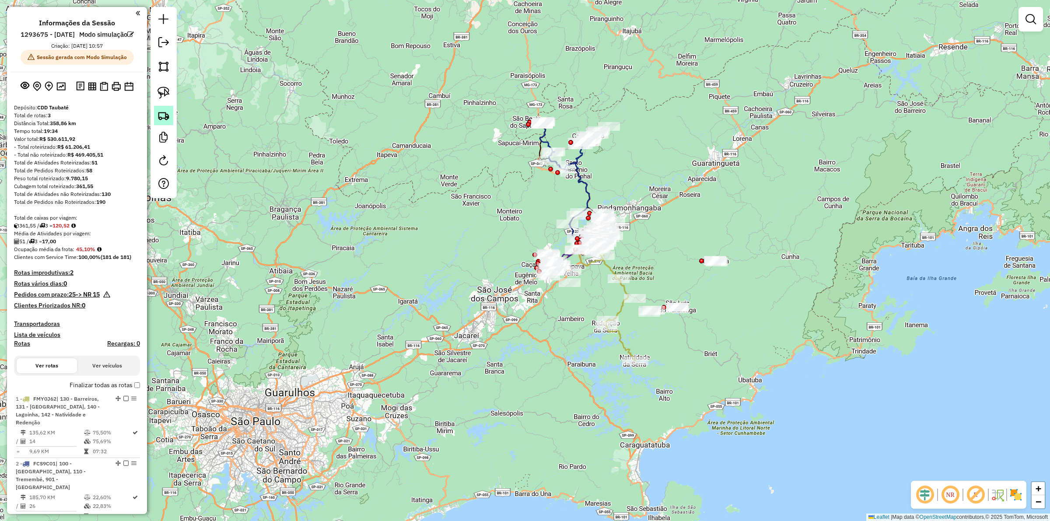
click at [160, 116] on img at bounding box center [164, 115] width 12 height 12
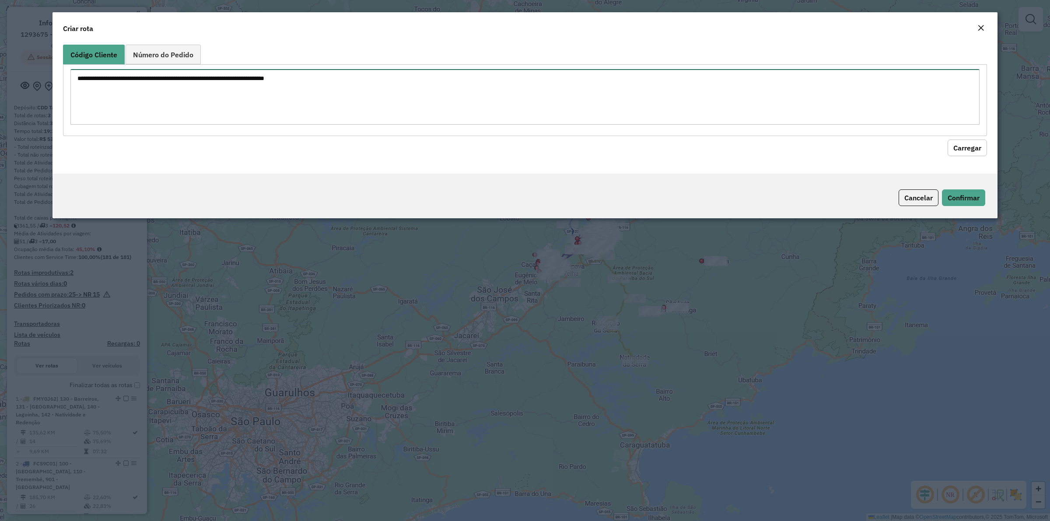
drag, startPoint x: 265, startPoint y: 73, endPoint x: 328, endPoint y: 75, distance: 63.5
click at [265, 73] on textarea at bounding box center [525, 97] width 910 height 56
paste textarea "******** ******** ******** ******** ******** ******** ******** ******** *******…"
type textarea "******** ******** ******** ******** ******** ******** ******** ******** *******…"
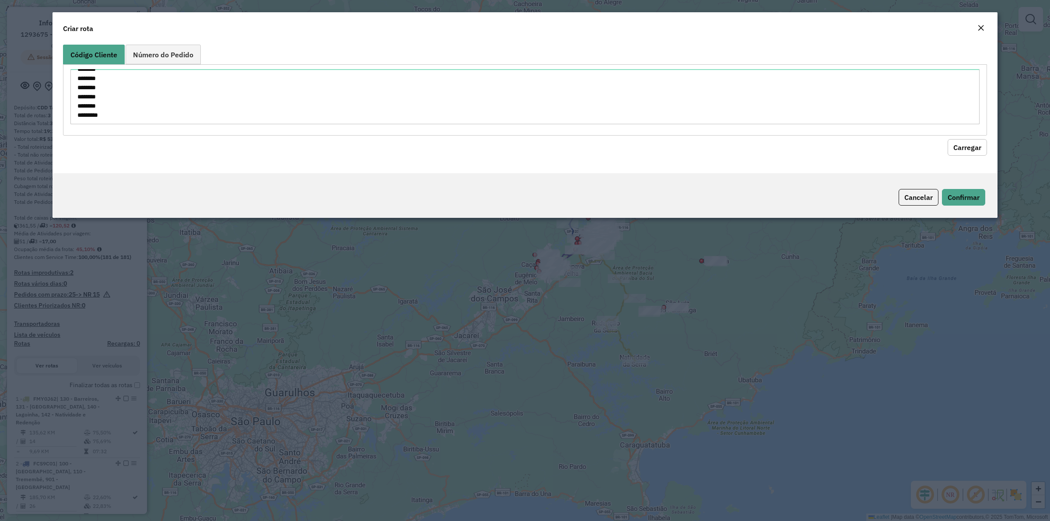
drag, startPoint x: 968, startPoint y: 147, endPoint x: 843, endPoint y: 158, distance: 125.3
click at [967, 147] on button "Carregar" at bounding box center [967, 147] width 39 height 17
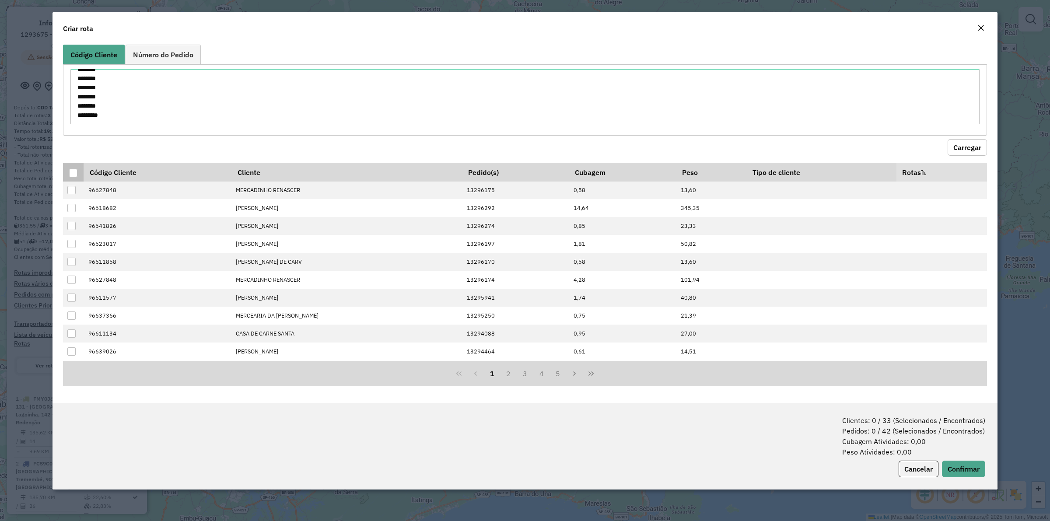
click at [76, 173] on div at bounding box center [73, 173] width 8 height 8
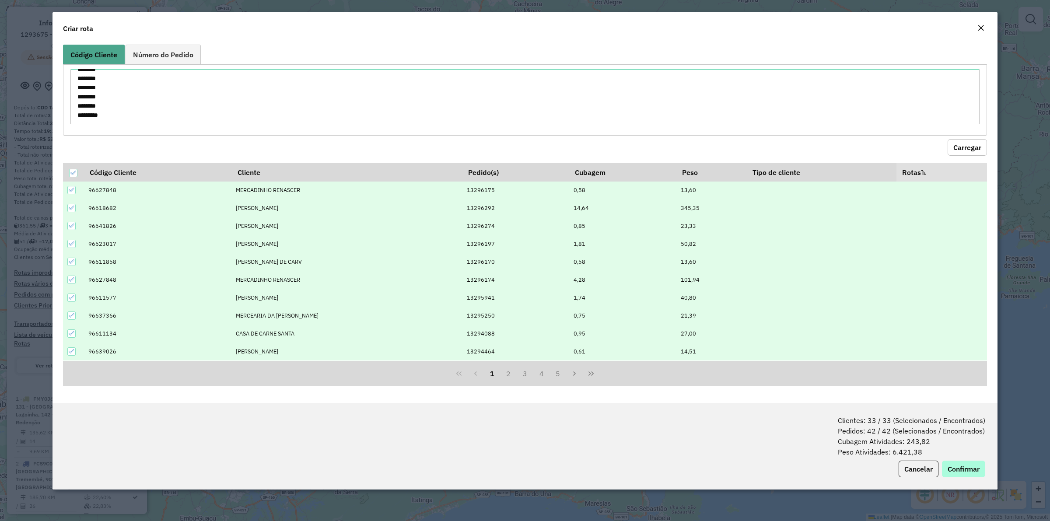
drag, startPoint x: 972, startPoint y: 479, endPoint x: 961, endPoint y: 467, distance: 16.7
click at [969, 476] on div "Clientes: 33 / 33 (Selecionados / Encontrados) Pedidos: 42 / 42 (Selecionados /…" at bounding box center [525, 446] width 945 height 87
click at [960, 467] on button "Confirmar" at bounding box center [963, 469] width 43 height 17
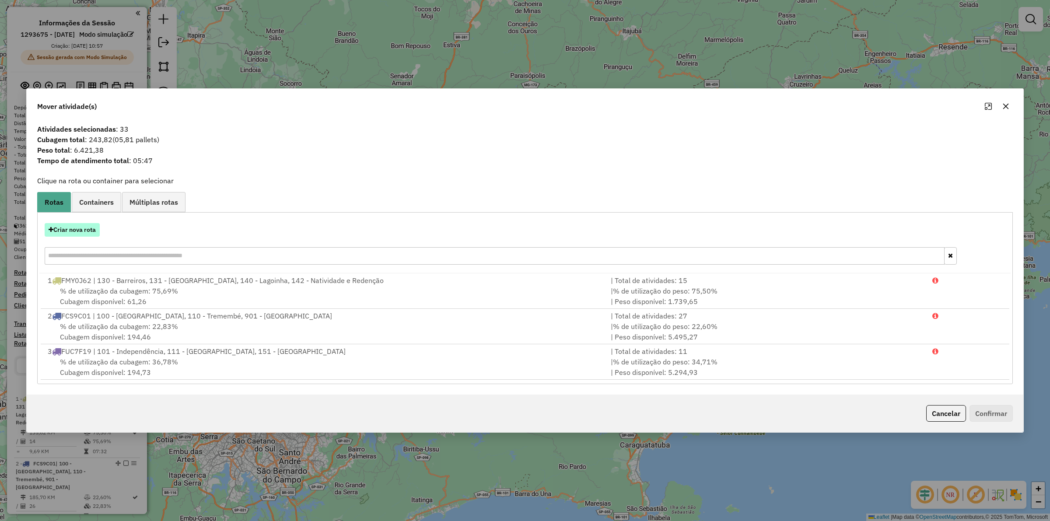
click at [77, 232] on button "Criar nova rota" at bounding box center [72, 230] width 55 height 14
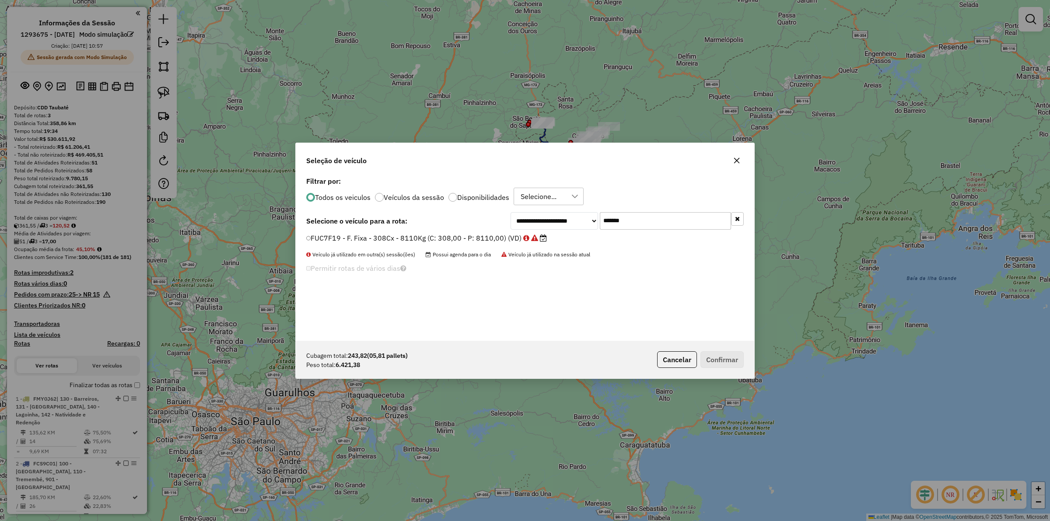
scroll to position [4, 3]
click at [661, 222] on input "*******" at bounding box center [665, 221] width 131 height 18
paste input "text"
type input "*******"
click at [445, 235] on label "RGB9B07 - F. Fixa - 336Cx - 8100Kg (C: 336,00 - P: 8100,00) (VD)" at bounding box center [423, 237] width 234 height 11
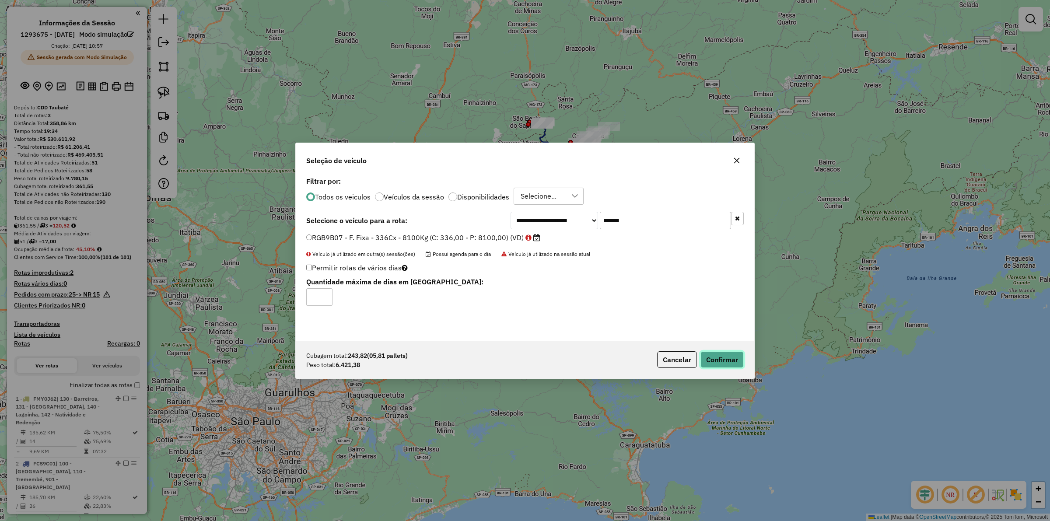
click at [726, 365] on button "Confirmar" at bounding box center [722, 359] width 43 height 17
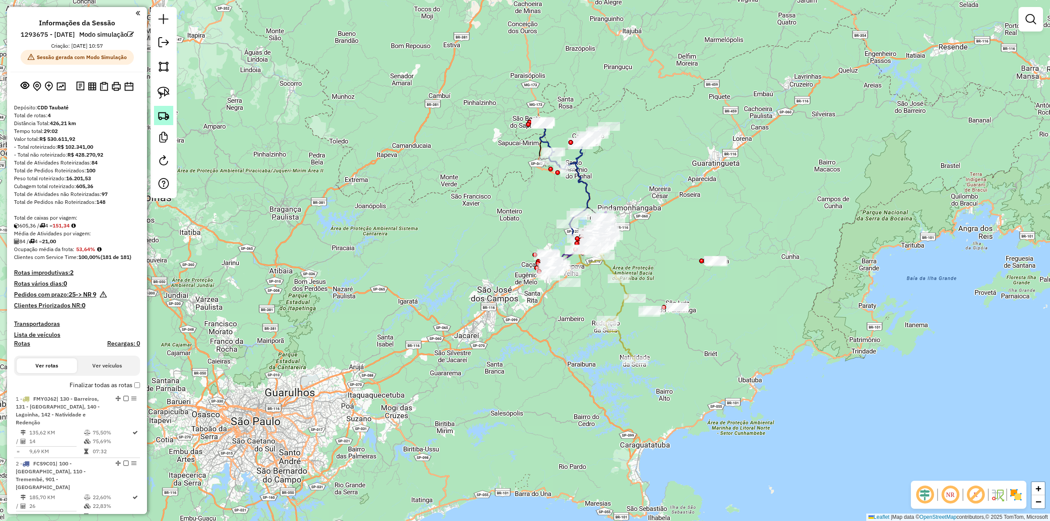
click at [158, 119] on img at bounding box center [164, 115] width 12 height 12
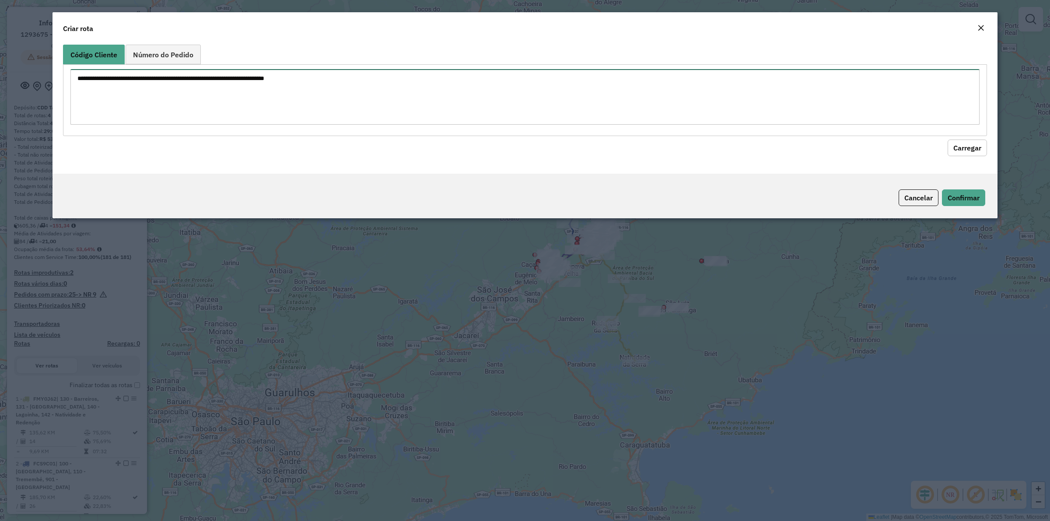
click at [471, 106] on textarea at bounding box center [525, 97] width 910 height 56
paste textarea "******** ******** ******** ******** ******** ******** ******** ******** *******…"
type textarea "******** ******** ******** ******** ******** ******** ******** ******** *******…"
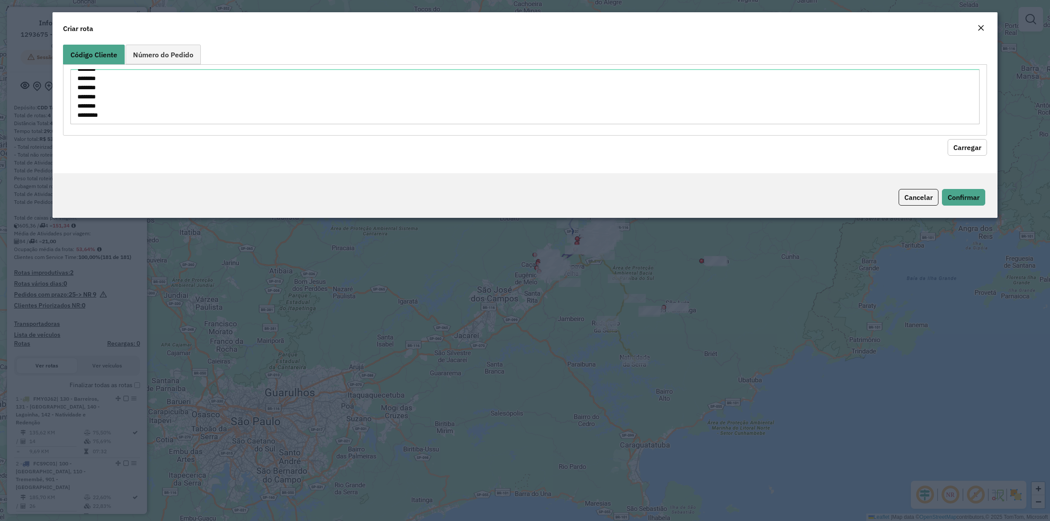
click at [962, 145] on button "Carregar" at bounding box center [967, 147] width 39 height 17
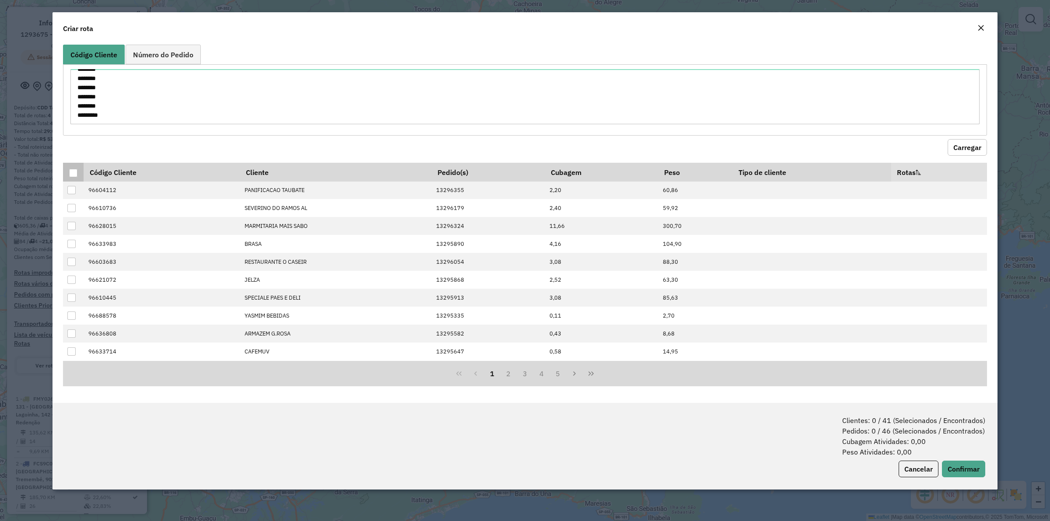
click at [70, 175] on div at bounding box center [73, 173] width 8 height 8
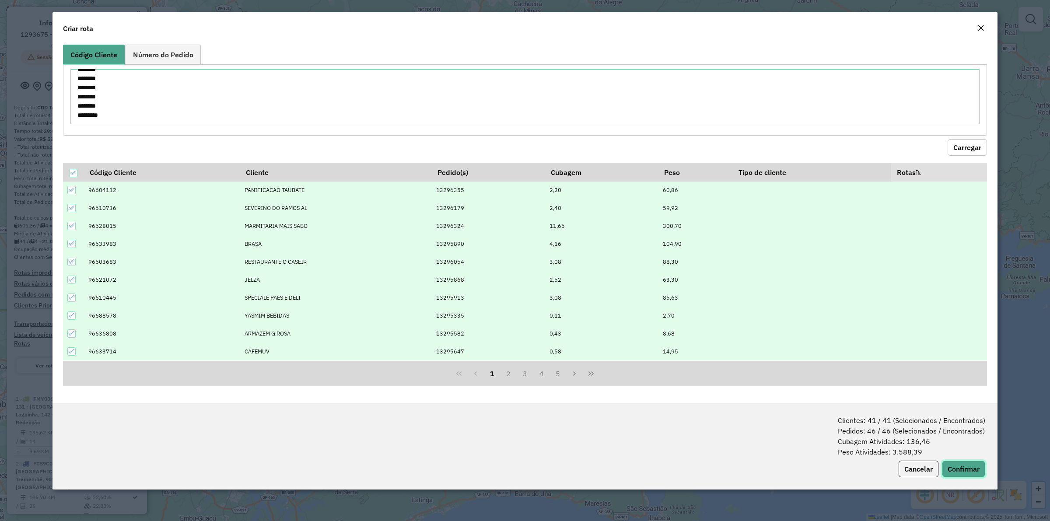
click at [957, 471] on button "Confirmar" at bounding box center [963, 469] width 43 height 17
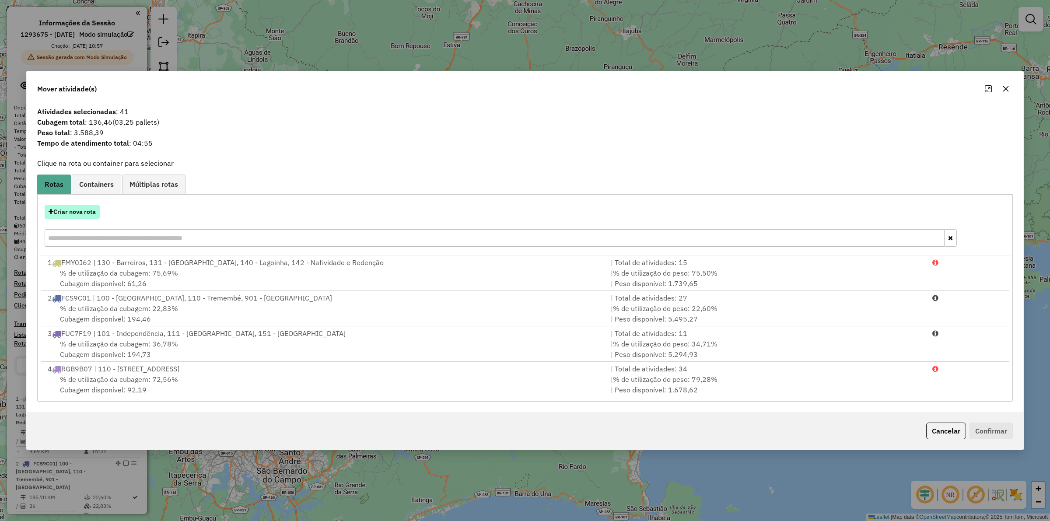
click at [73, 215] on button "Criar nova rota" at bounding box center [72, 212] width 55 height 14
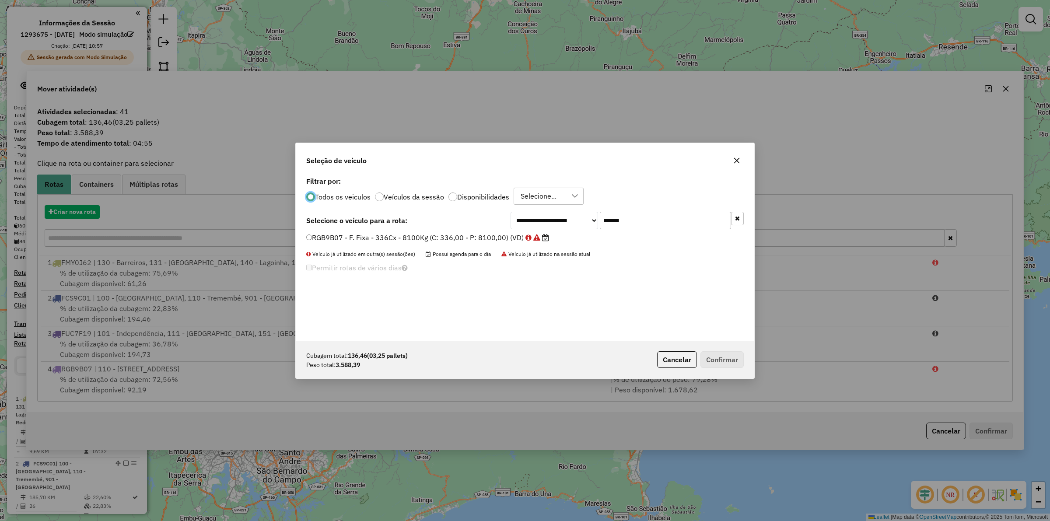
scroll to position [4, 3]
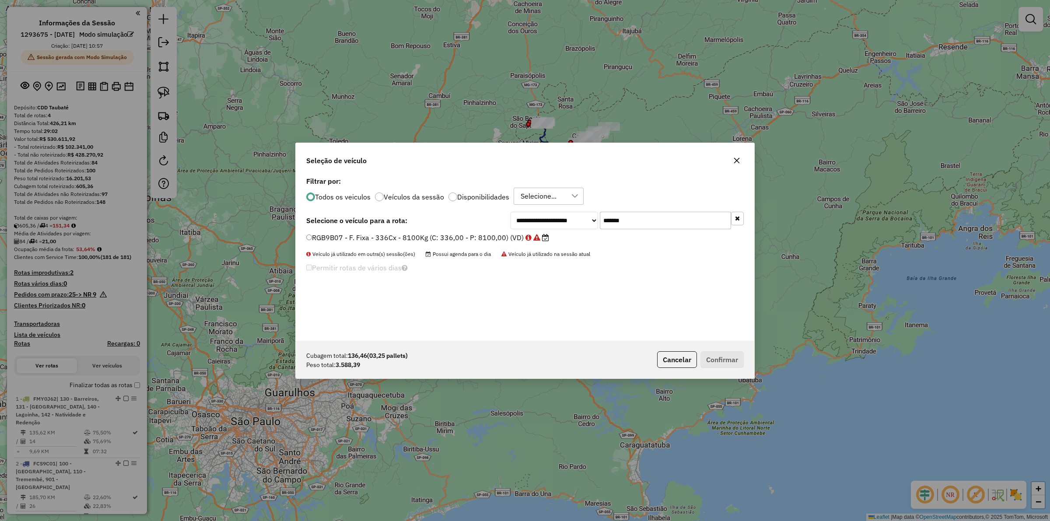
click at [665, 231] on div "**********" at bounding box center [525, 258] width 459 height 166
click at [664, 225] on input "*******" at bounding box center [665, 221] width 131 height 18
paste input "text"
type input "*******"
click at [405, 227] on div "**********" at bounding box center [525, 221] width 438 height 18
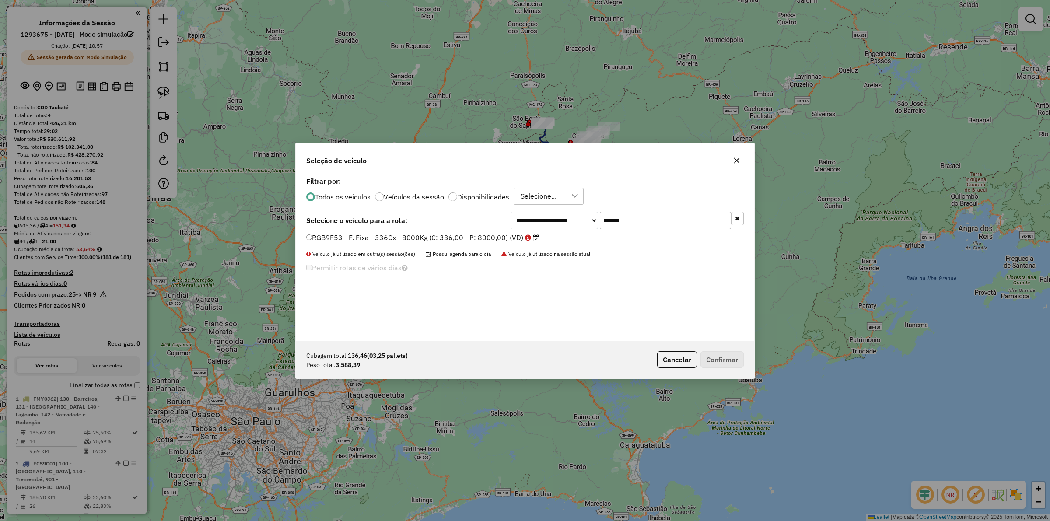
click at [401, 235] on label "RGB9F53 - F. Fixa - 336Cx - 8000Kg (C: 336,00 - P: 8000,00) (VD)" at bounding box center [423, 237] width 234 height 11
click at [717, 363] on button "Confirmar" at bounding box center [722, 359] width 43 height 17
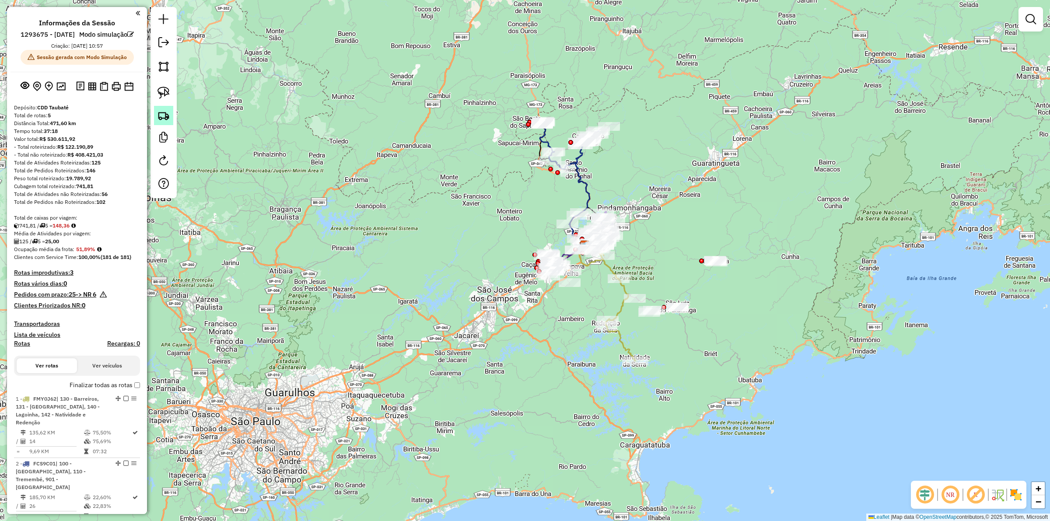
click at [162, 116] on img at bounding box center [164, 115] width 12 height 12
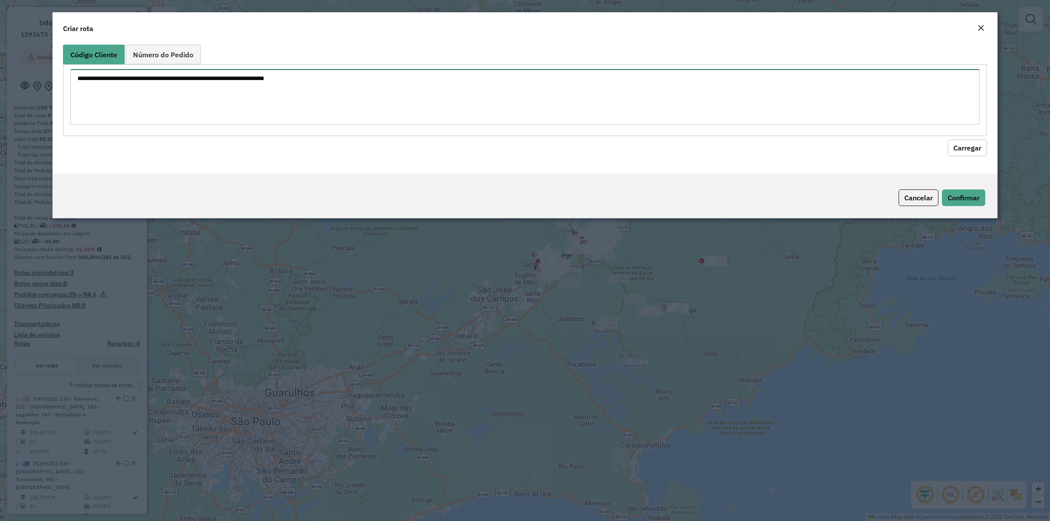
click at [249, 71] on textarea at bounding box center [525, 97] width 910 height 56
paste textarea "******** ******** ******** ******** ******** ******** ******** ******** ********"
type textarea "******** ******** ******** ******** ******** ******** ******** ******** ********"
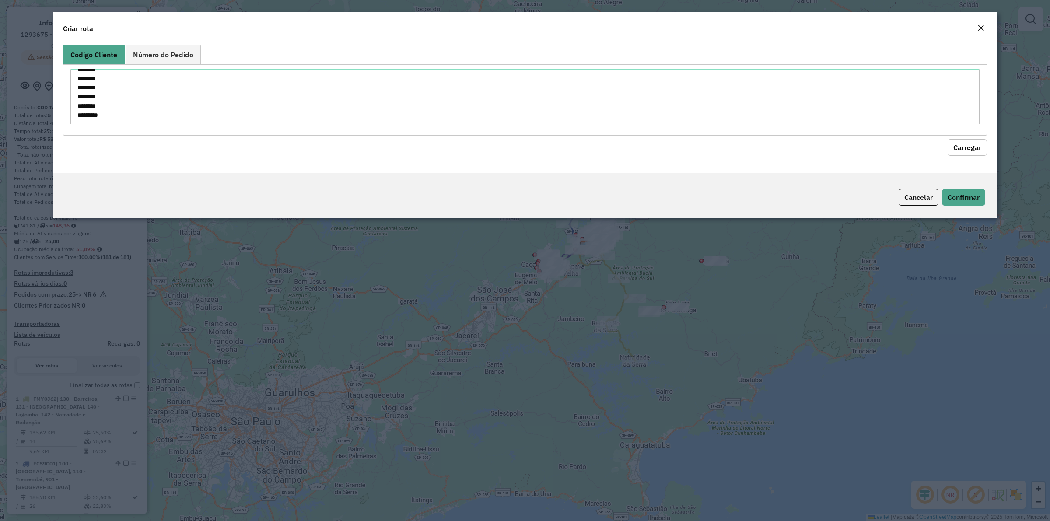
click at [963, 149] on button "Carregar" at bounding box center [967, 147] width 39 height 17
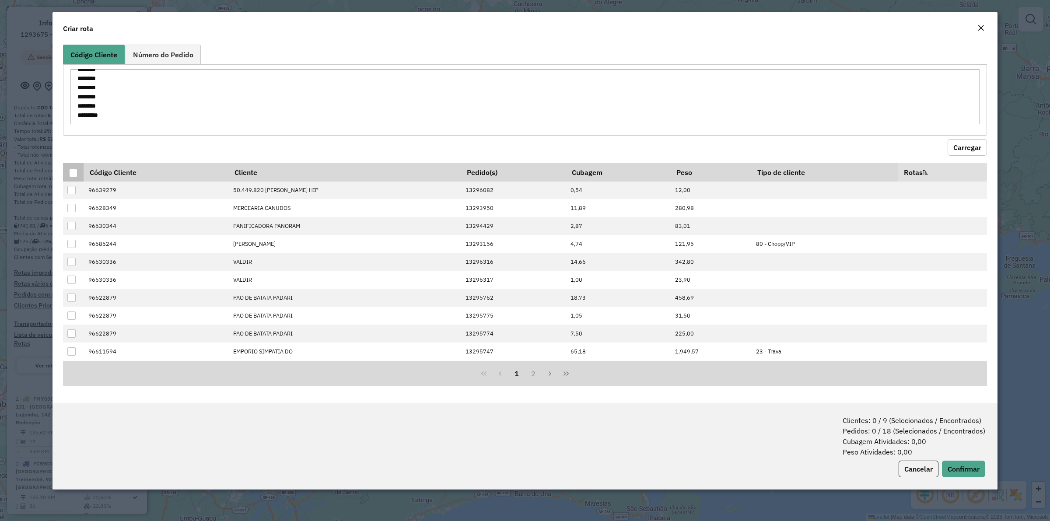
click at [74, 172] on div at bounding box center [73, 173] width 8 height 8
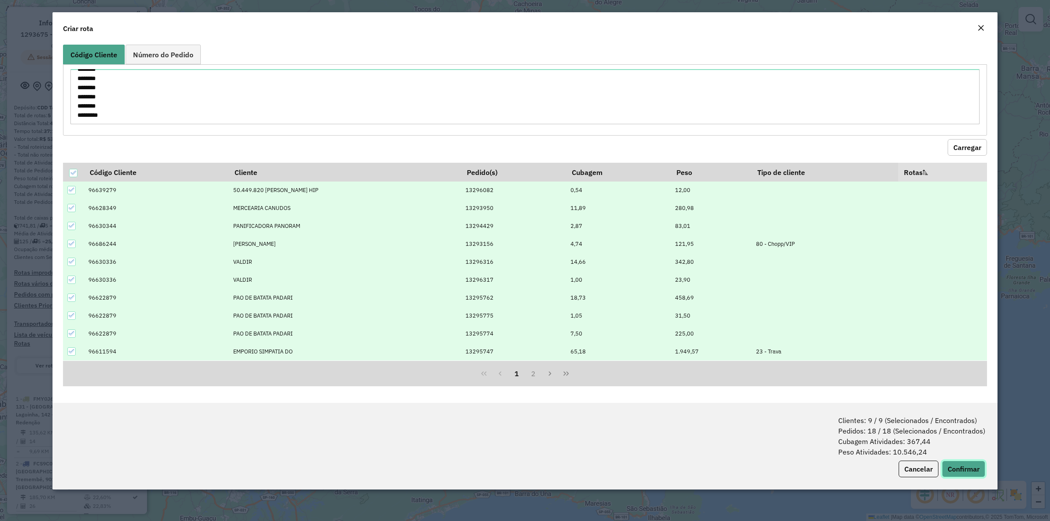
click at [953, 468] on button "Confirmar" at bounding box center [963, 469] width 43 height 17
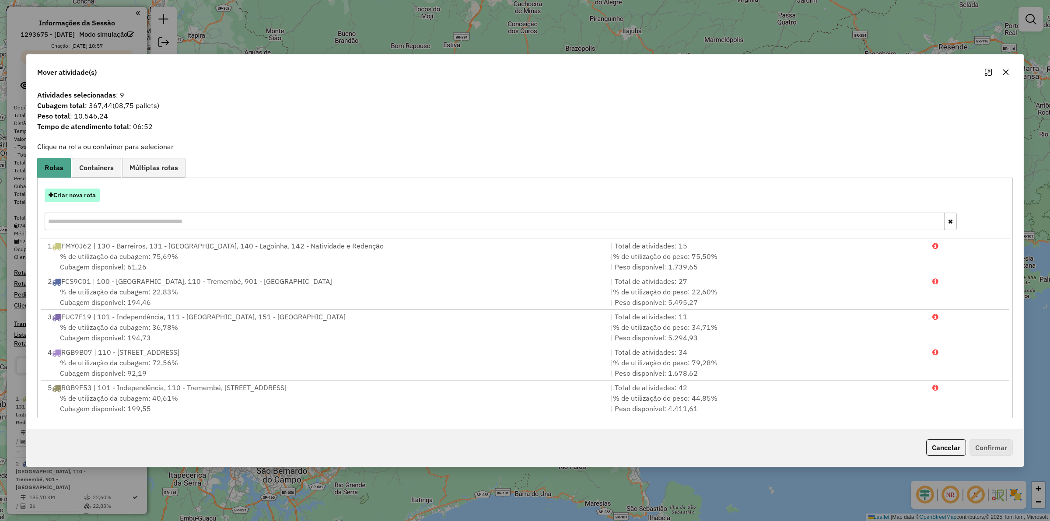
click at [77, 198] on button "Criar nova rota" at bounding box center [72, 196] width 55 height 14
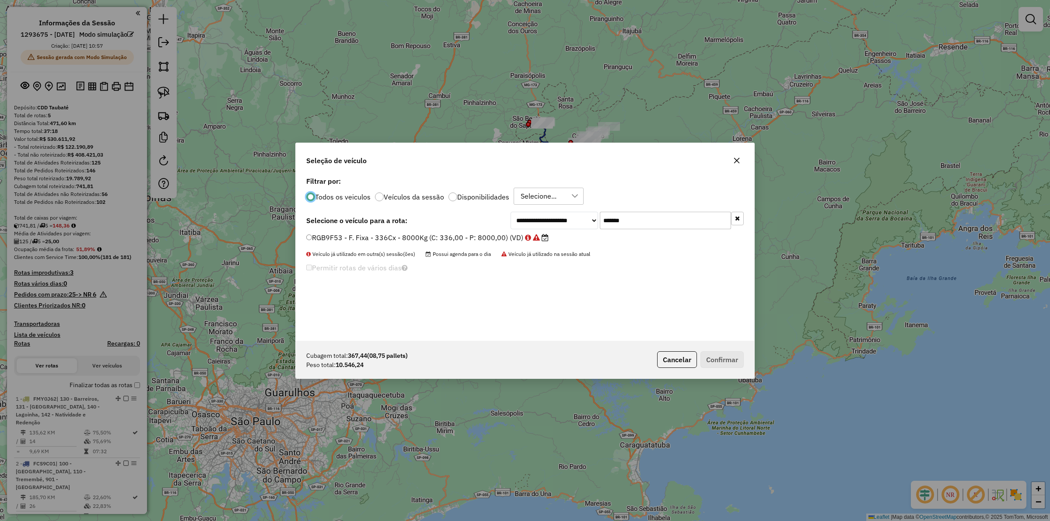
scroll to position [4, 3]
drag, startPoint x: 620, startPoint y: 206, endPoint x: 635, endPoint y: 217, distance: 18.5
click at [629, 212] on div "**********" at bounding box center [525, 258] width 459 height 166
click at [635, 217] on input "*******" at bounding box center [665, 221] width 131 height 18
paste input "text"
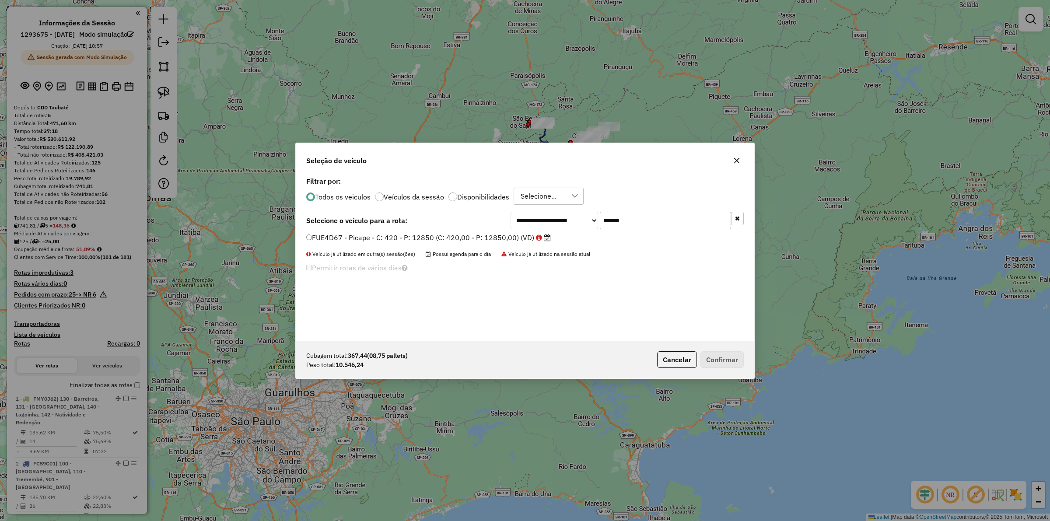
type input "*******"
click at [432, 241] on label "FUE4D67 - Picape - C: 420 - P: 12850 (C: 420,00 - P: 12850,00) (VD)" at bounding box center [428, 237] width 245 height 11
drag, startPoint x: 712, startPoint y: 357, endPoint x: 650, endPoint y: 457, distance: 117.1
click at [712, 357] on button "Confirmar" at bounding box center [722, 359] width 43 height 17
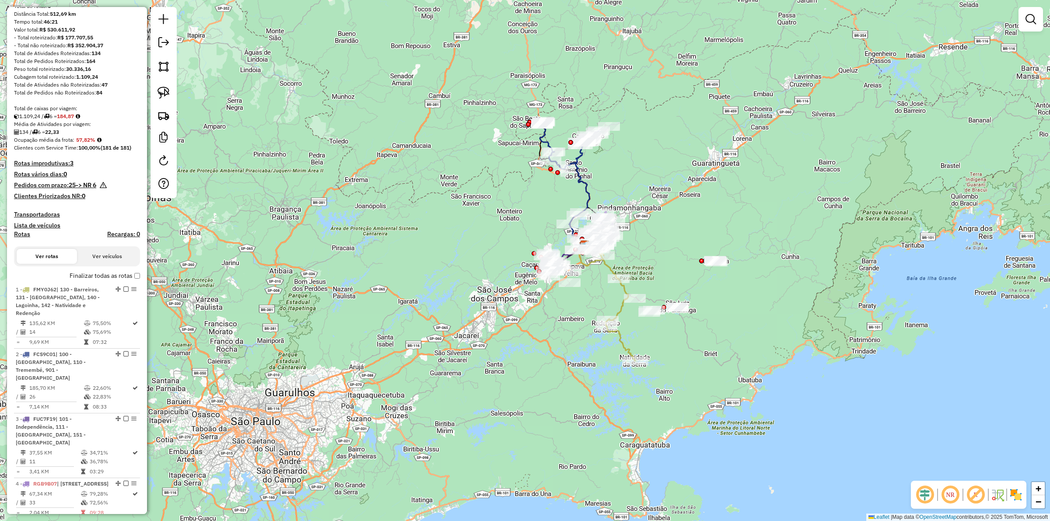
scroll to position [328, 0]
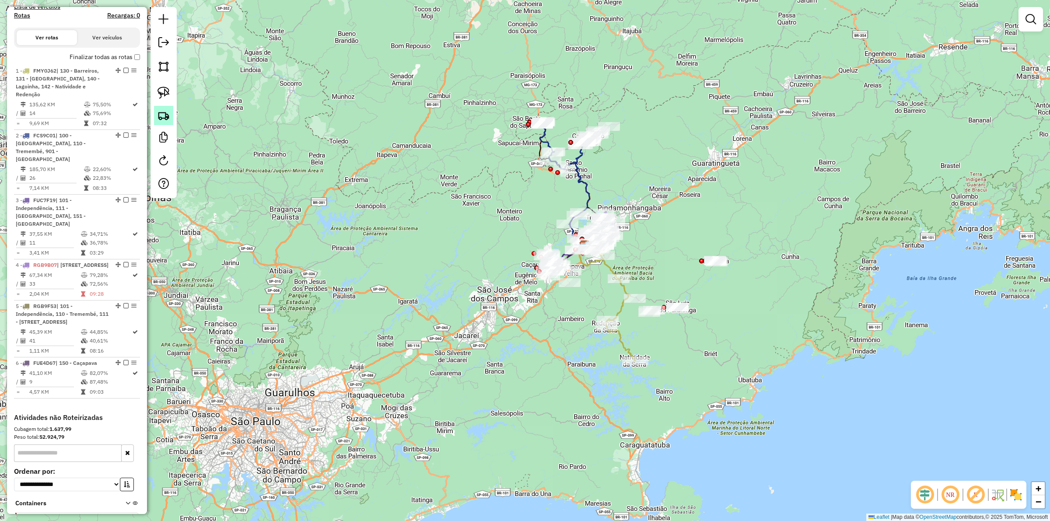
click at [162, 112] on img at bounding box center [164, 115] width 12 height 12
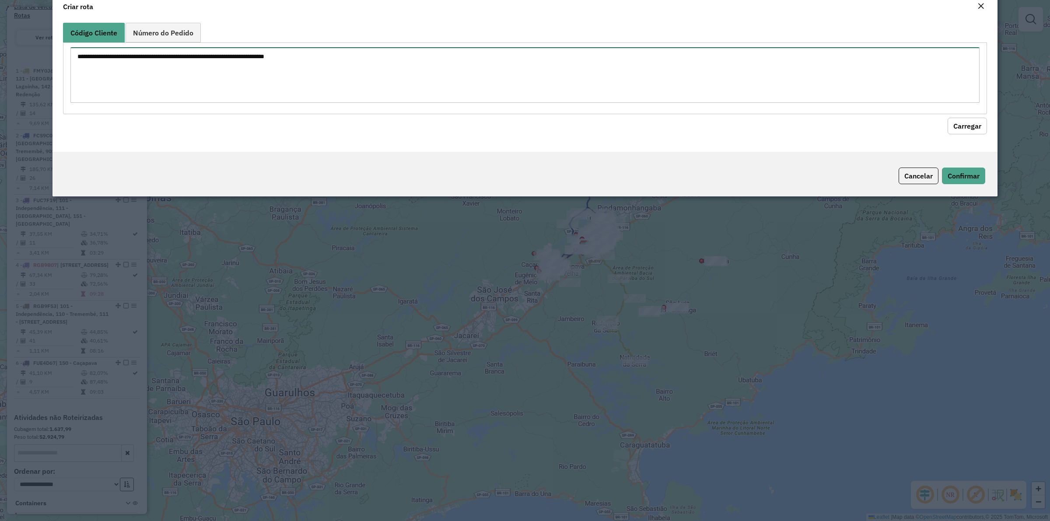
click at [298, 87] on textarea at bounding box center [525, 75] width 910 height 56
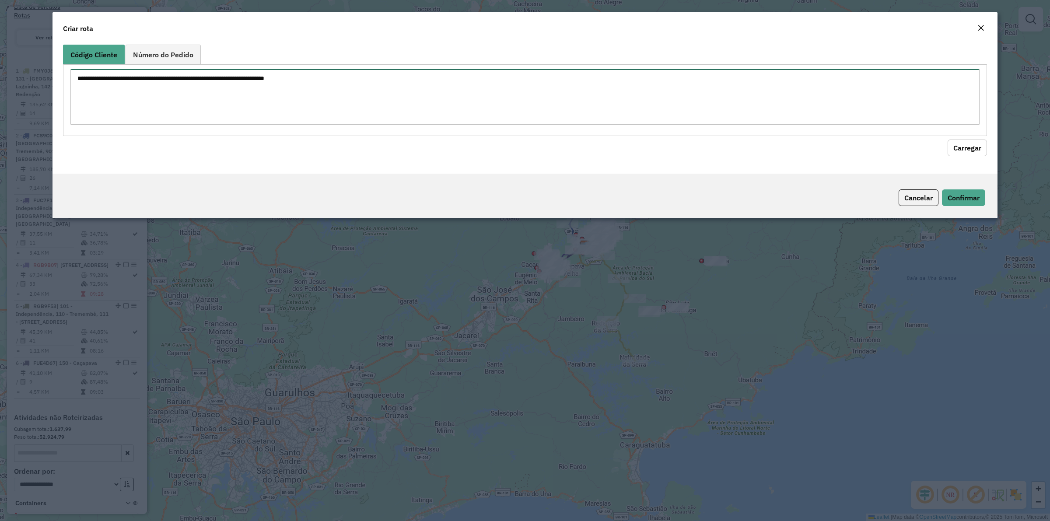
paste textarea "******** ******** ******** ******** ******** ******** ******** ******** *******…"
type textarea "******** ******** ******** ******** ******** ******** ******** ******** *******…"
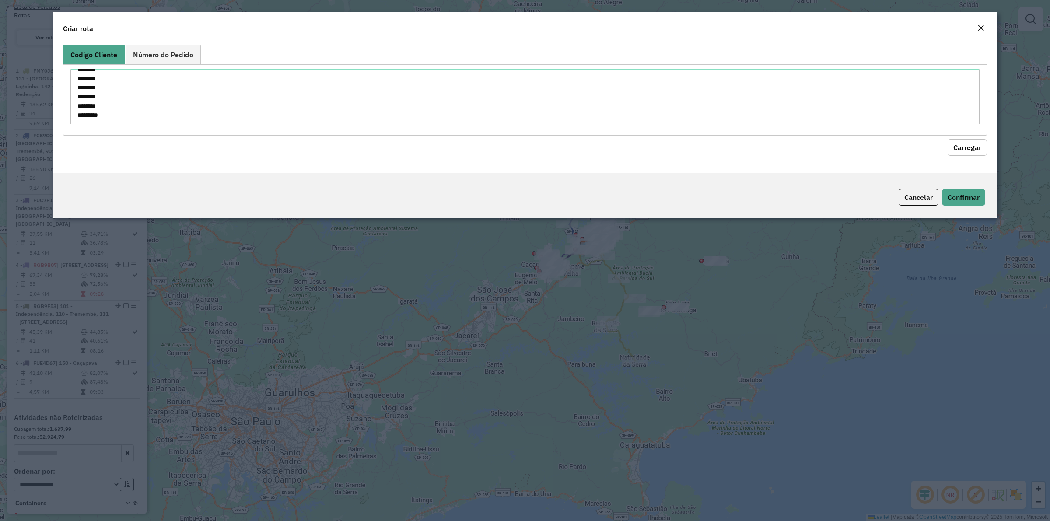
click at [966, 155] on button "Carregar" at bounding box center [967, 147] width 39 height 17
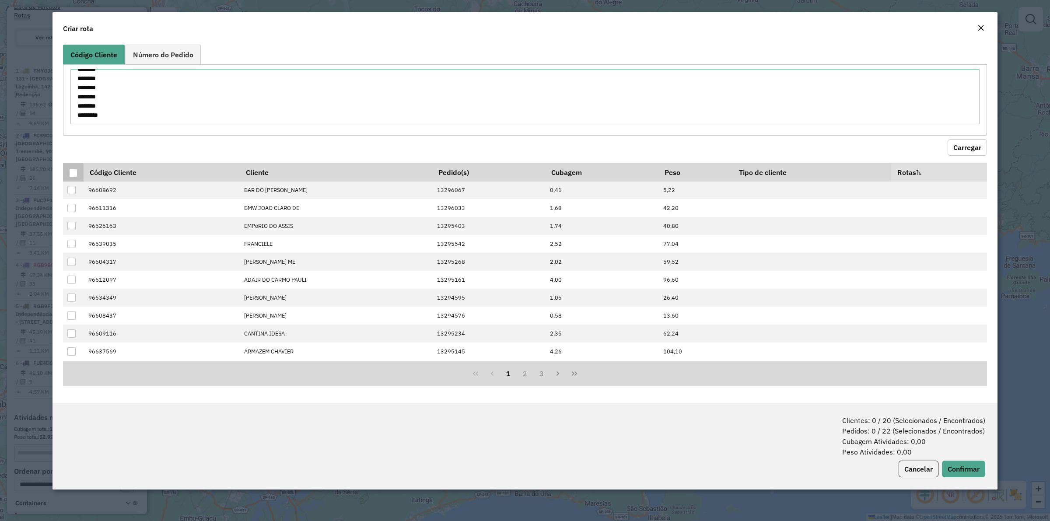
click at [73, 173] on div at bounding box center [73, 173] width 8 height 8
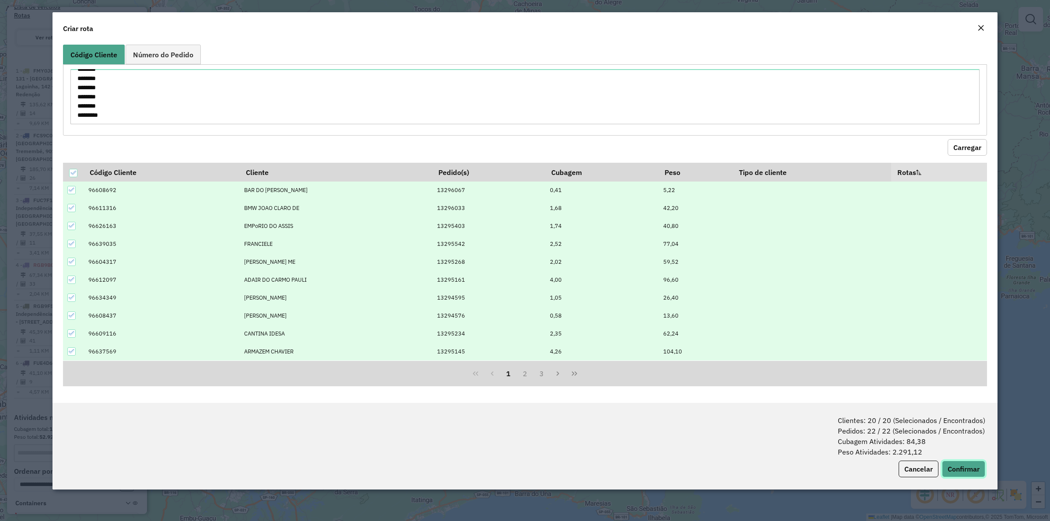
click at [970, 476] on button "Confirmar" at bounding box center [963, 469] width 43 height 17
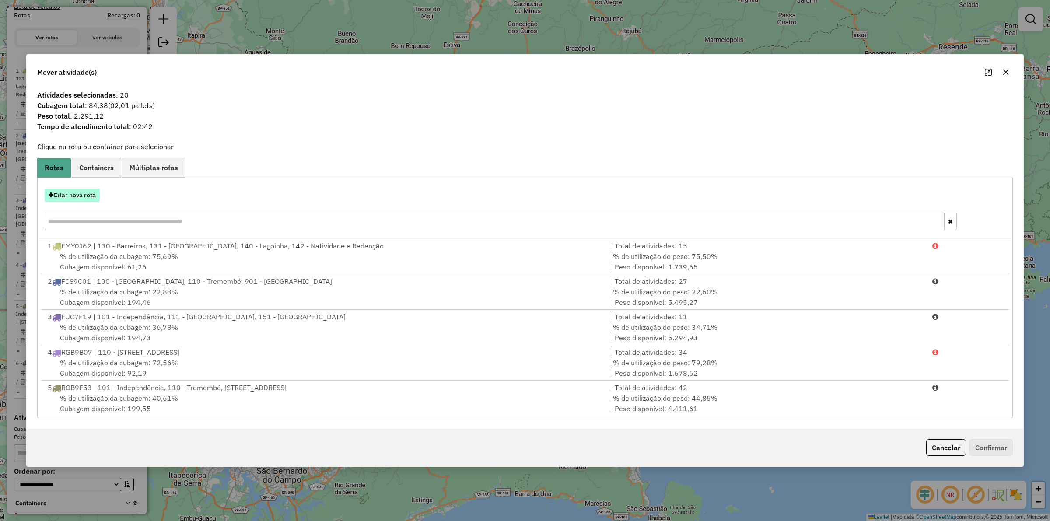
click at [68, 187] on div "Criar nova rota" at bounding box center [525, 210] width 972 height 57
click at [68, 193] on button "Criar nova rota" at bounding box center [72, 196] width 55 height 14
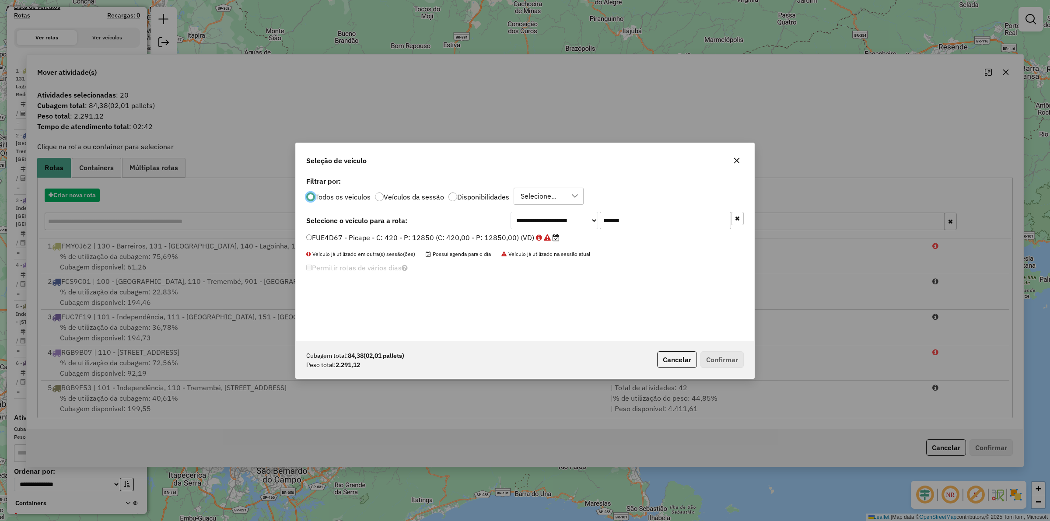
scroll to position [4, 3]
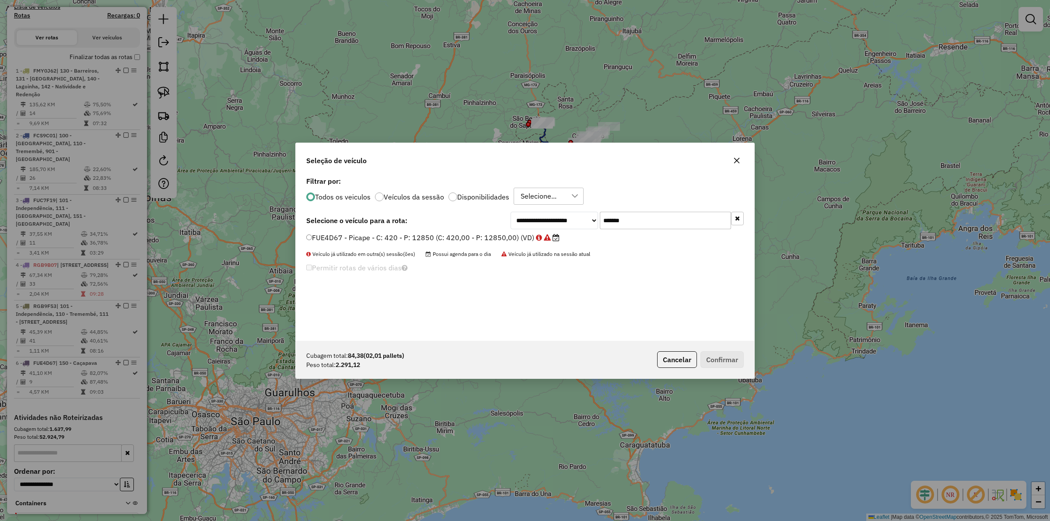
click at [675, 214] on input "*******" at bounding box center [665, 221] width 131 height 18
paste input "*******"
paste input "text"
type input "*******"
click at [474, 233] on label "FQQ5D74 - Picape - C: 420 - P: 12850 (C: 420,00 - P: 12850,00) (VD)" at bounding box center [425, 237] width 238 height 11
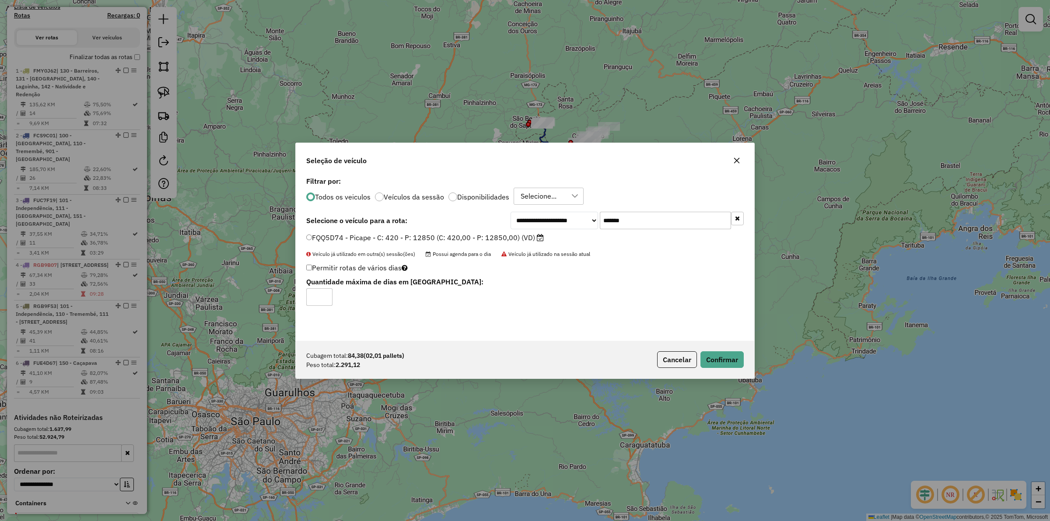
click at [716, 343] on div "Cubagem total: 84,38 (02,01 pallets) Peso total: 2.291,12 Cancelar Confirmar" at bounding box center [525, 360] width 459 height 38
click at [721, 355] on button "Confirmar" at bounding box center [722, 359] width 43 height 17
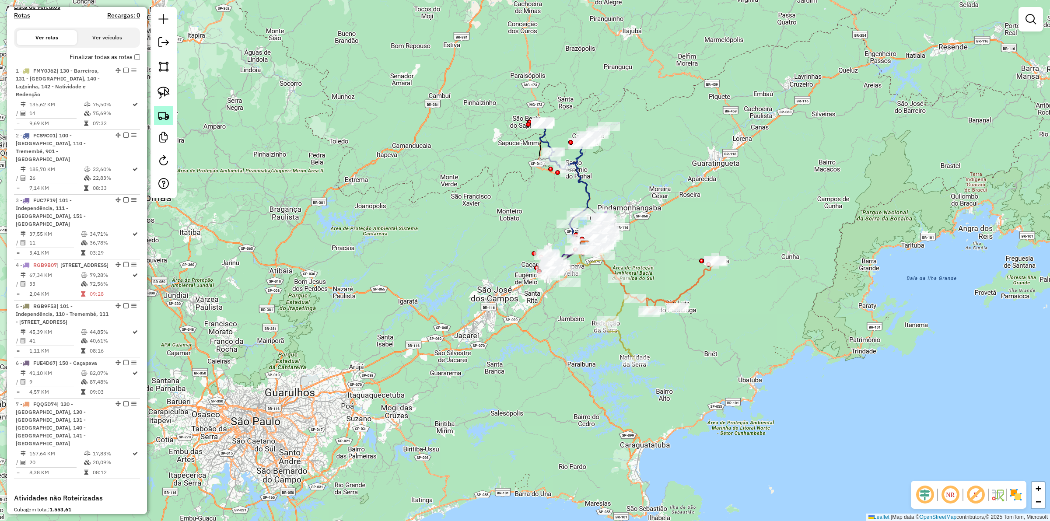
click at [164, 116] on img at bounding box center [164, 115] width 12 height 12
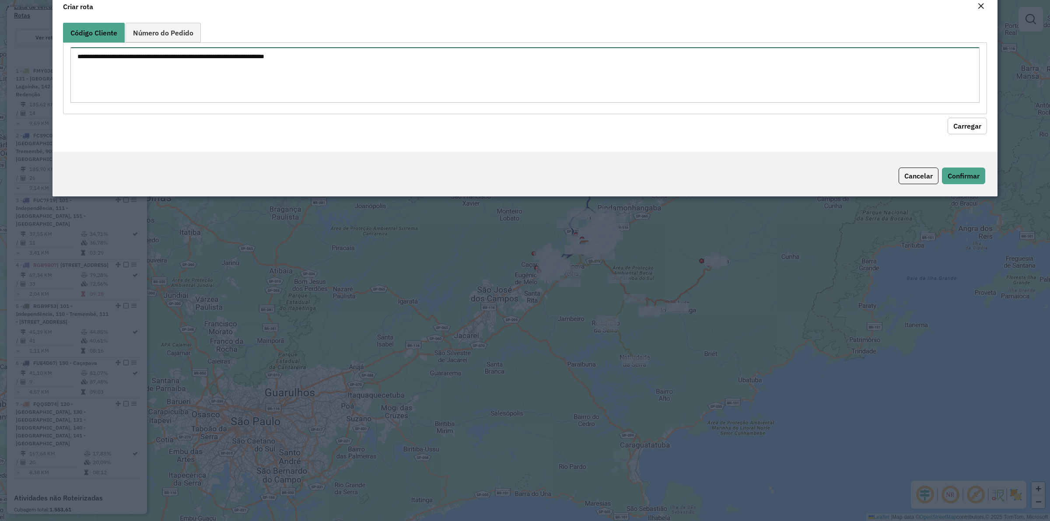
click at [370, 60] on div "Código Cliente Número do Pedido" at bounding box center [525, 68] width 924 height 91
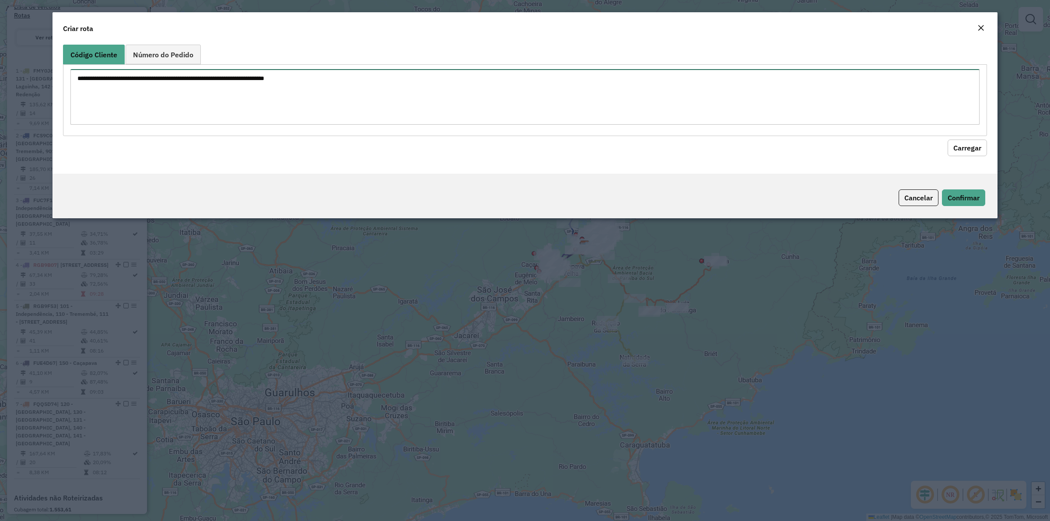
paste textarea "******** ******** ******** ******** ******** ******** ******** ******** *******…"
type textarea "******** ******** ******** ******** ******** ******** ******** ******** *******…"
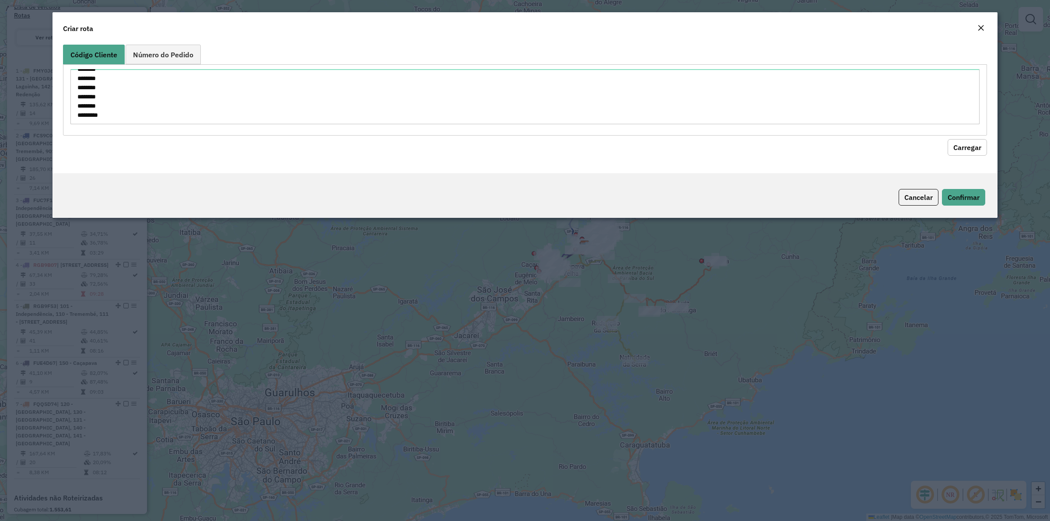
click at [977, 152] on button "Carregar" at bounding box center [967, 147] width 39 height 17
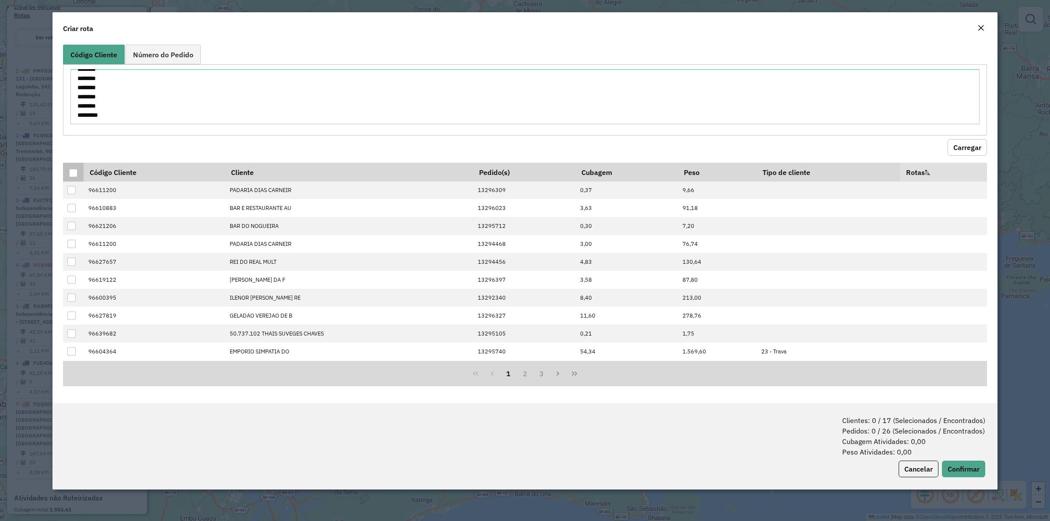
click at [74, 173] on div at bounding box center [73, 173] width 8 height 8
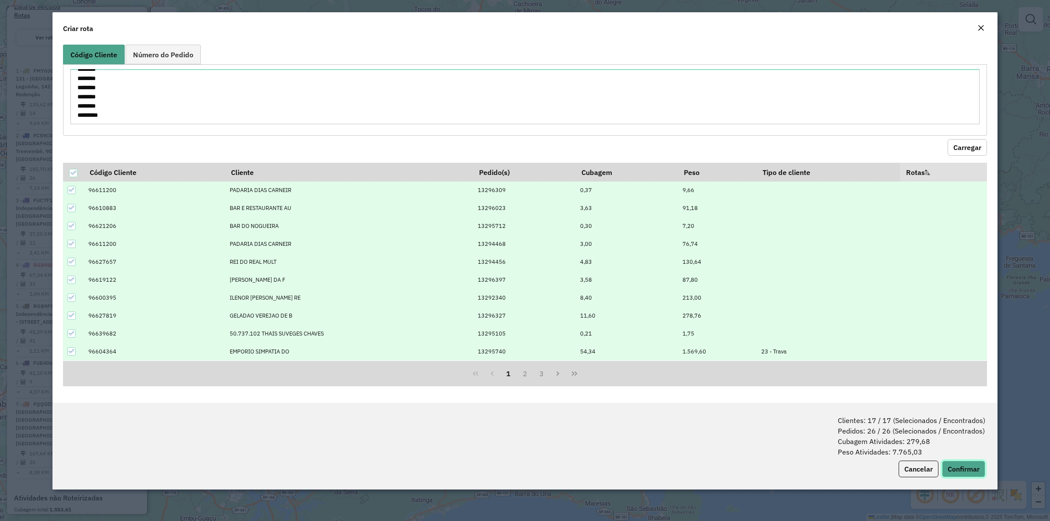
click at [973, 471] on button "Confirmar" at bounding box center [963, 469] width 43 height 17
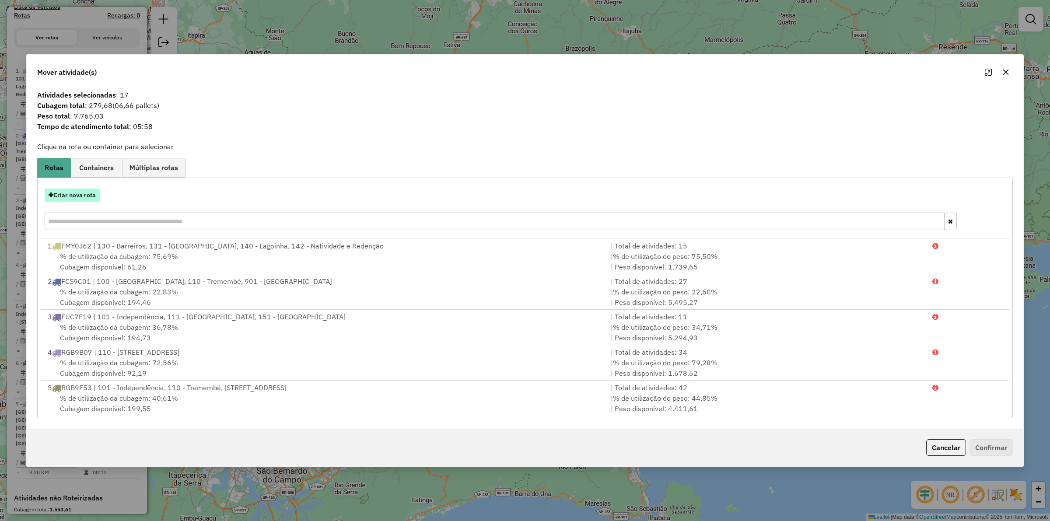
click at [60, 197] on button "Criar nova rota" at bounding box center [72, 196] width 55 height 14
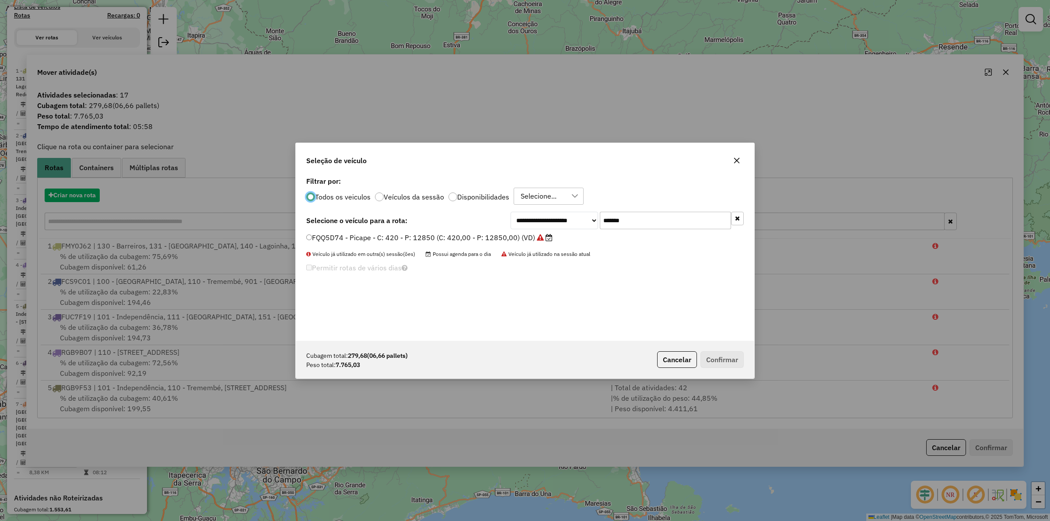
scroll to position [4, 3]
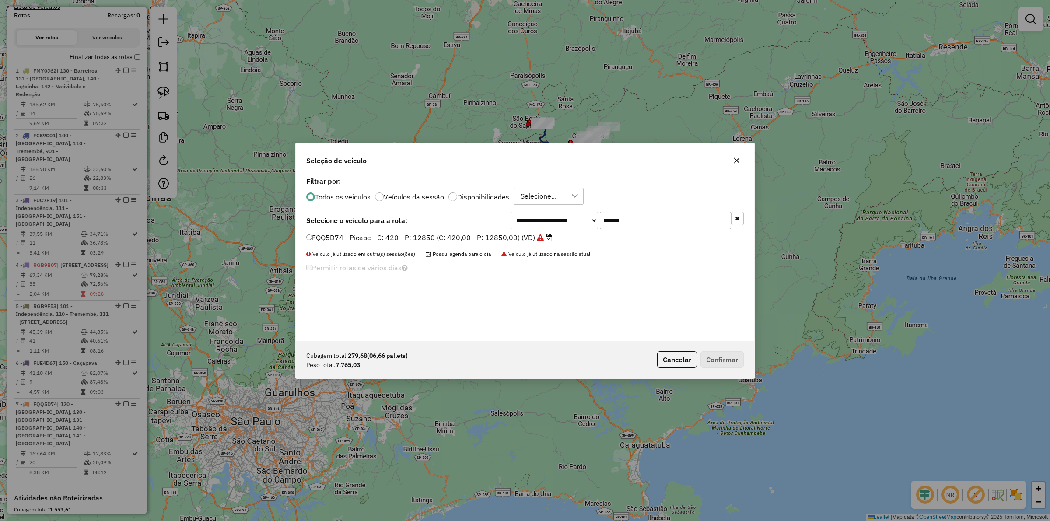
click at [647, 222] on input "*******" at bounding box center [665, 221] width 131 height 18
paste input "text"
type input "*******"
click at [460, 246] on div "FSB7E65 - F. Fixa - 420Cx - 12850Kg (C: 420,00 - P: 12850,00) (VD)" at bounding box center [525, 242] width 448 height 18
click at [454, 242] on label "FSB7E65 - F. Fixa - 420Cx - 12850Kg (C: 420,00 - P: 12850,00) (VD)" at bounding box center [426, 237] width 241 height 11
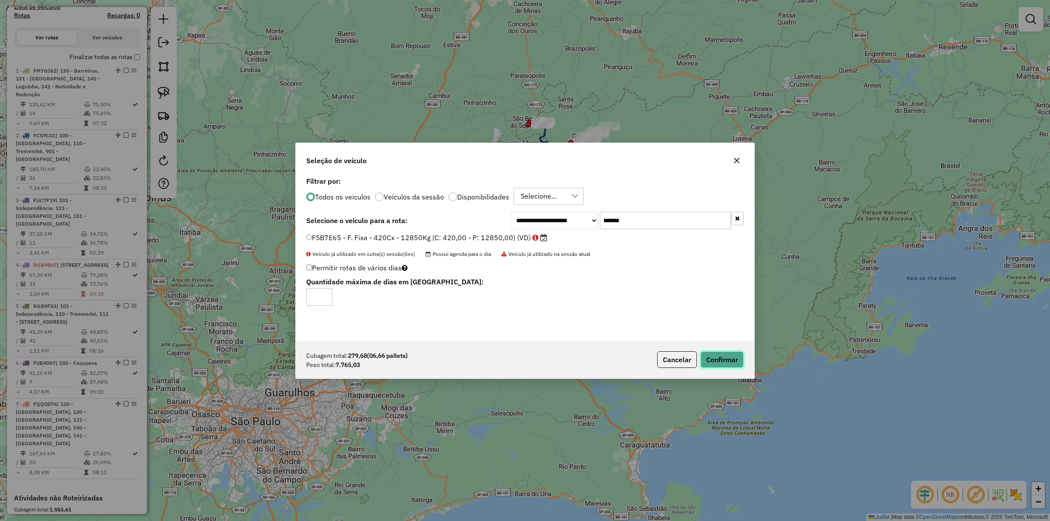
drag, startPoint x: 717, startPoint y: 362, endPoint x: 713, endPoint y: 359, distance: 5.0
click at [713, 359] on button "Confirmar" at bounding box center [722, 359] width 43 height 17
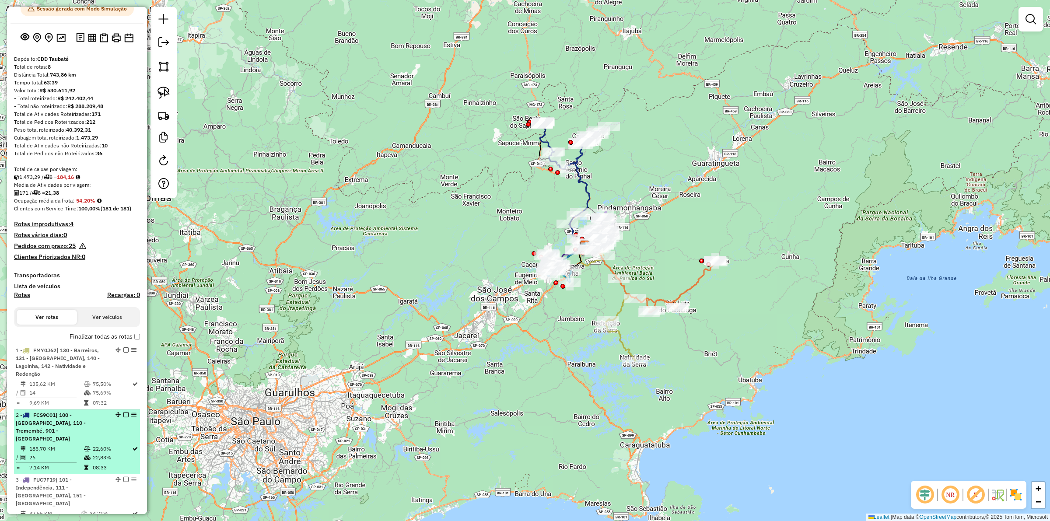
scroll to position [0, 0]
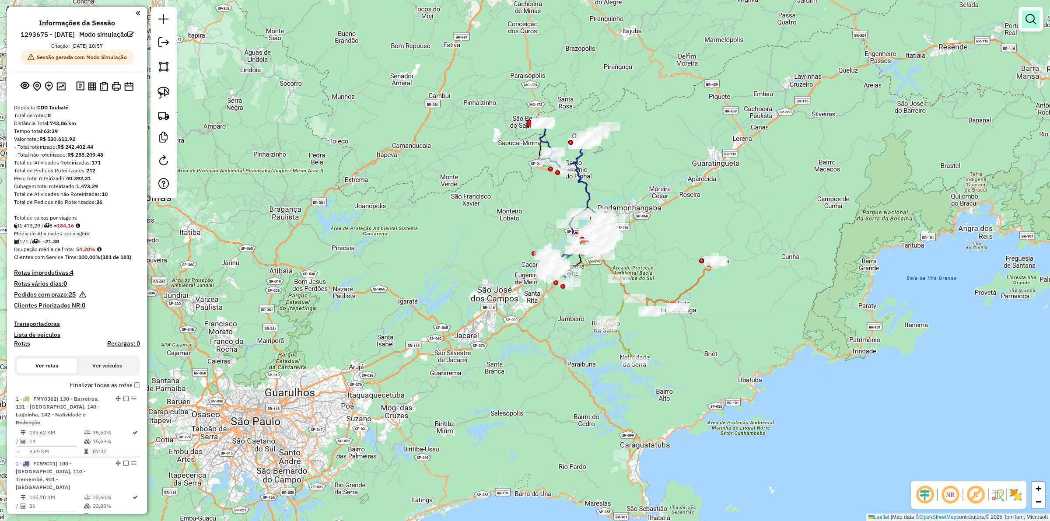
click at [1022, 26] on link at bounding box center [1031, 20] width 18 height 18
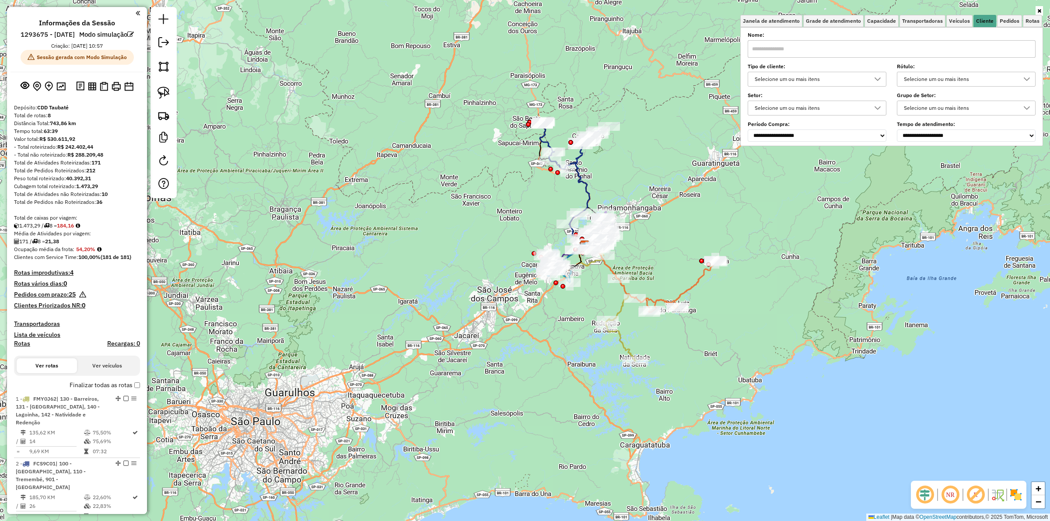
click at [838, 78] on div "Selecione um ou mais itens" at bounding box center [811, 79] width 118 height 14
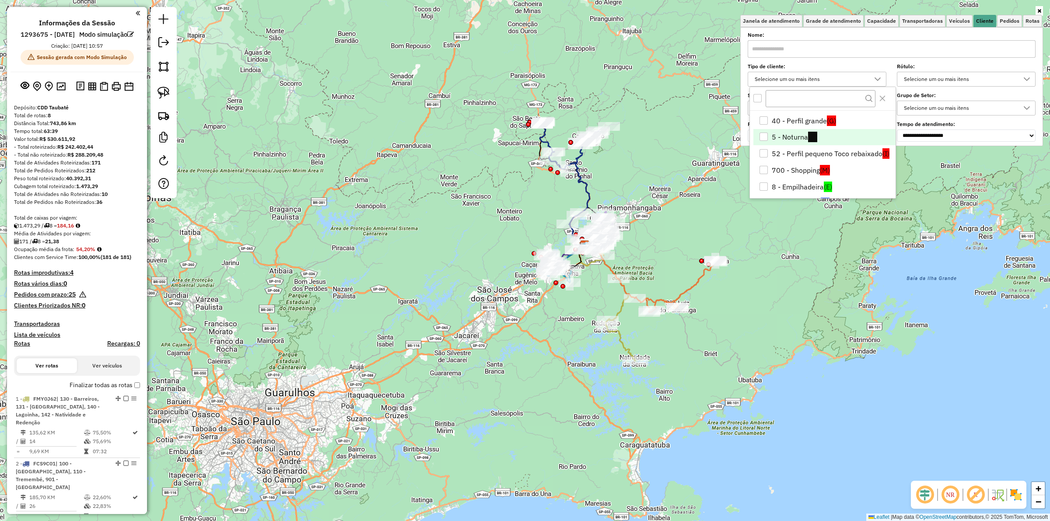
scroll to position [55, 0]
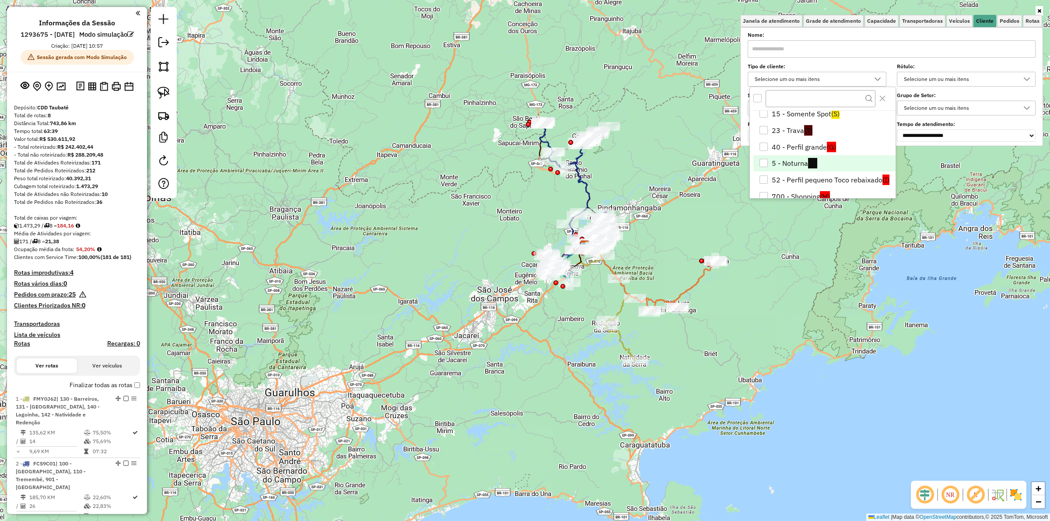
click at [768, 163] on div "5 - Noturna" at bounding box center [764, 163] width 8 height 8
click at [664, 204] on hb-app "Aguarde... Pop-up bloqueado! Seu navegador bloqueou automáticamente a abertura …" at bounding box center [525, 260] width 1050 height 521
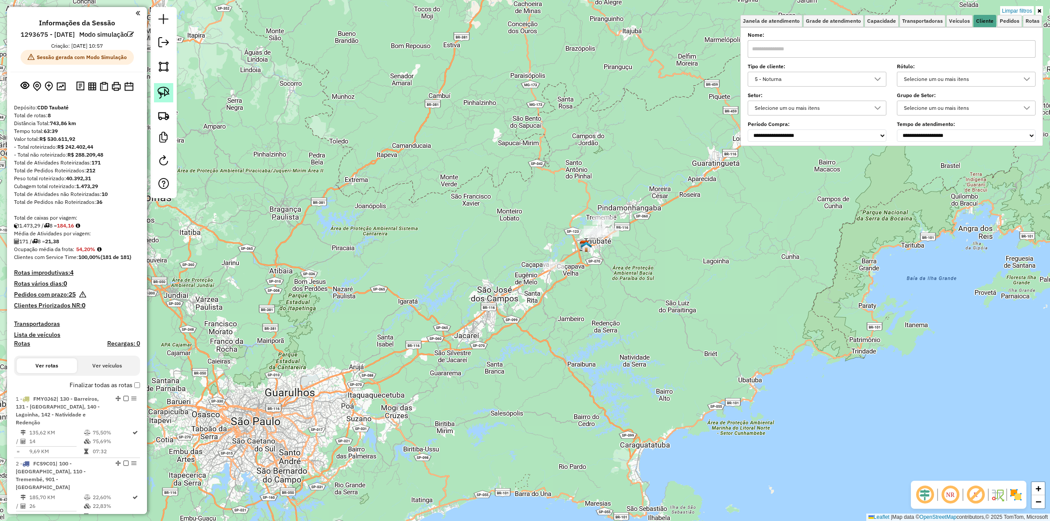
click at [154, 97] on link at bounding box center [163, 92] width 19 height 19
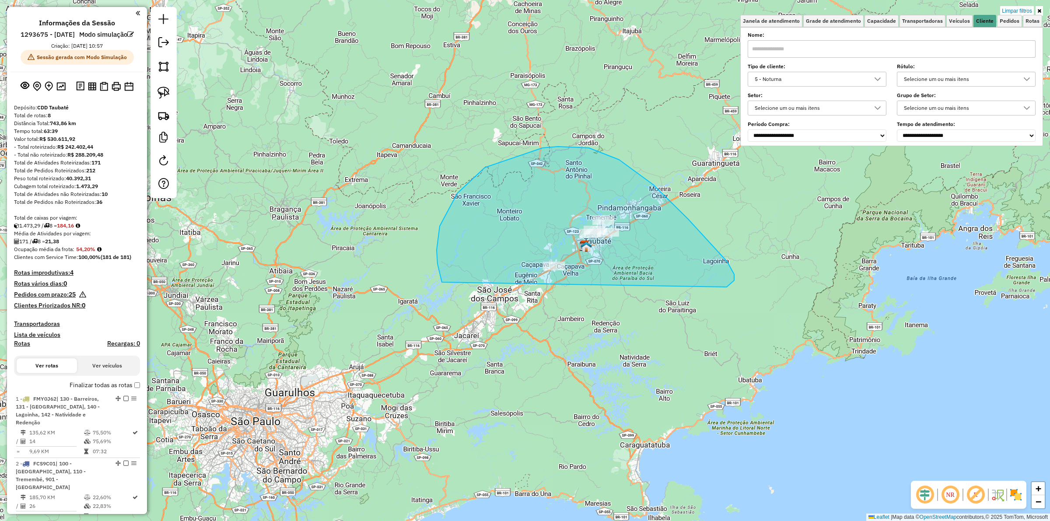
drag, startPoint x: 730, startPoint y: 285, endPoint x: 446, endPoint y: 290, distance: 283.7
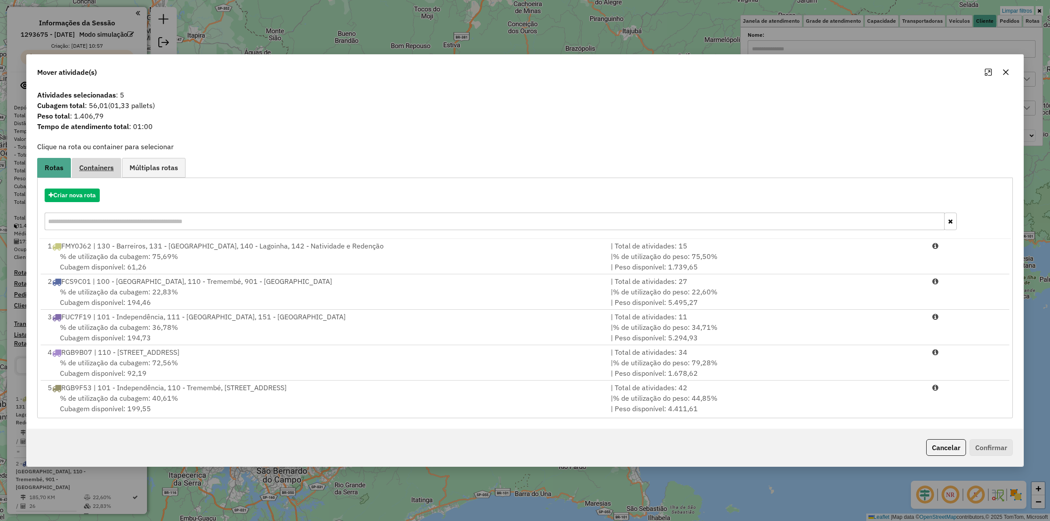
click at [101, 165] on span "Containers" at bounding box center [96, 167] width 35 height 7
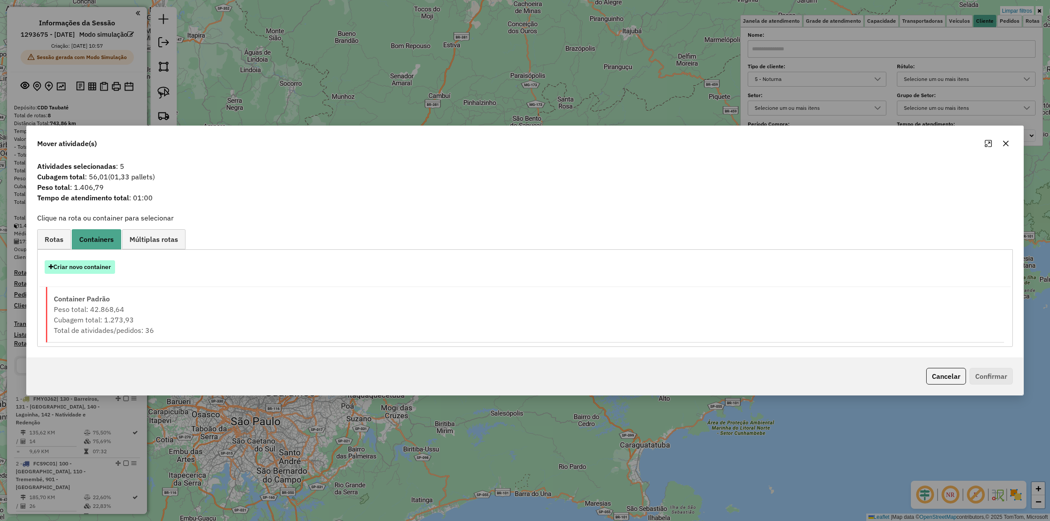
click at [92, 262] on button "Criar novo container" at bounding box center [80, 267] width 70 height 14
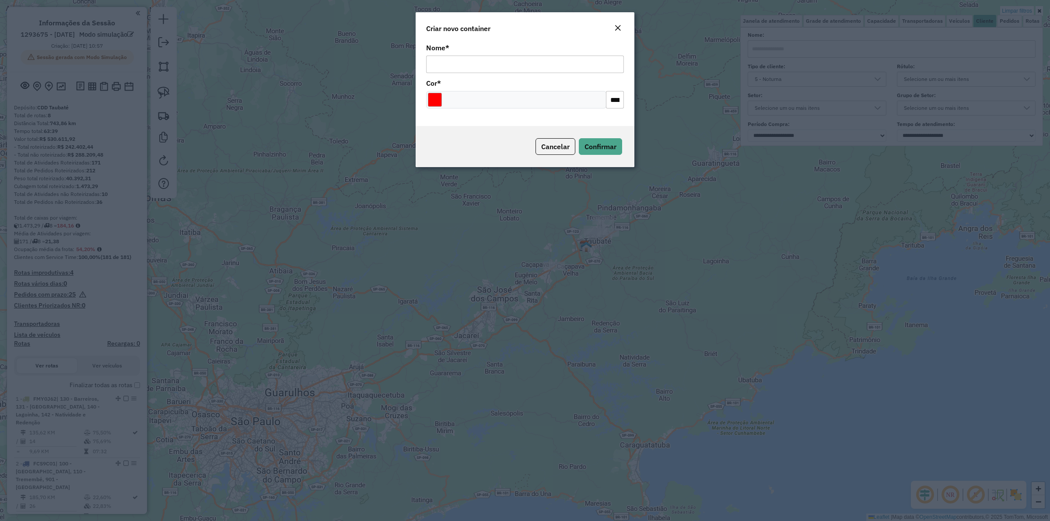
click at [464, 56] on input "Nome *" at bounding box center [525, 65] width 198 height 18
type input "*******"
click at [606, 146] on span "Confirmar" at bounding box center [601, 146] width 32 height 9
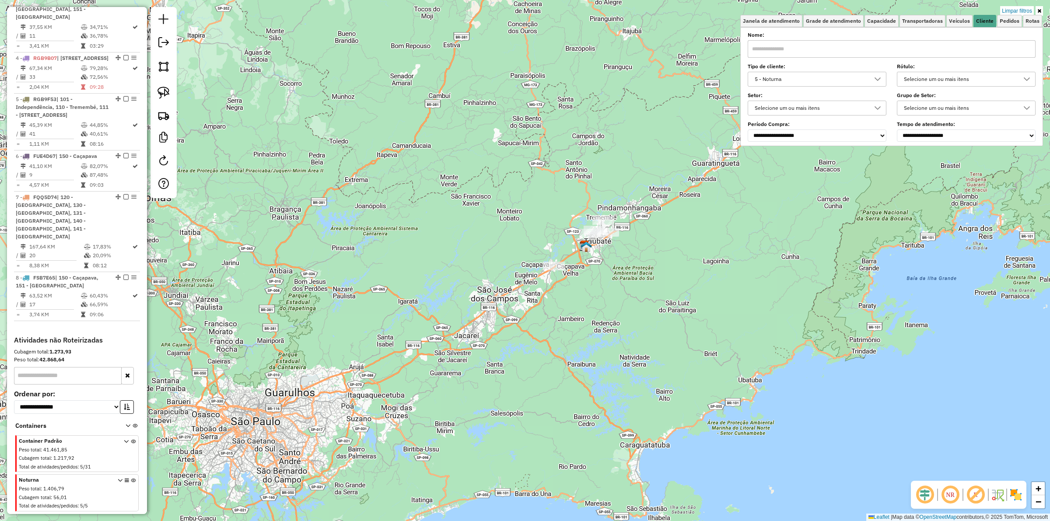
scroll to position [589, 0]
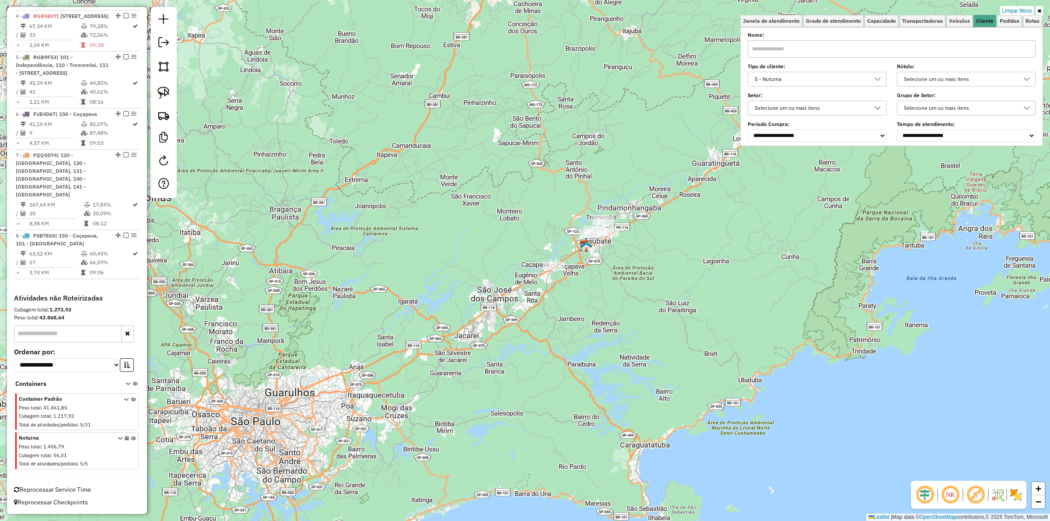
click at [131, 438] on icon at bounding box center [133, 452] width 5 height 33
click at [1014, 8] on link "Limpar filtros" at bounding box center [1018, 11] width 34 height 10
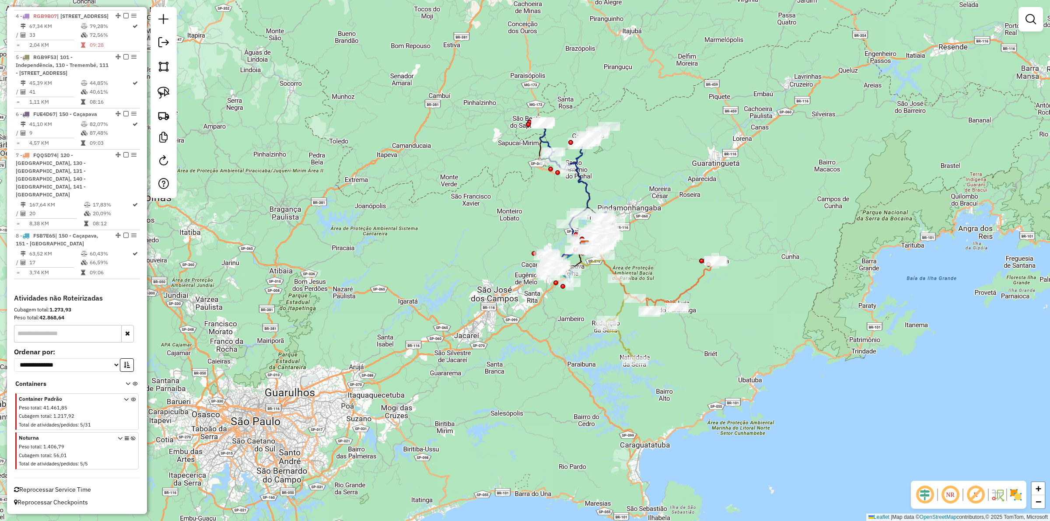
click at [791, 189] on div "Janela de atendimento Grade de atendimento Capacidade Transportadoras Veículos …" at bounding box center [525, 260] width 1050 height 521
click at [684, 290] on icon at bounding box center [657, 274] width 120 height 78
select select "**********"
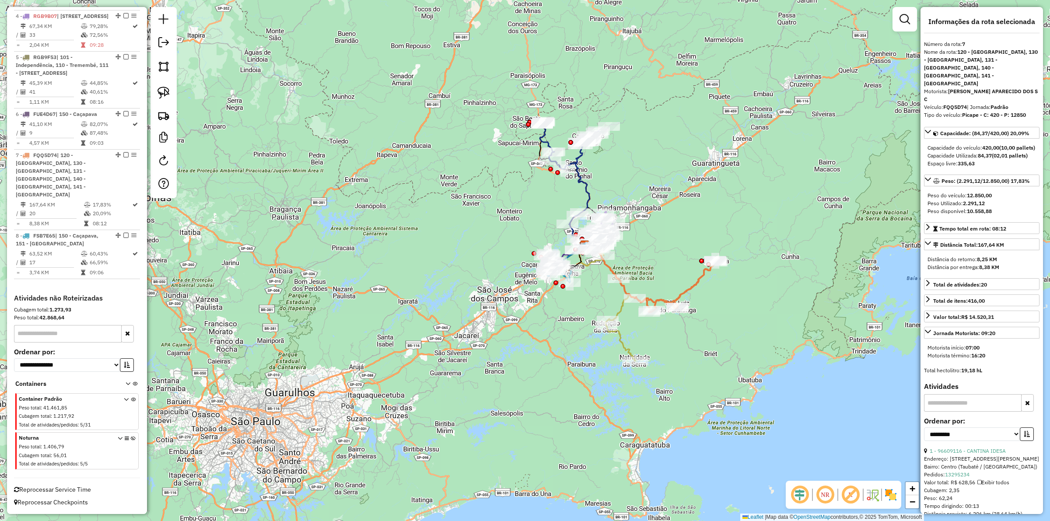
click at [668, 267] on div "Janela de atendimento Grade de atendimento Capacidade Transportadoras Veículos …" at bounding box center [525, 260] width 1050 height 521
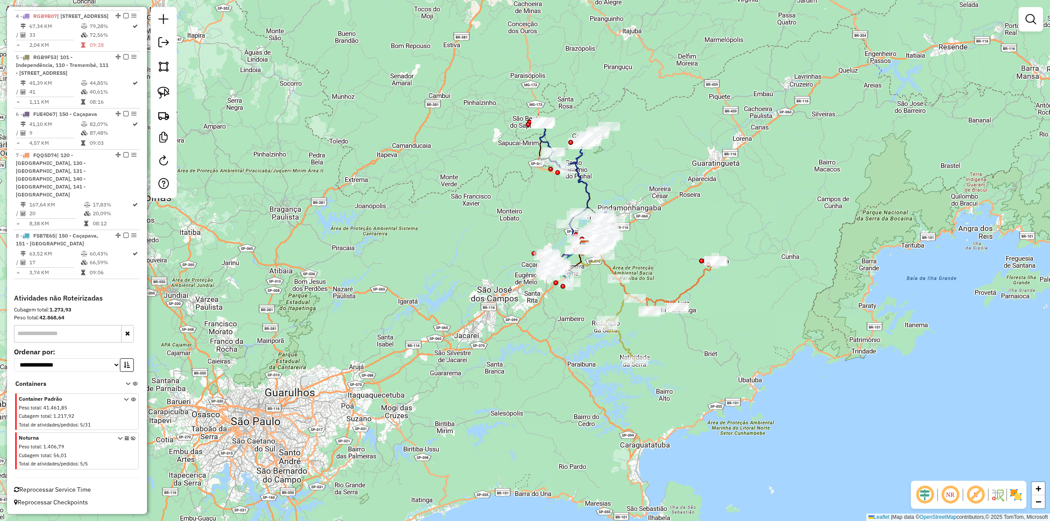
click at [618, 311] on icon at bounding box center [610, 304] width 52 height 114
select select "**********"
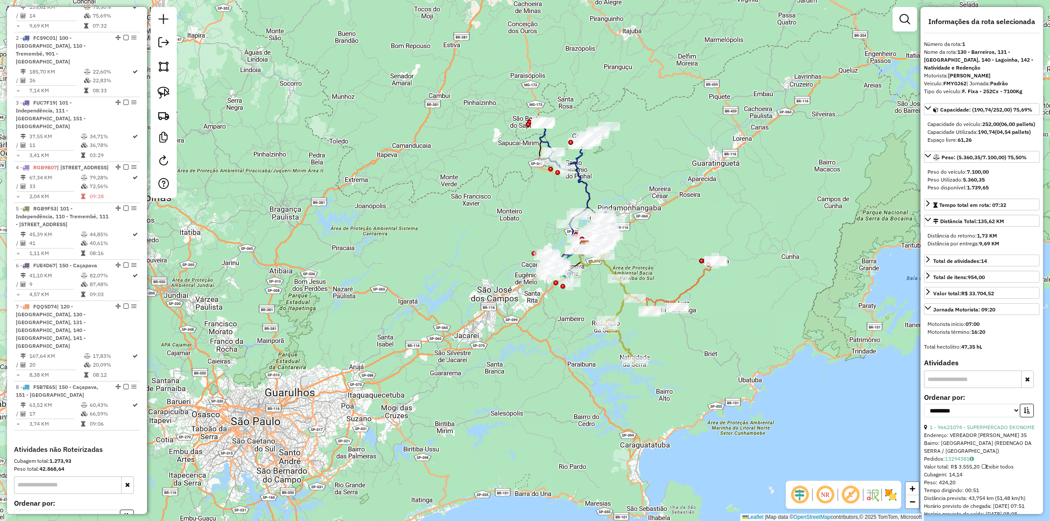
scroll to position [397, 0]
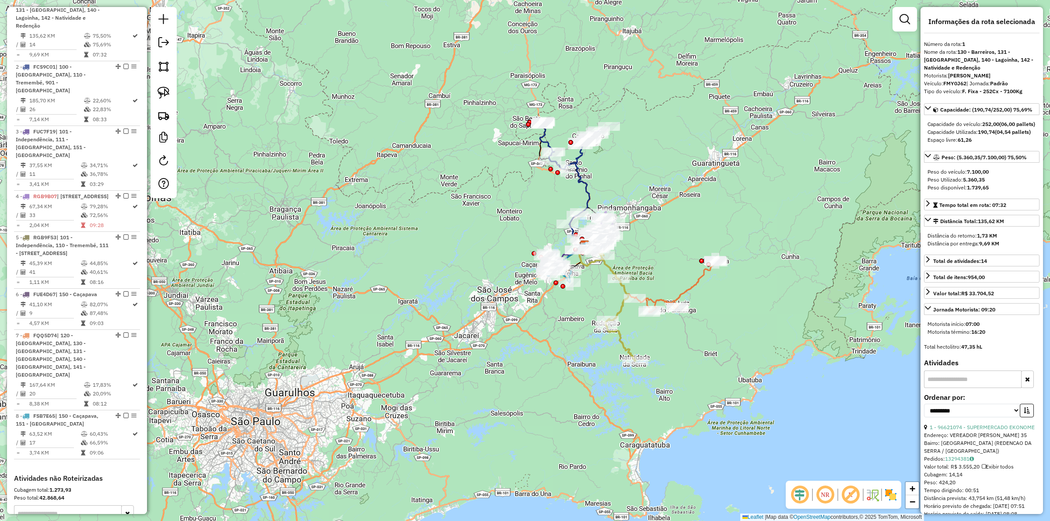
click at [664, 244] on div "Rota 7 - Placa FQQ5D74 96626584 - BAR DO TUVIRA Janela de atendimento Grade de …" at bounding box center [525, 260] width 1050 height 521
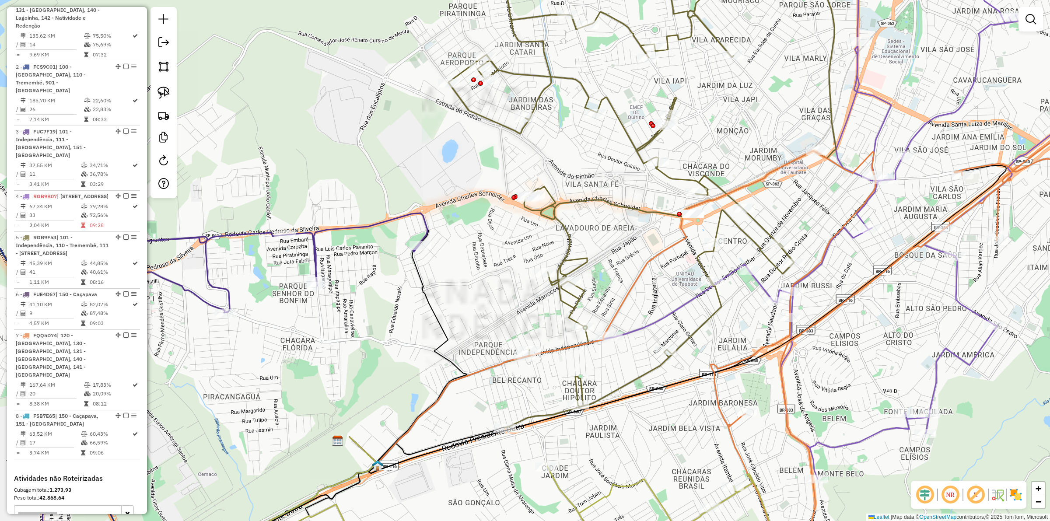
click at [651, 221] on div "Janela de atendimento Grade de atendimento Capacidade Transportadoras Veículos …" at bounding box center [525, 260] width 1050 height 521
click at [649, 214] on icon at bounding box center [643, 188] width 388 height 480
select select "**********"
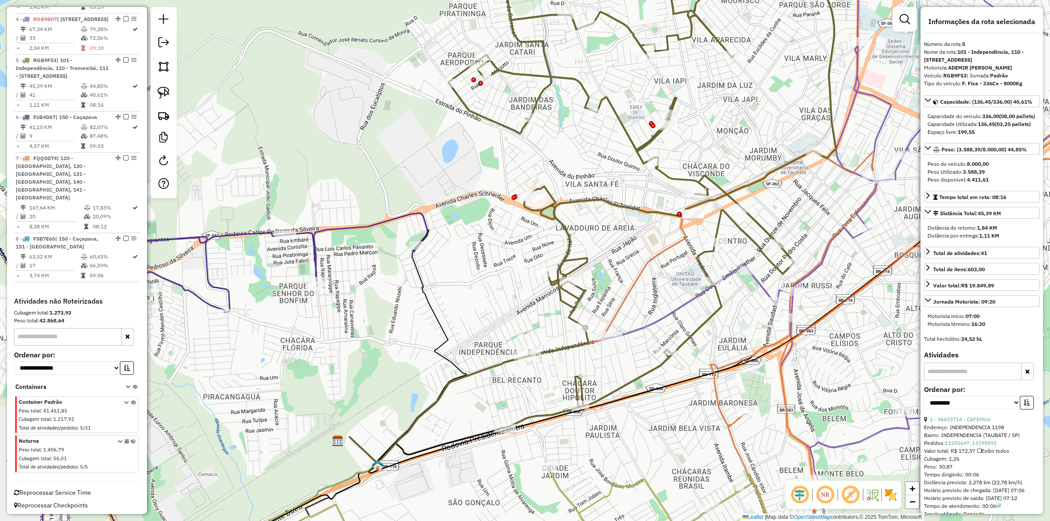
scroll to position [589, 0]
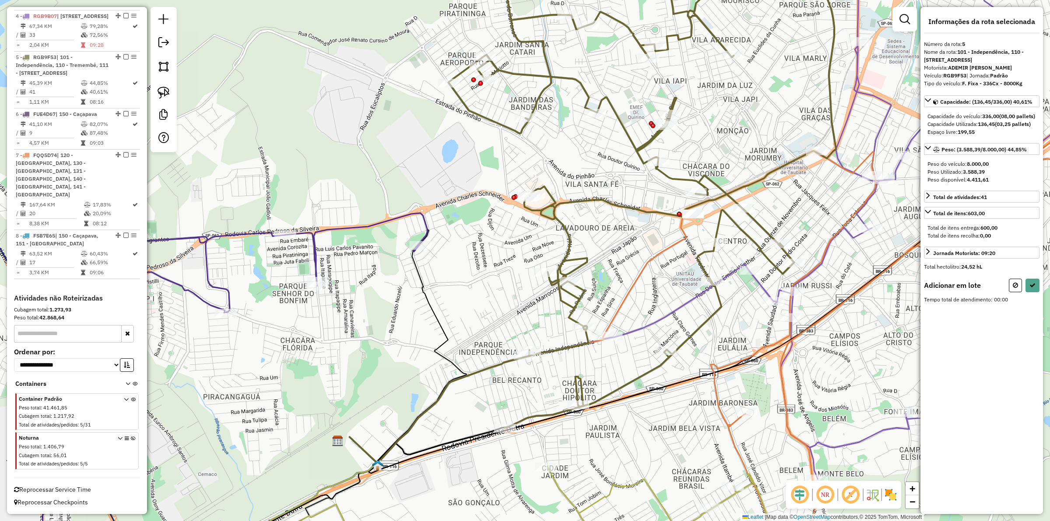
click at [646, 241] on div "Janela de atendimento Grade de atendimento Capacidade Transportadoras Veículos …" at bounding box center [525, 260] width 1050 height 521
select select "**********"
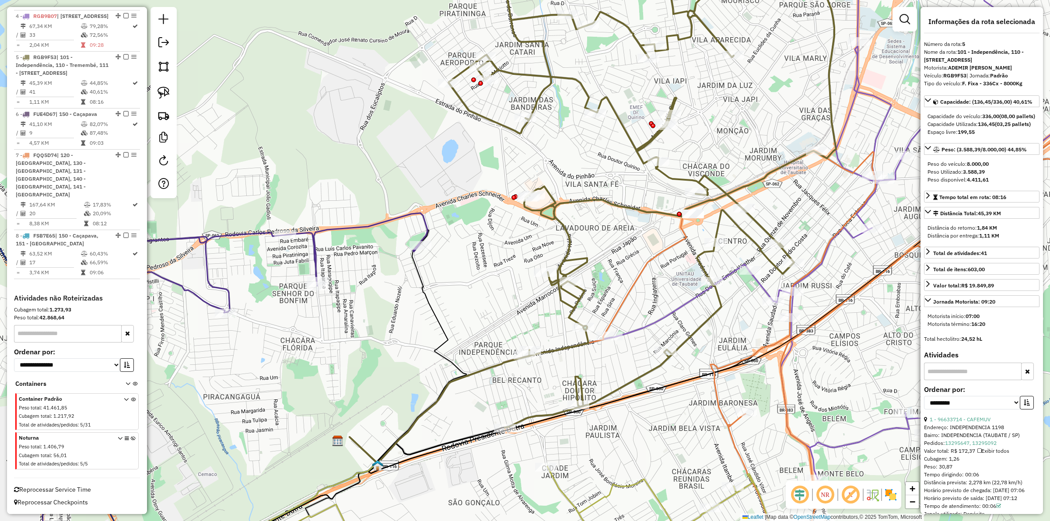
click at [428, 220] on icon at bounding box center [224, 385] width 405 height 375
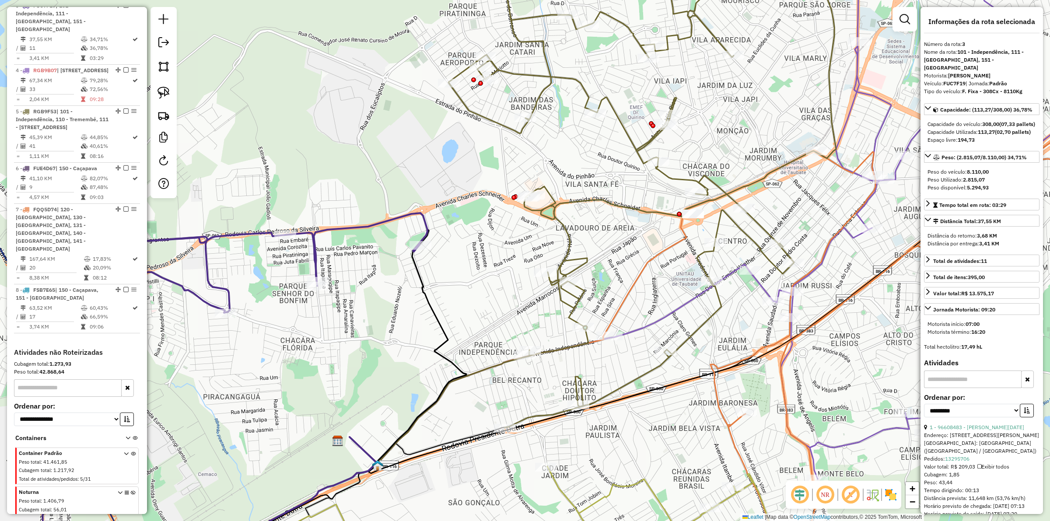
scroll to position [520, 0]
click at [425, 222] on icon at bounding box center [224, 385] width 405 height 375
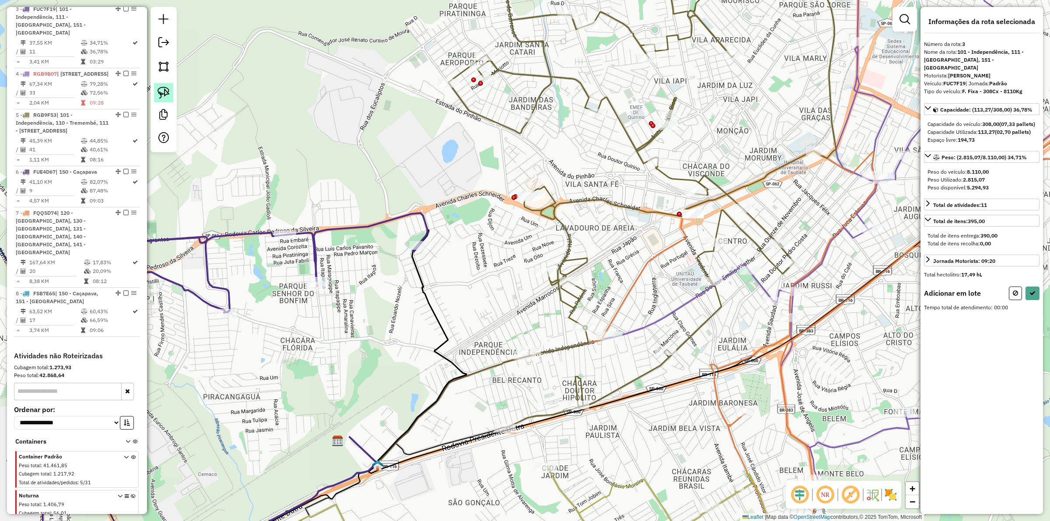
click at [159, 91] on img at bounding box center [164, 93] width 12 height 12
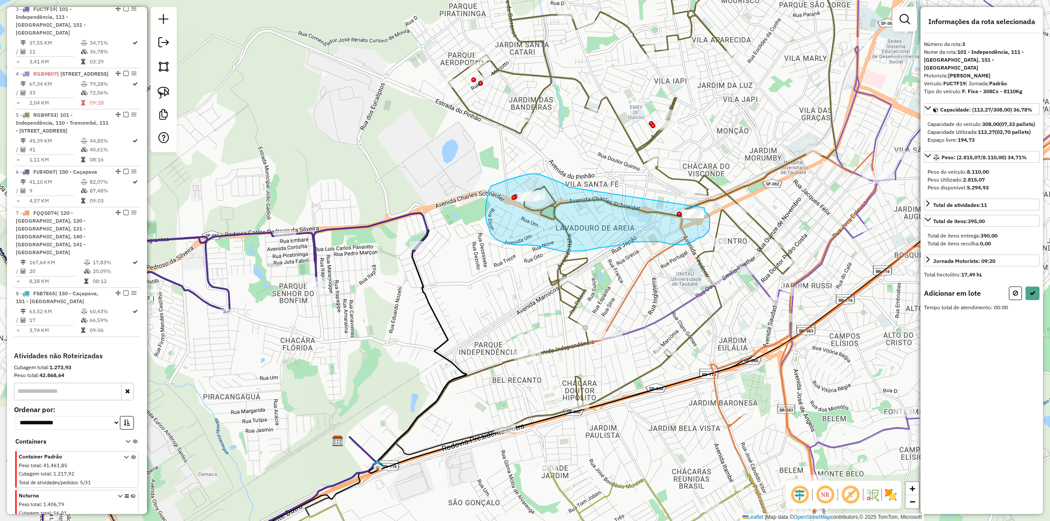
drag, startPoint x: 569, startPoint y: 187, endPoint x: 705, endPoint y: 208, distance: 137.2
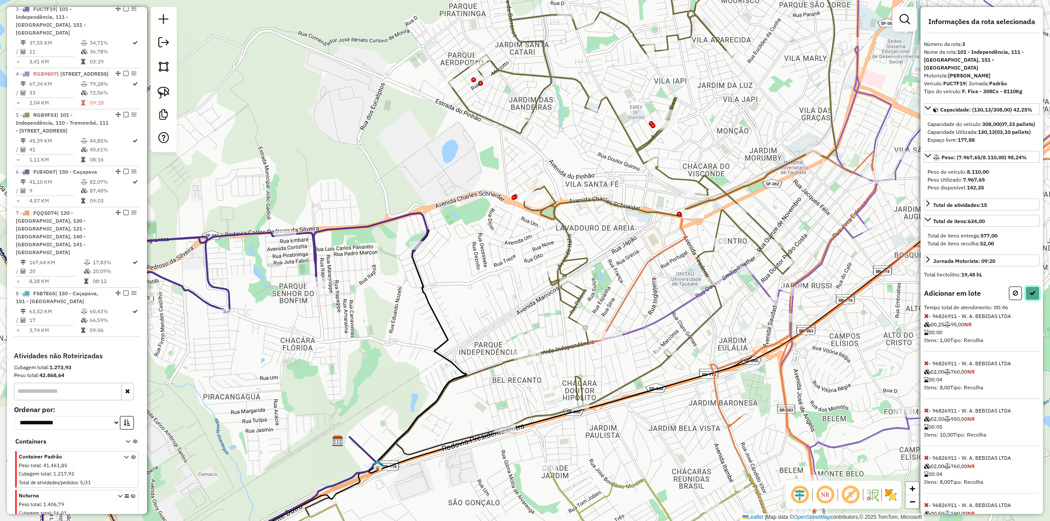
click at [1030, 296] on icon at bounding box center [1033, 293] width 6 height 6
select select "**********"
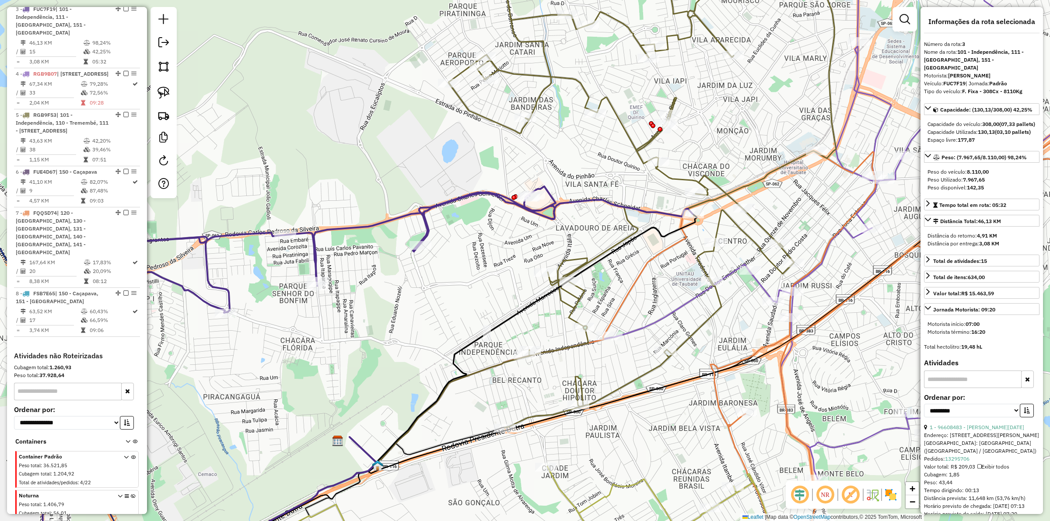
click at [575, 230] on div "Janela de atendimento Grade de atendimento Capacidade Transportadoras Veículos …" at bounding box center [525, 260] width 1050 height 521
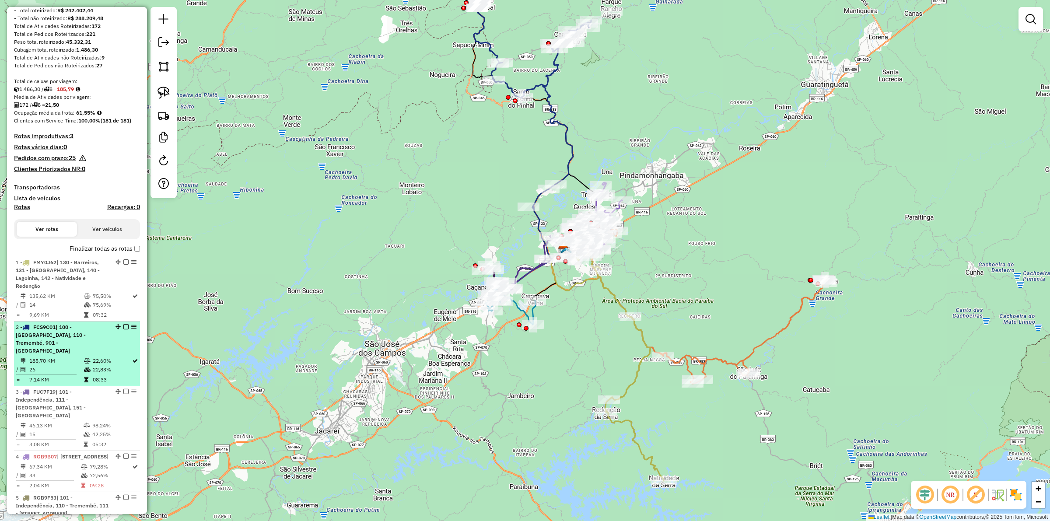
scroll to position [0, 0]
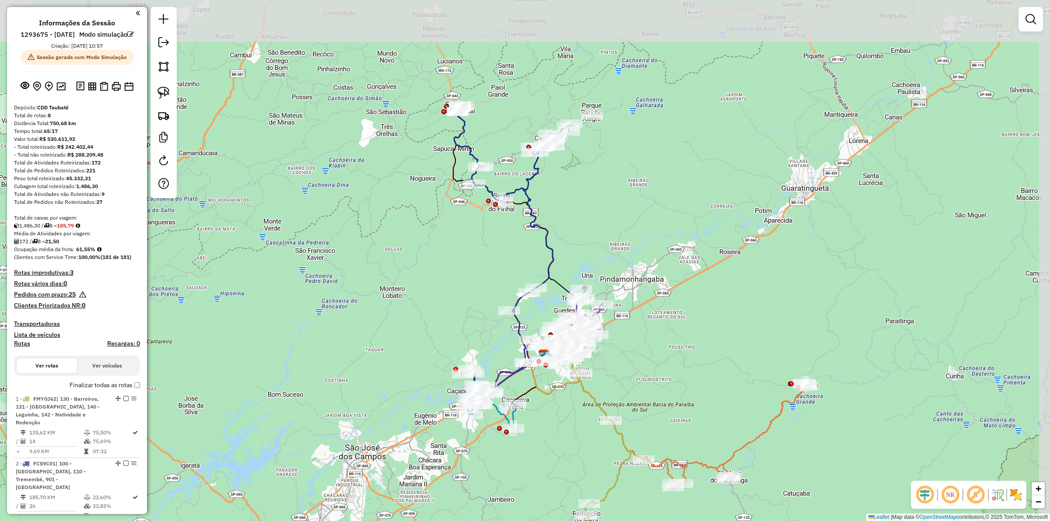
drag, startPoint x: 493, startPoint y: 174, endPoint x: 464, endPoint y: 288, distance: 117.4
click at [464, 288] on div "Janela de atendimento Grade de atendimento Capacidade Transportadoras Veículos …" at bounding box center [525, 260] width 1050 height 521
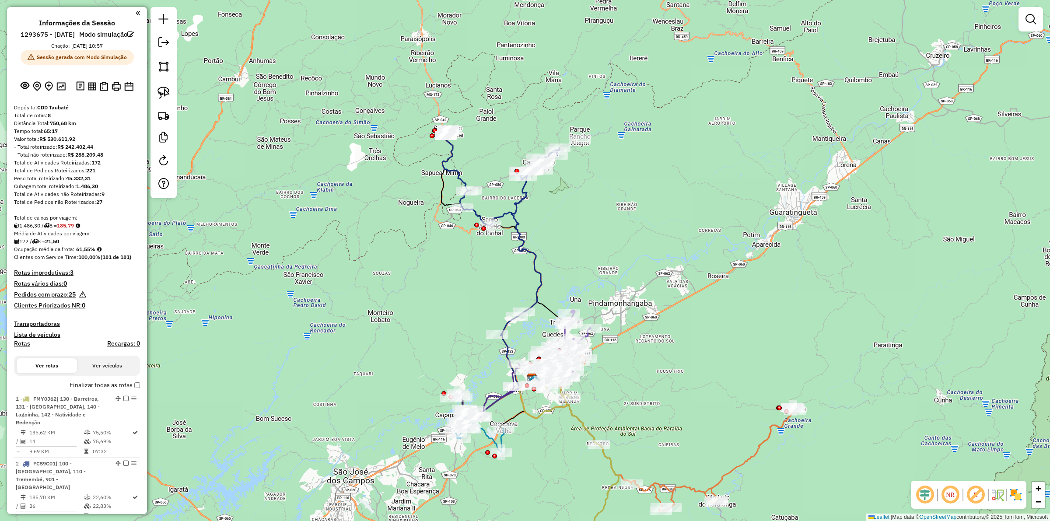
drag, startPoint x: 559, startPoint y: 204, endPoint x: 552, endPoint y: 218, distance: 15.1
click at [552, 218] on div "Janela de atendimento Grade de atendimento Capacidade Transportadoras Veículos …" at bounding box center [525, 260] width 1050 height 521
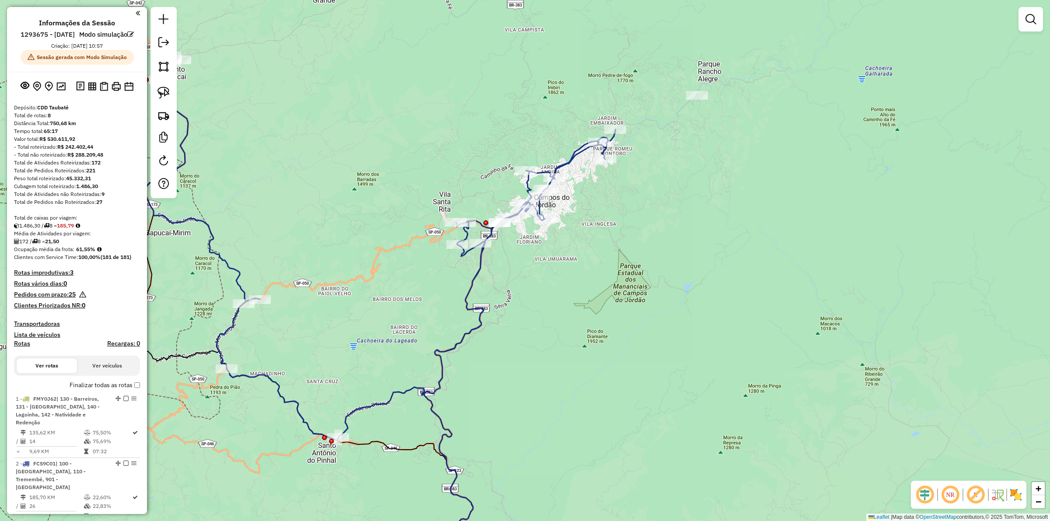
click at [567, 162] on icon at bounding box center [380, 313] width 471 height 519
select select "**********"
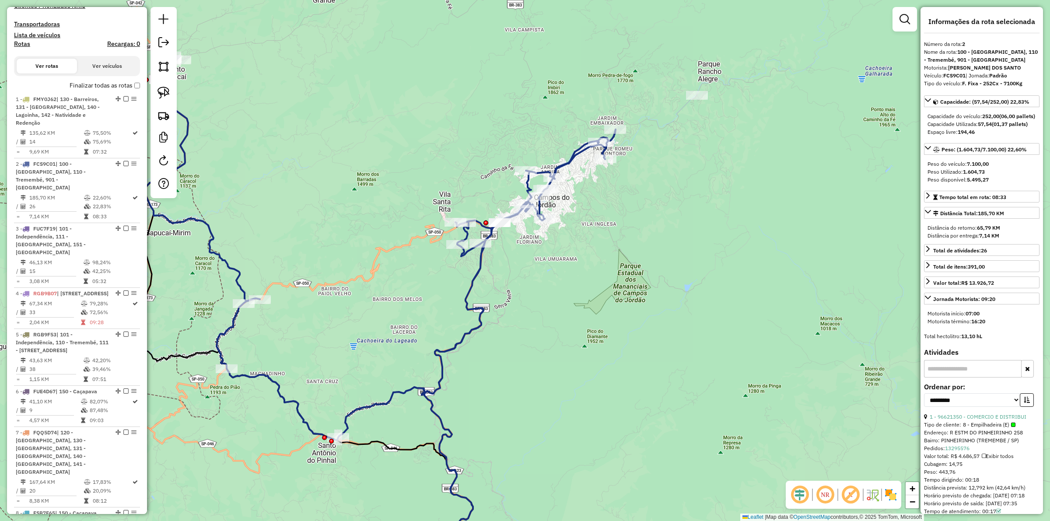
scroll to position [463, 0]
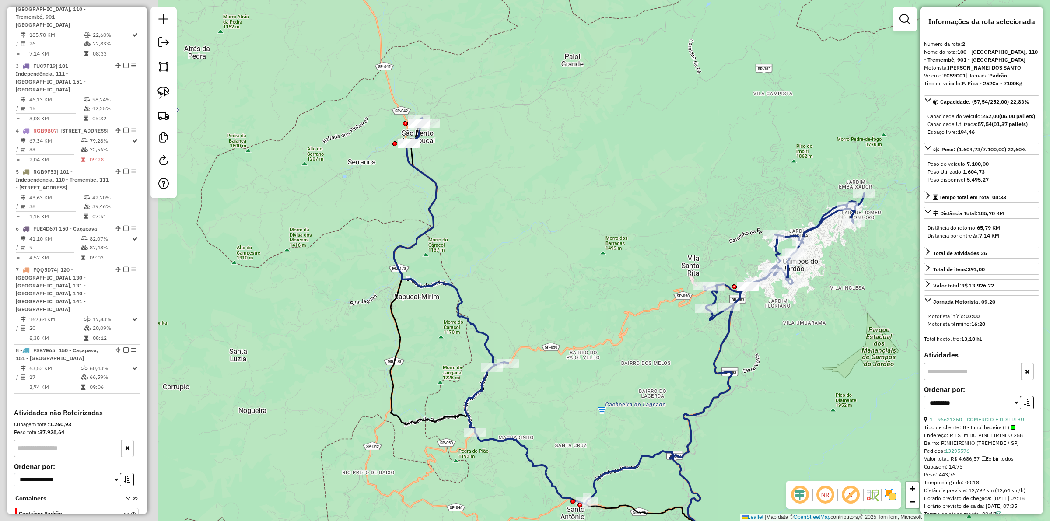
click at [574, 224] on div "Janela de atendimento Grade de atendimento Capacidade Transportadoras Veículos …" at bounding box center [525, 260] width 1050 height 521
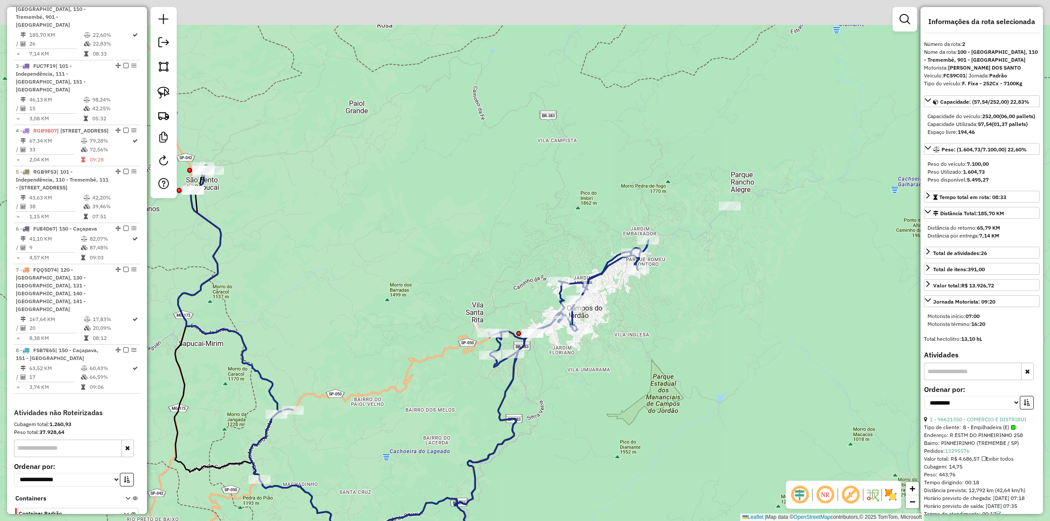
drag, startPoint x: 640, startPoint y: 181, endPoint x: 664, endPoint y: 239, distance: 62.8
click at [423, 230] on div "Janela de atendimento Grade de atendimento Capacidade Transportadoras Veículos …" at bounding box center [525, 260] width 1050 height 521
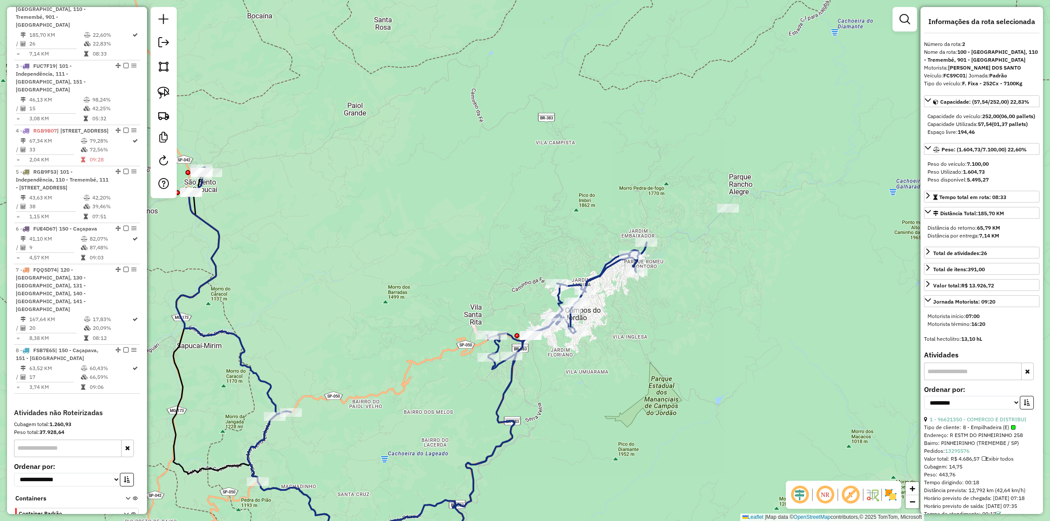
click at [612, 268] on icon at bounding box center [411, 370] width 471 height 406
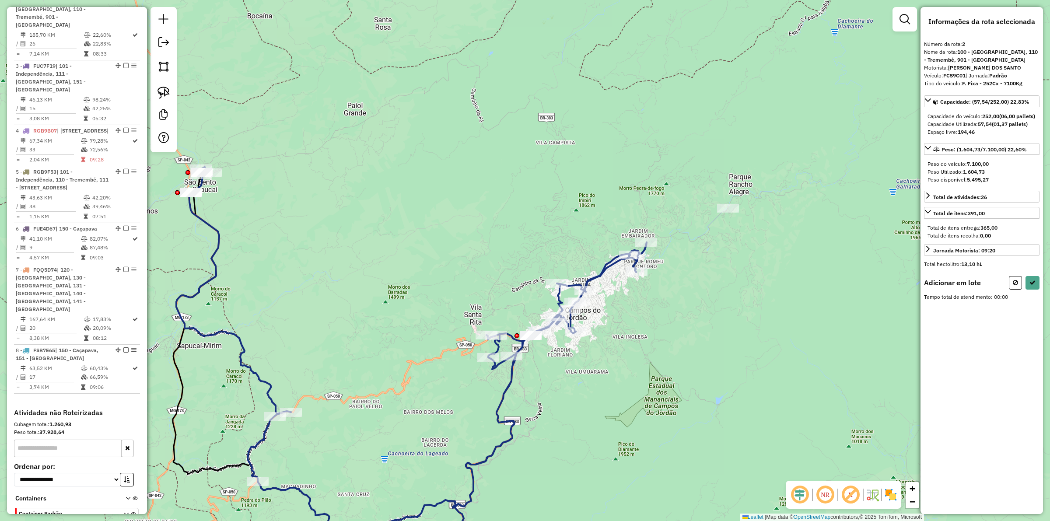
click at [724, 213] on div at bounding box center [728, 208] width 22 height 9
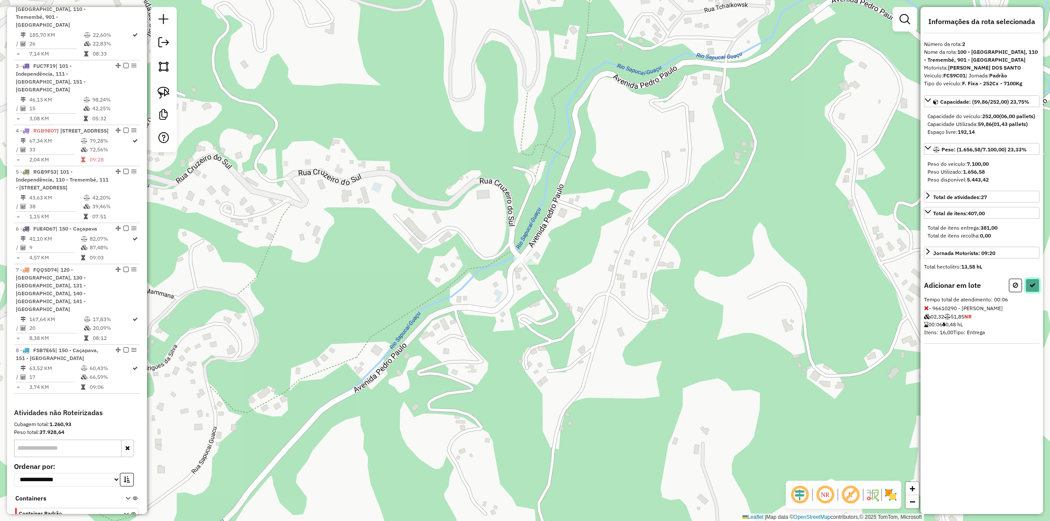
click at [1038, 292] on button at bounding box center [1033, 286] width 14 height 14
select select "**********"
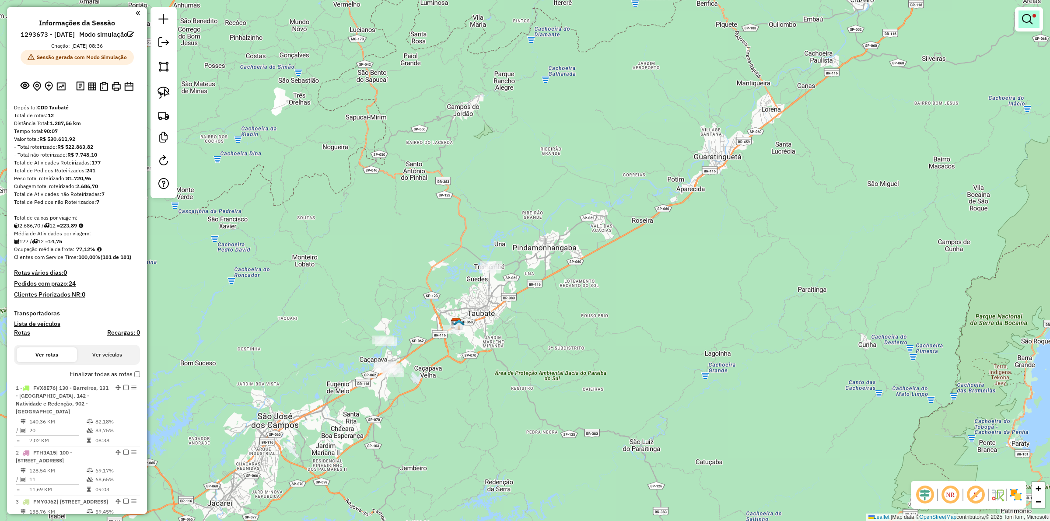
click at [1027, 25] on link at bounding box center [1029, 20] width 21 height 18
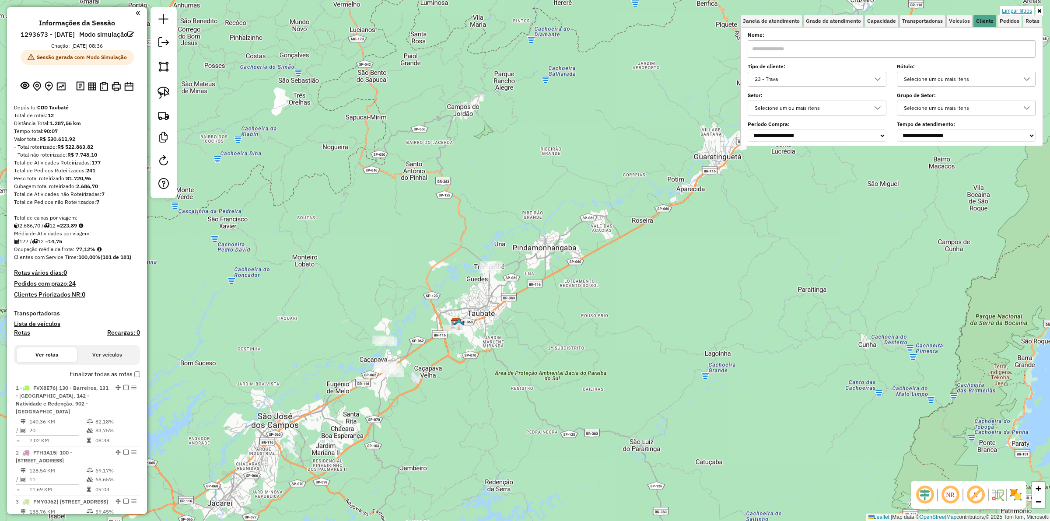
click at [1009, 11] on link "Limpar filtros" at bounding box center [1018, 11] width 34 height 10
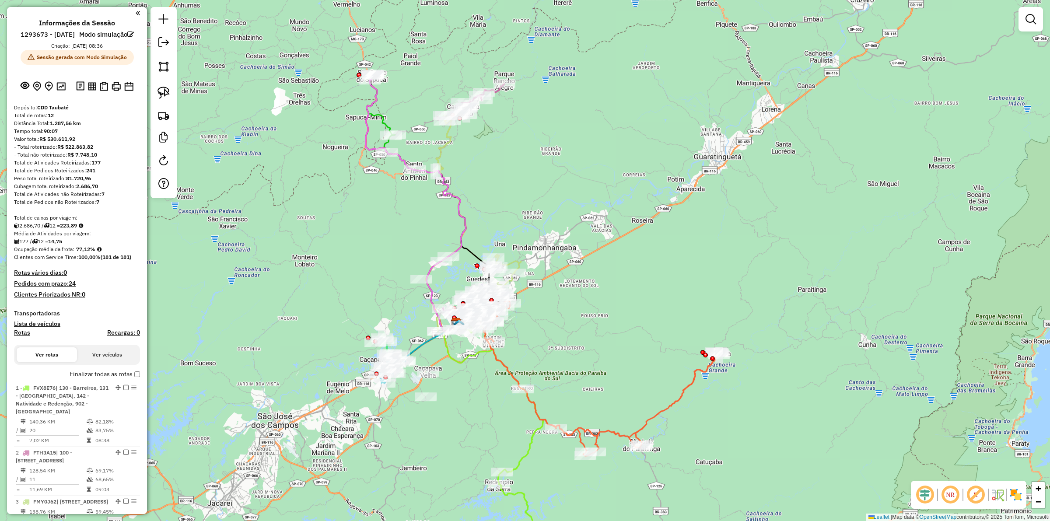
click at [497, 198] on div "Janela de atendimento Grade de atendimento Capacidade Transportadoras Veículos …" at bounding box center [525, 260] width 1050 height 521
